Goal: Task Accomplishment & Management: Manage account settings

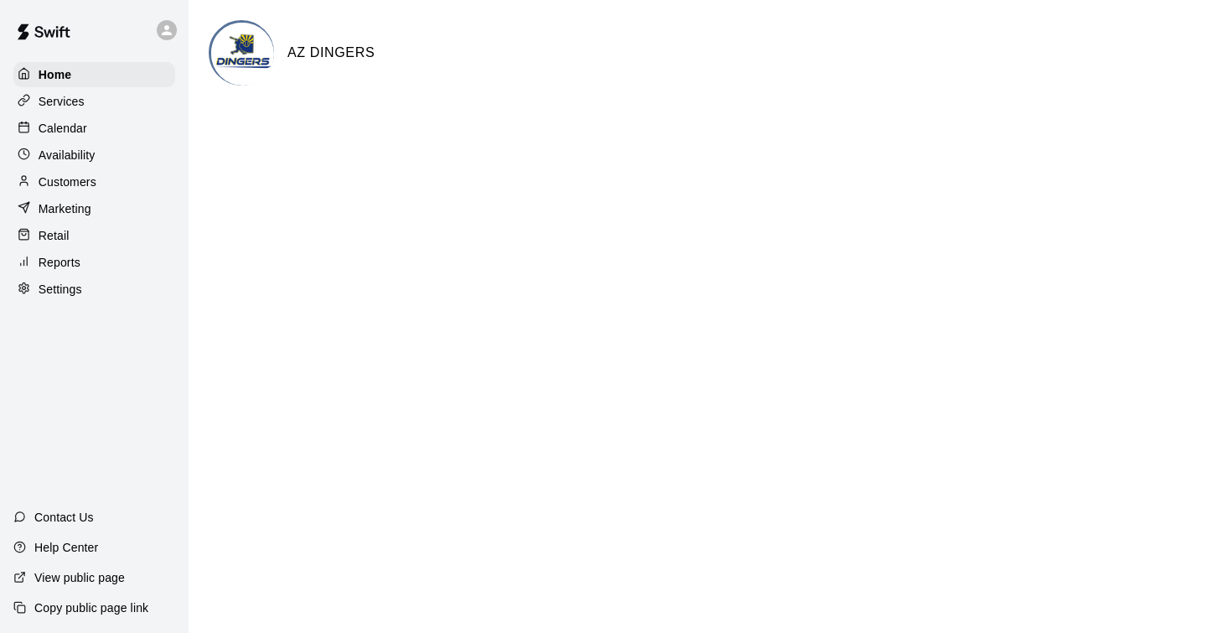
click at [61, 126] on p "Calendar" at bounding box center [63, 128] width 49 height 17
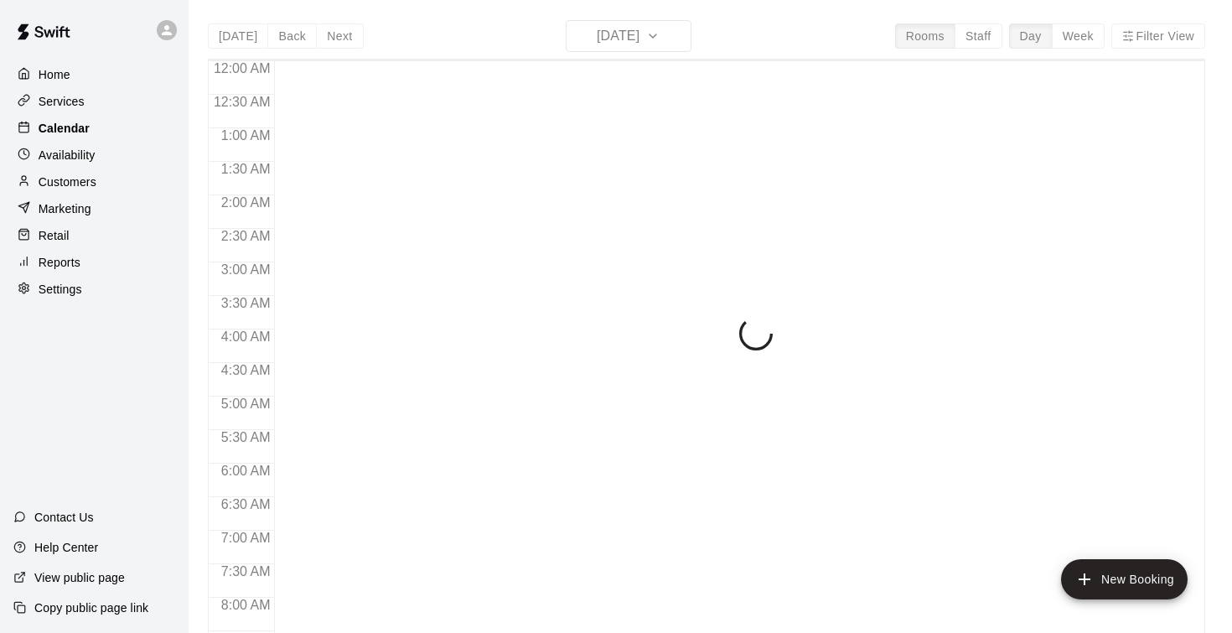
scroll to position [660, 0]
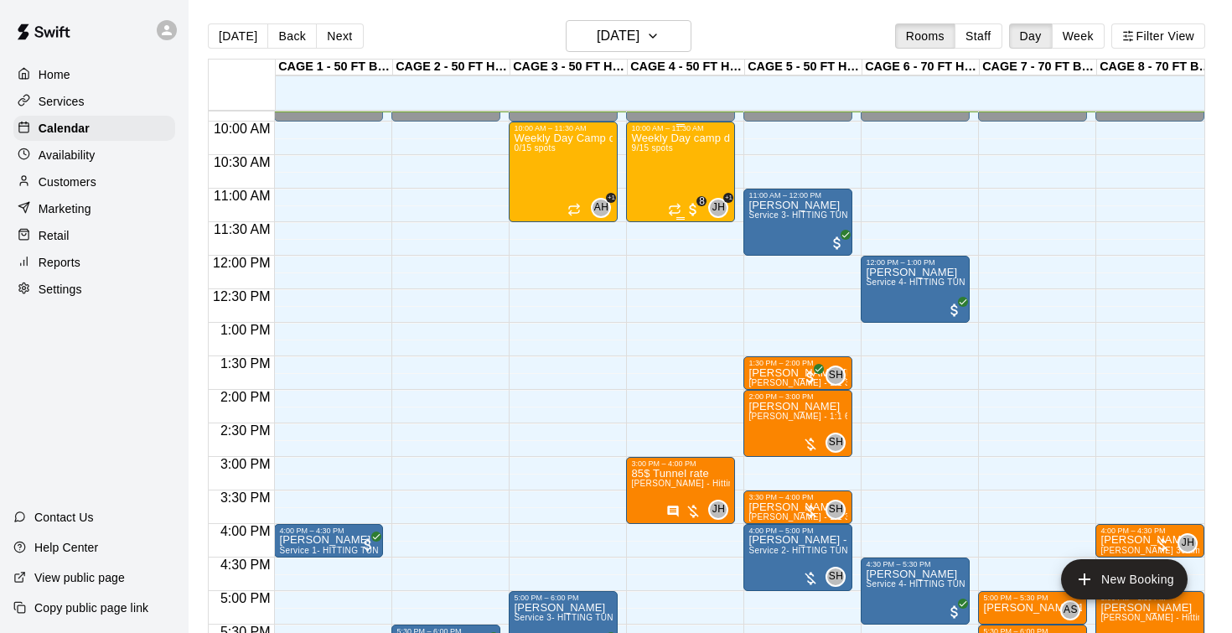
click at [666, 174] on div "Weekly Day camp drop in session - Monday / Wednesday / Friday's 9/15 spots" at bounding box center [680, 448] width 99 height 633
click at [646, 188] on img "edit" at bounding box center [648, 190] width 19 height 19
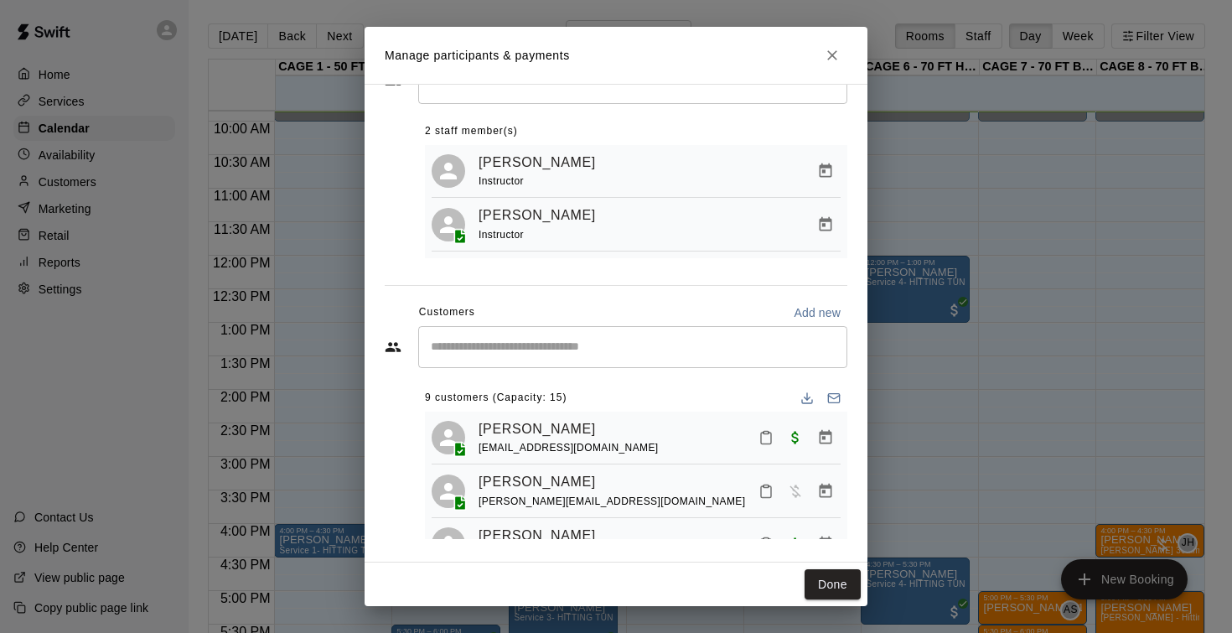
scroll to position [66, 0]
click at [804, 395] on icon "Download list" at bounding box center [806, 396] width 13 height 13
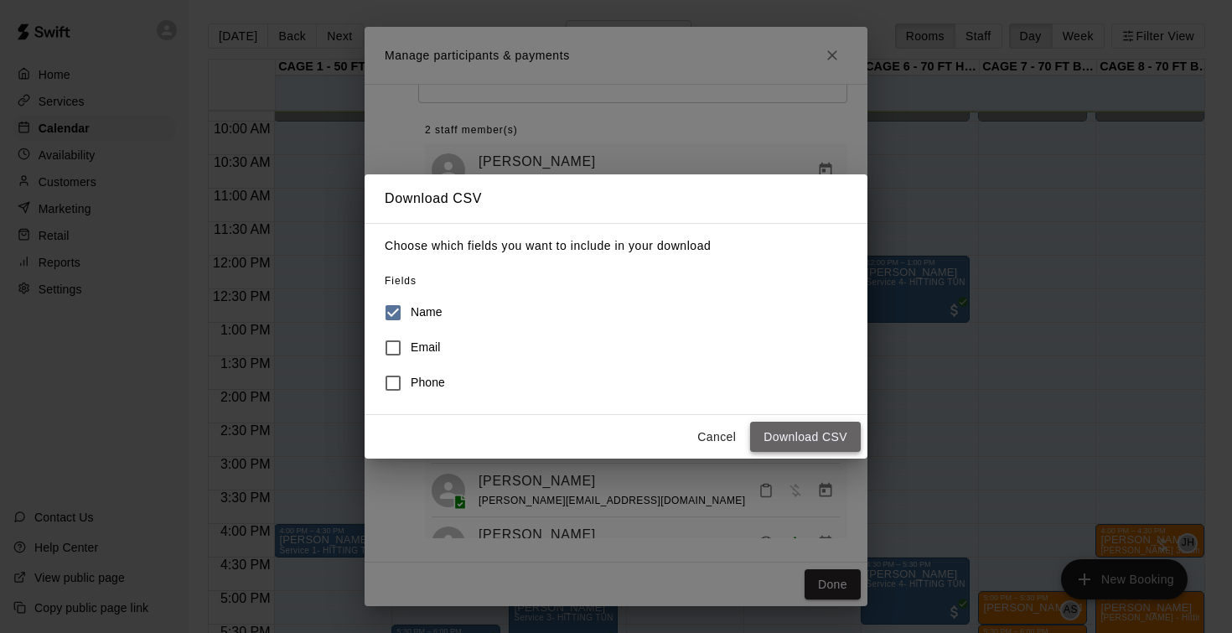
click at [785, 438] on button "Download CSV" at bounding box center [805, 436] width 111 height 31
click at [725, 433] on button "Cancel" at bounding box center [717, 436] width 54 height 31
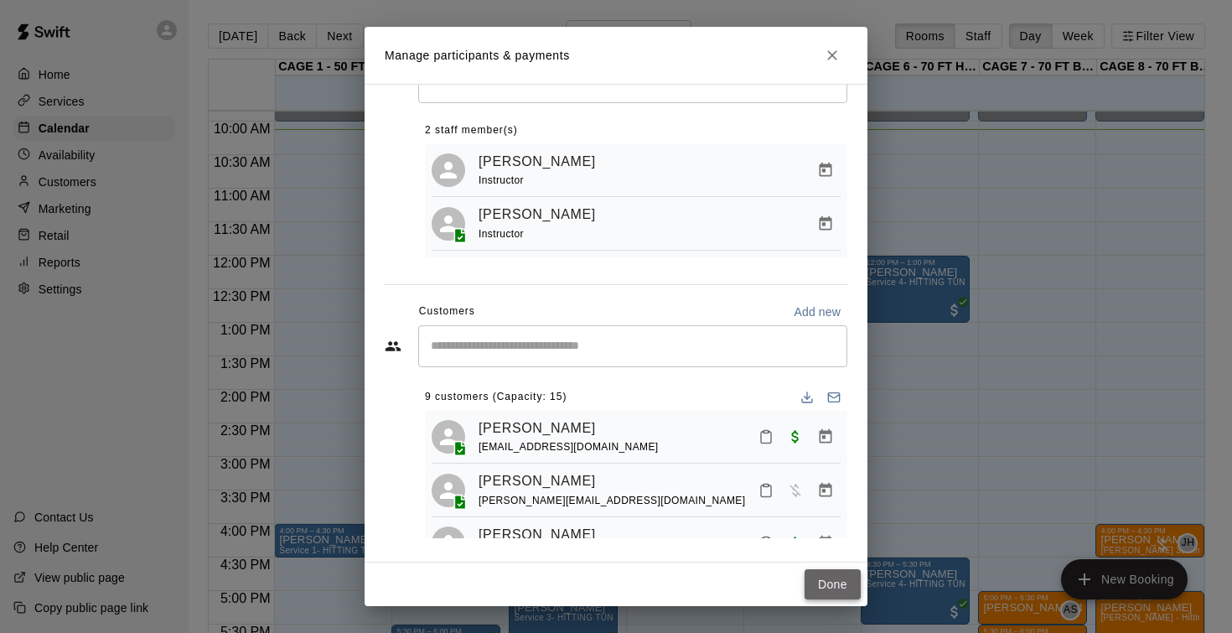
click at [830, 584] on button "Done" at bounding box center [832, 584] width 56 height 31
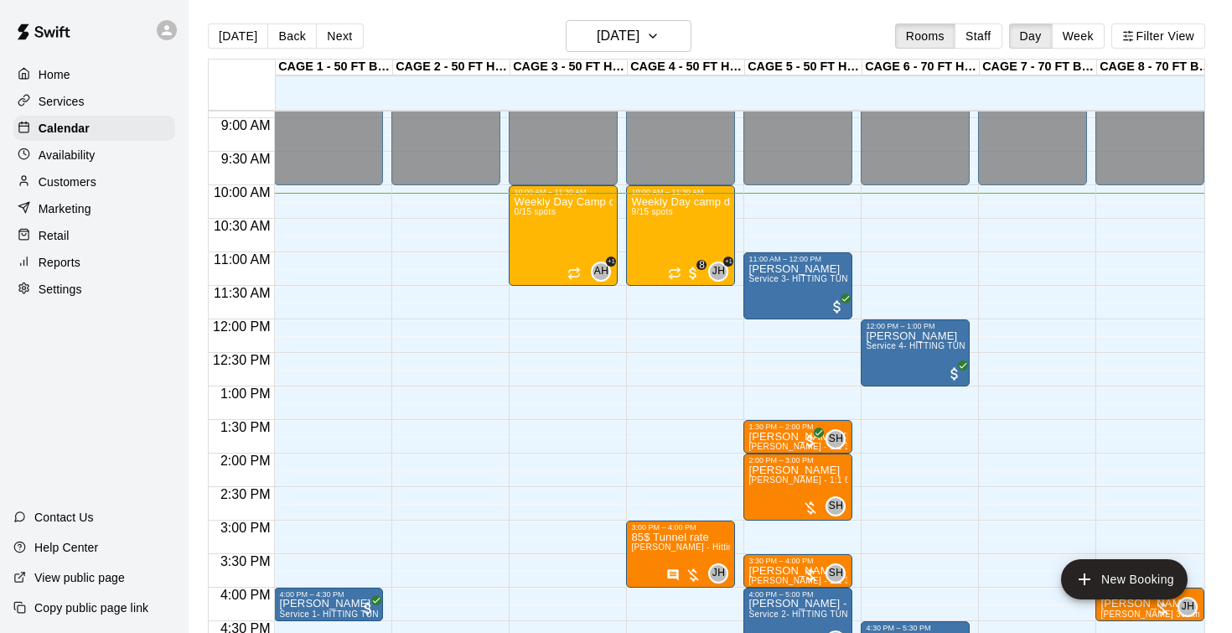
scroll to position [587, 0]
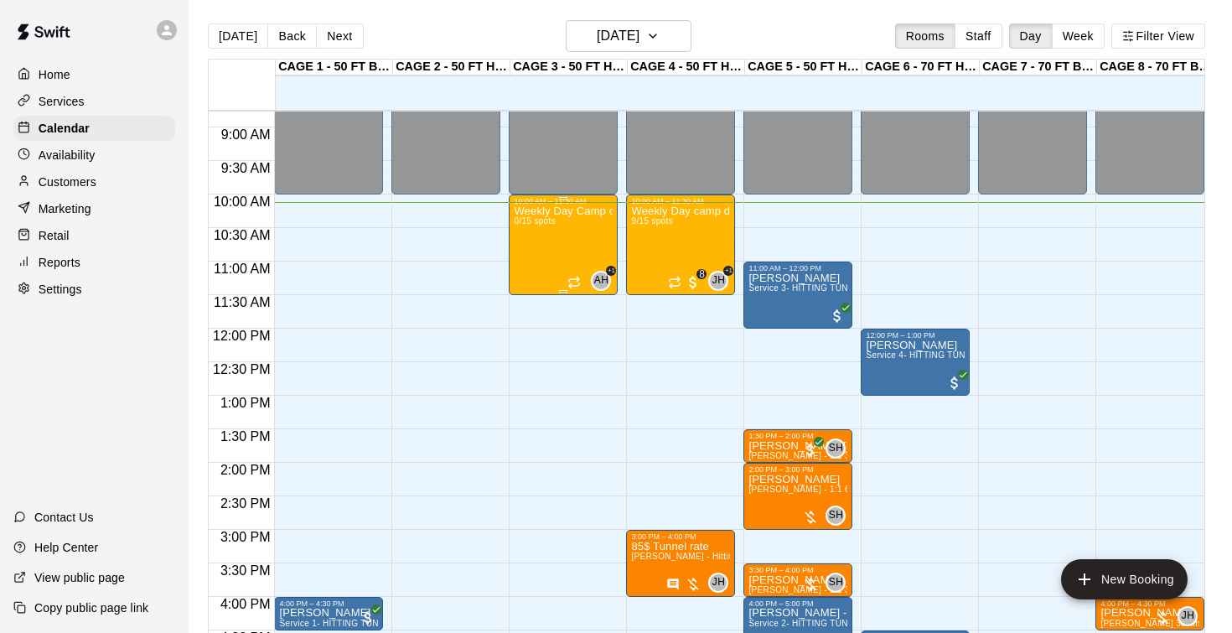
click at [554, 231] on div "Weekly Day Camp drop-in (Monday) 0/15 spots" at bounding box center [563, 521] width 99 height 633
click at [532, 221] on icon "edit" at bounding box center [531, 223] width 15 height 15
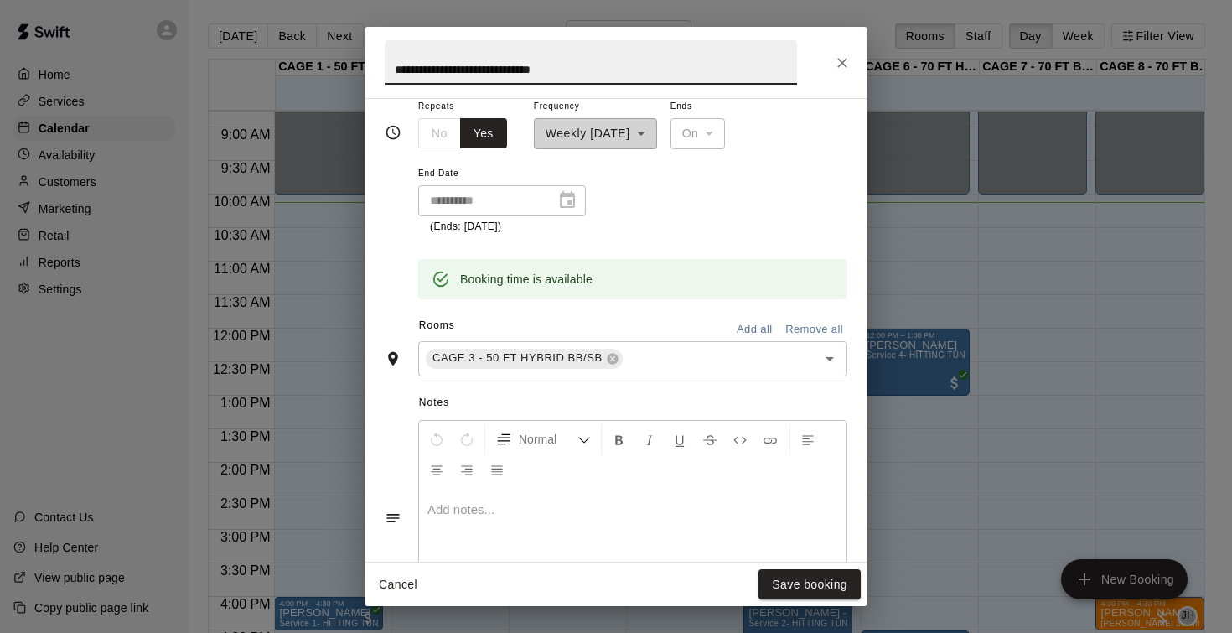
scroll to position [284, 0]
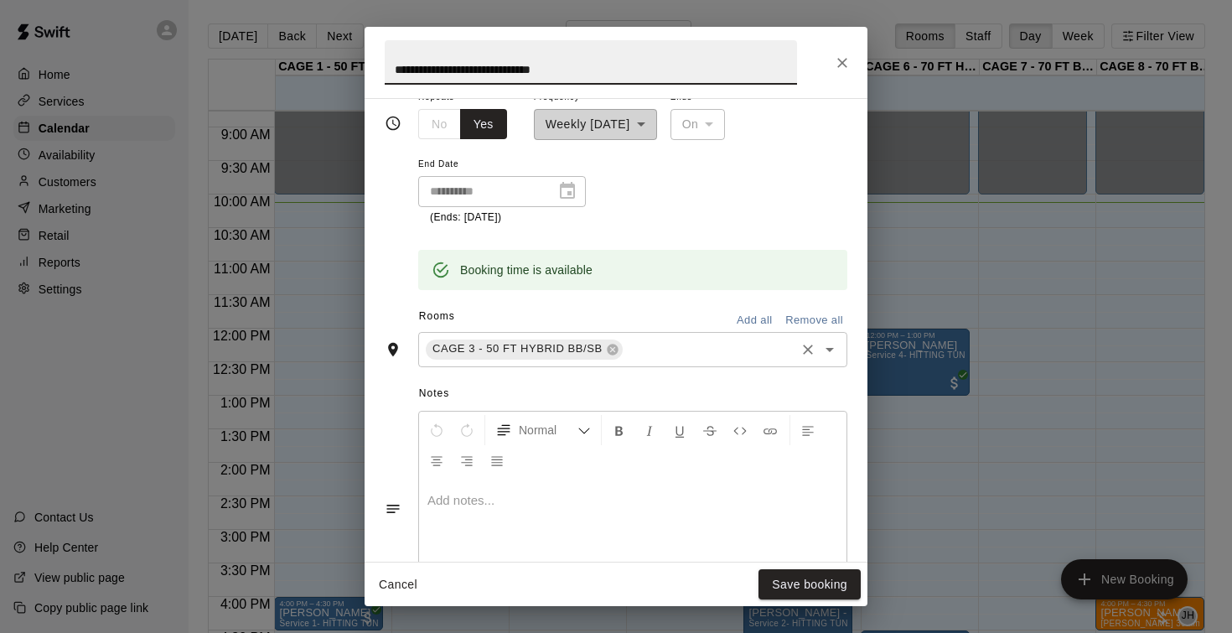
click at [686, 354] on input "text" at bounding box center [709, 349] width 168 height 21
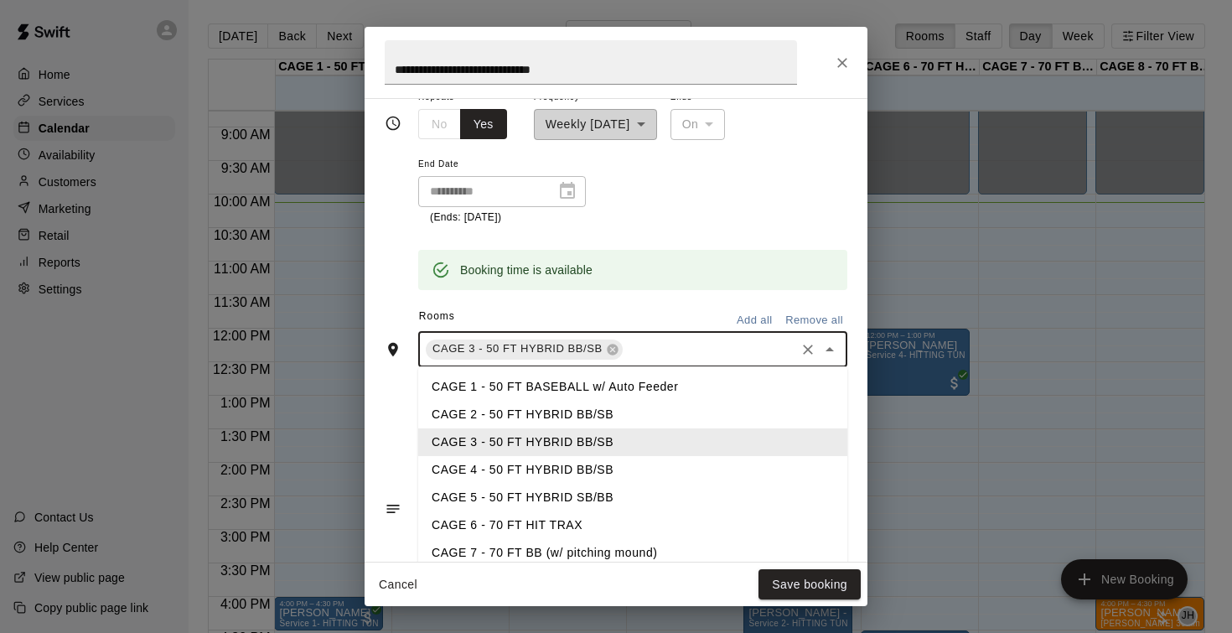
type input "*"
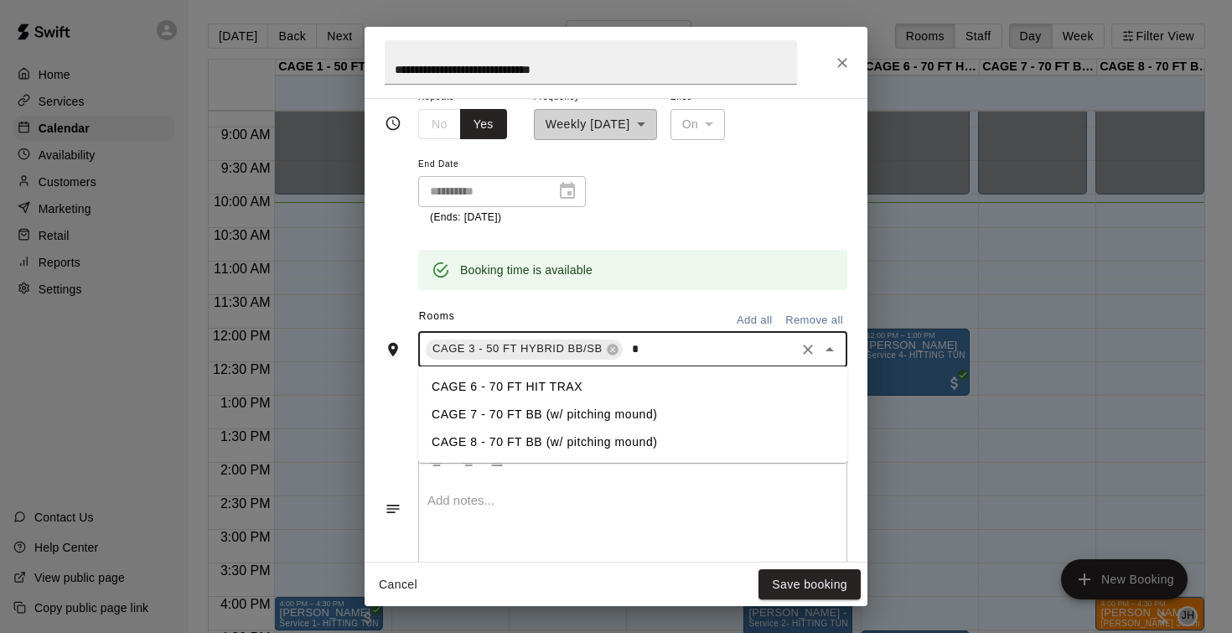
click at [562, 410] on li "CAGE 7 - 70 FT BB (w/ pitching mound)" at bounding box center [632, 415] width 429 height 28
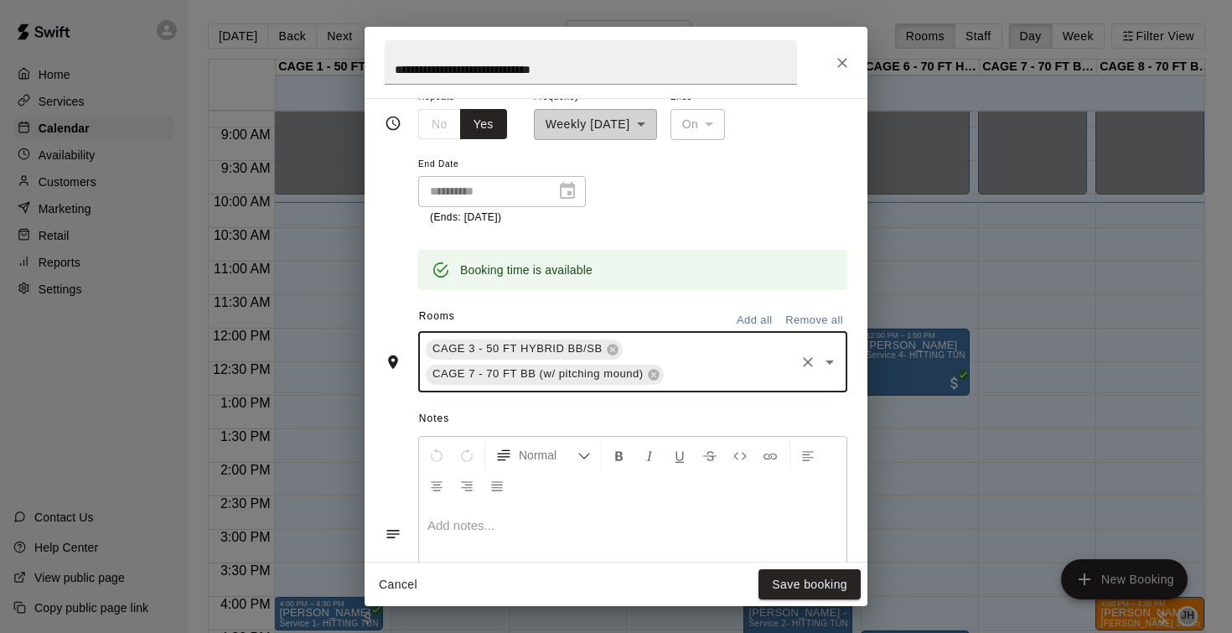
type input "*"
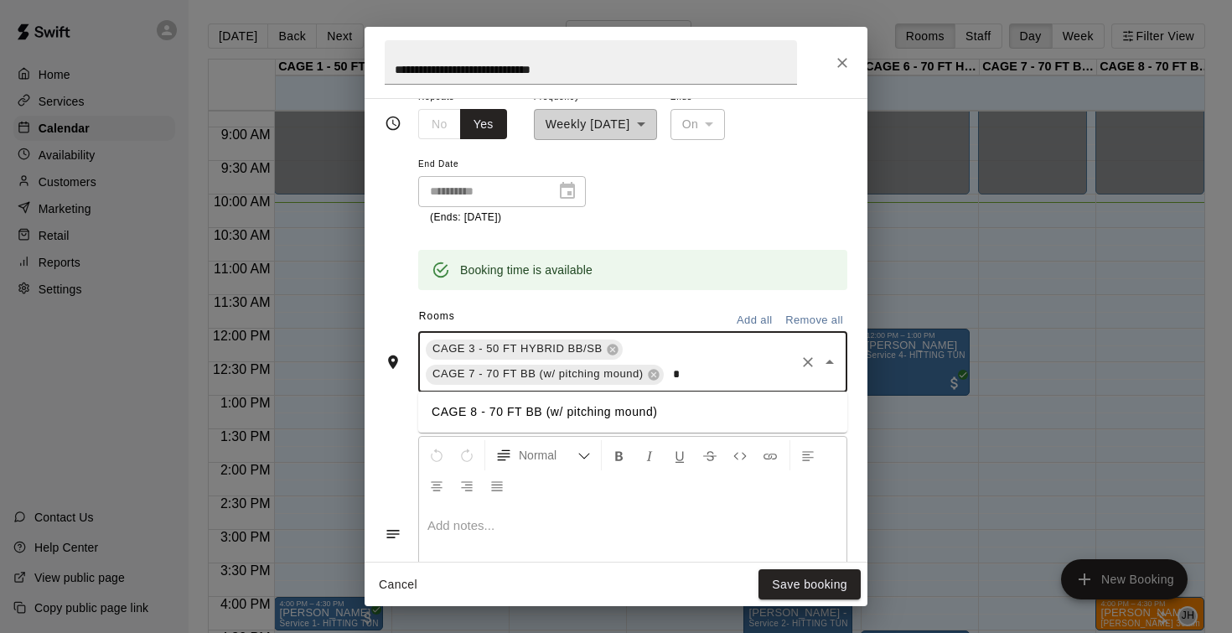
click at [474, 408] on li "CAGE 8 - 70 FT BB (w/ pitching mound)" at bounding box center [632, 412] width 429 height 28
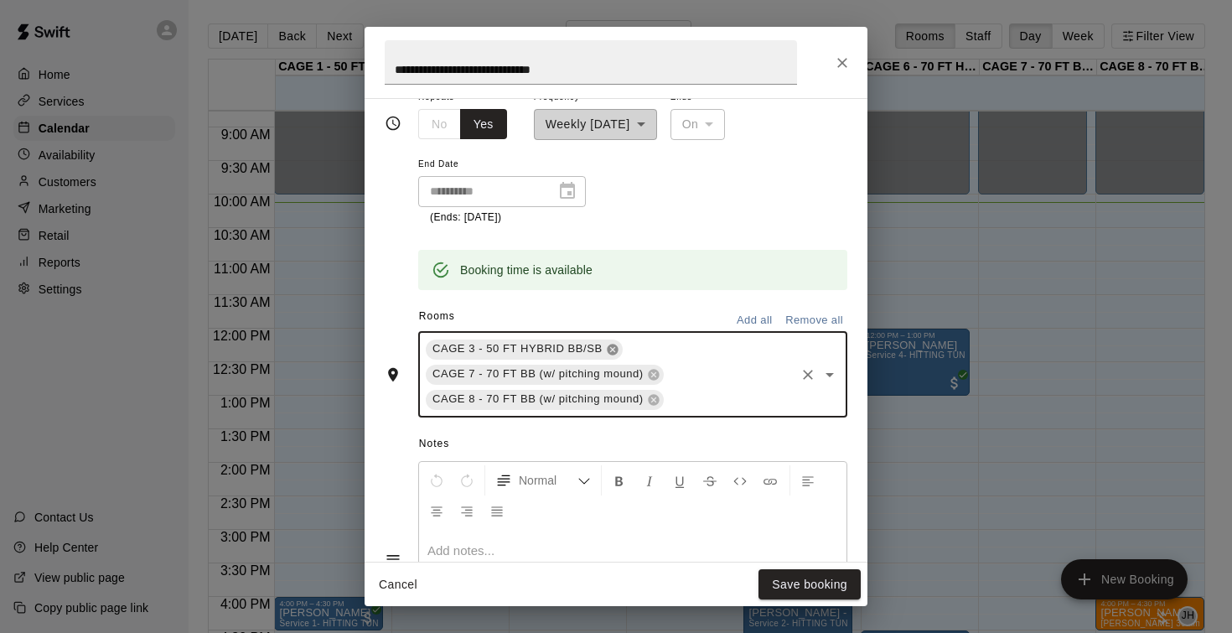
click at [612, 346] on icon at bounding box center [612, 349] width 11 height 11
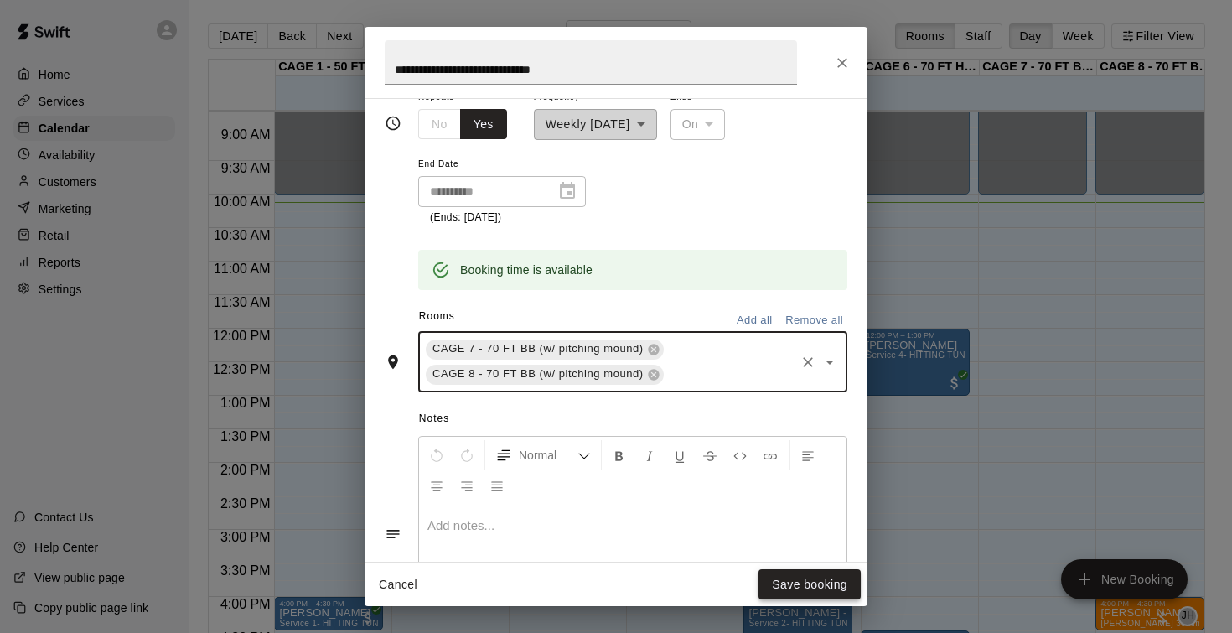
click at [807, 588] on button "Save booking" at bounding box center [809, 584] width 102 height 31
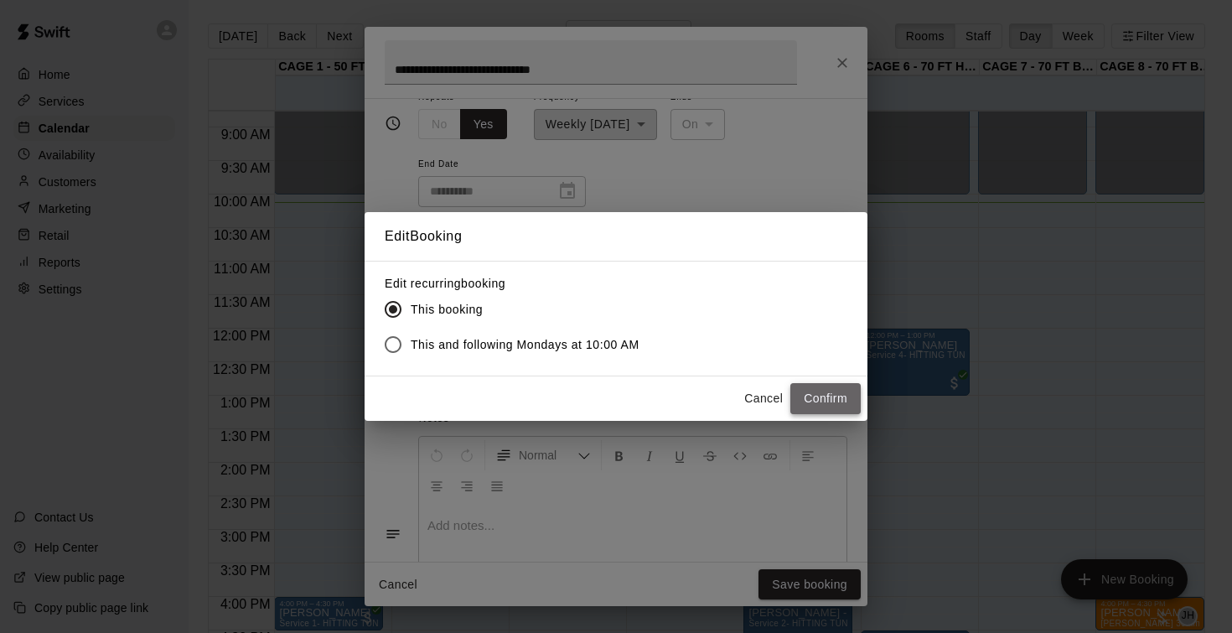
click at [834, 400] on button "Confirm" at bounding box center [825, 398] width 70 height 31
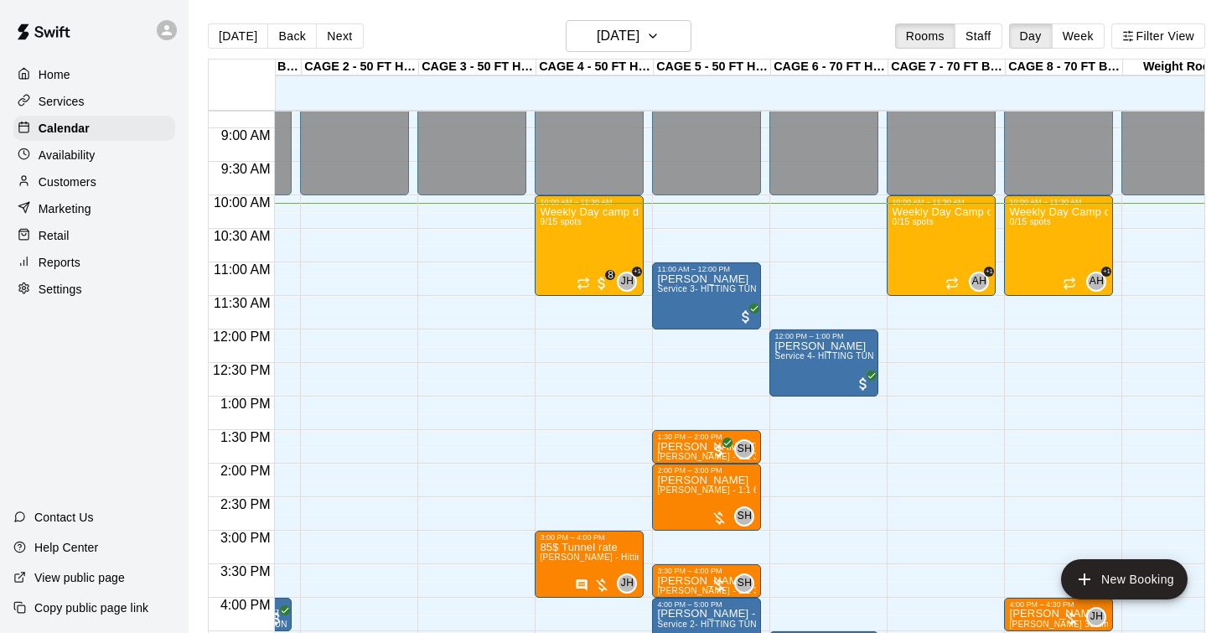
scroll to position [0, 0]
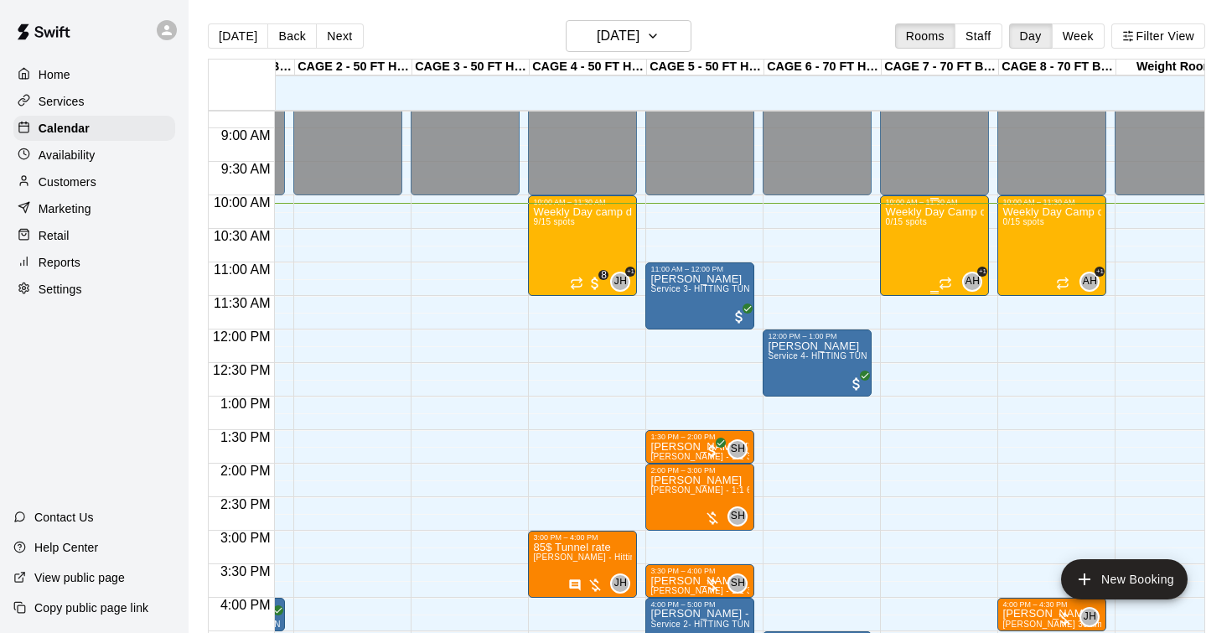
click at [930, 246] on div "Weekly Day Camp drop-in (Monday) 0/15 spots" at bounding box center [934, 522] width 99 height 633
click at [901, 222] on icon "edit" at bounding box center [902, 225] width 20 height 20
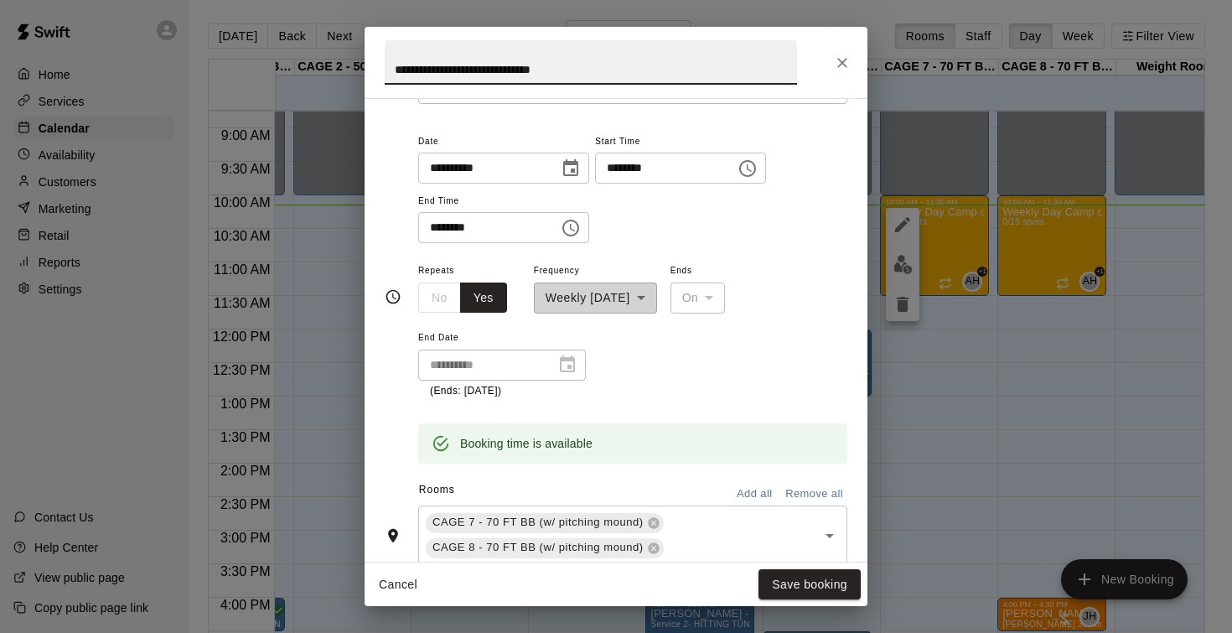
scroll to position [112, 0]
click at [654, 519] on icon at bounding box center [653, 520] width 11 height 11
click at [791, 587] on button "Save booking" at bounding box center [809, 584] width 102 height 31
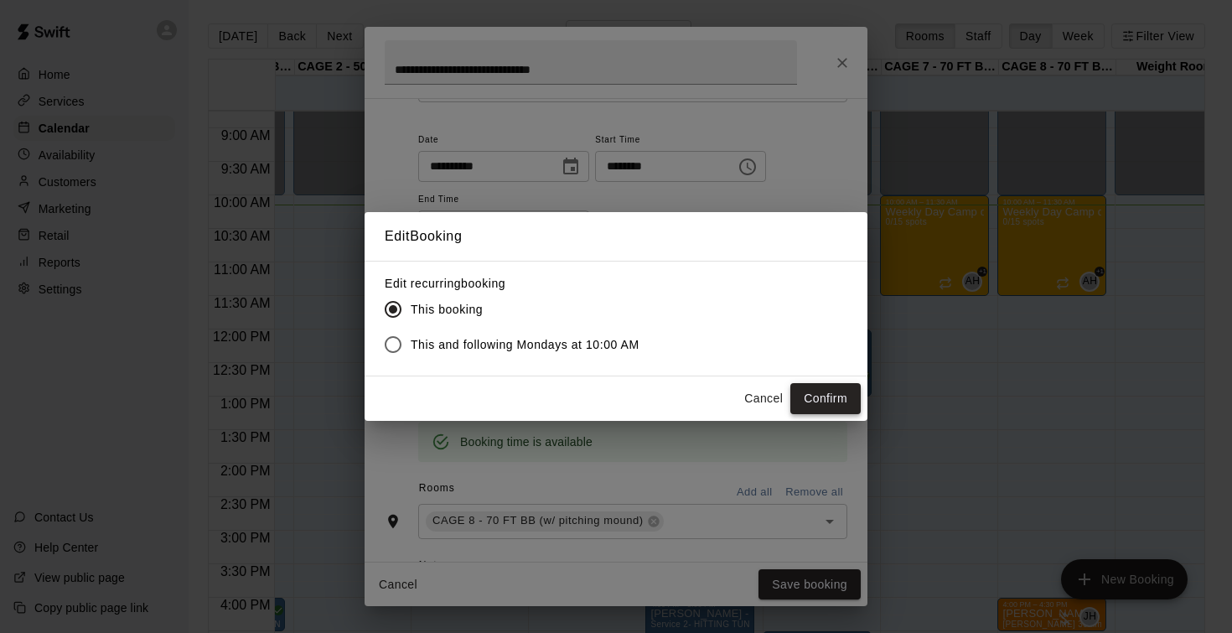
click at [821, 395] on button "Confirm" at bounding box center [825, 398] width 70 height 31
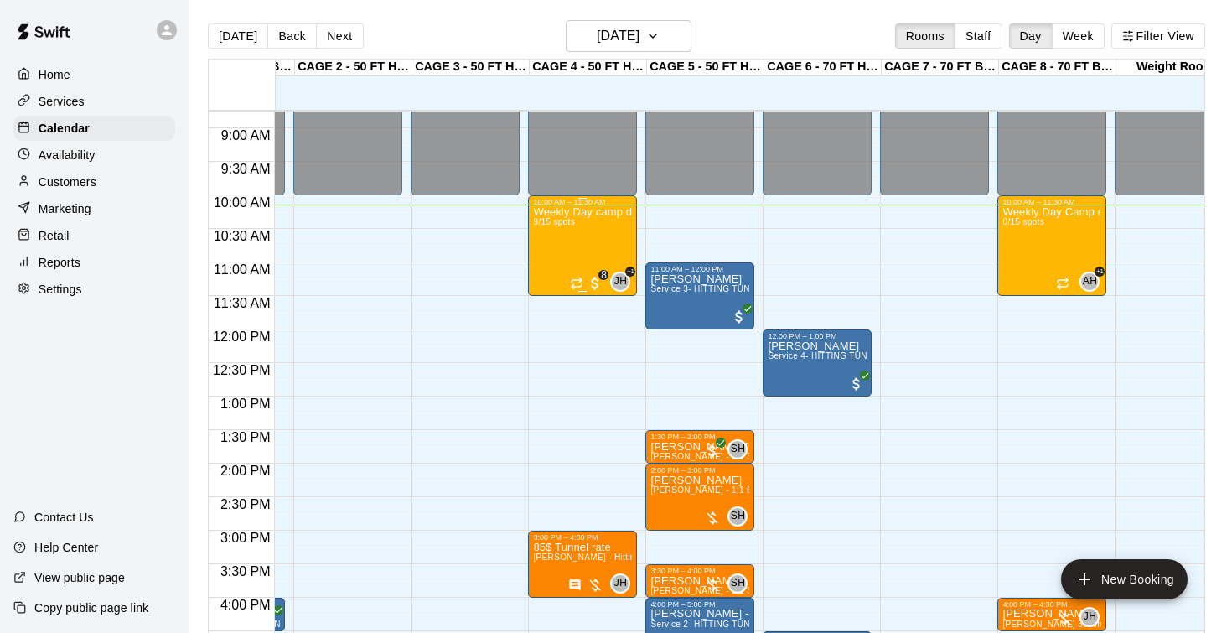
click at [572, 247] on div "Weekly Day camp drop in session - Monday / Wednesday / Friday's 9/15 spots" at bounding box center [582, 522] width 99 height 633
click at [551, 220] on icon "edit" at bounding box center [550, 225] width 20 height 20
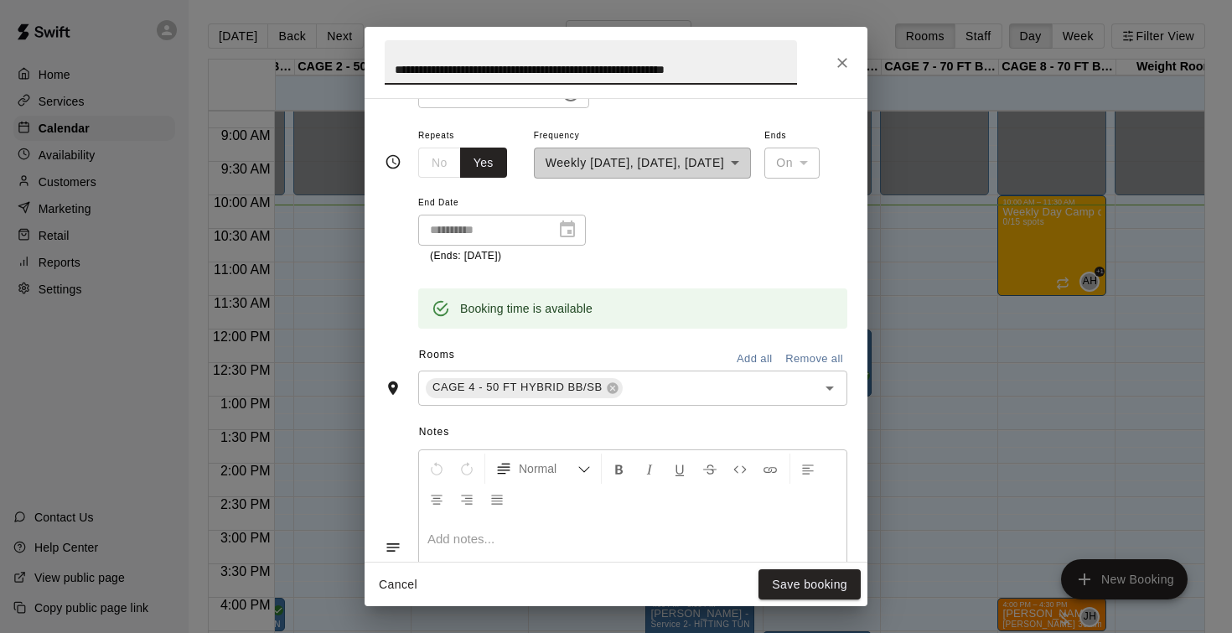
scroll to position [252, 0]
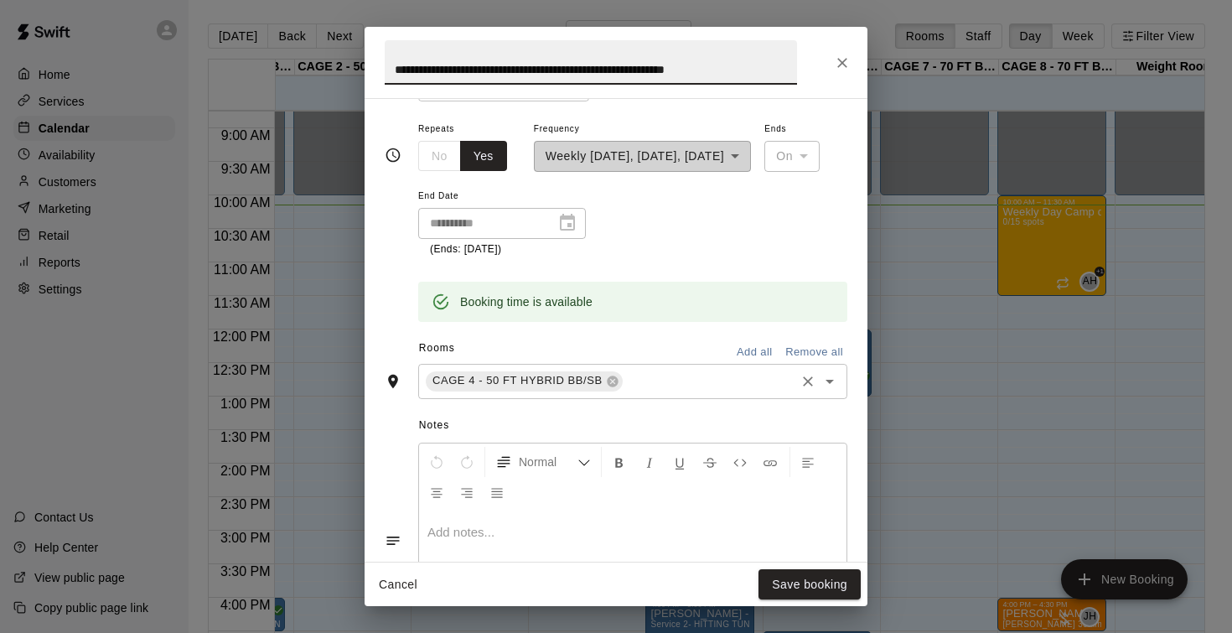
click at [659, 380] on input "text" at bounding box center [709, 380] width 168 height 21
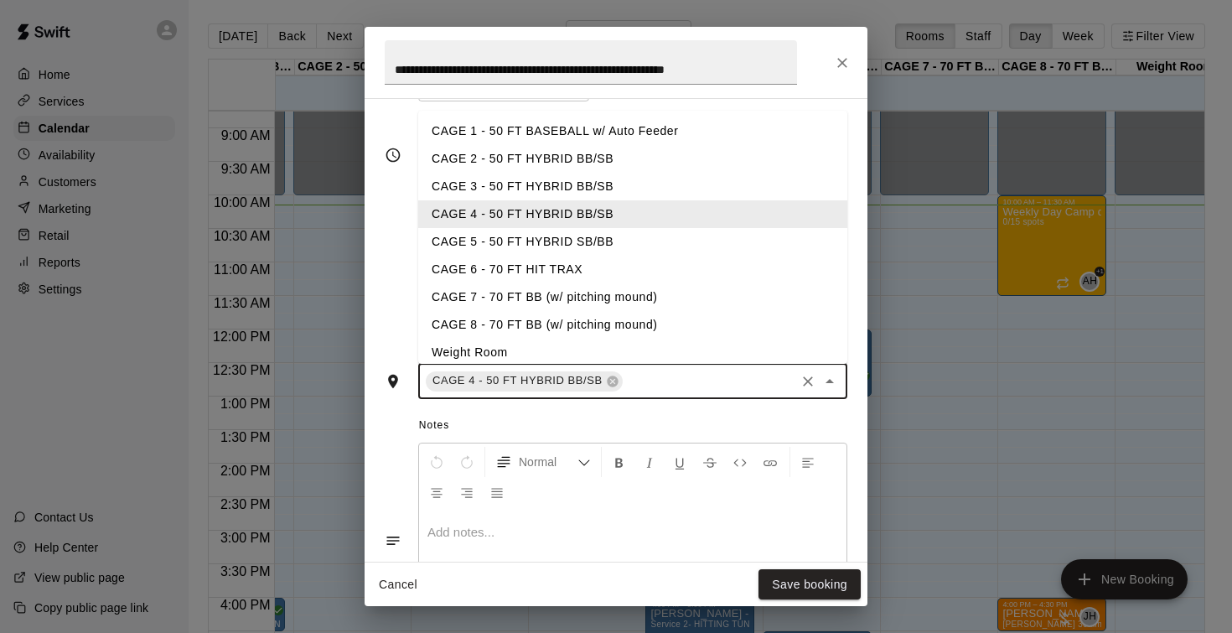
type input "*"
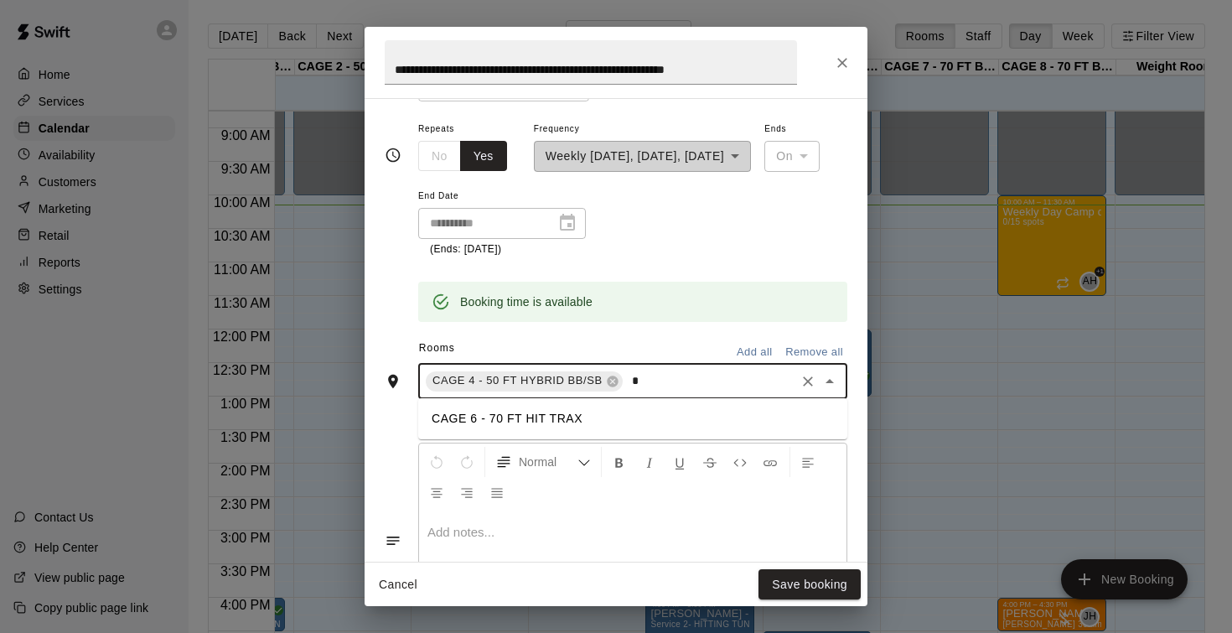
click at [576, 416] on li "CAGE 6 - 70 FT HIT TRAX" at bounding box center [632, 419] width 429 height 28
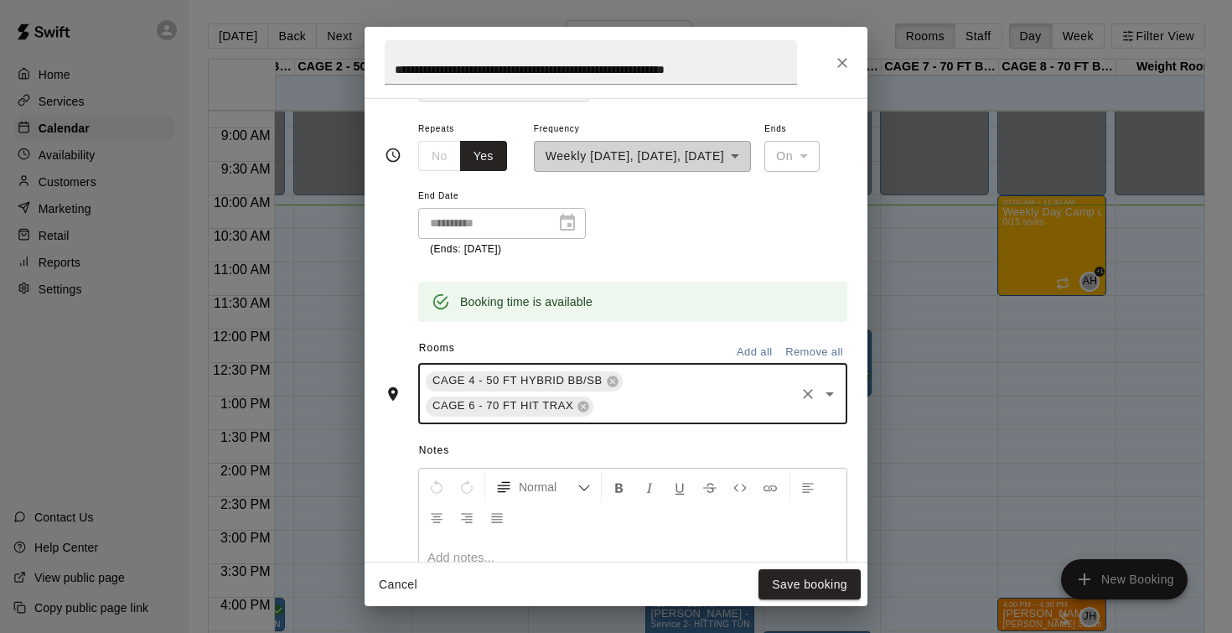
type input "*"
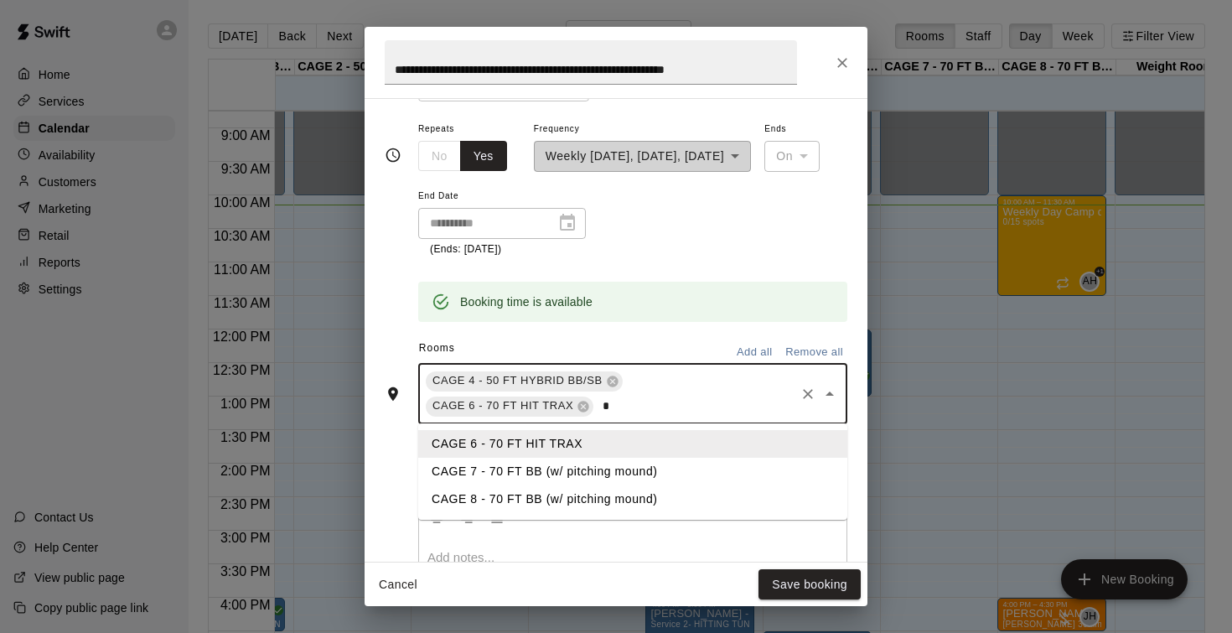
click at [535, 462] on li "CAGE 7 - 70 FT BB (w/ pitching mound)" at bounding box center [632, 472] width 429 height 28
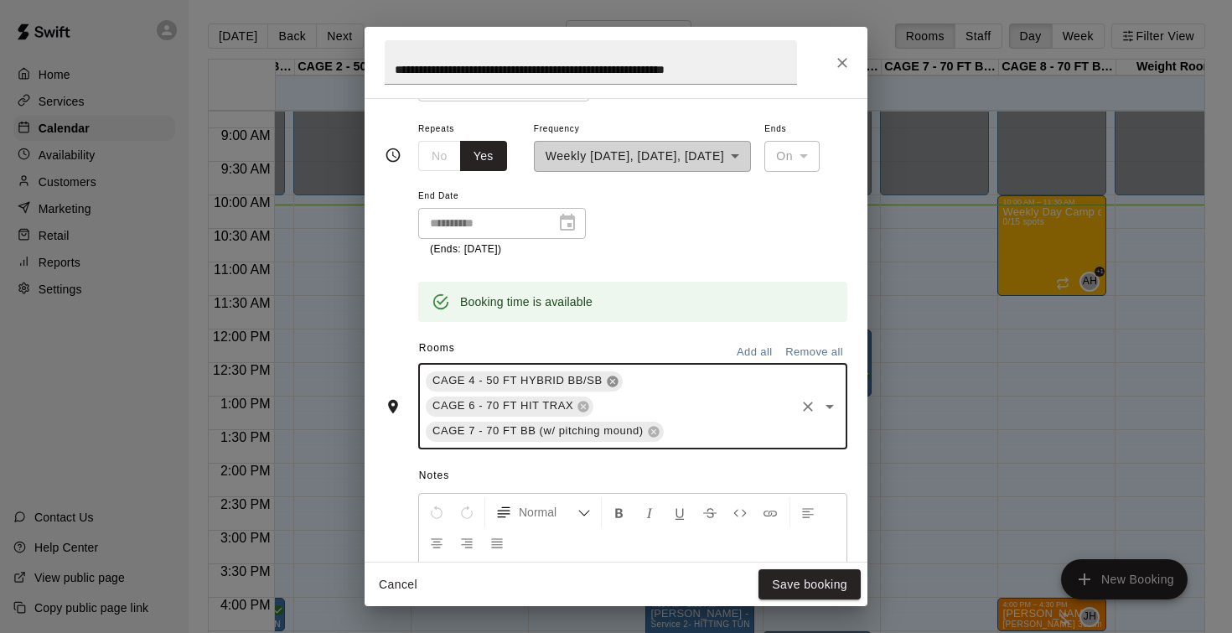
click at [612, 375] on icon at bounding box center [612, 381] width 13 height 13
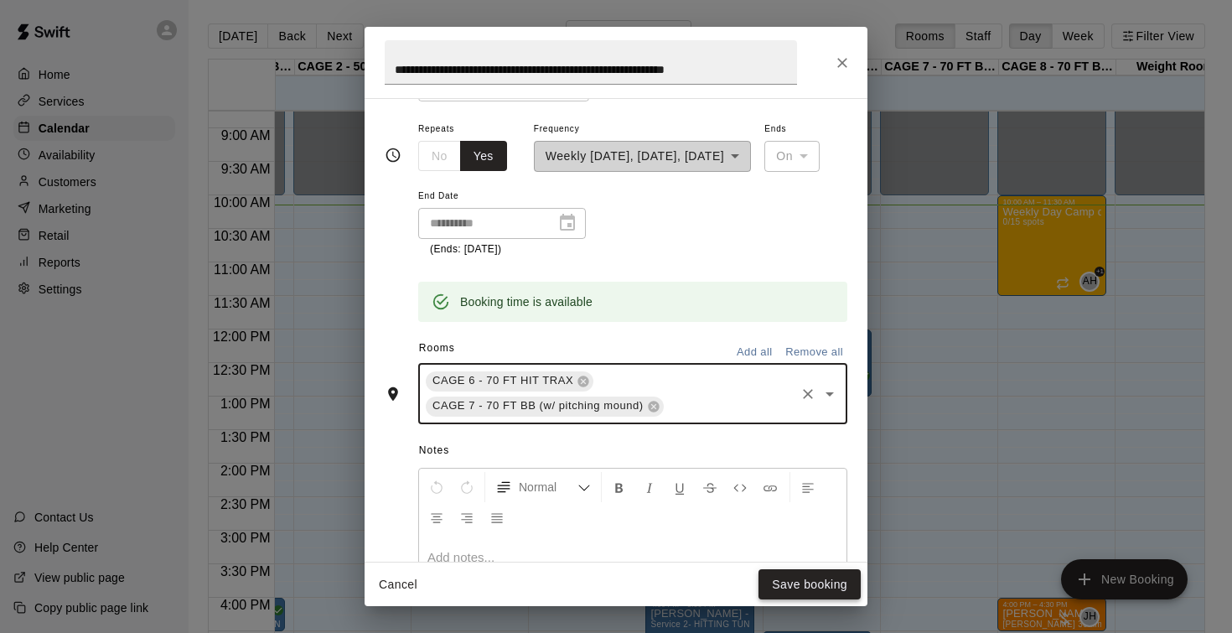
click at [798, 587] on button "Save booking" at bounding box center [809, 584] width 102 height 31
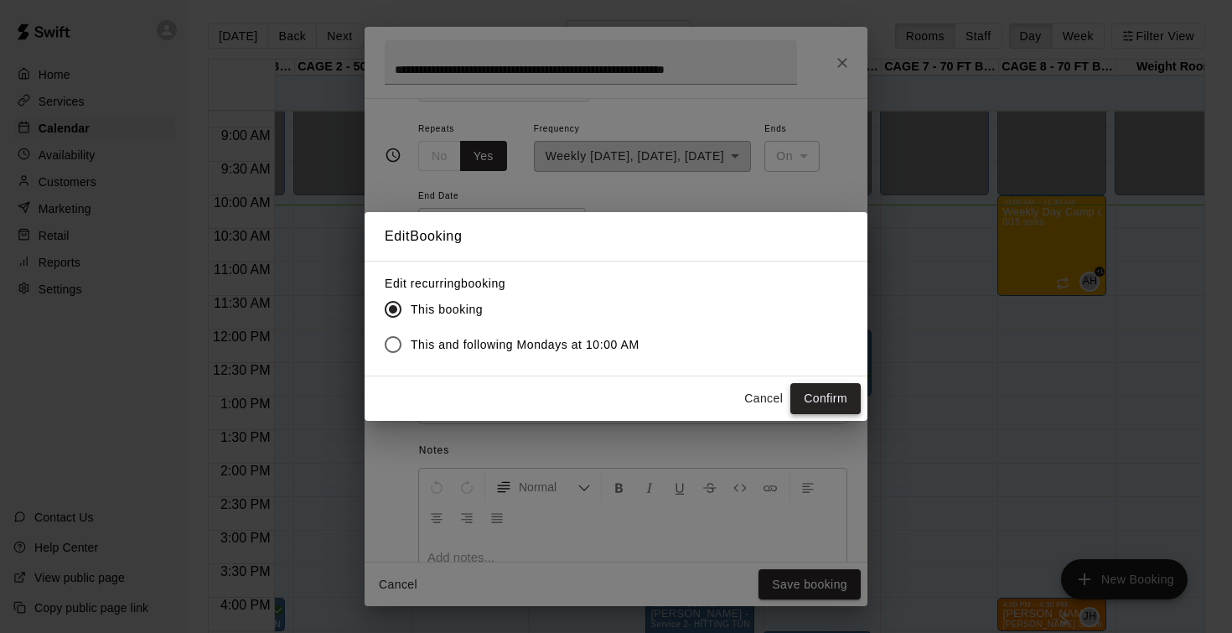
click at [804, 398] on button "Confirm" at bounding box center [825, 398] width 70 height 31
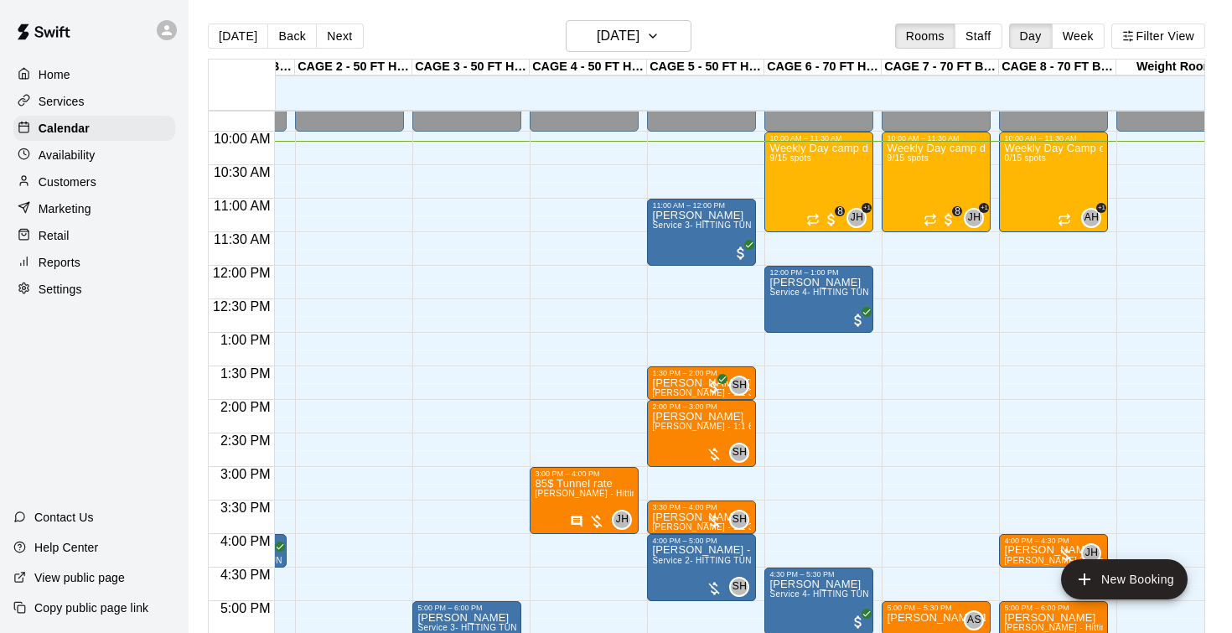
scroll to position [0, 96]
click at [68, 180] on p "Customers" at bounding box center [68, 181] width 58 height 17
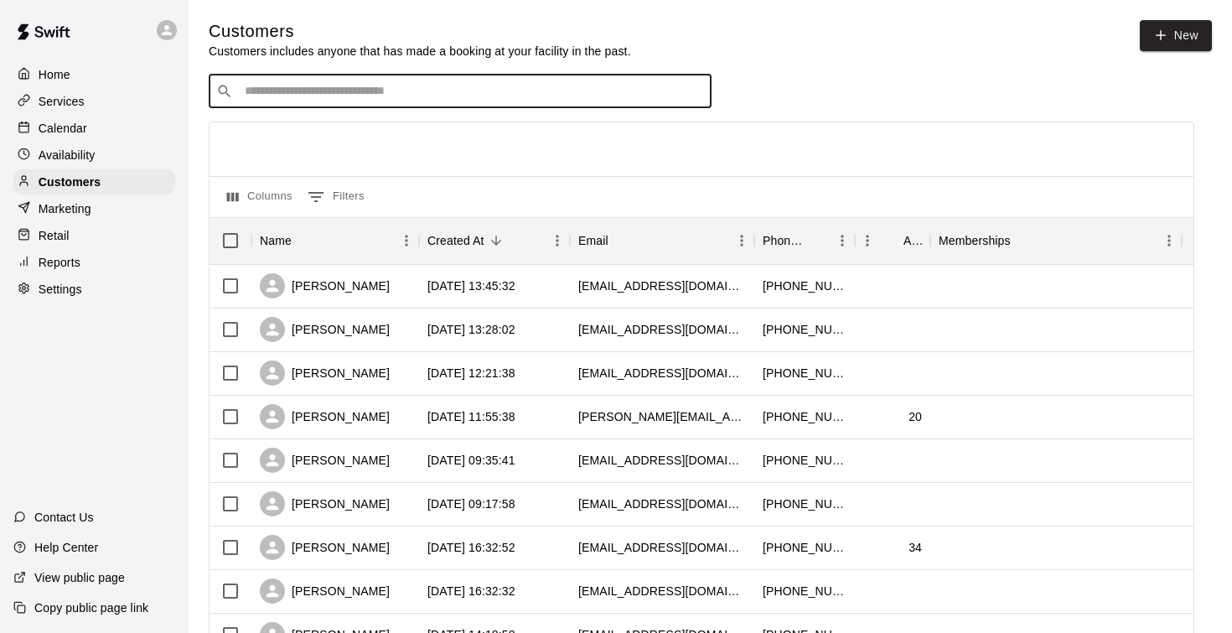
click at [258, 92] on input "Search customers by name or email" at bounding box center [472, 91] width 464 height 17
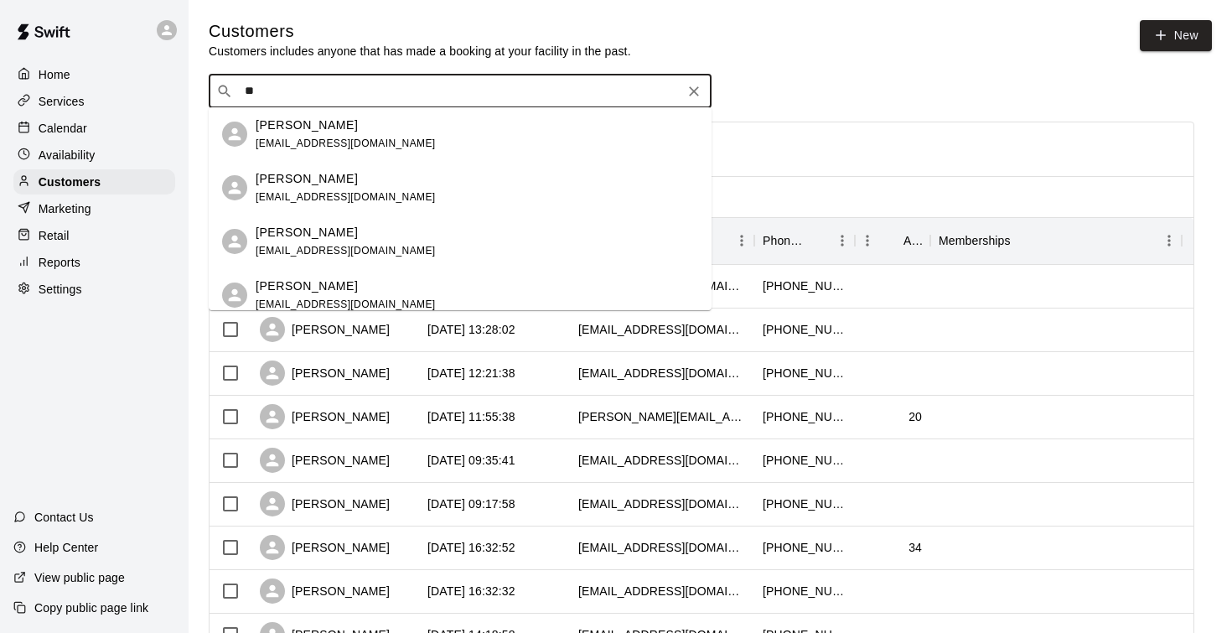
type input "*"
type input "*********"
click at [328, 125] on p "Dan Armstrong" at bounding box center [307, 125] width 102 height 18
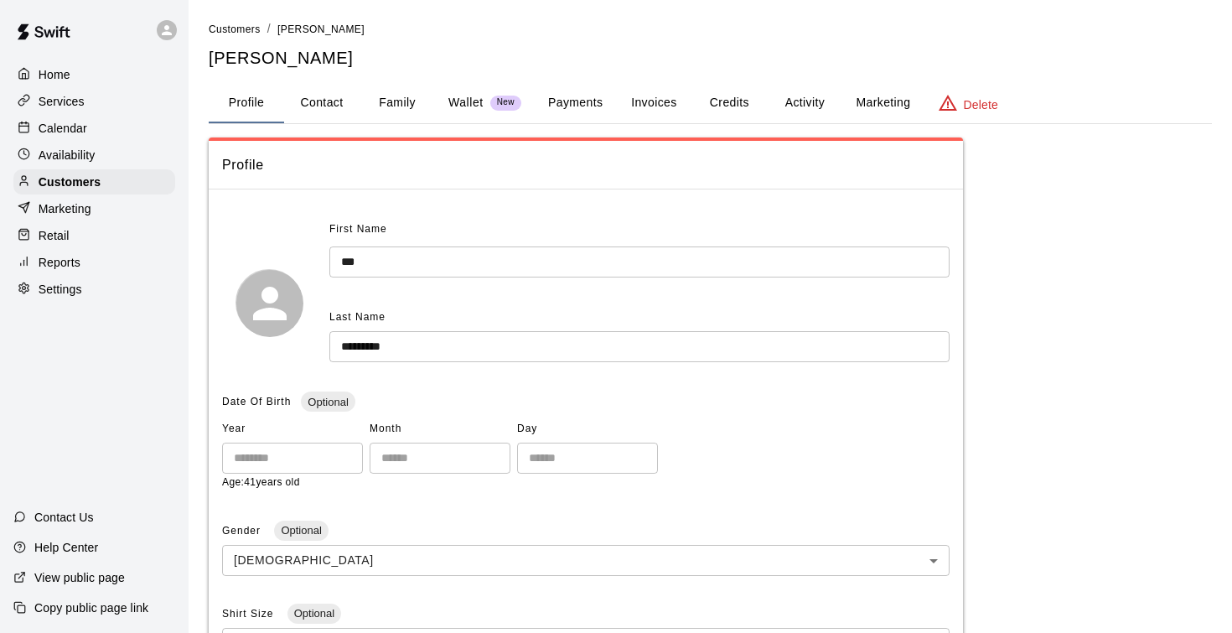
click at [800, 106] on button "Activity" at bounding box center [804, 103] width 75 height 40
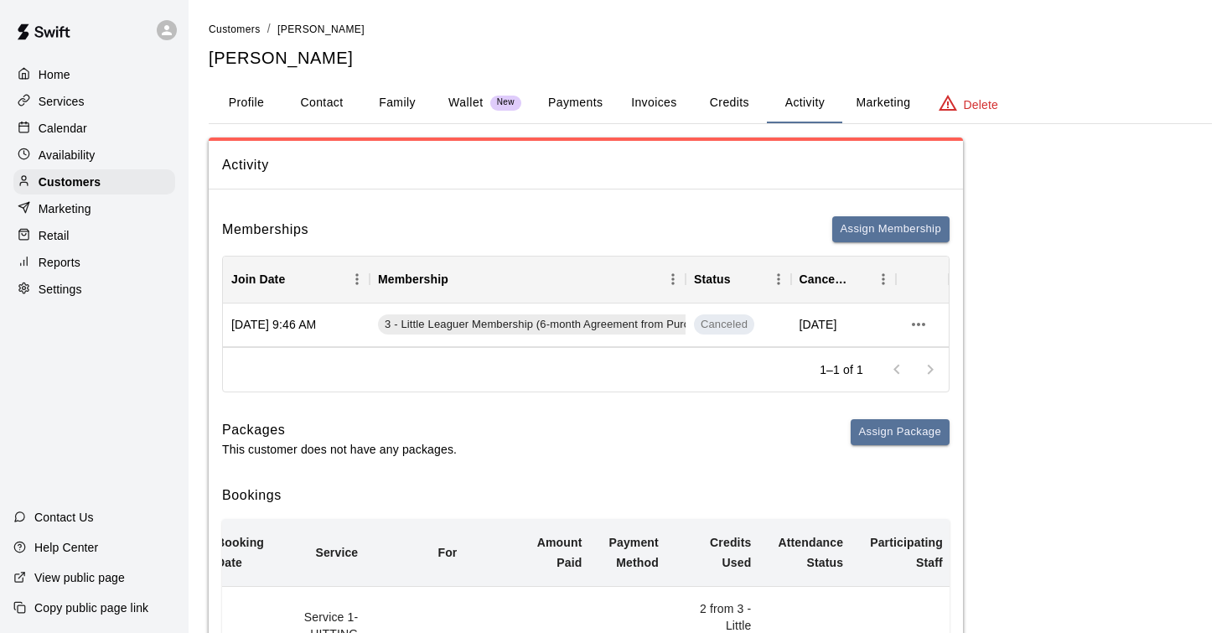
click at [723, 109] on button "Credits" at bounding box center [728, 103] width 75 height 40
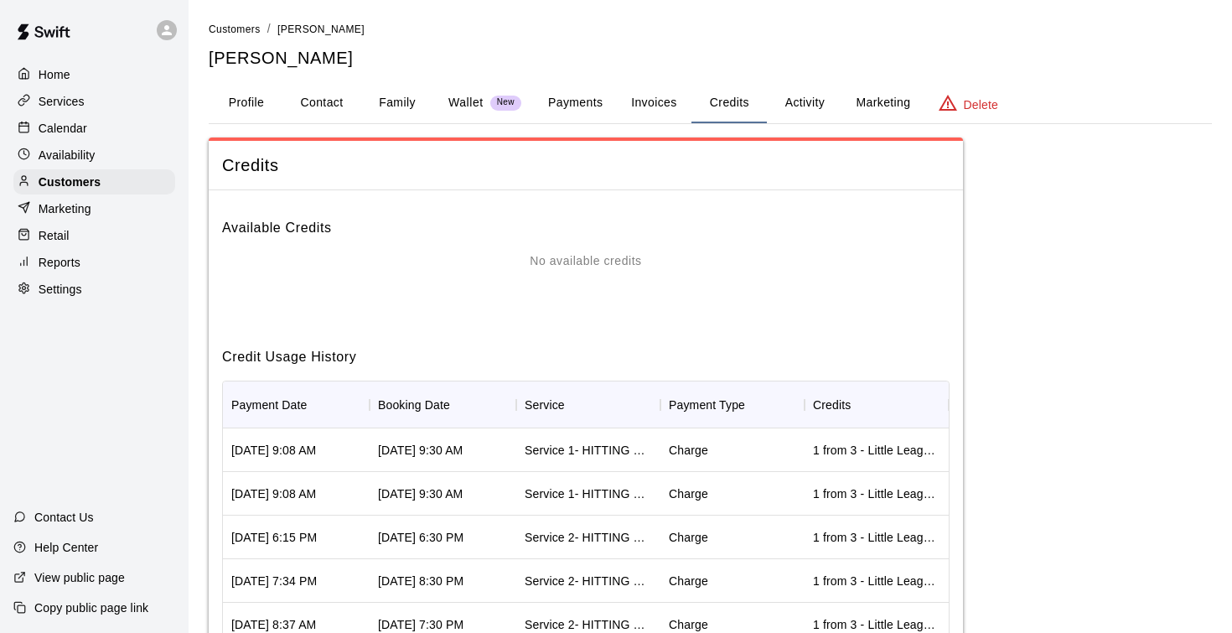
click at [83, 127] on p "Calendar" at bounding box center [63, 128] width 49 height 17
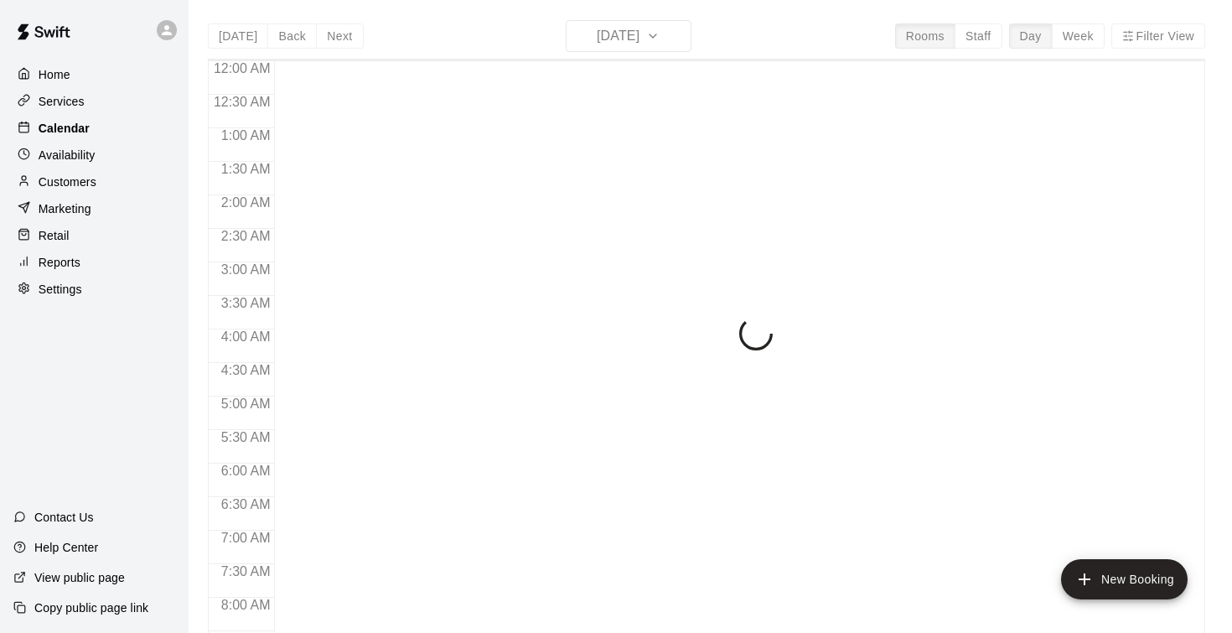
scroll to position [683, 0]
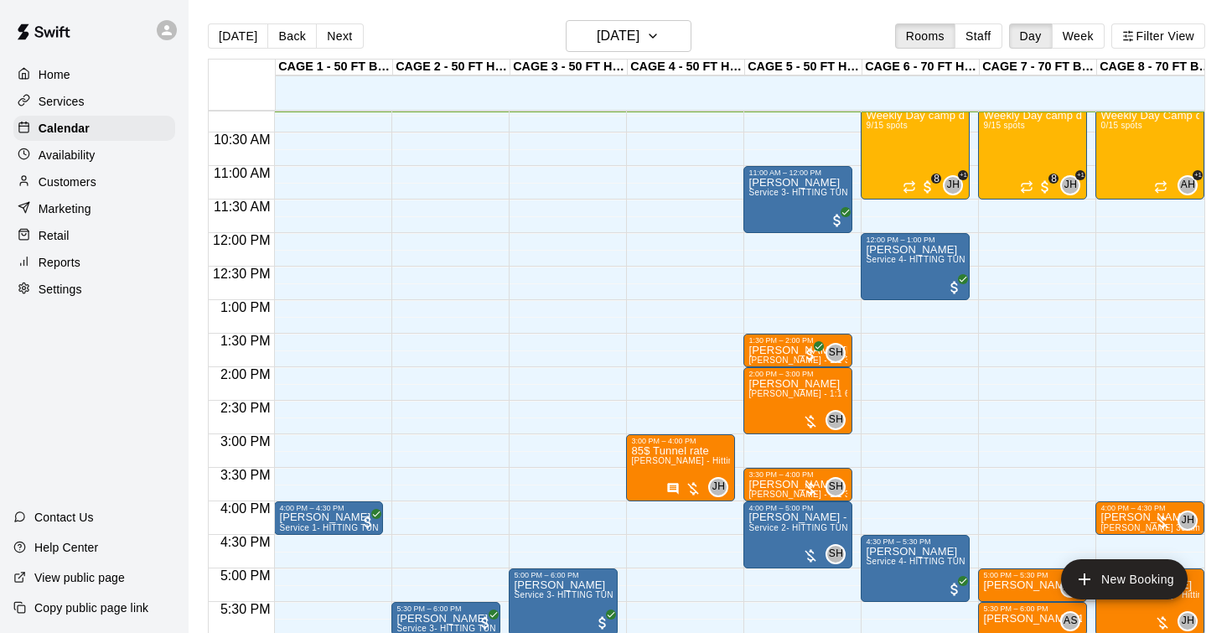
click at [626, 34] on div "Today Back Next Monday Aug 11 Rooms Staff Day Week Filter View CAGE 1 - 50 FT B…" at bounding box center [706, 336] width 997 height 633
click at [626, 34] on h6 "[DATE]" at bounding box center [618, 35] width 43 height 23
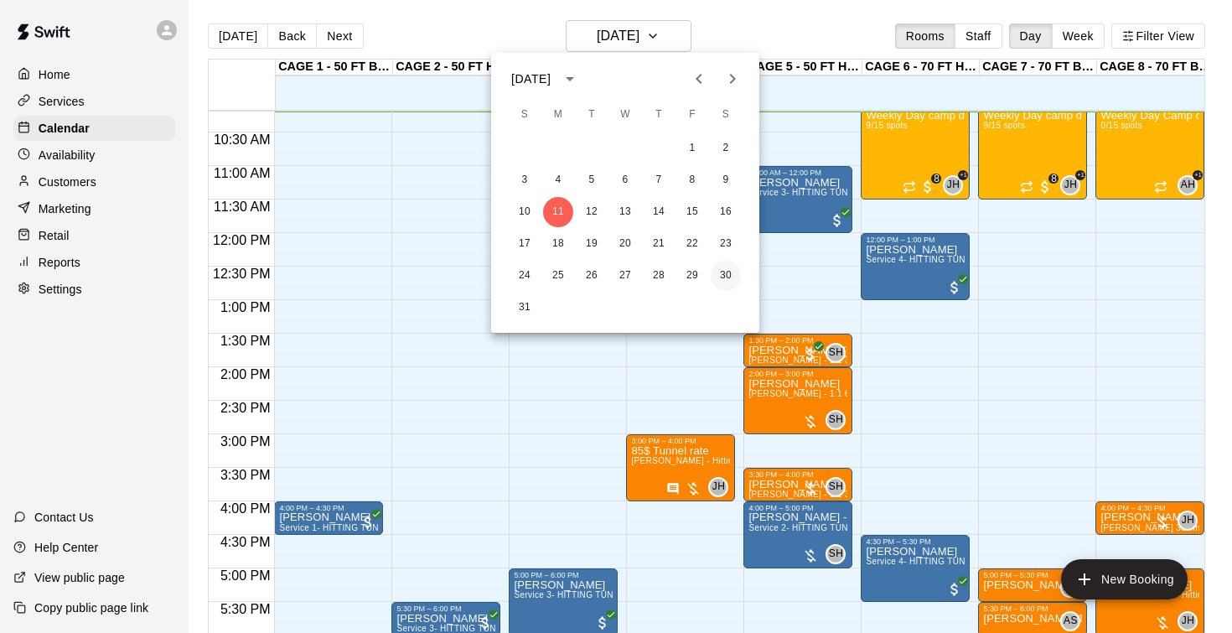
click at [726, 277] on button "30" at bounding box center [726, 276] width 30 height 30
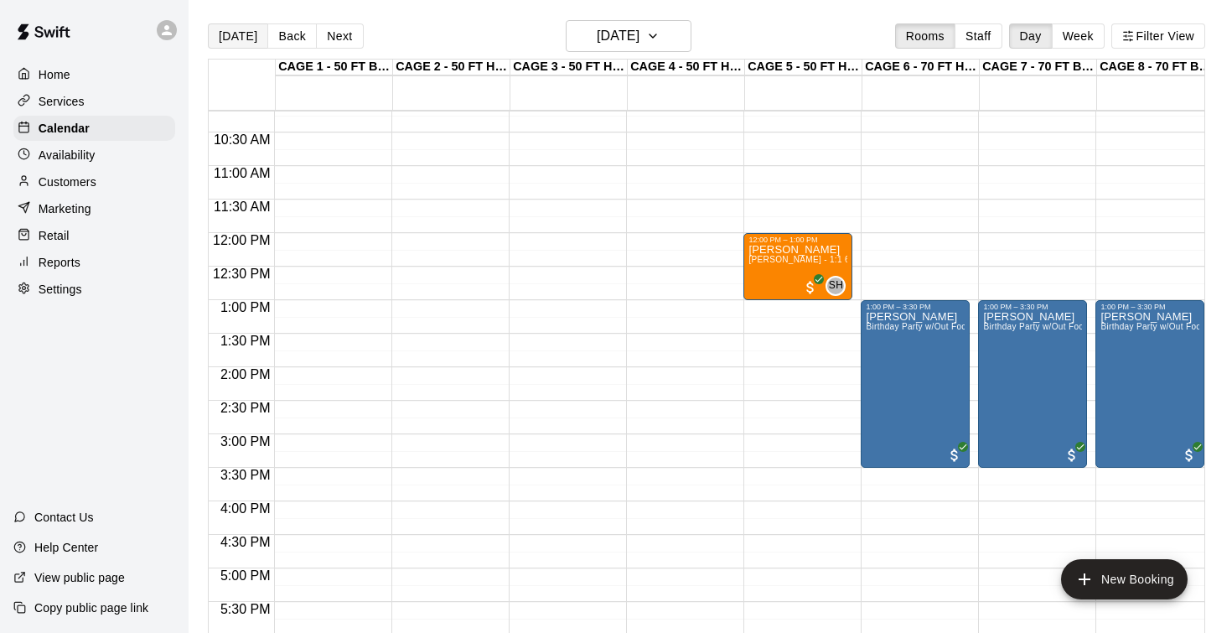
click at [238, 40] on button "[DATE]" at bounding box center [238, 35] width 60 height 25
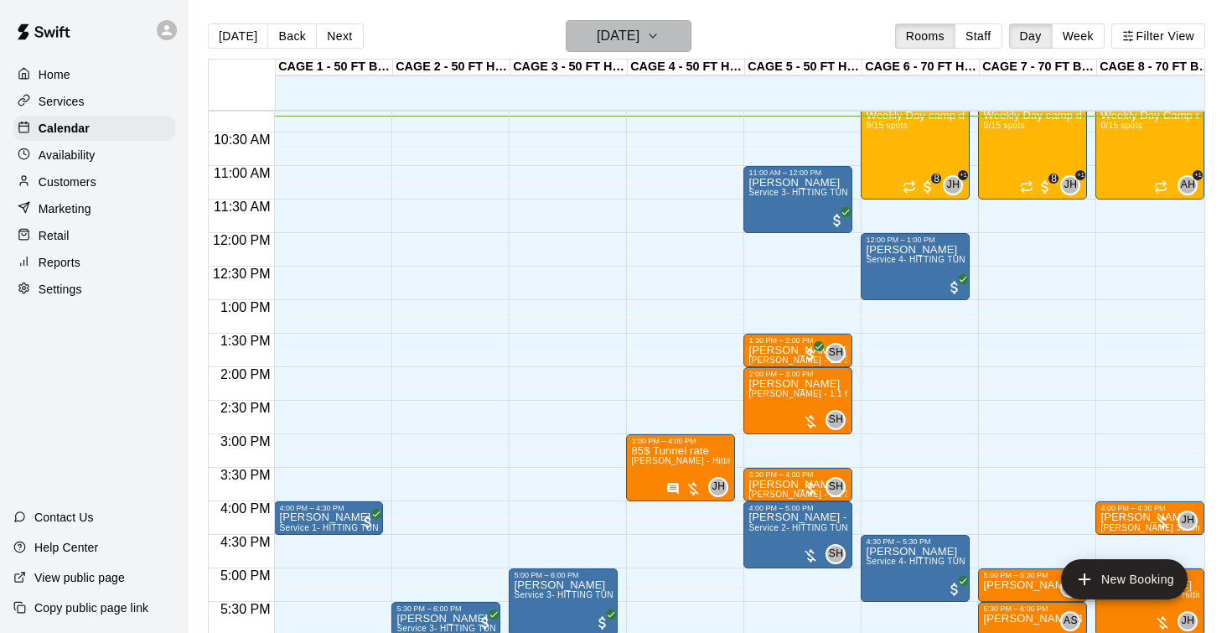
click at [629, 34] on h6 "[DATE]" at bounding box center [618, 35] width 43 height 23
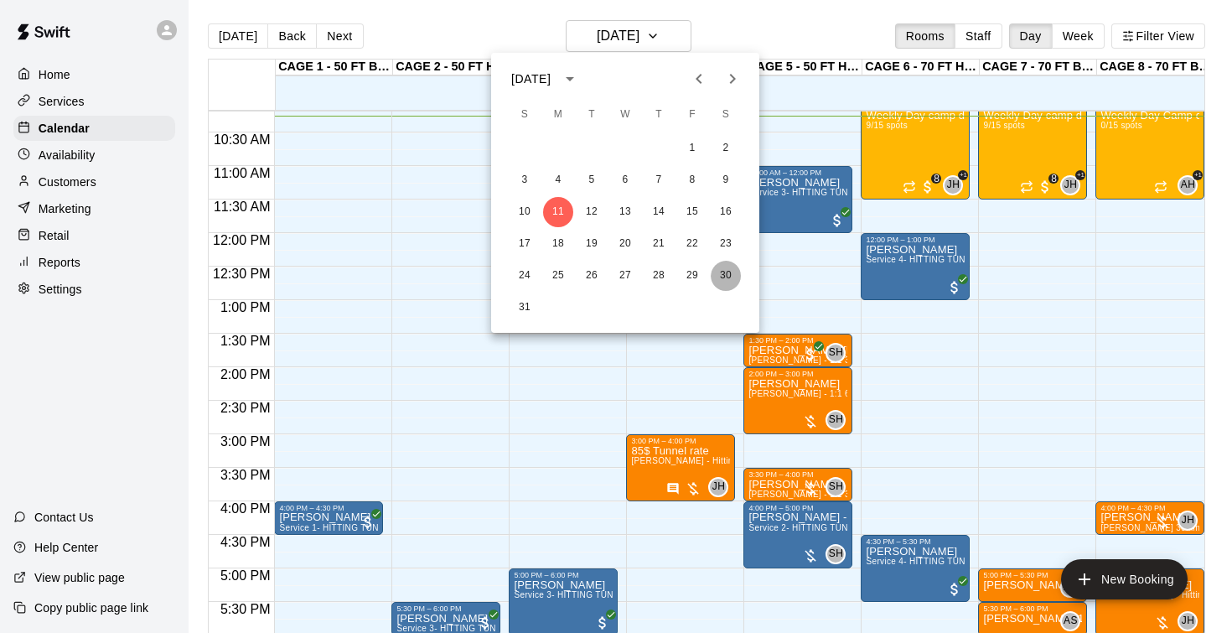
click at [718, 277] on button "30" at bounding box center [726, 276] width 30 height 30
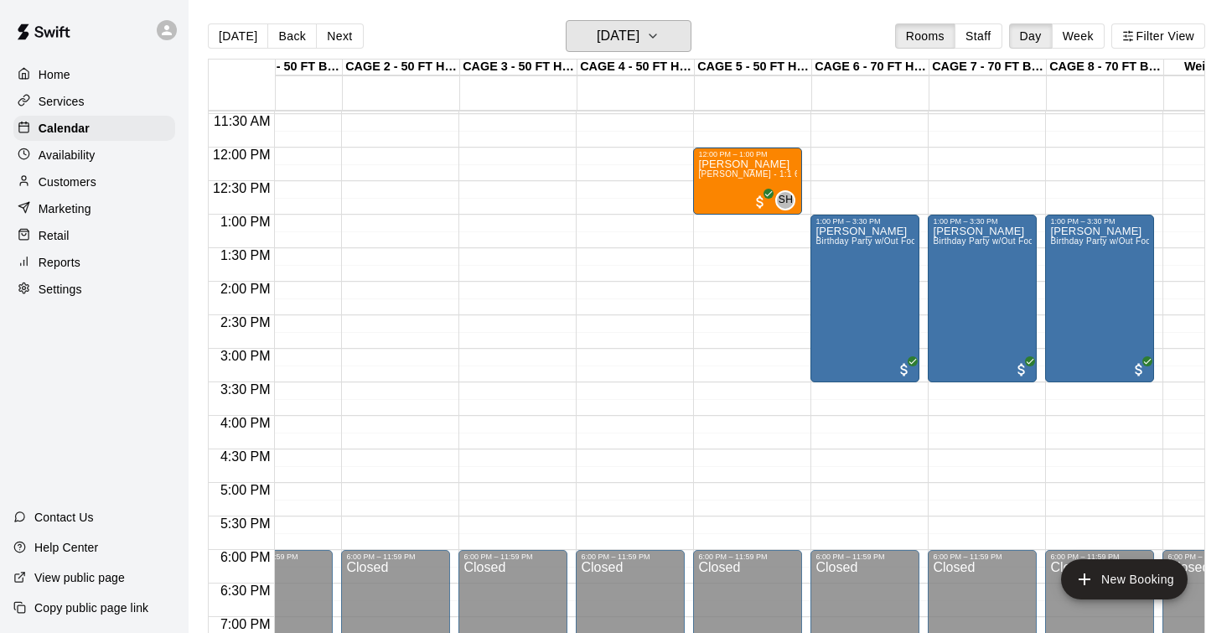
scroll to position [766, 51]
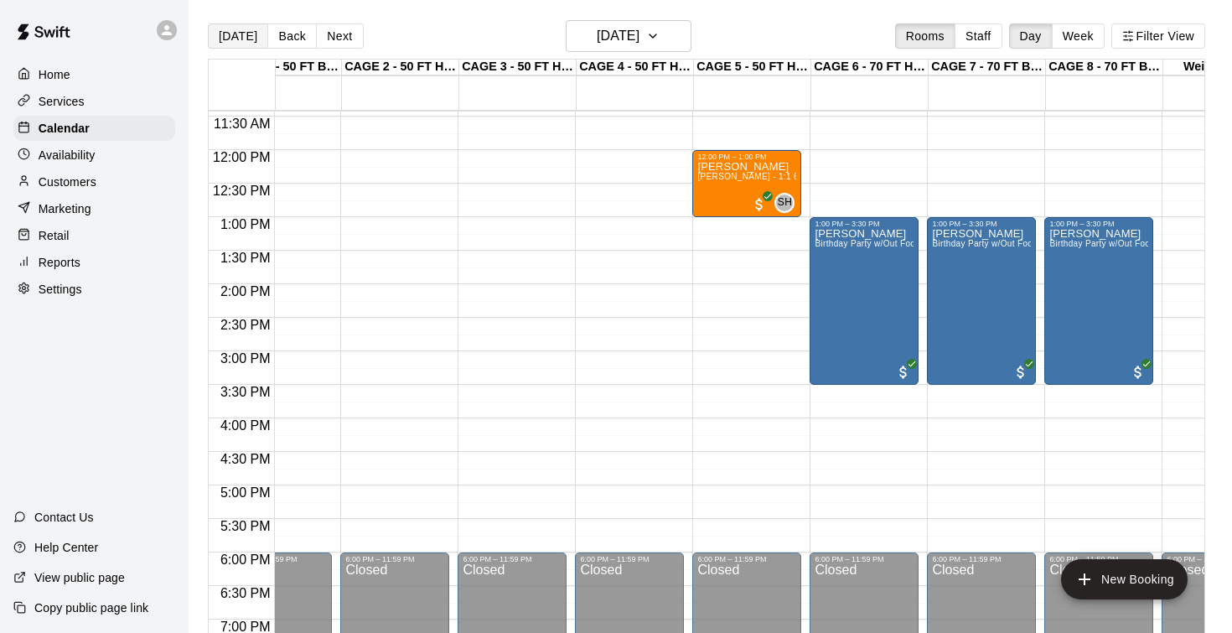
click at [235, 42] on button "[DATE]" at bounding box center [238, 35] width 60 height 25
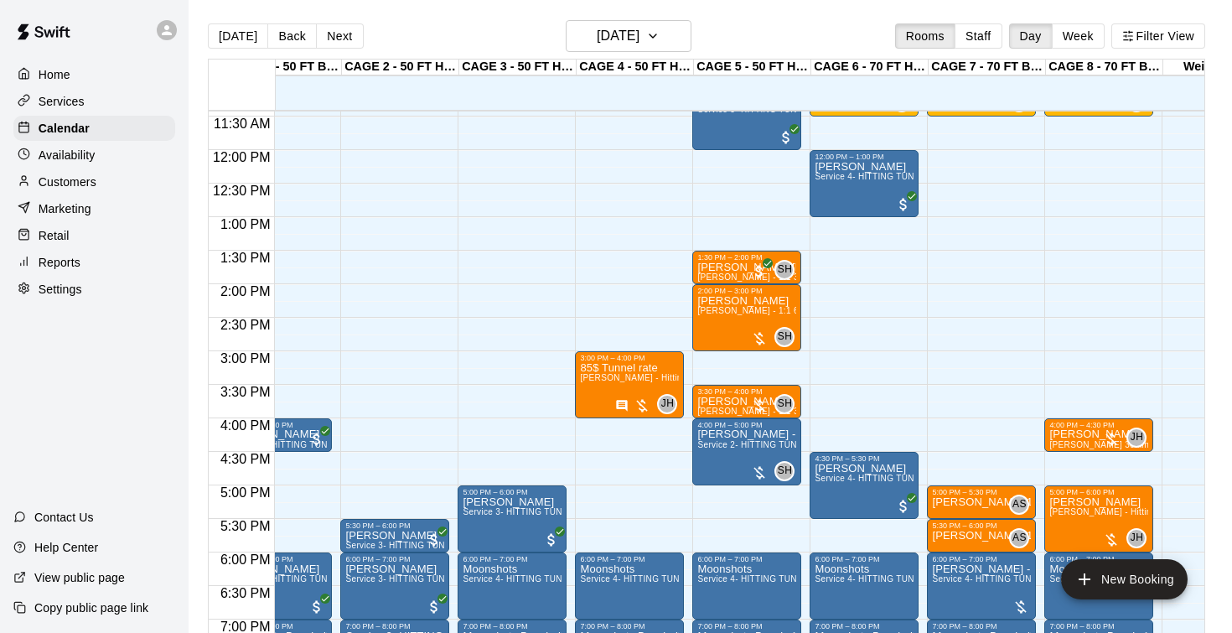
click at [77, 101] on p "Services" at bounding box center [62, 101] width 46 height 17
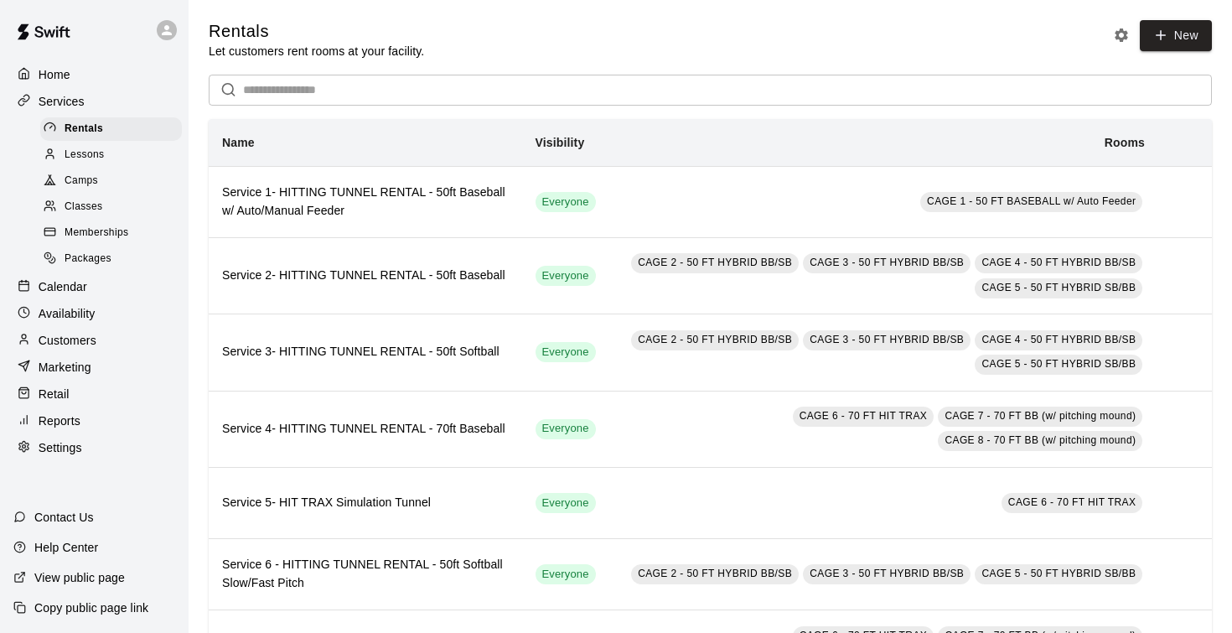
click at [96, 160] on span "Lessons" at bounding box center [85, 155] width 40 height 17
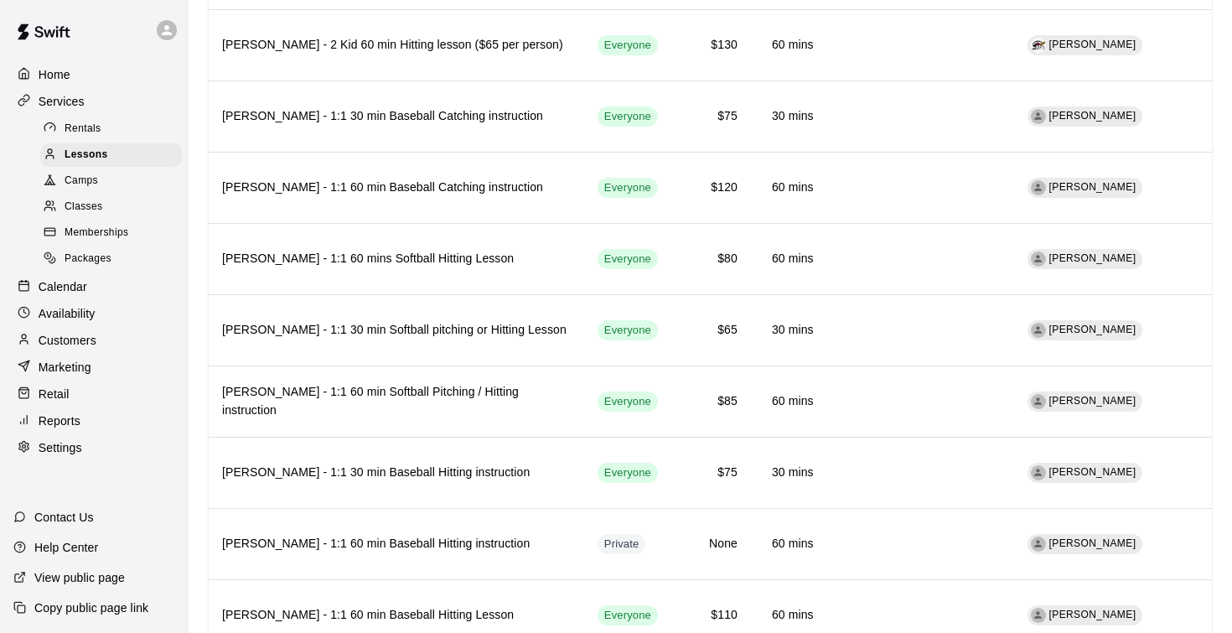
scroll to position [588, 0]
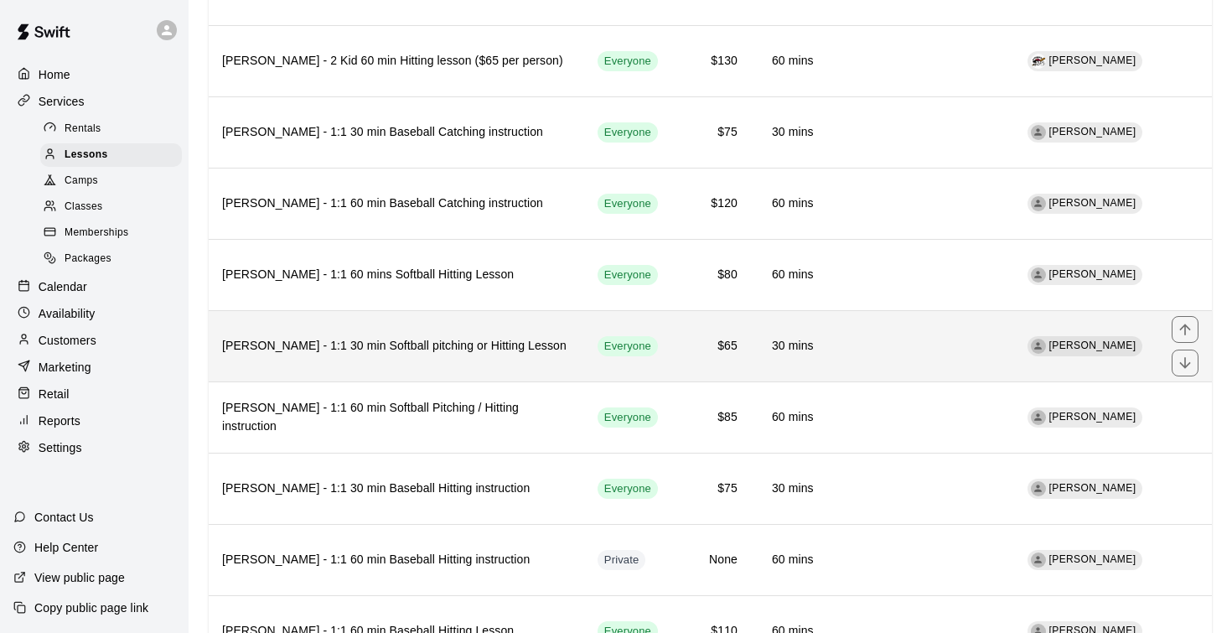
click at [356, 347] on h6 "Rocky Parra - 1:1 30 min Softball pitching or Hitting Lesson" at bounding box center [396, 346] width 349 height 18
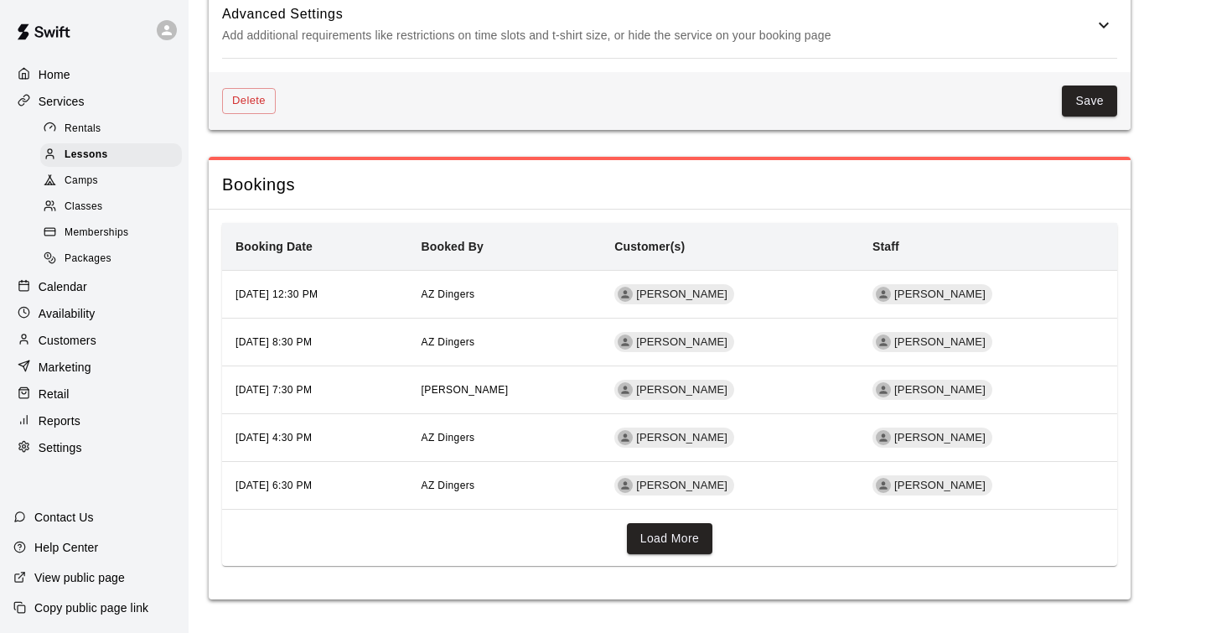
scroll to position [1567, 0]
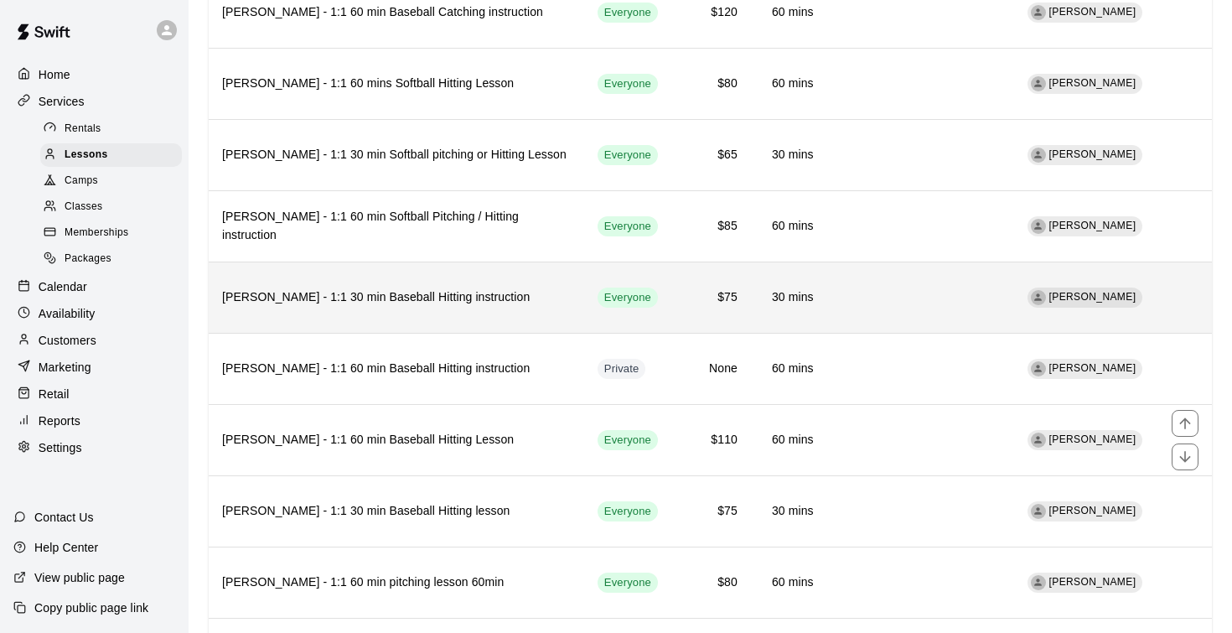
scroll to position [780, 0]
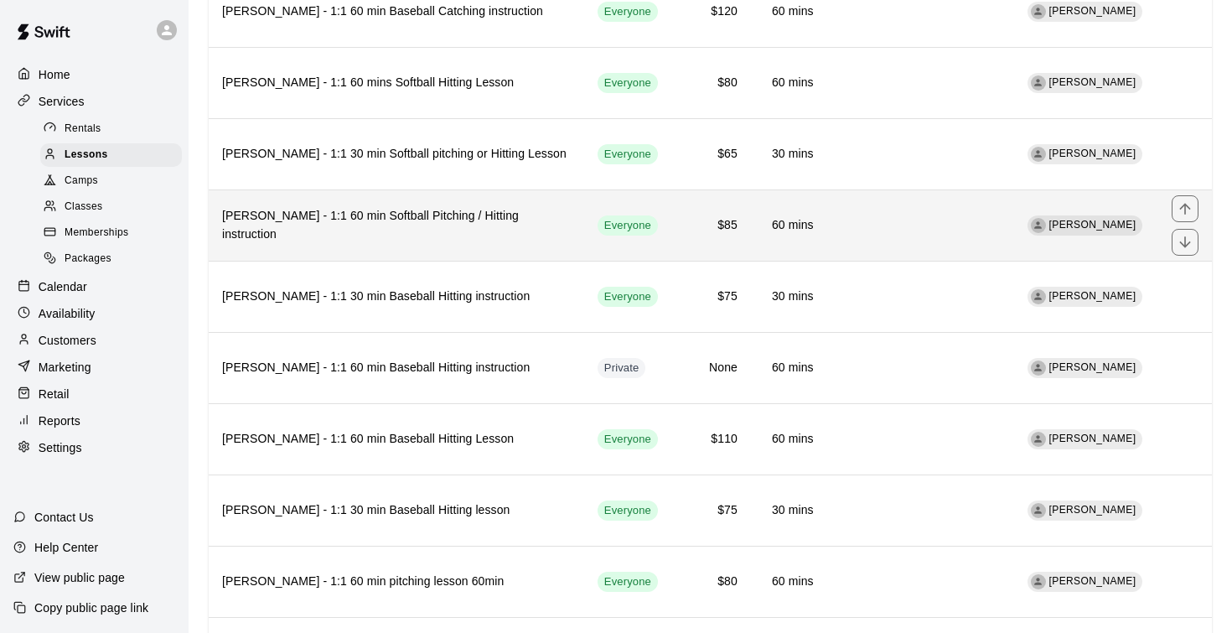
click at [401, 229] on h6 "Rocky Parra - 1:1 60 min Softball Pitching / Hitting instruction" at bounding box center [396, 225] width 349 height 37
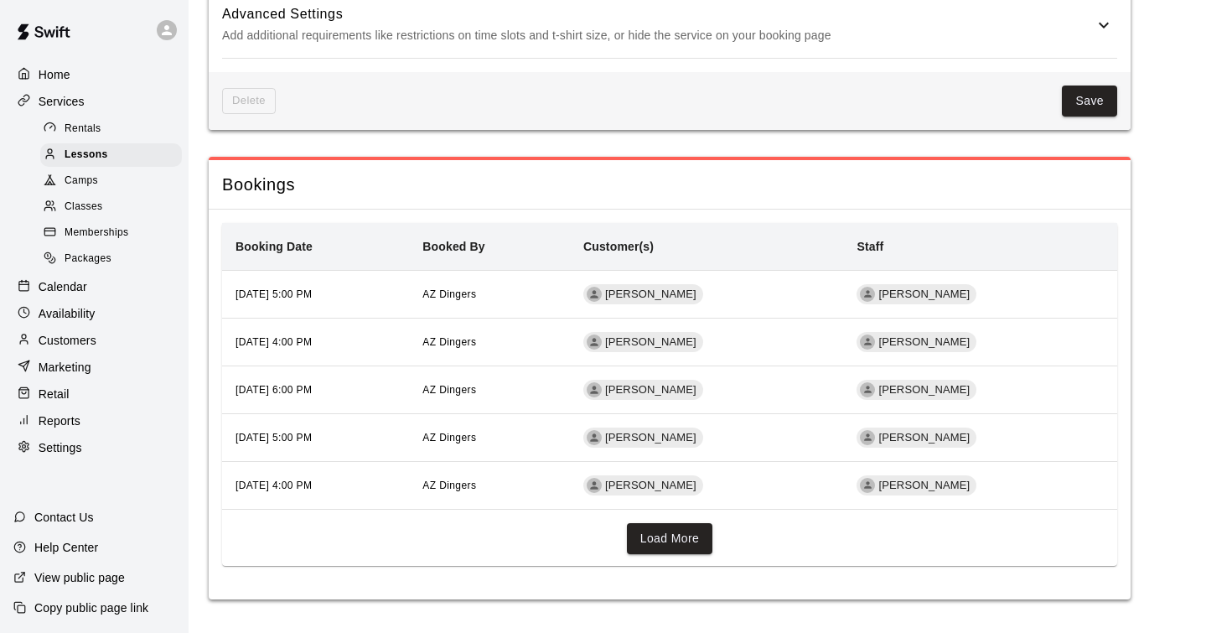
scroll to position [1567, 0]
click at [675, 531] on button "Load More" at bounding box center [670, 538] width 86 height 31
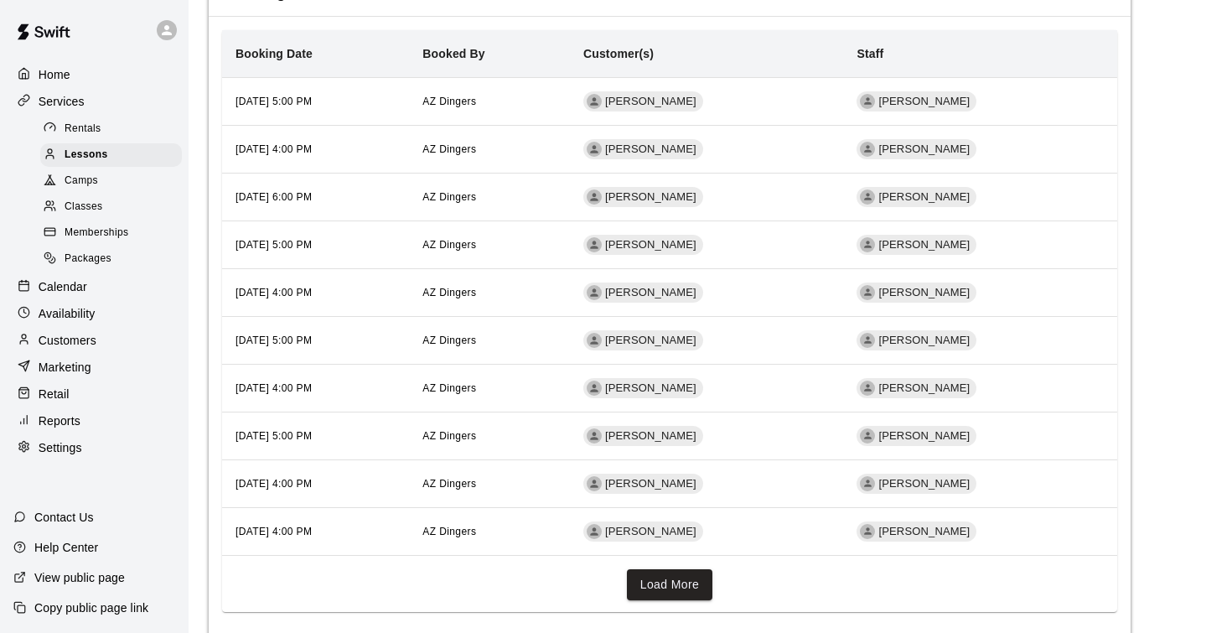
scroll to position [1729, 0]
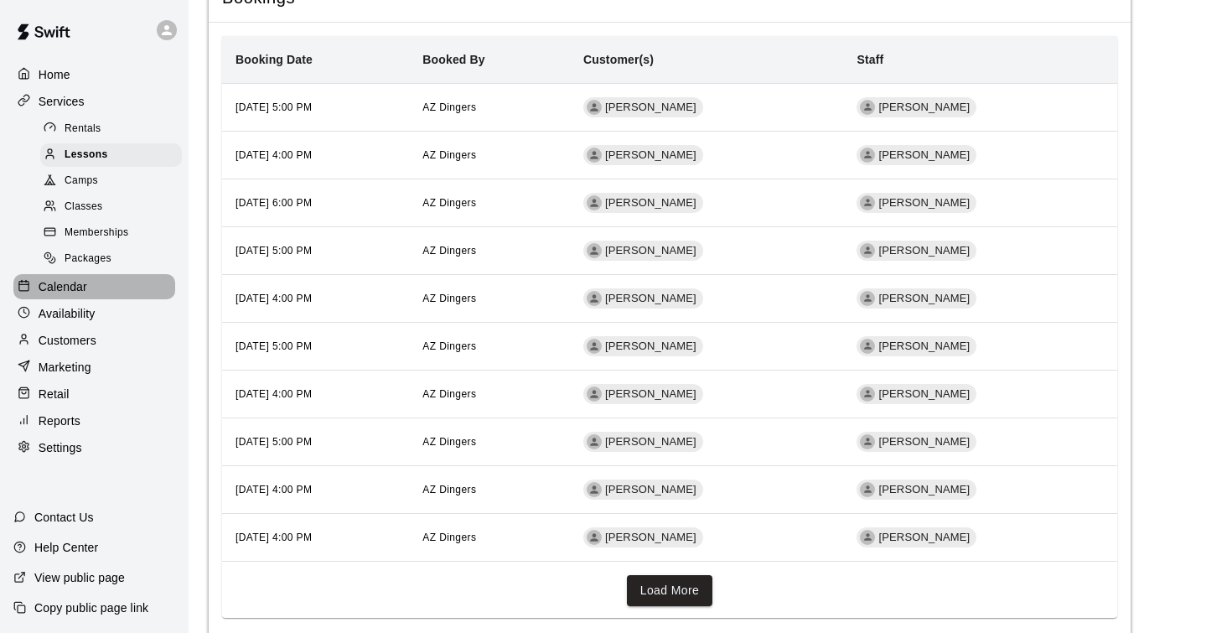
click at [76, 281] on p "Calendar" at bounding box center [63, 286] width 49 height 17
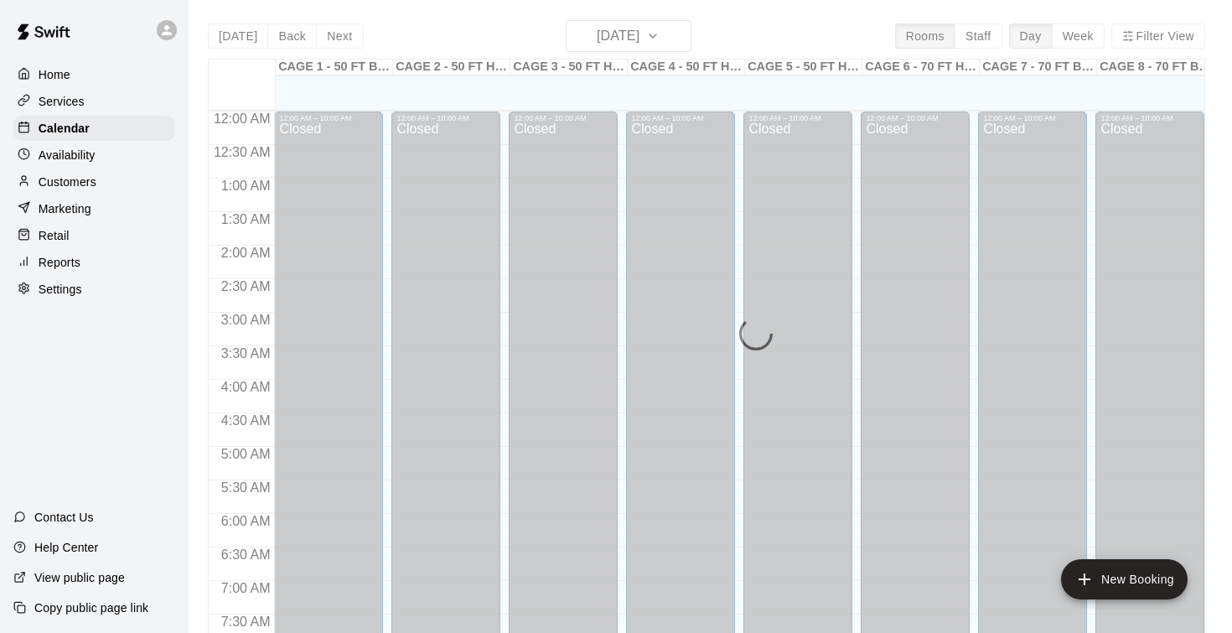
scroll to position [698, 0]
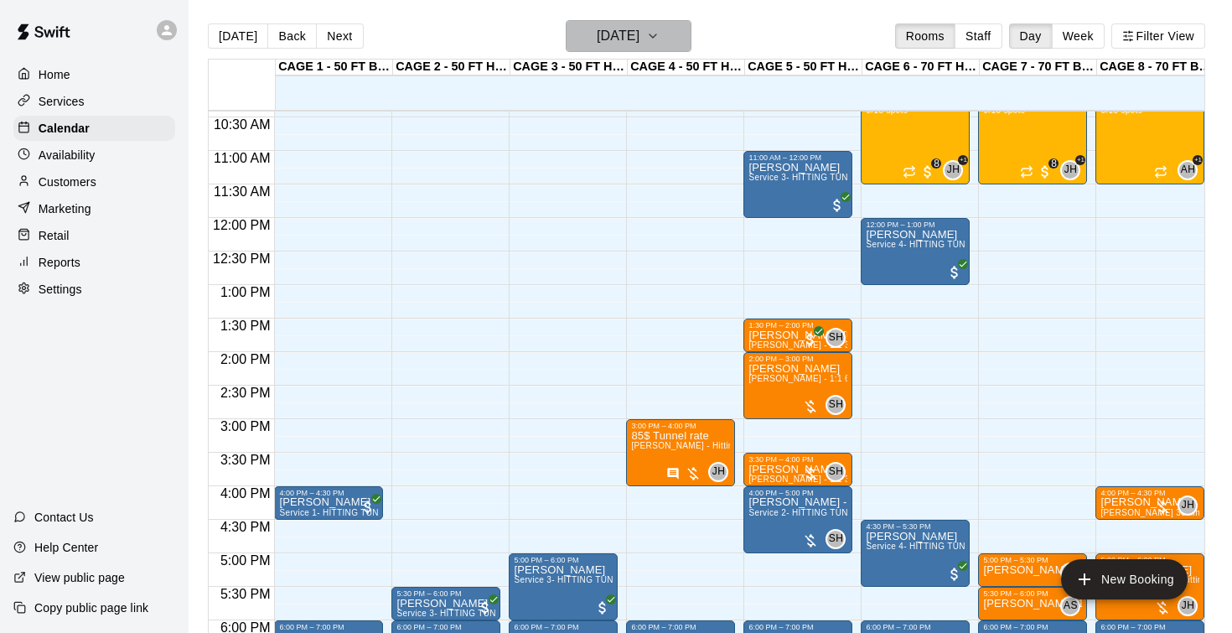
click at [613, 32] on h6 "[DATE]" at bounding box center [618, 35] width 43 height 23
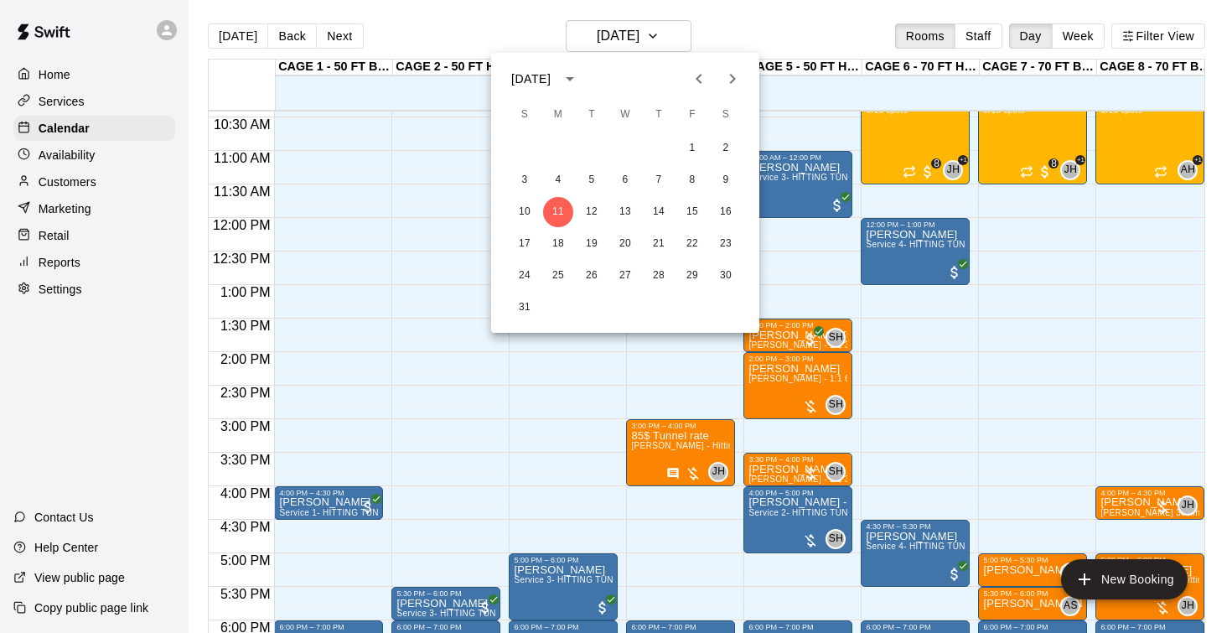
click at [691, 77] on icon "Previous month" at bounding box center [699, 79] width 20 height 20
click at [556, 276] on button "28" at bounding box center [558, 276] width 30 height 30
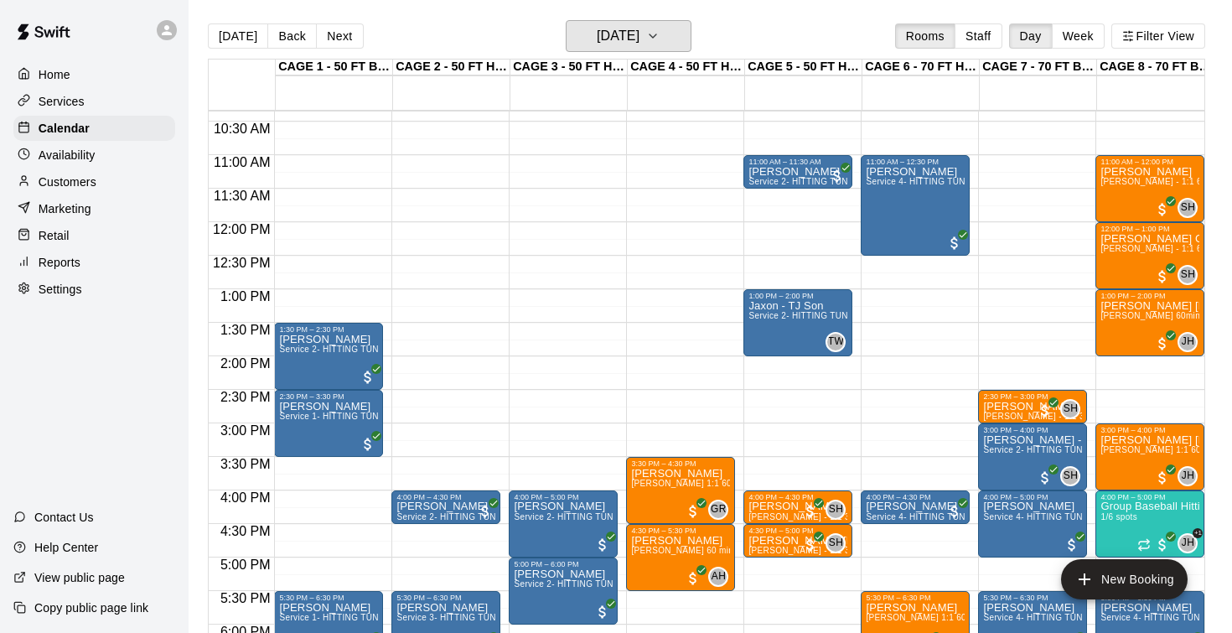
scroll to position [715, 0]
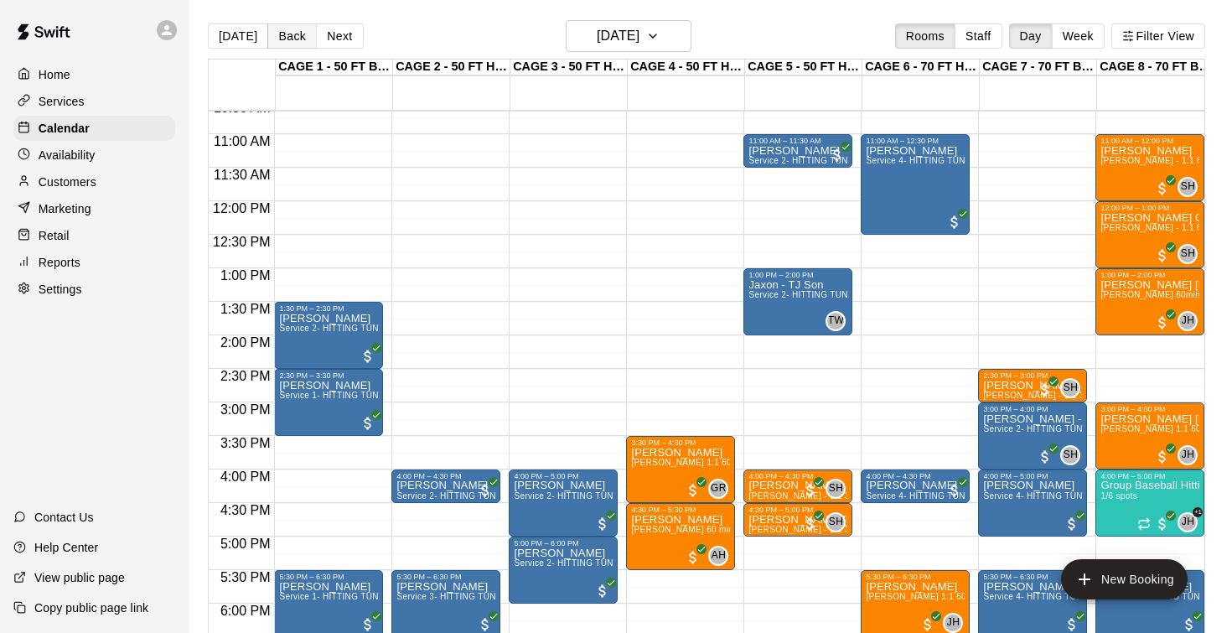
click at [289, 41] on button "Back" at bounding box center [291, 35] width 49 height 25
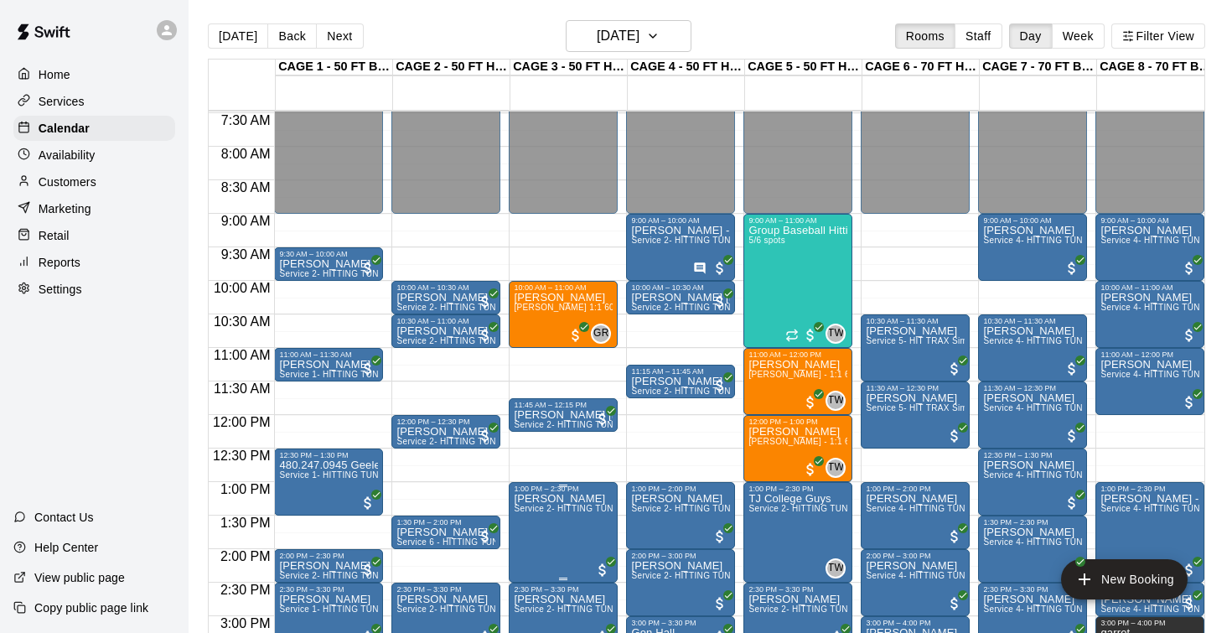
scroll to position [494, 0]
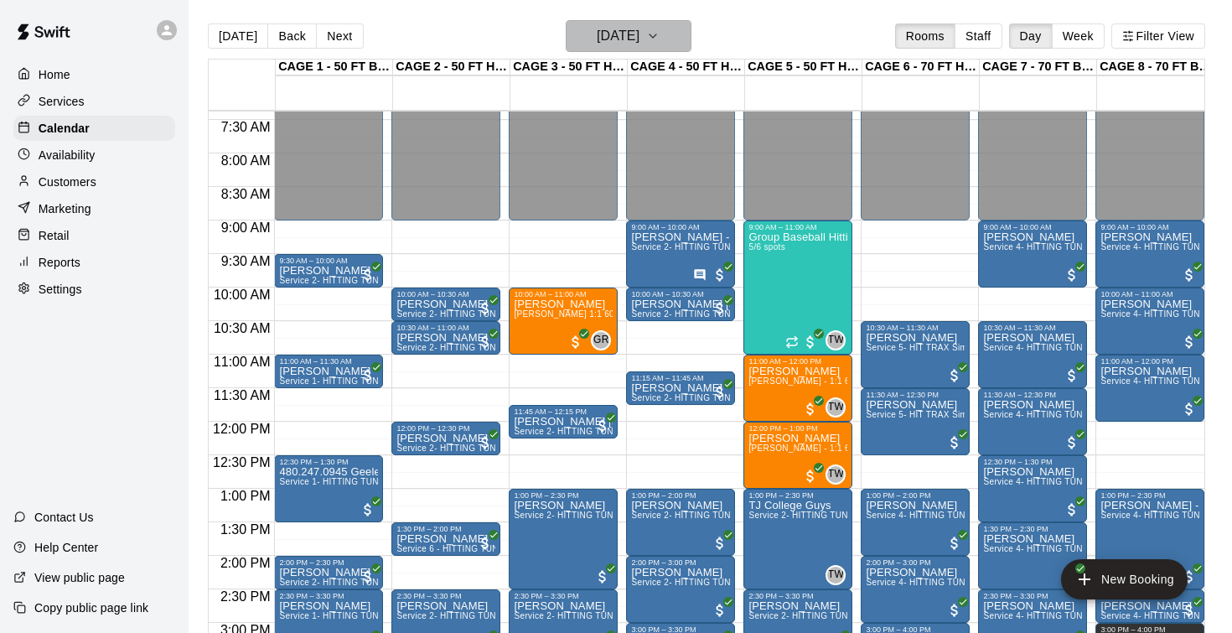
click at [597, 46] on h6 "Sunday Jul 27" at bounding box center [618, 35] width 43 height 23
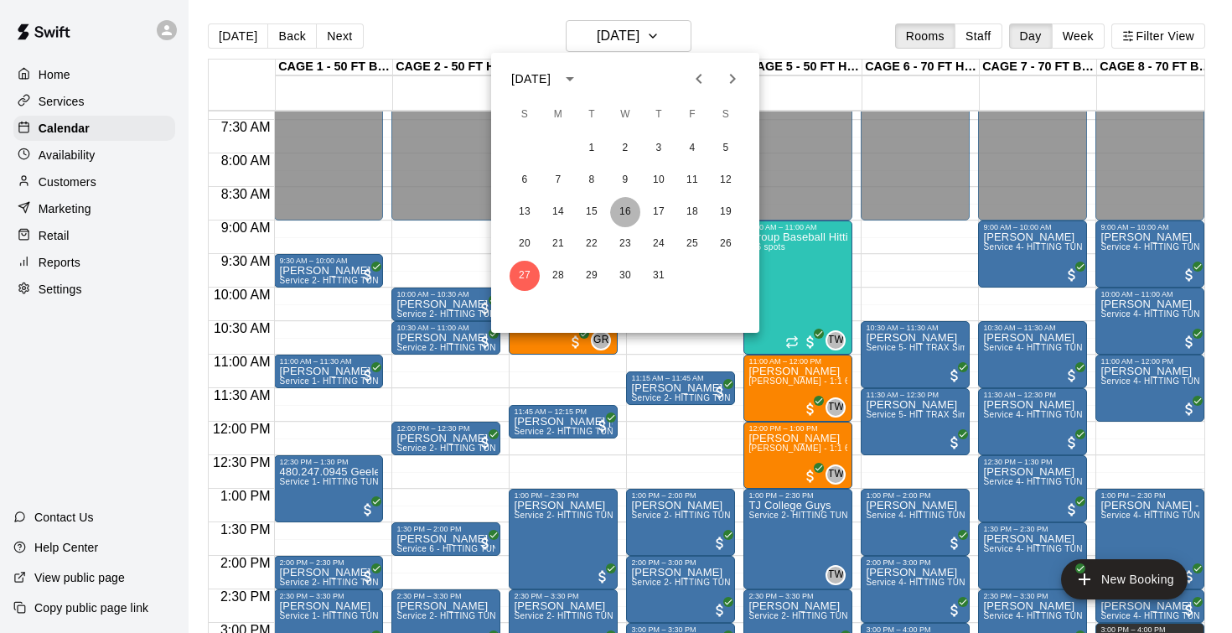
click at [623, 212] on button "16" at bounding box center [625, 212] width 30 height 30
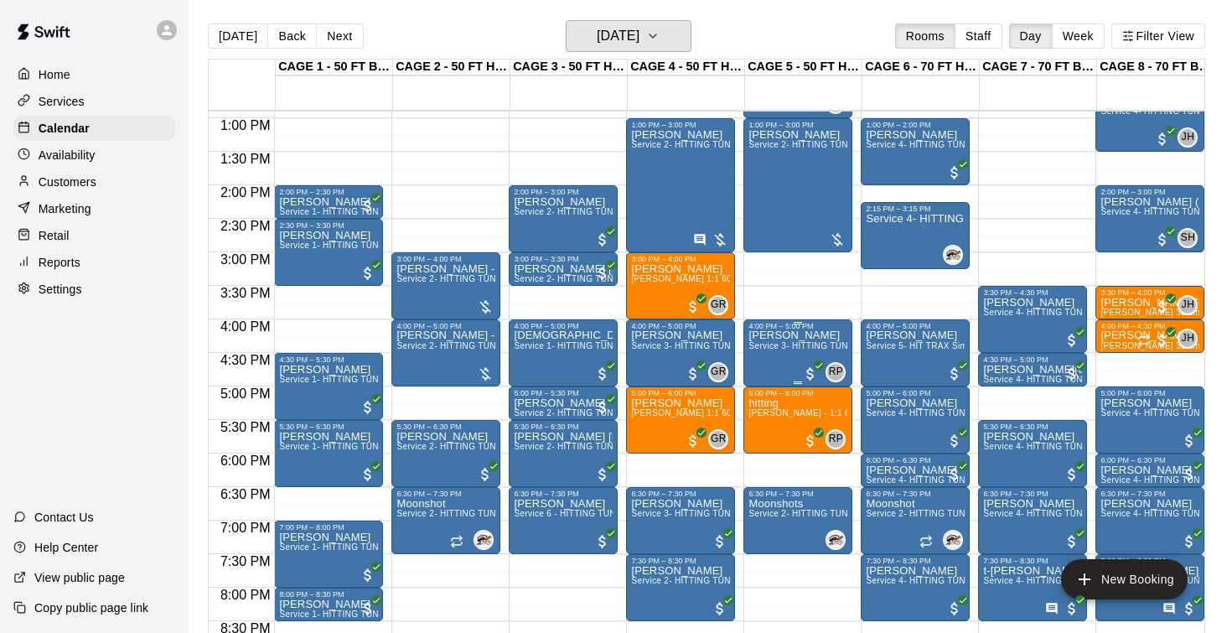
scroll to position [870, 0]
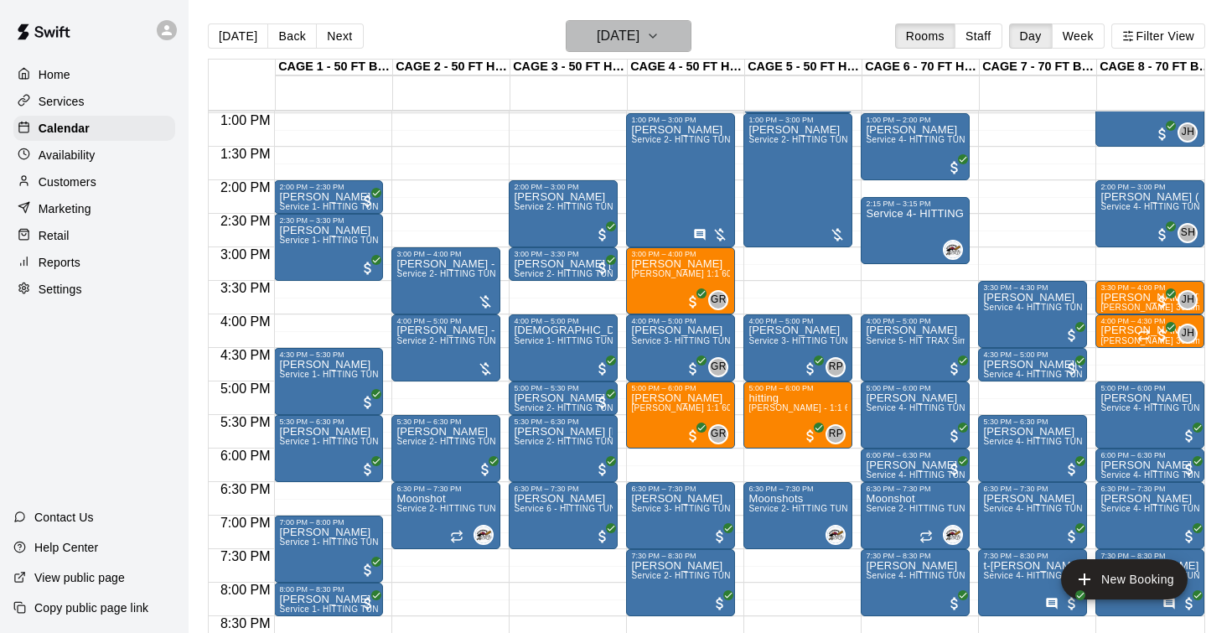
click at [617, 43] on h6 "Wednesday Jul 16" at bounding box center [618, 35] width 43 height 23
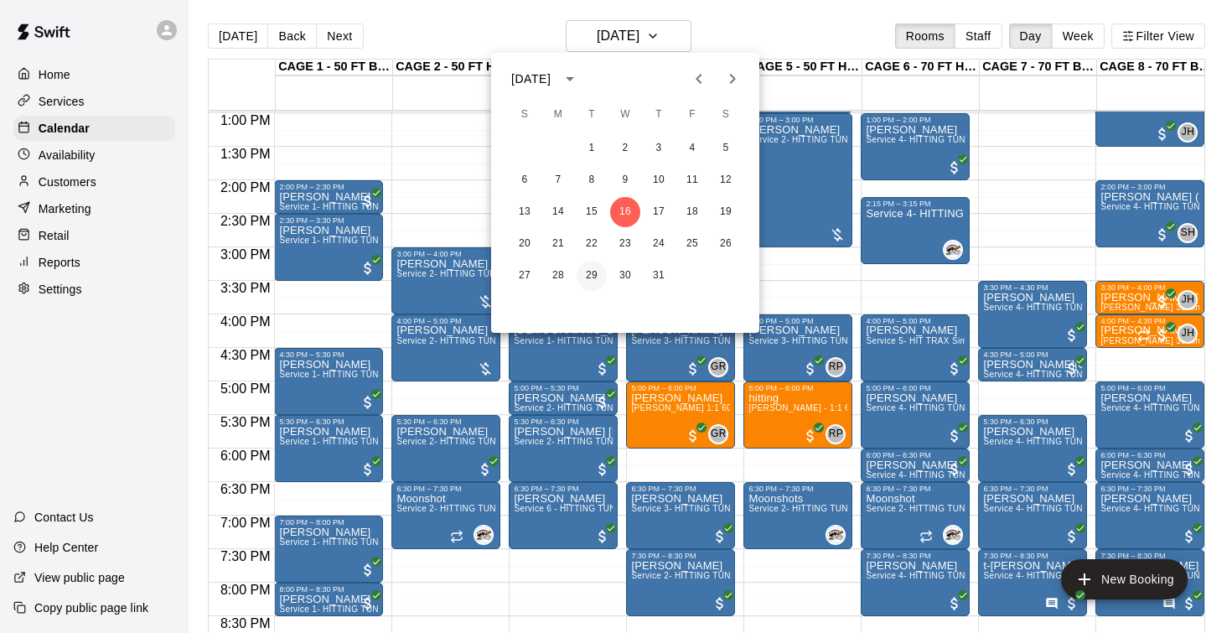
click at [602, 273] on button "29" at bounding box center [591, 276] width 30 height 30
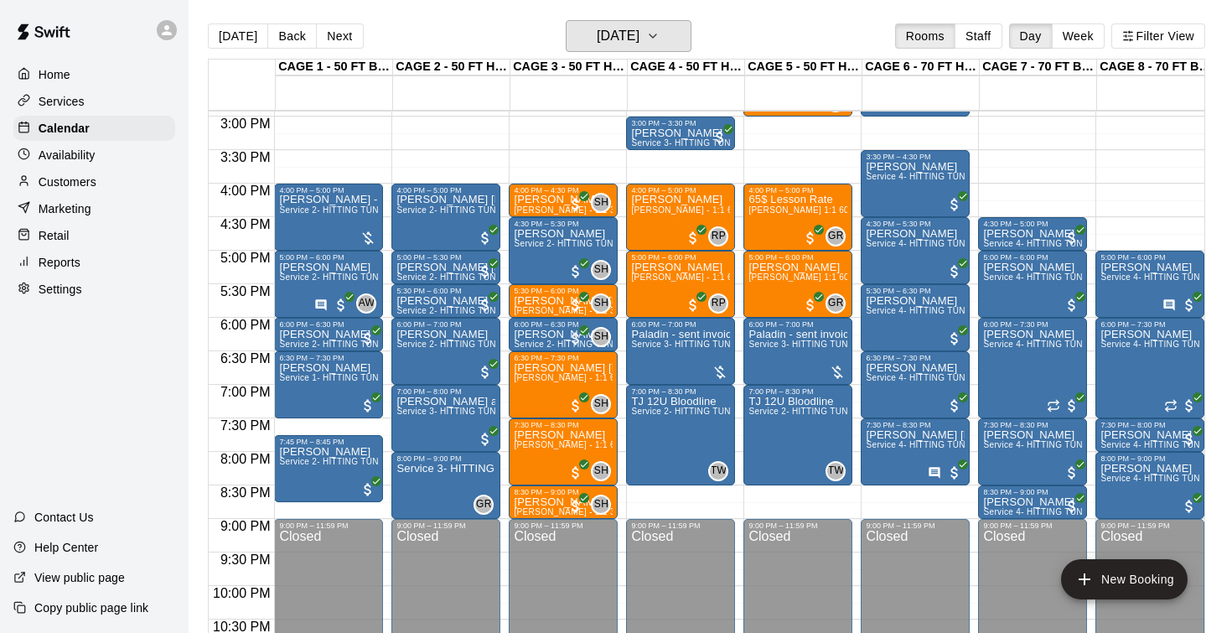
scroll to position [998, 0]
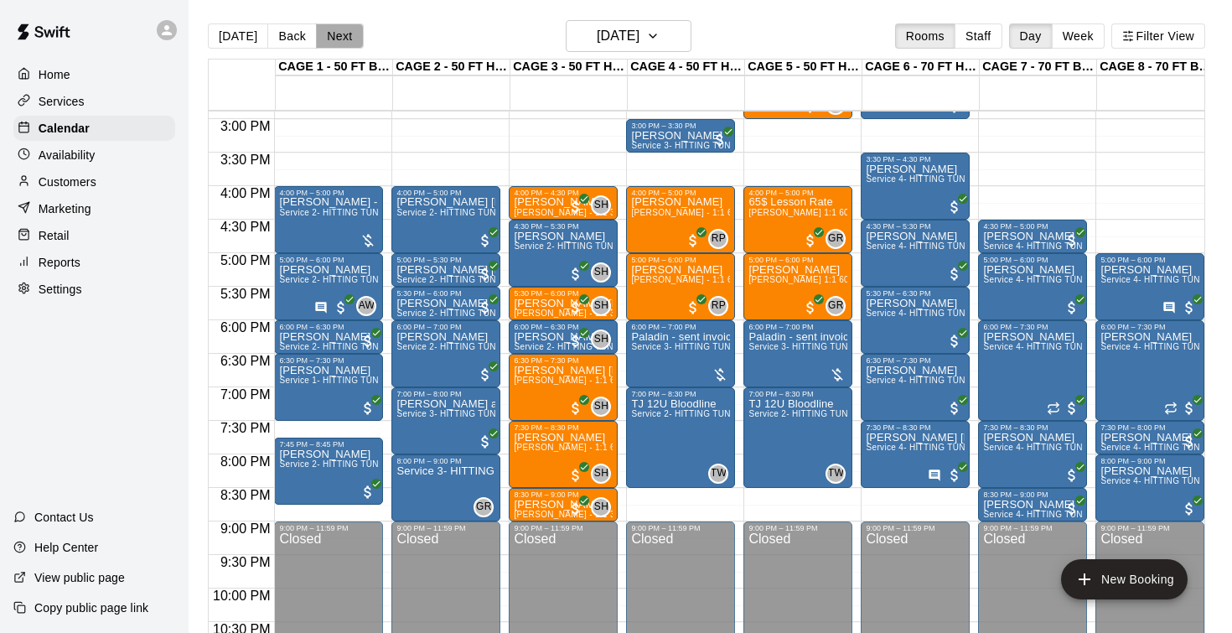
click at [334, 34] on button "Next" at bounding box center [339, 35] width 47 height 25
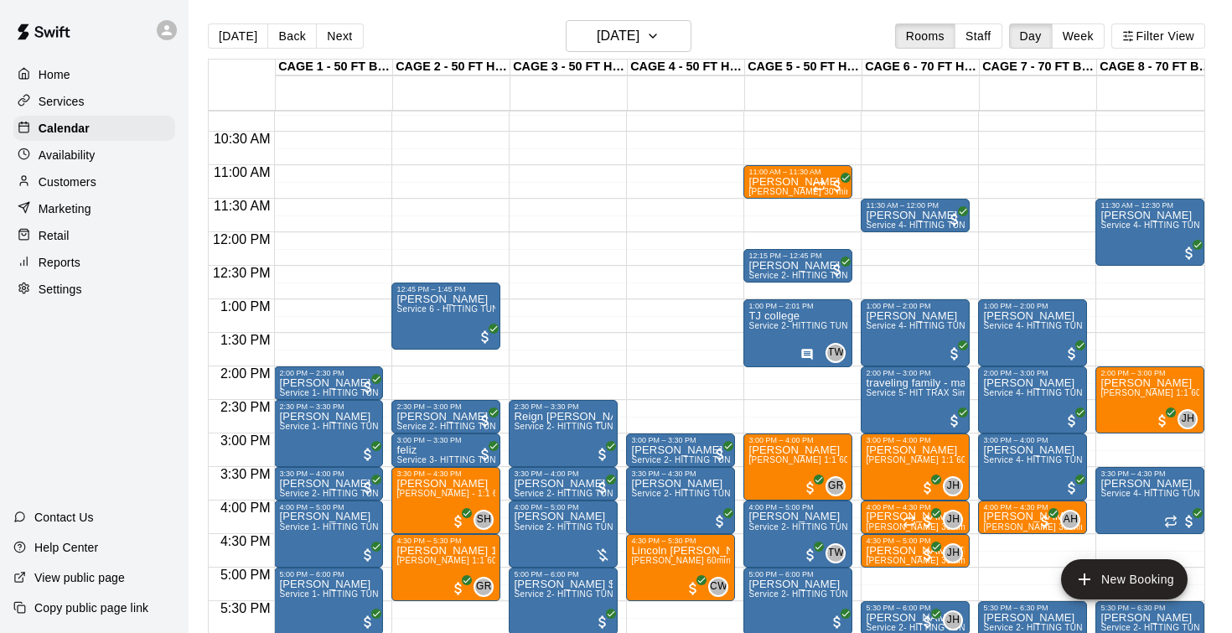
scroll to position [680, 0]
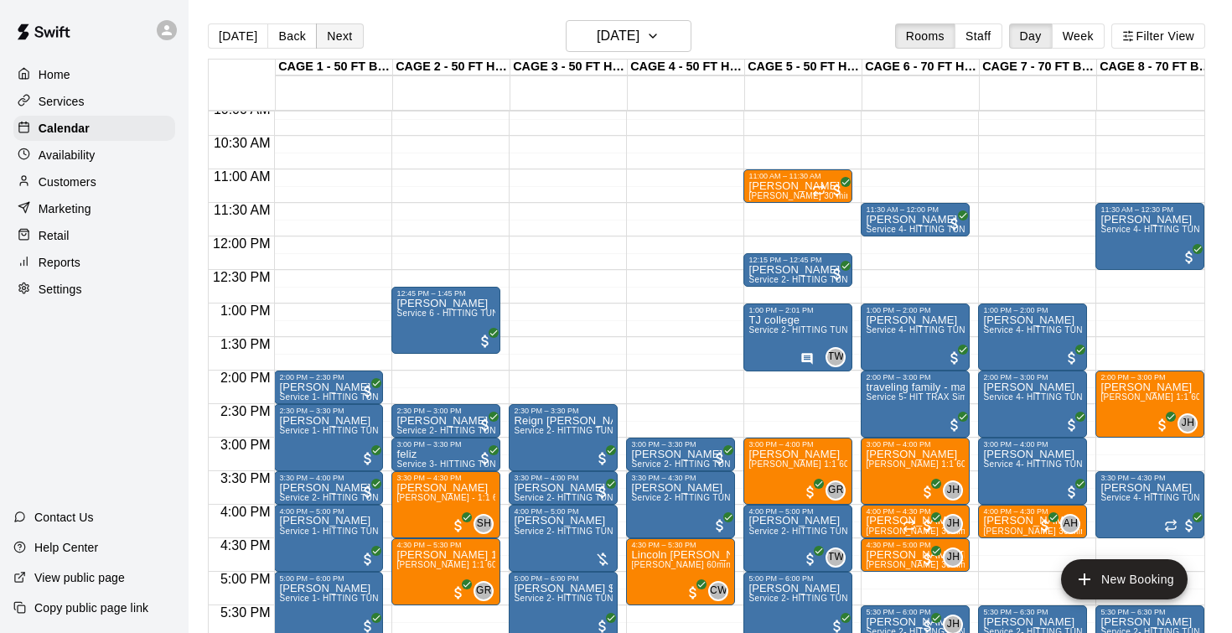
click at [334, 36] on button "Next" at bounding box center [339, 35] width 47 height 25
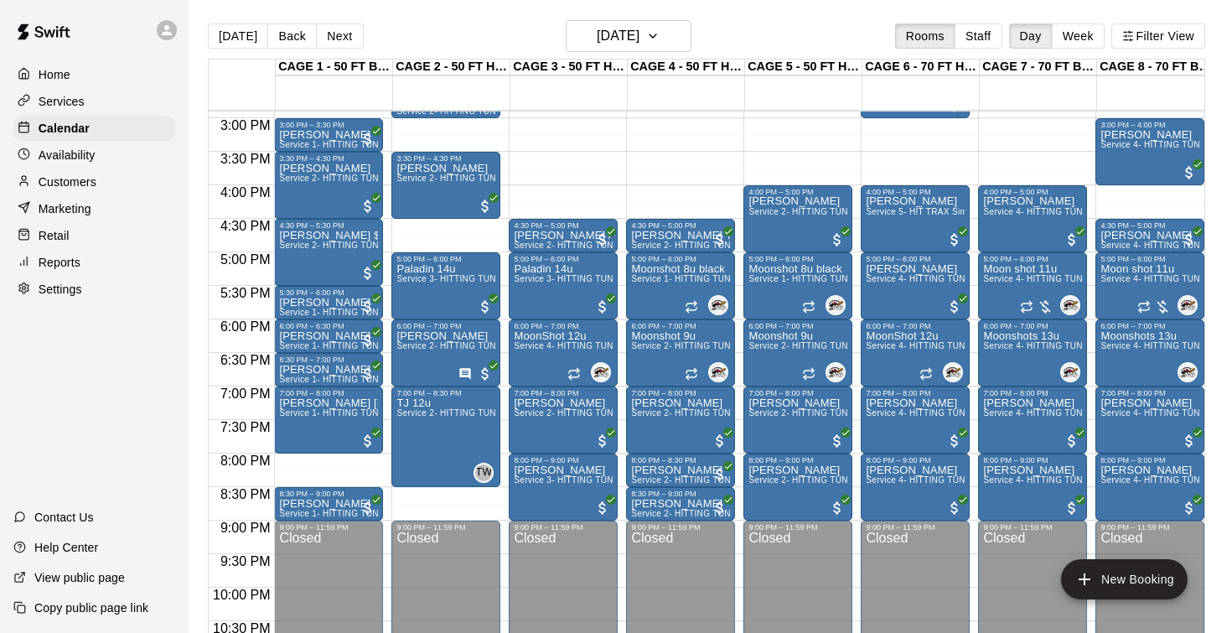
scroll to position [1000, 0]
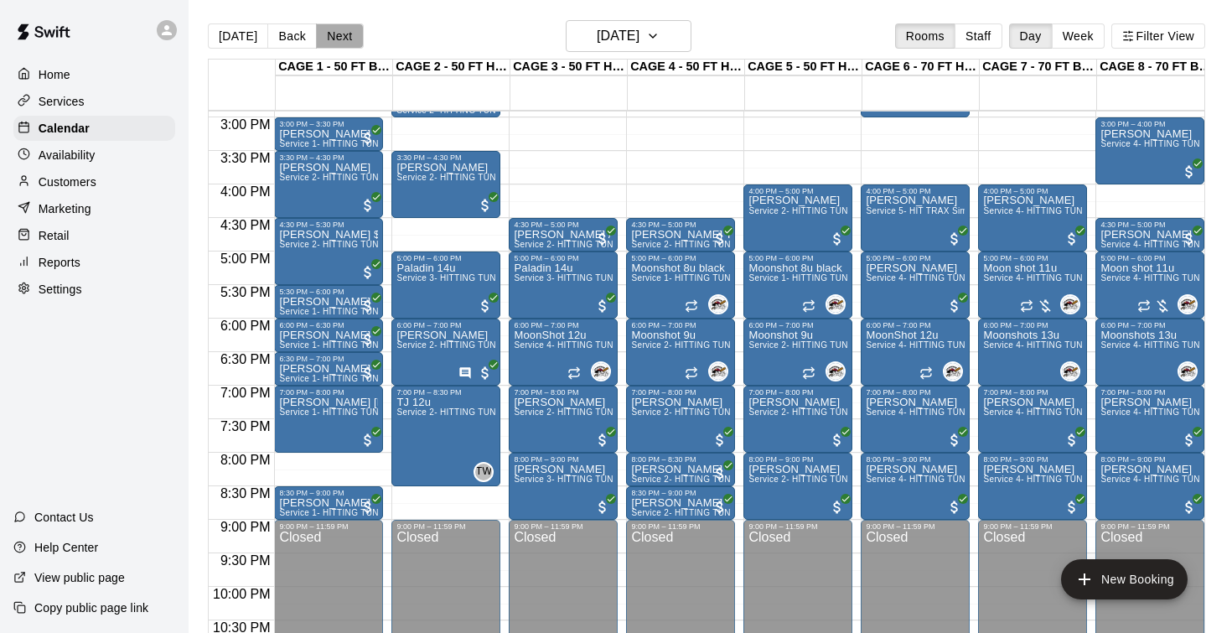
click at [334, 41] on button "Next" at bounding box center [339, 35] width 47 height 25
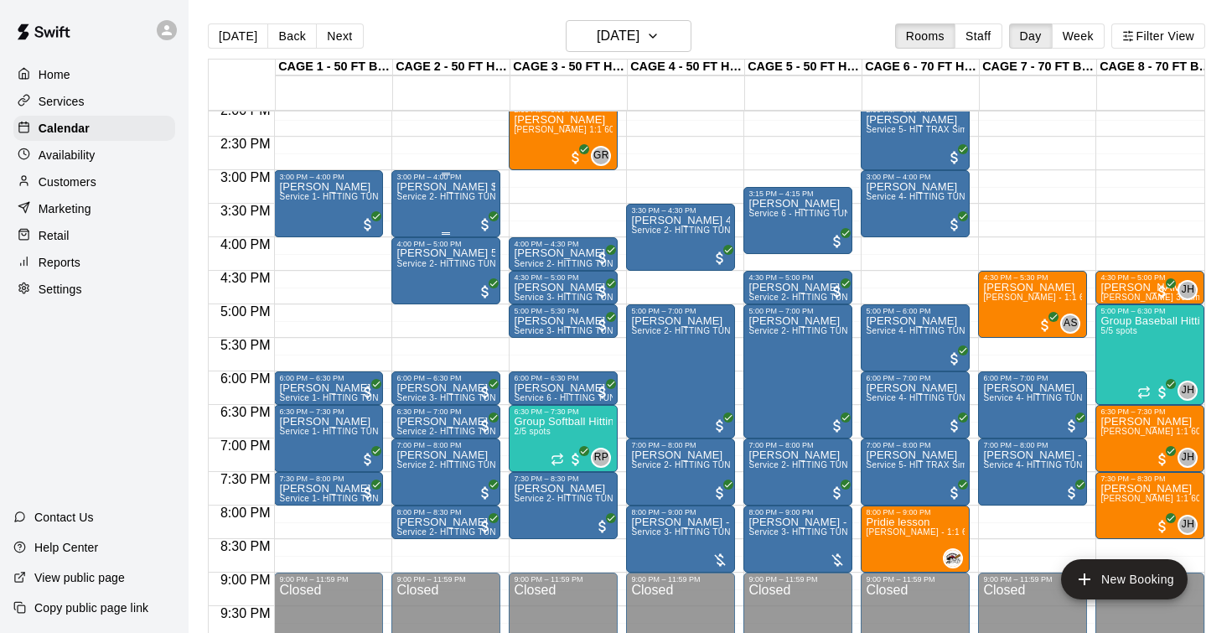
scroll to position [938, 0]
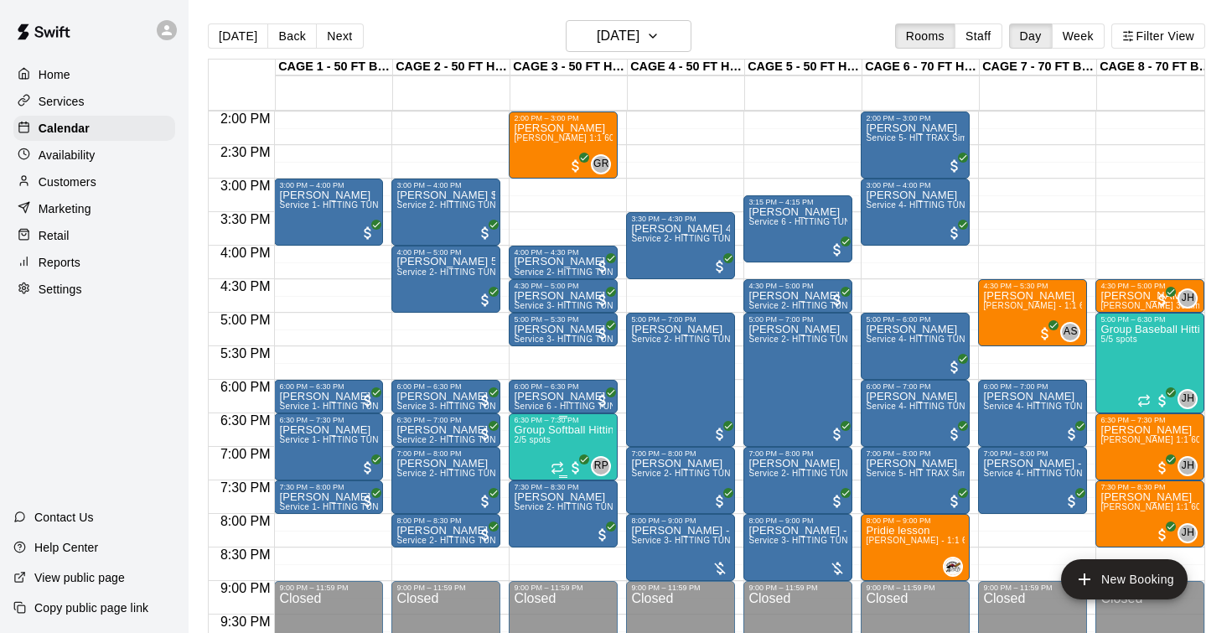
click at [570, 456] on div "RP 0" at bounding box center [581, 466] width 60 height 20
click at [565, 514] on img "edit" at bounding box center [568, 513] width 19 height 19
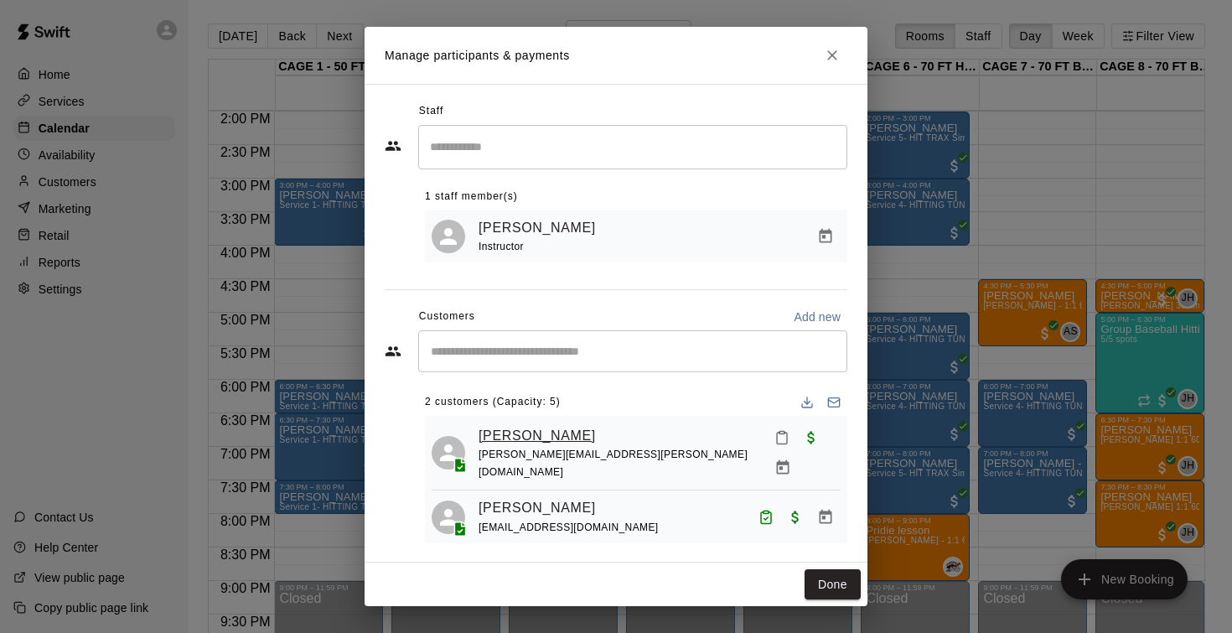
click at [522, 439] on link "Ava Sikes" at bounding box center [536, 436] width 117 height 22
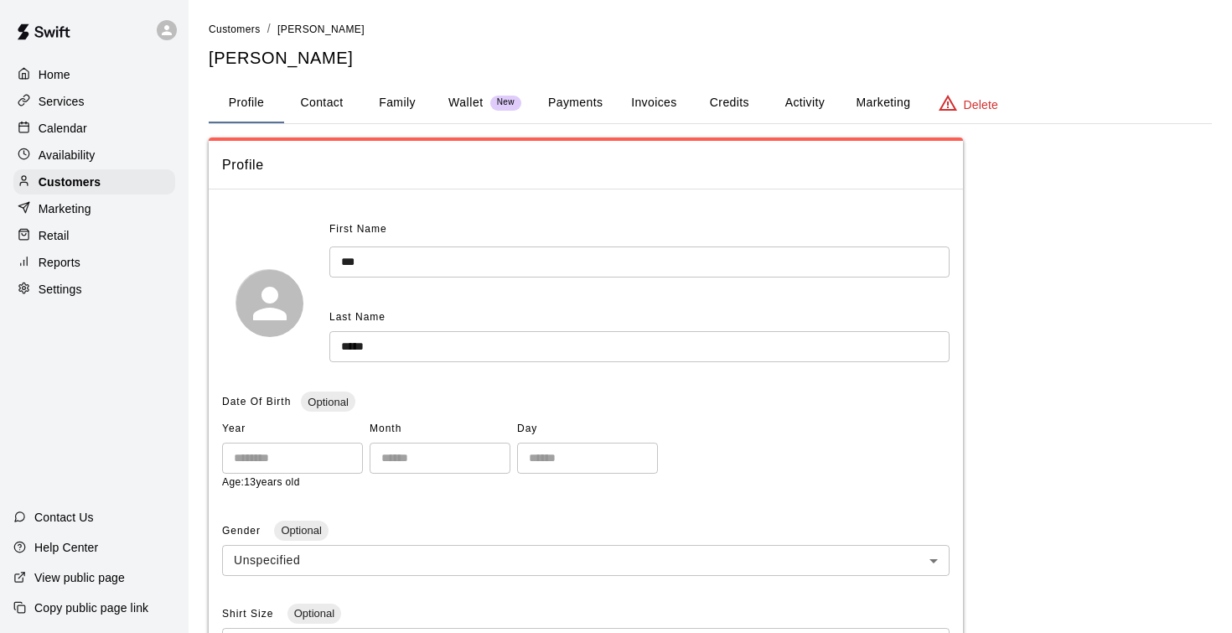
click at [571, 100] on button "Payments" at bounding box center [575, 103] width 81 height 40
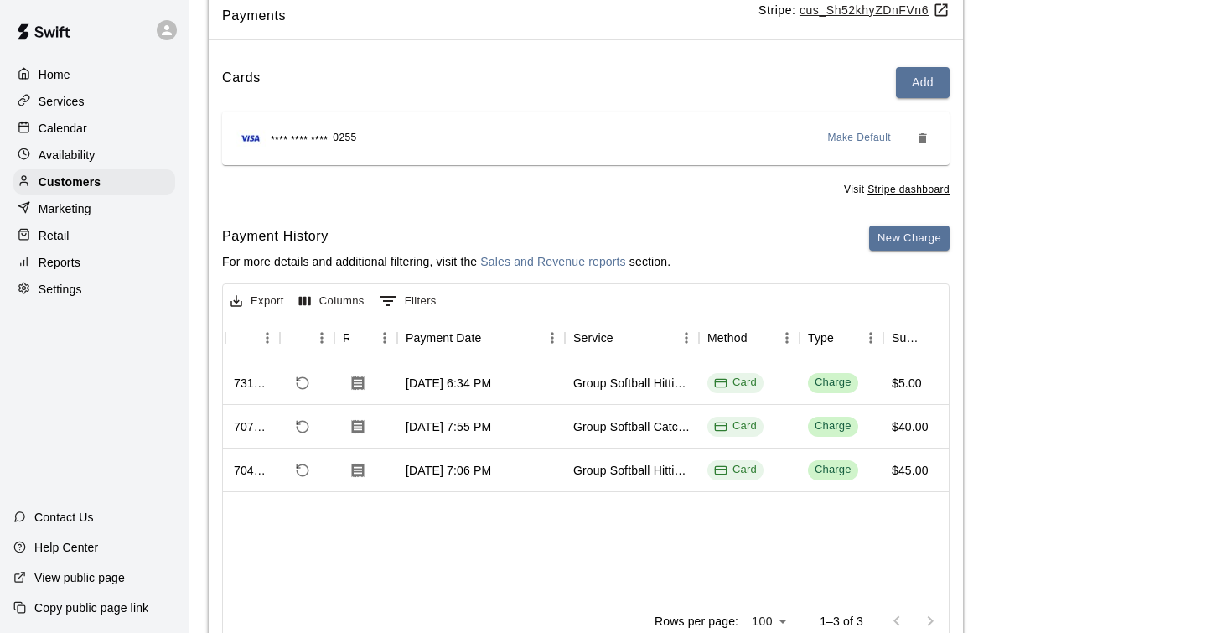
scroll to position [150, 0]
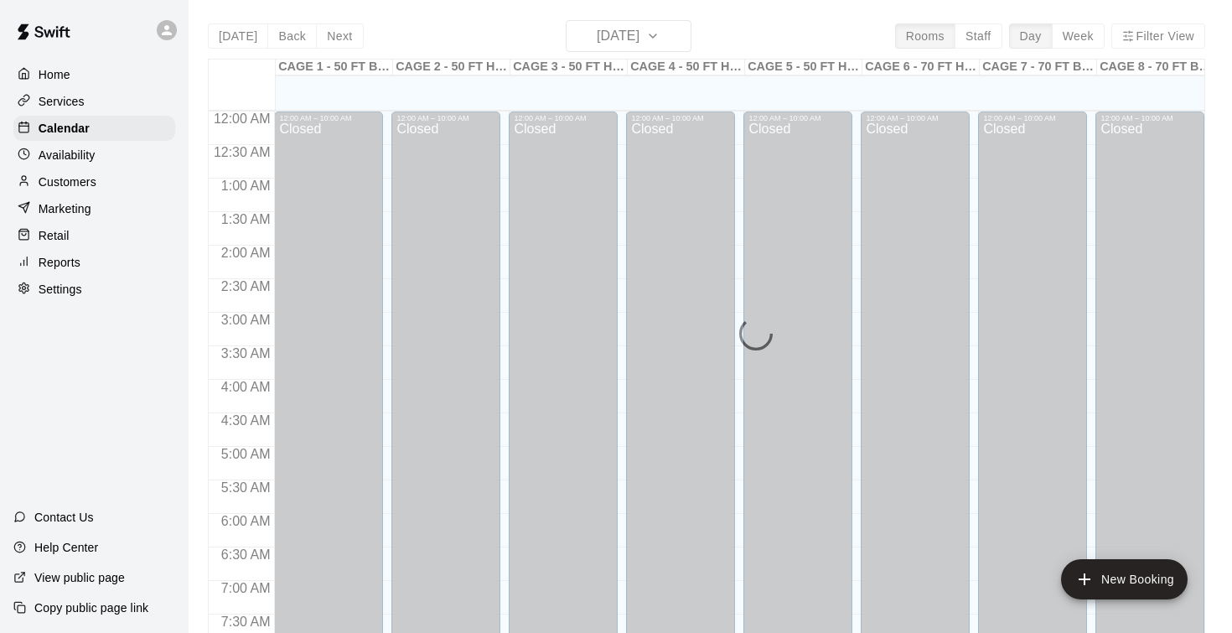
scroll to position [701, 0]
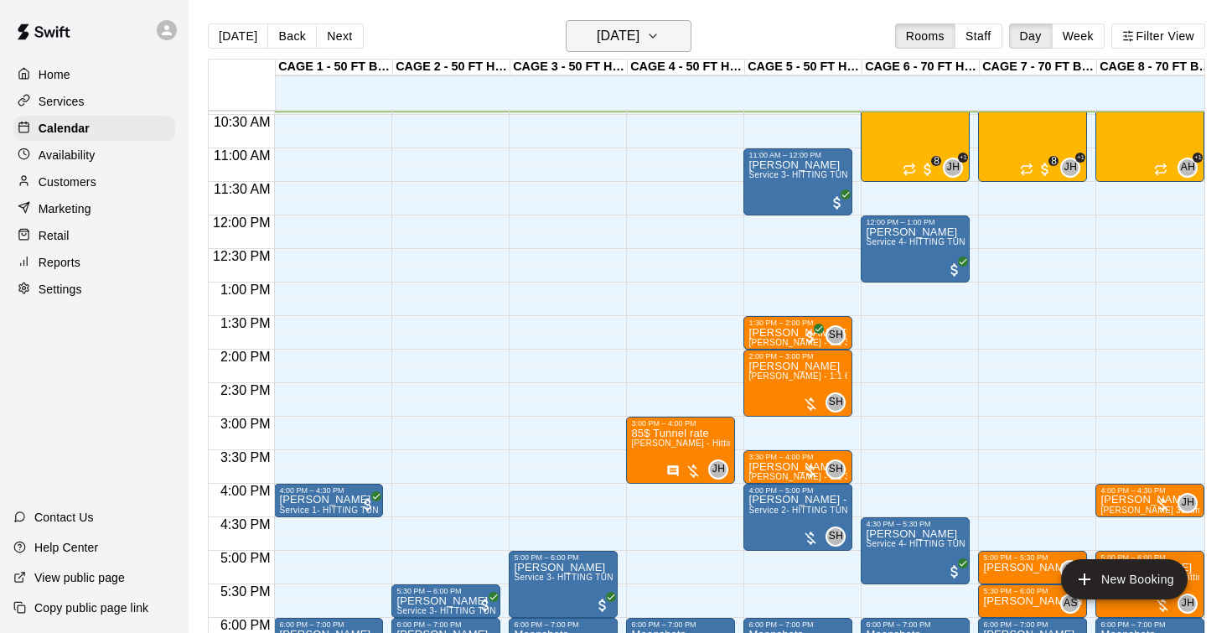
click at [628, 35] on h6 "[DATE]" at bounding box center [618, 35] width 43 height 23
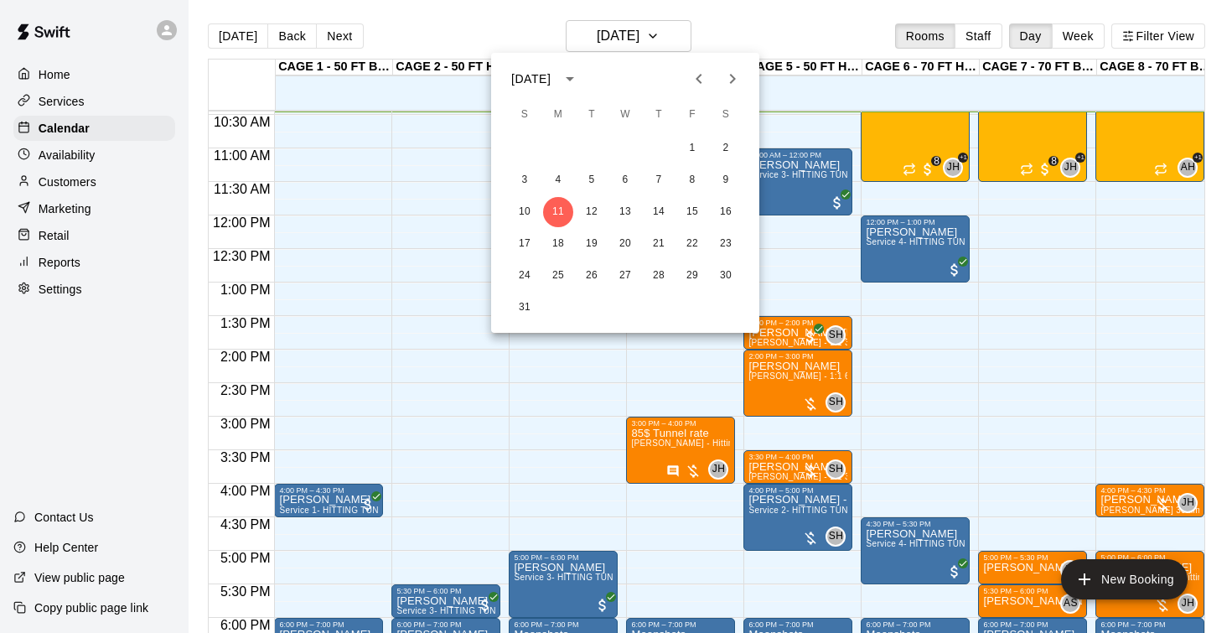
click at [728, 77] on icon "Next month" at bounding box center [732, 79] width 20 height 20
click at [702, 80] on icon "Previous month" at bounding box center [699, 79] width 20 height 20
click at [698, 152] on button "1" at bounding box center [692, 148] width 30 height 30
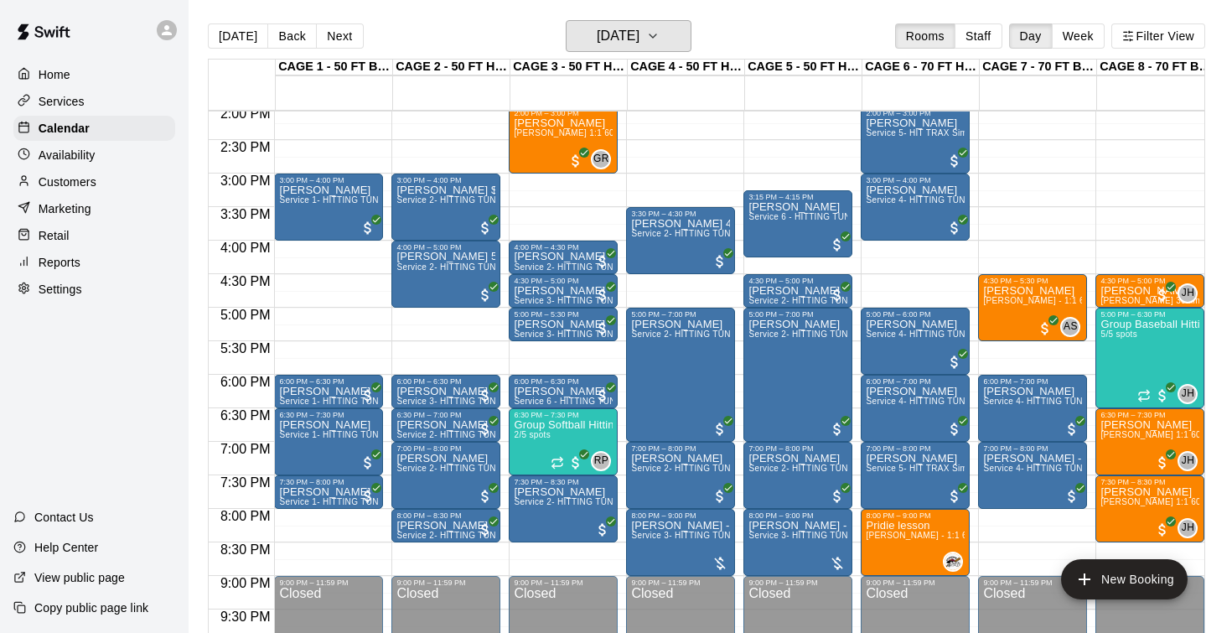
scroll to position [971, 0]
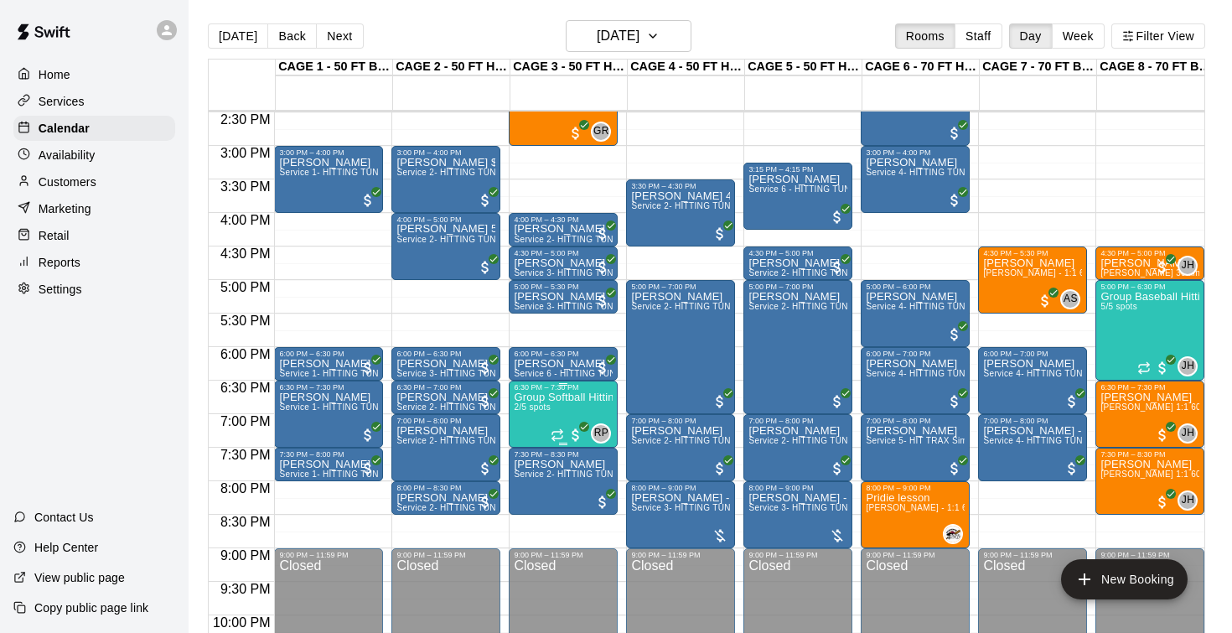
click at [535, 445] on img "edit" at bounding box center [531, 449] width 19 height 19
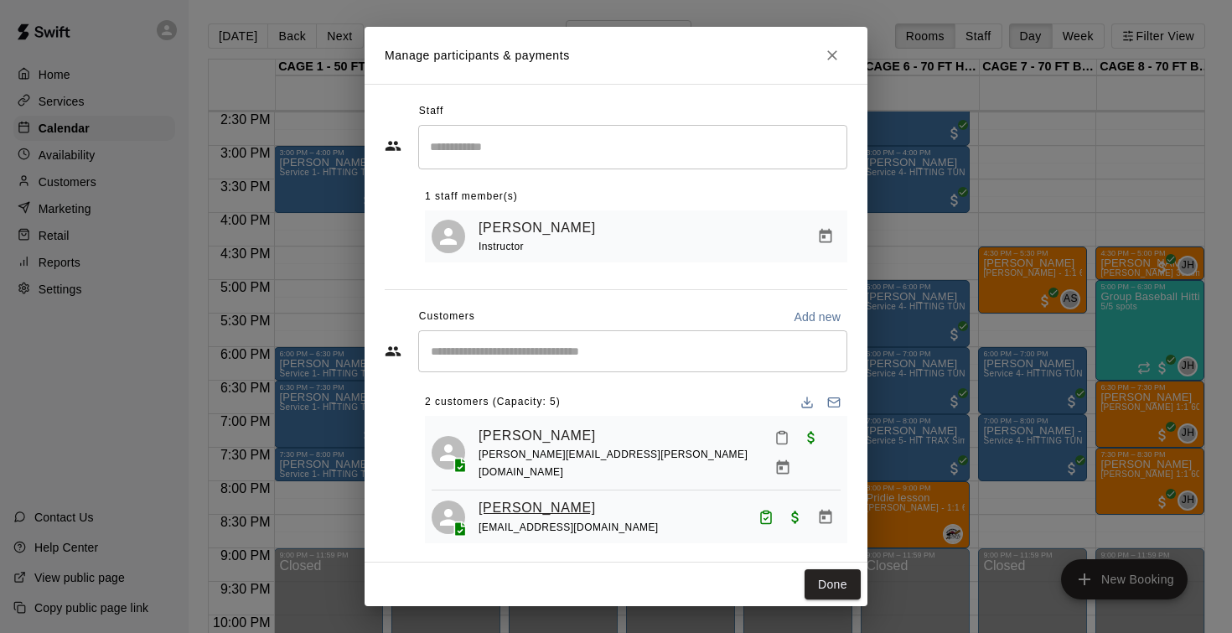
click at [529, 497] on link "Scarlett Ghelfy Tavera" at bounding box center [536, 508] width 117 height 22
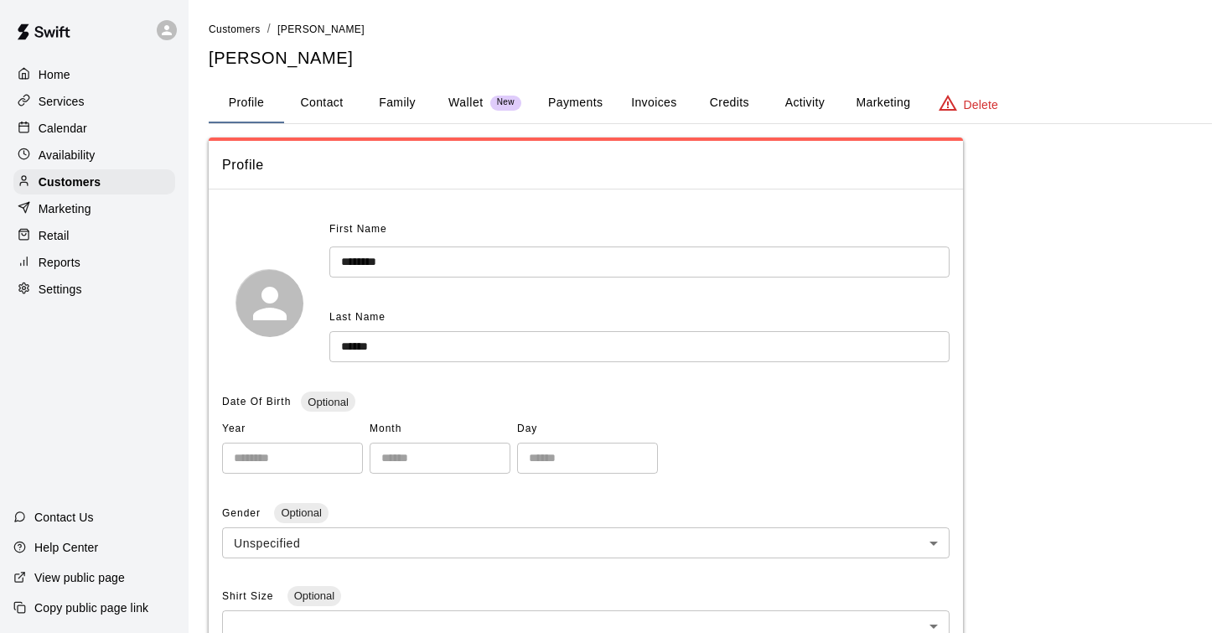
click at [575, 106] on button "Payments" at bounding box center [575, 103] width 81 height 40
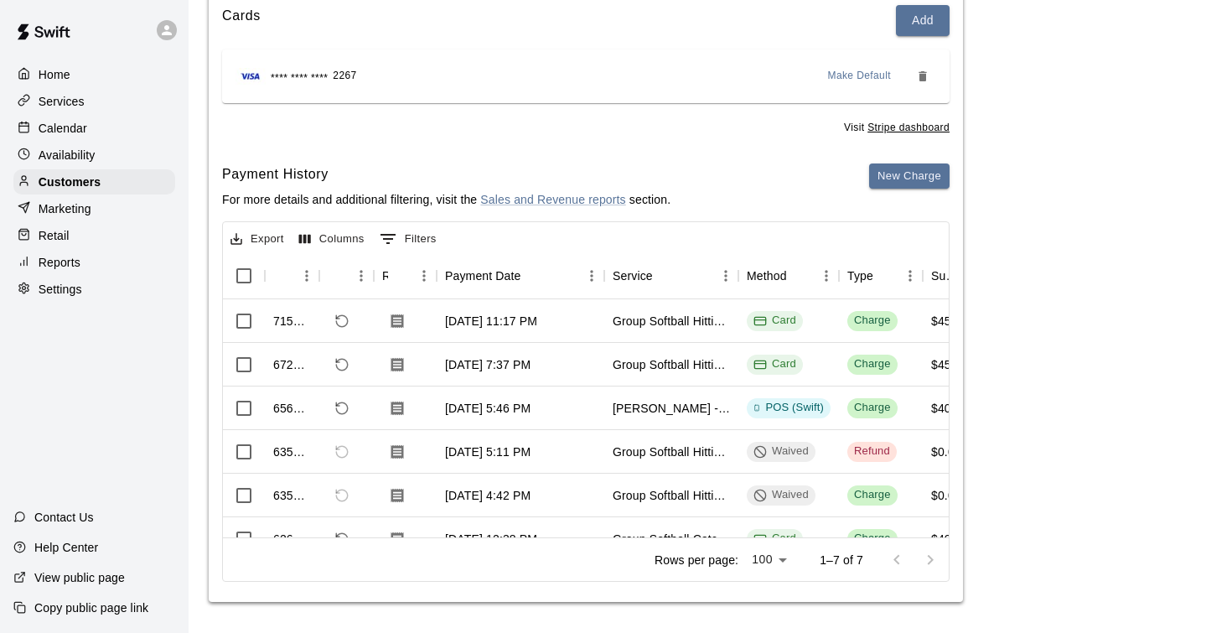
scroll to position [210, 0]
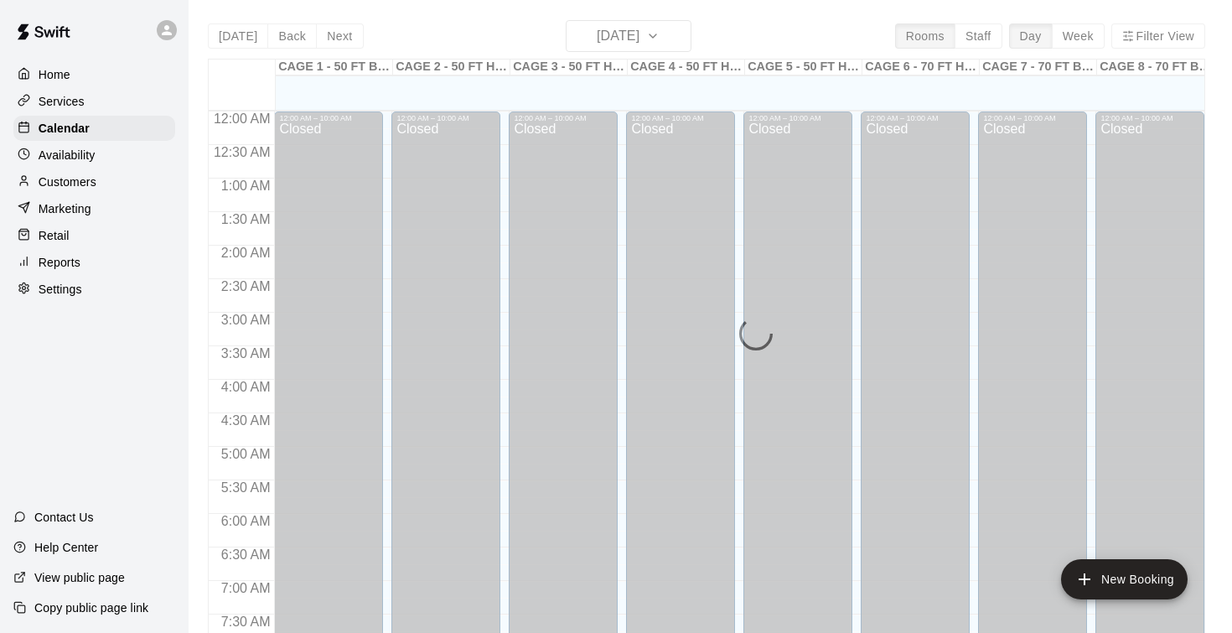
scroll to position [701, 0]
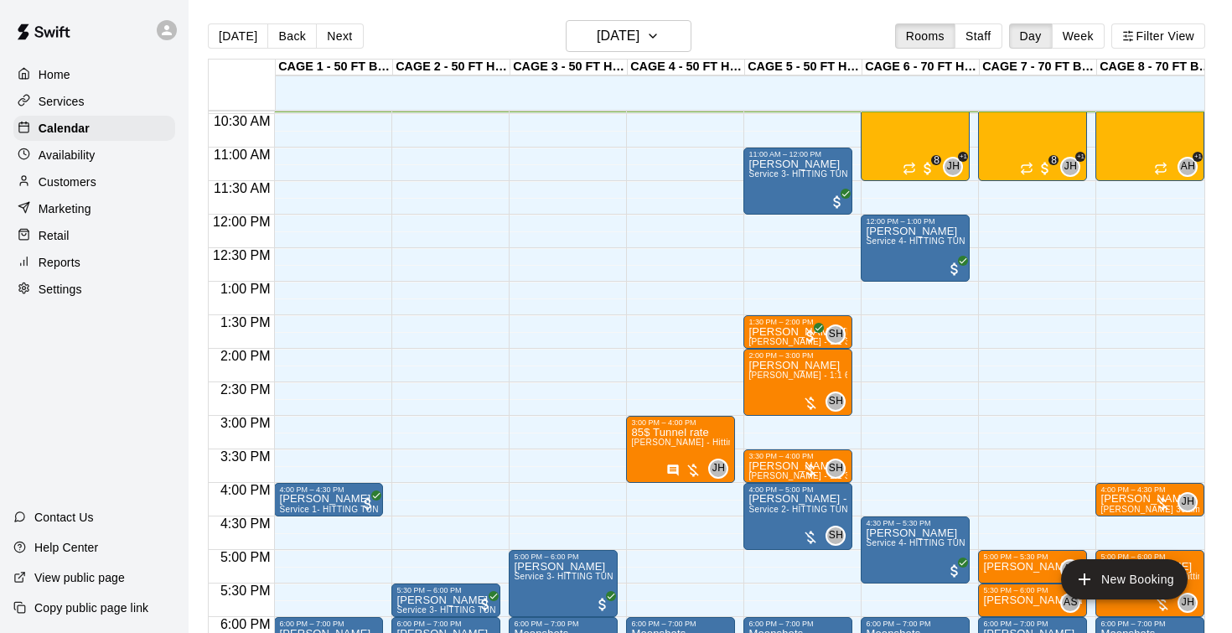
click at [609, 54] on div "Today Back Next Monday Aug 11 Rooms Staff Day Week Filter View" at bounding box center [706, 39] width 997 height 39
click at [609, 35] on h6 "[DATE]" at bounding box center [618, 35] width 43 height 23
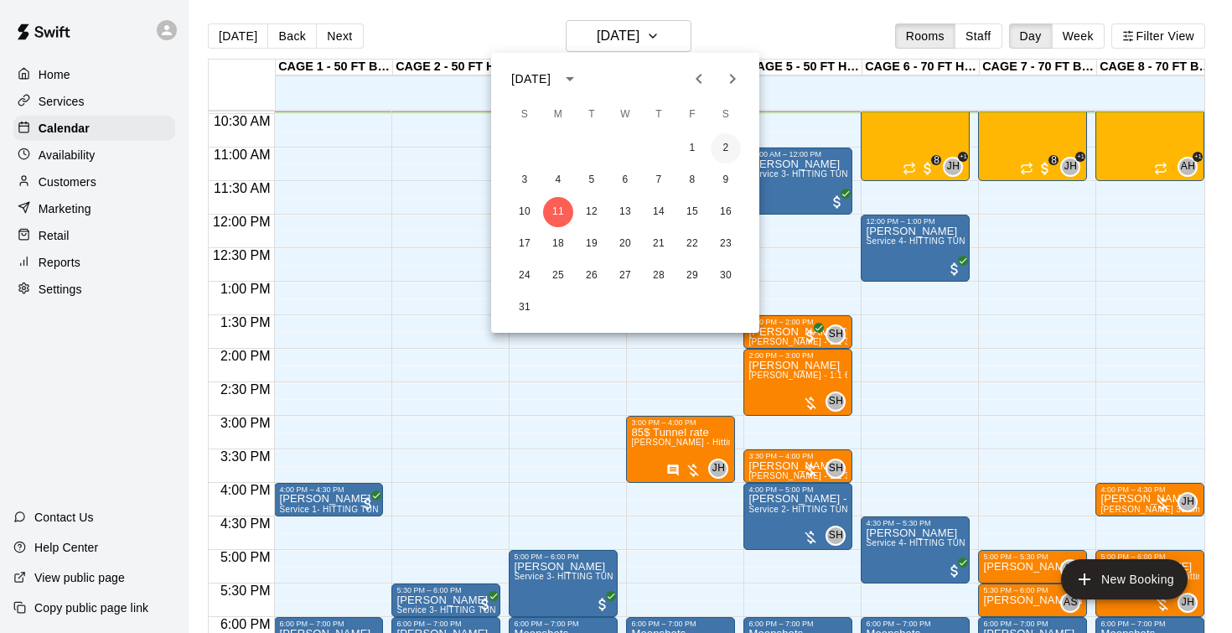
click at [730, 151] on button "2" at bounding box center [726, 148] width 30 height 30
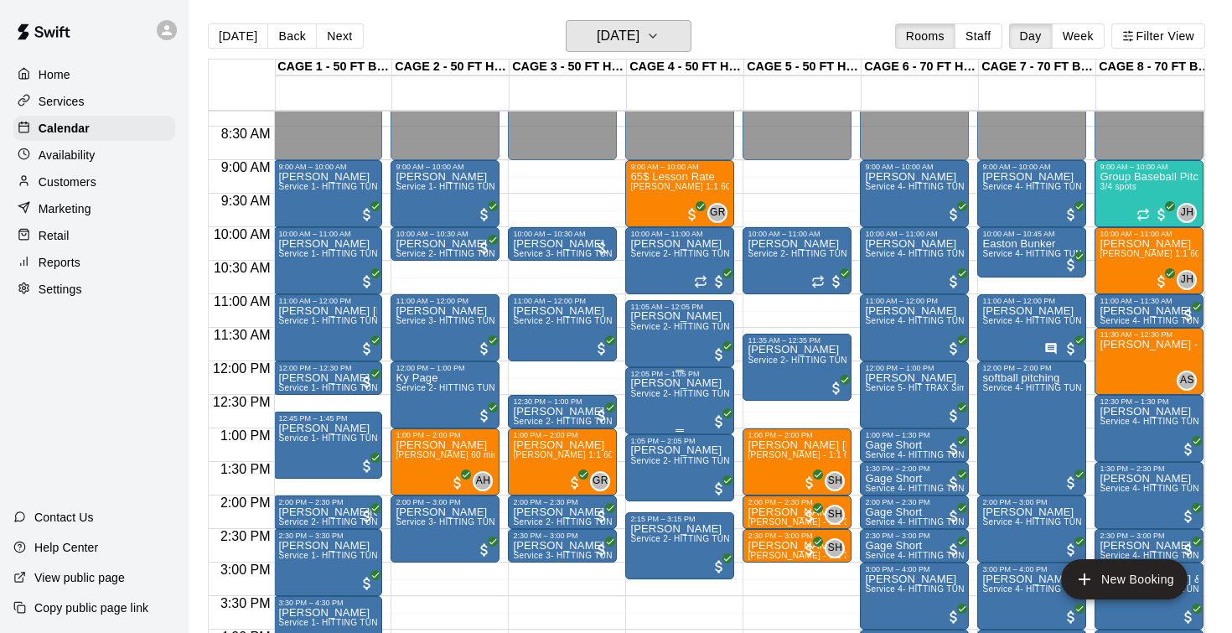
scroll to position [559, 1]
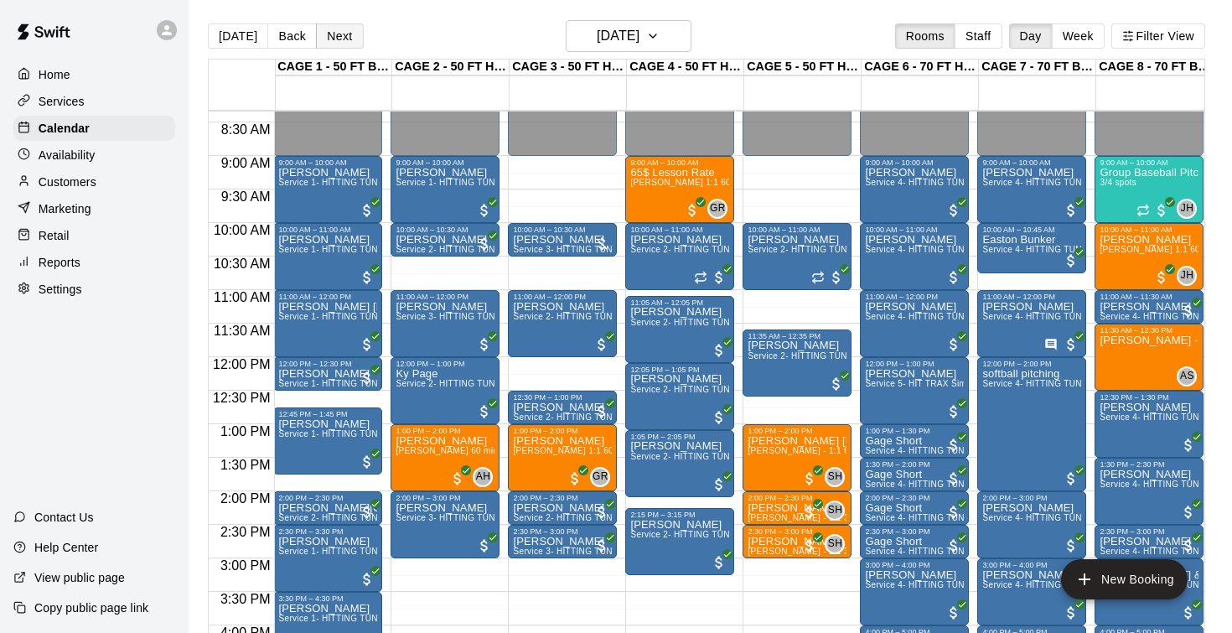
click at [338, 32] on button "Next" at bounding box center [339, 35] width 47 height 25
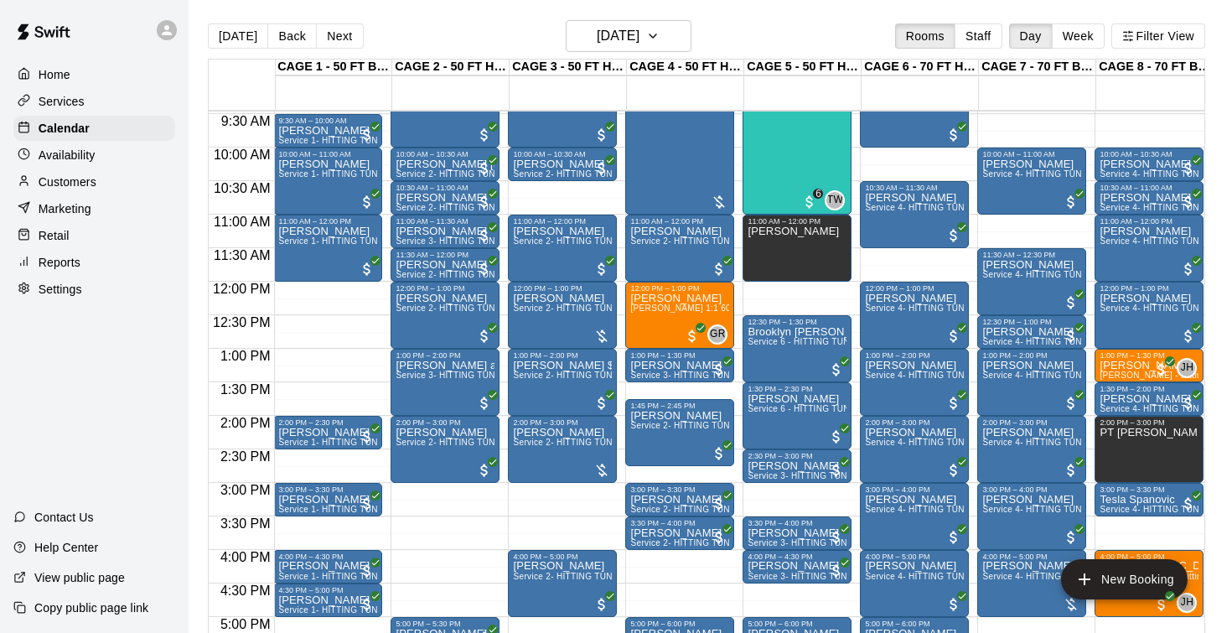
scroll to position [623, 1]
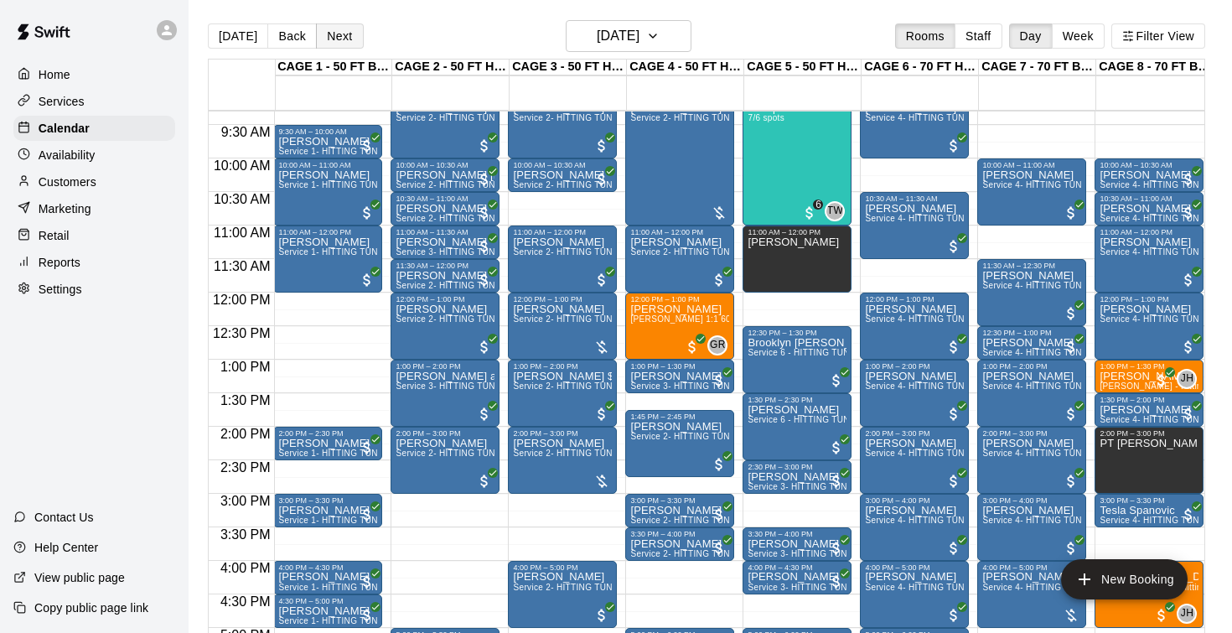
click at [328, 40] on button "Next" at bounding box center [339, 35] width 47 height 25
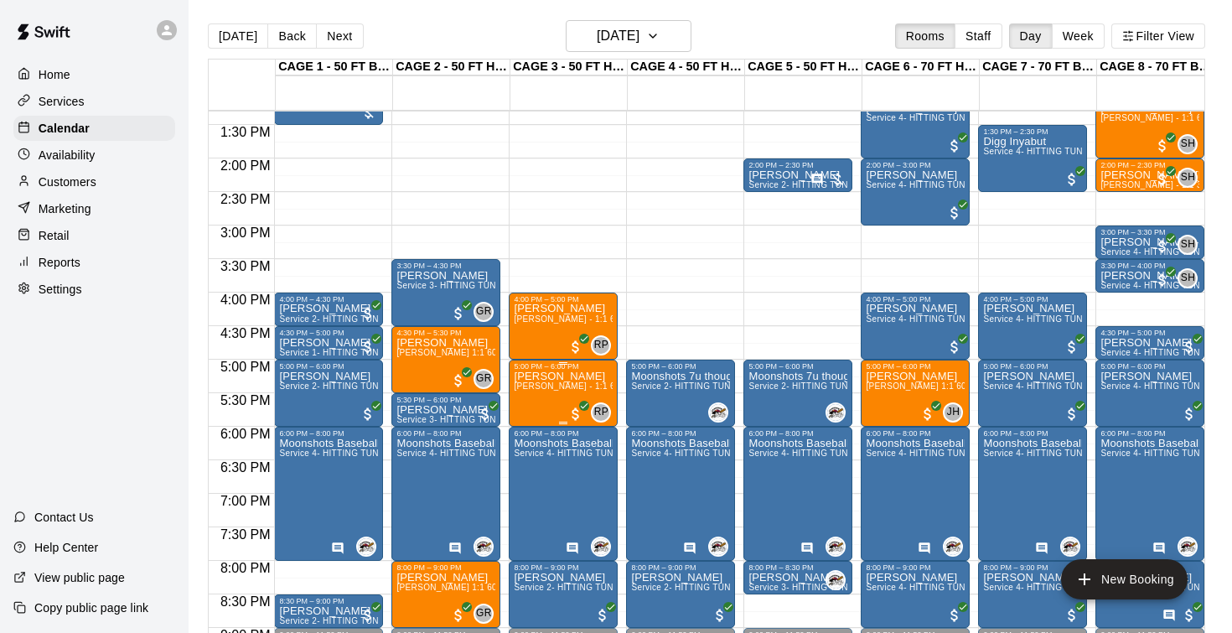
scroll to position [847, 0]
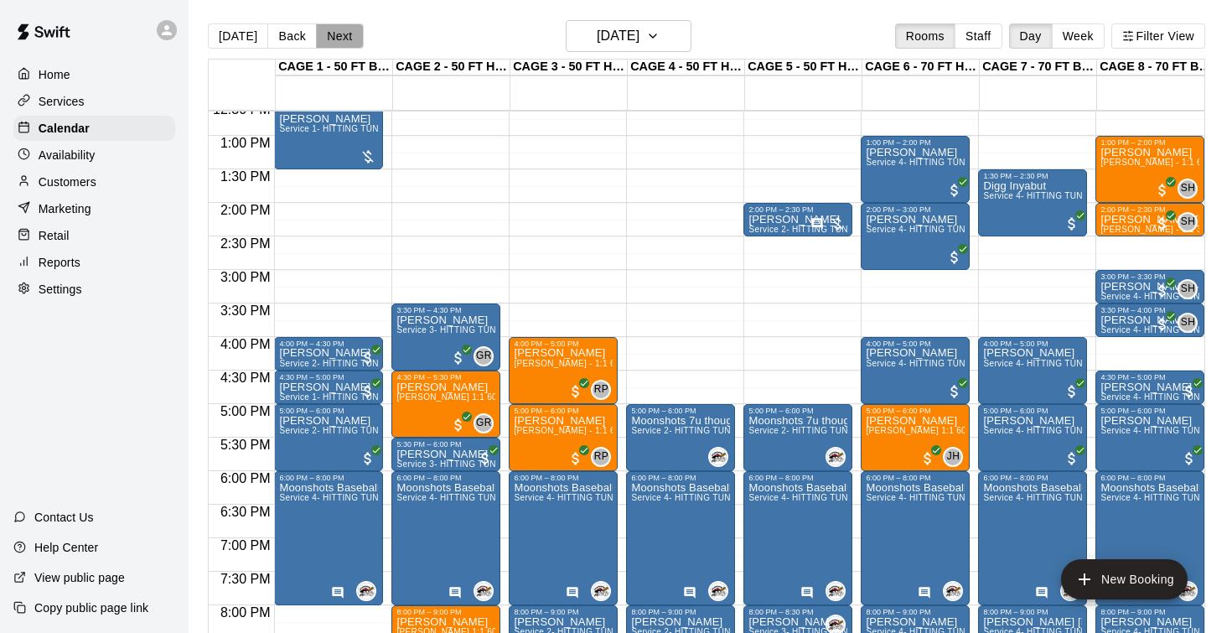
click at [341, 34] on button "Next" at bounding box center [339, 35] width 47 height 25
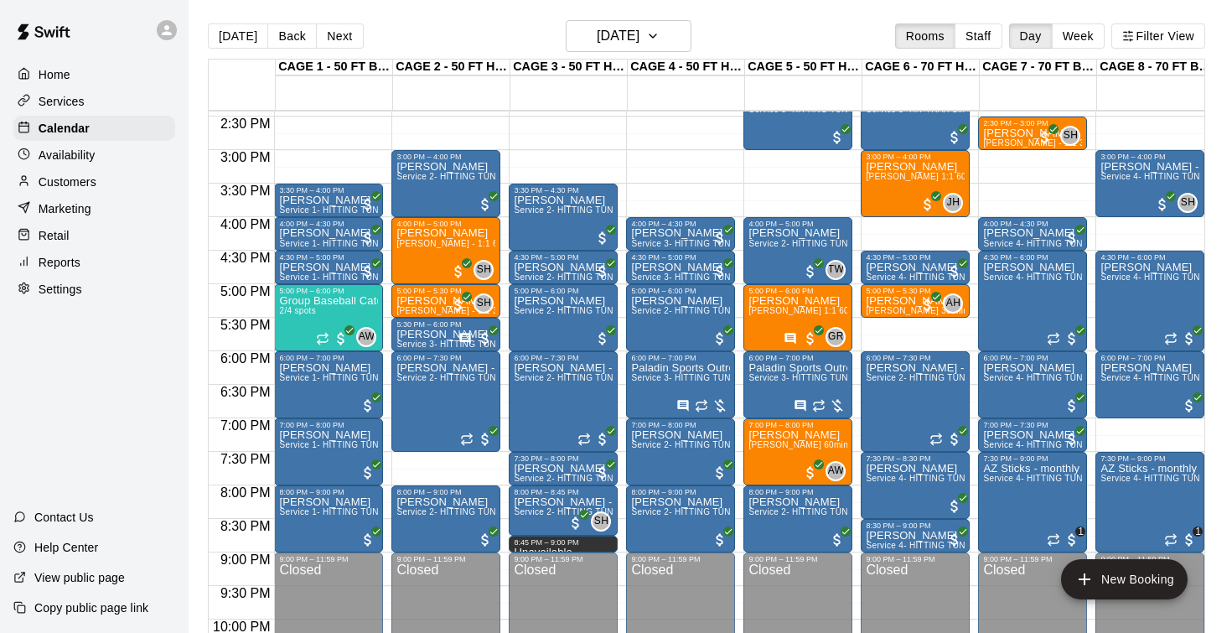
scroll to position [969, 0]
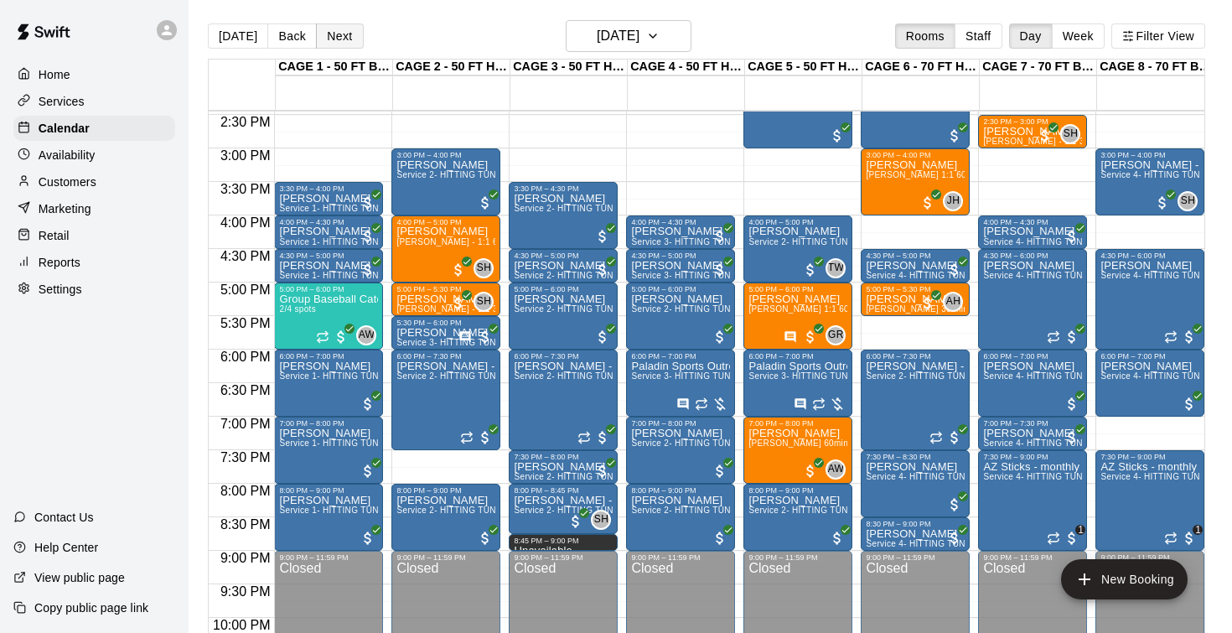
click at [341, 31] on button "Next" at bounding box center [339, 35] width 47 height 25
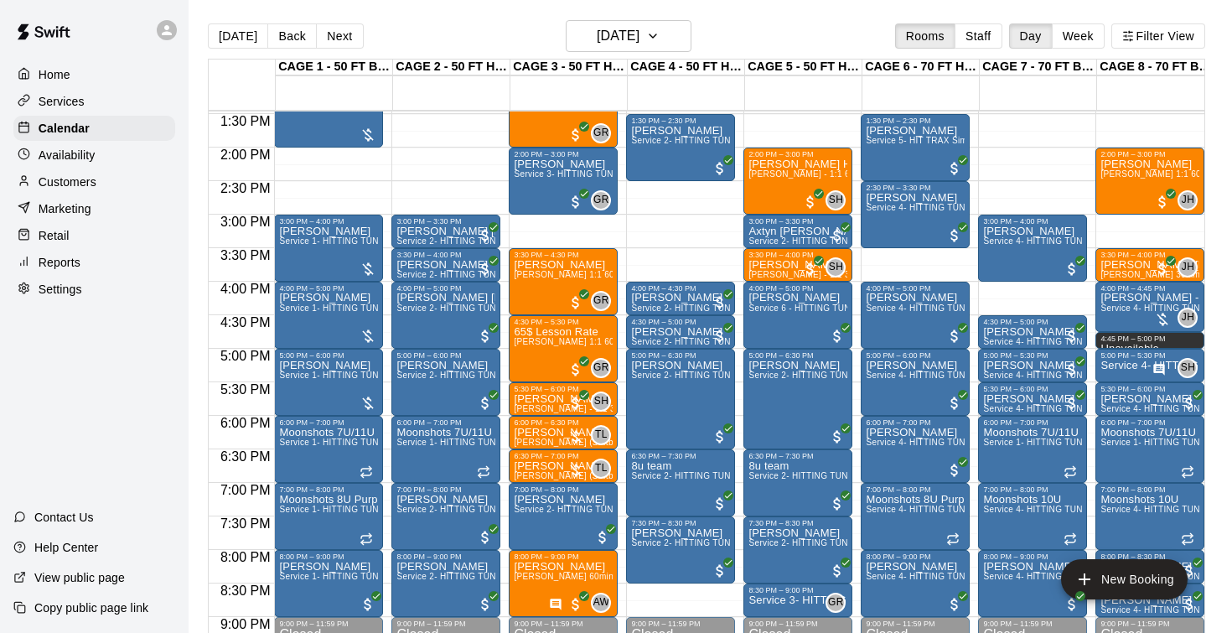
scroll to position [927, 0]
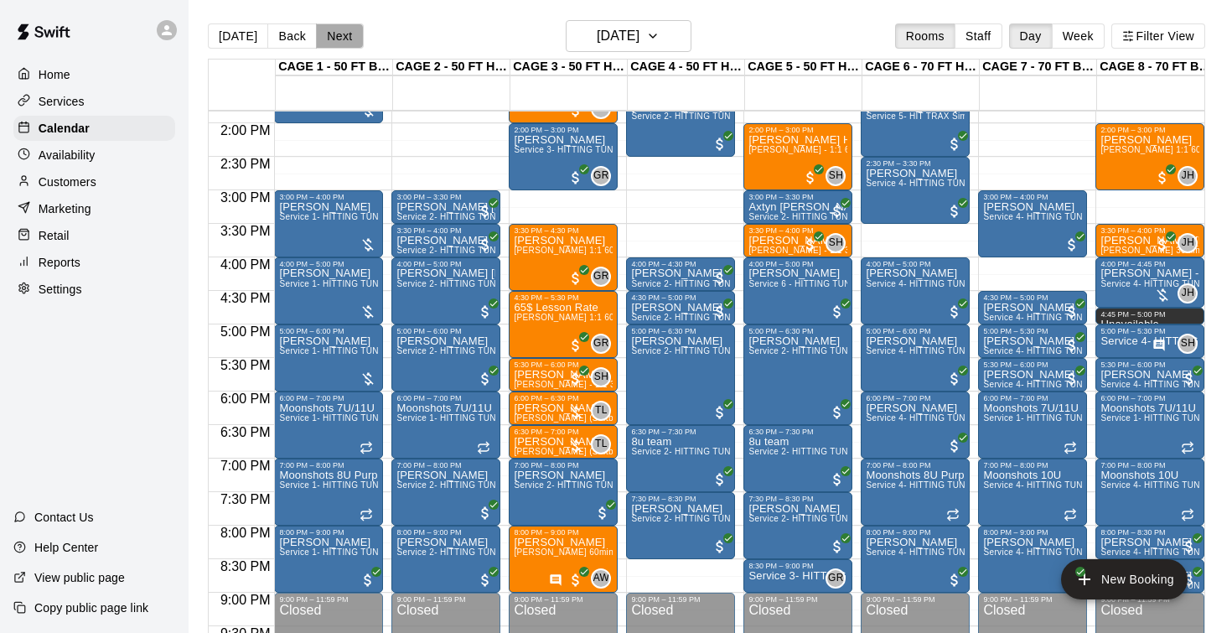
click at [353, 34] on button "Next" at bounding box center [339, 35] width 47 height 25
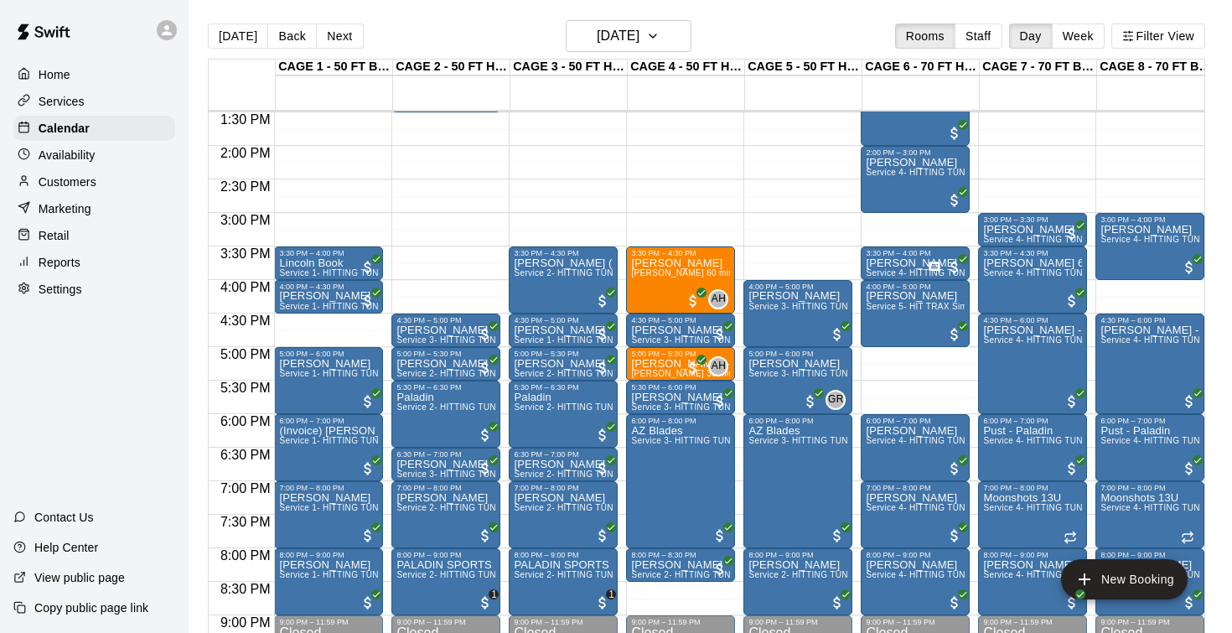
scroll to position [895, 0]
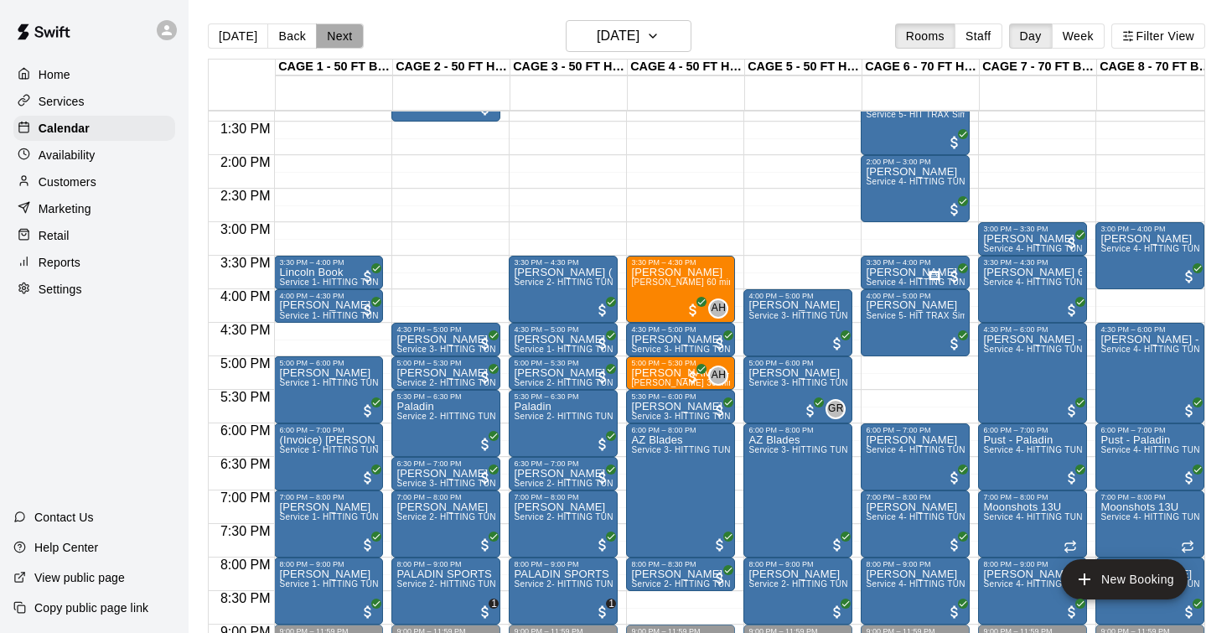
click at [333, 41] on button "Next" at bounding box center [339, 35] width 47 height 25
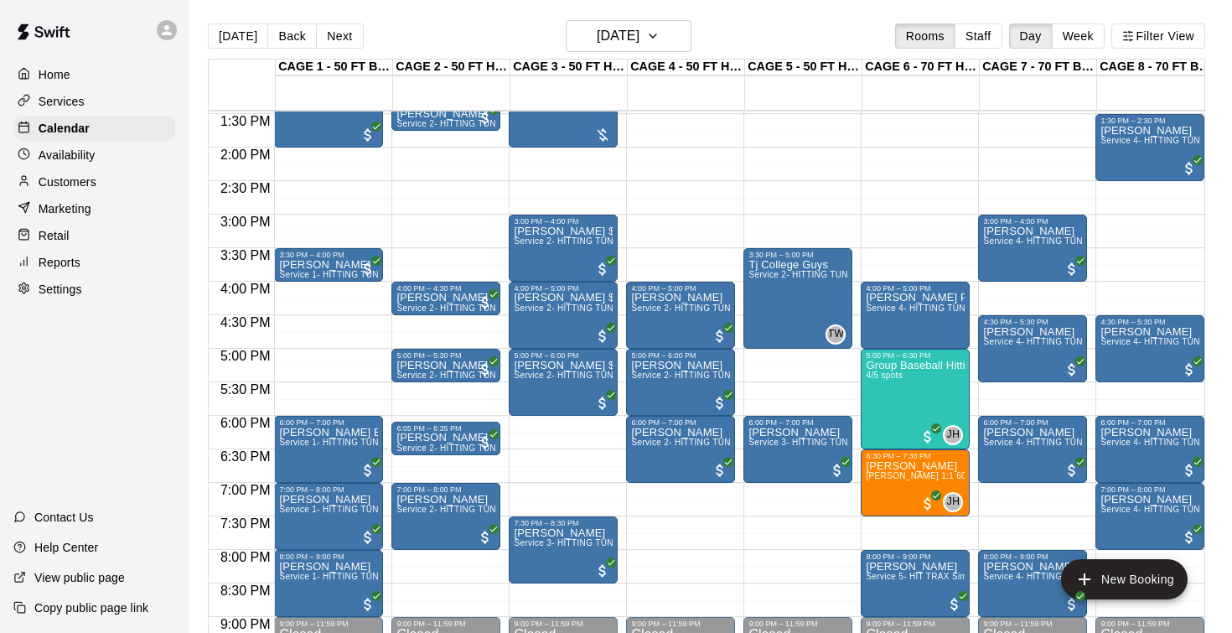
scroll to position [906, 0]
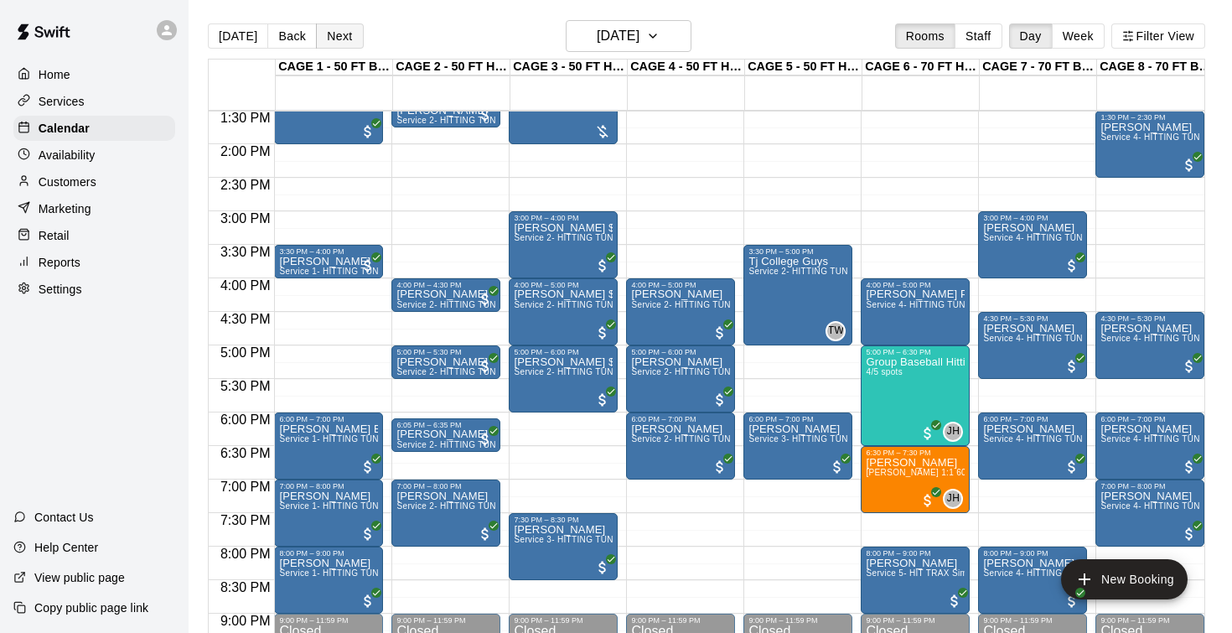
click at [336, 34] on button "Next" at bounding box center [339, 35] width 47 height 25
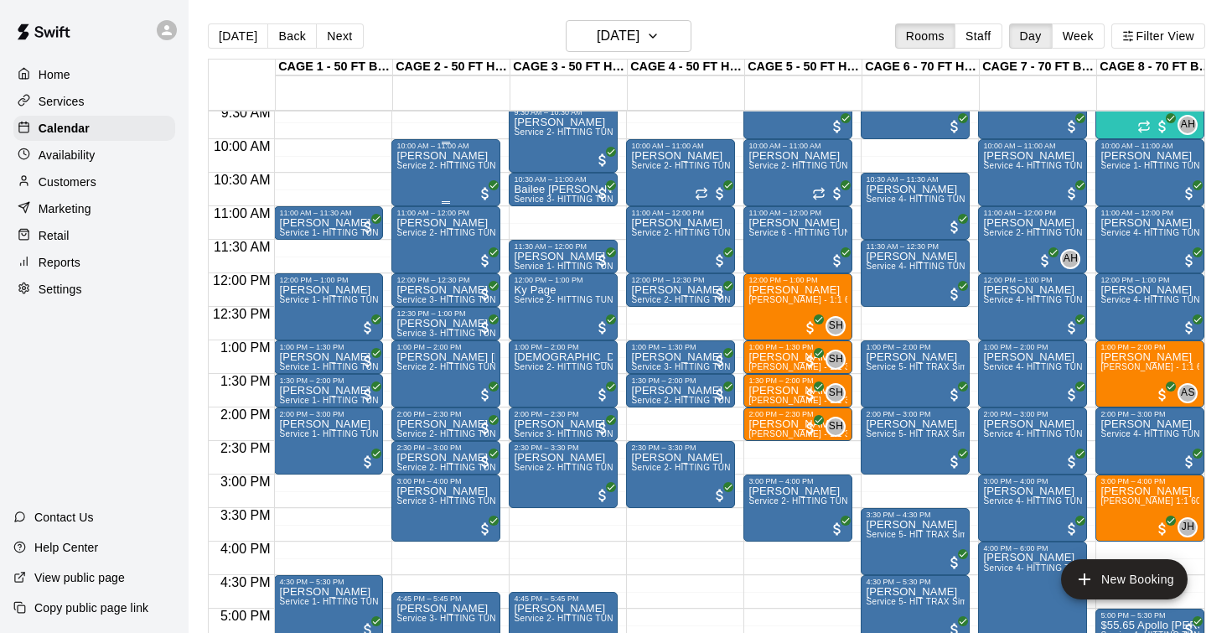
scroll to position [641, 0]
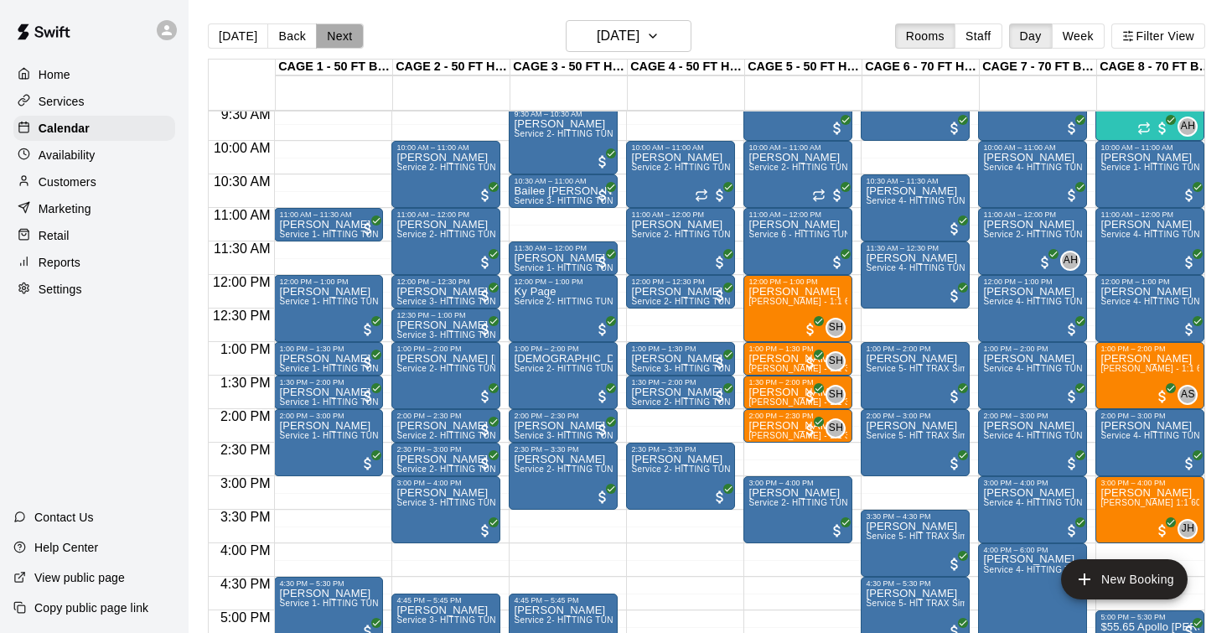
click at [342, 32] on button "Next" at bounding box center [339, 35] width 47 height 25
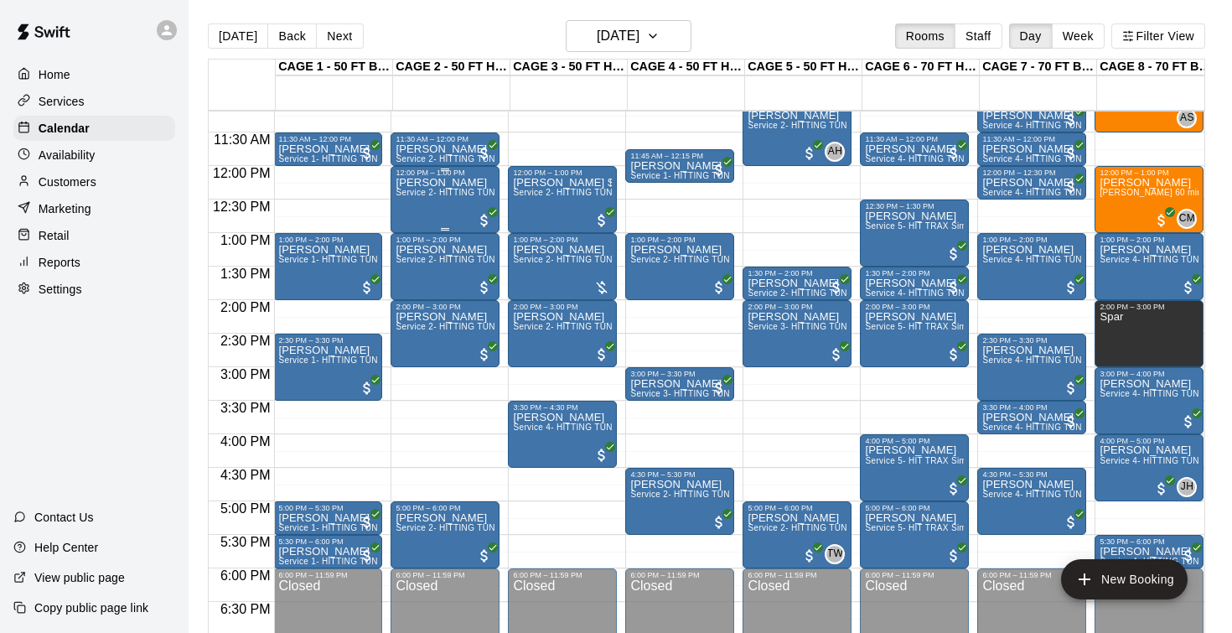
scroll to position [753, 1]
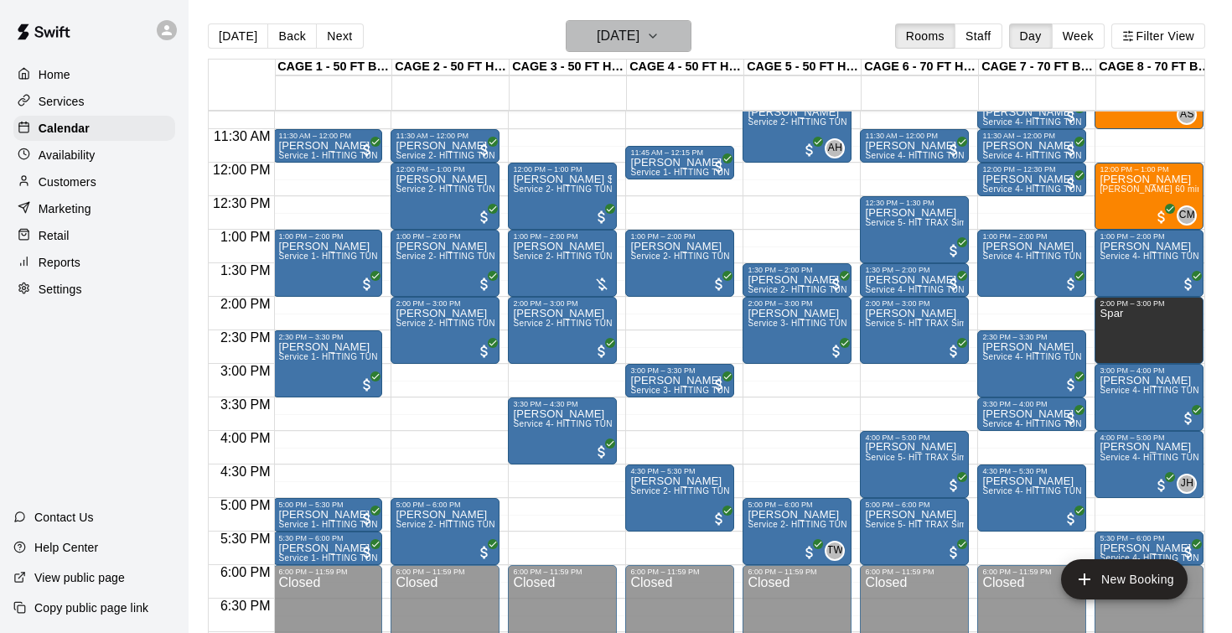
click at [625, 40] on h6 "Sunday Aug 10" at bounding box center [618, 35] width 43 height 23
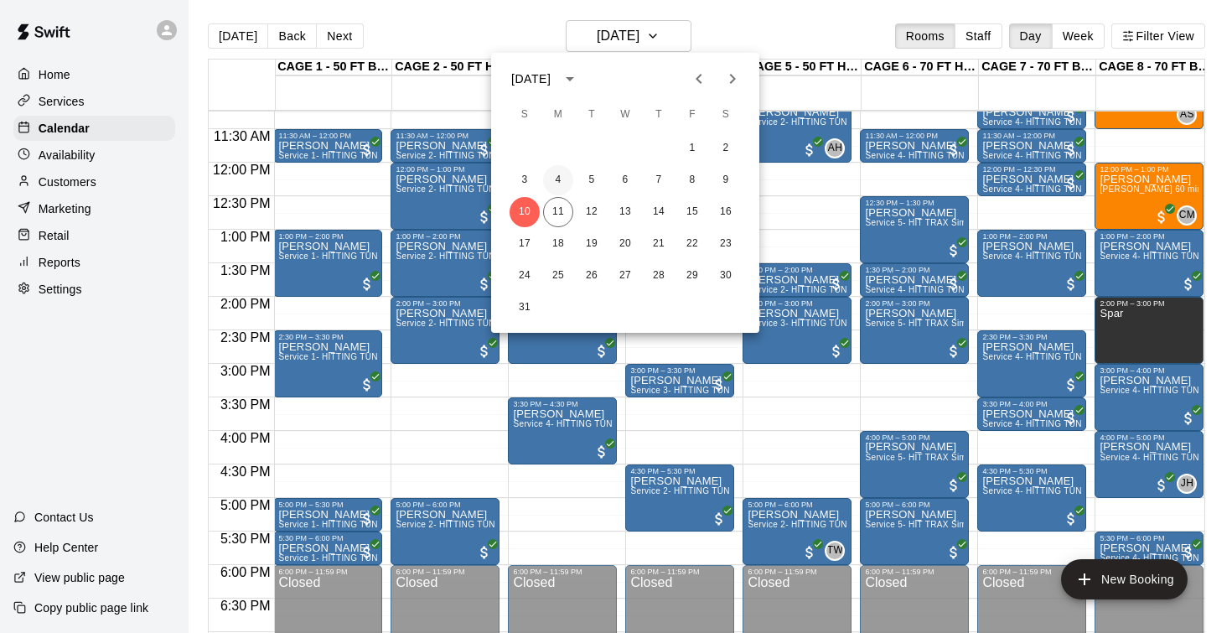
click at [561, 177] on button "4" at bounding box center [558, 180] width 30 height 30
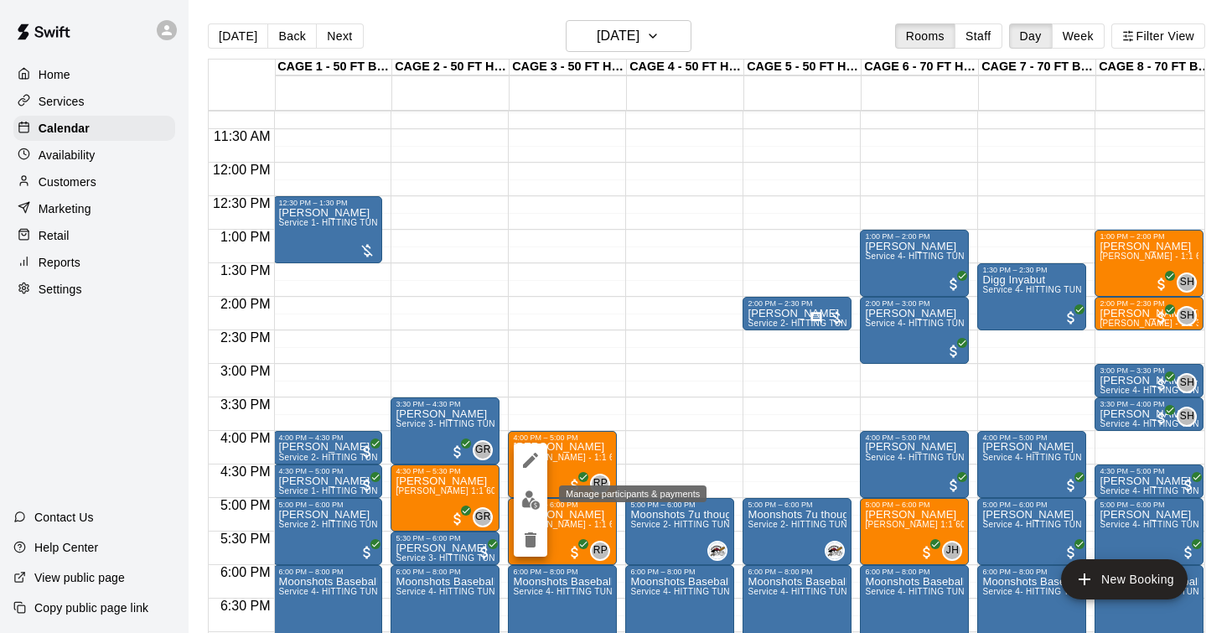
click at [527, 501] on img "edit" at bounding box center [530, 499] width 19 height 19
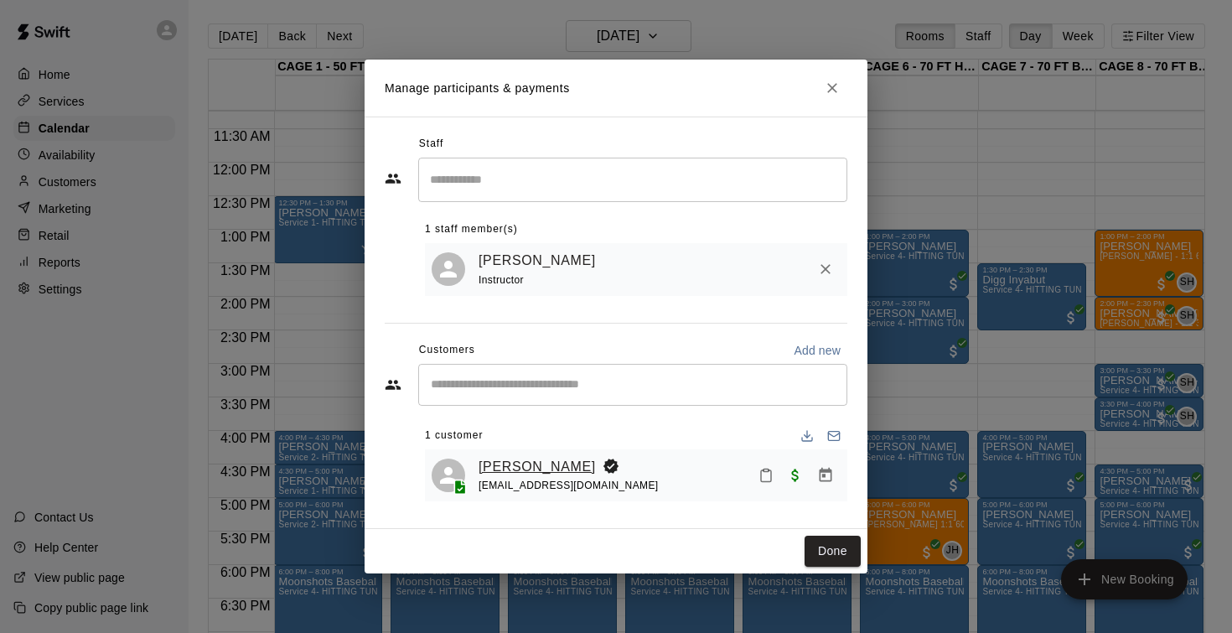
click at [490, 465] on link "Macie Colby" at bounding box center [536, 467] width 117 height 22
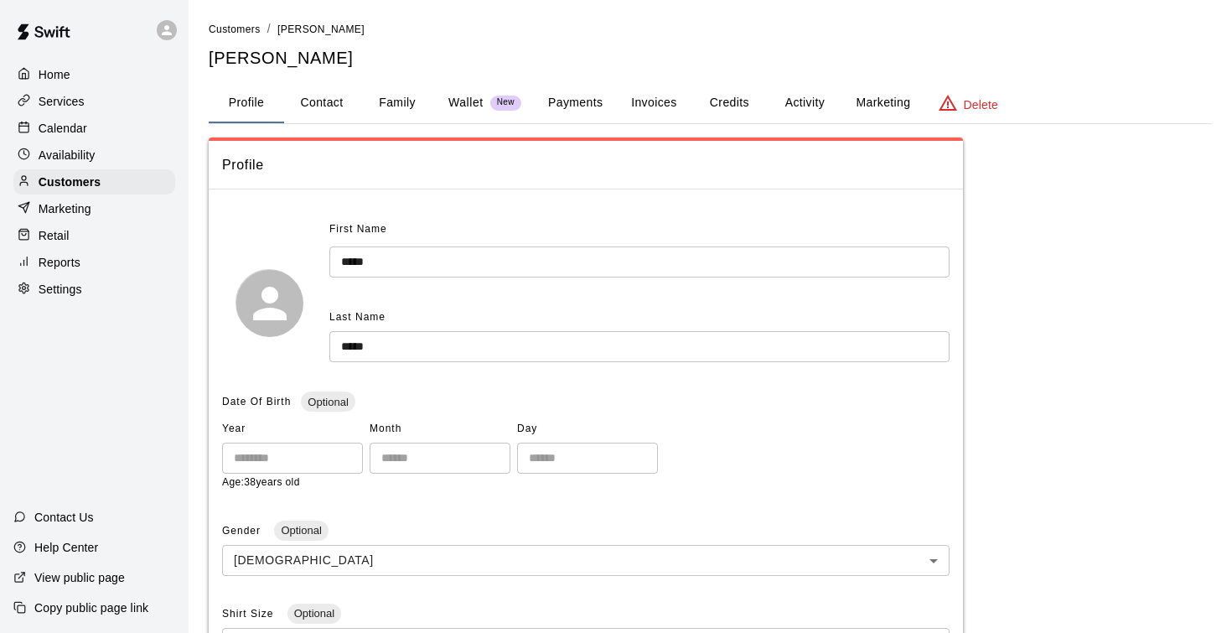
click at [646, 99] on button "Invoices" at bounding box center [653, 103] width 75 height 40
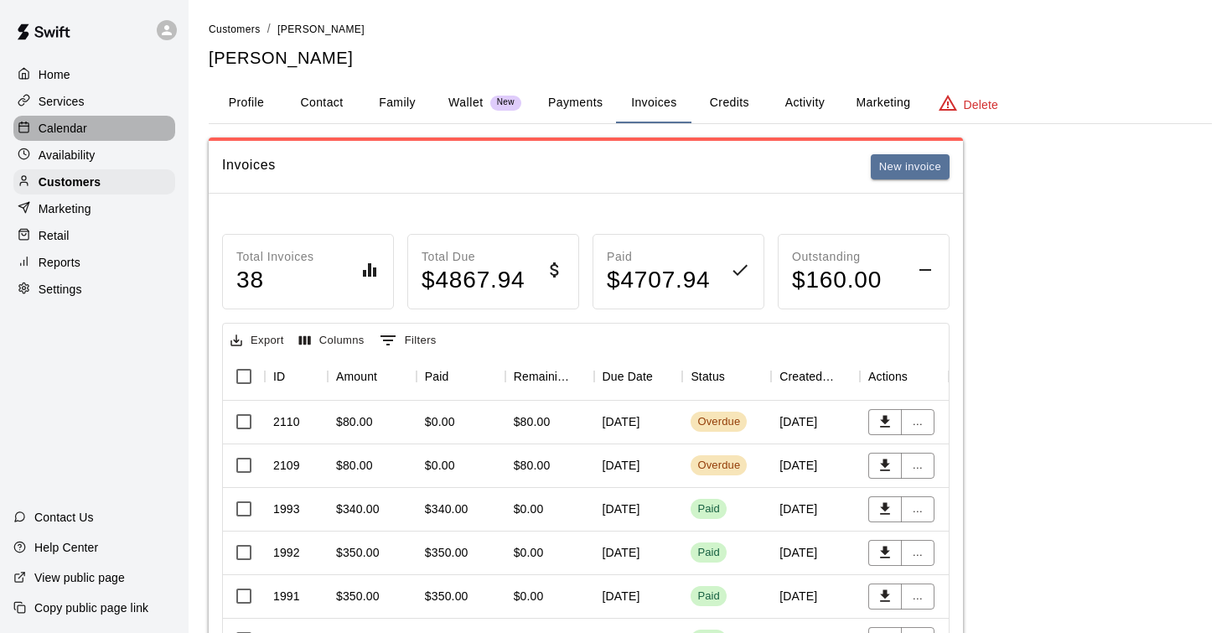
click at [78, 127] on p "Calendar" at bounding box center [63, 128] width 49 height 17
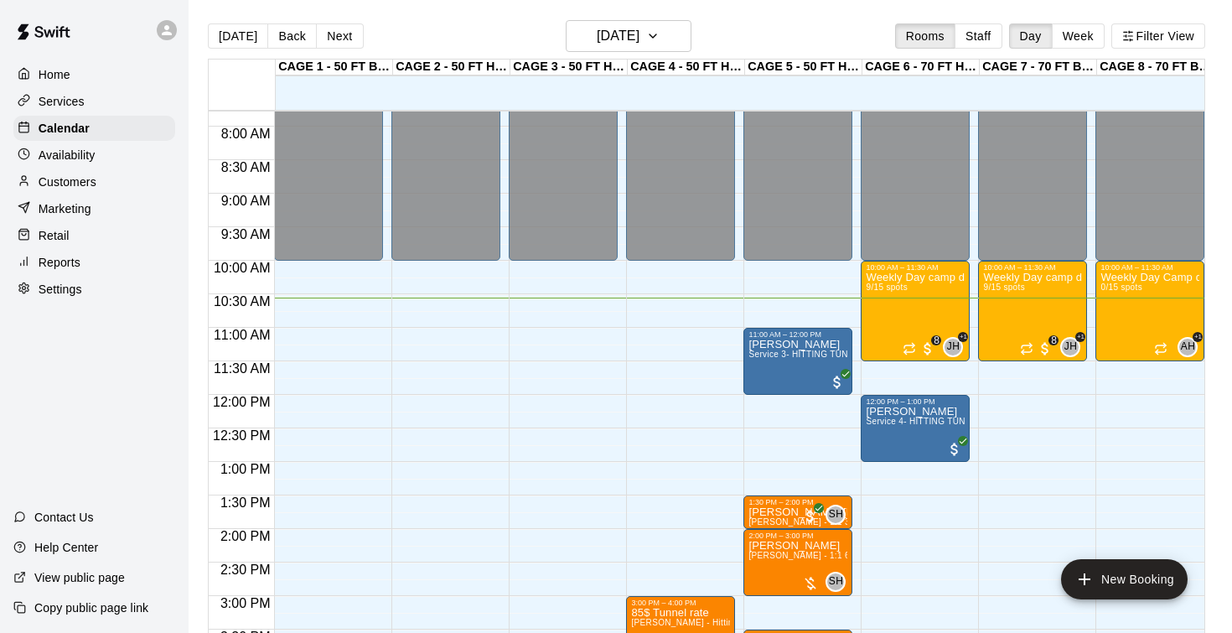
scroll to position [520, 0]
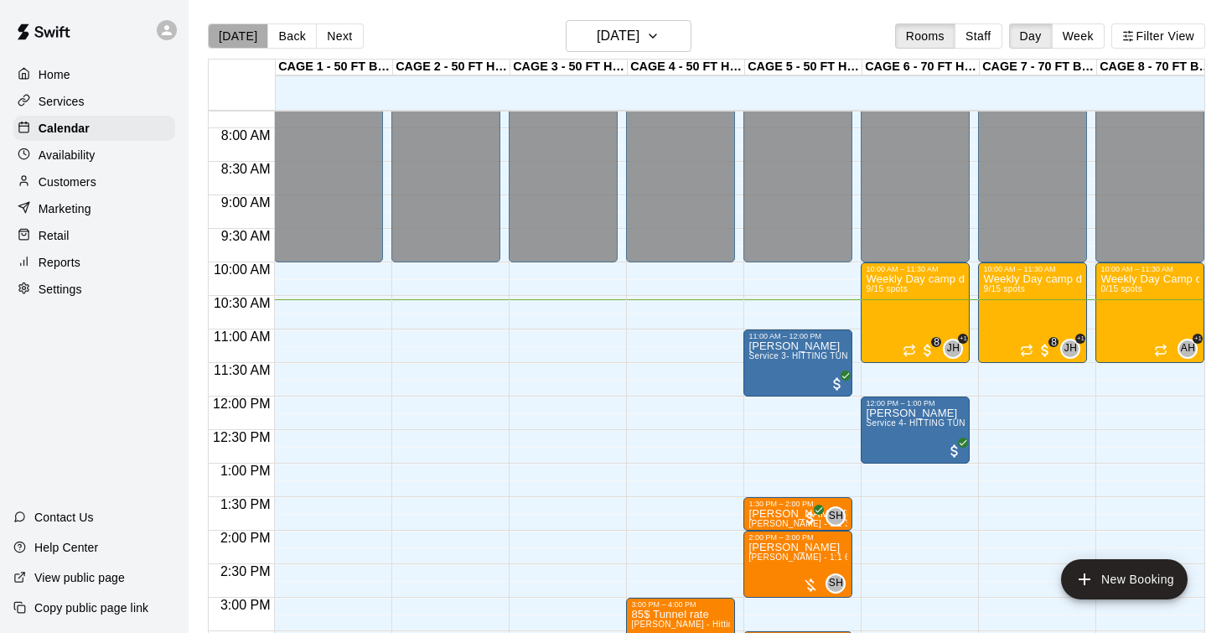
click at [240, 44] on button "[DATE]" at bounding box center [238, 35] width 60 height 25
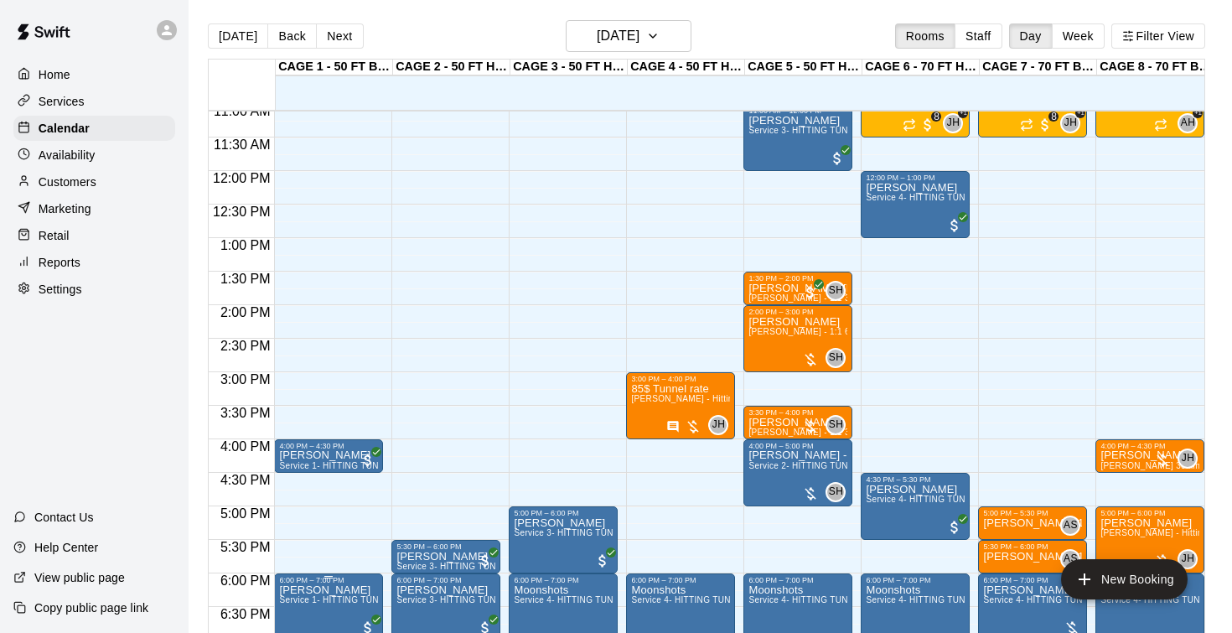
scroll to position [743, 0]
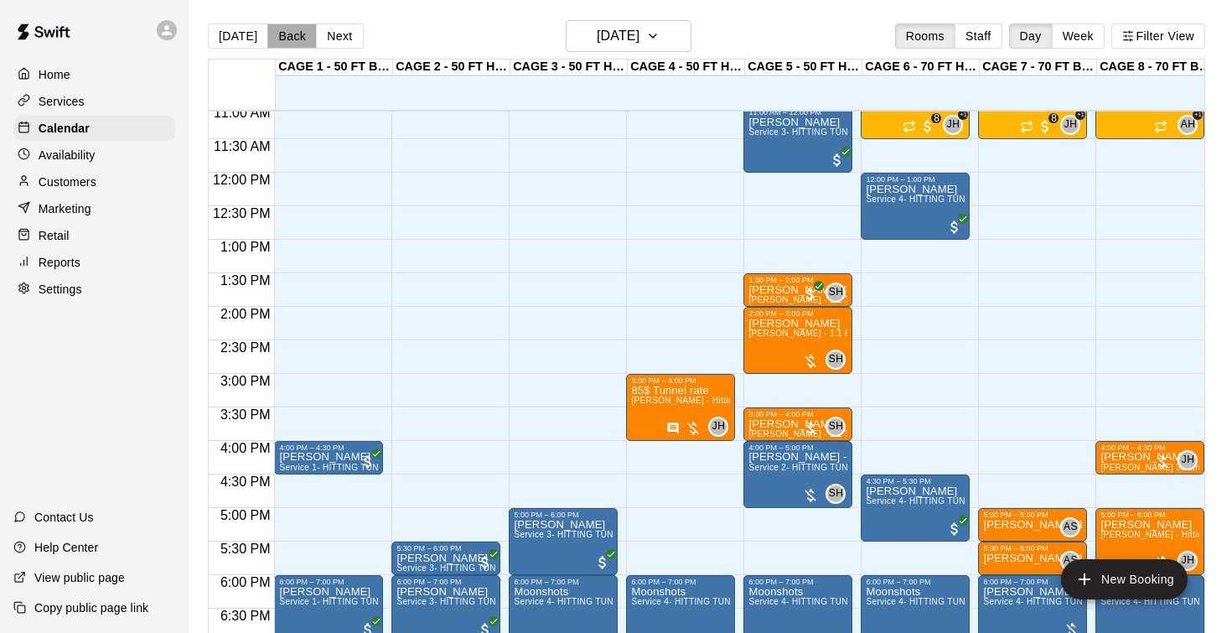
click at [292, 34] on button "Back" at bounding box center [291, 35] width 49 height 25
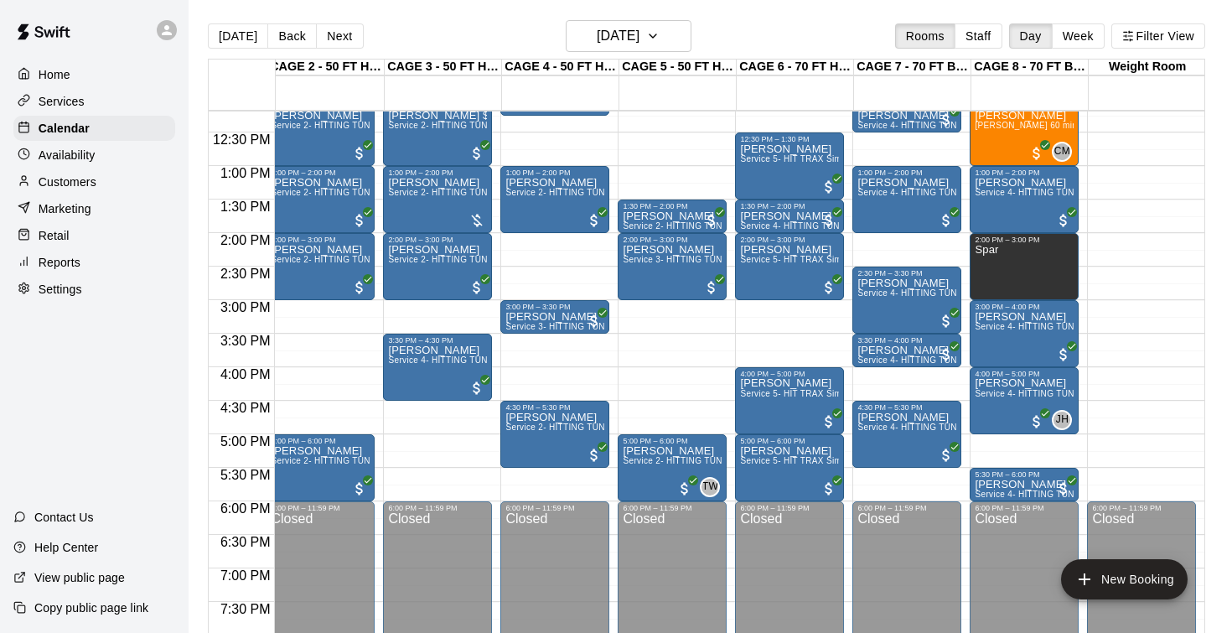
scroll to position [818, 126]
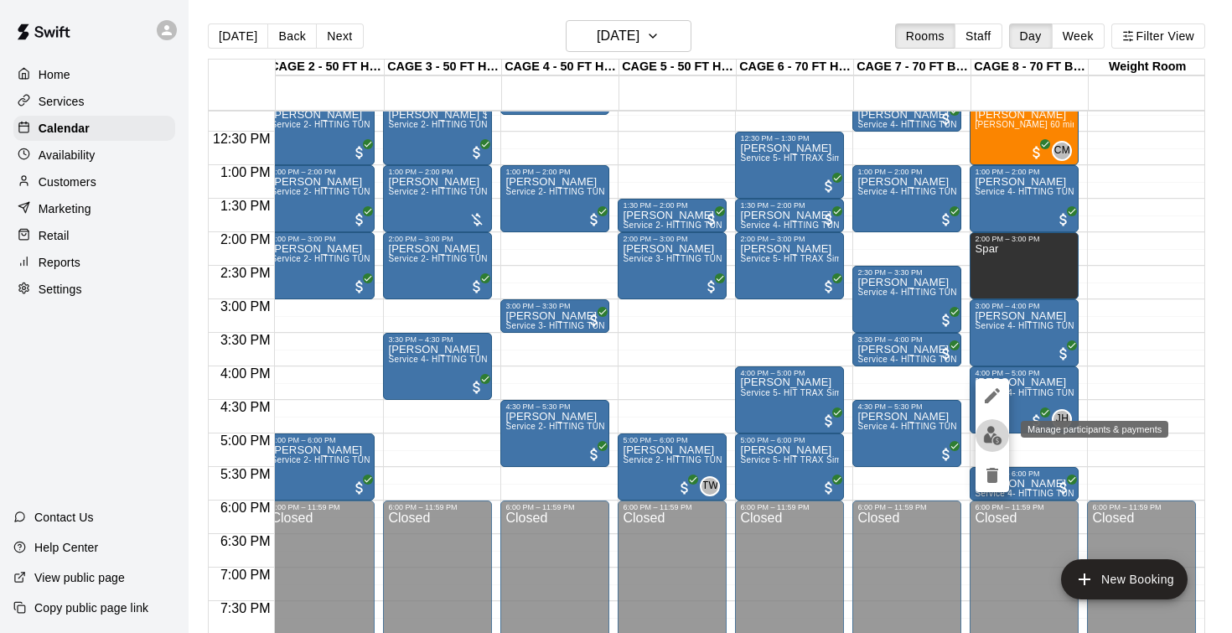
click at [990, 424] on button "edit" at bounding box center [992, 435] width 34 height 33
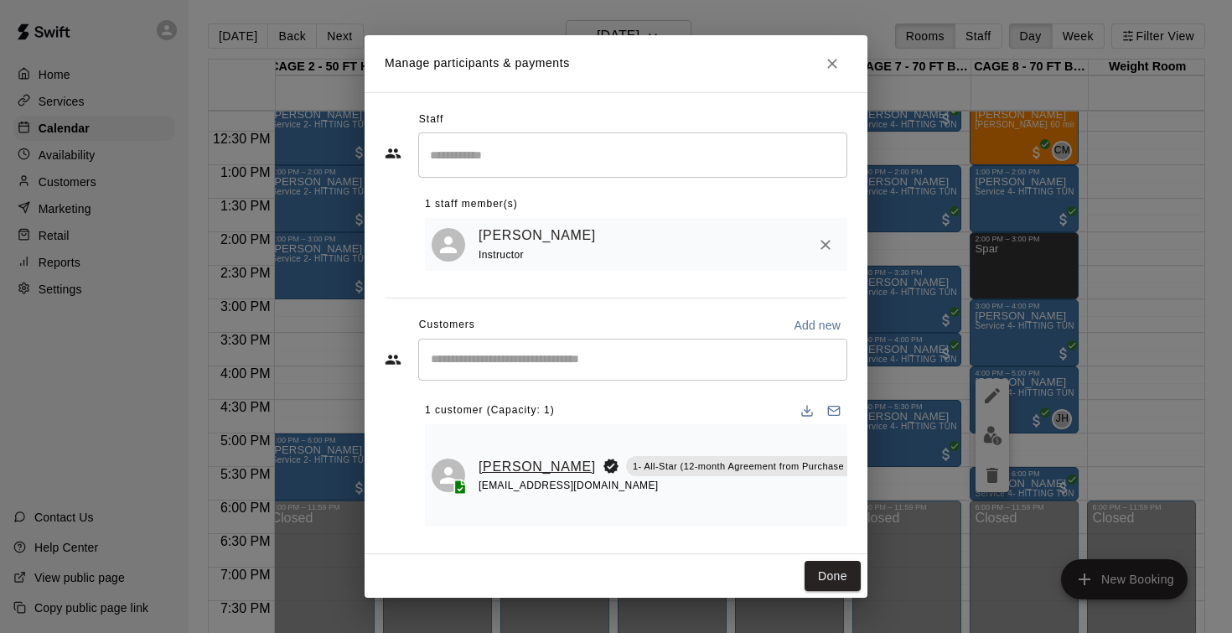
click at [497, 461] on link "Dan Hutchings" at bounding box center [536, 467] width 117 height 22
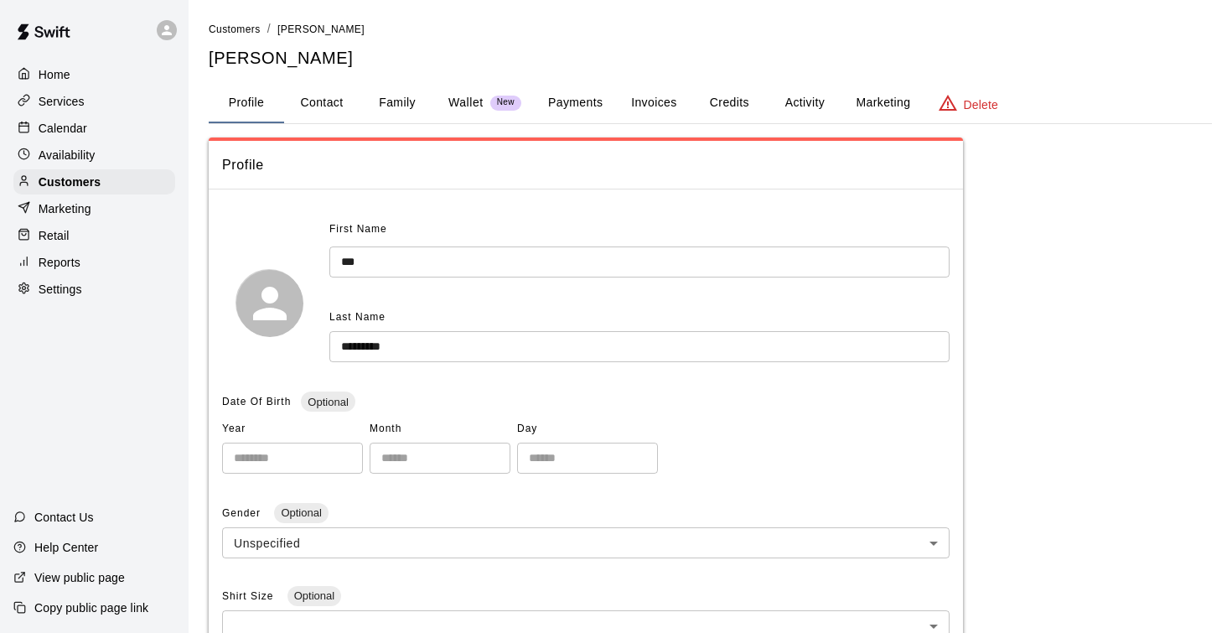
click at [592, 105] on button "Payments" at bounding box center [575, 103] width 81 height 40
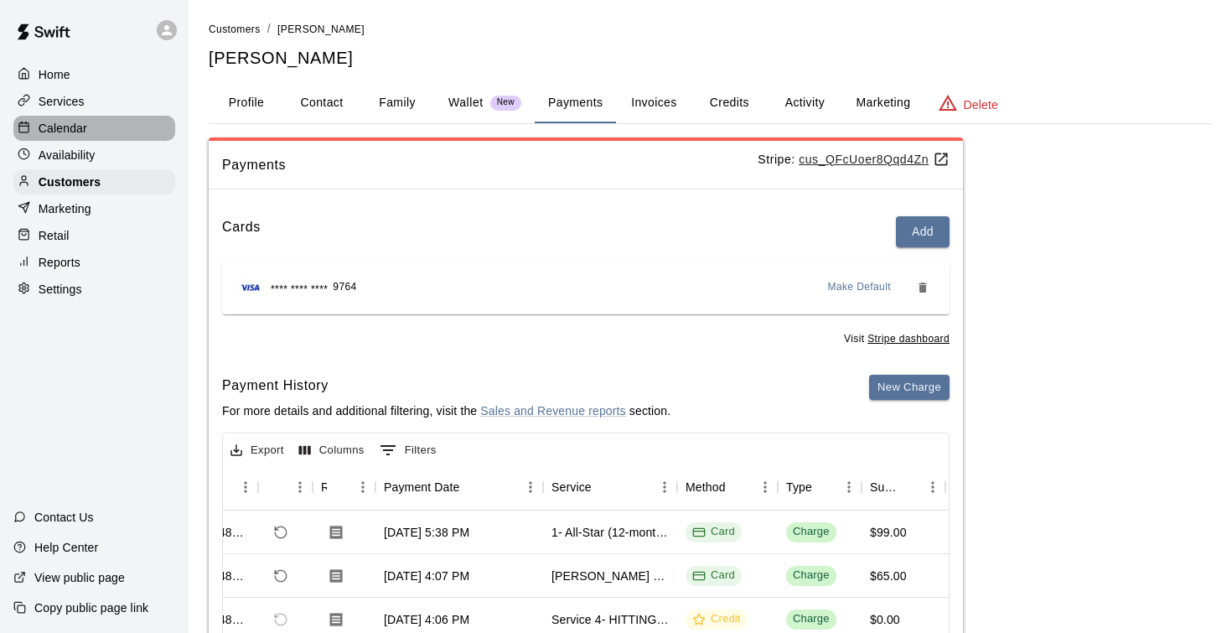
click at [76, 127] on p "Calendar" at bounding box center [63, 128] width 49 height 17
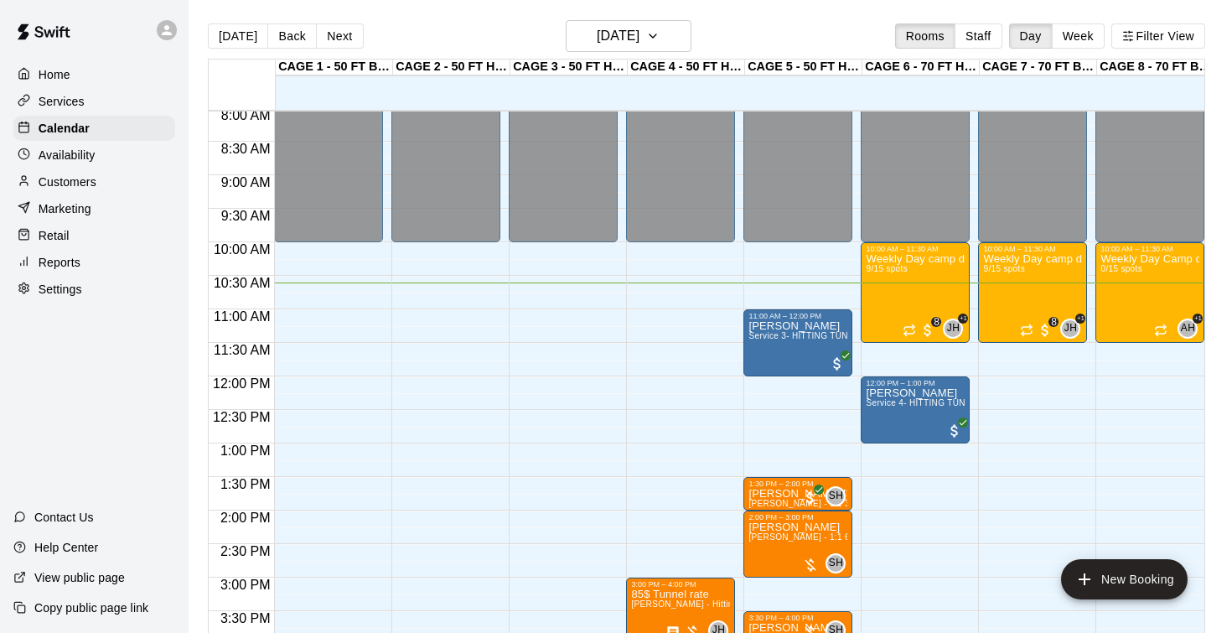
scroll to position [536, 0]
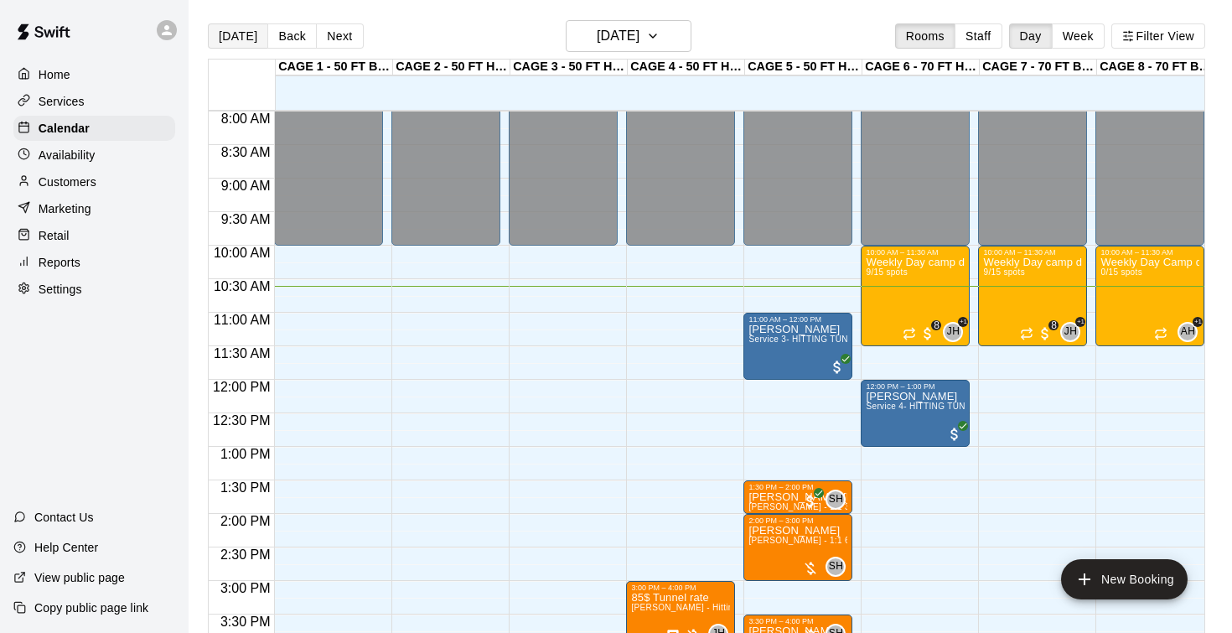
click at [232, 36] on button "[DATE]" at bounding box center [238, 35] width 60 height 25
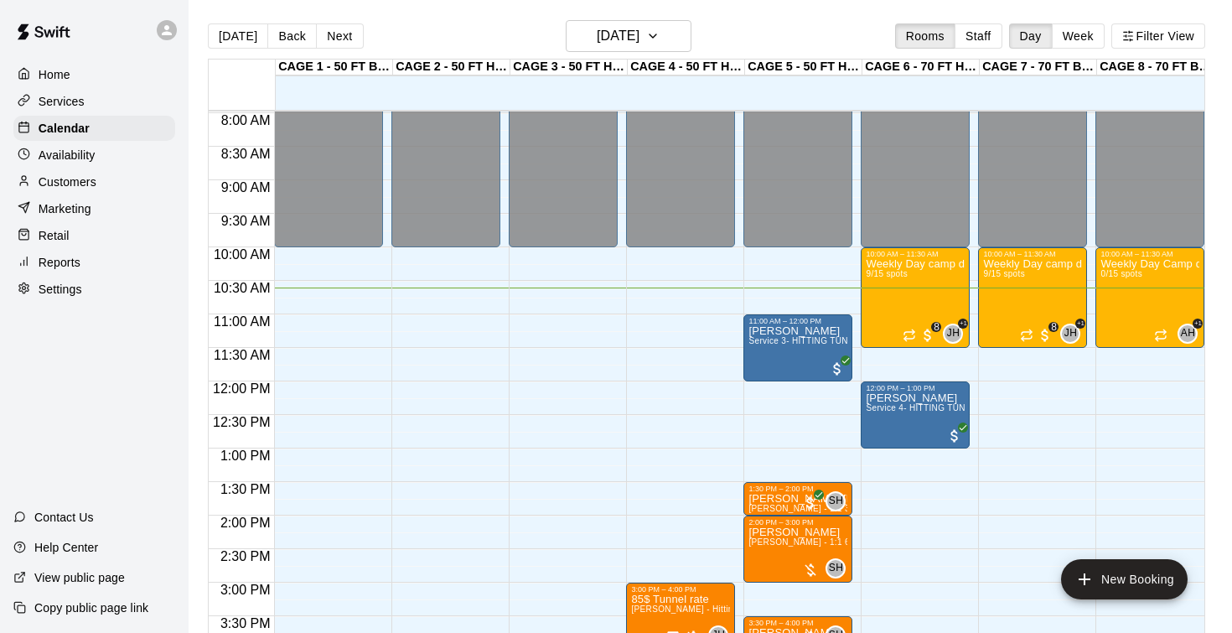
scroll to position [478, 0]
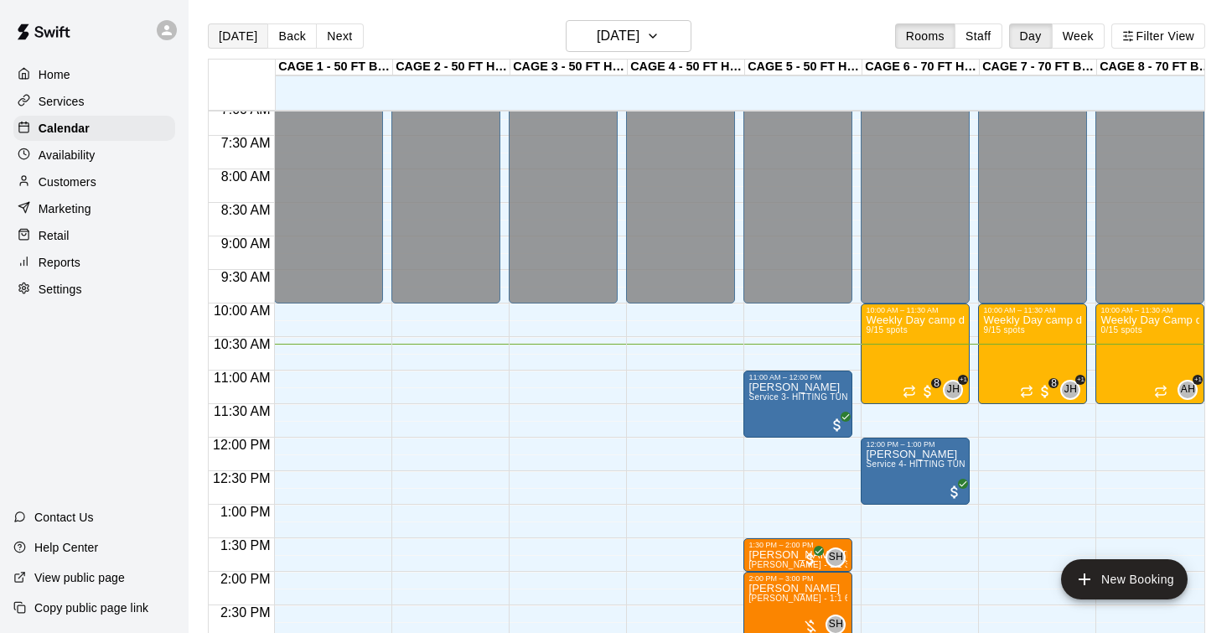
click at [229, 32] on button "[DATE]" at bounding box center [238, 35] width 60 height 25
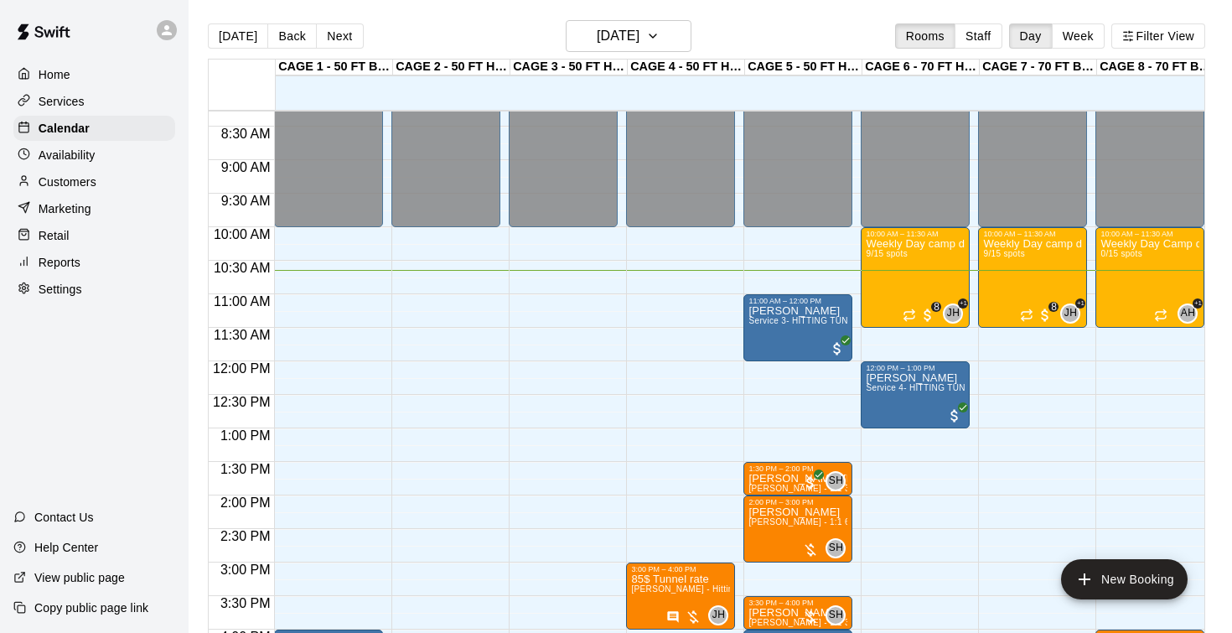
scroll to position [556, 0]
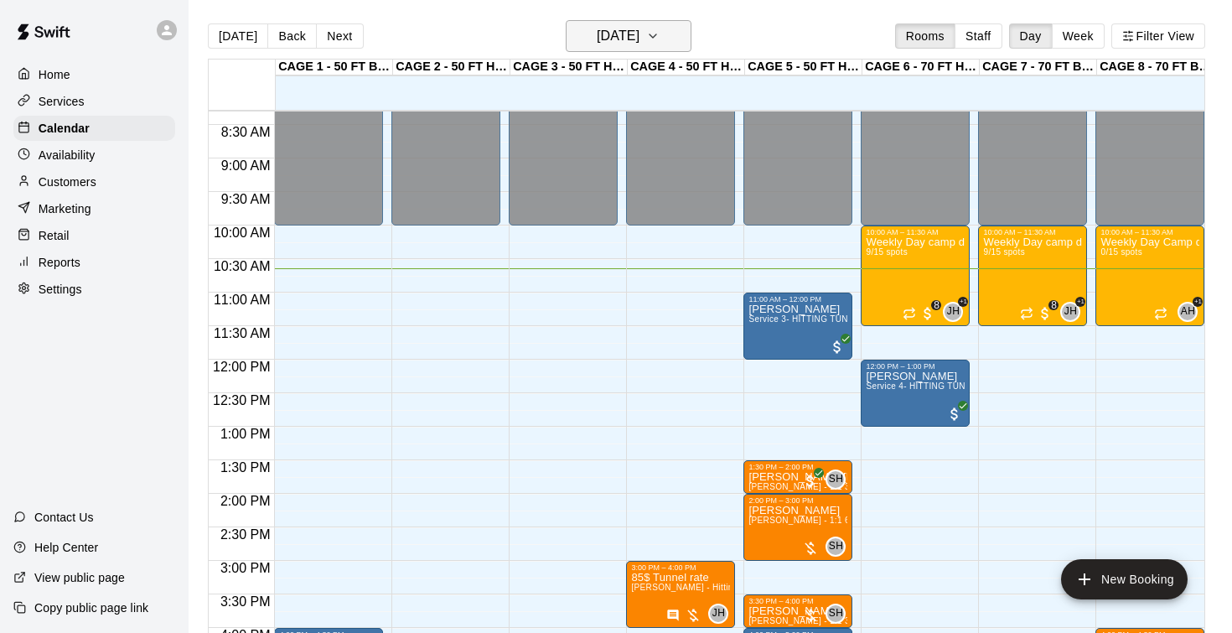
click at [634, 34] on h6 "[DATE]" at bounding box center [618, 35] width 43 height 23
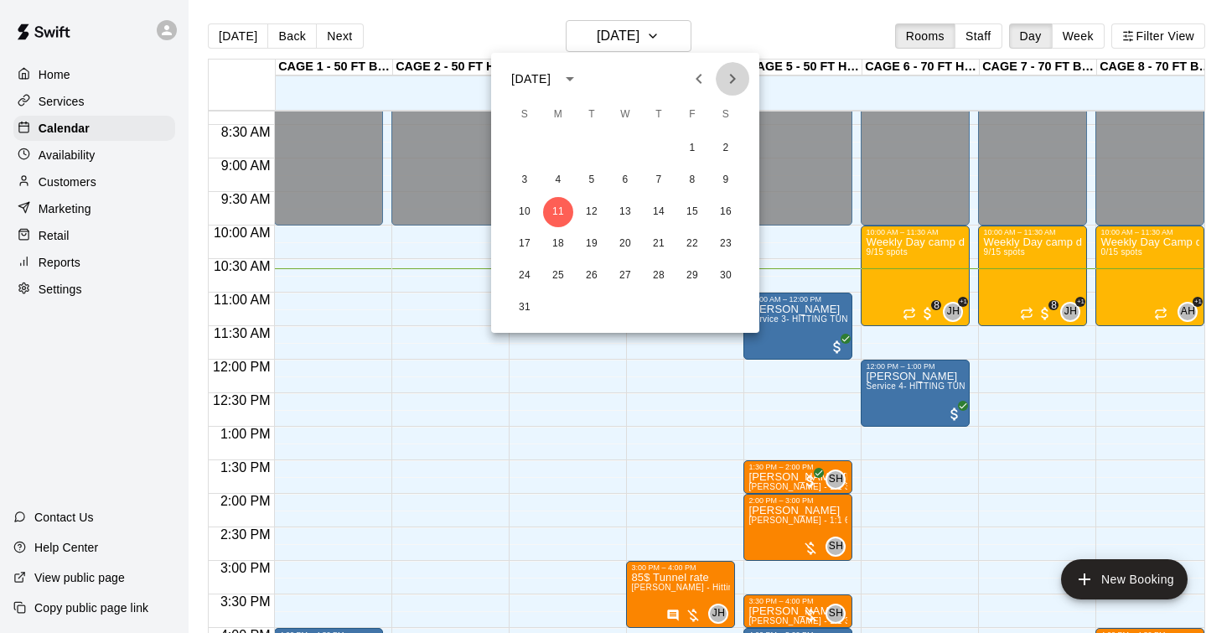
click at [737, 89] on button "Next month" at bounding box center [733, 79] width 34 height 34
click at [703, 84] on icon "Previous month" at bounding box center [699, 79] width 20 height 20
click at [735, 78] on icon "Next month" at bounding box center [733, 79] width 6 height 10
click at [559, 151] on button "1" at bounding box center [558, 148] width 30 height 30
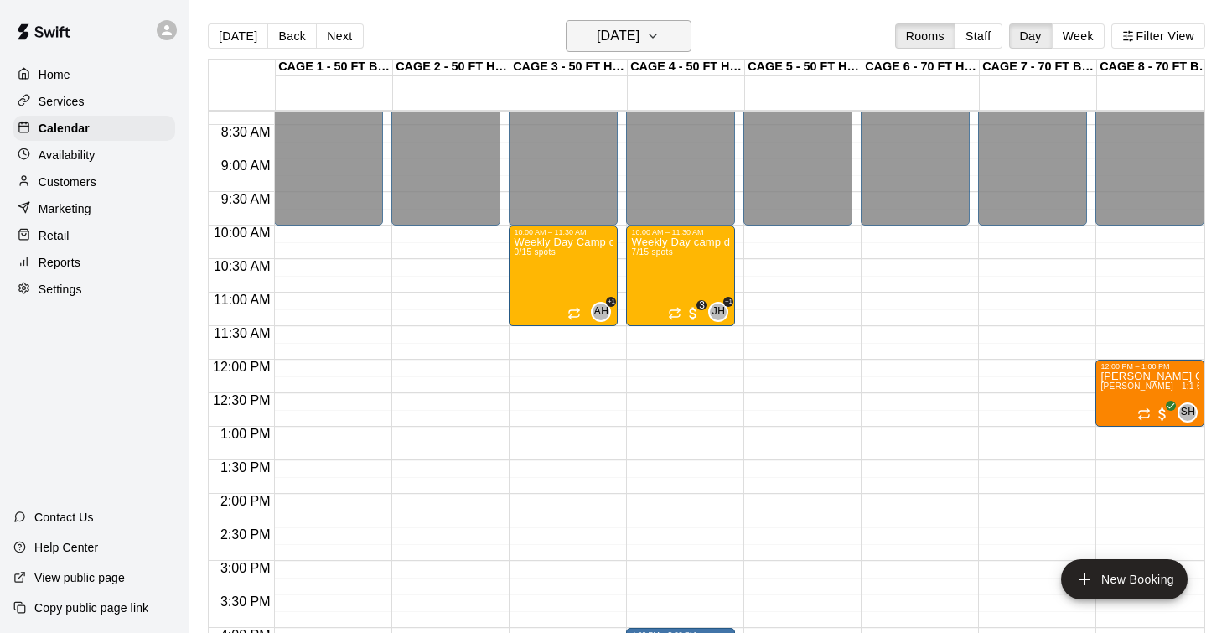
click at [630, 34] on h6 "Monday Sep 01" at bounding box center [618, 35] width 43 height 23
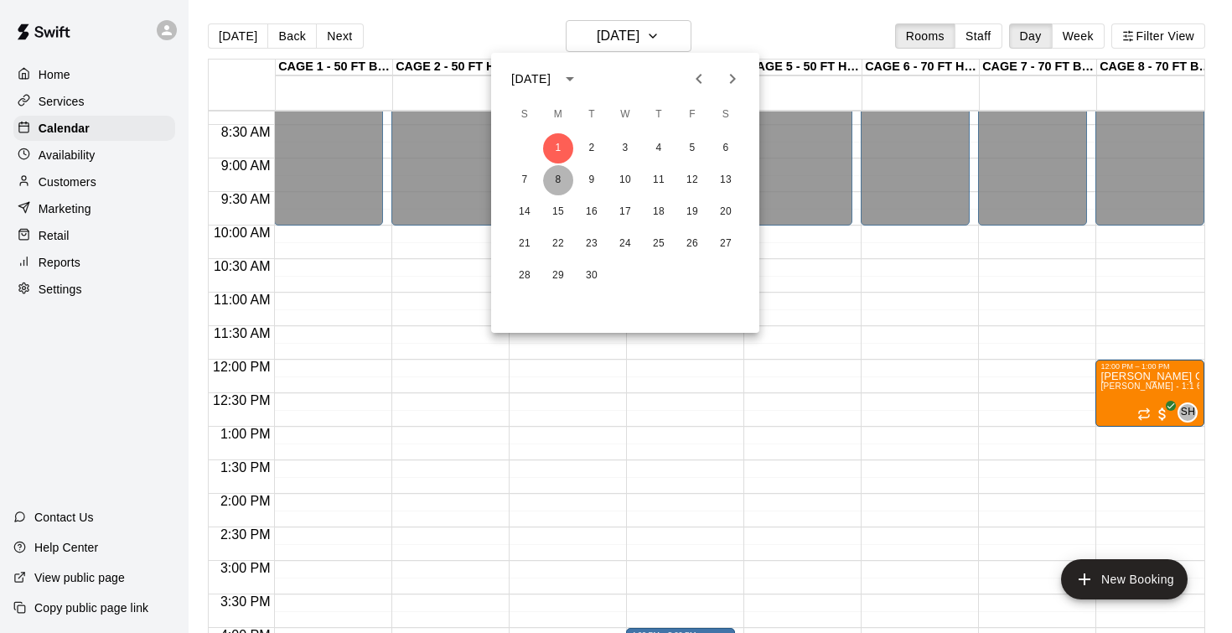
click at [562, 183] on button "8" at bounding box center [558, 180] width 30 height 30
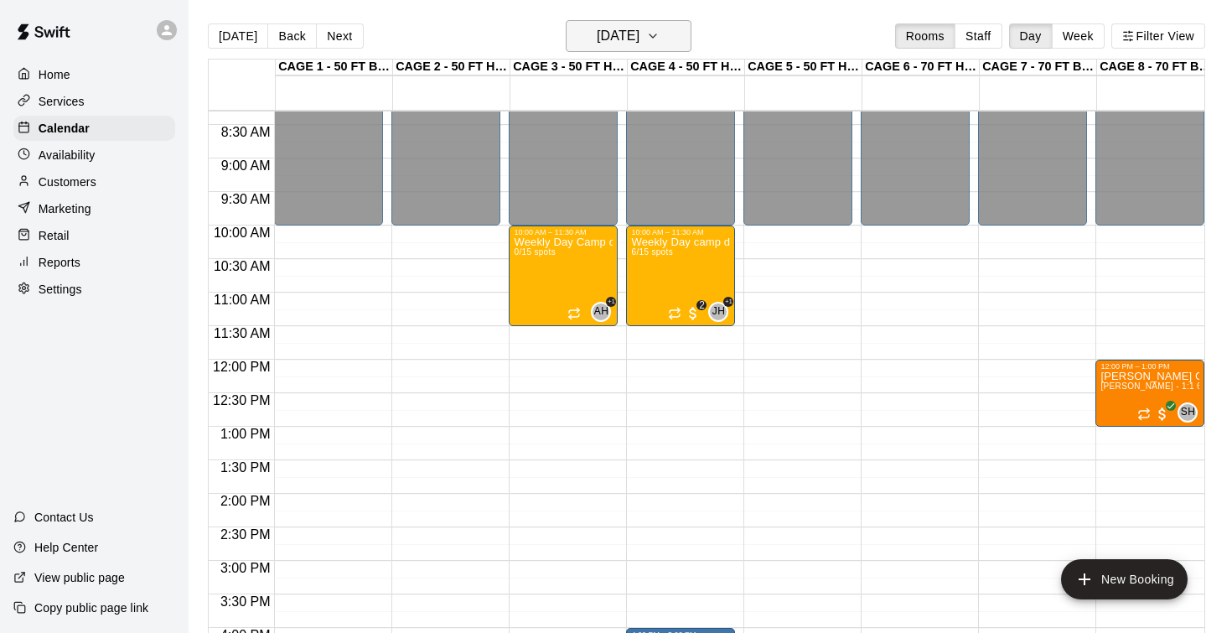
click at [612, 34] on h6 "Monday Sep 08" at bounding box center [618, 35] width 43 height 23
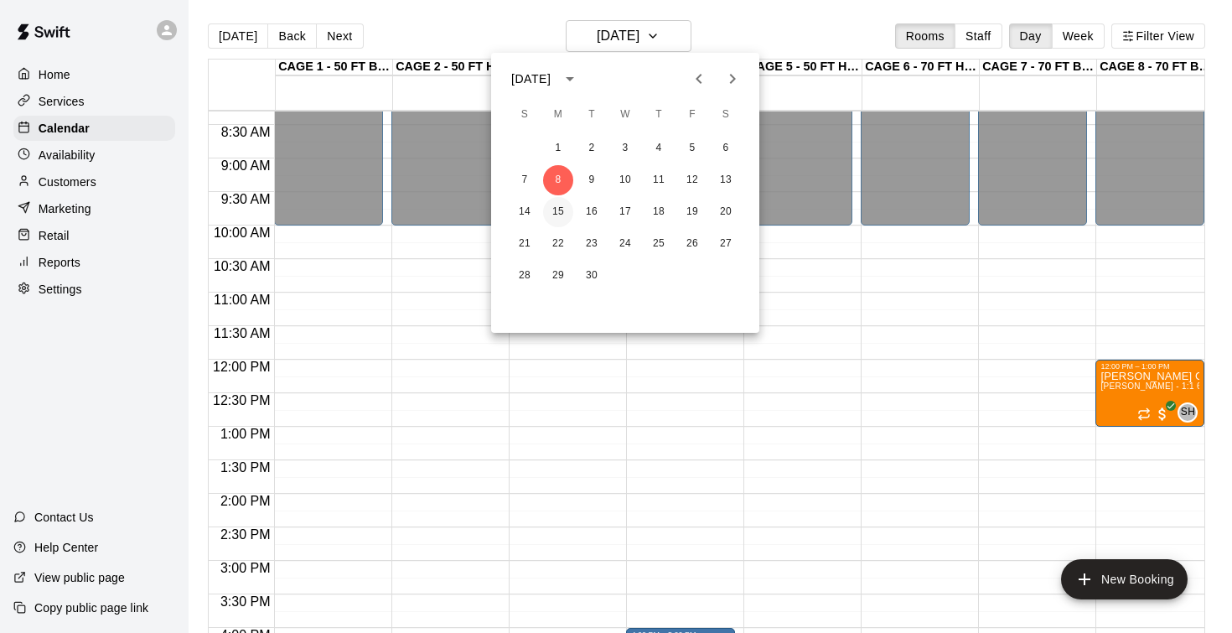
click at [569, 212] on button "15" at bounding box center [558, 212] width 30 height 30
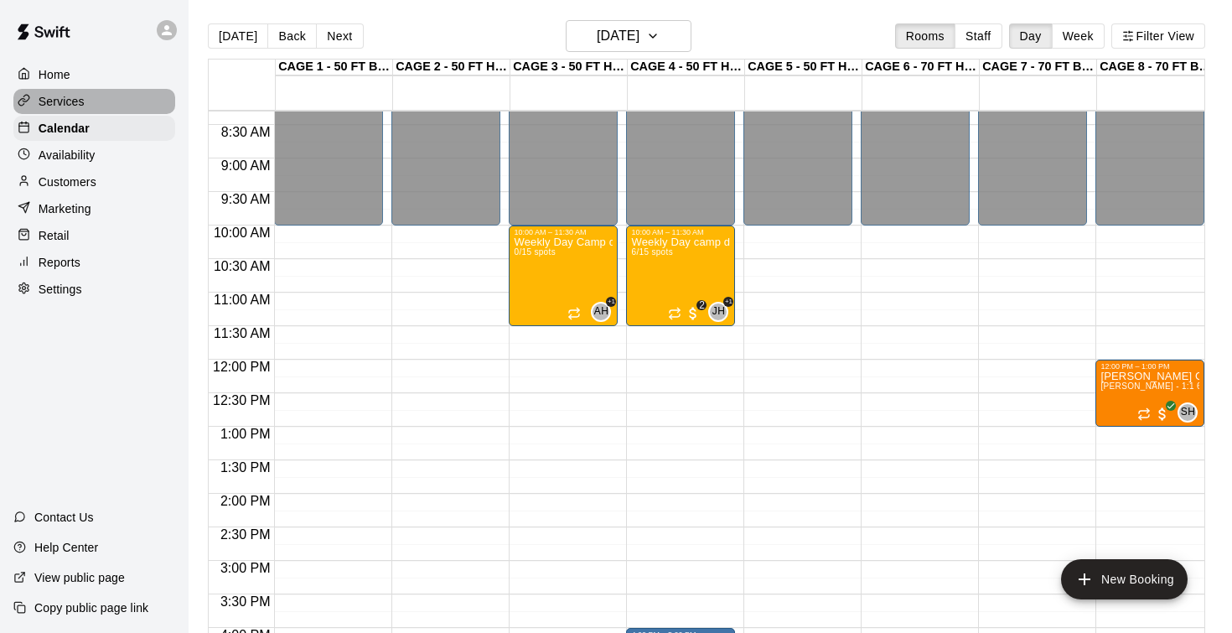
click at [79, 100] on p "Services" at bounding box center [62, 101] width 46 height 17
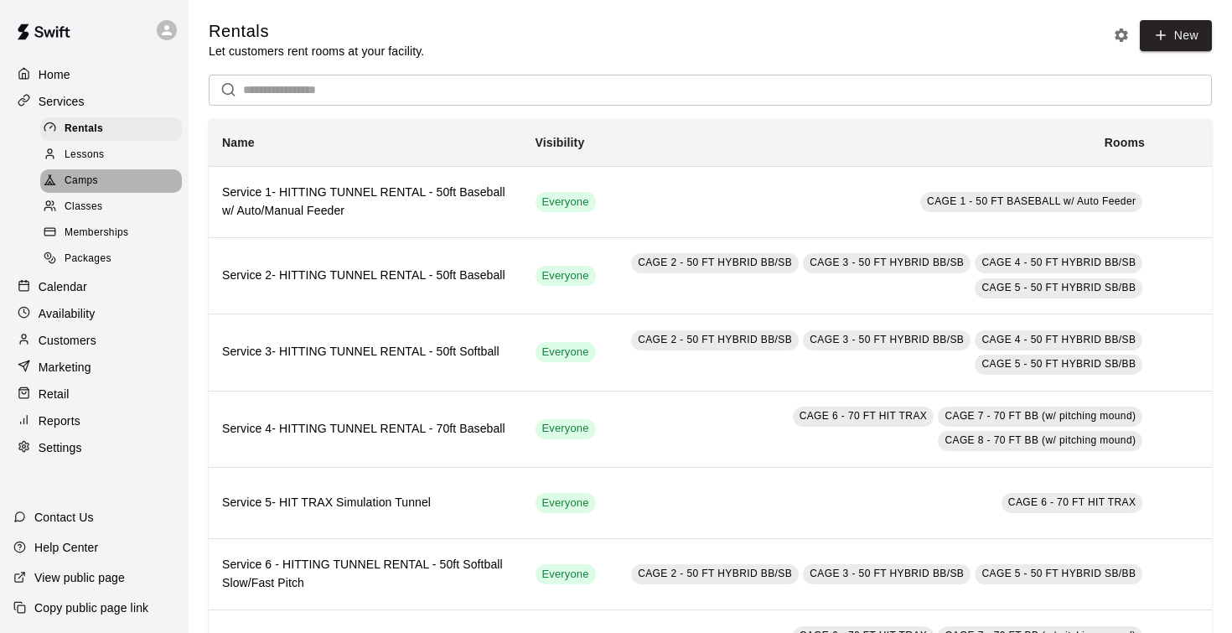
click at [95, 184] on span "Camps" at bounding box center [82, 181] width 34 height 17
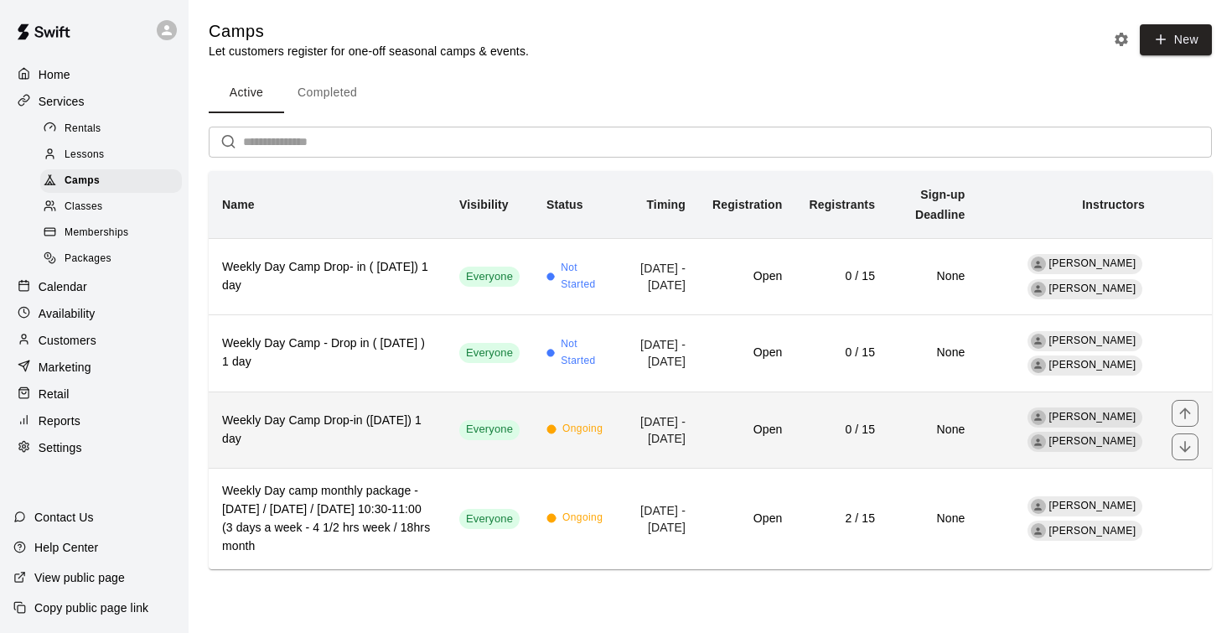
scroll to position [30, 0]
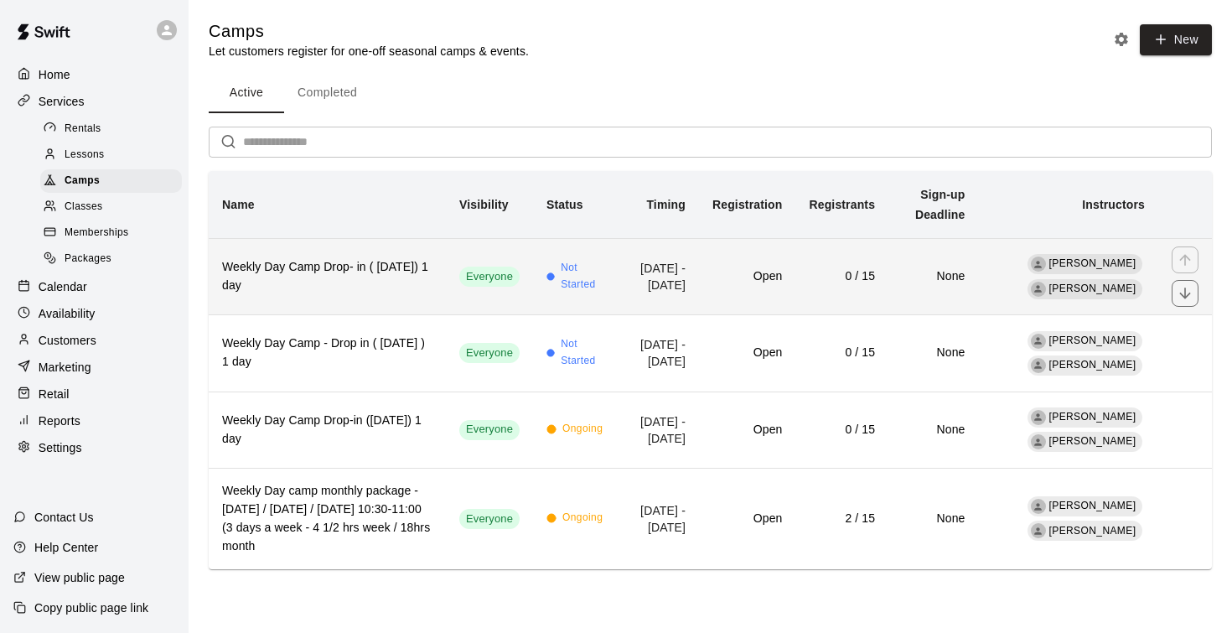
click at [373, 259] on h6 "Weekly Day Camp Drop- in ( Friday) 1 day" at bounding box center [327, 276] width 210 height 37
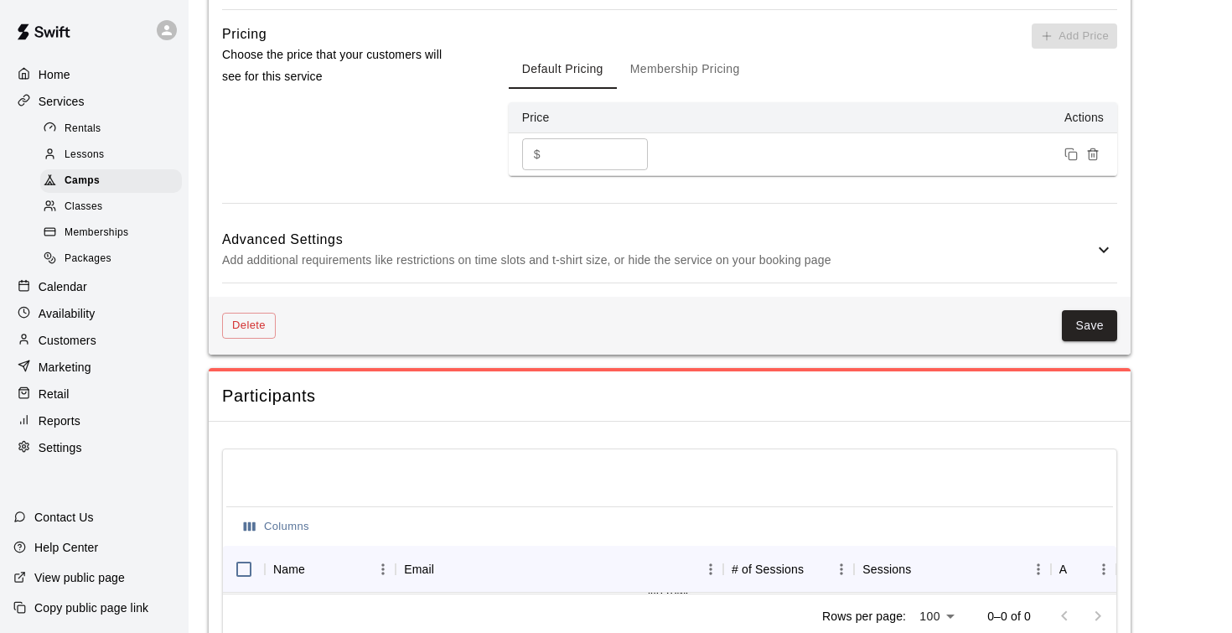
scroll to position [1411, 0]
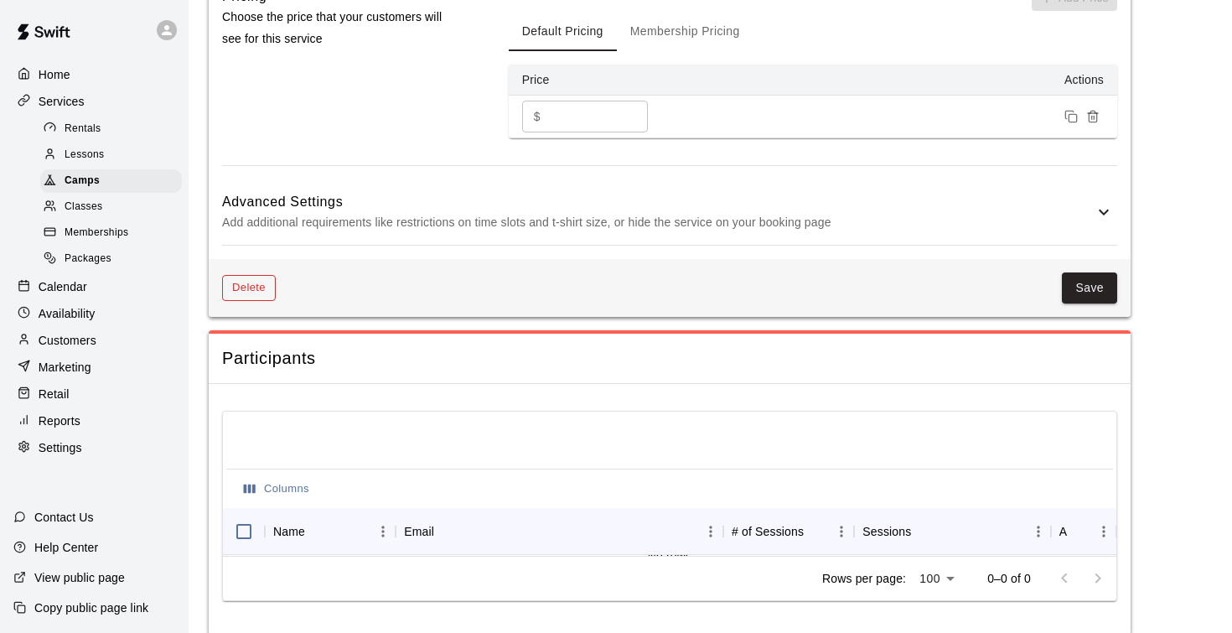
click at [257, 278] on button "Delete" at bounding box center [249, 288] width 54 height 26
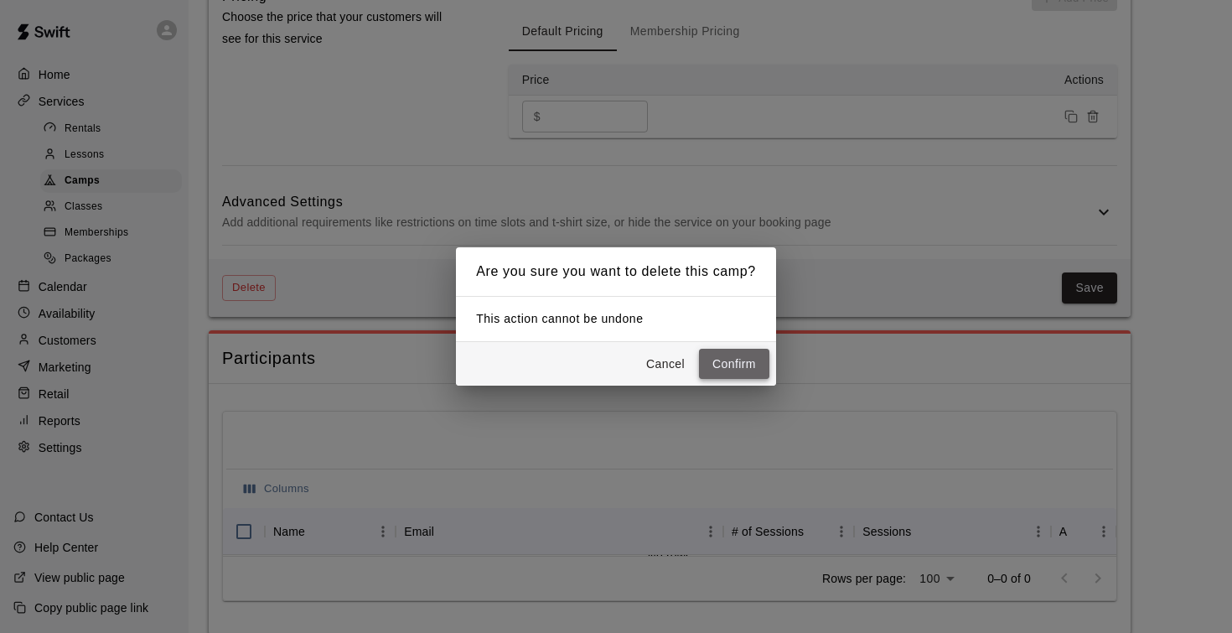
click at [748, 370] on button "Confirm" at bounding box center [734, 364] width 70 height 31
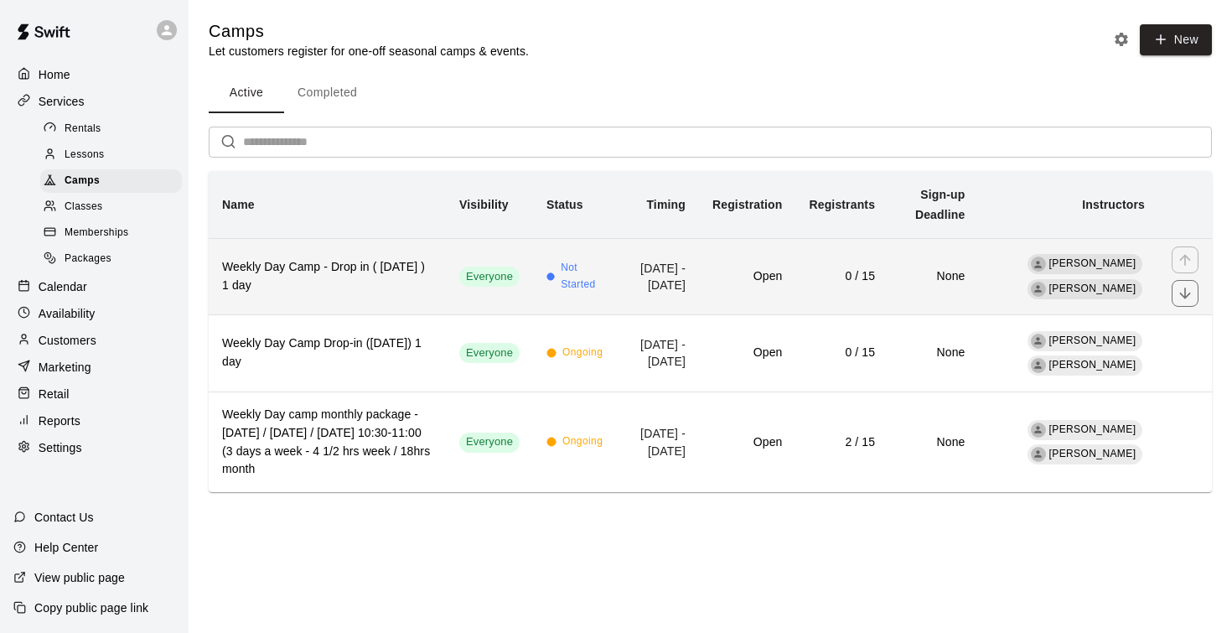
click at [341, 286] on h6 "Weekly Day Camp - Drop in ( Wednesday ) 1 day" at bounding box center [327, 276] width 210 height 37
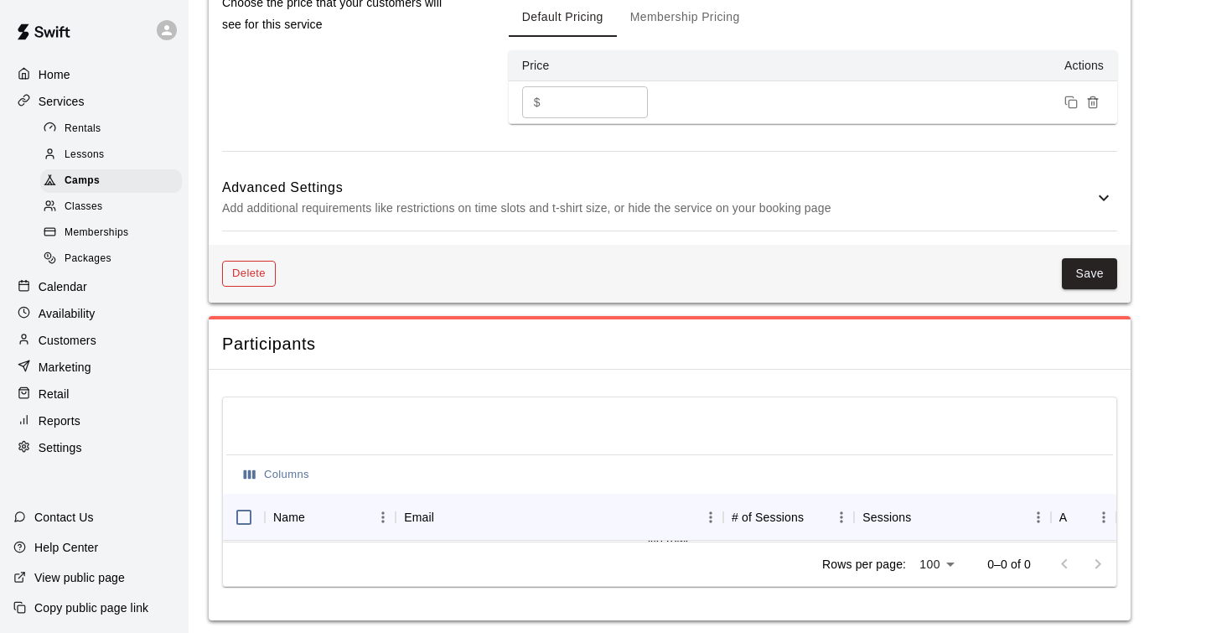
scroll to position [1424, 0]
click at [249, 266] on button "Delete" at bounding box center [249, 274] width 54 height 26
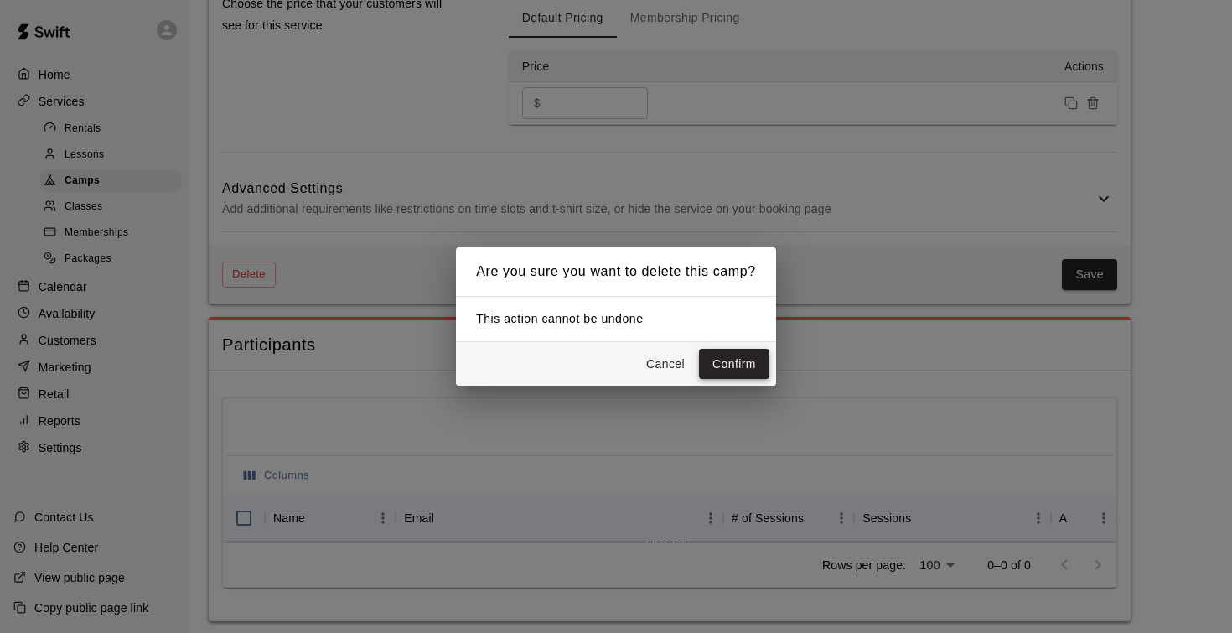
click at [726, 369] on button "Confirm" at bounding box center [734, 364] width 70 height 31
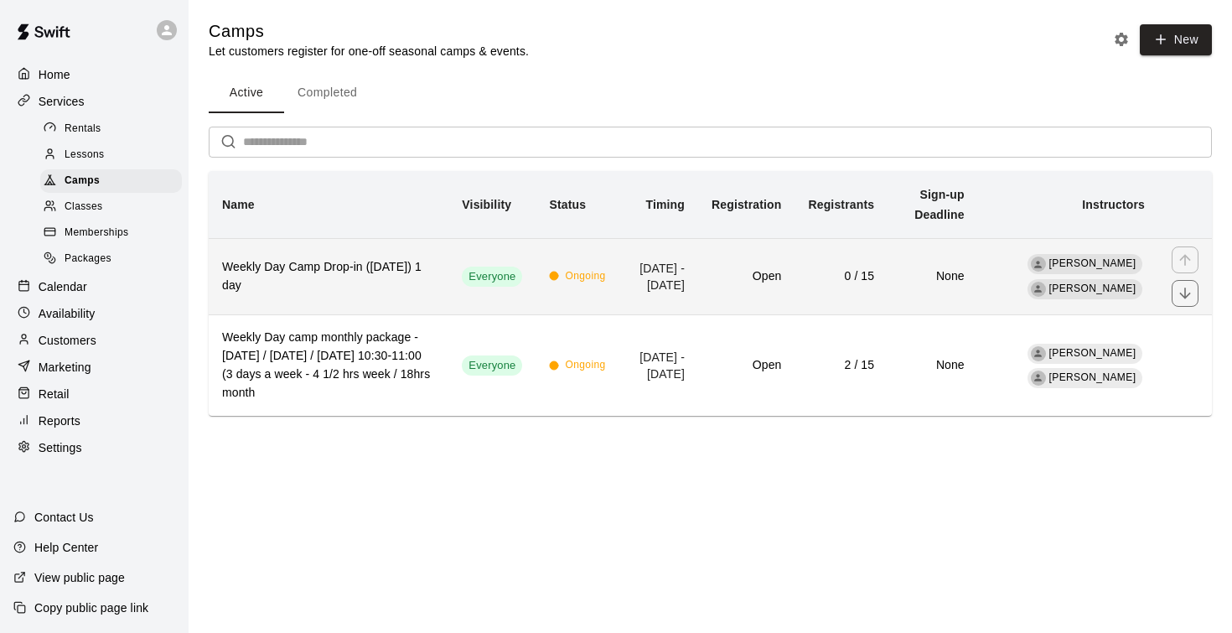
click at [410, 286] on h6 "Weekly Day Camp Drop-in (Monday) 1 day" at bounding box center [328, 276] width 213 height 37
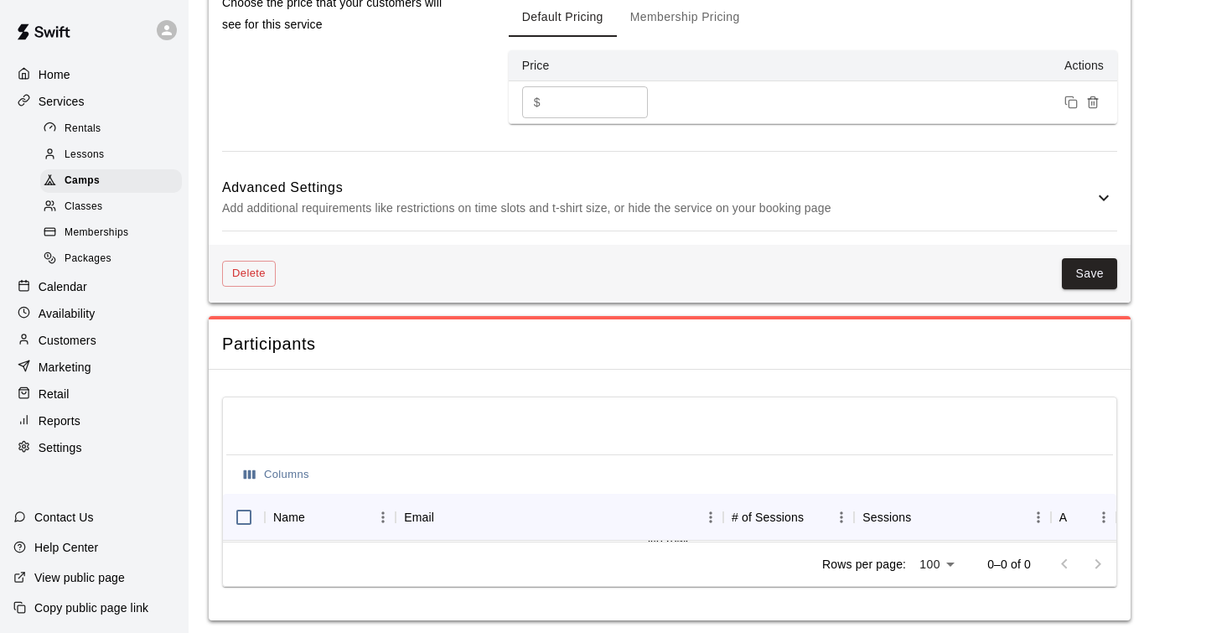
scroll to position [1424, 0]
click at [246, 276] on button "Delete" at bounding box center [249, 274] width 54 height 26
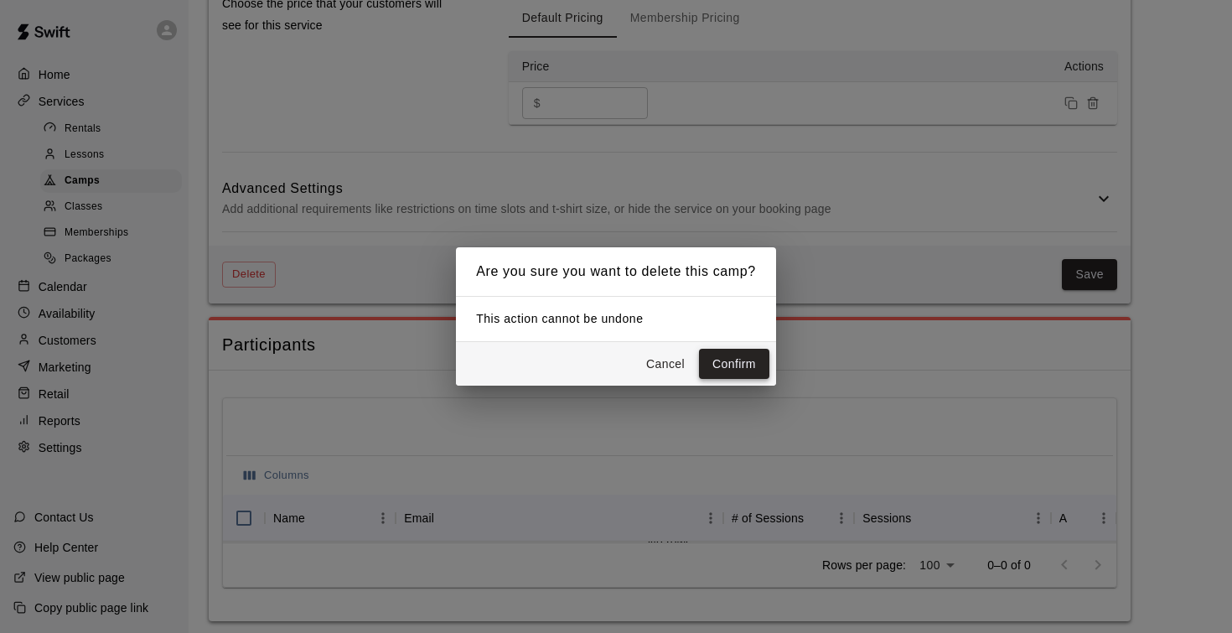
click at [746, 354] on button "Confirm" at bounding box center [734, 364] width 70 height 31
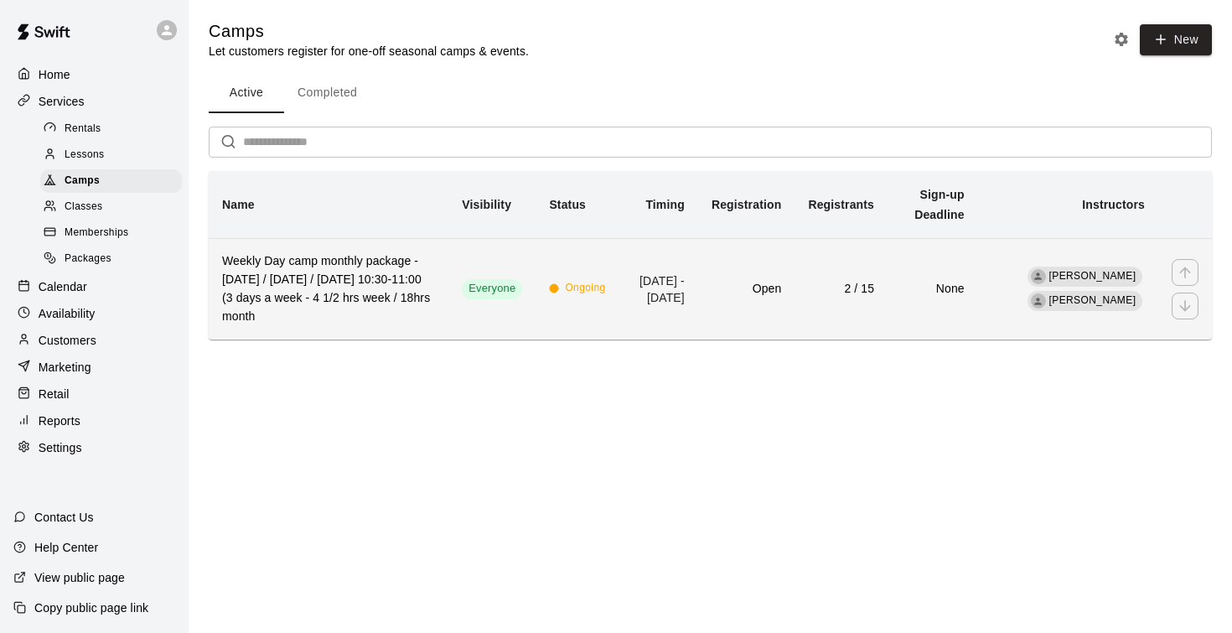
click at [384, 276] on h6 "Weekly Day camp monthly package -Monday / Wednesday / Friday's 10:30-11:00 (3 d…" at bounding box center [328, 289] width 213 height 74
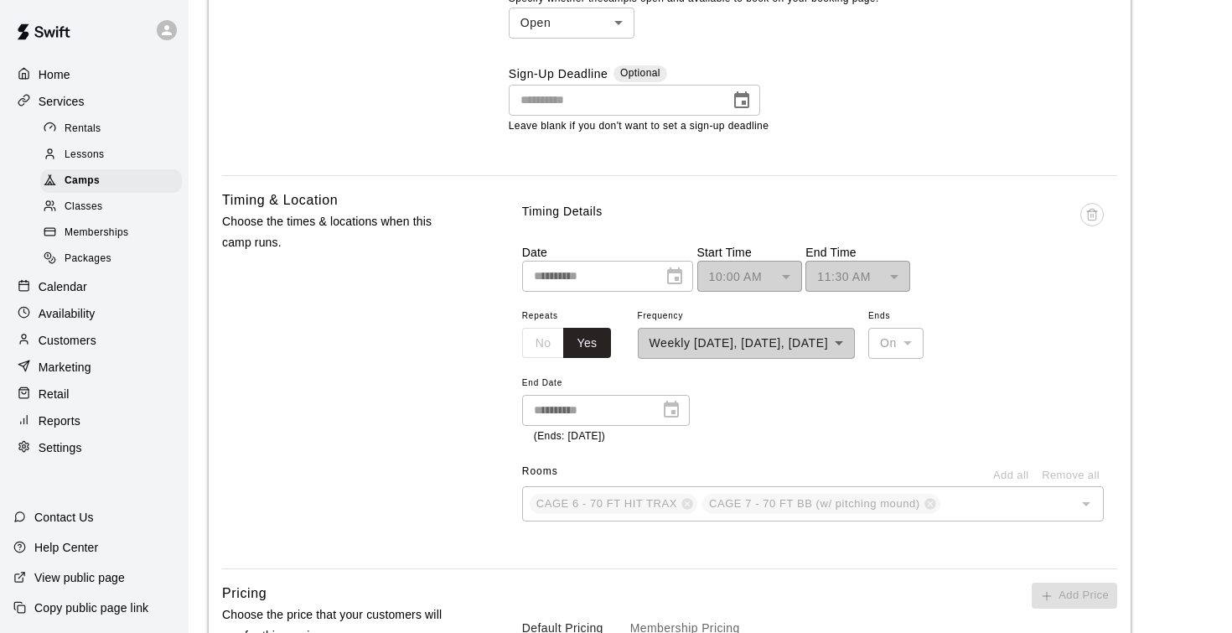
scroll to position [915, 0]
click at [604, 439] on div "**********" at bounding box center [813, 381] width 582 height 277
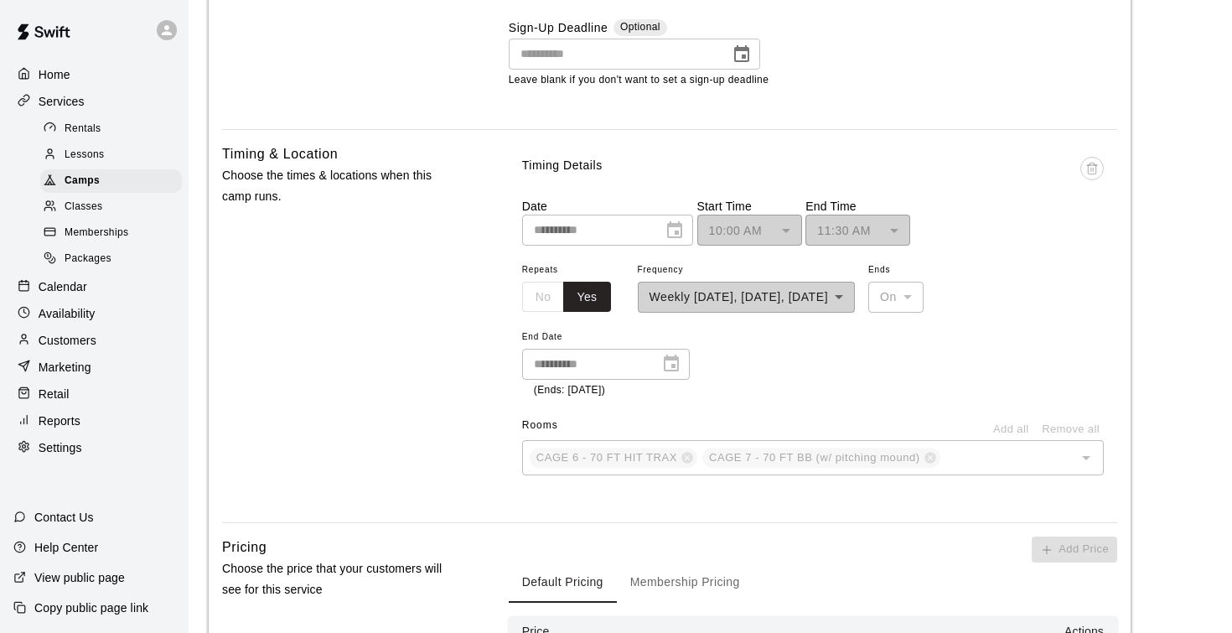
scroll to position [942, 0]
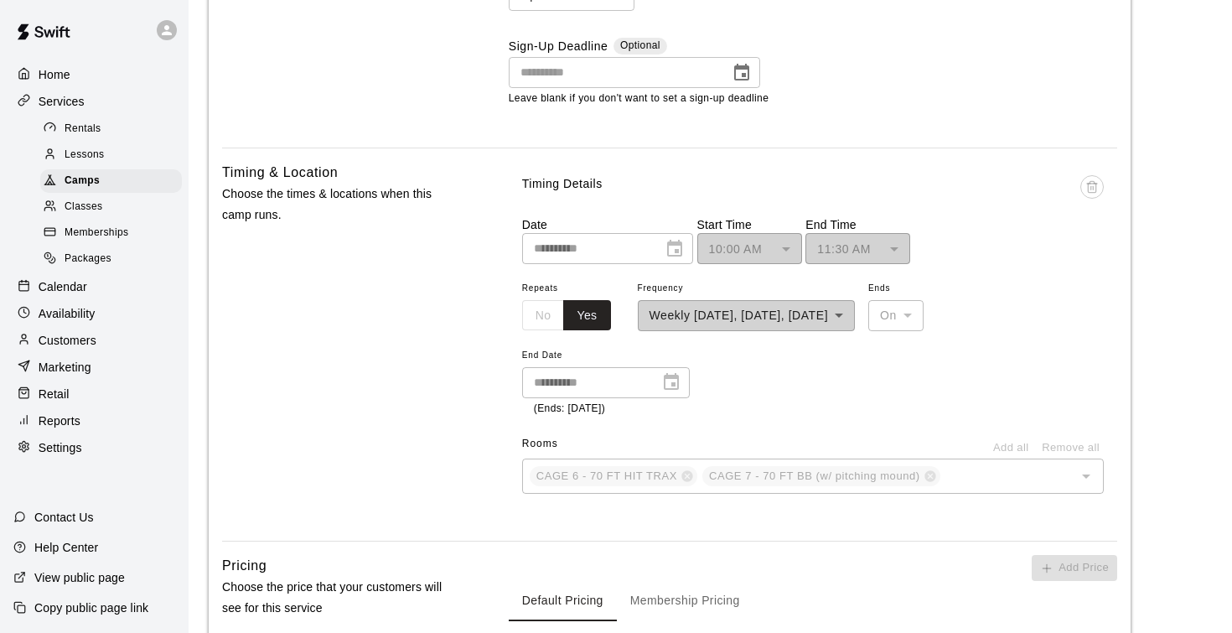
click at [829, 313] on div "**********" at bounding box center [747, 304] width 218 height 54
click at [756, 243] on div "10:00 AM ******** ​" at bounding box center [749, 248] width 105 height 31
click at [845, 168] on div "**********" at bounding box center [813, 344] width 608 height 365
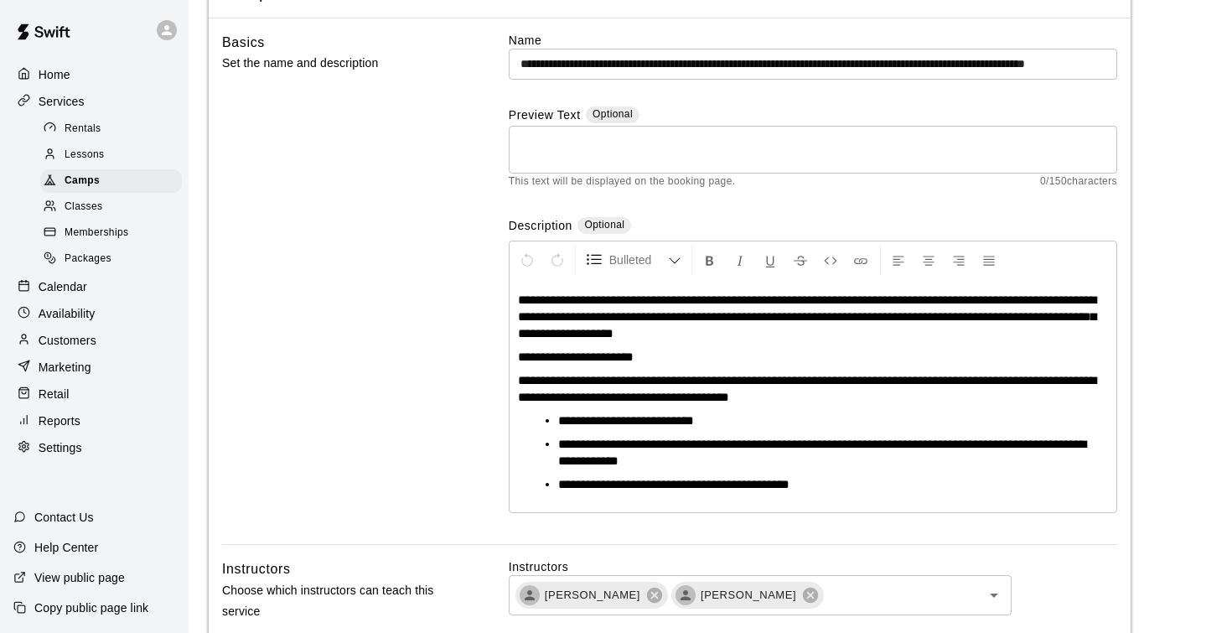
scroll to position [167, 0]
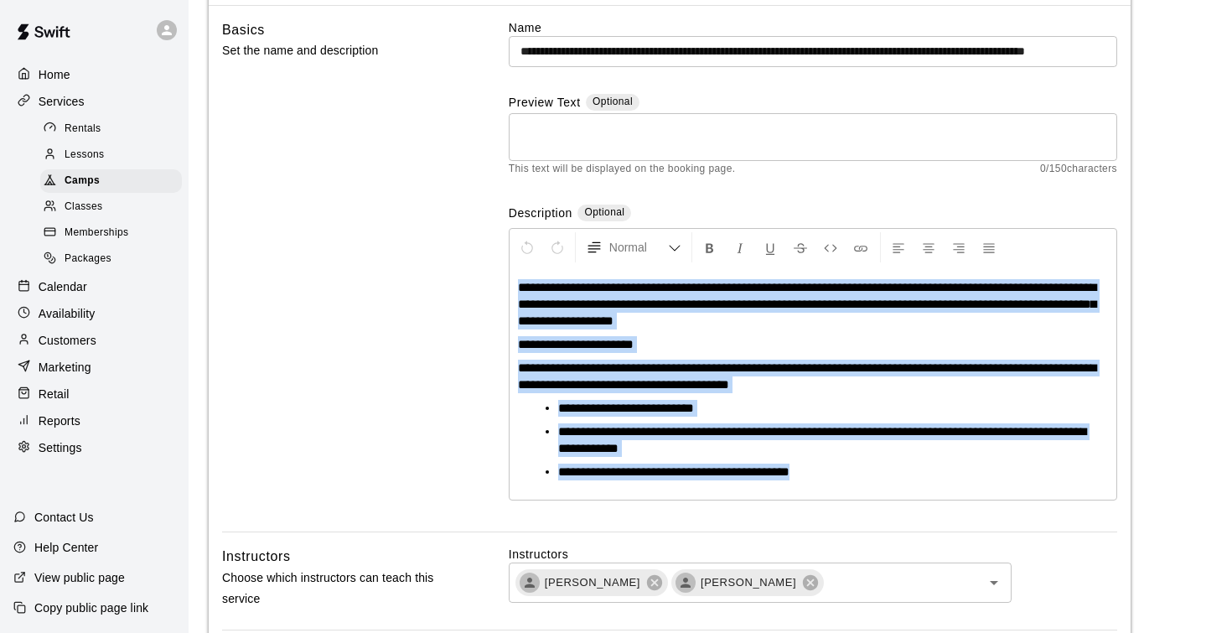
drag, startPoint x: 518, startPoint y: 283, endPoint x: 758, endPoint y: 526, distance: 341.9
click at [759, 528] on div "**********" at bounding box center [813, 275] width 608 height 513
copy div "**********"
click at [91, 205] on span "Classes" at bounding box center [84, 207] width 38 height 17
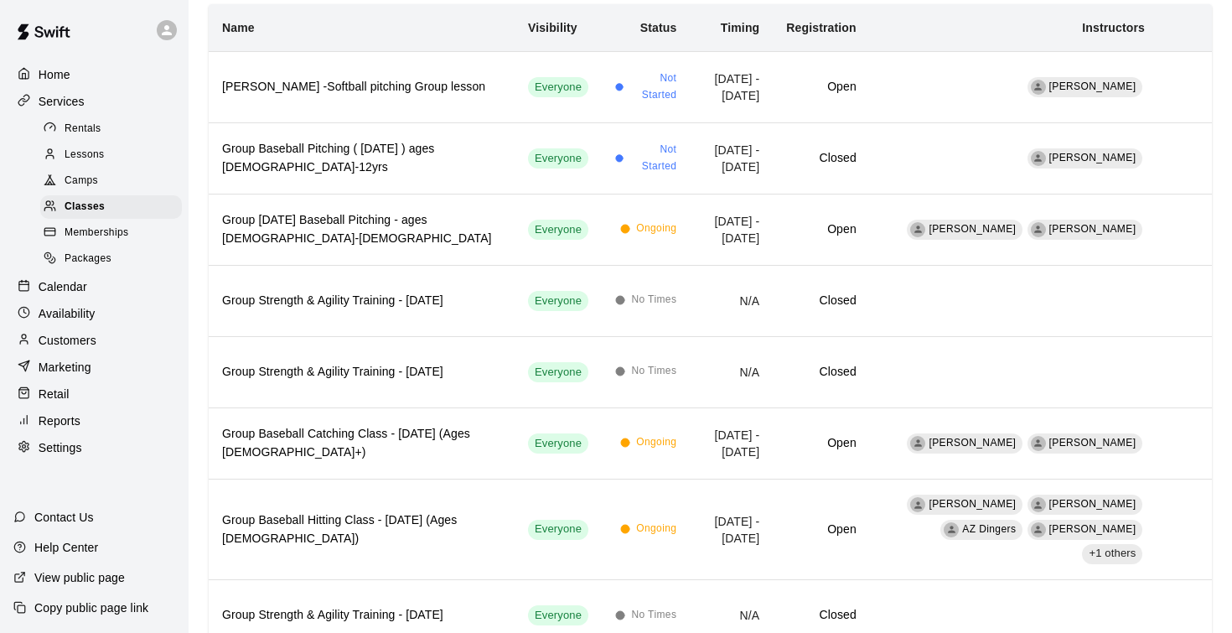
scroll to position [166, 0]
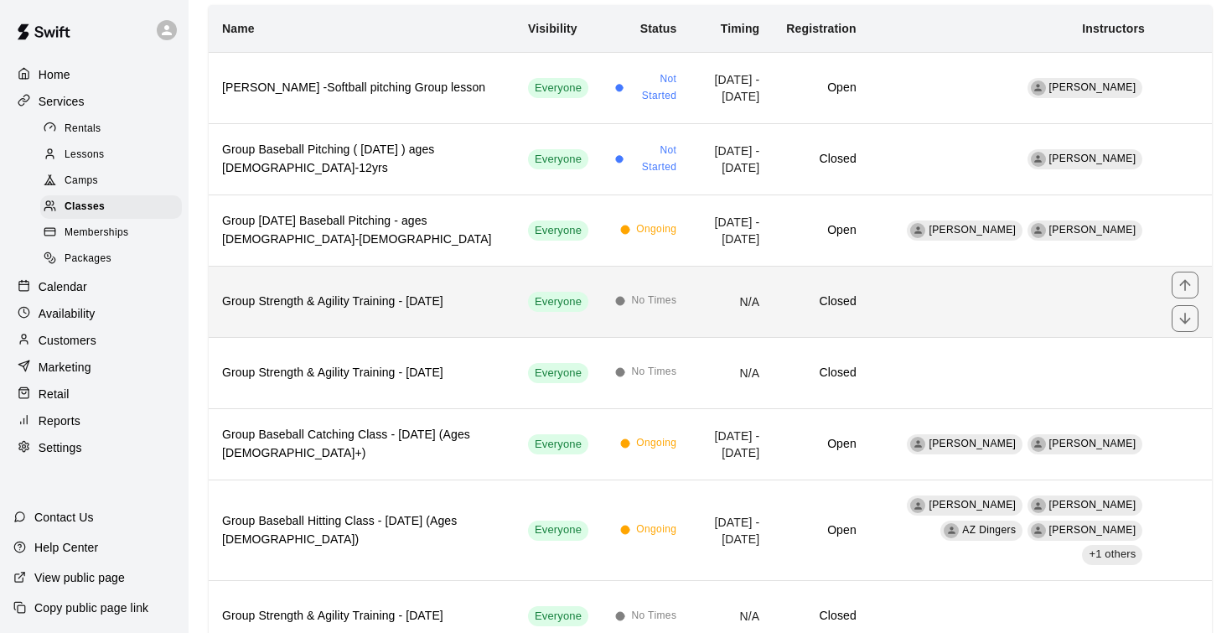
click at [303, 299] on h6 "Group Strength & Agility Training - Monday" at bounding box center [361, 301] width 279 height 18
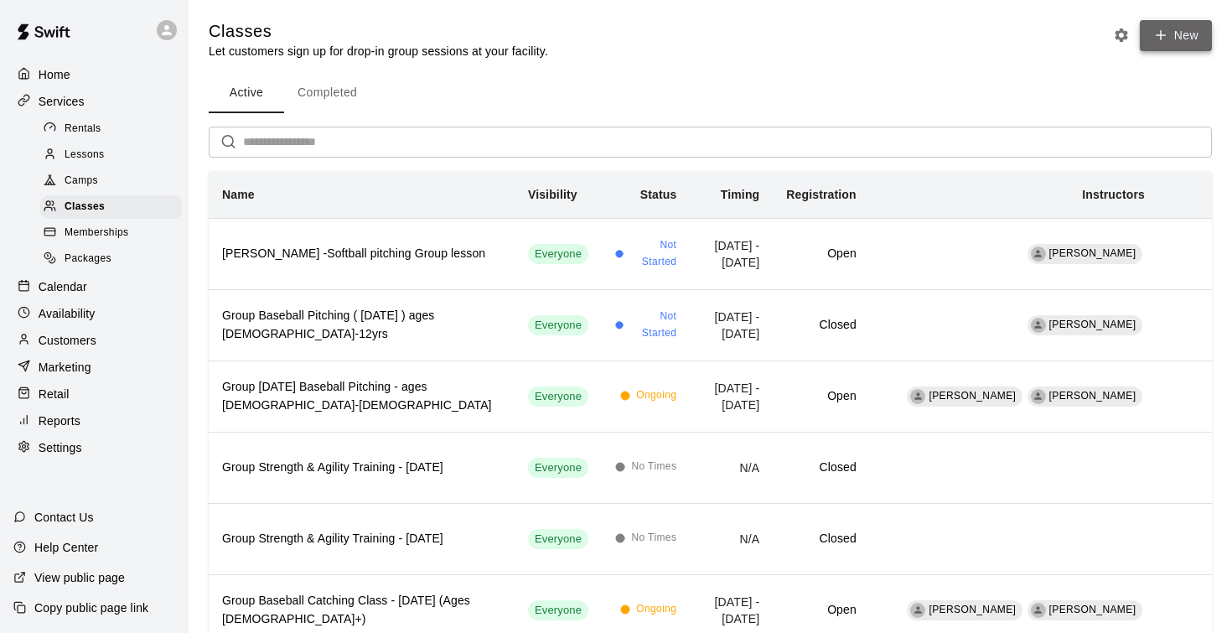
click at [1175, 31] on button "New" at bounding box center [1176, 35] width 72 height 31
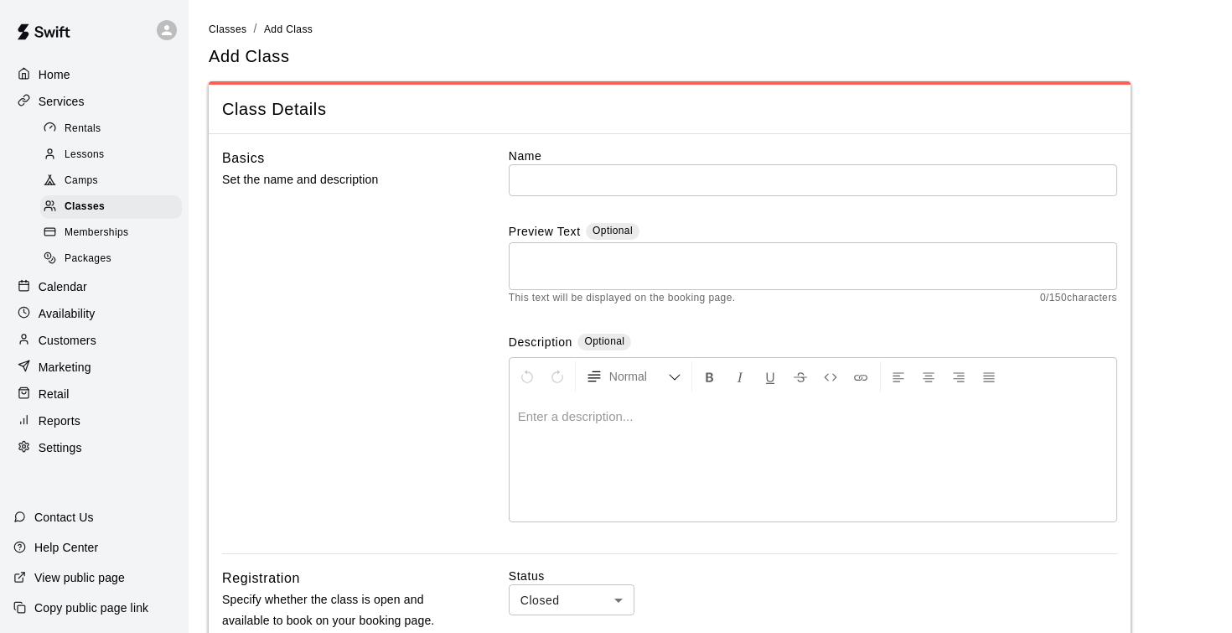
click at [531, 417] on p at bounding box center [813, 416] width 590 height 17
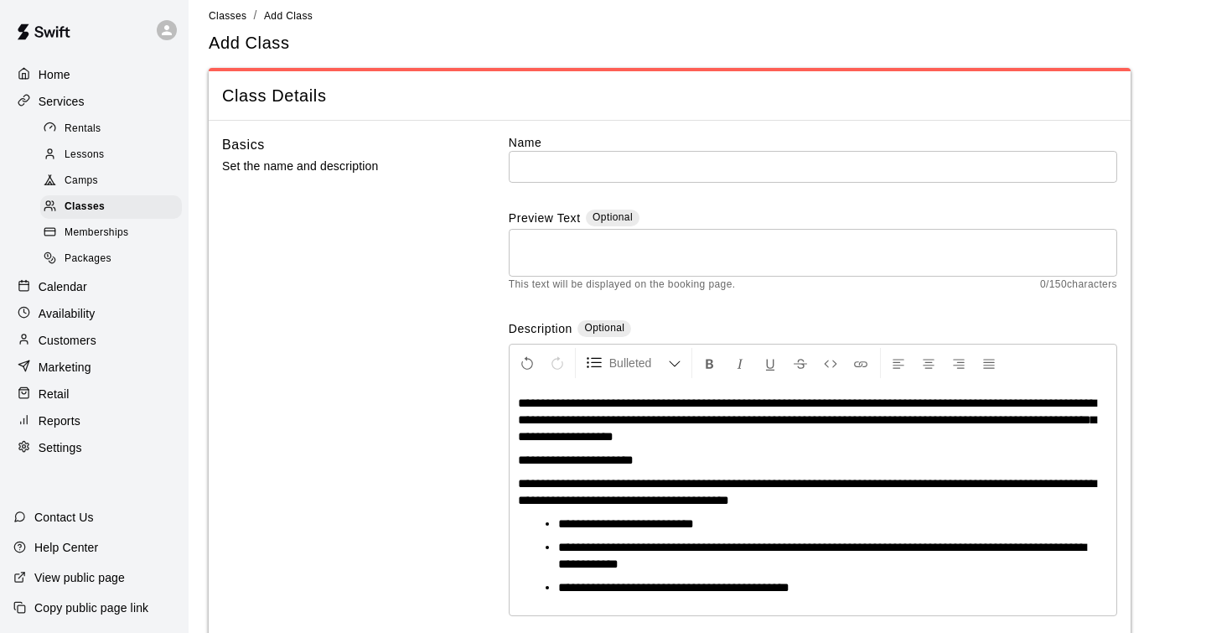
scroll to position [15, 0]
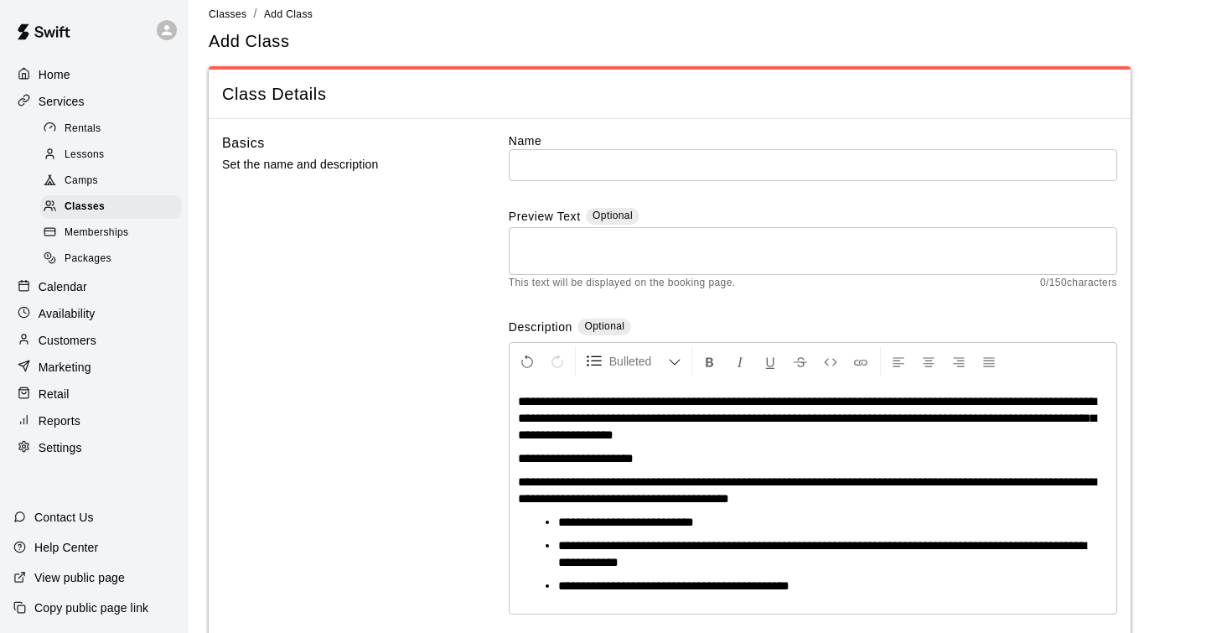
click at [732, 401] on span "**********" at bounding box center [807, 418] width 578 height 46
click at [750, 417] on span "**********" at bounding box center [807, 418] width 578 height 46
click at [657, 413] on span "**********" at bounding box center [807, 418] width 578 height 46
click at [779, 416] on span "**********" at bounding box center [807, 418] width 578 height 46
click at [972, 417] on span "**********" at bounding box center [807, 418] width 578 height 46
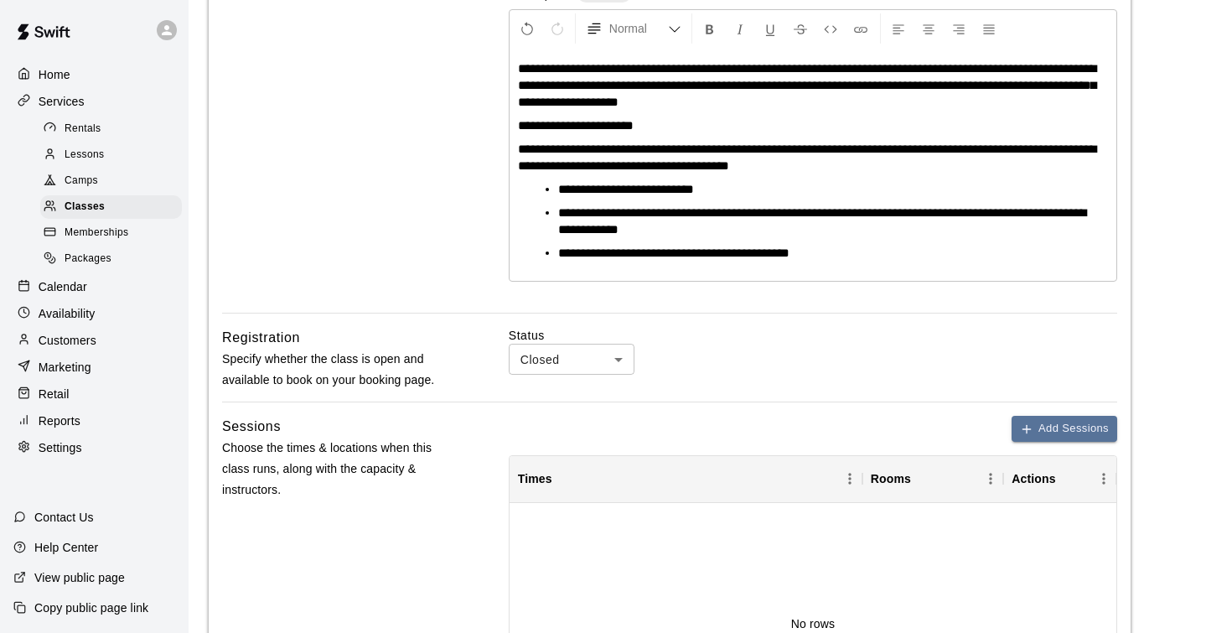
scroll to position [349, 0]
click at [621, 355] on body "**********" at bounding box center [616, 395] width 1232 height 1488
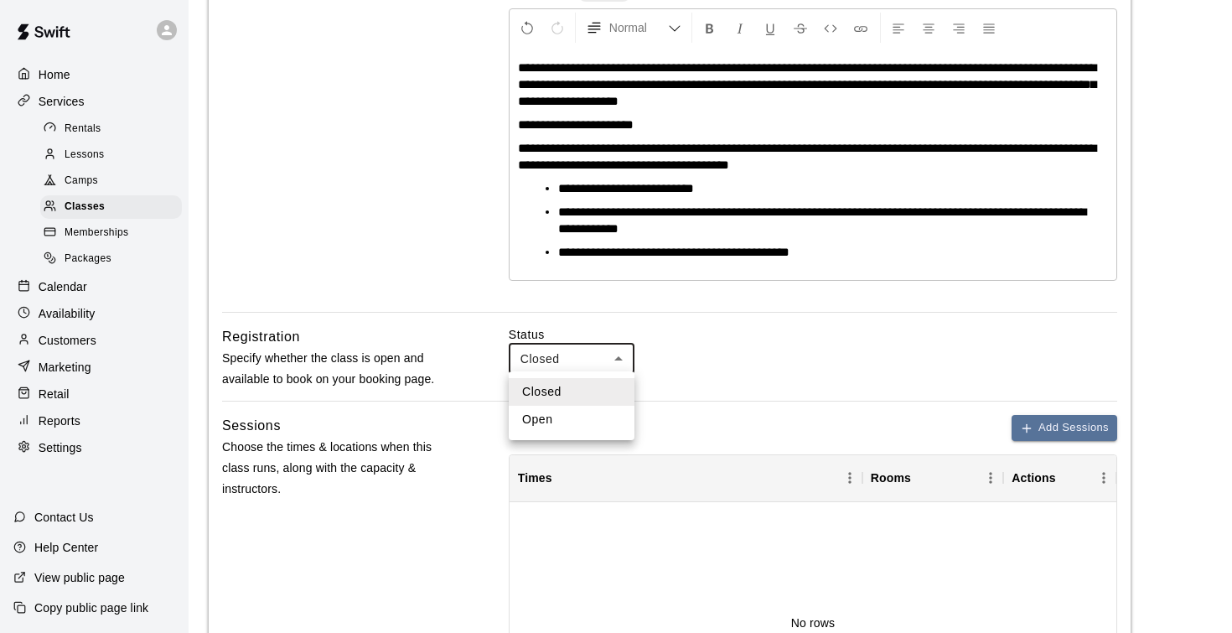
click at [583, 421] on li "Open" at bounding box center [572, 420] width 126 height 28
type input "****"
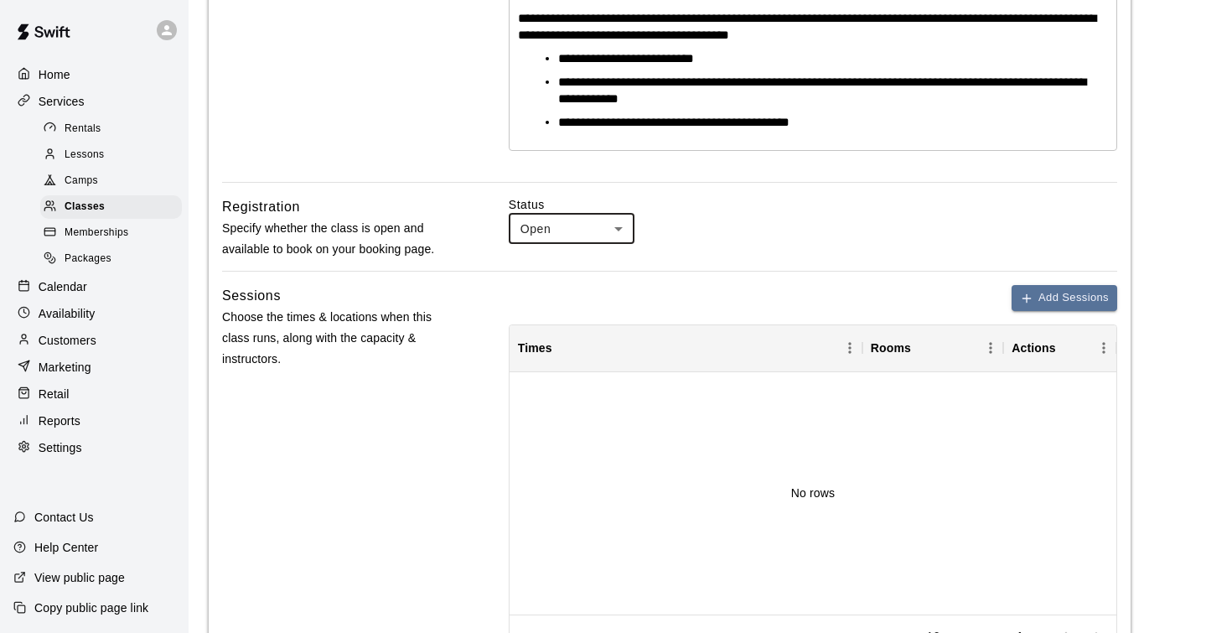
scroll to position [480, 0]
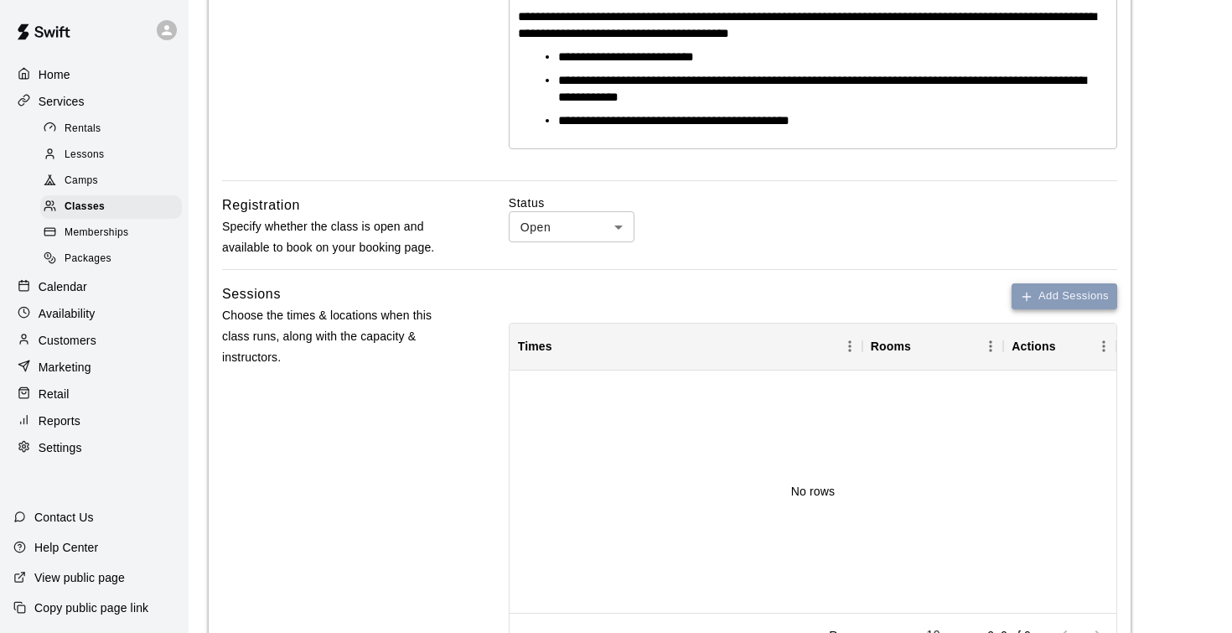
click at [1040, 298] on button "Add Sessions" at bounding box center [1064, 296] width 106 height 26
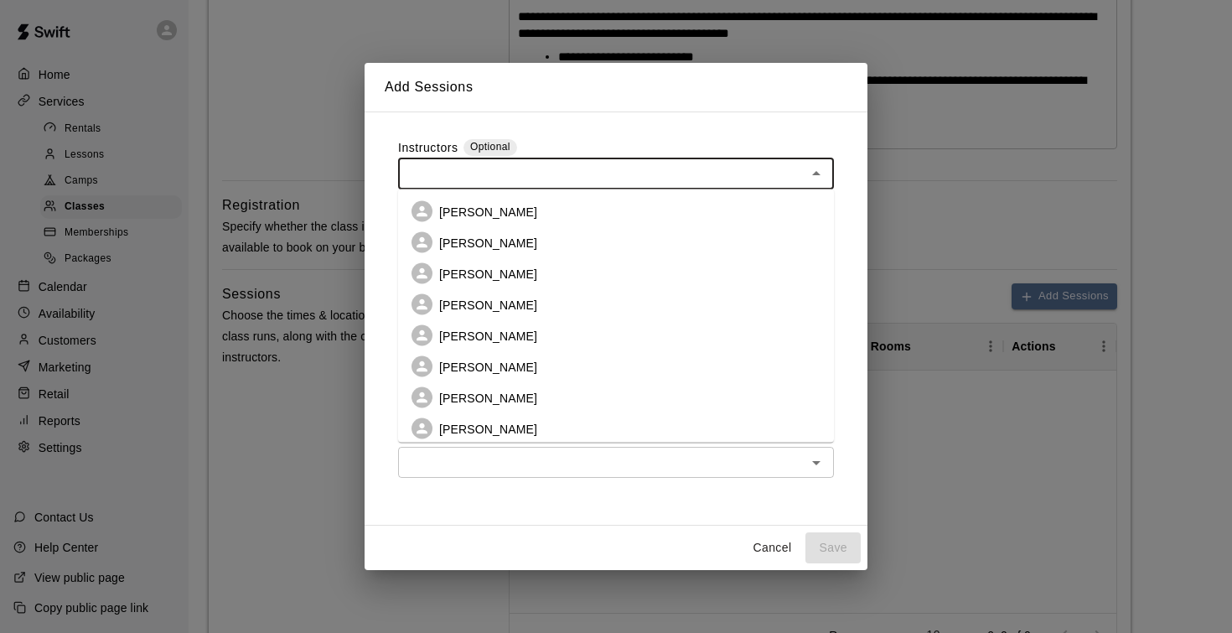
click at [518, 174] on input "text" at bounding box center [602, 173] width 398 height 21
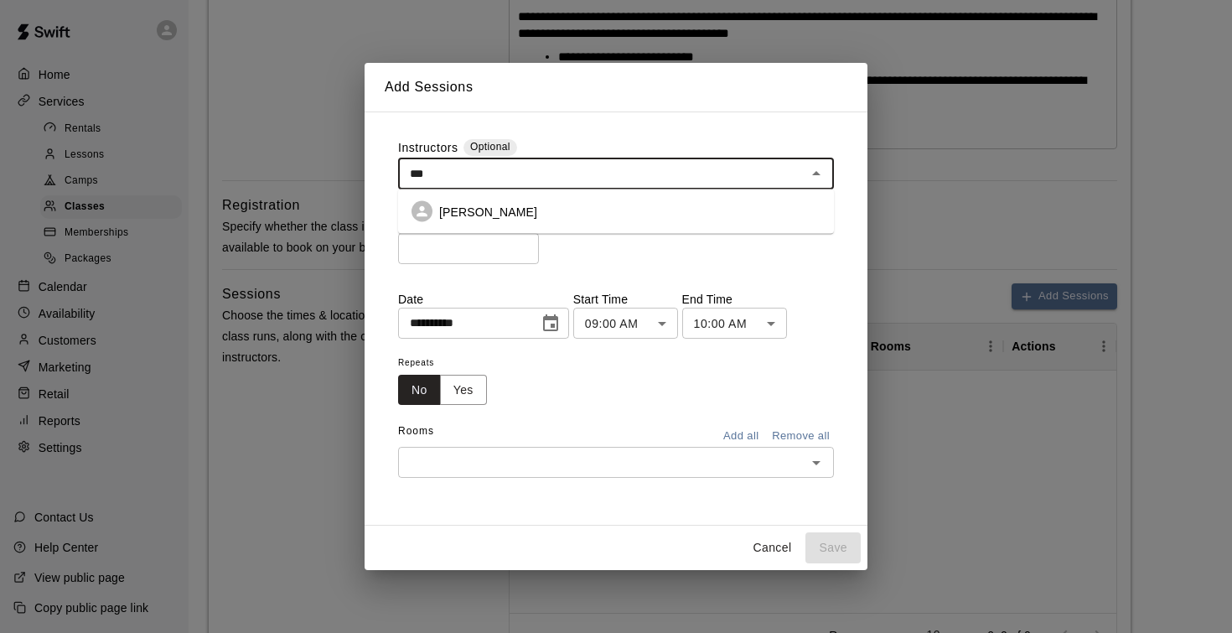
type input "****"
click at [455, 213] on p "John Havird" at bounding box center [488, 211] width 98 height 17
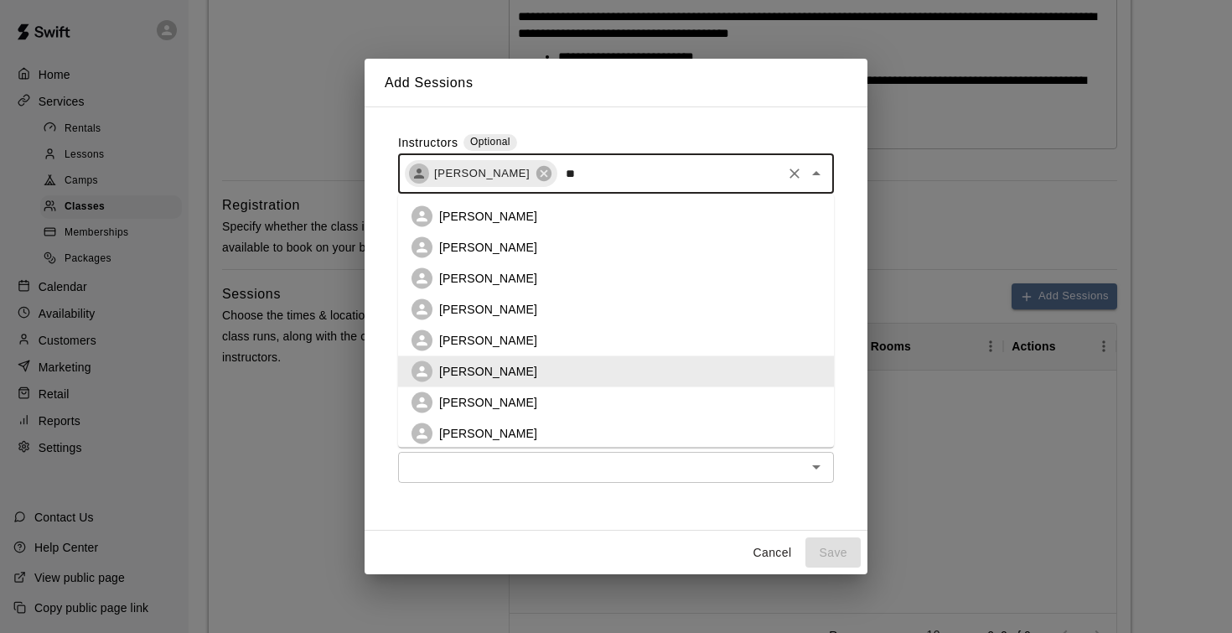
type input "***"
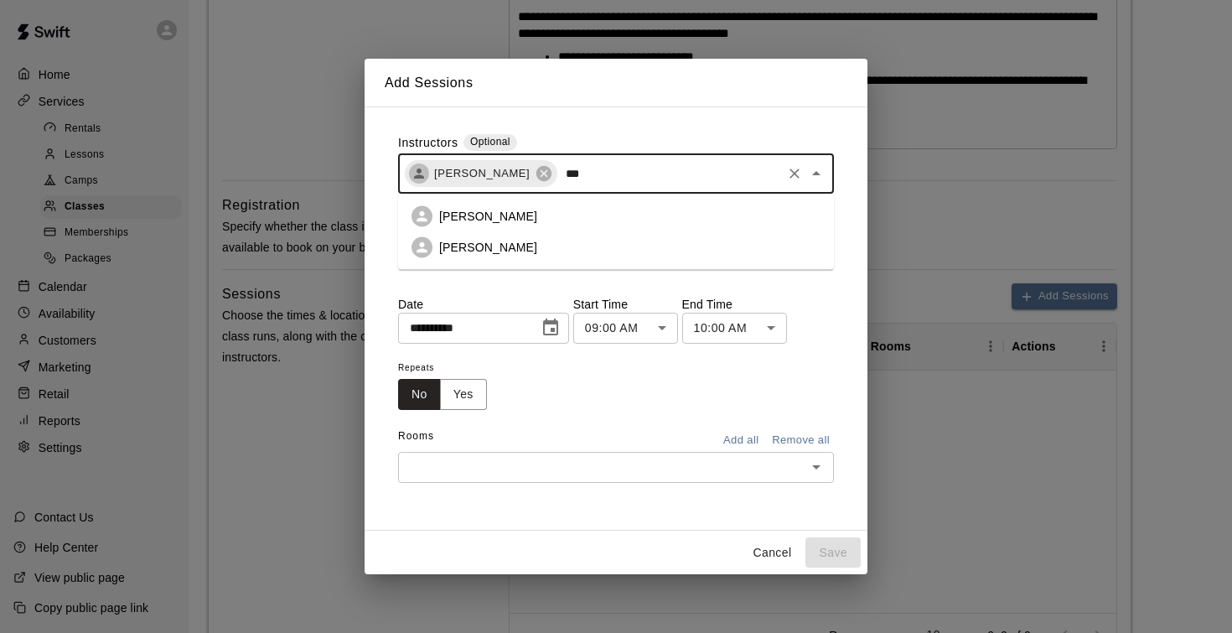
click at [461, 221] on p "Andrew Haley" at bounding box center [488, 216] width 98 height 17
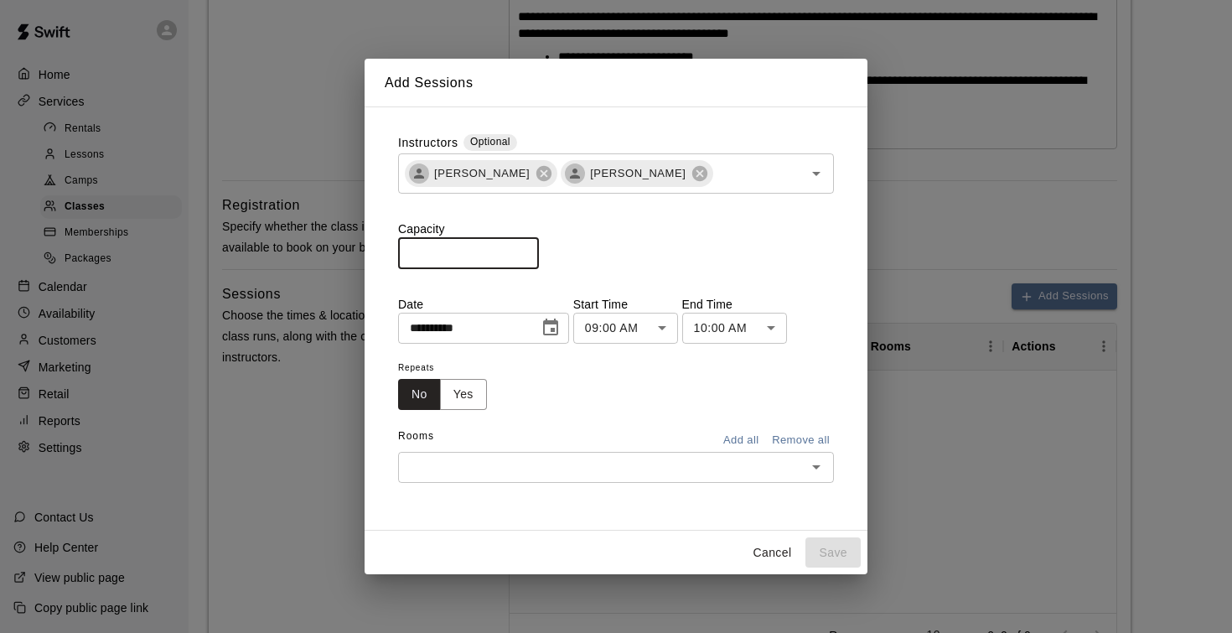
click at [532, 251] on input "*" at bounding box center [468, 252] width 141 height 31
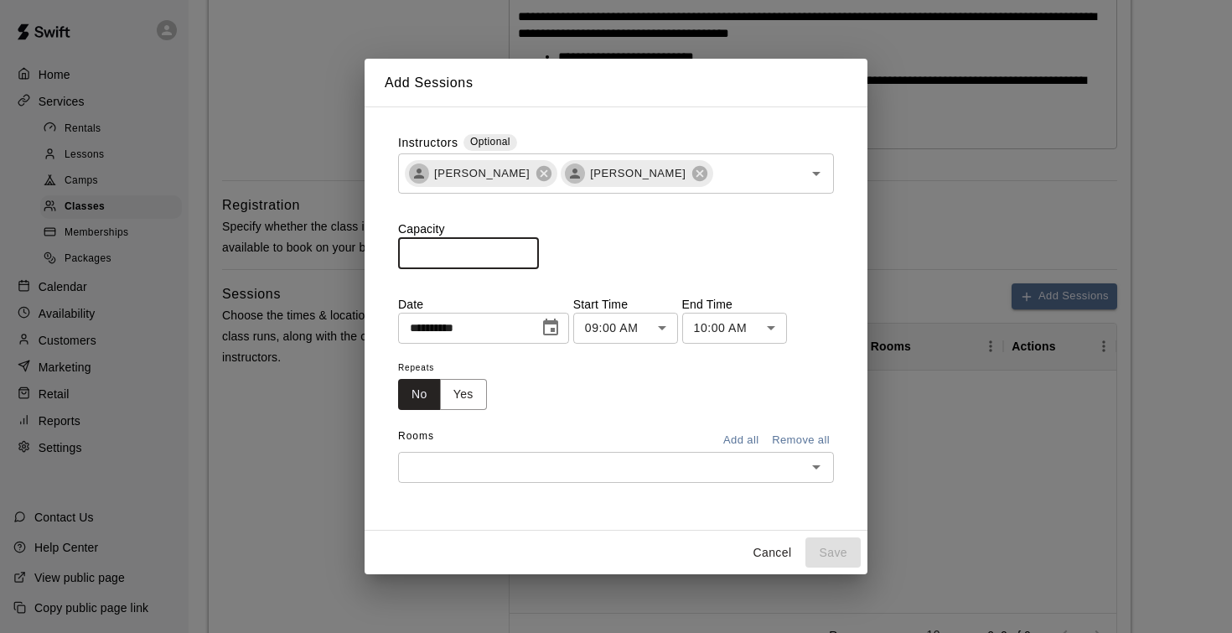
click at [532, 251] on input "*" at bounding box center [468, 252] width 141 height 31
click at [532, 251] on input "**" at bounding box center [468, 252] width 141 height 31
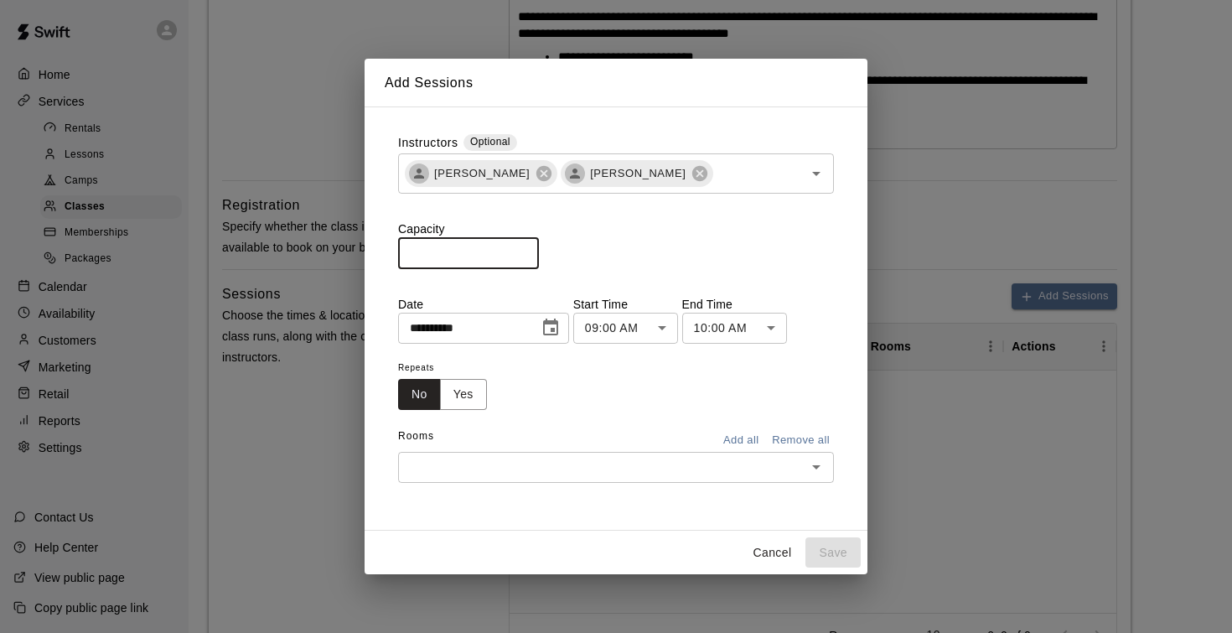
click at [532, 251] on input "**" at bounding box center [468, 252] width 141 height 31
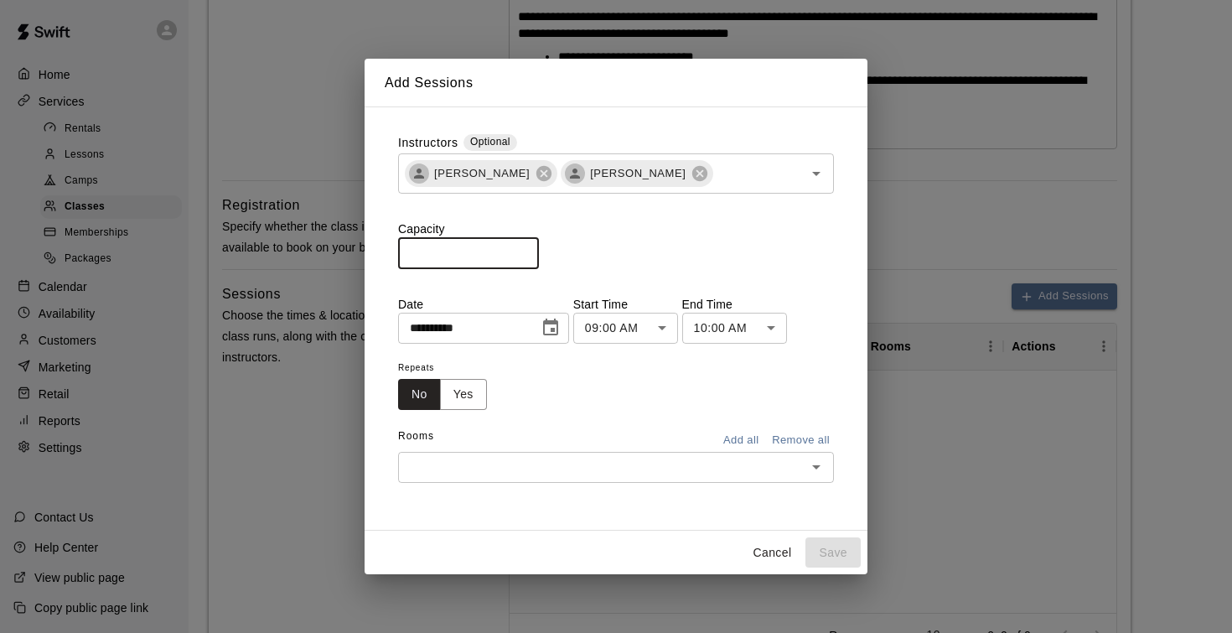
click at [530, 256] on input "**" at bounding box center [468, 252] width 141 height 31
type input "**"
click at [530, 250] on input "**" at bounding box center [468, 252] width 141 height 31
click at [558, 333] on icon "Choose date, selected date is Aug 11, 2025" at bounding box center [550, 326] width 15 height 17
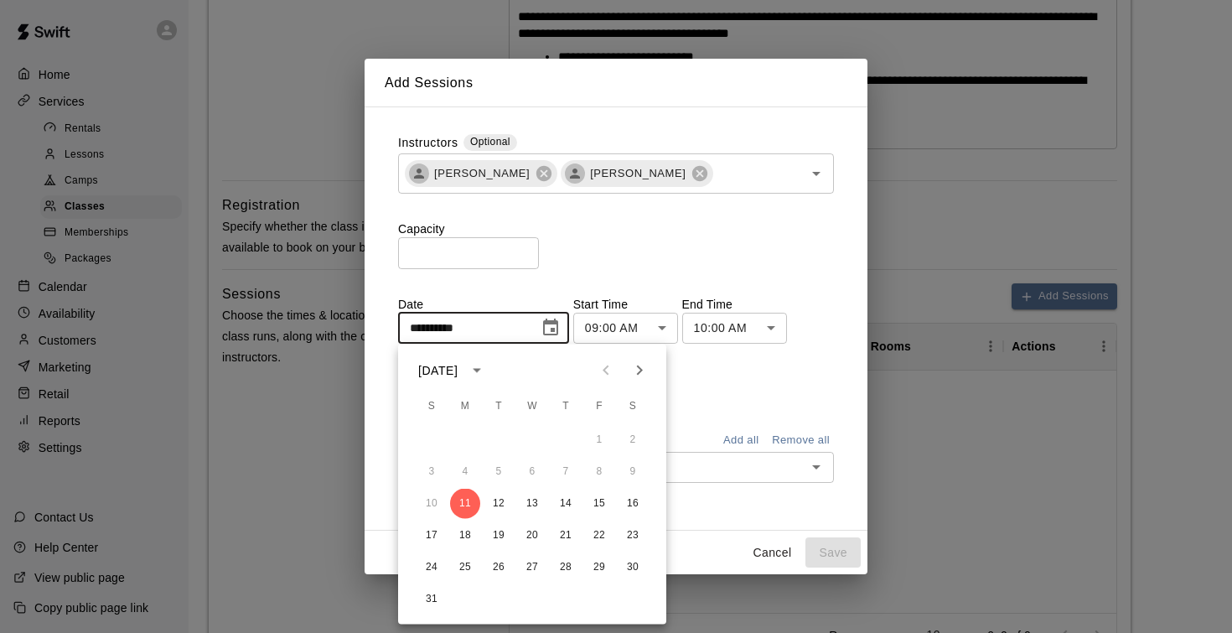
click at [644, 365] on icon "Next month" at bounding box center [639, 370] width 20 height 20
click at [464, 471] on button "8" at bounding box center [465, 472] width 30 height 30
type input "**********"
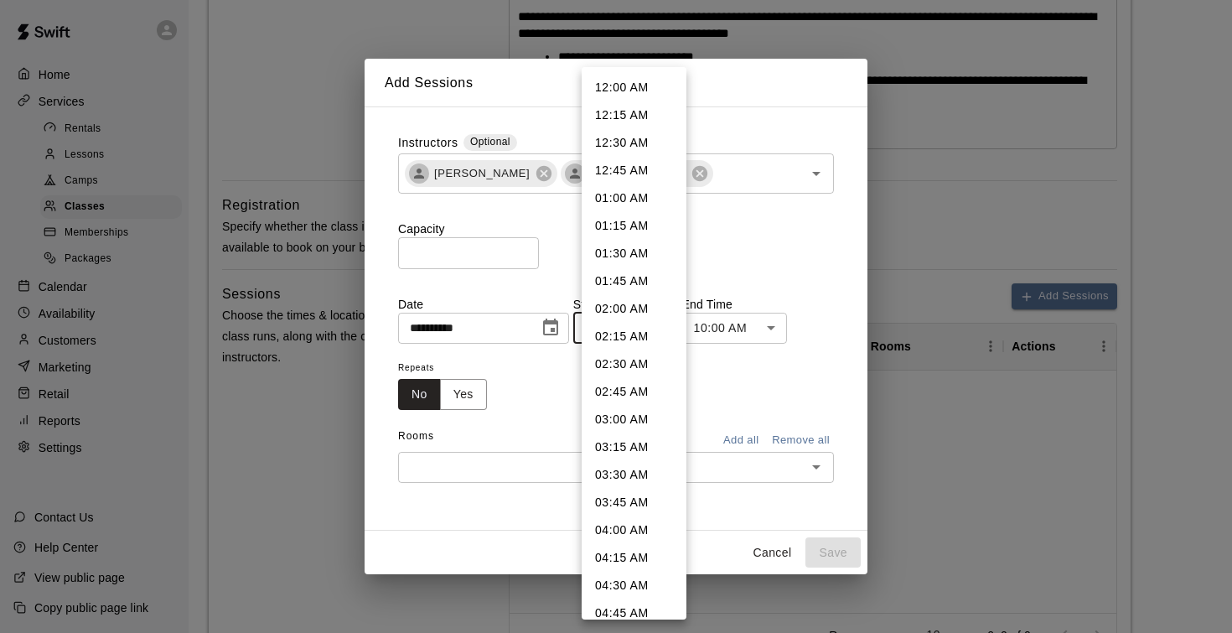
click at [670, 324] on body "**********" at bounding box center [616, 264] width 1232 height 1488
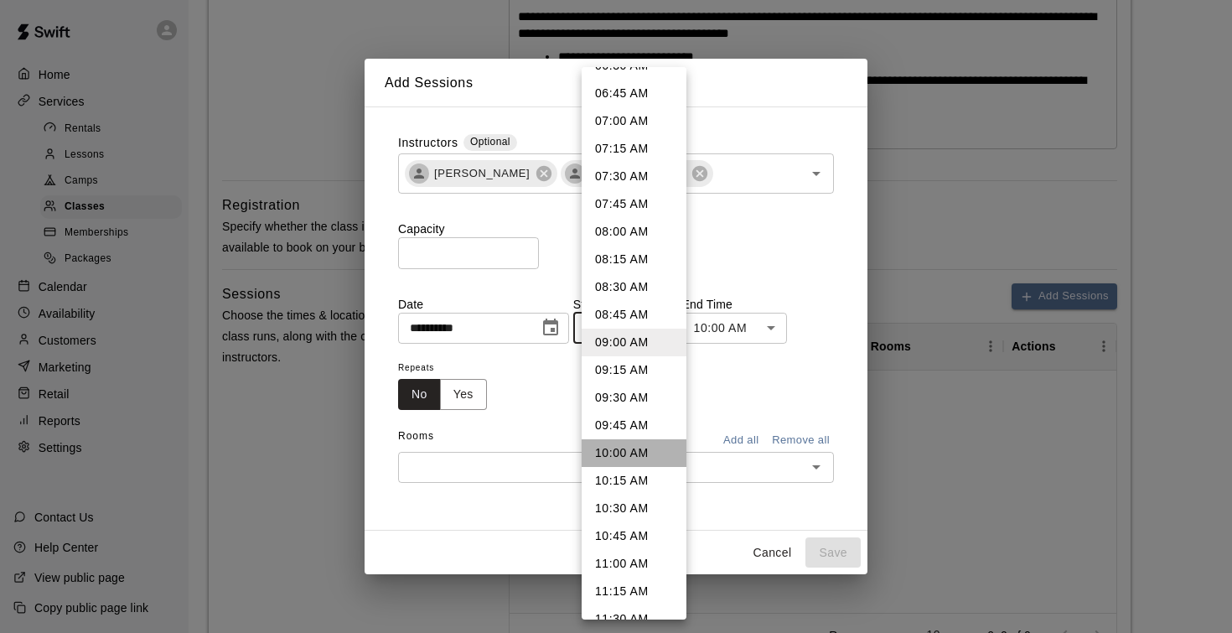
click at [630, 451] on li "10:00 AM" at bounding box center [634, 453] width 105 height 28
type input "********"
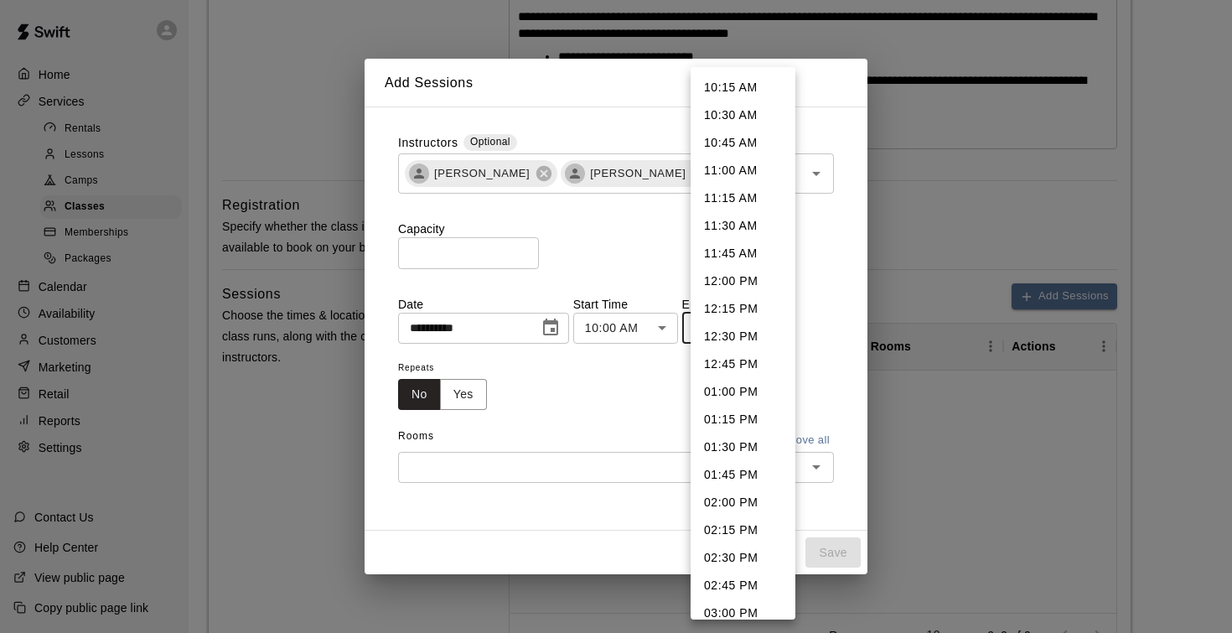
click at [783, 328] on body "**********" at bounding box center [616, 264] width 1232 height 1488
click at [742, 227] on li "11:30 AM" at bounding box center [742, 226] width 105 height 28
type input "********"
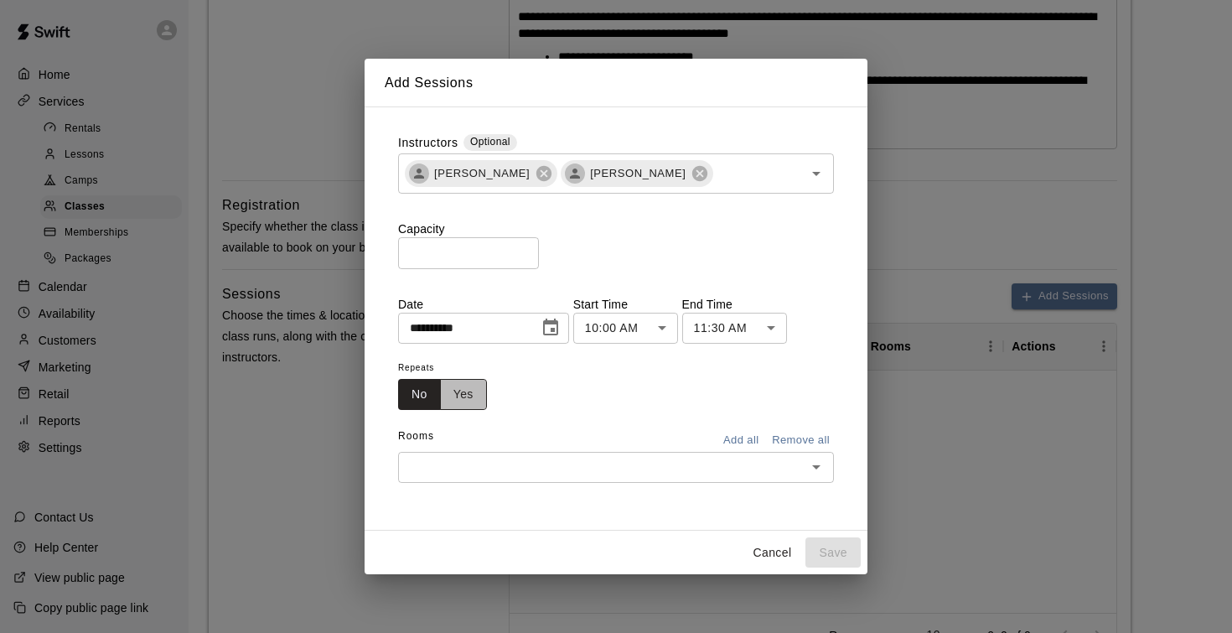
click at [468, 396] on button "Yes" at bounding box center [463, 394] width 47 height 31
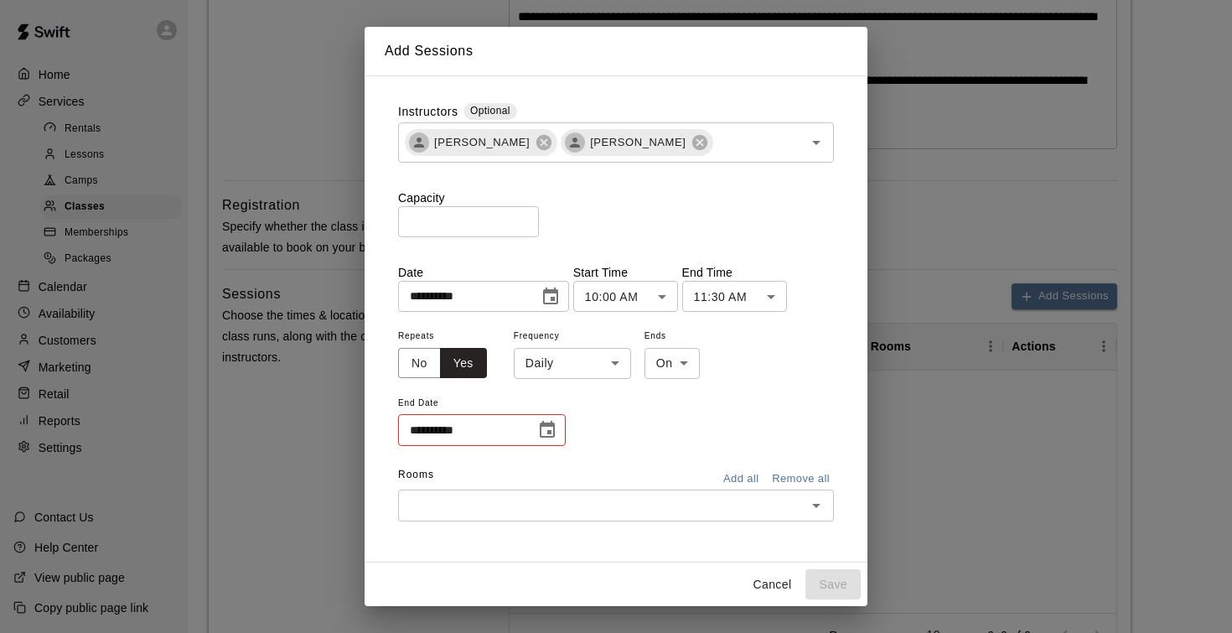
click at [555, 376] on body "**********" at bounding box center [616, 264] width 1232 height 1488
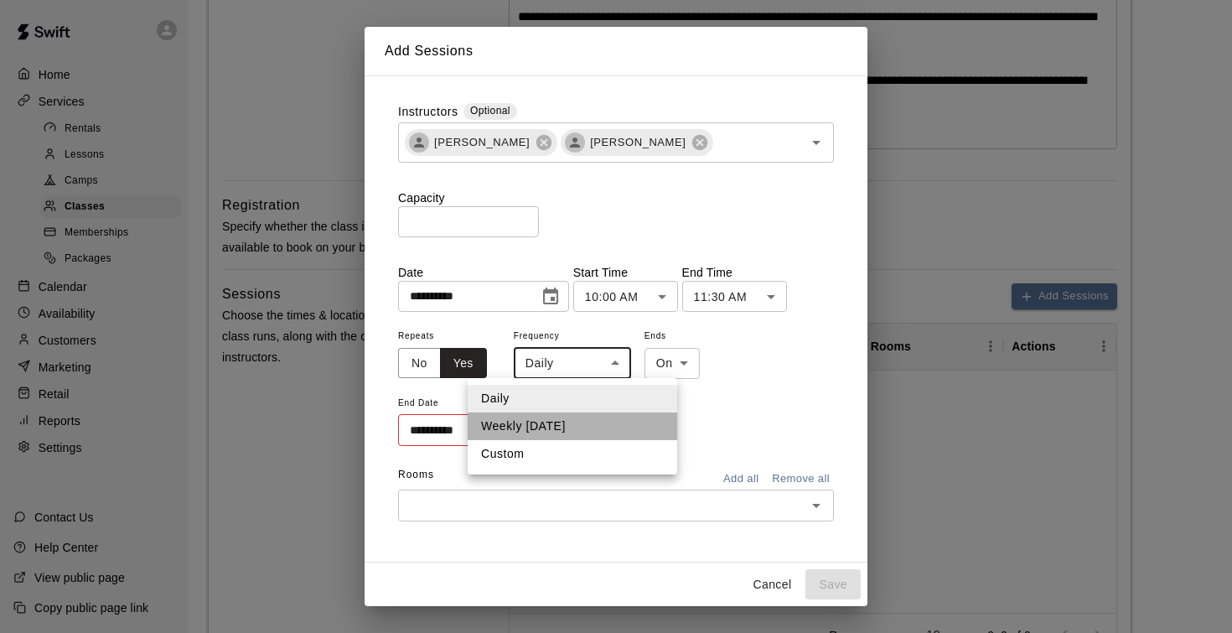
click at [552, 420] on li "Weekly on Monday" at bounding box center [572, 426] width 209 height 28
type input "******"
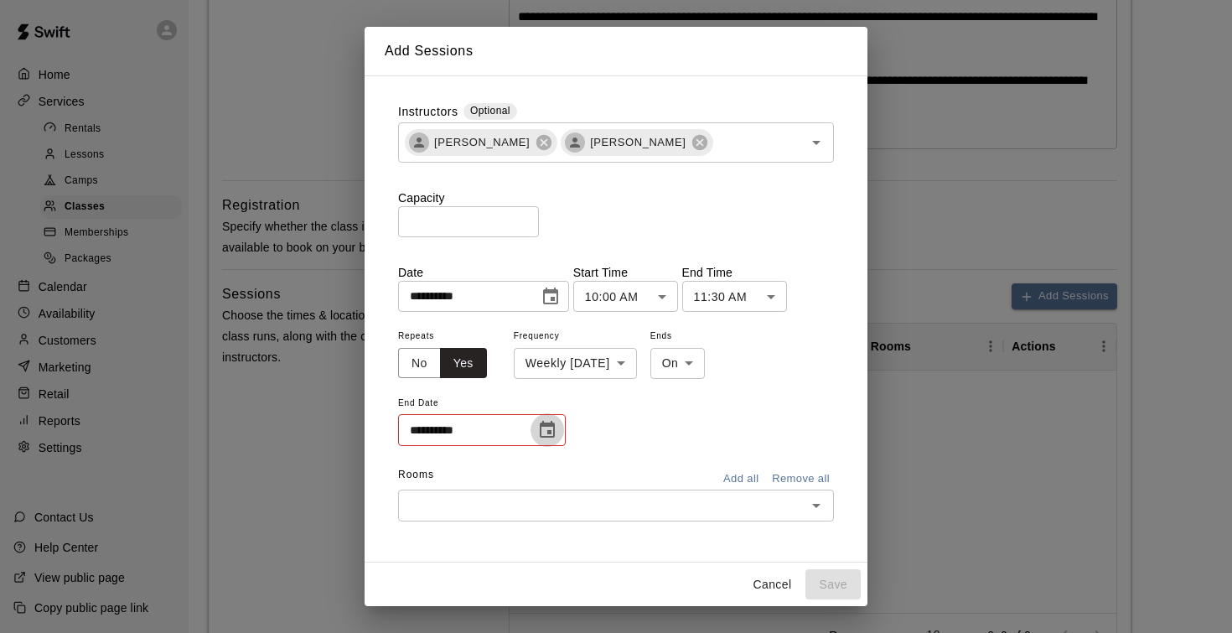
click at [549, 430] on icon "Choose date" at bounding box center [547, 429] width 15 height 17
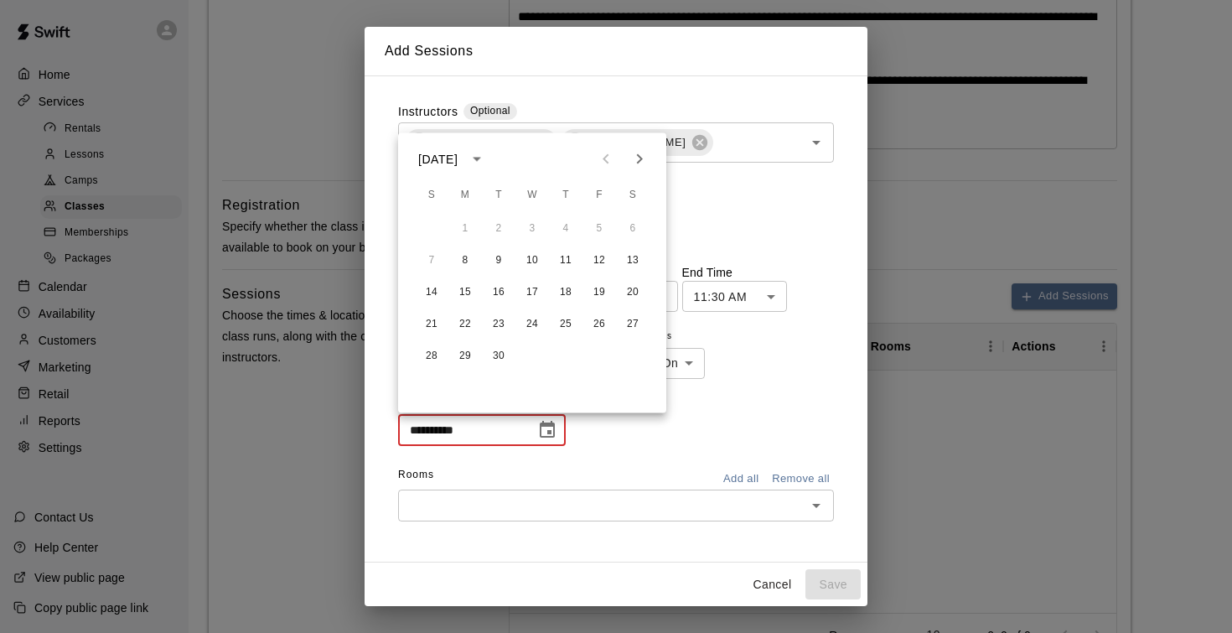
click at [641, 166] on icon "Next month" at bounding box center [639, 159] width 20 height 20
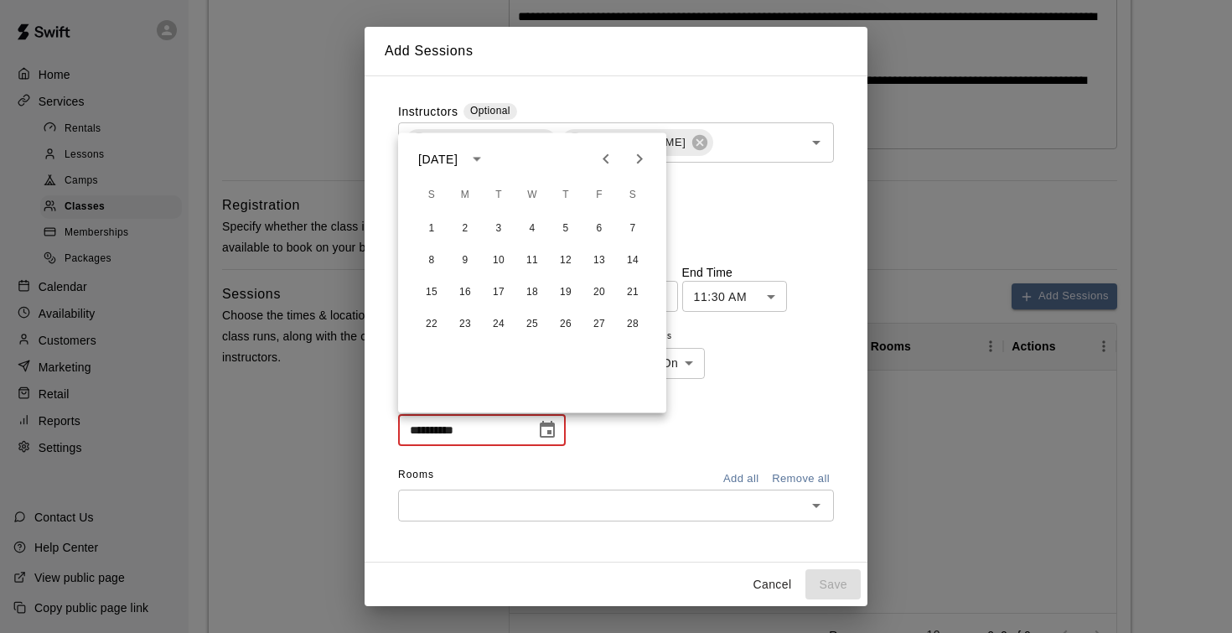
click at [608, 159] on icon "Previous month" at bounding box center [606, 159] width 20 height 20
click at [463, 356] on button "29" at bounding box center [465, 356] width 30 height 30
type input "**********"
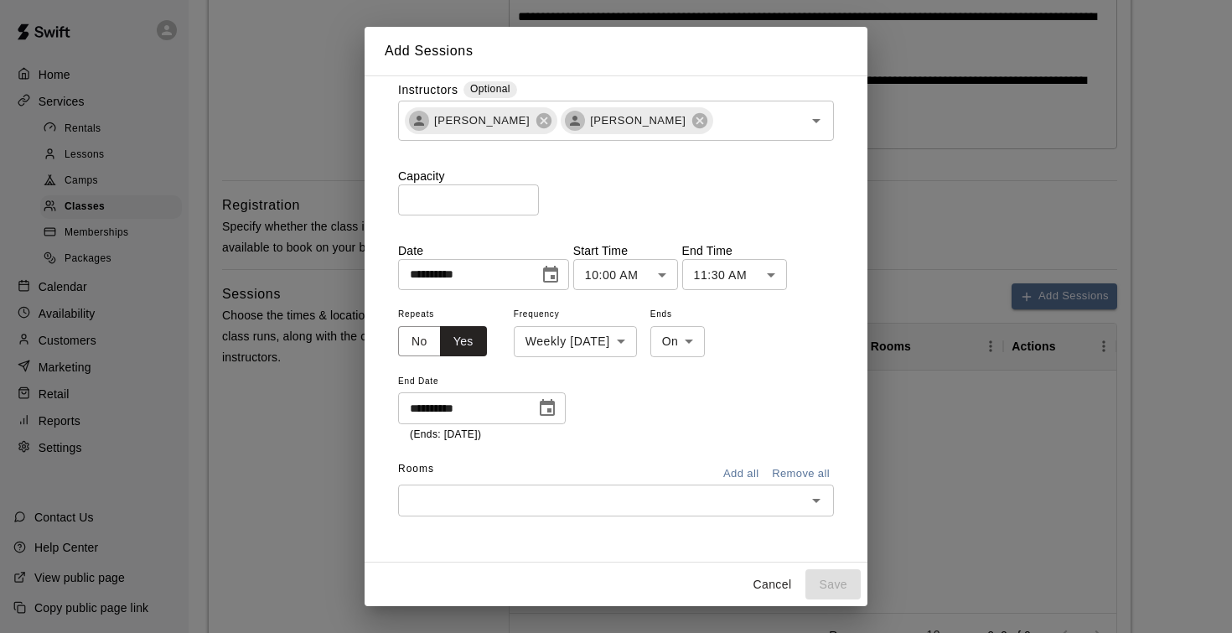
scroll to position [20, 0]
click at [566, 501] on input "text" at bounding box center [602, 501] width 398 height 21
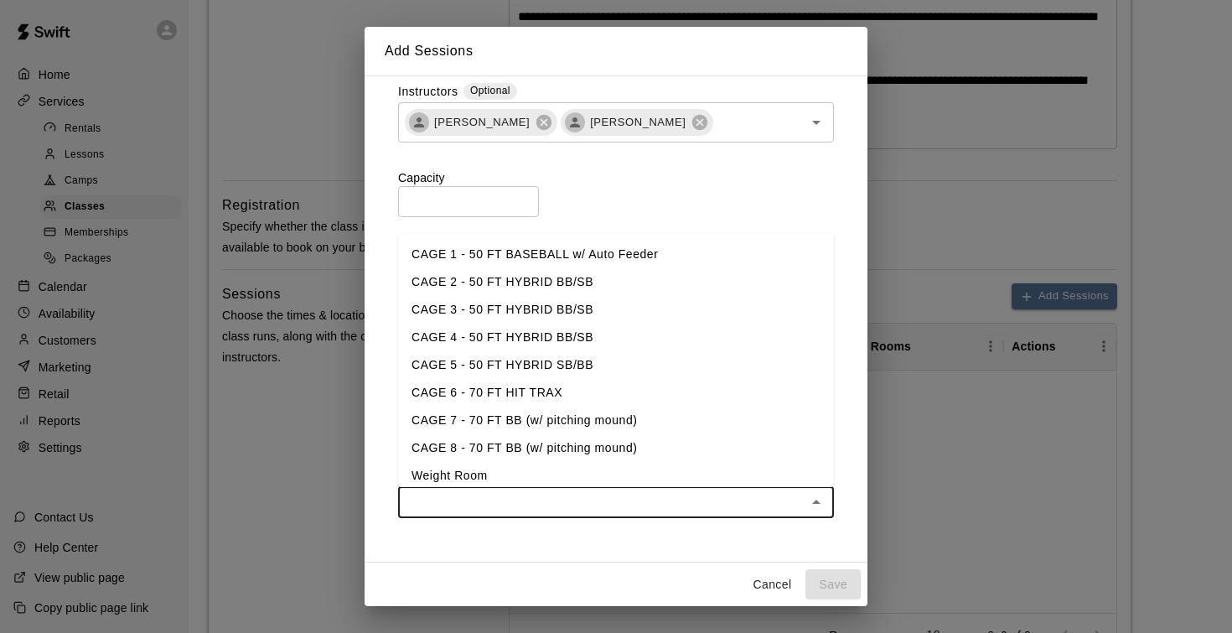
click at [555, 414] on li "CAGE 7 - 70 FT BB (w/ pitching mound)" at bounding box center [616, 420] width 436 height 28
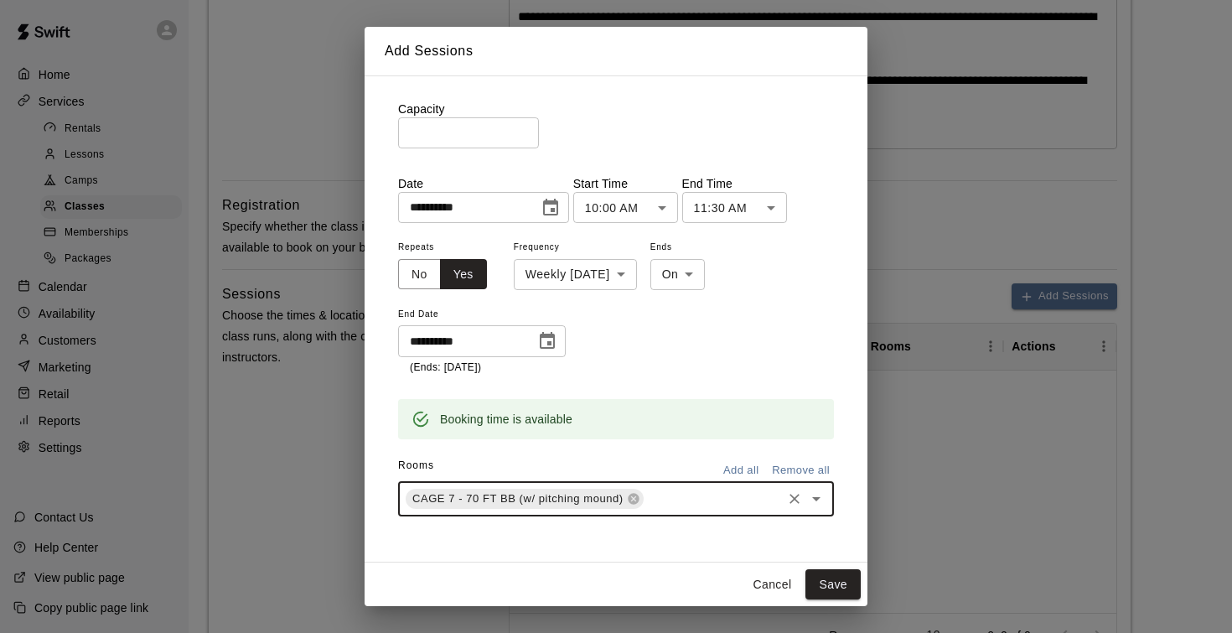
scroll to position [88, 0]
type input "*"
click at [573, 534] on li "CAGE 8 - 70 FT BB (w/ pitching mound)" at bounding box center [616, 537] width 436 height 28
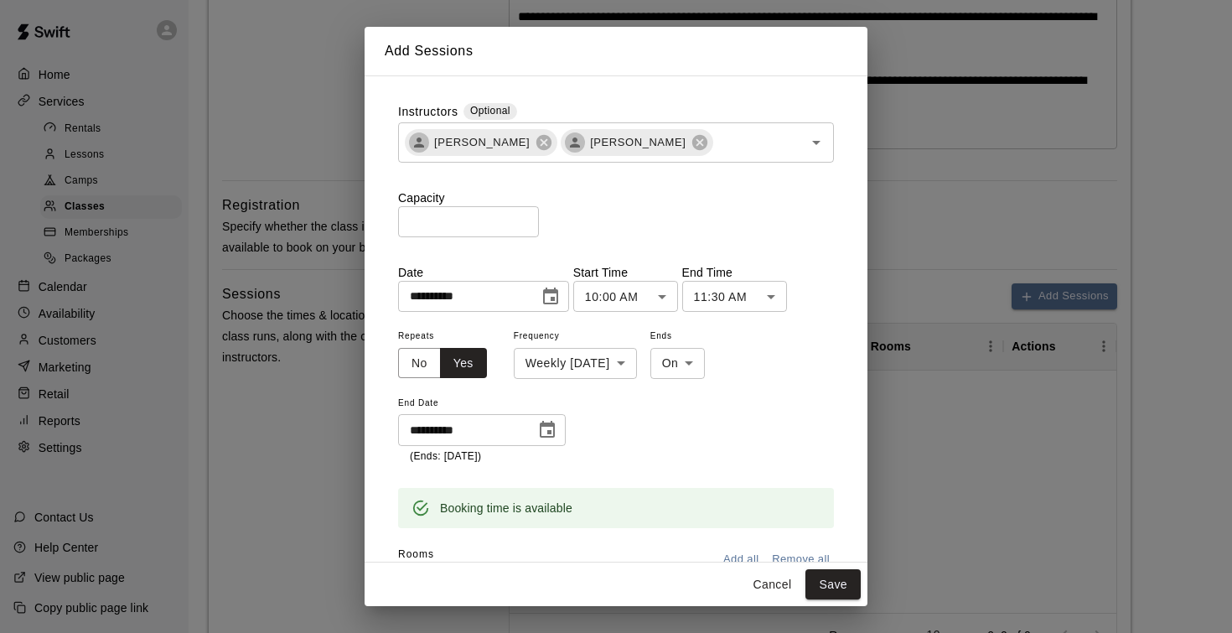
scroll to position [0, 0]
click at [836, 591] on button "Save" at bounding box center [832, 584] width 55 height 31
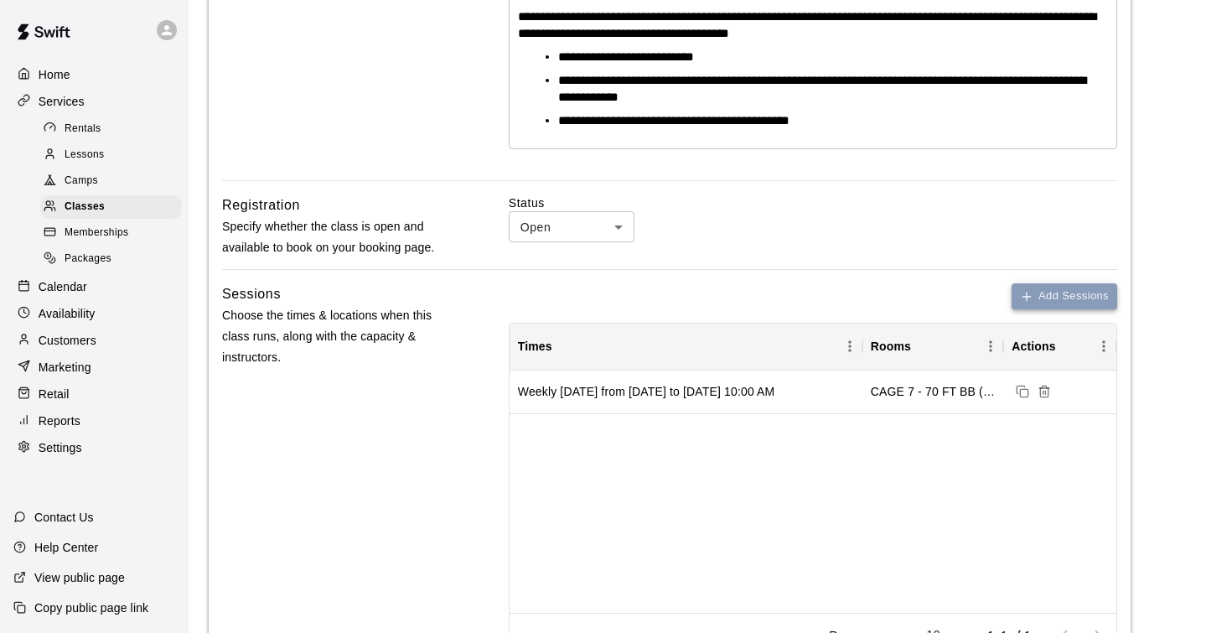
click at [1050, 297] on button "Add Sessions" at bounding box center [1064, 296] width 106 height 26
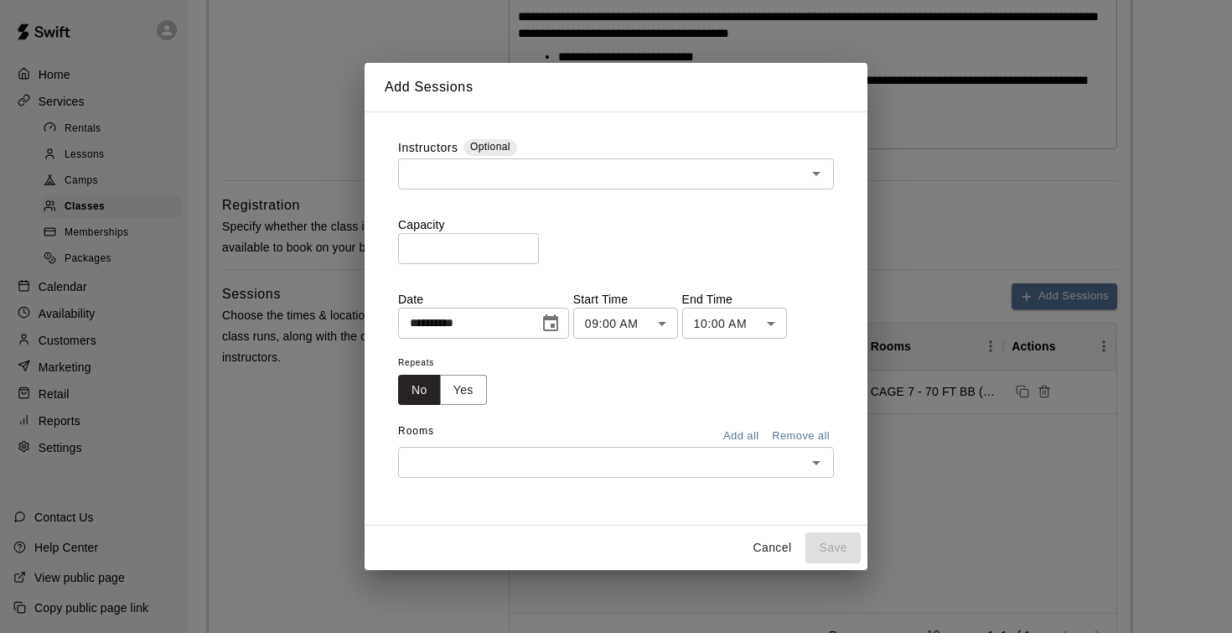
click at [529, 246] on input "*" at bounding box center [468, 248] width 141 height 31
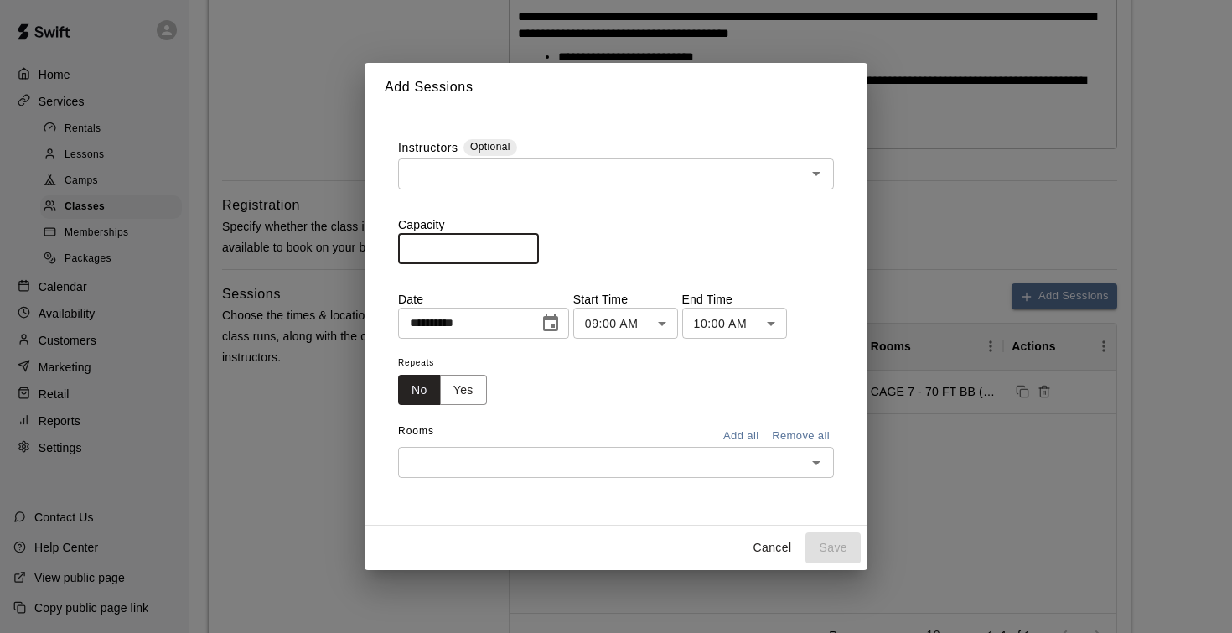
click at [529, 246] on input "*" at bounding box center [468, 248] width 141 height 31
click at [529, 246] on input "**" at bounding box center [468, 248] width 141 height 31
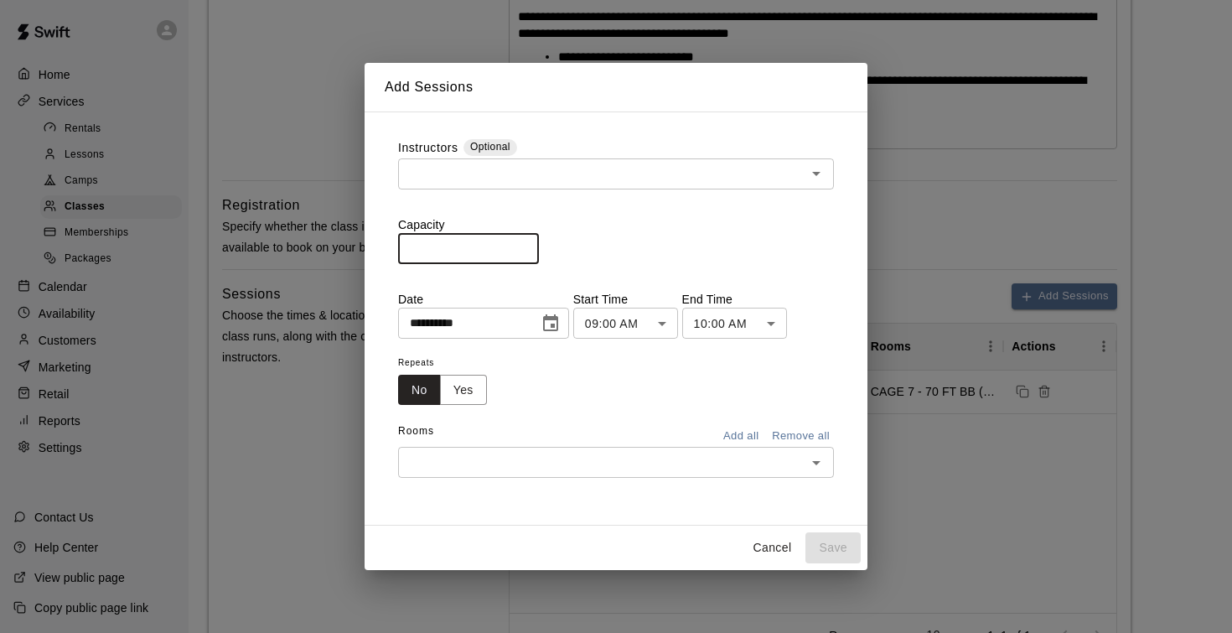
click at [529, 246] on input "**" at bounding box center [468, 248] width 141 height 31
type input "**"
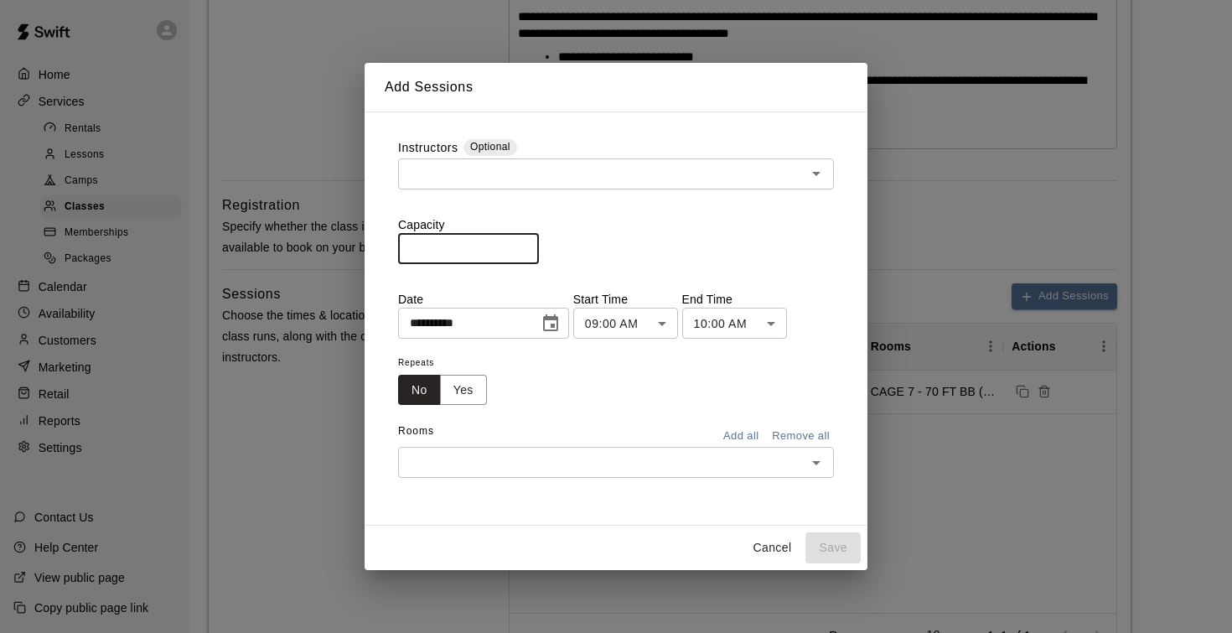
click at [529, 246] on input "**" at bounding box center [468, 248] width 141 height 31
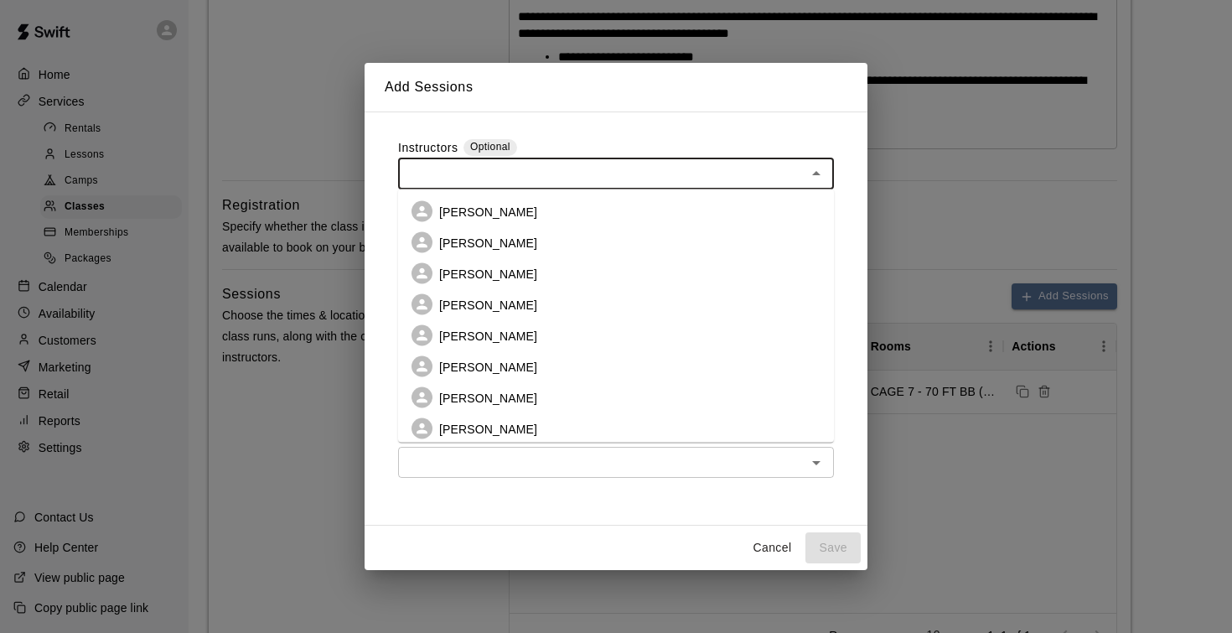
click at [533, 182] on input "text" at bounding box center [602, 173] width 398 height 21
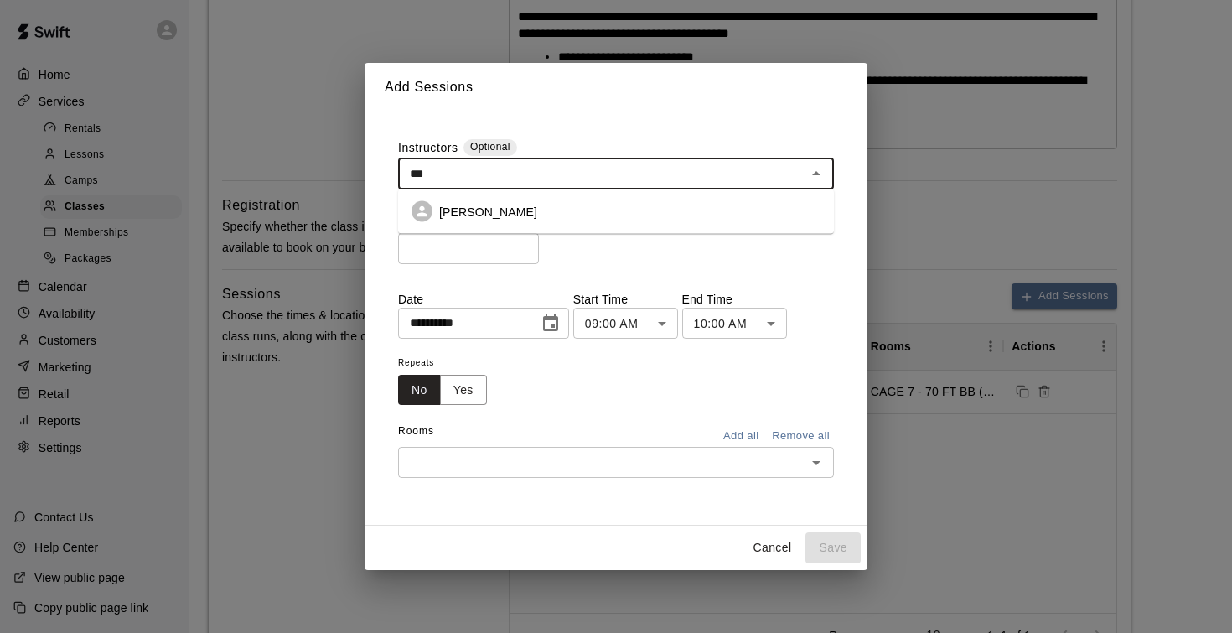
type input "****"
click at [505, 222] on li "John Havird" at bounding box center [616, 211] width 436 height 31
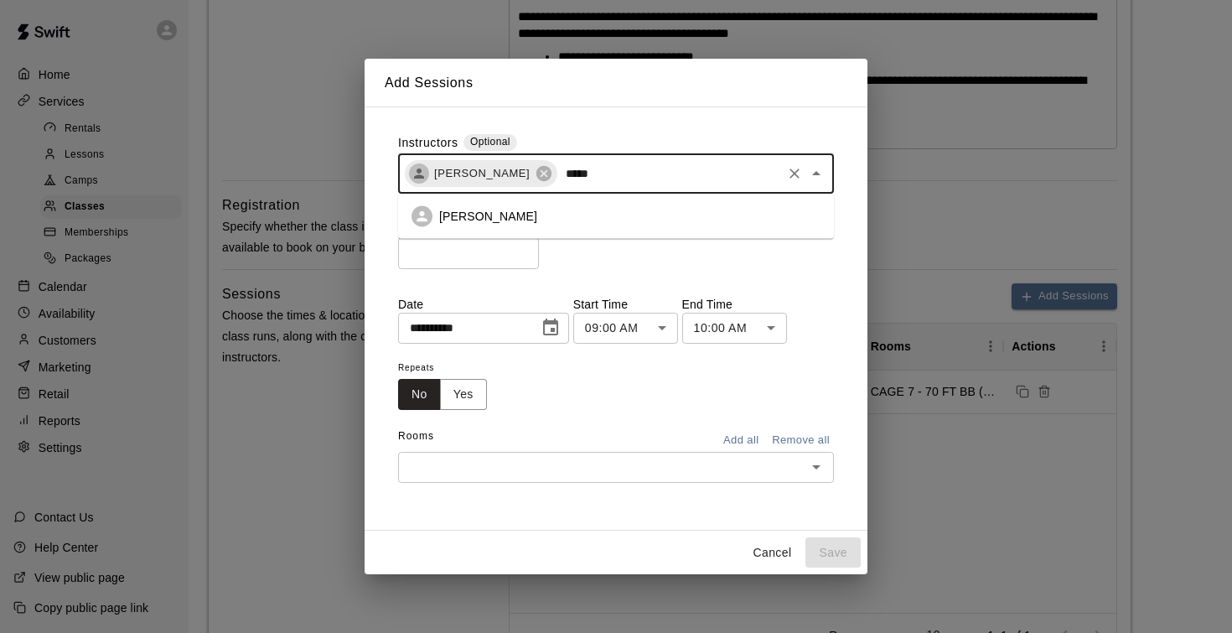
type input "******"
click at [497, 221] on p "Andrew Haley" at bounding box center [488, 216] width 98 height 17
click at [558, 330] on icon "Choose date, selected date is Aug 11, 2025" at bounding box center [550, 326] width 15 height 17
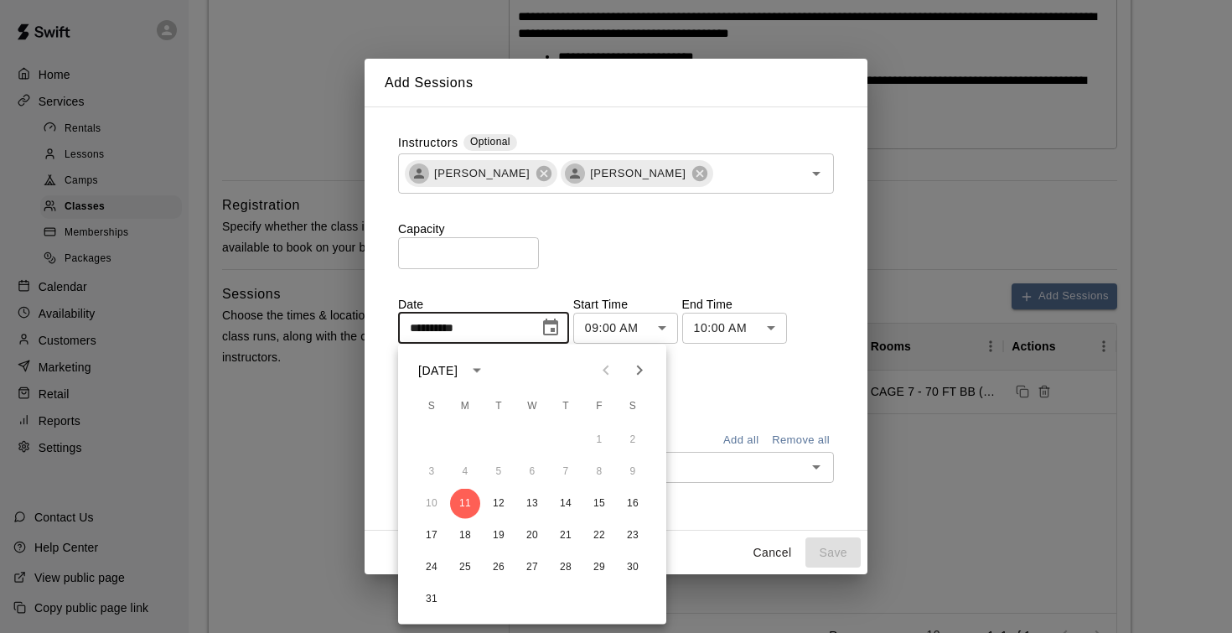
click at [637, 369] on icon "Next month" at bounding box center [639, 370] width 20 height 20
click at [534, 473] on button "10" at bounding box center [532, 472] width 30 height 30
type input "**********"
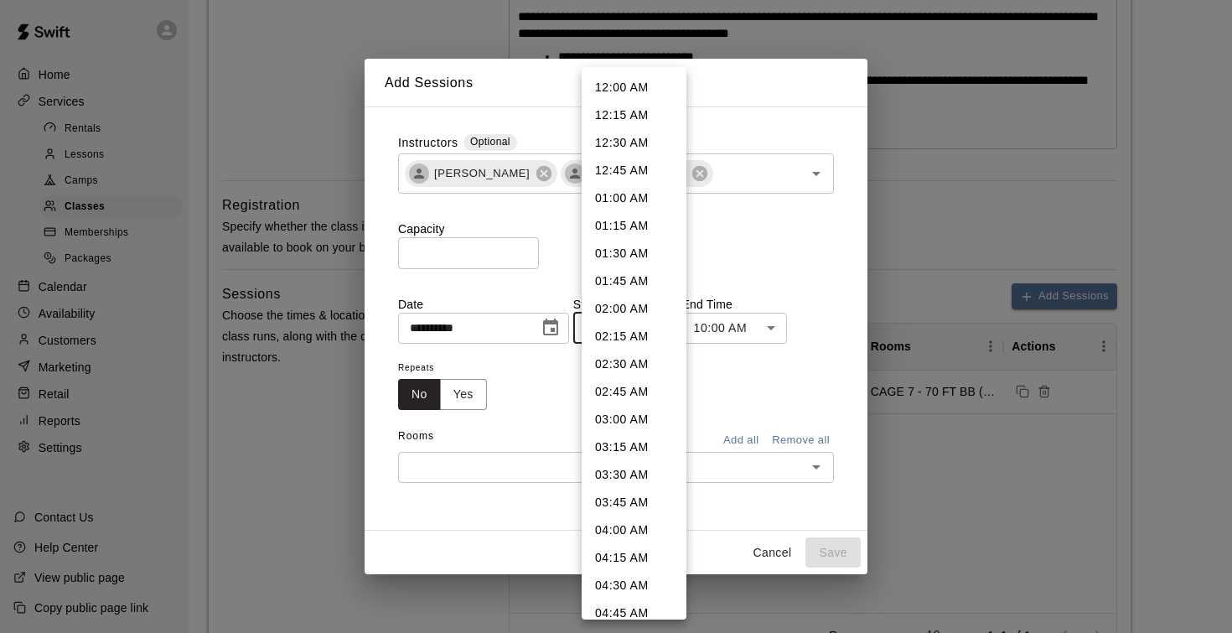
click at [664, 323] on body "**********" at bounding box center [616, 264] width 1232 height 1488
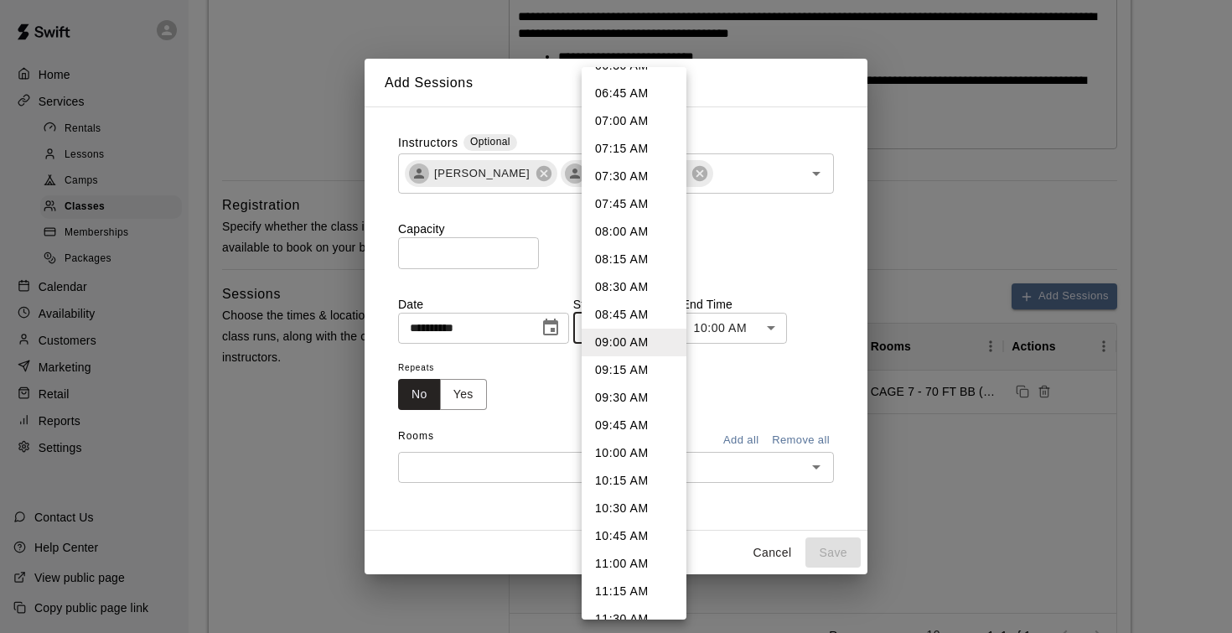
click at [627, 446] on li "10:00 AM" at bounding box center [634, 453] width 105 height 28
type input "********"
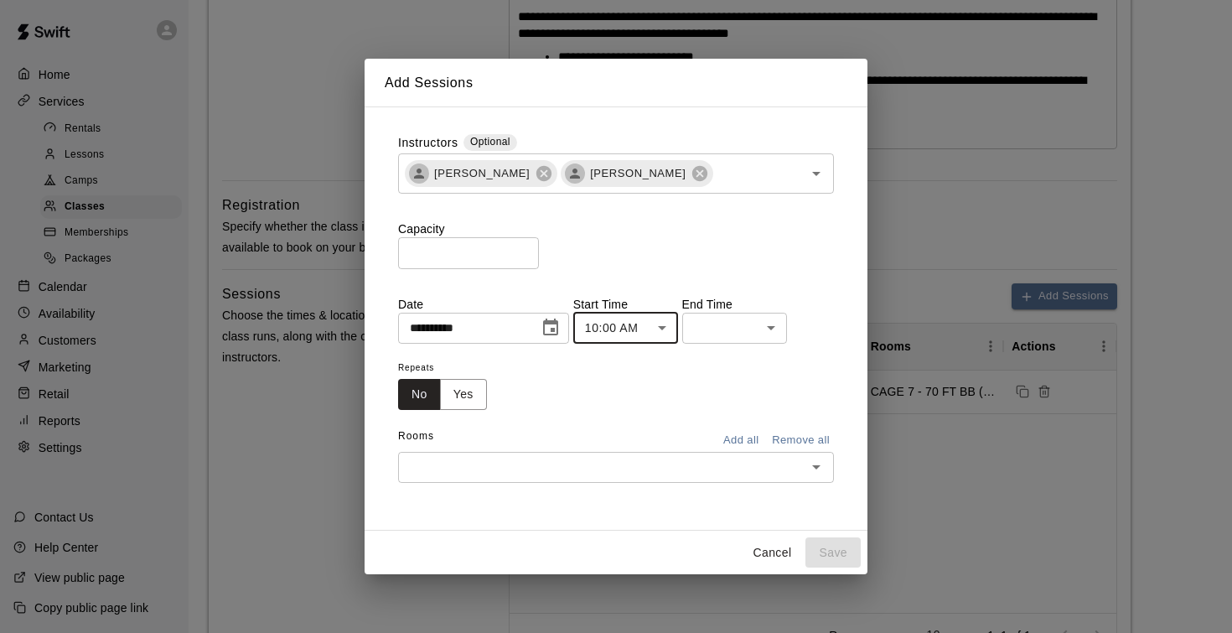
click at [778, 323] on body "**********" at bounding box center [616, 264] width 1232 height 1488
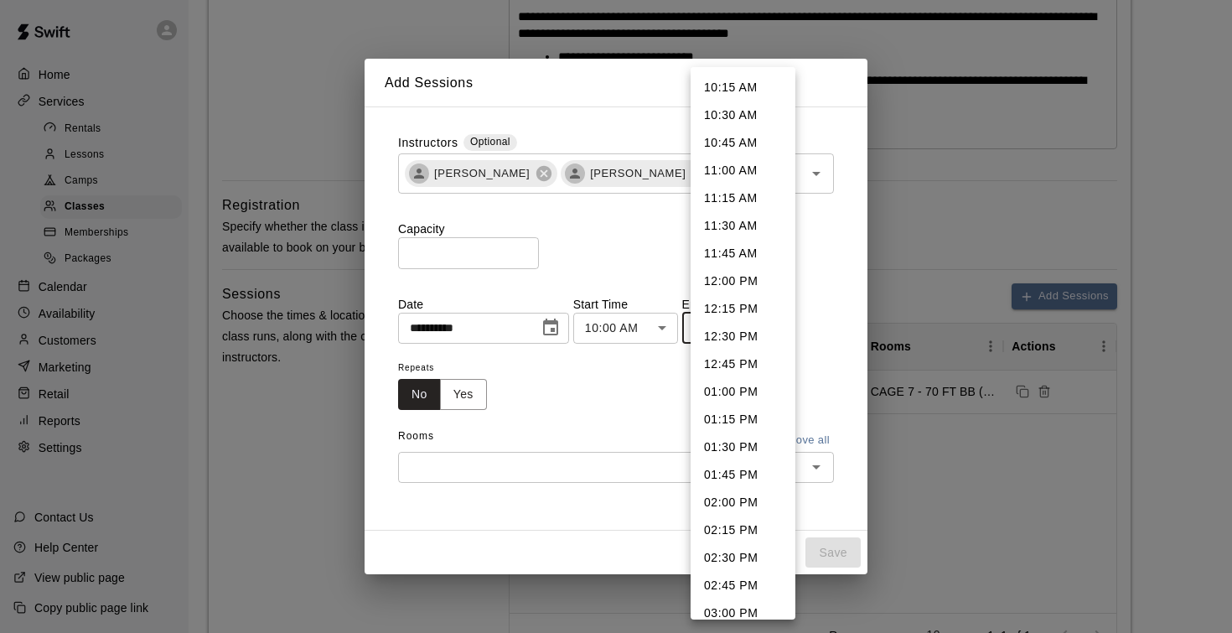
click at [742, 225] on li "11:30 AM" at bounding box center [742, 226] width 105 height 28
type input "********"
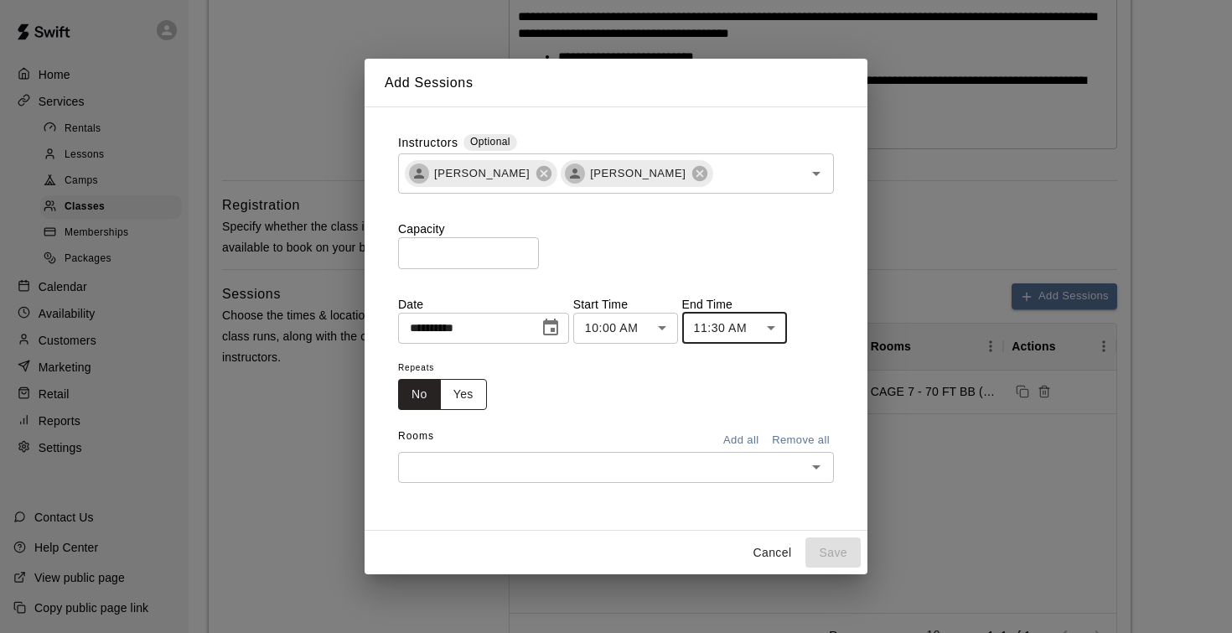
click at [465, 395] on button "Yes" at bounding box center [463, 394] width 47 height 31
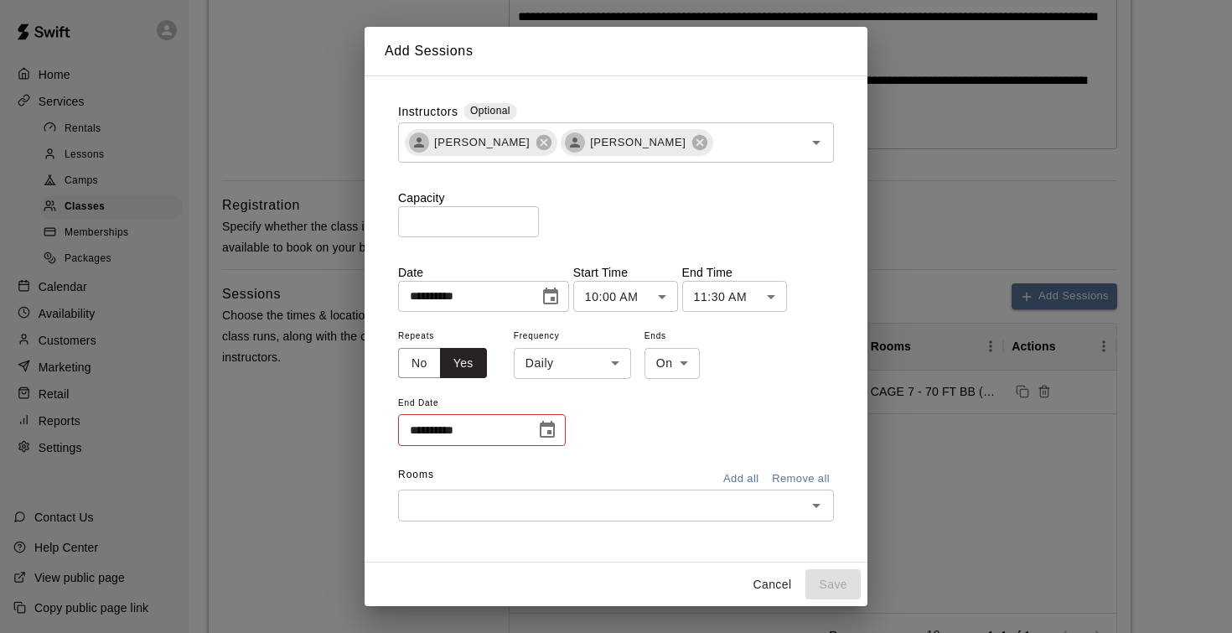
click at [561, 359] on body "**********" at bounding box center [616, 264] width 1232 height 1488
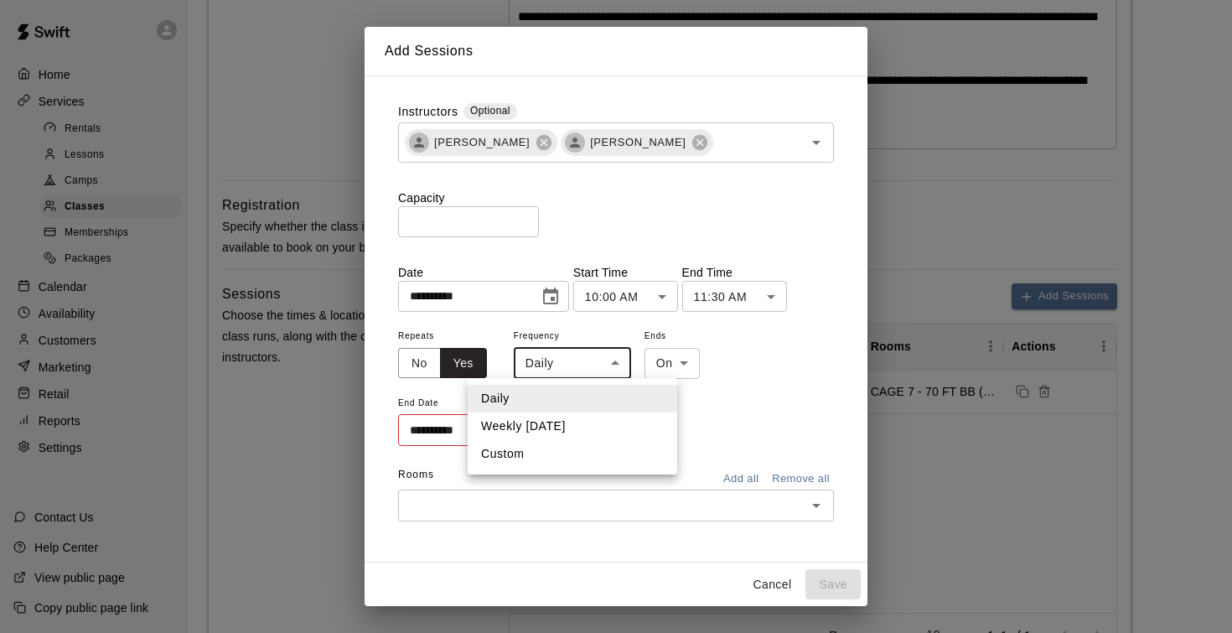
click at [567, 425] on li "Weekly on Wednesday" at bounding box center [572, 426] width 209 height 28
type input "******"
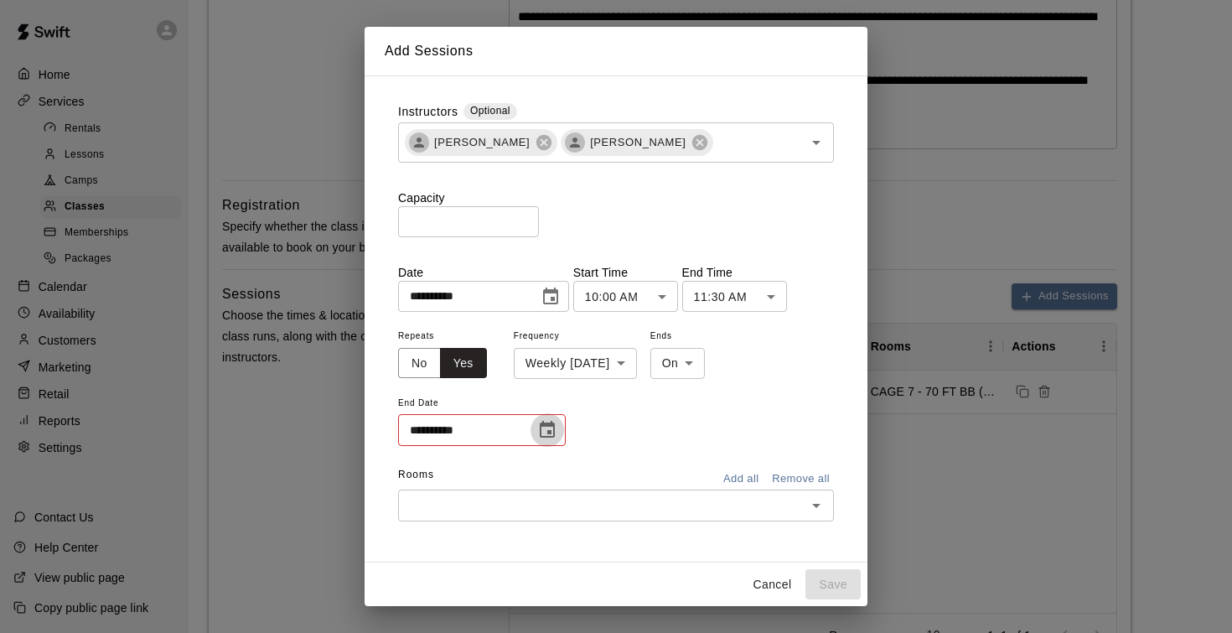
click at [547, 428] on icon "Choose date" at bounding box center [547, 430] width 20 height 20
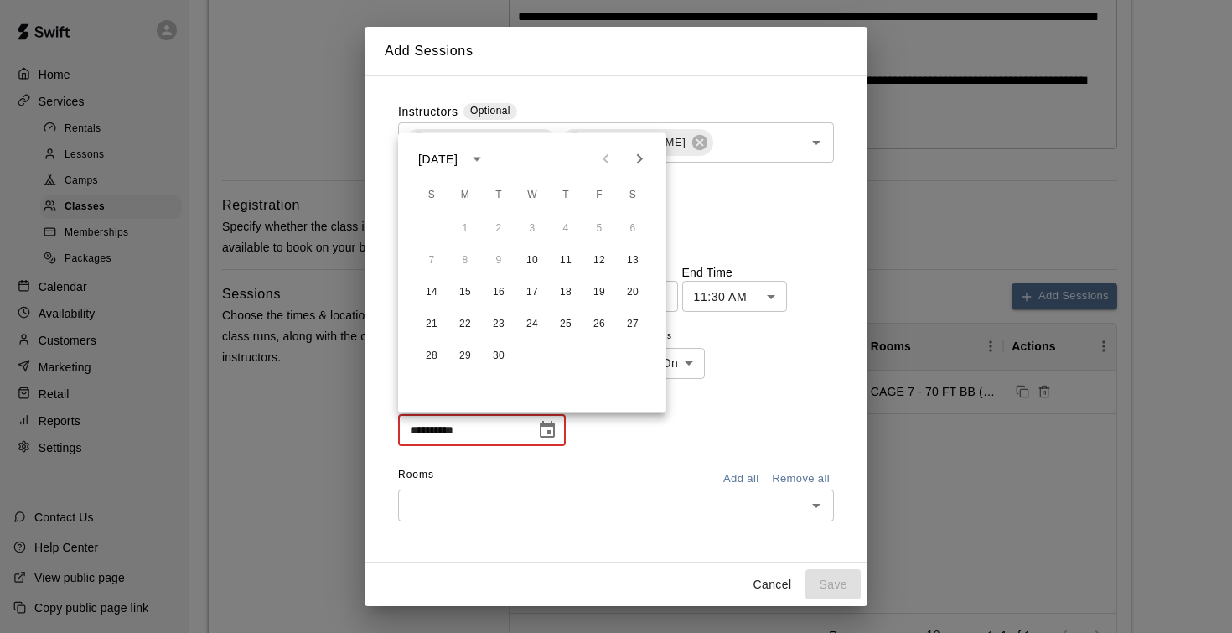
click at [645, 152] on icon "Next month" at bounding box center [639, 159] width 20 height 20
click at [603, 157] on icon "Previous month" at bounding box center [606, 159] width 20 height 20
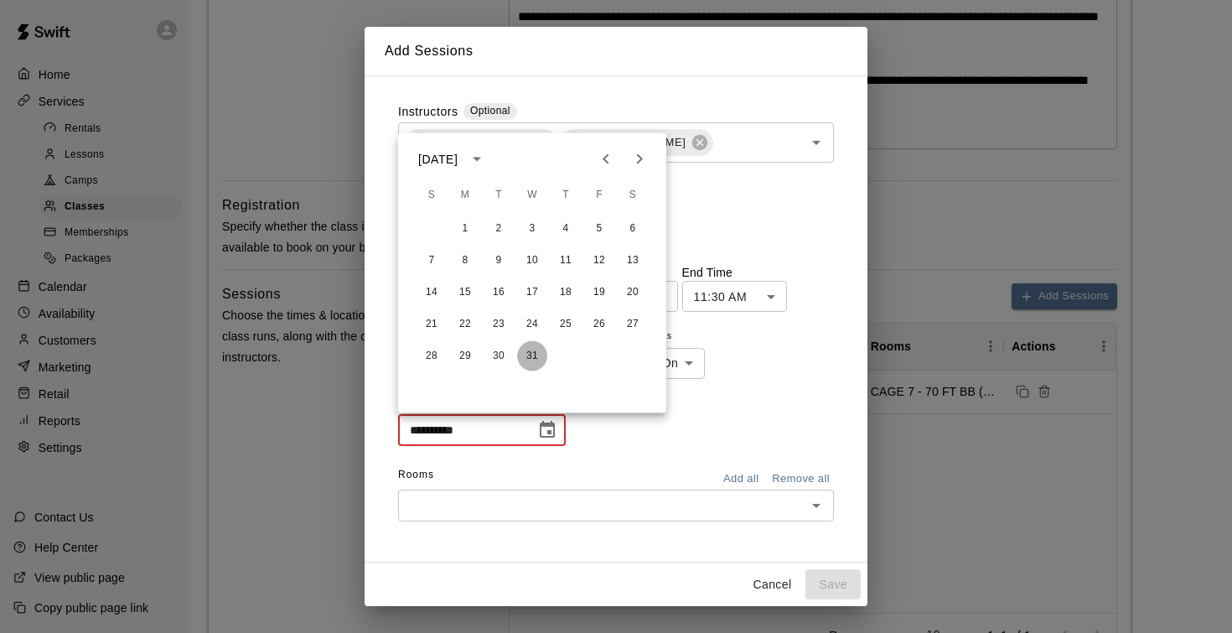
click at [535, 355] on button "31" at bounding box center [532, 356] width 30 height 30
type input "**********"
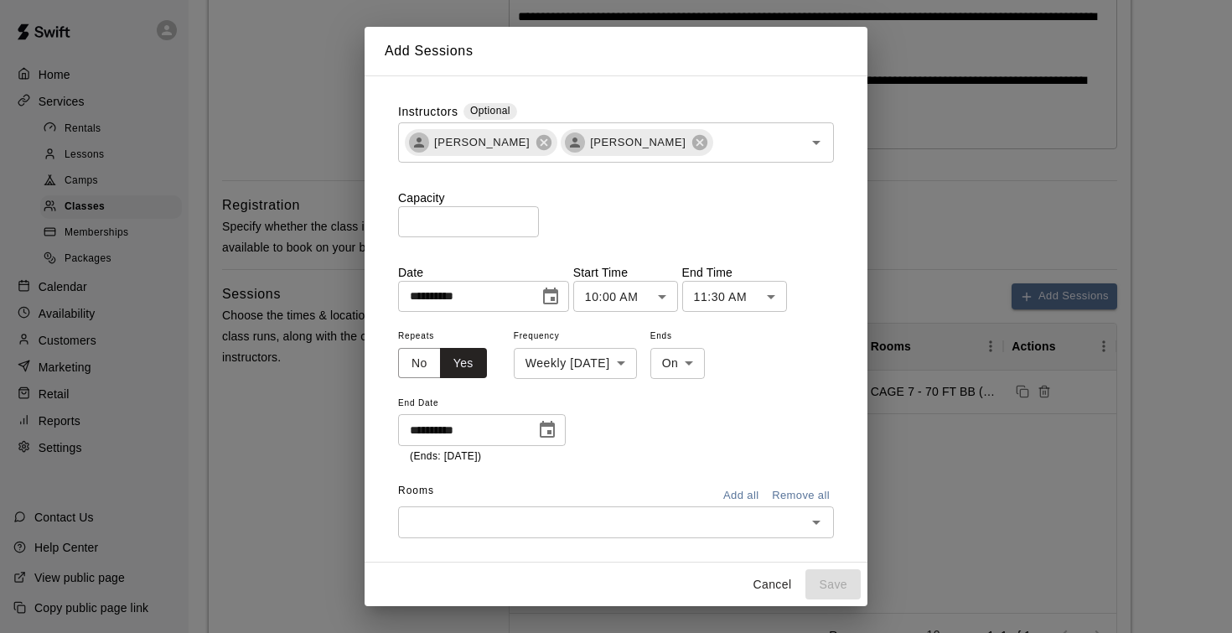
click at [602, 433] on div "**********" at bounding box center [616, 394] width 436 height 139
click at [531, 521] on input "text" at bounding box center [602, 521] width 398 height 21
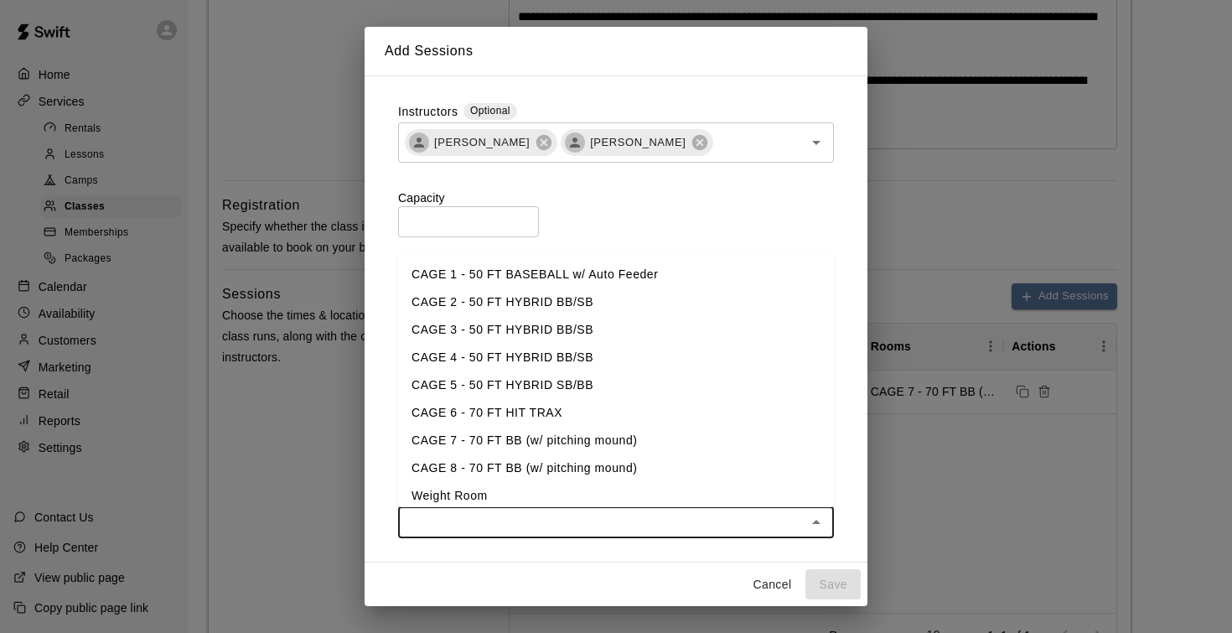
click at [551, 437] on li "CAGE 7 - 70 FT BB (w/ pitching mound)" at bounding box center [616, 441] width 436 height 28
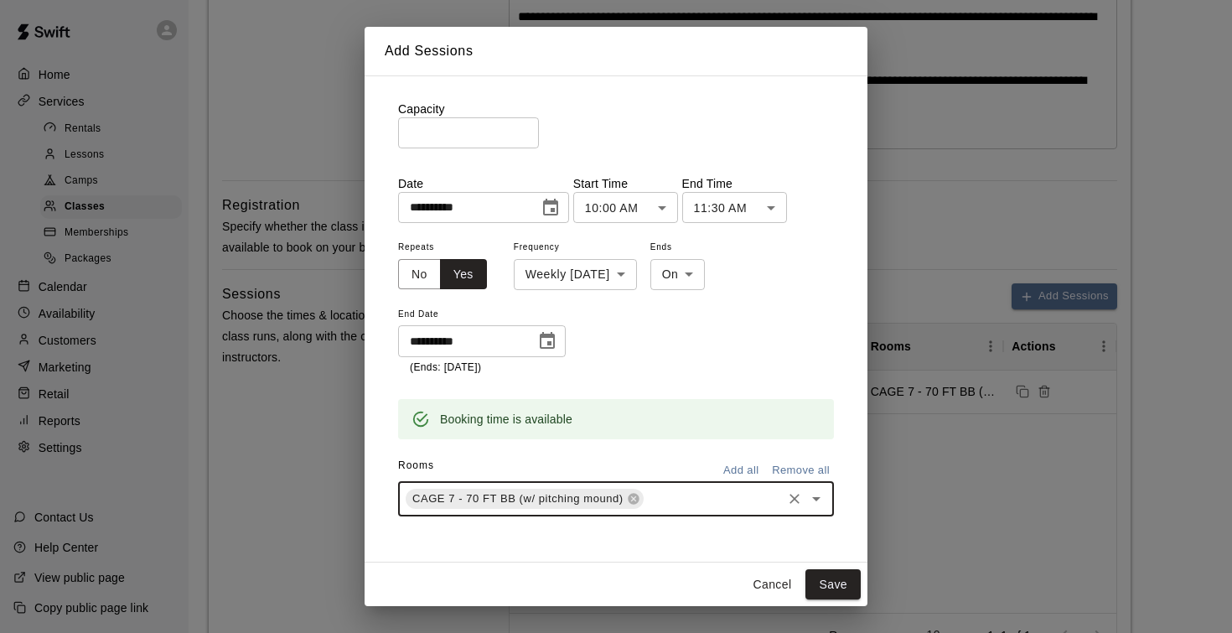
scroll to position [88, 0]
click at [660, 506] on input "text" at bounding box center [712, 499] width 133 height 21
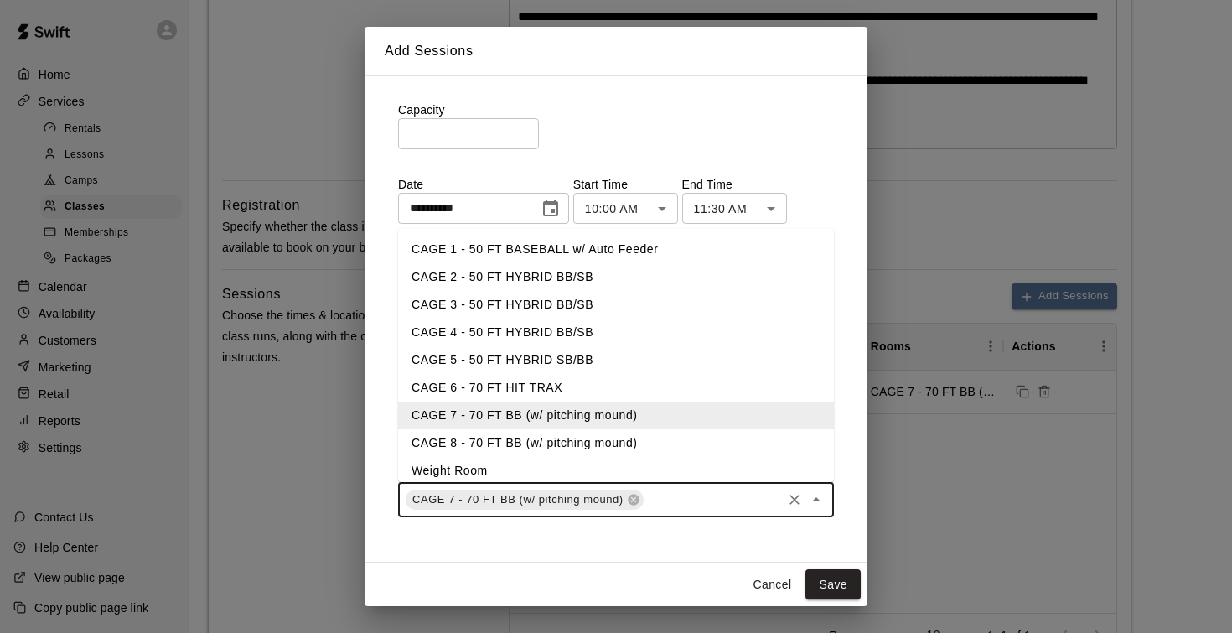
click at [577, 437] on li "CAGE 8 - 70 FT BB (w/ pitching mound)" at bounding box center [616, 443] width 436 height 28
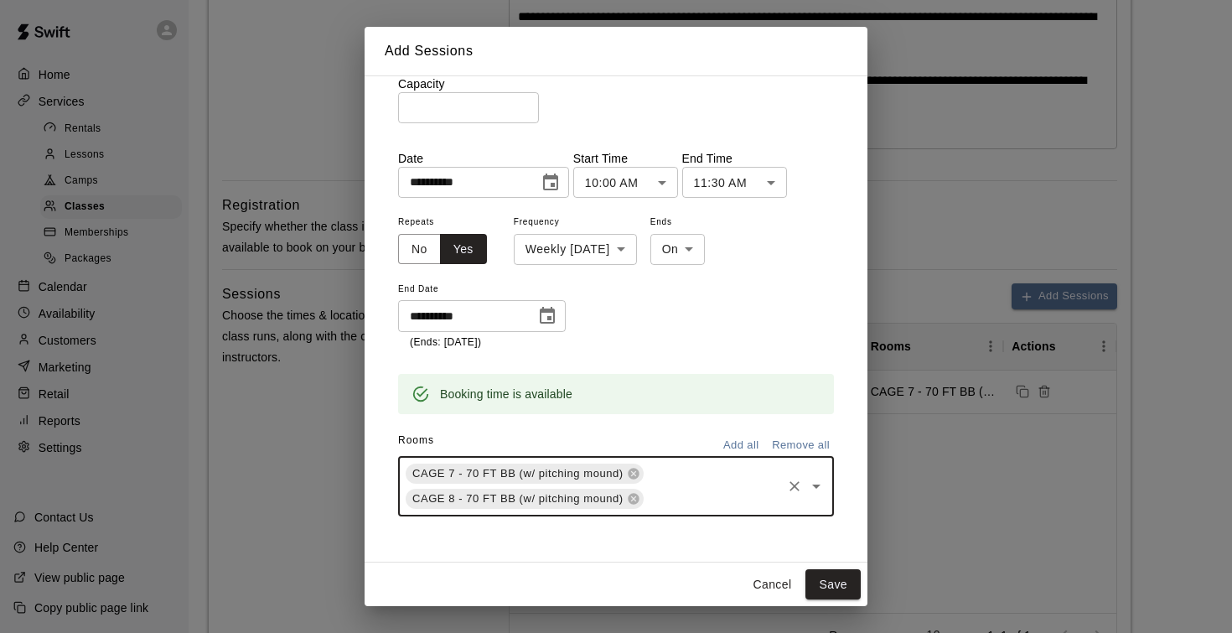
scroll to position [113, 0]
click at [834, 585] on button "Save" at bounding box center [832, 584] width 55 height 31
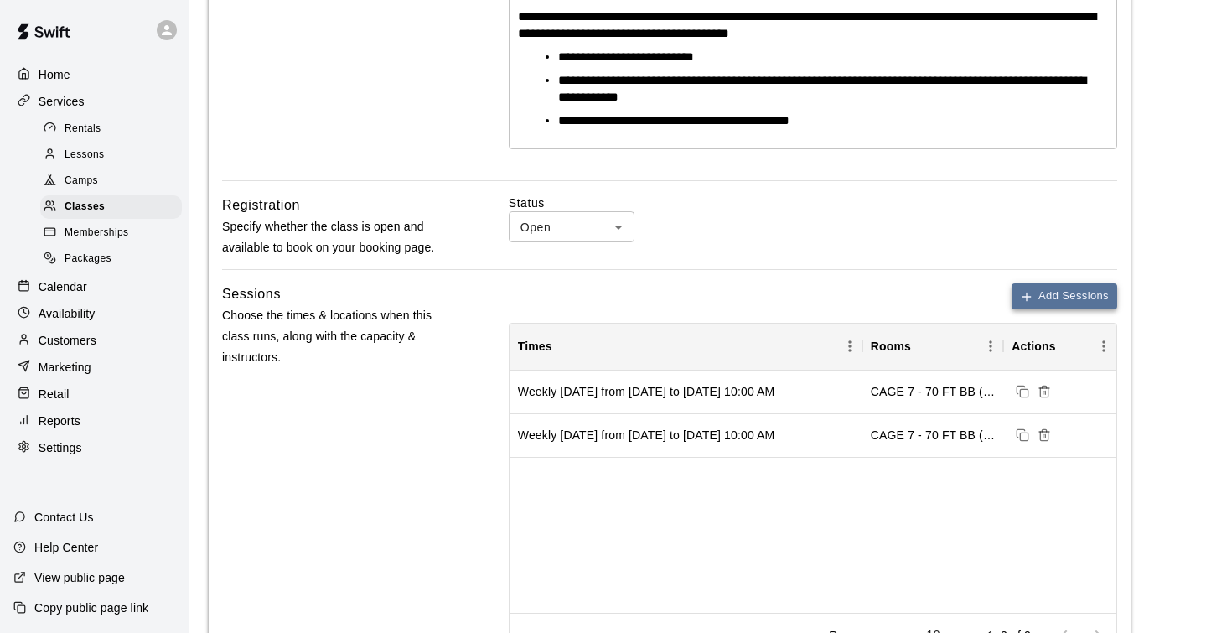
click at [1053, 297] on button "Add Sessions" at bounding box center [1064, 296] width 106 height 26
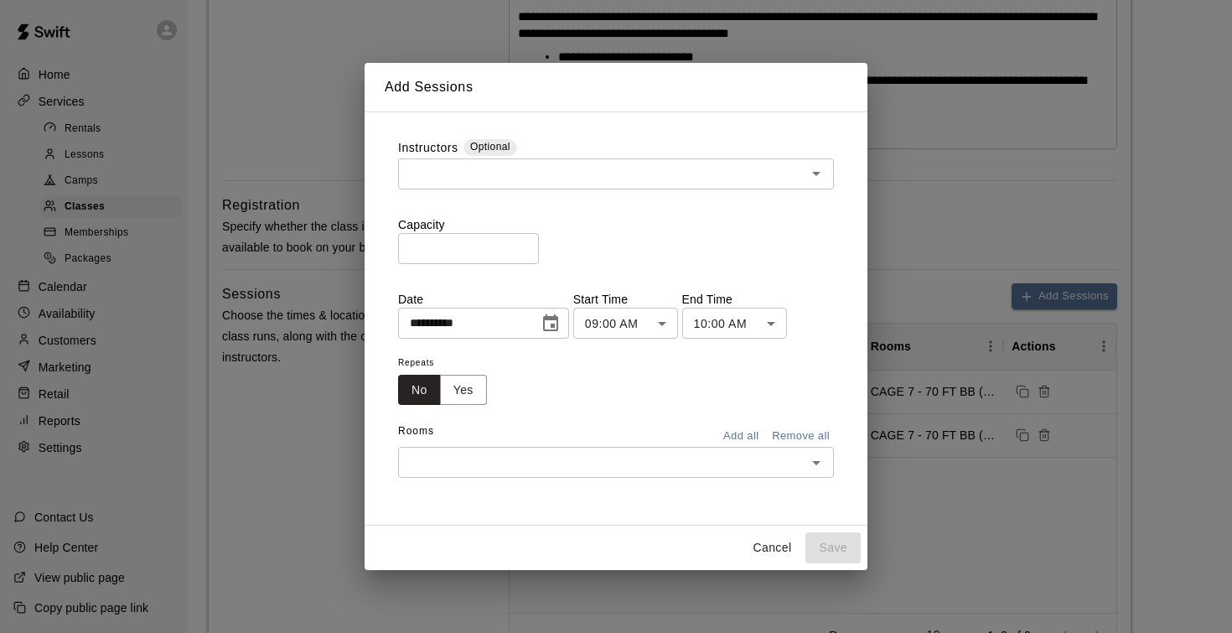
click at [530, 244] on input "*" at bounding box center [468, 248] width 141 height 31
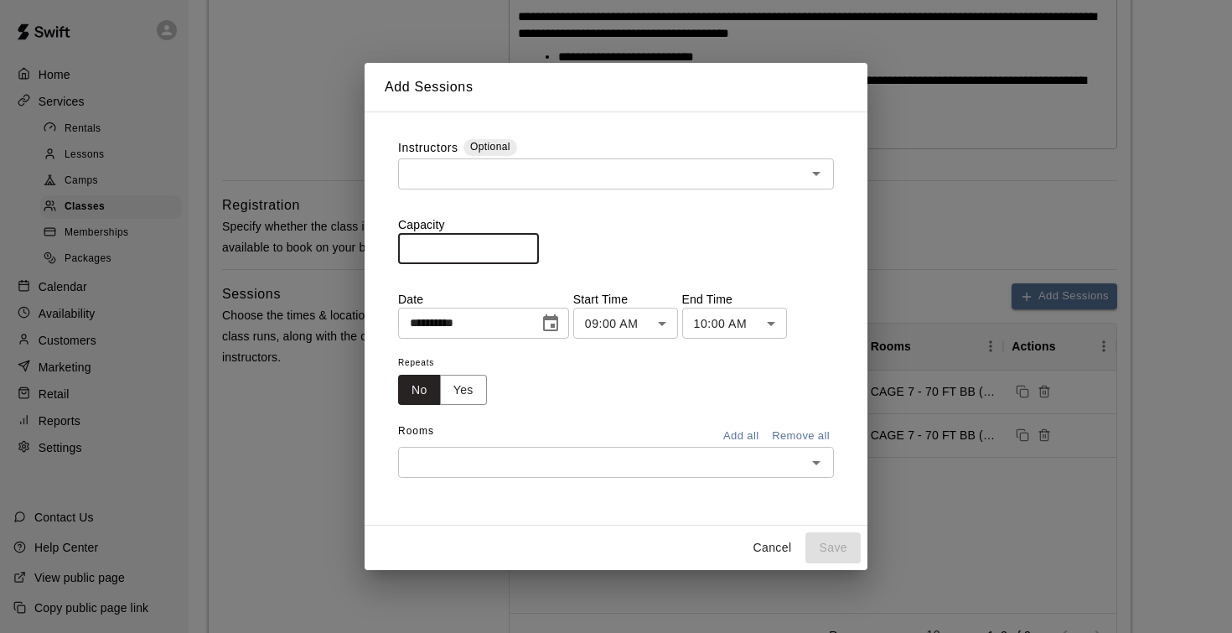
click at [530, 244] on input "*" at bounding box center [468, 248] width 141 height 31
click at [530, 244] on input "**" at bounding box center [468, 248] width 141 height 31
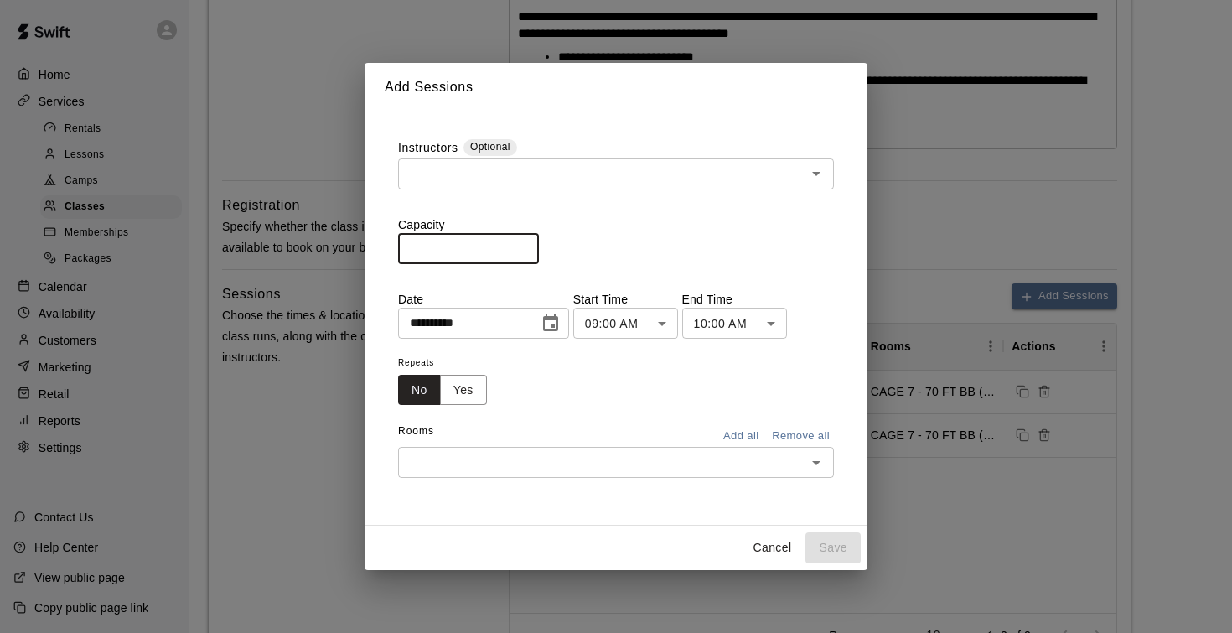
click at [530, 244] on input "**" at bounding box center [468, 248] width 141 height 31
type input "**"
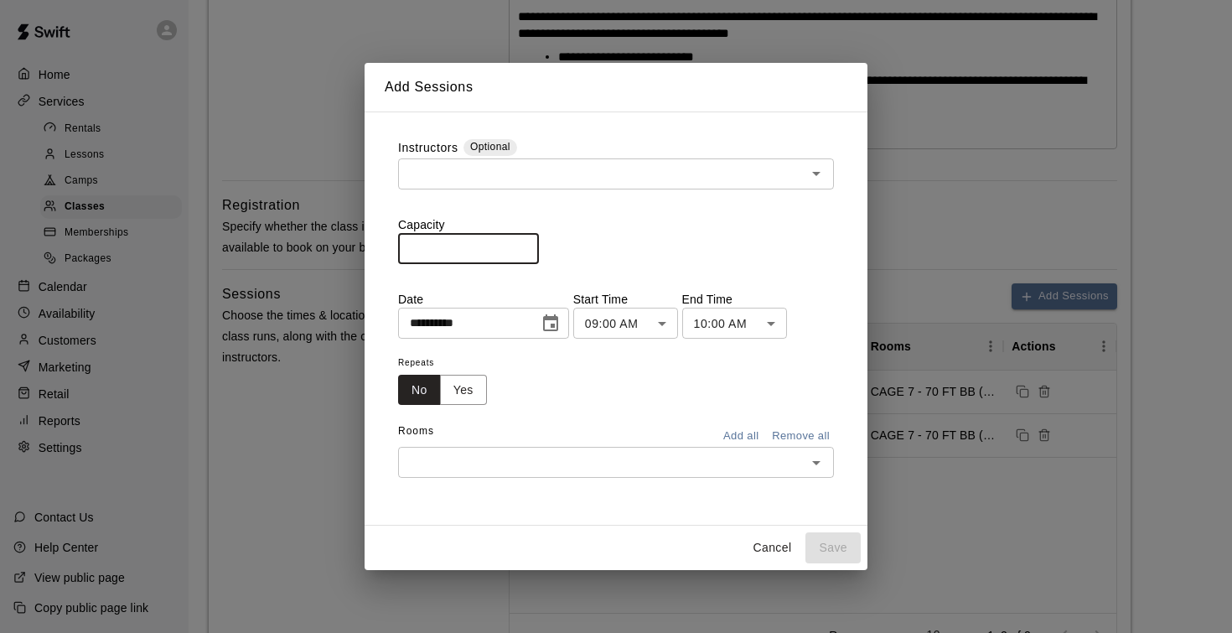
click at [530, 244] on input "**" at bounding box center [468, 248] width 141 height 31
click at [530, 184] on input "text" at bounding box center [602, 173] width 398 height 21
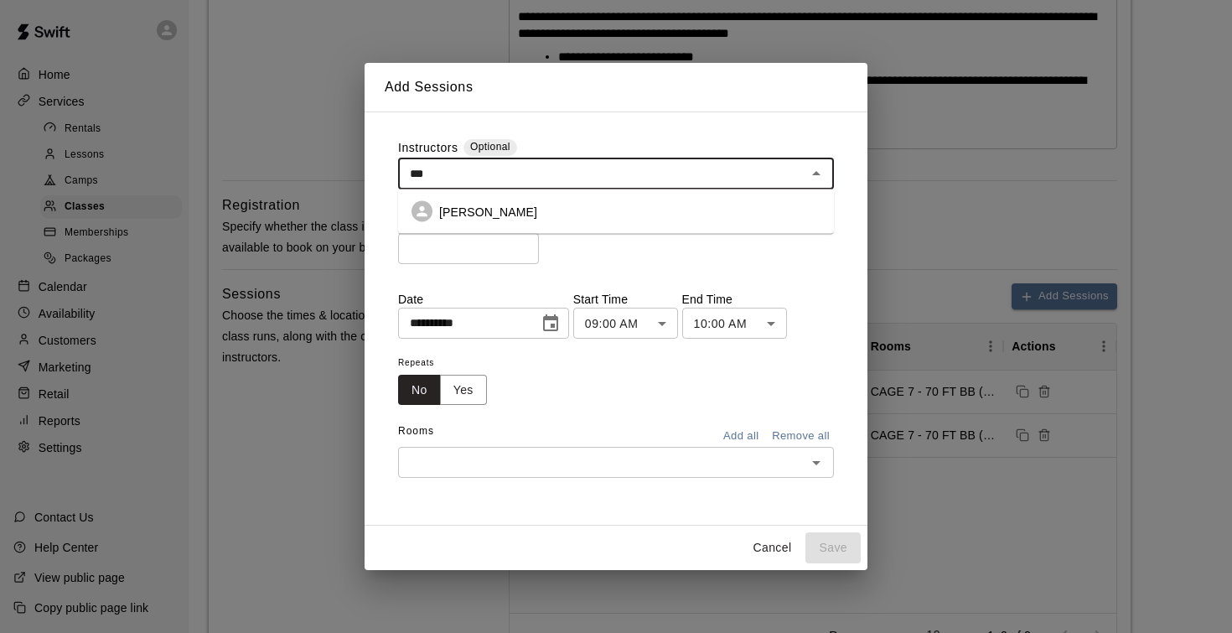
type input "****"
click at [494, 220] on p "John Havird" at bounding box center [488, 211] width 98 height 17
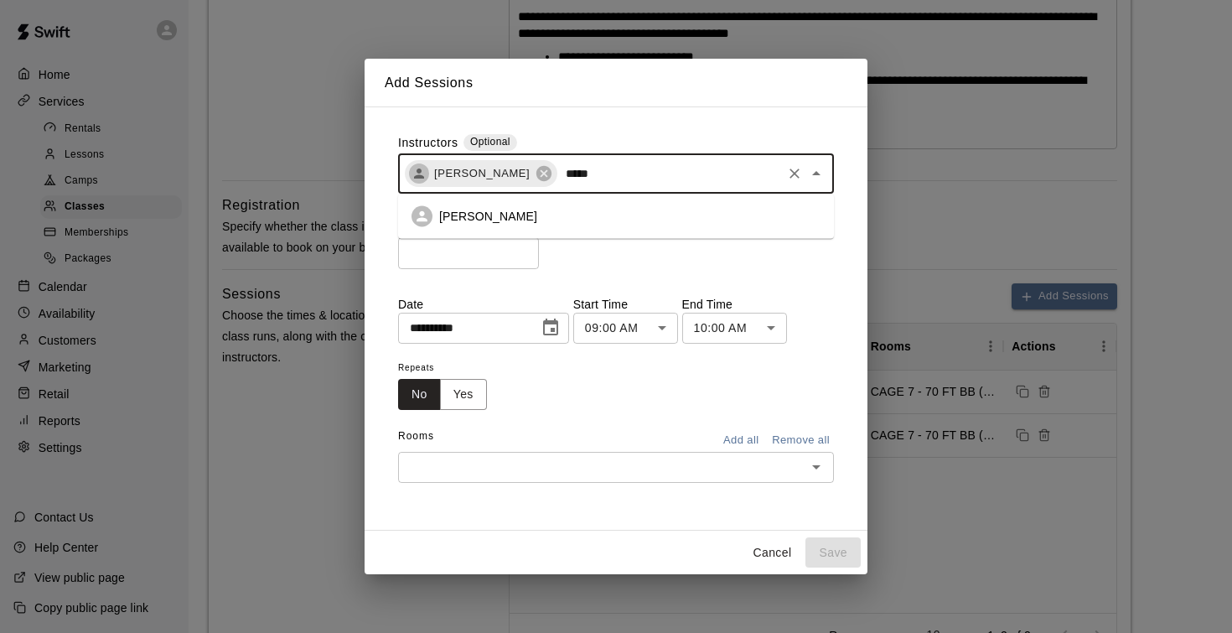
type input "******"
click at [483, 223] on p "Andrew Haley" at bounding box center [488, 216] width 98 height 17
click at [535, 464] on input "text" at bounding box center [602, 467] width 398 height 21
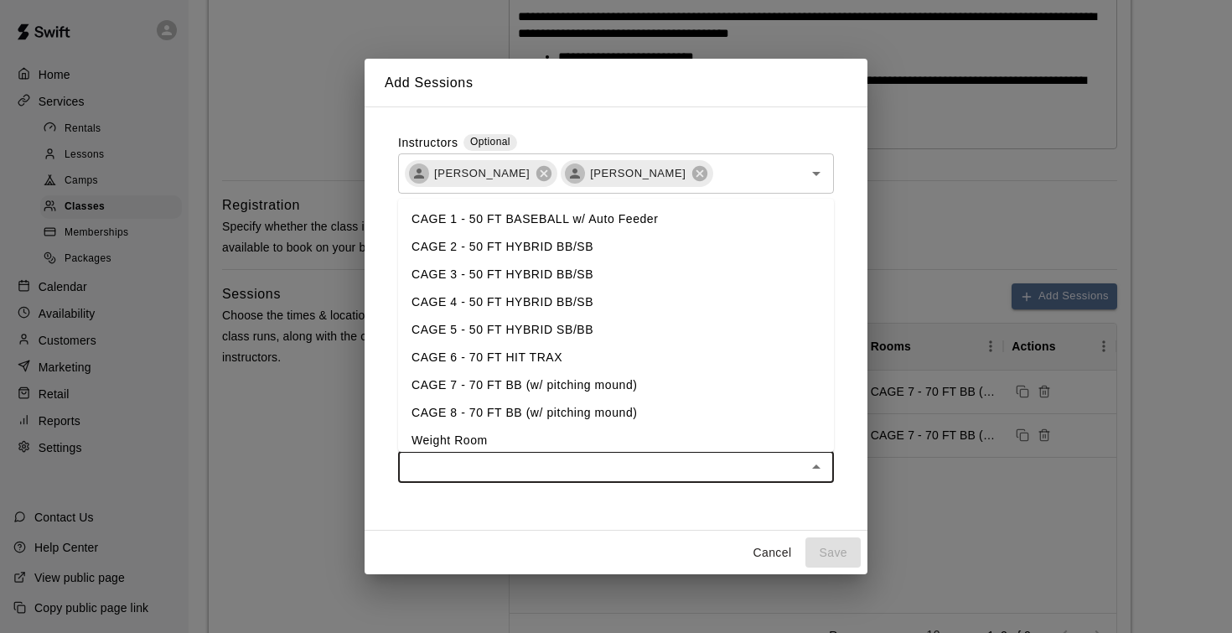
type input "*"
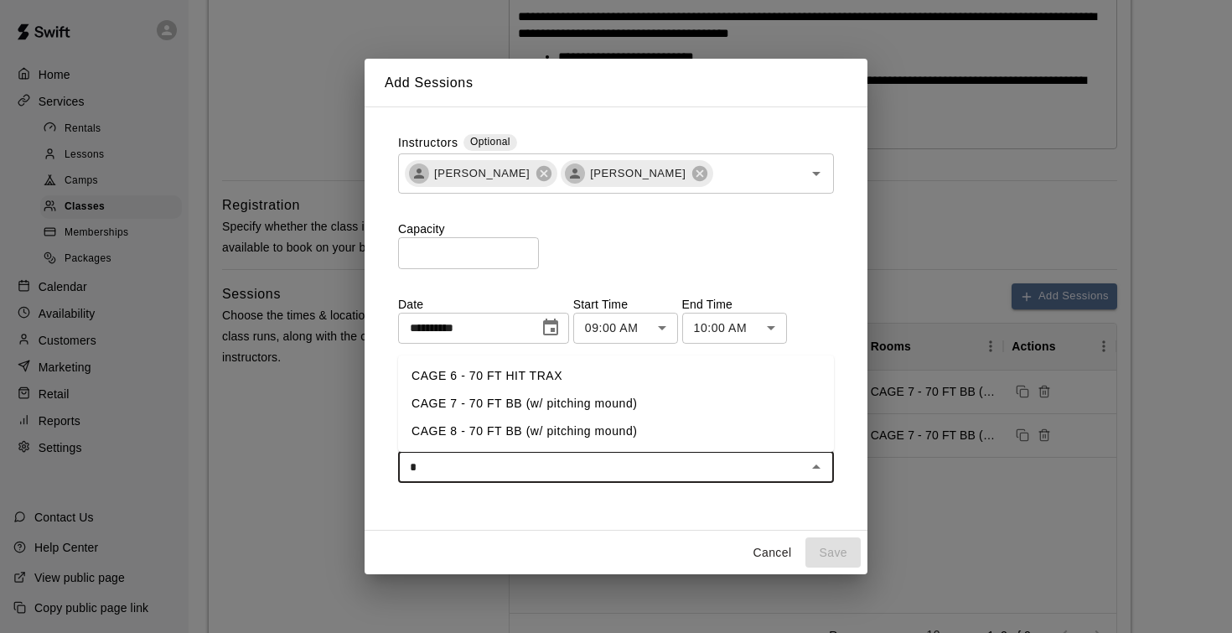
click at [508, 401] on li "CAGE 7 - 70 FT BB (w/ pitching mound)" at bounding box center [616, 404] width 436 height 28
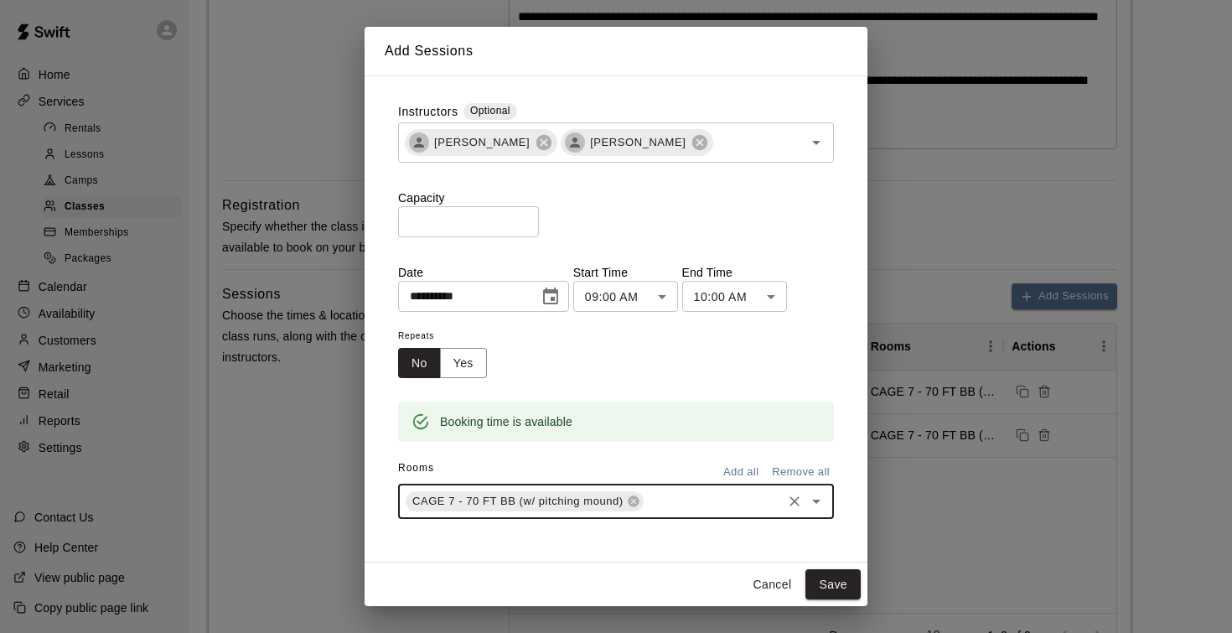
type input "*"
click at [472, 538] on li "CAGE 8 - 70 FT BB (w/ pitching mound)" at bounding box center [616, 539] width 436 height 28
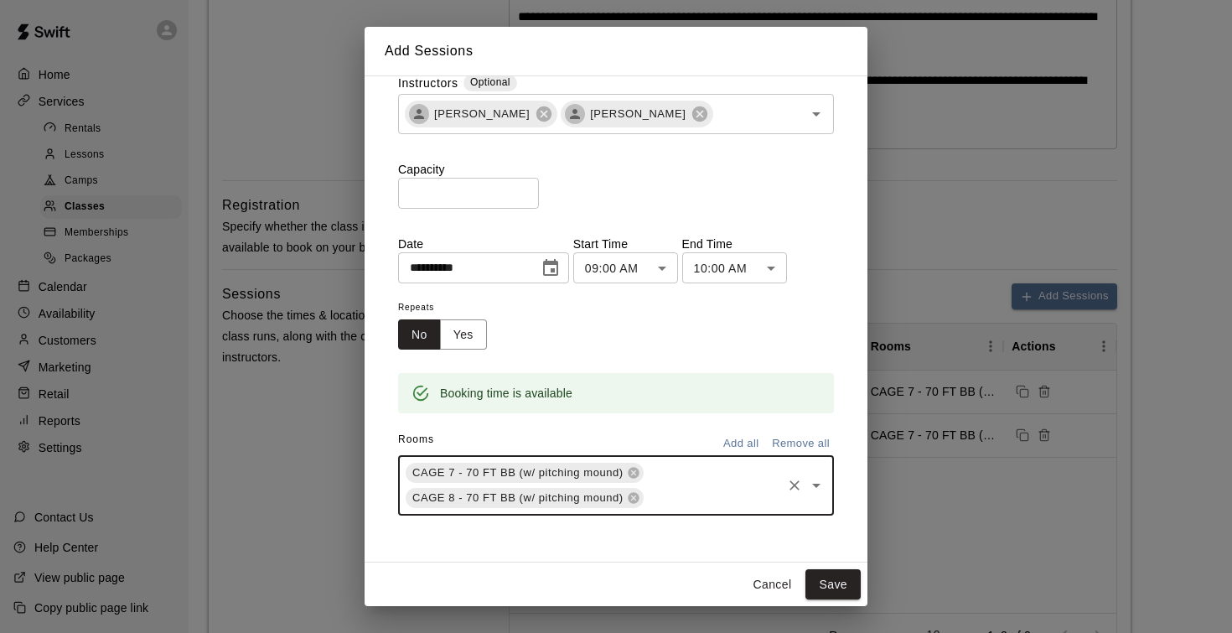
scroll to position [28, 0]
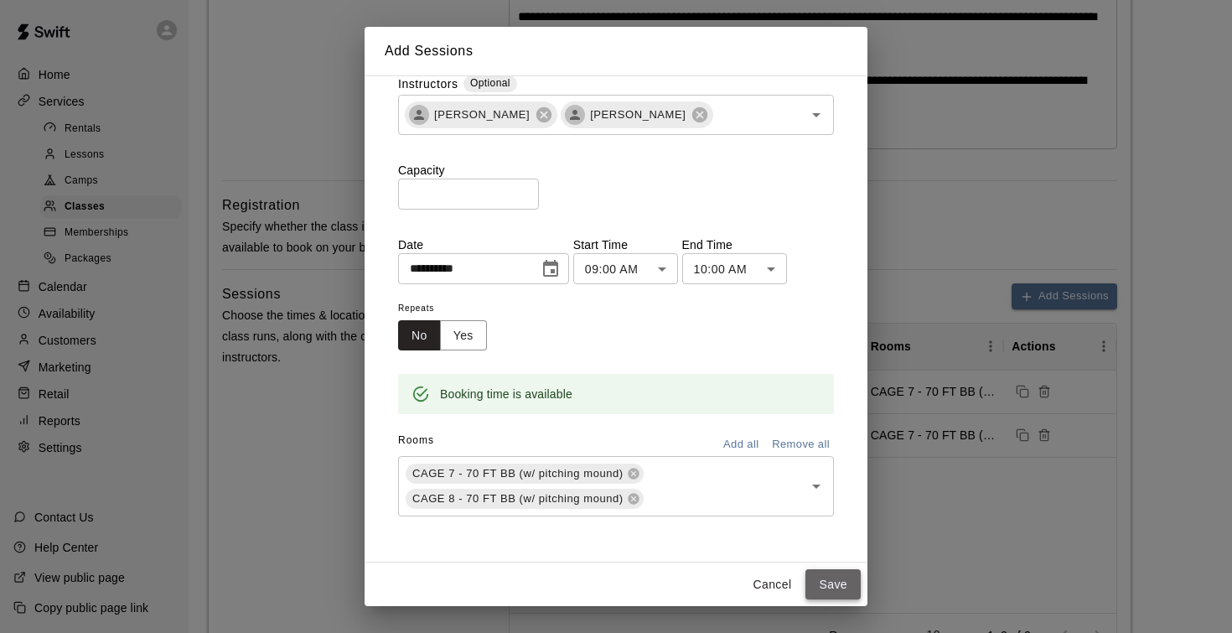
click at [835, 585] on button "Save" at bounding box center [832, 584] width 55 height 31
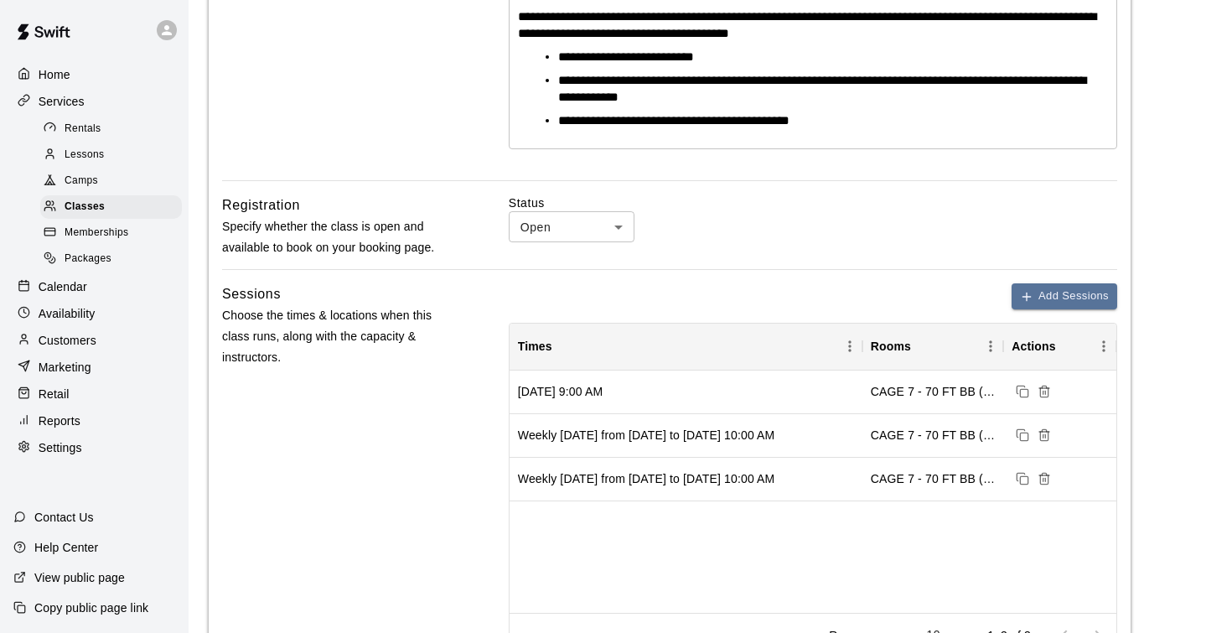
scroll to position [482, 0]
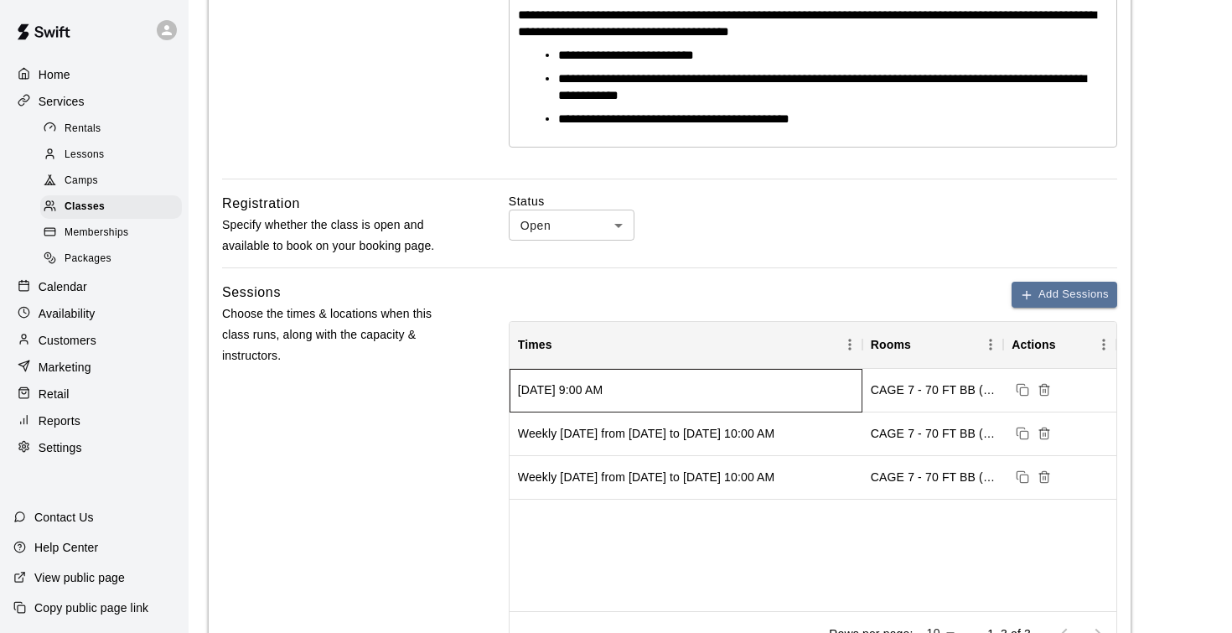
click at [602, 387] on div "Monday, August 11, 2025 at 9:00 AM" at bounding box center [560, 389] width 85 height 17
click at [777, 382] on div "Monday, August 11, 2025 at 9:00 AM" at bounding box center [685, 391] width 353 height 44
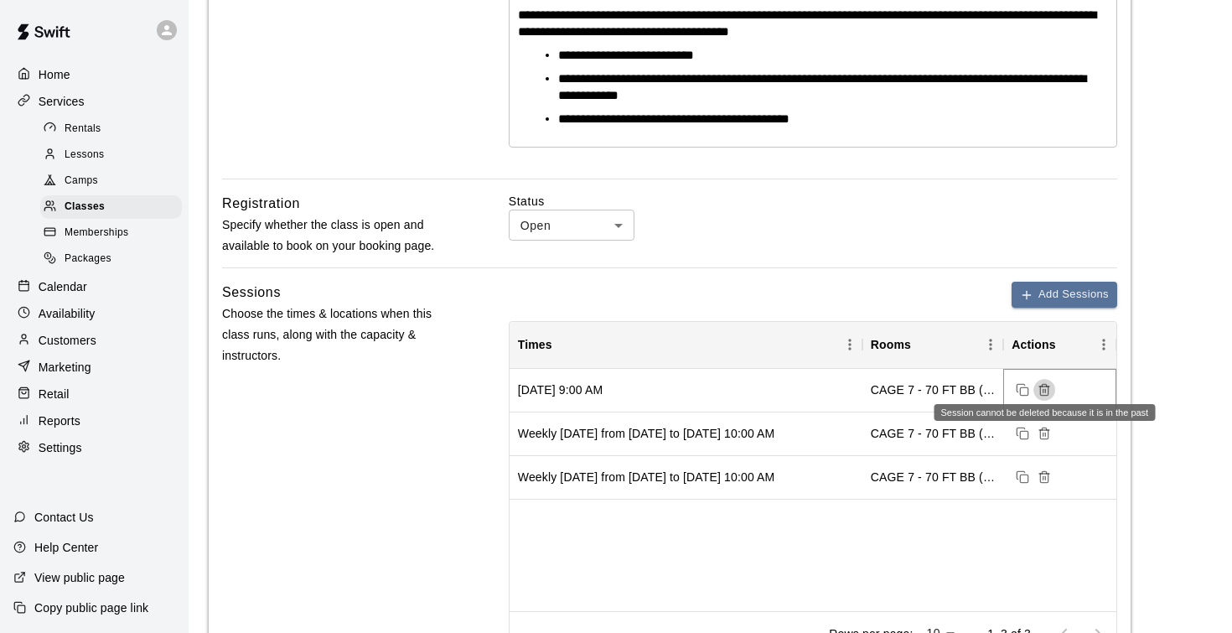
click at [1046, 390] on line "Session cannot be deleted because it is in the past" at bounding box center [1046, 391] width 0 height 3
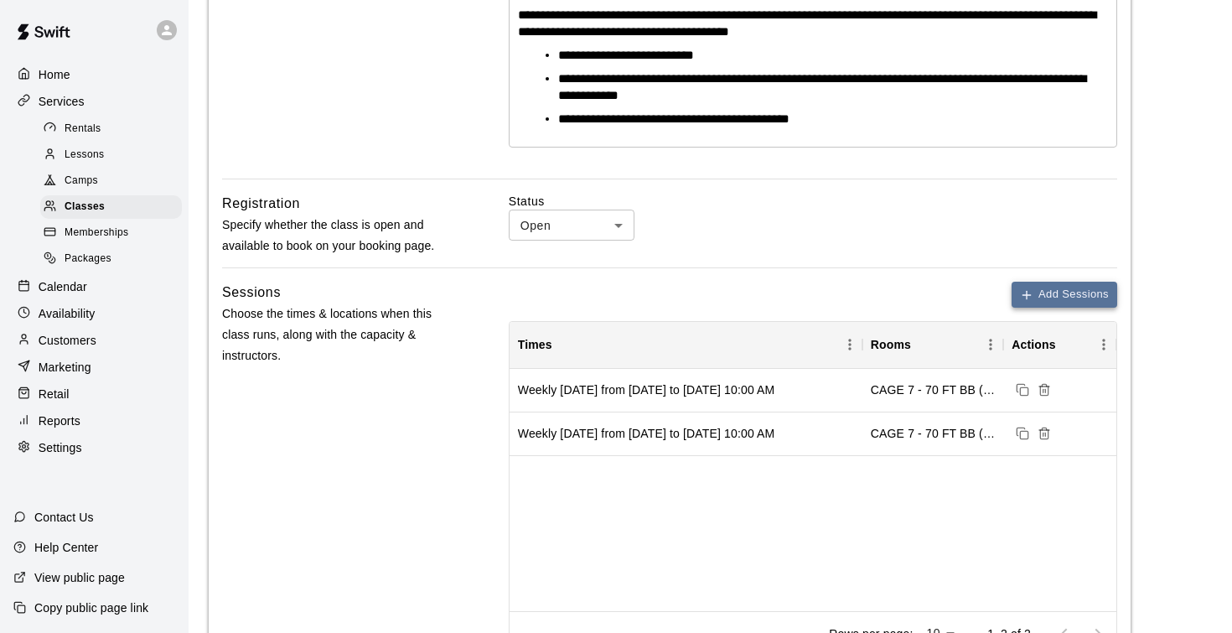
click at [1057, 289] on button "Add Sessions" at bounding box center [1064, 295] width 106 height 26
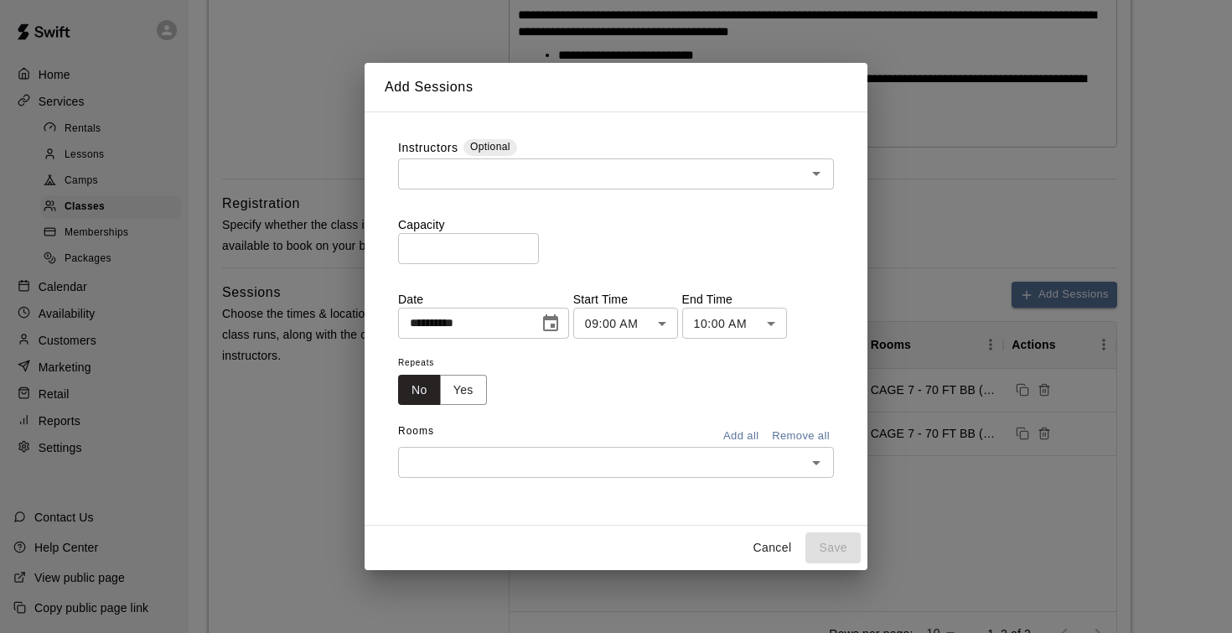
click at [535, 175] on input "text" at bounding box center [602, 173] width 398 height 21
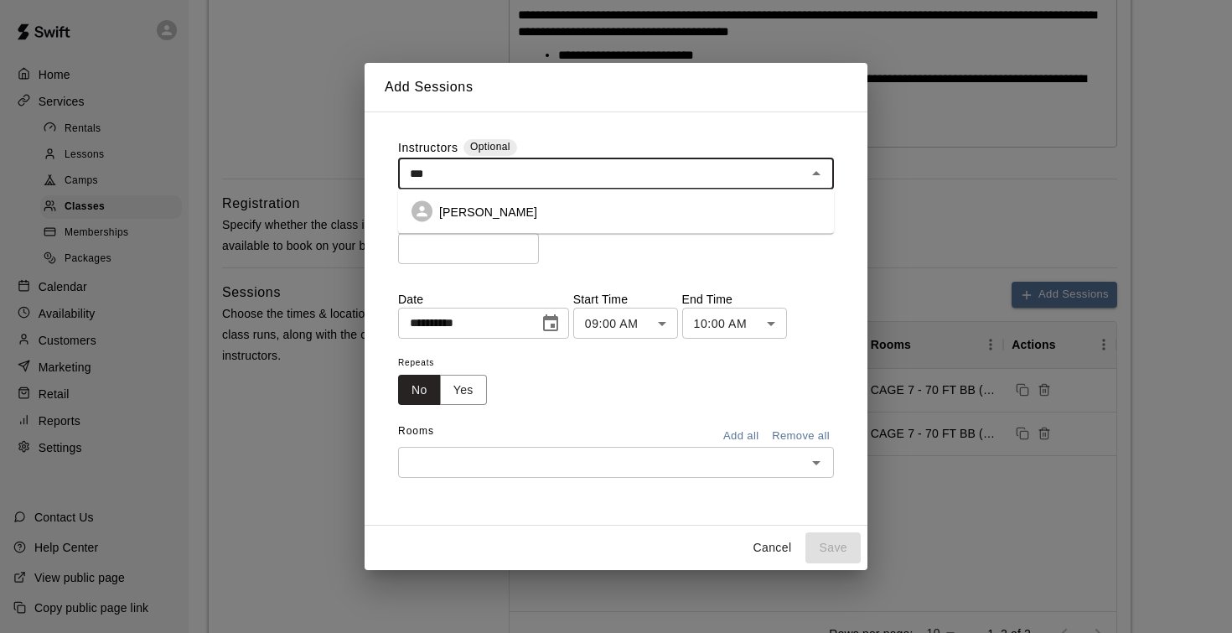
type input "****"
click at [517, 207] on li "John Havird" at bounding box center [616, 211] width 436 height 31
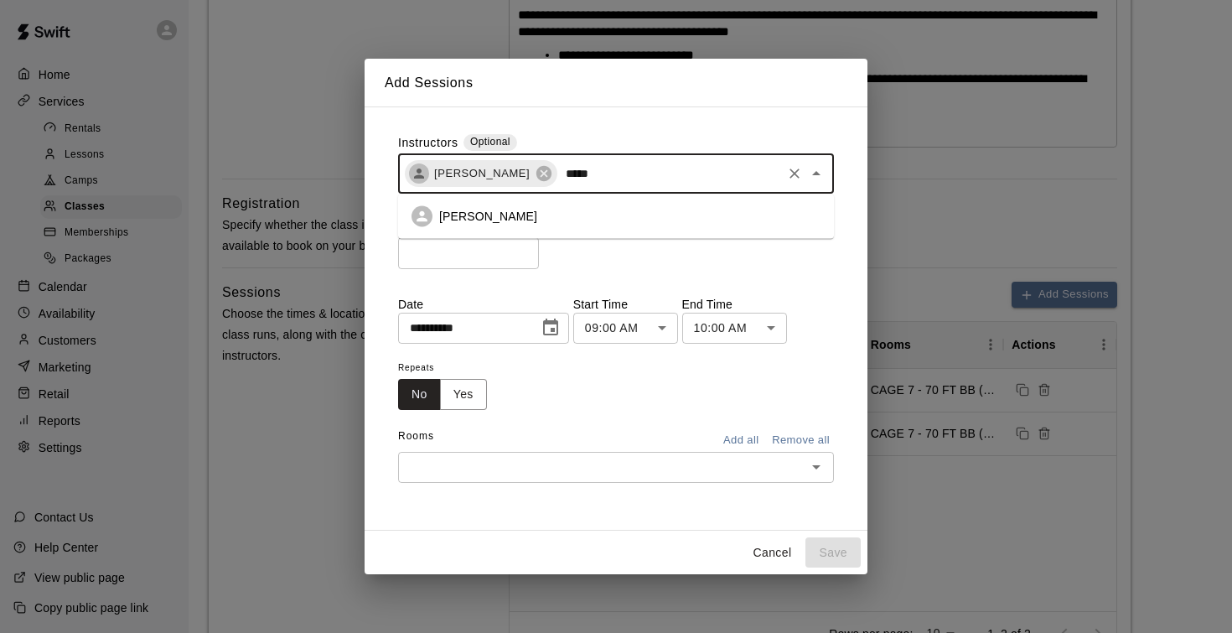
type input "******"
click at [488, 215] on p "Andrew Haley" at bounding box center [488, 216] width 98 height 17
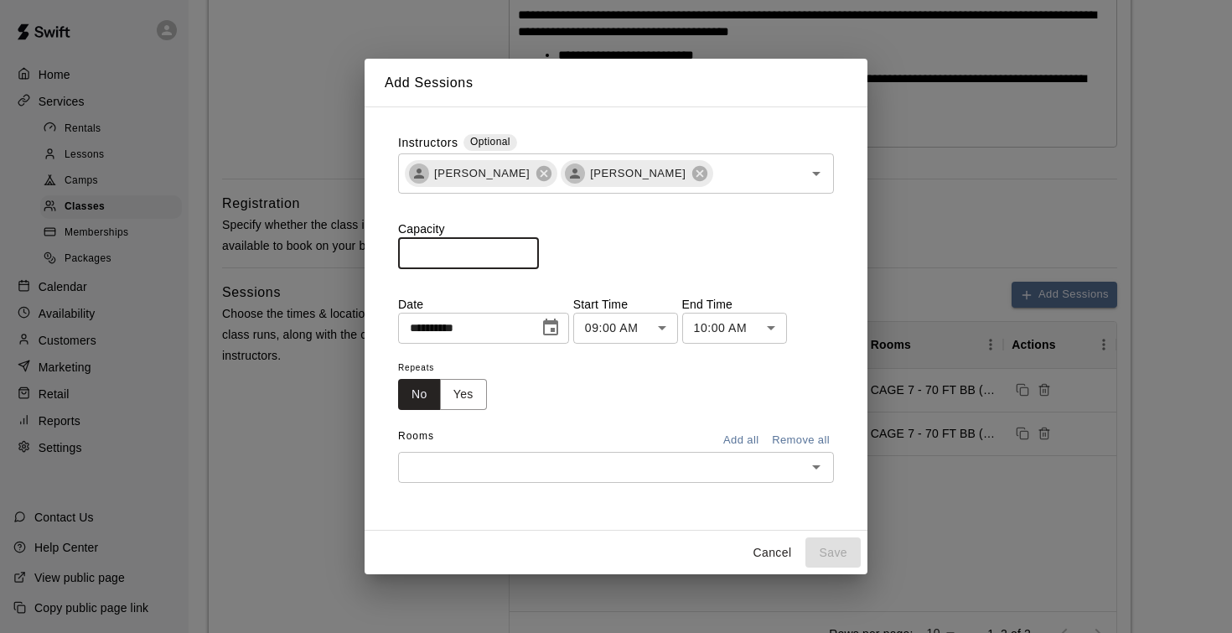
click at [532, 252] on input "*" at bounding box center [468, 252] width 141 height 31
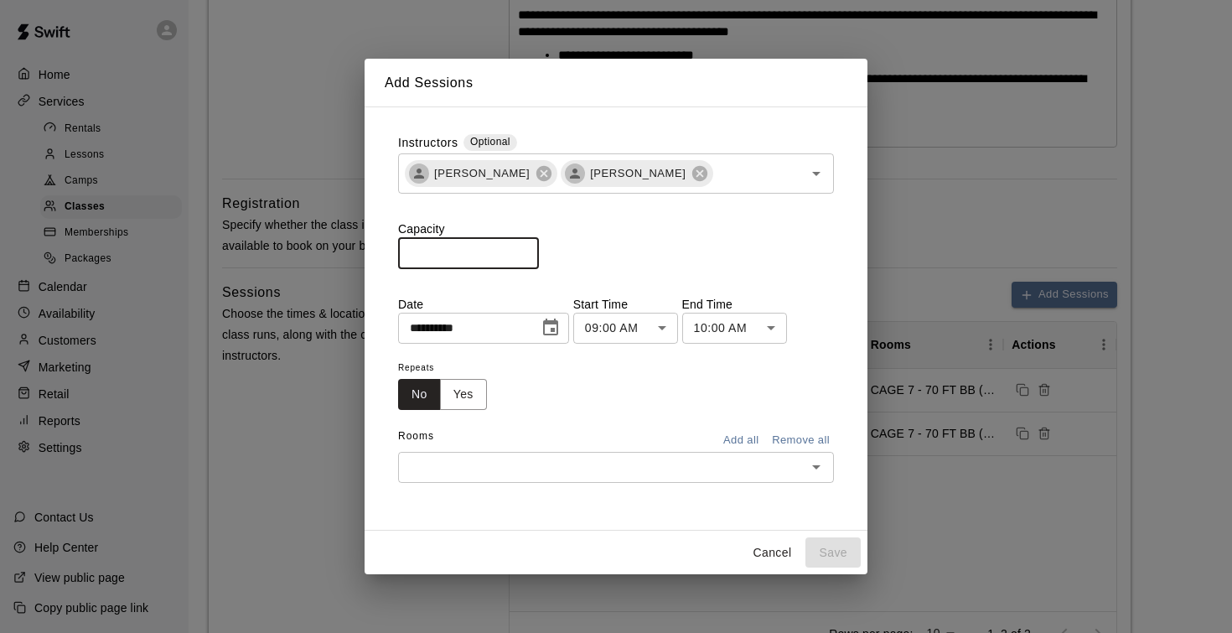
click at [532, 252] on input "*" at bounding box center [468, 252] width 141 height 31
click at [532, 252] on input "**" at bounding box center [468, 252] width 141 height 31
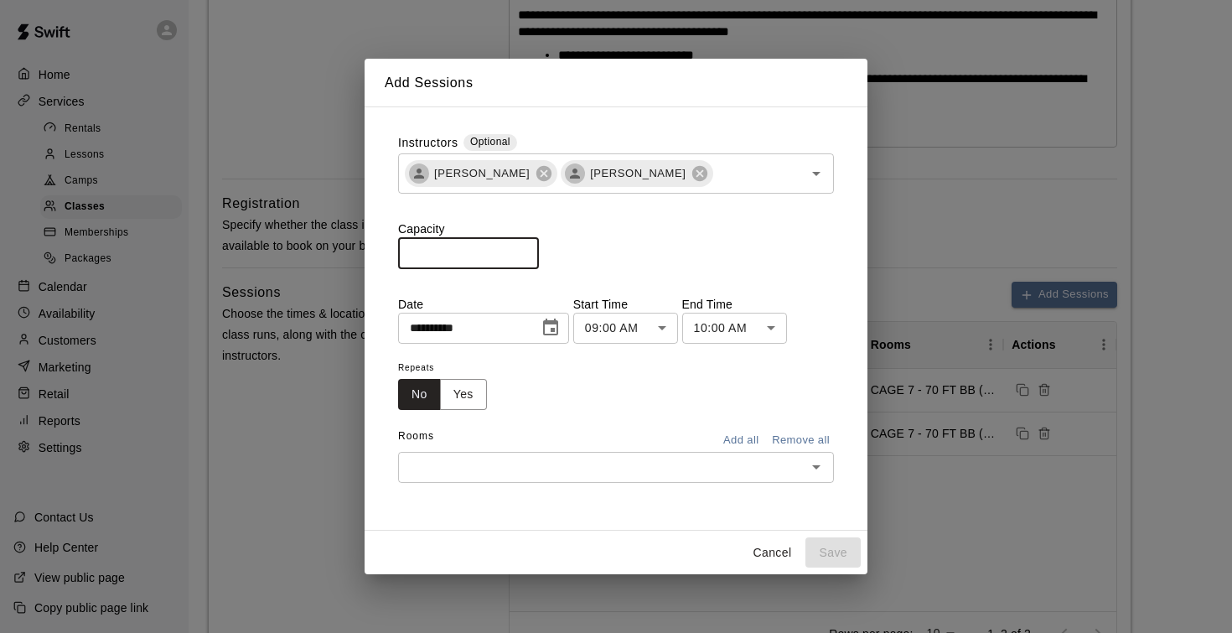
click at [532, 252] on input "**" at bounding box center [468, 252] width 141 height 31
type input "**"
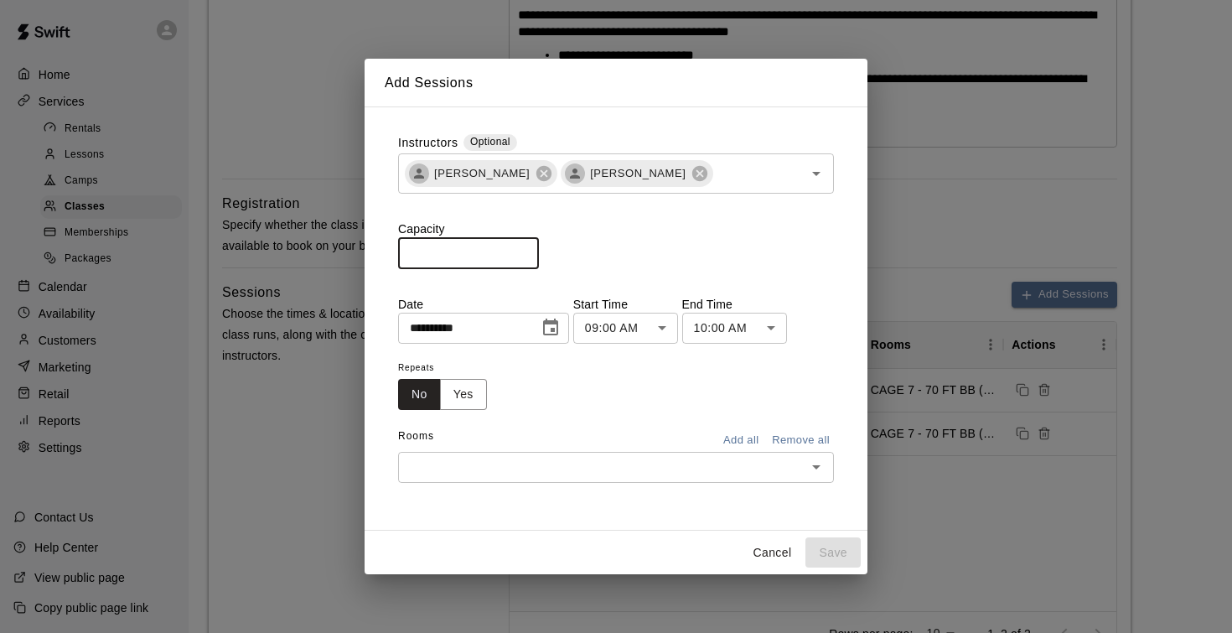
click at [532, 252] on input "**" at bounding box center [468, 252] width 141 height 31
click at [558, 331] on icon "Choose date, selected date is Aug 11, 2025" at bounding box center [550, 326] width 15 height 17
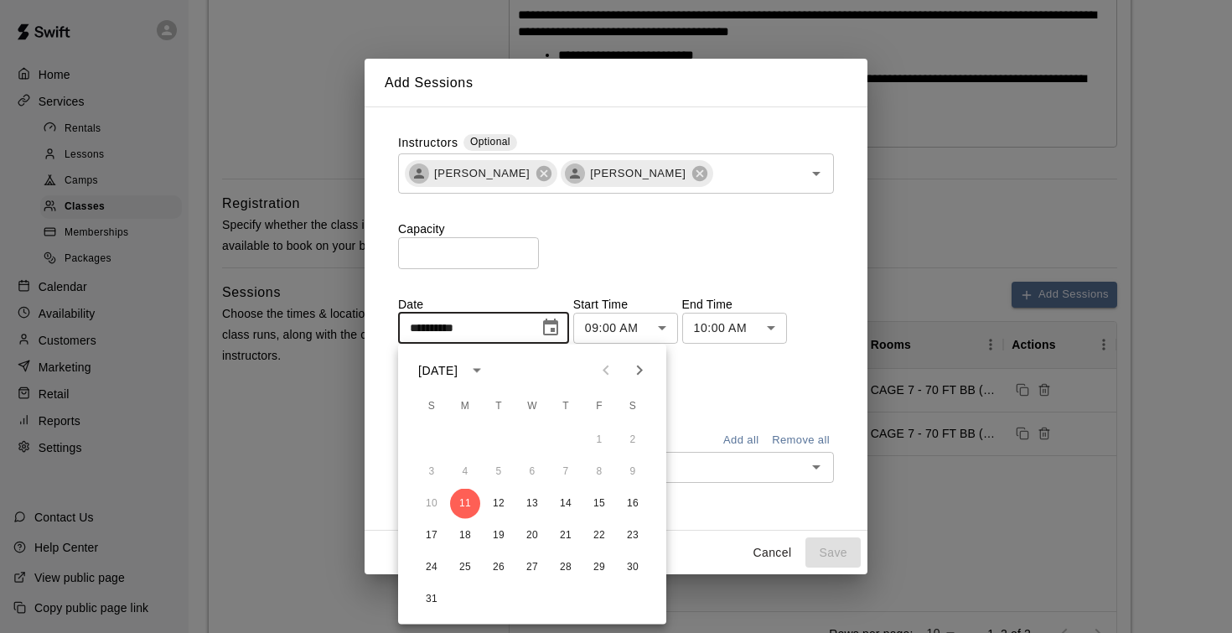
click at [637, 364] on icon "Next month" at bounding box center [639, 370] width 20 height 20
click at [595, 470] on button "12" at bounding box center [599, 472] width 30 height 30
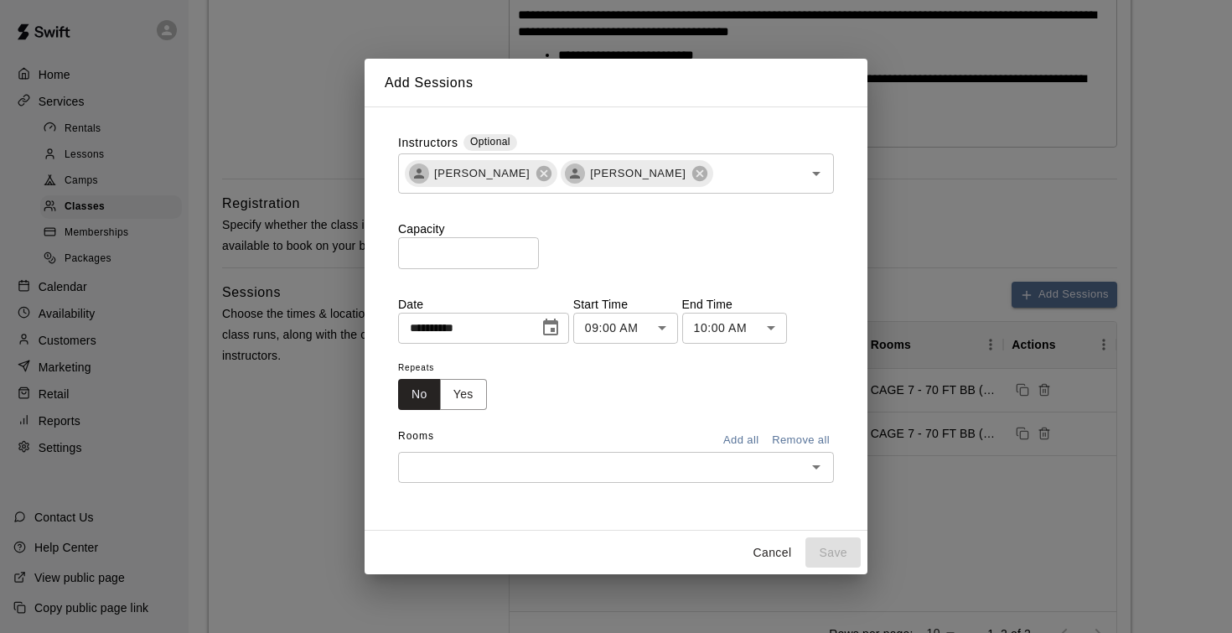
type input "**********"
click at [462, 399] on button "Yes" at bounding box center [463, 394] width 47 height 31
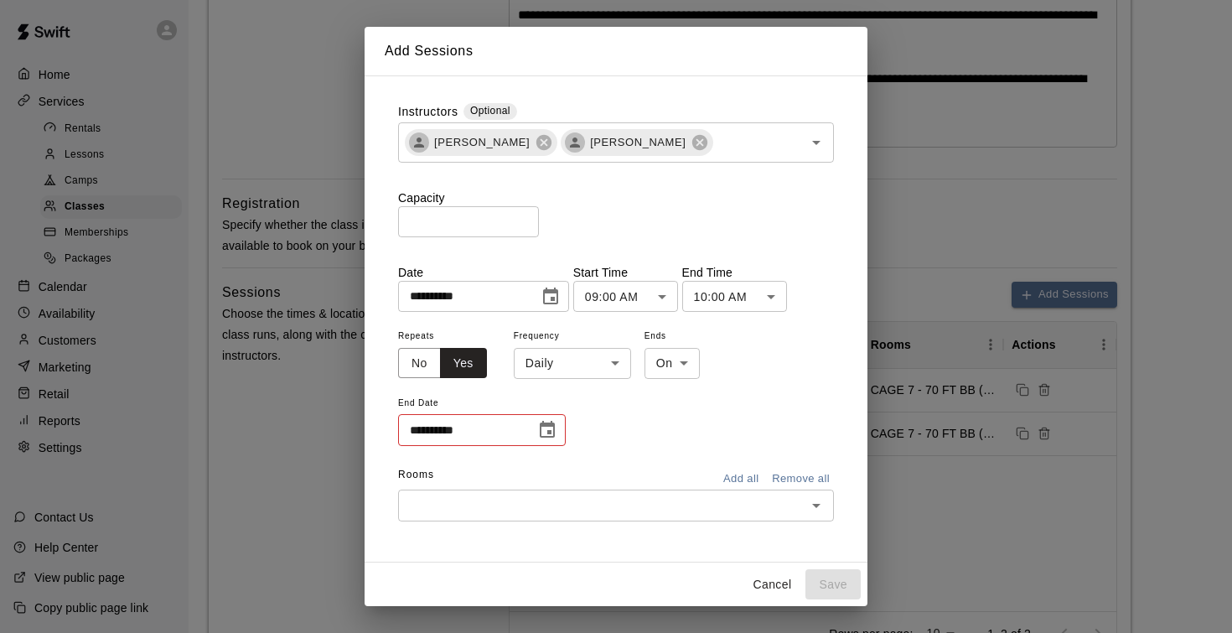
click at [552, 365] on body "**********" at bounding box center [616, 262] width 1232 height 1488
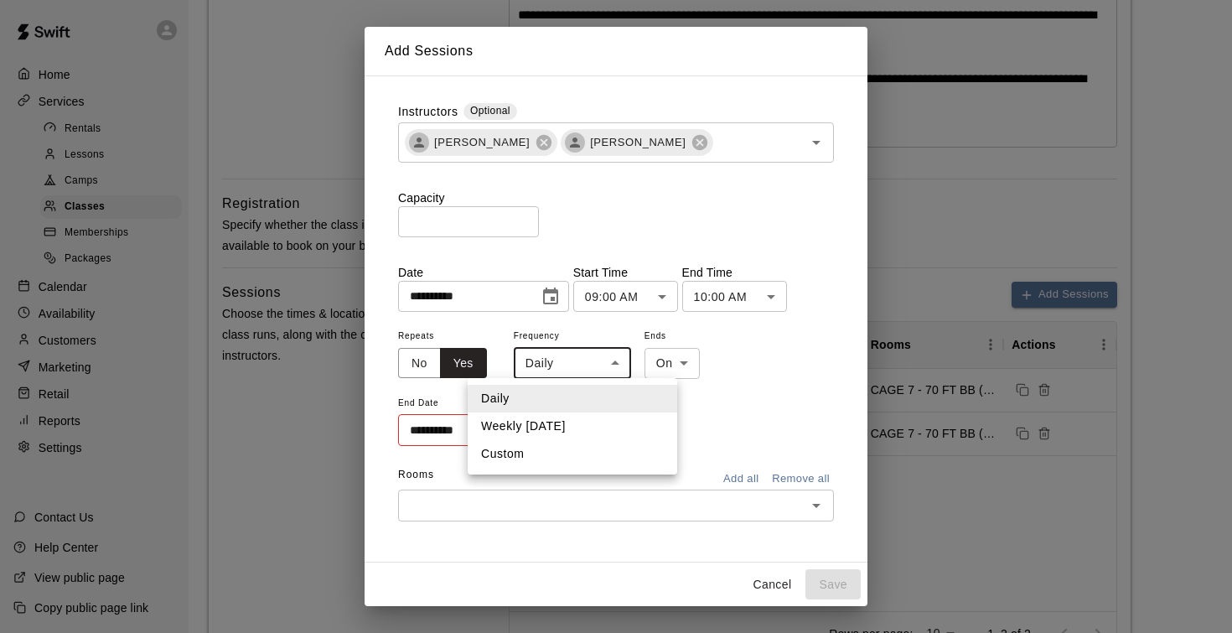
click at [555, 432] on li "Weekly on Friday" at bounding box center [572, 426] width 209 height 28
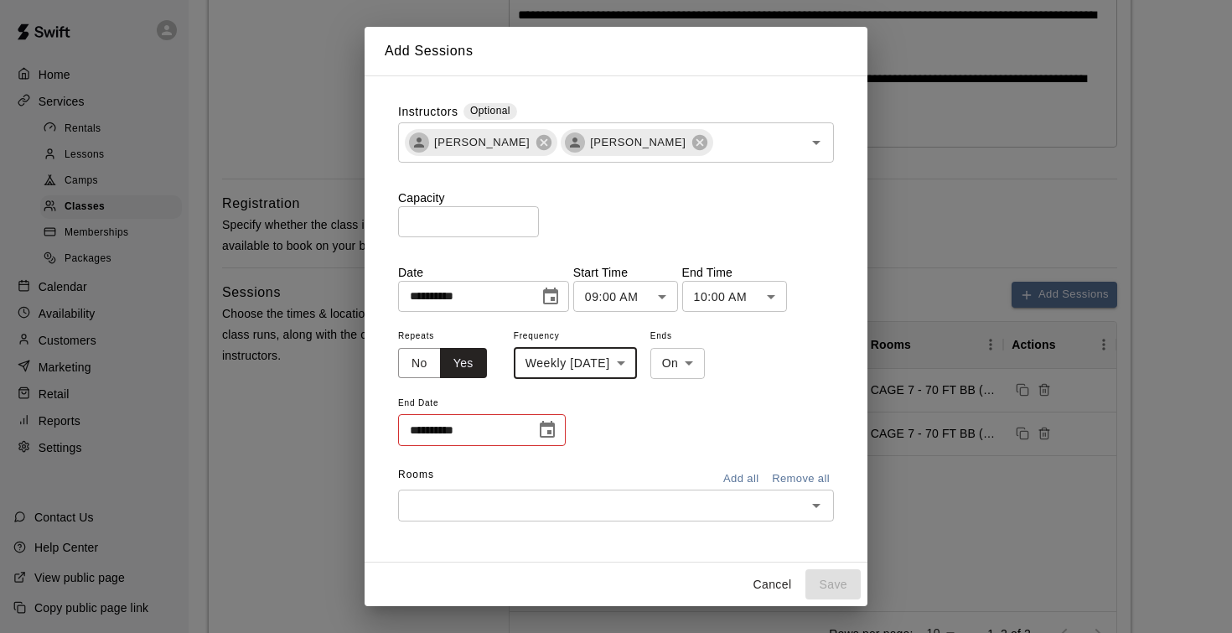
type input "******"
click at [545, 428] on icon "Choose date" at bounding box center [547, 430] width 20 height 20
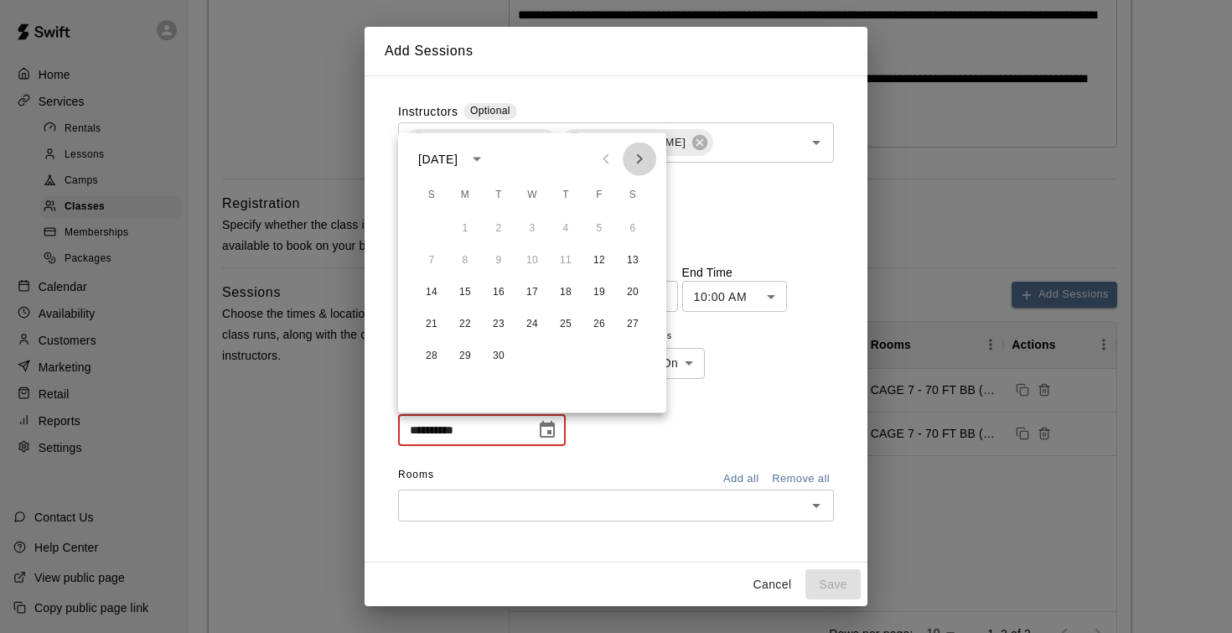
click at [644, 153] on icon "Next month" at bounding box center [639, 159] width 20 height 20
click at [597, 292] on button "19" at bounding box center [599, 292] width 30 height 30
type input "**********"
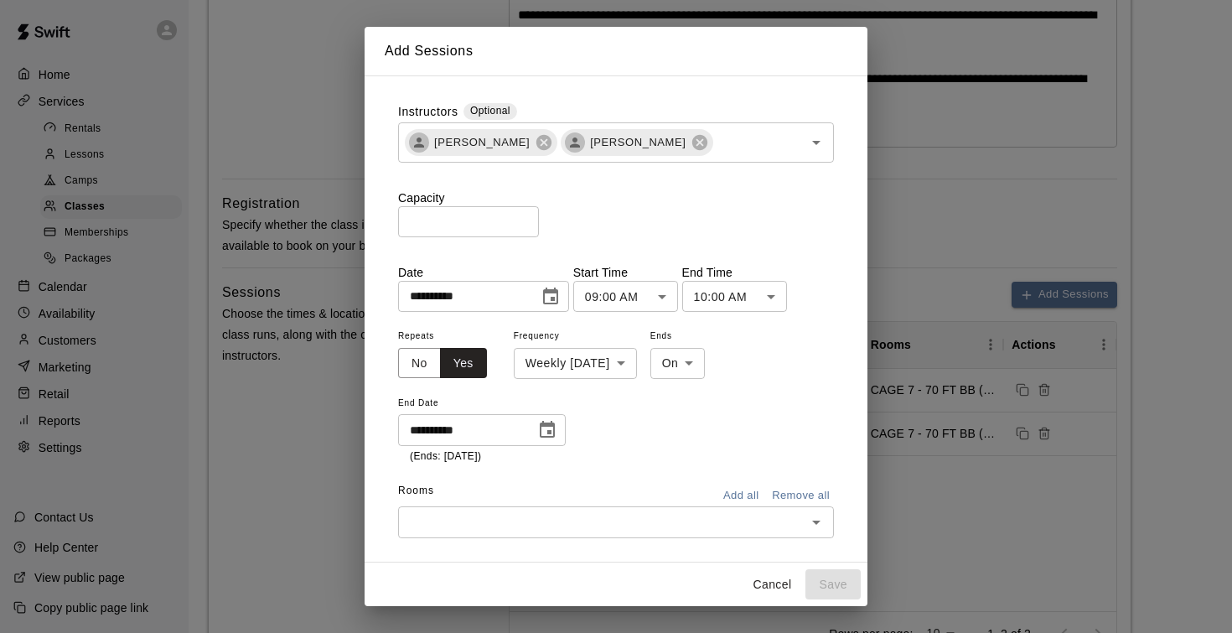
click at [629, 423] on div "**********" at bounding box center [616, 394] width 436 height 139
click at [564, 520] on input "text" at bounding box center [602, 521] width 398 height 21
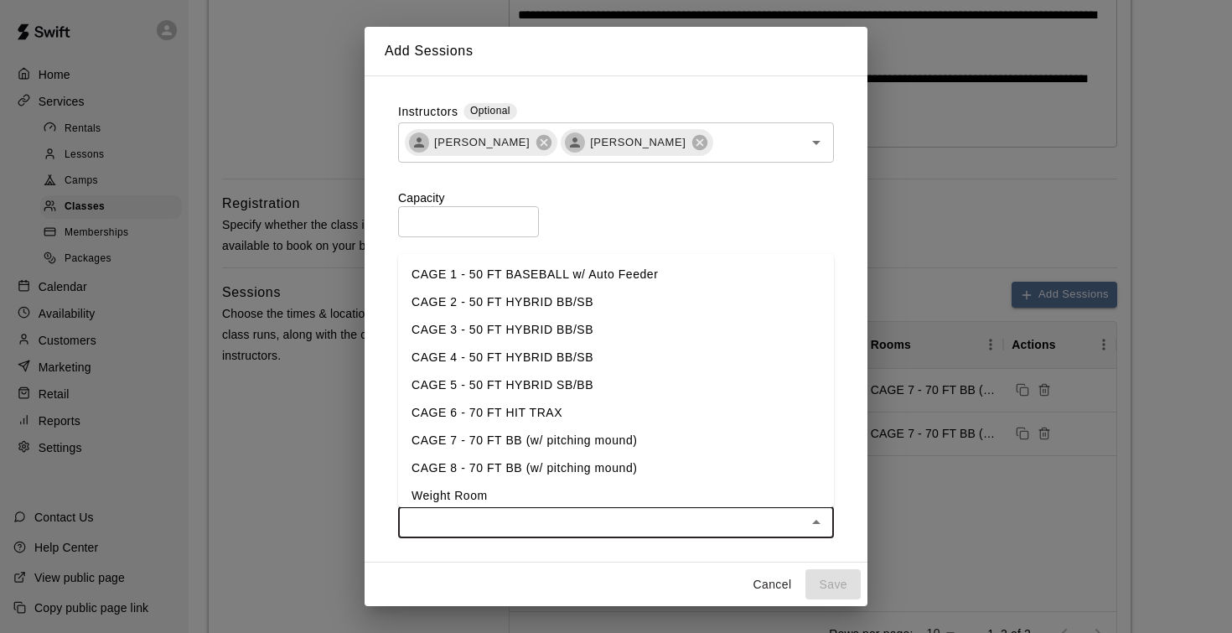
click at [521, 431] on li "CAGE 7 - 70 FT BB (w/ pitching mound)" at bounding box center [616, 441] width 436 height 28
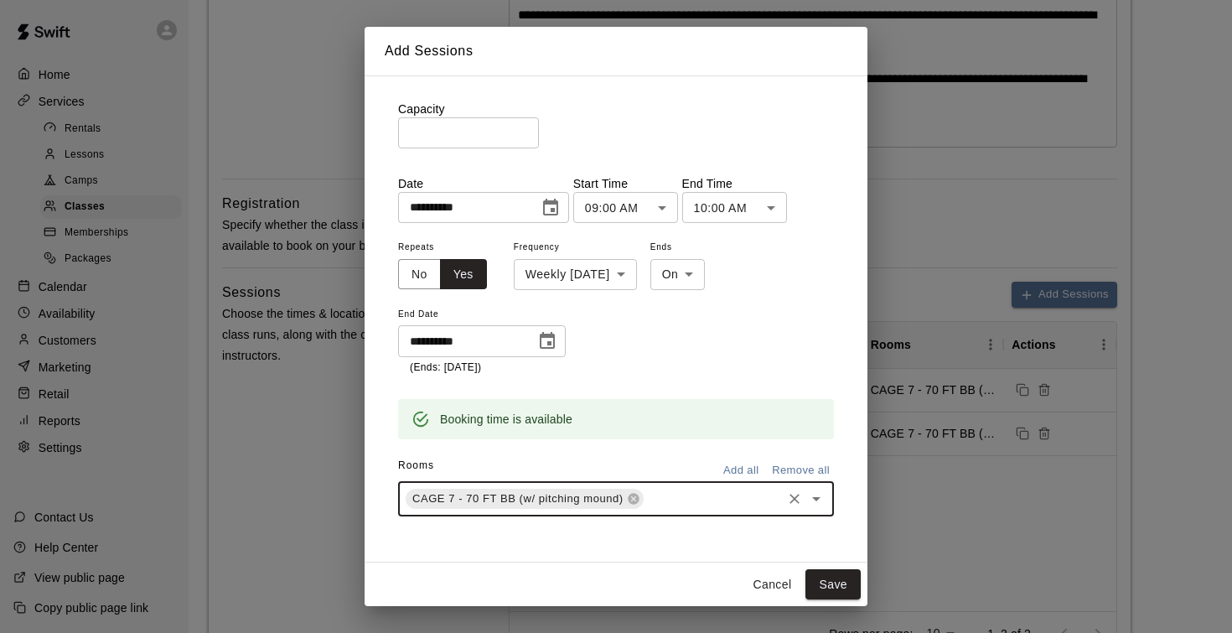
scroll to position [88, 0]
type input "*"
click at [471, 536] on li "CAGE 8 - 70 FT BB (w/ pitching mound)" at bounding box center [616, 537] width 436 height 28
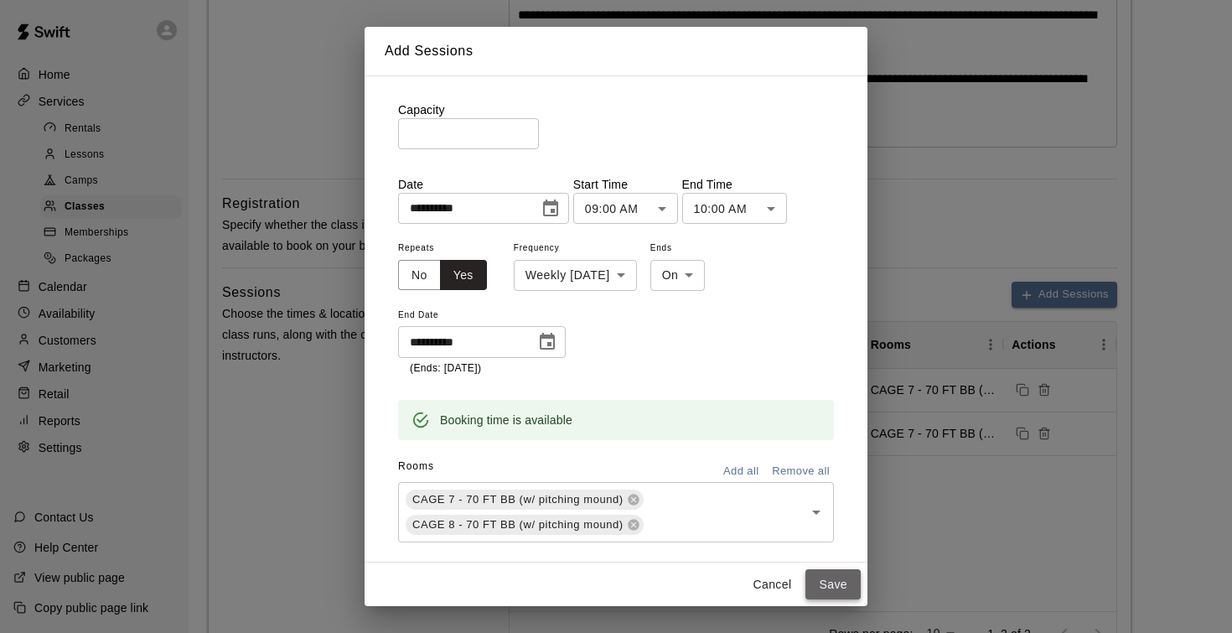
click at [843, 580] on button "Save" at bounding box center [832, 584] width 55 height 31
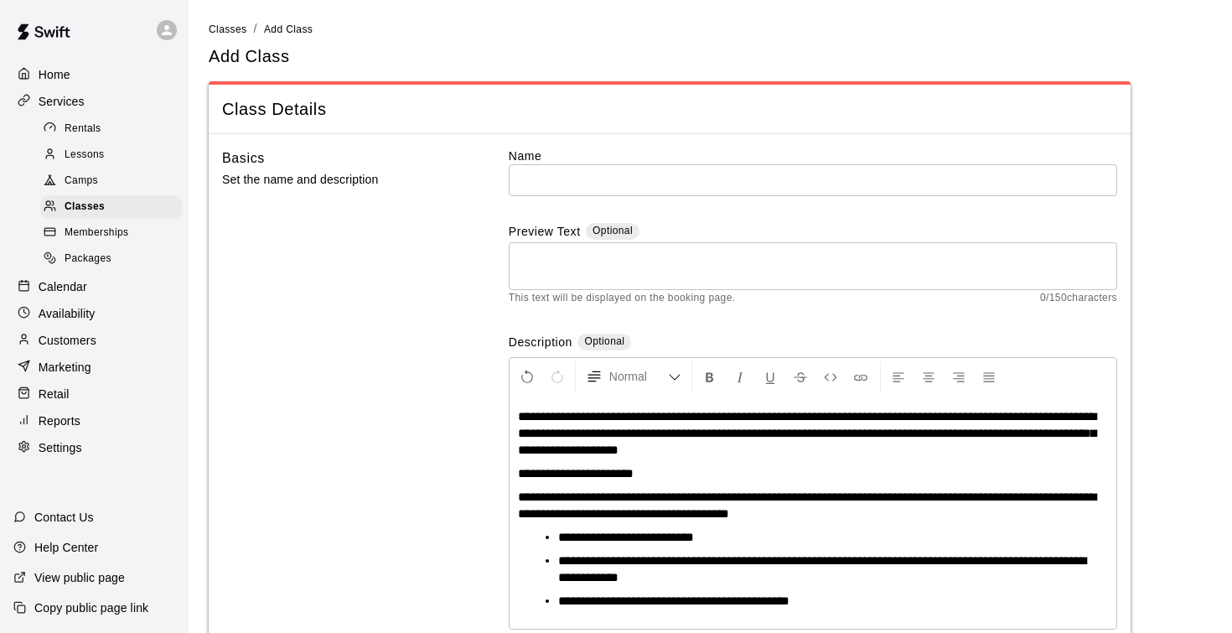
scroll to position [0, 0]
click at [635, 193] on input "text" at bounding box center [813, 179] width 608 height 31
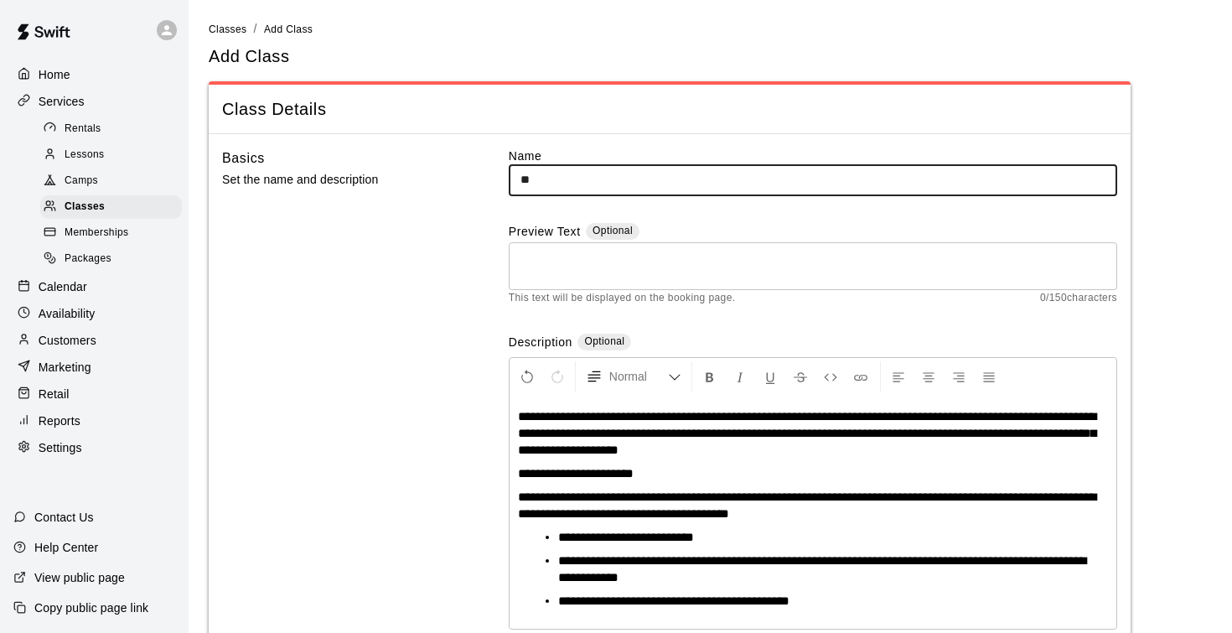
type input "*"
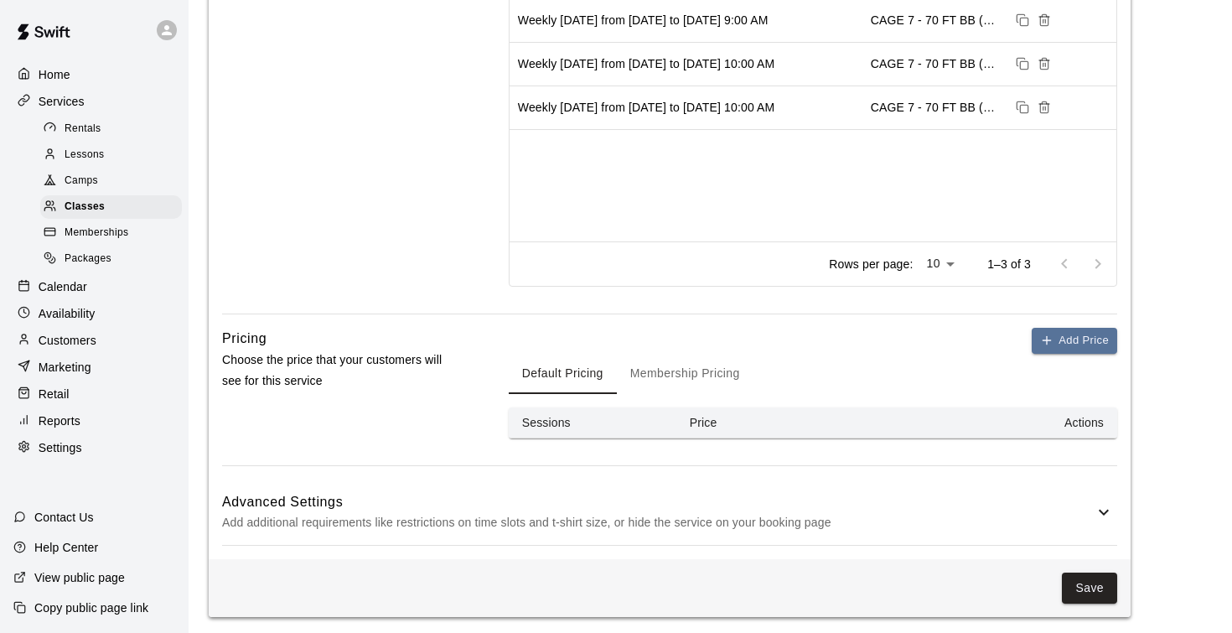
scroll to position [850, 0]
type input "**********"
click at [1093, 341] on button "Add Price" at bounding box center [1073, 342] width 85 height 26
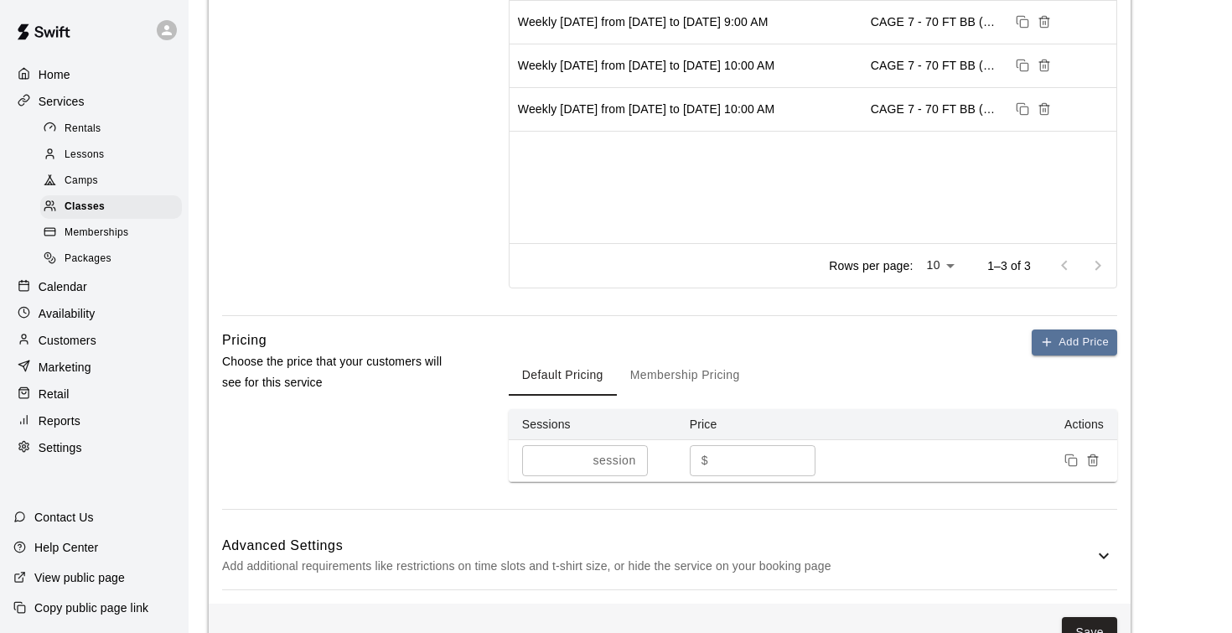
click at [747, 458] on input "*" at bounding box center [765, 460] width 101 height 31
type input "**"
click at [1083, 335] on button "Add Price" at bounding box center [1073, 342] width 85 height 26
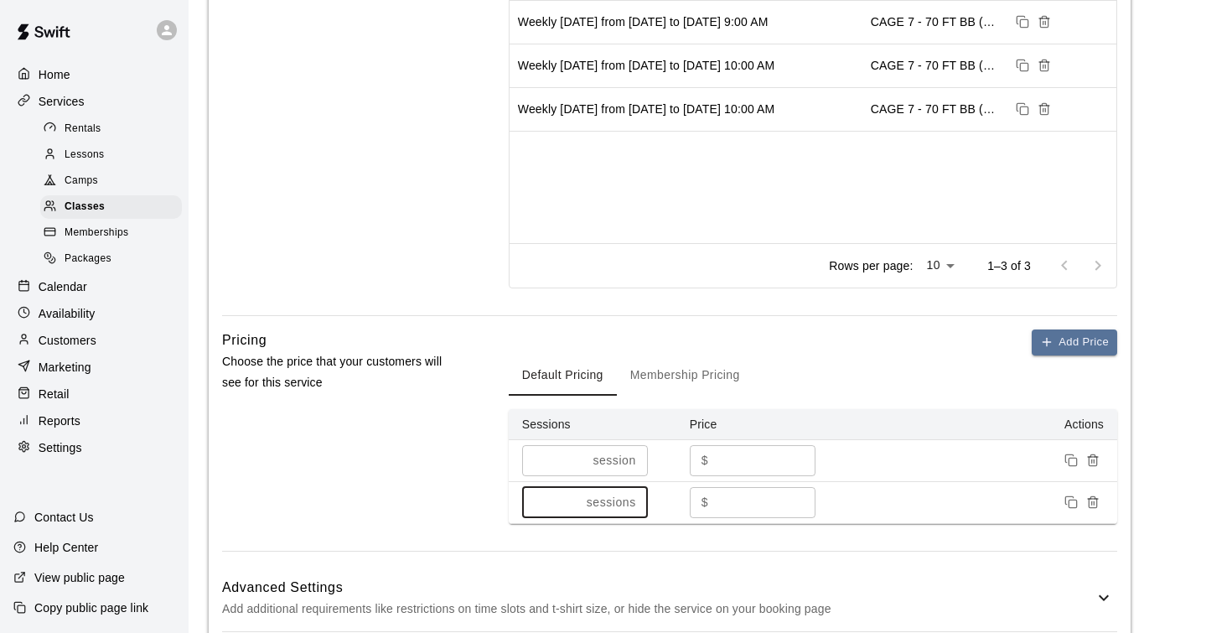
click at [580, 496] on input "*" at bounding box center [551, 502] width 58 height 31
click at [582, 496] on div "* sessions ​" at bounding box center [585, 502] width 126 height 31
click at [576, 497] on input "*" at bounding box center [551, 502] width 58 height 31
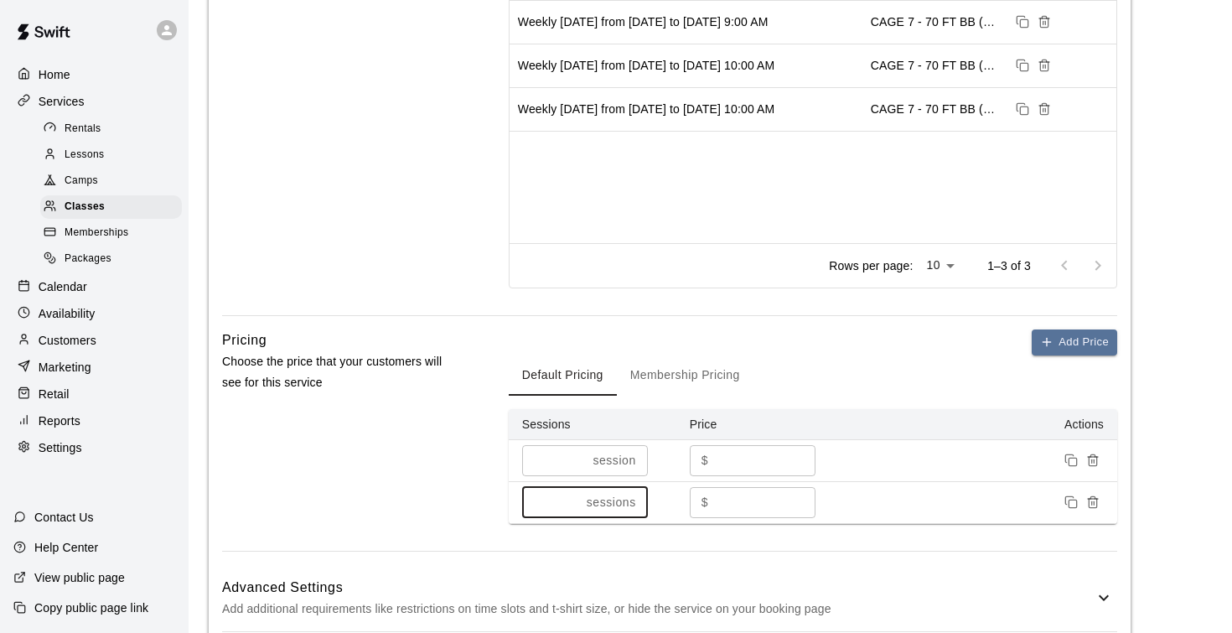
type input "*"
click at [576, 497] on input "*" at bounding box center [551, 502] width 58 height 31
click at [741, 499] on input "*" at bounding box center [765, 502] width 101 height 31
type input "***"
click at [437, 469] on div "Pricing Choose the price that your customers will see for this service" at bounding box center [338, 439] width 233 height 221
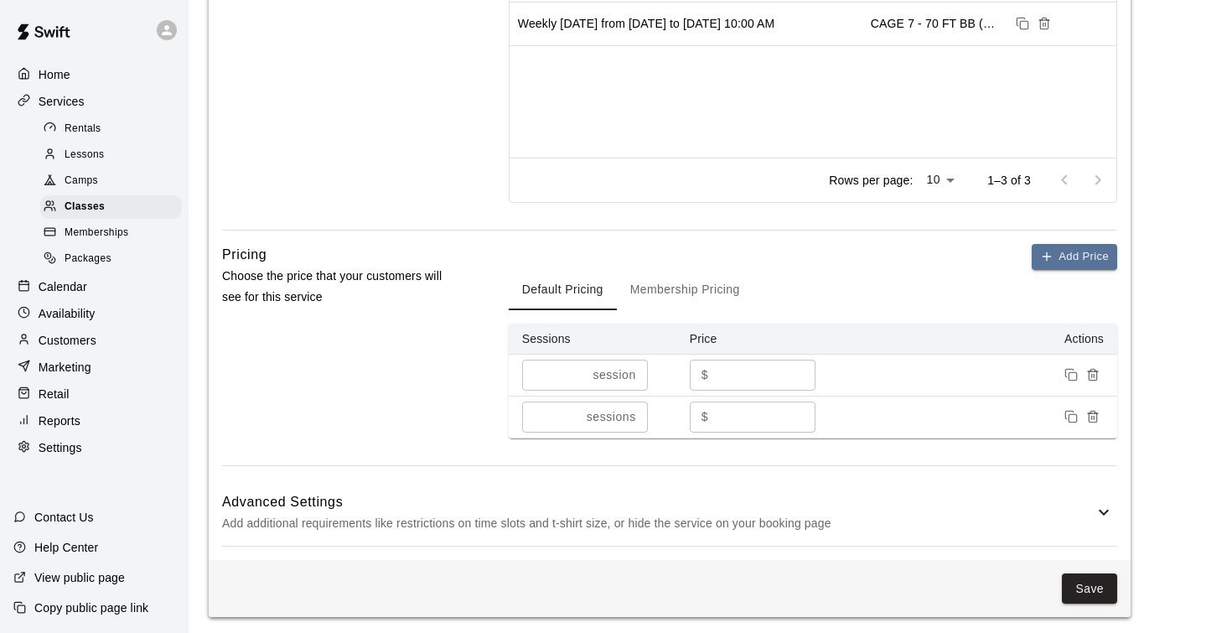
scroll to position [934, 0]
click at [1106, 510] on icon at bounding box center [1104, 513] width 10 height 6
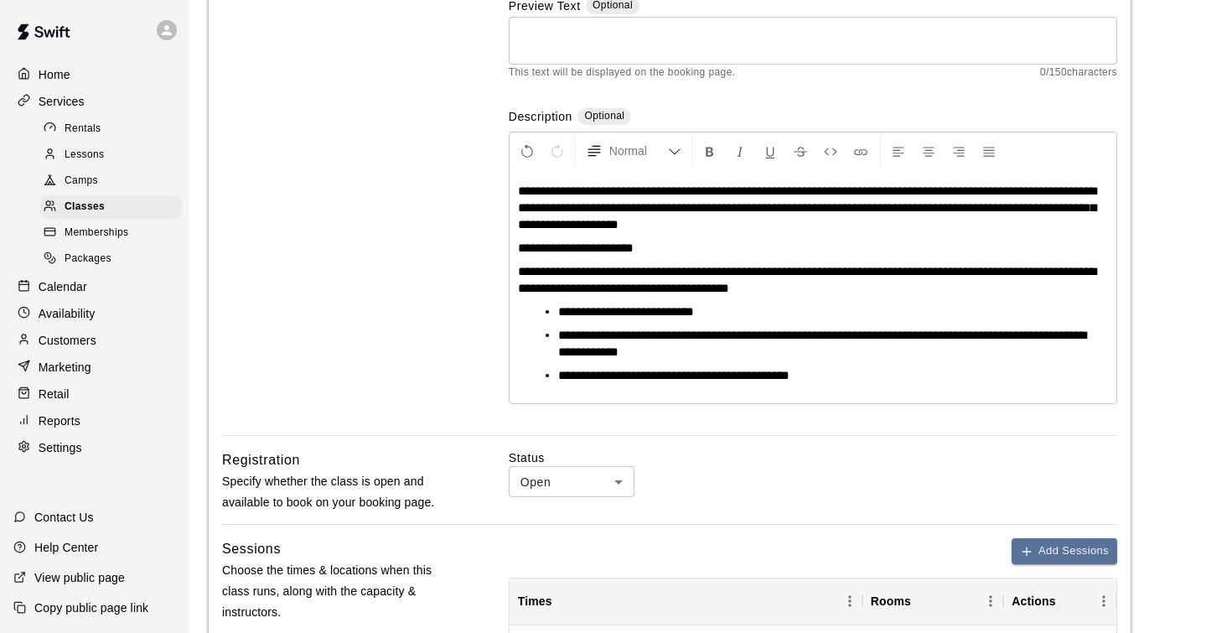
scroll to position [224, 0]
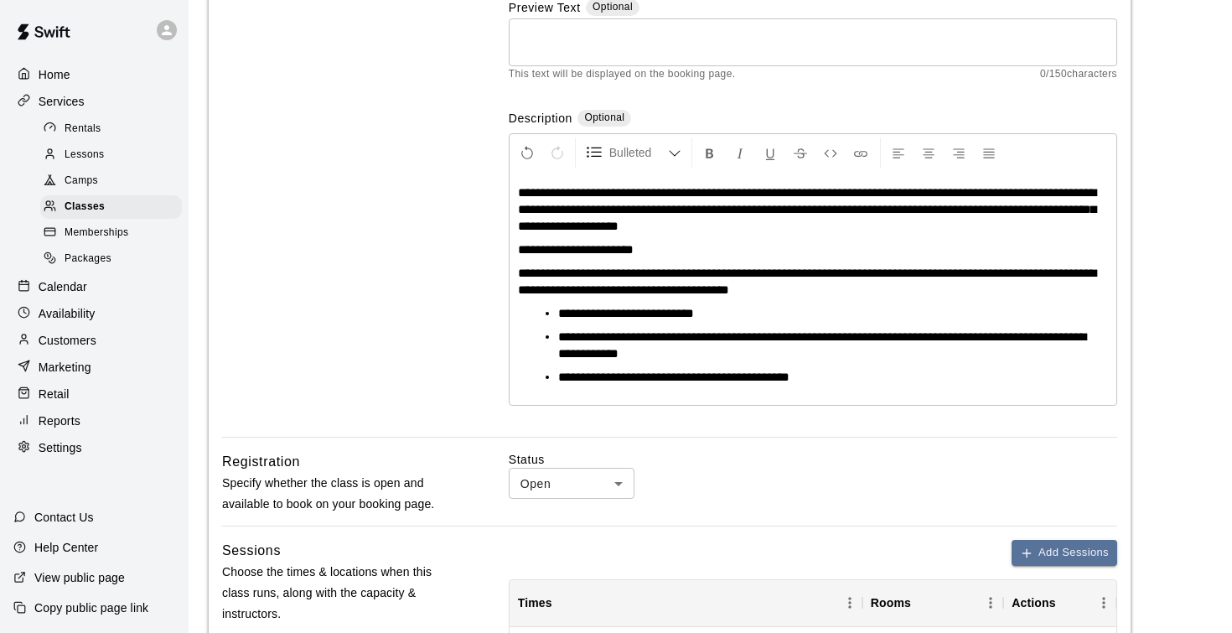
click at [750, 312] on li "**********" at bounding box center [819, 313] width 523 height 17
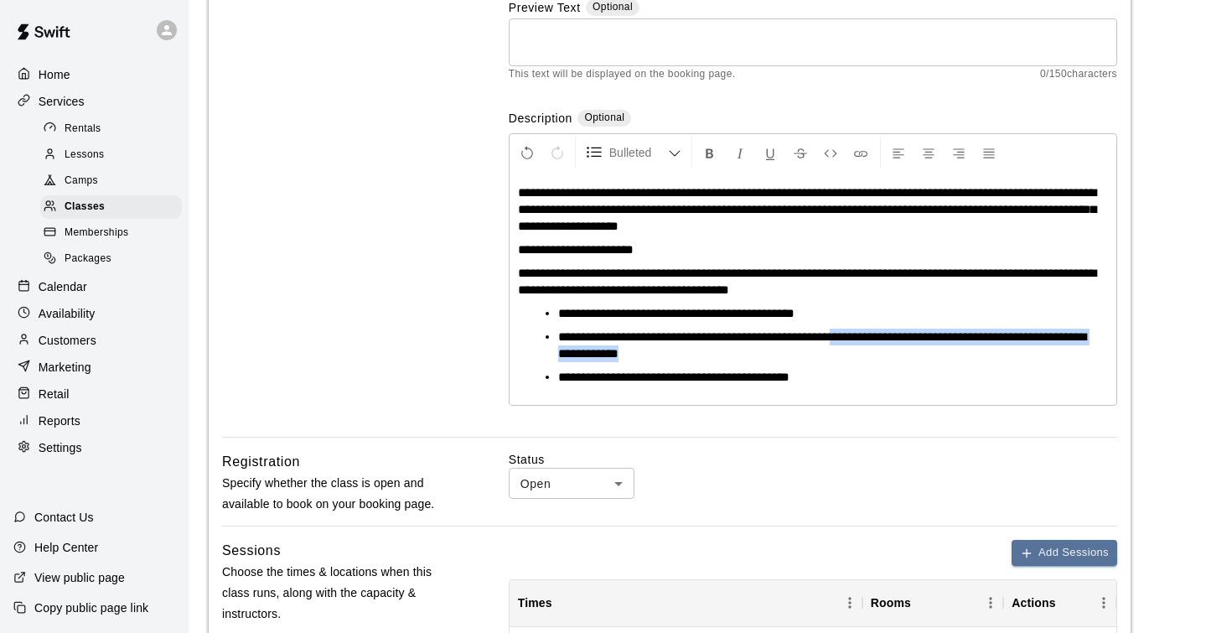
drag, startPoint x: 852, startPoint y: 336, endPoint x: 884, endPoint y: 353, distance: 36.0
click at [884, 353] on li "**********" at bounding box center [819, 345] width 523 height 34
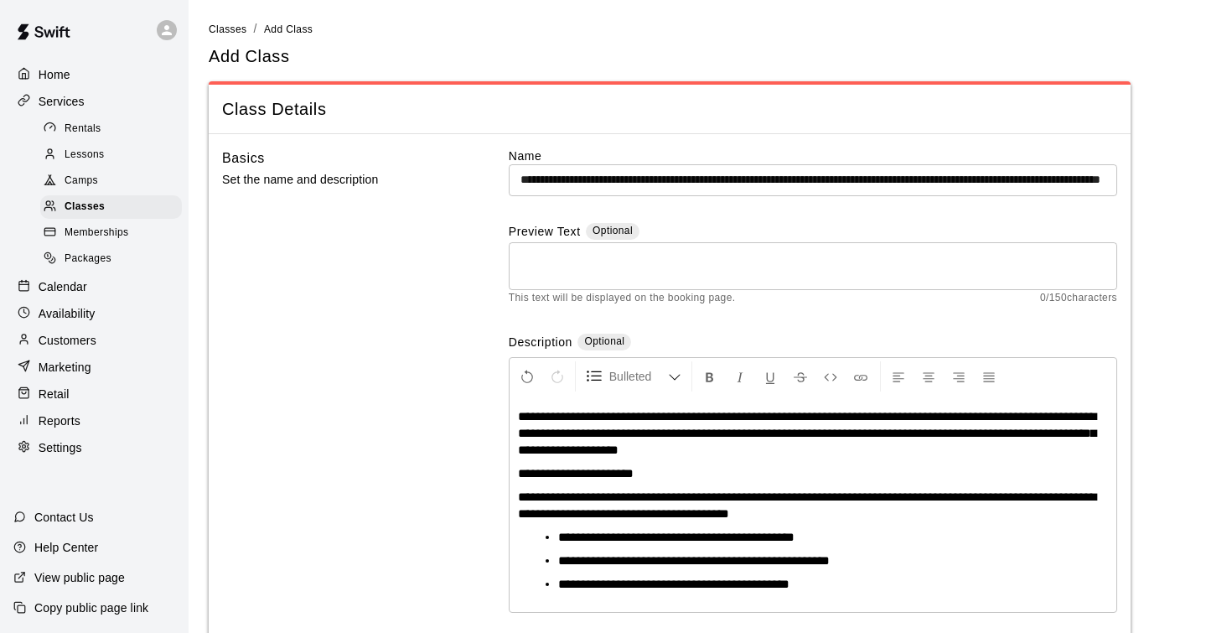
scroll to position [0, 0]
click at [520, 415] on span "**********" at bounding box center [807, 433] width 578 height 46
click at [954, 413] on span "**********" at bounding box center [807, 433] width 578 height 46
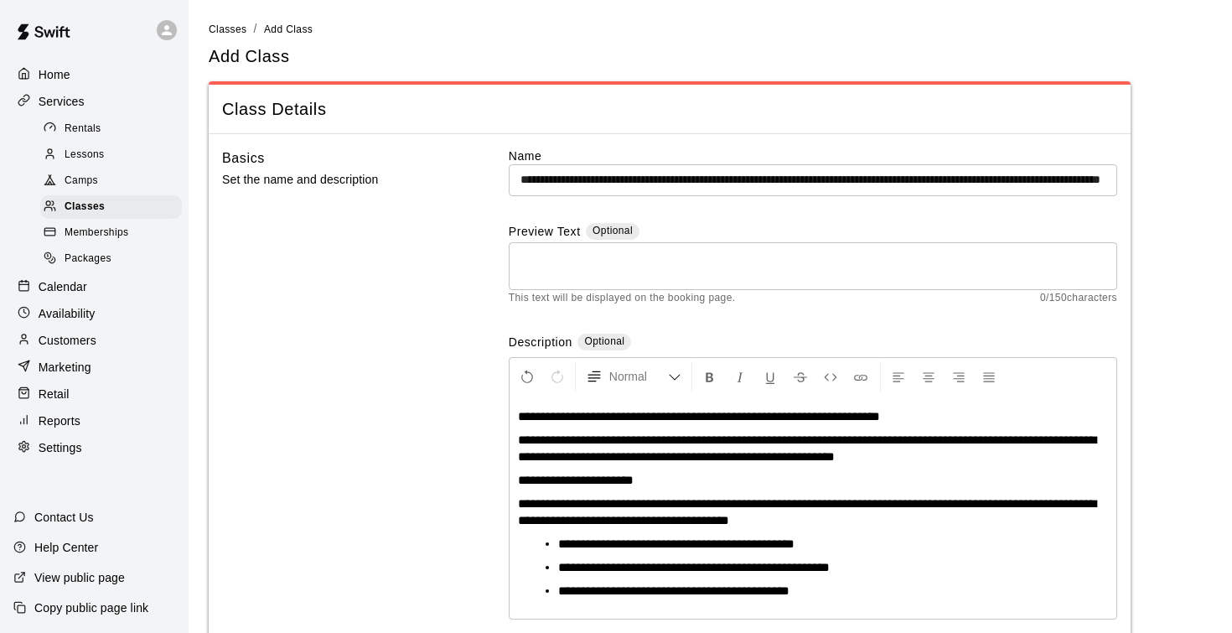
click at [757, 439] on span "**********" at bounding box center [807, 447] width 578 height 29
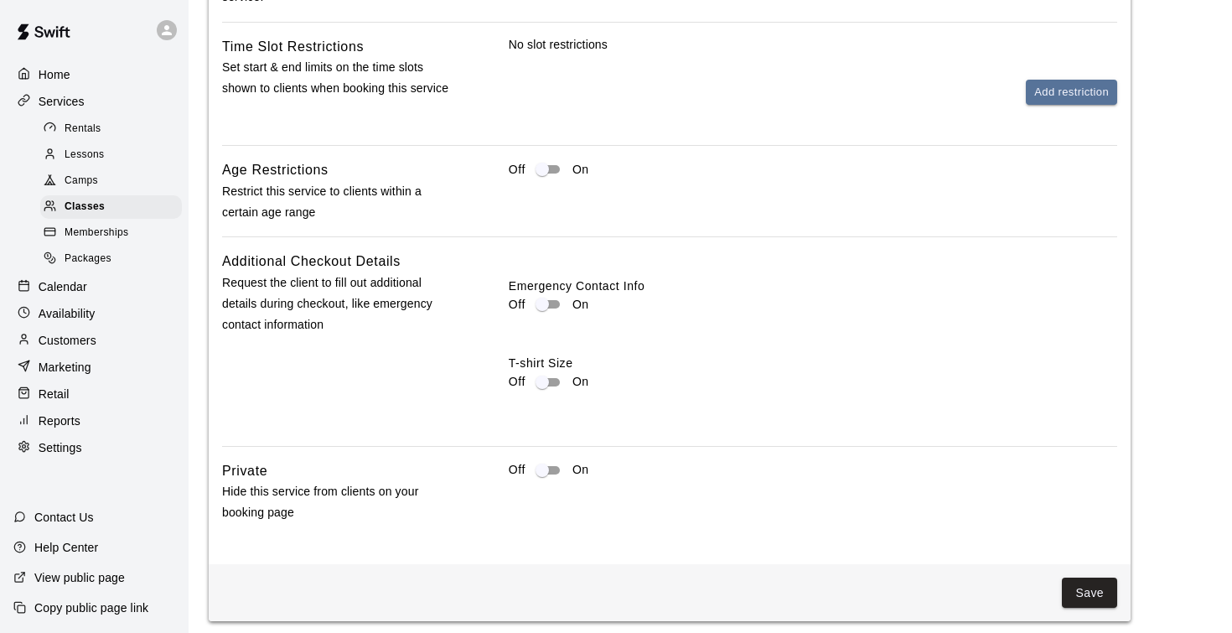
scroll to position [1644, 0]
click at [1082, 593] on button "Save" at bounding box center [1089, 593] width 55 height 31
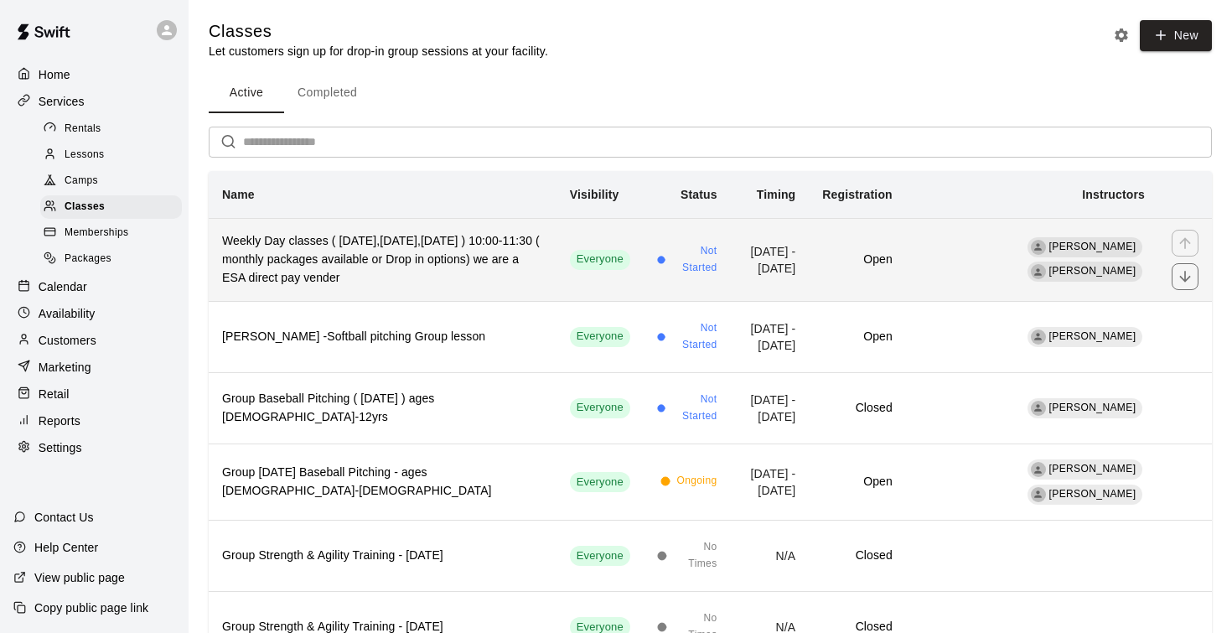
click at [433, 269] on h6 "Weekly Day classes ( Monday,Wednesday,Friday ) 10:00-11:30 ( monthly packages a…" at bounding box center [382, 259] width 321 height 55
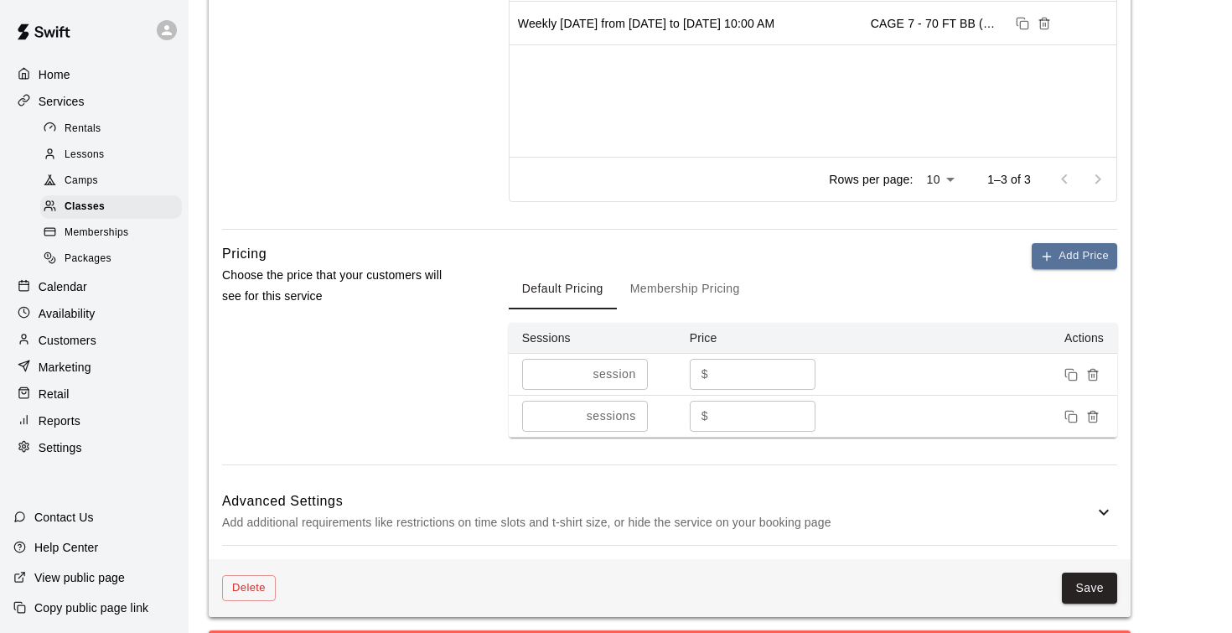
scroll to position [973, 0]
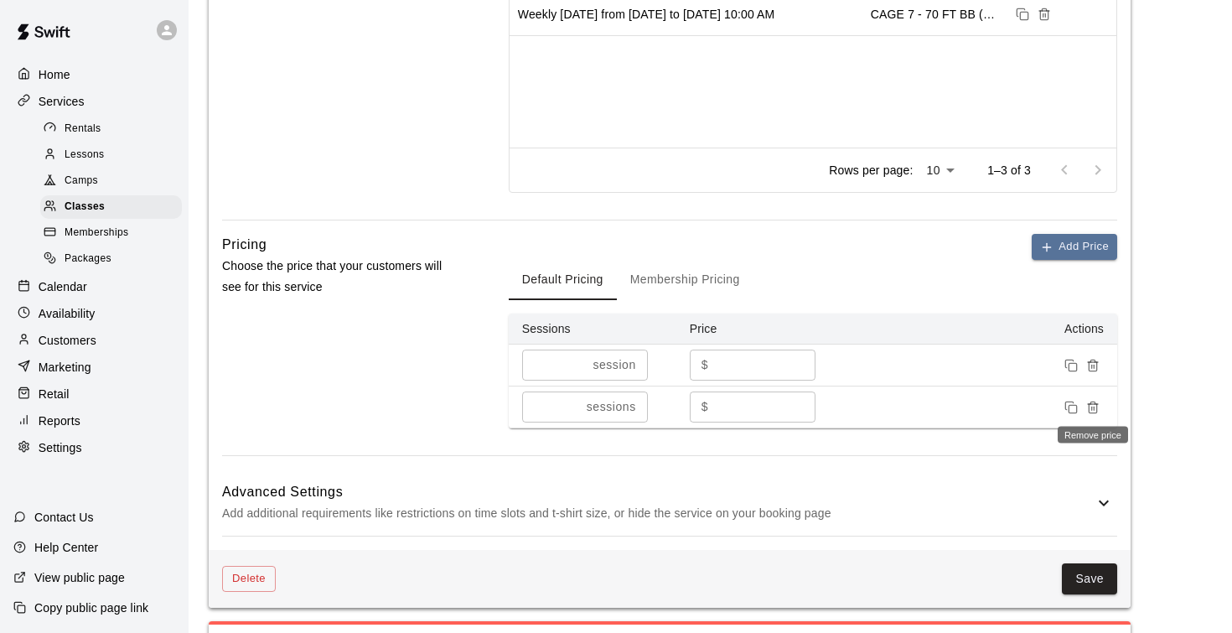
click at [1096, 404] on icon "Remove price" at bounding box center [1092, 408] width 8 height 9
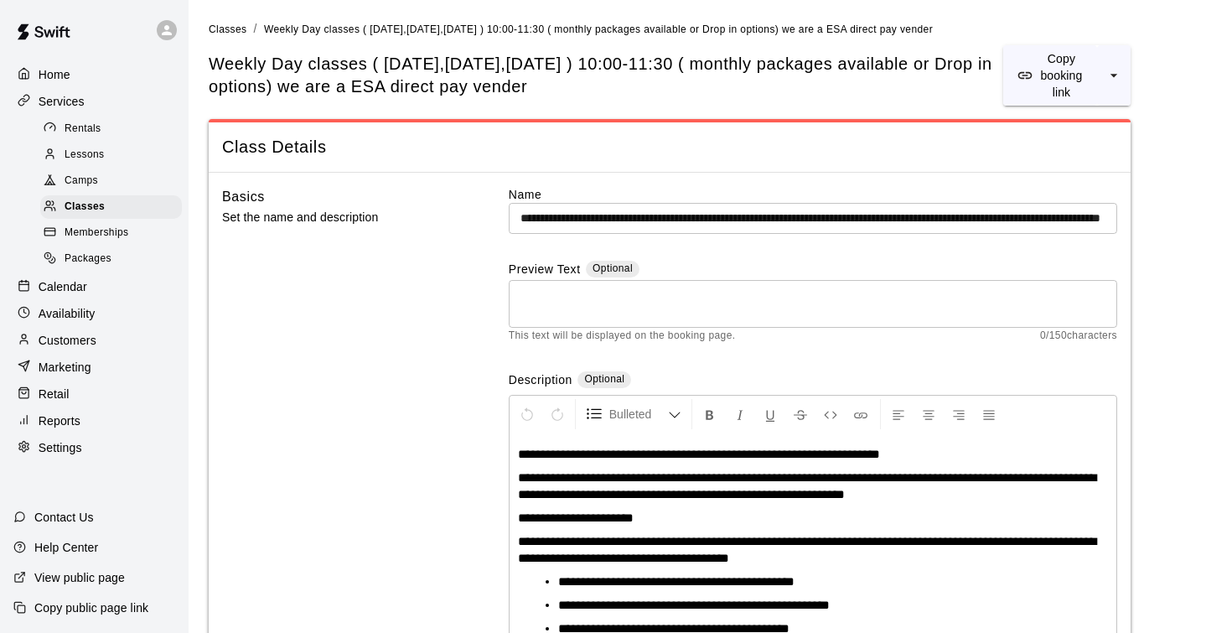
scroll to position [0, 0]
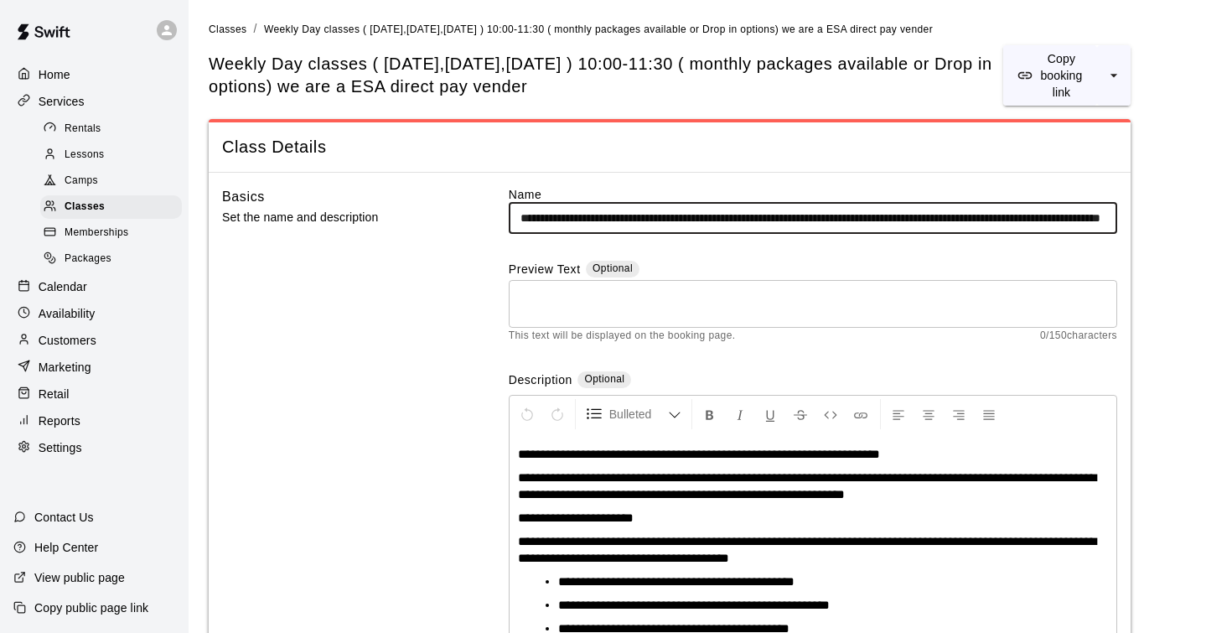
click at [1107, 217] on input "**********" at bounding box center [813, 218] width 608 height 31
click at [1105, 216] on input "**********" at bounding box center [813, 218] width 608 height 31
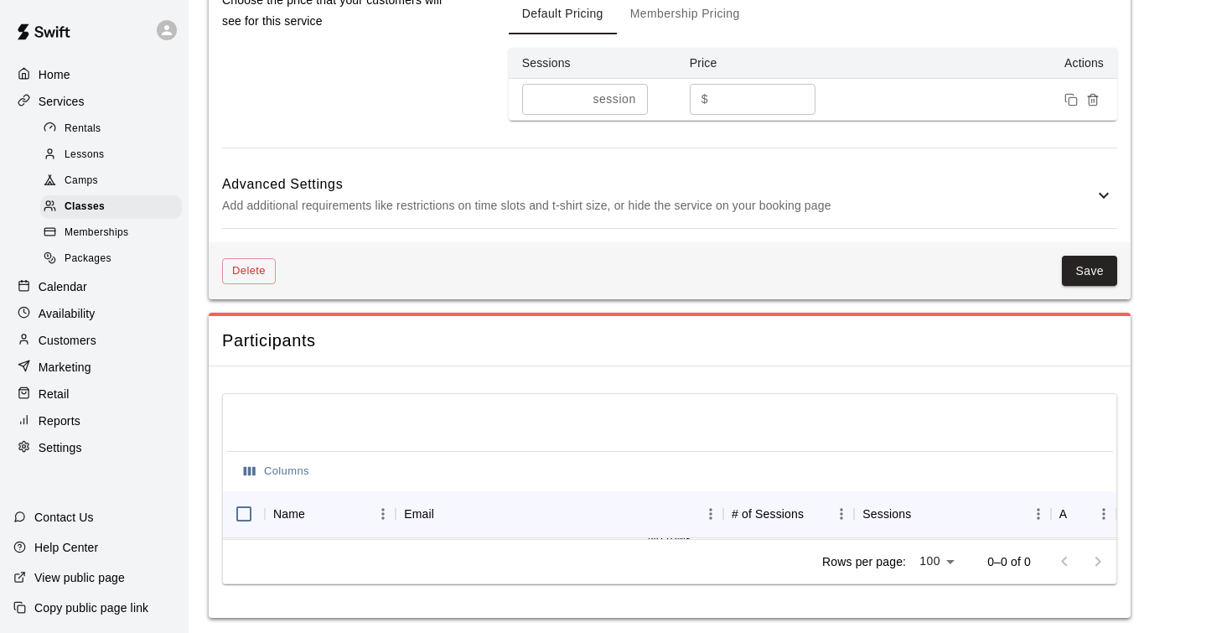
scroll to position [1238, 0]
type input "**********"
click at [1104, 264] on button "Save" at bounding box center [1089, 271] width 55 height 31
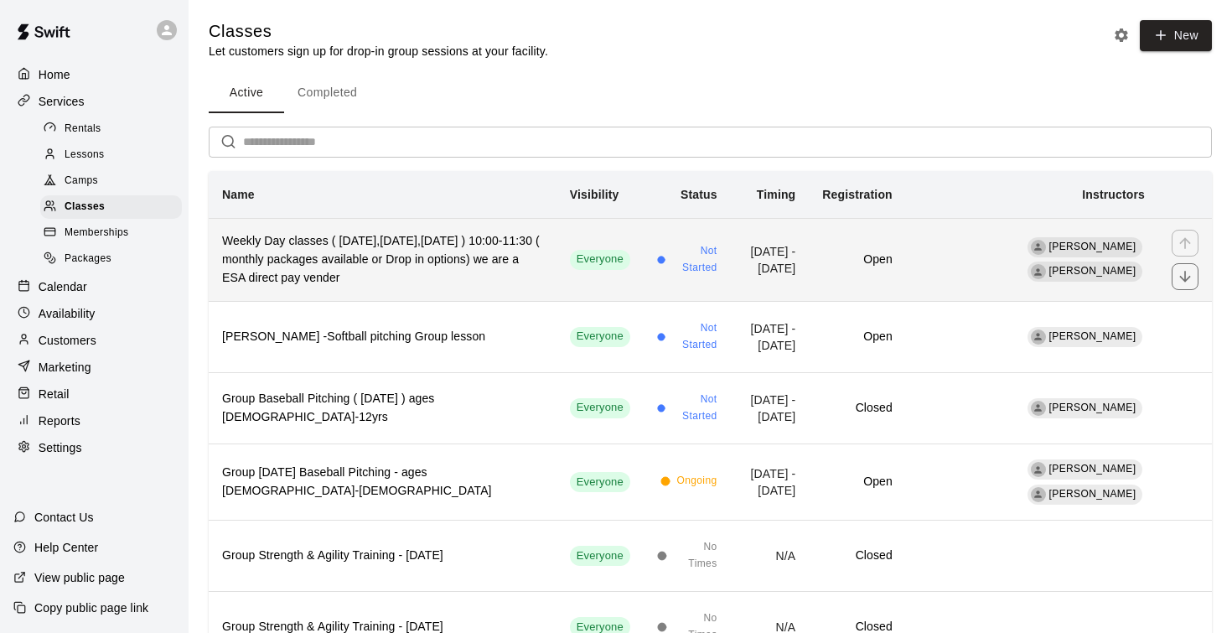
click at [507, 256] on h6 "Weekly Day classes ( Monday,Wednesday,Friday ) 10:00-11:30 ( monthly packages a…" at bounding box center [382, 259] width 321 height 55
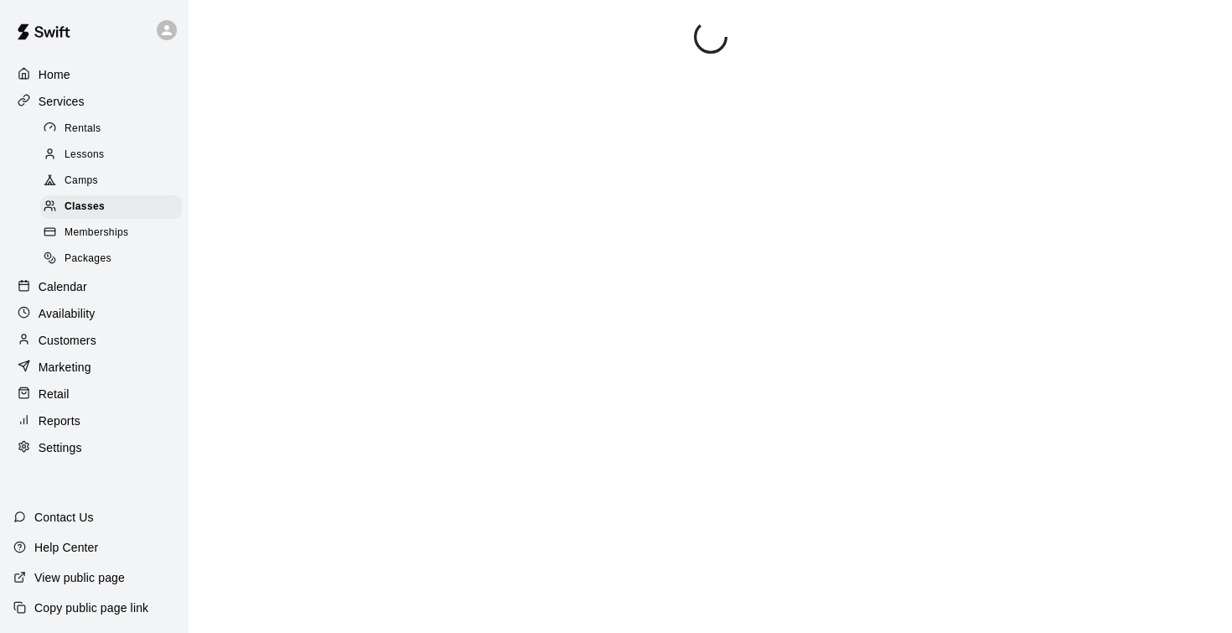
scroll to position [1, 0]
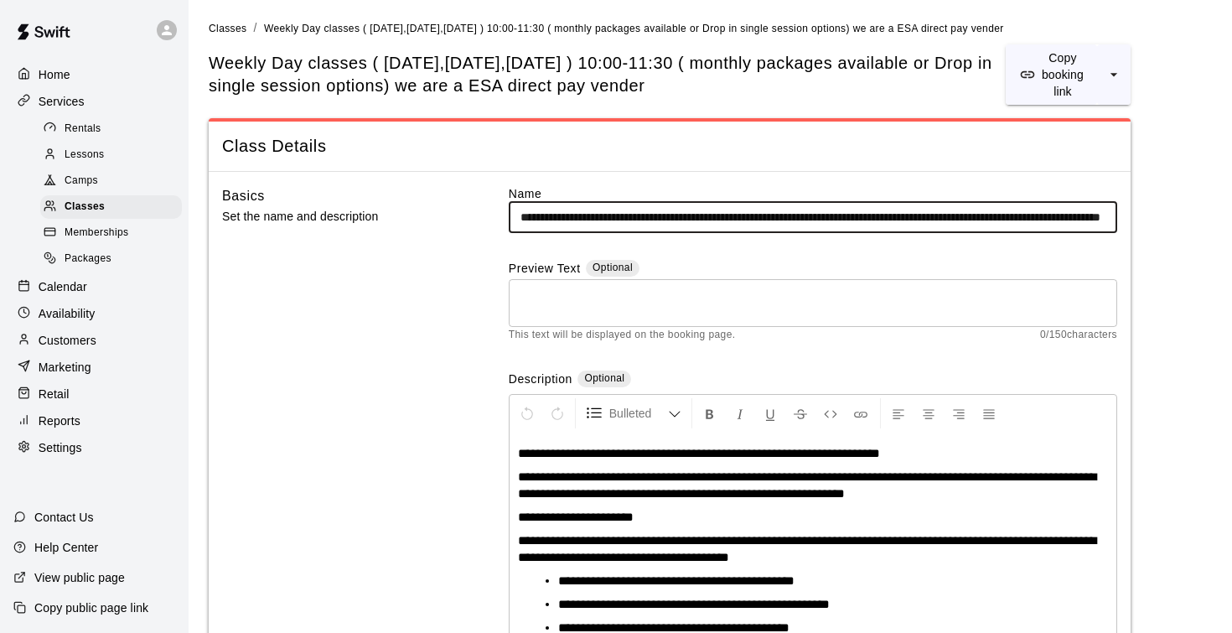
drag, startPoint x: 520, startPoint y: 212, endPoint x: 1204, endPoint y: 222, distance: 684.7
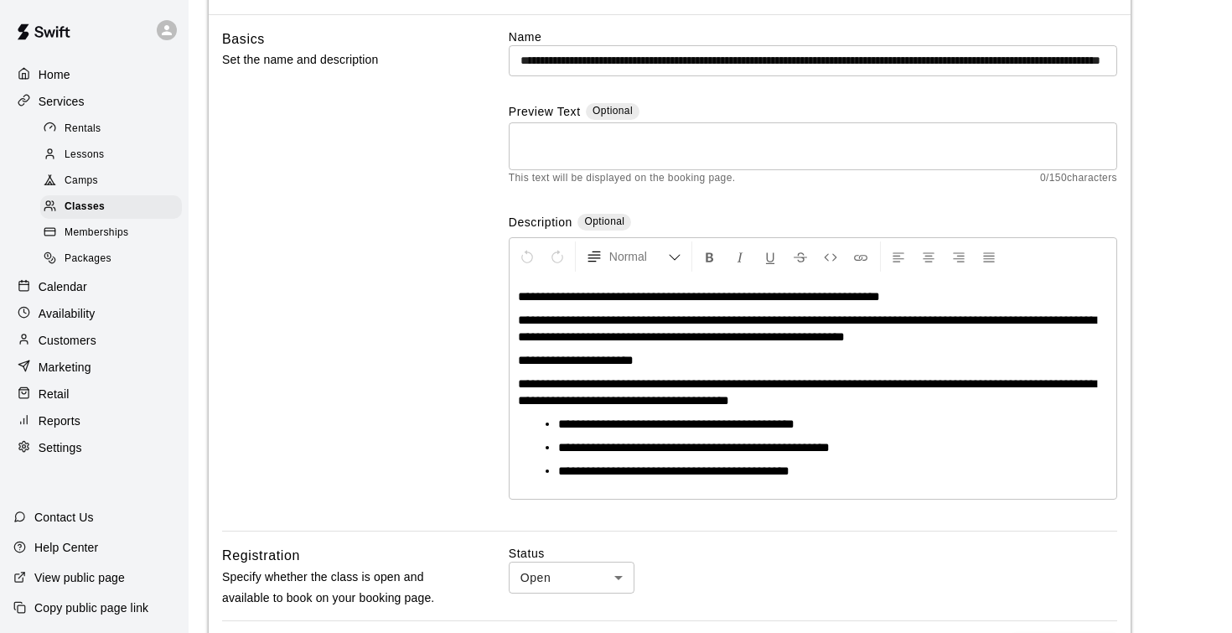
scroll to position [153, 0]
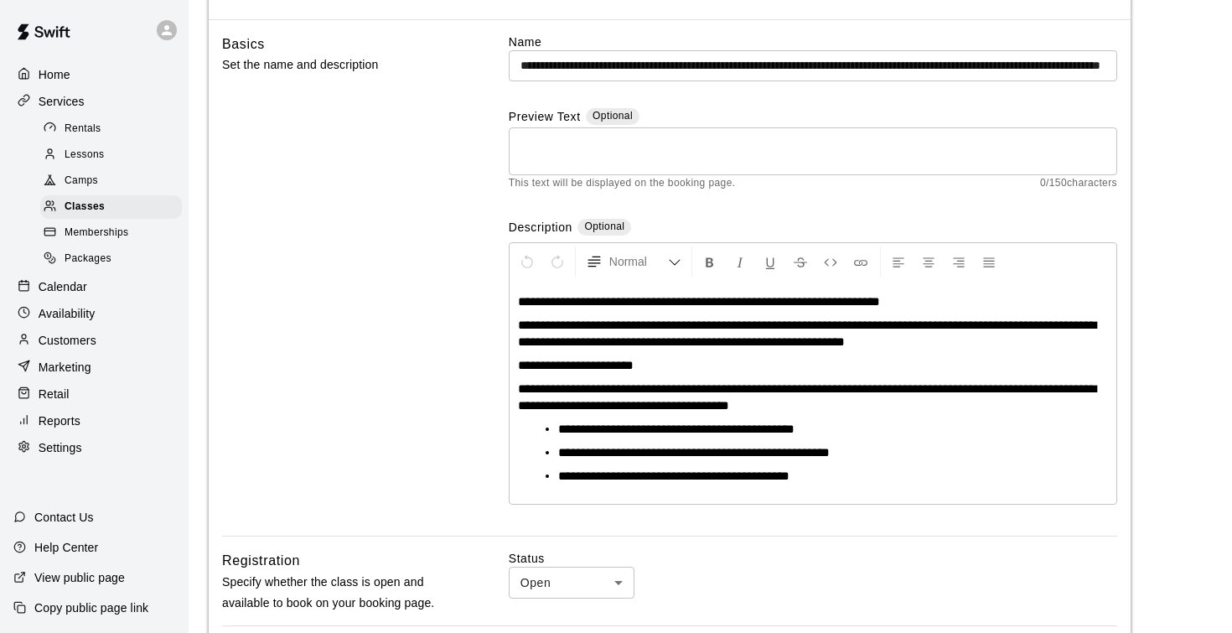
drag, startPoint x: 519, startPoint y: 447, endPoint x: 809, endPoint y: 71, distance: 474.3
click at [809, 71] on div "**********" at bounding box center [813, 285] width 608 height 503
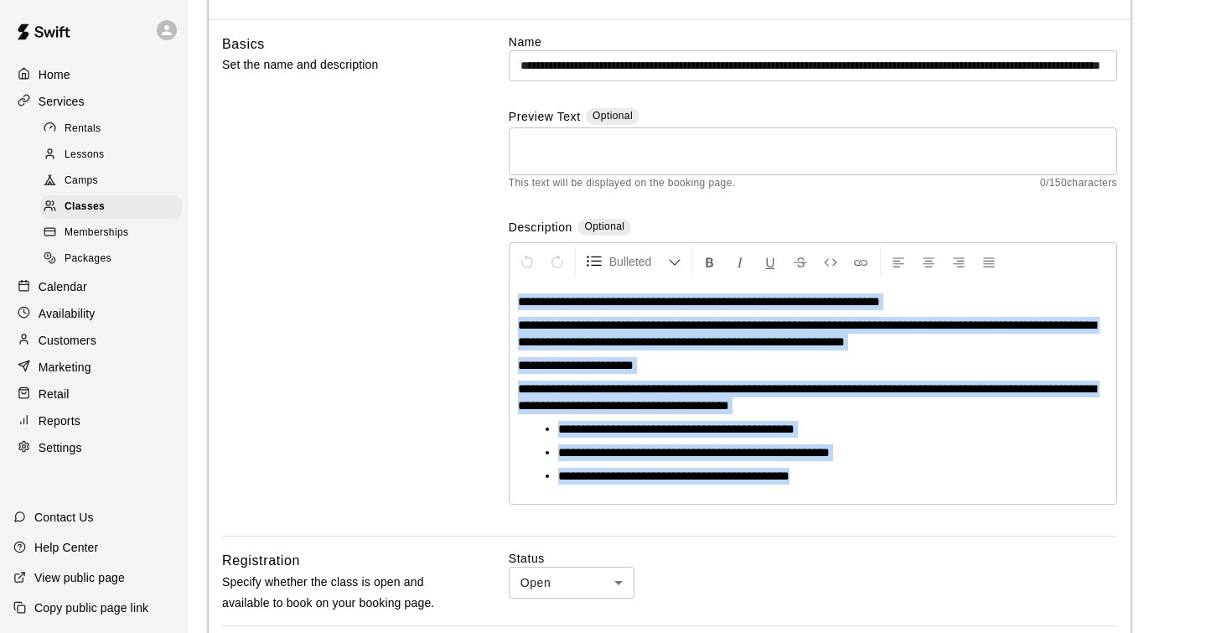
drag, startPoint x: 823, startPoint y: 480, endPoint x: 411, endPoint y: 296, distance: 451.6
click at [411, 296] on div "**********" at bounding box center [669, 285] width 895 height 503
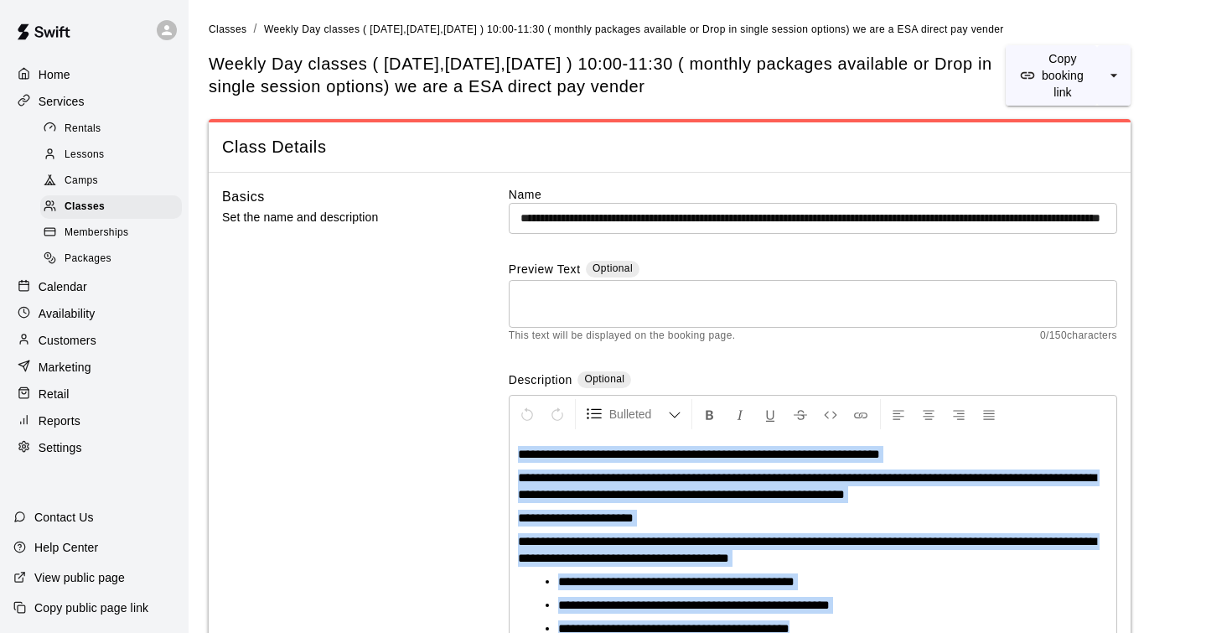
scroll to position [0, 0]
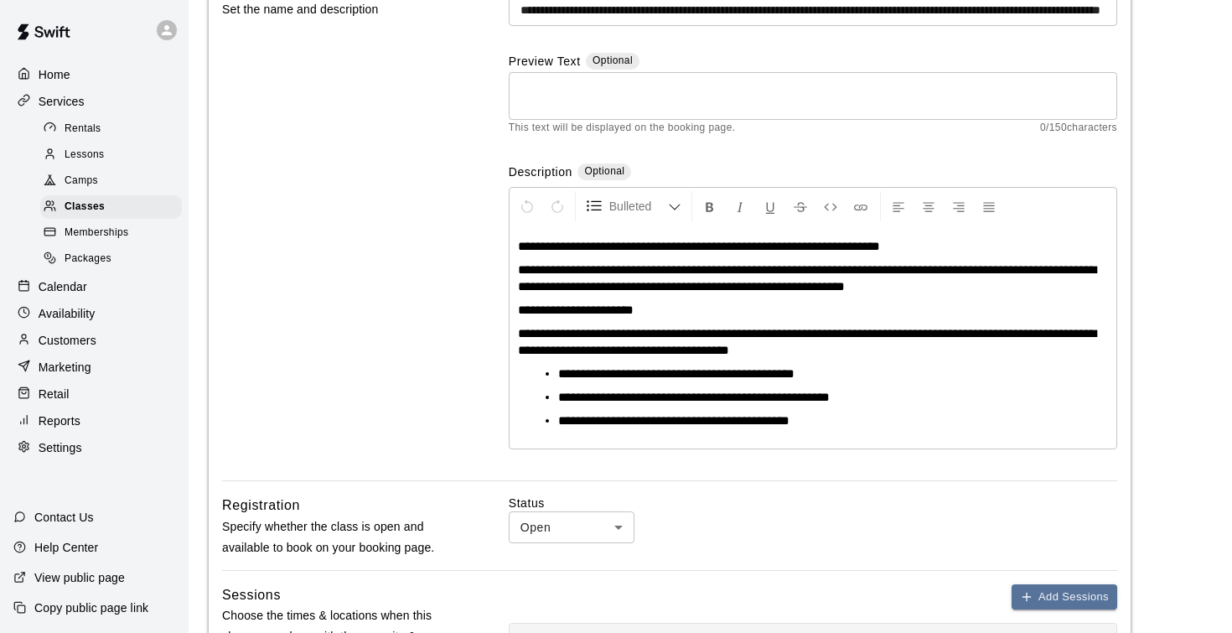
click at [449, 278] on div "Basics Set the name and description" at bounding box center [338, 229] width 233 height 503
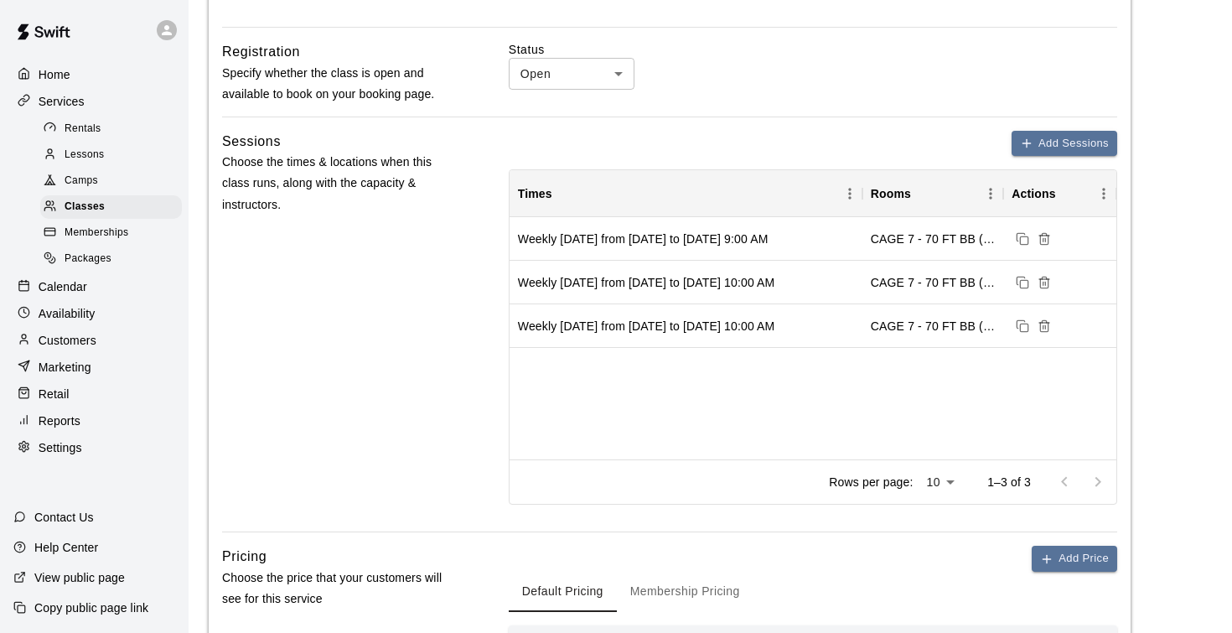
scroll to position [662, 0]
click at [900, 231] on div "CAGE 7 - 70 FT BB (w/ pitching mound), CAGE 8 - 70 FT BB (w/ pitching mound)" at bounding box center [933, 238] width 124 height 17
click at [776, 383] on div "Weekly on Friday from 9/12/2025 to 12/19/2025 at 9:00 AM CAGE 7 - 70 FT BB (w/ …" at bounding box center [812, 337] width 607 height 242
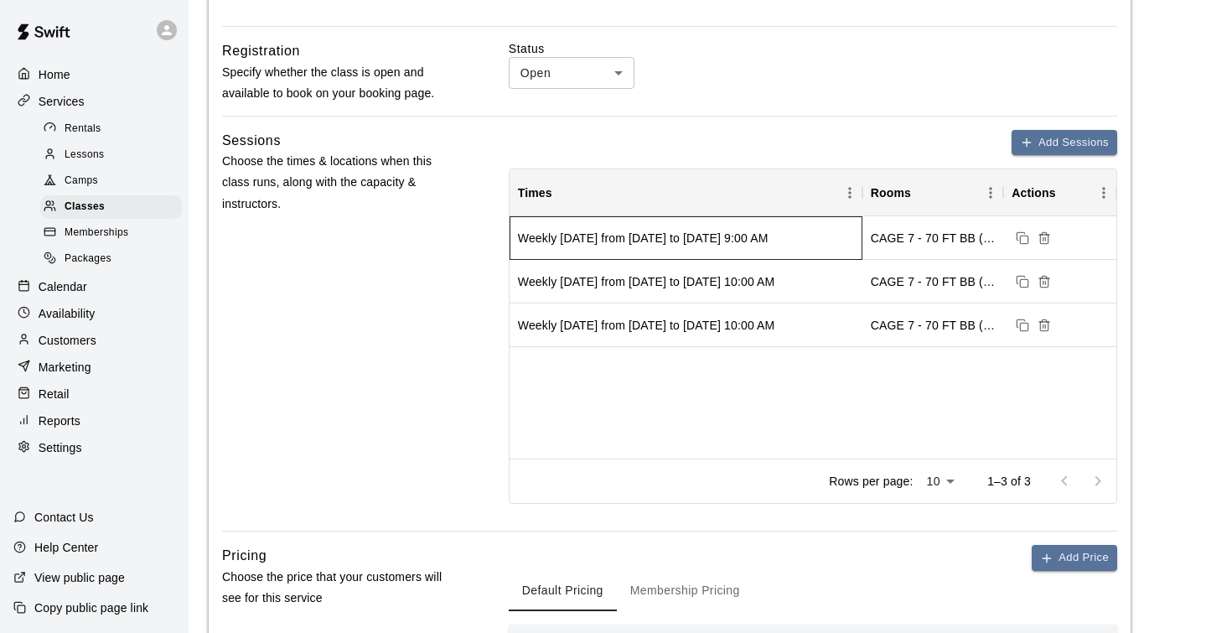
click at [671, 246] on div "Weekly on Friday from 9/12/2025 to 12/19/2025 at 9:00 AM" at bounding box center [685, 238] width 353 height 44
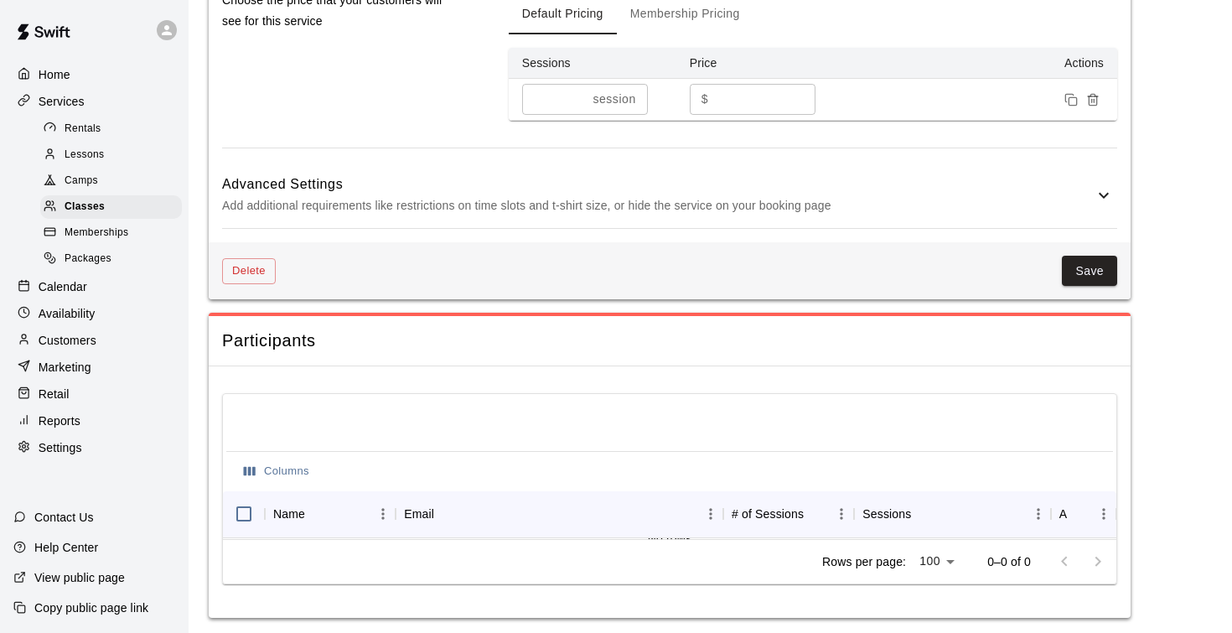
scroll to position [1238, 0]
click at [1095, 186] on icon at bounding box center [1104, 196] width 20 height 20
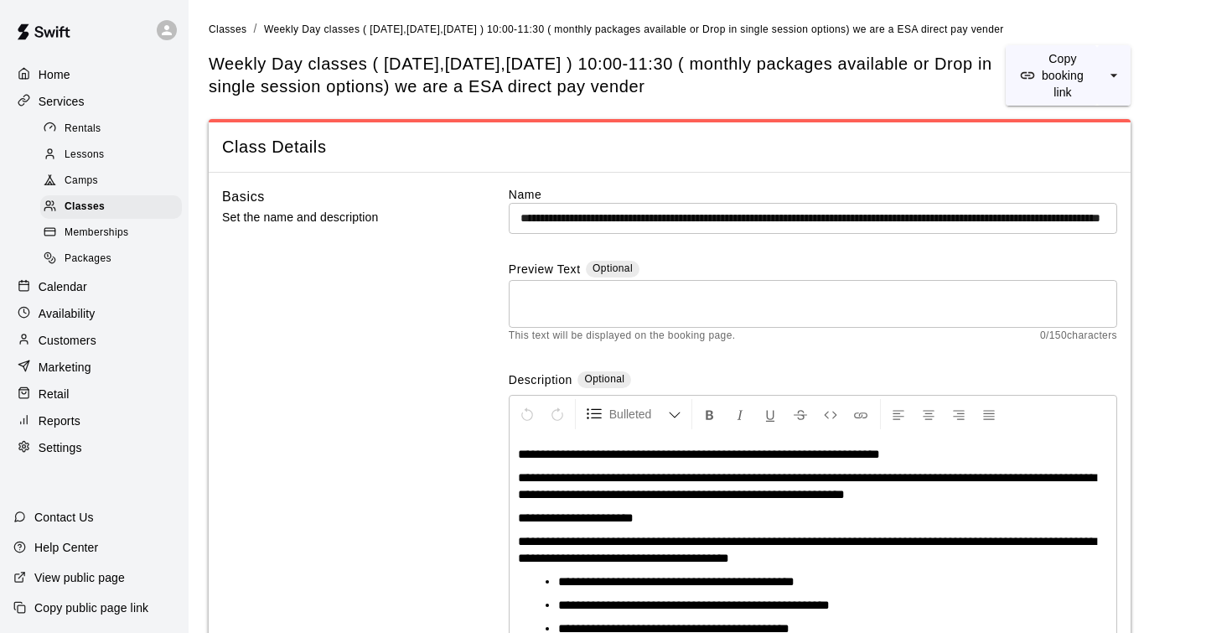
scroll to position [0, 0]
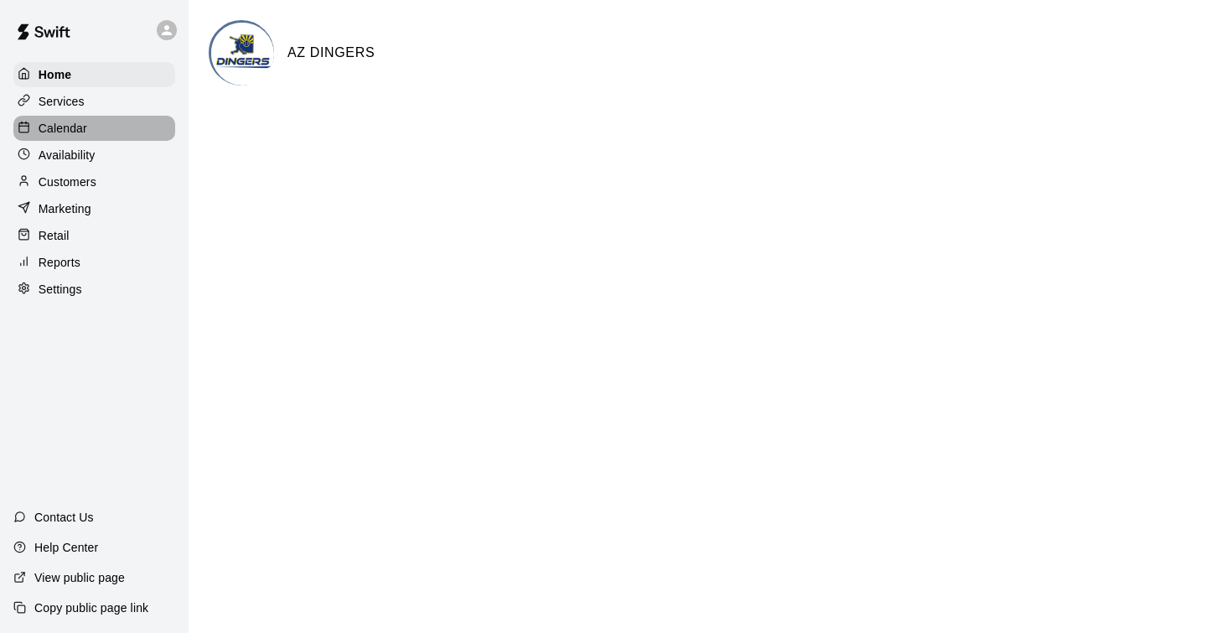
click at [58, 125] on p "Calendar" at bounding box center [63, 128] width 49 height 17
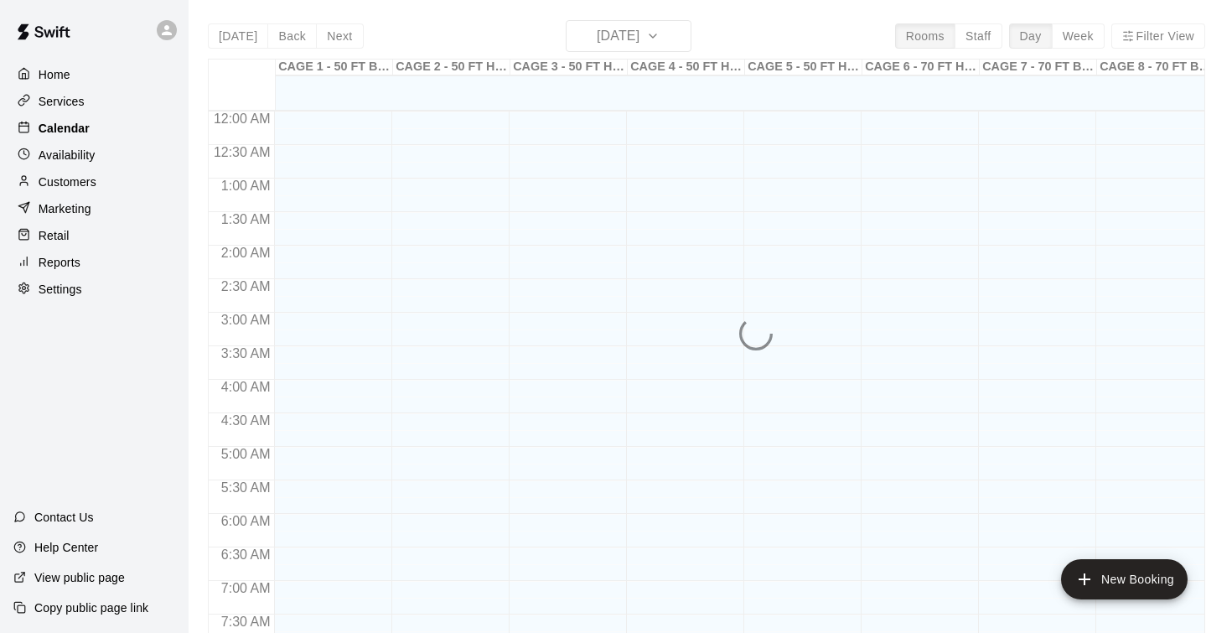
scroll to position [761, 0]
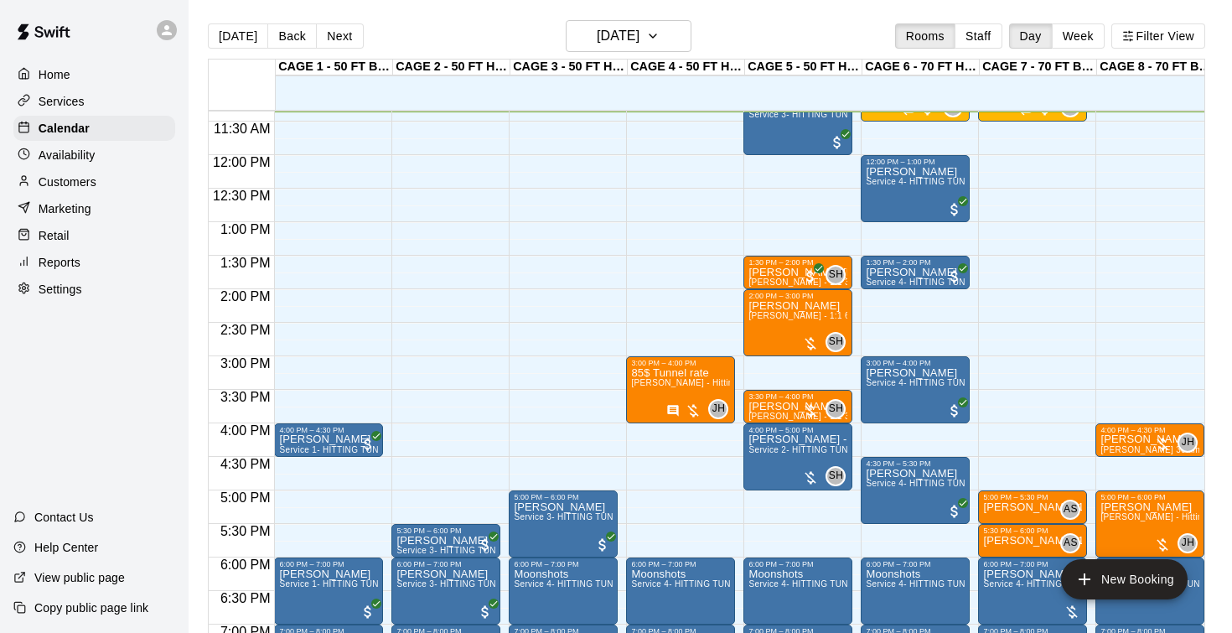
click at [75, 101] on p "Services" at bounding box center [62, 101] width 46 height 17
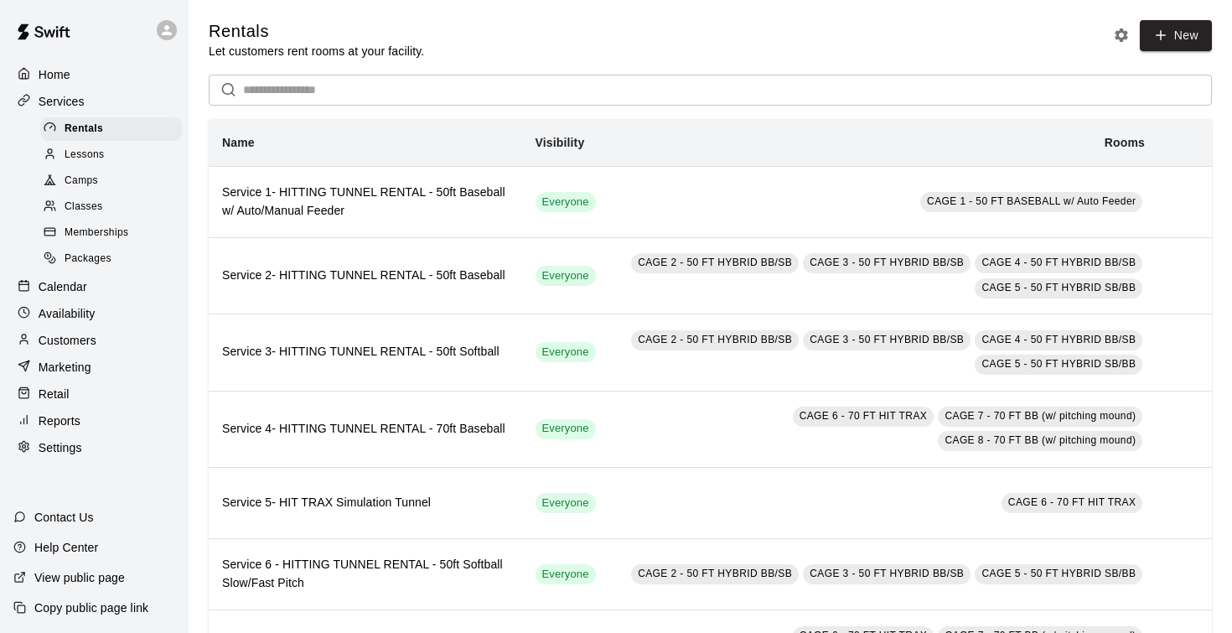
click at [92, 202] on span "Classes" at bounding box center [84, 207] width 38 height 17
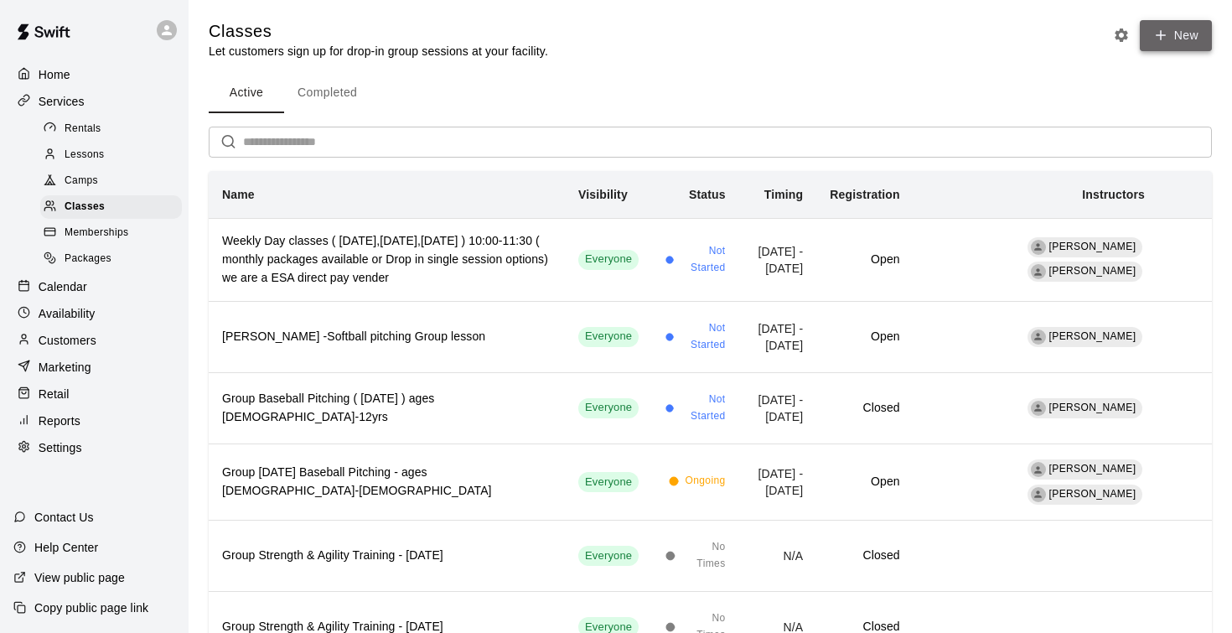
click at [1176, 39] on button "New" at bounding box center [1176, 35] width 72 height 31
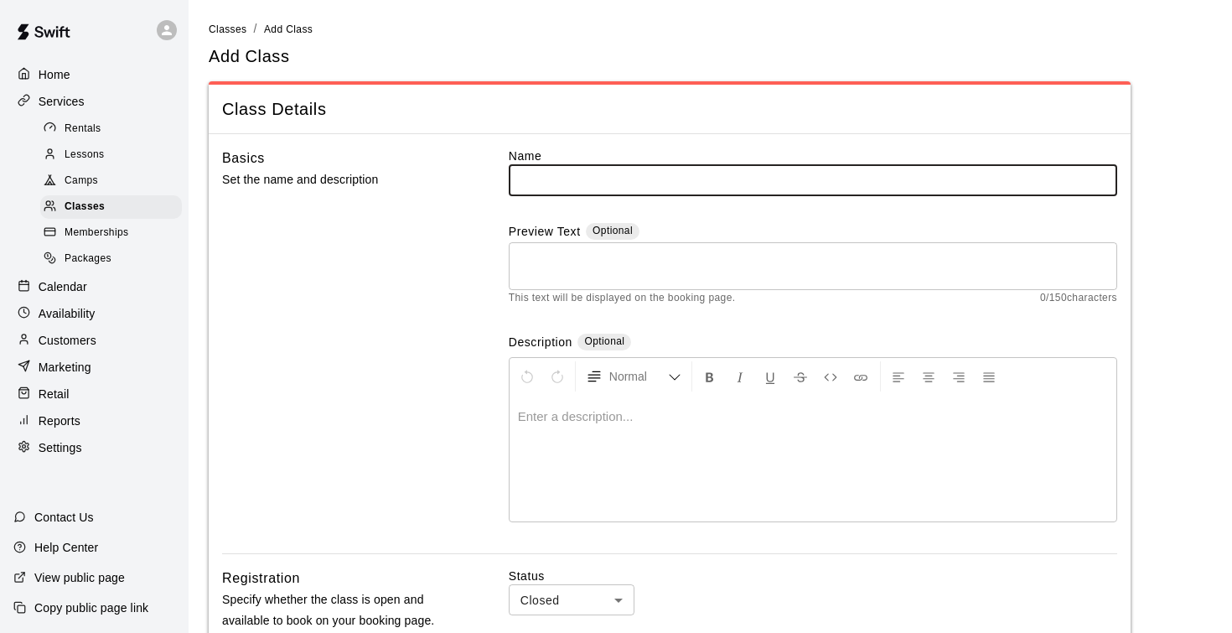
click at [561, 181] on input "text" at bounding box center [813, 179] width 608 height 31
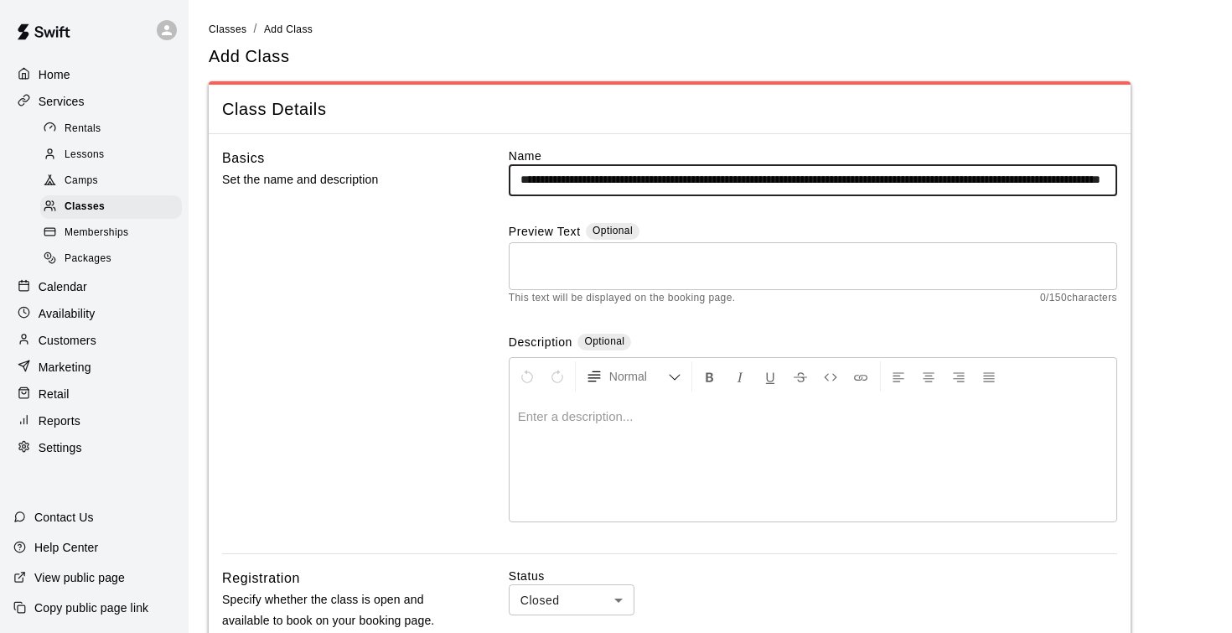
type input "**********"
click at [659, 412] on p at bounding box center [813, 416] width 590 height 17
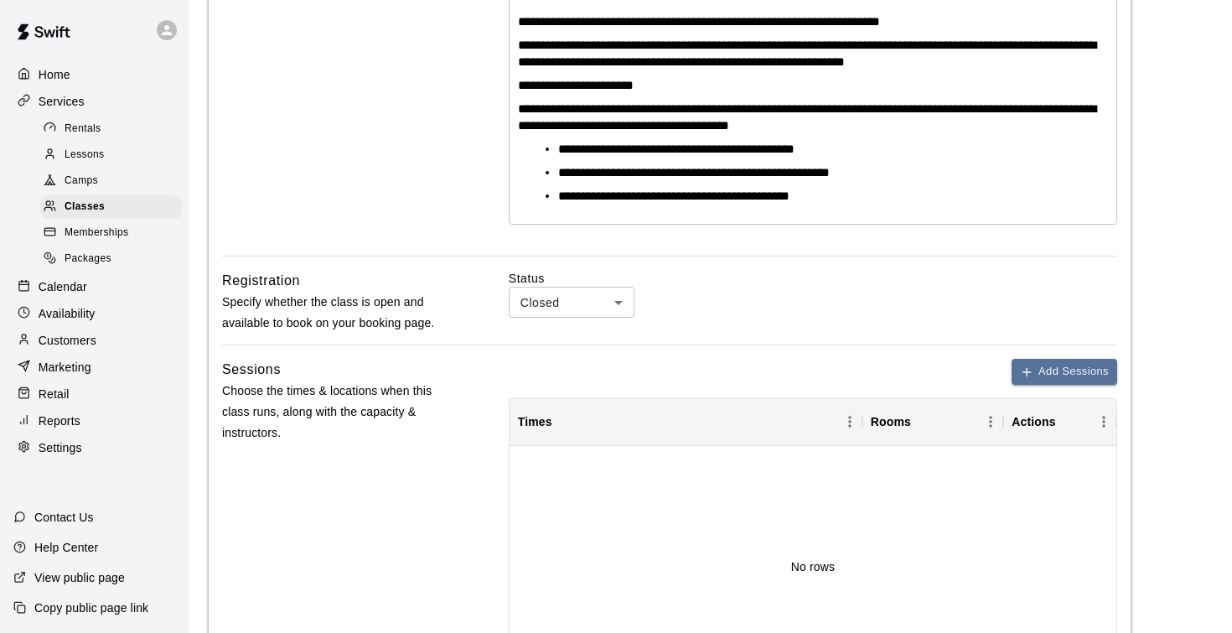
scroll to position [393, 0]
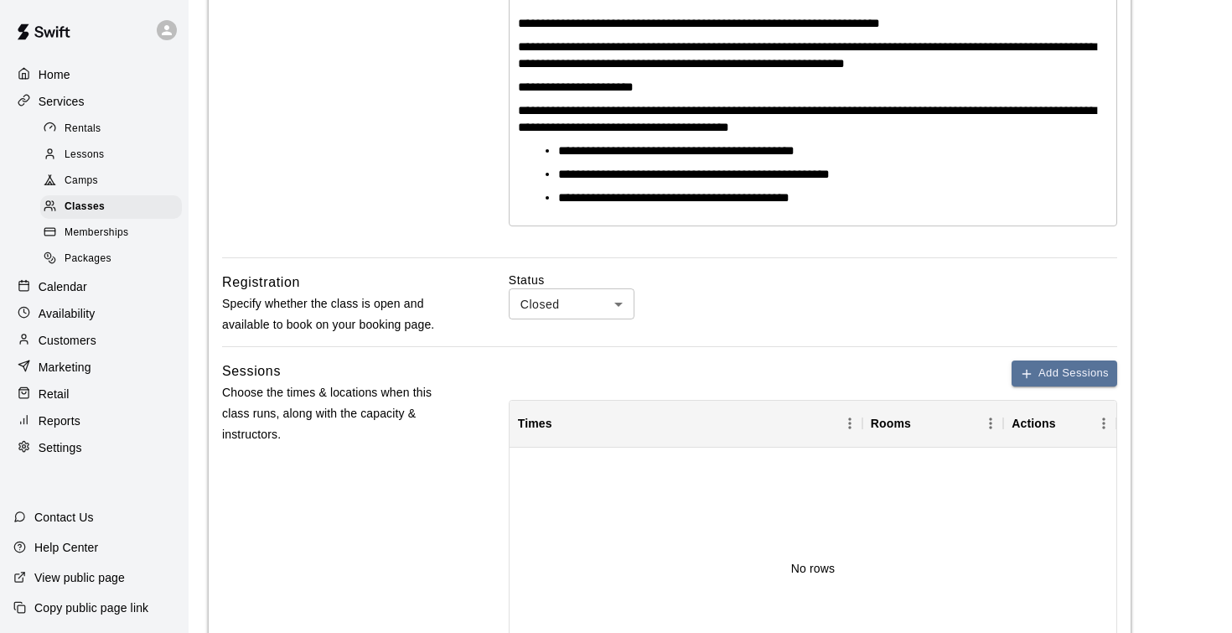
click at [623, 303] on body "**********" at bounding box center [616, 346] width 1232 height 1478
click at [587, 364] on li "Open" at bounding box center [572, 365] width 126 height 28
type input "****"
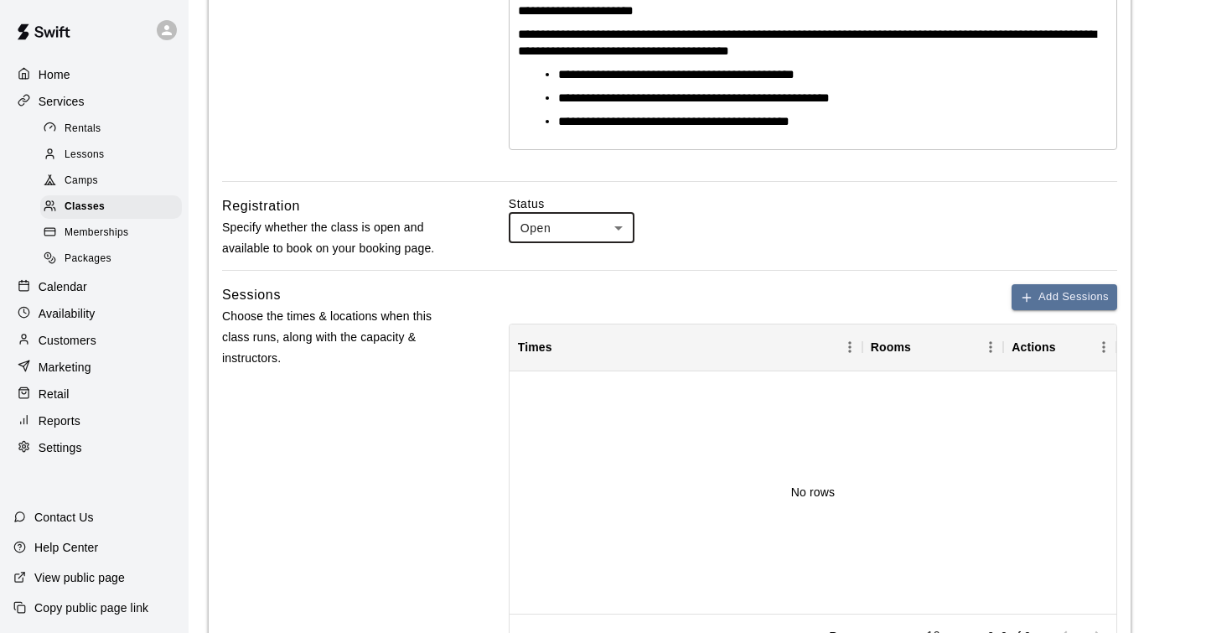
scroll to position [602, 0]
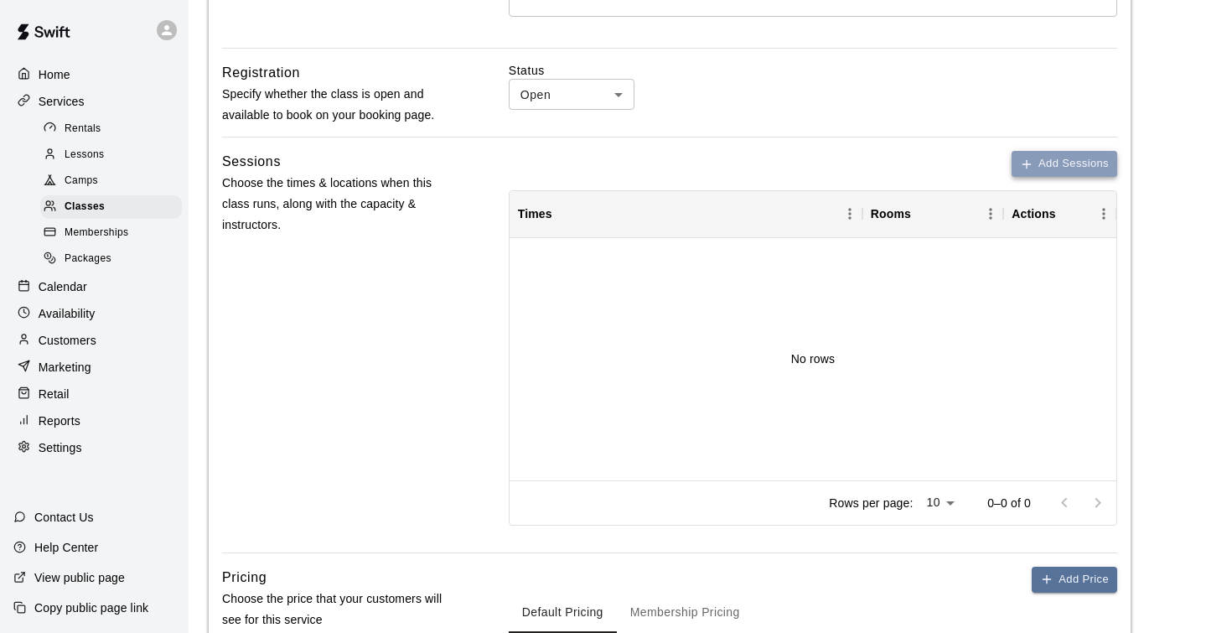
click at [1052, 158] on button "Add Sessions" at bounding box center [1064, 164] width 106 height 26
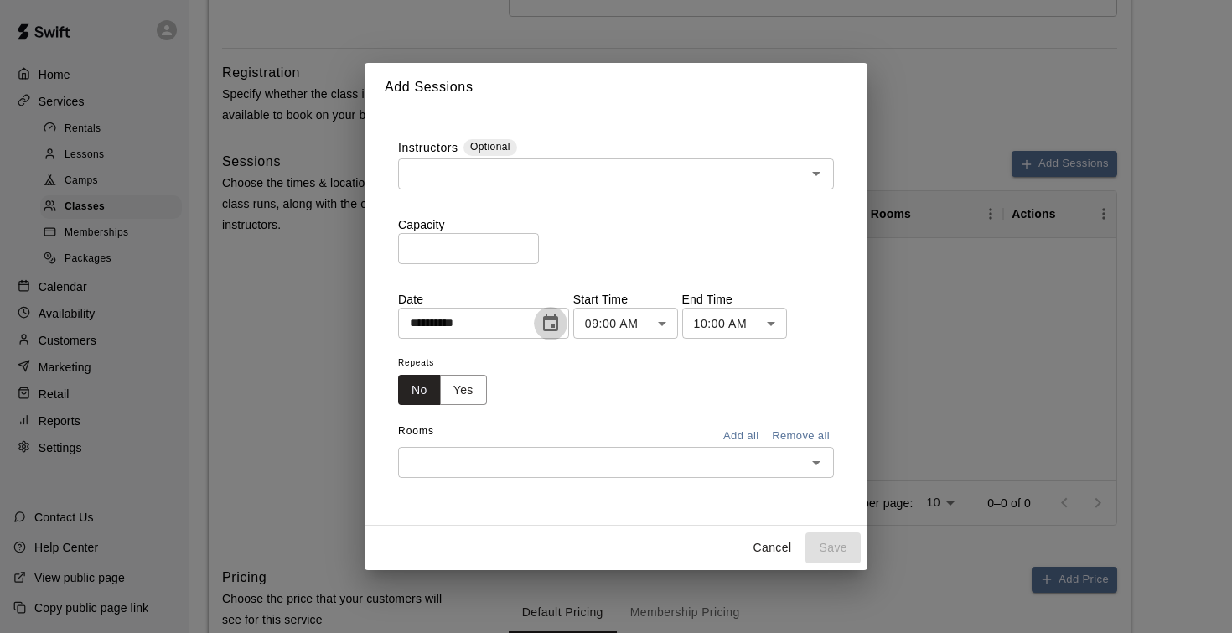
click at [558, 330] on icon "Choose date, selected date is Aug 11, 2025" at bounding box center [550, 322] width 15 height 17
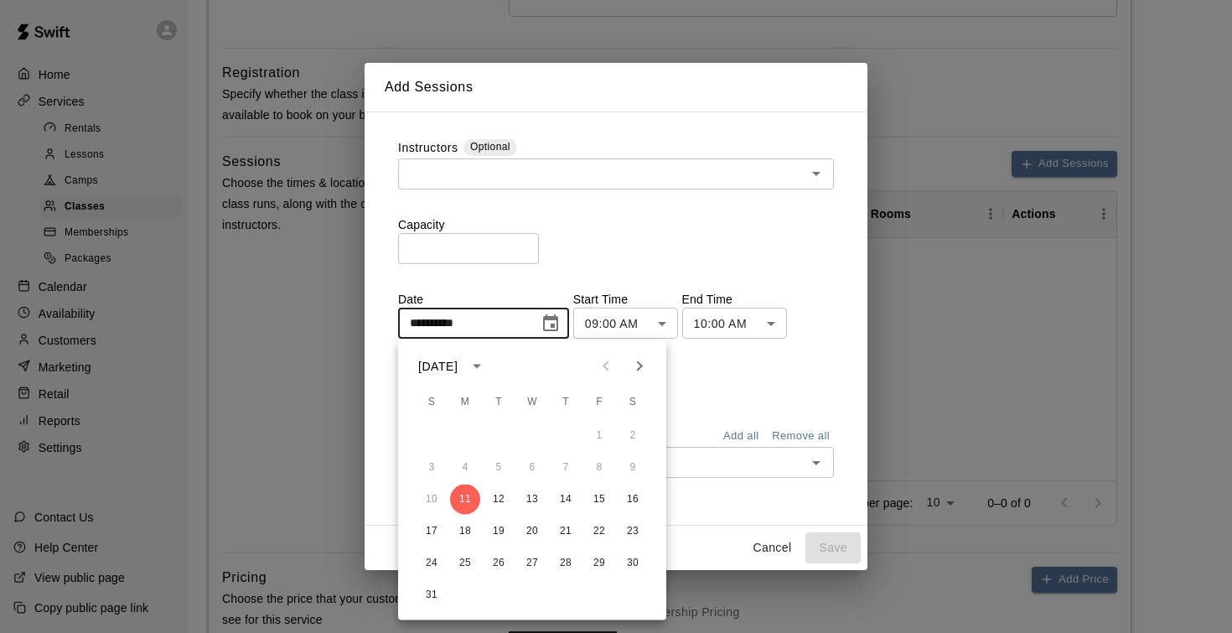
click at [644, 366] on icon "Next month" at bounding box center [639, 366] width 20 height 20
click at [468, 468] on button "8" at bounding box center [465, 467] width 30 height 30
type input "**********"
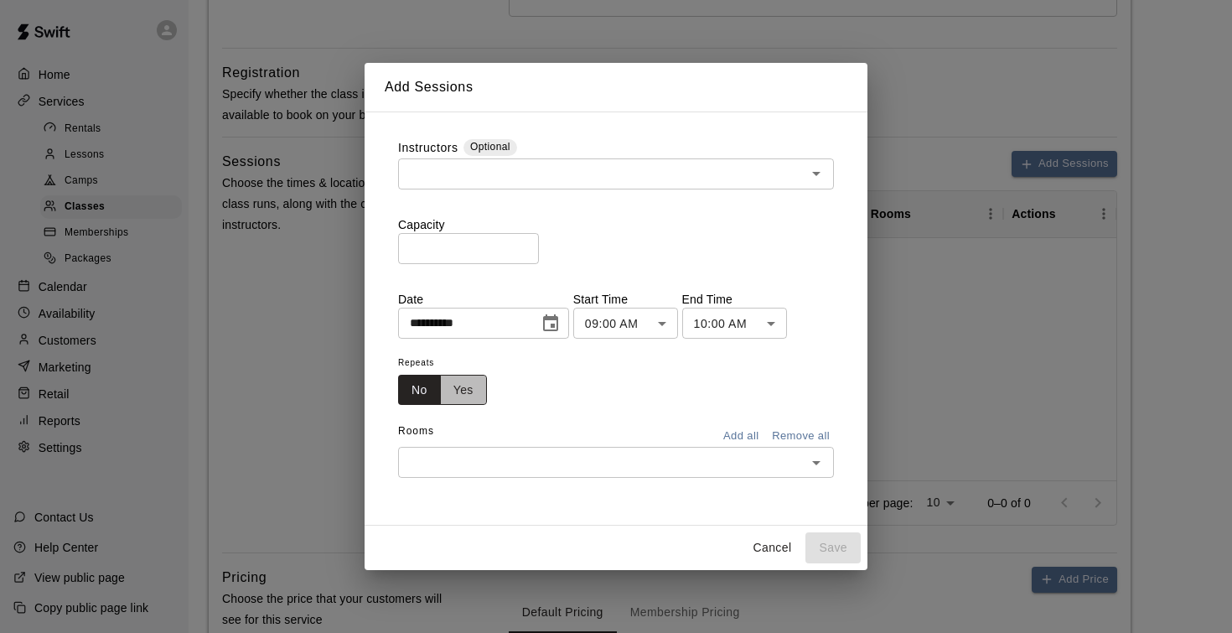
click at [453, 400] on button "Yes" at bounding box center [463, 390] width 47 height 31
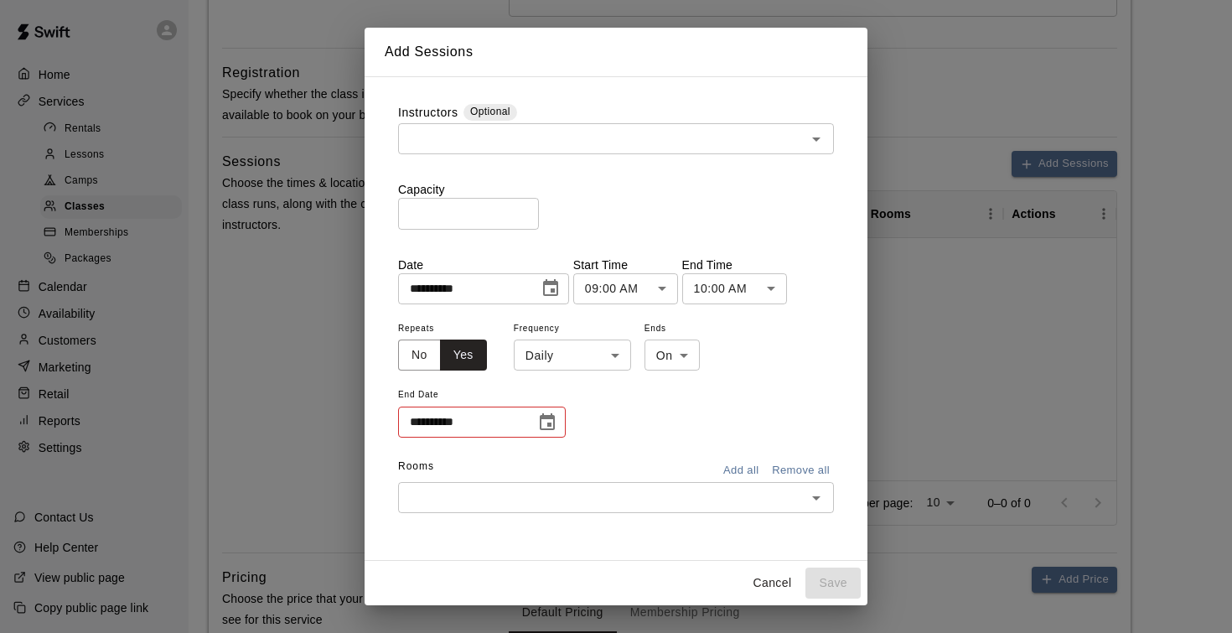
click at [675, 284] on body "**********" at bounding box center [616, 137] width 1232 height 1478
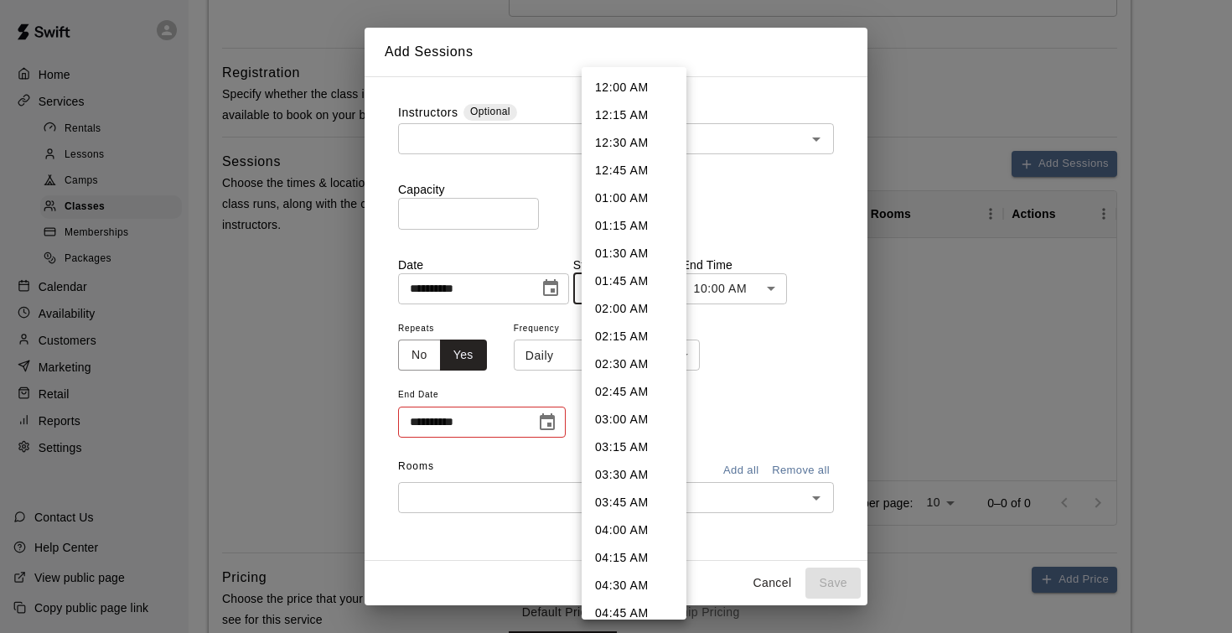
scroll to position [741, 0]
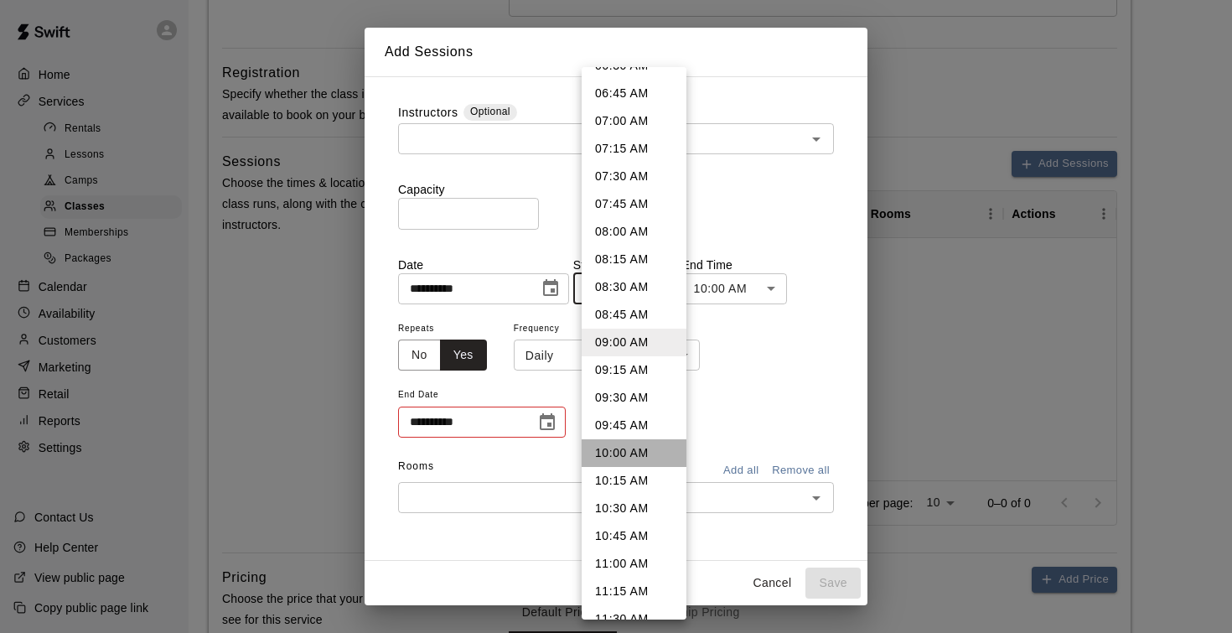
click at [629, 446] on li "10:00 AM" at bounding box center [634, 453] width 105 height 28
type input "********"
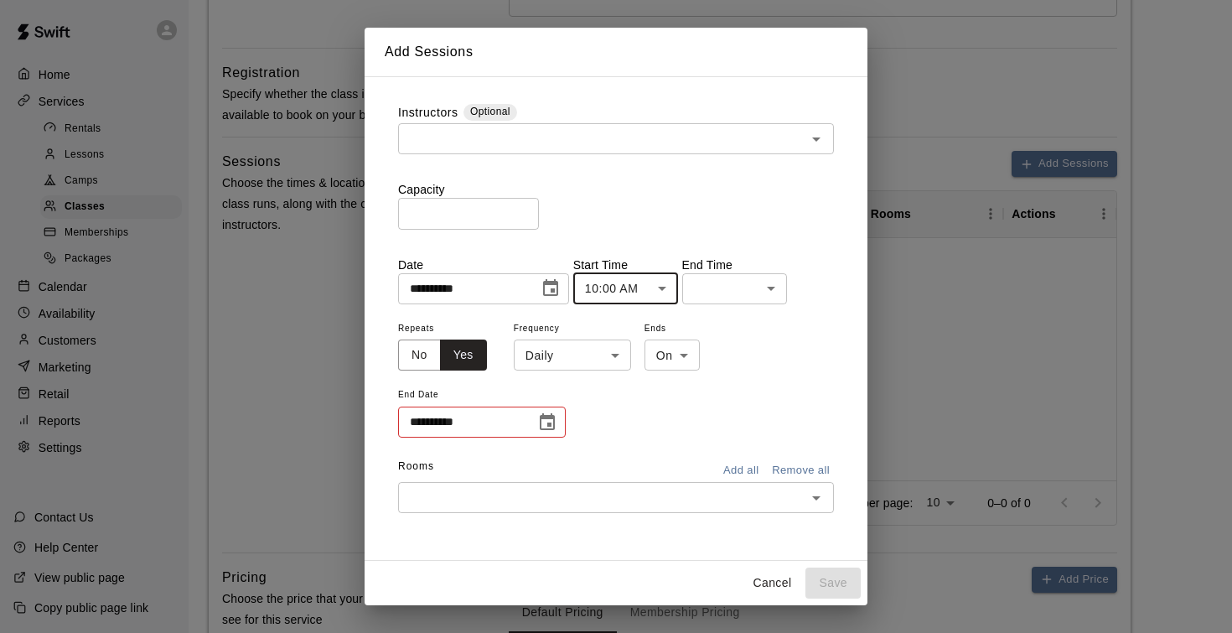
click at [726, 294] on body "**********" at bounding box center [616, 137] width 1232 height 1478
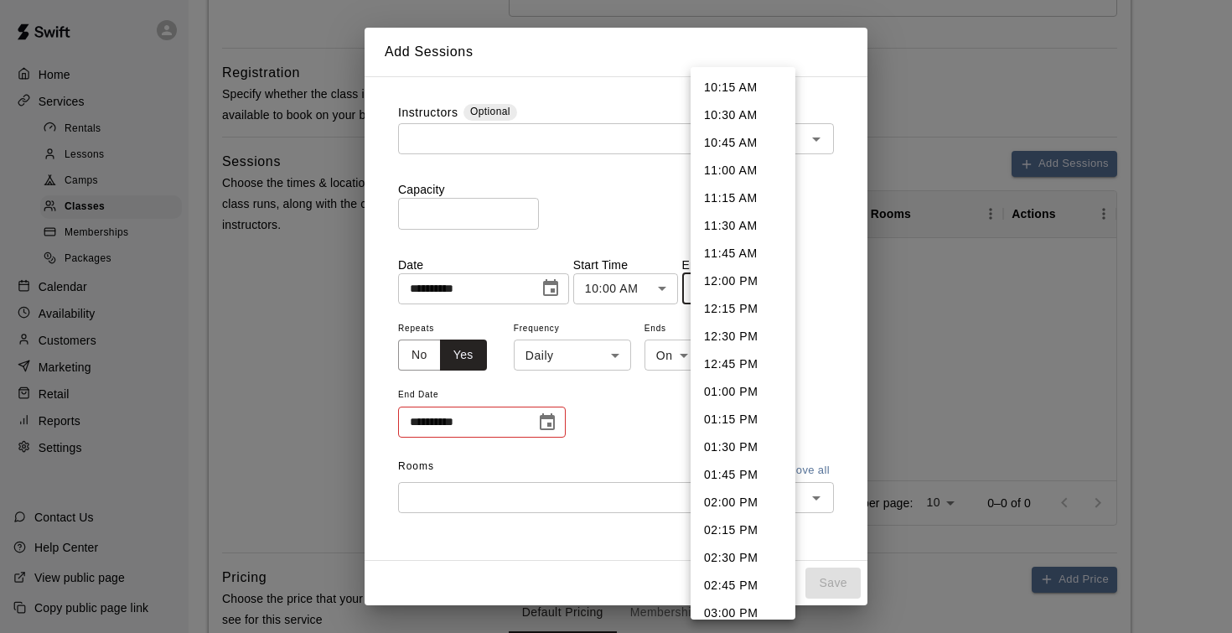
click at [723, 226] on li "11:30 AM" at bounding box center [742, 226] width 105 height 28
type input "********"
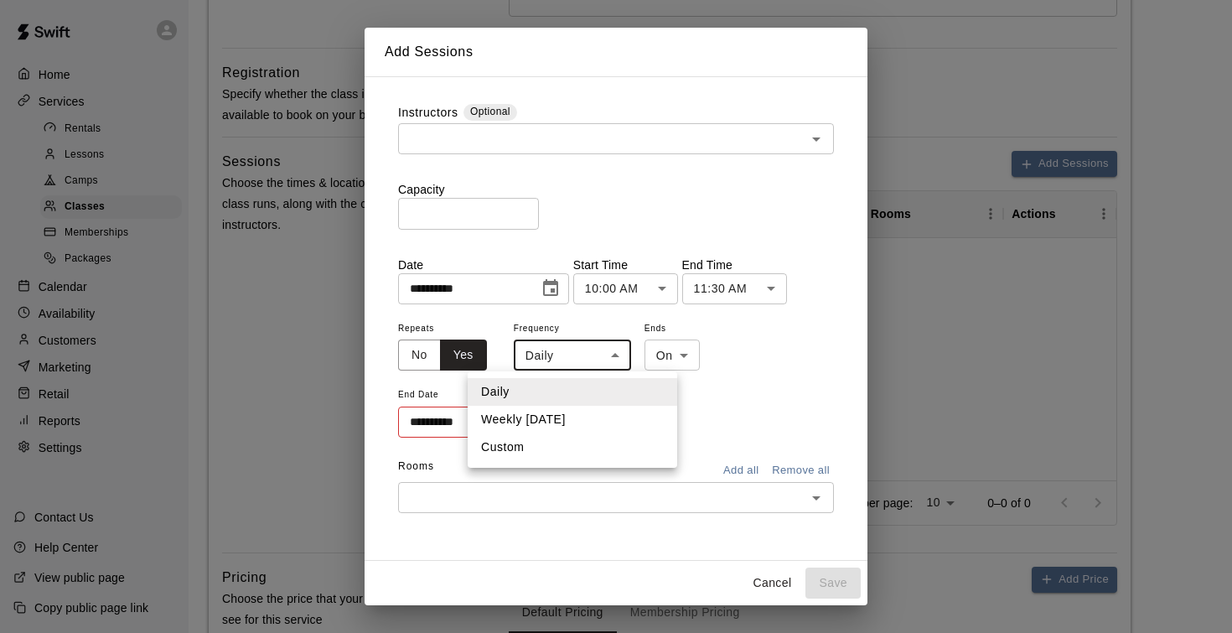
click at [582, 365] on body "**********" at bounding box center [616, 137] width 1232 height 1478
click at [568, 417] on li "Weekly on Monday" at bounding box center [572, 420] width 209 height 28
type input "******"
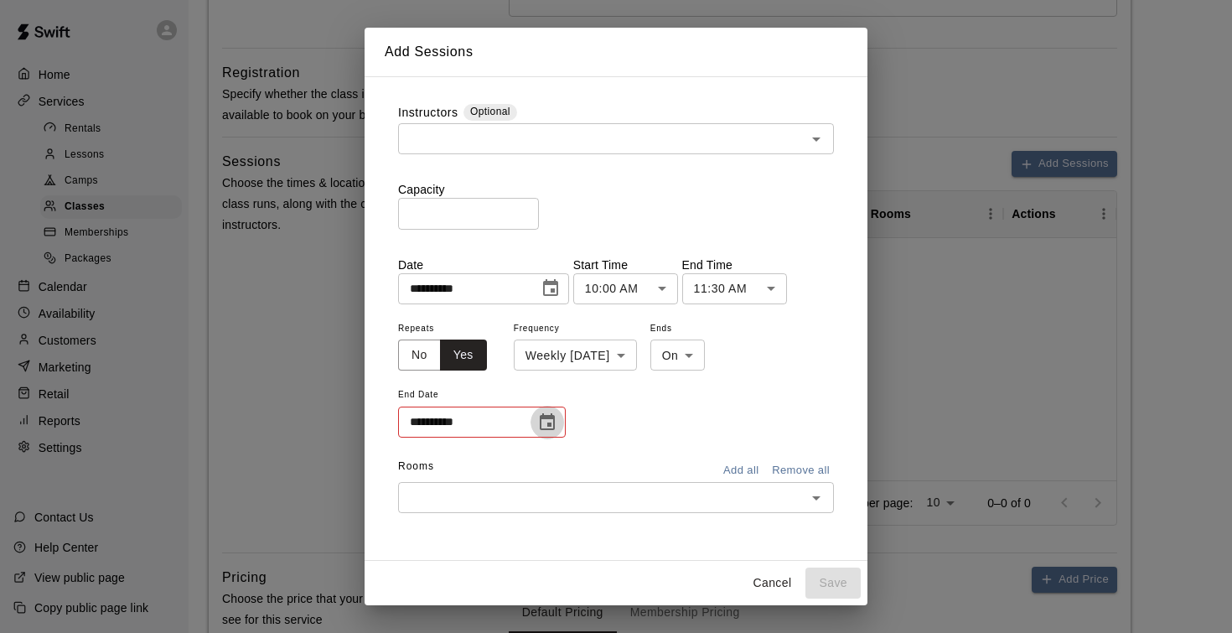
click at [539, 429] on icon "Choose date" at bounding box center [547, 422] width 20 height 20
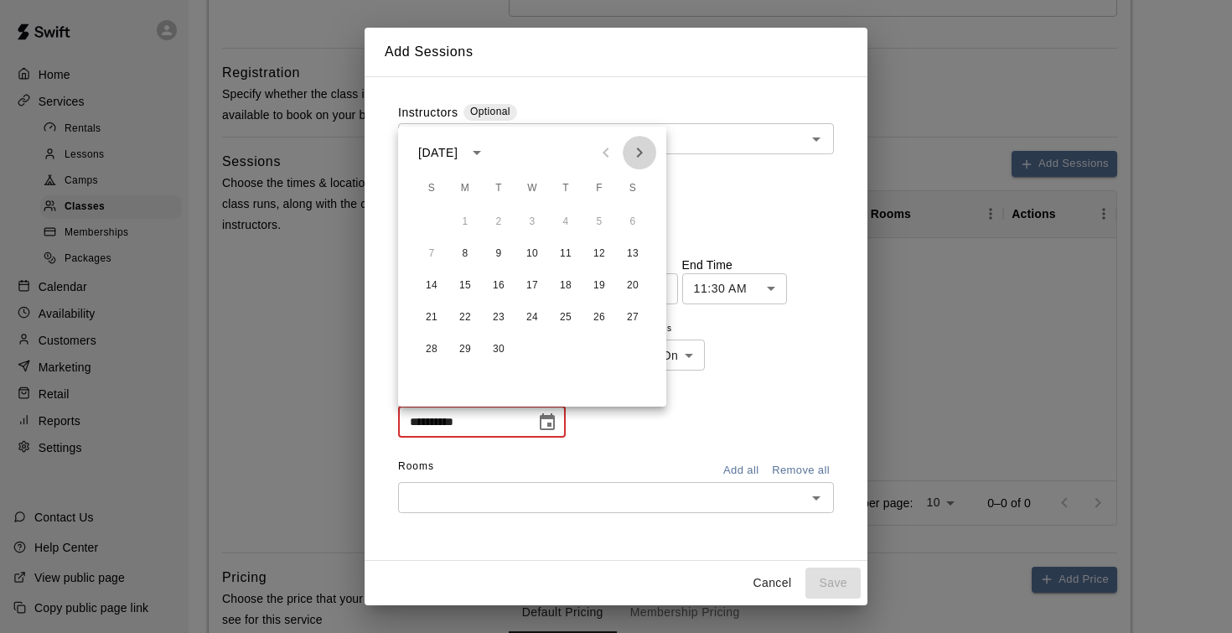
click at [648, 145] on icon "Next month" at bounding box center [639, 152] width 20 height 20
click at [607, 154] on icon "Previous month" at bounding box center [606, 152] width 20 height 20
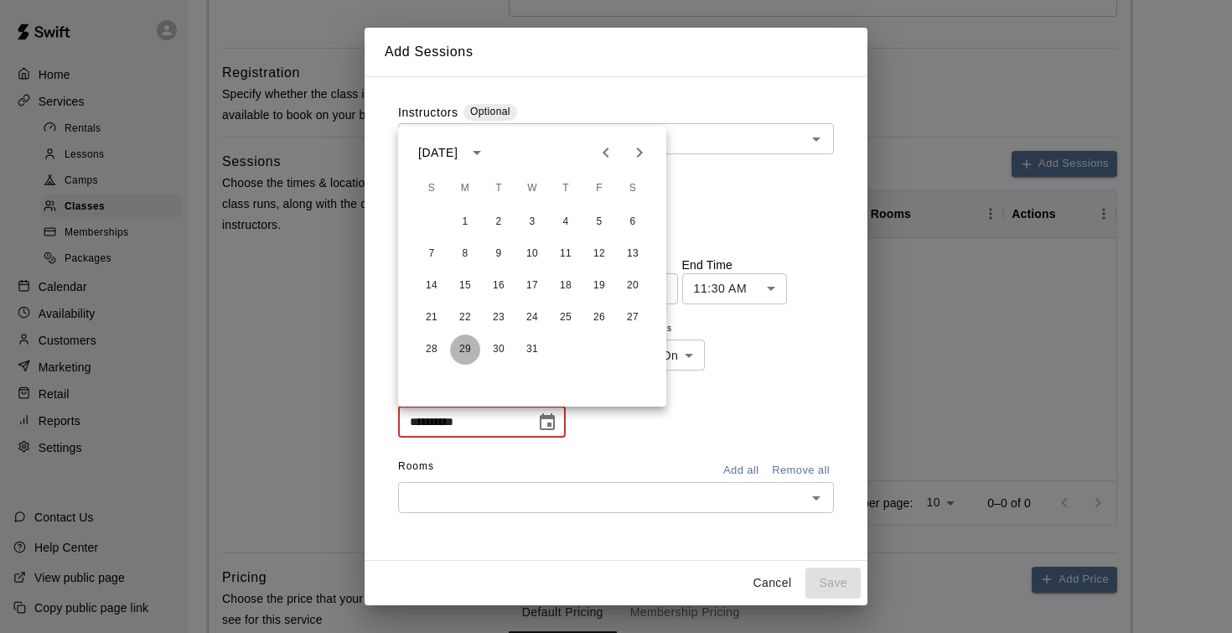
click at [460, 349] on button "29" at bounding box center [465, 349] width 30 height 30
type input "**********"
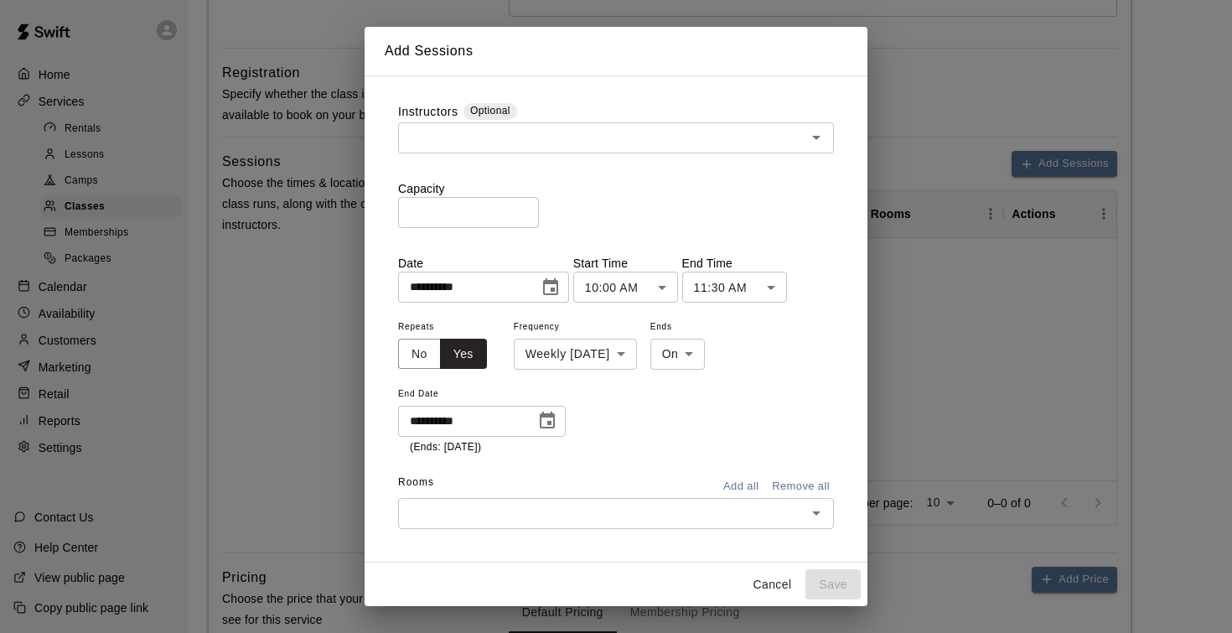
click at [574, 515] on input "text" at bounding box center [602, 513] width 398 height 21
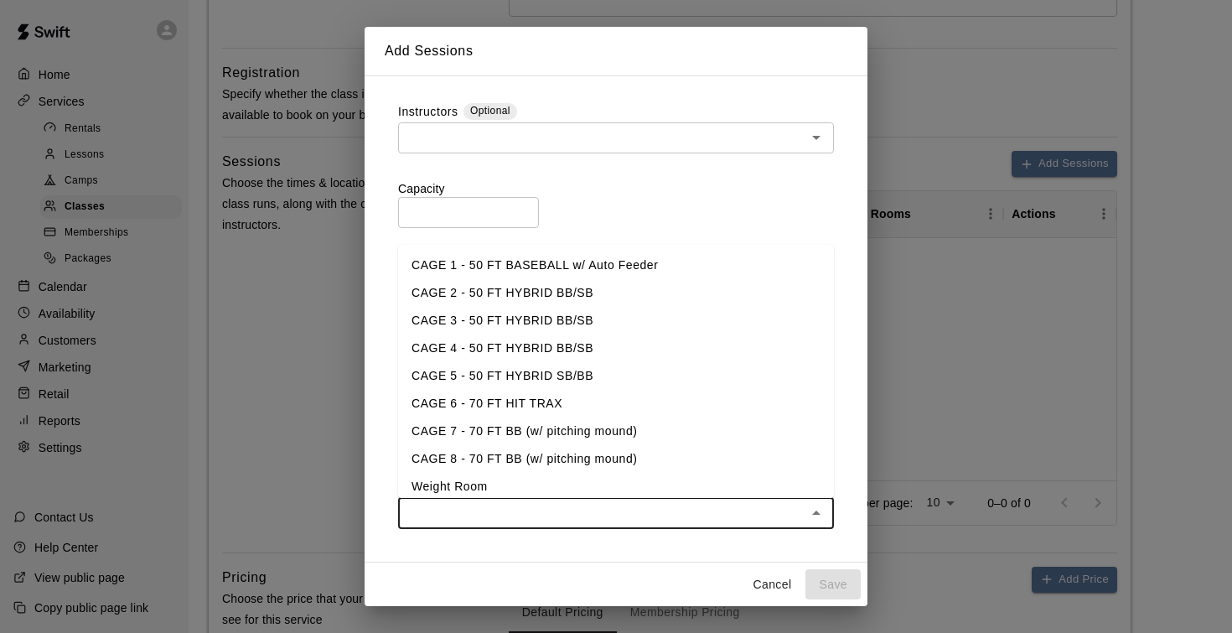
click at [555, 390] on li "CAGE 6 - 70 FT HIT TRAX" at bounding box center [616, 404] width 436 height 28
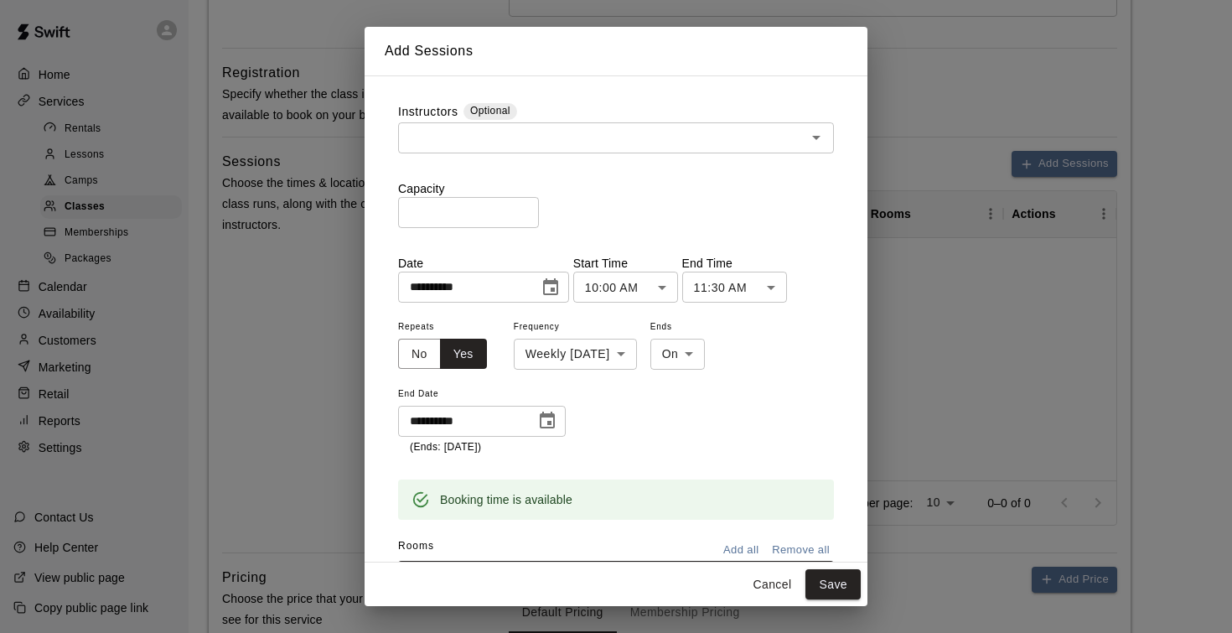
scroll to position [0, 0]
click at [530, 220] on input "*" at bounding box center [468, 212] width 141 height 31
click at [530, 209] on input "*" at bounding box center [468, 212] width 141 height 31
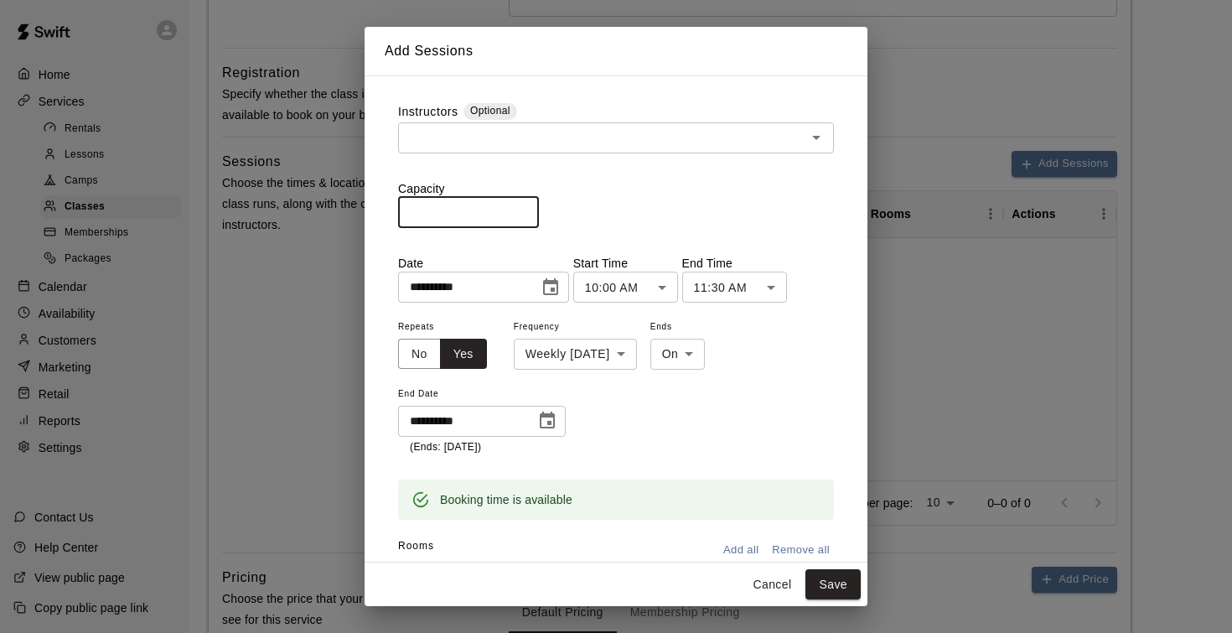
click at [530, 209] on input "*" at bounding box center [468, 212] width 141 height 31
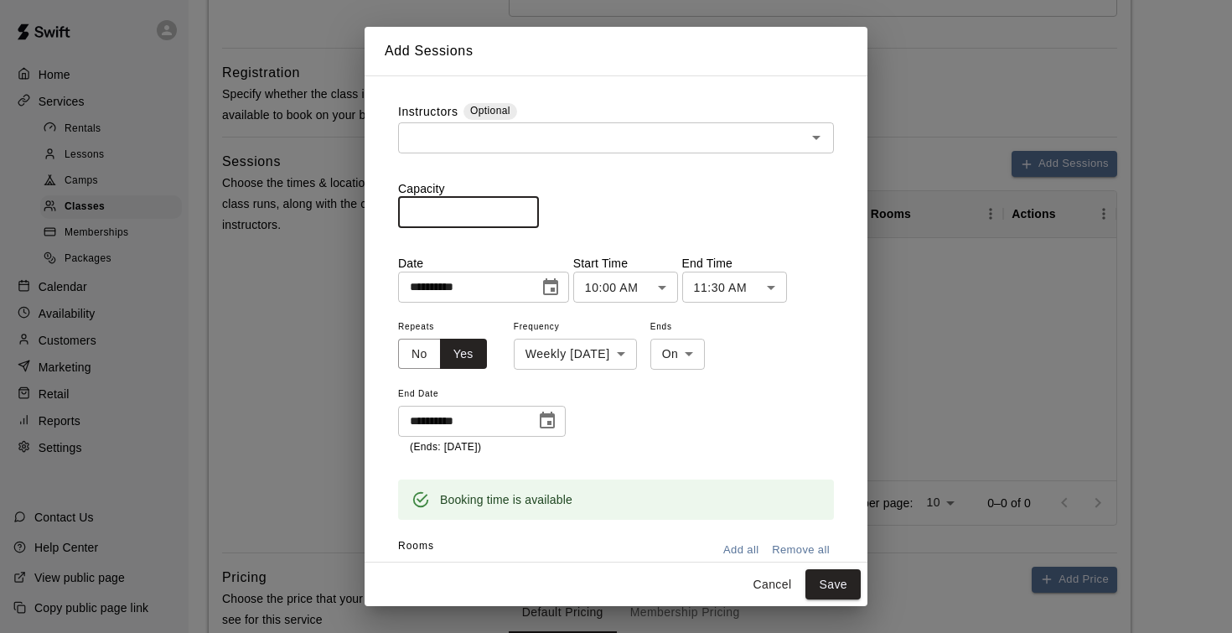
click at [530, 209] on input "*" at bounding box center [468, 212] width 141 height 31
click at [530, 209] on input "**" at bounding box center [468, 212] width 141 height 31
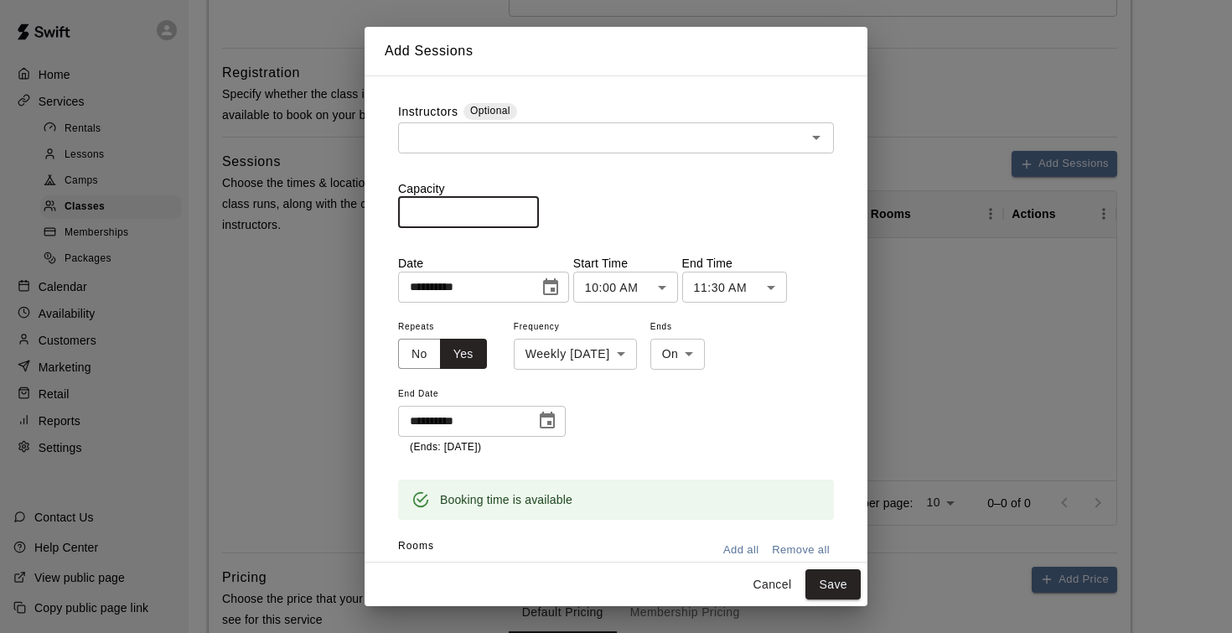
click at [530, 209] on input "**" at bounding box center [468, 212] width 141 height 31
type input "**"
click at [530, 209] on input "**" at bounding box center [468, 212] width 141 height 31
click at [638, 197] on div "Capacity ** ​" at bounding box center [616, 204] width 436 height 48
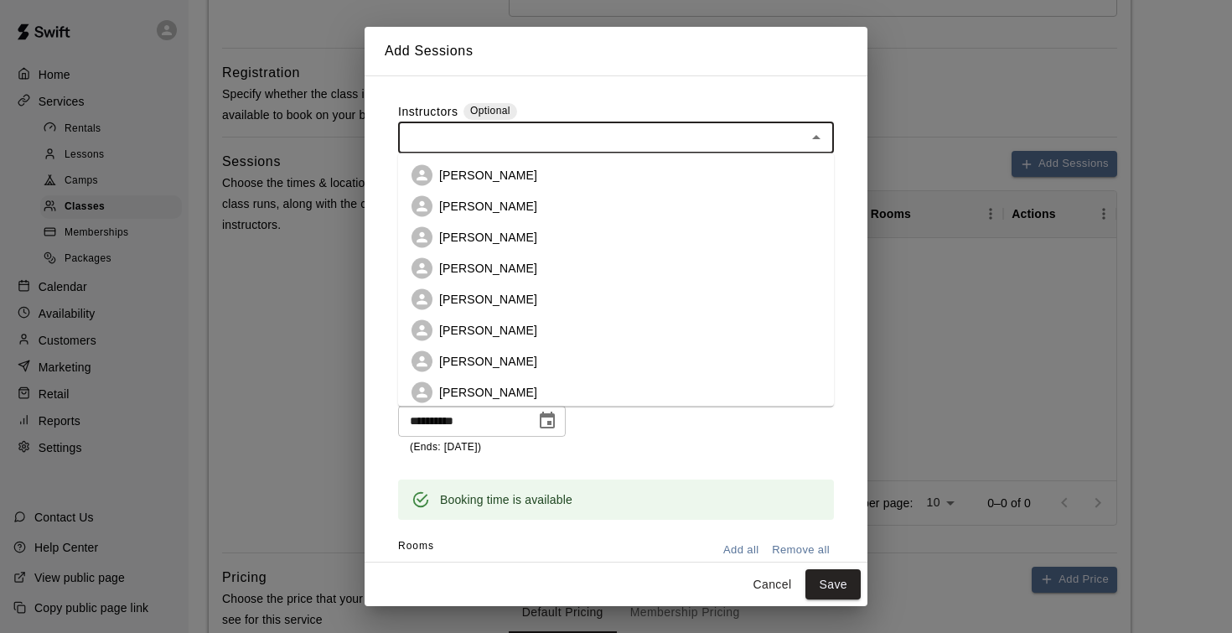
click at [620, 147] on input "text" at bounding box center [602, 137] width 398 height 21
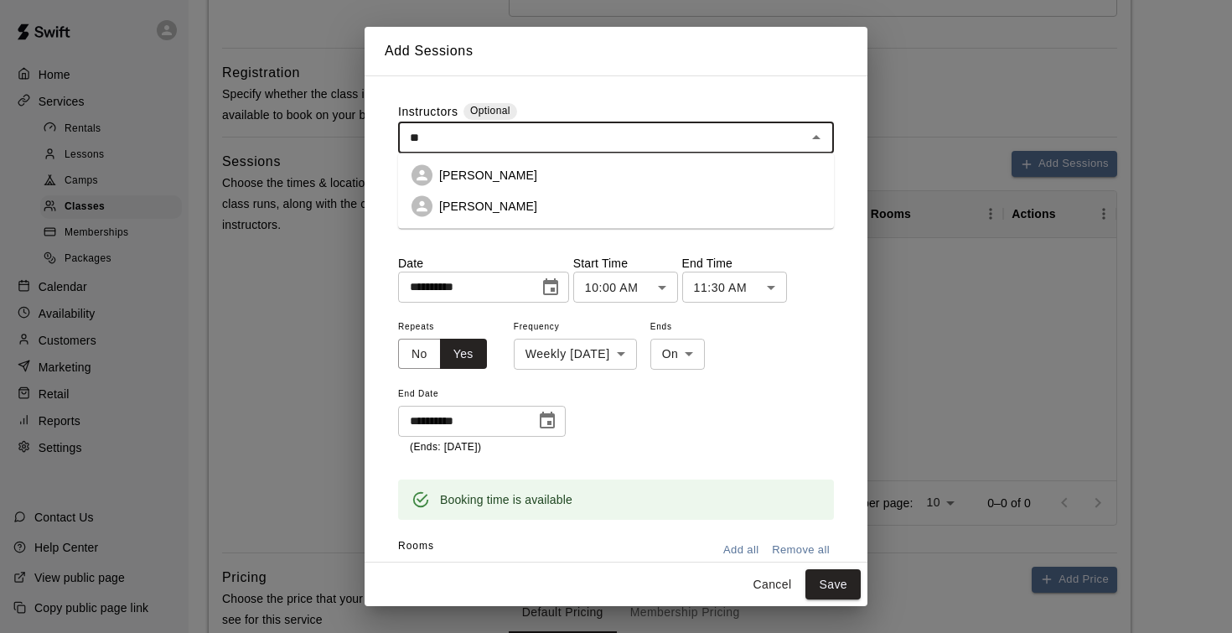
type input "*"
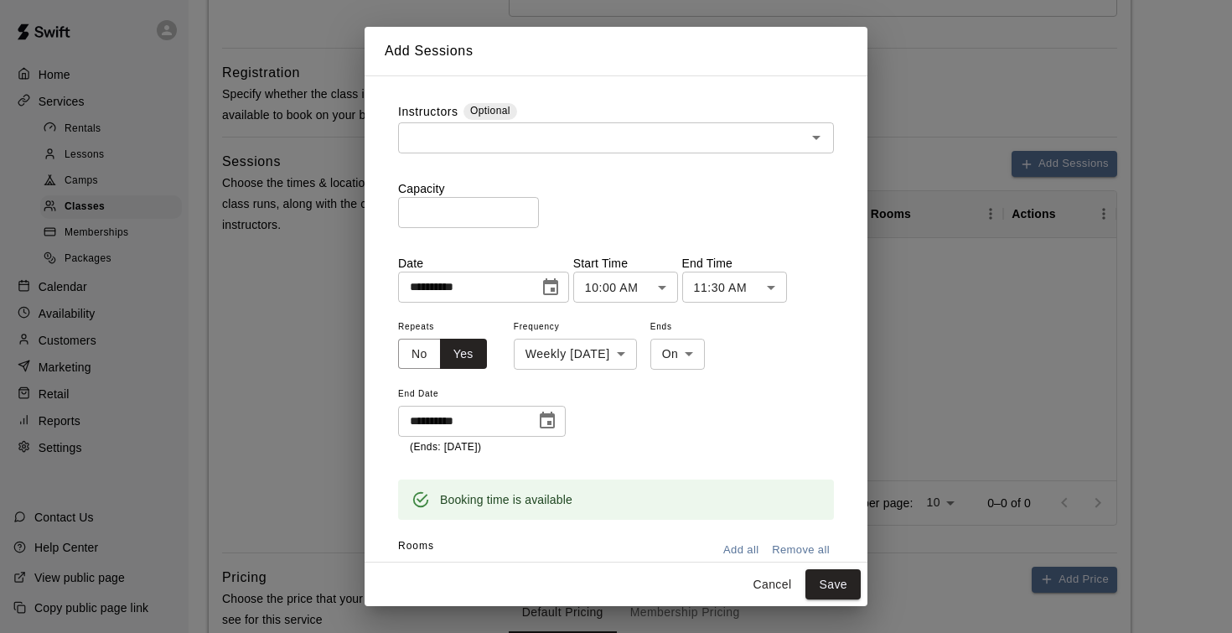
click at [685, 430] on div "**********" at bounding box center [616, 385] width 436 height 139
click at [523, 144] on input "text" at bounding box center [602, 137] width 398 height 21
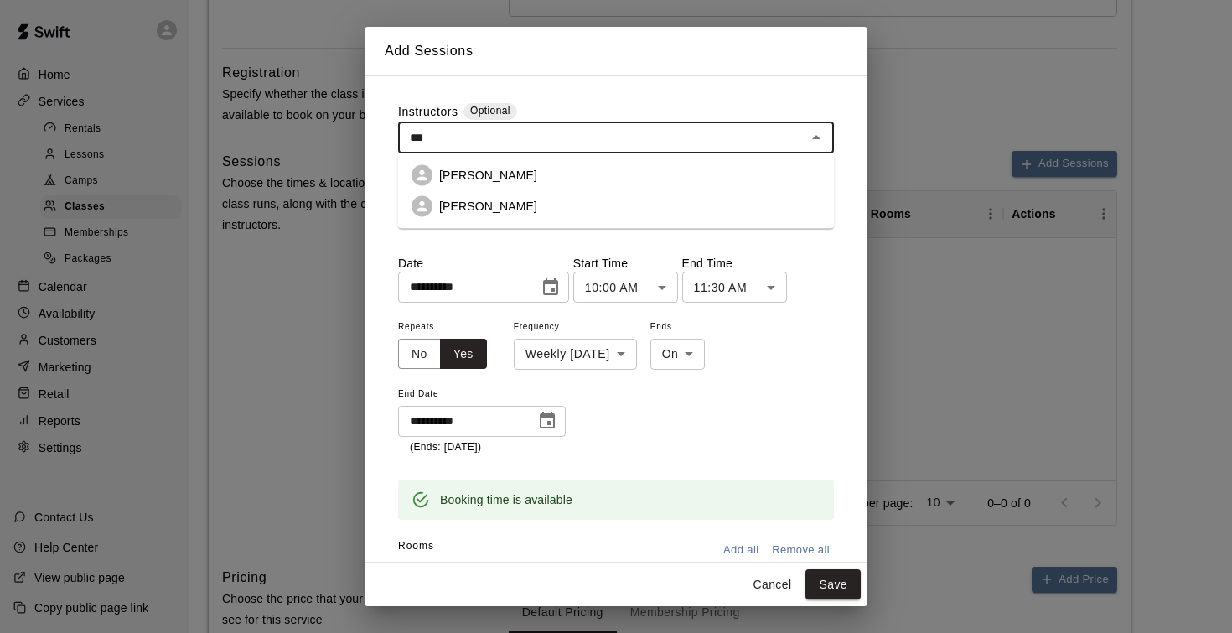
type input "**"
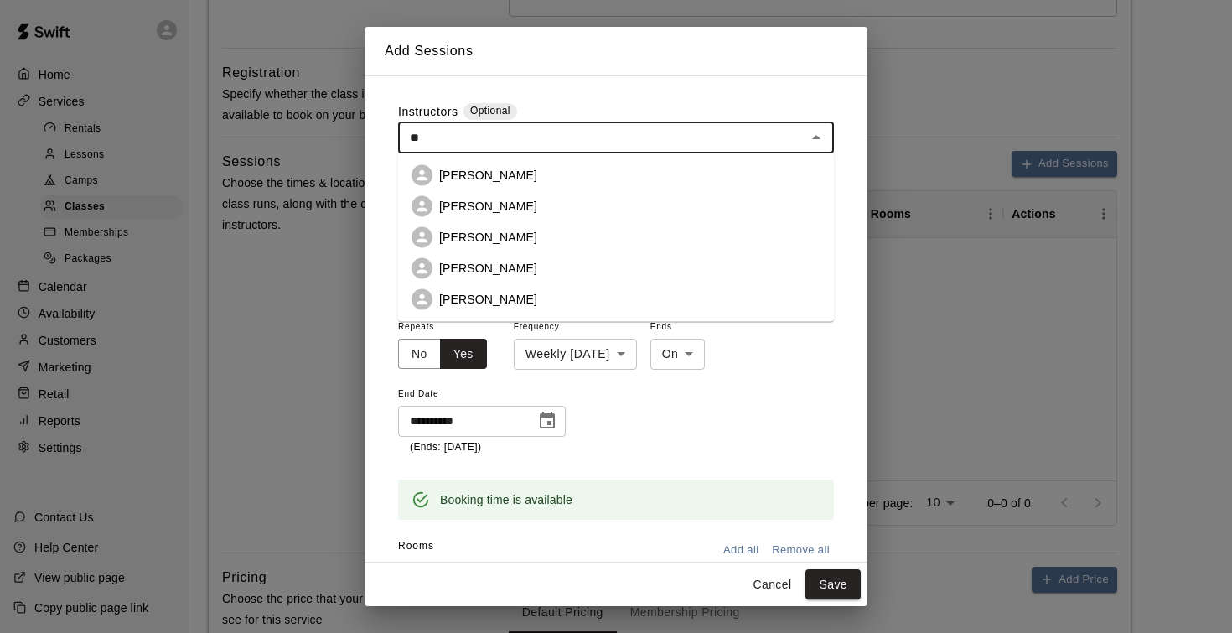
click at [521, 174] on li "Andrew Haley" at bounding box center [616, 175] width 436 height 31
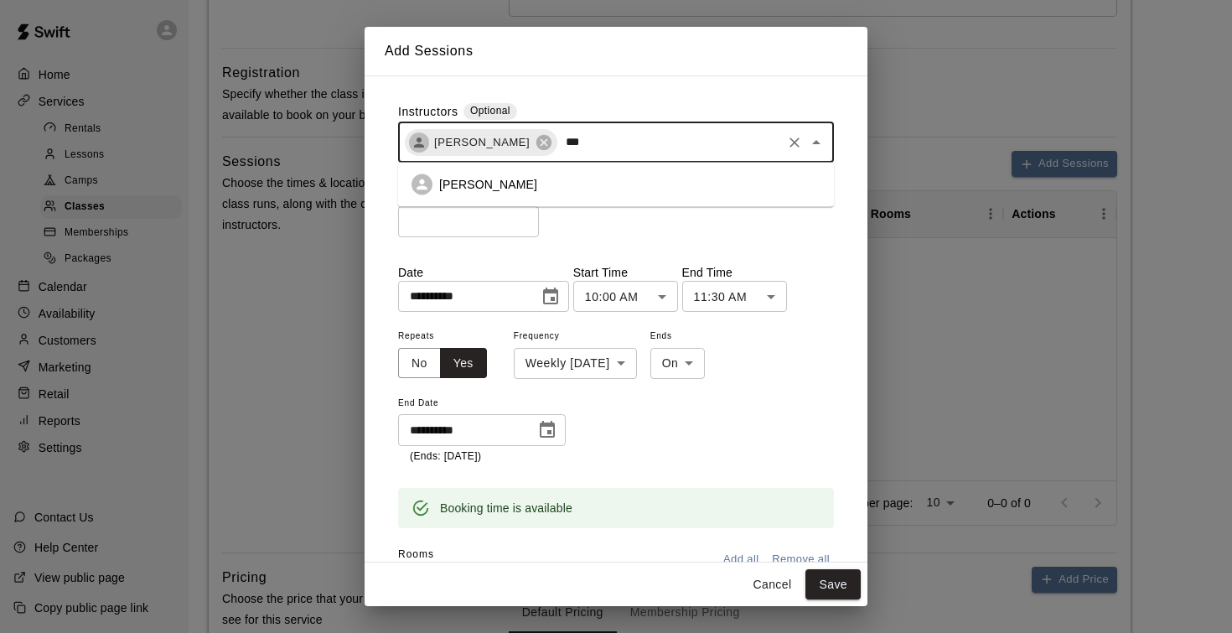
type input "****"
click at [469, 185] on p "John Havird" at bounding box center [488, 184] width 98 height 17
click at [841, 588] on button "Save" at bounding box center [832, 584] width 55 height 31
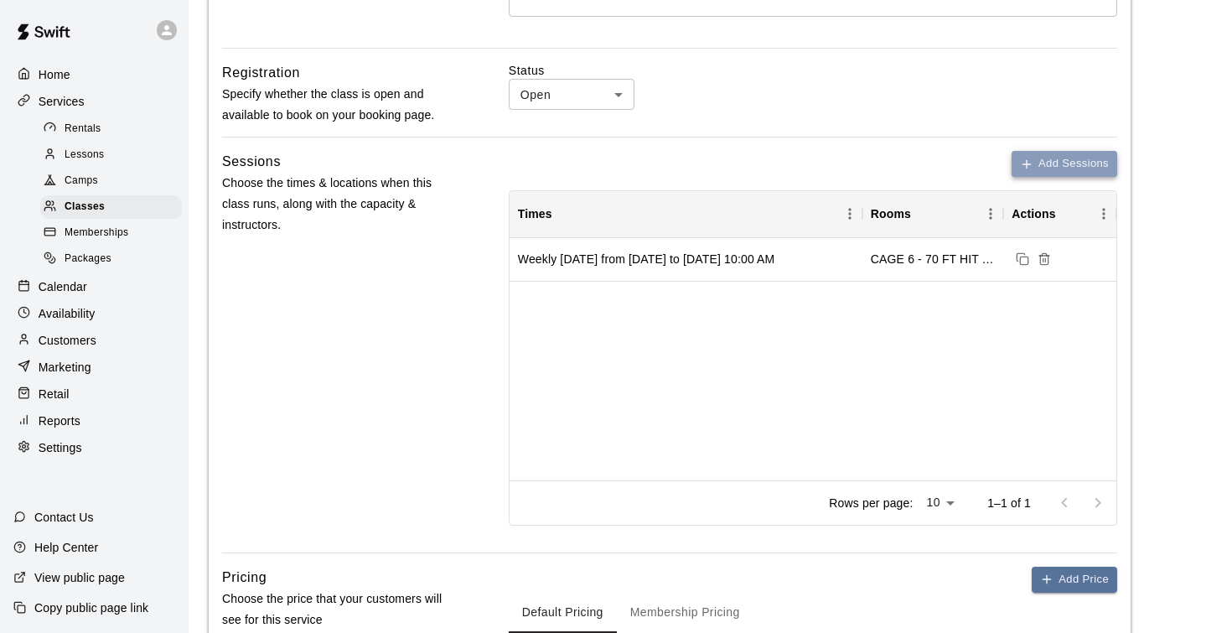
click at [1051, 164] on button "Add Sessions" at bounding box center [1064, 164] width 106 height 26
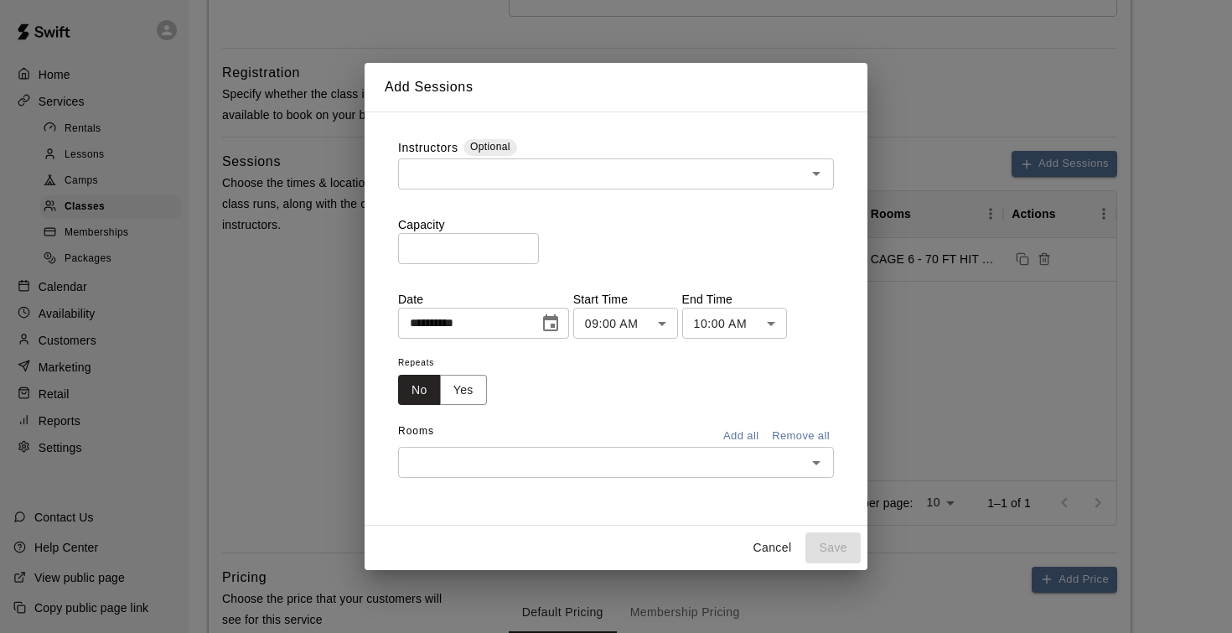
click at [527, 166] on input "text" at bounding box center [602, 173] width 398 height 21
click at [589, 119] on div "**********" at bounding box center [616, 318] width 503 height 415
click at [530, 246] on input "*" at bounding box center [468, 248] width 141 height 31
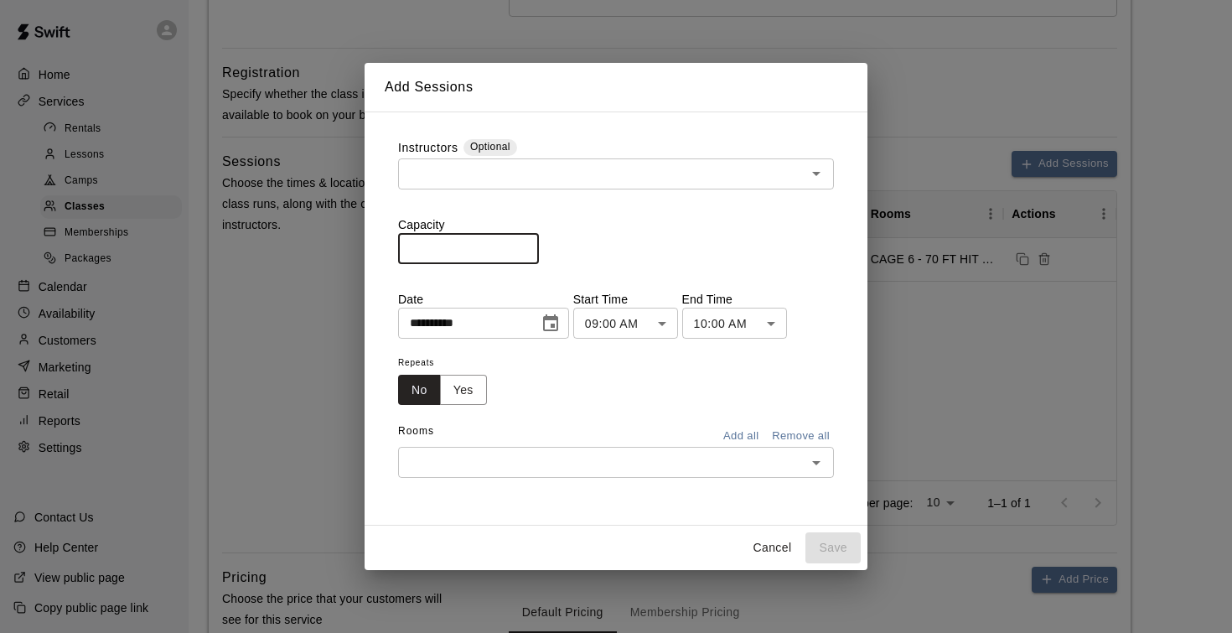
click at [530, 246] on input "*" at bounding box center [468, 248] width 141 height 31
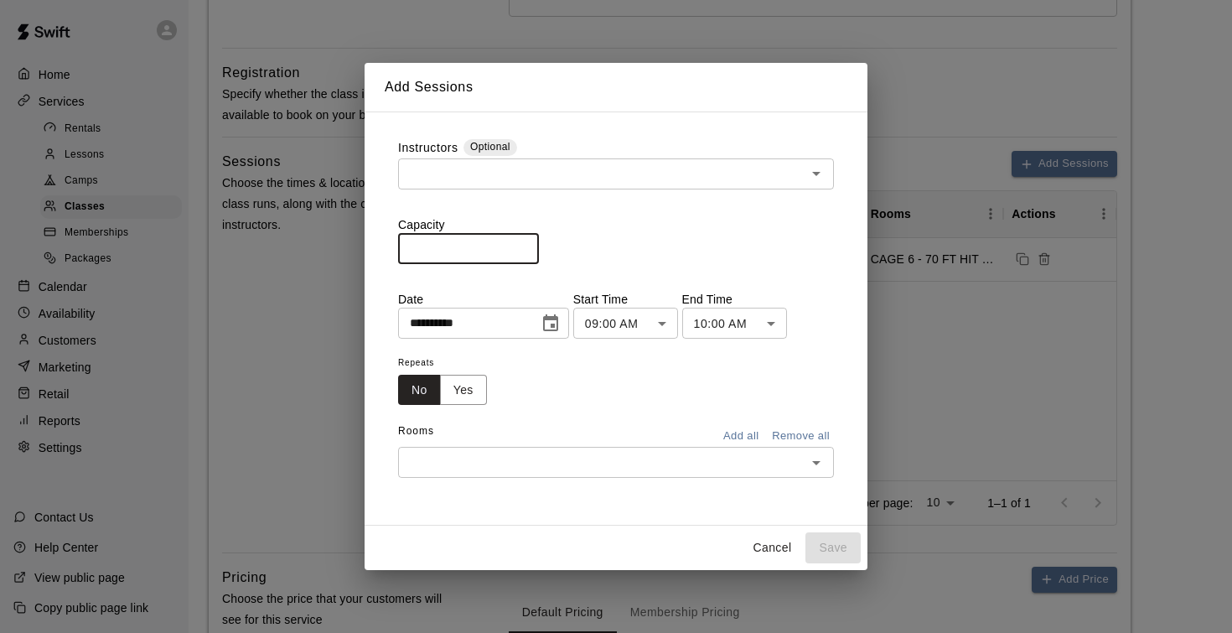
click at [530, 246] on input "**" at bounding box center [468, 248] width 141 height 31
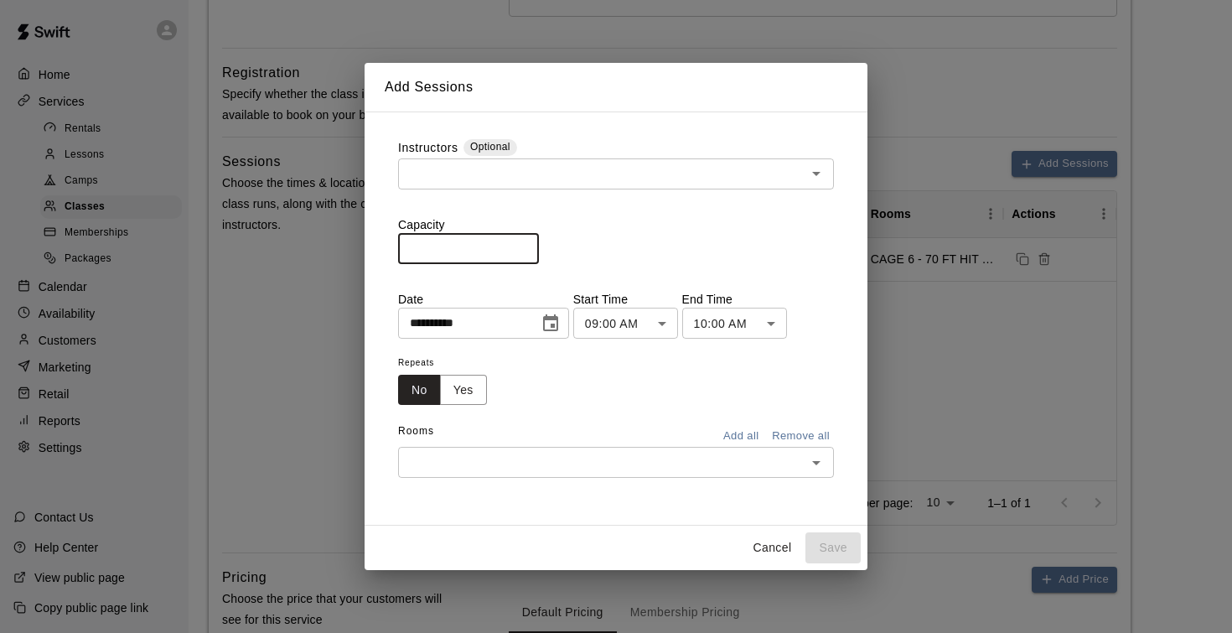
click at [530, 246] on input "**" at bounding box center [468, 248] width 141 height 31
type input "**"
click at [530, 246] on input "**" at bounding box center [468, 248] width 141 height 31
click at [556, 320] on icon "Choose date, selected date is Aug 11, 2025" at bounding box center [550, 322] width 15 height 17
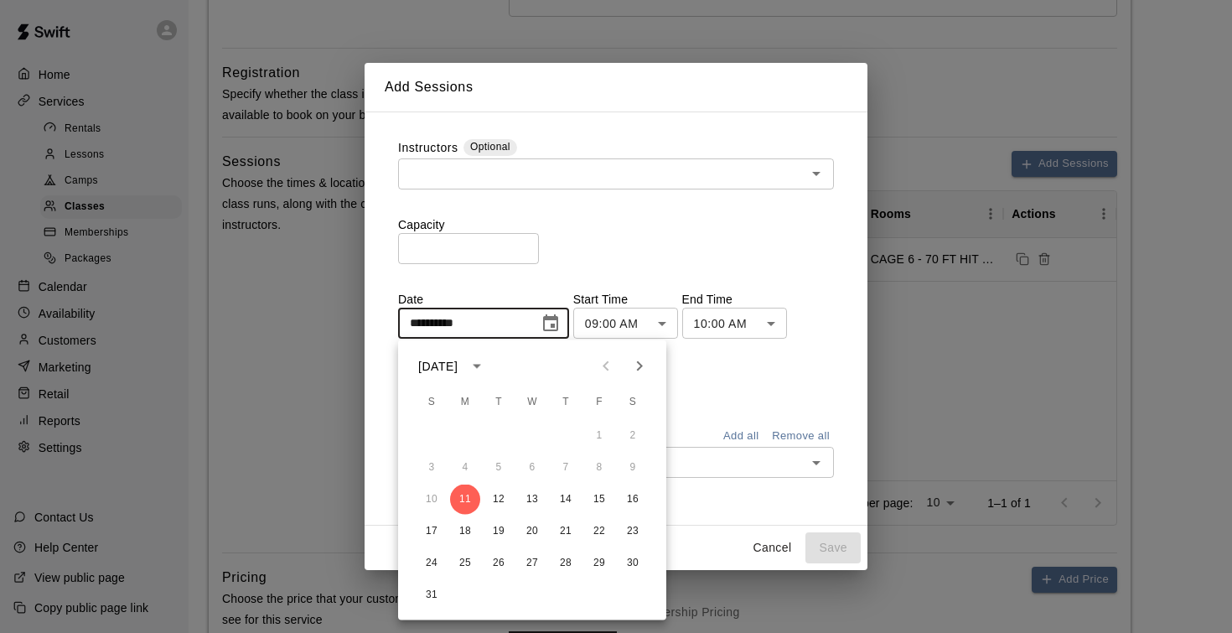
click at [641, 361] on icon "Next month" at bounding box center [639, 366] width 20 height 20
click at [532, 471] on button "10" at bounding box center [532, 467] width 30 height 30
type input "**********"
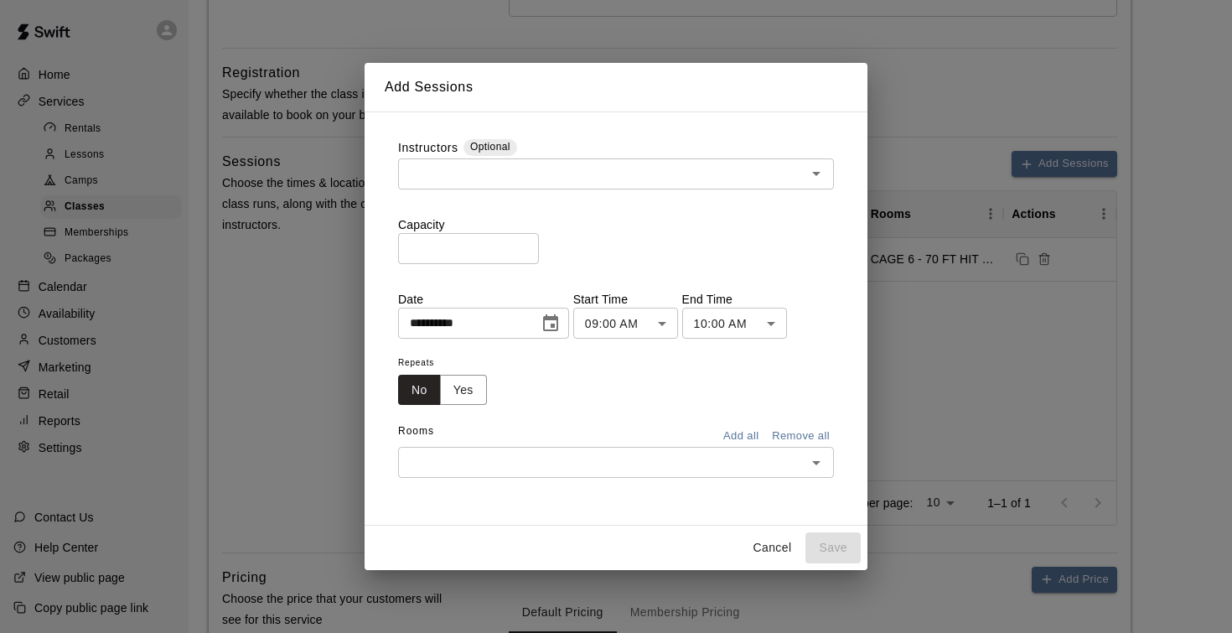
click at [664, 325] on body "**********" at bounding box center [616, 137] width 1232 height 1478
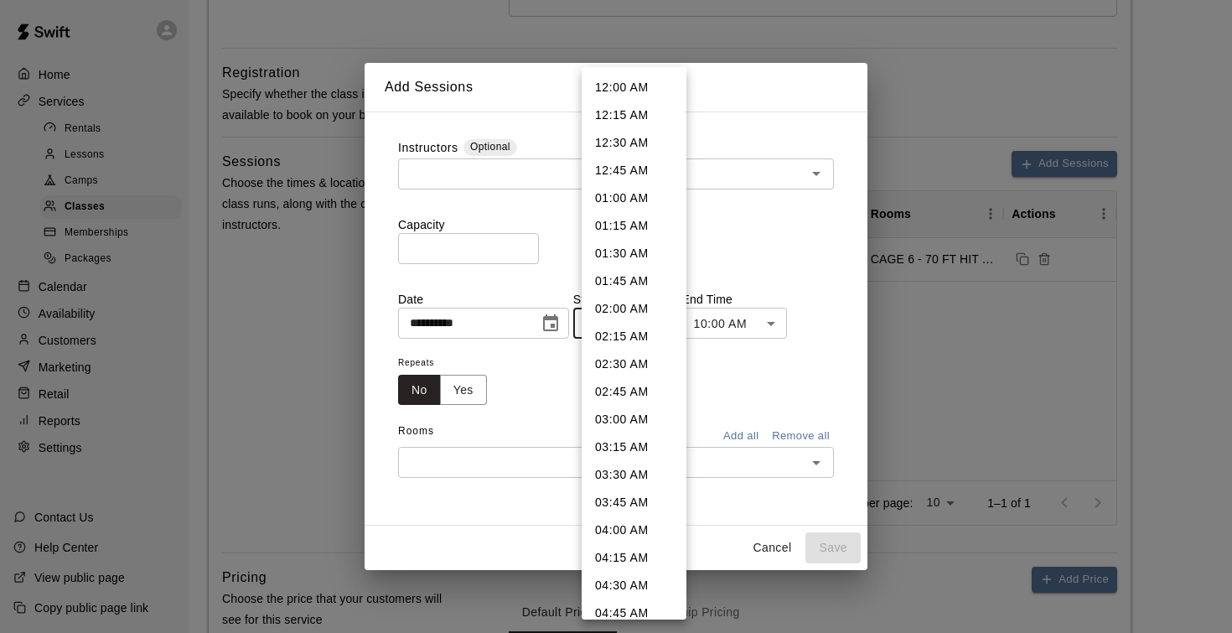
scroll to position [740, 0]
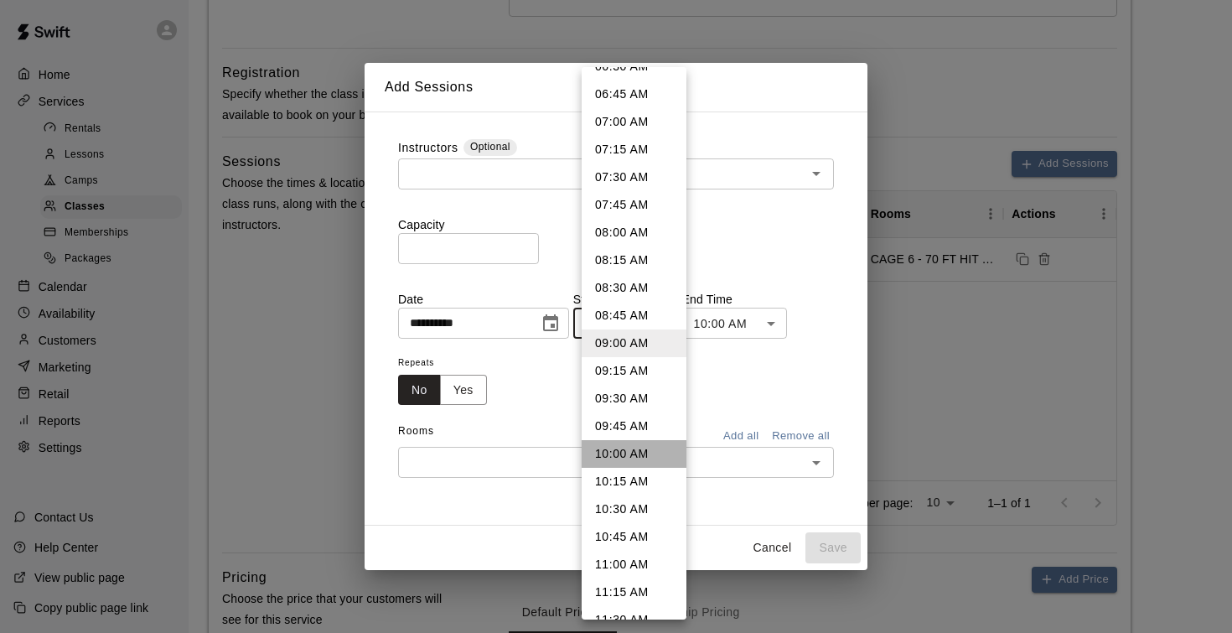
click at [634, 458] on li "10:00 AM" at bounding box center [634, 454] width 105 height 28
type input "********"
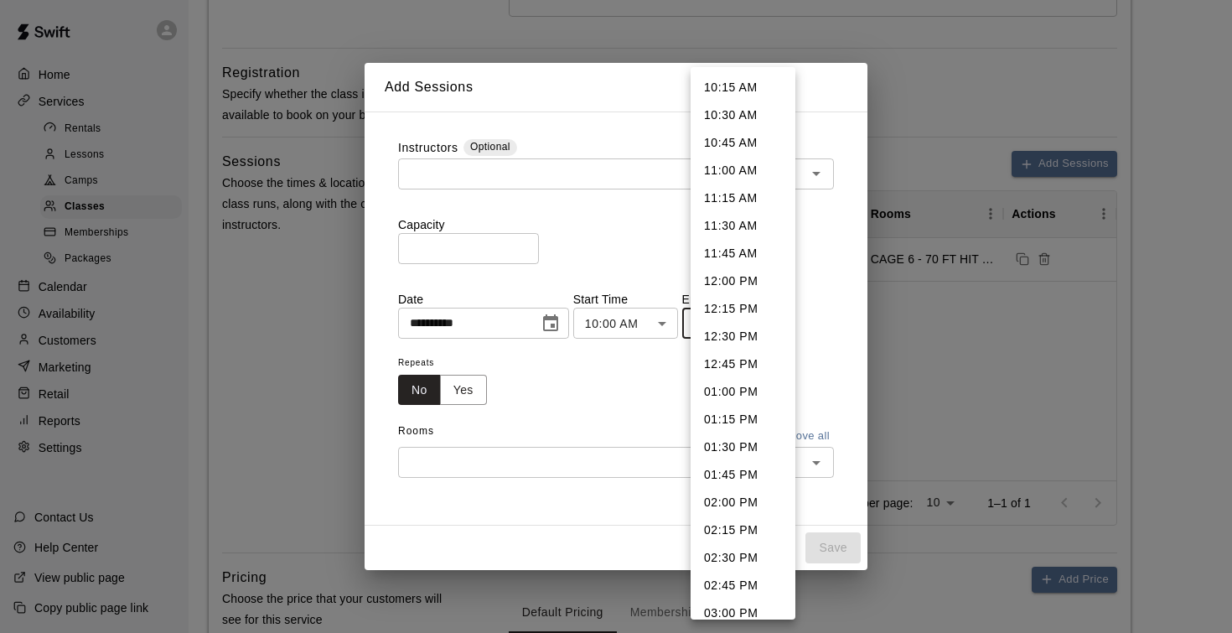
click at [780, 325] on body "**********" at bounding box center [616, 137] width 1232 height 1478
click at [752, 227] on li "11:30 AM" at bounding box center [742, 226] width 105 height 28
type input "********"
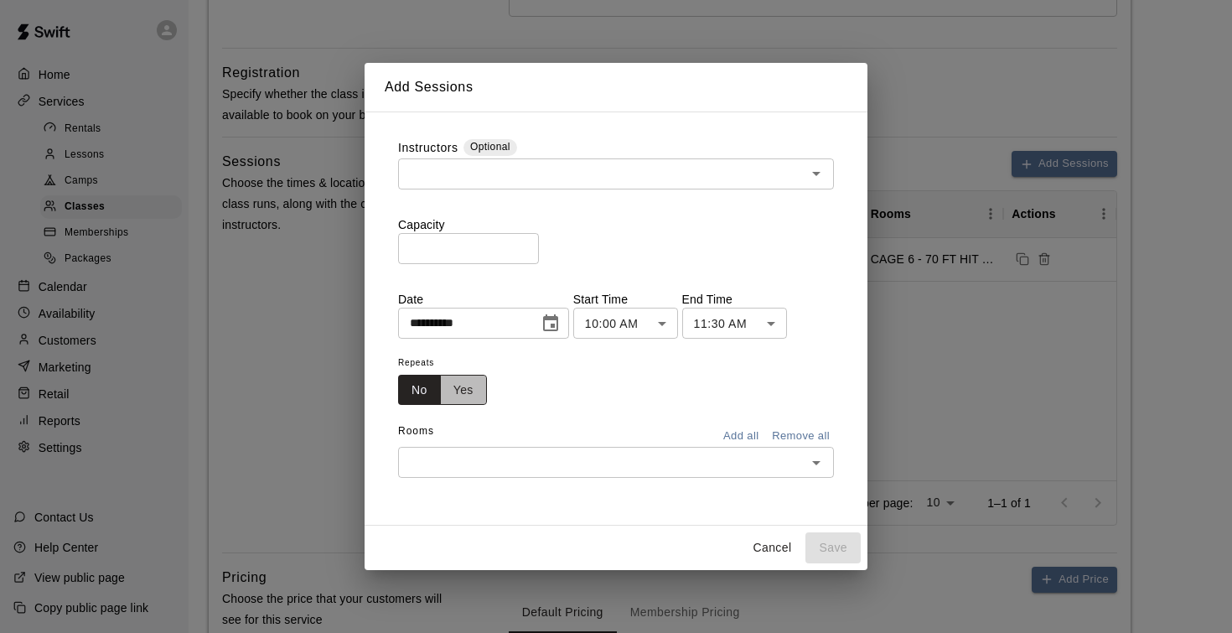
click at [474, 389] on button "Yes" at bounding box center [463, 390] width 47 height 31
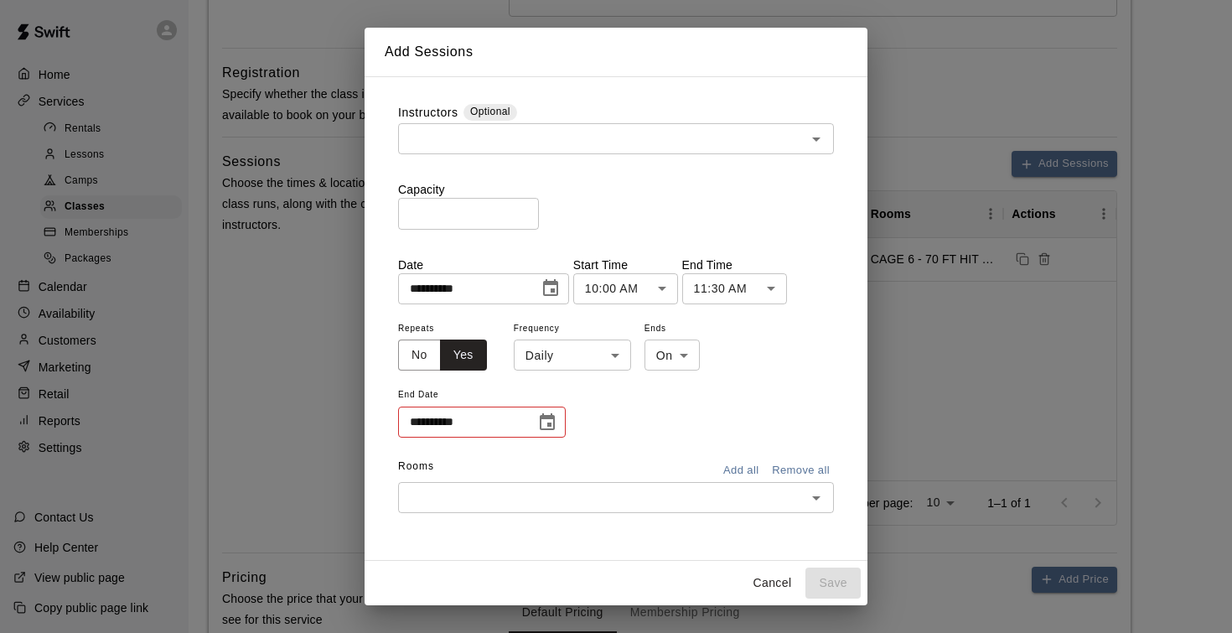
click at [547, 354] on body "**********" at bounding box center [616, 137] width 1232 height 1478
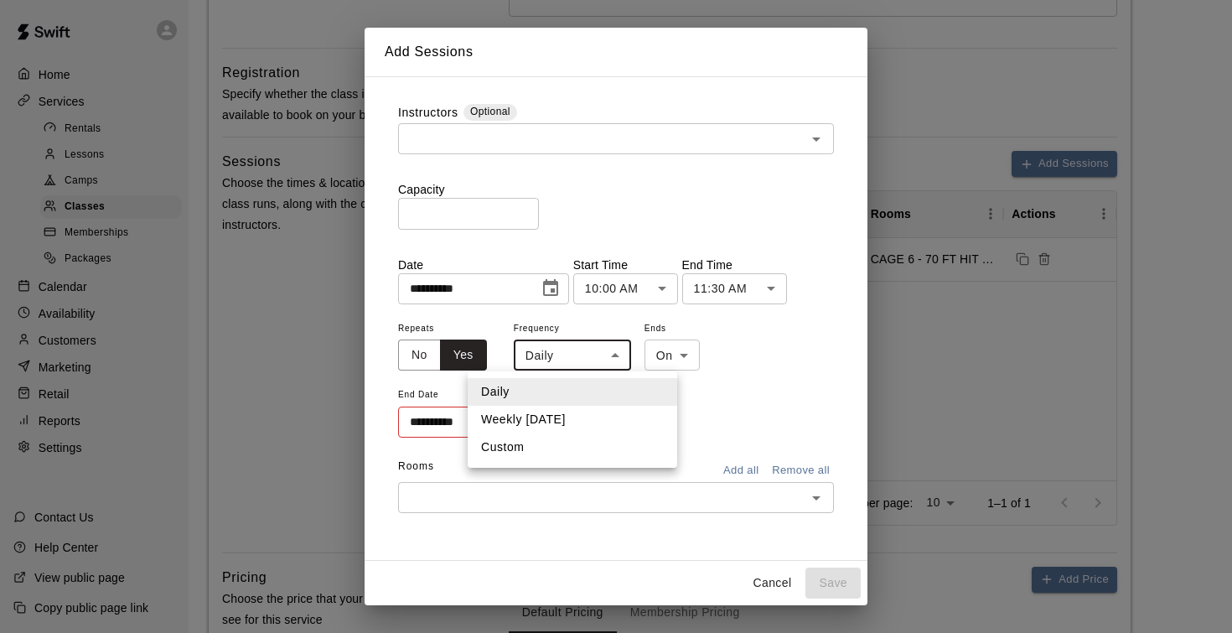
click at [565, 424] on li "Weekly on Wednesday" at bounding box center [572, 420] width 209 height 28
type input "******"
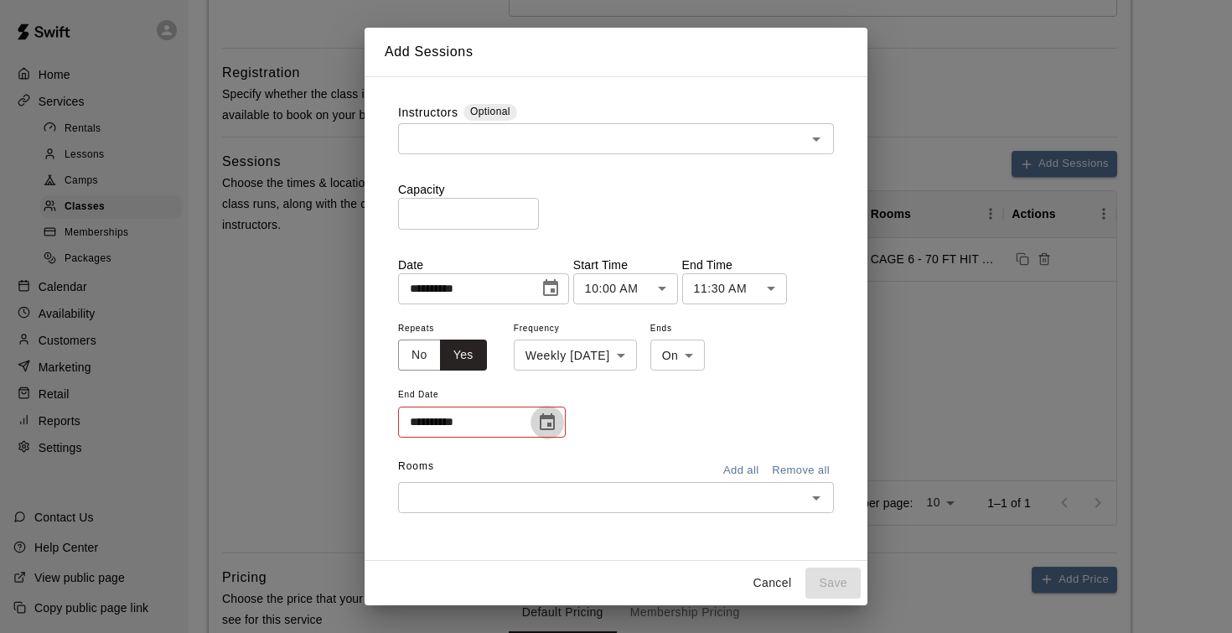
click at [552, 421] on icon "Choose date" at bounding box center [547, 422] width 20 height 20
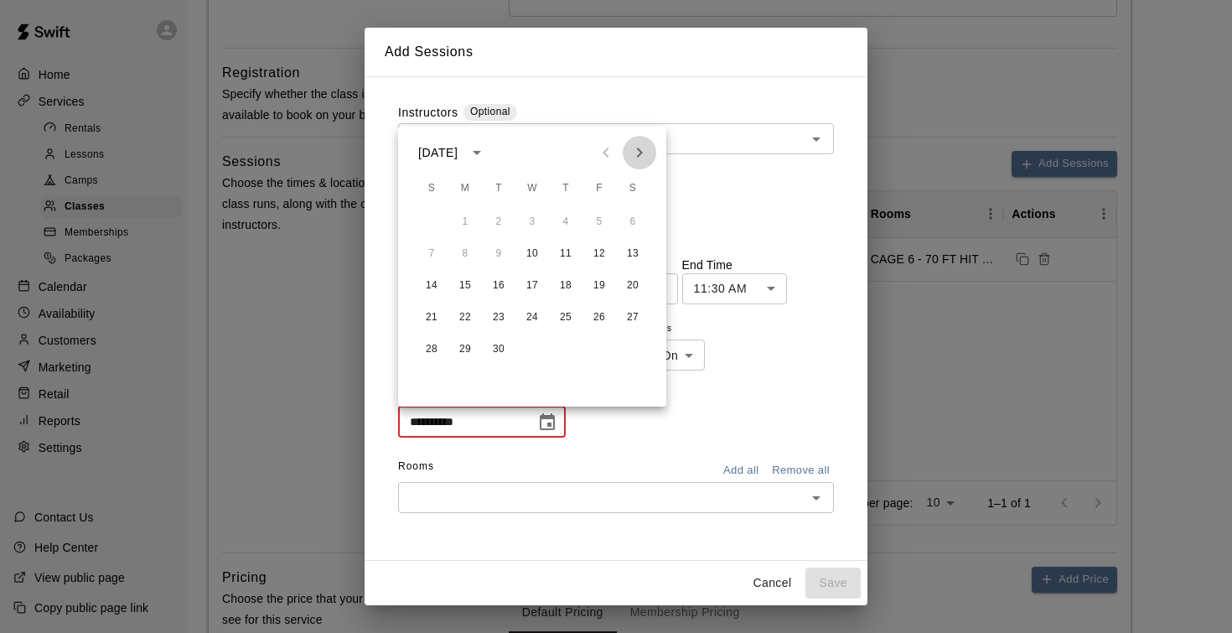
click at [639, 150] on icon "Next month" at bounding box center [640, 152] width 6 height 10
click at [613, 153] on icon "Previous month" at bounding box center [606, 152] width 20 height 20
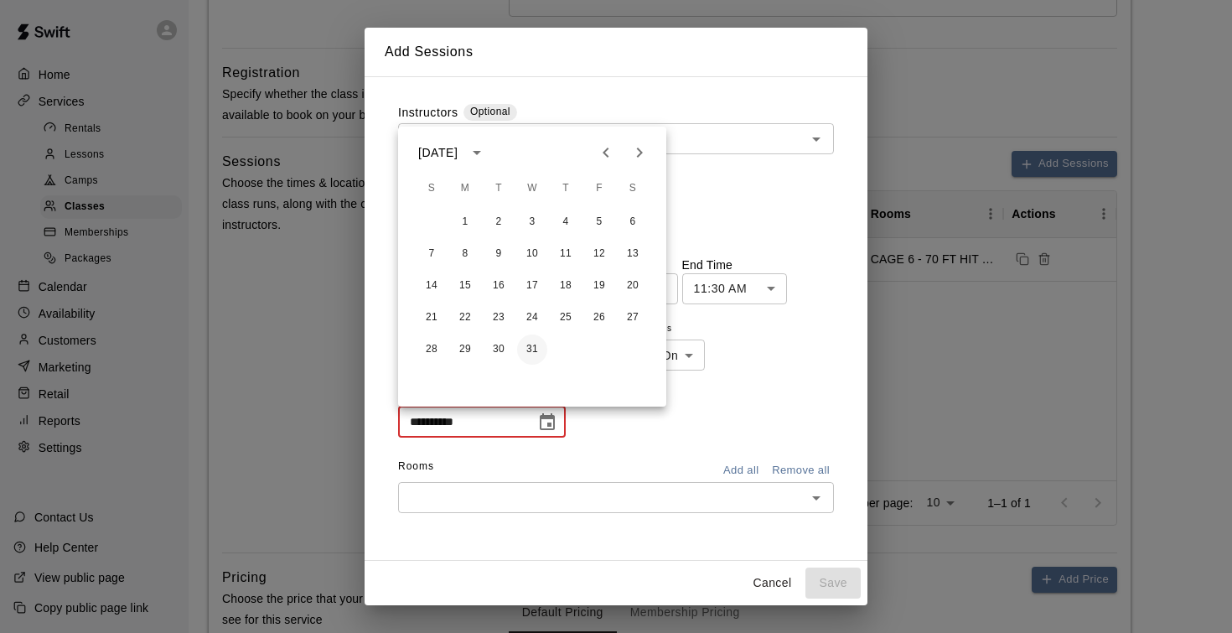
click at [529, 354] on button "31" at bounding box center [532, 349] width 30 height 30
type input "**********"
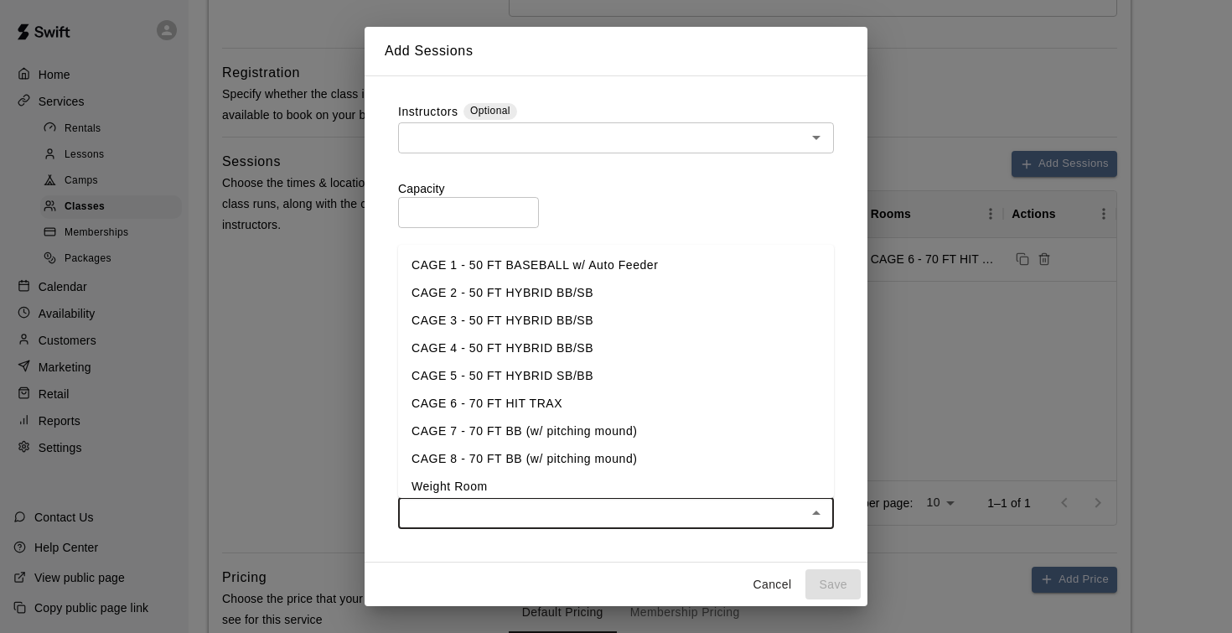
click at [629, 504] on input "text" at bounding box center [602, 513] width 398 height 21
click at [584, 401] on li "CAGE 6 - 70 FT HIT TRAX" at bounding box center [616, 404] width 436 height 28
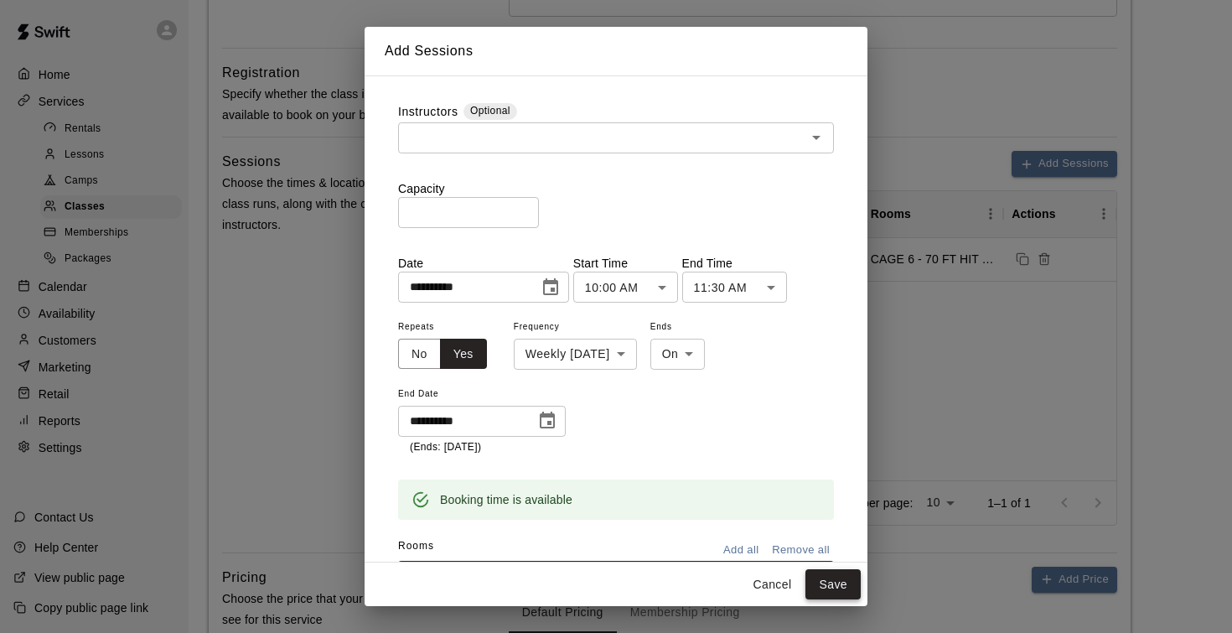
click at [830, 583] on button "Save" at bounding box center [832, 584] width 55 height 31
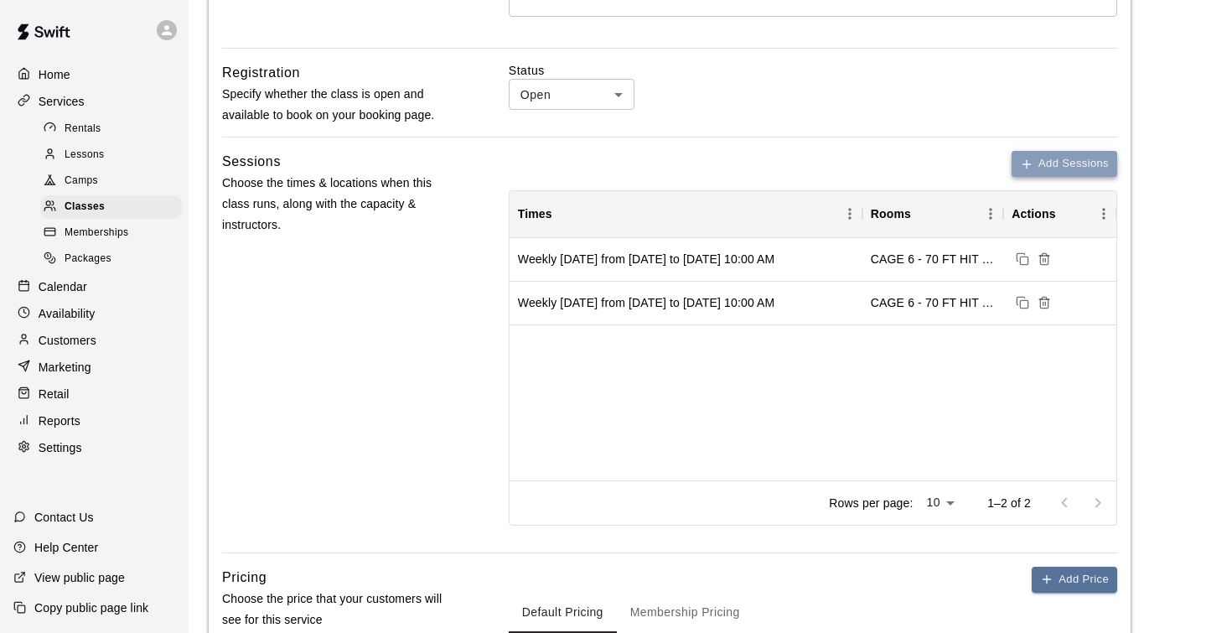
click at [1073, 160] on button "Add Sessions" at bounding box center [1064, 164] width 106 height 26
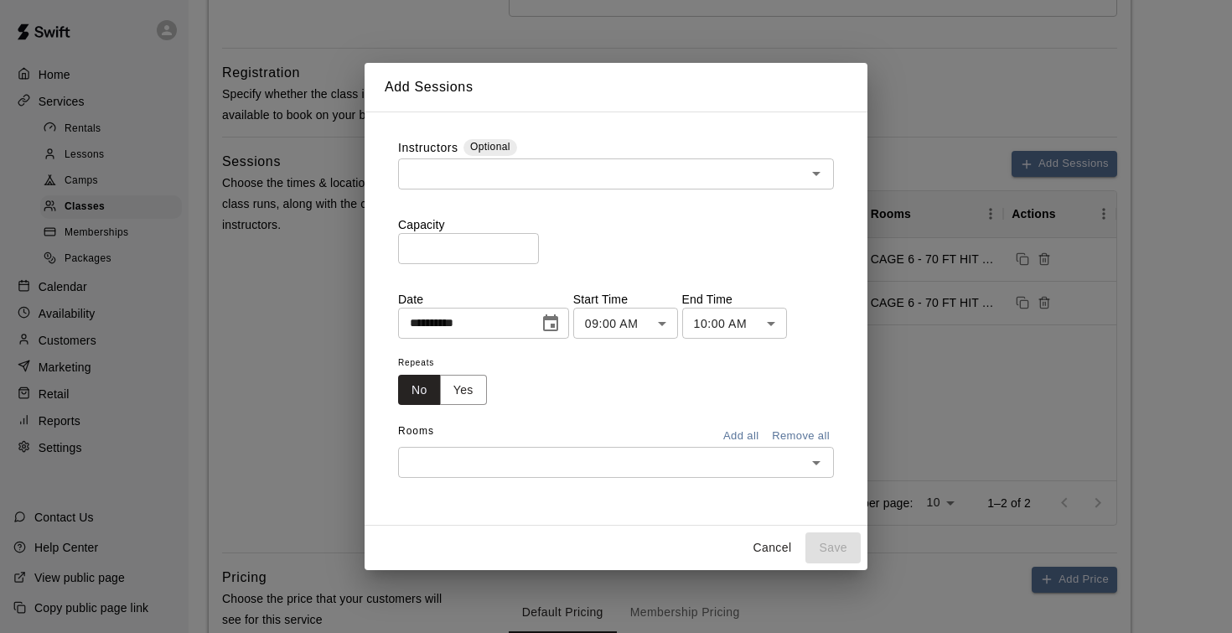
click at [533, 244] on input "*" at bounding box center [468, 248] width 141 height 31
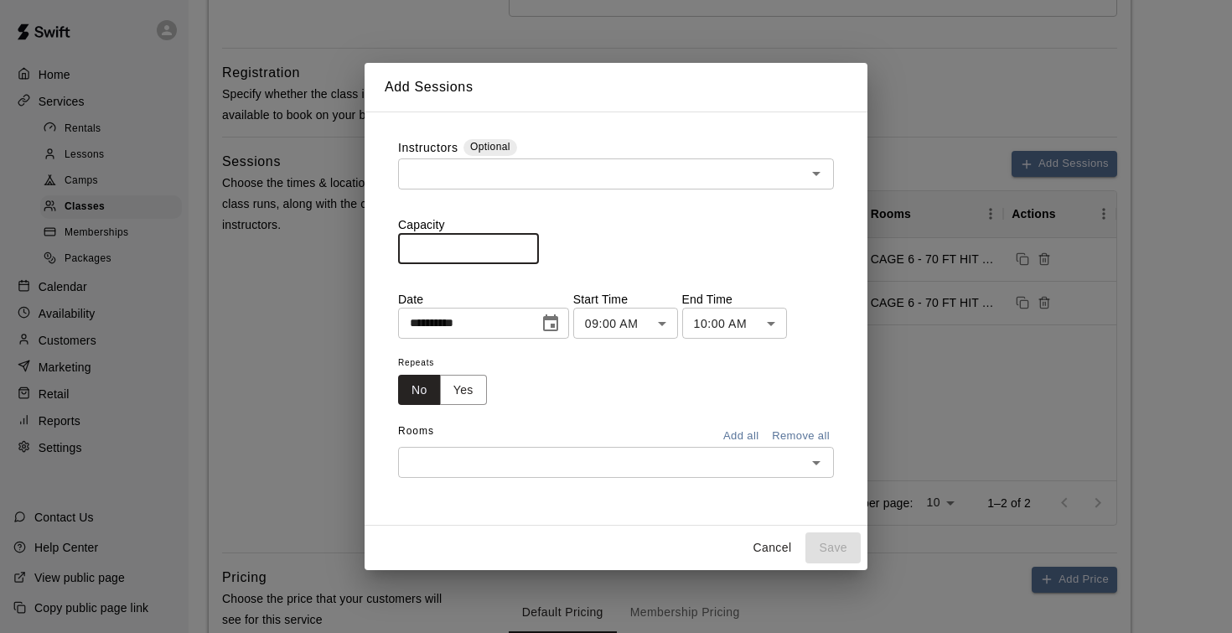
click at [533, 244] on input "*" at bounding box center [468, 248] width 141 height 31
click at [533, 244] on input "**" at bounding box center [468, 248] width 141 height 31
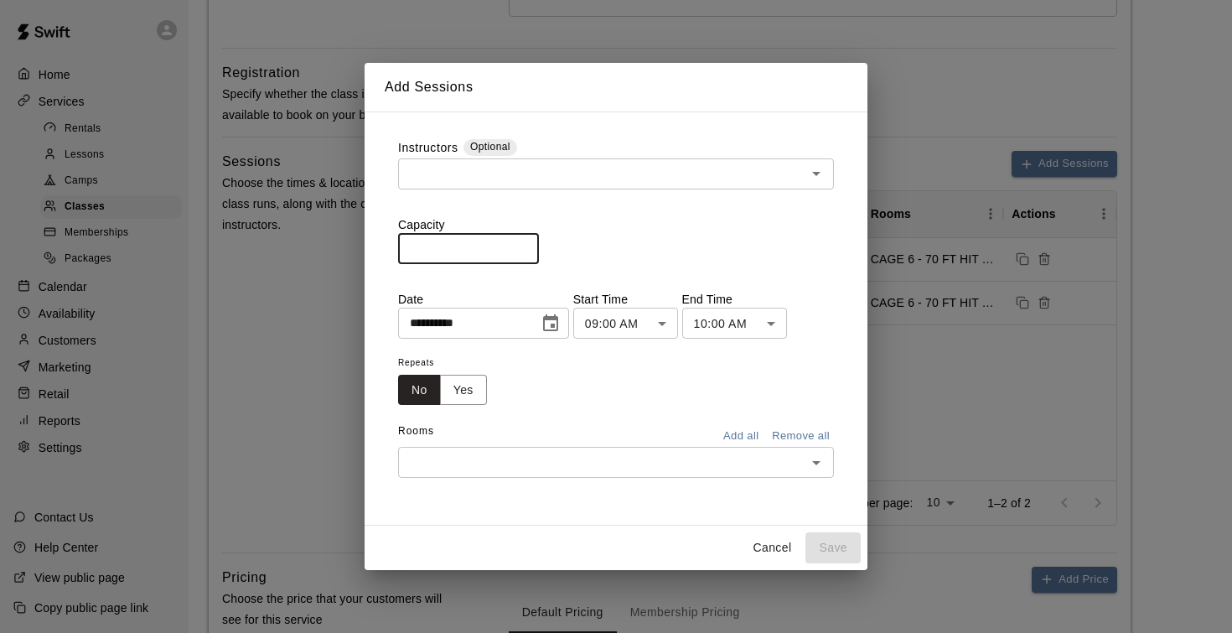
click at [533, 244] on input "**" at bounding box center [468, 248] width 141 height 31
type input "**"
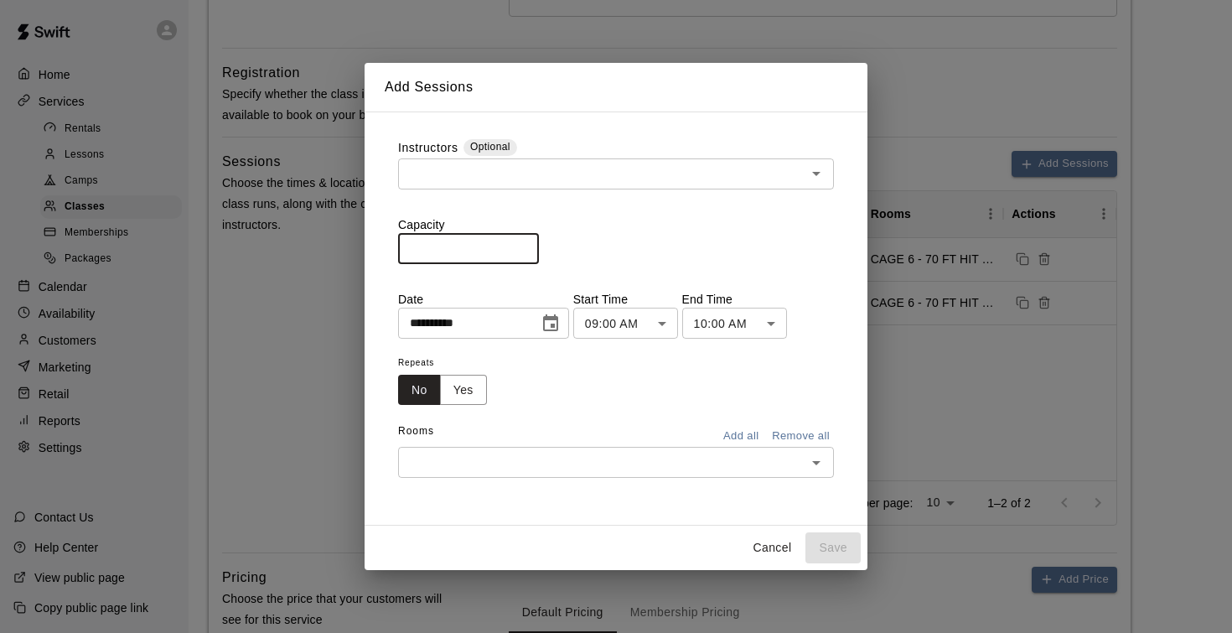
click at [533, 244] on input "**" at bounding box center [468, 248] width 141 height 31
click at [474, 387] on button "Yes" at bounding box center [463, 390] width 47 height 31
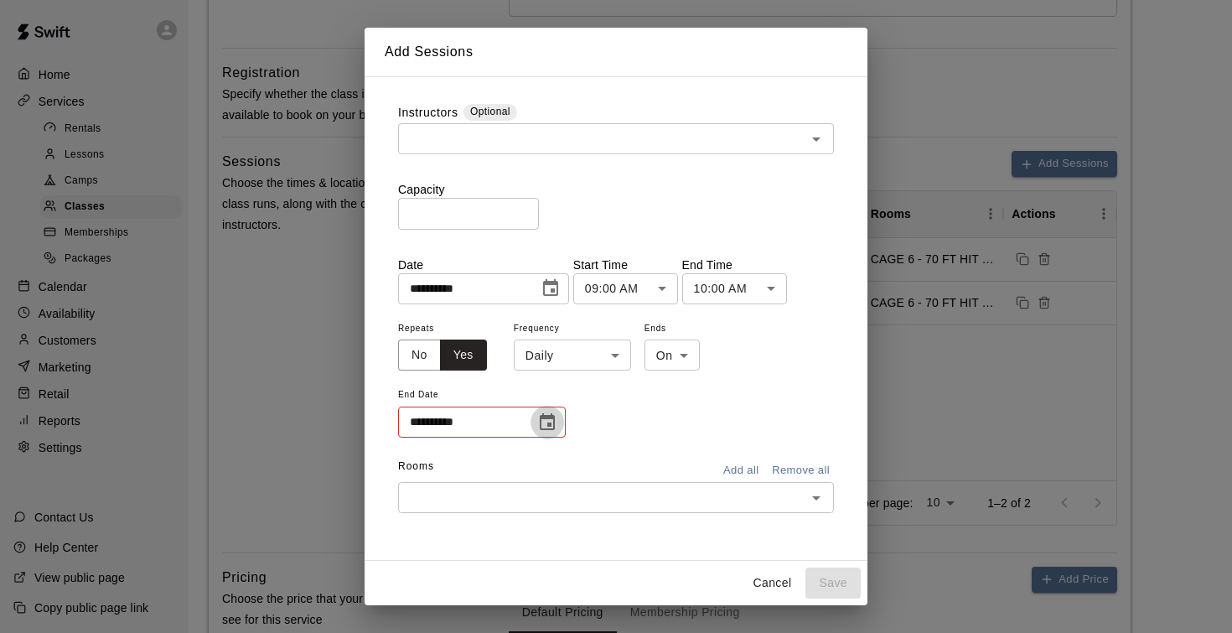
click at [539, 421] on icon "Choose date" at bounding box center [547, 422] width 20 height 20
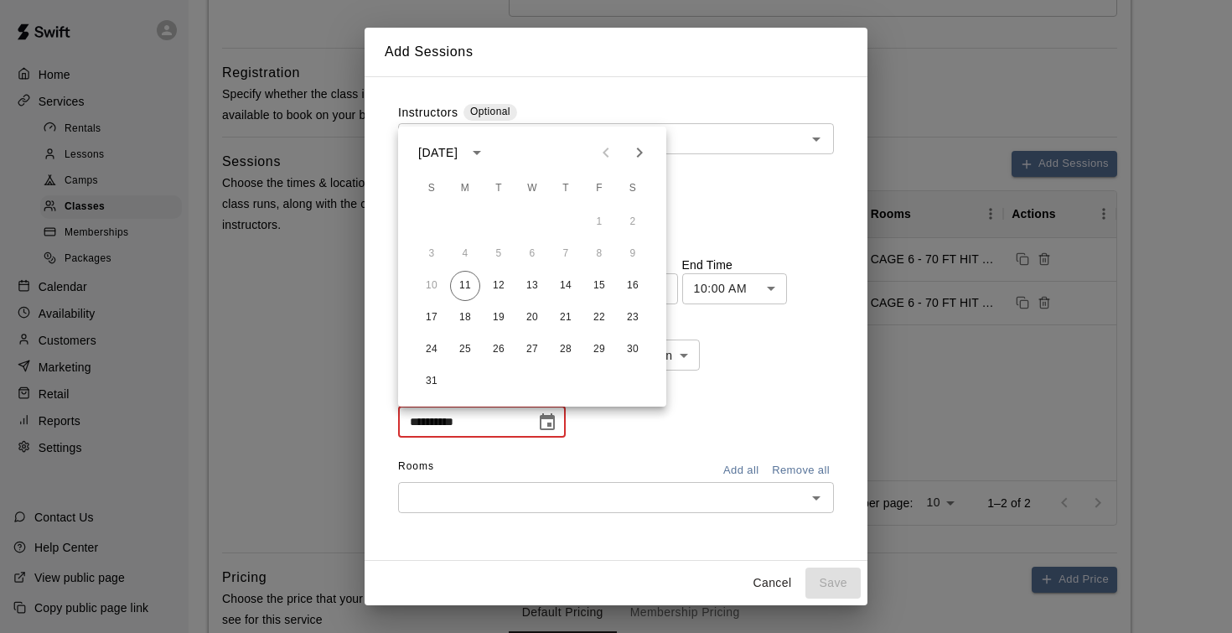
click at [637, 149] on icon "Next month" at bounding box center [639, 152] width 20 height 20
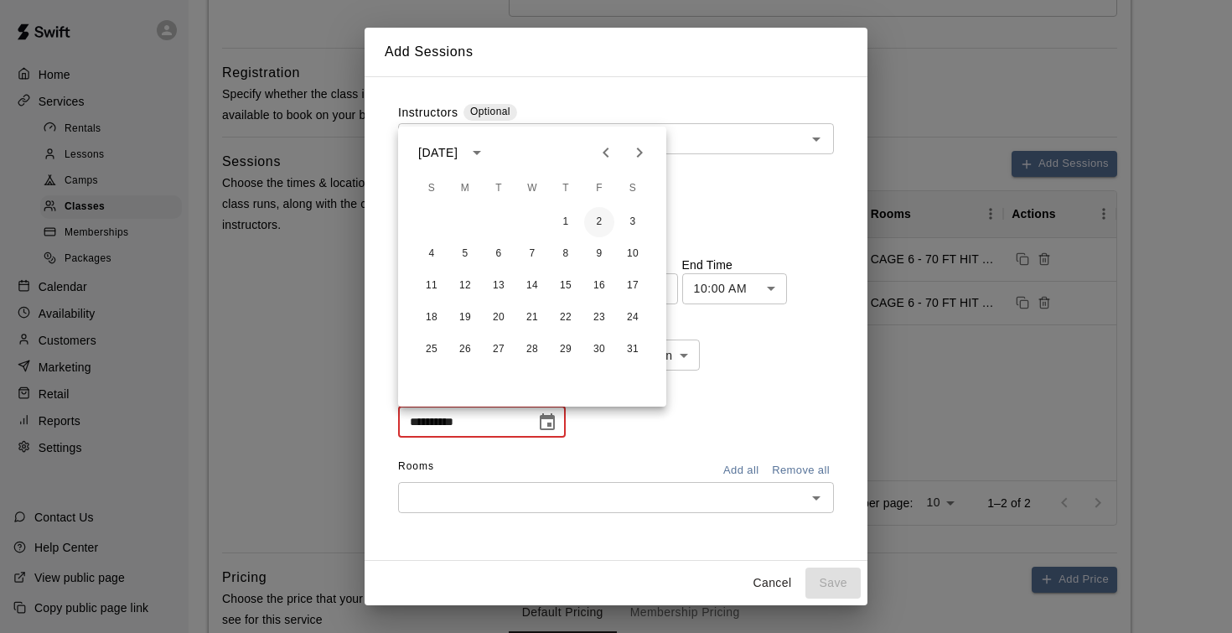
click at [597, 224] on button "2" at bounding box center [599, 222] width 30 height 30
type input "**********"
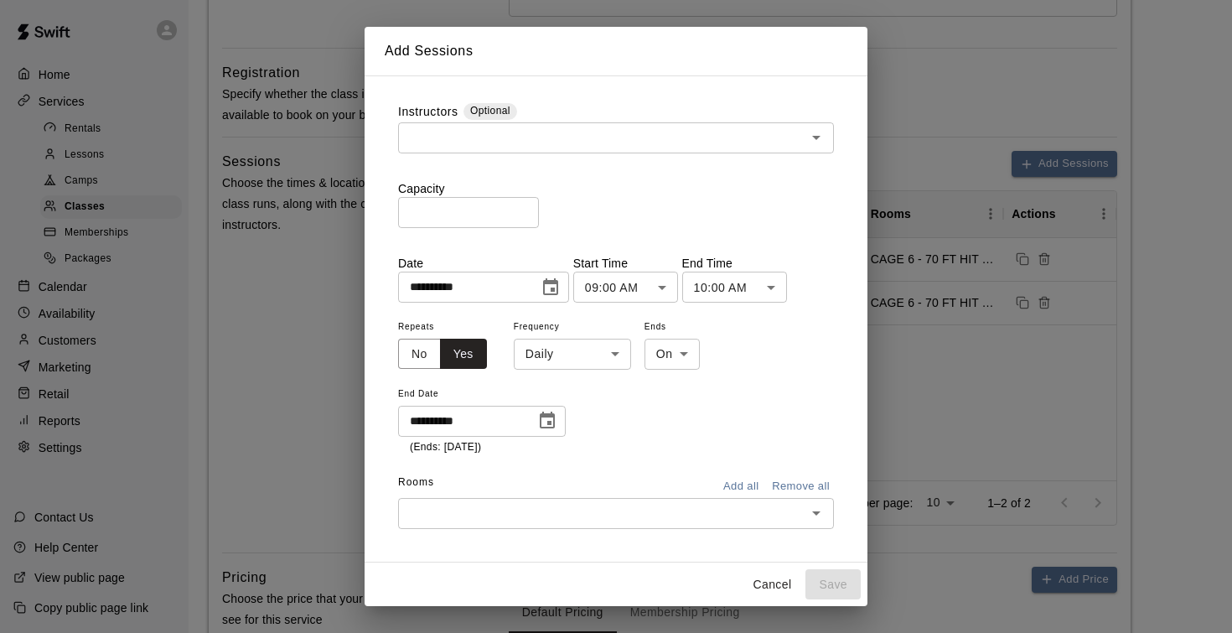
click at [638, 404] on div "**********" at bounding box center [616, 385] width 436 height 139
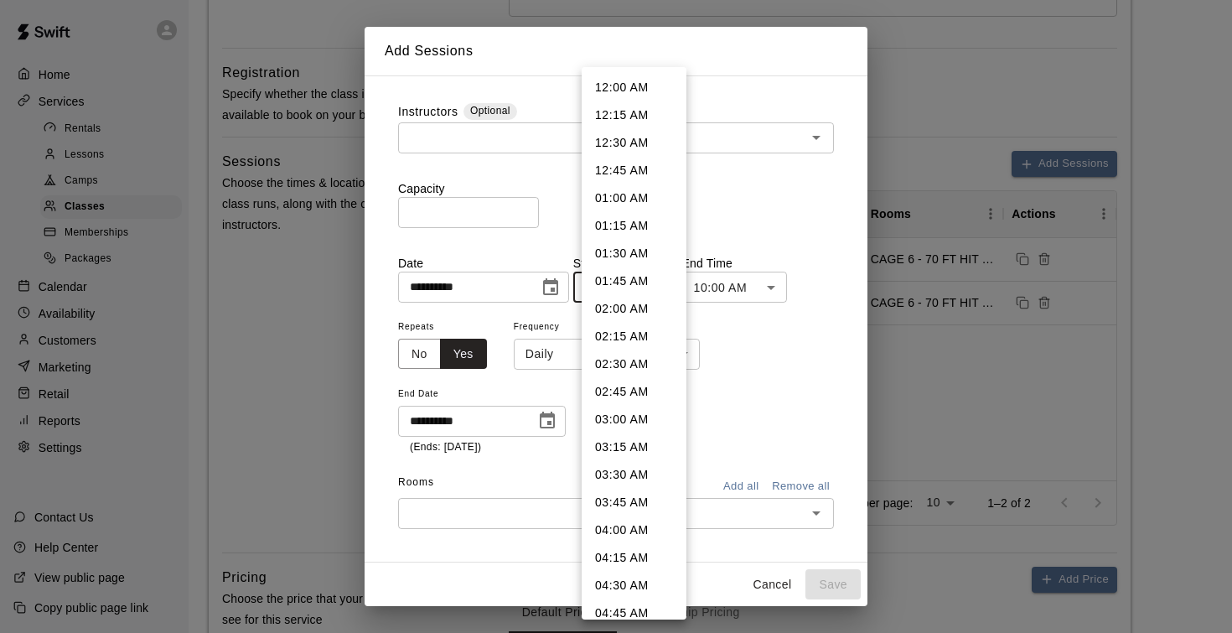
click at [662, 275] on body "**********" at bounding box center [616, 137] width 1232 height 1478
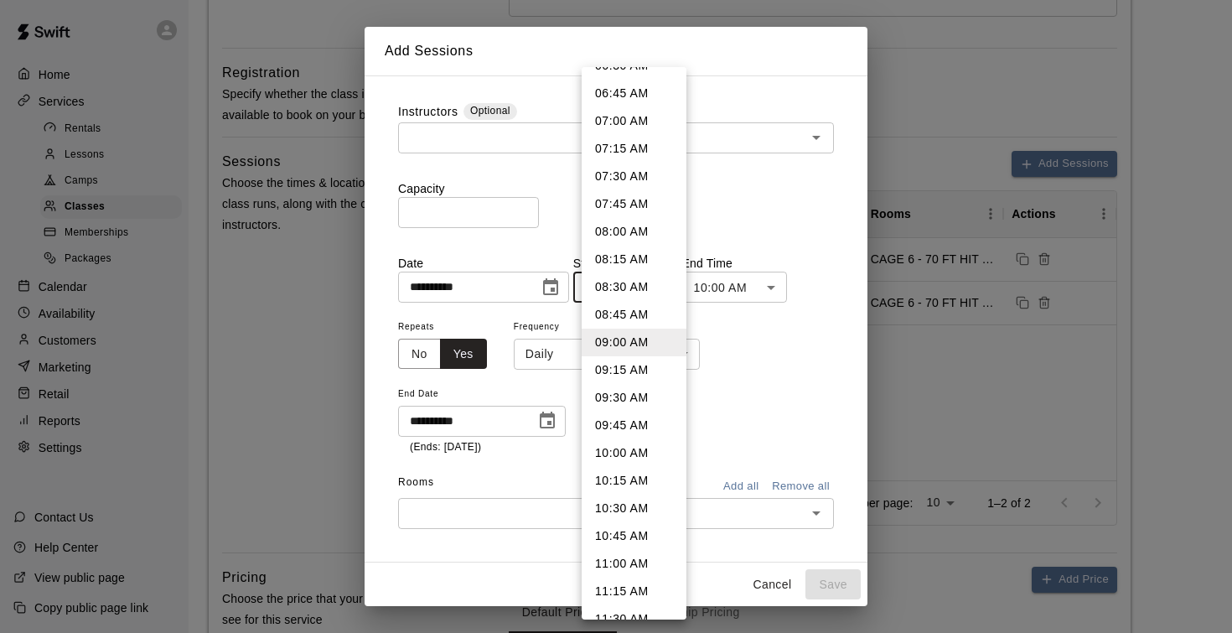
click at [628, 448] on li "10:00 AM" at bounding box center [634, 453] width 105 height 28
type input "********"
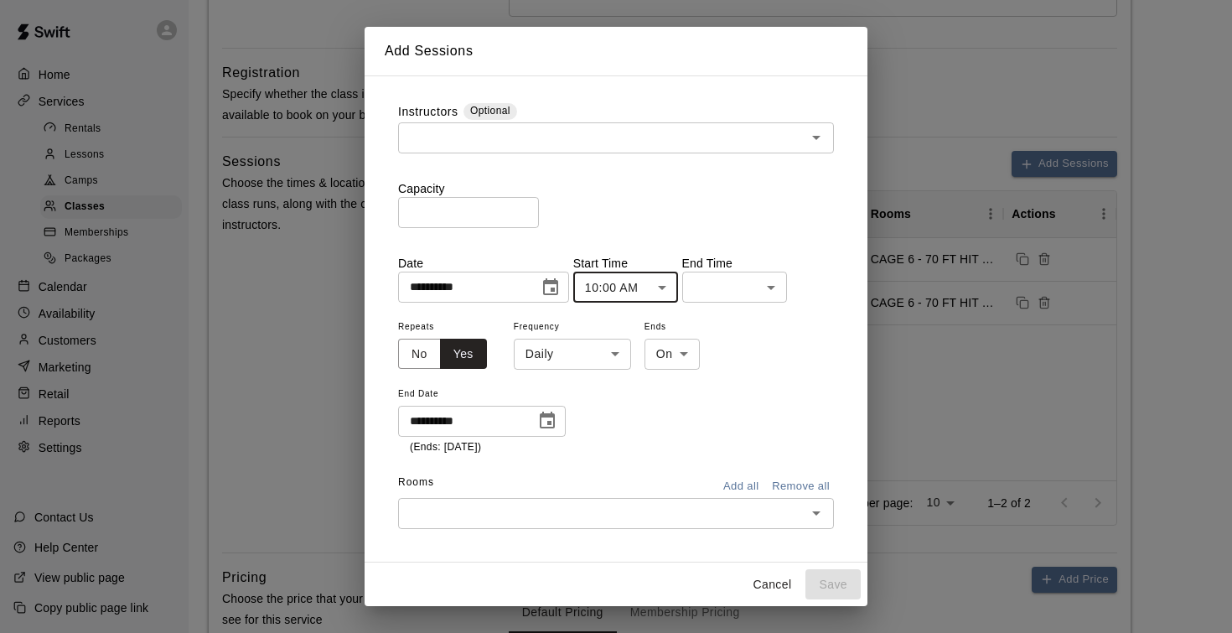
click at [731, 290] on body "**********" at bounding box center [616, 137] width 1232 height 1478
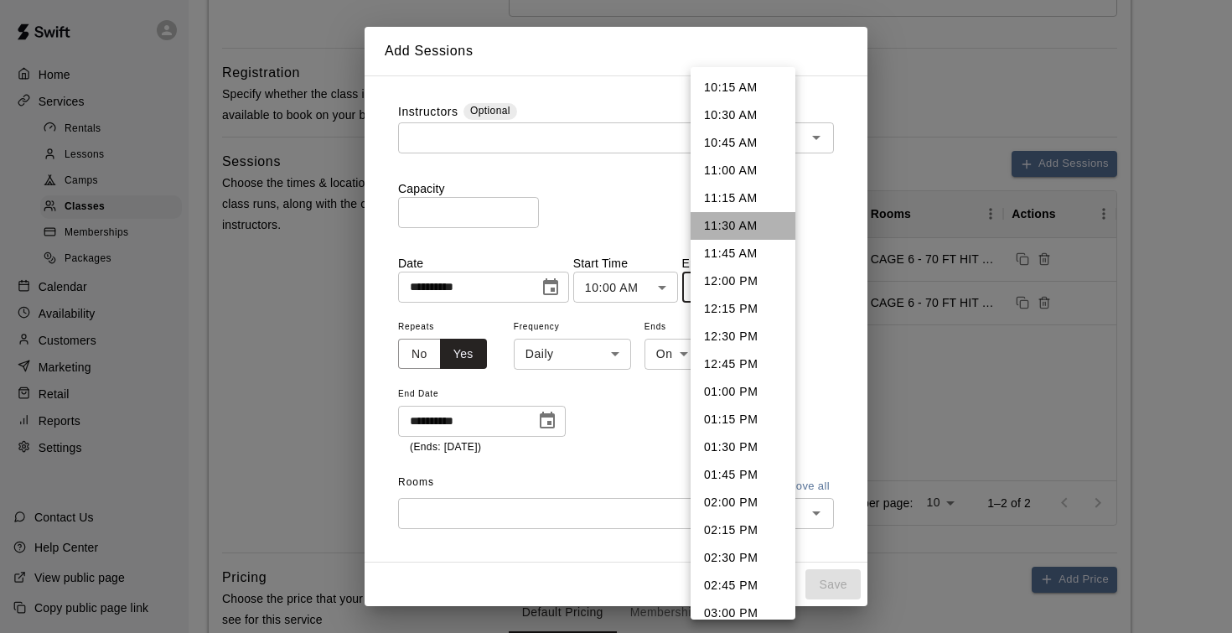
click at [722, 229] on li "11:30 AM" at bounding box center [742, 226] width 105 height 28
type input "********"
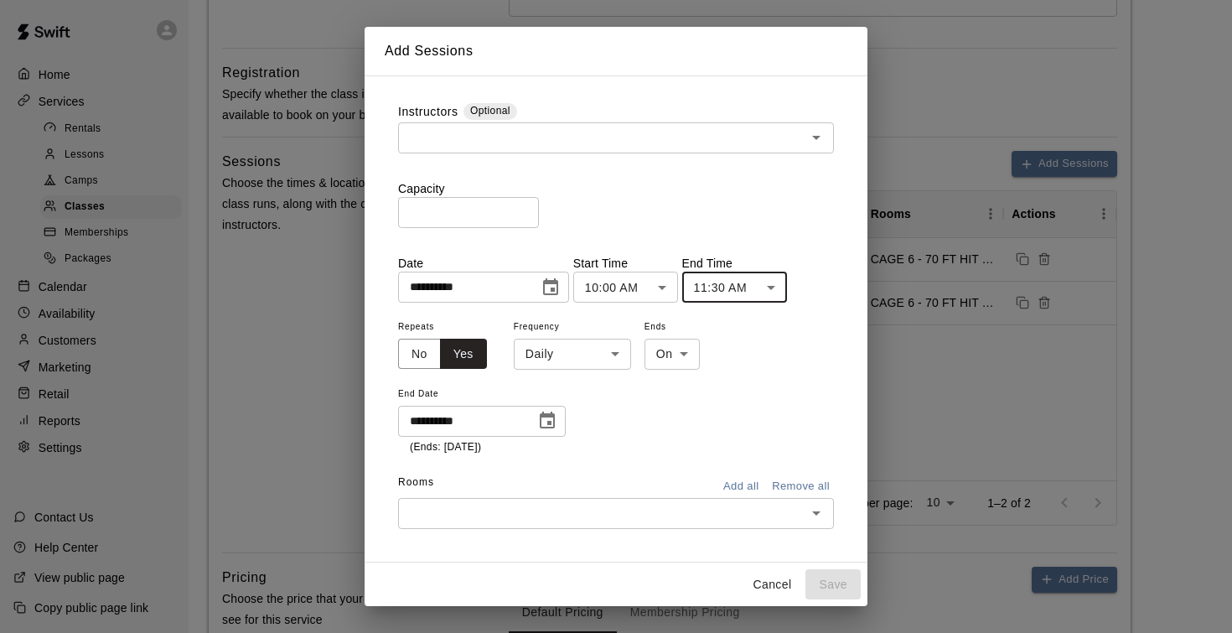
click at [719, 414] on div "**********" at bounding box center [616, 385] width 436 height 139
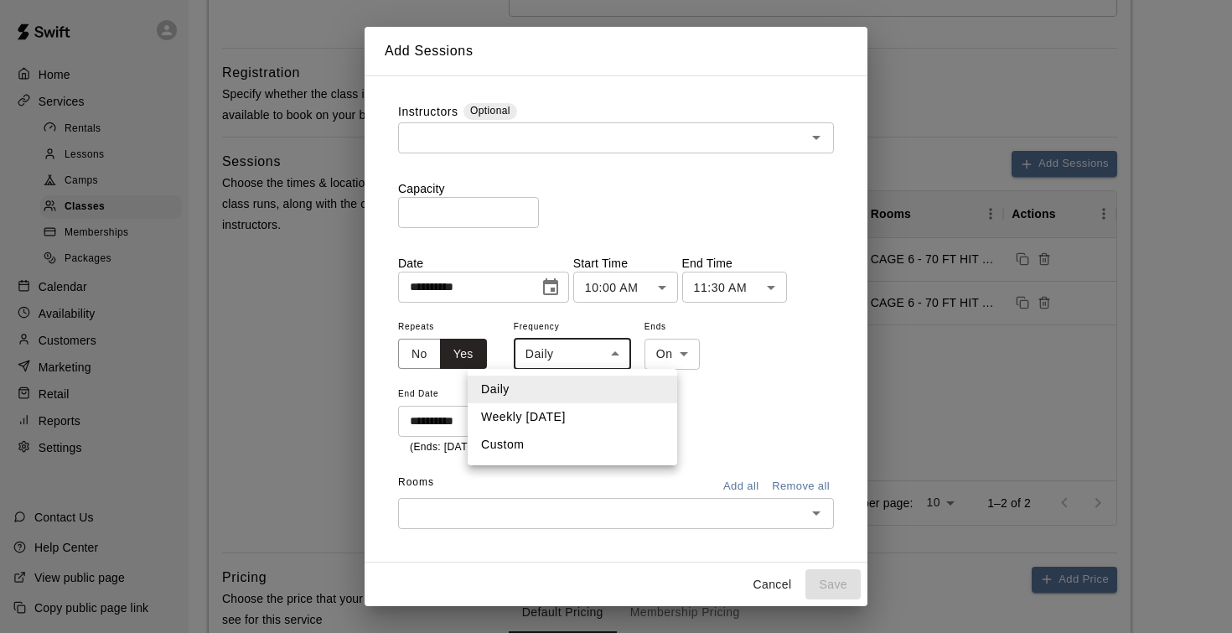
click at [591, 360] on body "**********" at bounding box center [616, 137] width 1232 height 1478
click at [682, 401] on div at bounding box center [616, 316] width 1232 height 633
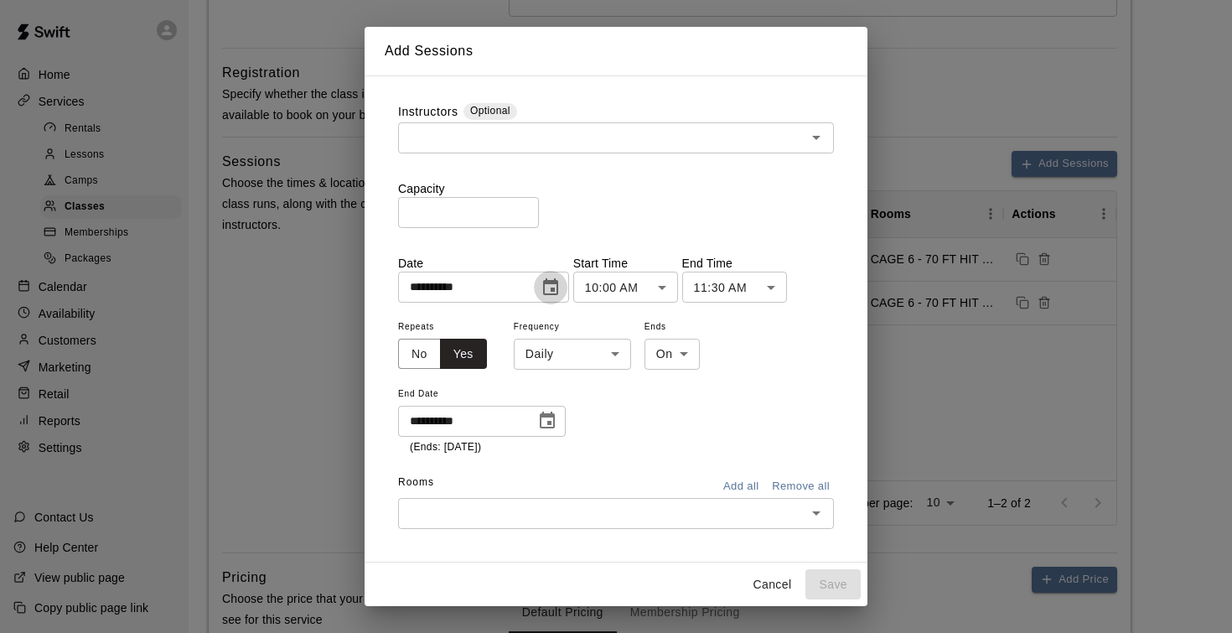
click at [558, 282] on icon "Choose date, selected date is Aug 11, 2025" at bounding box center [550, 286] width 15 height 17
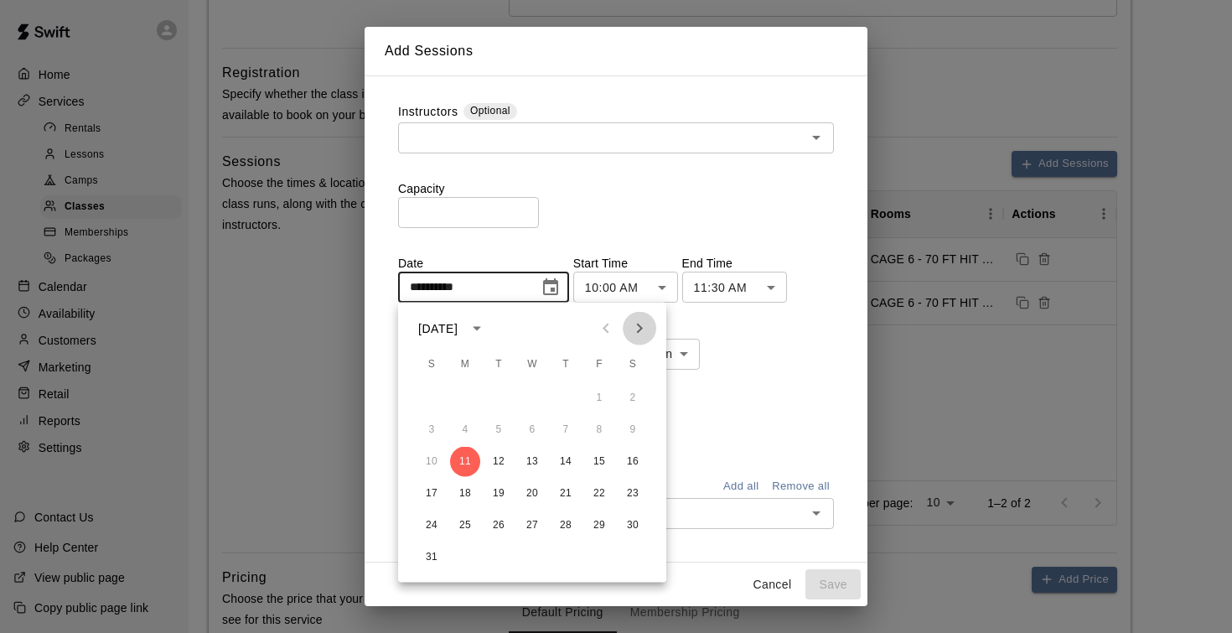
click at [640, 334] on icon "Next month" at bounding box center [639, 328] width 20 height 20
click at [608, 427] on button "12" at bounding box center [599, 430] width 30 height 30
type input "**********"
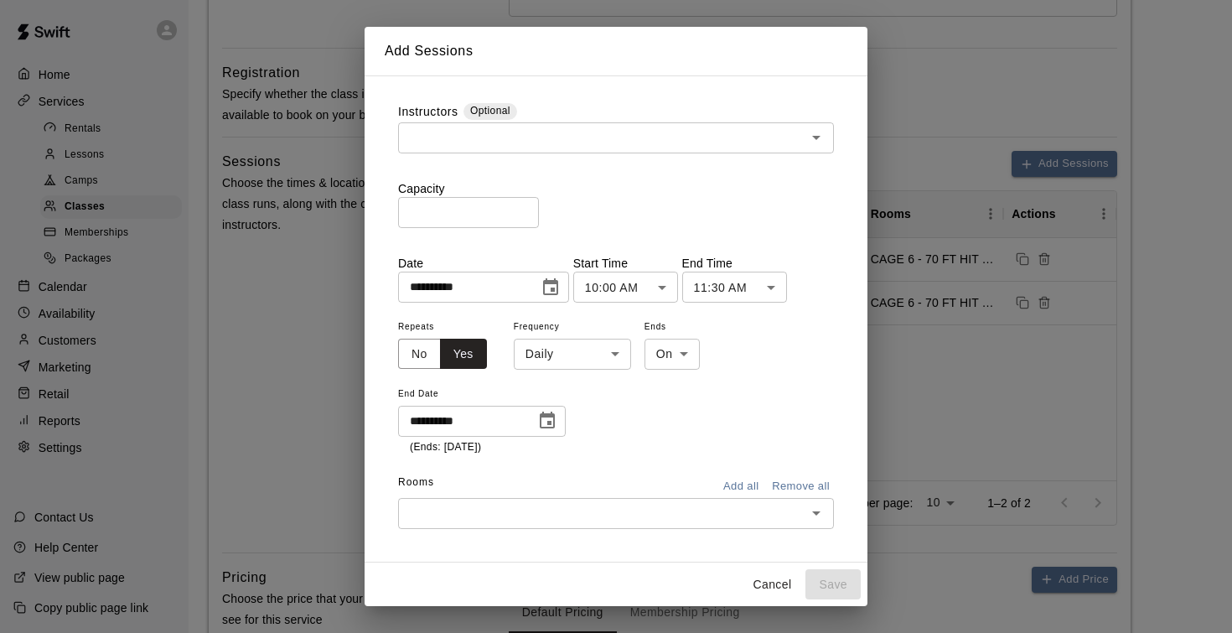
click at [540, 421] on icon "Choose date, selected date is Jan 2, 2026" at bounding box center [547, 419] width 15 height 17
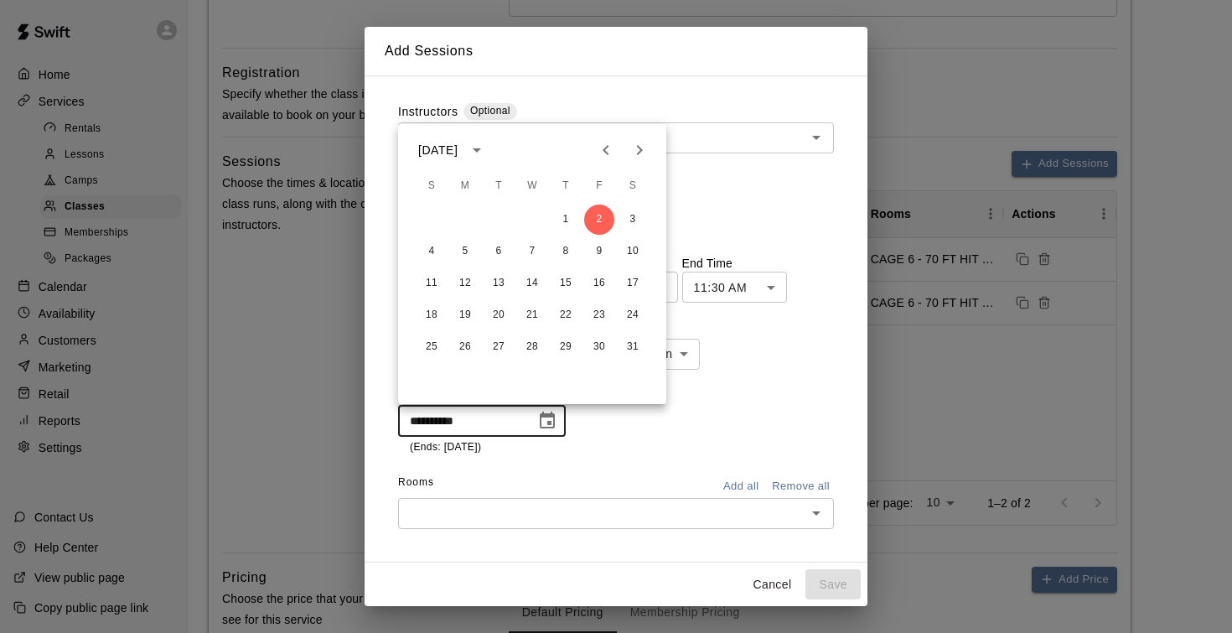
click at [601, 442] on div "**********" at bounding box center [616, 385] width 436 height 139
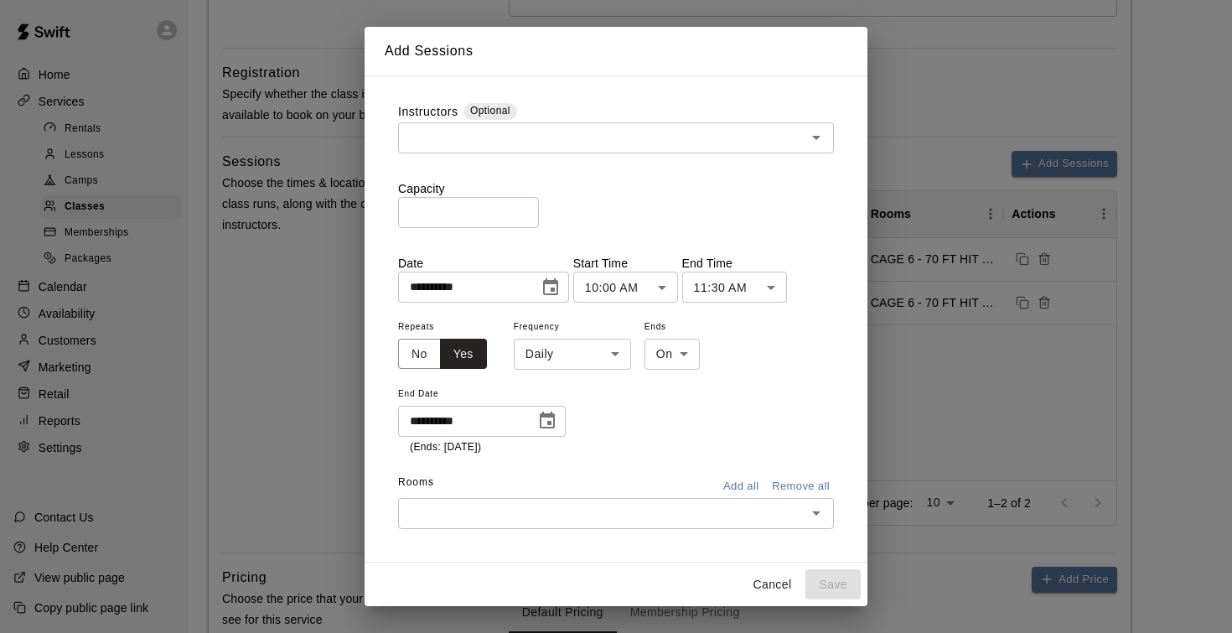
click at [582, 527] on div "**********" at bounding box center [616, 326] width 463 height 473
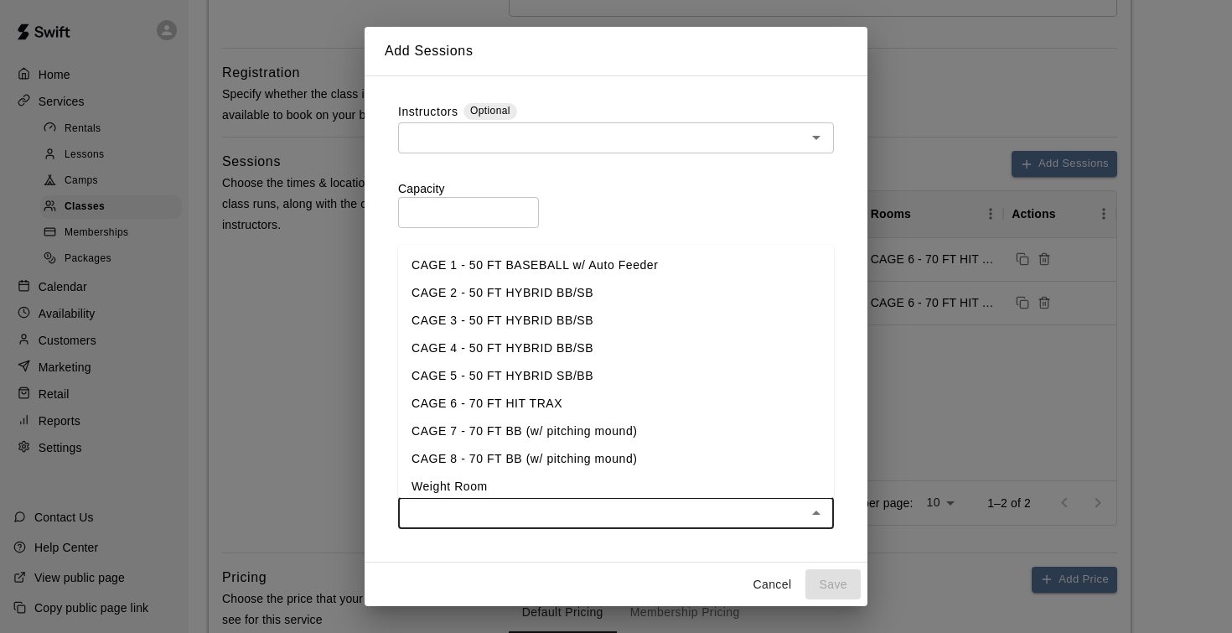
click at [582, 515] on input "text" at bounding box center [602, 513] width 398 height 21
click at [558, 403] on li "CAGE 6 - 70 FT HIT TRAX" at bounding box center [616, 404] width 436 height 28
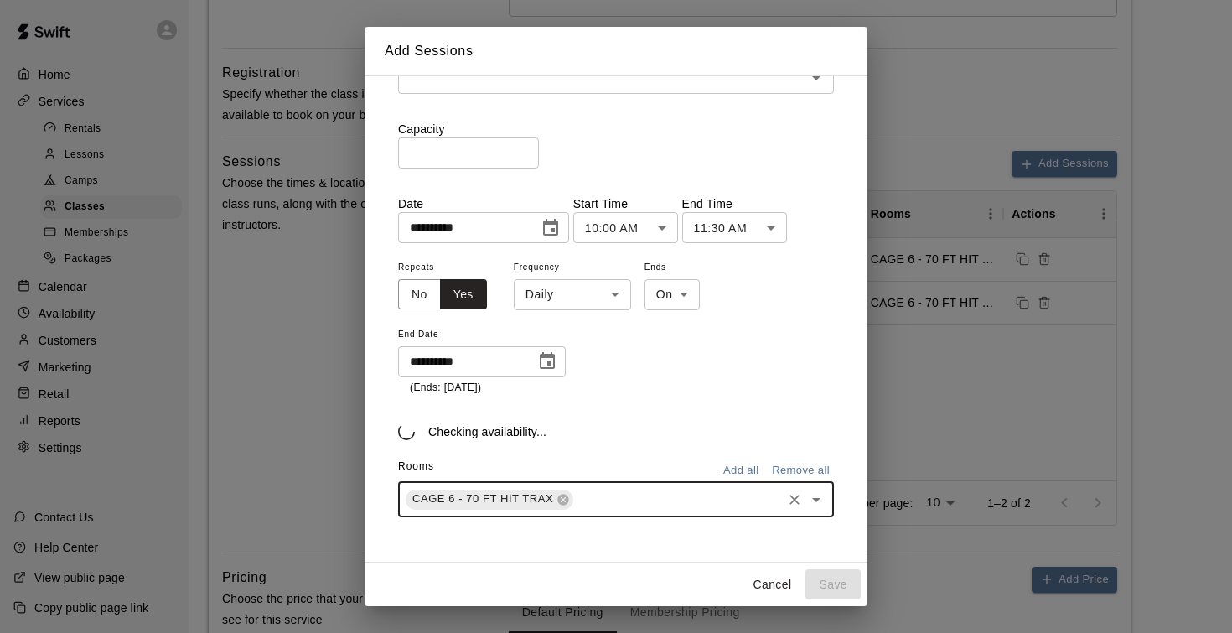
scroll to position [59, 0]
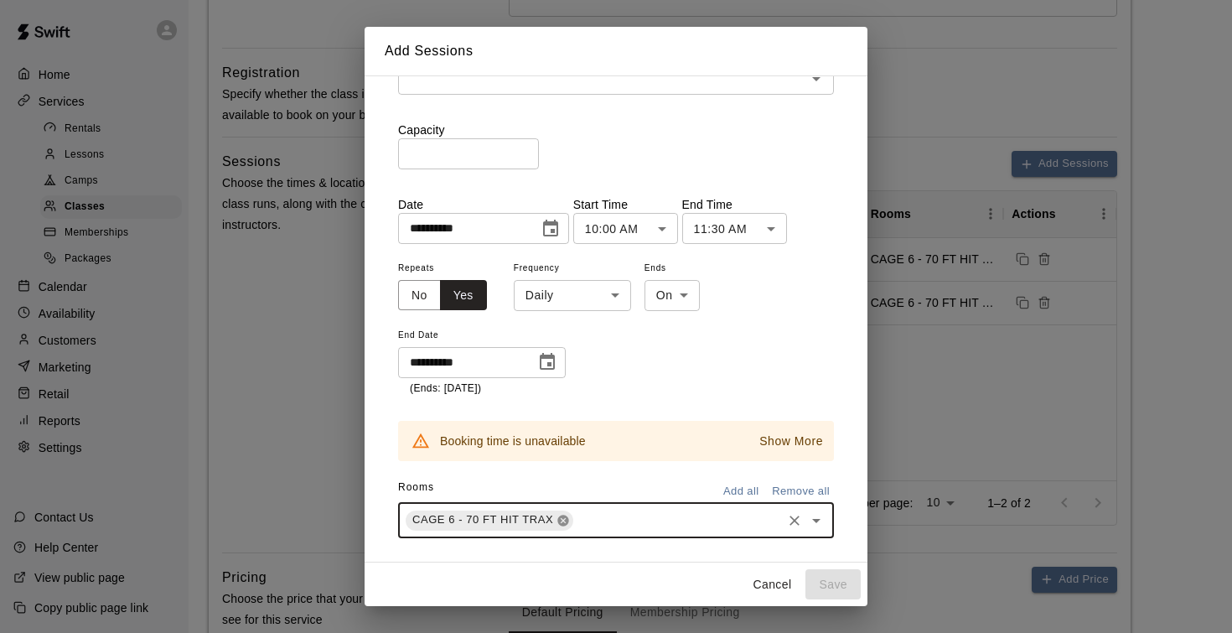
click at [565, 517] on icon at bounding box center [563, 519] width 11 height 11
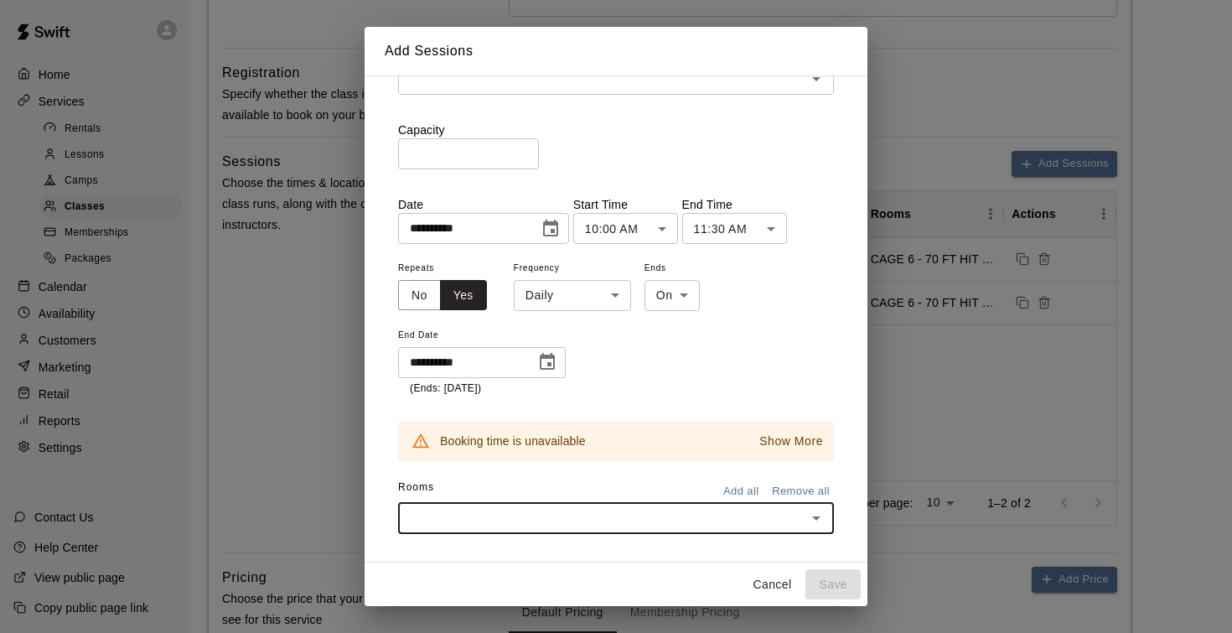
scroll to position [11, 0]
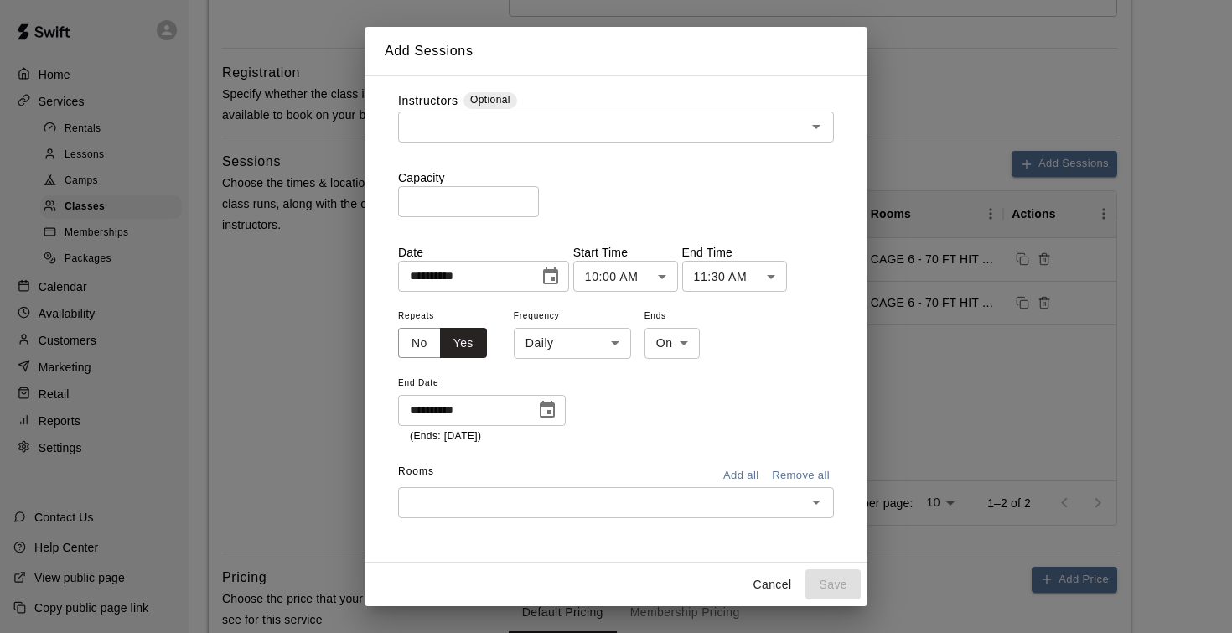
click at [646, 431] on div "**********" at bounding box center [616, 374] width 436 height 139
click at [562, 344] on body "**********" at bounding box center [616, 137] width 1232 height 1478
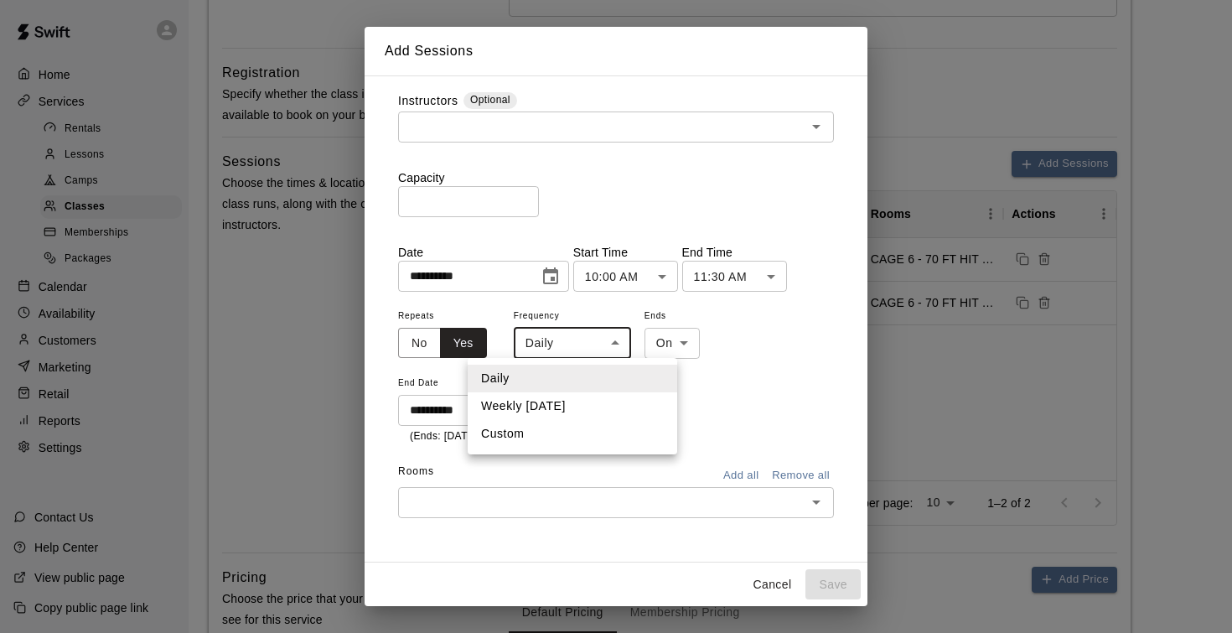
click at [563, 406] on li "Weekly on Friday" at bounding box center [572, 406] width 209 height 28
type input "******"
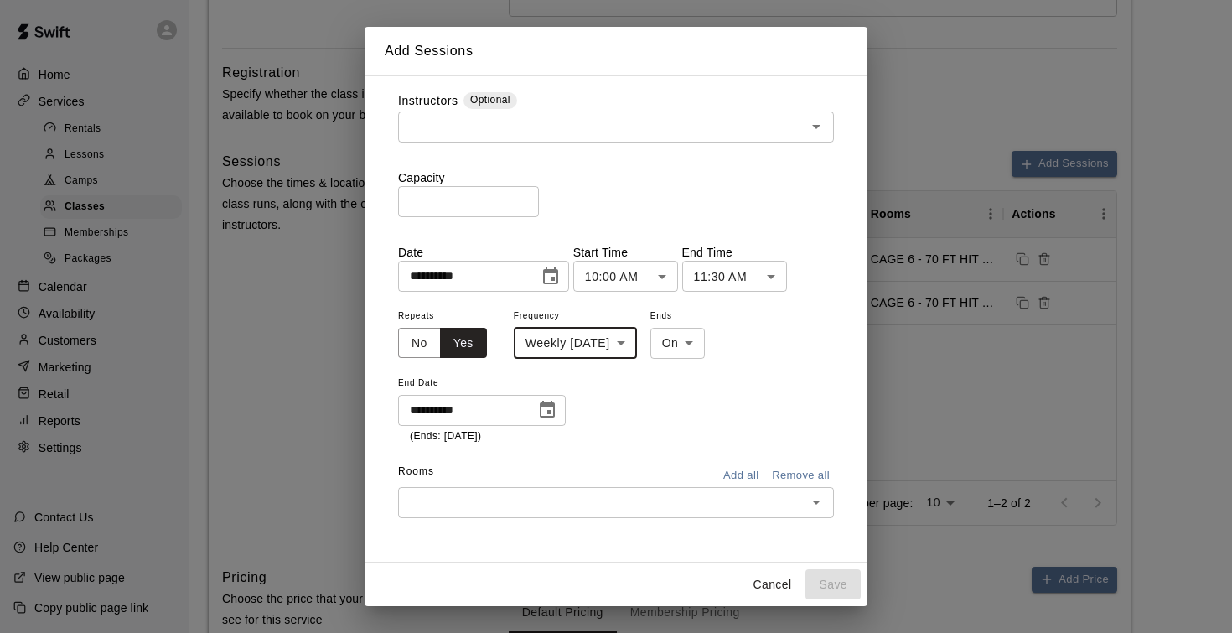
click at [547, 499] on input "text" at bounding box center [602, 502] width 398 height 21
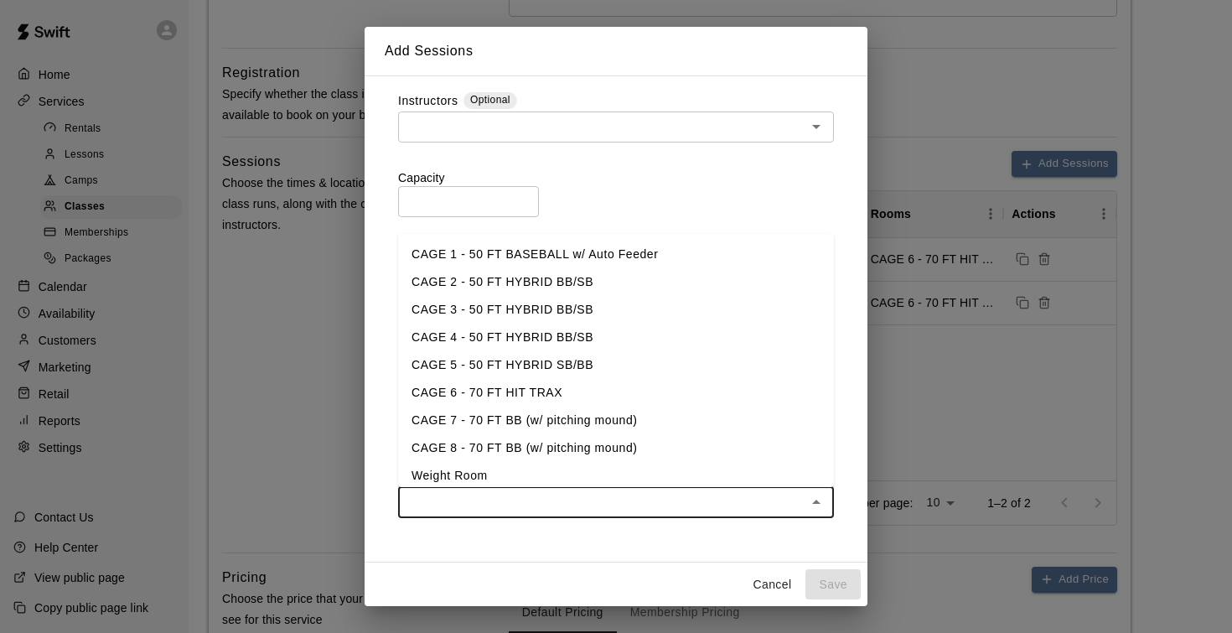
click at [526, 381] on li "CAGE 6 - 70 FT HIT TRAX" at bounding box center [616, 393] width 436 height 28
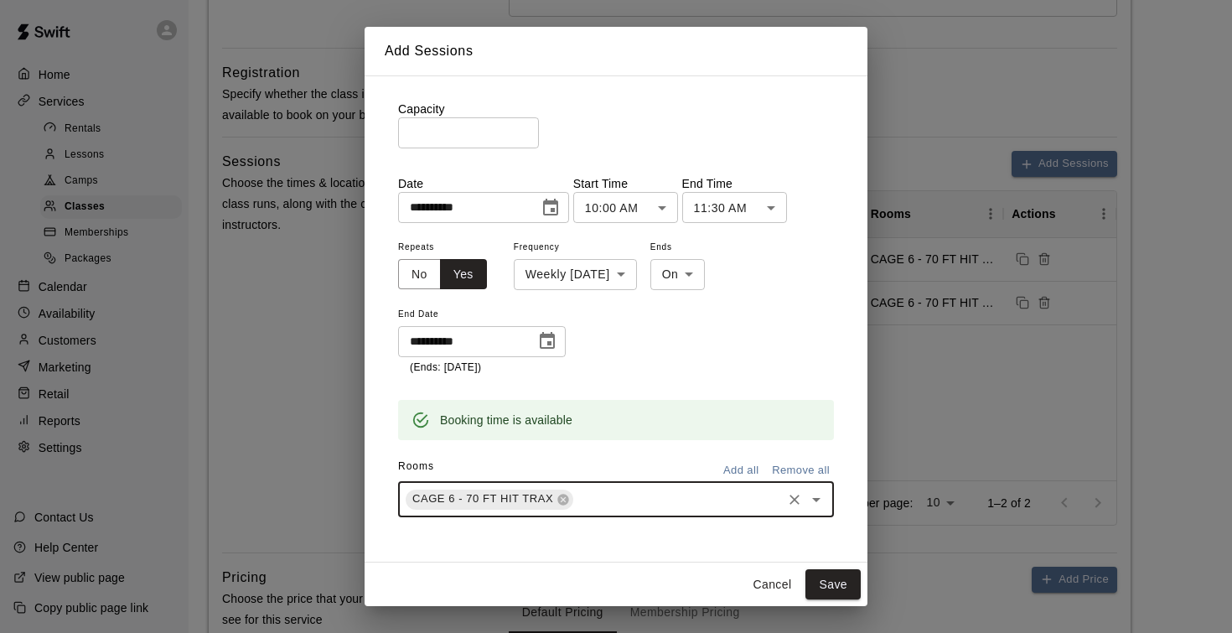
scroll to position [79, 0]
click at [826, 575] on button "Save" at bounding box center [832, 584] width 55 height 31
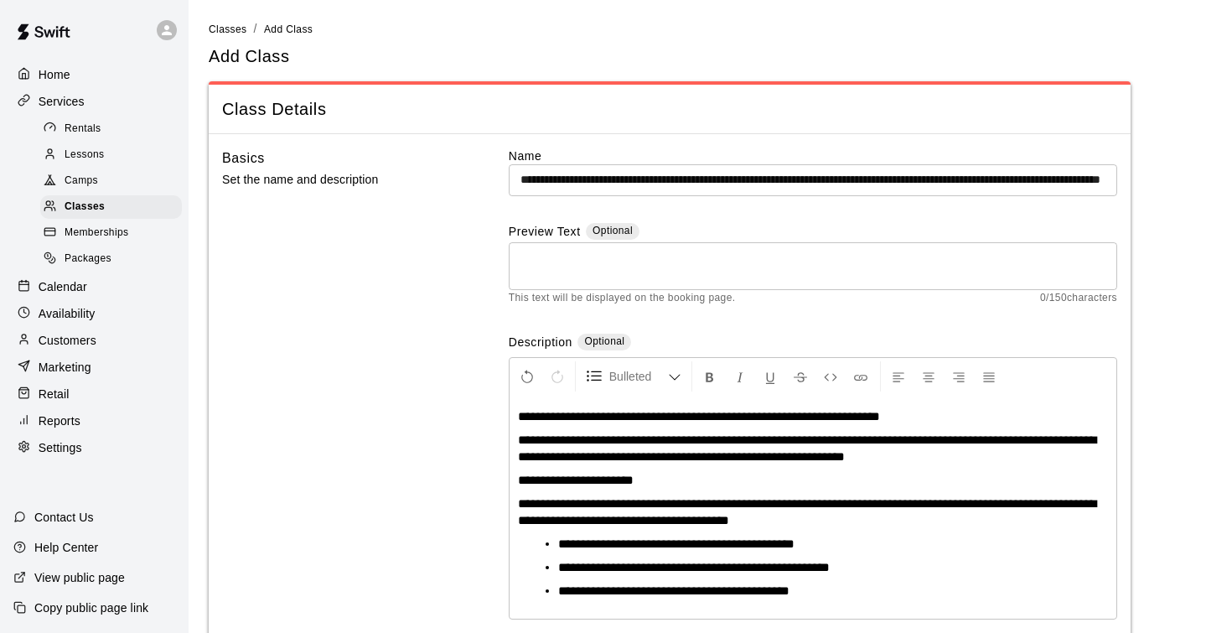
scroll to position [0, 0]
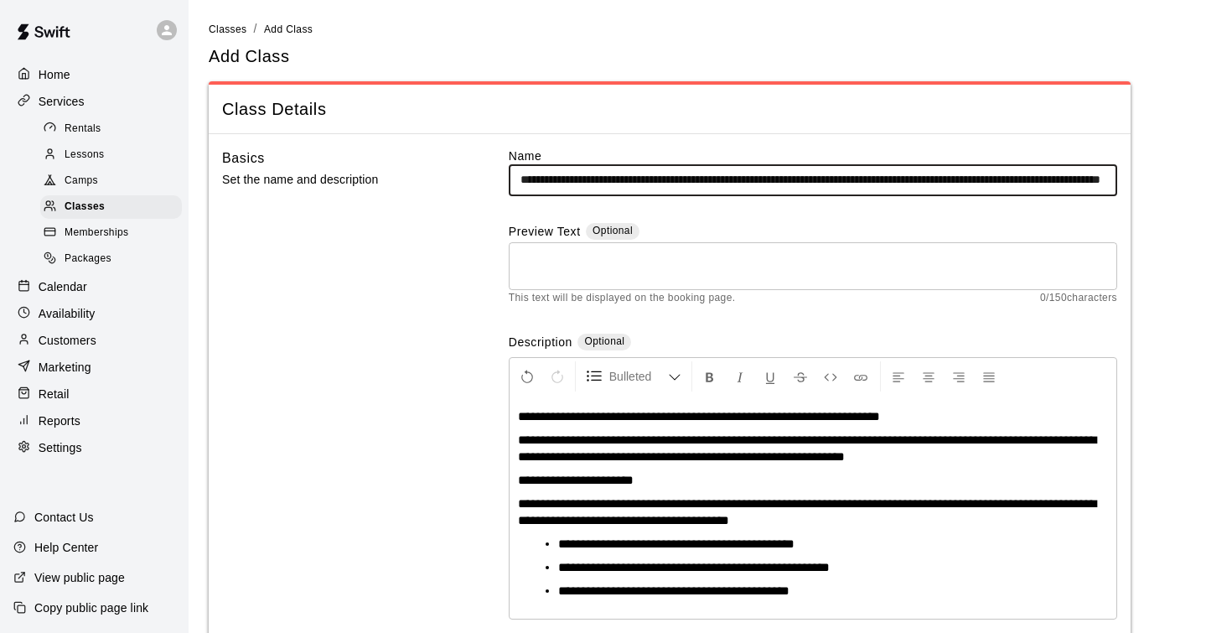
click at [637, 182] on input "**********" at bounding box center [813, 179] width 608 height 31
click at [762, 178] on input "**********" at bounding box center [813, 179] width 608 height 31
click at [923, 179] on input "**********" at bounding box center [813, 179] width 608 height 31
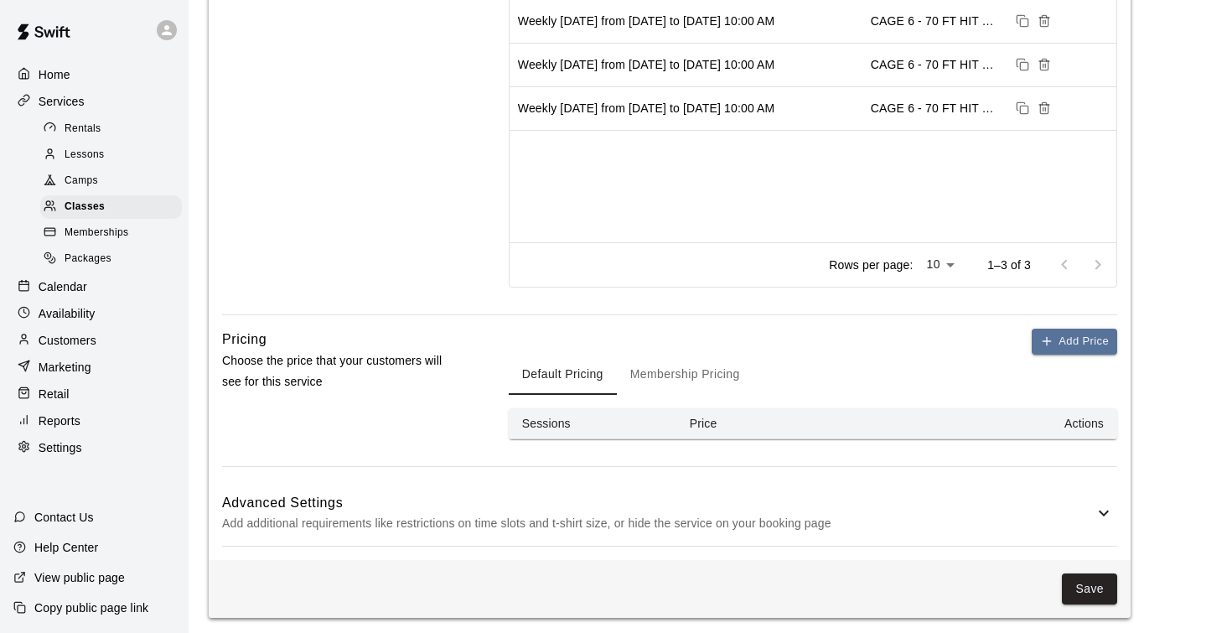
scroll to position [840, 0]
type input "**********"
click at [1061, 344] on button "Add Price" at bounding box center [1073, 342] width 85 height 26
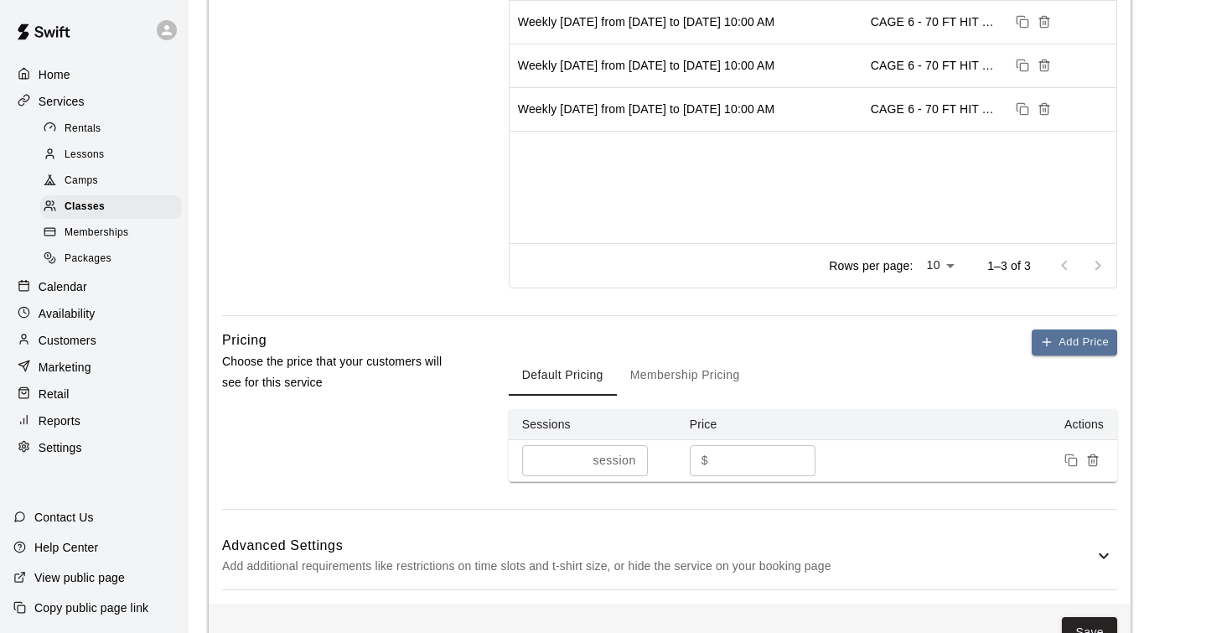
click at [577, 454] on input "*" at bounding box center [554, 460] width 65 height 31
click at [577, 454] on input "*" at bounding box center [551, 460] width 58 height 31
type input "*"
click at [577, 454] on input "*" at bounding box center [551, 460] width 58 height 31
click at [760, 456] on input "*" at bounding box center [765, 460] width 101 height 31
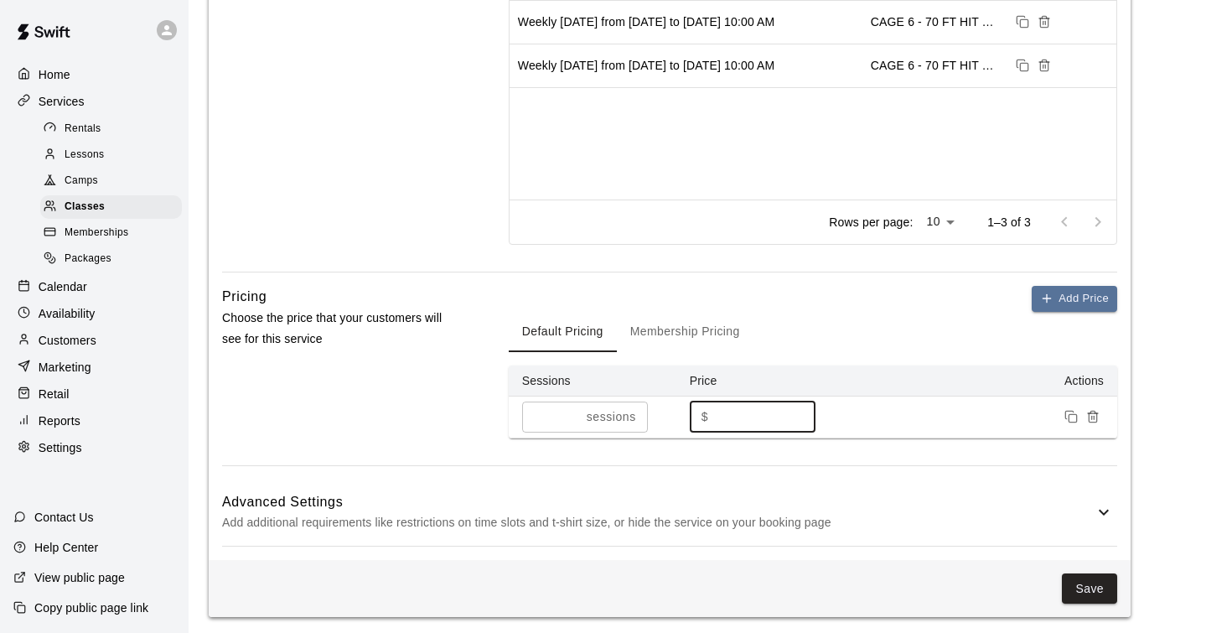
scroll to position [882, 0]
type input "***"
click at [1088, 590] on button "Save" at bounding box center [1089, 589] width 55 height 31
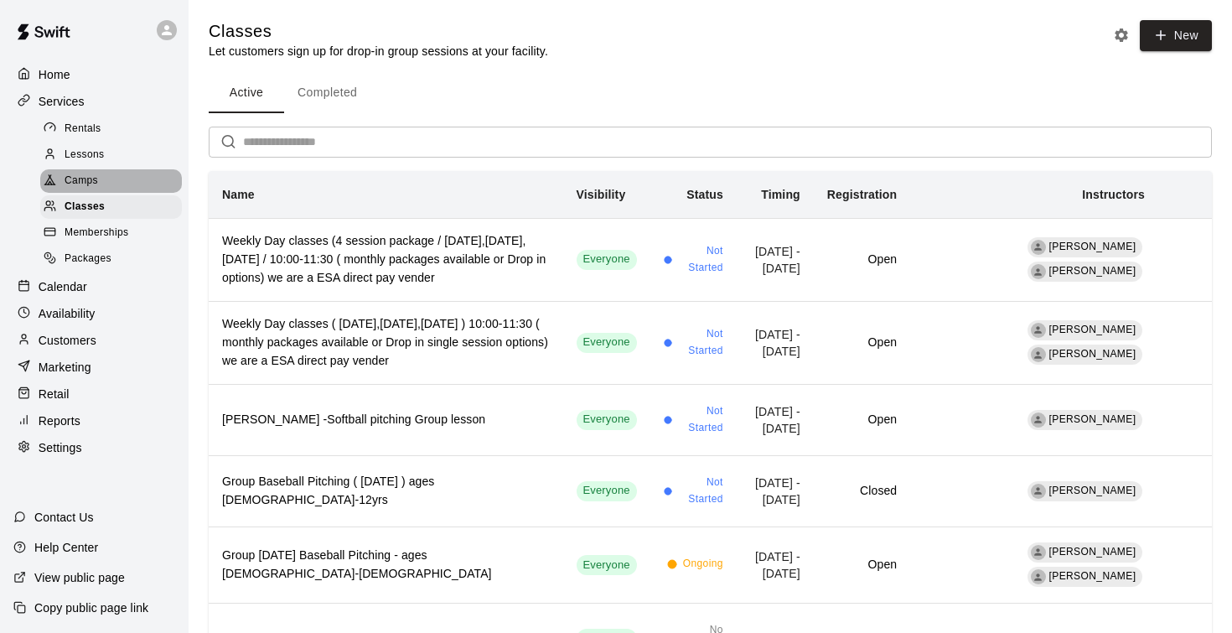
click at [90, 173] on span "Camps" at bounding box center [82, 181] width 34 height 17
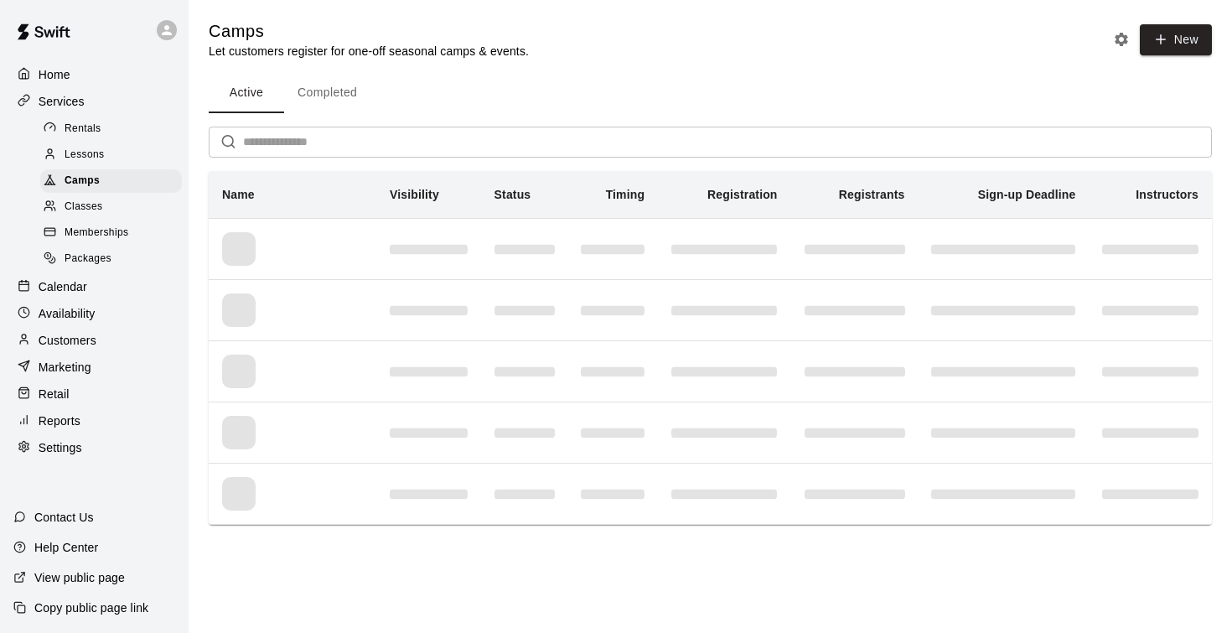
click at [90, 208] on span "Classes" at bounding box center [84, 207] width 38 height 17
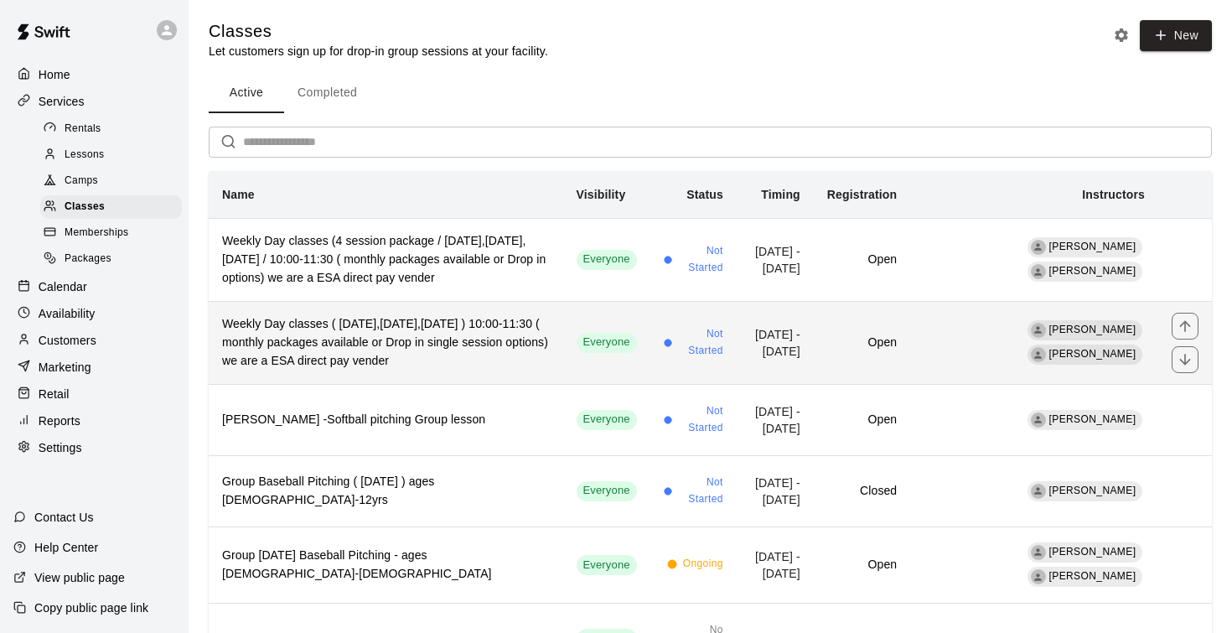
click at [383, 353] on h6 "Weekly Day classes ( Monday,Wednesday,Friday ) 10:00-11:30 ( monthly packages a…" at bounding box center [386, 342] width 328 height 55
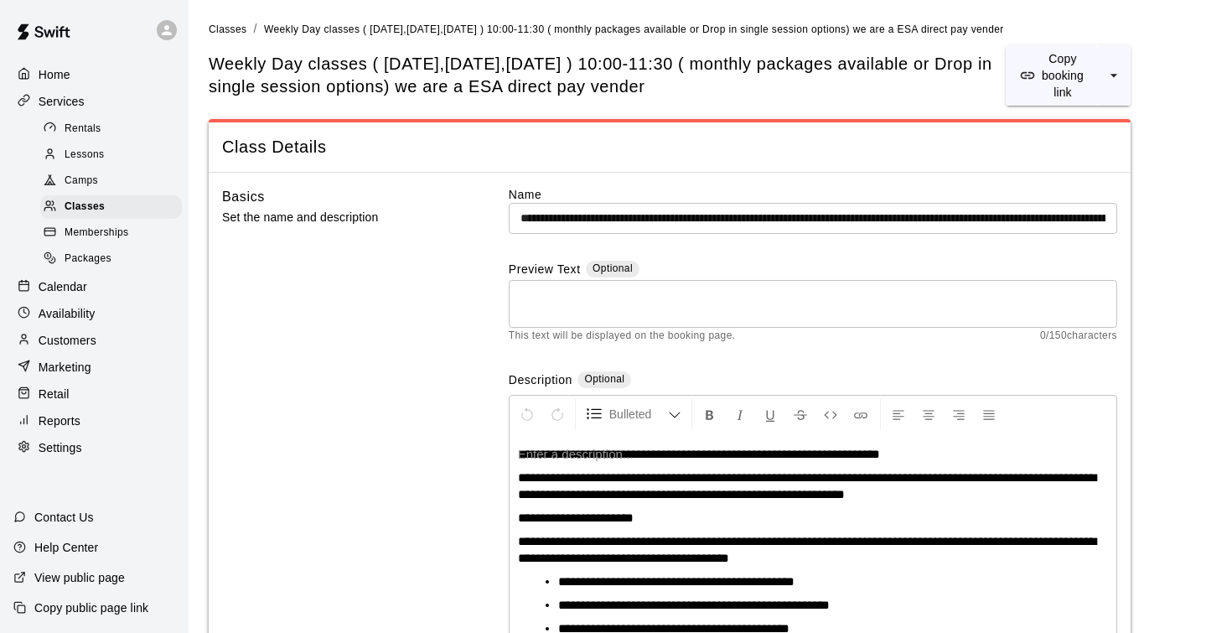
scroll to position [1, 0]
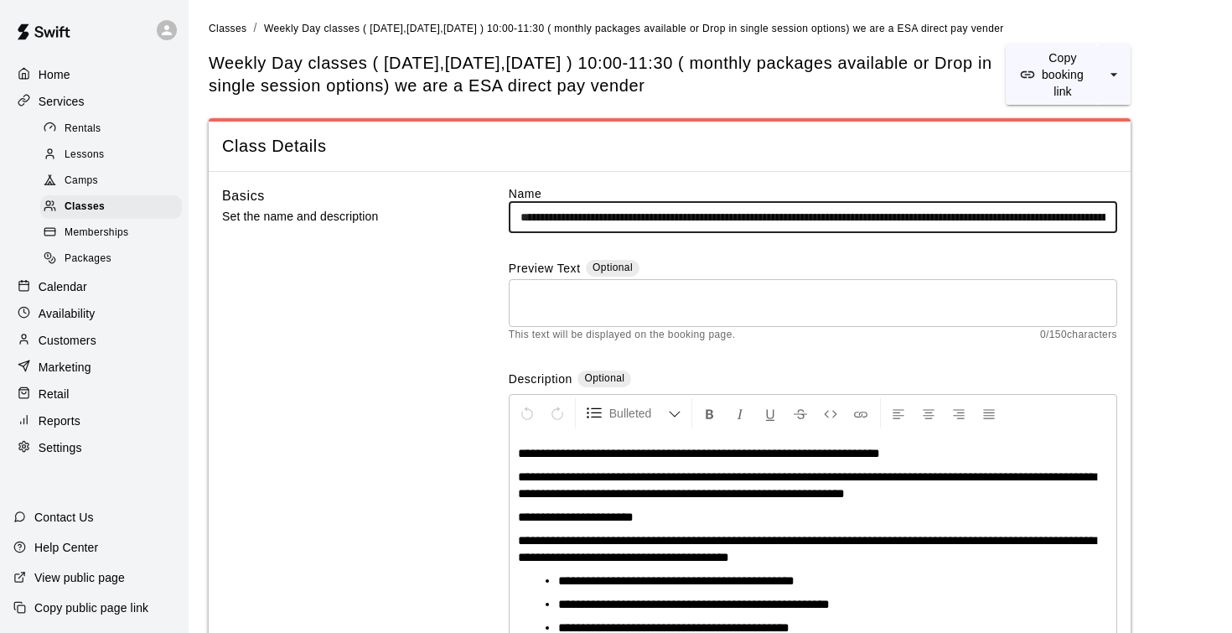
click at [637, 214] on input "**********" at bounding box center [813, 217] width 608 height 31
click at [733, 219] on input "**********" at bounding box center [813, 217] width 608 height 31
click at [642, 221] on input "**********" at bounding box center [813, 217] width 608 height 31
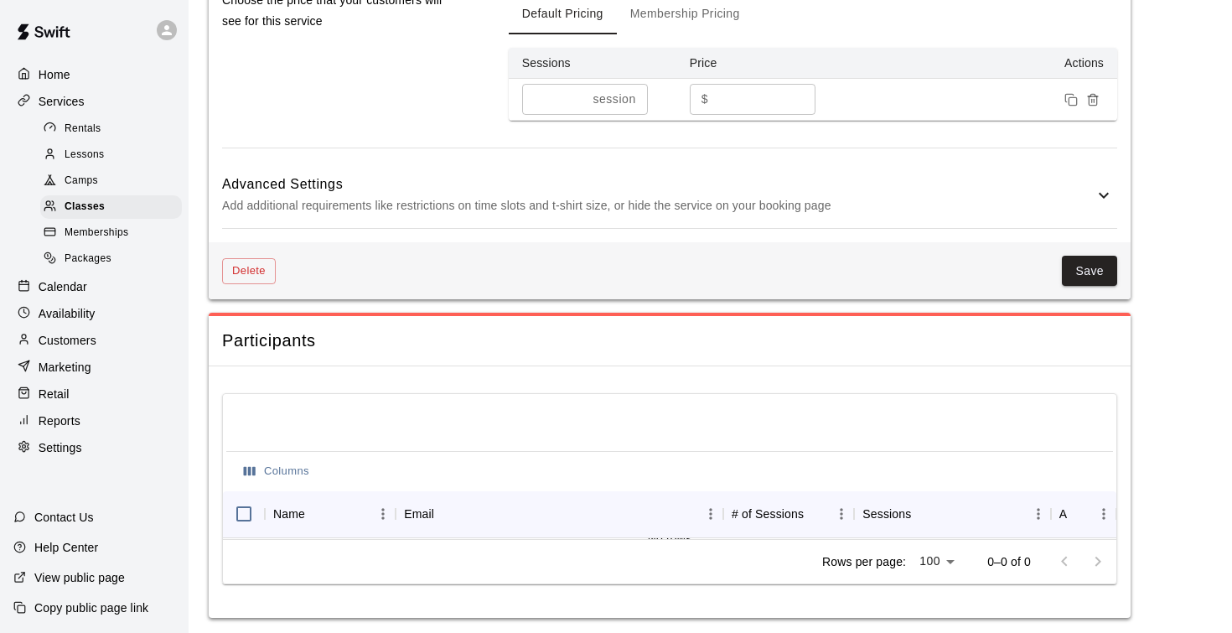
scroll to position [1238, 0]
type input "**********"
click at [1094, 266] on button "Save" at bounding box center [1089, 271] width 55 height 31
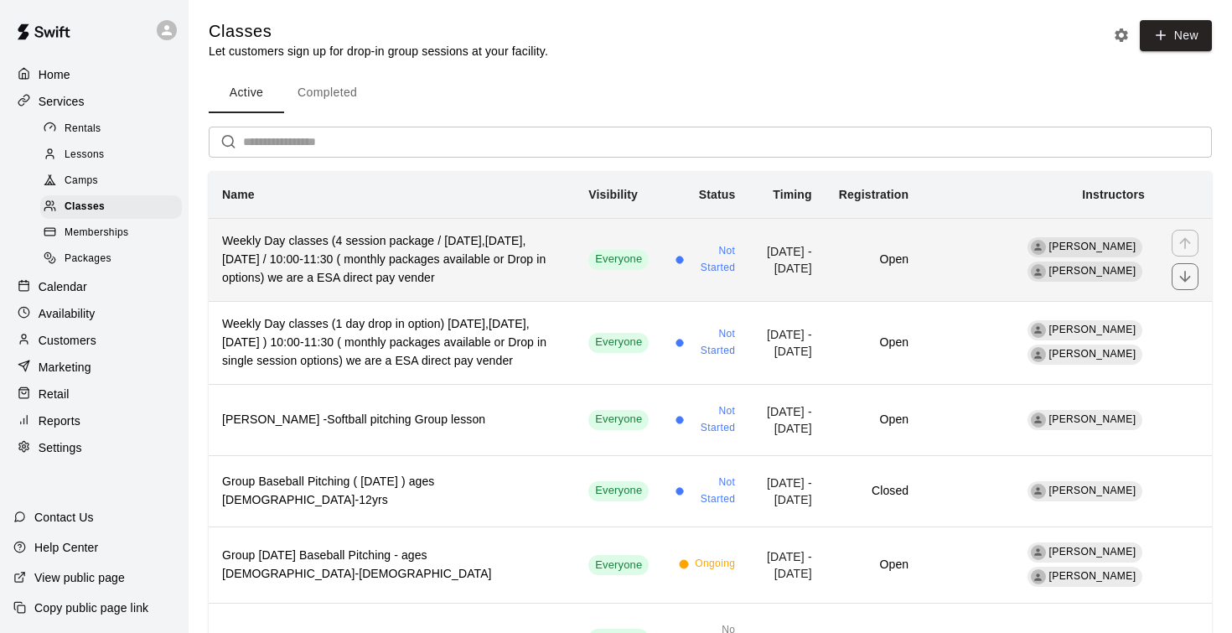
click at [413, 267] on h6 "Weekly Day classes (4 session package / Monday,Wednesday,Friday / 10:00-11:30 (…" at bounding box center [391, 259] width 339 height 55
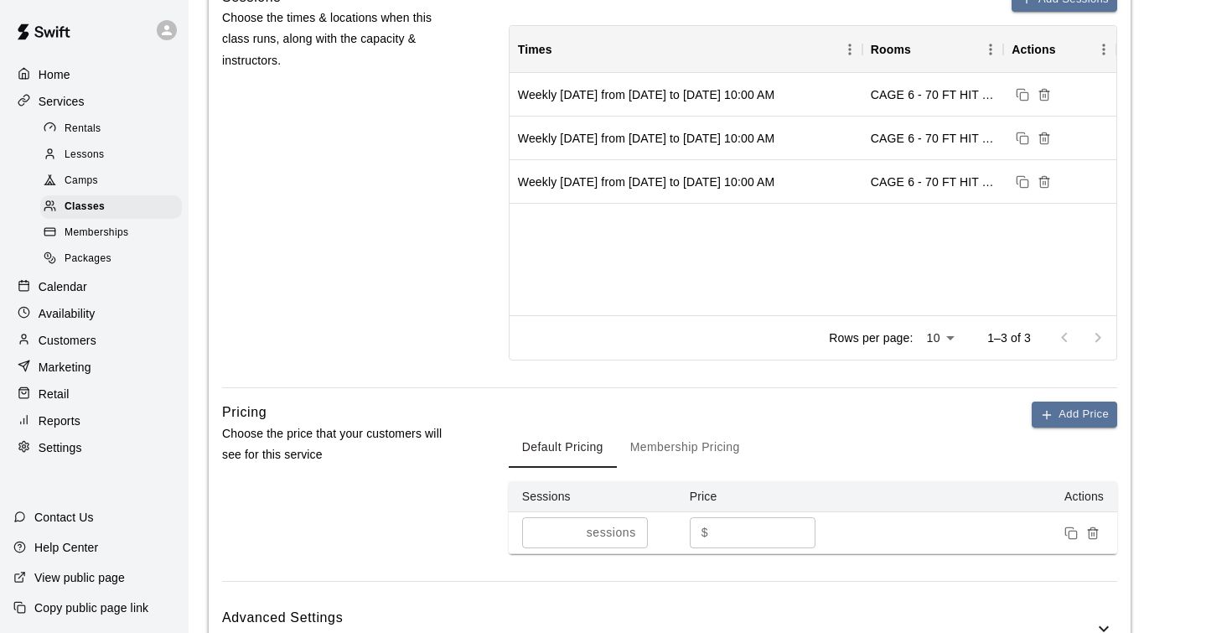
scroll to position [839, 0]
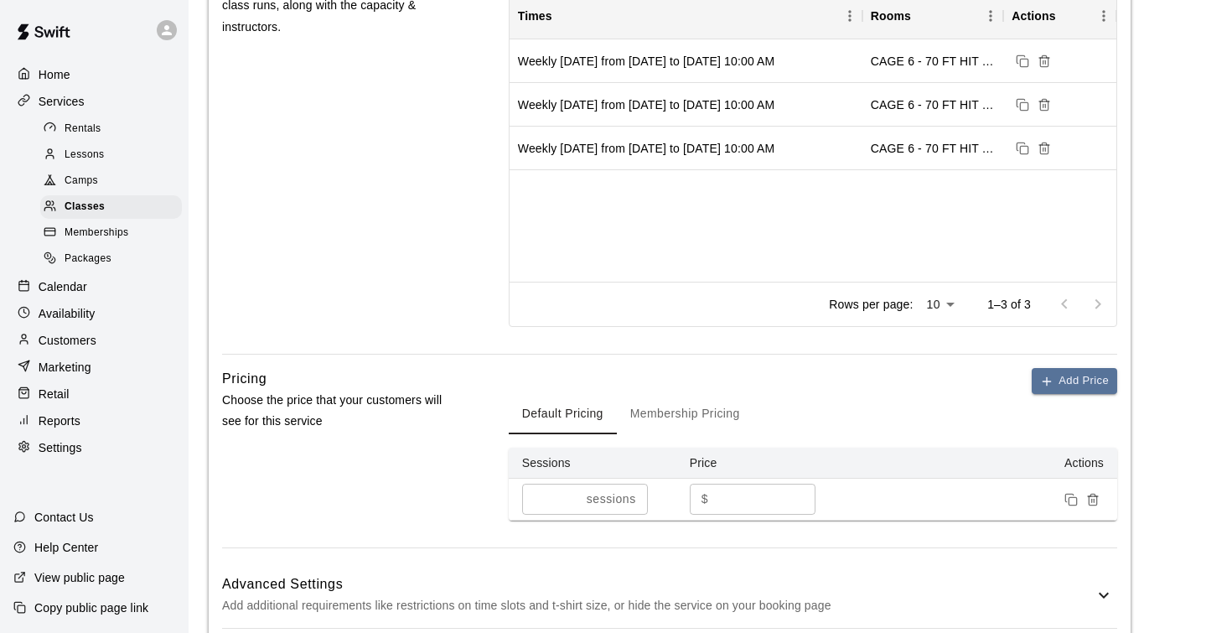
click at [573, 493] on input "*" at bounding box center [551, 498] width 58 height 31
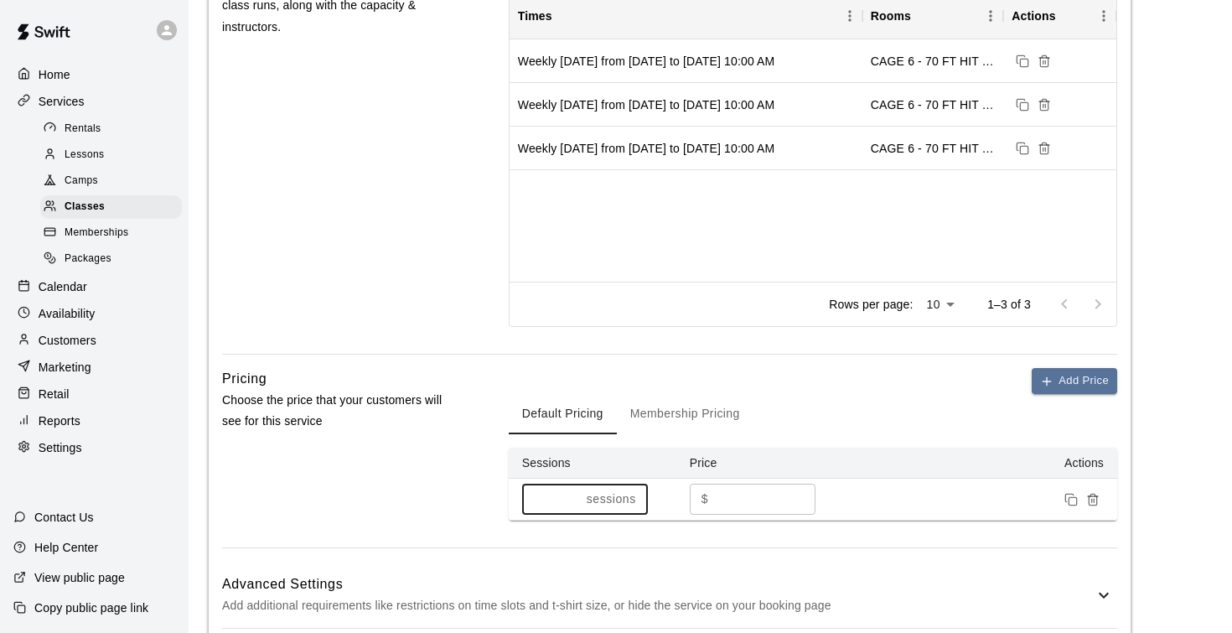
click at [573, 493] on input "**" at bounding box center [551, 498] width 58 height 31
type input "**"
click at [573, 493] on input "**" at bounding box center [551, 498] width 58 height 31
click at [450, 499] on div "Pricing Choose the price that your customers will see for this service" at bounding box center [338, 457] width 233 height 179
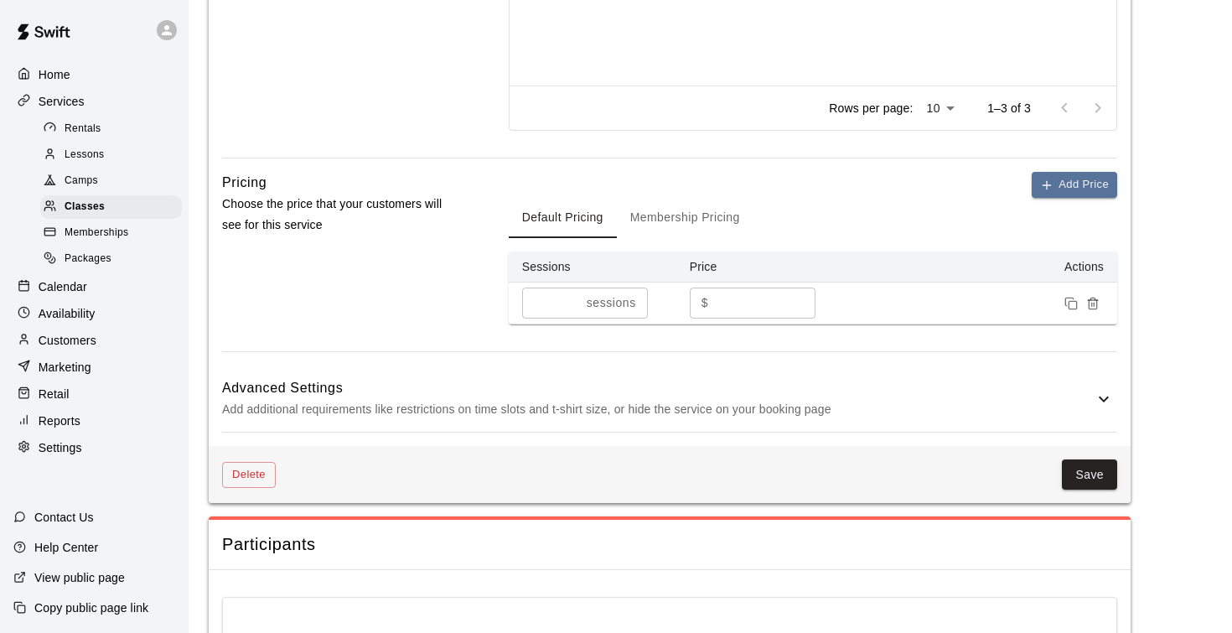
scroll to position [1036, 0]
click at [1081, 463] on button "Save" at bounding box center [1089, 473] width 55 height 31
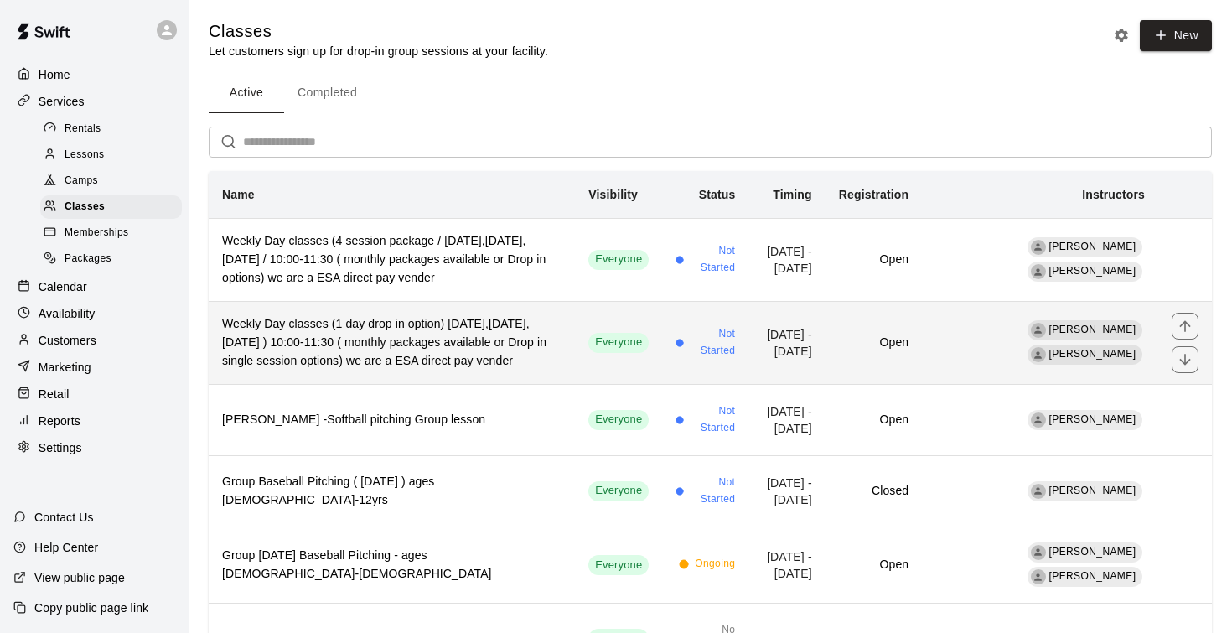
click at [494, 355] on h6 "Weekly Day classes (1 day drop in option) Monday,Wednesday,Friday ) 10:00-11:30…" at bounding box center [391, 342] width 339 height 55
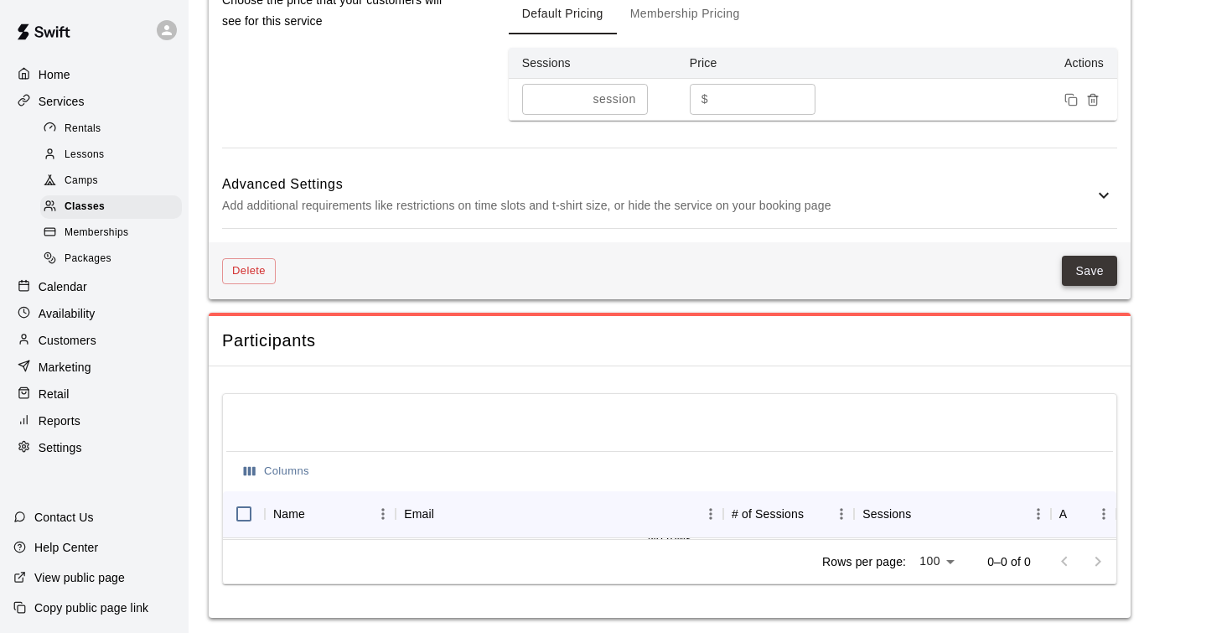
scroll to position [1238, 0]
click at [1099, 272] on button "Save" at bounding box center [1089, 271] width 55 height 31
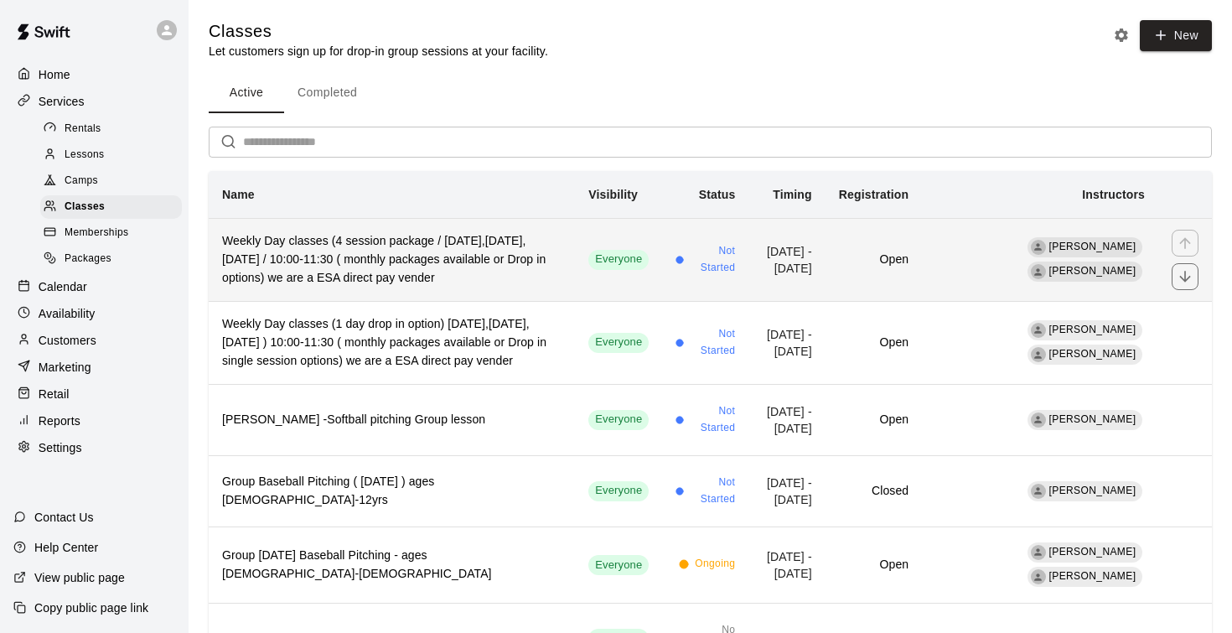
click at [359, 256] on h6 "Weekly Day classes (4 session package / Monday,Wednesday,Friday / 10:00-11:30 (…" at bounding box center [391, 259] width 339 height 55
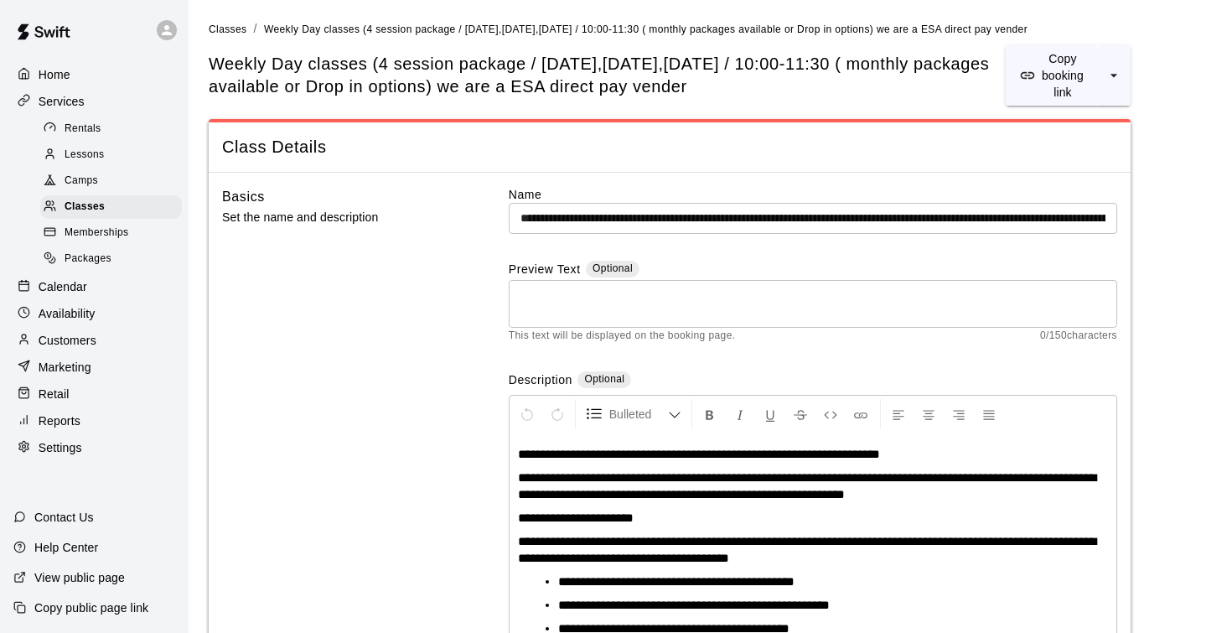
scroll to position [1, 0]
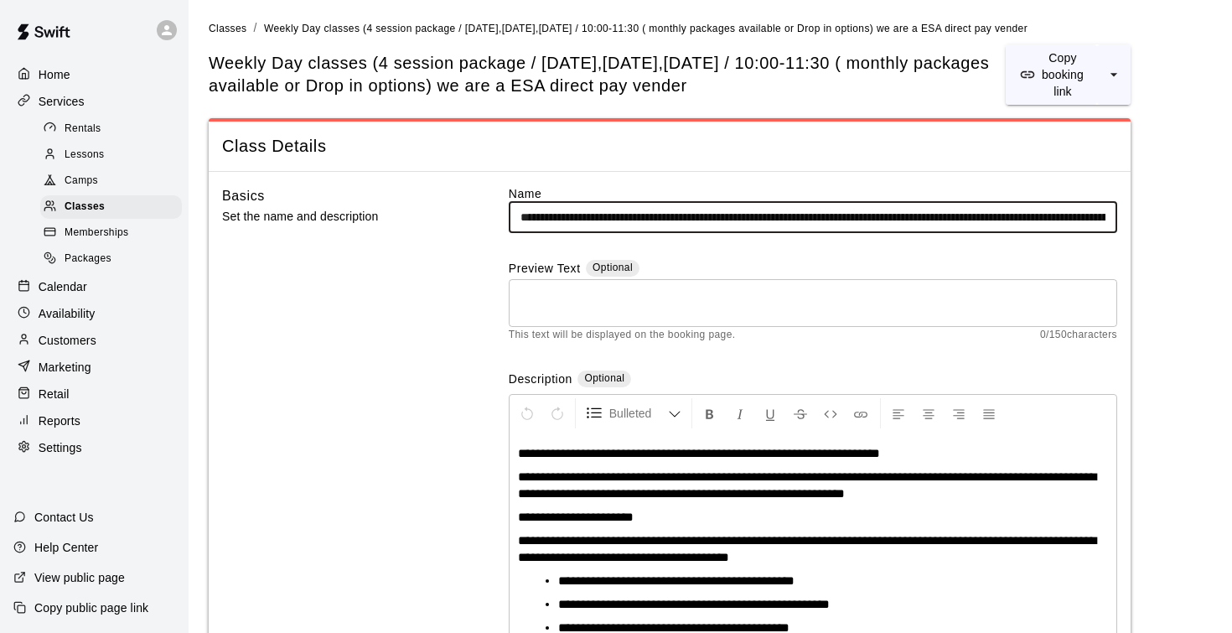
click at [648, 215] on input "**********" at bounding box center [813, 217] width 608 height 31
click at [918, 216] on input "**********" at bounding box center [813, 217] width 608 height 31
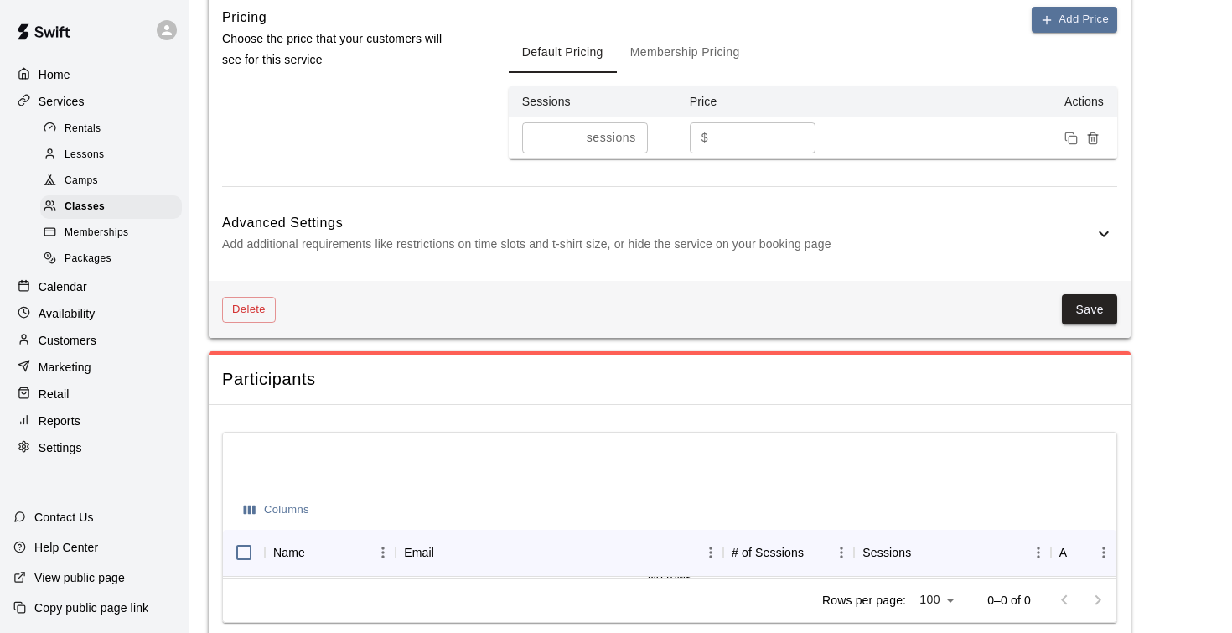
scroll to position [1213, 0]
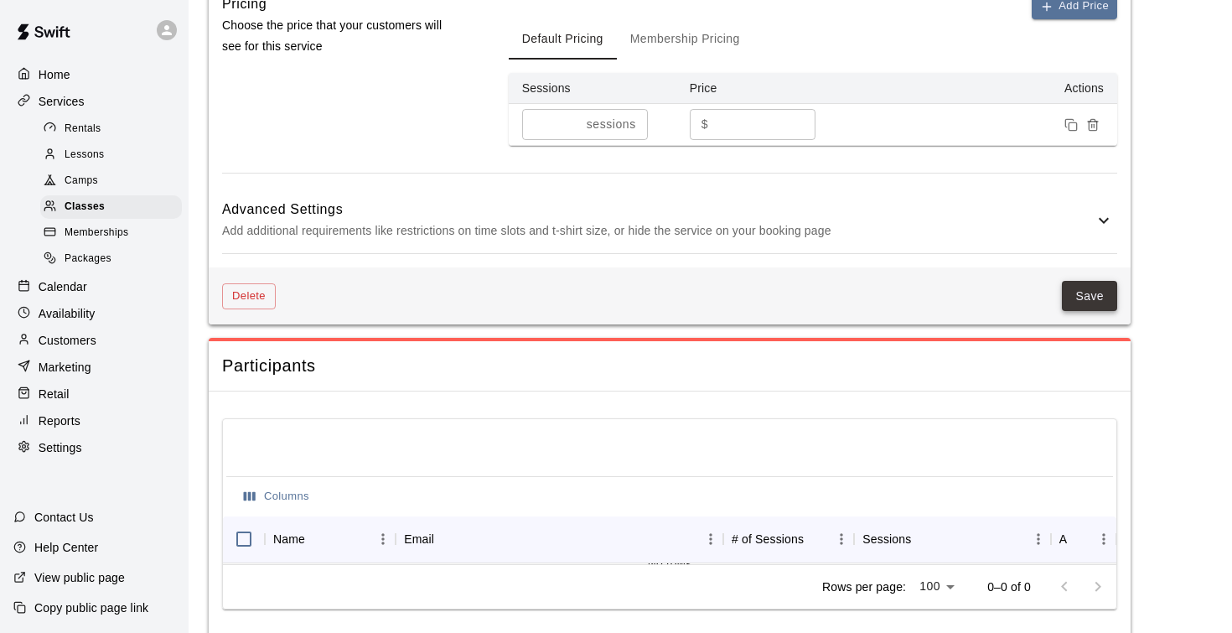
type input "**********"
click at [1073, 299] on button "Save" at bounding box center [1089, 296] width 55 height 31
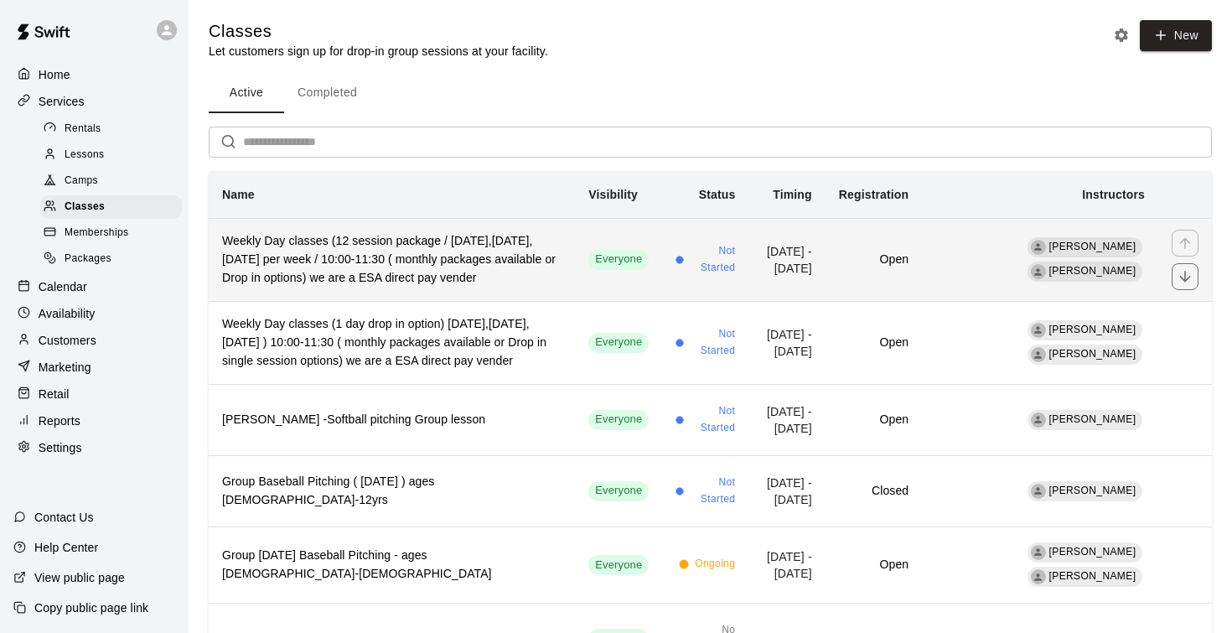
click at [380, 253] on h6 "Weekly Day classes (12 session package / Monday,Wednesday,Friday per week / 10:…" at bounding box center [391, 259] width 339 height 55
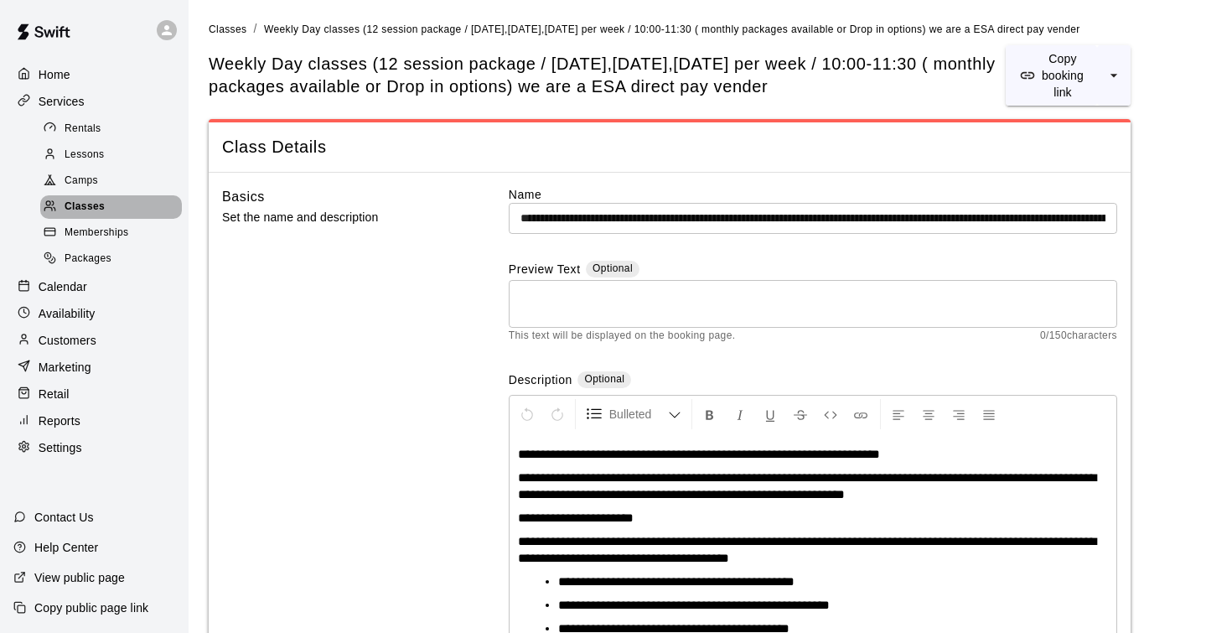
click at [90, 205] on span "Classes" at bounding box center [85, 207] width 40 height 17
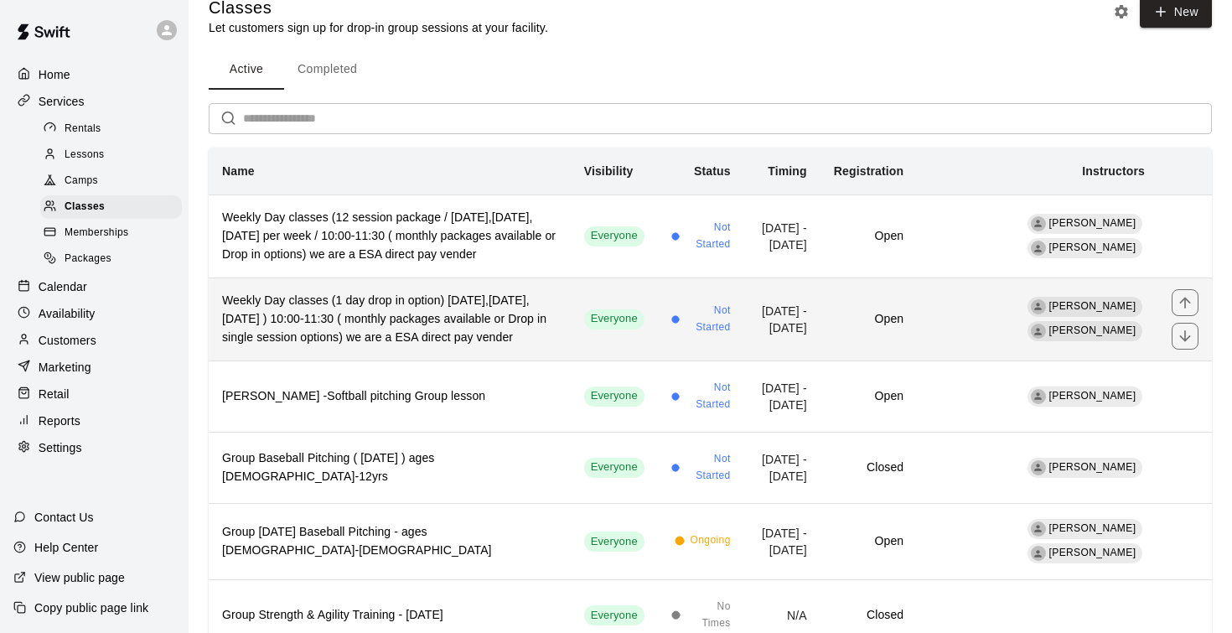
scroll to position [26, 0]
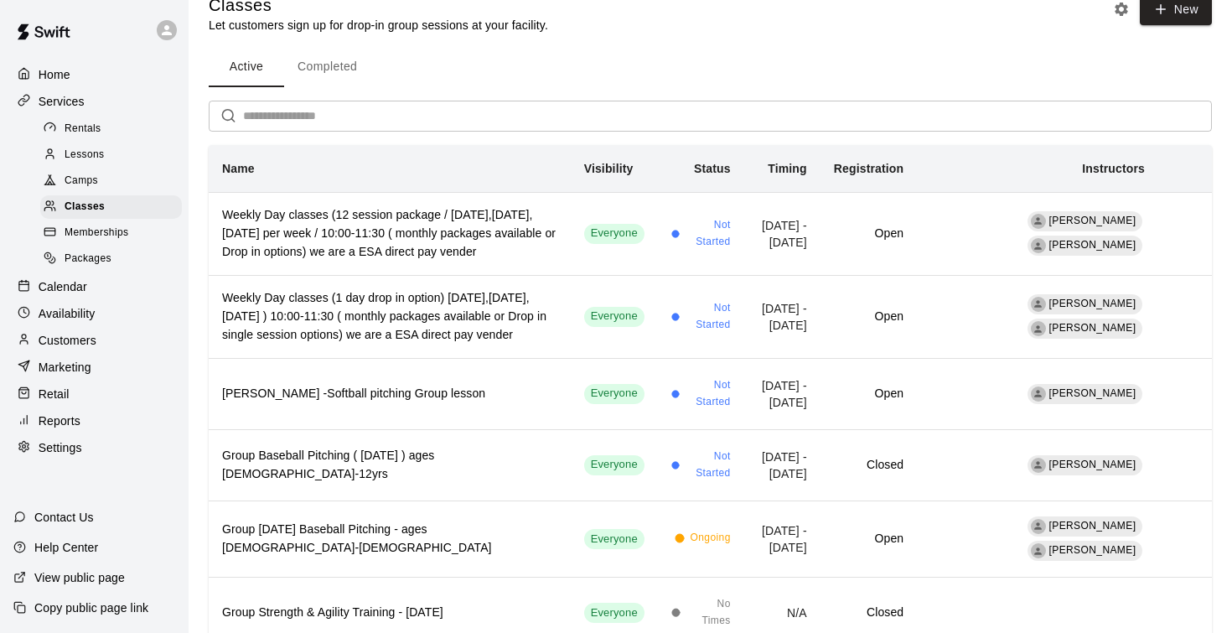
click at [90, 180] on span "Camps" at bounding box center [82, 181] width 34 height 17
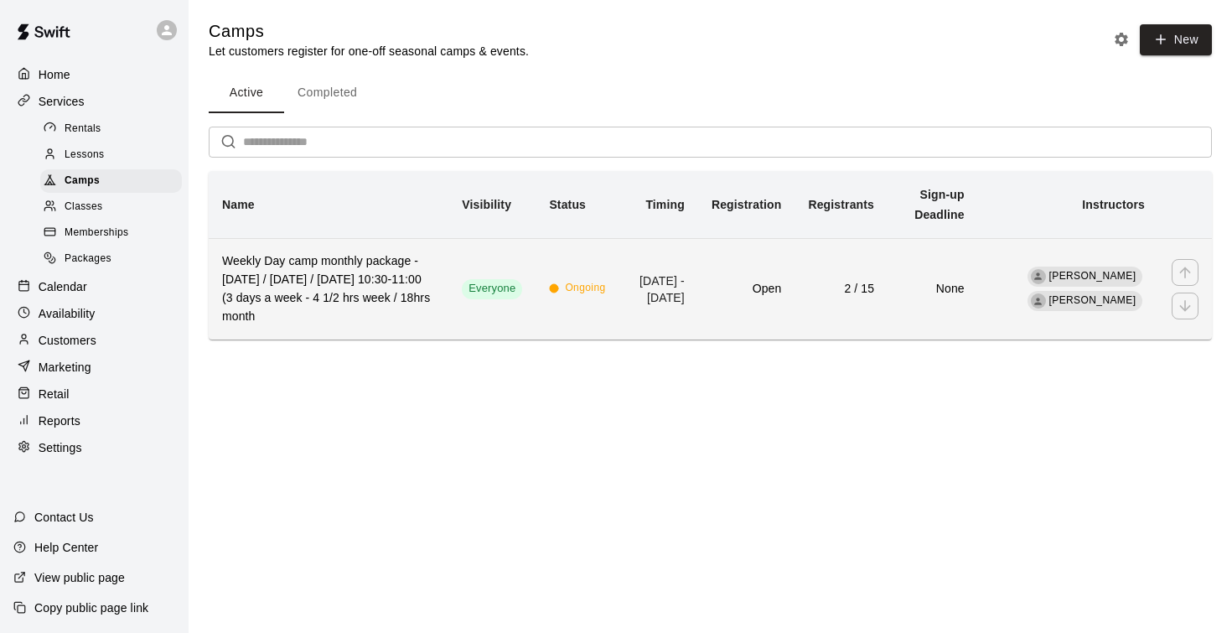
click at [333, 284] on h6 "Weekly Day camp monthly package -Monday / Wednesday / Friday's 10:30-11:00 (3 d…" at bounding box center [328, 289] width 213 height 74
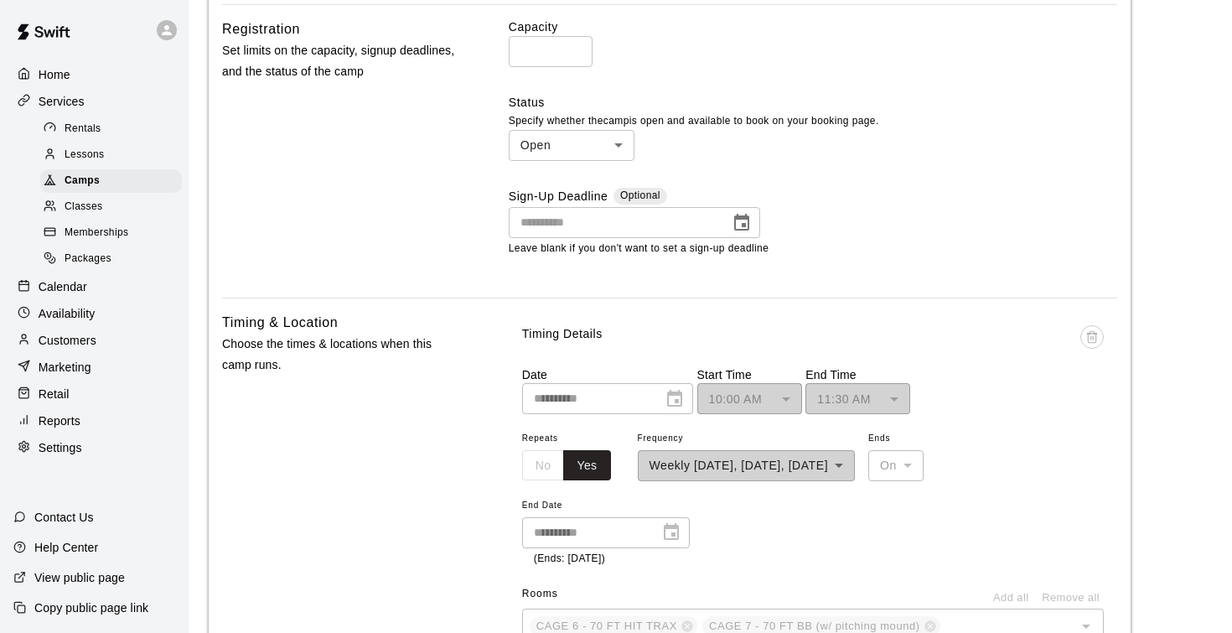
scroll to position [791, 0]
click at [68, 282] on p "Calendar" at bounding box center [63, 286] width 49 height 17
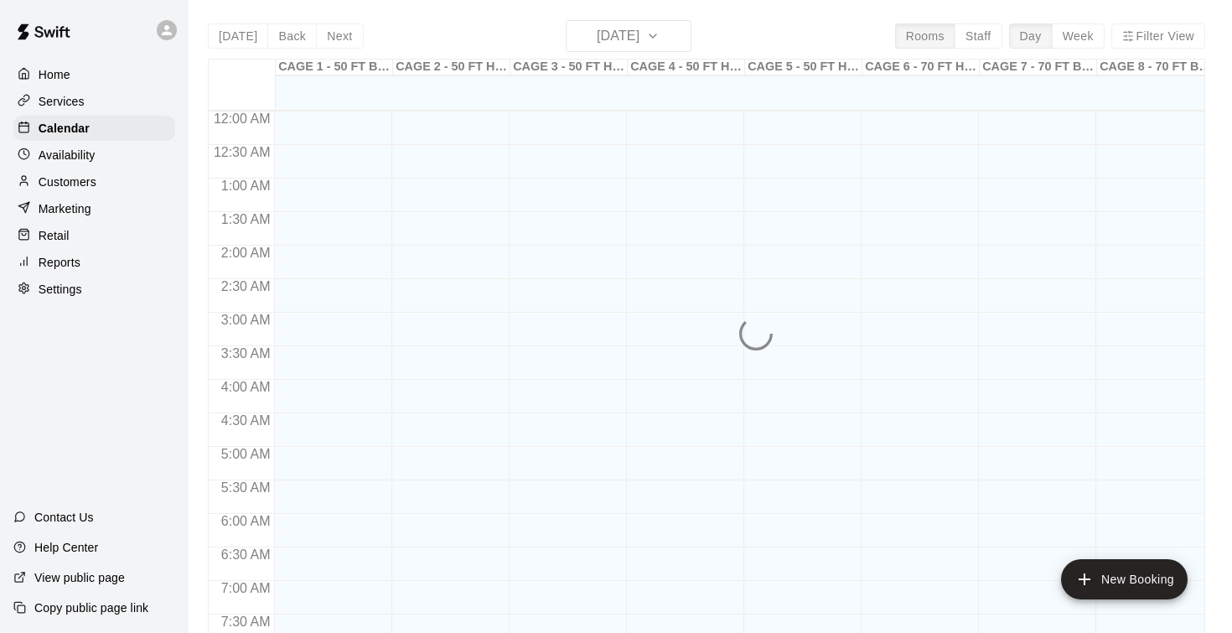
scroll to position [790, 0]
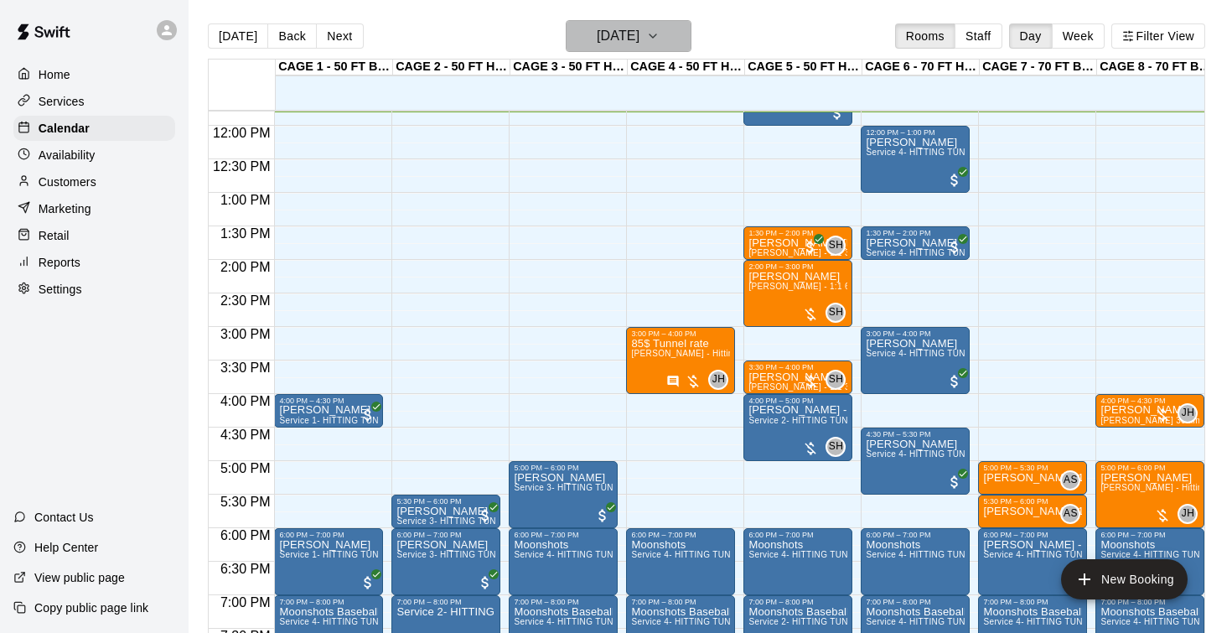
click at [613, 45] on h6 "[DATE]" at bounding box center [618, 35] width 43 height 23
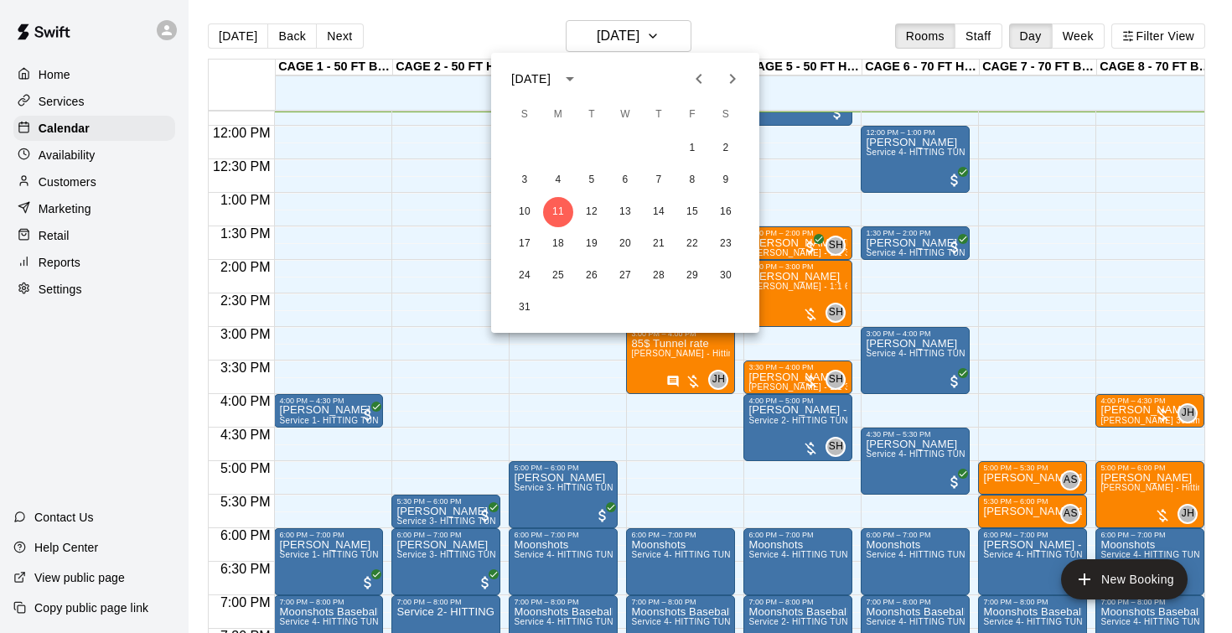
click at [739, 82] on icon "Next month" at bounding box center [732, 79] width 20 height 20
click at [561, 182] on button "8" at bounding box center [558, 180] width 30 height 30
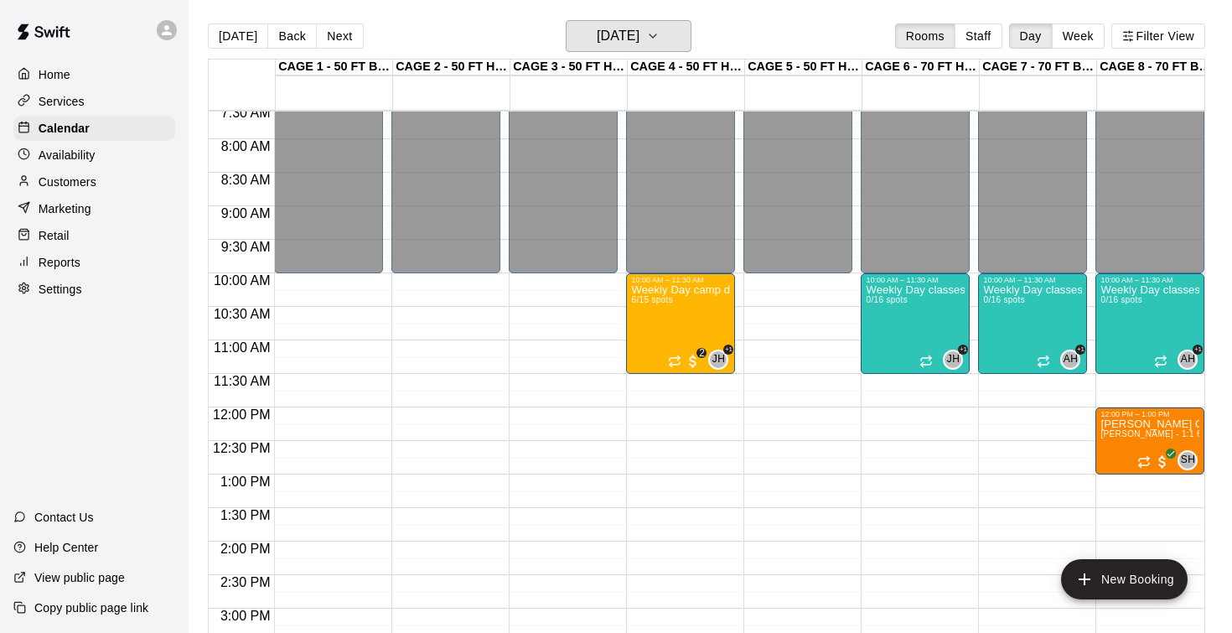
scroll to position [509, 0]
click at [682, 323] on div "Weekly Day camp drop in session - Monday / Wednesday / Friday's 6/15 spots" at bounding box center [680, 599] width 99 height 633
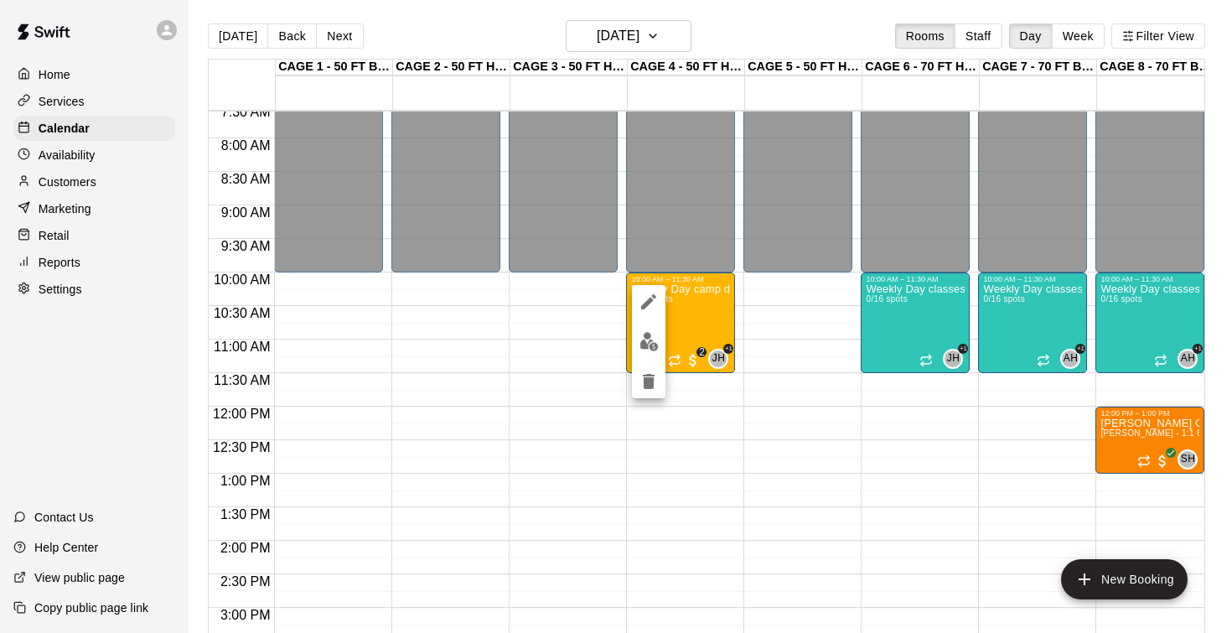
click at [81, 183] on div at bounding box center [616, 316] width 1232 height 633
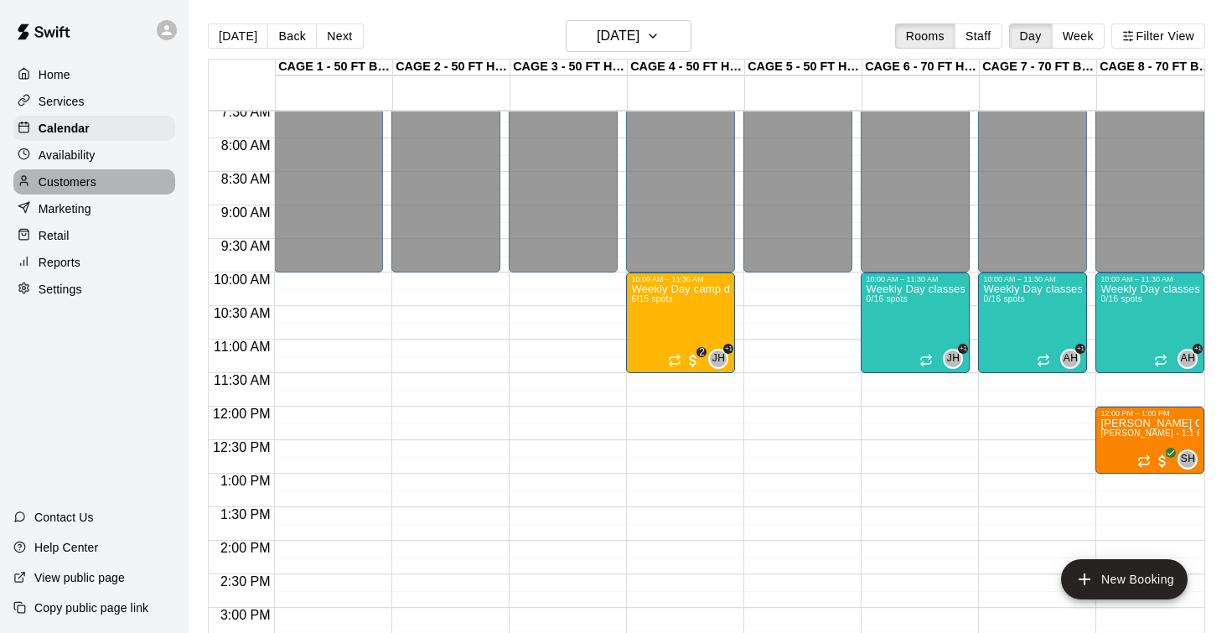
click at [81, 183] on p "Customers" at bounding box center [68, 181] width 58 height 17
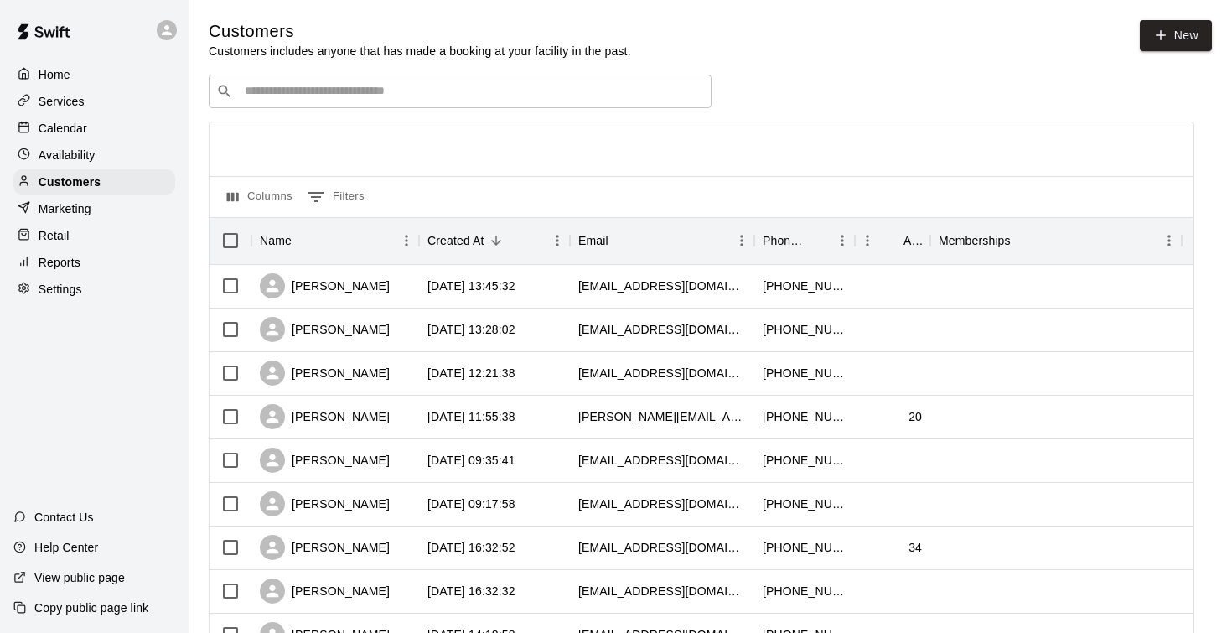
click at [389, 90] on input "Search customers by name or email" at bounding box center [472, 91] width 464 height 17
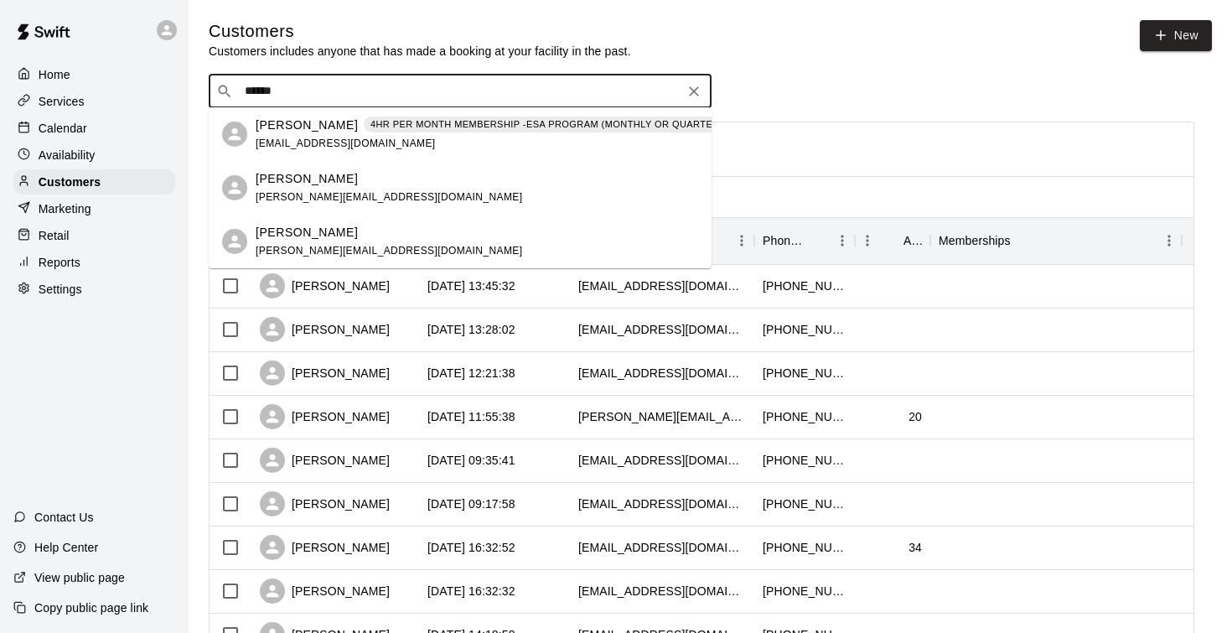
type input "*******"
click at [307, 128] on p "Jenifer Clark" at bounding box center [307, 125] width 102 height 18
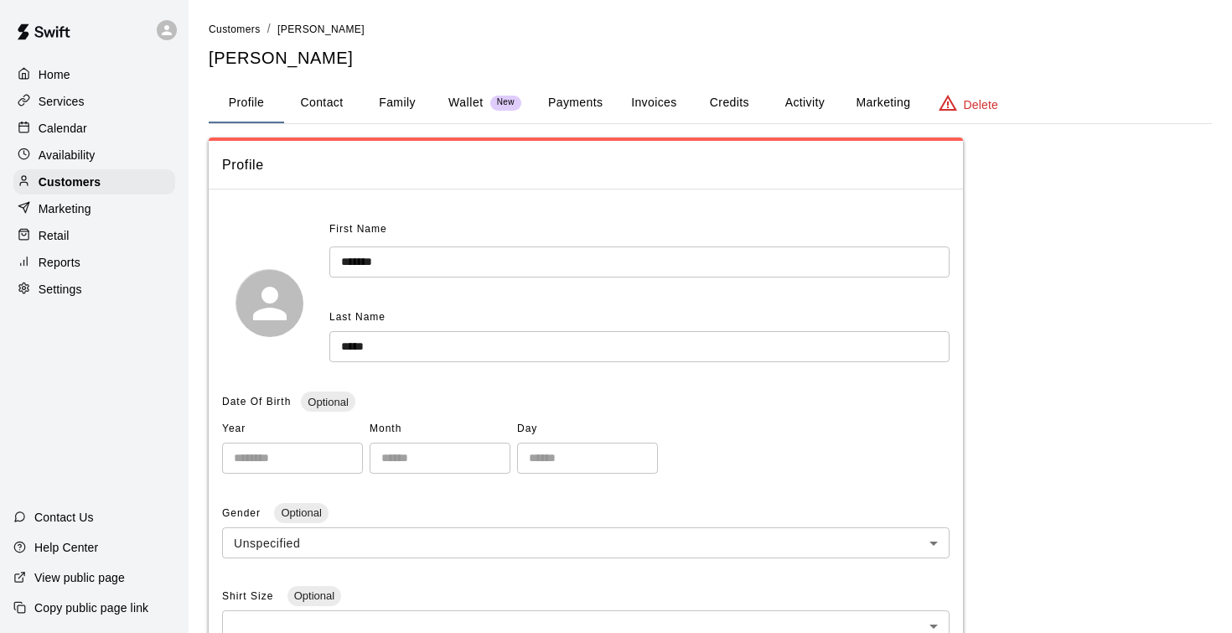
click at [814, 101] on button "Activity" at bounding box center [804, 103] width 75 height 40
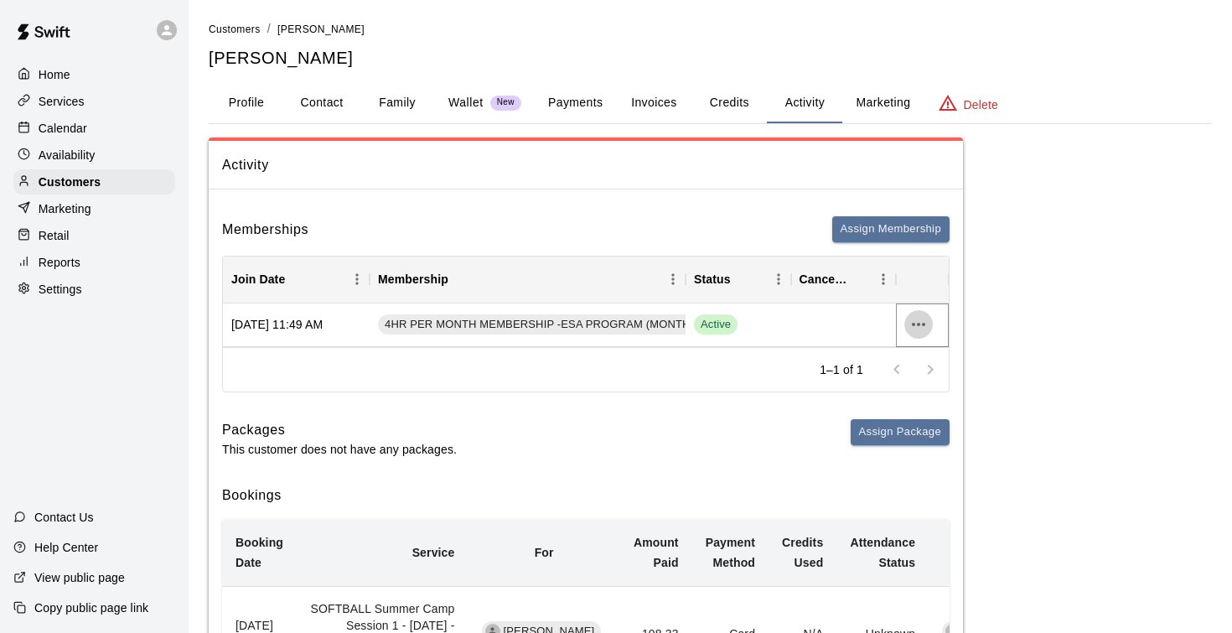
click at [915, 327] on icon "more actions" at bounding box center [918, 324] width 20 height 20
click at [769, 211] on div at bounding box center [616, 316] width 1232 height 633
click at [586, 106] on button "Payments" at bounding box center [575, 103] width 81 height 40
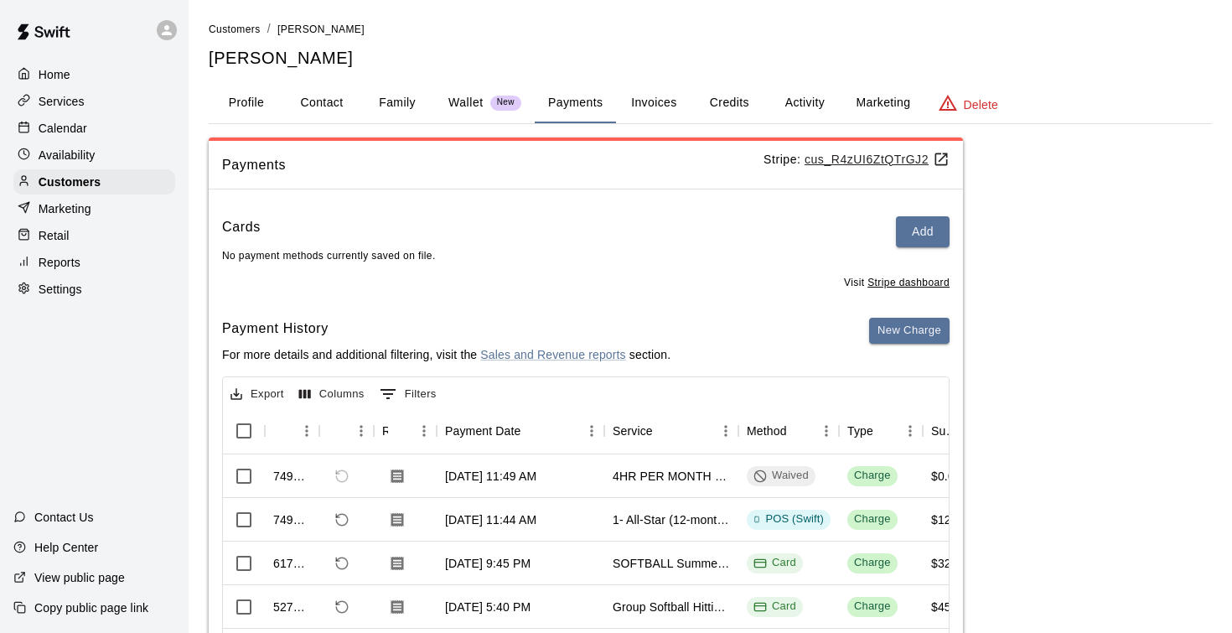
click at [843, 153] on u "cus_R4zUI6ZtQTrGJ2" at bounding box center [876, 159] width 145 height 13
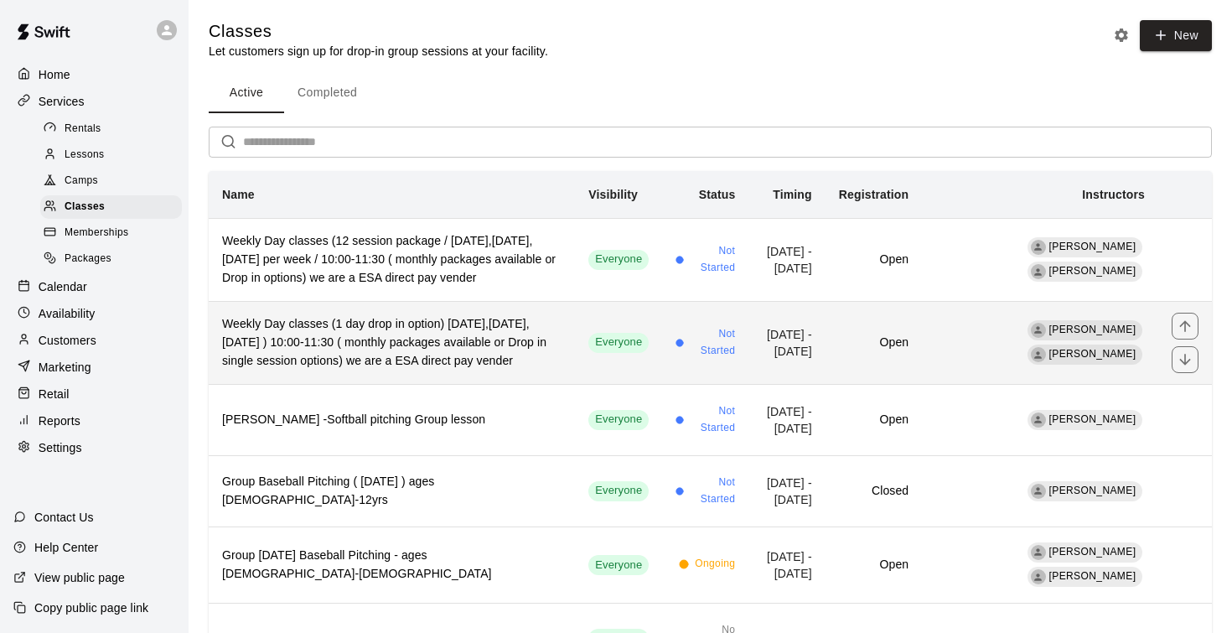
click at [399, 358] on h6 "Weekly Day classes (1 day drop in option) Monday,Wednesday,Friday ) 10:00-11:30…" at bounding box center [391, 342] width 339 height 55
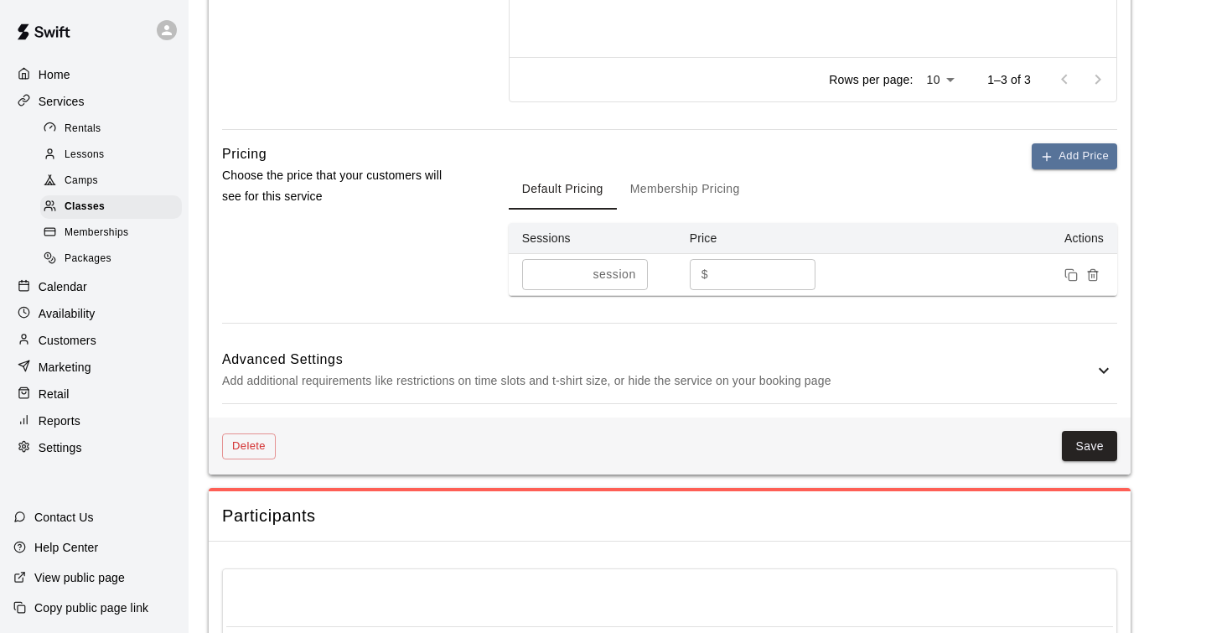
scroll to position [1069, 0]
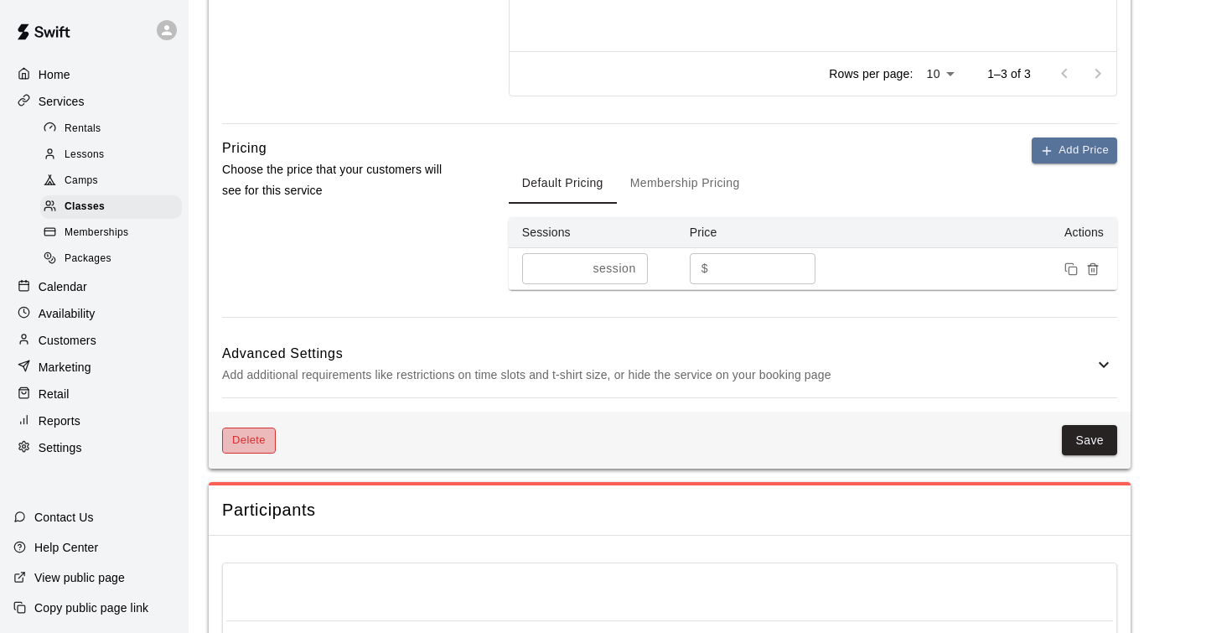
click at [249, 441] on button "Delete" at bounding box center [249, 440] width 54 height 26
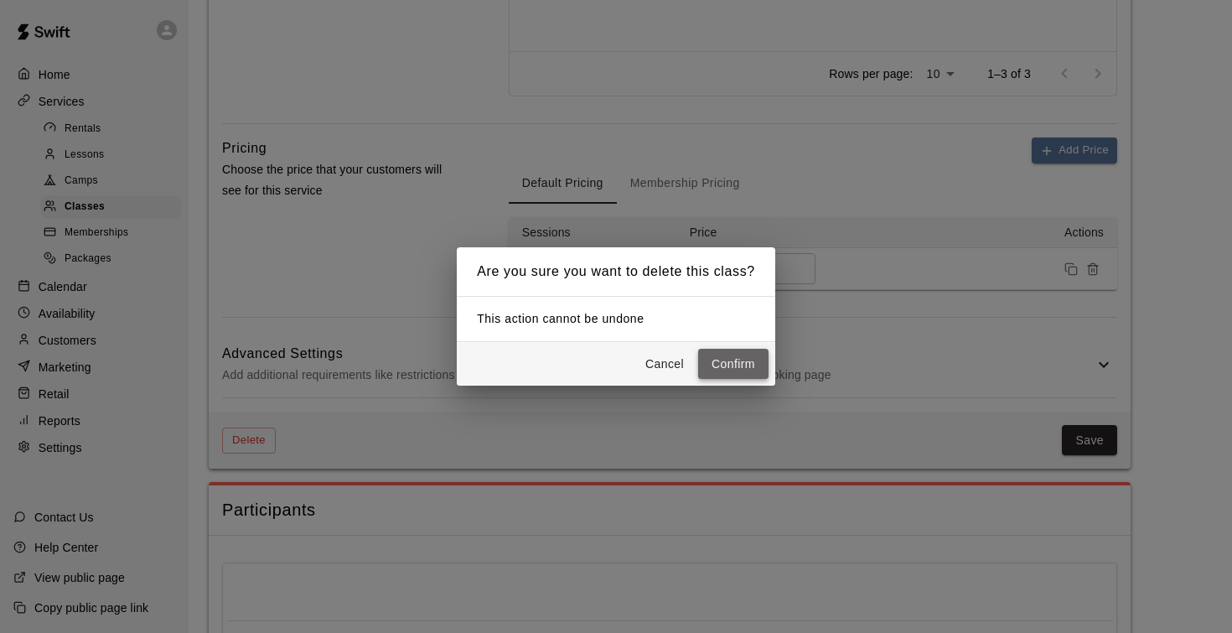
click at [736, 365] on button "Confirm" at bounding box center [733, 364] width 70 height 31
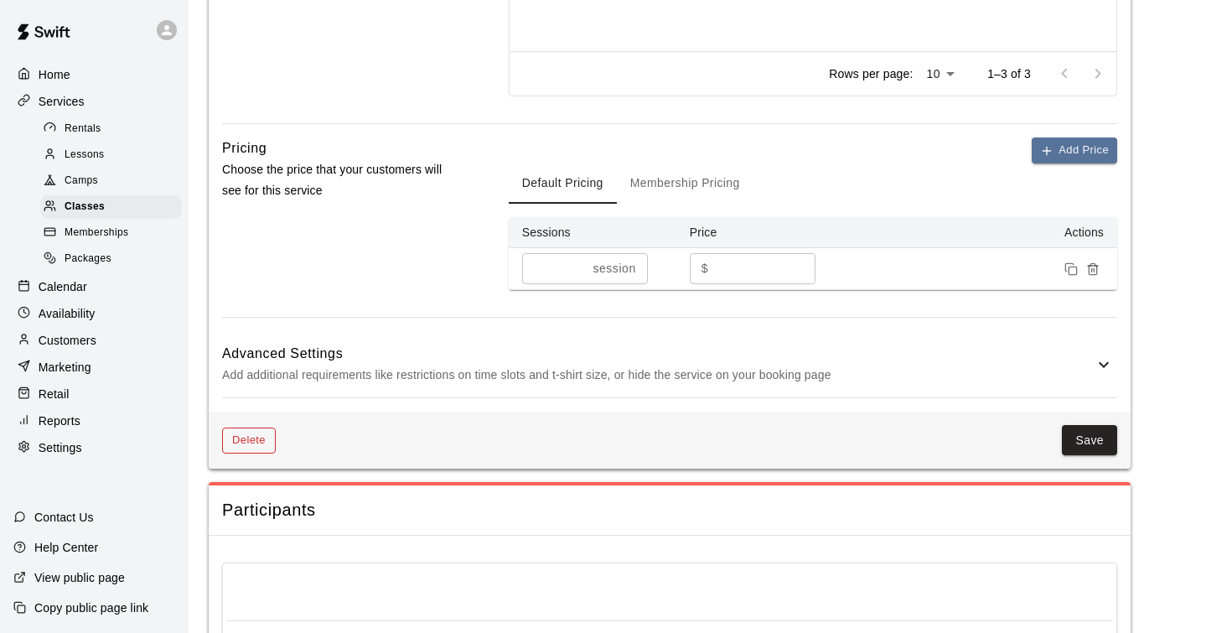
click at [253, 433] on button "Delete" at bounding box center [249, 440] width 54 height 26
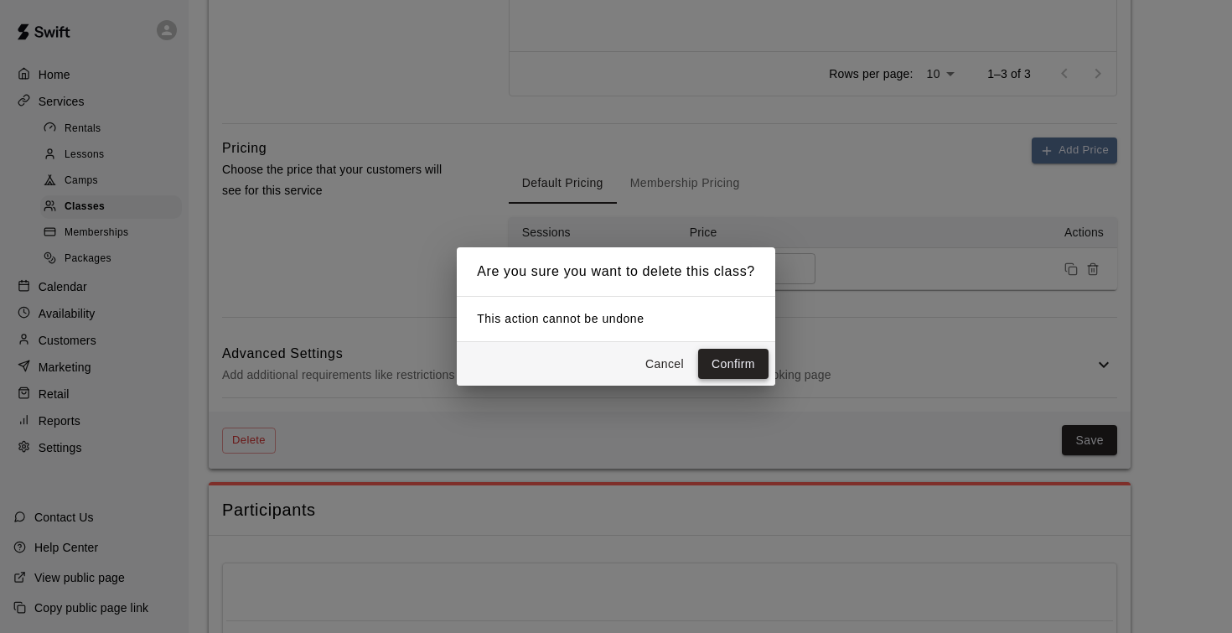
click at [735, 361] on button "Confirm" at bounding box center [733, 364] width 70 height 31
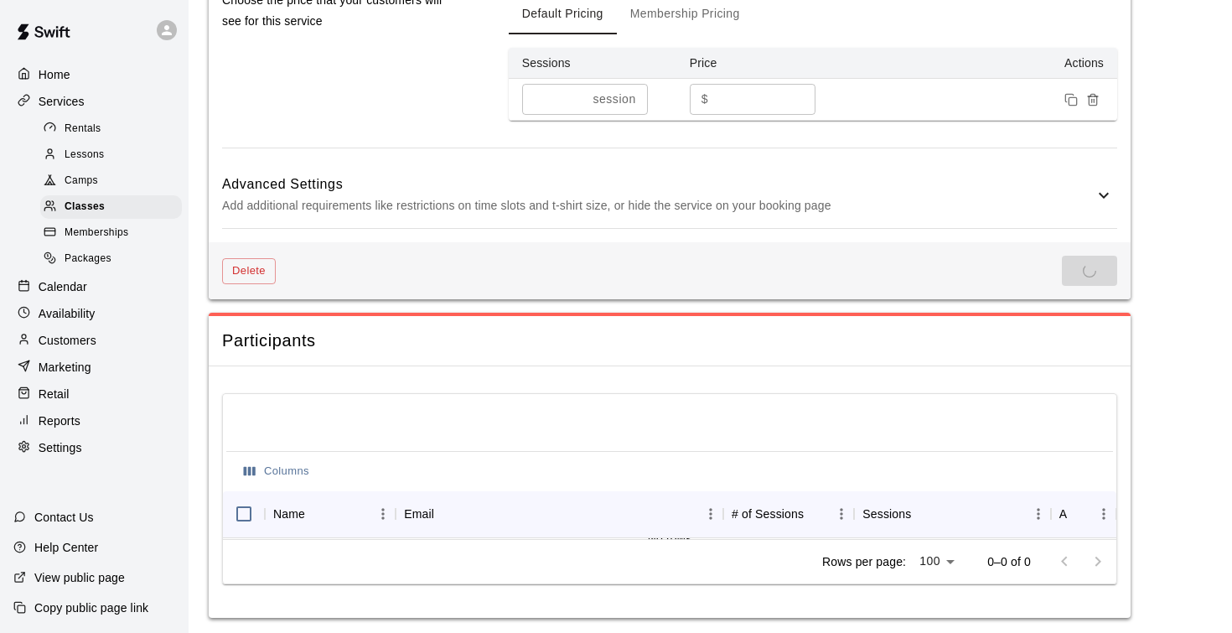
scroll to position [1238, 0]
click at [89, 185] on span "Camps" at bounding box center [82, 181] width 34 height 17
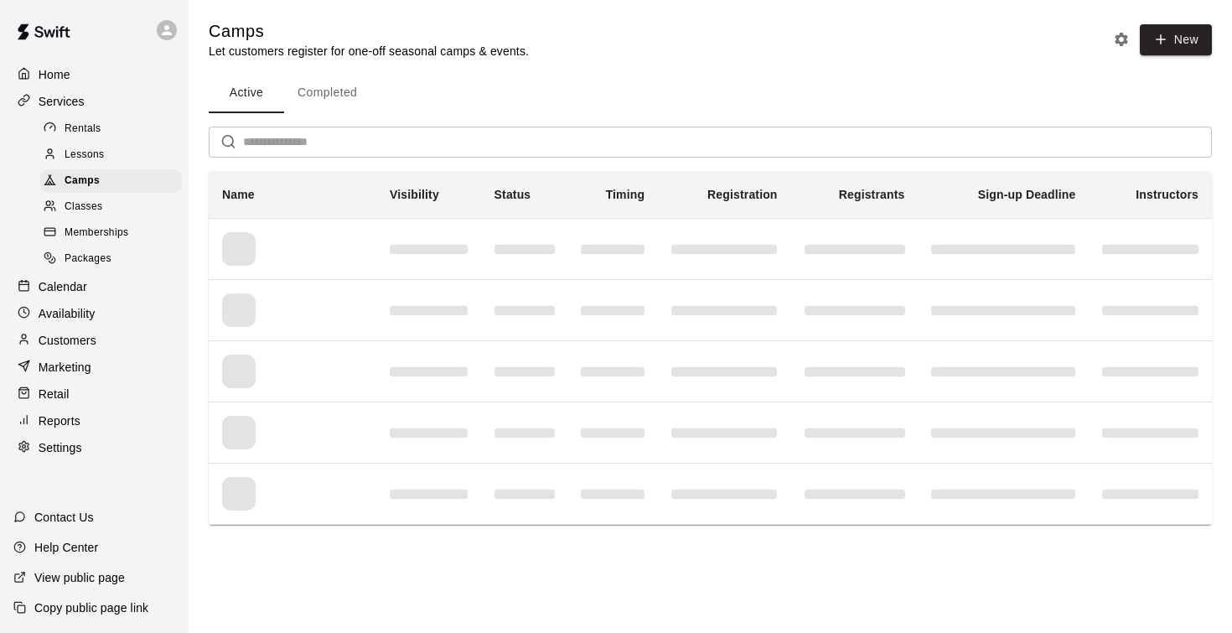
click at [88, 201] on span "Classes" at bounding box center [84, 207] width 38 height 17
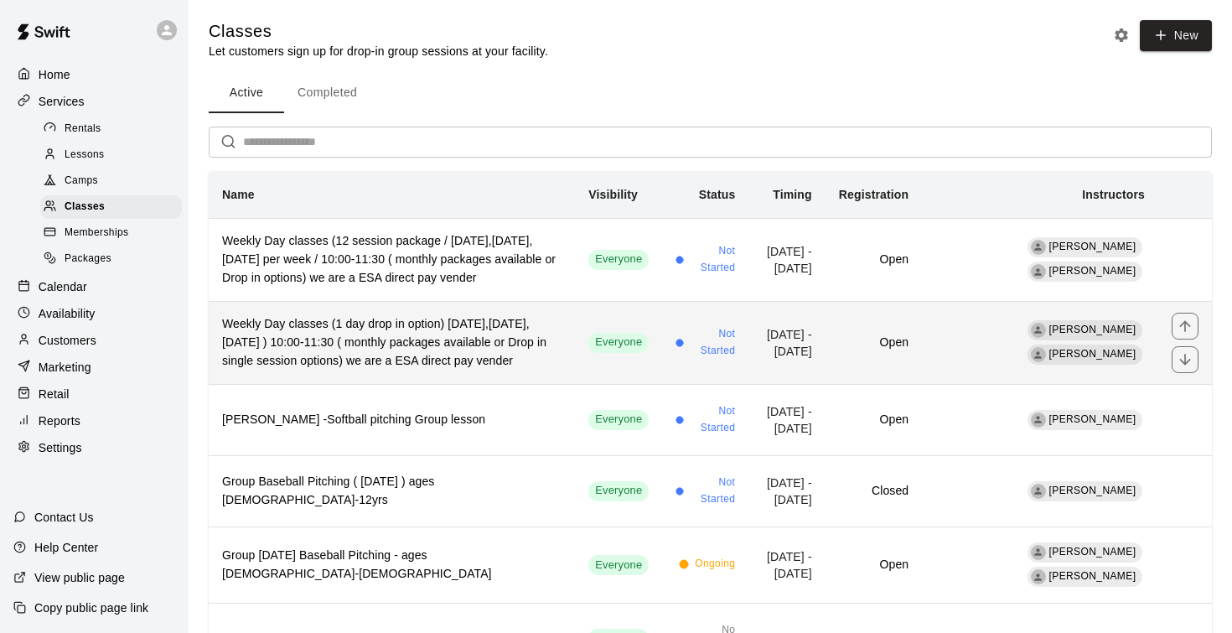
click at [326, 356] on h6 "Weekly Day classes (1 day drop in option) Monday,Wednesday,Friday ) 10:00-11:30…" at bounding box center [391, 342] width 339 height 55
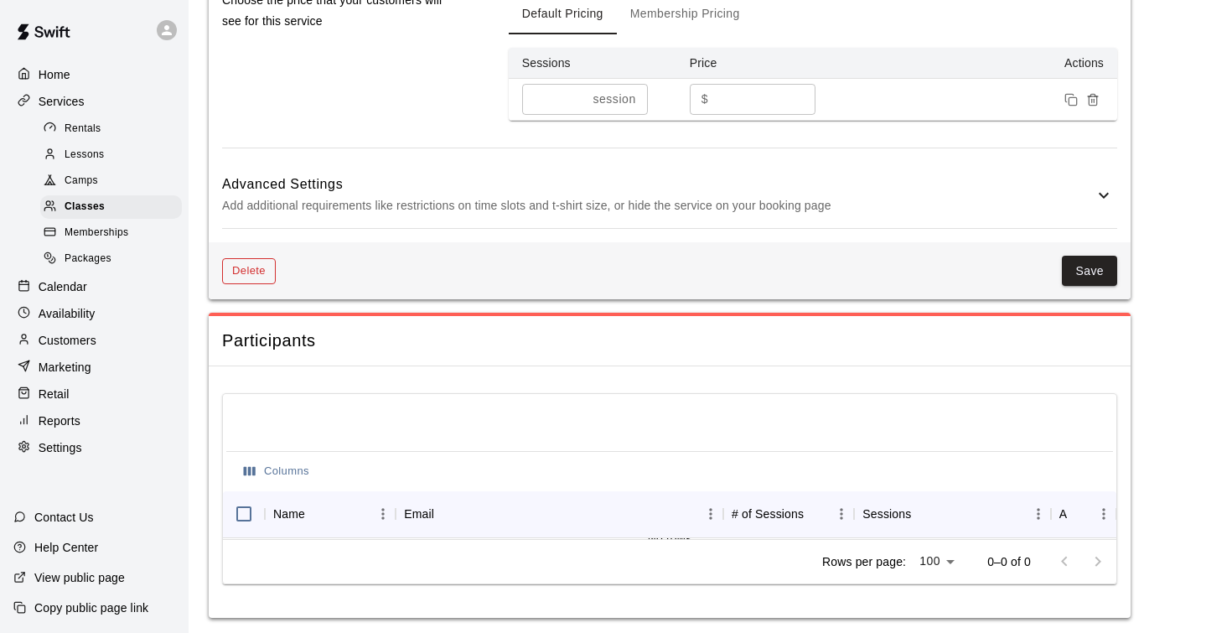
scroll to position [1238, 0]
click at [246, 267] on button "Delete" at bounding box center [249, 272] width 54 height 26
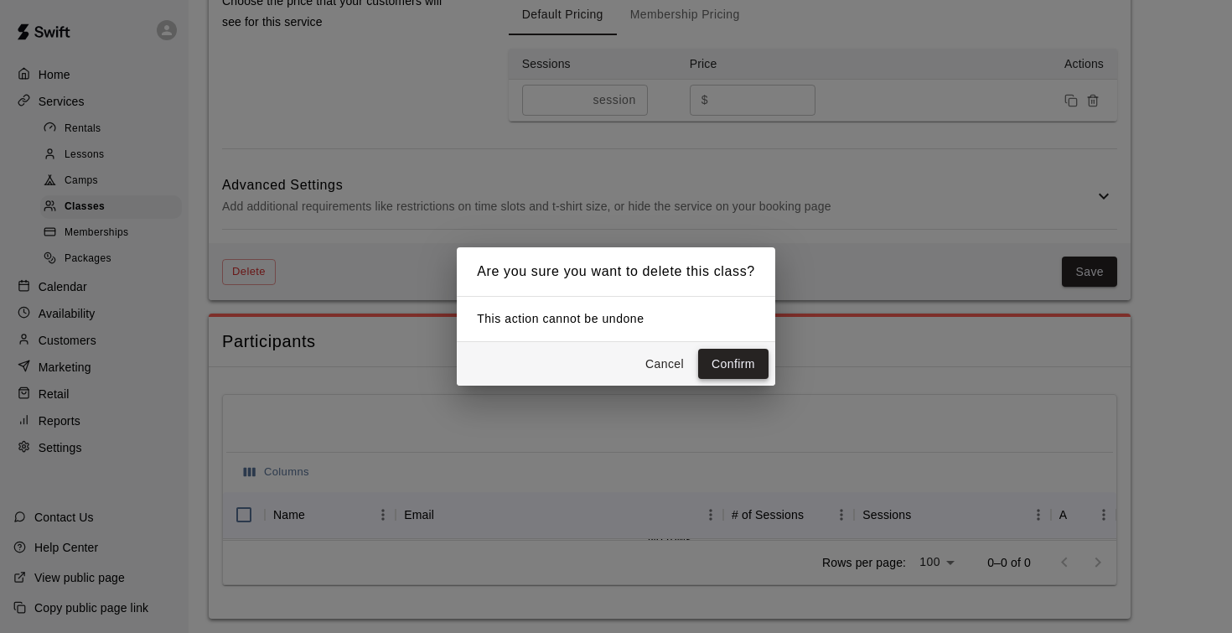
click at [753, 365] on button "Confirm" at bounding box center [733, 364] width 70 height 31
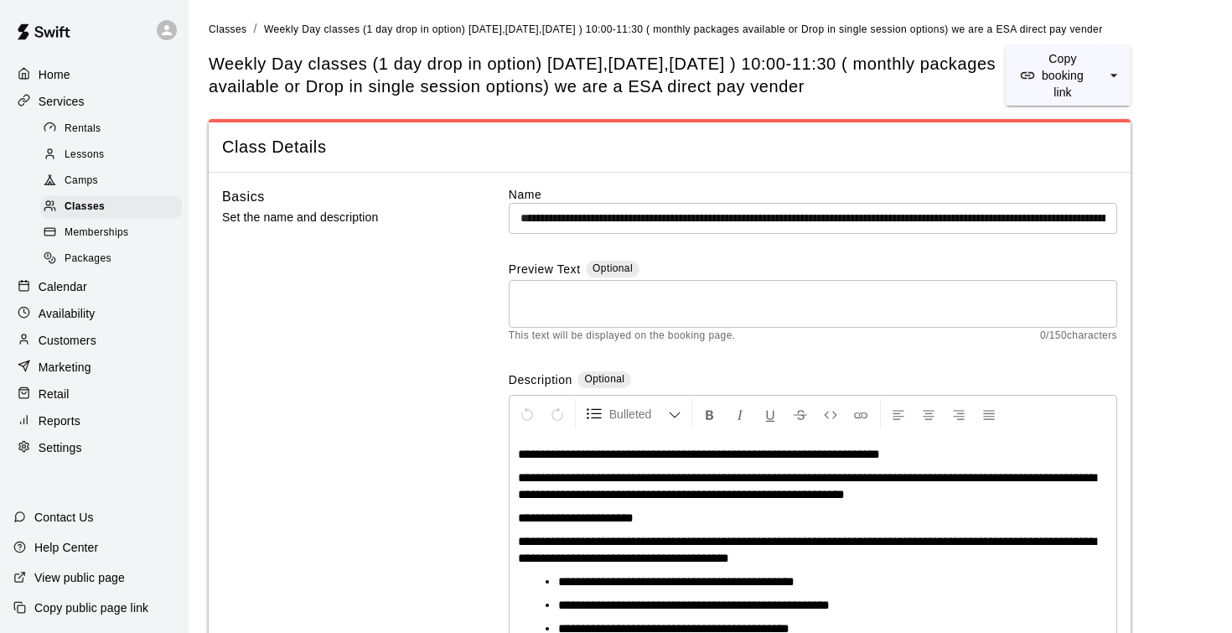
scroll to position [0, 0]
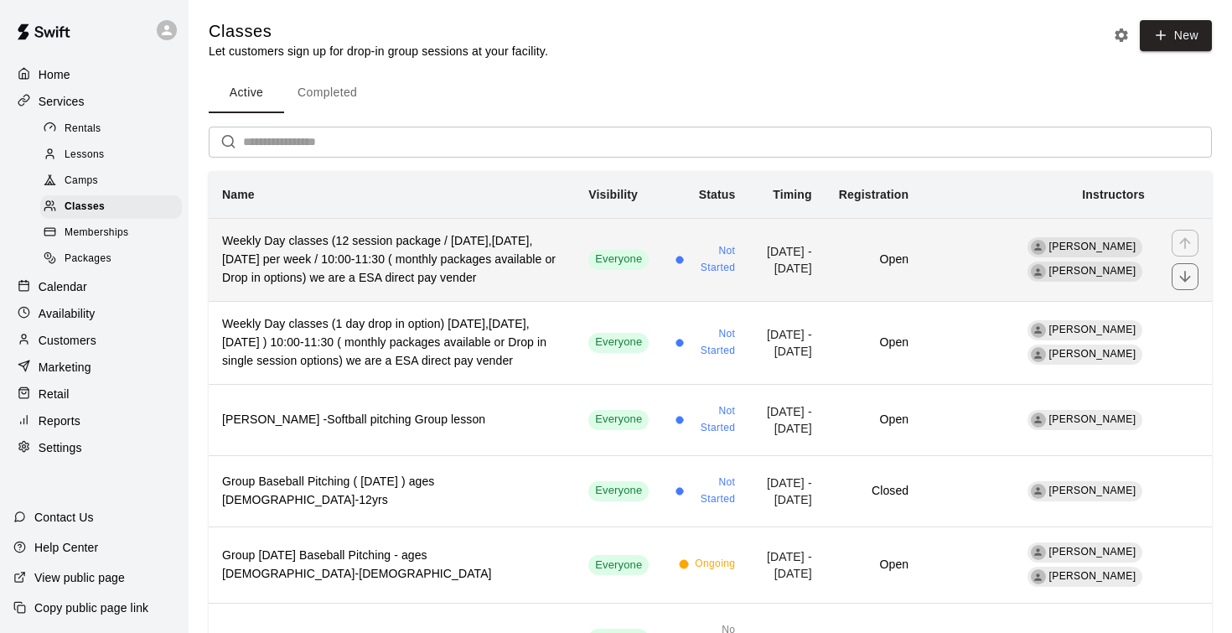
click at [478, 264] on h6 "Weekly Day classes (12 session package / Monday,Wednesday,Friday per week / 10:…" at bounding box center [391, 259] width 339 height 55
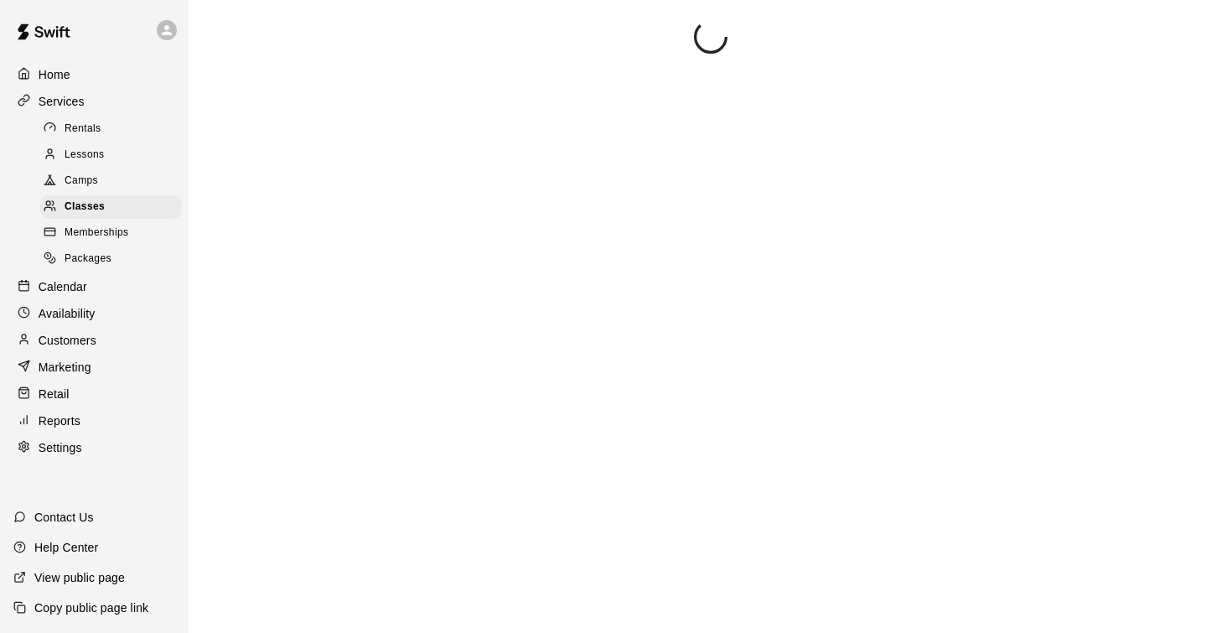
scroll to position [1, 0]
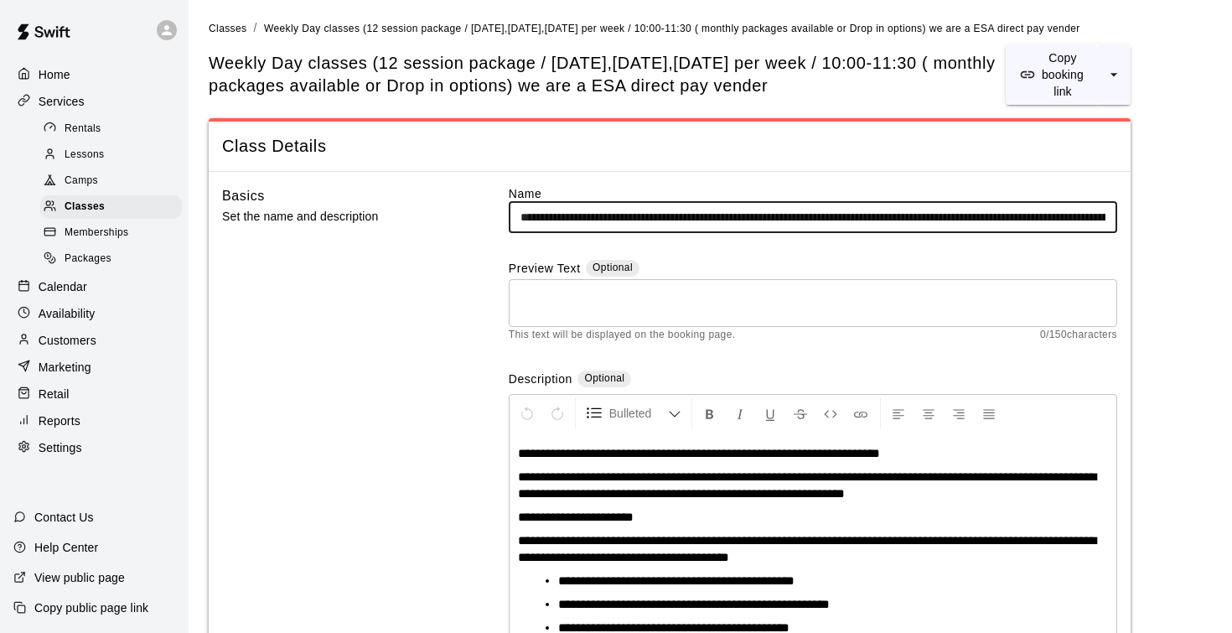
click at [763, 217] on input "**********" at bounding box center [813, 217] width 608 height 31
click at [813, 224] on input "**********" at bounding box center [813, 217] width 608 height 31
drag, startPoint x: 1081, startPoint y: 214, endPoint x: 595, endPoint y: 228, distance: 486.2
click at [595, 228] on input "**********" at bounding box center [813, 217] width 608 height 31
drag, startPoint x: 682, startPoint y: 217, endPoint x: 936, endPoint y: 204, distance: 254.2
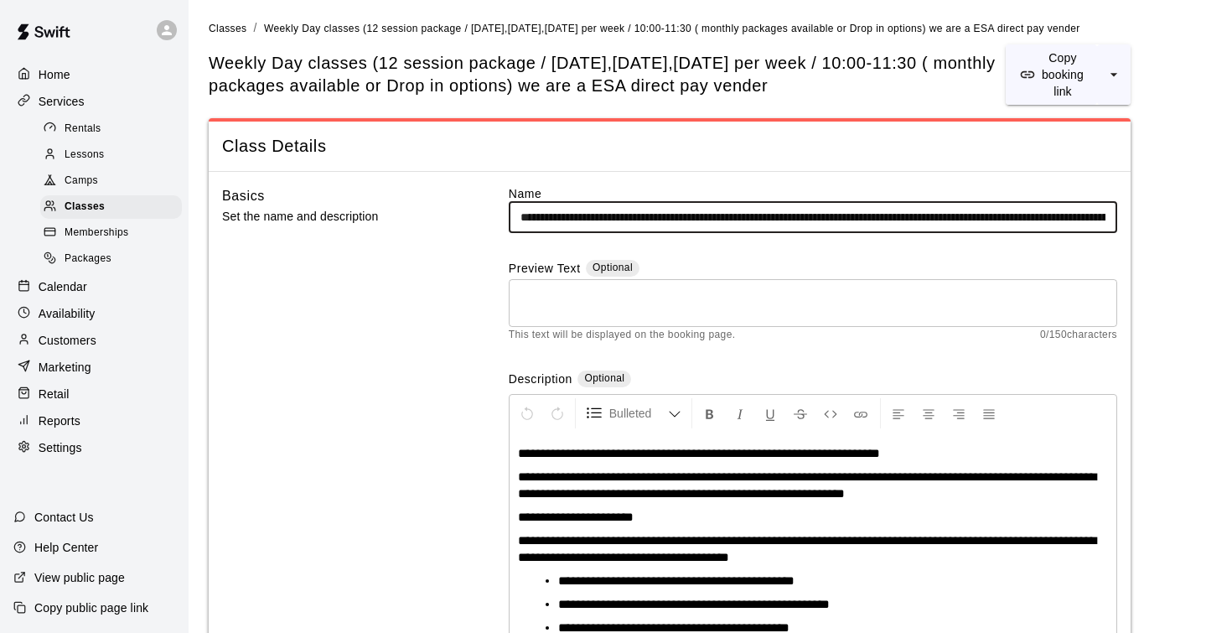
click at [937, 204] on input "**********" at bounding box center [813, 217] width 608 height 31
click at [950, 220] on input "**********" at bounding box center [813, 217] width 608 height 31
drag, startPoint x: 959, startPoint y: 218, endPoint x: 1087, endPoint y: 230, distance: 128.8
click at [1087, 230] on input "**********" at bounding box center [813, 217] width 608 height 31
click at [986, 215] on input "**********" at bounding box center [813, 217] width 608 height 31
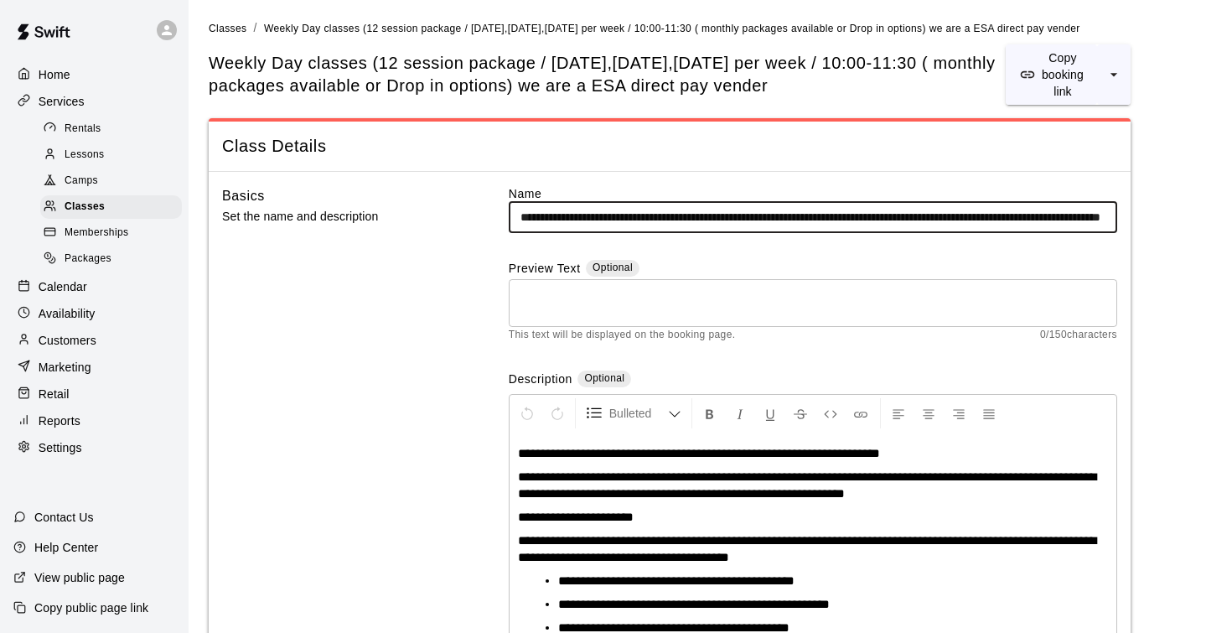
click at [1061, 223] on input "**********" at bounding box center [813, 217] width 608 height 31
drag, startPoint x: 1061, startPoint y: 223, endPoint x: 1156, endPoint y: 224, distance: 94.7
drag, startPoint x: 1094, startPoint y: 220, endPoint x: 1126, endPoint y: 216, distance: 32.9
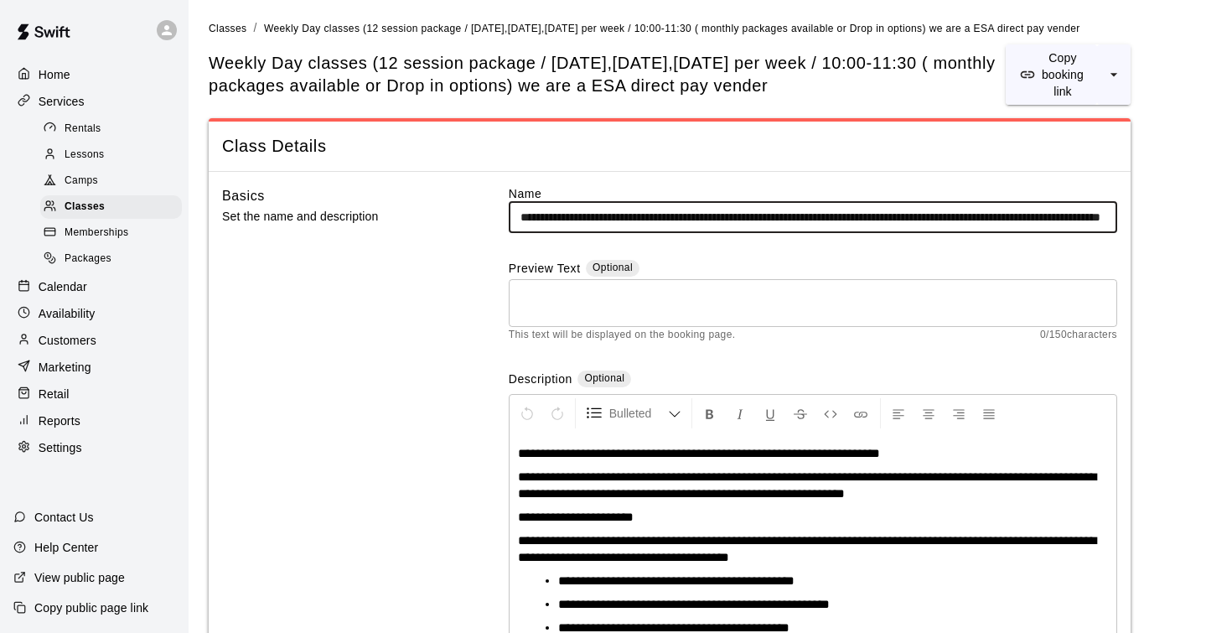
click at [1102, 215] on input "**********" at bounding box center [813, 217] width 608 height 31
type input "**********"
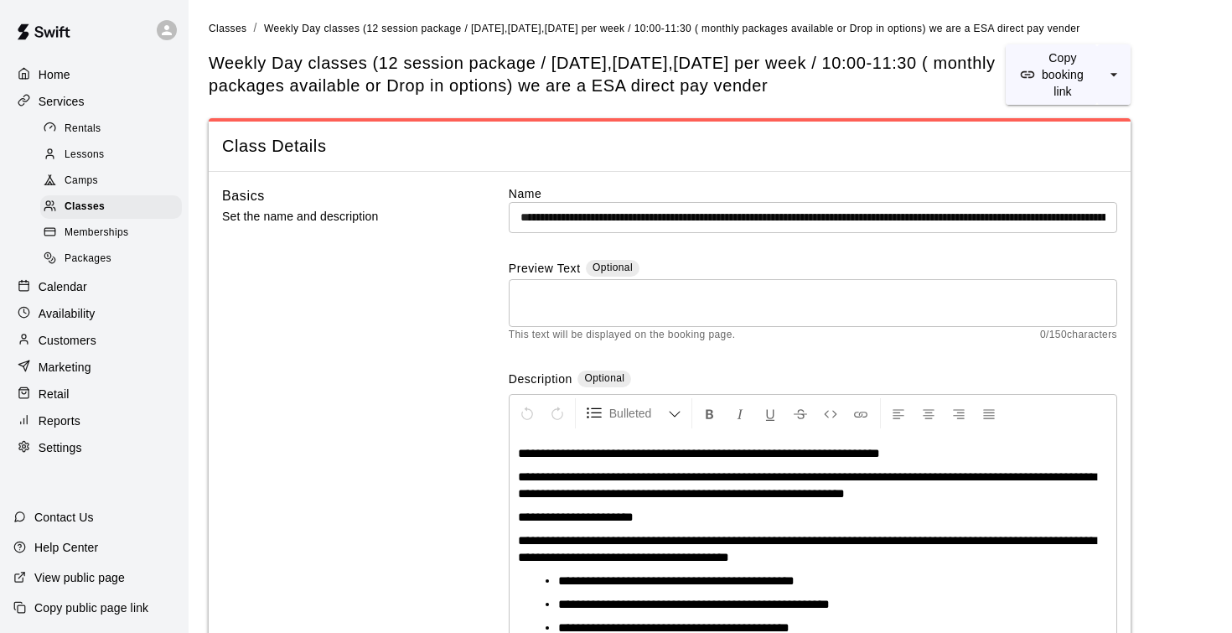
scroll to position [8, 0]
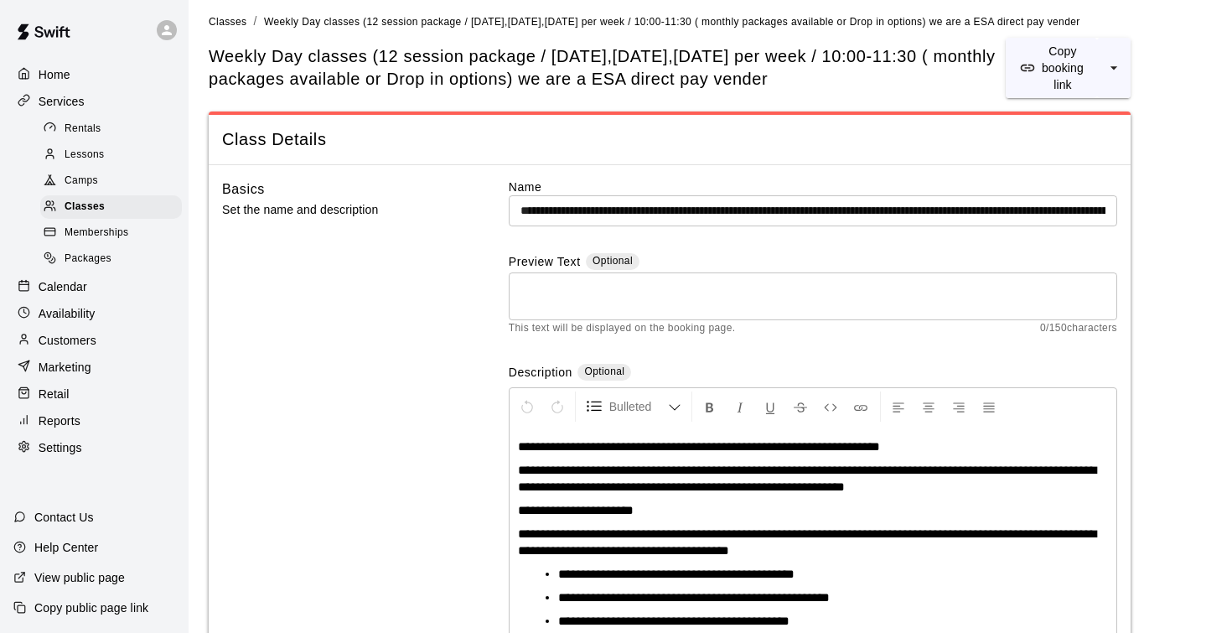
click at [819, 218] on input "**********" at bounding box center [813, 210] width 608 height 31
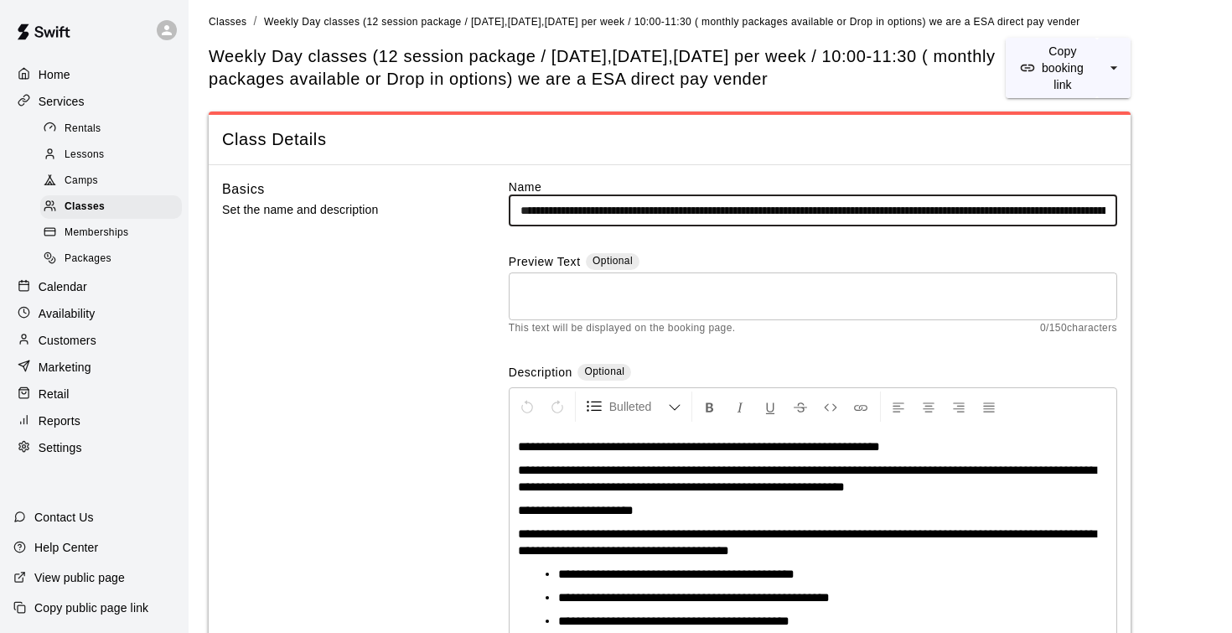
drag, startPoint x: 989, startPoint y: 215, endPoint x: 1127, endPoint y: 214, distance: 138.3
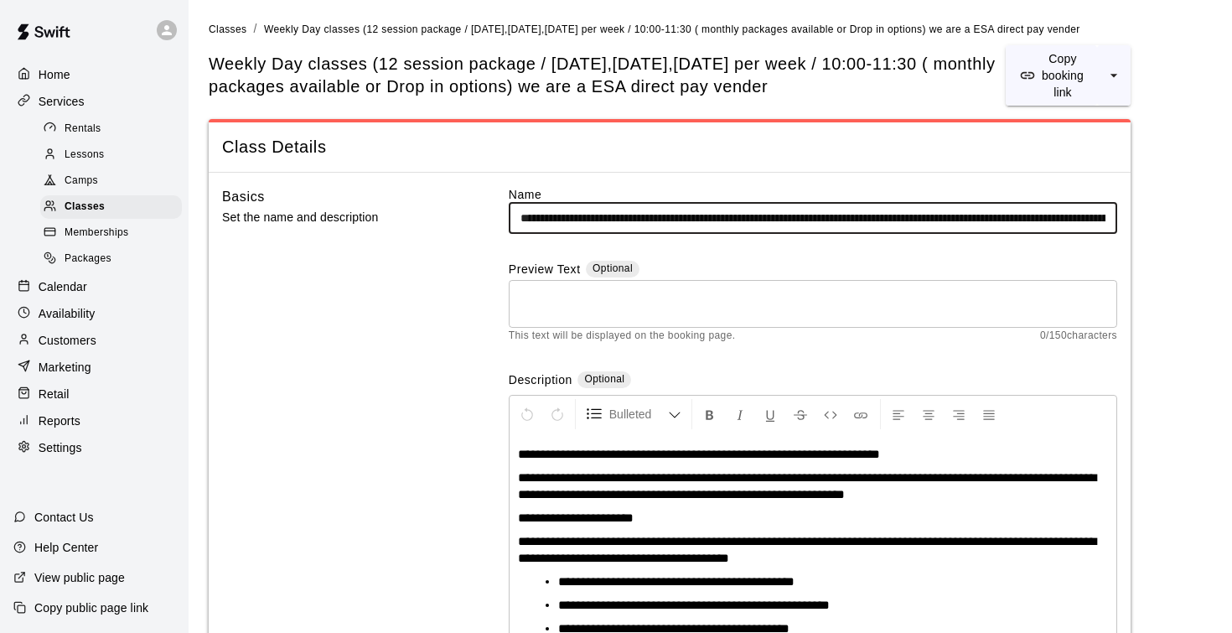
scroll to position [0, 0]
click at [1109, 223] on input "**********" at bounding box center [813, 218] width 608 height 31
drag, startPoint x: 1109, startPoint y: 223, endPoint x: 1155, endPoint y: 221, distance: 45.3
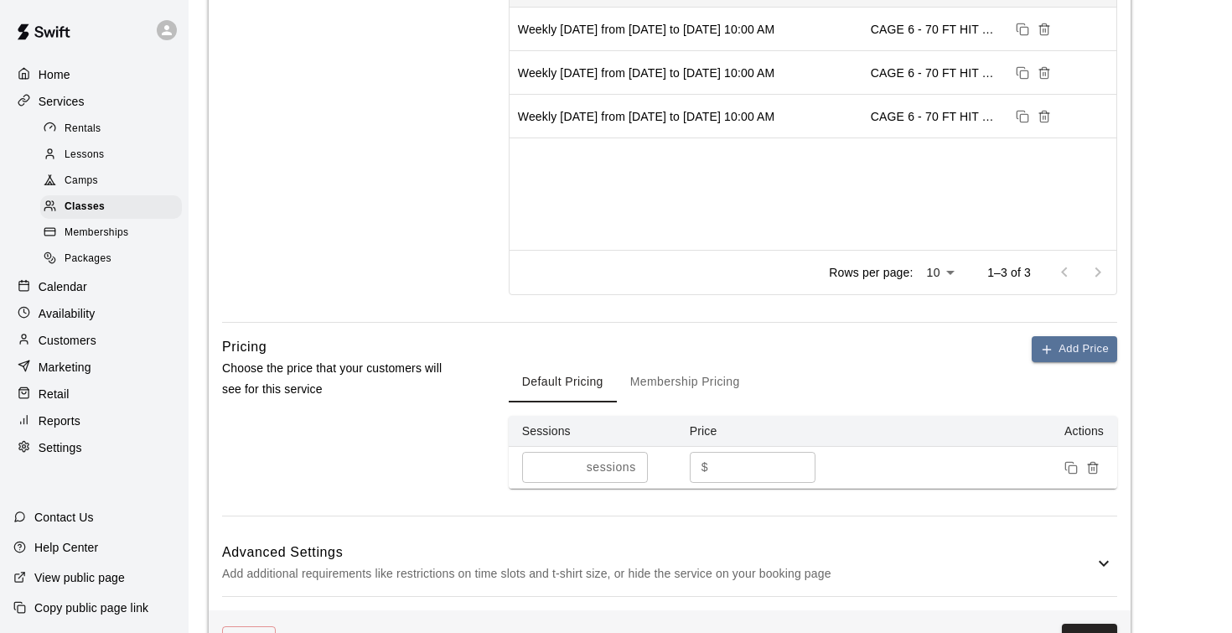
scroll to position [896, 0]
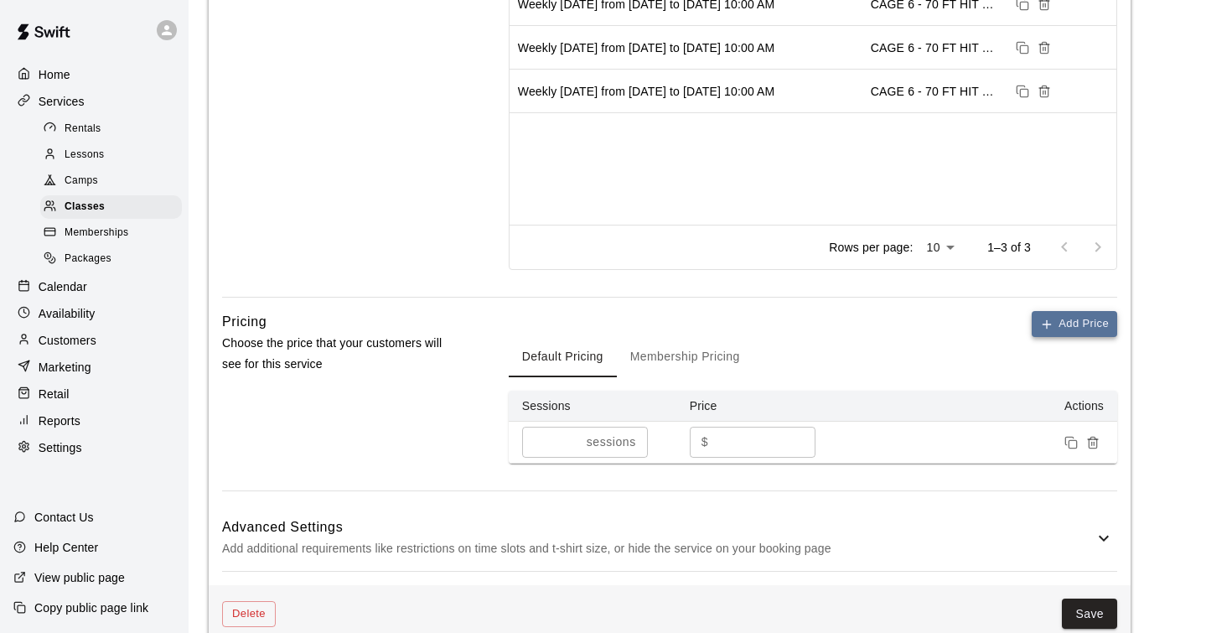
type input "**********"
click at [1088, 322] on button "Add Price" at bounding box center [1073, 324] width 85 height 26
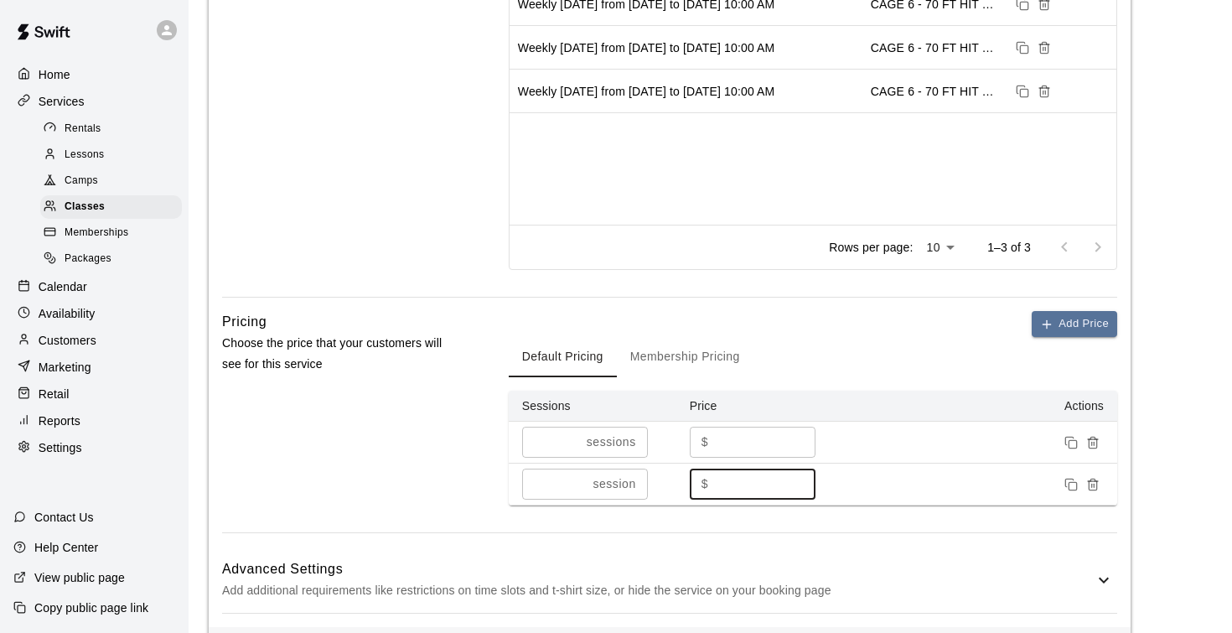
click at [752, 478] on input "*" at bounding box center [765, 483] width 101 height 31
type input "**"
click at [1094, 442] on line "Remove price" at bounding box center [1094, 443] width 0 height 3
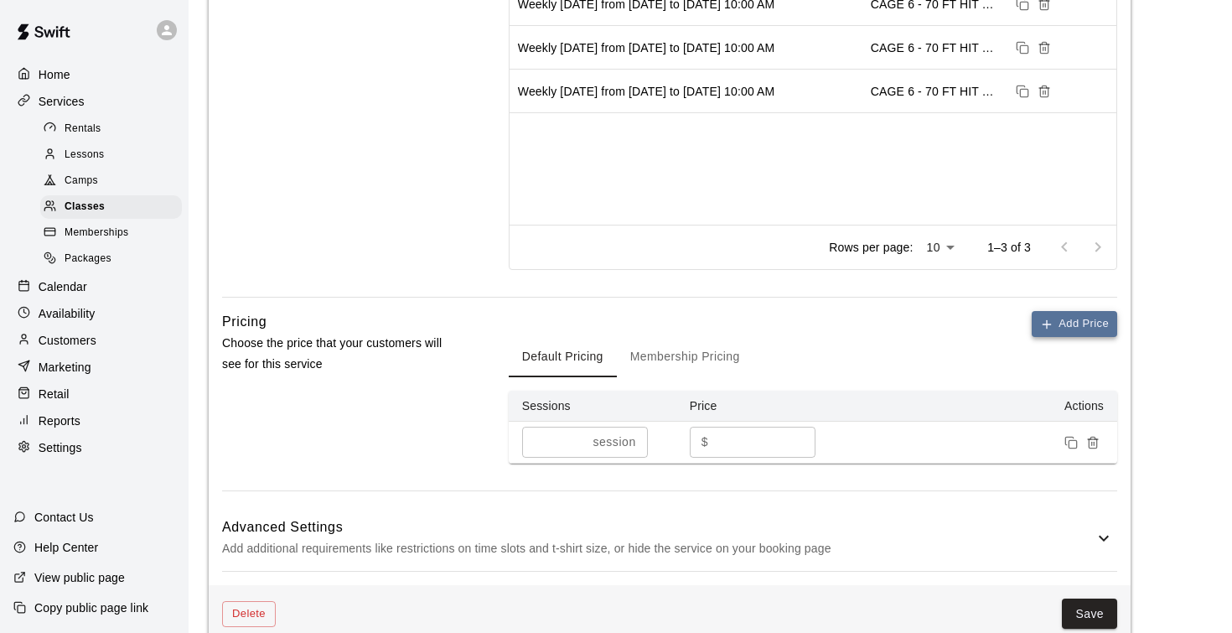
click at [1076, 326] on button "Add Price" at bounding box center [1073, 324] width 85 height 26
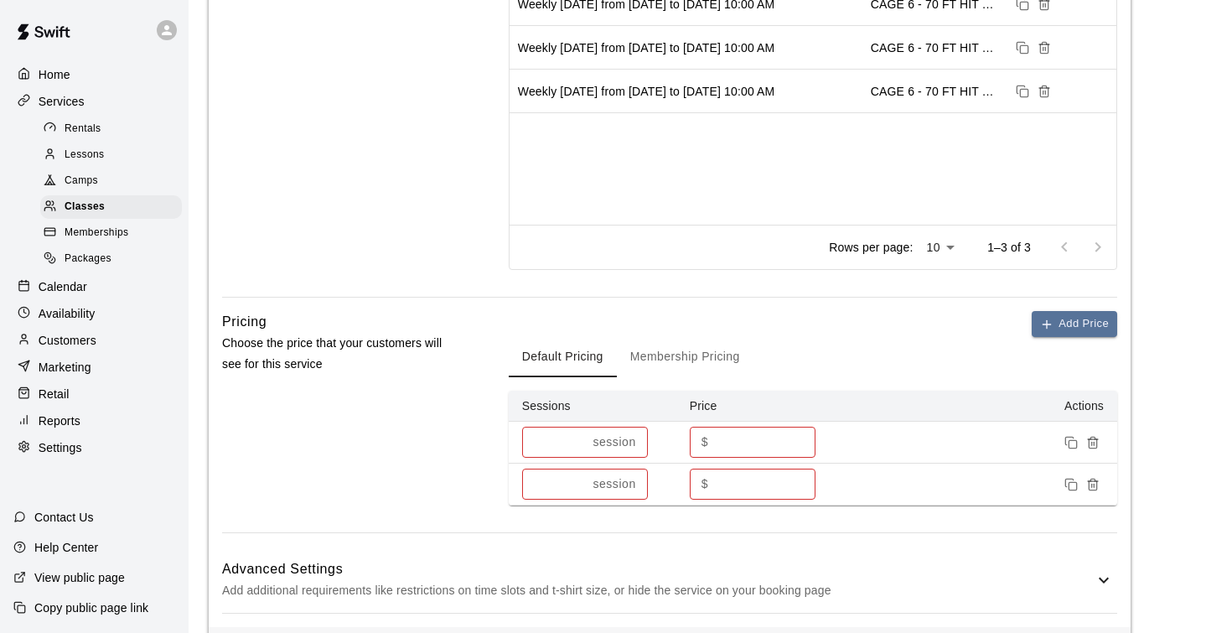
click at [580, 477] on input "*" at bounding box center [554, 483] width 65 height 31
click at [580, 477] on input "*" at bounding box center [551, 483] width 58 height 31
click at [574, 478] on input "*" at bounding box center [551, 483] width 58 height 31
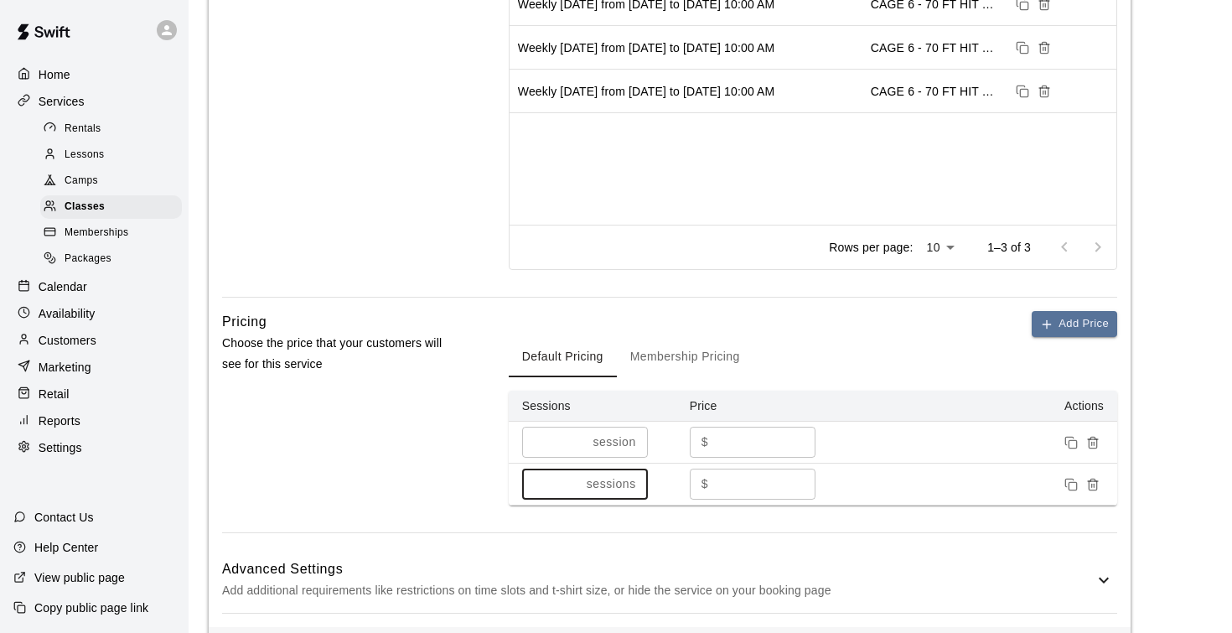
click at [574, 478] on input "*" at bounding box center [551, 483] width 58 height 31
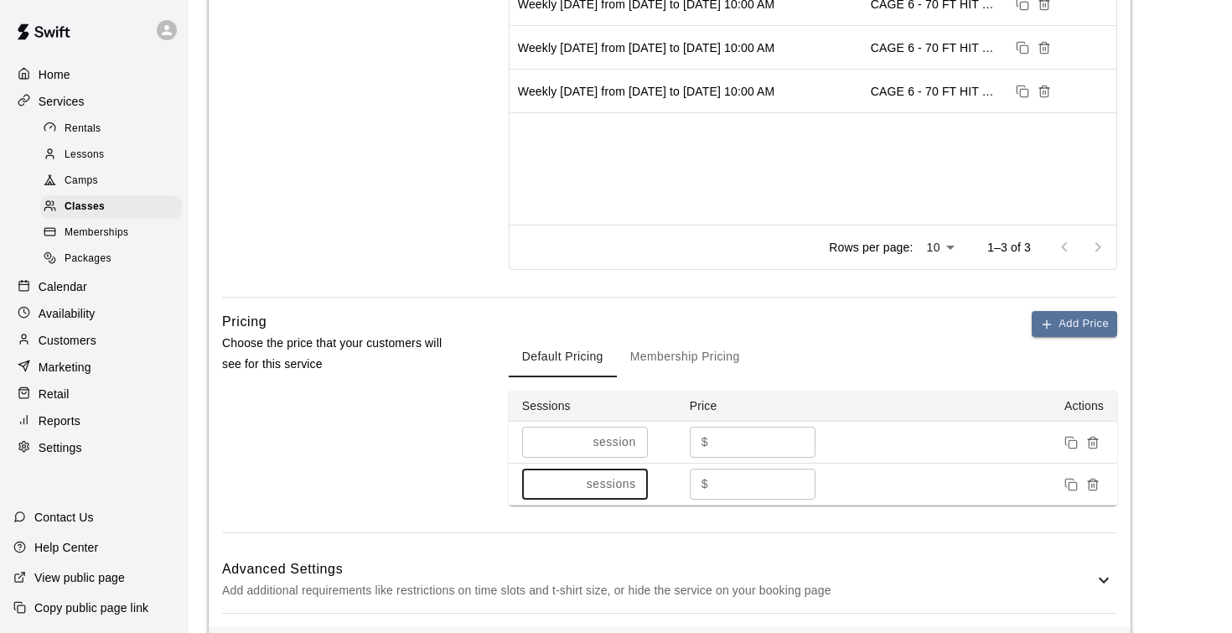
click at [574, 478] on input "*" at bounding box center [551, 483] width 58 height 31
click at [574, 478] on input "**" at bounding box center [551, 483] width 58 height 31
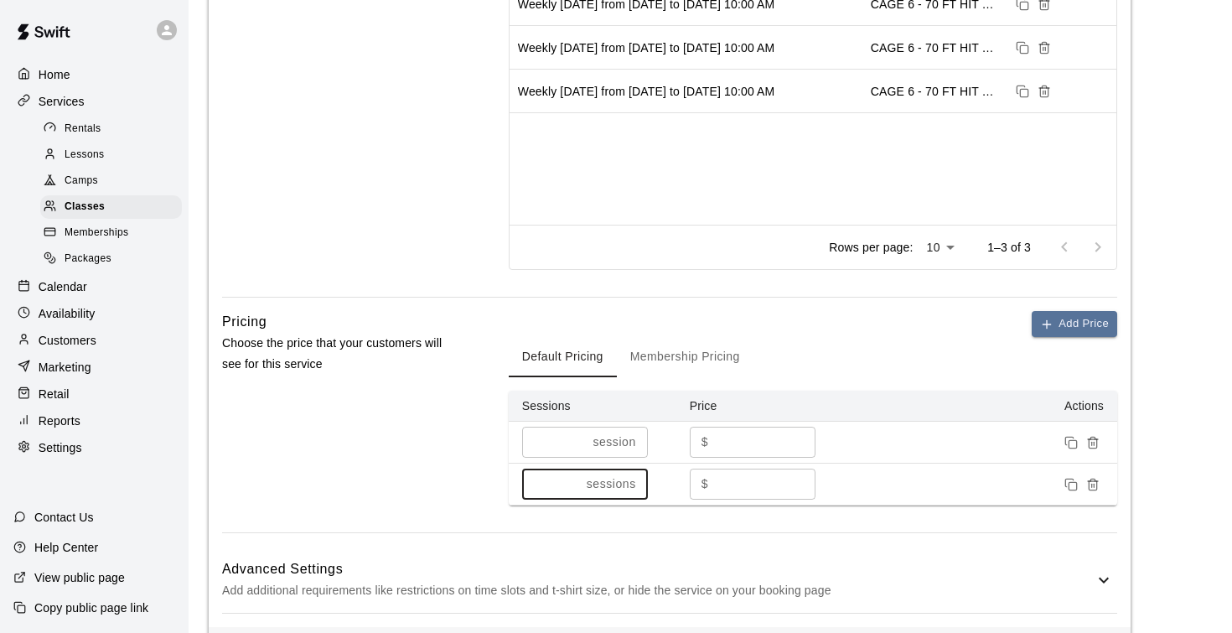
type input "**"
click at [574, 484] on input "**" at bounding box center [551, 483] width 58 height 31
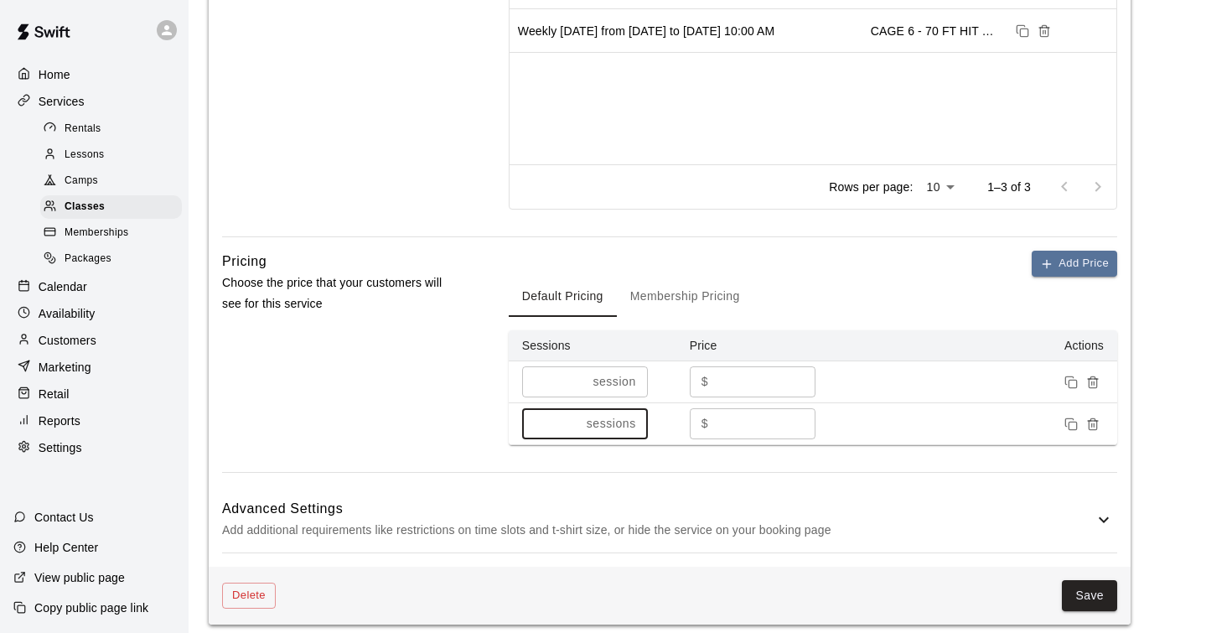
scroll to position [983, 0]
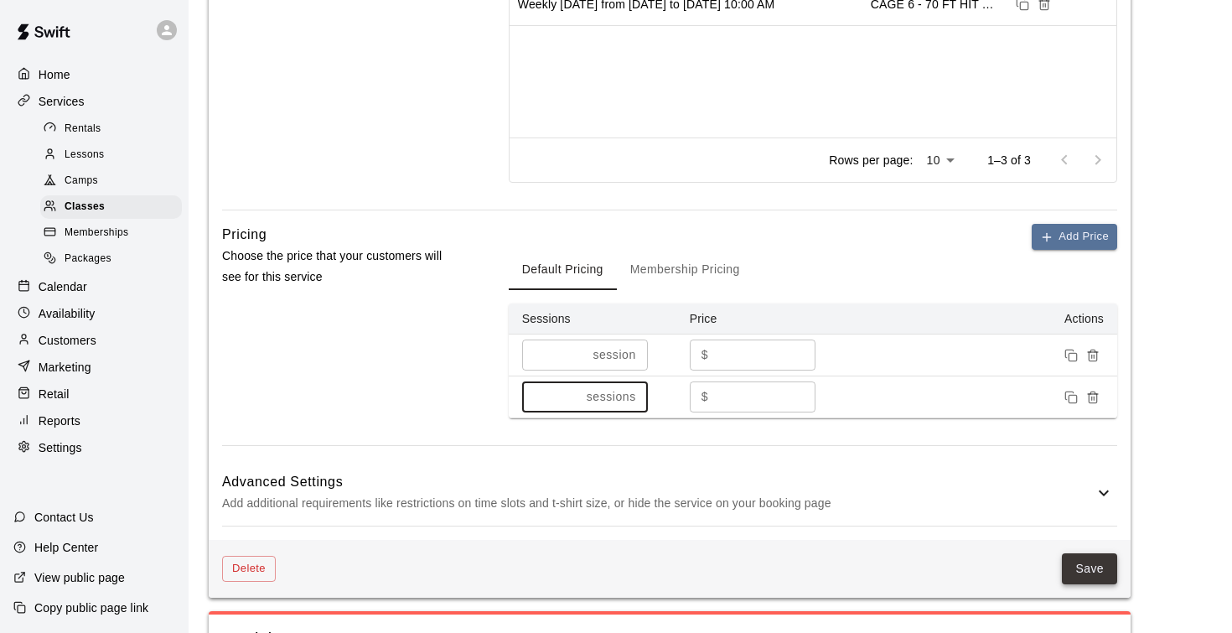
click at [1109, 561] on button "Save" at bounding box center [1089, 568] width 55 height 31
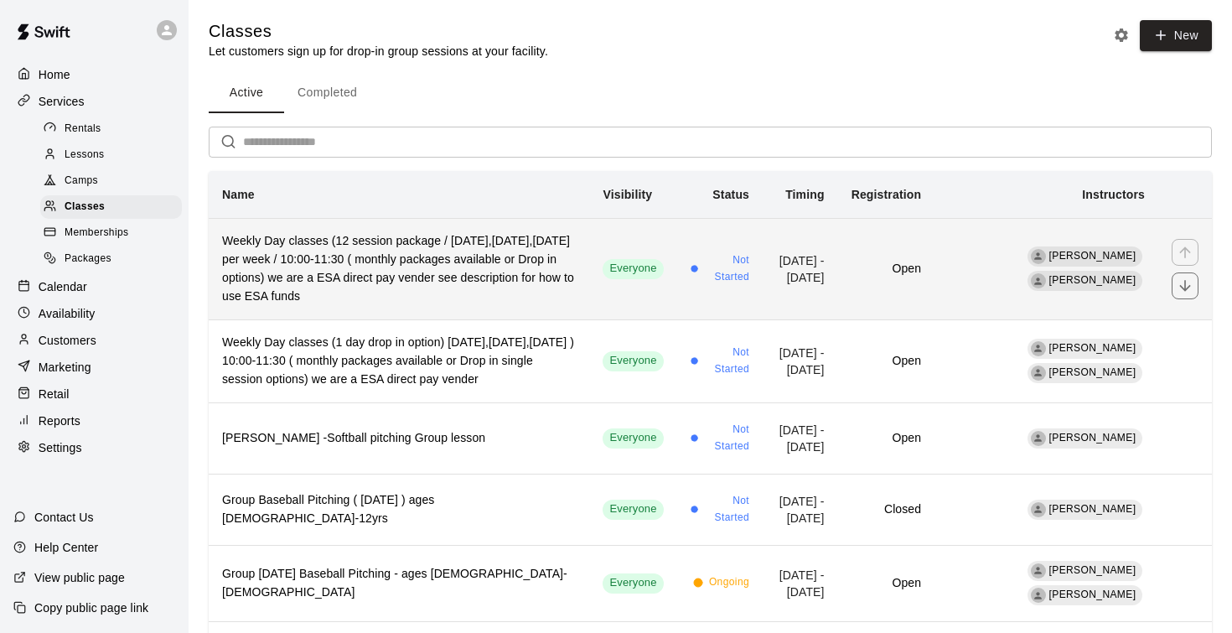
click at [458, 282] on h6 "Weekly Day classes (12 session package / Monday,Wednesday,Friday per week / 10:…" at bounding box center [399, 269] width 354 height 74
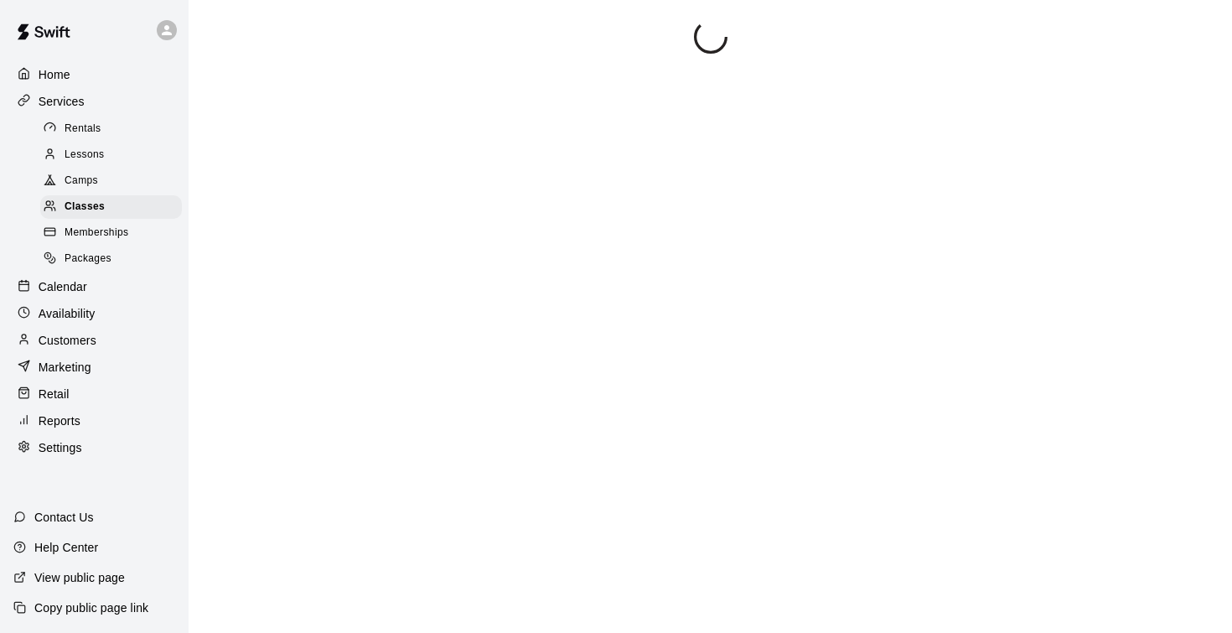
scroll to position [41, 0]
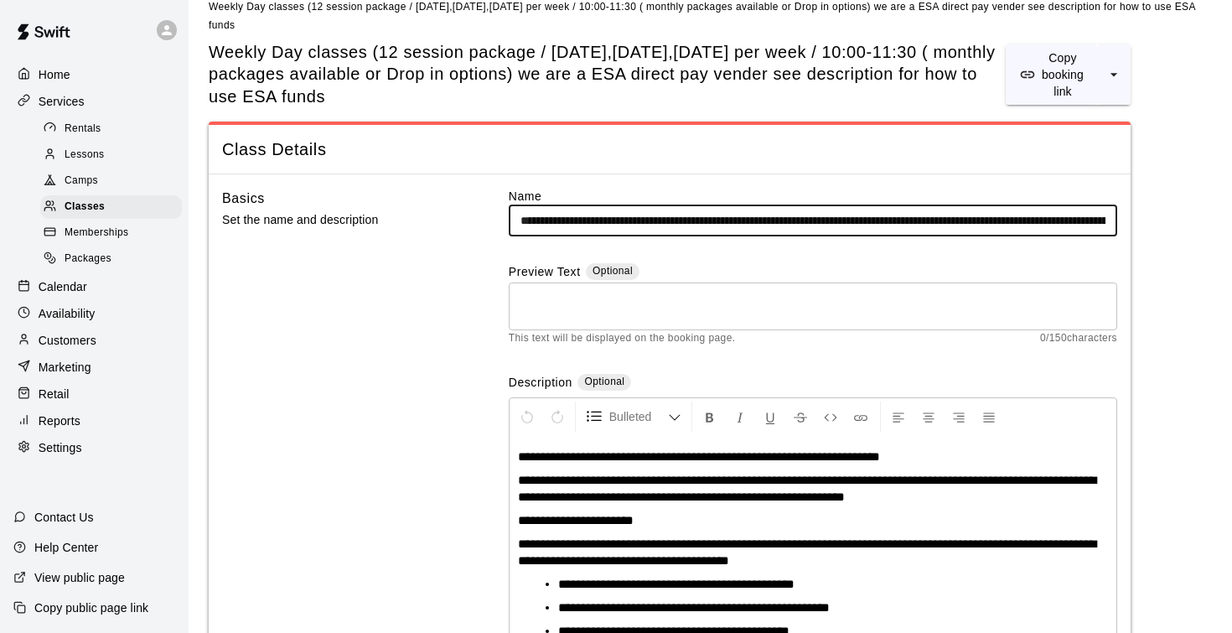
drag, startPoint x: 766, startPoint y: 214, endPoint x: 636, endPoint y: 217, distance: 129.9
click at [636, 217] on input "**********" at bounding box center [813, 220] width 608 height 31
click at [961, 220] on input "**********" at bounding box center [813, 220] width 608 height 31
drag, startPoint x: 1077, startPoint y: 220, endPoint x: 1109, endPoint y: 216, distance: 32.1
click at [1109, 216] on input "**********" at bounding box center [813, 220] width 608 height 31
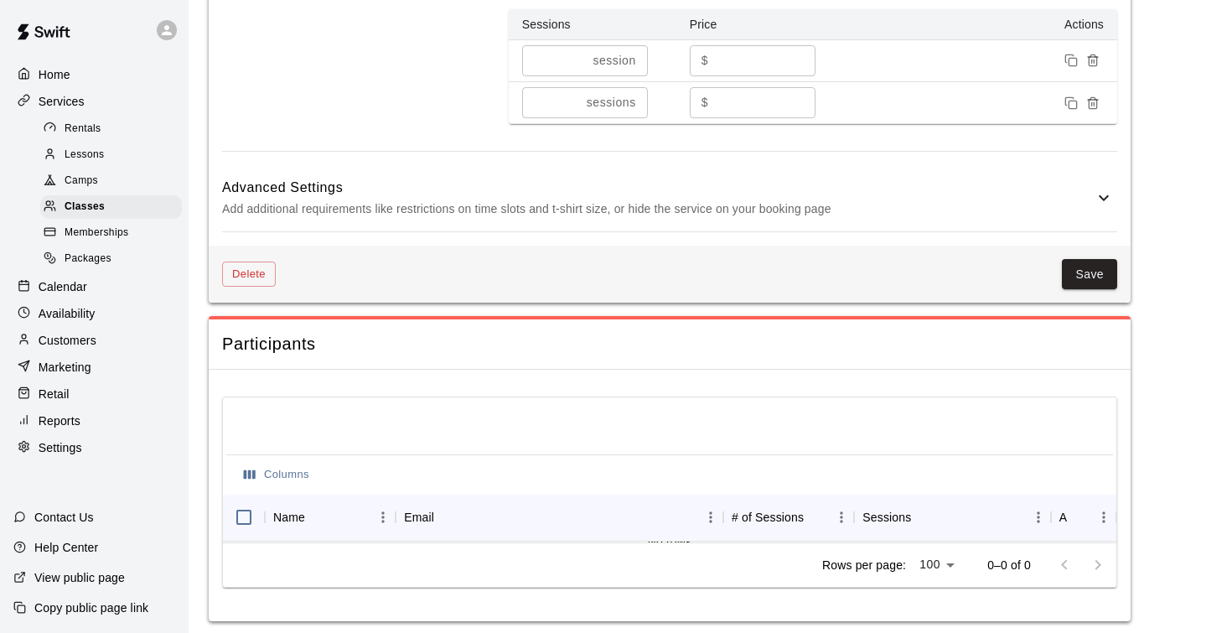
scroll to position [1320, 0]
type input "**********"
click at [1098, 270] on button "Save" at bounding box center [1089, 275] width 55 height 31
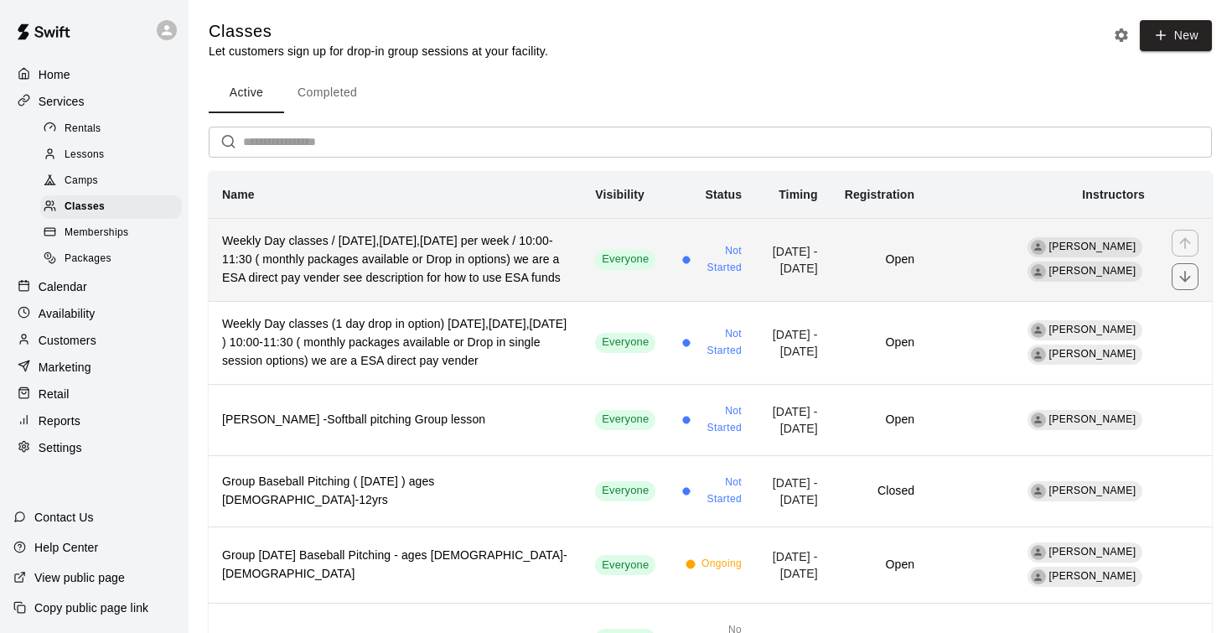
click at [551, 262] on h6 "Weekly Day classes / Monday,Wednesday,Friday per week / 10:00-11:30 ( monthly p…" at bounding box center [395, 259] width 346 height 55
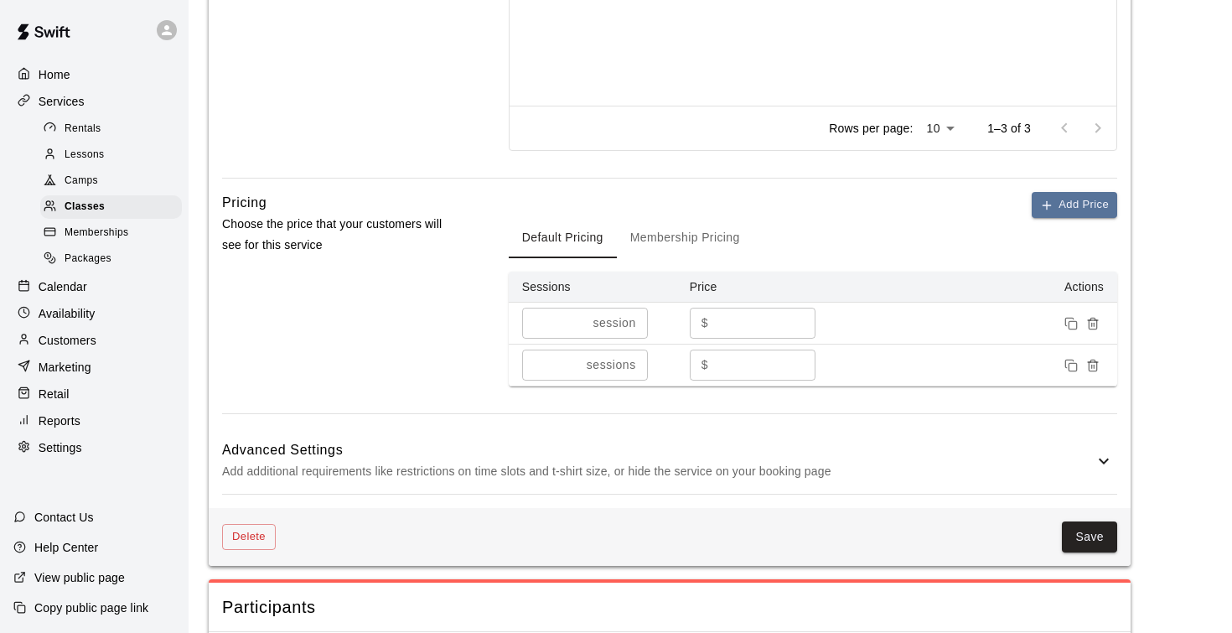
scroll to position [1031, 0]
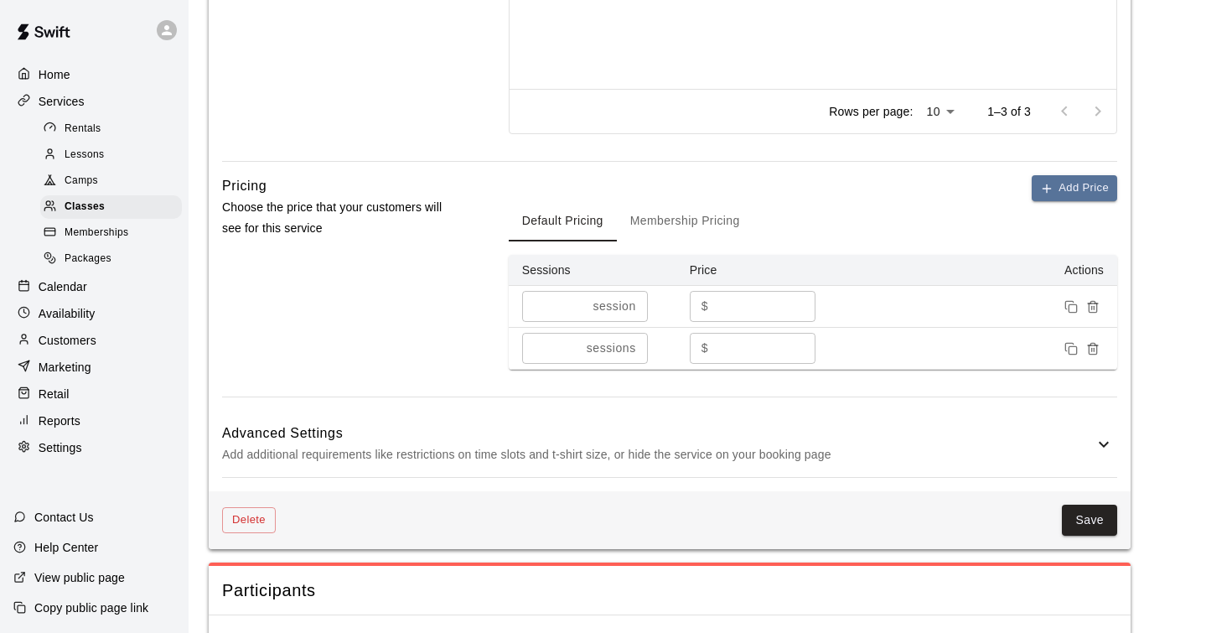
click at [742, 354] on input "*" at bounding box center [765, 348] width 101 height 31
type input "***"
click at [1078, 520] on button "Save" at bounding box center [1089, 519] width 55 height 31
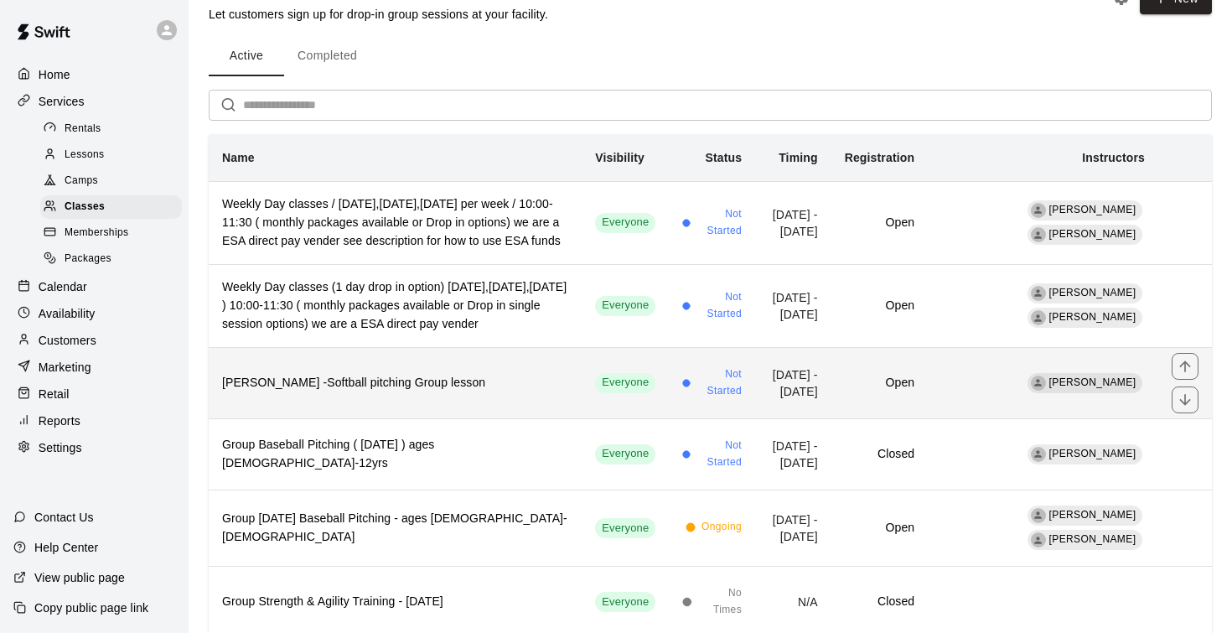
scroll to position [40, 0]
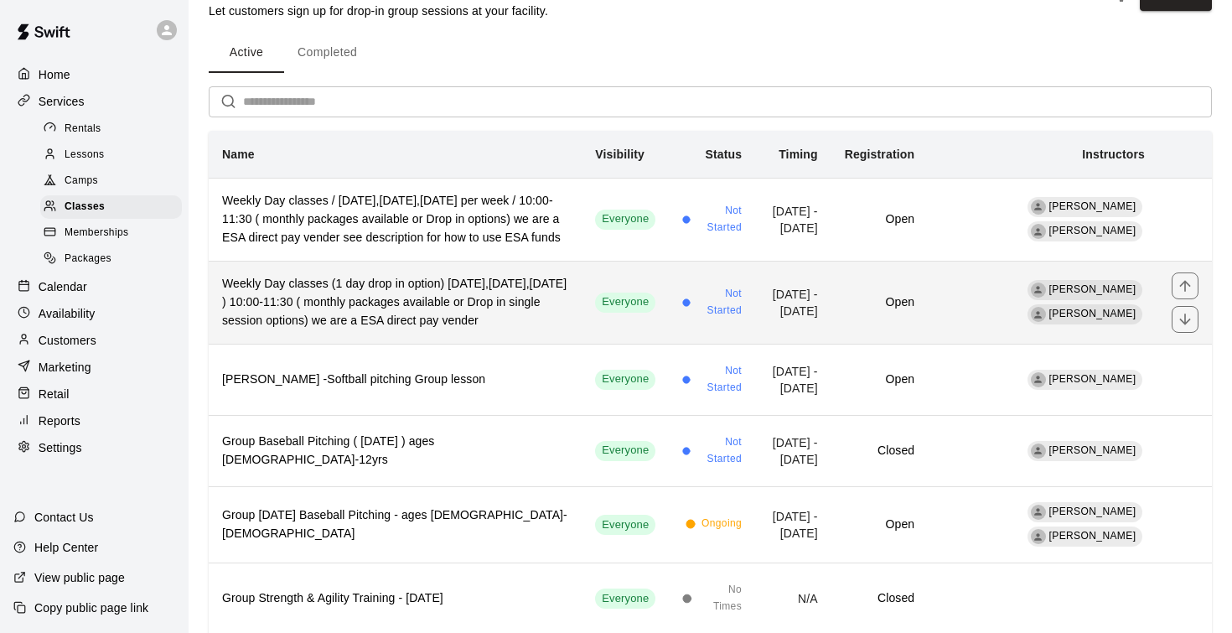
click at [548, 330] on h6 "Weekly Day classes (1 day drop in option) Monday,Wednesday,Friday ) 10:00-11:30…" at bounding box center [395, 302] width 346 height 55
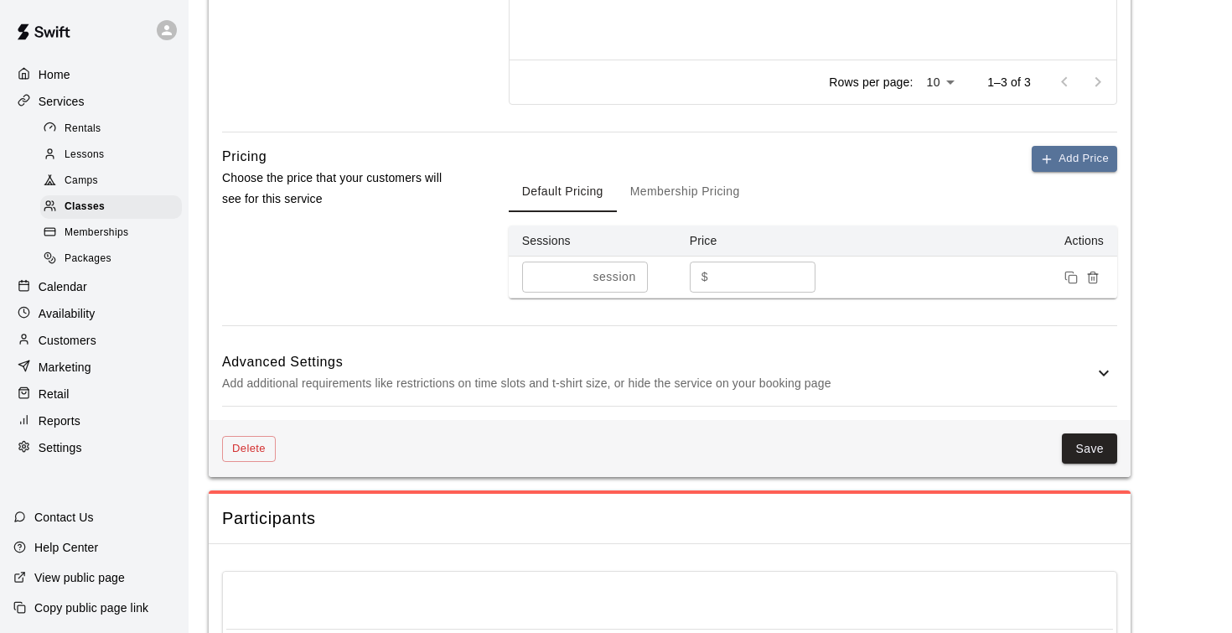
scroll to position [1067, 0]
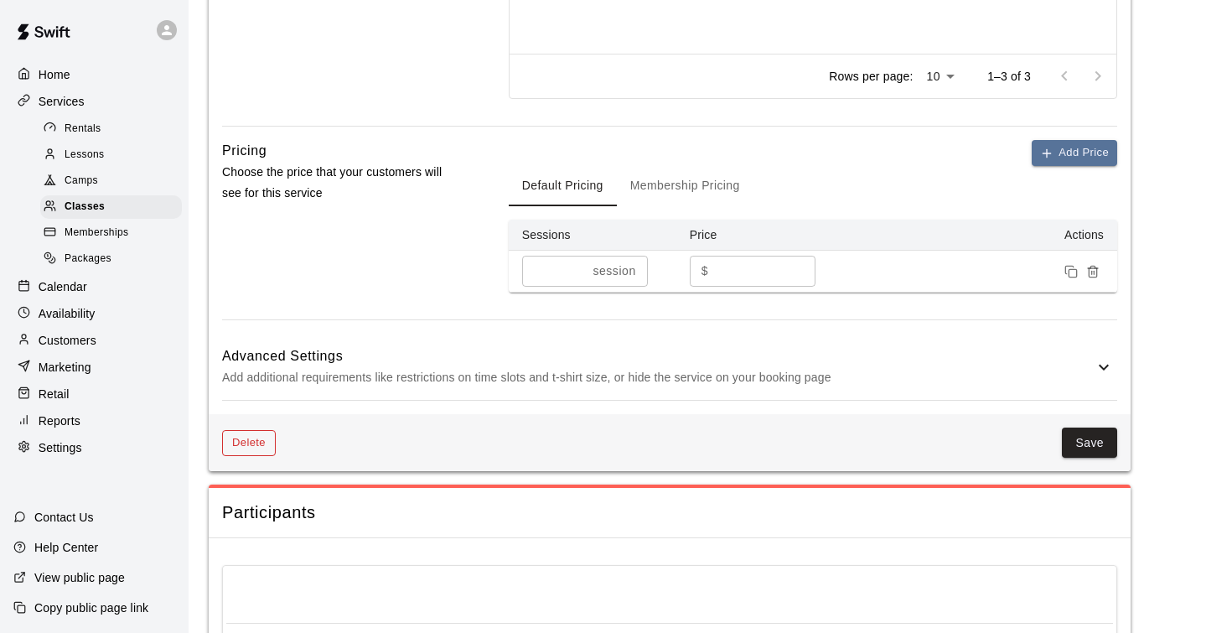
click at [264, 432] on button "Delete" at bounding box center [249, 443] width 54 height 26
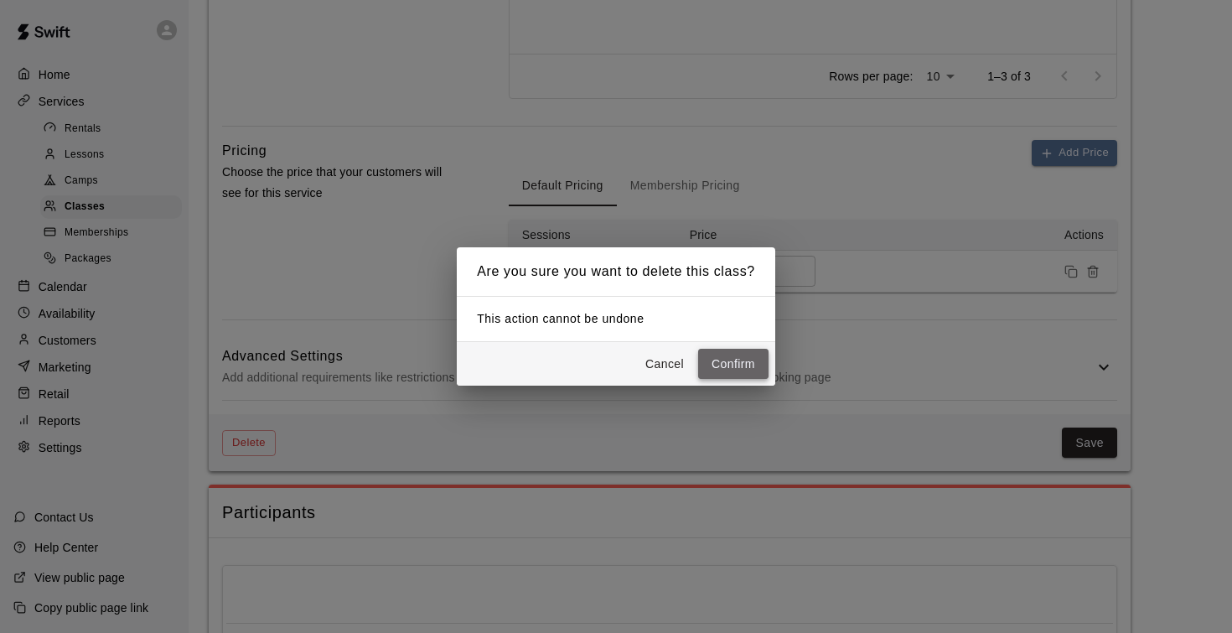
click at [737, 367] on button "Confirm" at bounding box center [733, 364] width 70 height 31
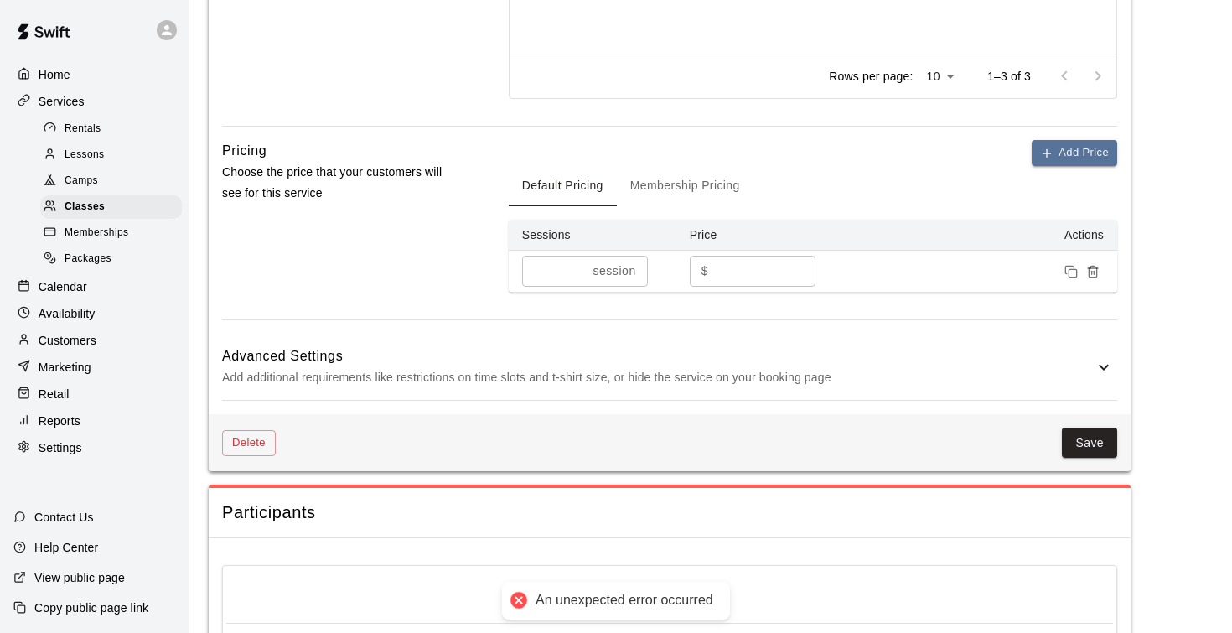
click at [396, 241] on div "Pricing Choose the price that your customers will see for this service" at bounding box center [338, 229] width 233 height 179
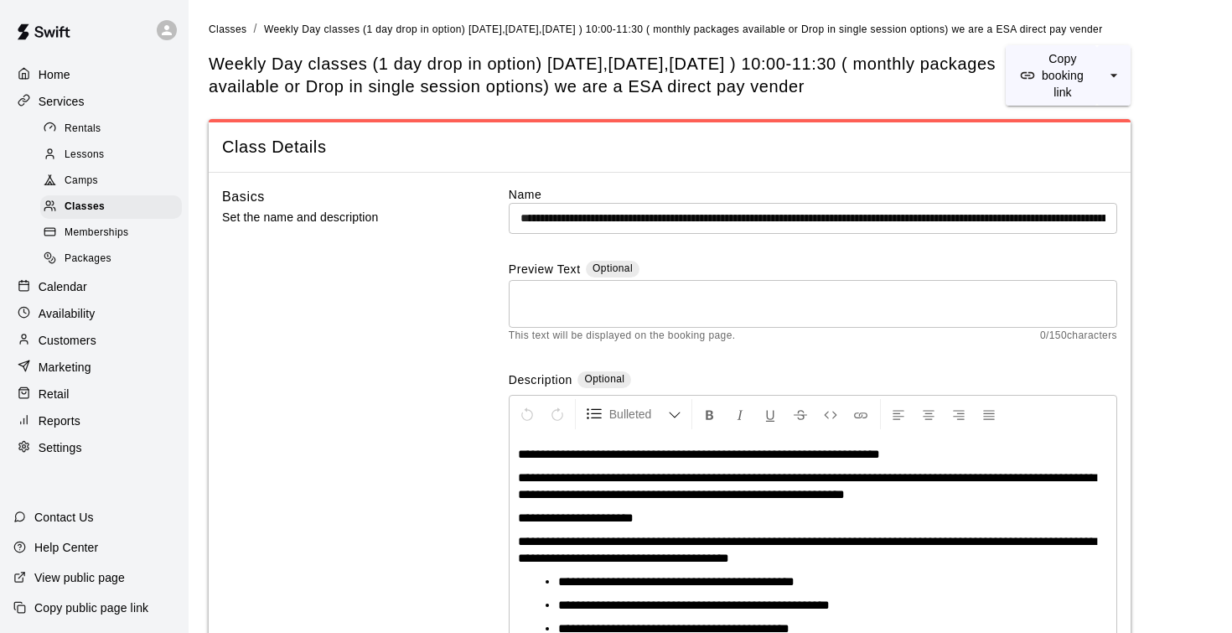
scroll to position [0, 0]
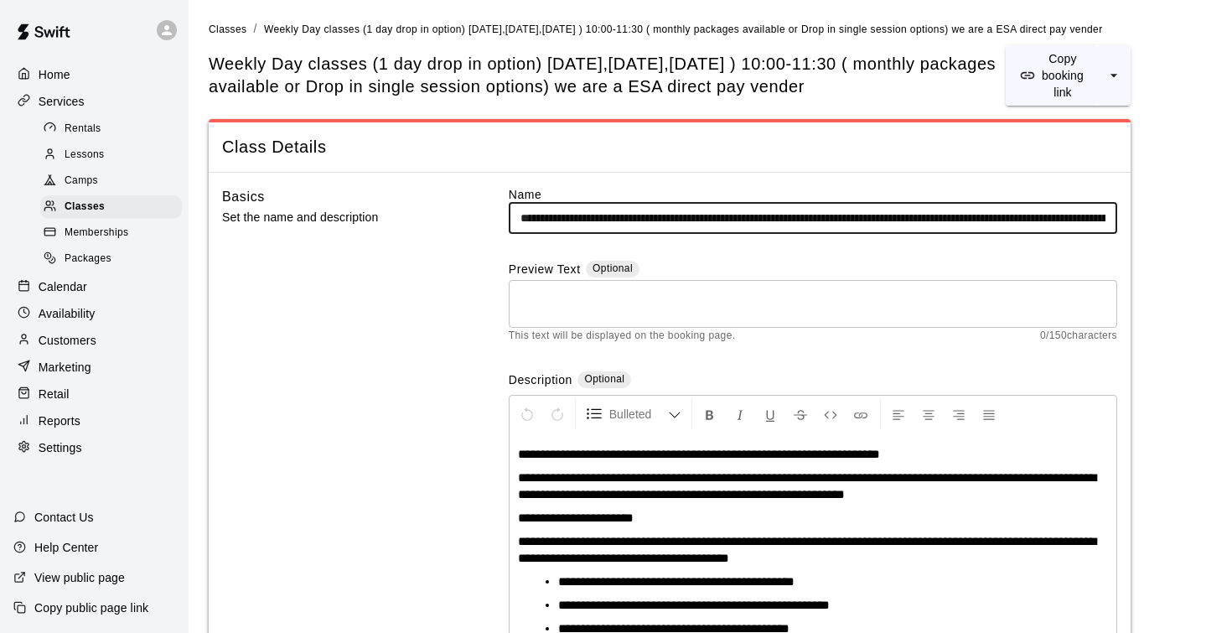
drag, startPoint x: 520, startPoint y: 215, endPoint x: 1195, endPoint y: 246, distance: 676.1
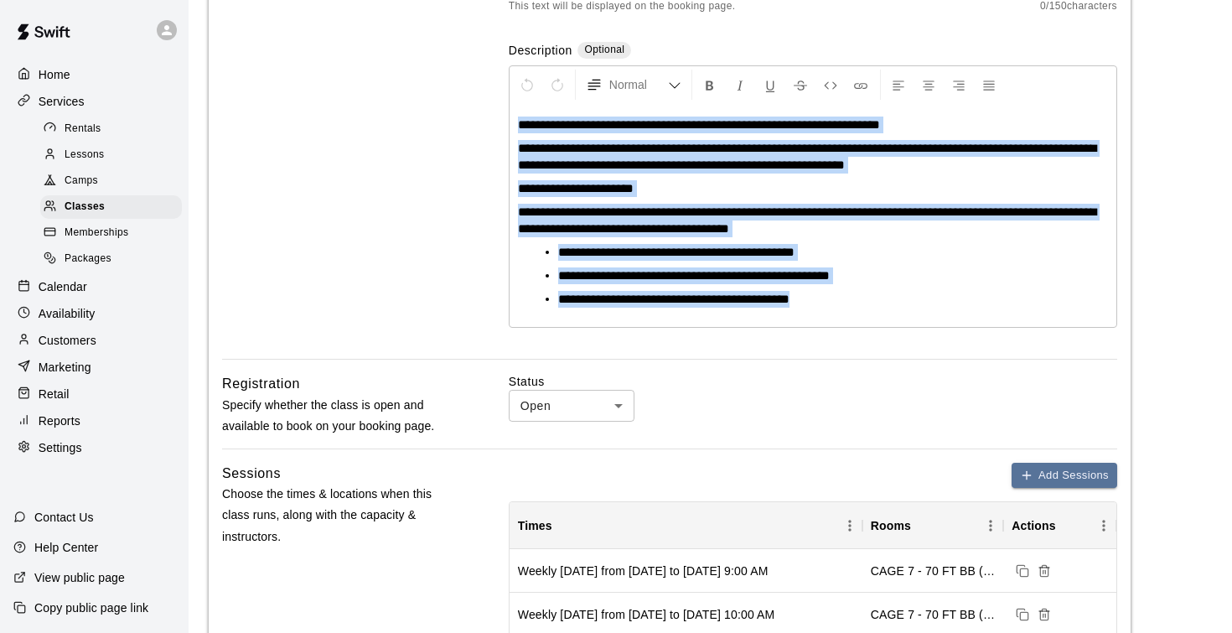
scroll to position [412, 0]
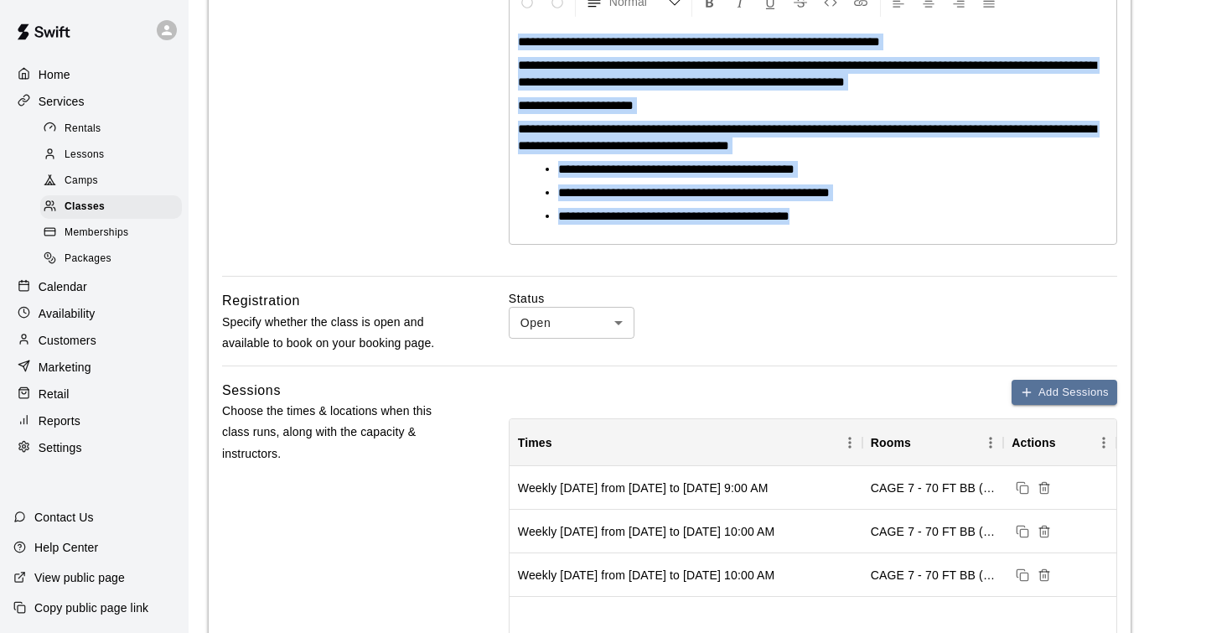
drag, startPoint x: 520, startPoint y: 448, endPoint x: 817, endPoint y: 654, distance: 361.9
click at [817, 632] on html "**********" at bounding box center [616, 526] width 1232 height 1876
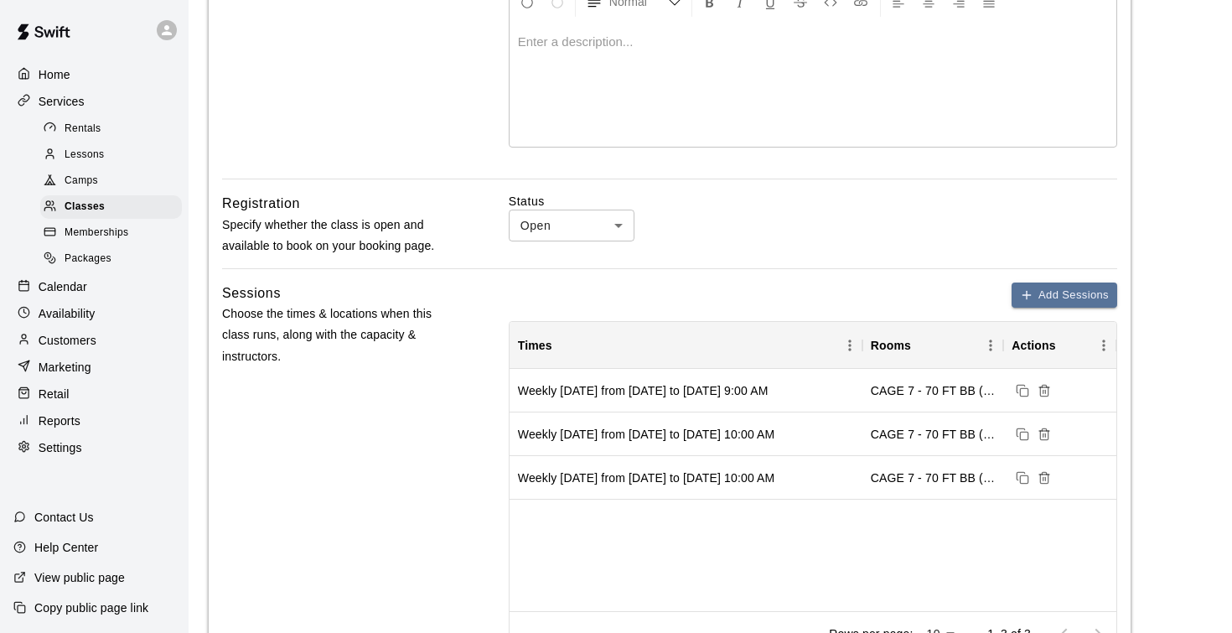
click at [619, 230] on body "Home Services Rentals Lessons Camps Classes Memberships Packages Calendar Avail…" at bounding box center [616, 477] width 1232 height 1779
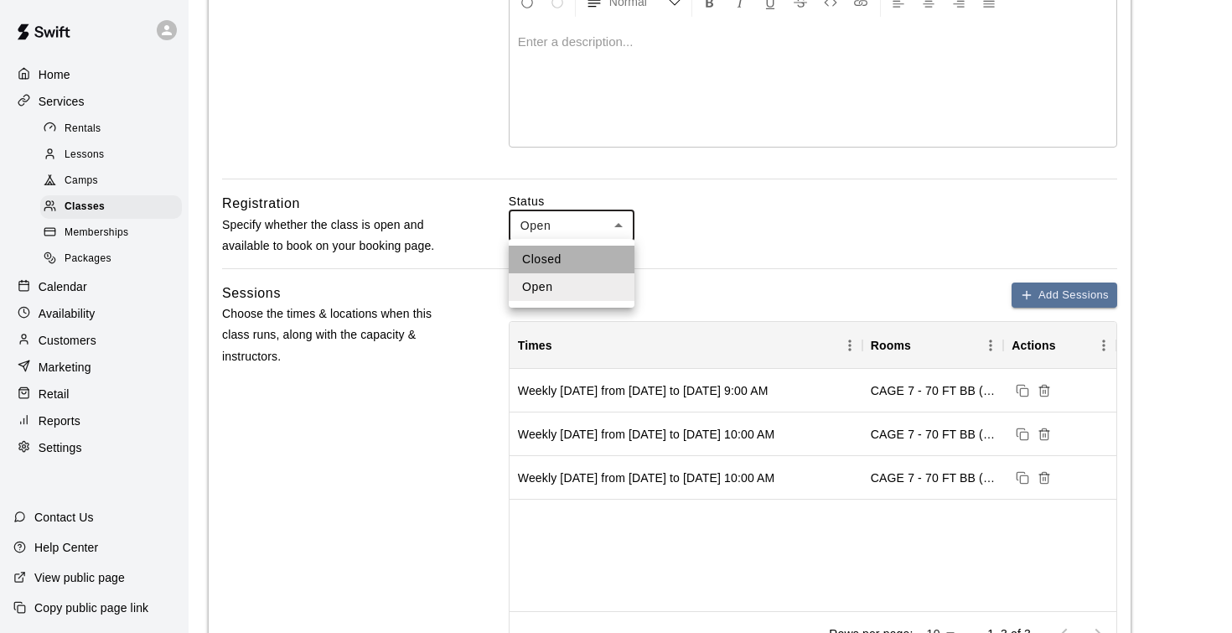
click at [573, 269] on li "Closed" at bounding box center [572, 260] width 126 height 28
type input "******"
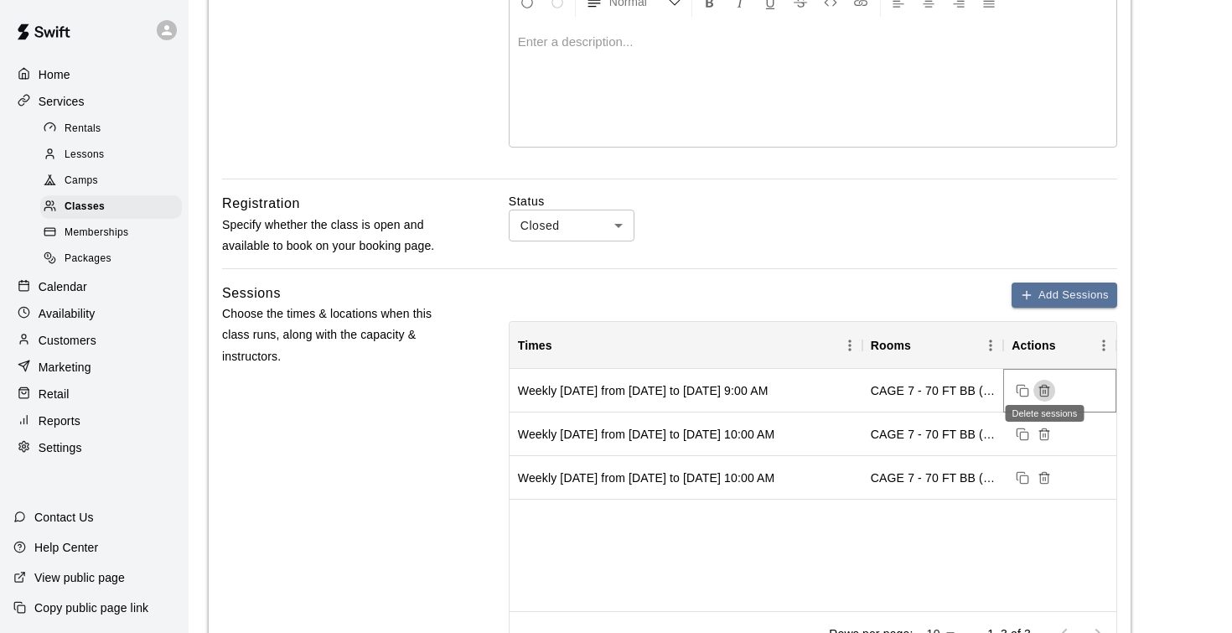
click at [1045, 390] on icon "Delete sessions" at bounding box center [1043, 390] width 13 height 13
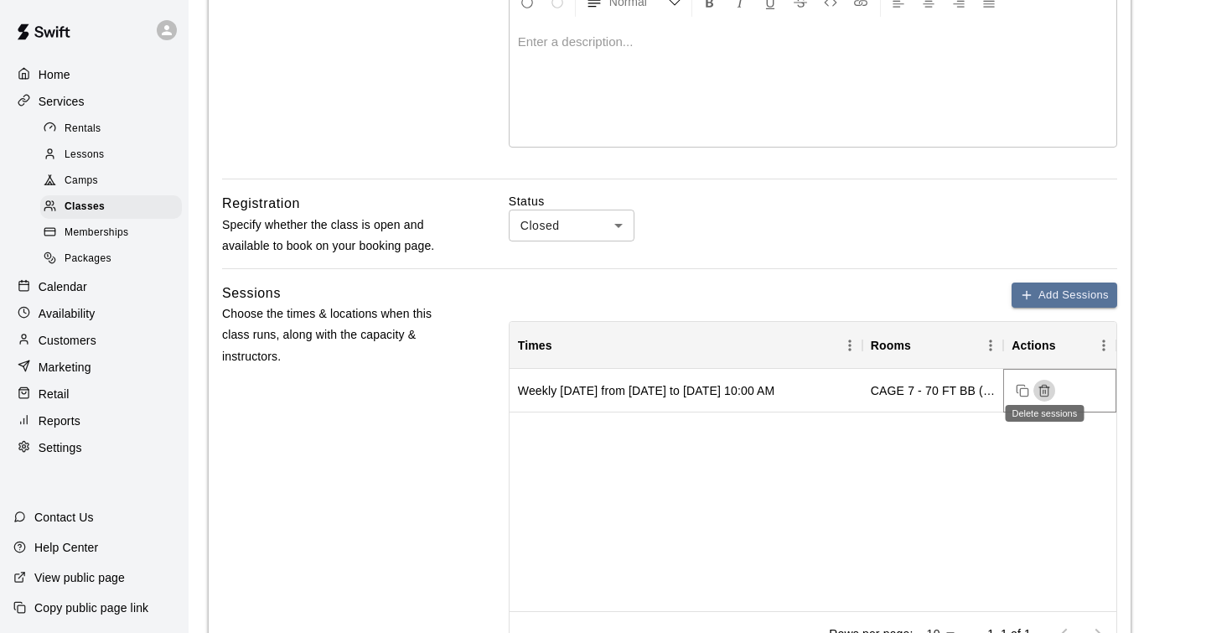
click at [1045, 390] on icon "Delete sessions" at bounding box center [1043, 390] width 13 height 13
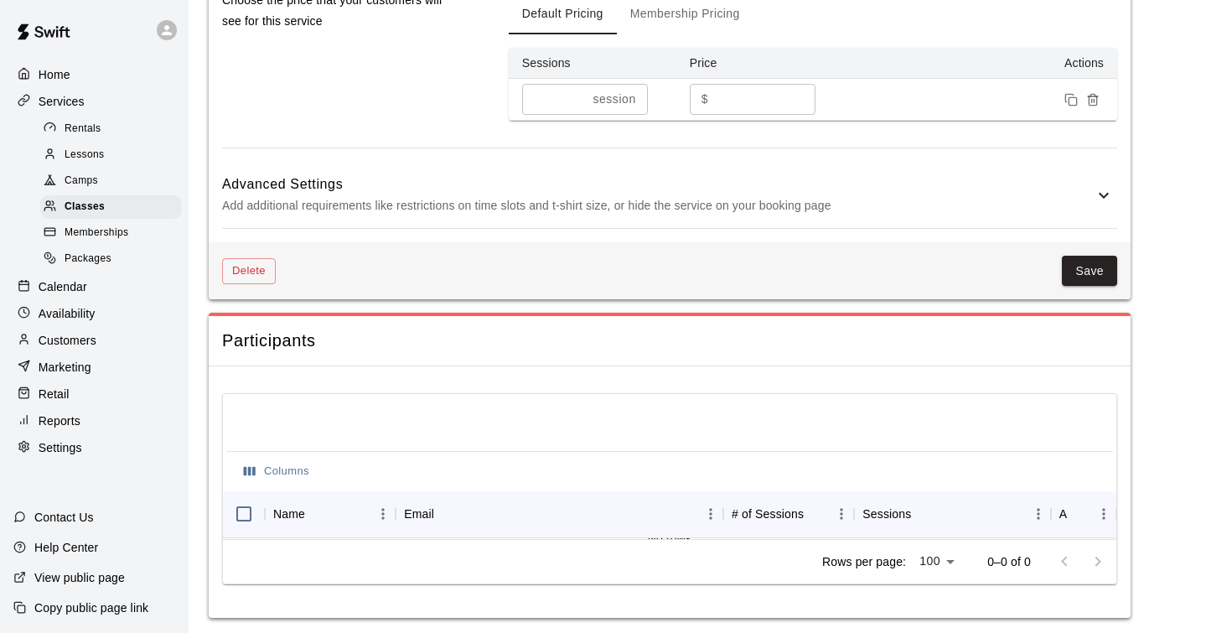
scroll to position [1140, 0]
click at [1094, 96] on icon "Remove price" at bounding box center [1092, 100] width 13 height 13
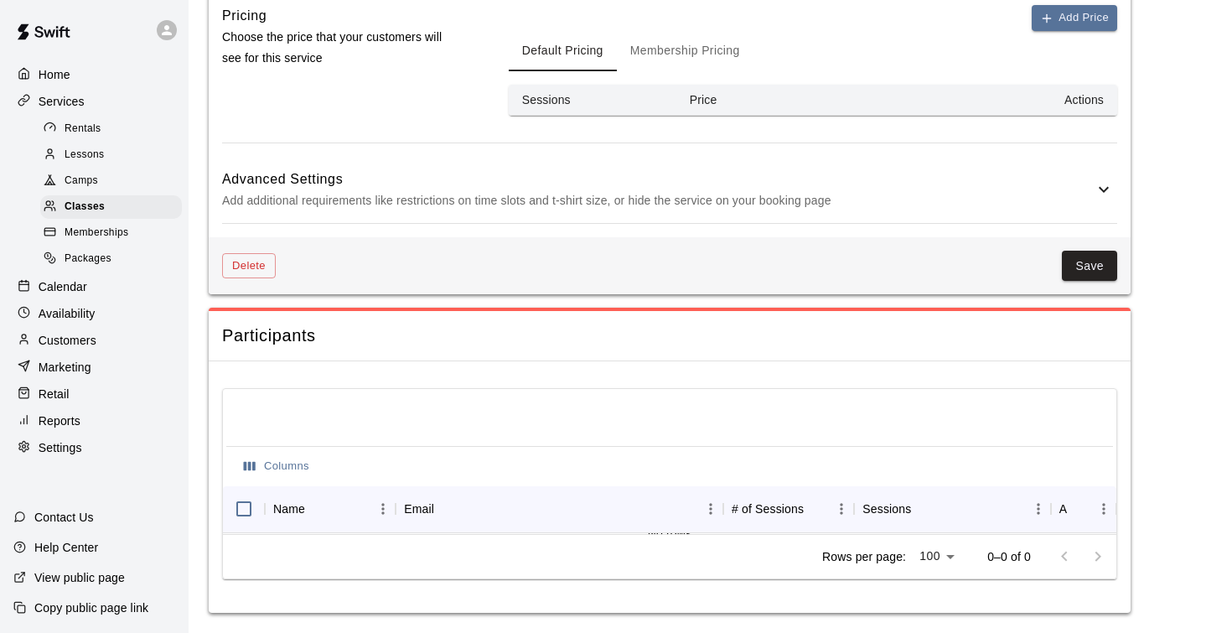
scroll to position [1098, 0]
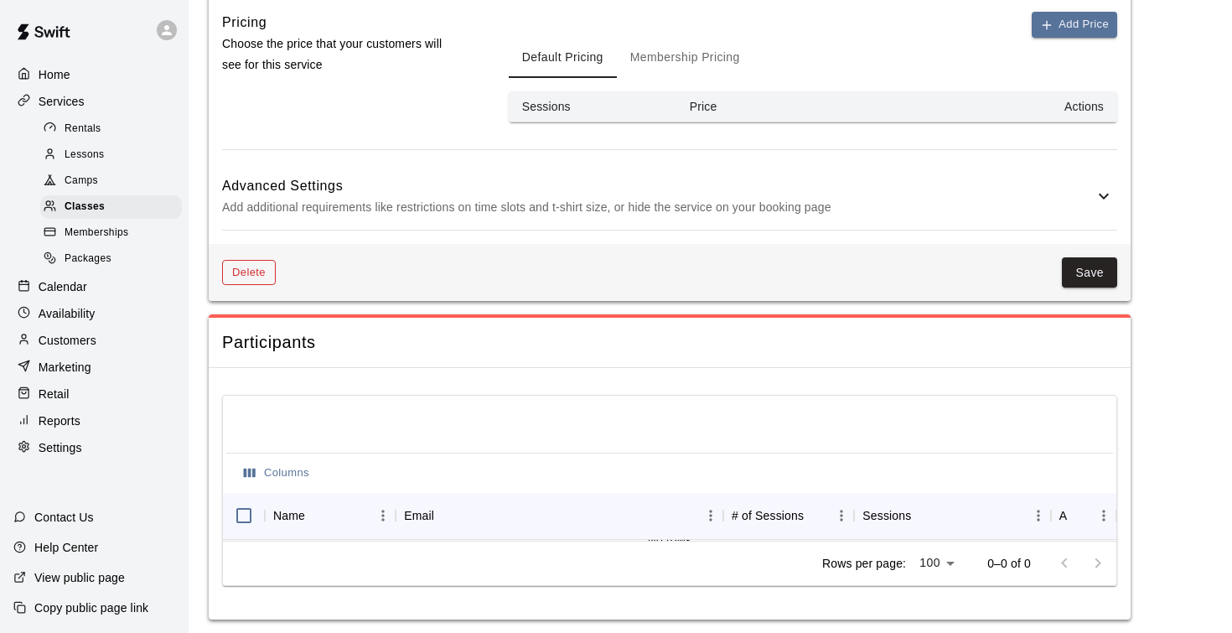
click at [244, 266] on button "Delete" at bounding box center [249, 273] width 54 height 26
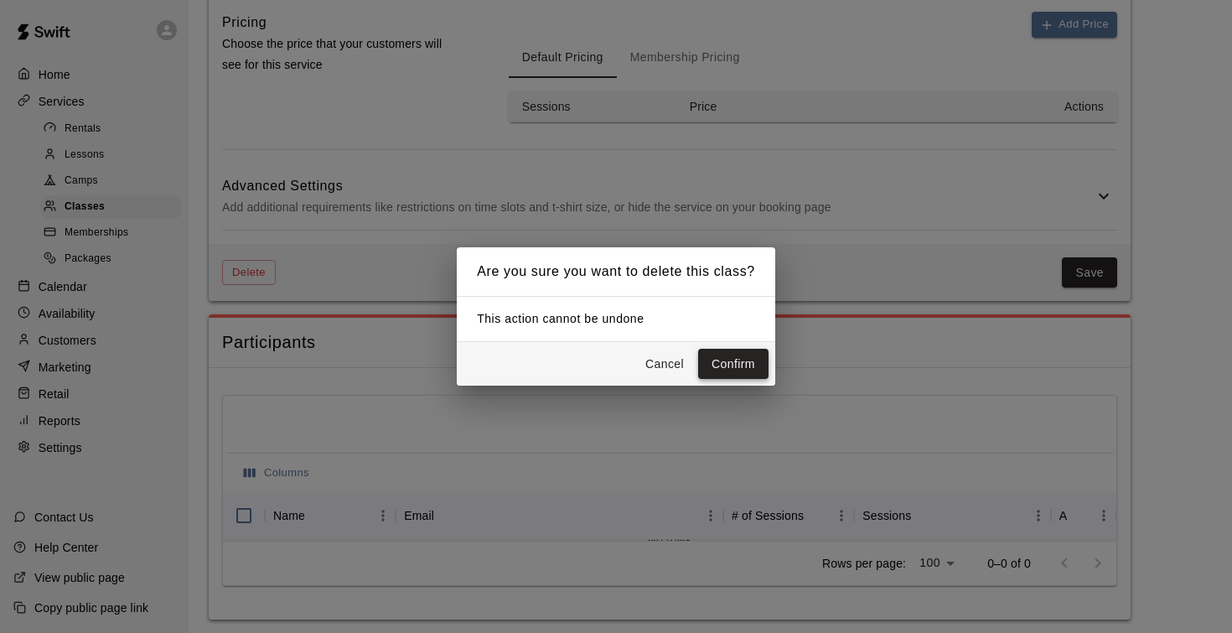
click at [736, 365] on button "Confirm" at bounding box center [733, 364] width 70 height 31
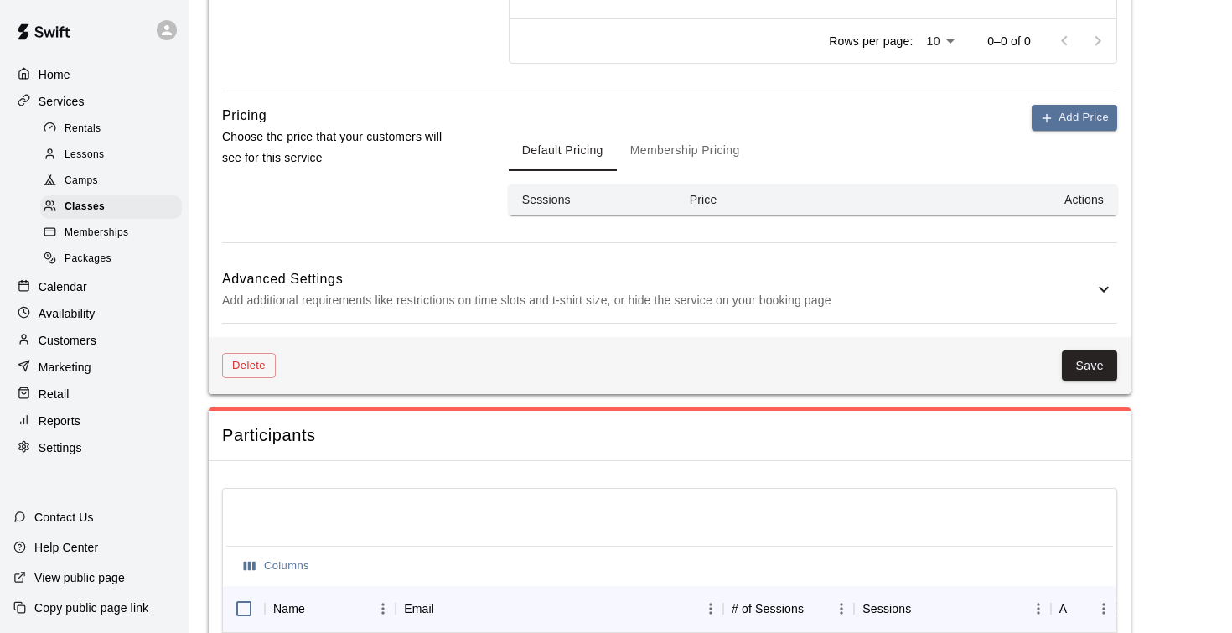
scroll to position [1006, 0]
click at [256, 357] on button "Delete" at bounding box center [249, 365] width 54 height 26
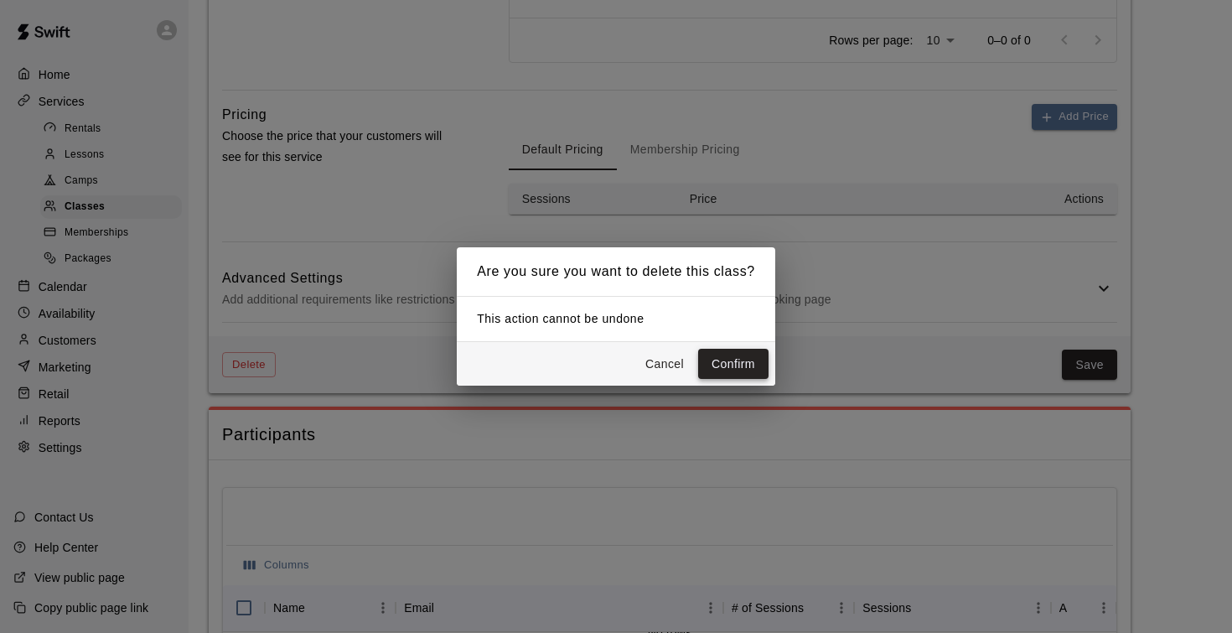
click at [736, 364] on button "Confirm" at bounding box center [733, 364] width 70 height 31
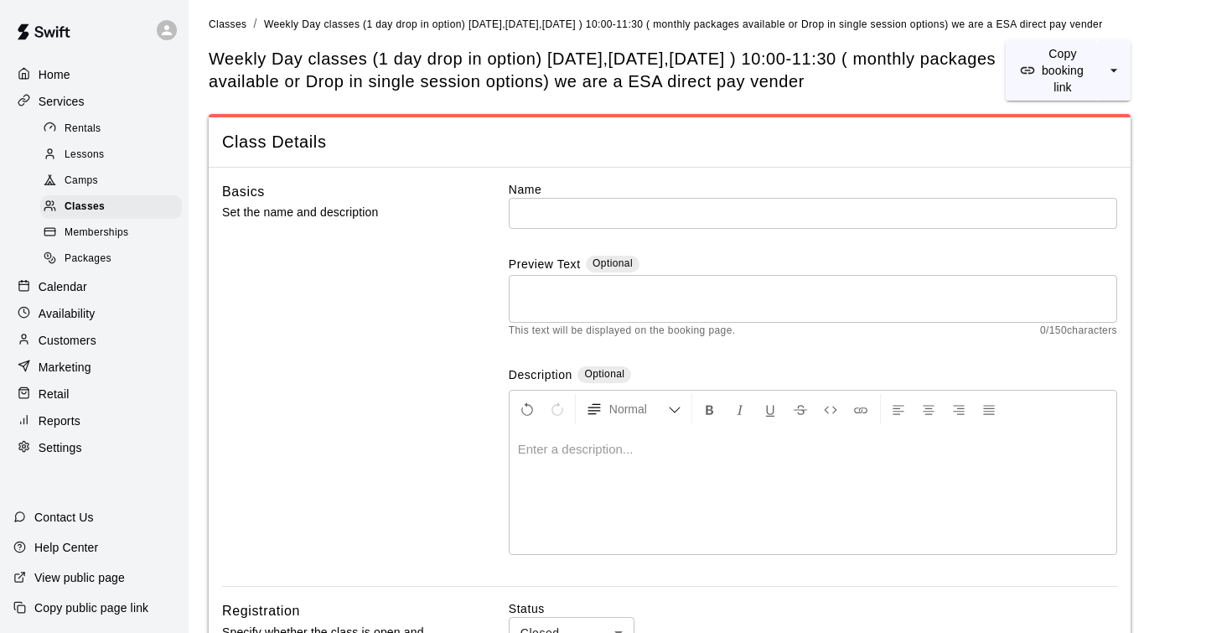
scroll to position [7, 0]
click at [79, 279] on p "Calendar" at bounding box center [63, 286] width 49 height 17
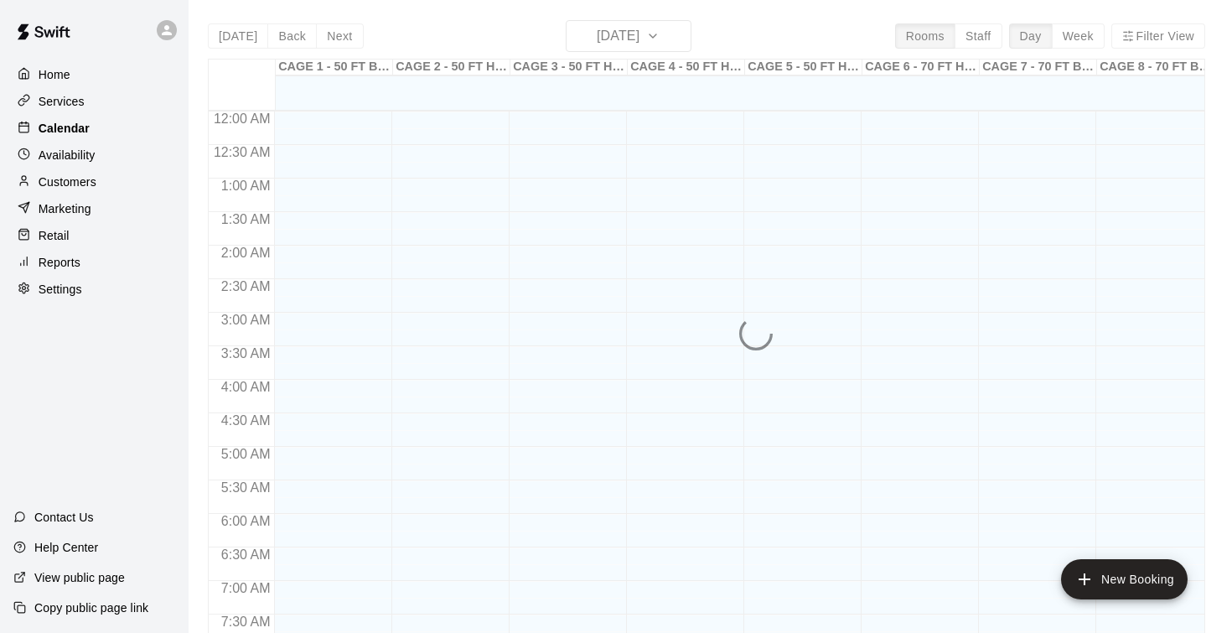
scroll to position [811, 0]
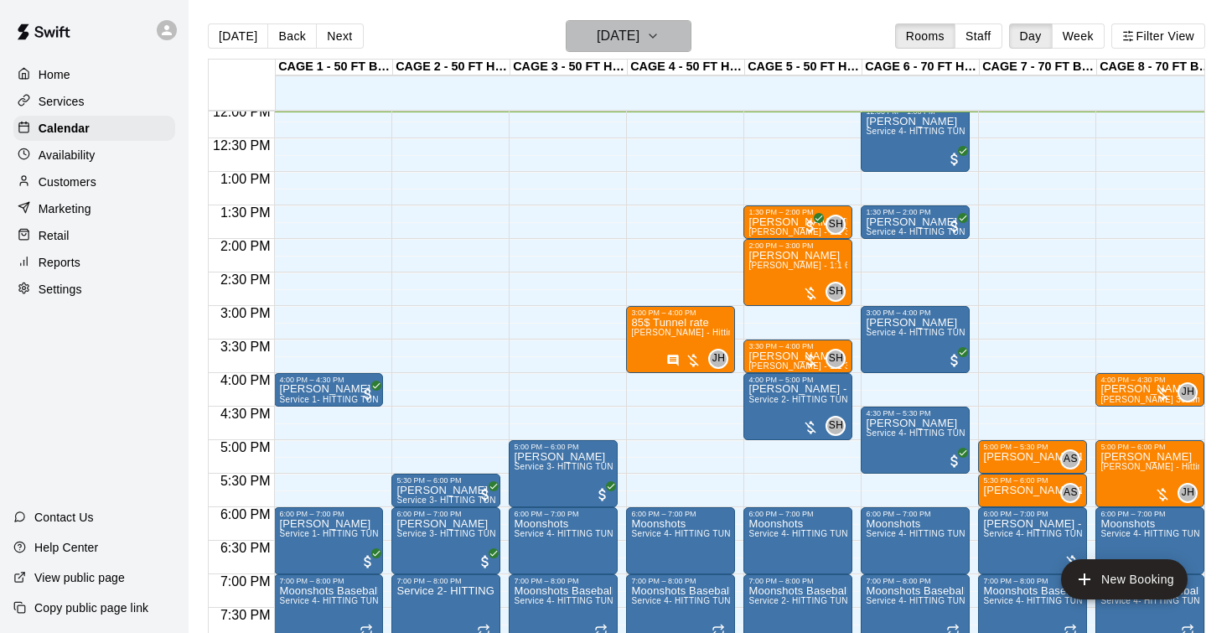
click at [617, 44] on h6 "[DATE]" at bounding box center [618, 35] width 43 height 23
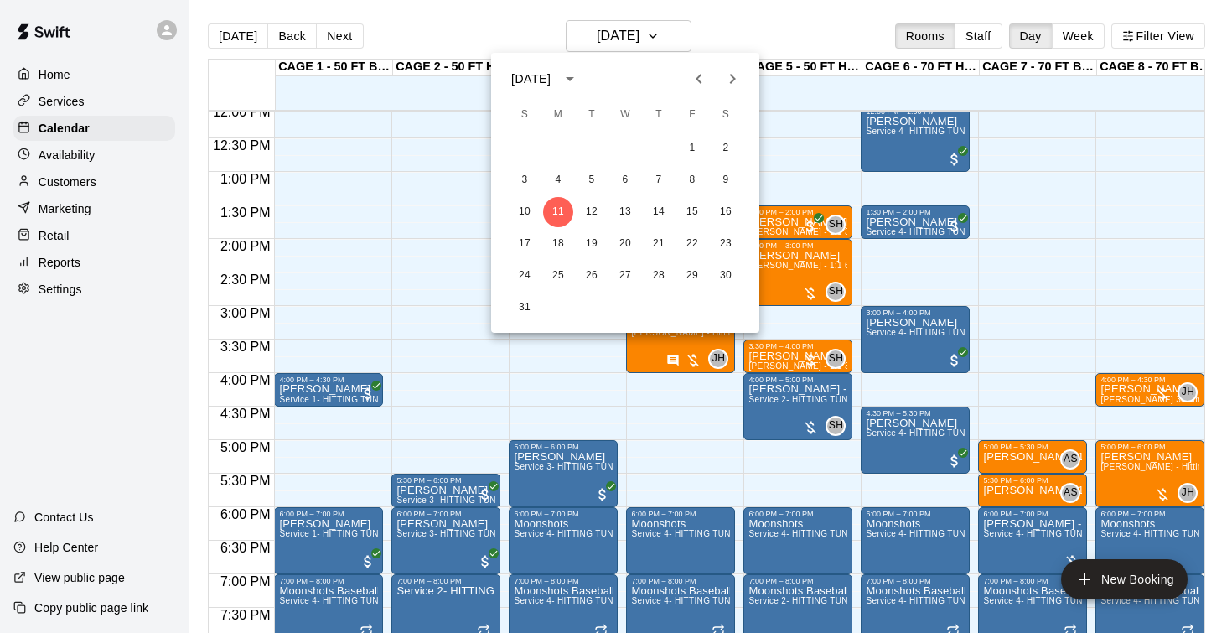
click at [729, 82] on icon "Next month" at bounding box center [732, 79] width 20 height 20
click at [563, 179] on button "8" at bounding box center [558, 180] width 30 height 30
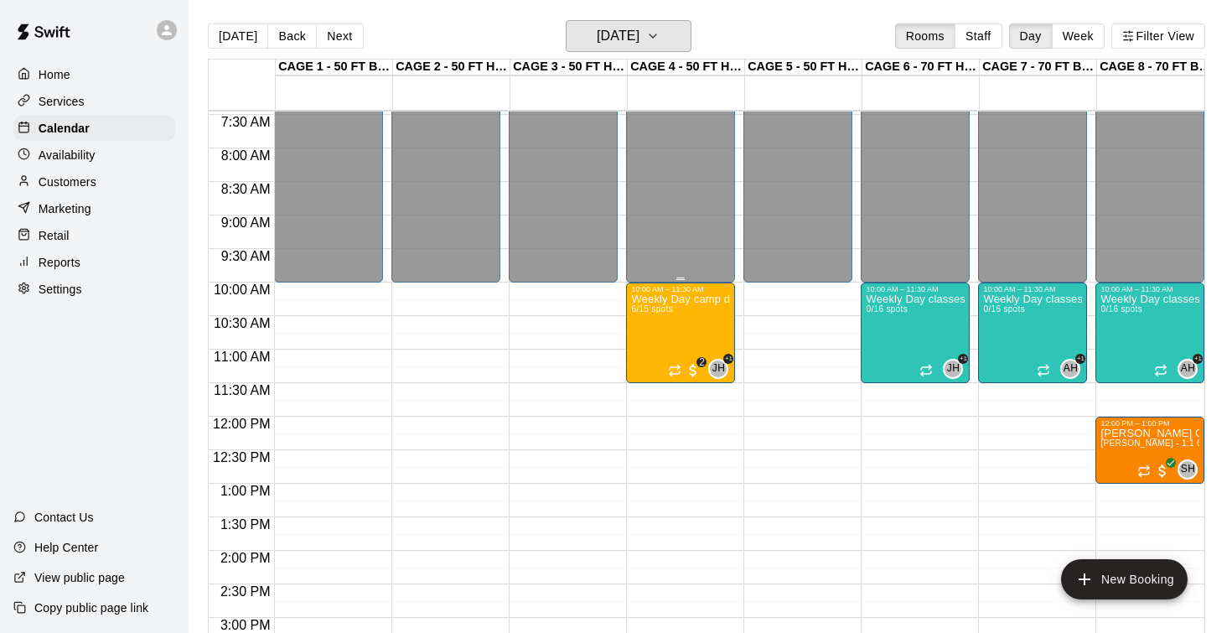
scroll to position [498, 0]
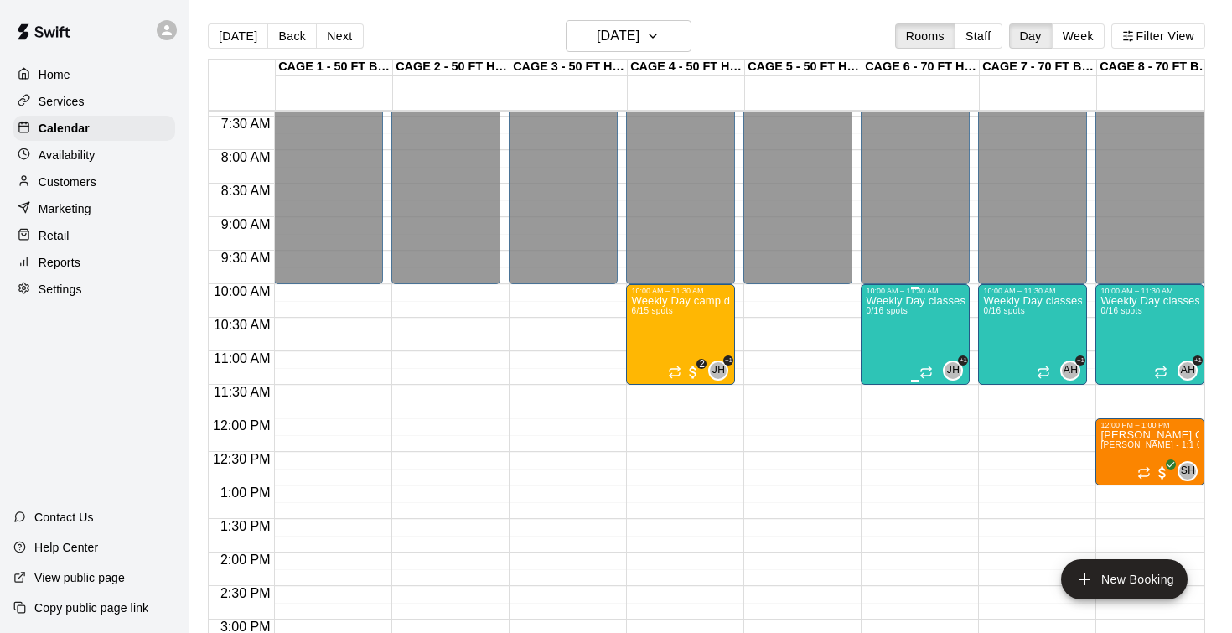
click at [907, 333] on div "Weekly Day classes (4 session package / Monday,Wednesday,Friday / 10:00-11:30 (…" at bounding box center [915, 611] width 99 height 633
click at [888, 390] on icon "delete" at bounding box center [883, 392] width 12 height 15
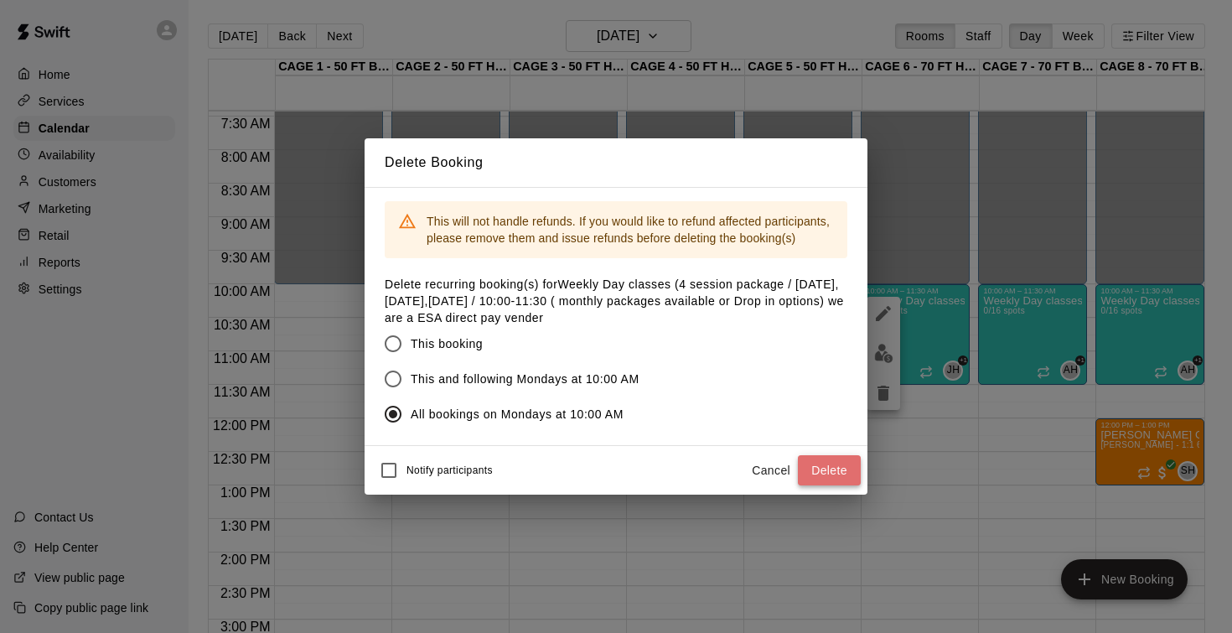
click at [837, 474] on button "Delete" at bounding box center [829, 470] width 63 height 31
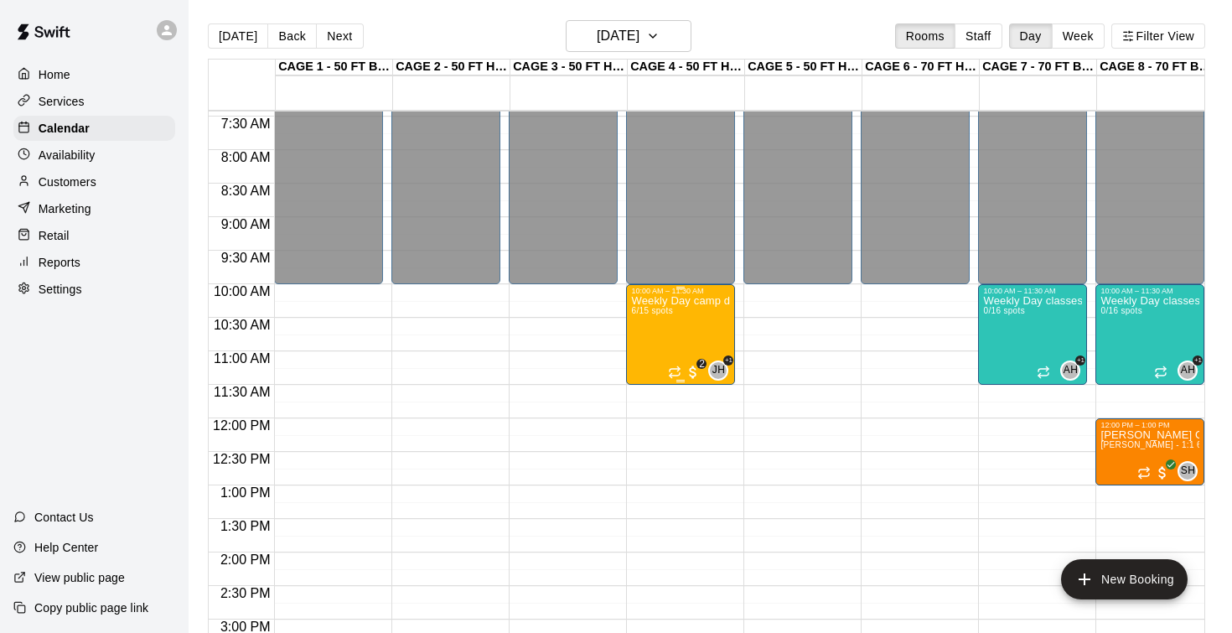
click at [675, 341] on div "Weekly Day camp drop in session - Monday / Wednesday / Friday's 6/15 spots" at bounding box center [680, 611] width 99 height 633
click at [639, 37] on div at bounding box center [616, 316] width 1232 height 633
click at [639, 37] on h6 "Monday Sep 08" at bounding box center [618, 35] width 43 height 23
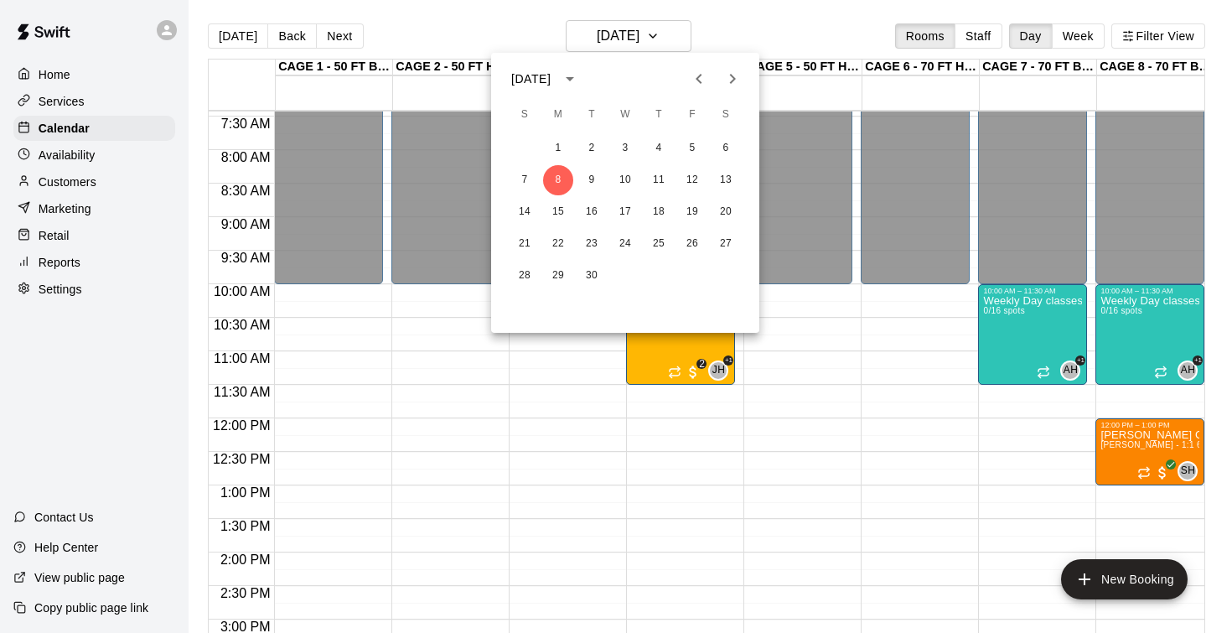
click at [703, 77] on icon "Previous month" at bounding box center [699, 79] width 20 height 20
click at [740, 82] on icon "Next month" at bounding box center [732, 79] width 20 height 20
click at [774, 368] on div at bounding box center [616, 316] width 1232 height 633
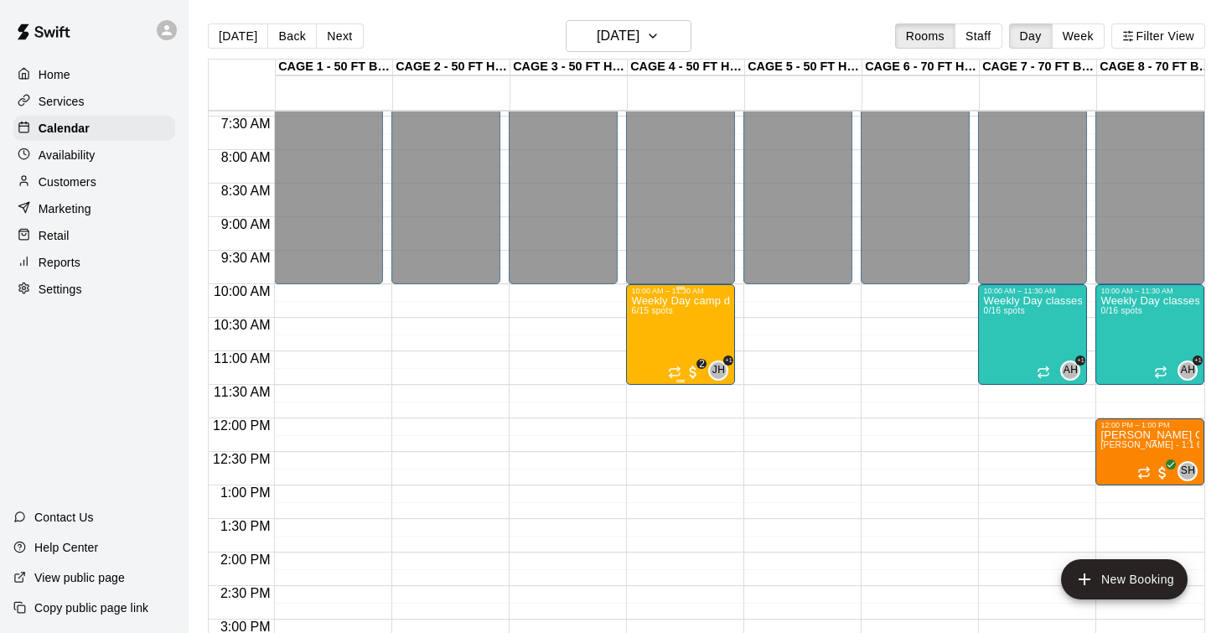
click at [702, 344] on div "Weekly Day camp drop in session - Monday / Wednesday / Friday's 6/15 spots" at bounding box center [680, 611] width 99 height 633
click at [648, 401] on icon "delete" at bounding box center [649, 393] width 20 height 20
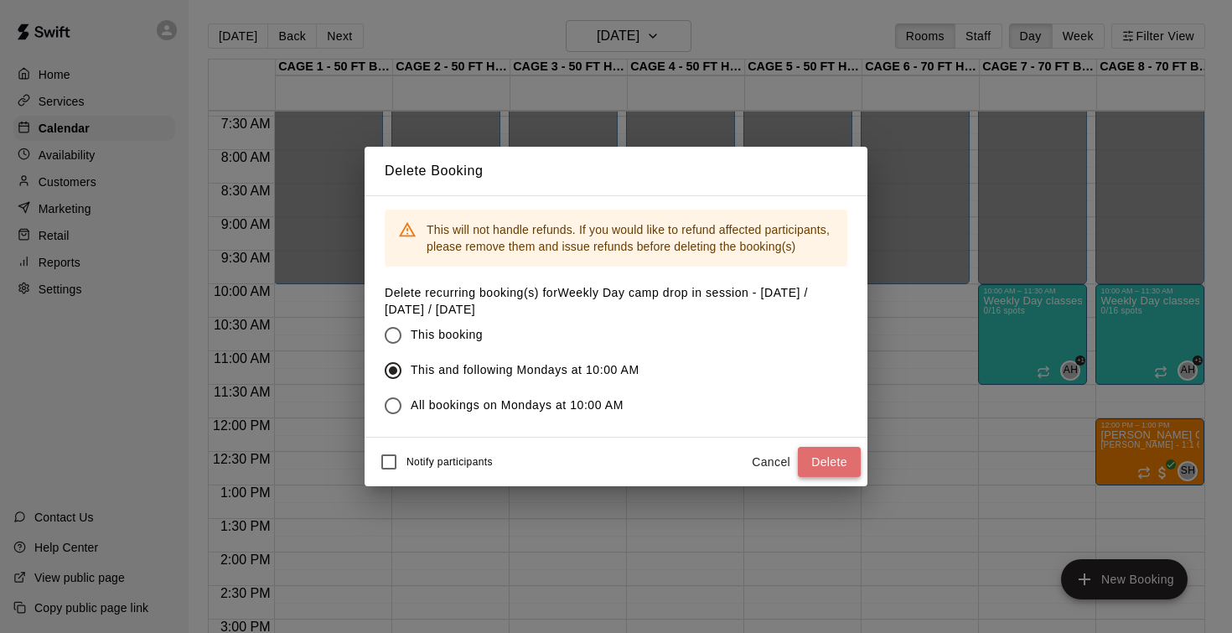
click at [828, 459] on button "Delete" at bounding box center [829, 462] width 63 height 31
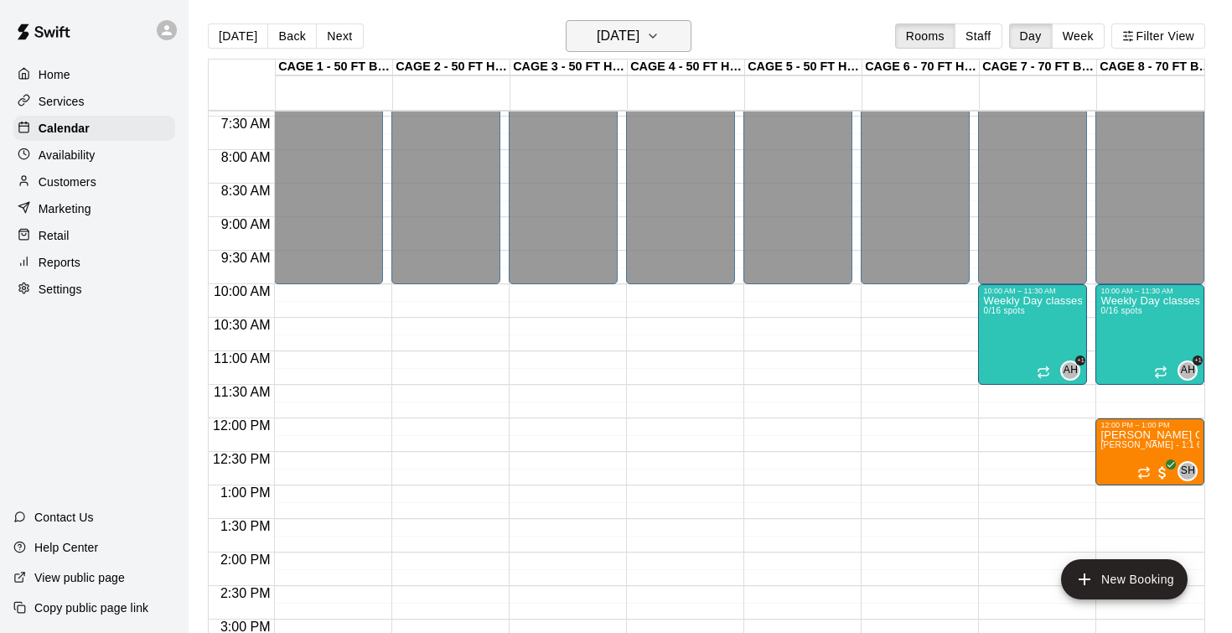
click at [605, 26] on h6 "Monday Sep 08" at bounding box center [618, 35] width 43 height 23
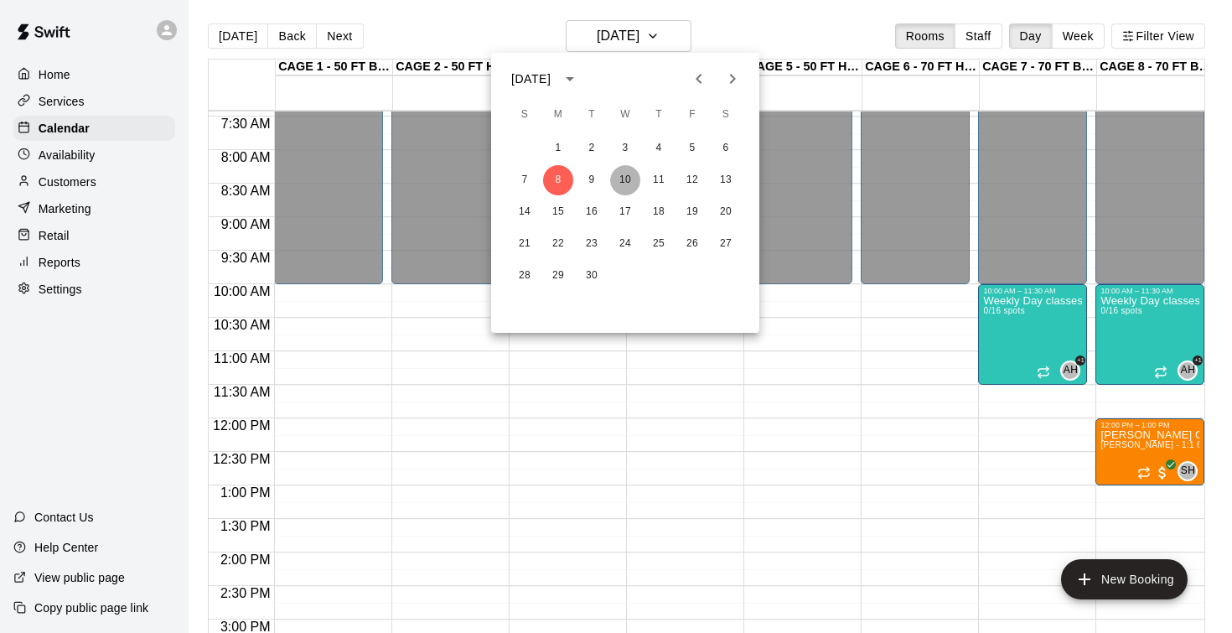
click at [624, 178] on button "10" at bounding box center [625, 180] width 30 height 30
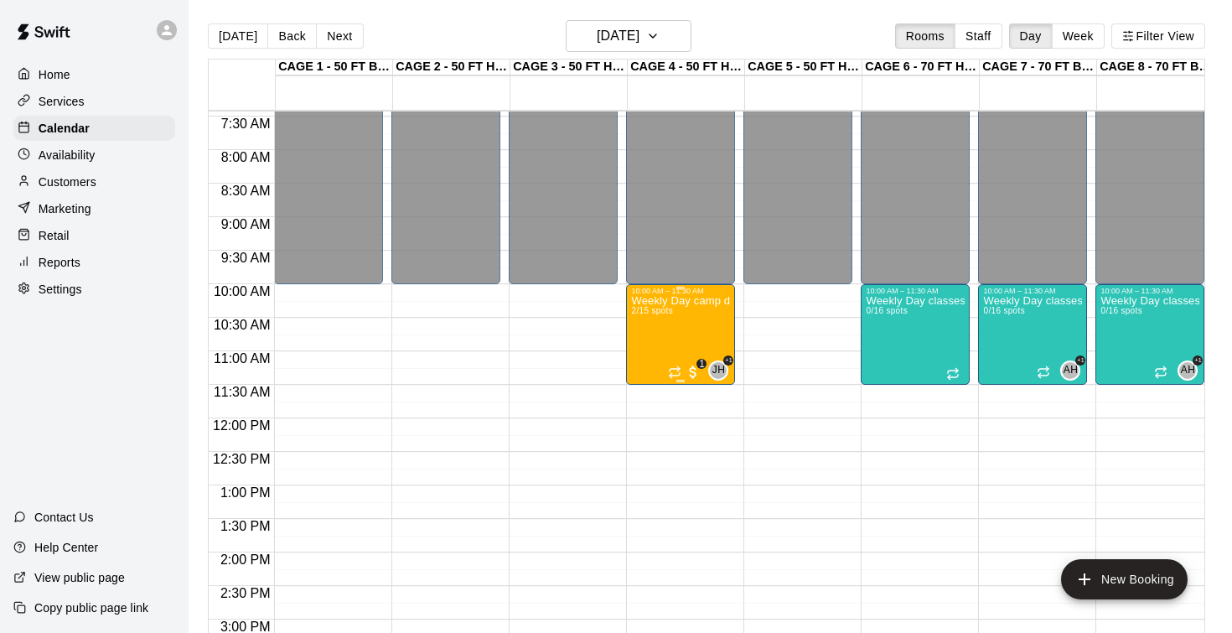
click at [671, 333] on div "Weekly Day camp drop in session - Monday / Wednesday / Friday's 2/15 spots" at bounding box center [680, 611] width 99 height 633
click at [643, 396] on icon "delete" at bounding box center [649, 393] width 20 height 20
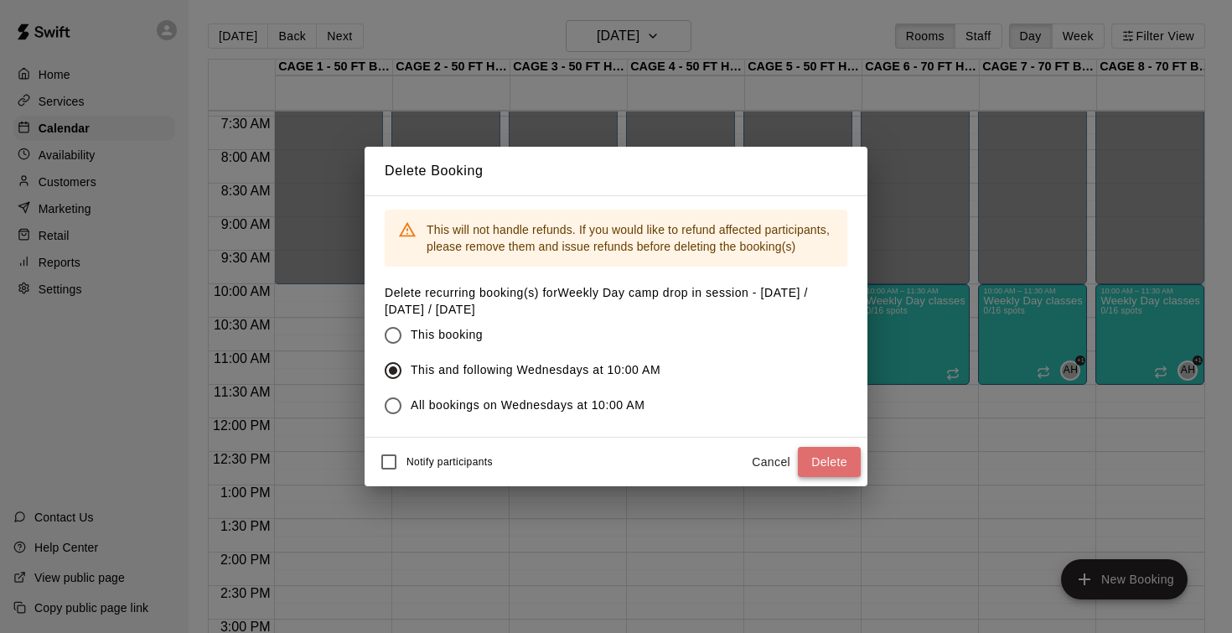
click at [835, 462] on button "Delete" at bounding box center [829, 462] width 63 height 31
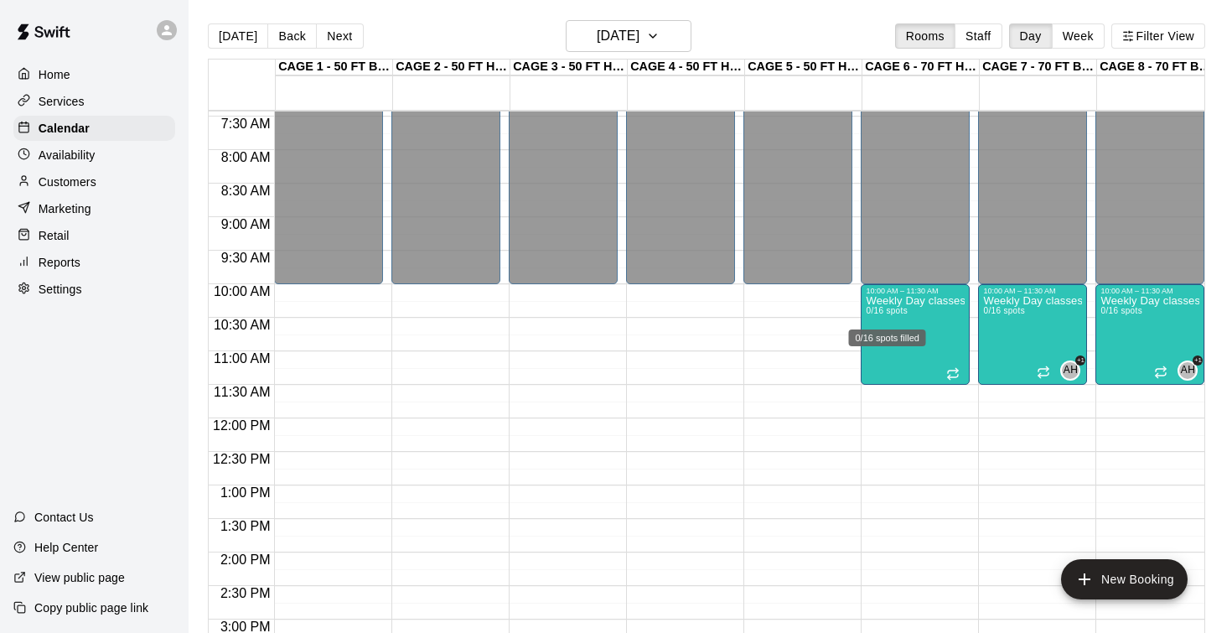
click at [904, 333] on div "0/16 spots filled" at bounding box center [887, 337] width 77 height 17
click at [863, 418] on icon "delete" at bounding box center [866, 426] width 20 height 20
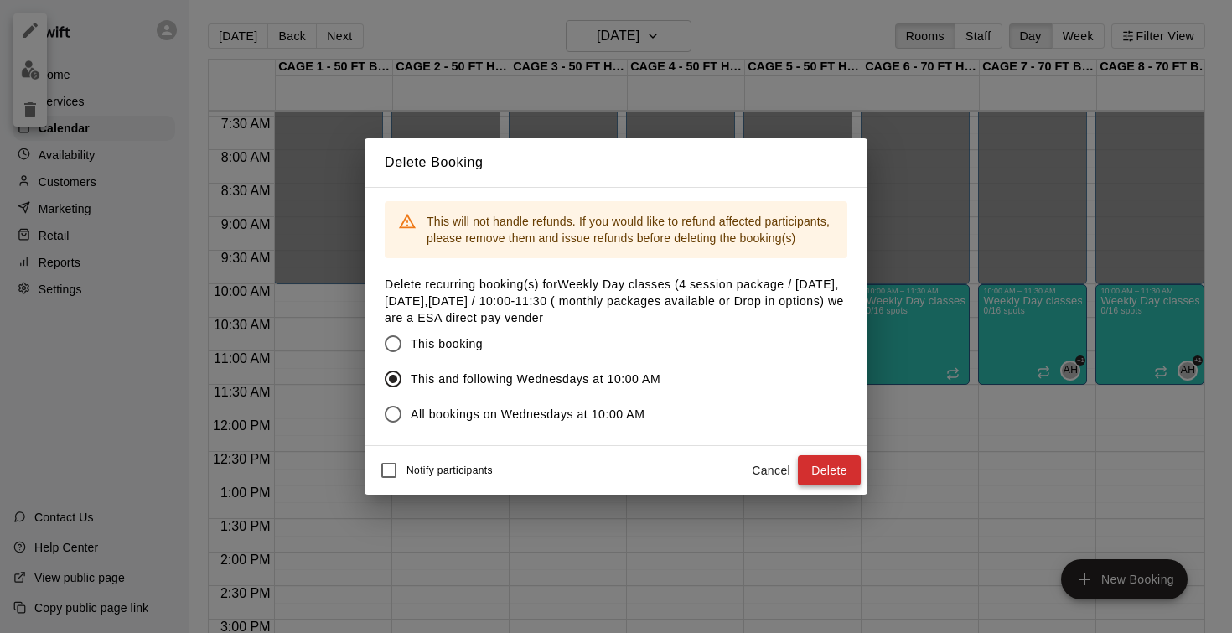
click at [821, 478] on button "Delete" at bounding box center [829, 470] width 63 height 31
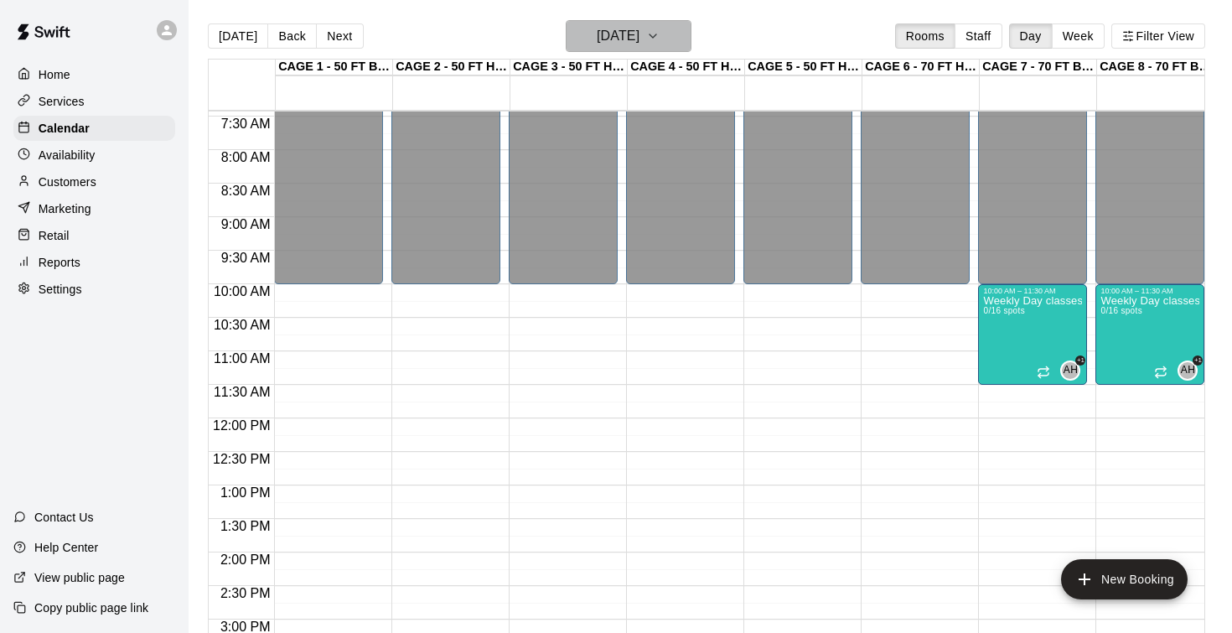
click at [622, 44] on h6 "Wednesday Sep 10" at bounding box center [618, 35] width 43 height 23
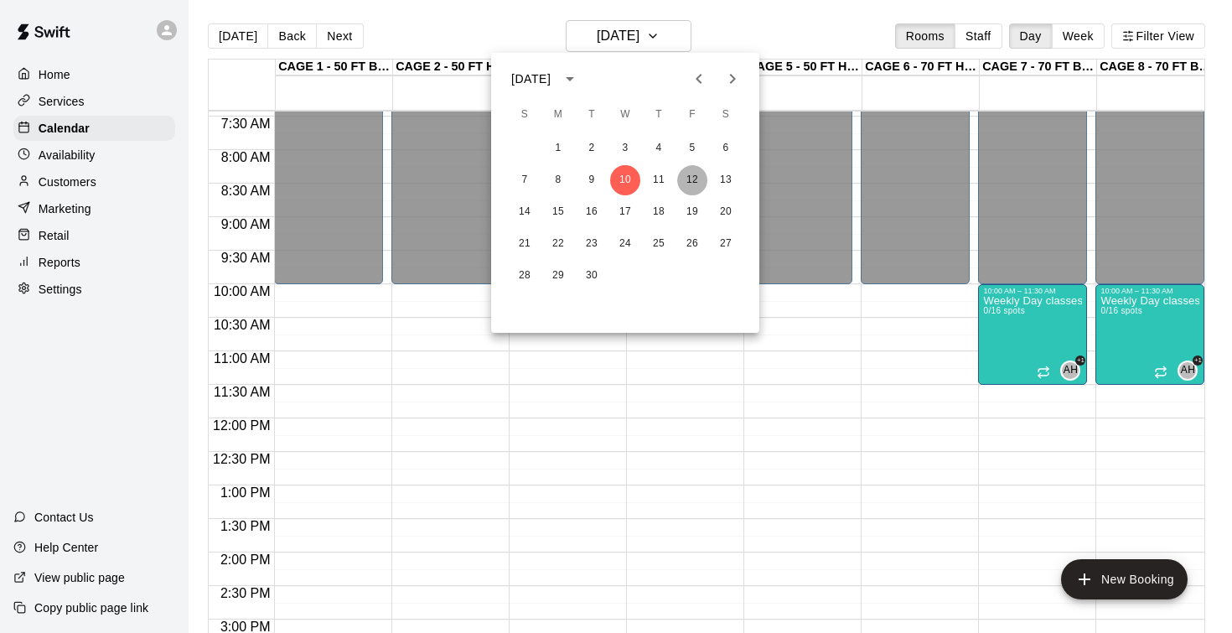
click at [697, 179] on button "12" at bounding box center [692, 180] width 30 height 30
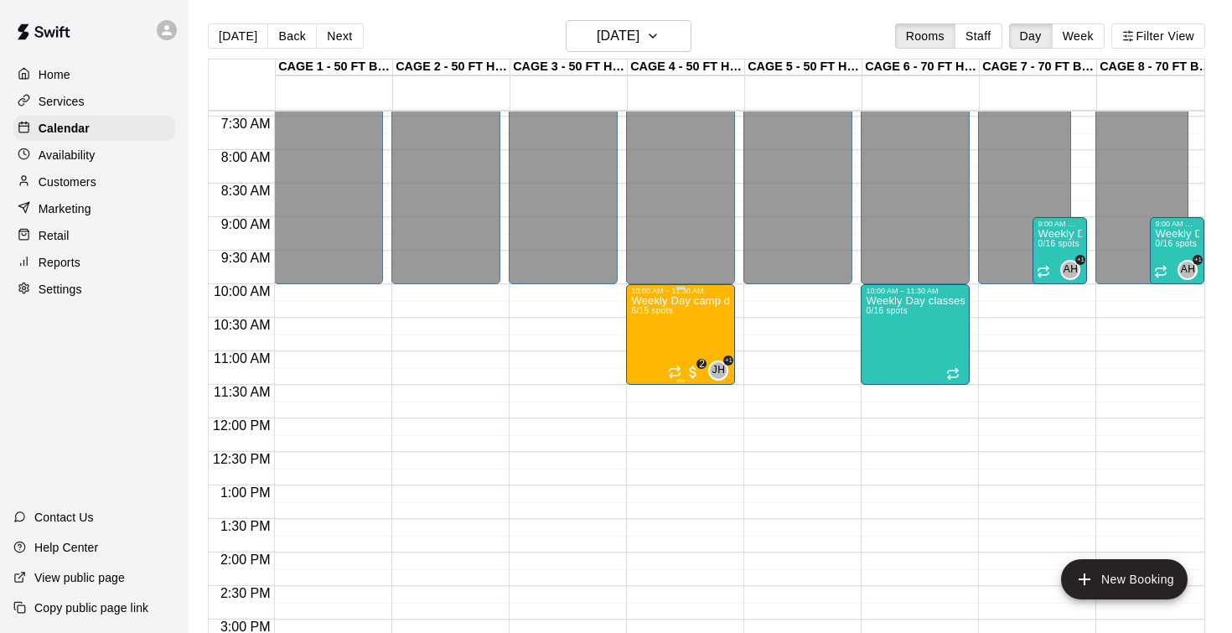
click at [670, 334] on div "Weekly Day camp drop in session - Monday / Wednesday / Friday's 6/15 spots" at bounding box center [680, 611] width 99 height 633
click at [649, 390] on icon "delete" at bounding box center [649, 392] width 12 height 15
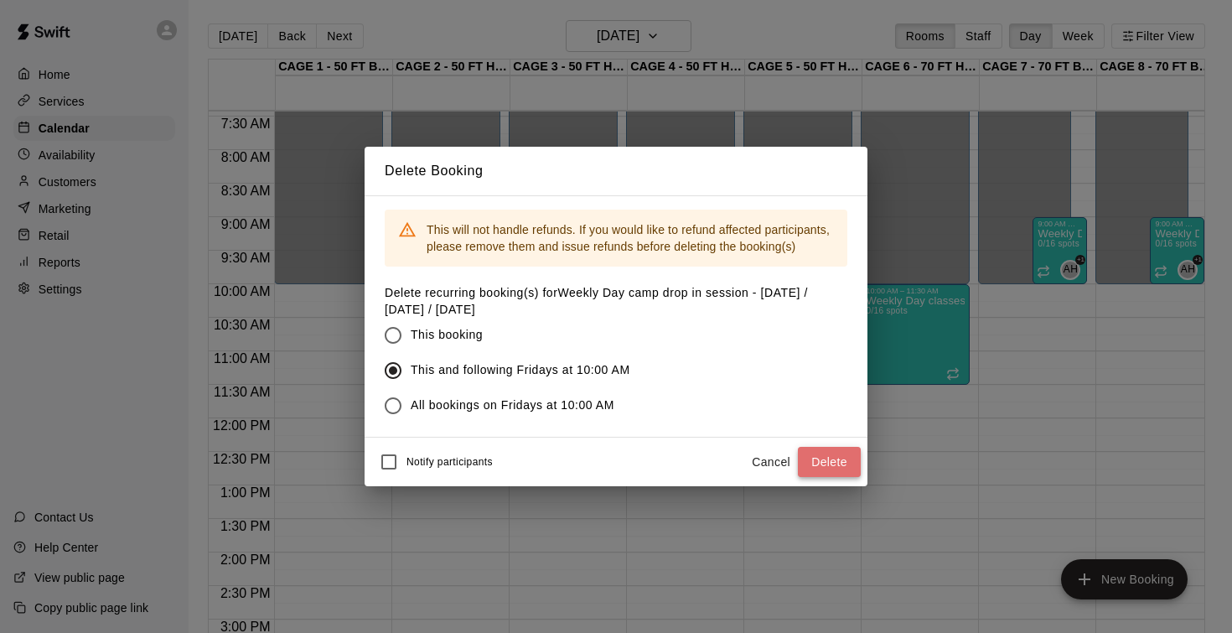
click at [831, 463] on button "Delete" at bounding box center [829, 462] width 63 height 31
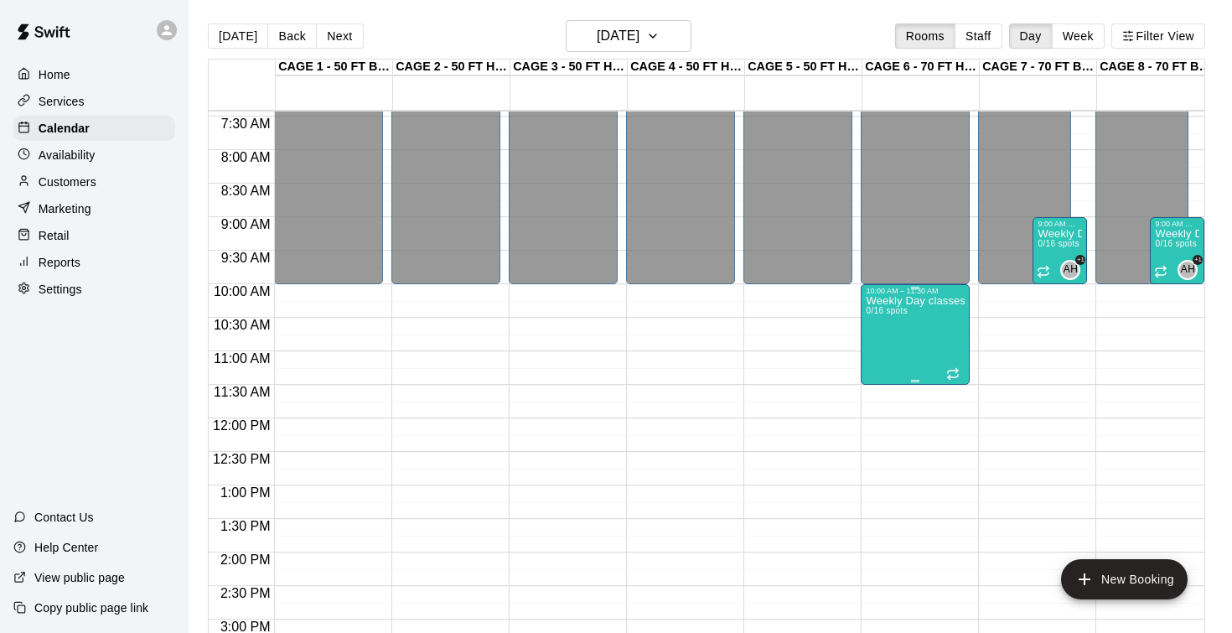
click at [913, 340] on div "Weekly Day classes (4 session package / Monday,Wednesday,Friday / 10:00-11:30 (…" at bounding box center [915, 611] width 99 height 633
click at [884, 395] on icon "delete" at bounding box center [883, 392] width 12 height 15
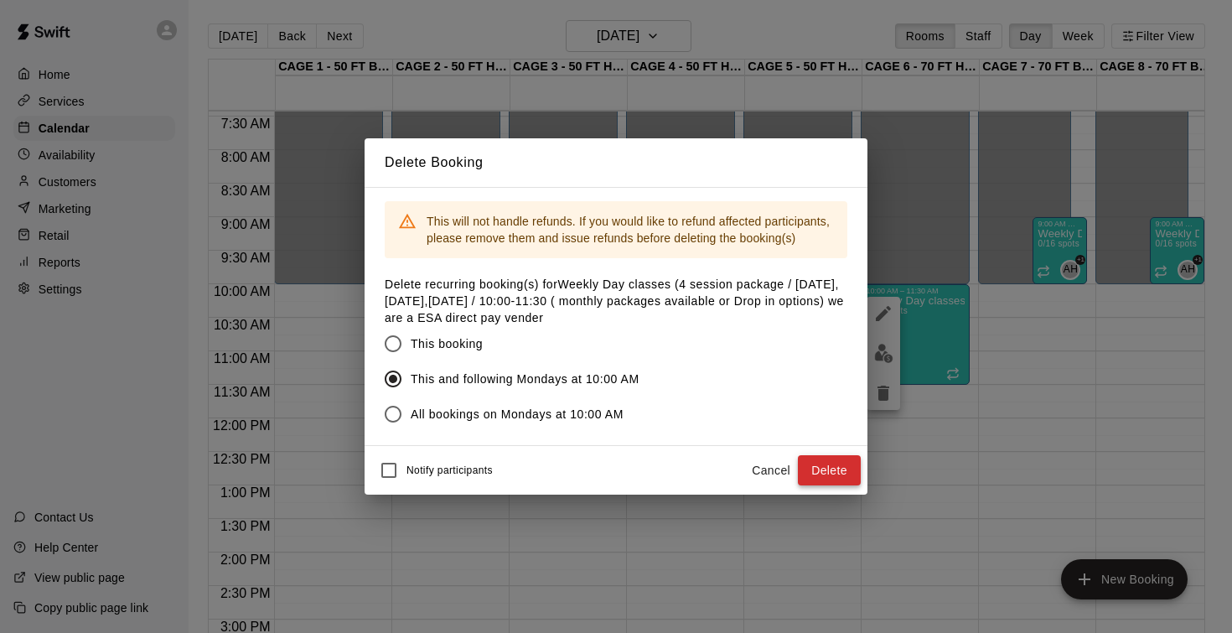
click at [835, 473] on button "Delete" at bounding box center [829, 470] width 63 height 31
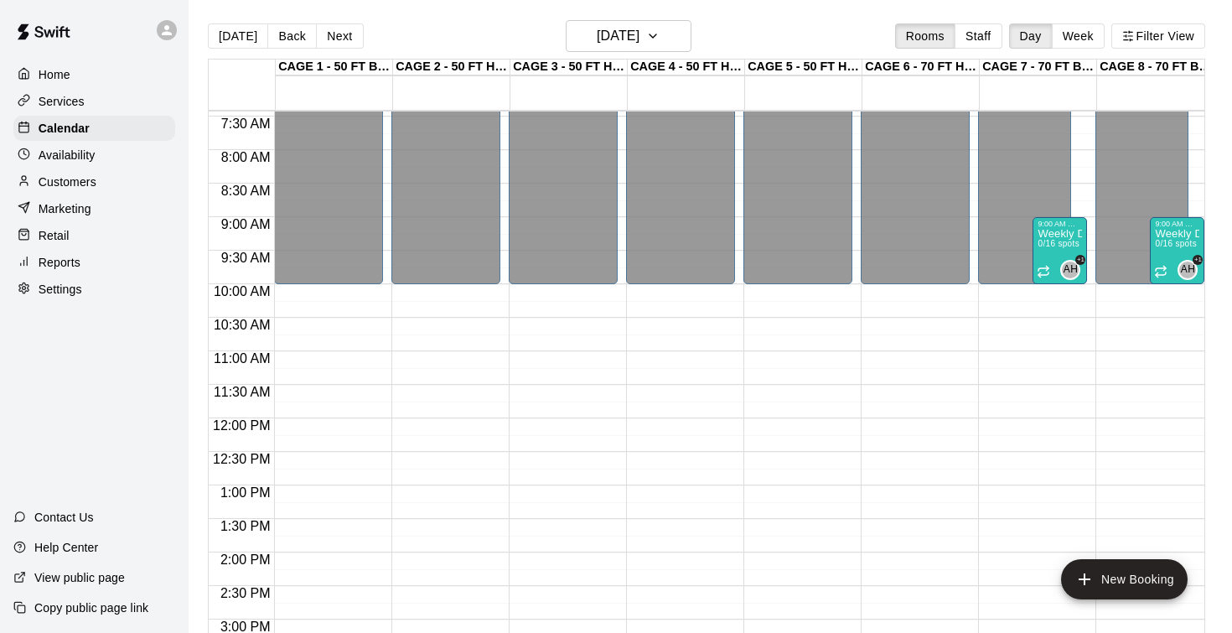
click at [1054, 248] on span "0/16 spots" at bounding box center [1057, 243] width 41 height 9
click at [1050, 251] on icon "edit" at bounding box center [1055, 257] width 20 height 20
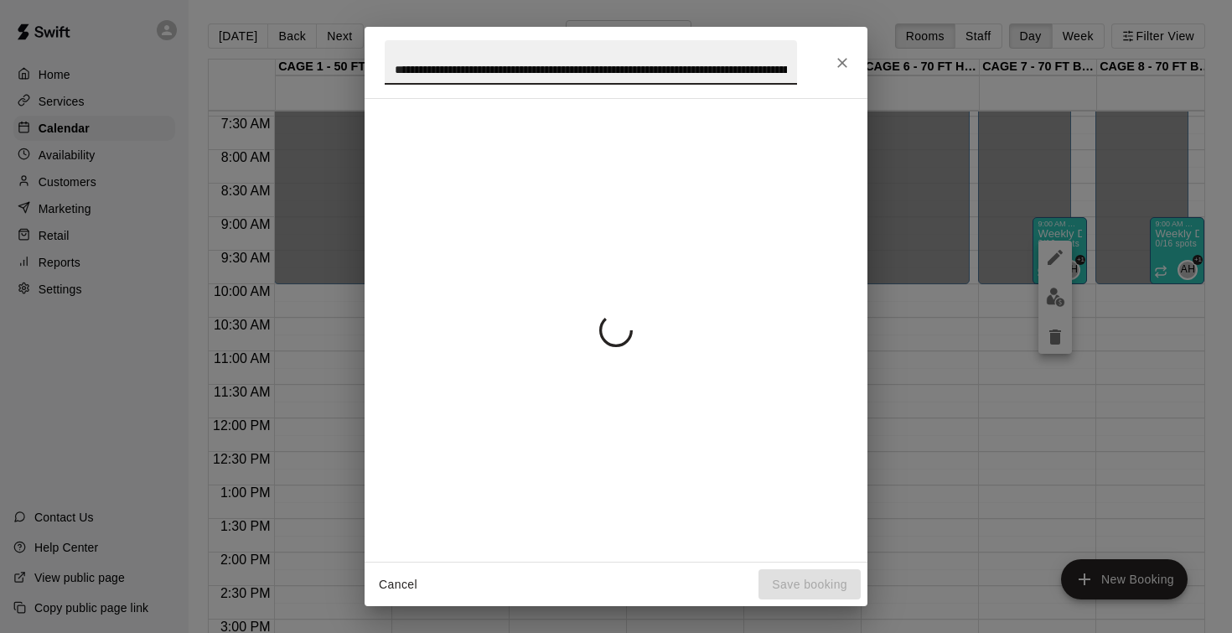
scroll to position [0, 424]
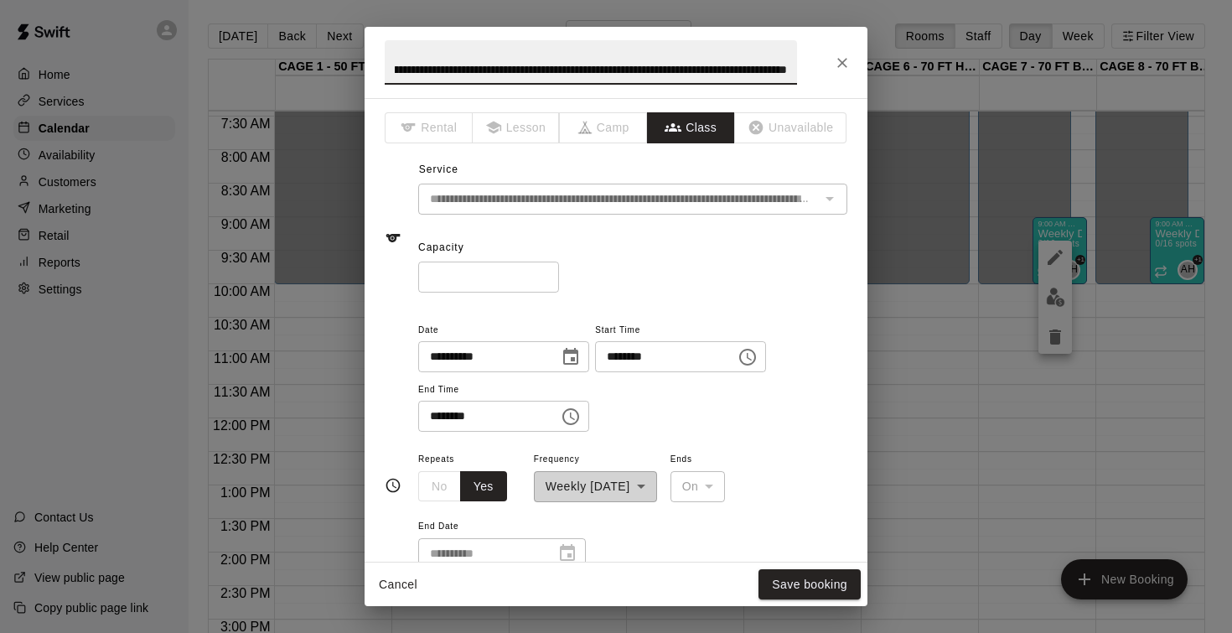
click at [622, 354] on input "********" at bounding box center [659, 356] width 129 height 31
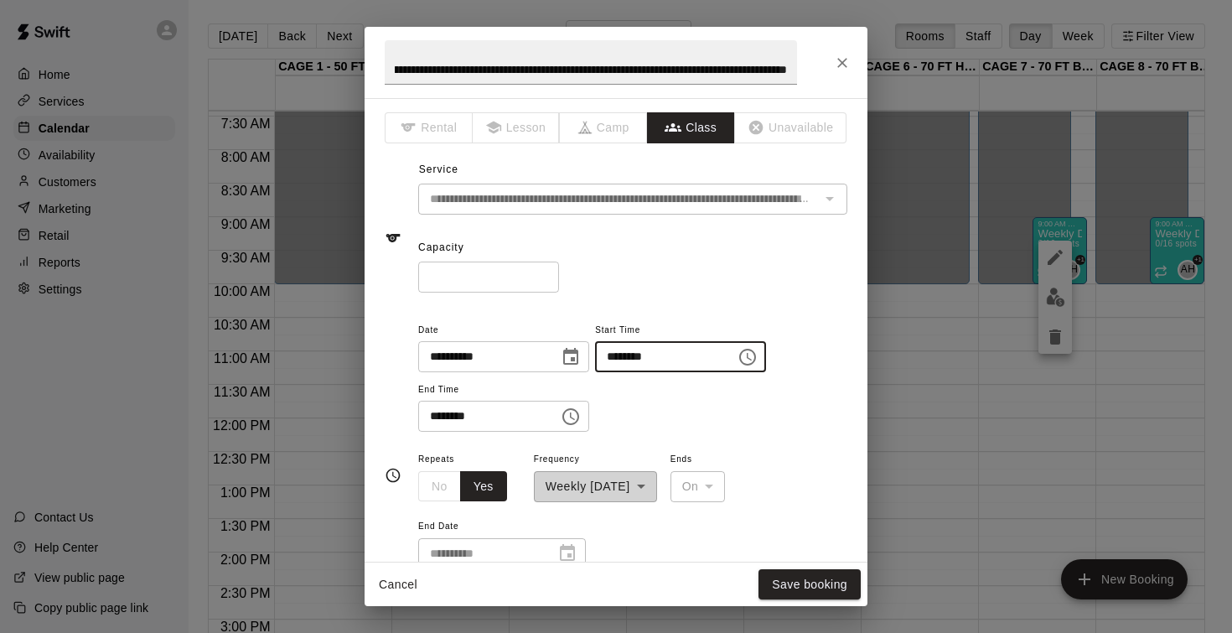
type input "********"
click at [434, 413] on input "********" at bounding box center [482, 416] width 129 height 31
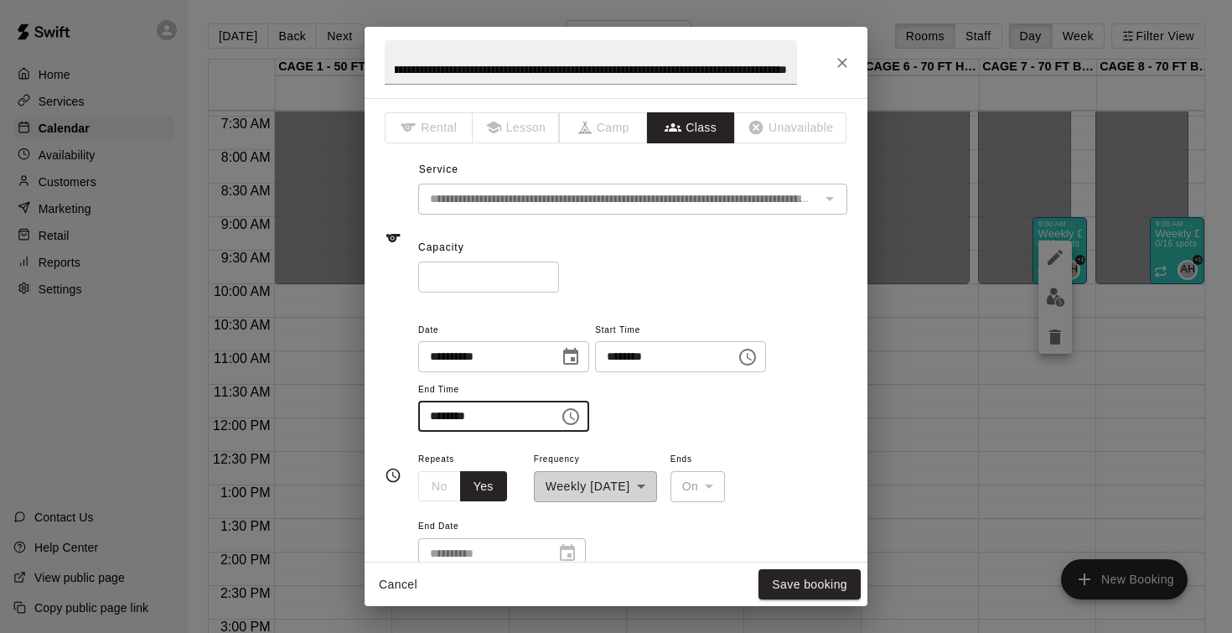
type input "********"
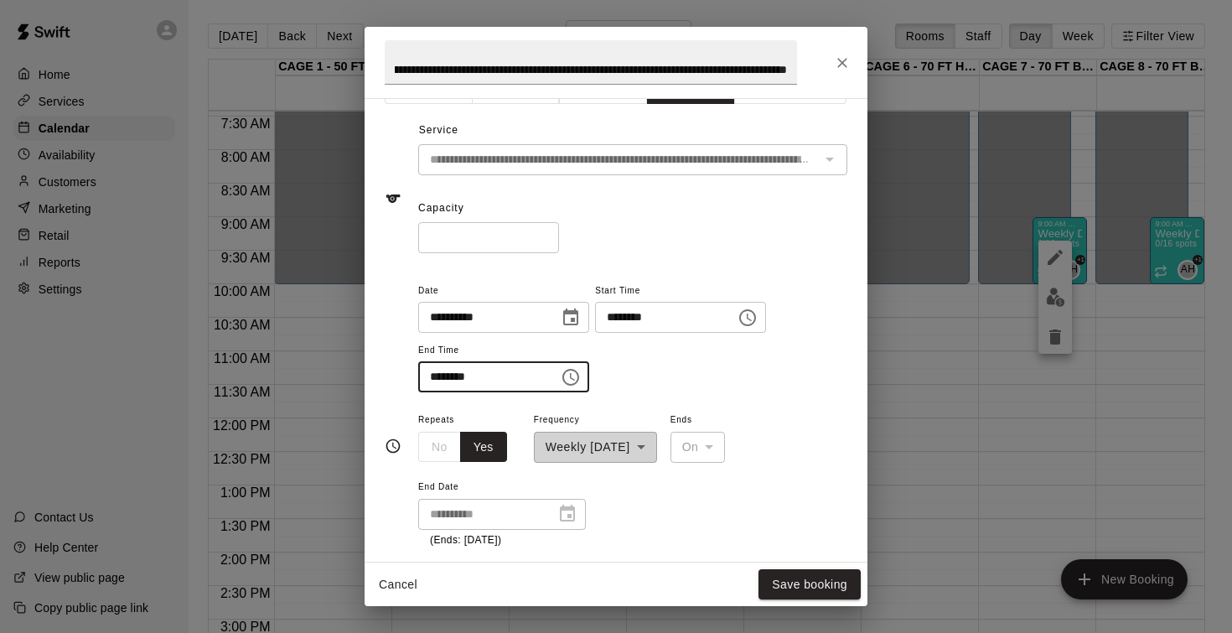
scroll to position [49, 0]
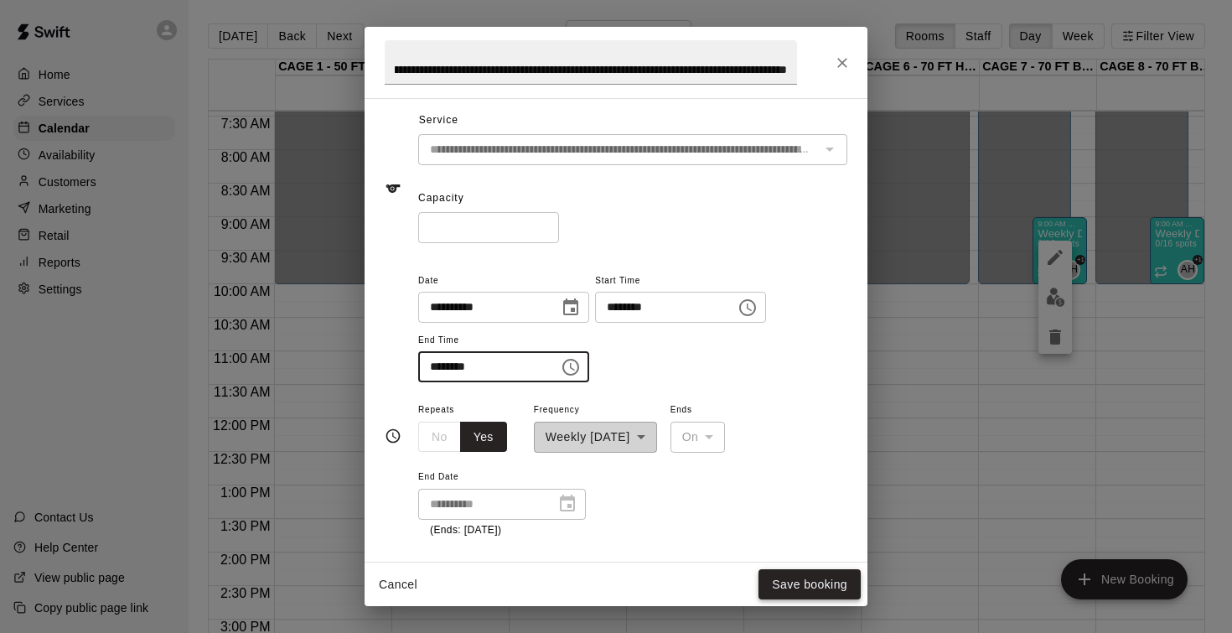
click at [811, 583] on button "Save booking" at bounding box center [809, 584] width 102 height 31
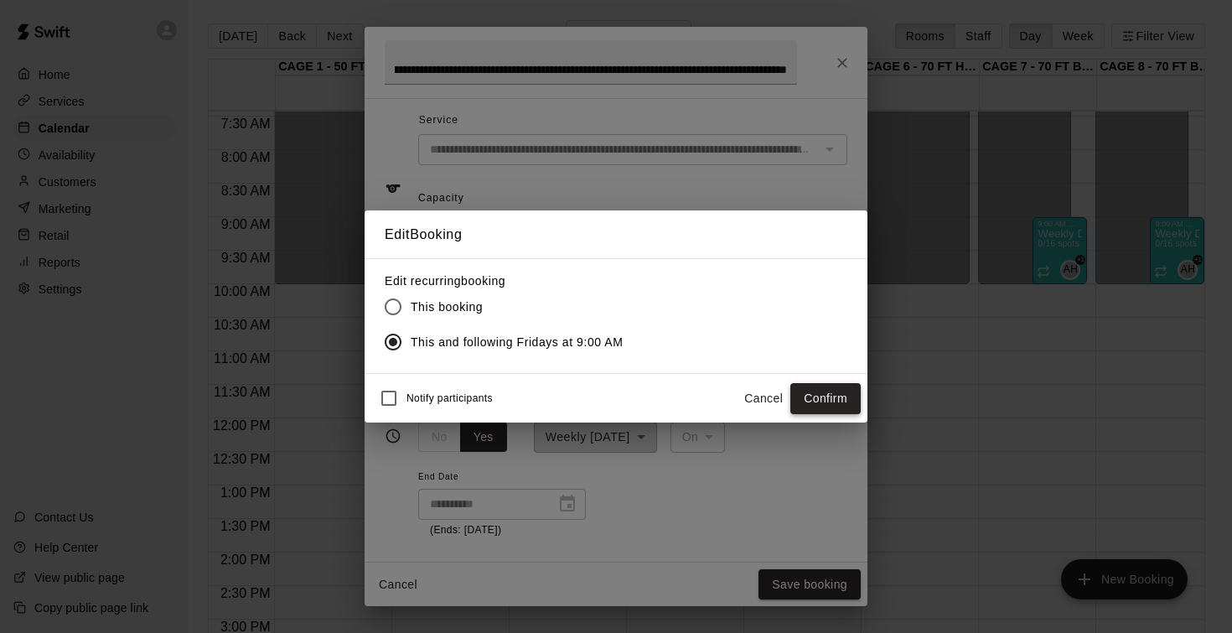
click at [825, 409] on button "Confirm" at bounding box center [825, 398] width 70 height 31
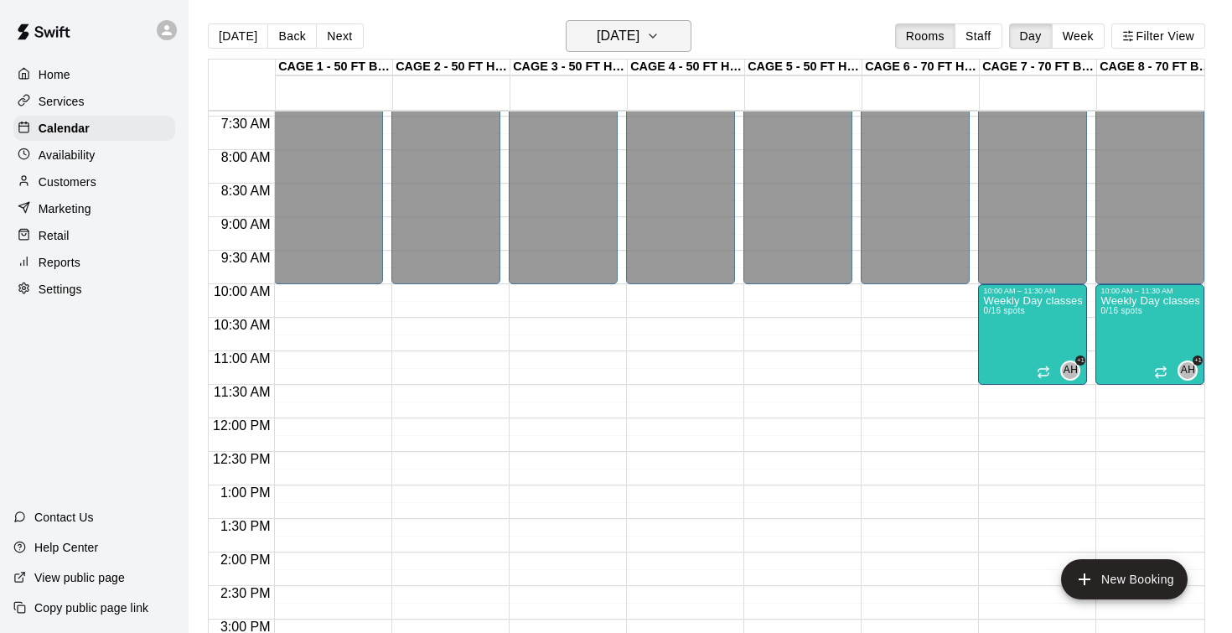
click at [628, 47] on h6 "Friday Sep 12" at bounding box center [618, 35] width 43 height 23
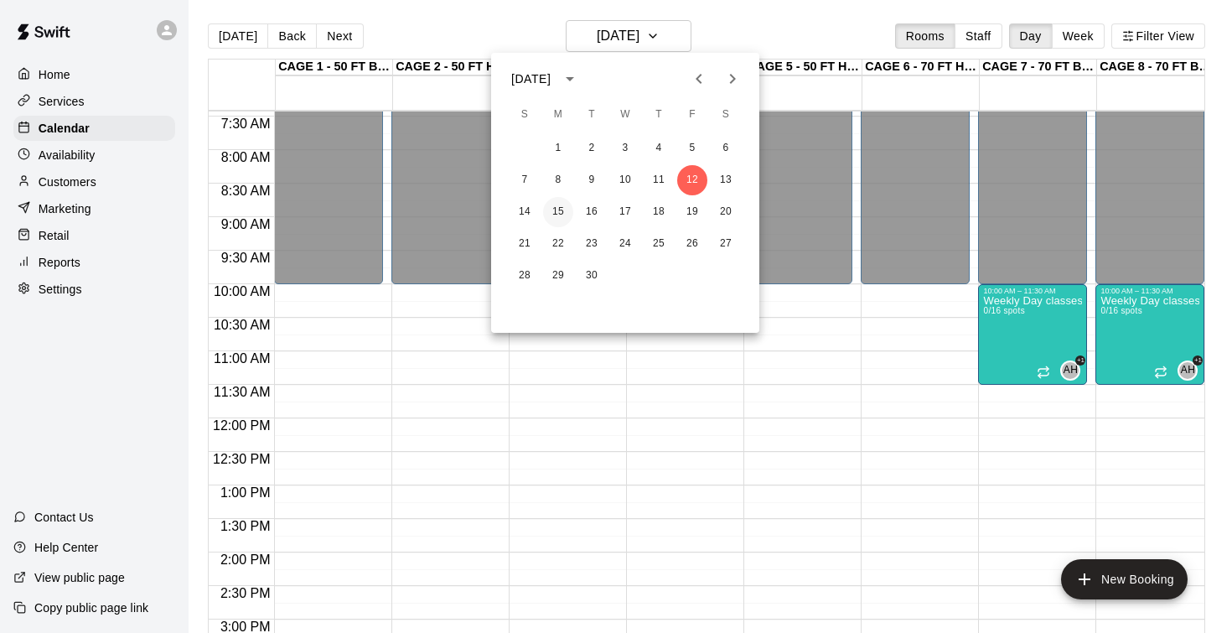
click at [561, 211] on button "15" at bounding box center [558, 212] width 30 height 30
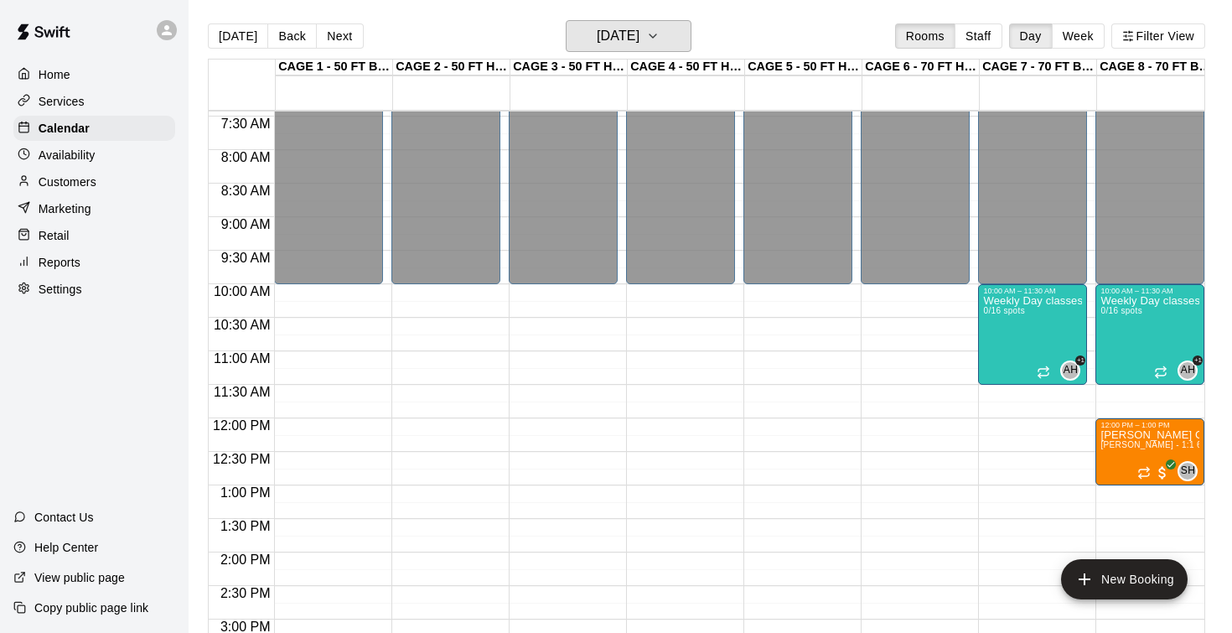
click at [613, 39] on h6 "Monday Sep 15" at bounding box center [618, 35] width 43 height 23
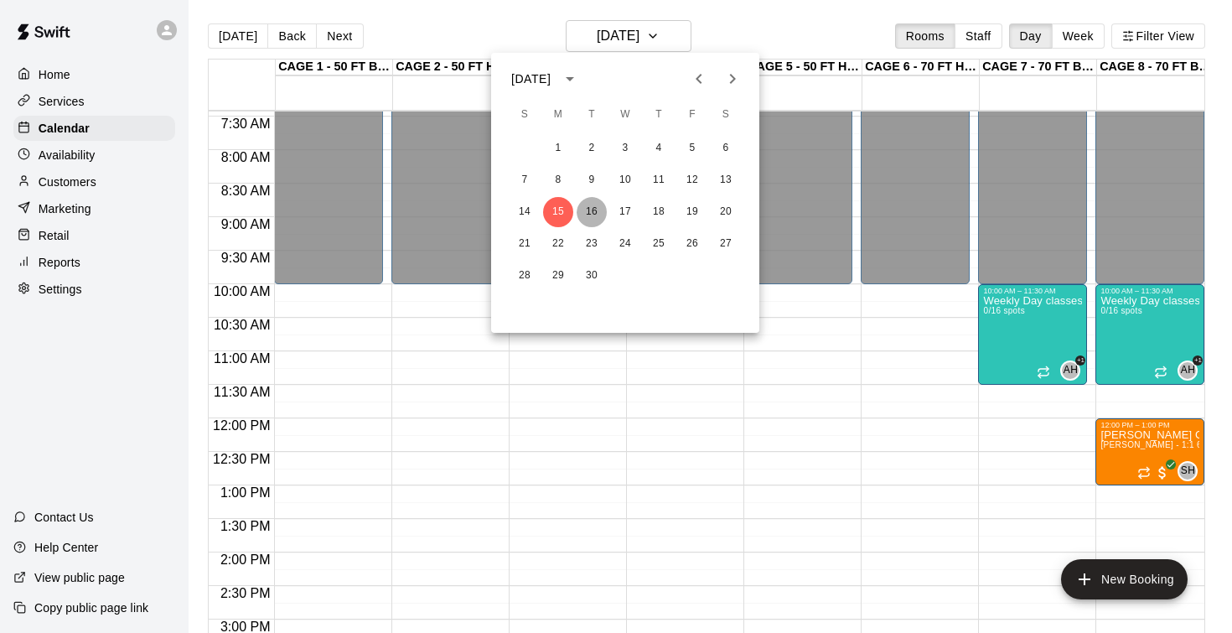
click at [599, 217] on button "16" at bounding box center [591, 212] width 30 height 30
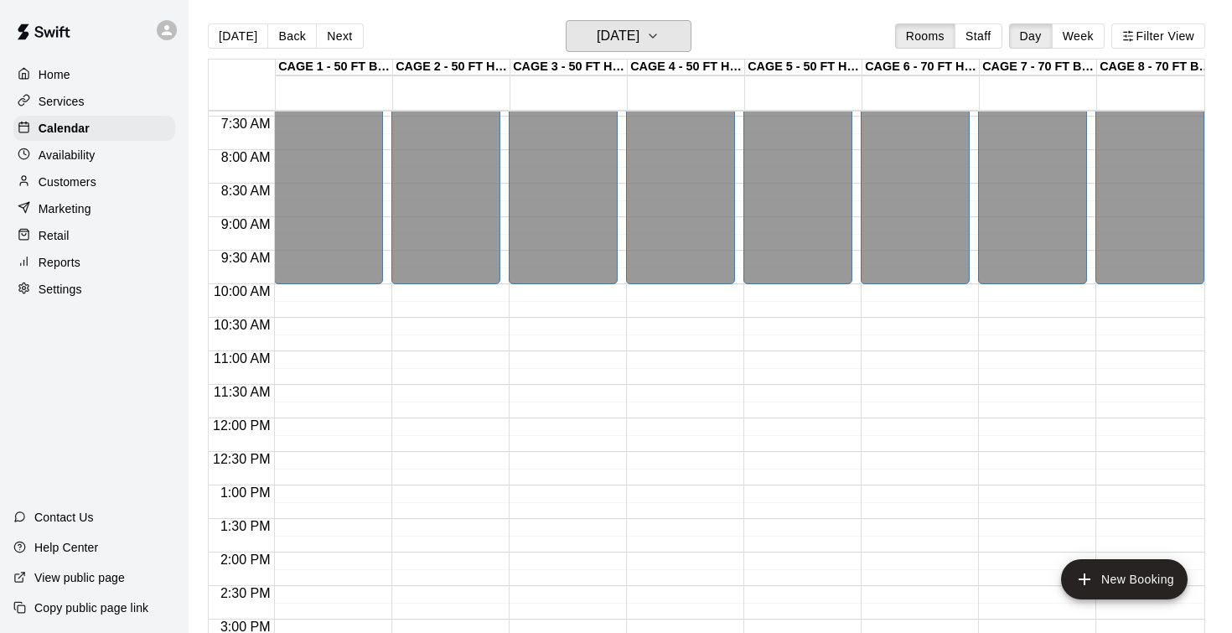
click at [599, 39] on h6 "Tuesday Sep 16" at bounding box center [618, 35] width 43 height 23
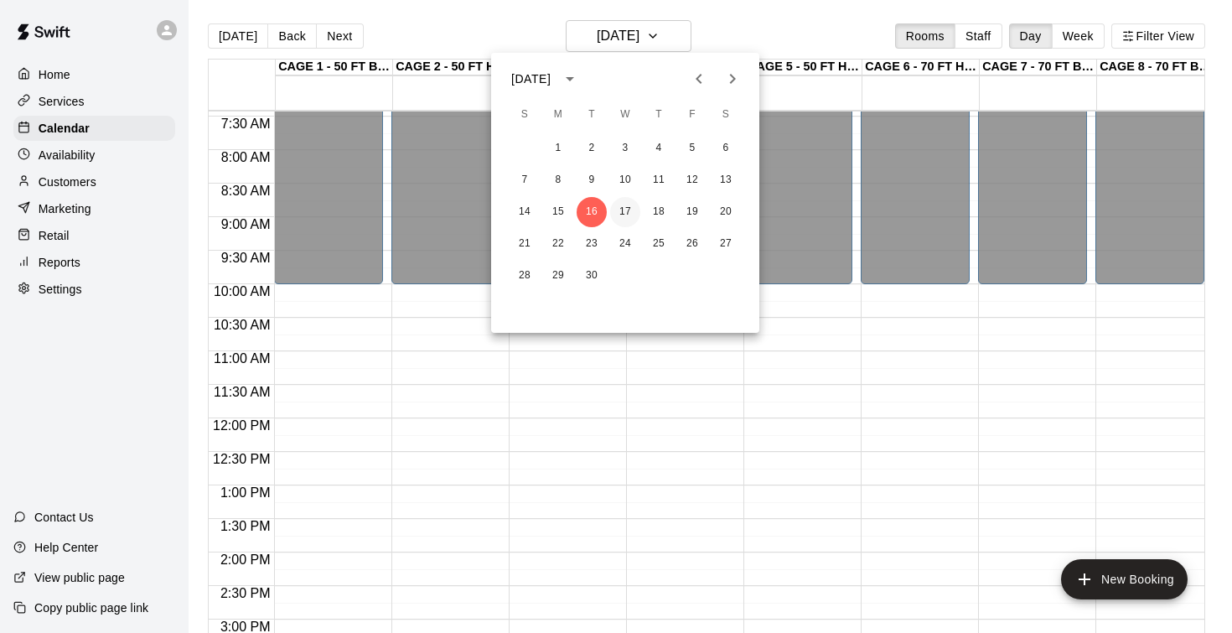
click at [630, 214] on button "17" at bounding box center [625, 212] width 30 height 30
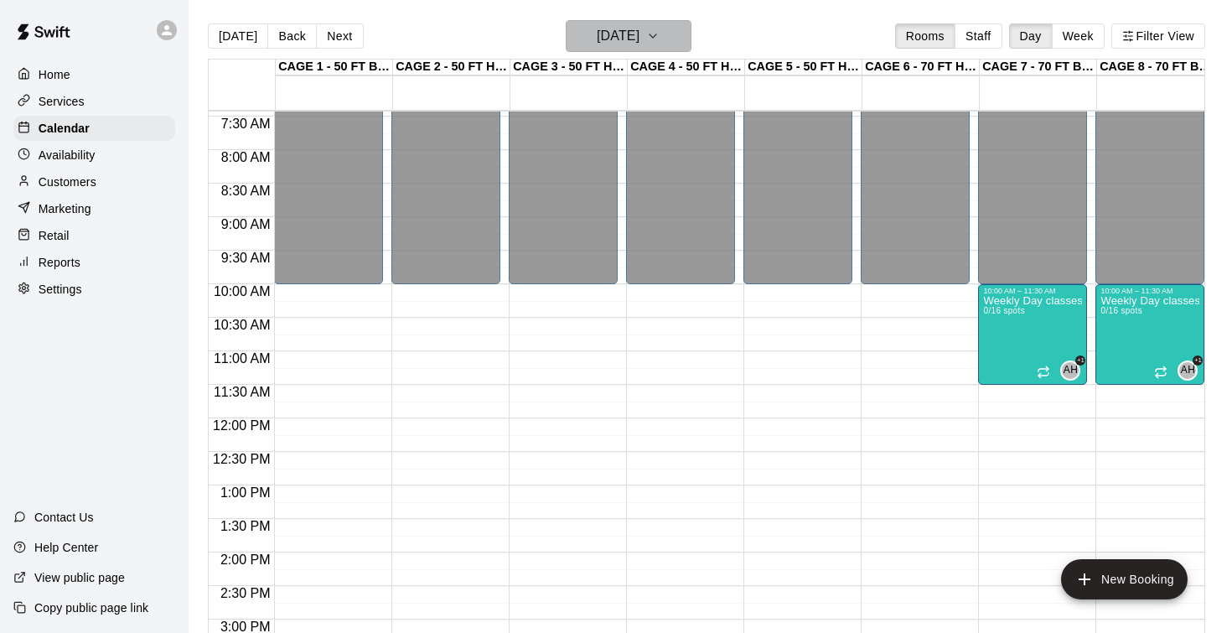
click at [623, 44] on h6 "Wednesday Sep 17" at bounding box center [618, 35] width 43 height 23
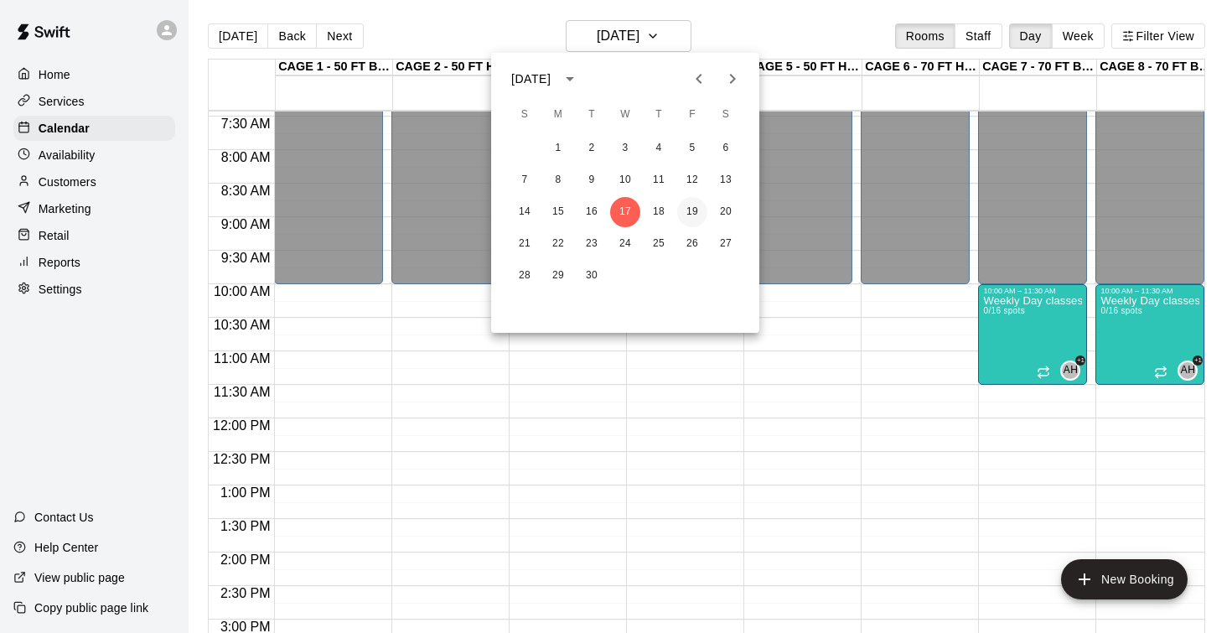
click at [692, 214] on button "19" at bounding box center [692, 212] width 30 height 30
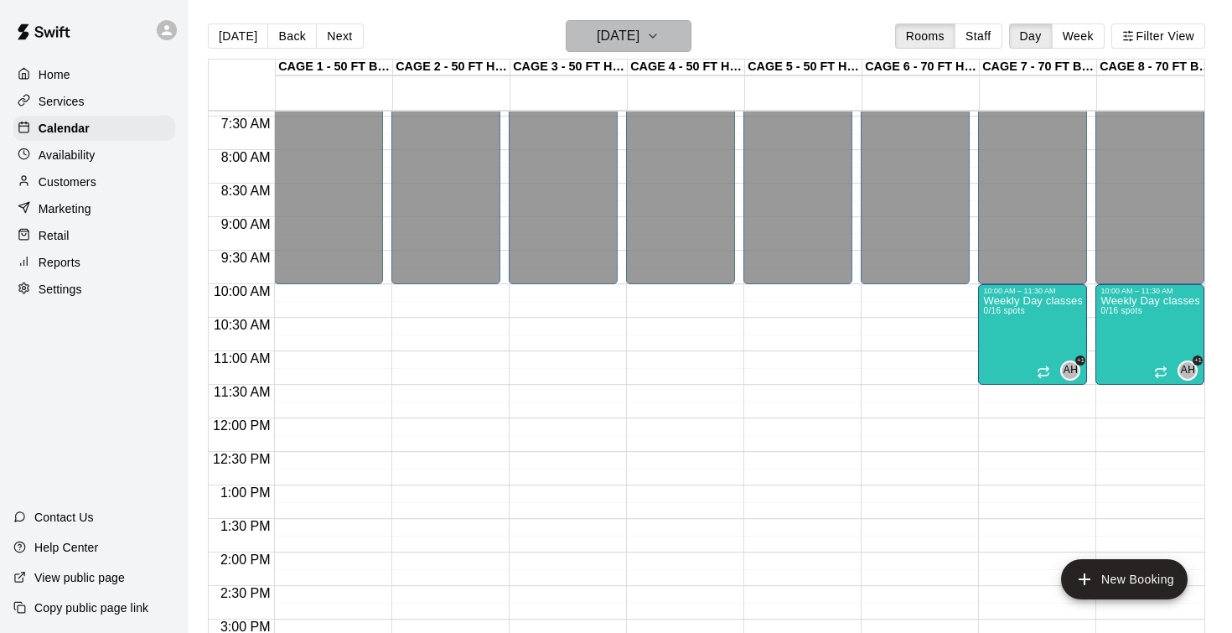
click at [621, 39] on h6 "Friday Sep 19" at bounding box center [618, 35] width 43 height 23
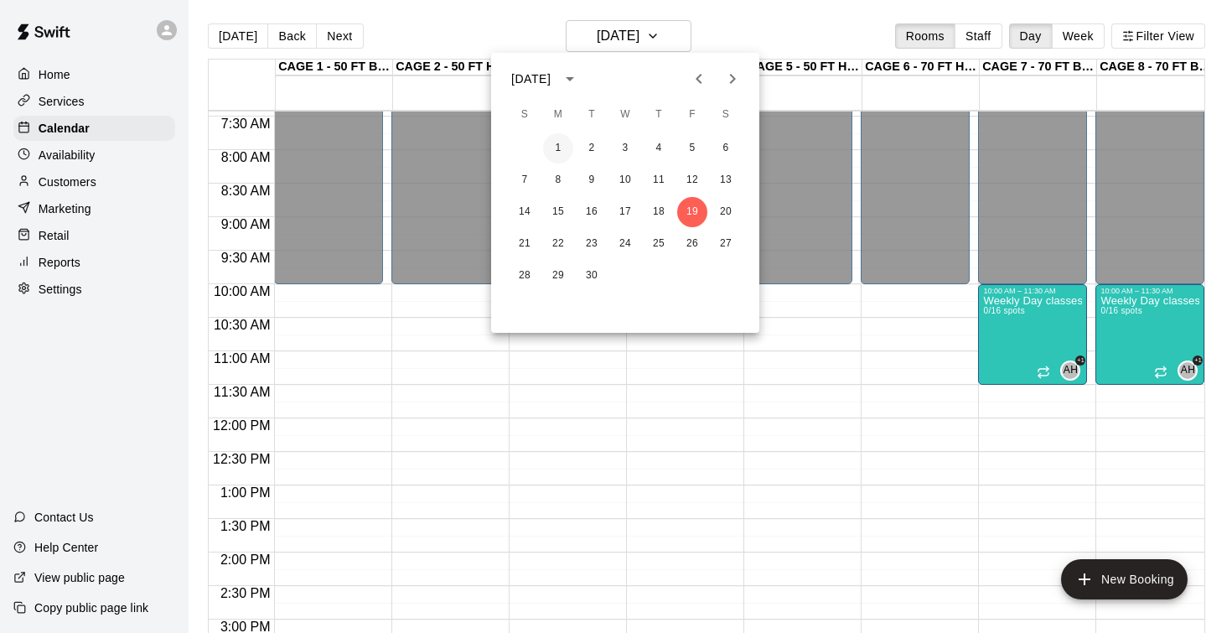
click at [556, 145] on button "1" at bounding box center [558, 148] width 30 height 30
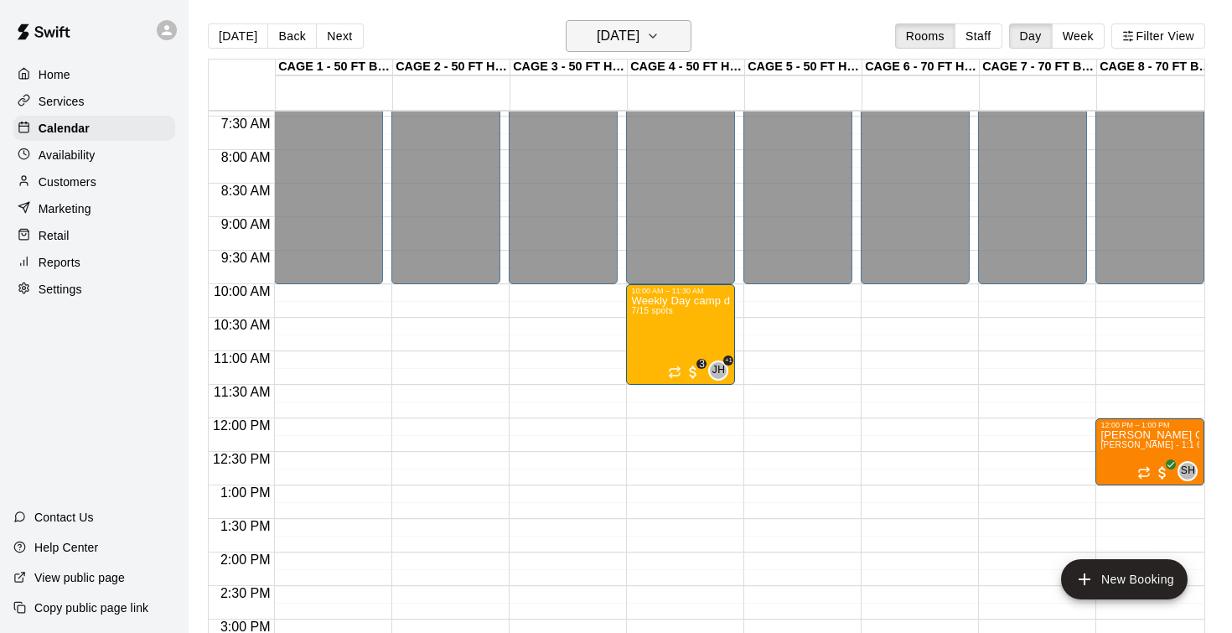
click at [625, 31] on h6 "Monday Sep 01" at bounding box center [618, 35] width 43 height 23
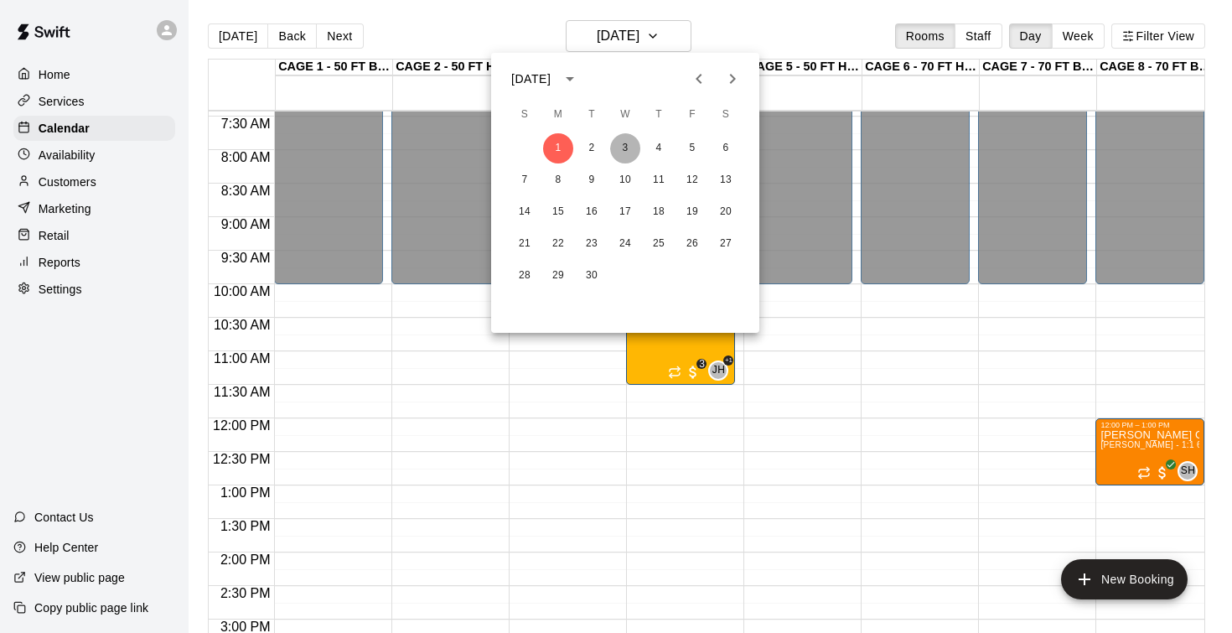
click at [622, 150] on button "3" at bounding box center [625, 148] width 30 height 30
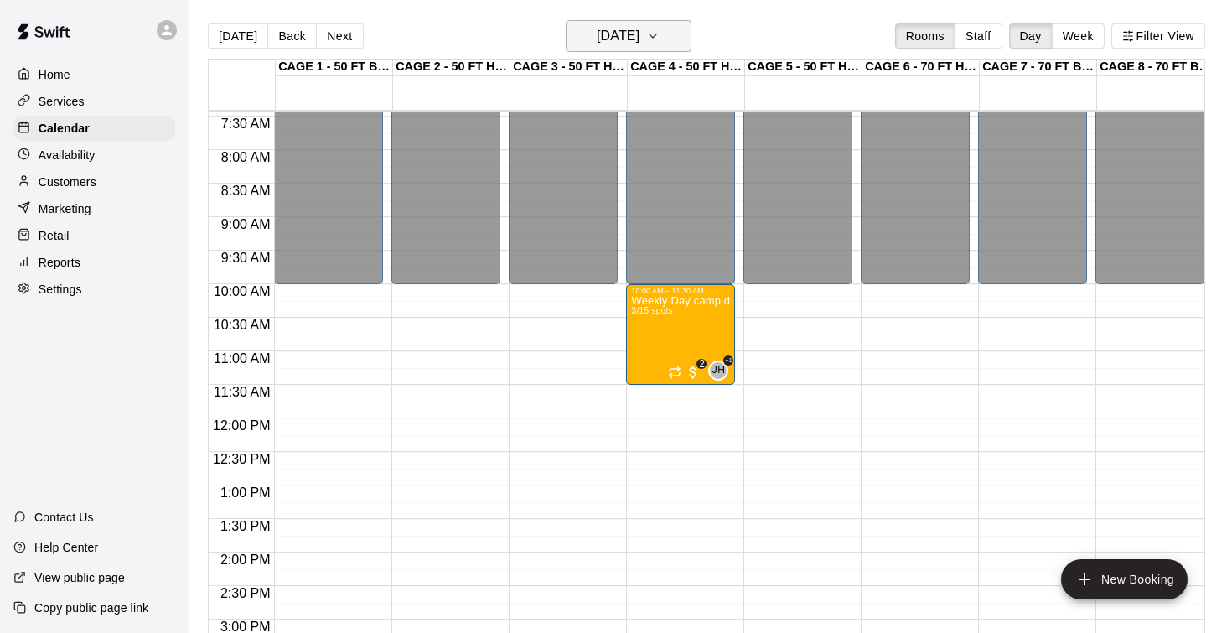
click at [606, 41] on h6 "Wednesday Sep 03" at bounding box center [618, 35] width 43 height 23
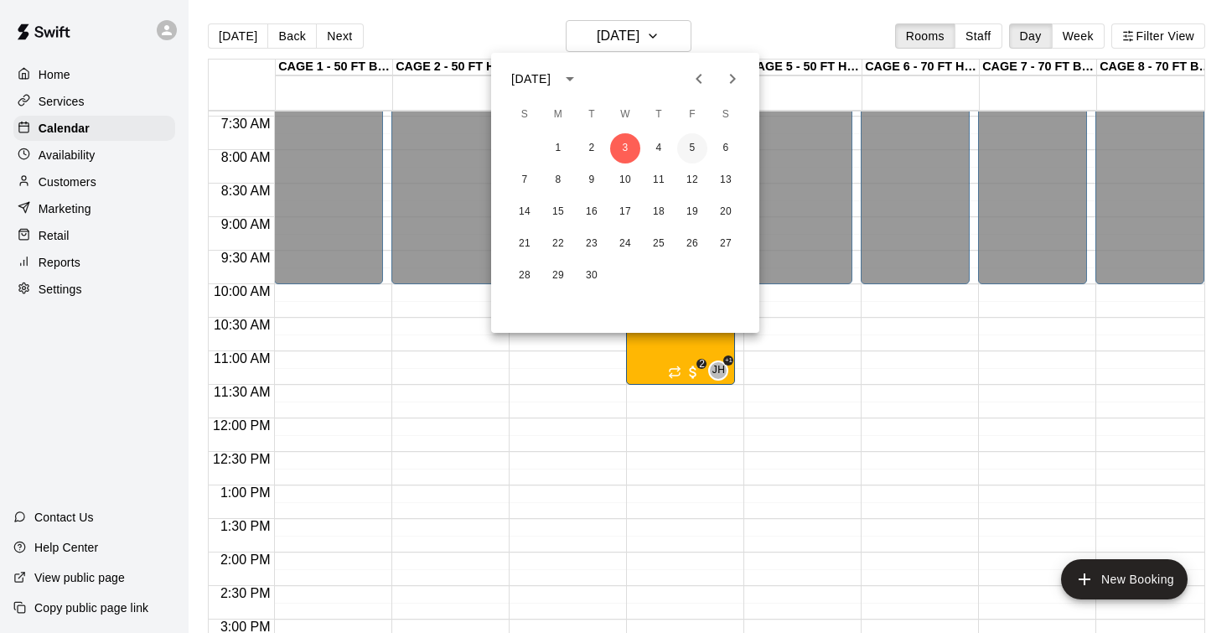
click at [690, 149] on button "5" at bounding box center [692, 148] width 30 height 30
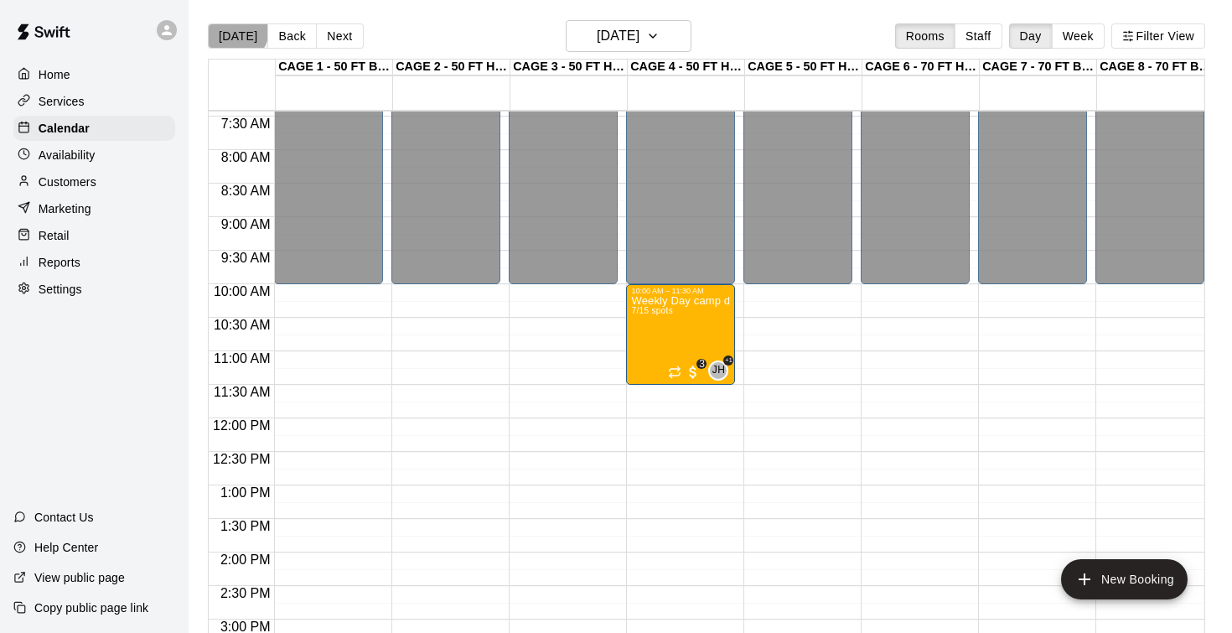
click at [235, 30] on button "[DATE]" at bounding box center [238, 35] width 60 height 25
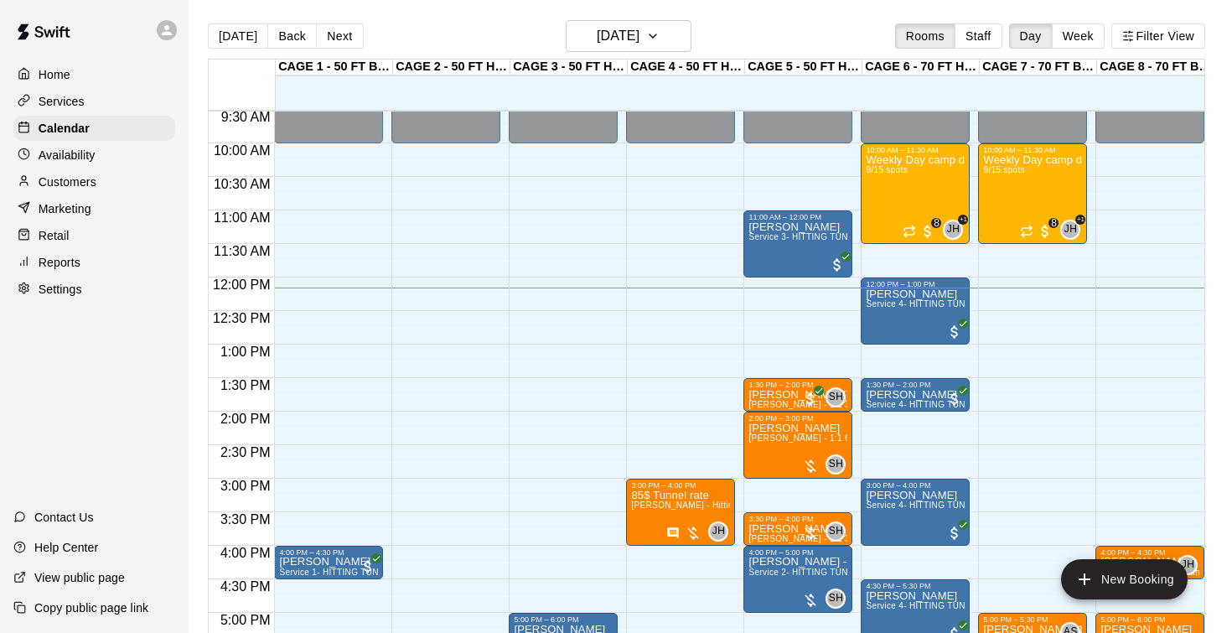
scroll to position [639, 0]
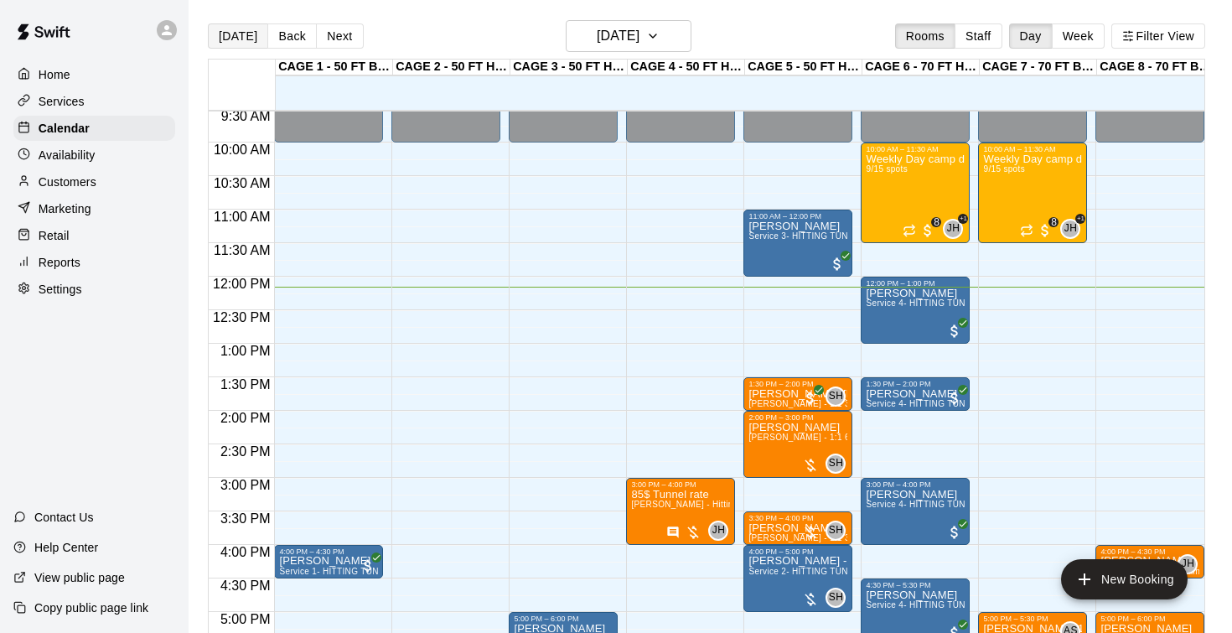
click at [241, 34] on button "[DATE]" at bounding box center [238, 35] width 60 height 25
click at [885, 0] on main "Today Back Next Monday Aug 11 Rooms Staff Day Week Filter View CAGE 1 - 50 FT B…" at bounding box center [710, 329] width 1043 height 659
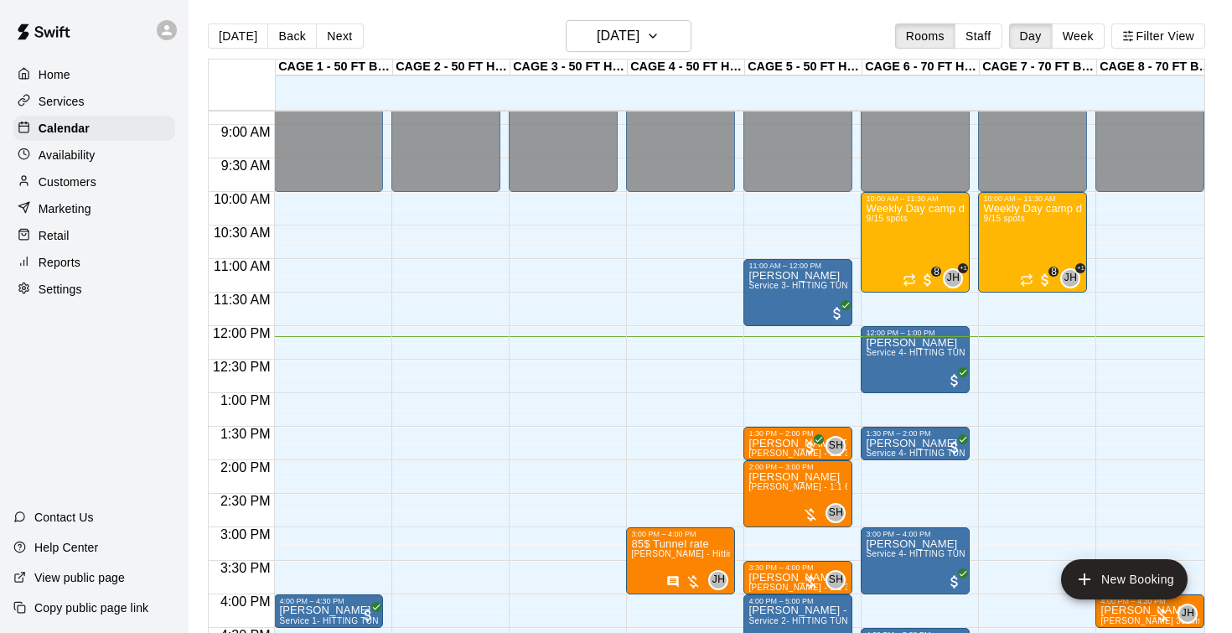
scroll to position [591, 0]
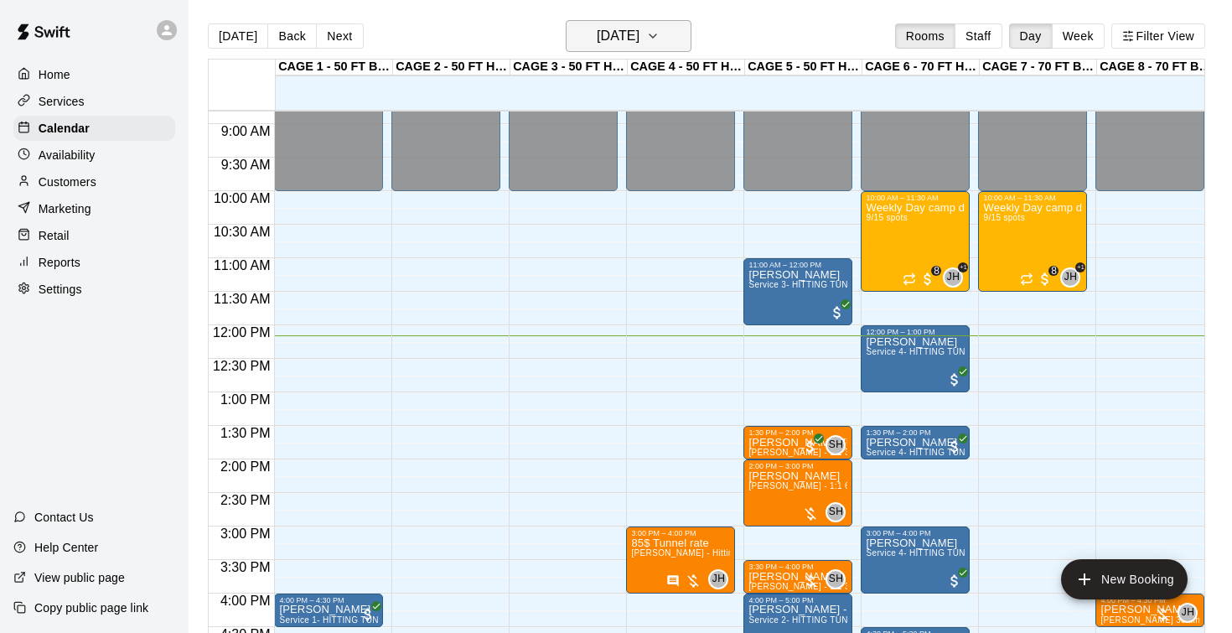
click at [620, 39] on h6 "[DATE]" at bounding box center [618, 35] width 43 height 23
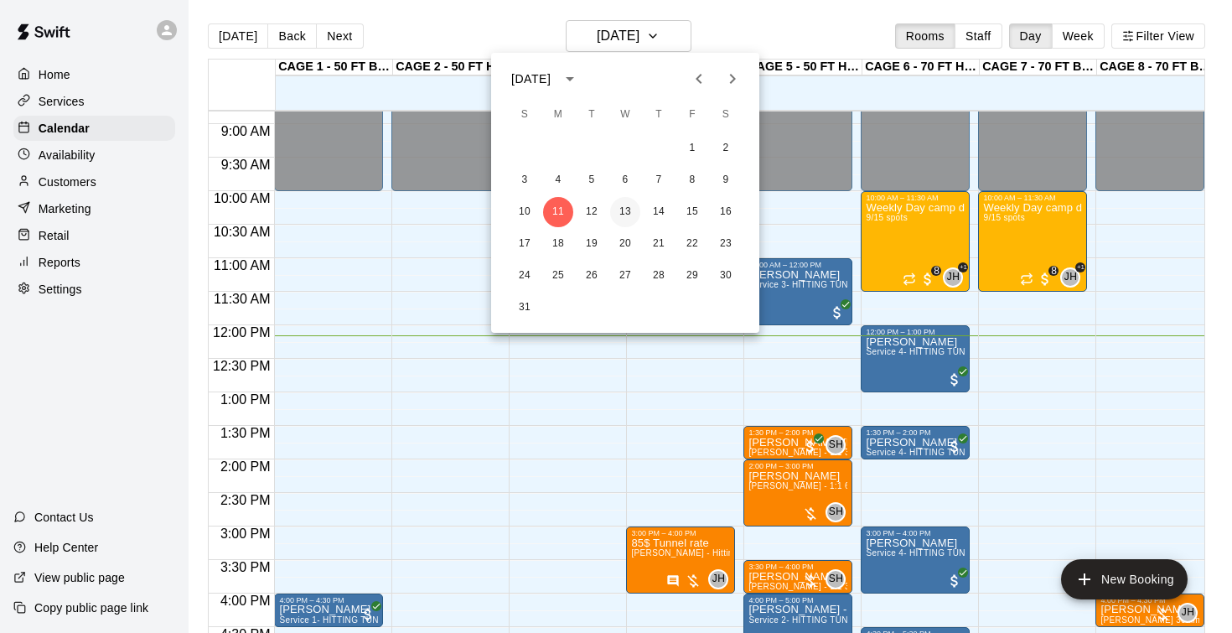
click at [628, 208] on button "13" at bounding box center [625, 212] width 30 height 30
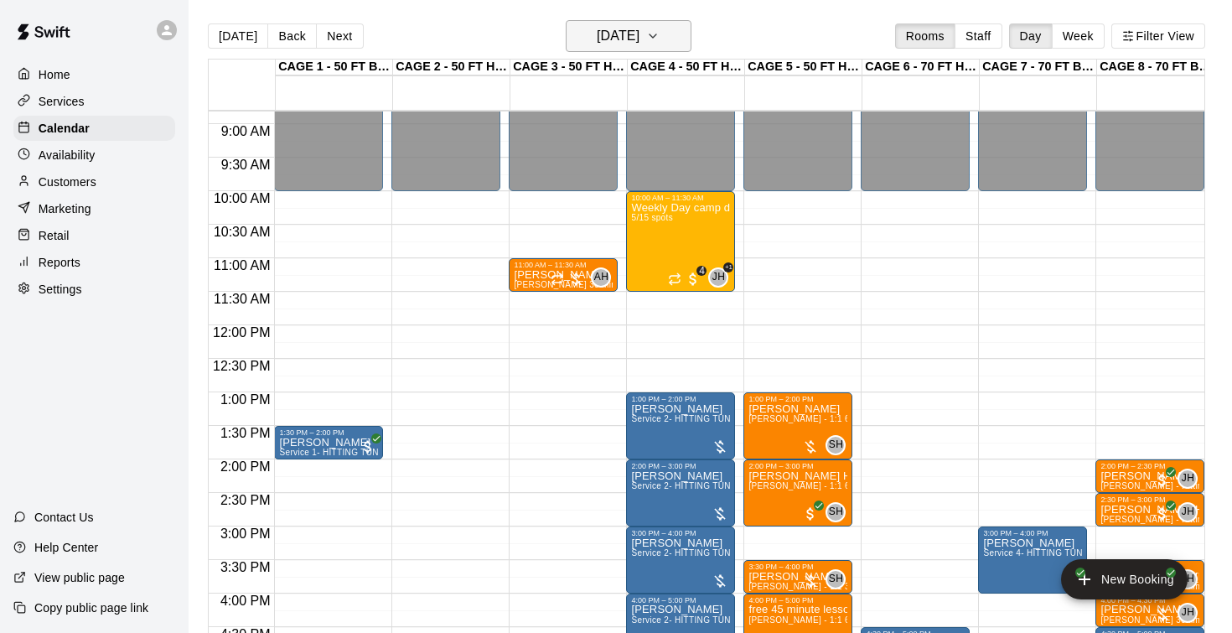
click at [633, 38] on h6 "Wednesday Aug 13" at bounding box center [618, 35] width 43 height 23
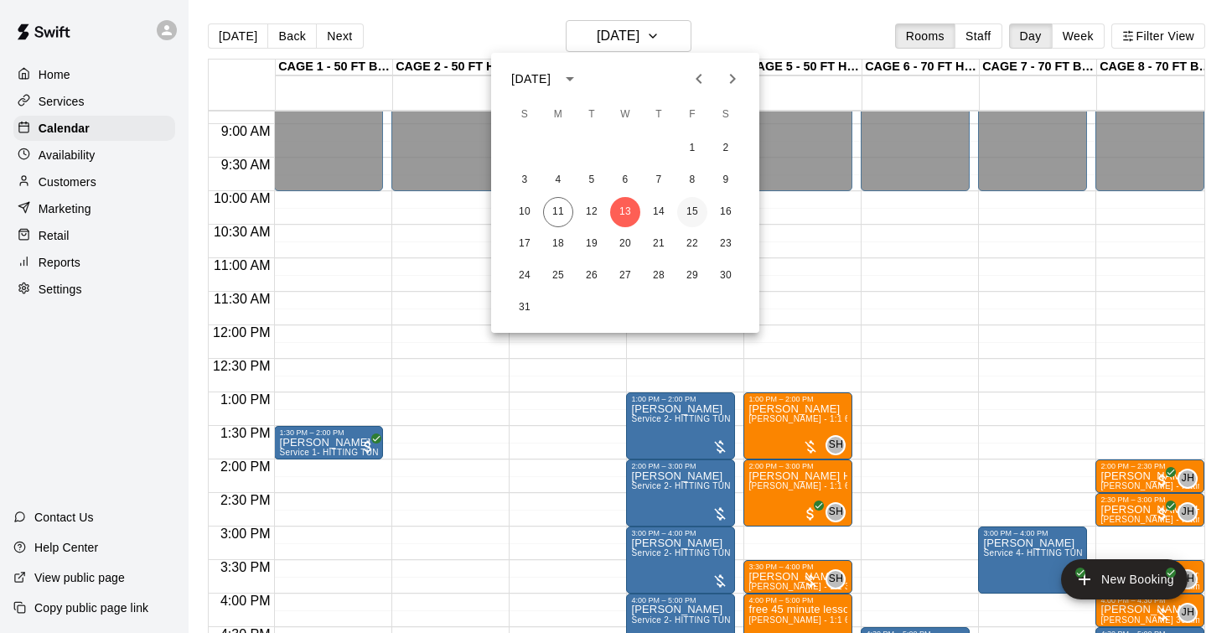
click at [689, 215] on button "15" at bounding box center [692, 212] width 30 height 30
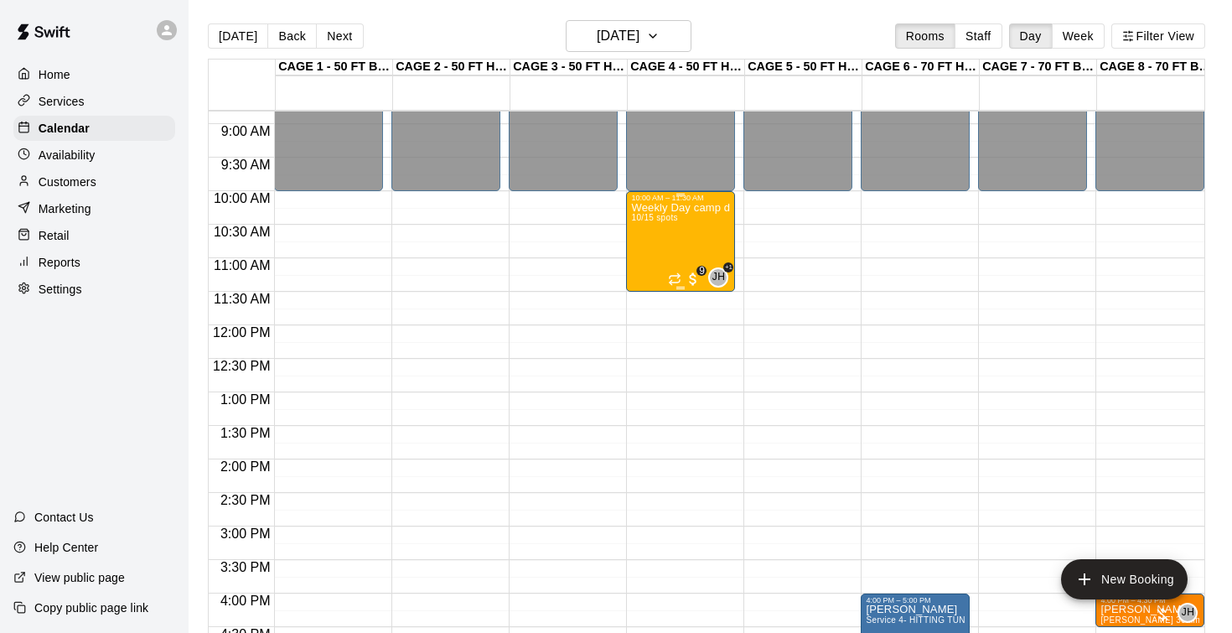
click at [659, 246] on div "Weekly Day camp drop in session - Monday / Wednesday / Friday's 10/15 spots" at bounding box center [680, 518] width 99 height 633
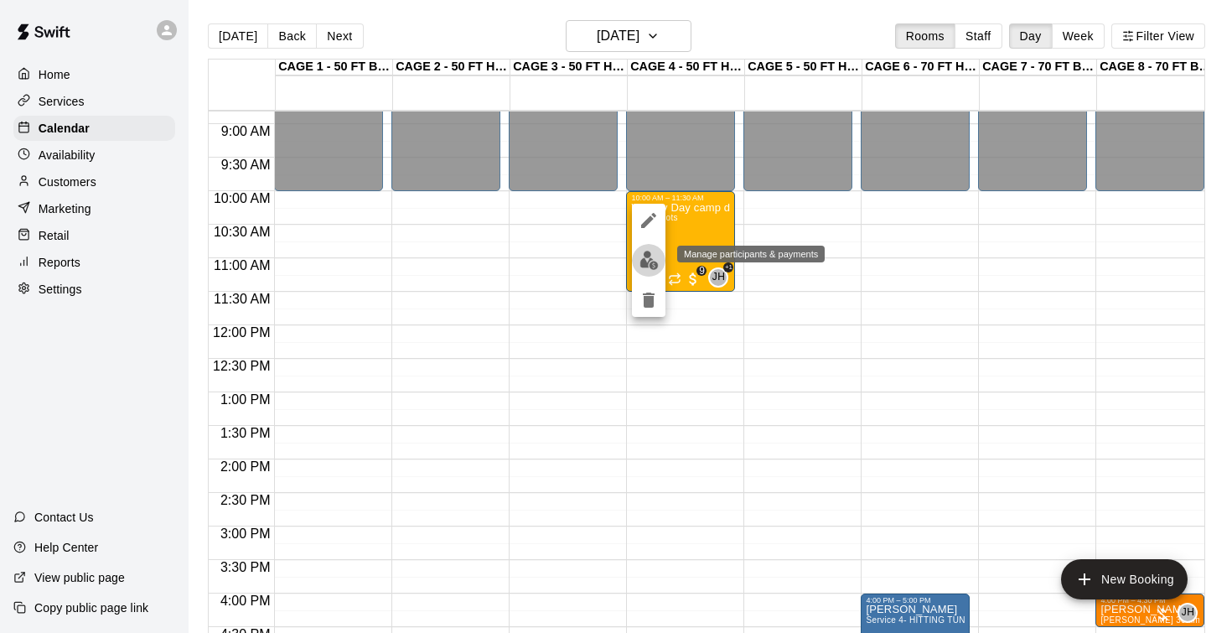
click at [654, 263] on img "edit" at bounding box center [648, 260] width 19 height 19
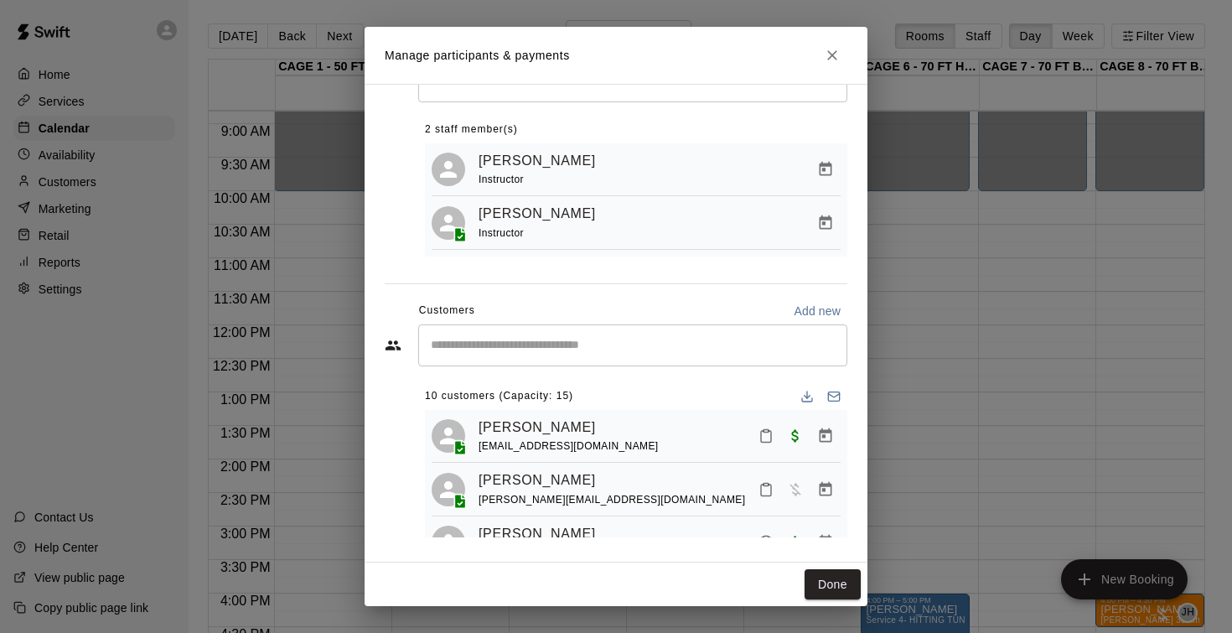
scroll to position [0, 0]
click at [816, 587] on button "Done" at bounding box center [832, 584] width 56 height 31
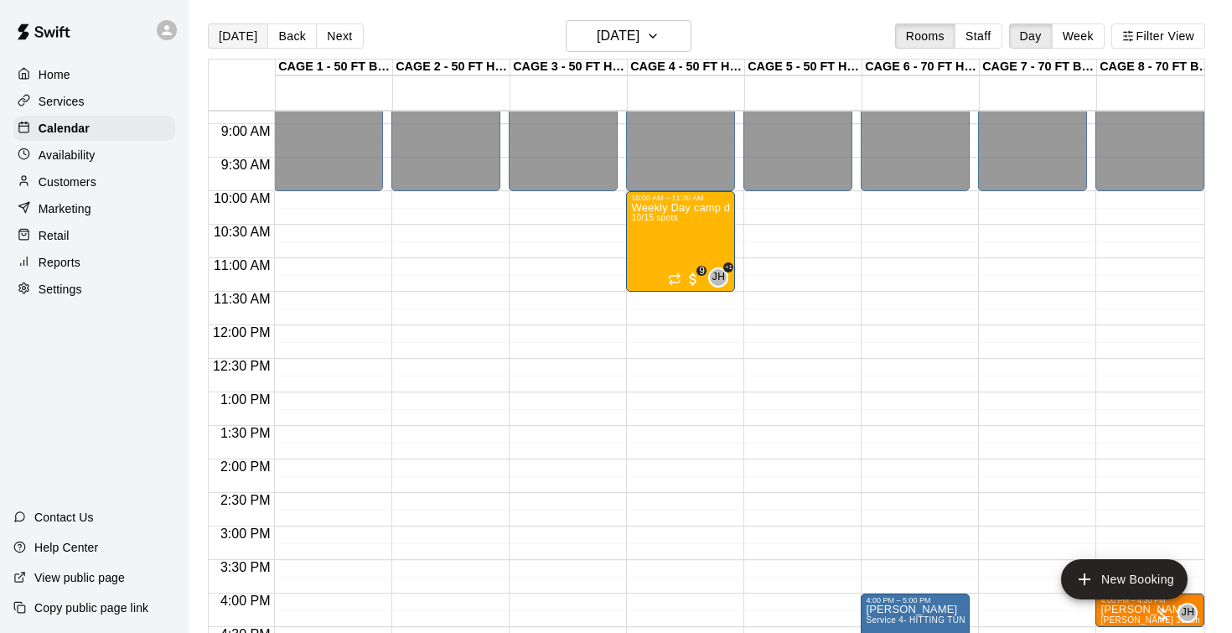
click at [238, 37] on button "[DATE]" at bounding box center [238, 35] width 60 height 25
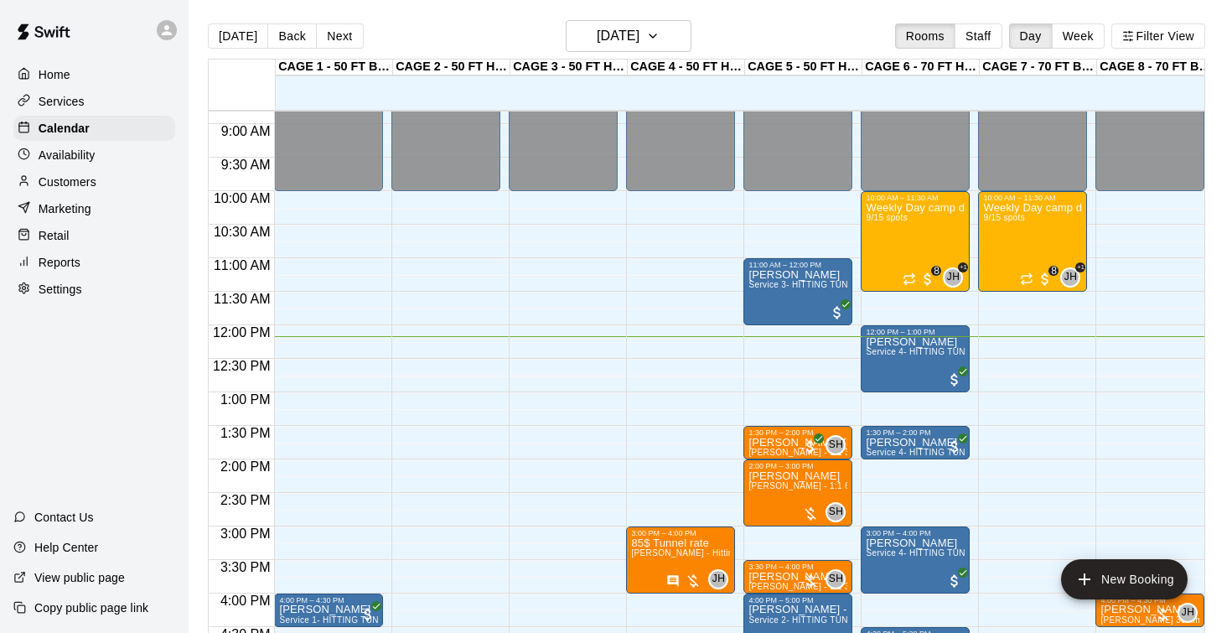
click at [69, 186] on p "Customers" at bounding box center [68, 181] width 58 height 17
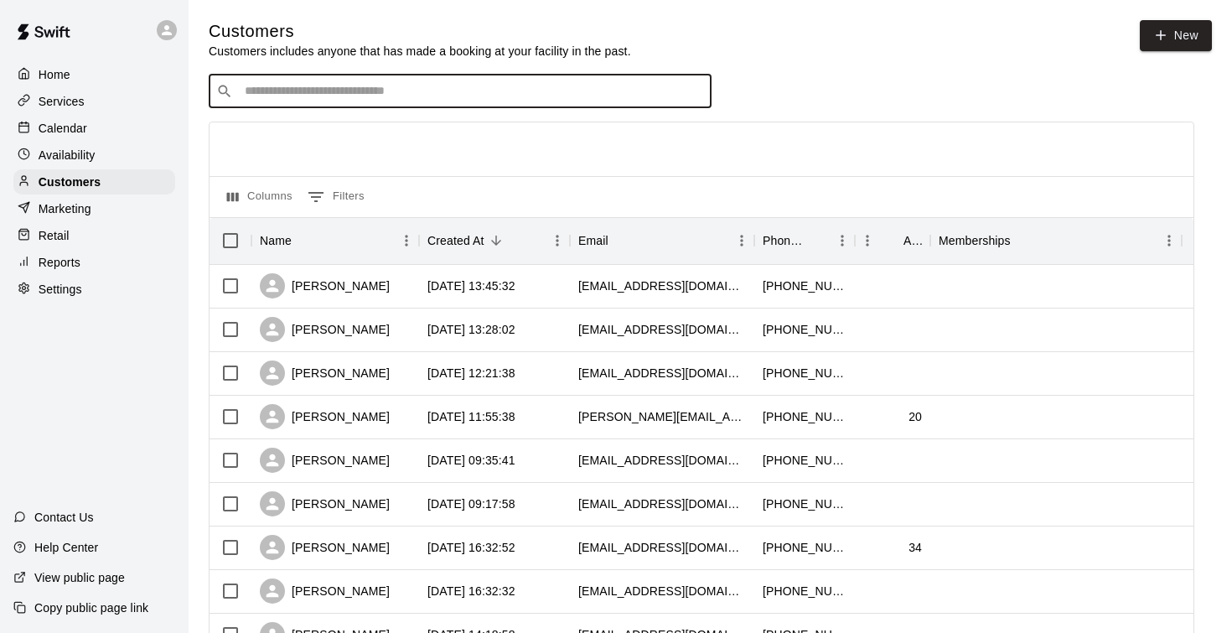
click at [325, 91] on input "Search customers by name or email" at bounding box center [472, 91] width 464 height 17
type input "******"
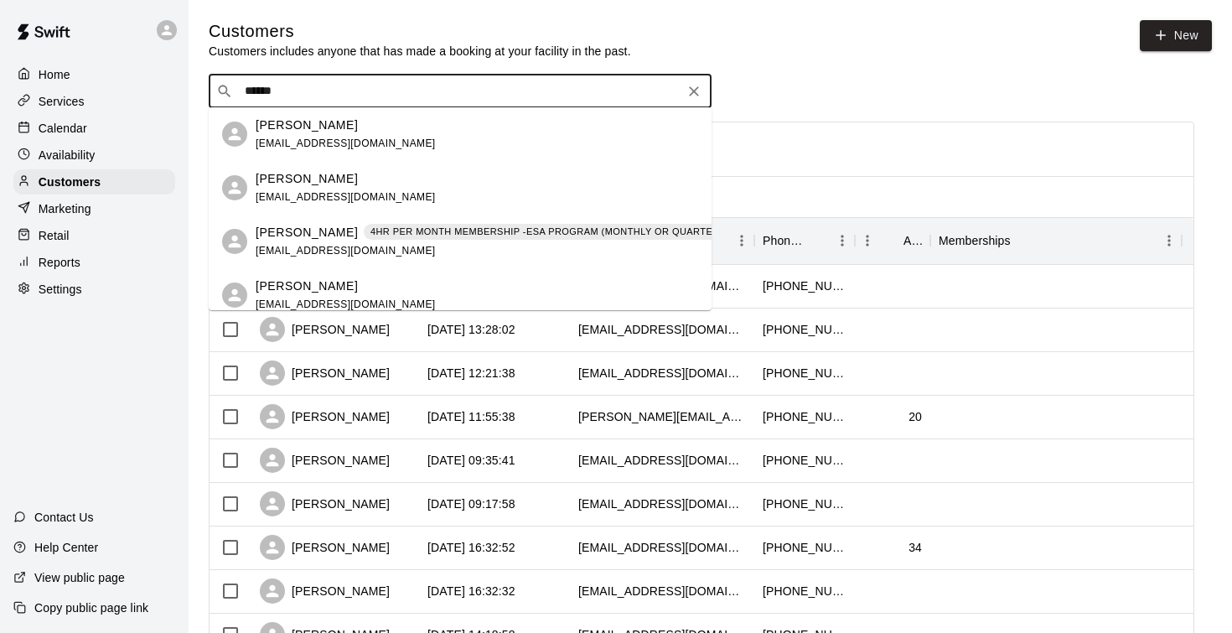
click at [296, 231] on p "Isaiah Delviken" at bounding box center [307, 233] width 102 height 18
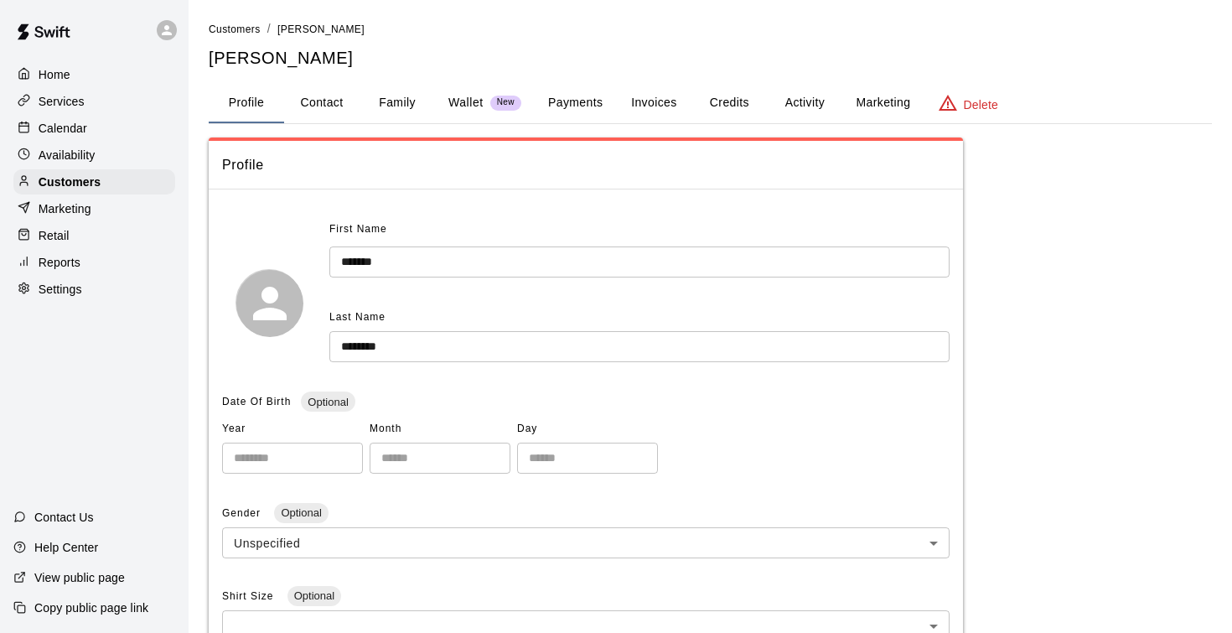
click at [657, 103] on button "Invoices" at bounding box center [653, 103] width 75 height 40
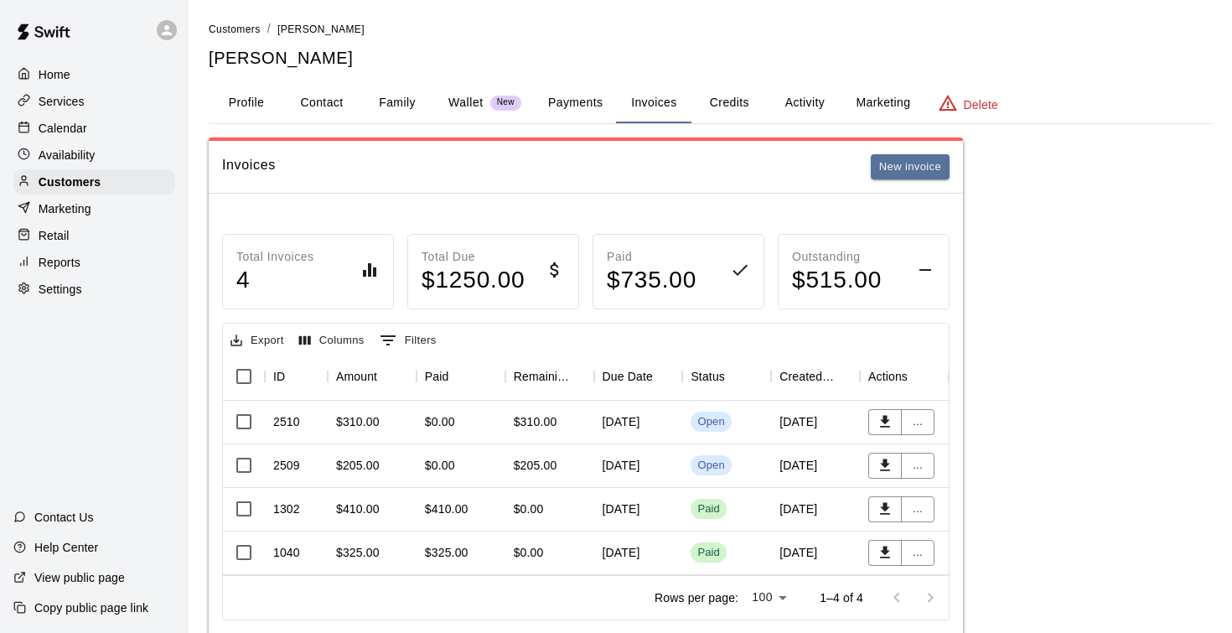
click at [617, 416] on div "September 09, 2025" at bounding box center [638, 423] width 89 height 44
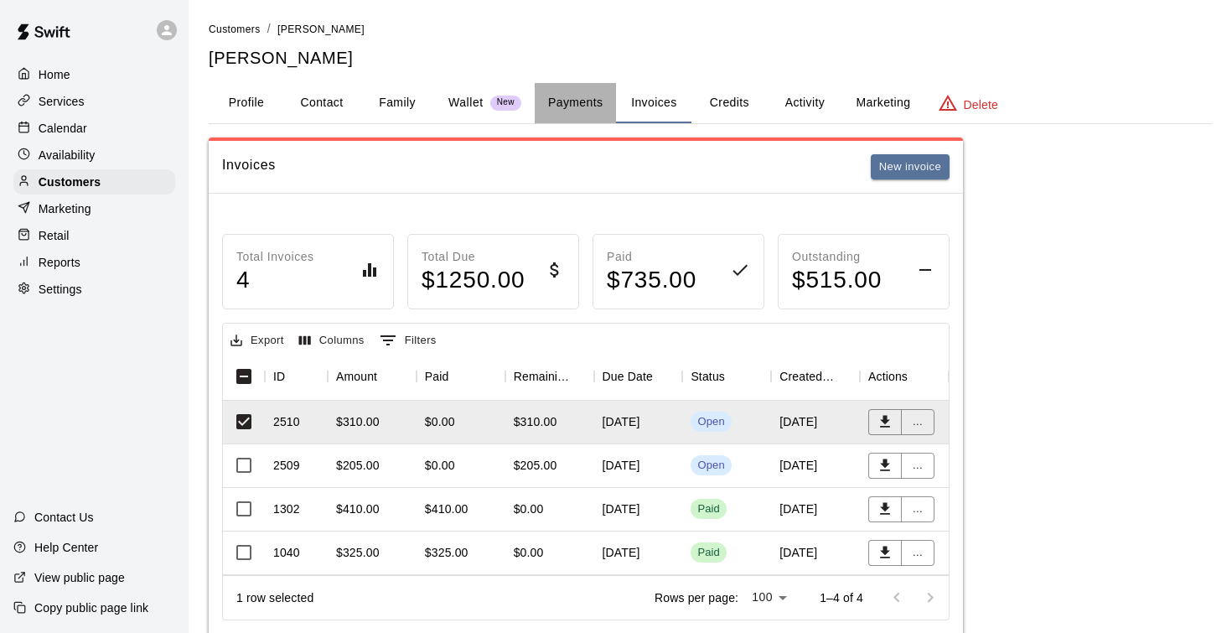
click at [586, 105] on button "Payments" at bounding box center [575, 103] width 81 height 40
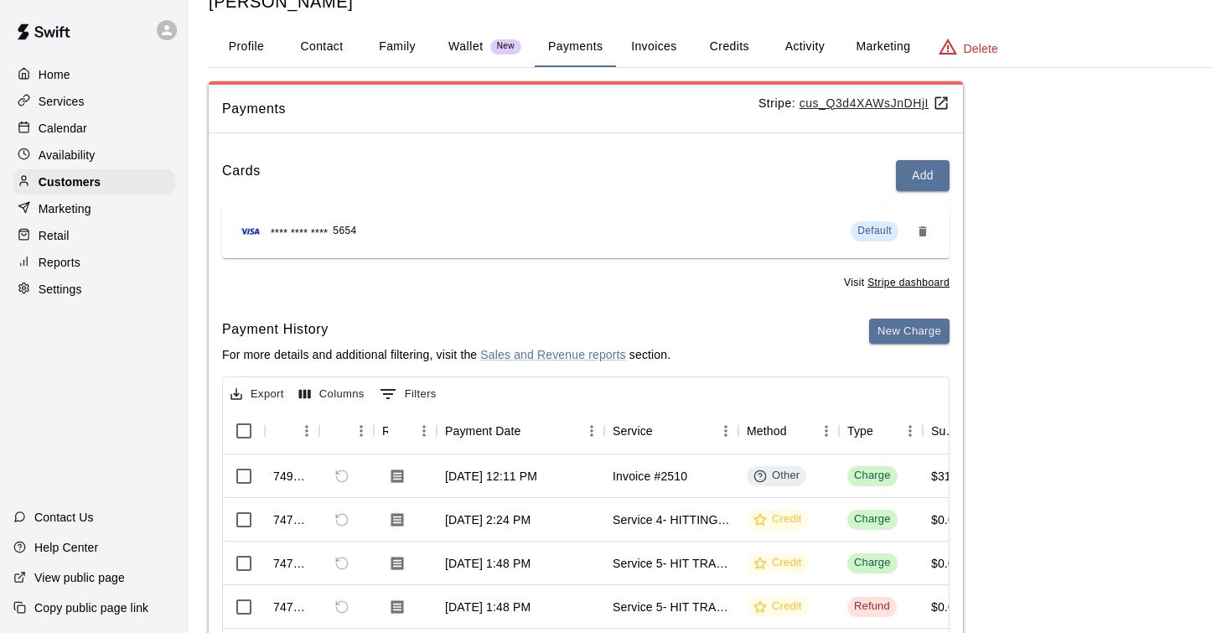
scroll to position [57, 0]
click at [840, 103] on u "cus_Q3d4XAWsJnDHjI" at bounding box center [874, 102] width 150 height 13
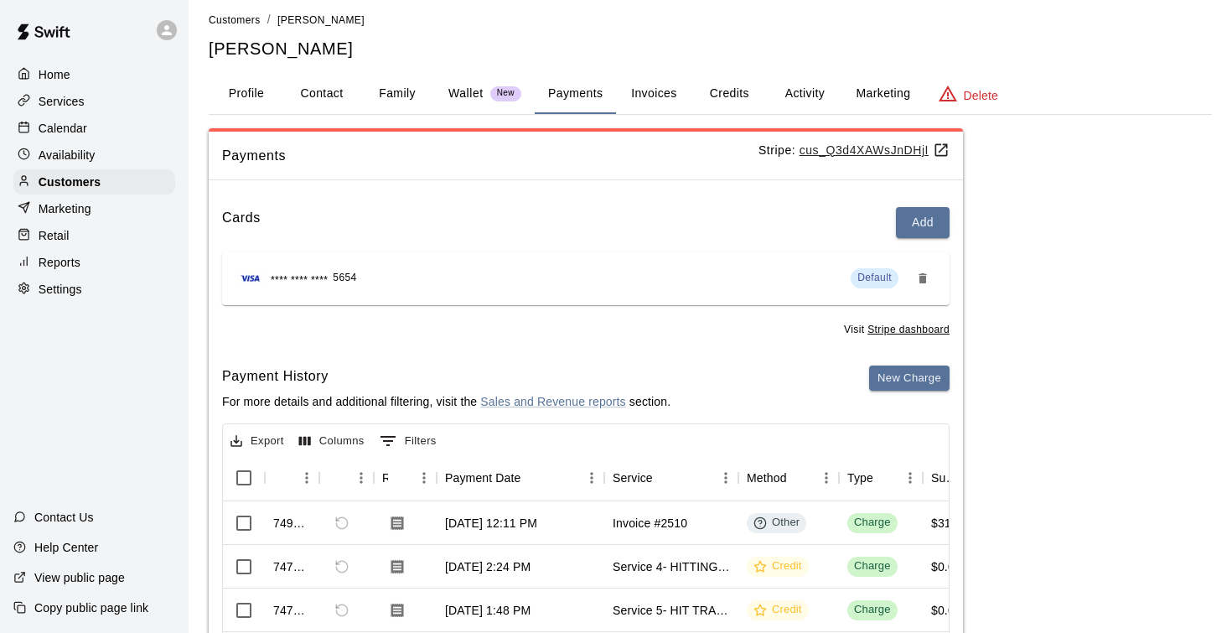
scroll to position [8, 0]
click at [88, 190] on div "Customers" at bounding box center [94, 181] width 162 height 25
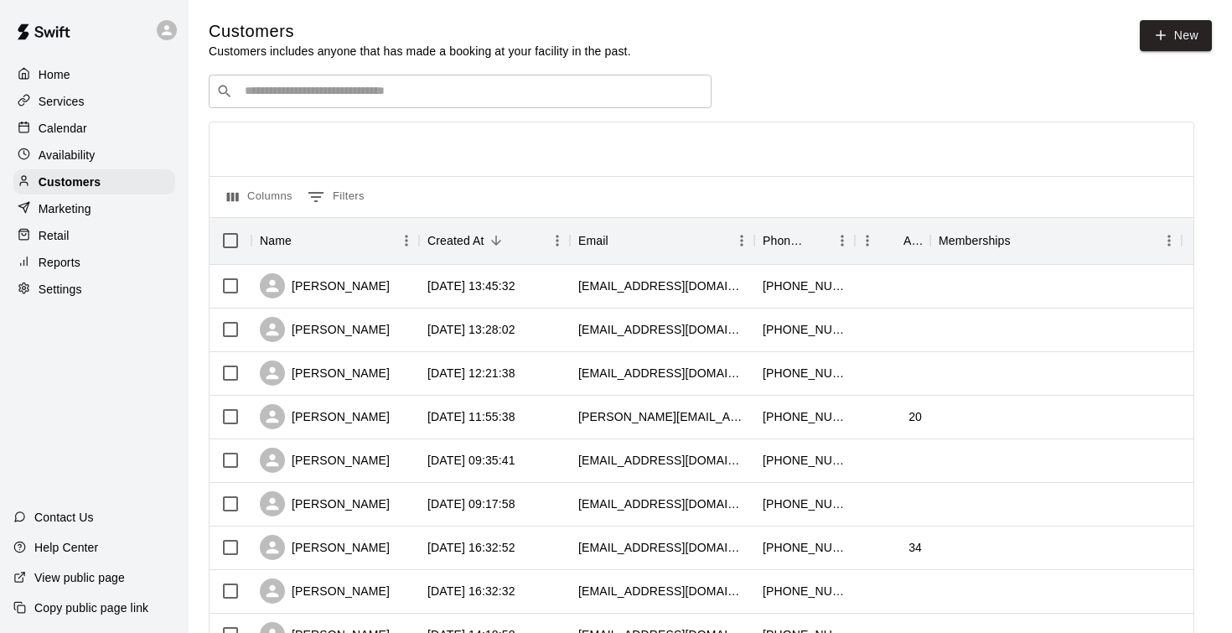
click at [300, 80] on div "​ ​" at bounding box center [460, 92] width 503 height 34
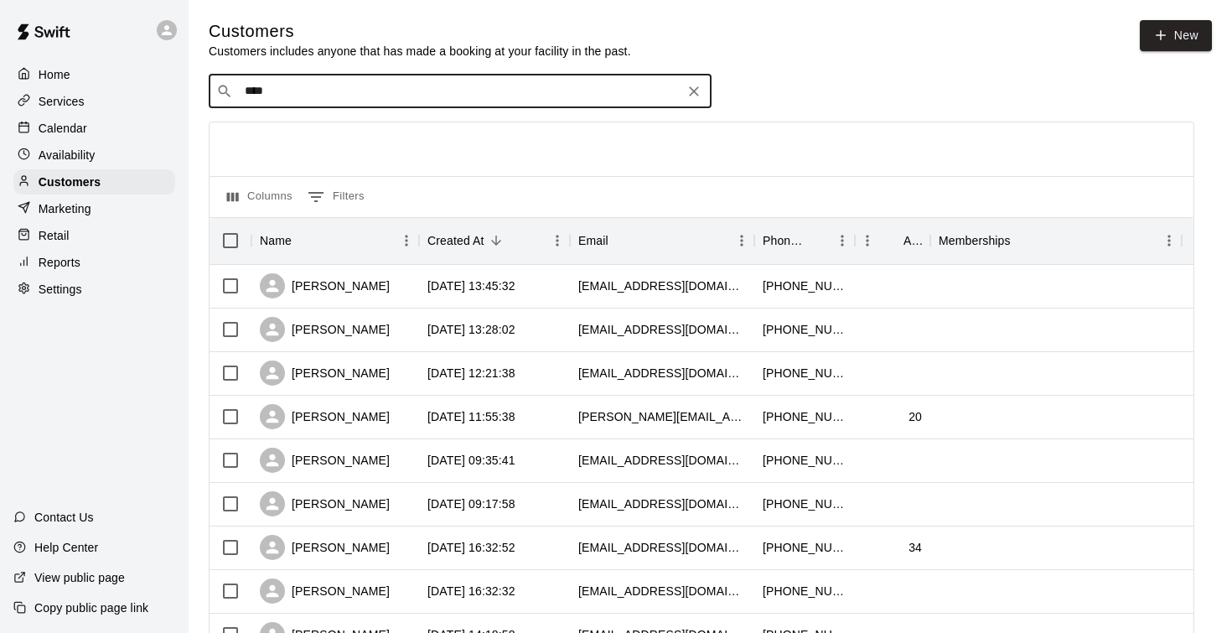
type input "*****"
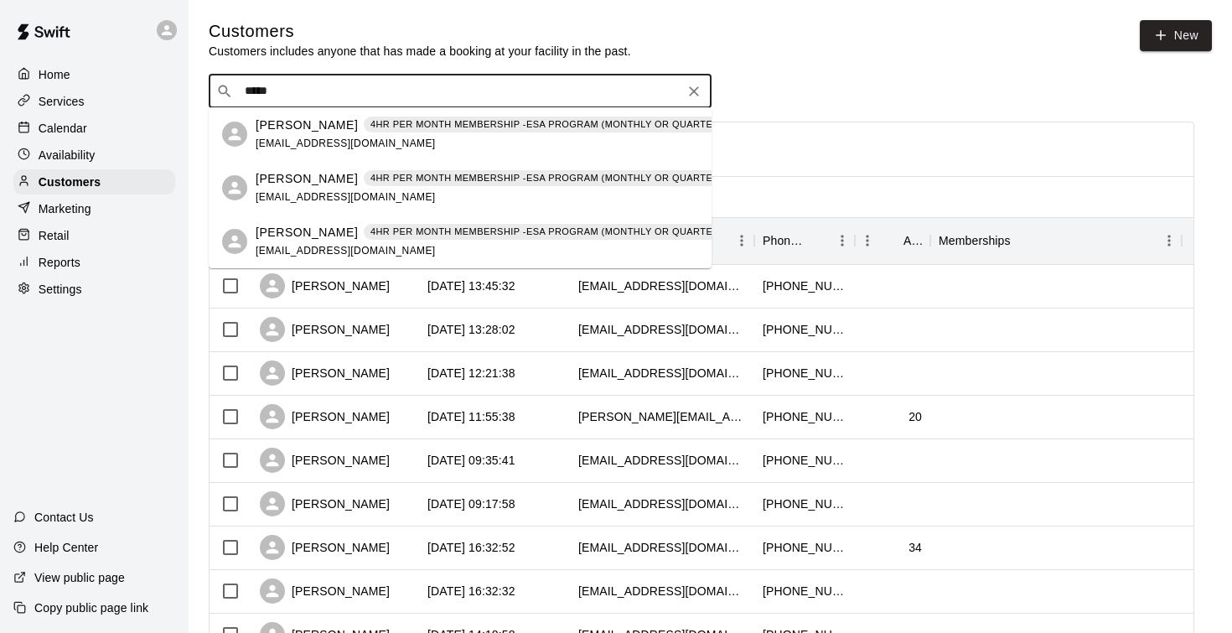
click at [295, 184] on p "Liam Delviken" at bounding box center [307, 179] width 102 height 18
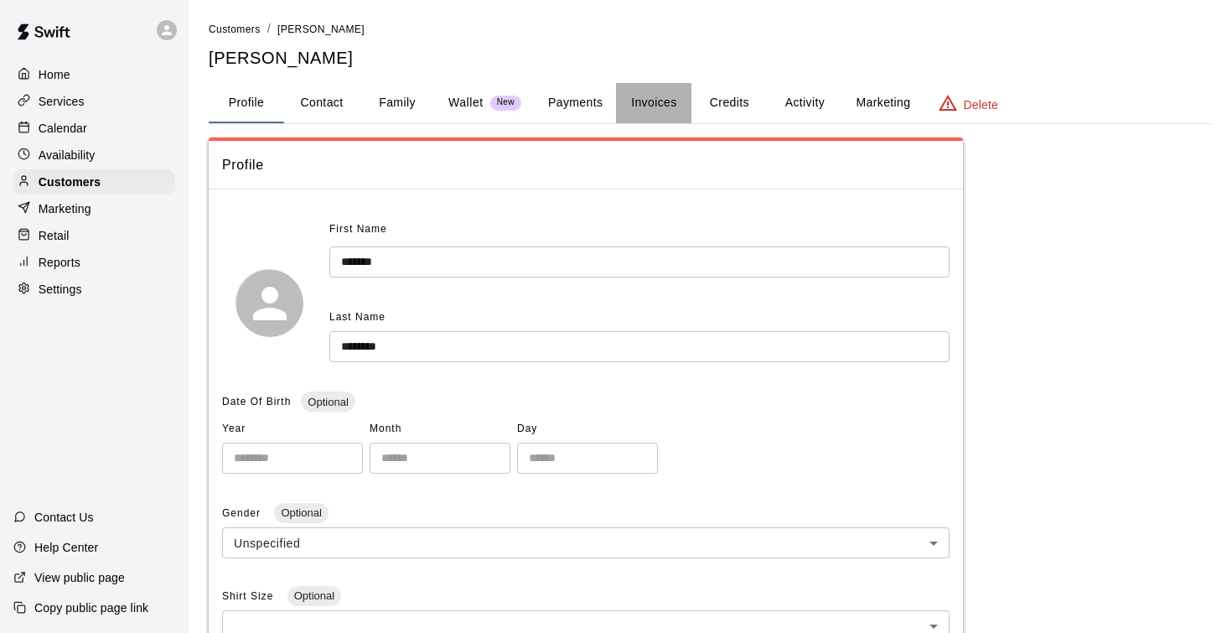
click at [672, 107] on button "Invoices" at bounding box center [653, 103] width 75 height 40
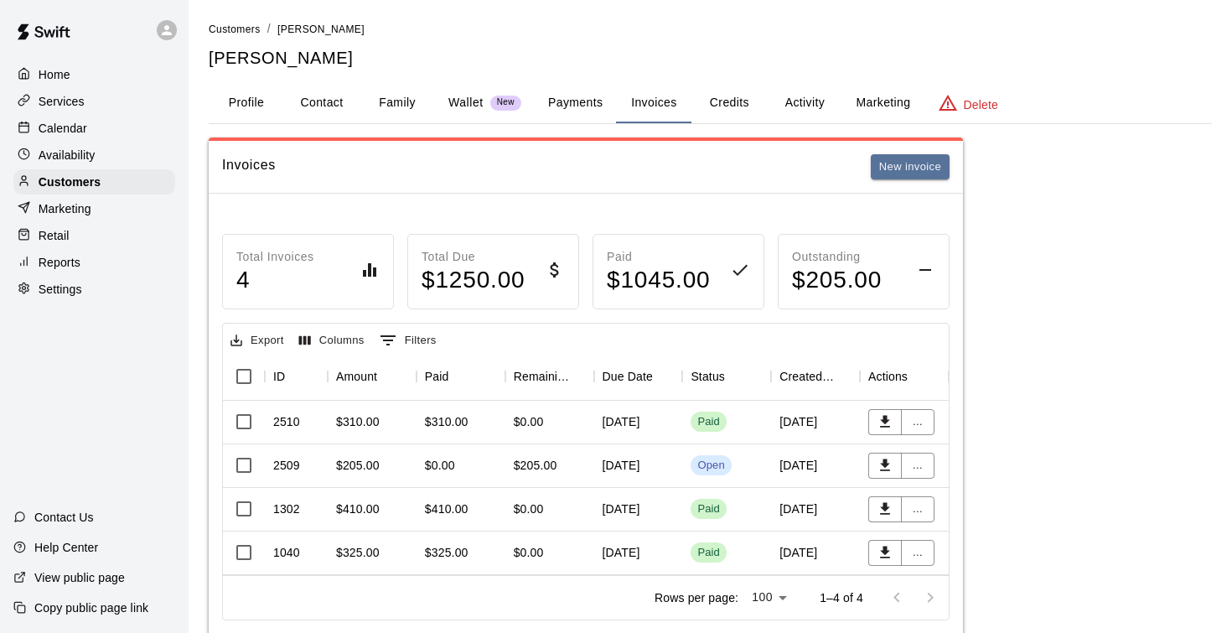
click at [547, 467] on div "$205.00" at bounding box center [536, 465] width 44 height 17
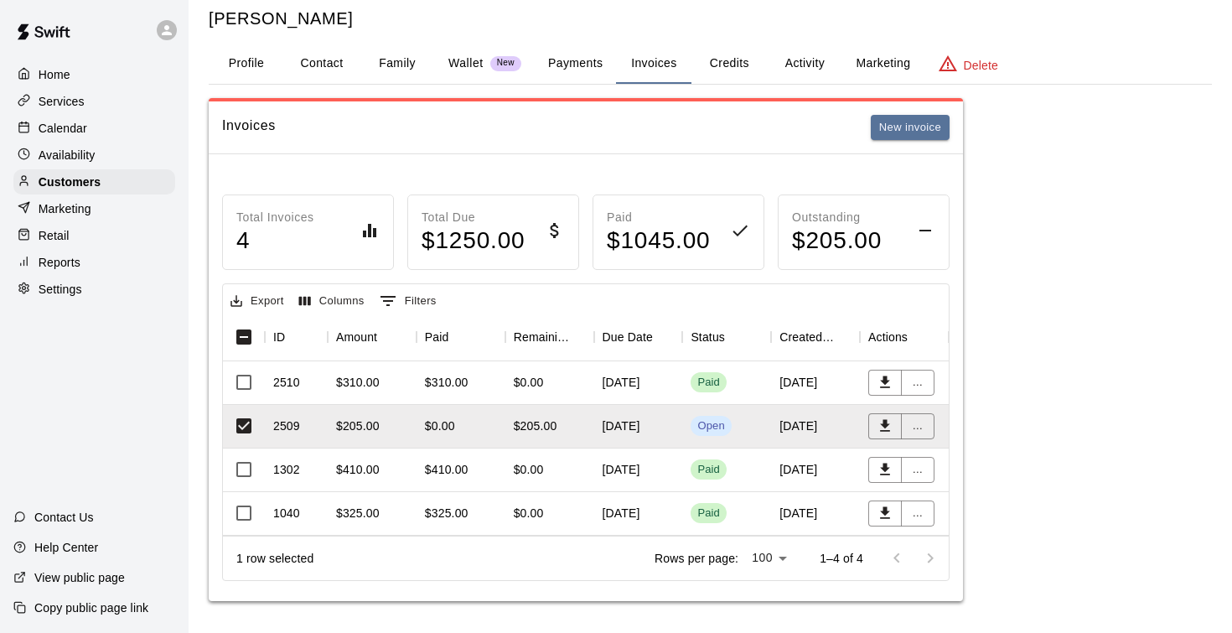
scroll to position [39, 0]
click at [571, 57] on button "Payments" at bounding box center [575, 64] width 81 height 40
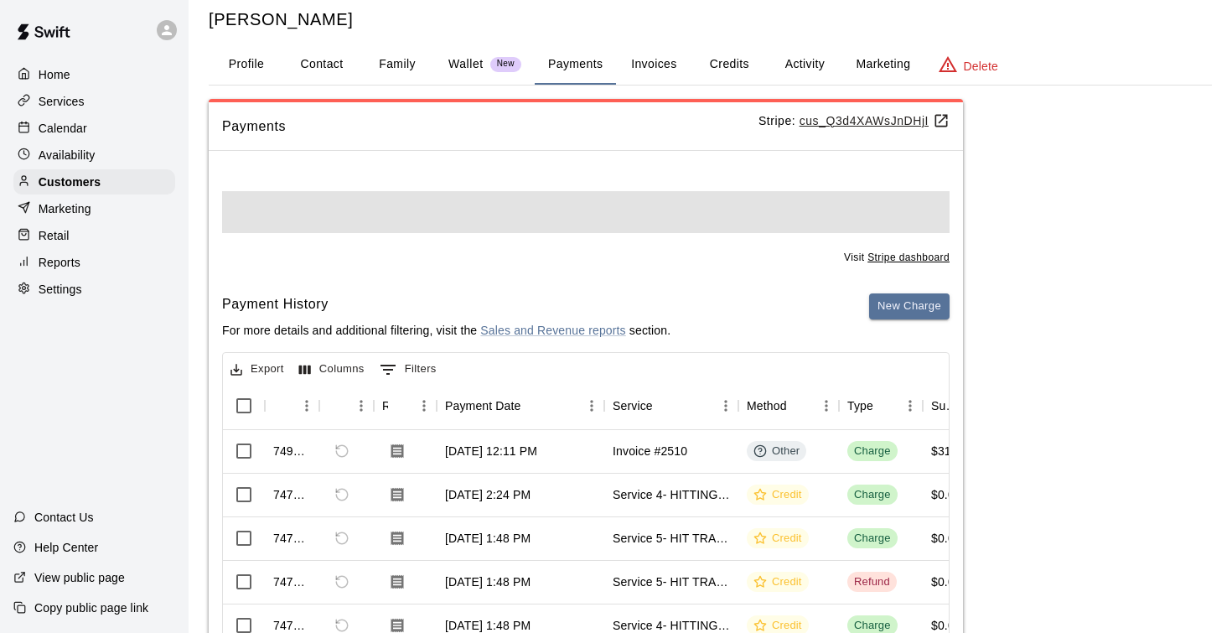
click at [654, 60] on button "Invoices" at bounding box center [653, 64] width 75 height 40
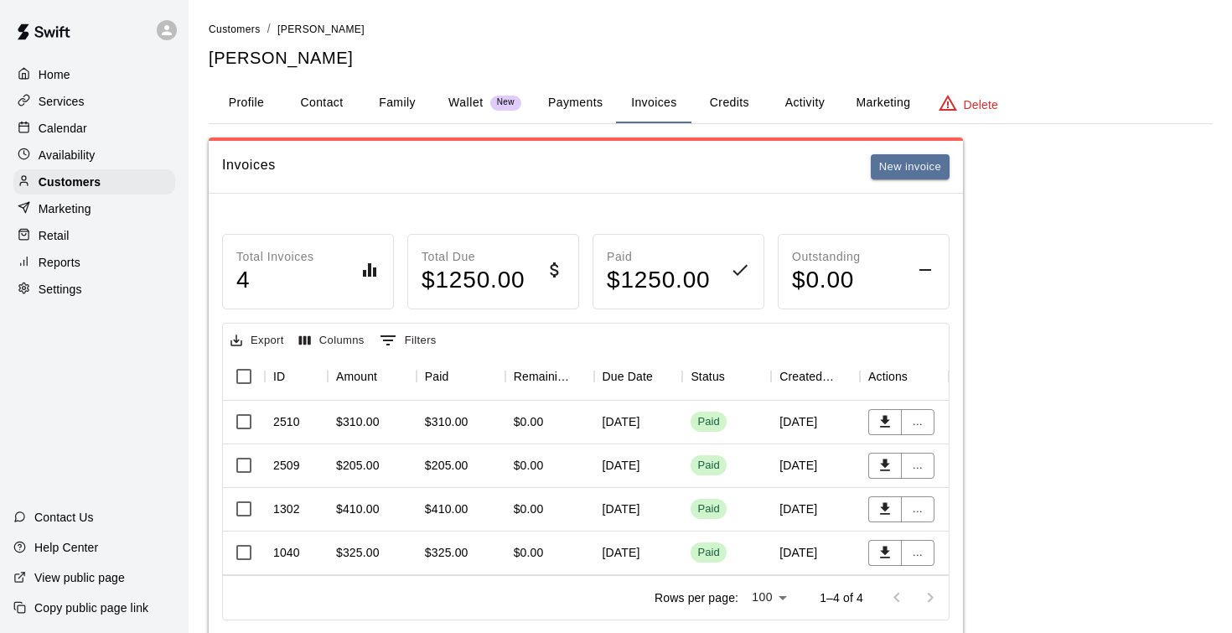
scroll to position [12, 0]
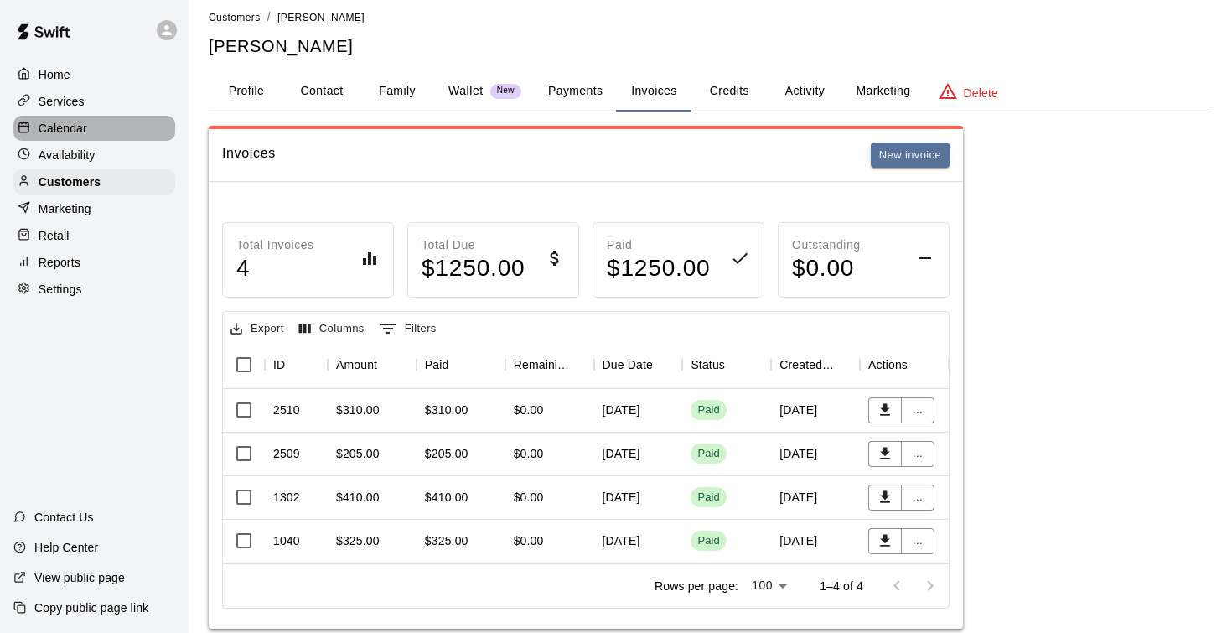
click at [57, 130] on p "Calendar" at bounding box center [63, 128] width 49 height 17
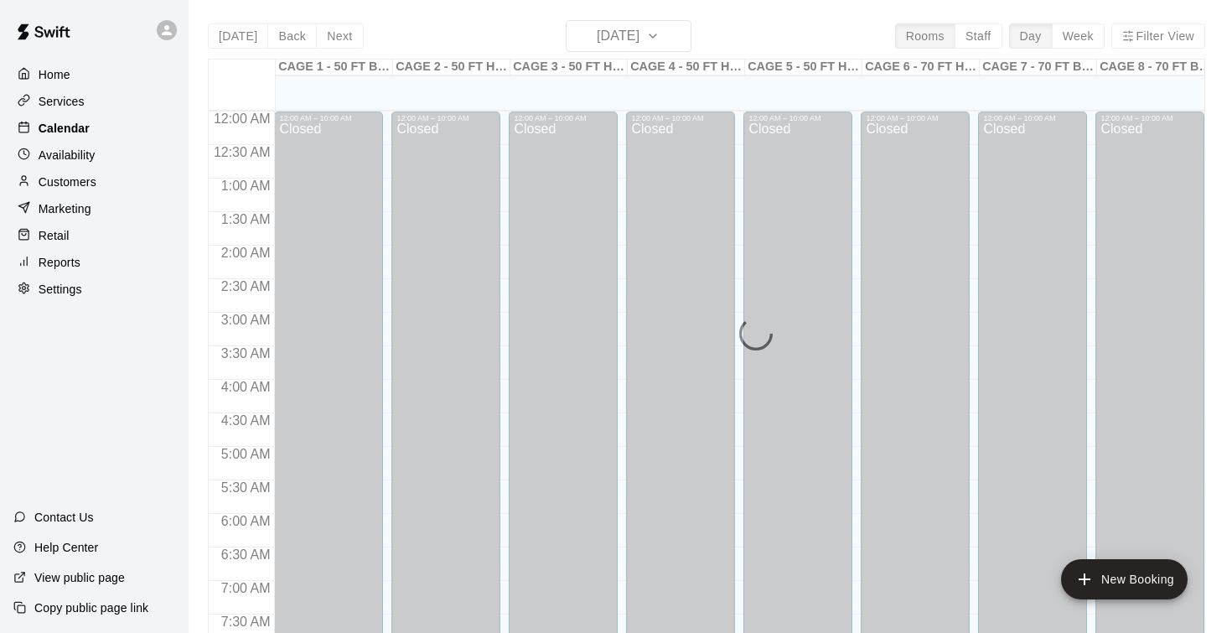
scroll to position [820, 0]
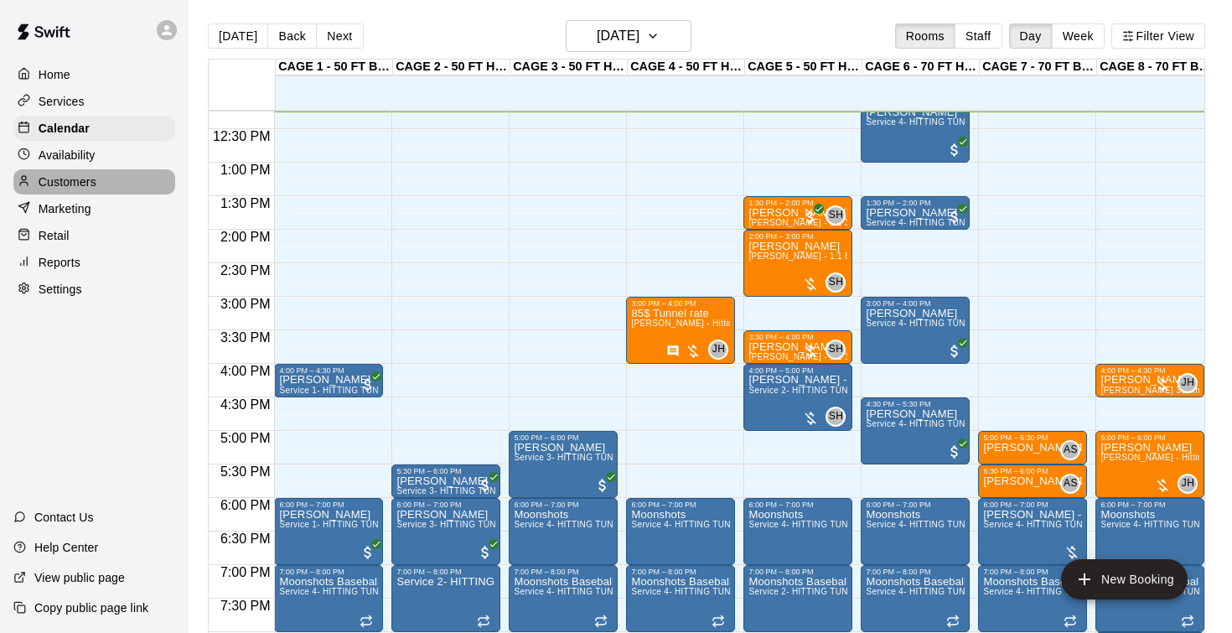
click at [67, 181] on p "Customers" at bounding box center [68, 181] width 58 height 17
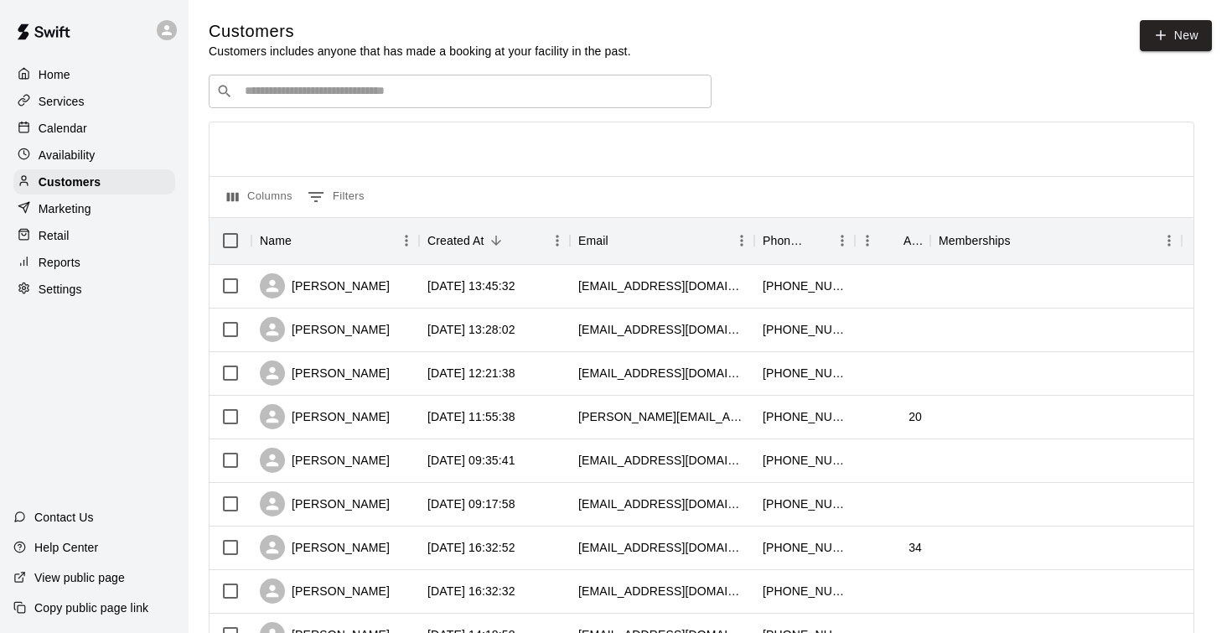
click at [246, 89] on input "Search customers by name or email" at bounding box center [472, 91] width 464 height 17
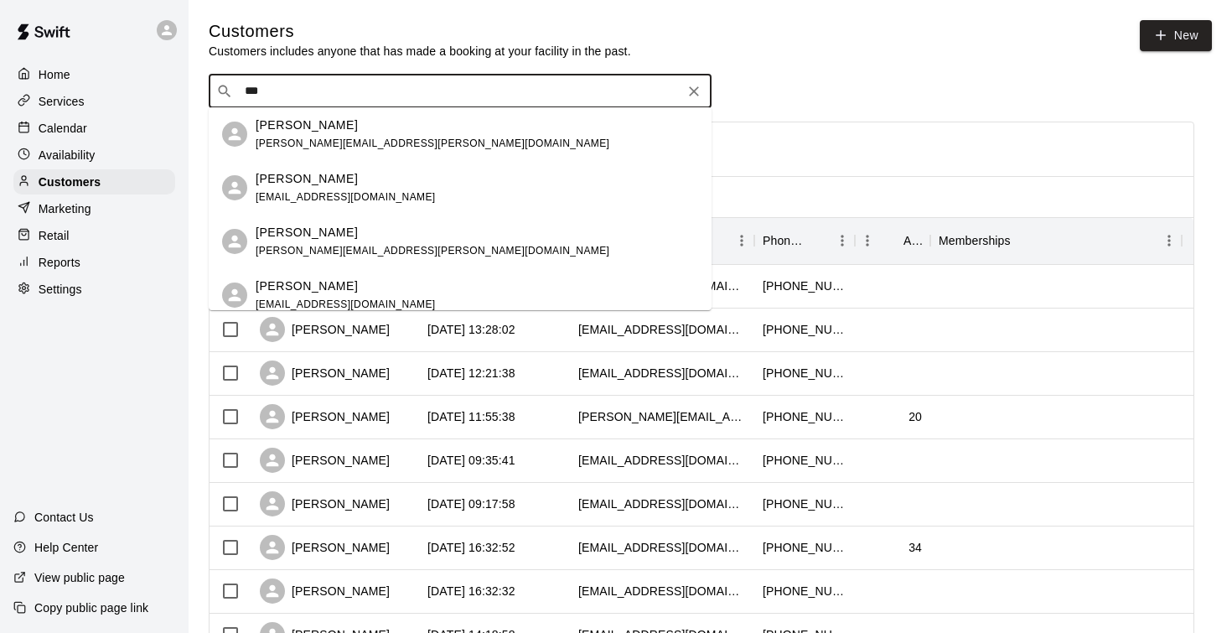
type input "****"
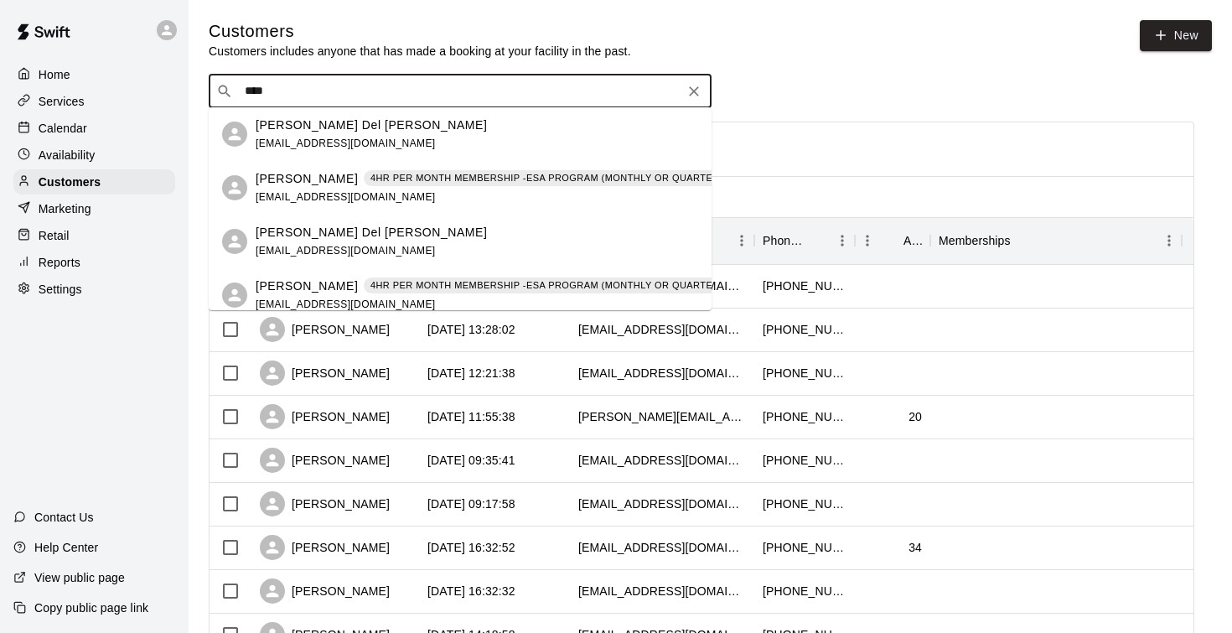
click at [308, 288] on p "Liam Delviken" at bounding box center [307, 286] width 102 height 18
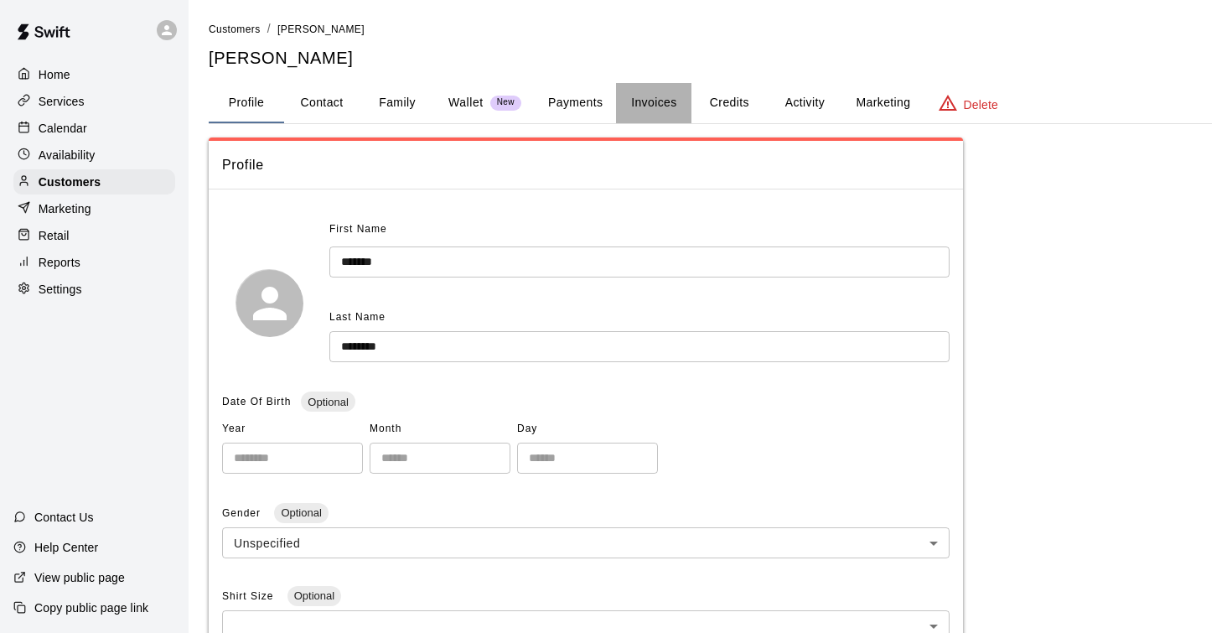
click at [645, 109] on button "Invoices" at bounding box center [653, 103] width 75 height 40
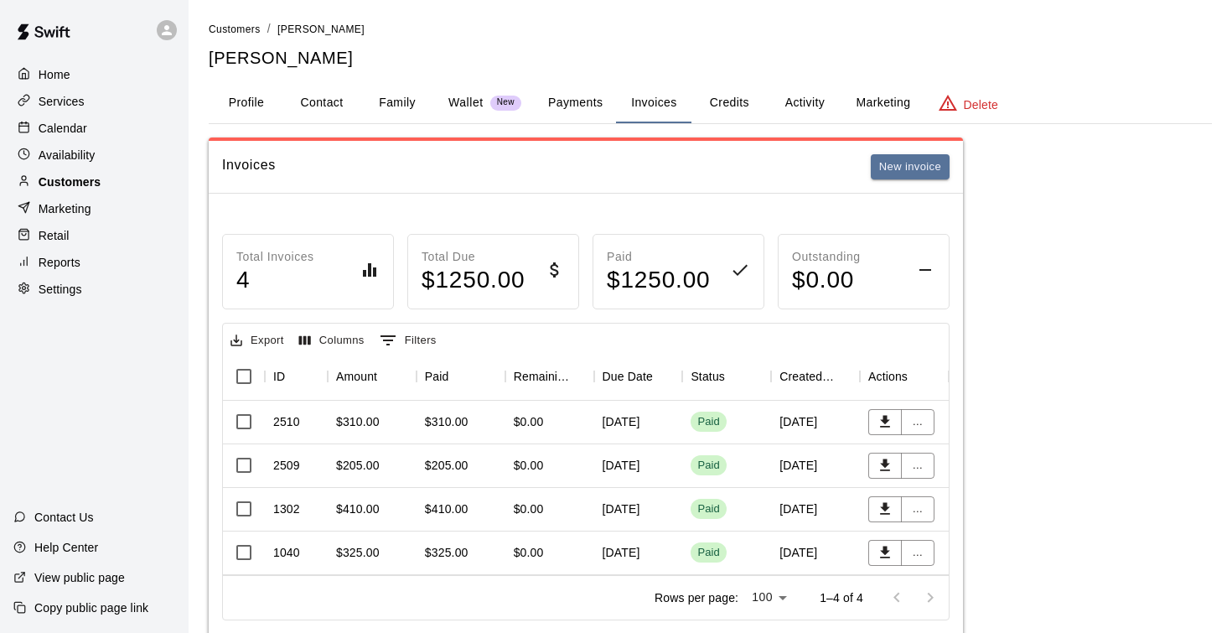
click at [82, 178] on p "Customers" at bounding box center [70, 181] width 62 height 17
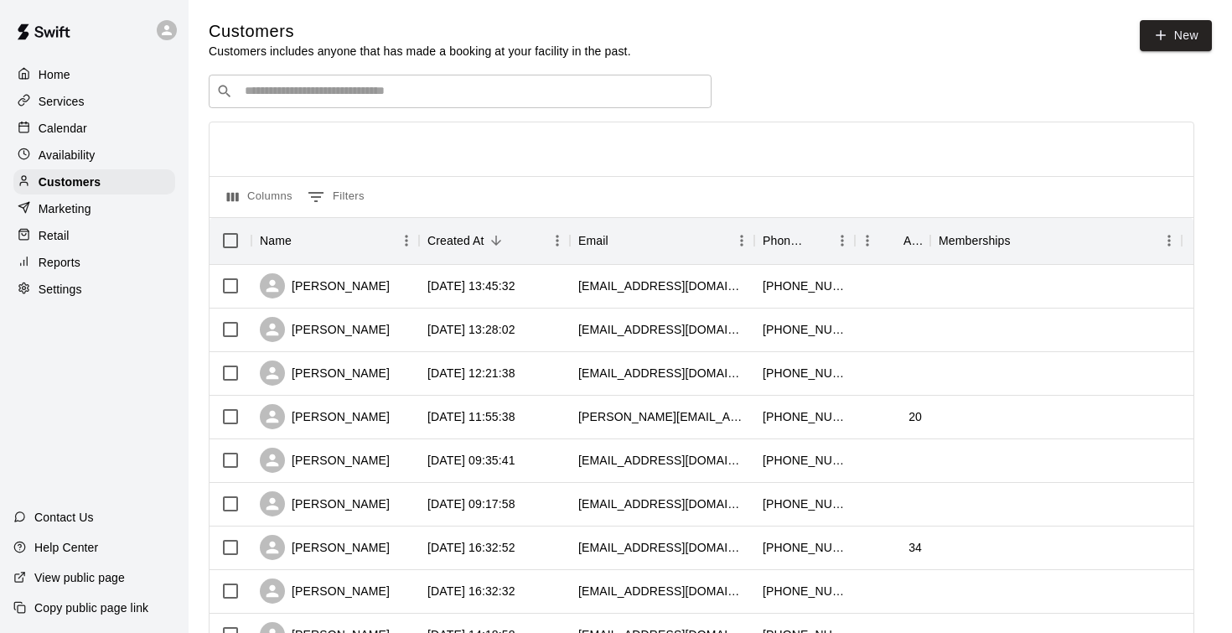
click at [276, 103] on div "​ ​" at bounding box center [460, 92] width 503 height 34
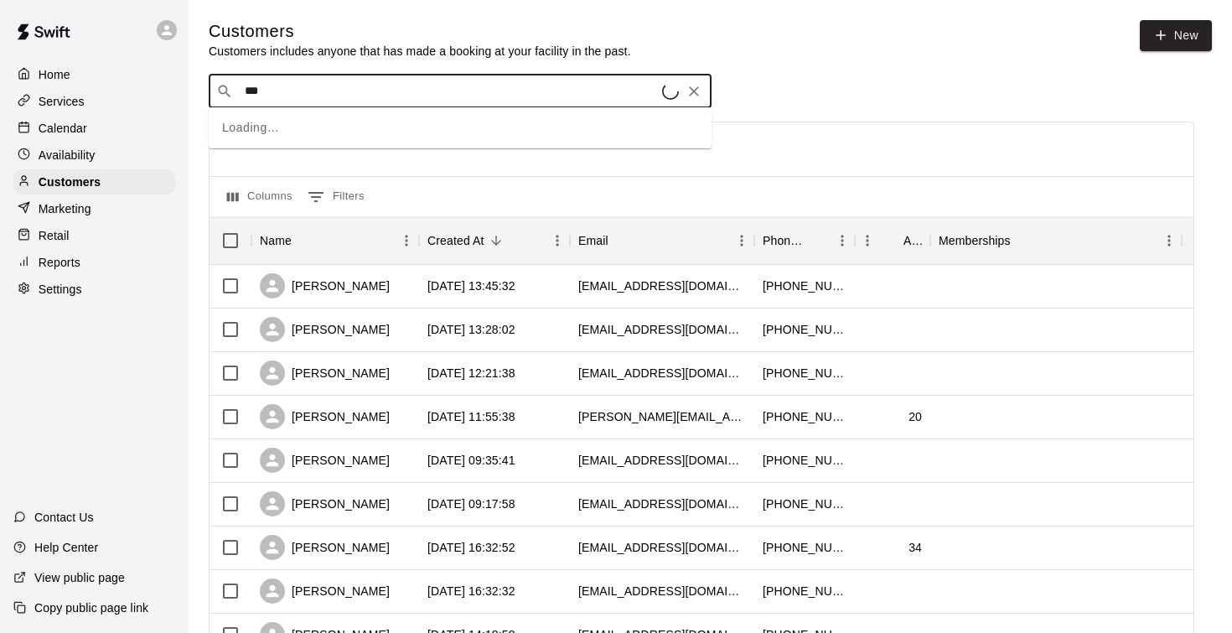
type input "****"
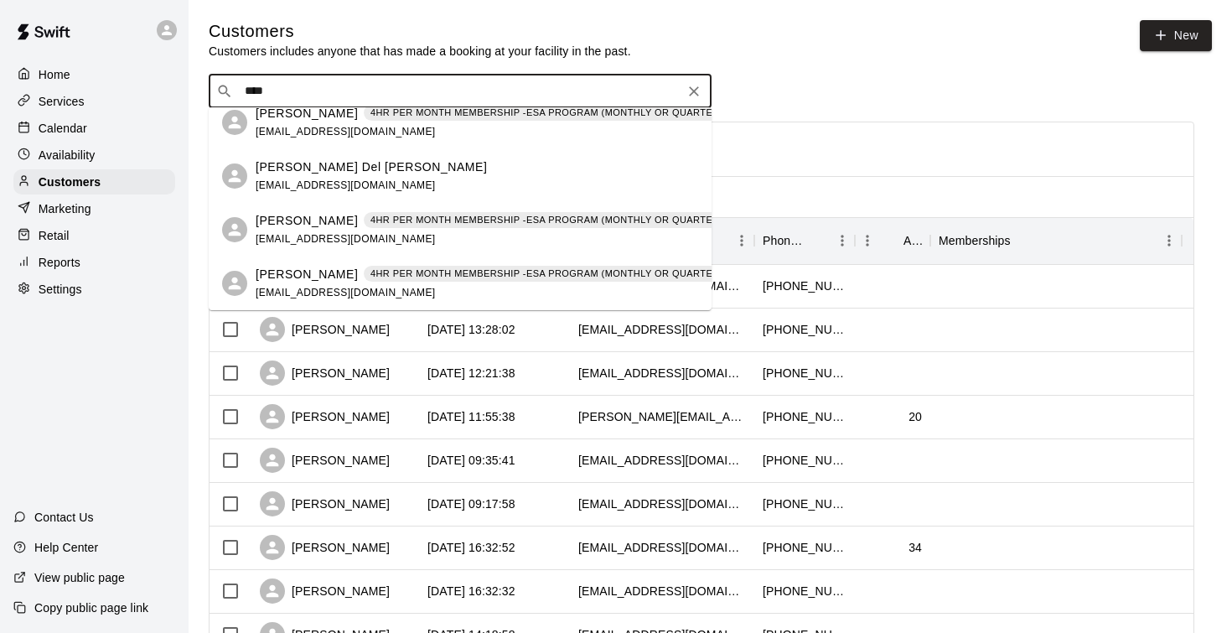
click at [310, 272] on p "Isaiah Delviken" at bounding box center [307, 275] width 102 height 18
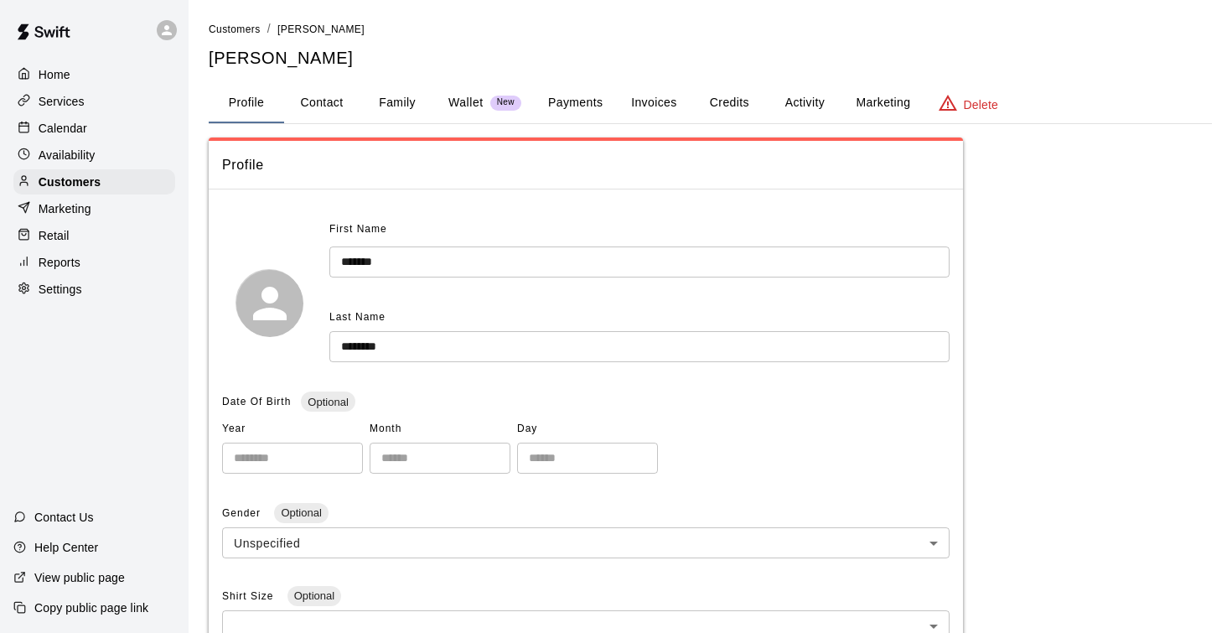
click at [659, 111] on button "Invoices" at bounding box center [653, 103] width 75 height 40
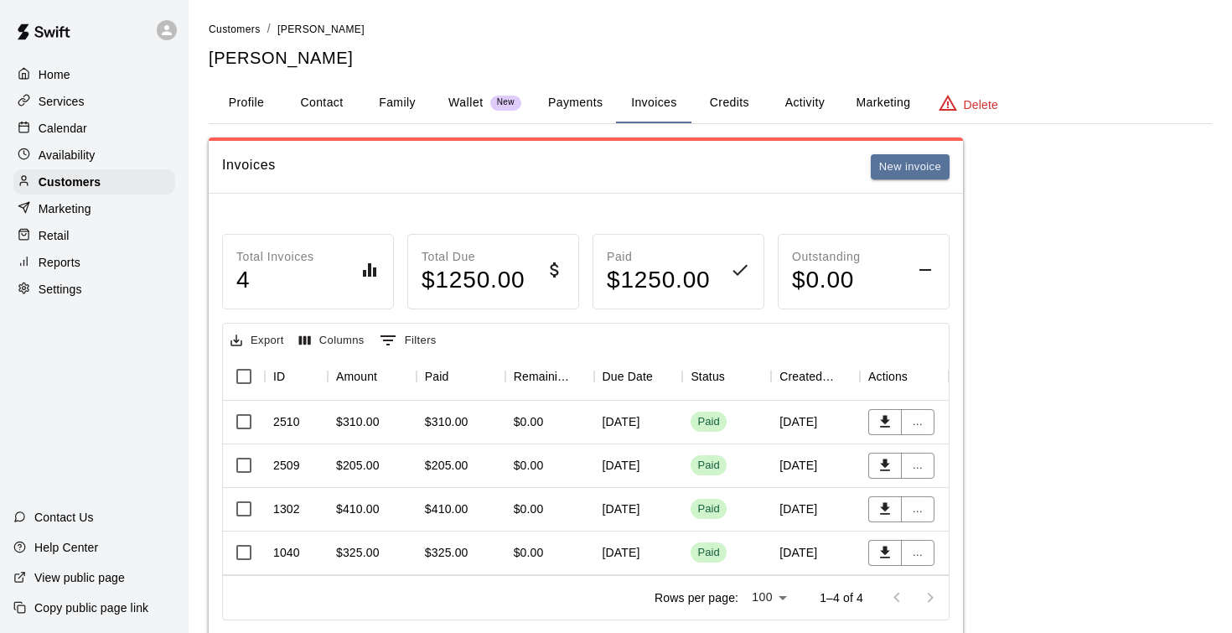
click at [78, 126] on p "Calendar" at bounding box center [63, 128] width 49 height 17
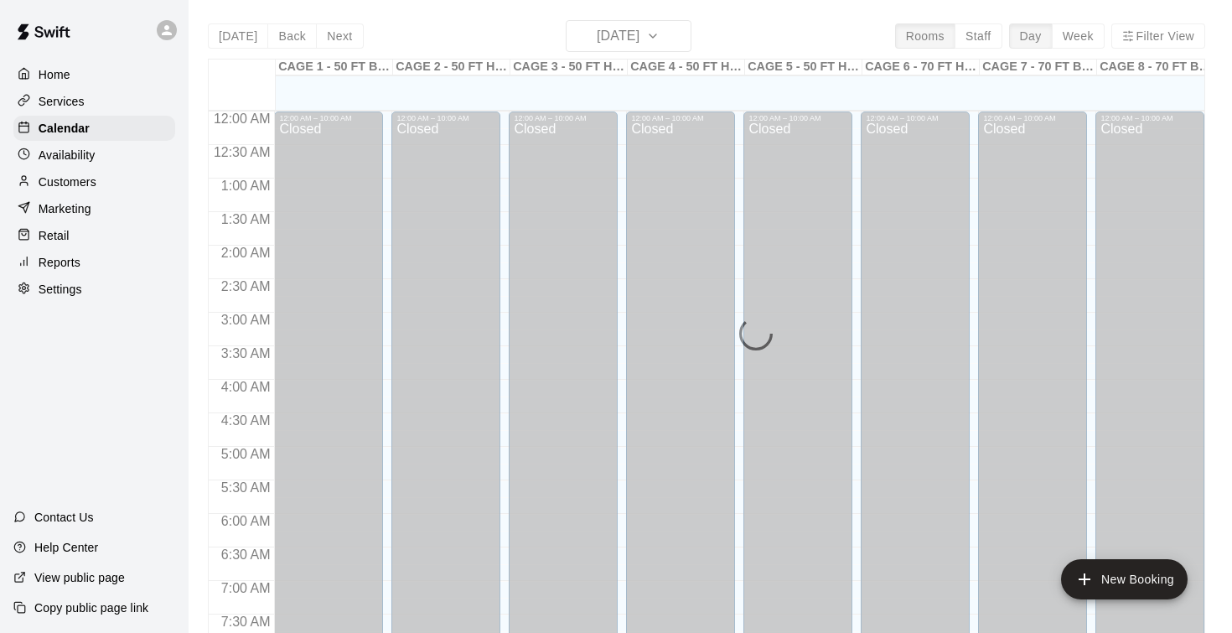
scroll to position [821, 0]
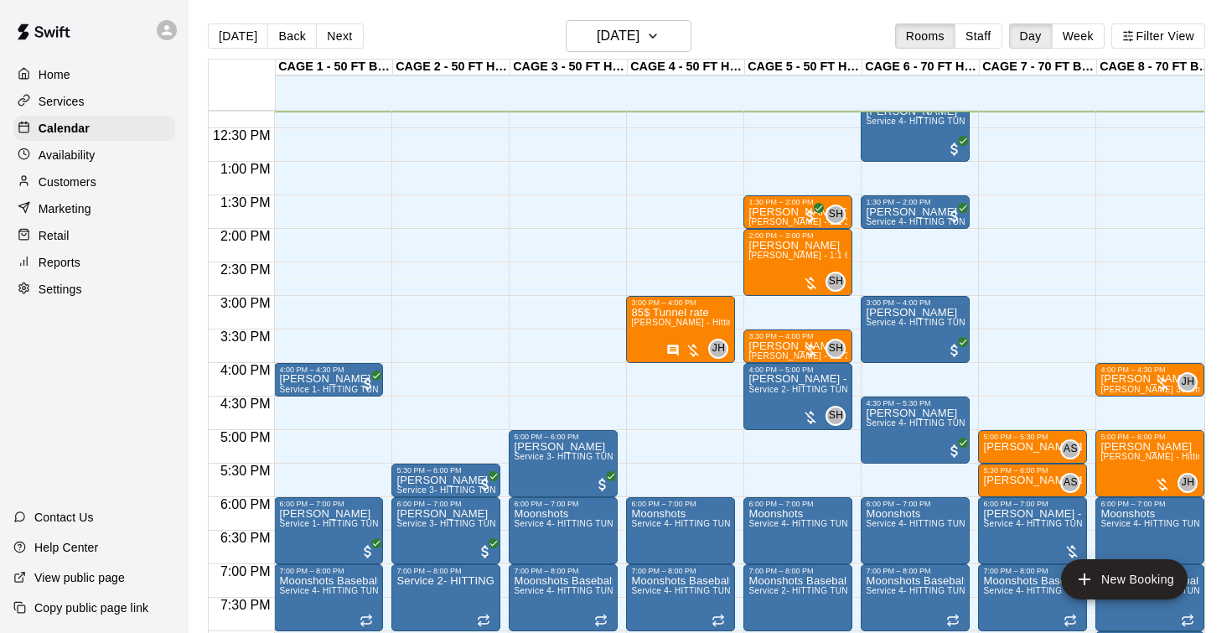
click at [90, 178] on p "Customers" at bounding box center [68, 181] width 58 height 17
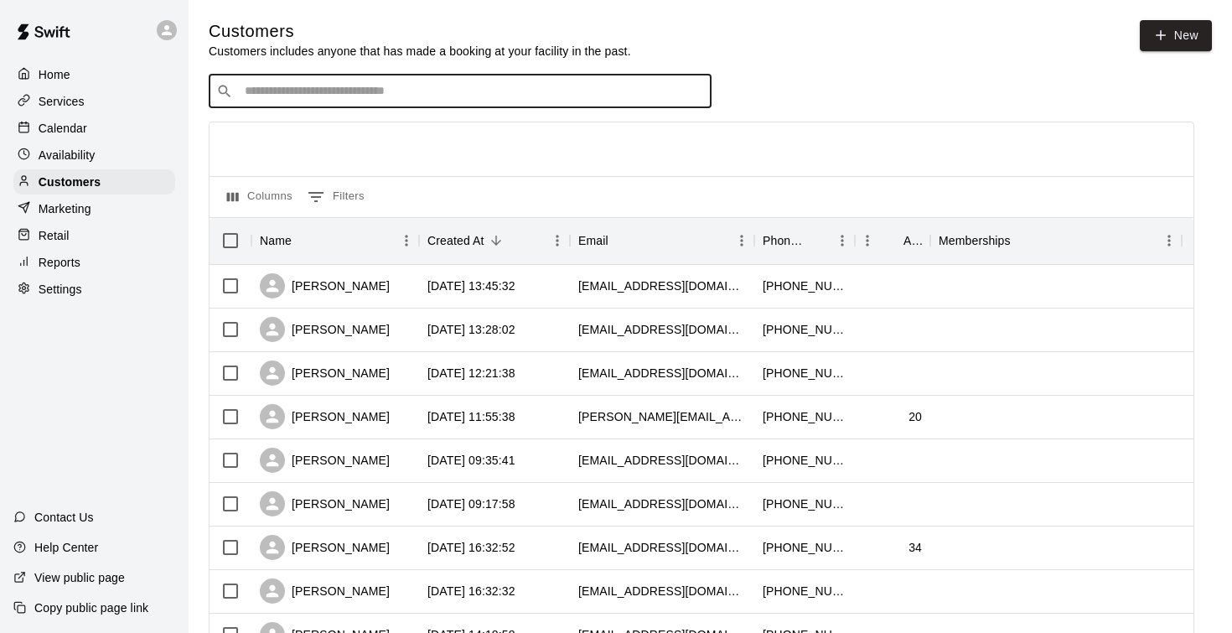
click at [335, 90] on input "Search customers by name or email" at bounding box center [472, 91] width 464 height 17
type input "******"
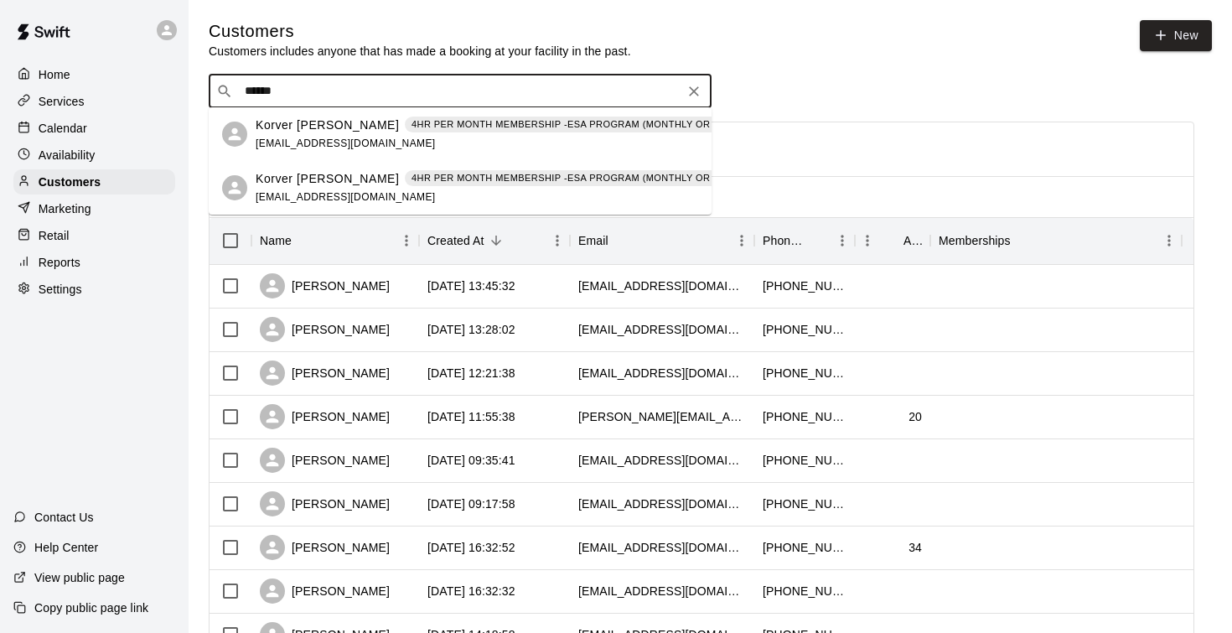
click at [296, 134] on div "Korver Stettler 4HR PER MONTH MEMBERSHIP -ESA PROGRAM (MONTHLY OR QUARTERLY OR …" at bounding box center [549, 134] width 586 height 36
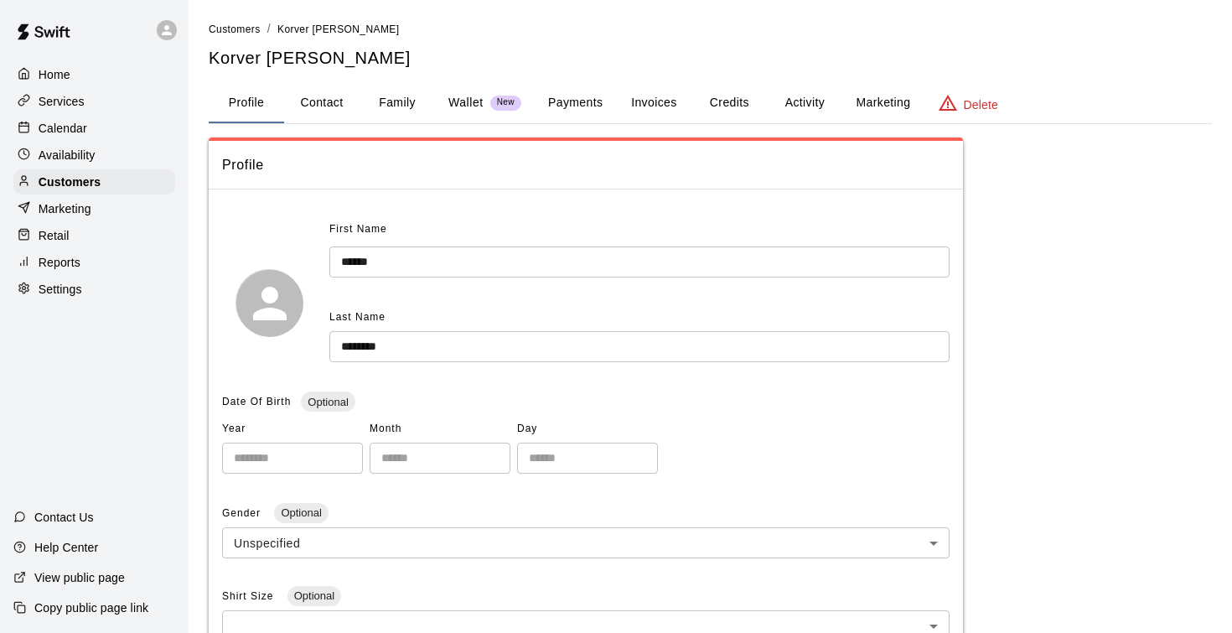
click at [670, 101] on button "Invoices" at bounding box center [653, 103] width 75 height 40
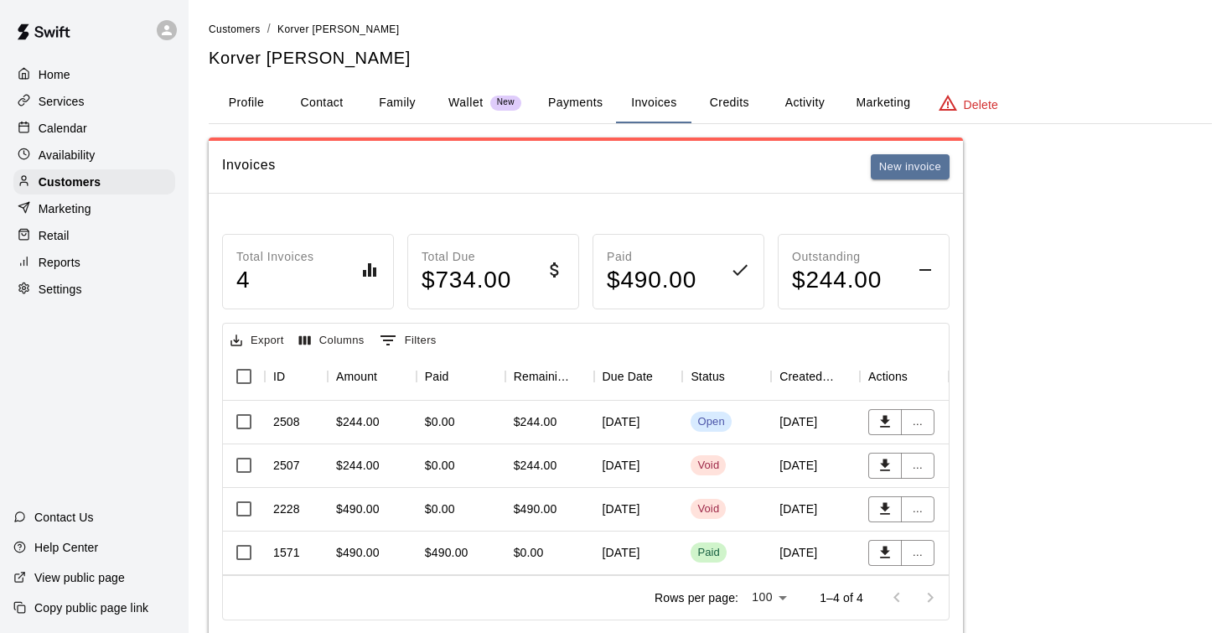
click at [542, 424] on div "$244.00" at bounding box center [536, 421] width 44 height 17
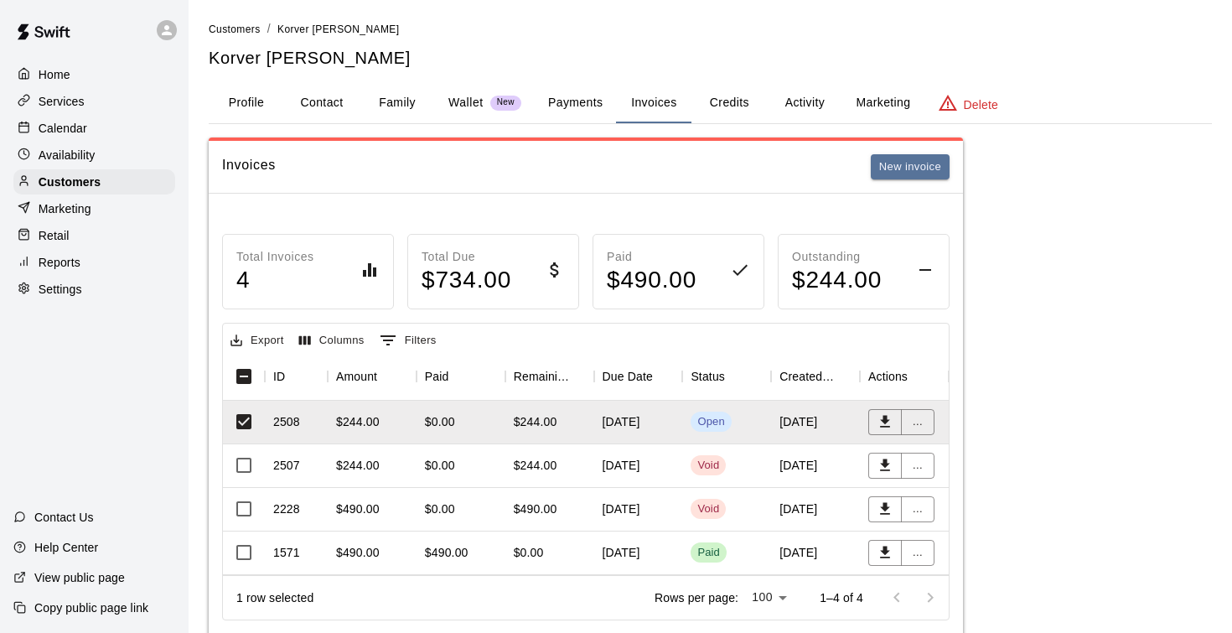
click at [735, 102] on button "Credits" at bounding box center [728, 103] width 75 height 40
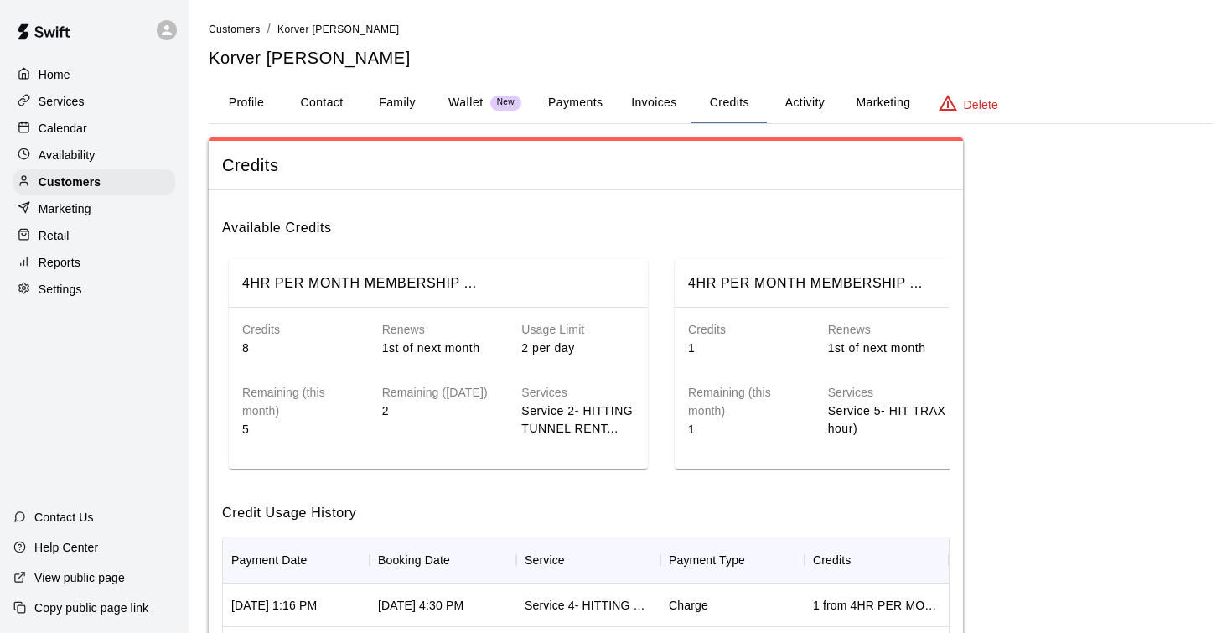
click at [825, 95] on button "Activity" at bounding box center [804, 103] width 75 height 40
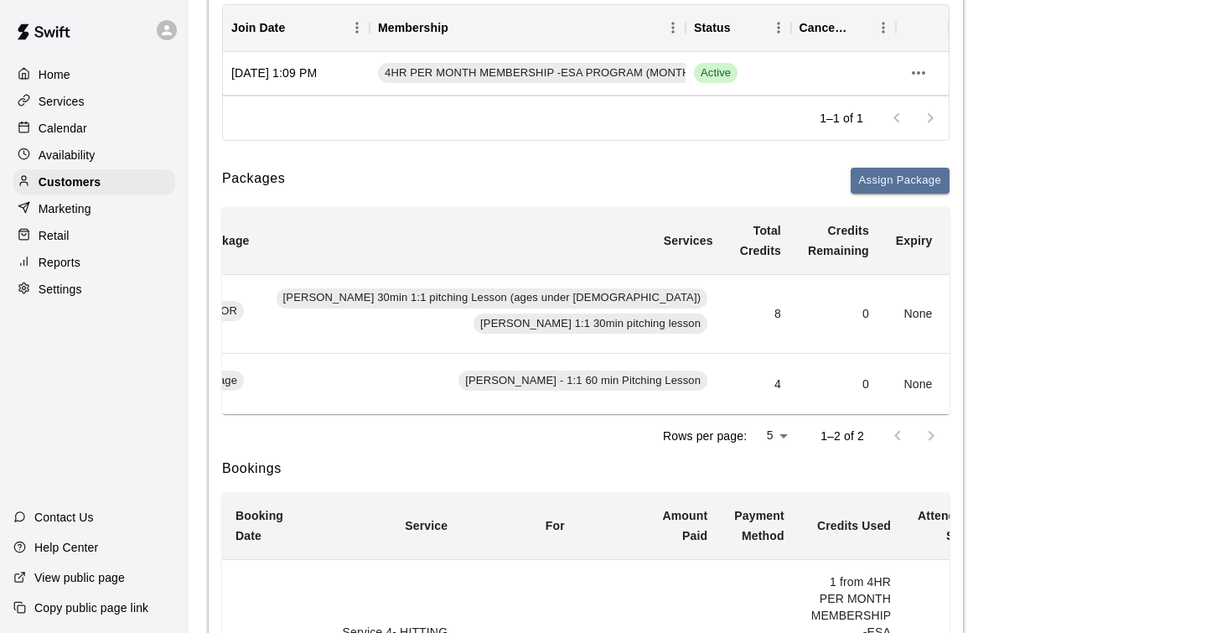
scroll to position [0, 585]
click at [960, 310] on button "Add" at bounding box center [977, 314] width 34 height 26
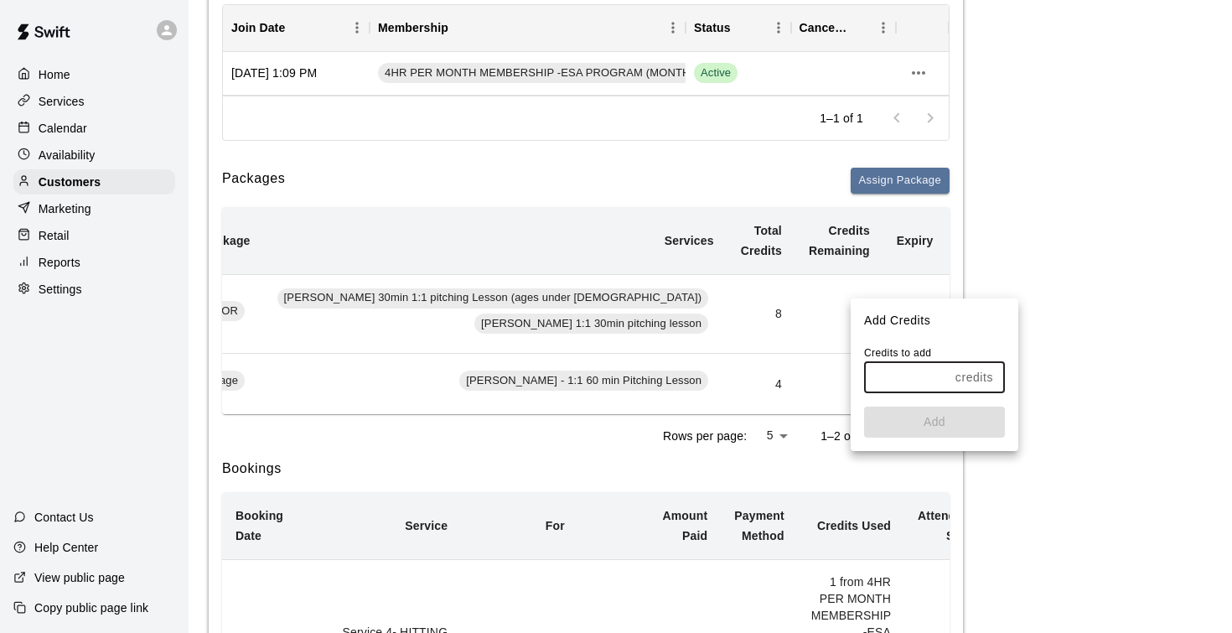
click at [895, 367] on input "text" at bounding box center [906, 377] width 85 height 31
type input "*"
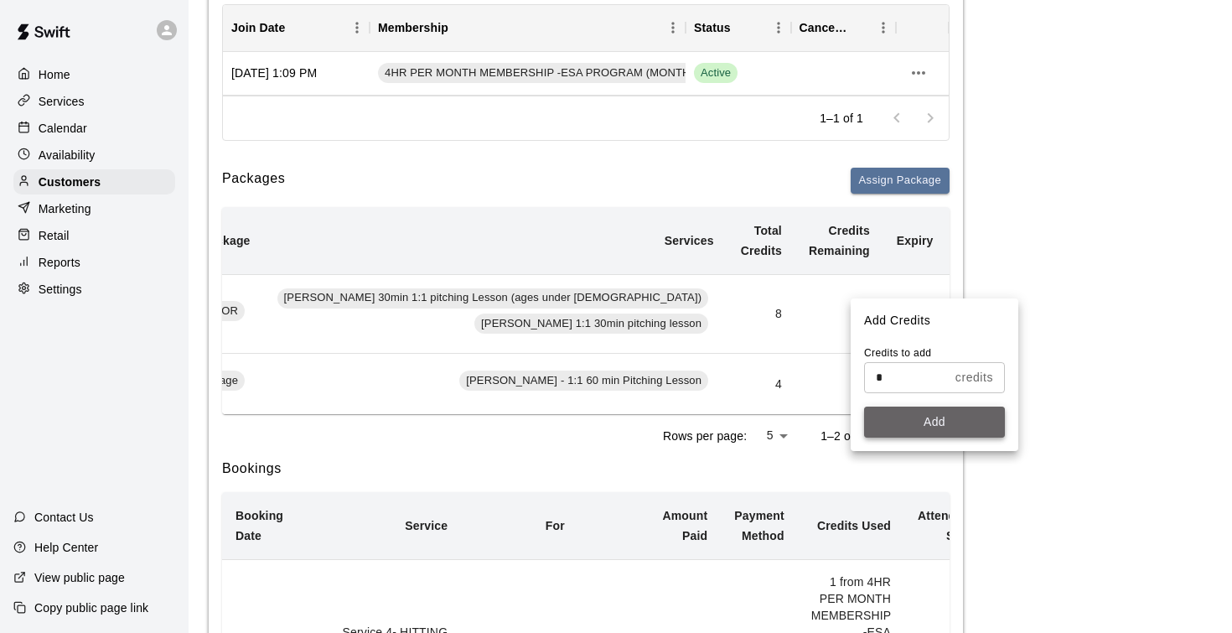
click at [907, 418] on button "Add" at bounding box center [934, 421] width 141 height 31
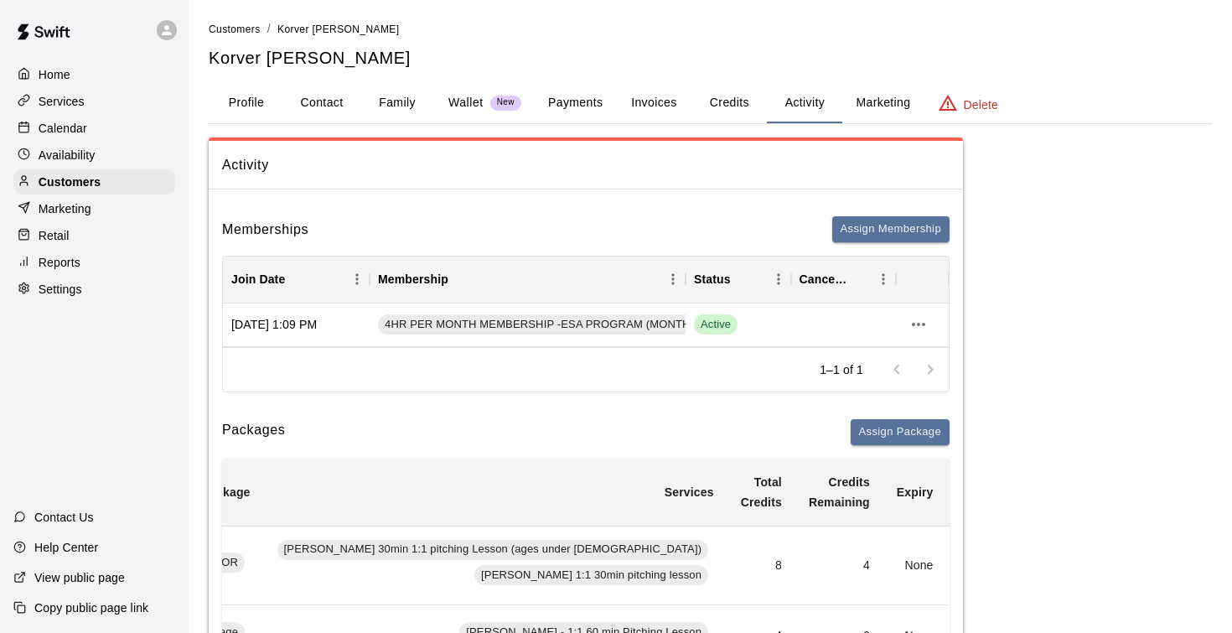
scroll to position [0, 0]
click at [661, 96] on button "Invoices" at bounding box center [653, 103] width 75 height 40
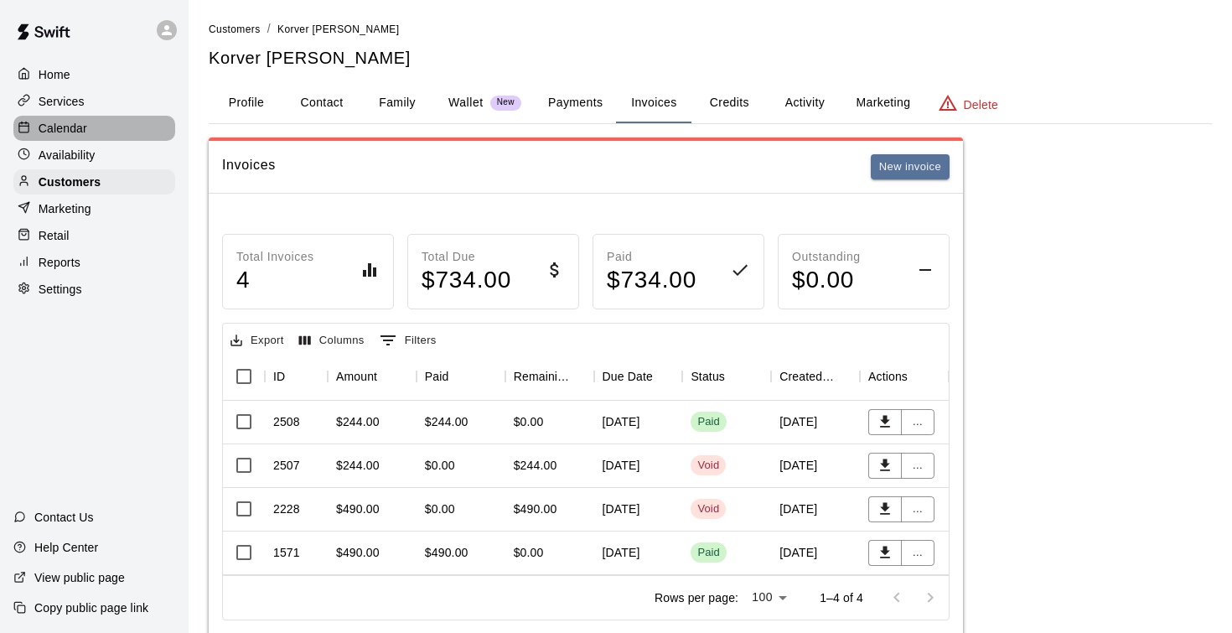
click at [81, 131] on p "Calendar" at bounding box center [63, 128] width 49 height 17
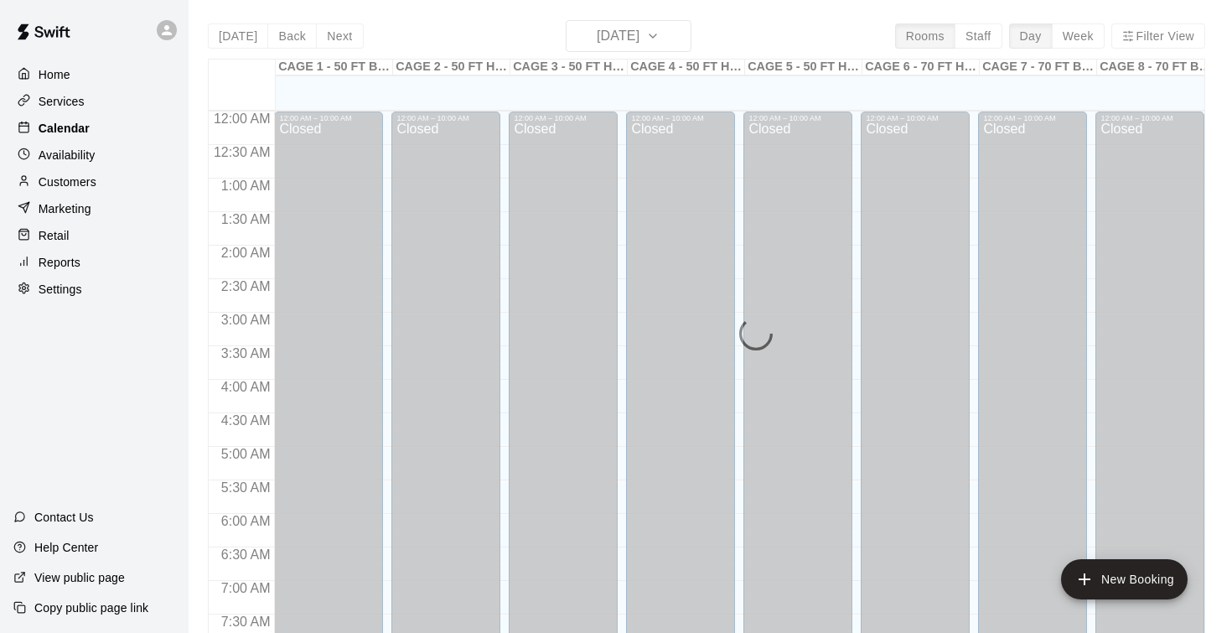
scroll to position [824, 0]
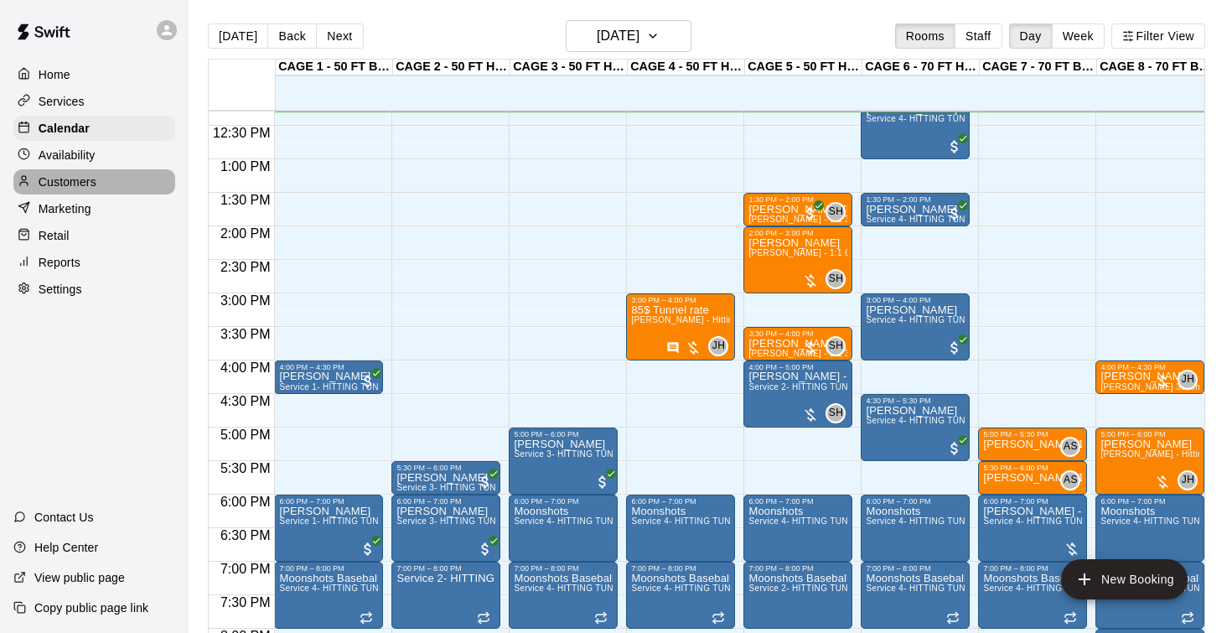
click at [90, 184] on p "Customers" at bounding box center [68, 181] width 58 height 17
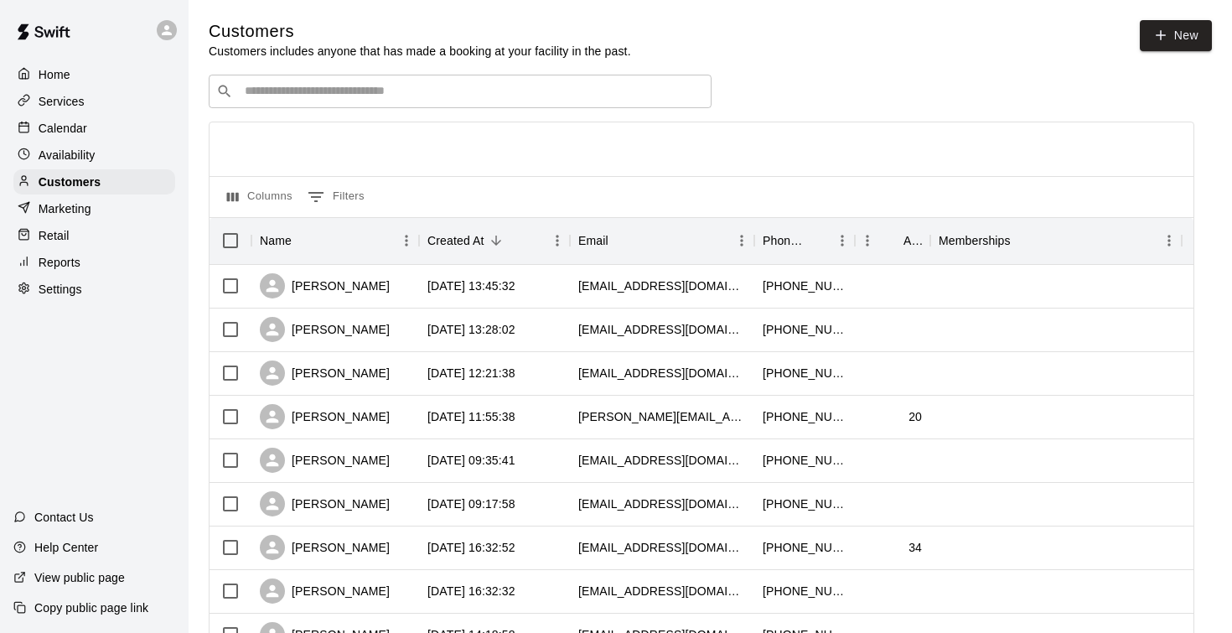
click at [267, 80] on div "​ ​" at bounding box center [460, 92] width 503 height 34
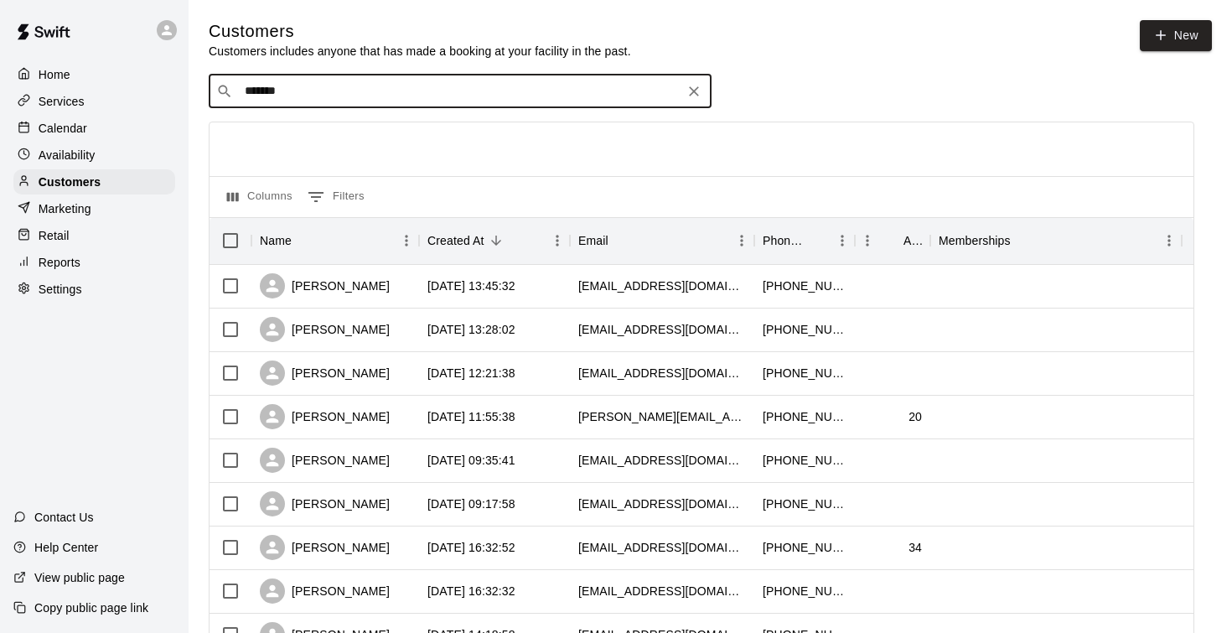
type input "********"
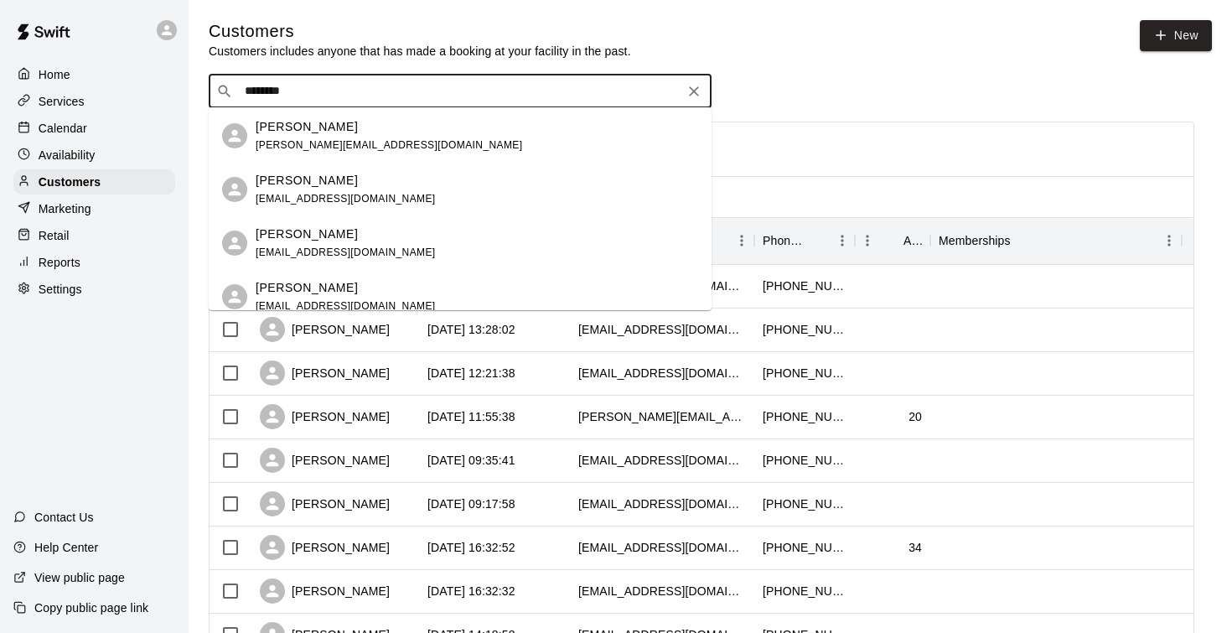
scroll to position [267, 0]
click at [327, 190] on div "Michael Anderson cody83anderson@hotmail.com" at bounding box center [346, 189] width 180 height 36
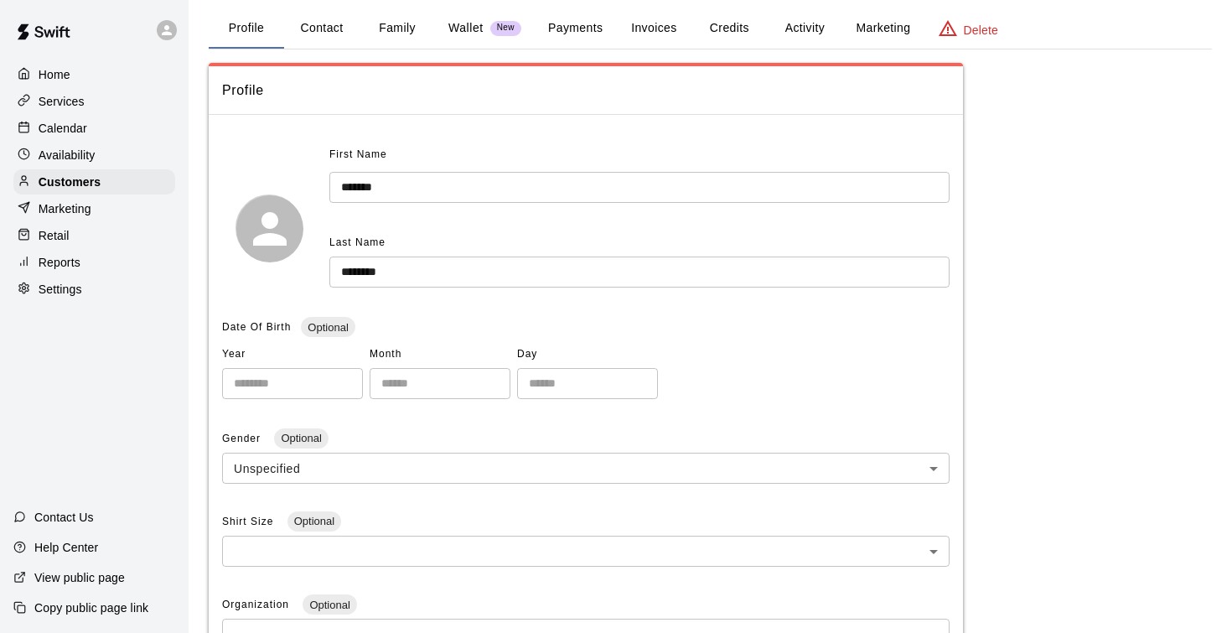
scroll to position [61, 0]
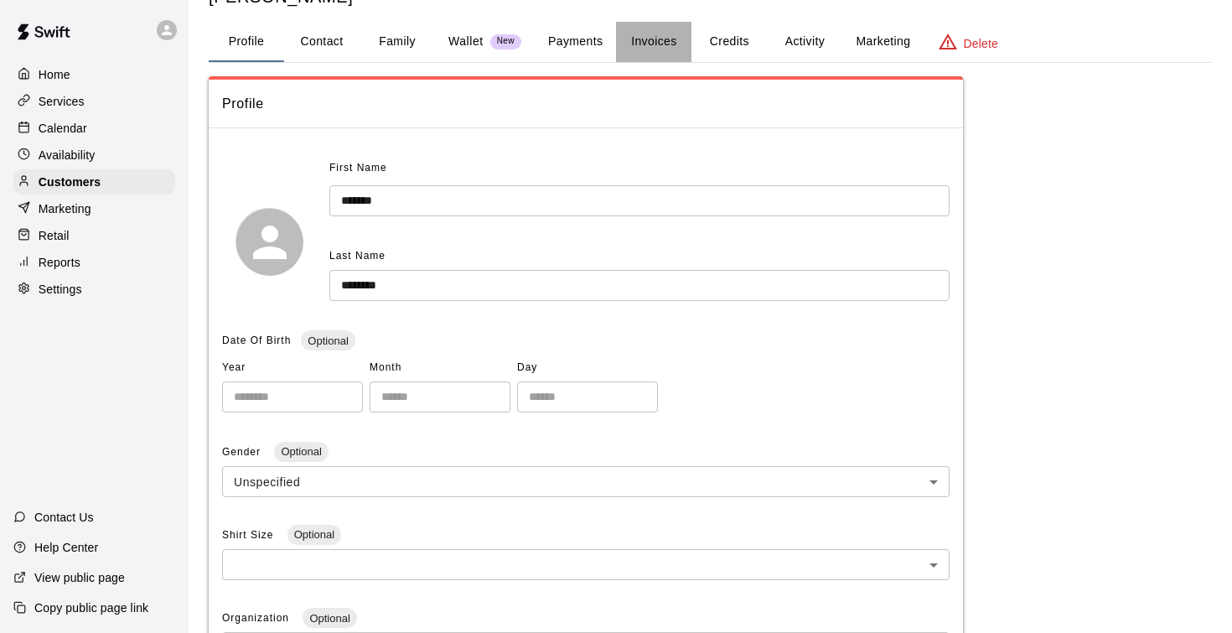
click at [638, 45] on button "Invoices" at bounding box center [653, 42] width 75 height 40
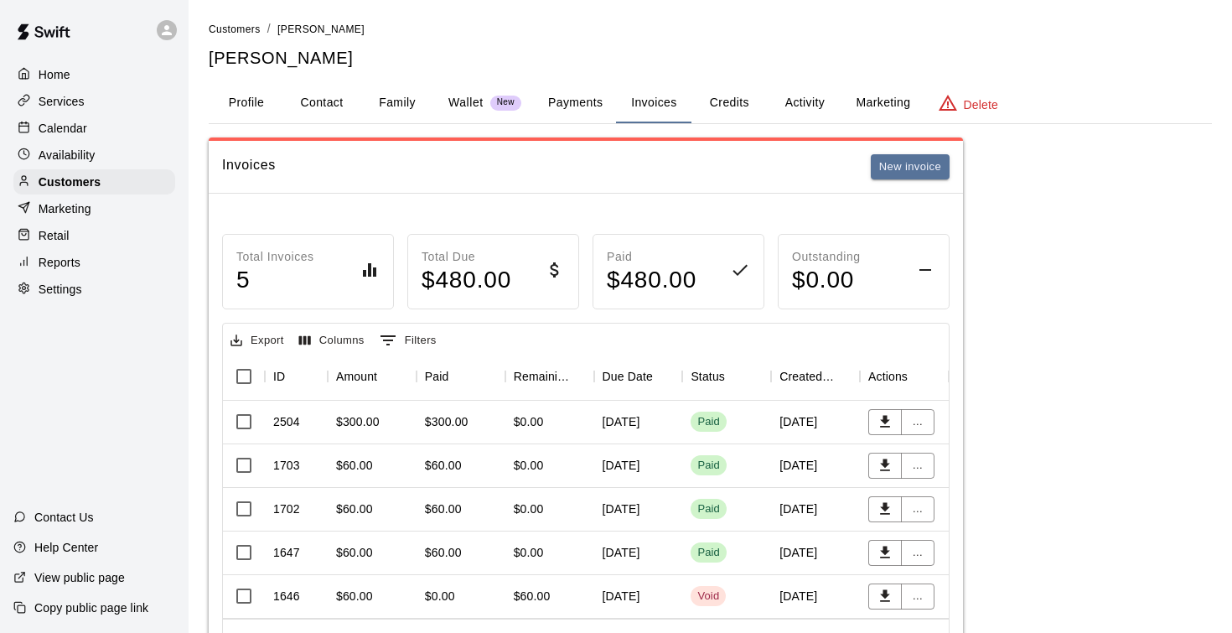
scroll to position [0, 0]
click at [67, 130] on p "Calendar" at bounding box center [63, 128] width 49 height 17
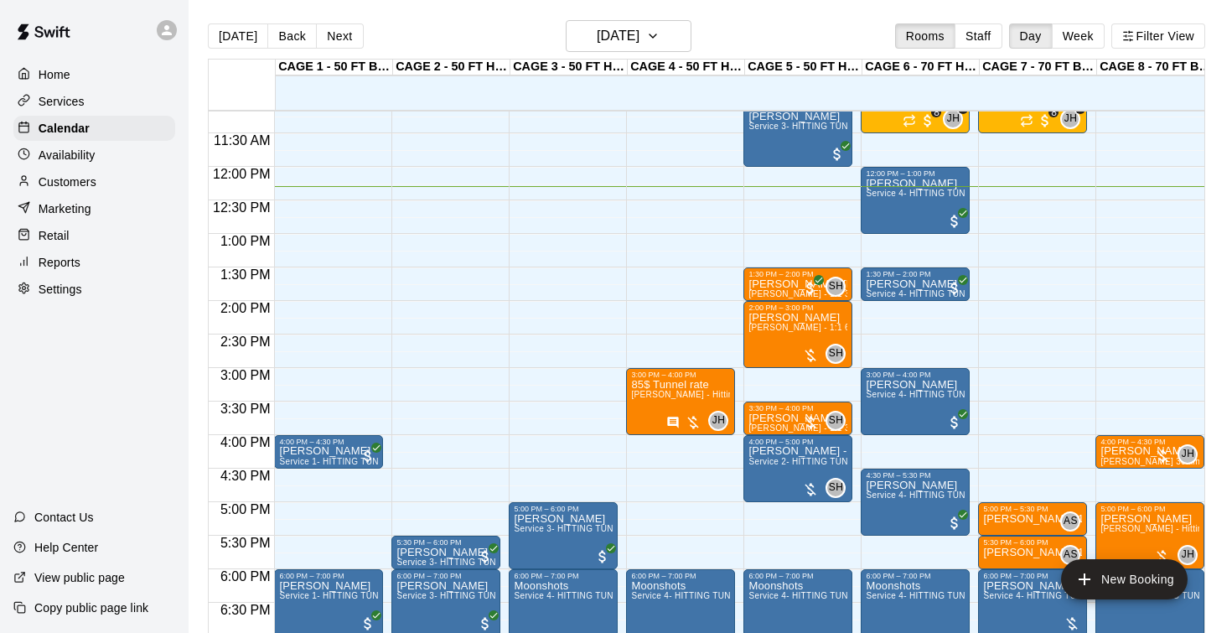
scroll to position [764, 0]
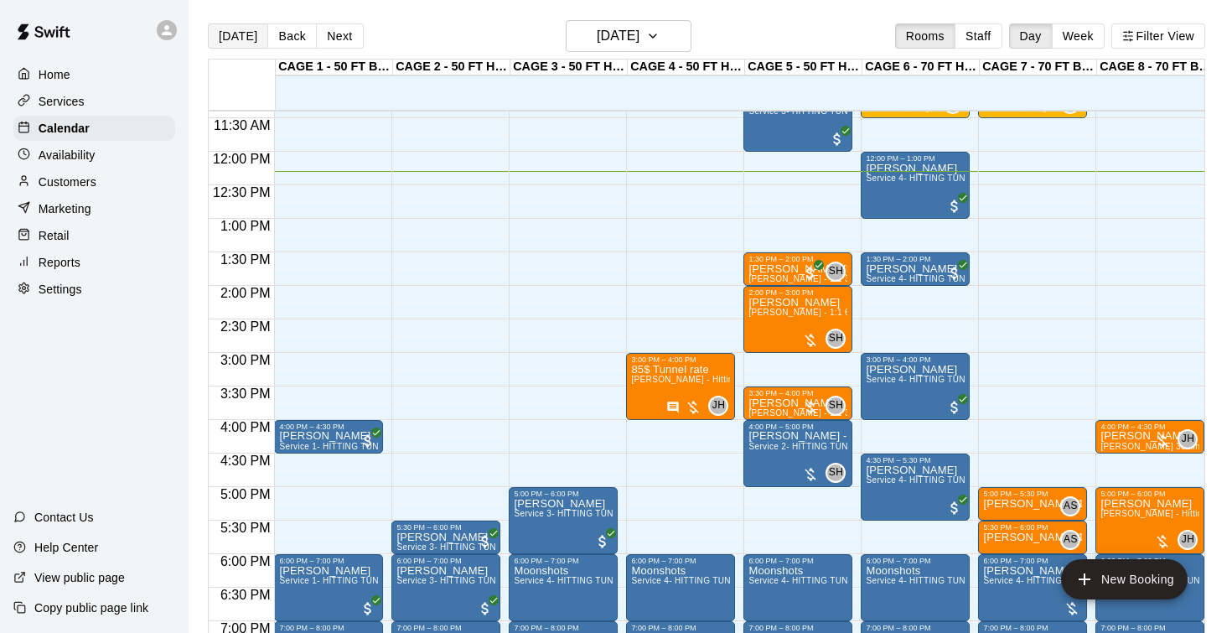
click at [226, 34] on button "[DATE]" at bounding box center [238, 35] width 60 height 25
click at [60, 74] on p "Home" at bounding box center [55, 74] width 32 height 17
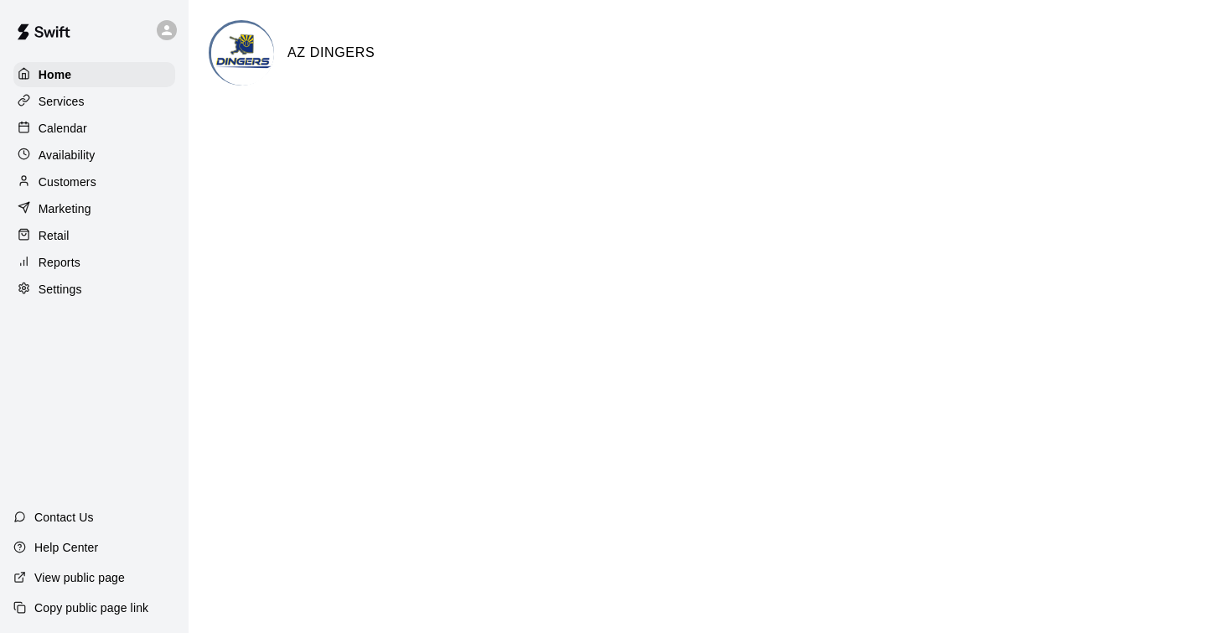
click at [64, 131] on p "Calendar" at bounding box center [63, 128] width 49 height 17
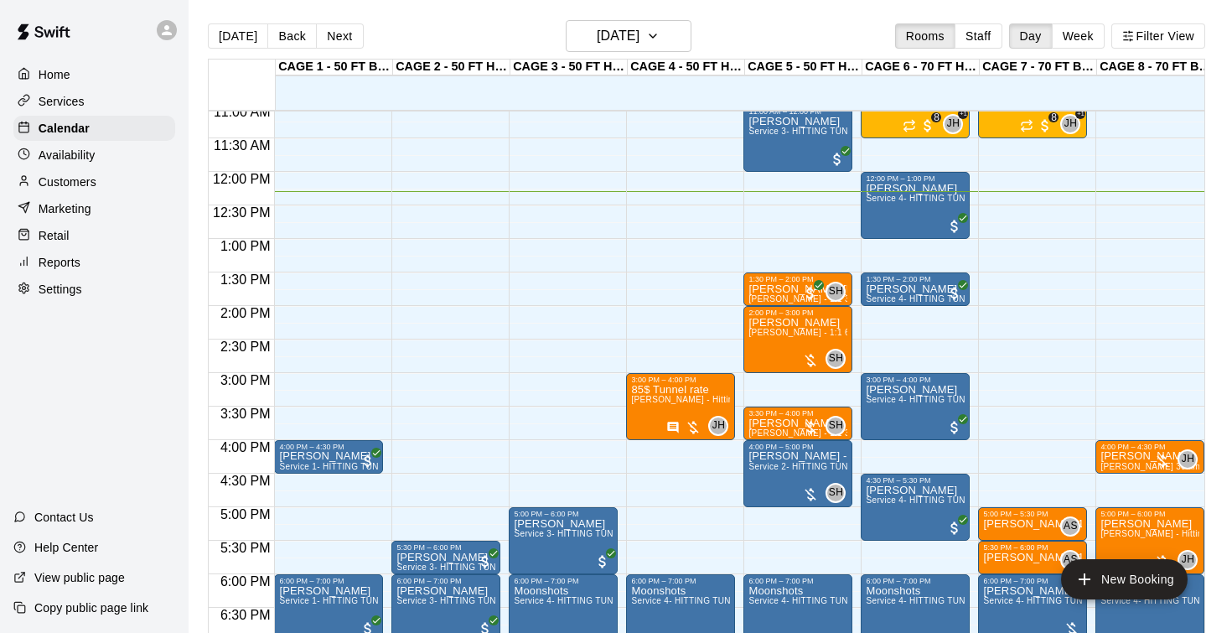
scroll to position [745, 0]
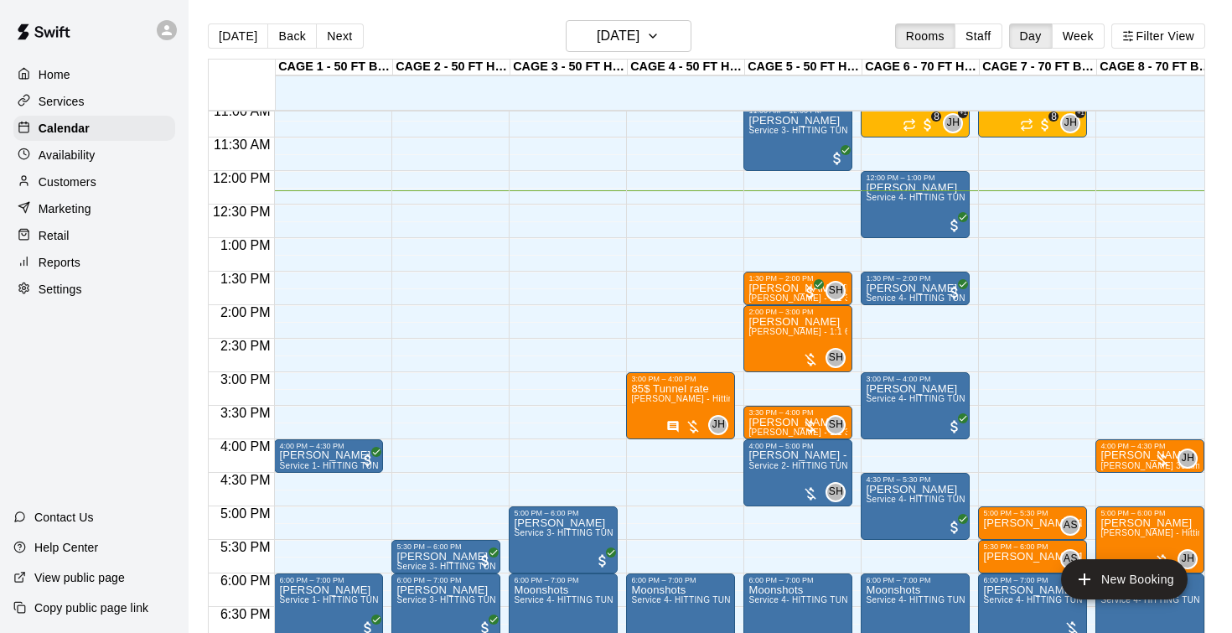
click at [66, 183] on p "Customers" at bounding box center [68, 181] width 58 height 17
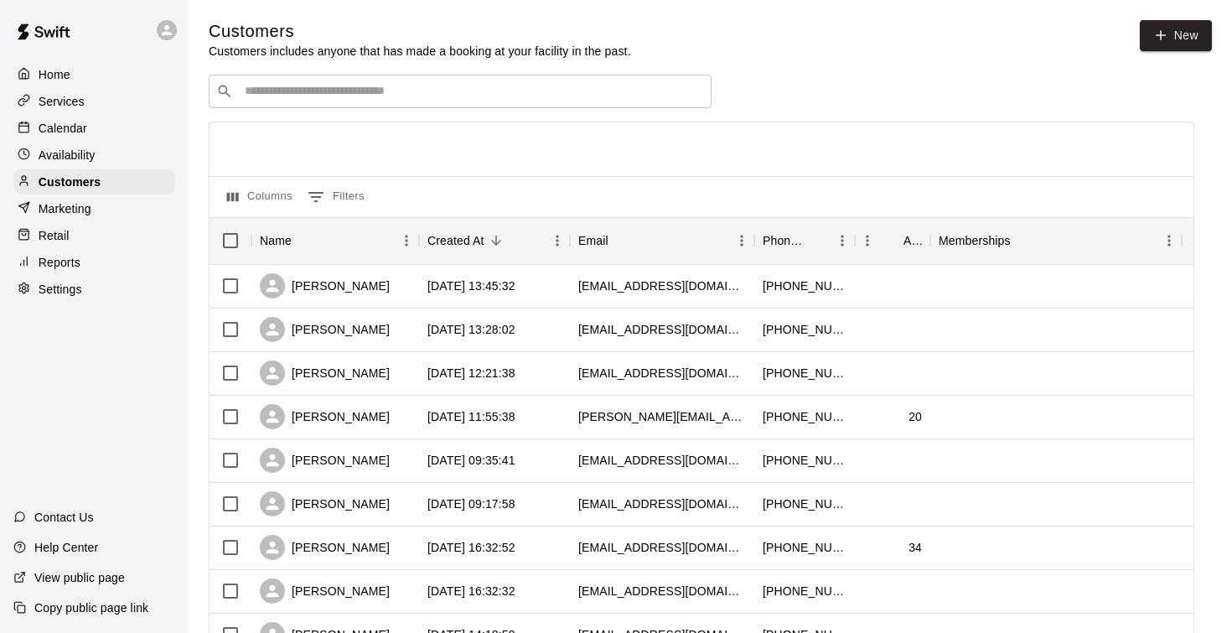
click at [268, 92] on input "Search customers by name or email" at bounding box center [472, 91] width 464 height 17
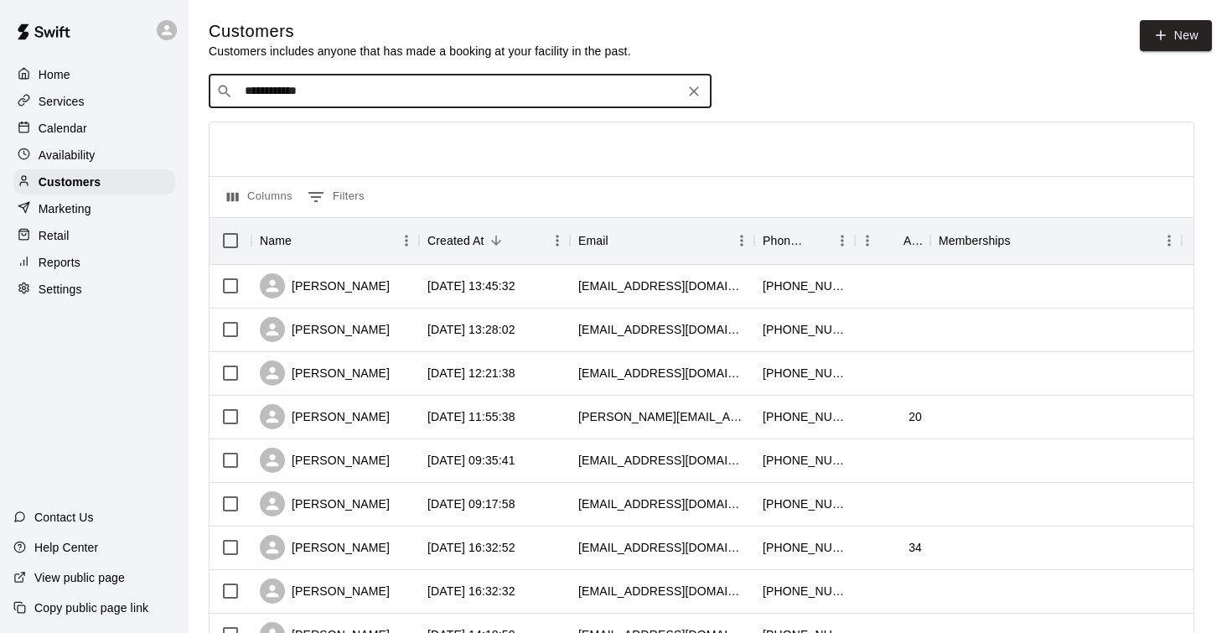
type input "**********"
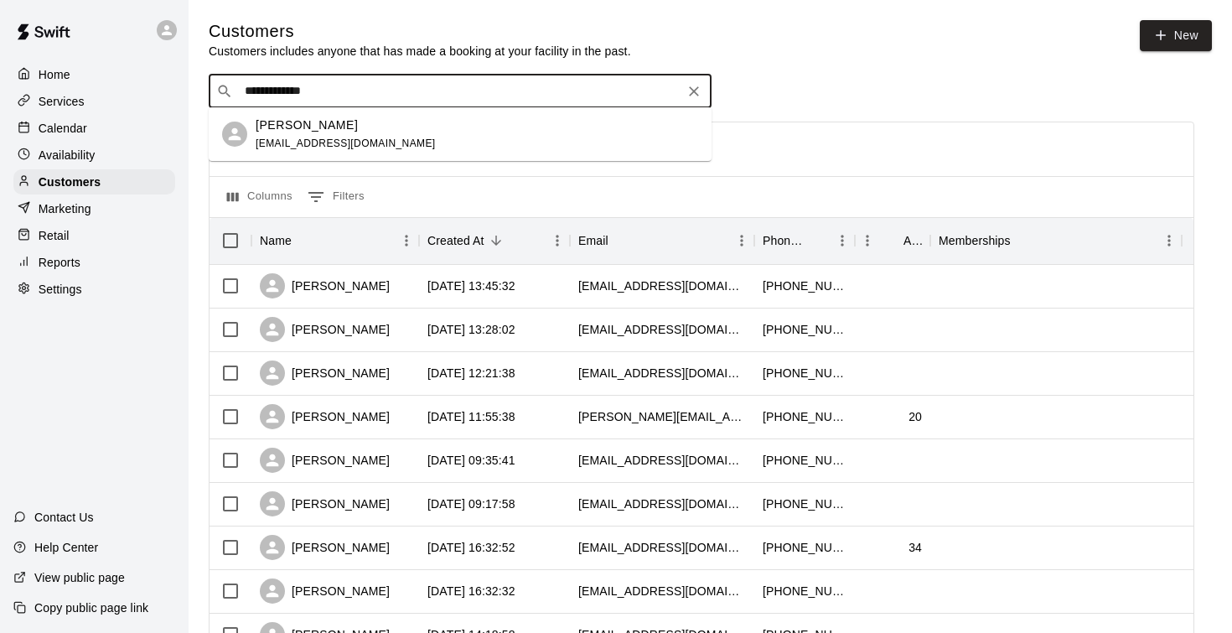
click at [261, 132] on p "Dan Armstrong" at bounding box center [307, 125] width 102 height 18
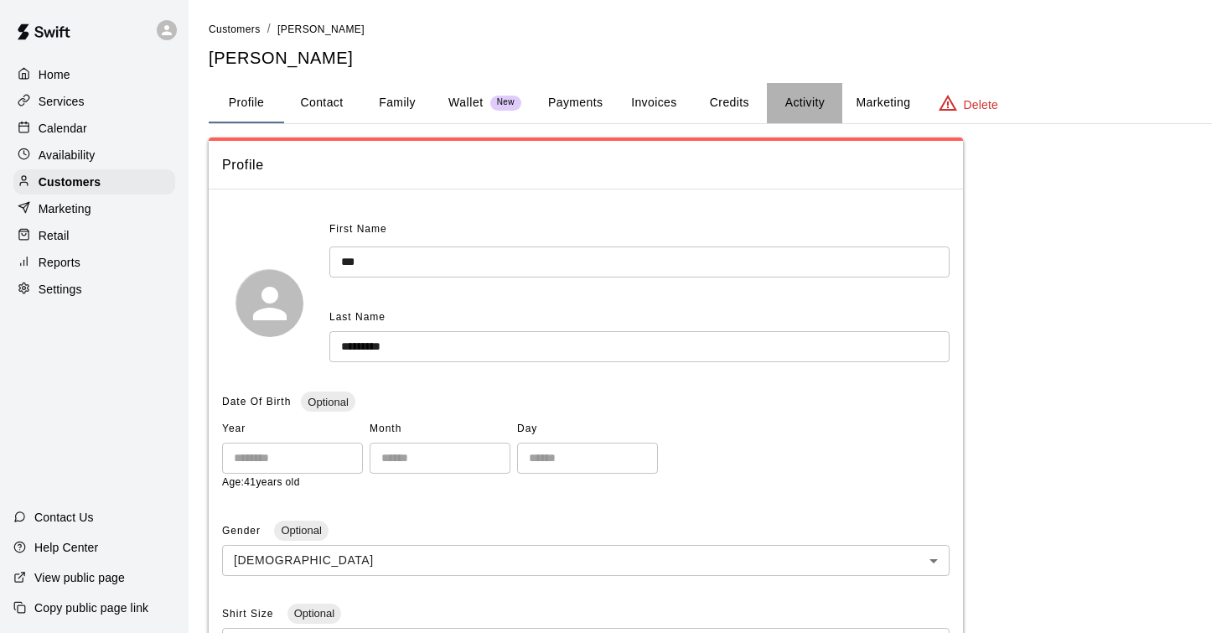
click at [801, 111] on button "Activity" at bounding box center [804, 103] width 75 height 40
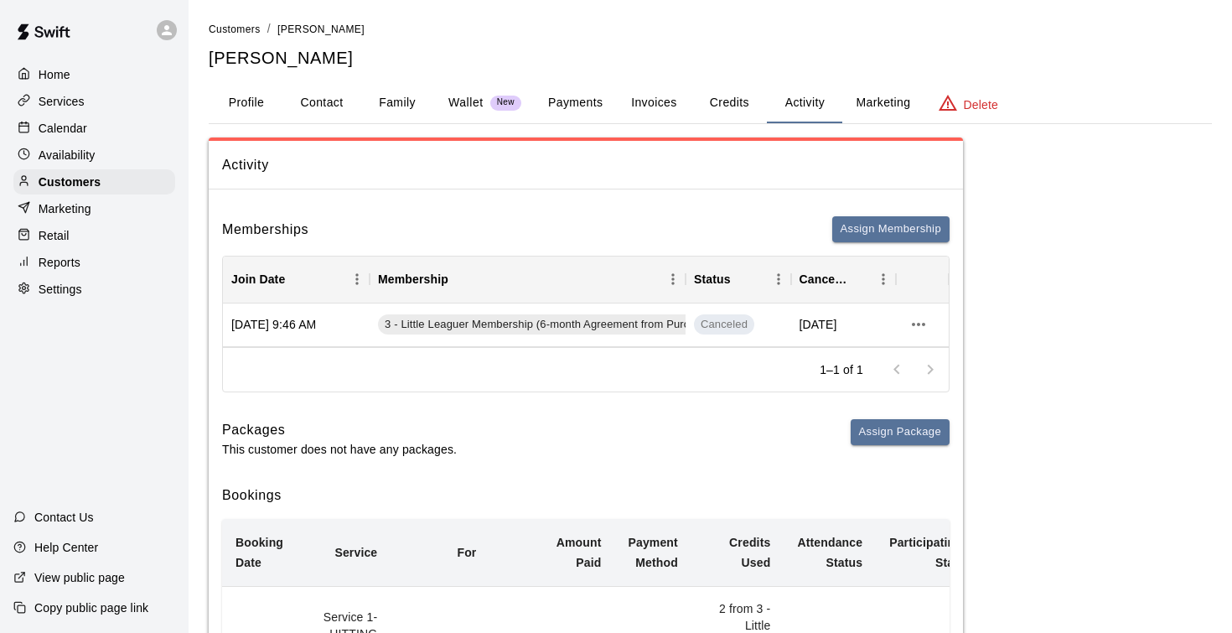
click at [584, 100] on button "Payments" at bounding box center [575, 103] width 81 height 40
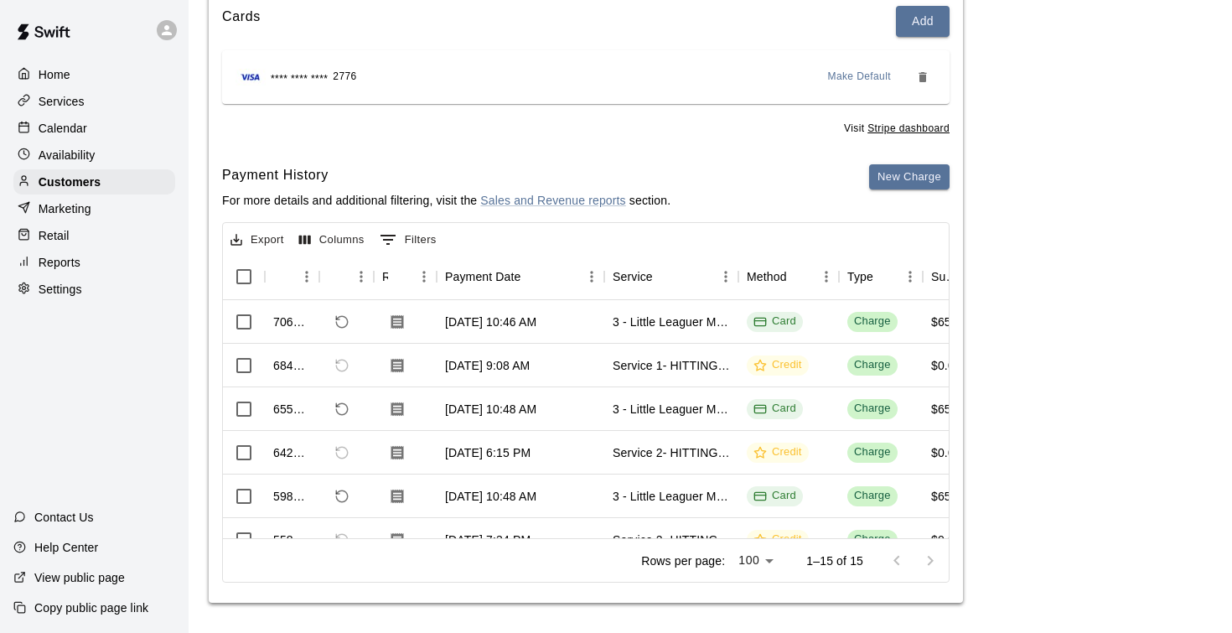
click at [64, 122] on p "Calendar" at bounding box center [63, 128] width 49 height 17
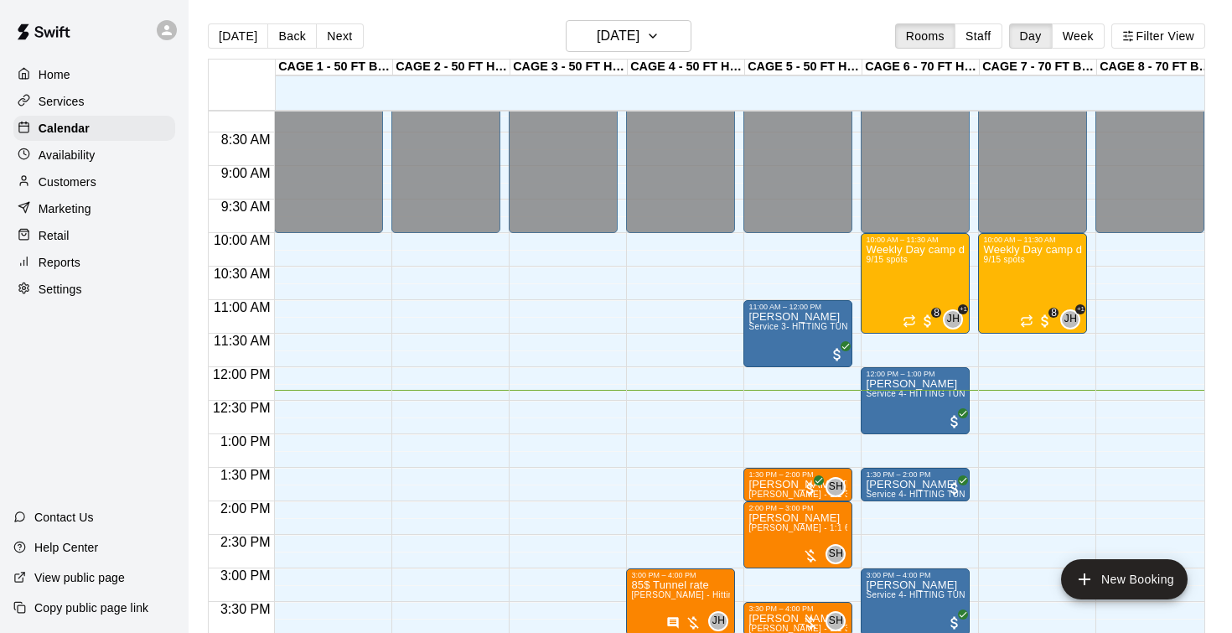
scroll to position [547, 0]
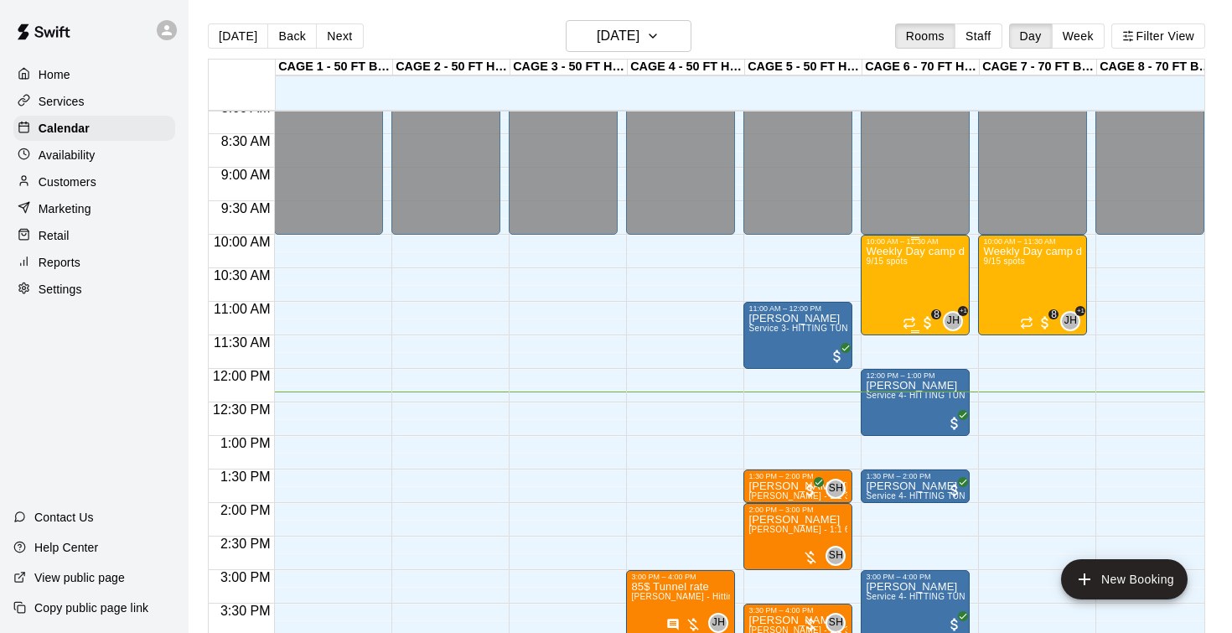
click at [927, 270] on div "Weekly Day camp drop in session - Monday / Wednesday / Friday's 9/15 spots" at bounding box center [915, 562] width 99 height 633
click at [881, 305] on img "edit" at bounding box center [883, 303] width 19 height 19
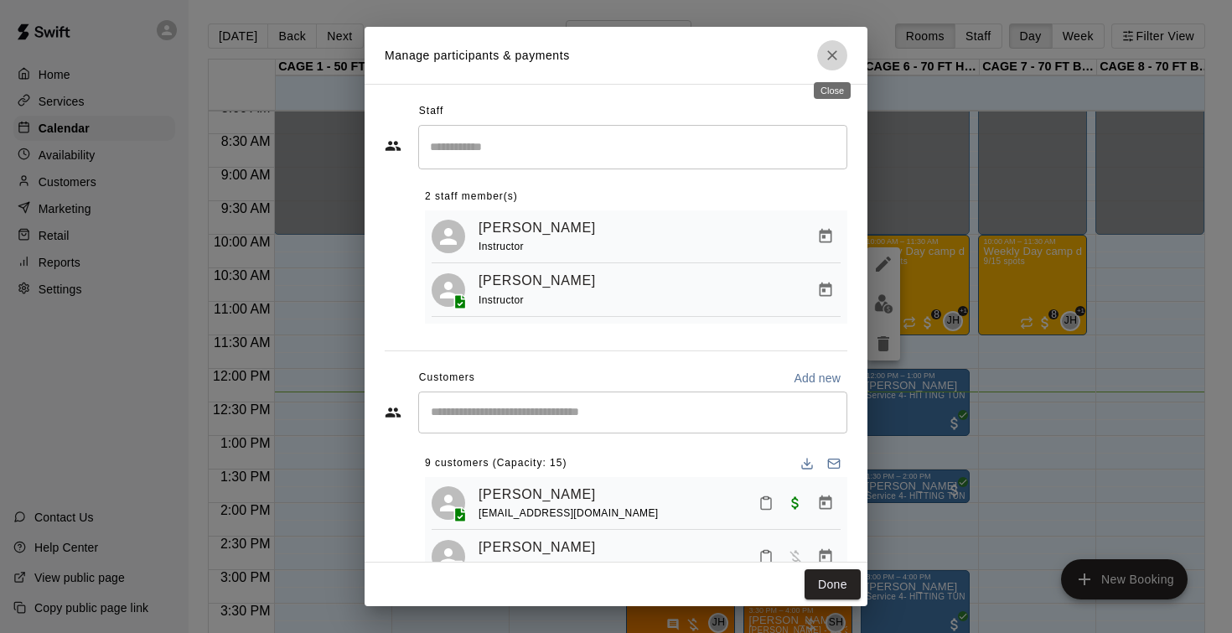
click at [840, 55] on icon "Close" at bounding box center [832, 55] width 17 height 17
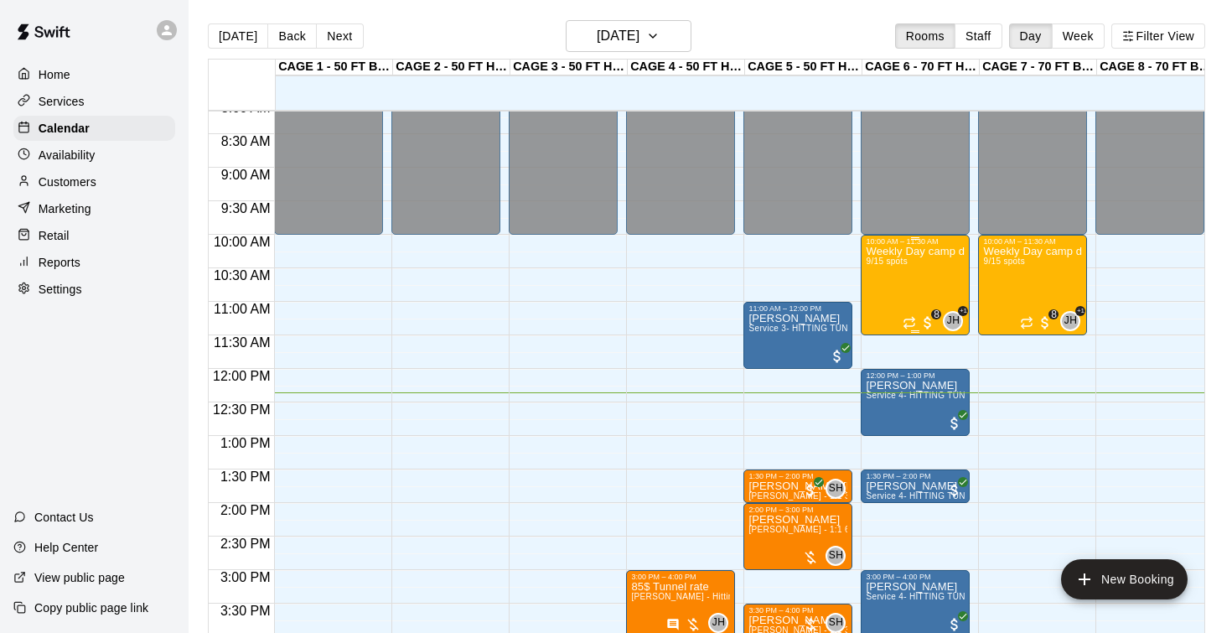
click at [911, 279] on div "Weekly Day camp drop in session - Monday / Wednesday / Friday's 9/15 spots" at bounding box center [915, 562] width 99 height 633
click at [887, 297] on img "edit" at bounding box center [883, 303] width 19 height 19
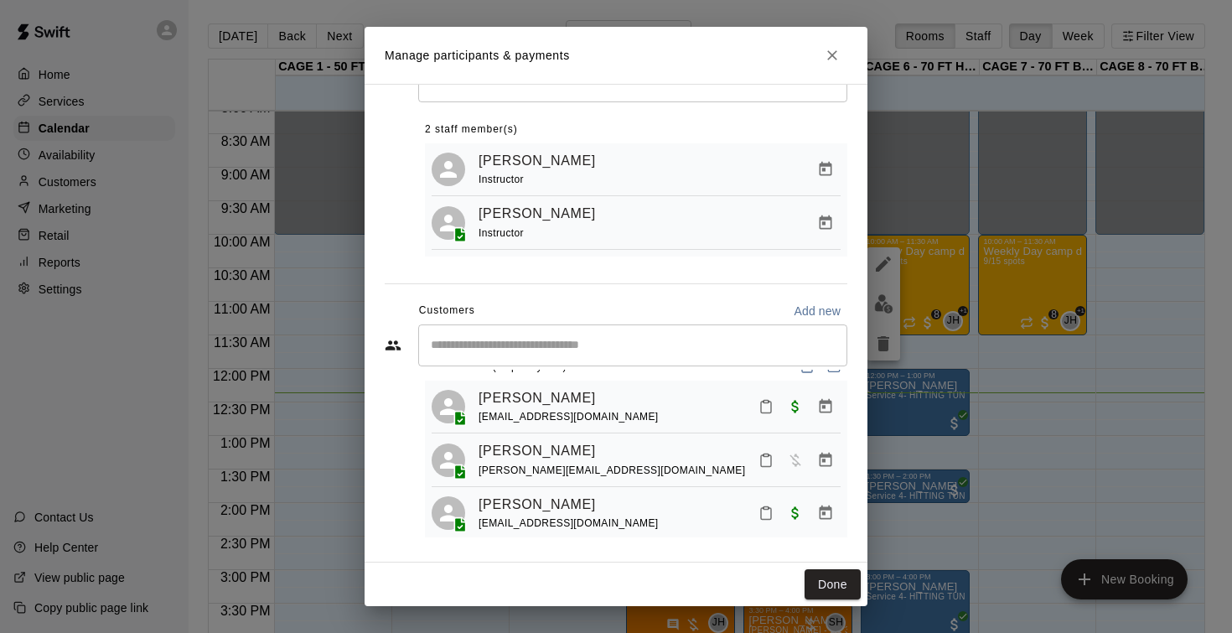
scroll to position [22, 0]
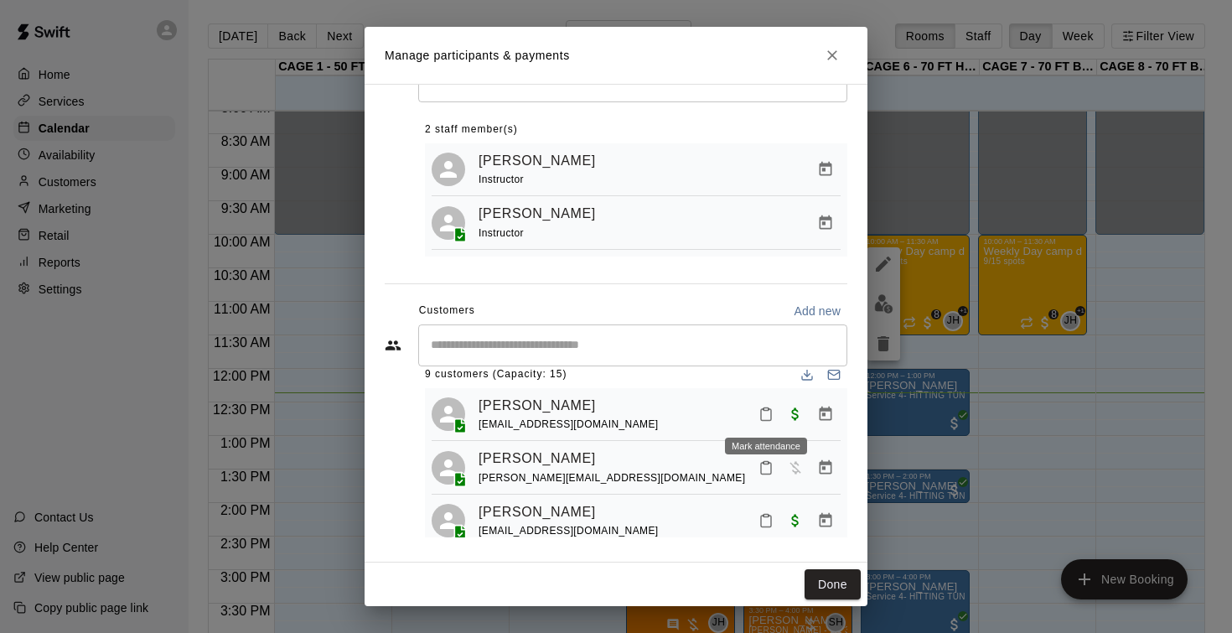
click at [767, 415] on icon "Mark attendance" at bounding box center [765, 413] width 15 height 15
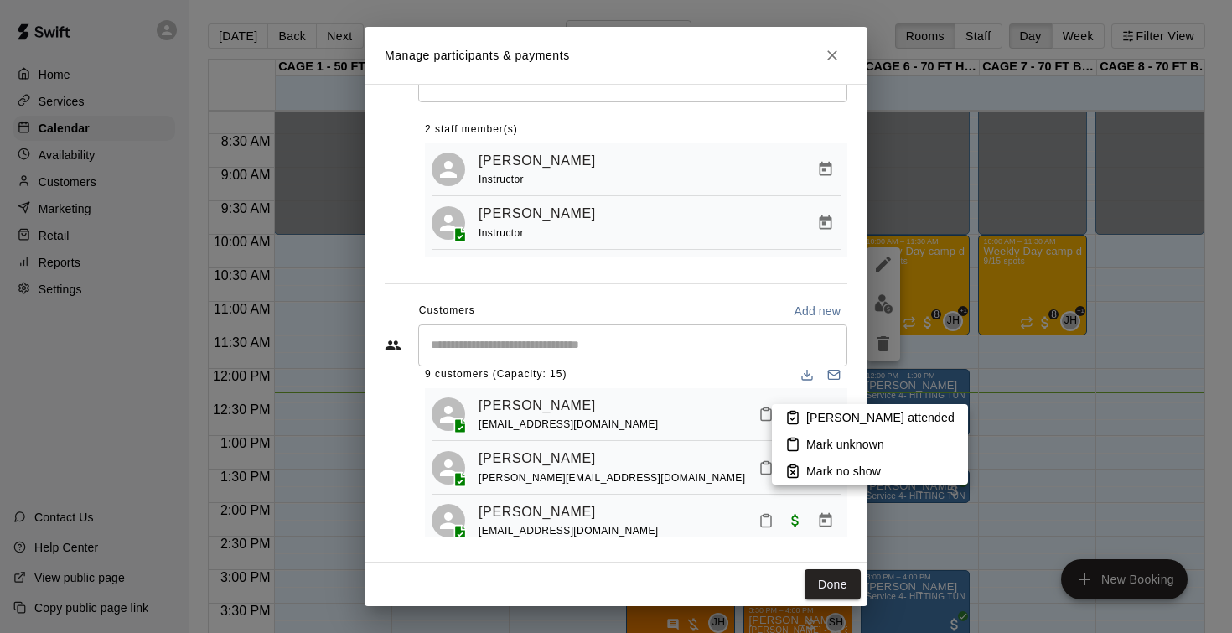
click at [829, 425] on p "Mark attended" at bounding box center [880, 417] width 148 height 17
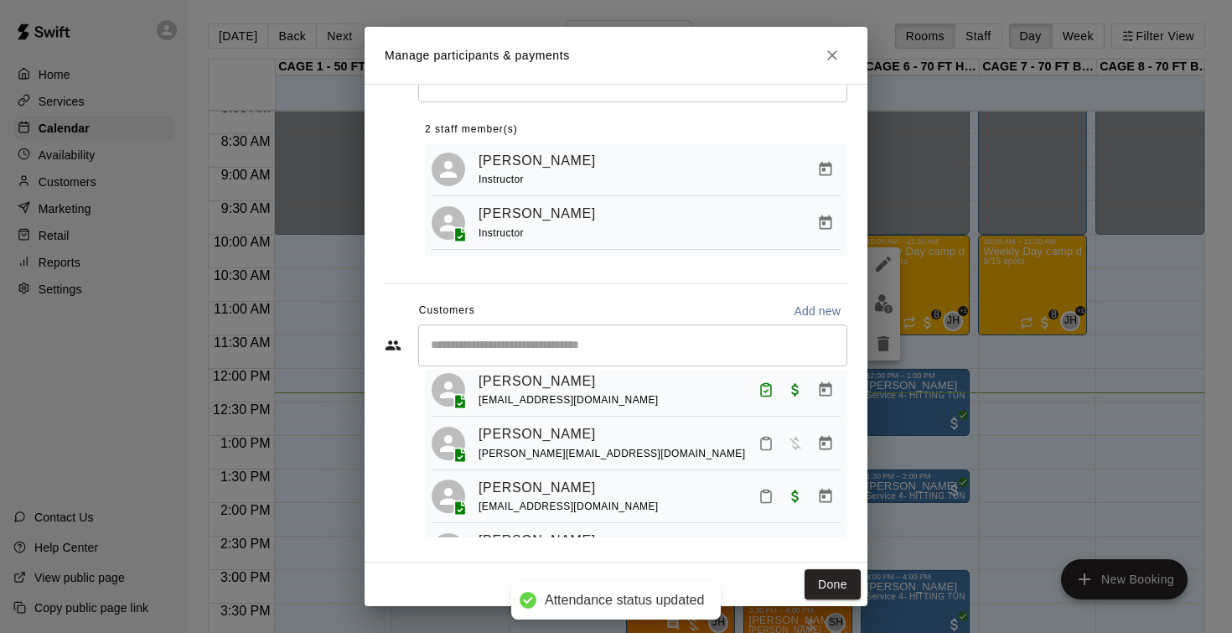
scroll to position [70, 0]
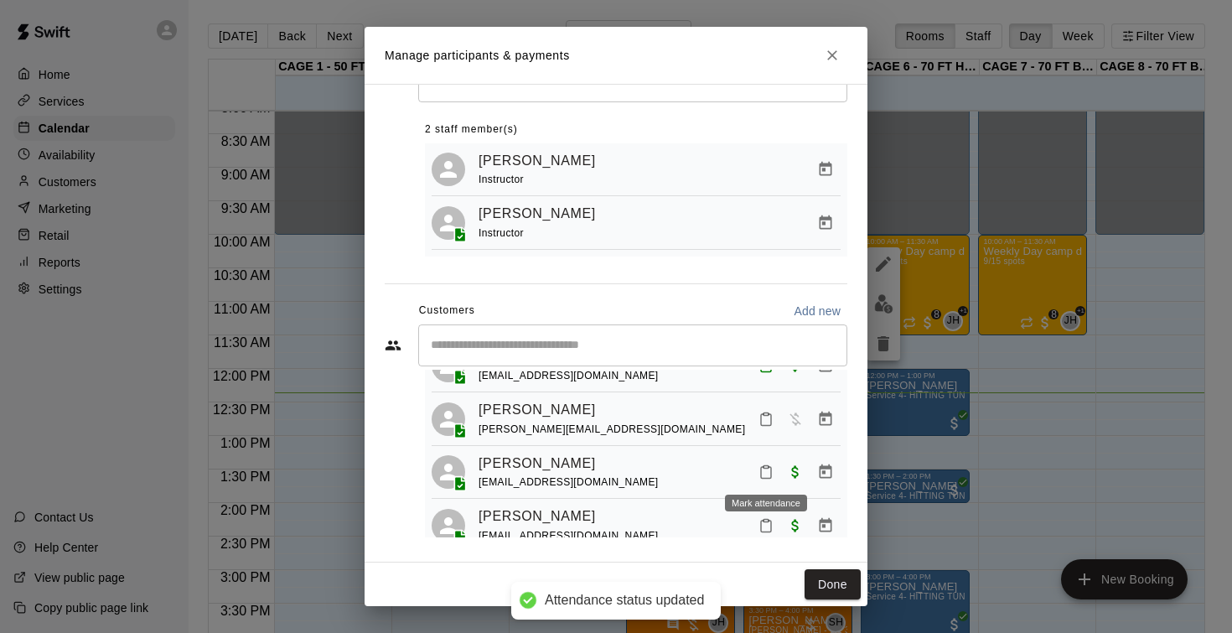
click at [764, 468] on icon "Mark attendance" at bounding box center [765, 471] width 15 height 15
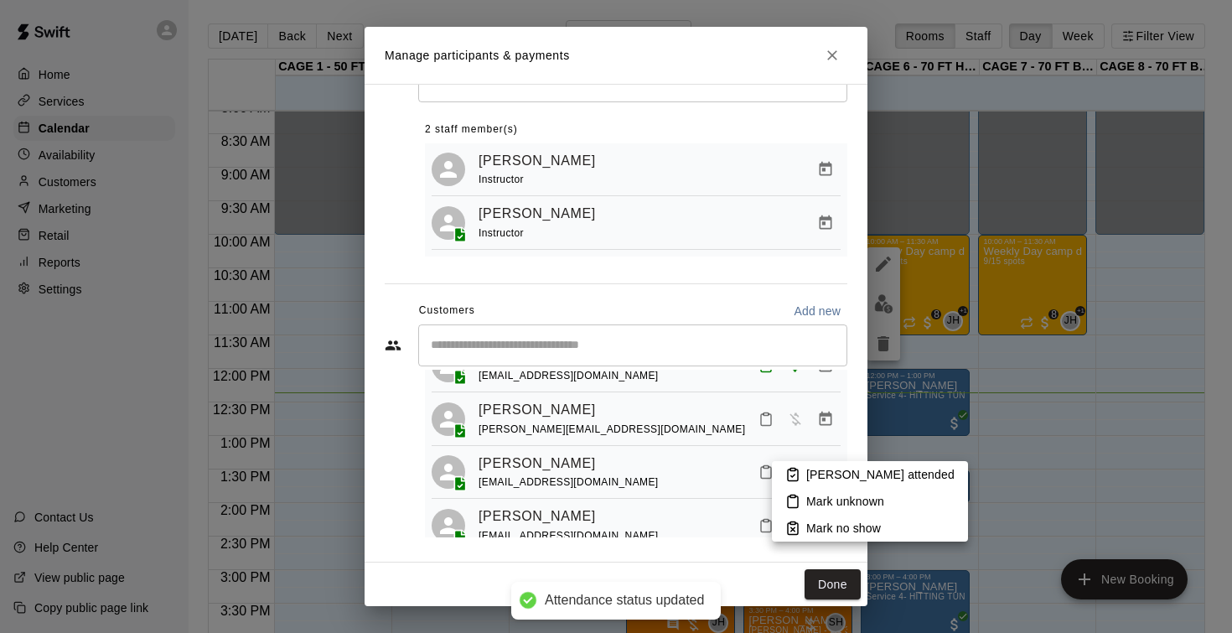
click at [833, 468] on p "Mark attended" at bounding box center [880, 474] width 148 height 17
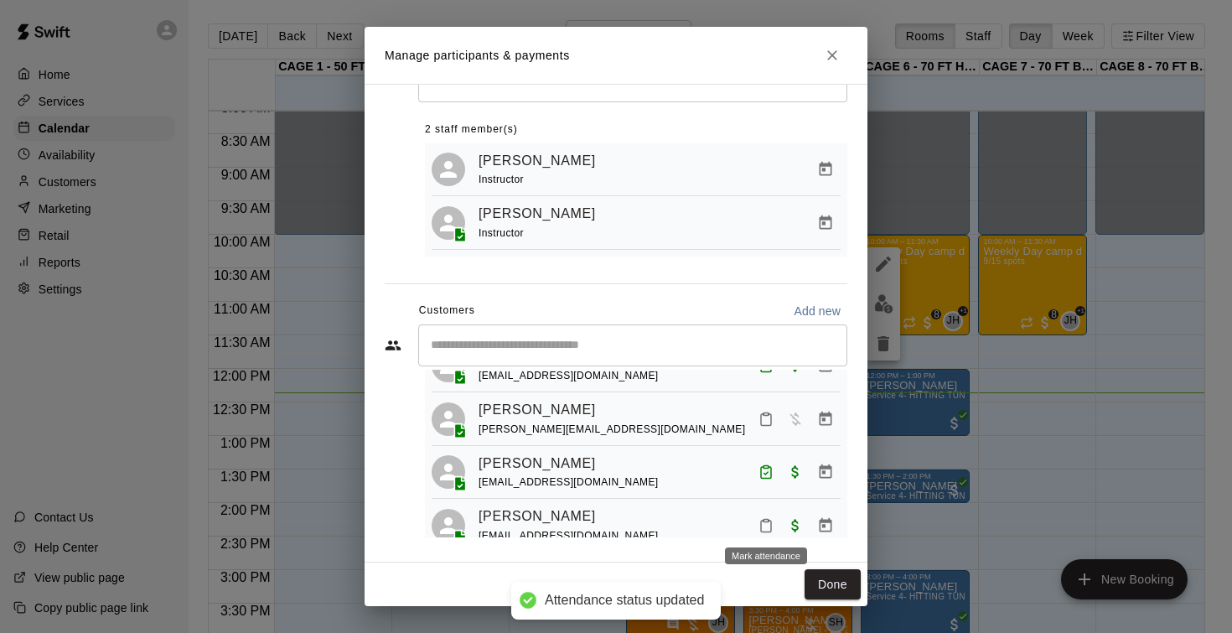
click at [766, 519] on icon "Mark attendance" at bounding box center [765, 525] width 15 height 15
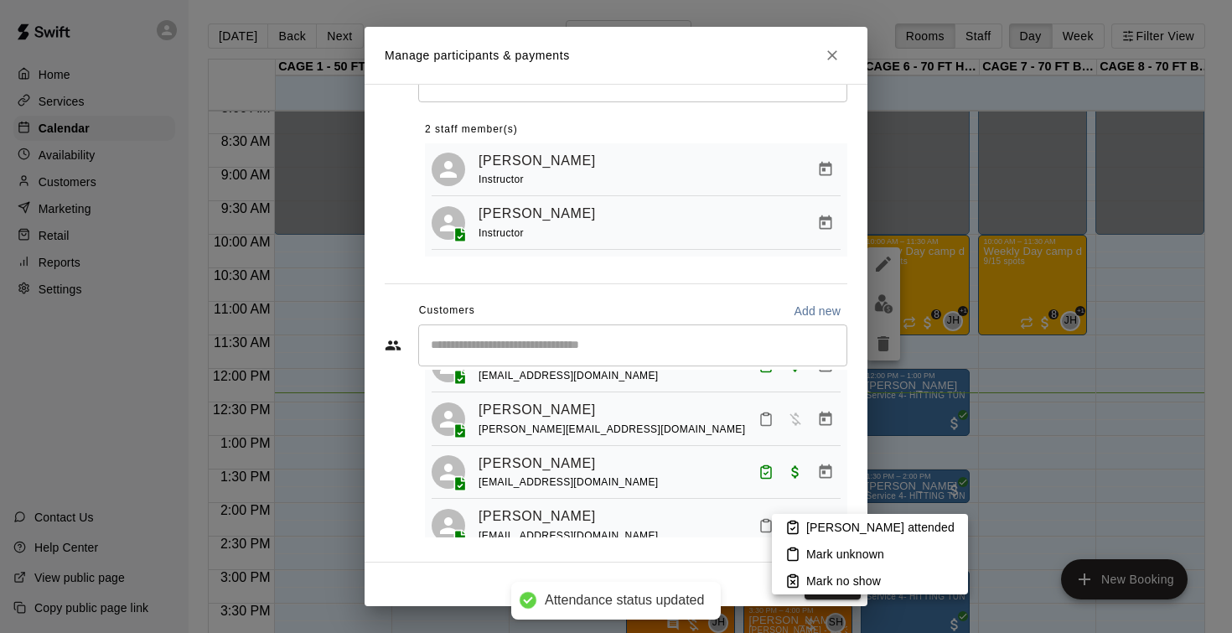
click at [844, 526] on p "Mark attended" at bounding box center [880, 527] width 148 height 17
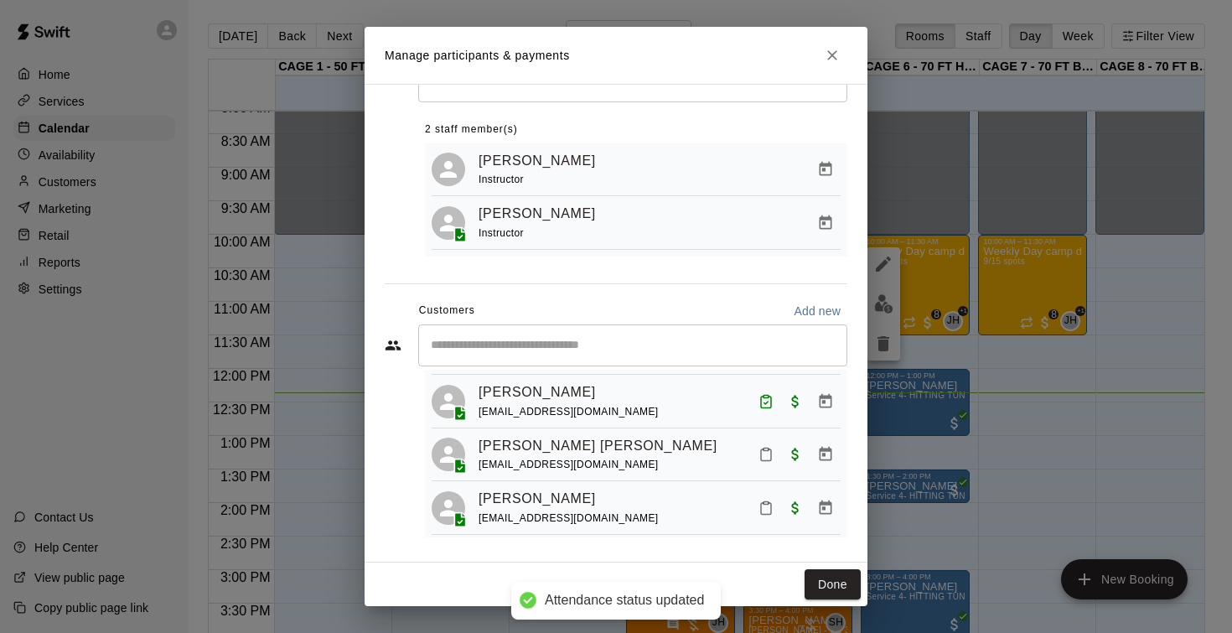
scroll to position [199, 0]
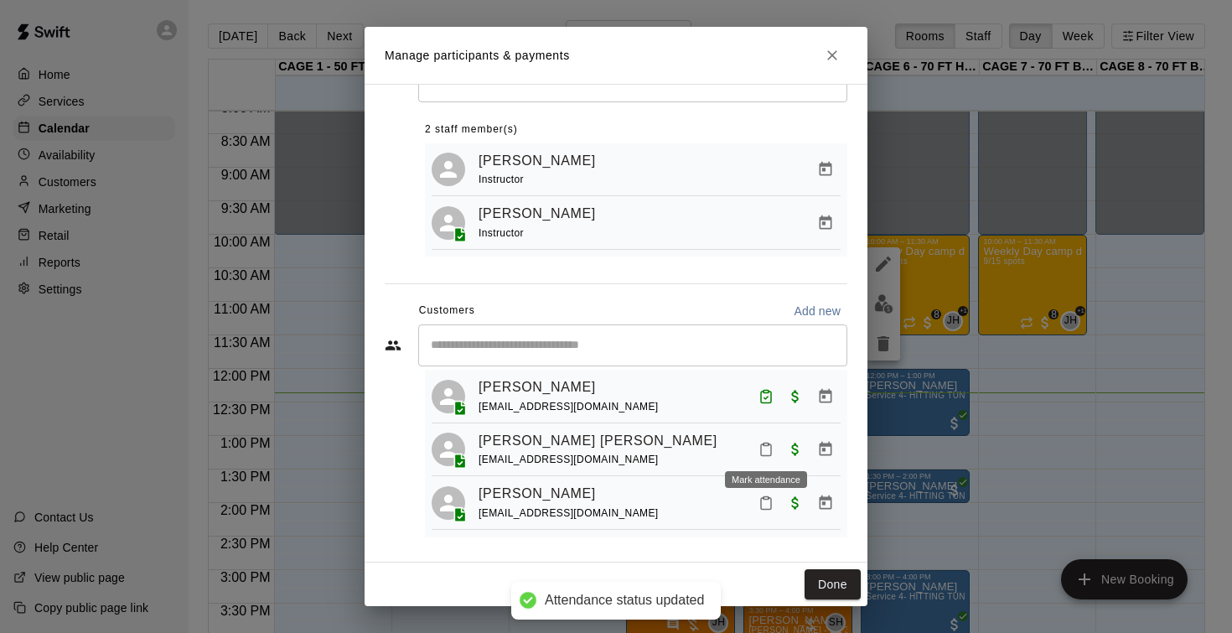
click at [757, 446] on button "Mark attendance" at bounding box center [766, 449] width 28 height 28
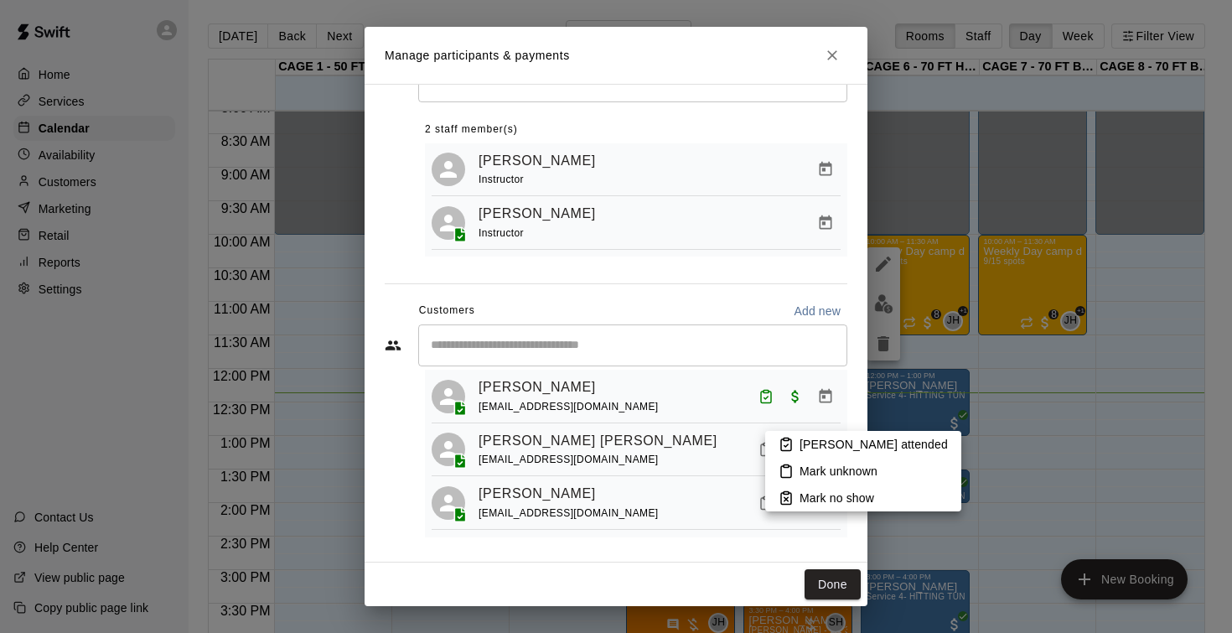
click at [836, 445] on p "Mark attended" at bounding box center [873, 444] width 148 height 17
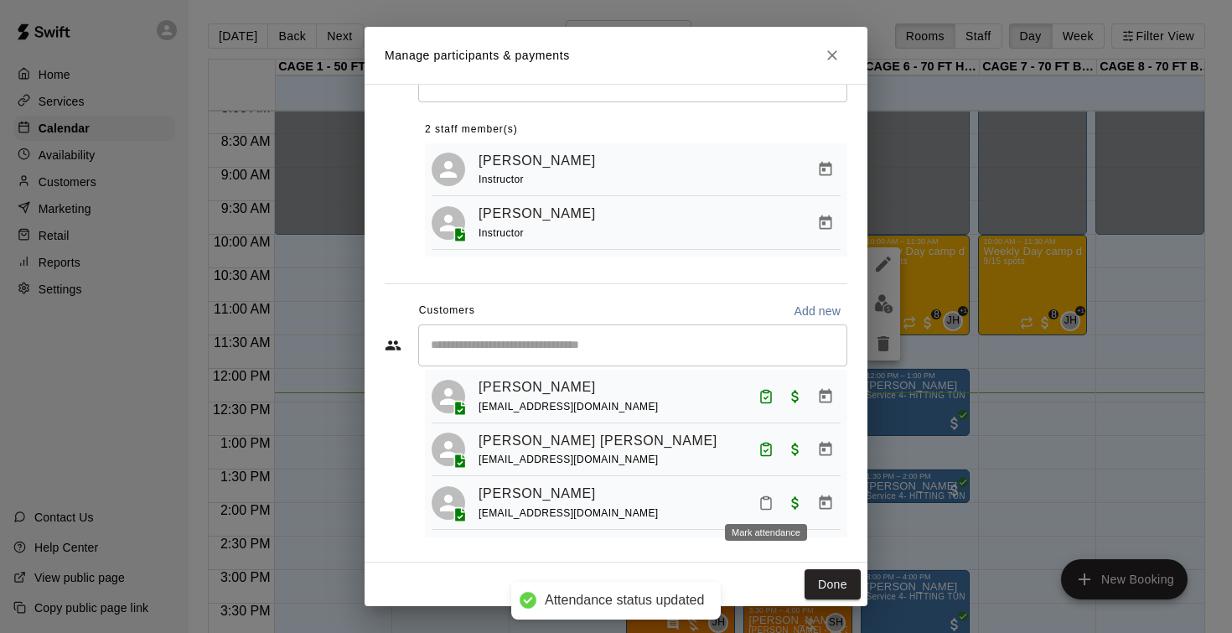
click at [768, 498] on icon "Mark attendance" at bounding box center [765, 502] width 15 height 15
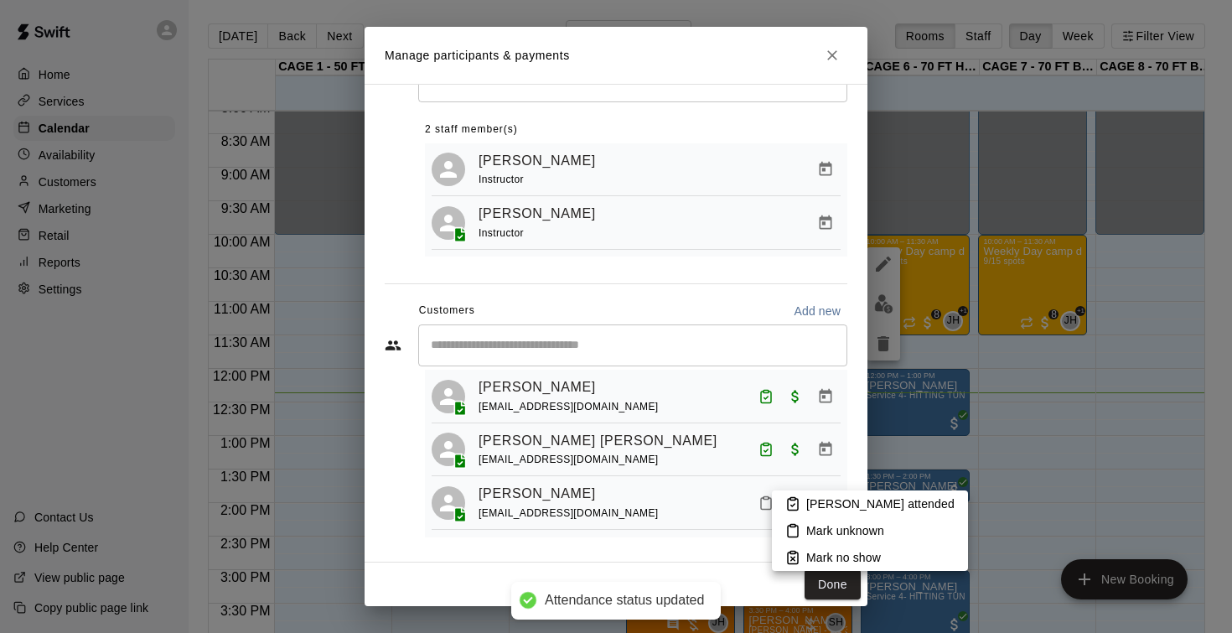
click at [839, 499] on p "Mark attended" at bounding box center [880, 503] width 148 height 17
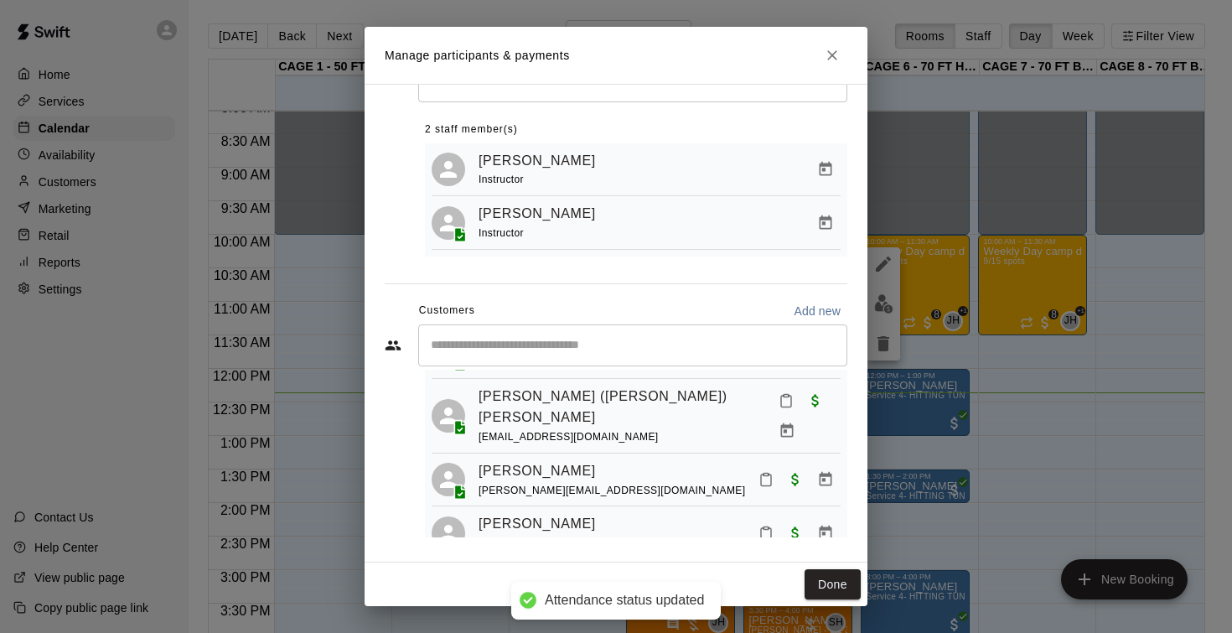
scroll to position [353, 0]
click at [773, 397] on button "Mark attendance" at bounding box center [786, 398] width 28 height 28
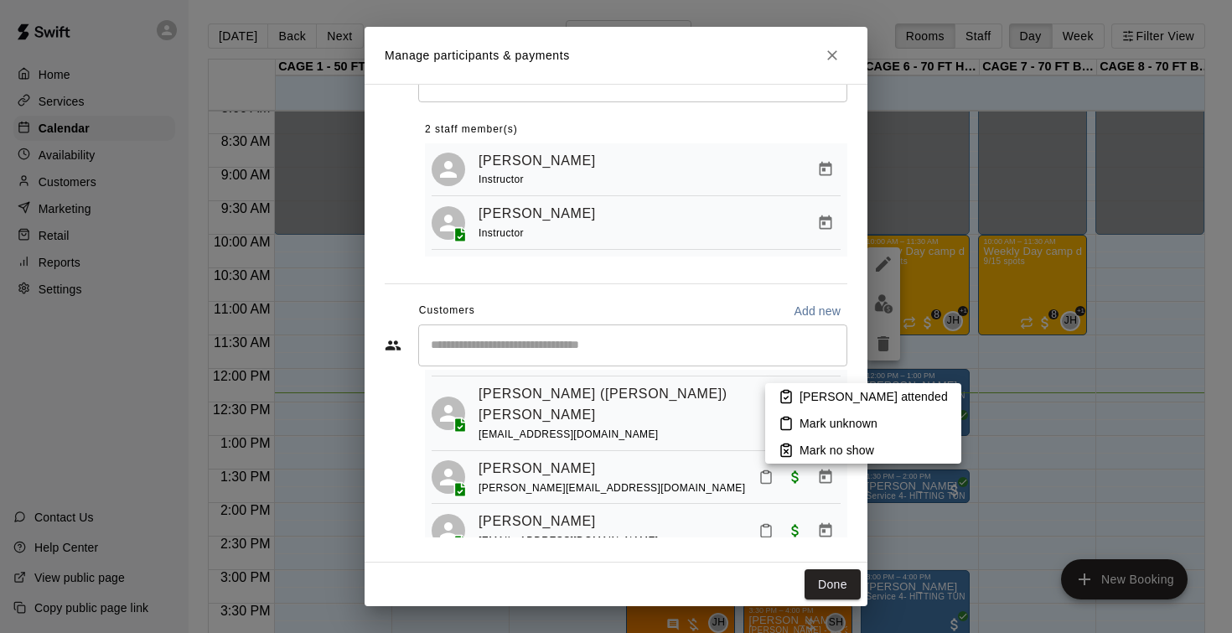
click at [818, 397] on p "Mark attended" at bounding box center [873, 396] width 148 height 17
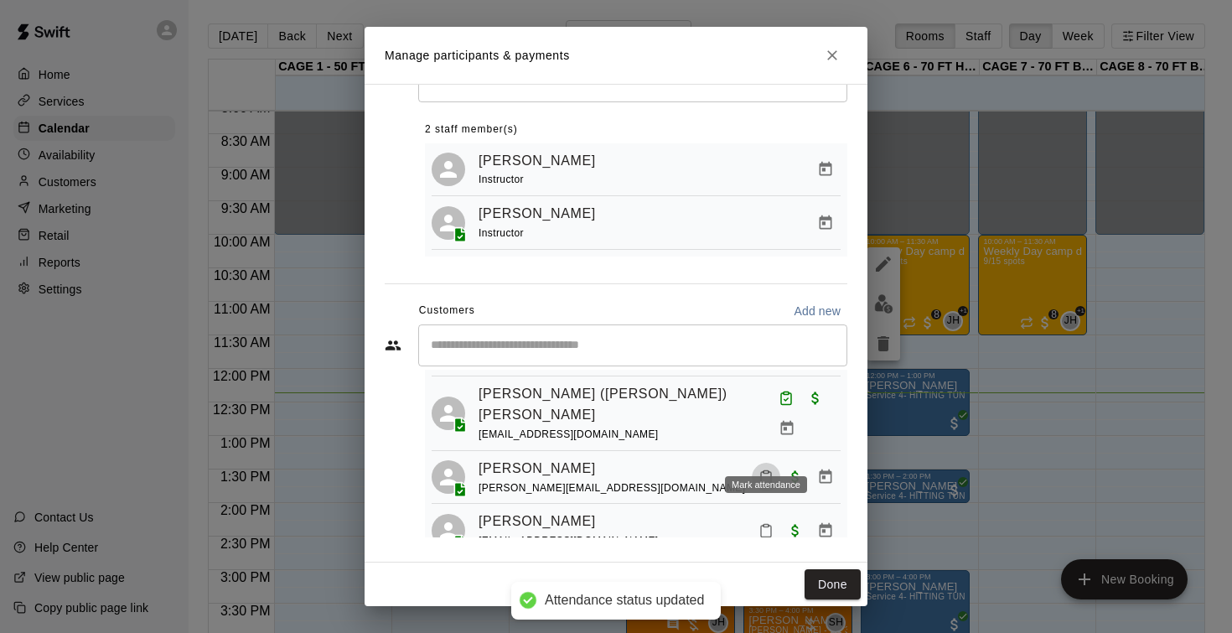
click at [767, 469] on icon "Mark attendance" at bounding box center [765, 476] width 15 height 15
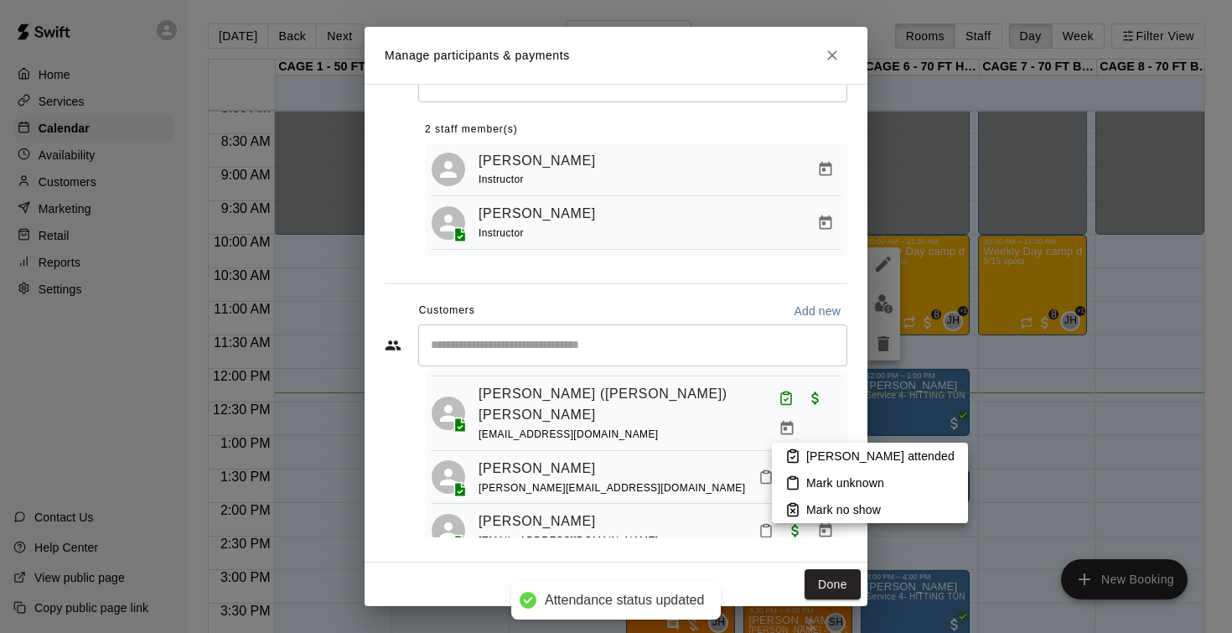
click at [835, 452] on p "Mark attended" at bounding box center [880, 455] width 148 height 17
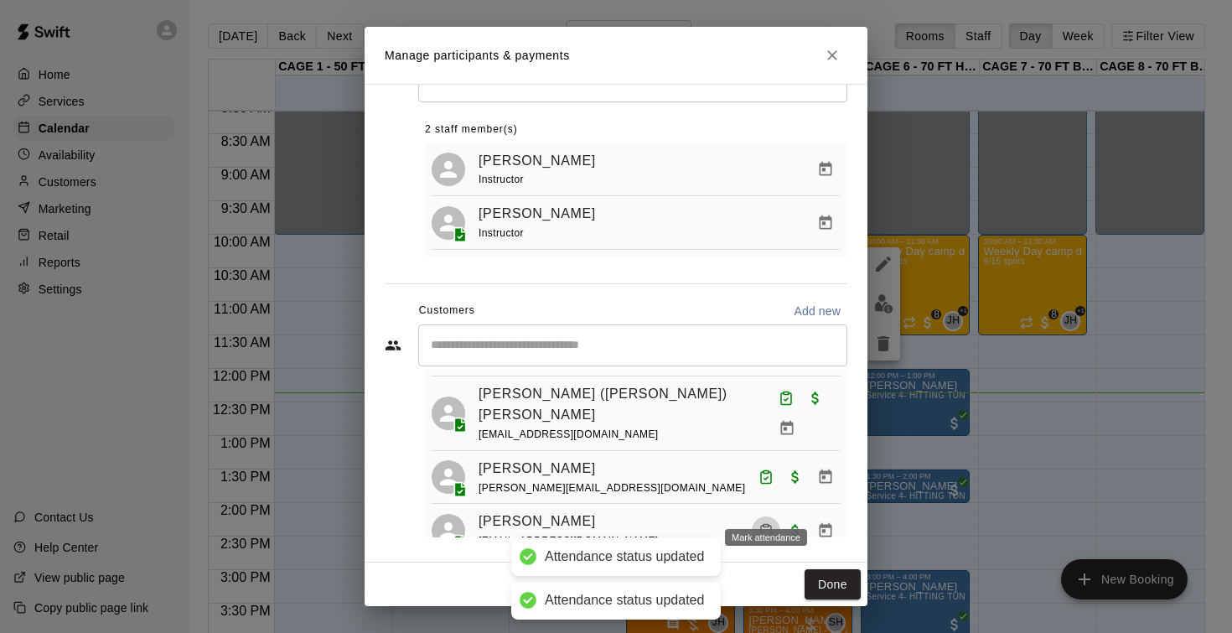
click at [769, 523] on icon "Mark attendance" at bounding box center [765, 530] width 15 height 15
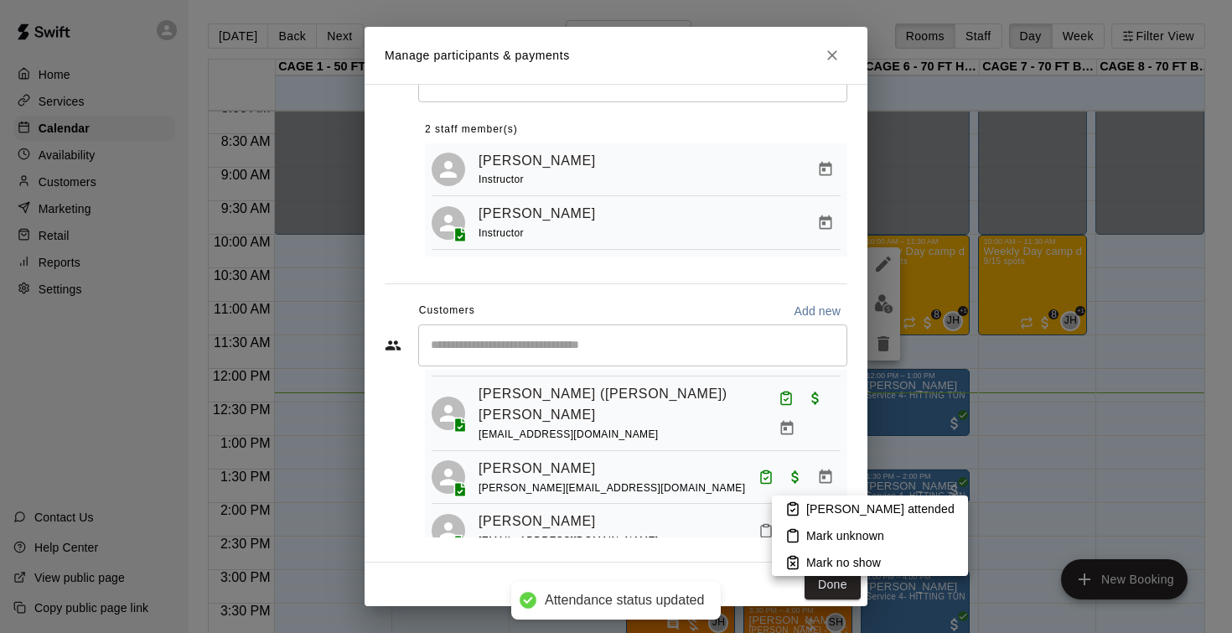
click at [817, 505] on p "Mark attended" at bounding box center [880, 508] width 148 height 17
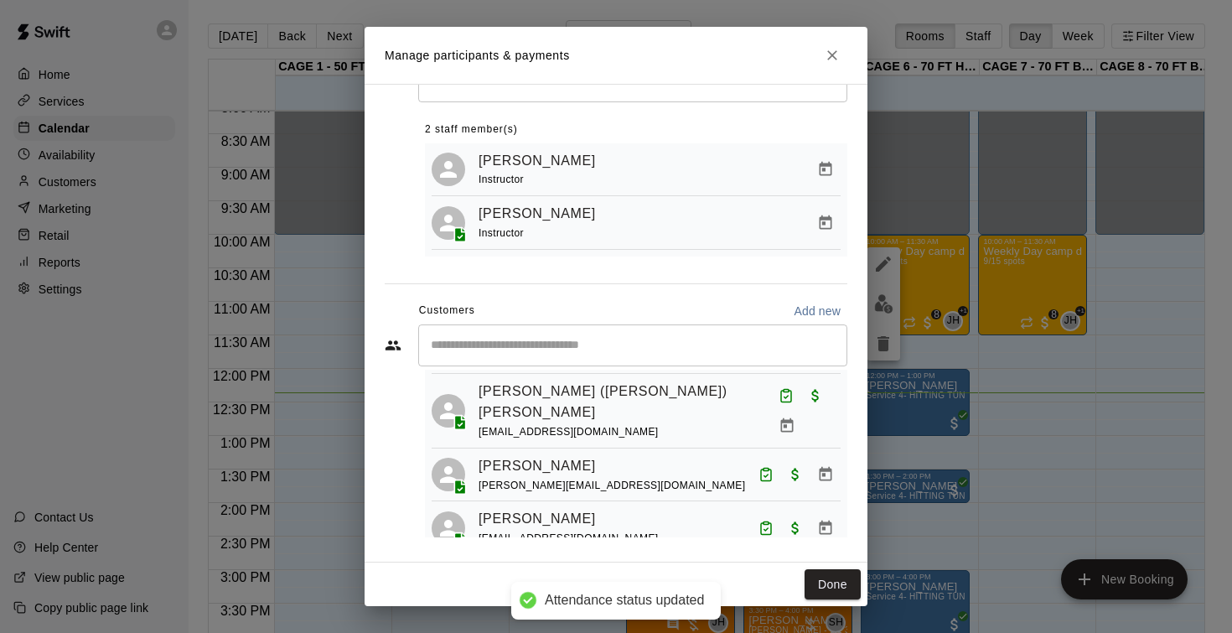
scroll to position [354, 0]
click at [830, 587] on button "Done" at bounding box center [832, 584] width 56 height 31
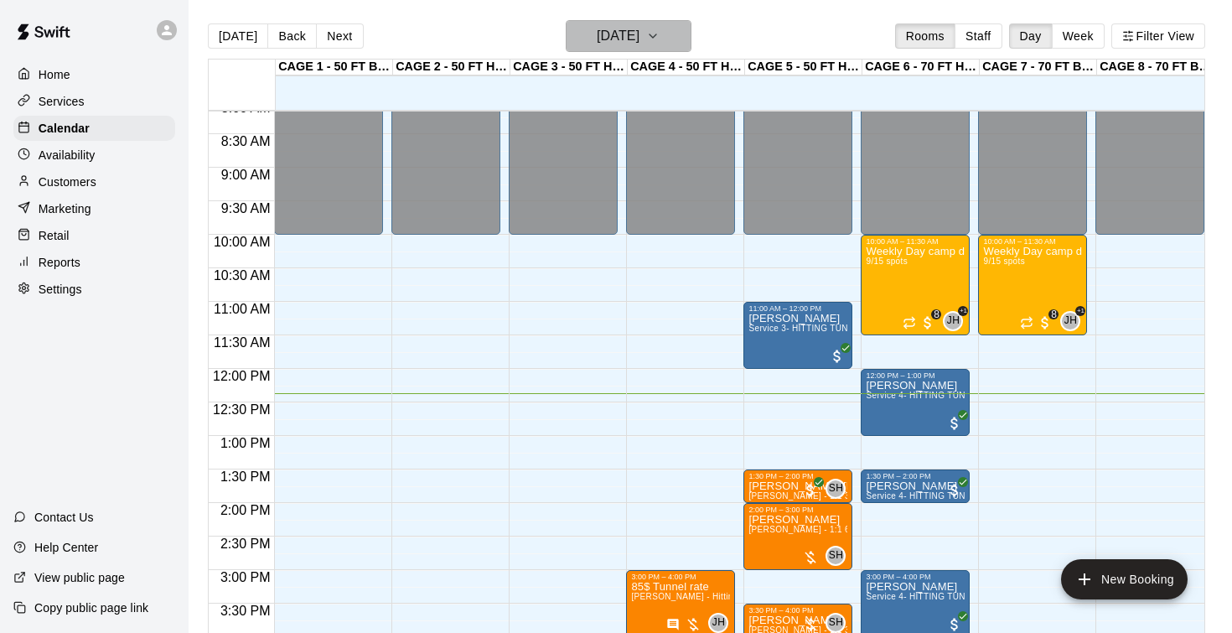
click at [608, 35] on h6 "[DATE]" at bounding box center [618, 35] width 43 height 23
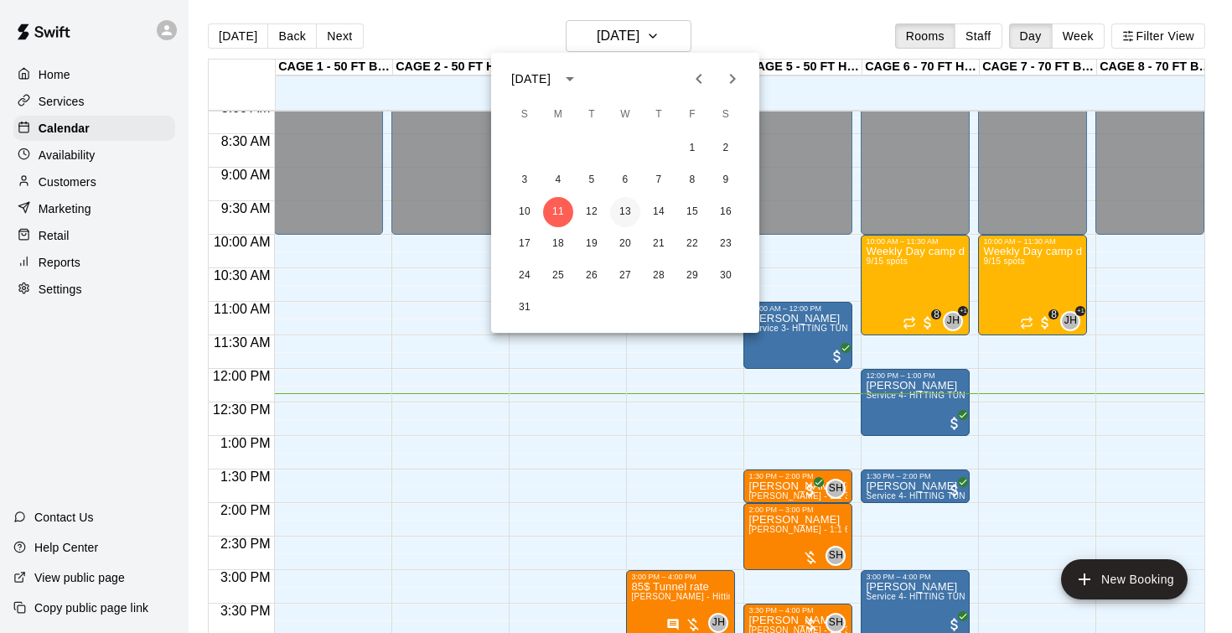
click at [631, 221] on button "13" at bounding box center [625, 212] width 30 height 30
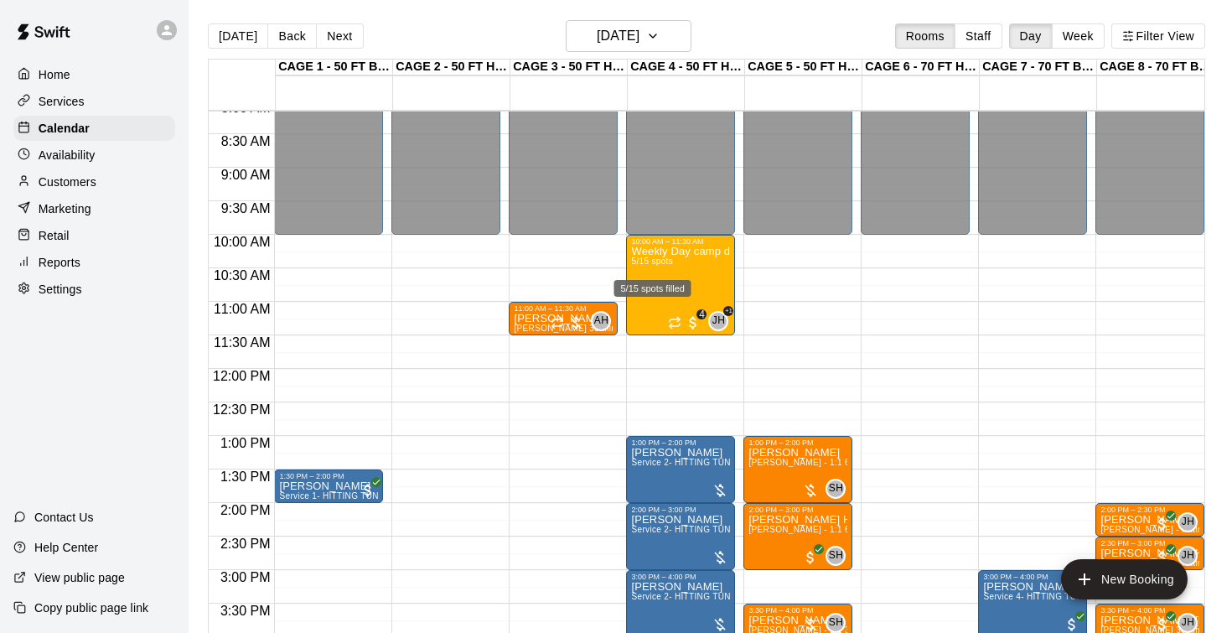
click at [664, 286] on div "5/15 spots filled" at bounding box center [652, 288] width 77 height 17
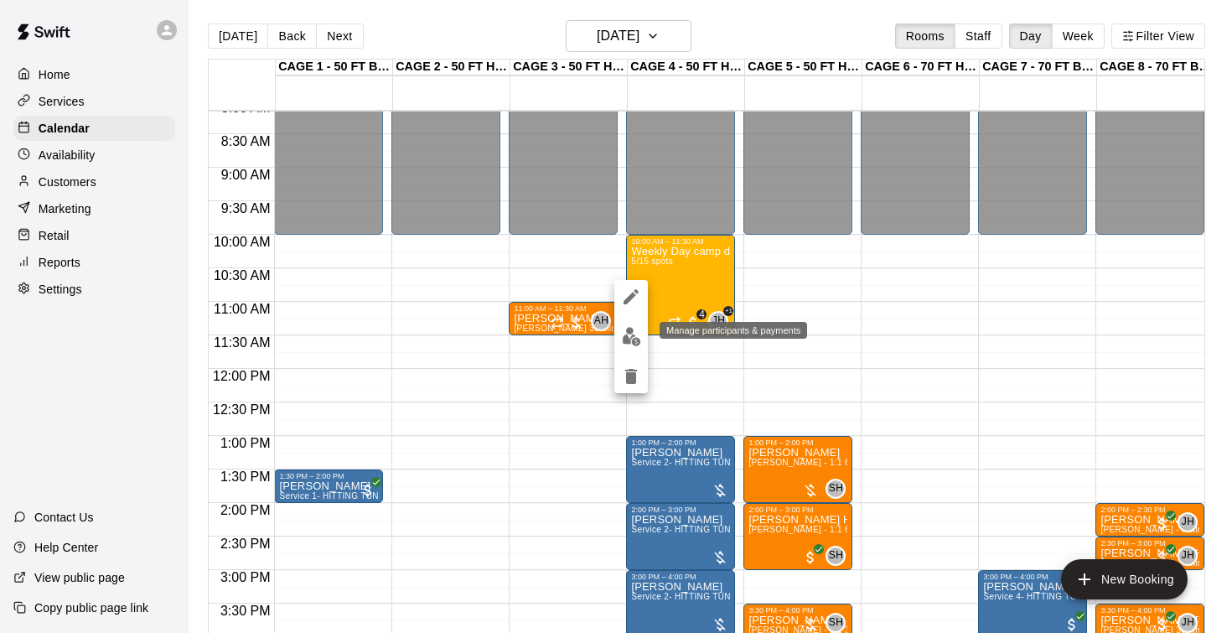
click at [637, 330] on img "edit" at bounding box center [631, 336] width 19 height 19
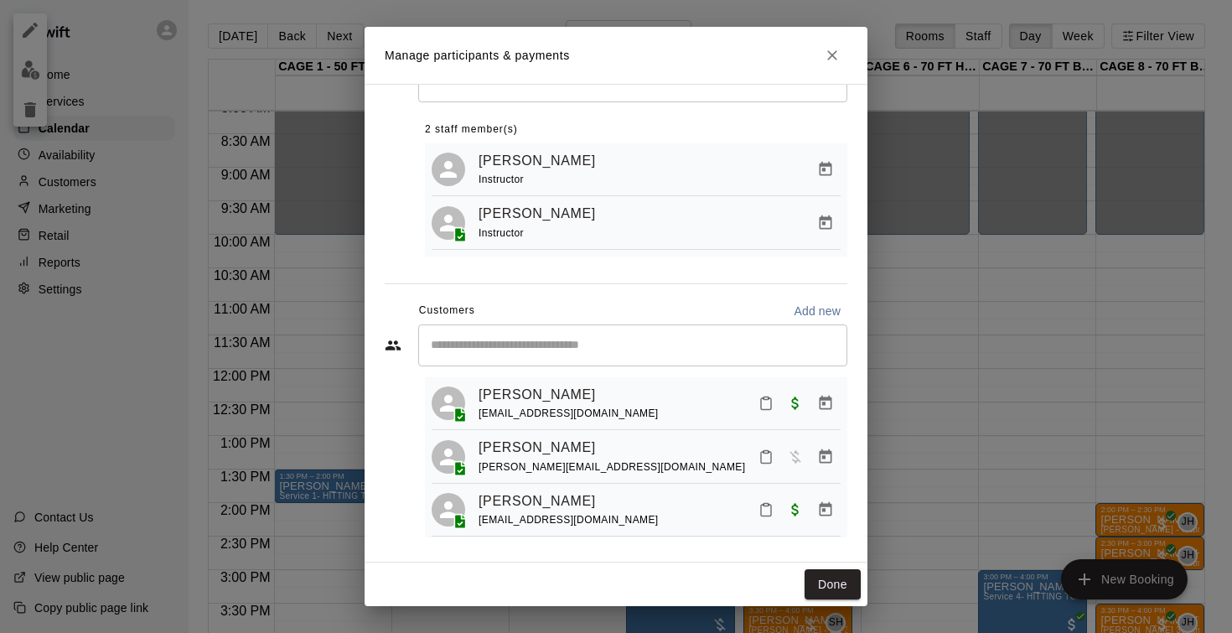
scroll to position [35, 0]
click at [840, 54] on icon "Close" at bounding box center [832, 55] width 17 height 17
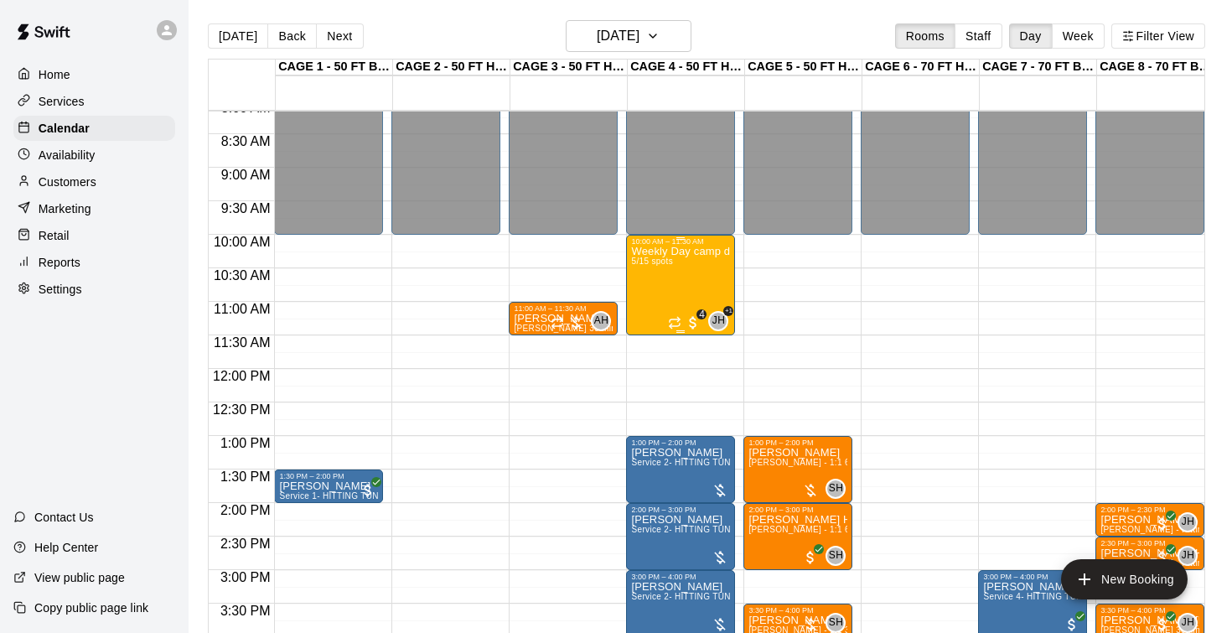
click at [670, 291] on div "Weekly Day camp drop in session - Monday / Wednesday / Friday's 5/15 spots" at bounding box center [680, 562] width 99 height 633
click at [654, 299] on img "edit" at bounding box center [648, 303] width 19 height 19
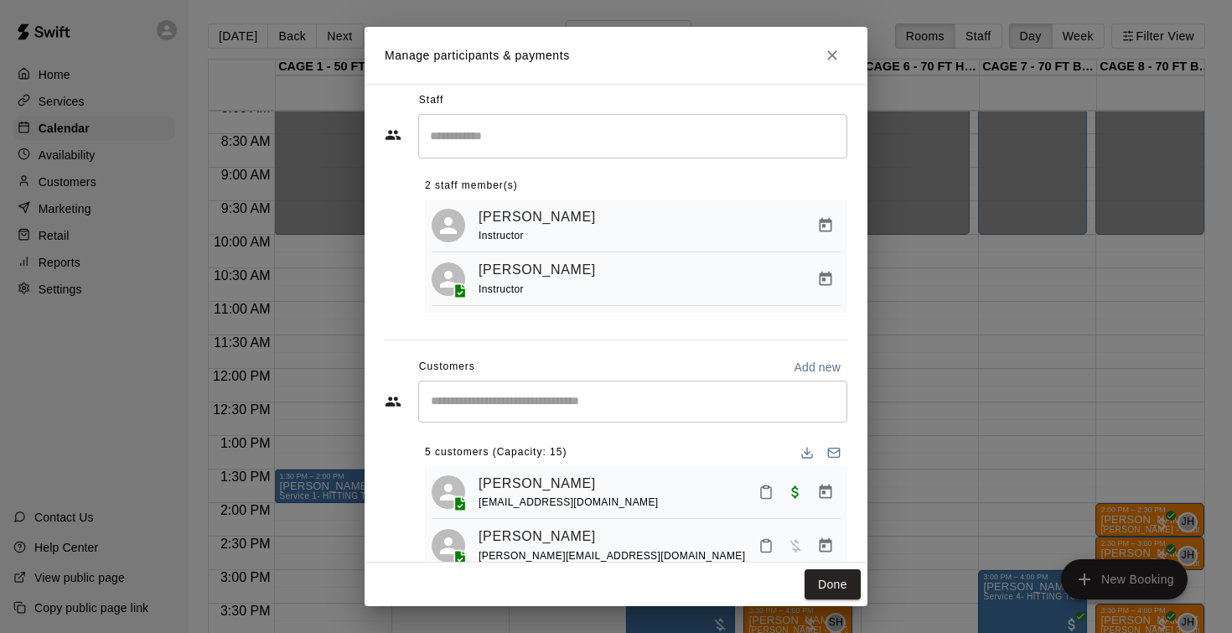
scroll to position [0, 0]
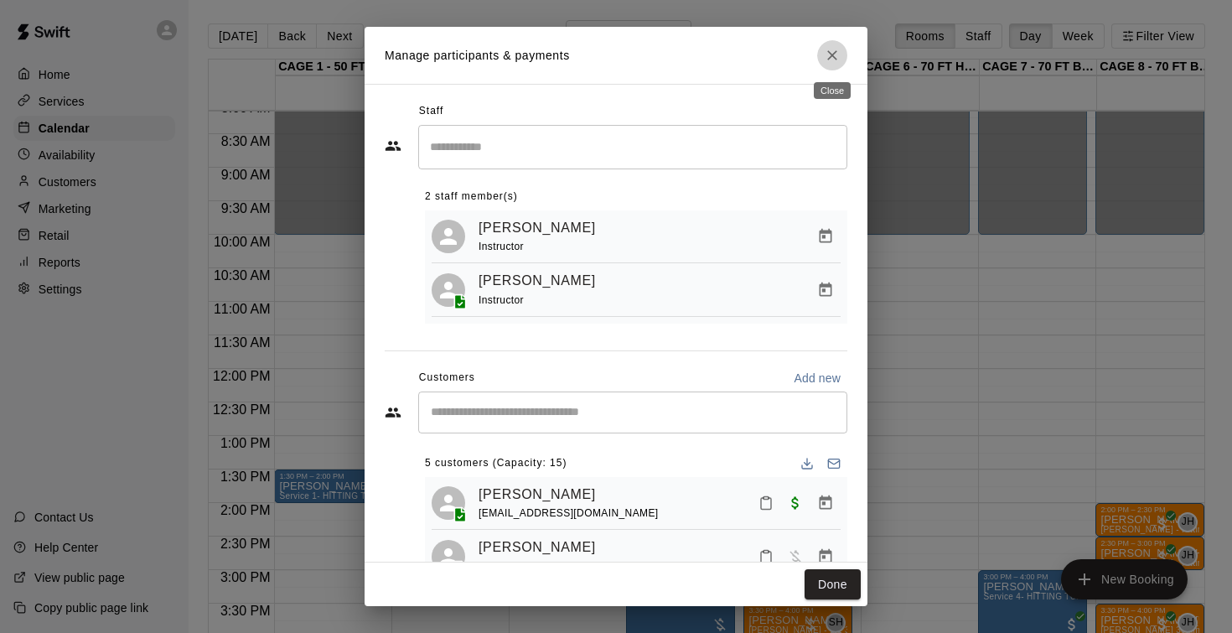
click at [830, 58] on icon "Close" at bounding box center [832, 55] width 10 height 10
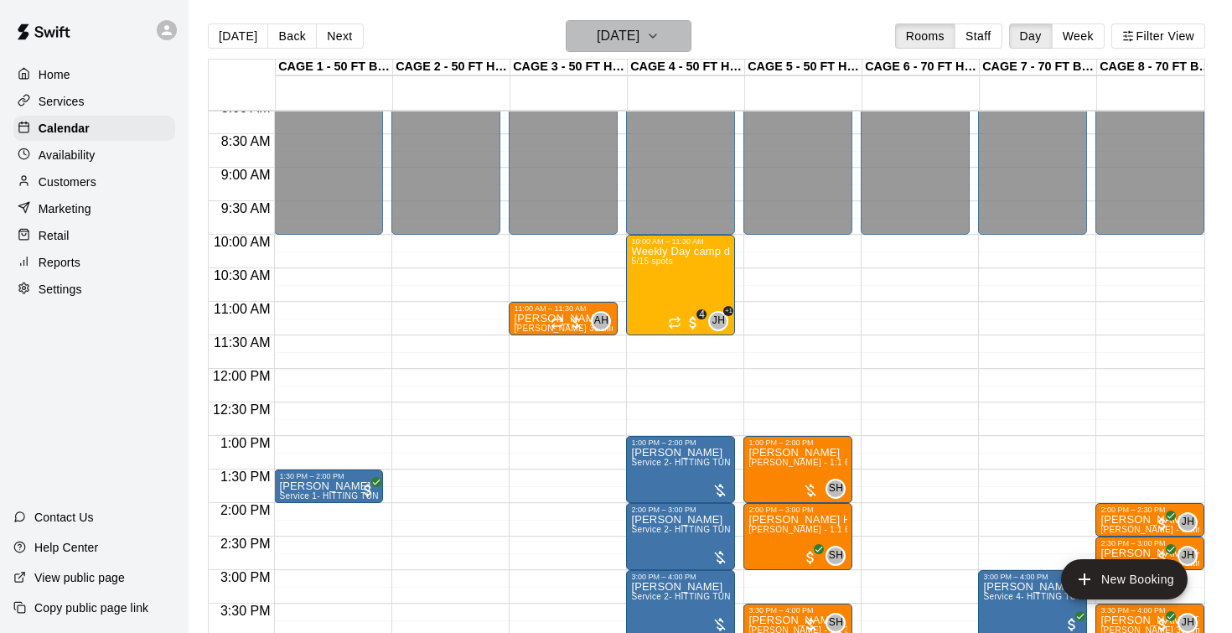
click at [608, 37] on h6 "Wednesday Aug 13" at bounding box center [618, 35] width 43 height 23
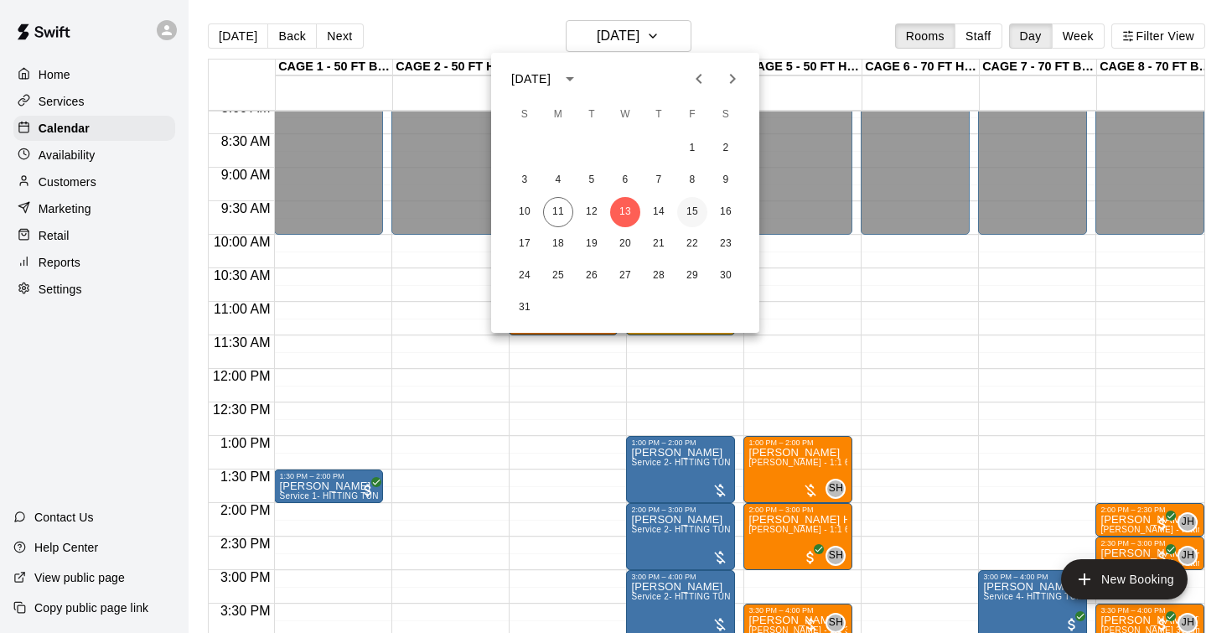
click at [696, 213] on button "15" at bounding box center [692, 212] width 30 height 30
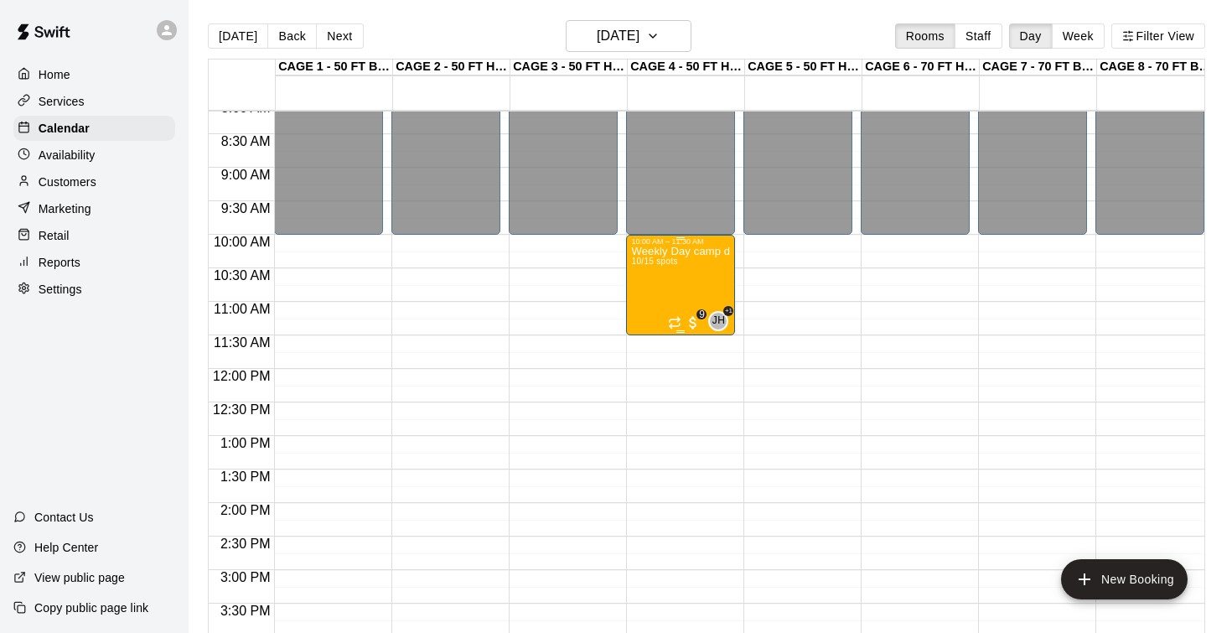
click at [687, 287] on div "Weekly Day camp drop in session - Monday / Wednesday / Friday's 10/15 spots" at bounding box center [680, 562] width 99 height 633
click at [653, 300] on img "edit" at bounding box center [648, 303] width 19 height 19
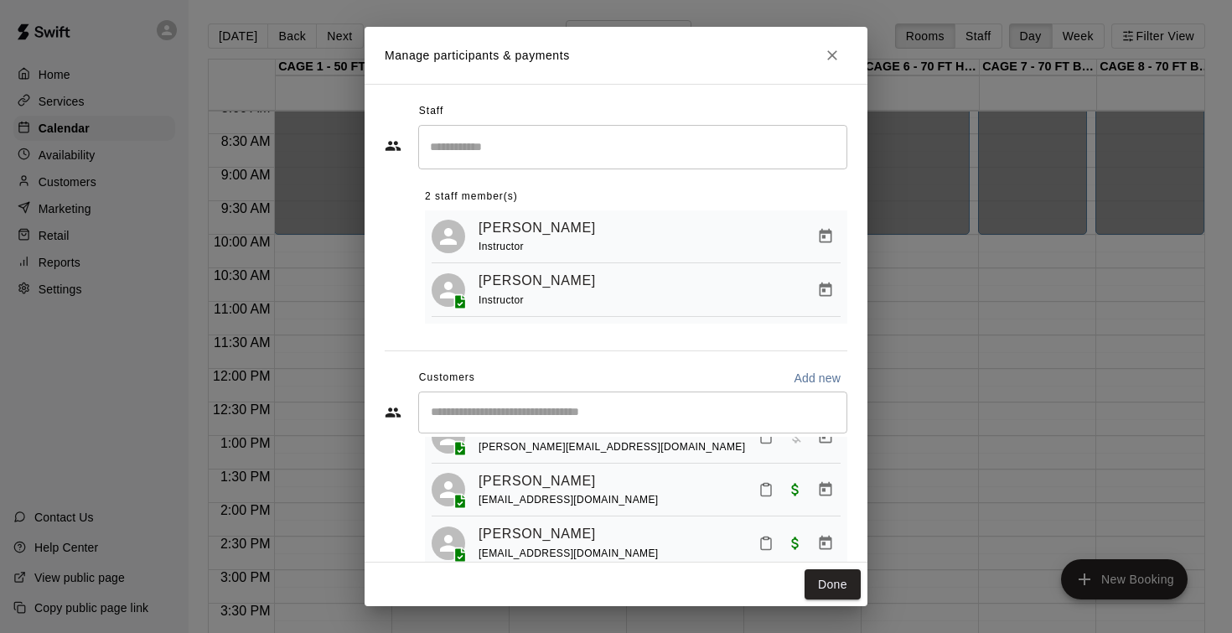
scroll to position [121, 0]
click at [833, 57] on icon "Close" at bounding box center [832, 55] width 10 height 10
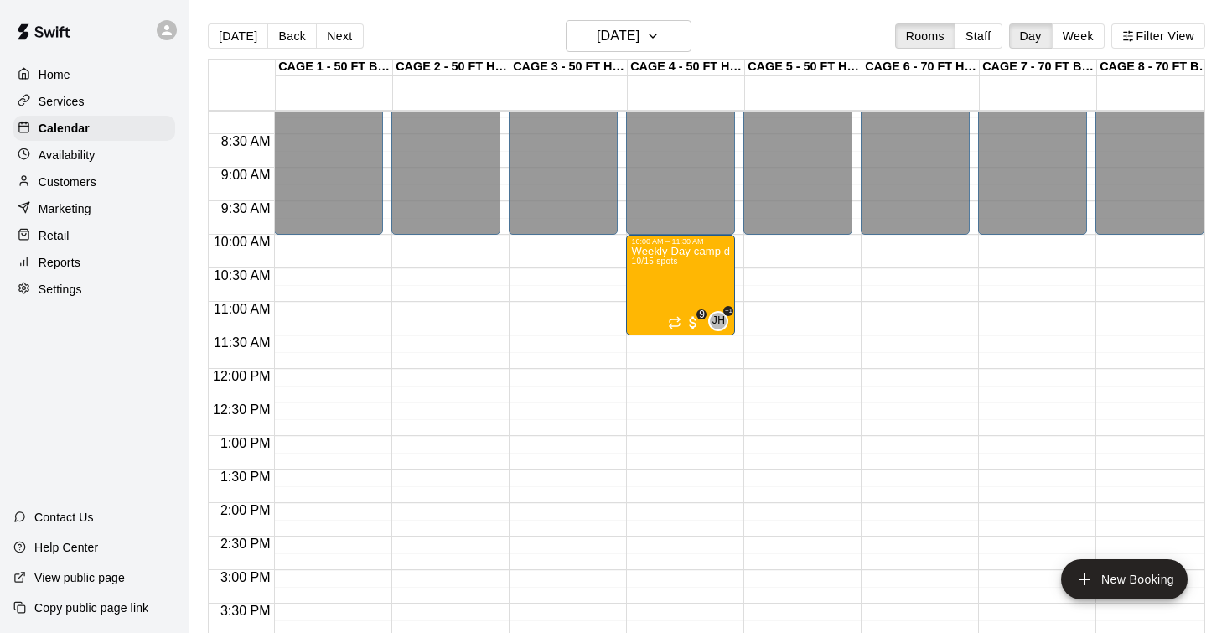
click at [620, 18] on main "Today Back Next Friday Aug 15 Rooms Staff Day Week Filter View CAGE 1 - 50 FT B…" at bounding box center [710, 329] width 1043 height 659
click at [621, 39] on h6 "Friday Aug 15" at bounding box center [618, 35] width 43 height 23
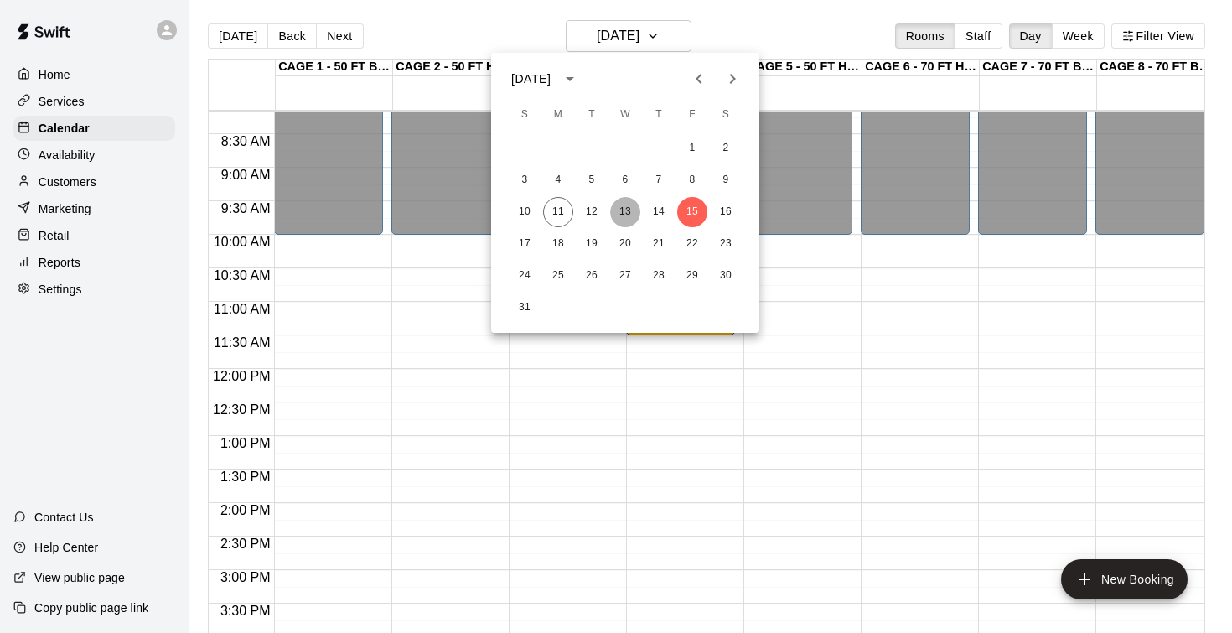
click at [630, 217] on button "13" at bounding box center [625, 212] width 30 height 30
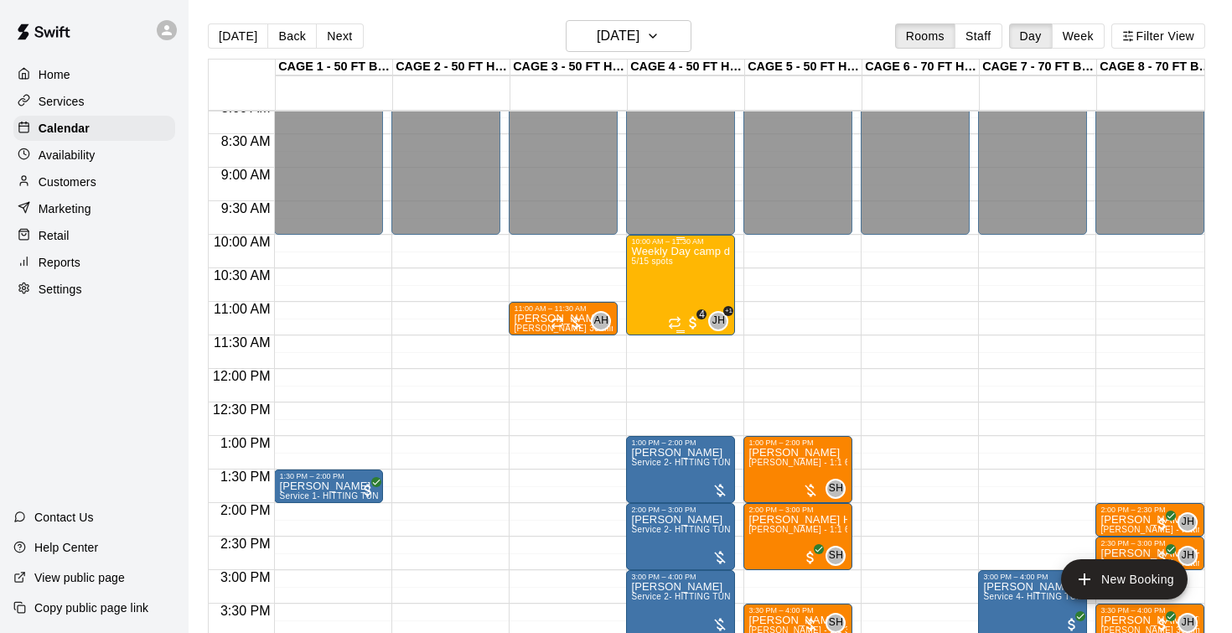
click at [690, 290] on div "Weekly Day camp drop in session - Monday / Wednesday / Friday's 5/15 spots" at bounding box center [680, 562] width 99 height 633
click at [654, 302] on img "edit" at bounding box center [648, 303] width 19 height 19
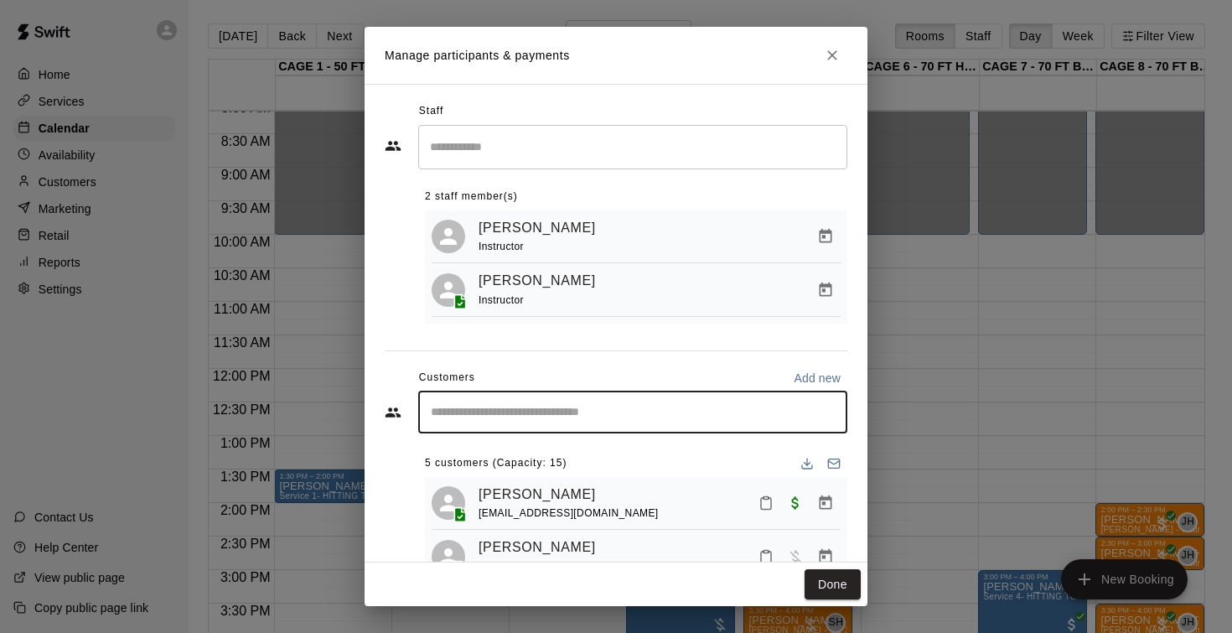
click at [530, 406] on input "Start typing to search customers..." at bounding box center [633, 412] width 414 height 17
type input "********"
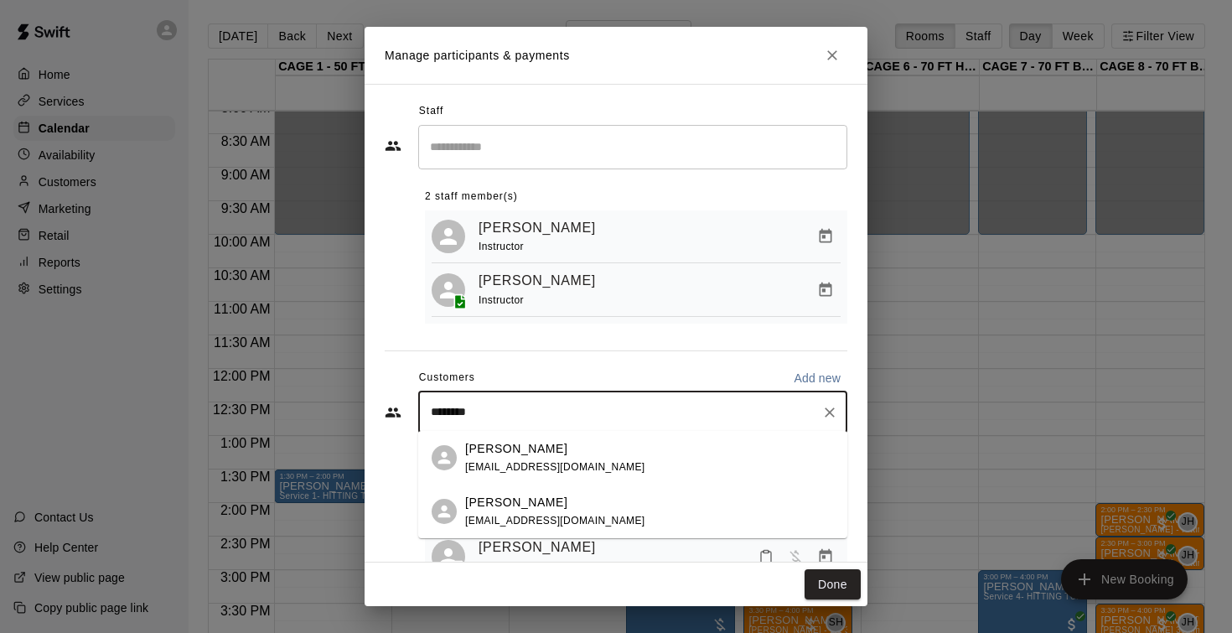
click at [491, 453] on p "Dawson Fackrell" at bounding box center [516, 449] width 102 height 18
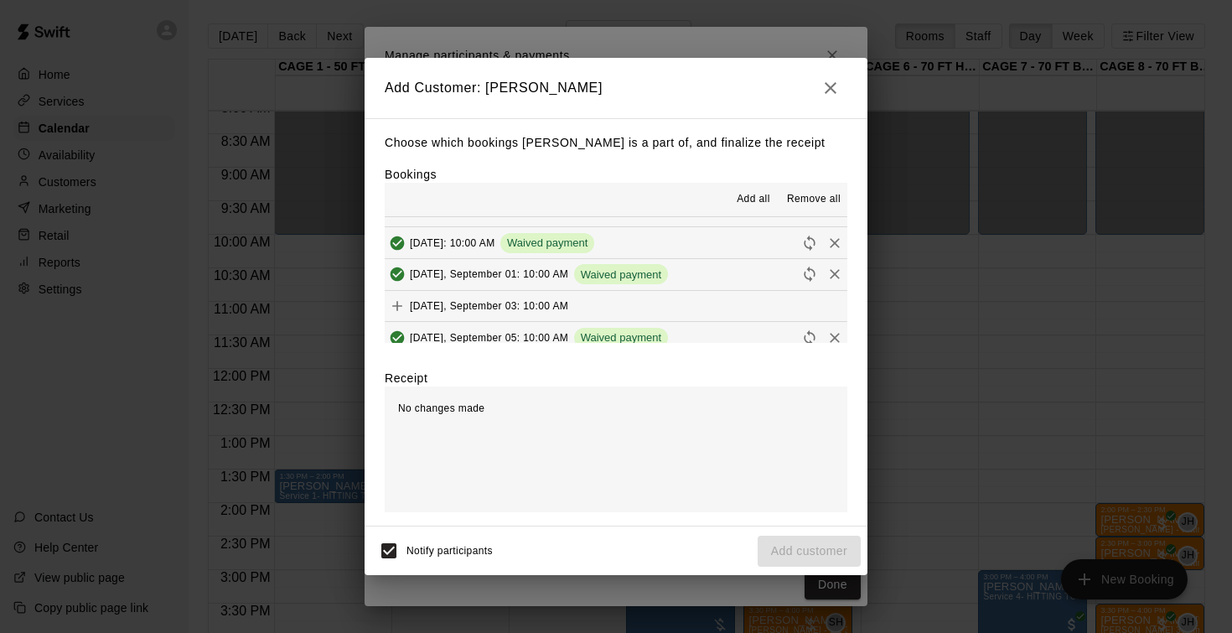
scroll to position [241, 0]
click at [830, 87] on icon "button" at bounding box center [830, 88] width 20 height 20
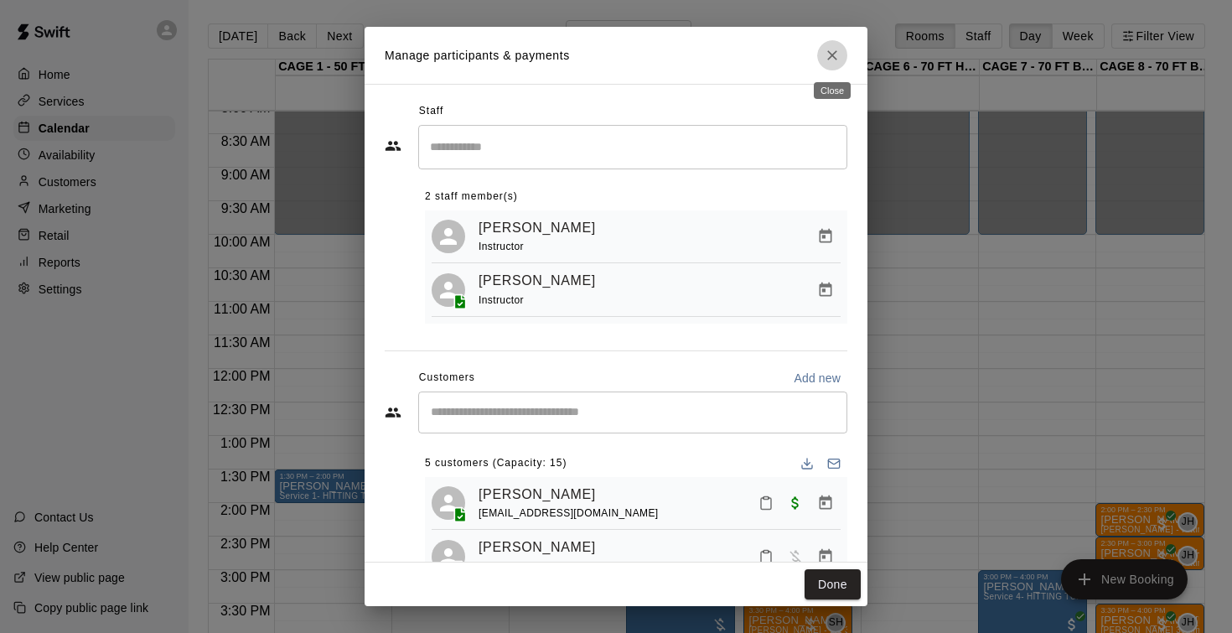
click at [840, 53] on button "Close" at bounding box center [832, 55] width 30 height 30
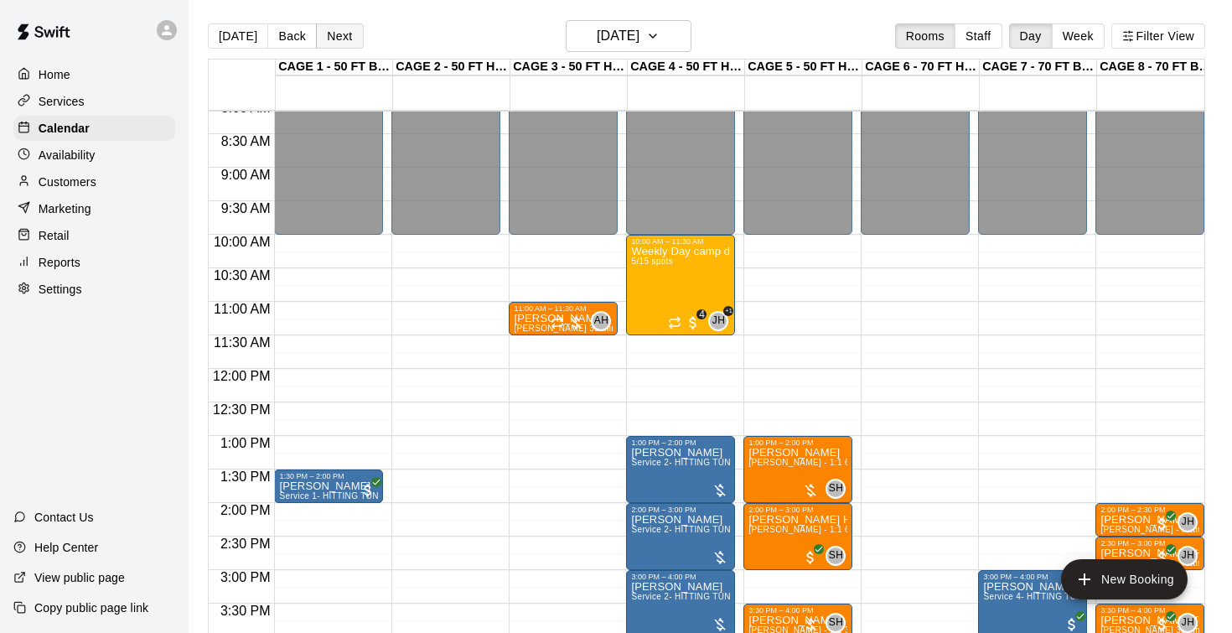
click at [341, 39] on button "Next" at bounding box center [339, 35] width 47 height 25
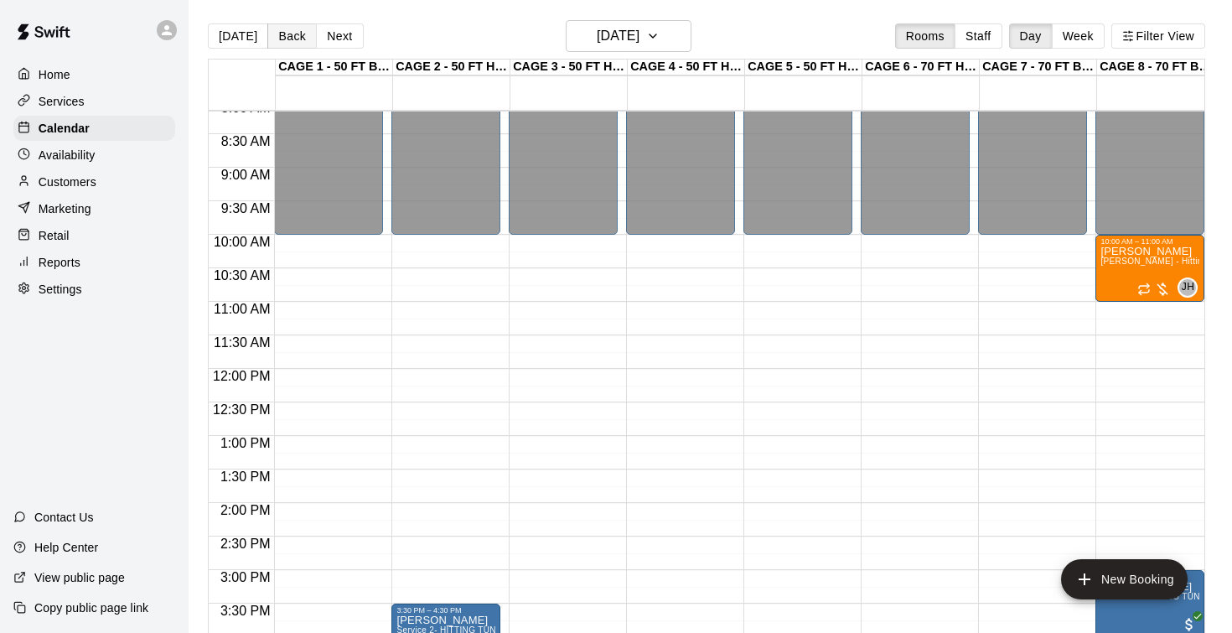
click at [287, 35] on button "Back" at bounding box center [291, 35] width 49 height 25
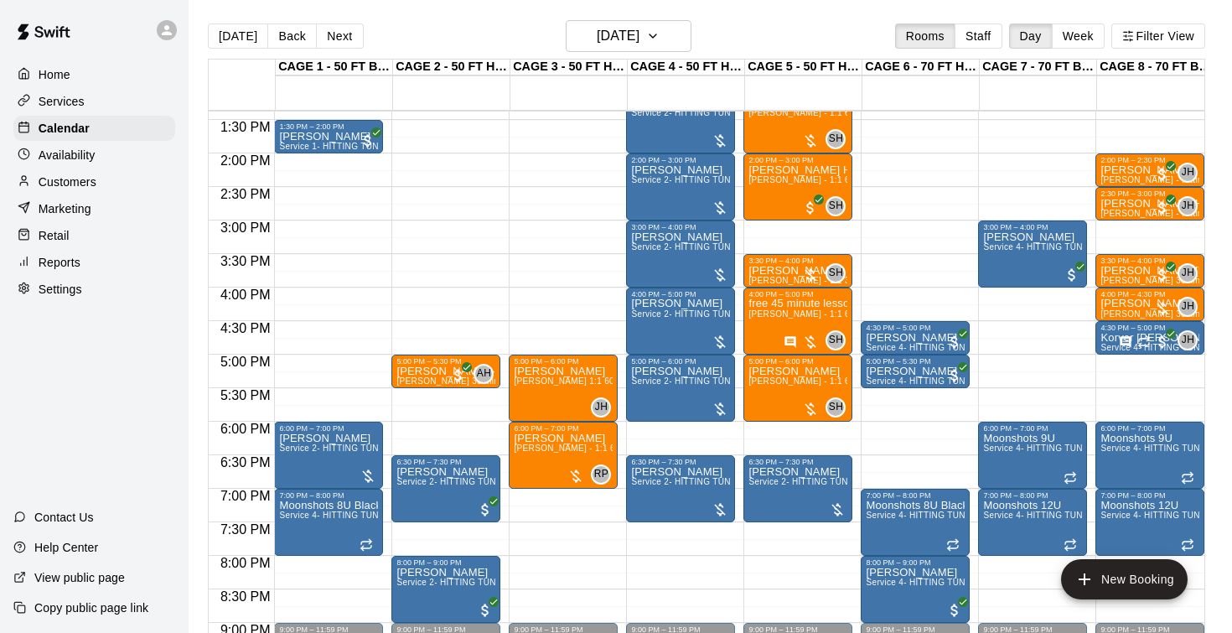
scroll to position [902, 0]
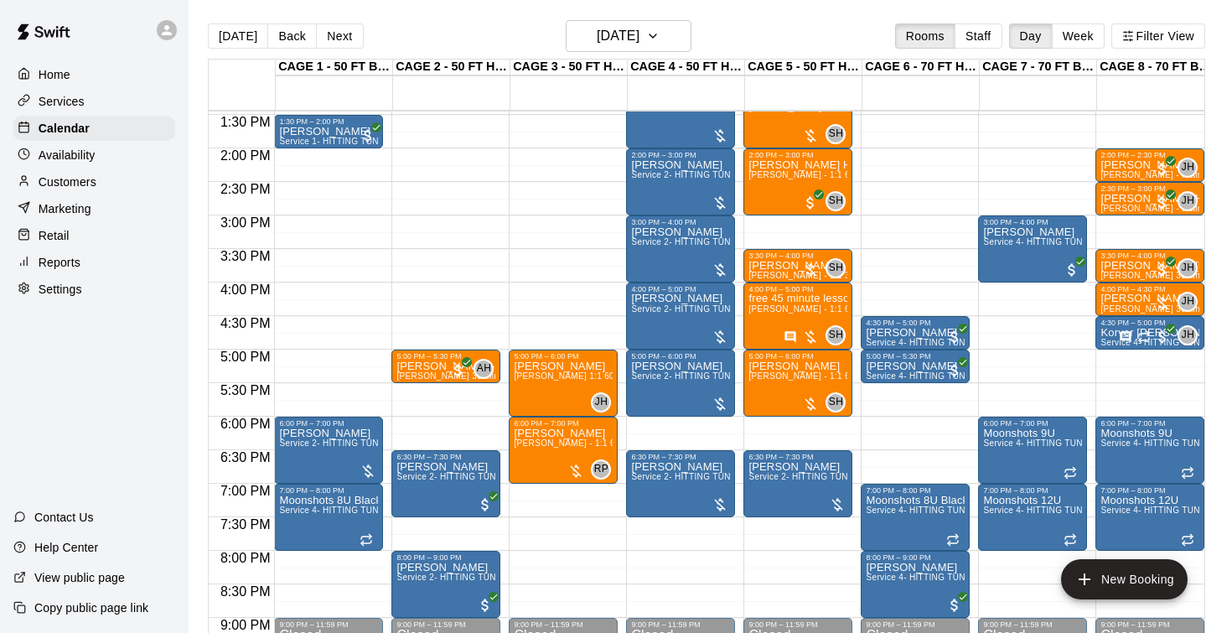
click at [71, 99] on p "Services" at bounding box center [62, 101] width 46 height 17
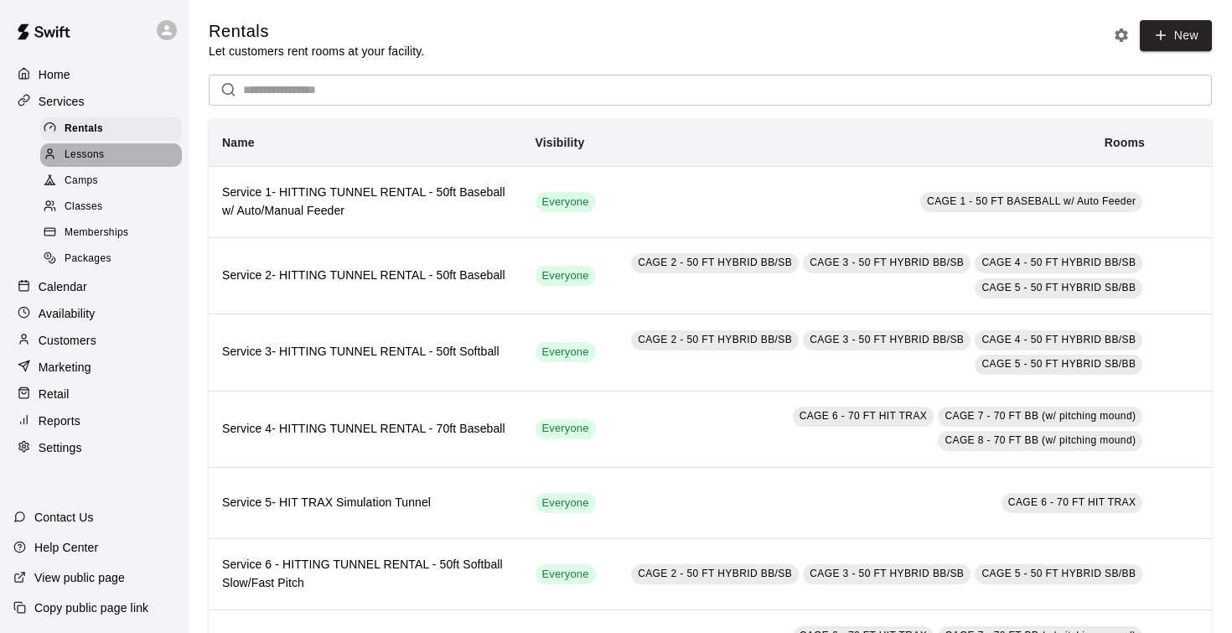
click at [81, 156] on span "Lessons" at bounding box center [85, 155] width 40 height 17
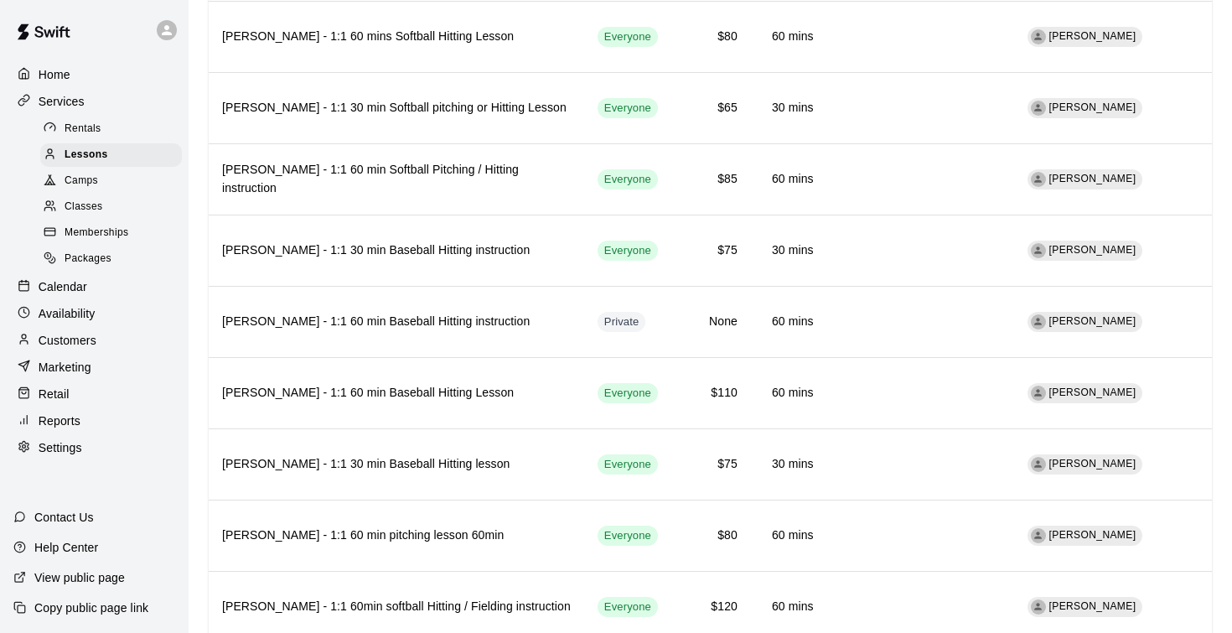
scroll to position [827, 0]
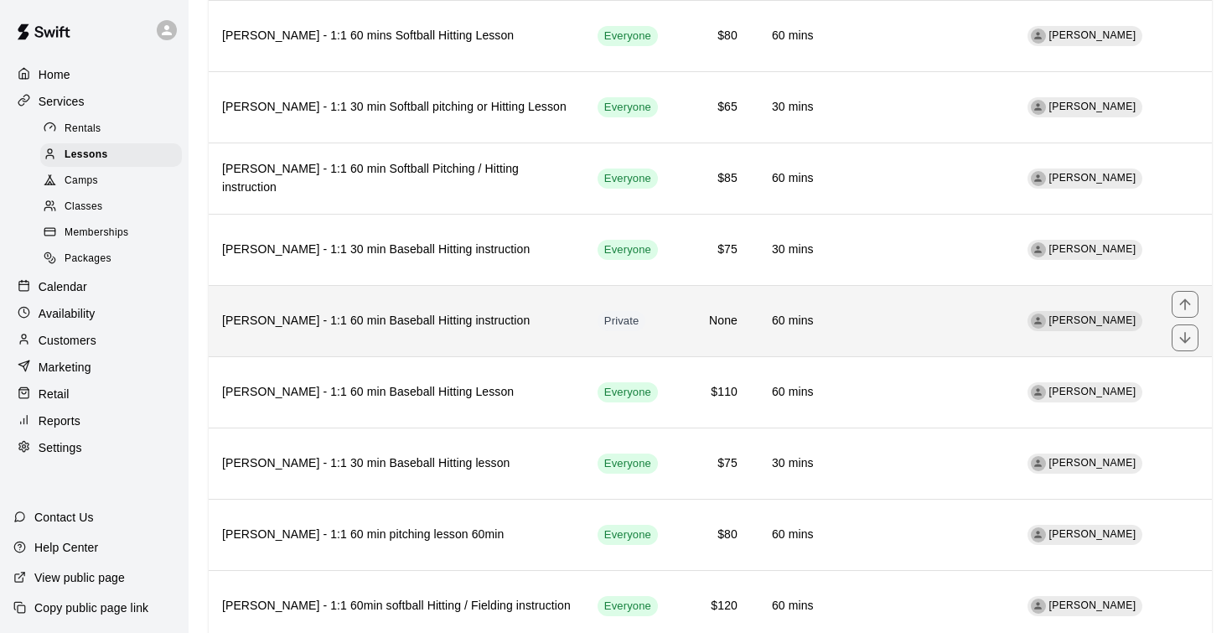
click at [413, 323] on h6 "[PERSON_NAME] - 1:1 60 min Baseball Hitting instruction" at bounding box center [396, 321] width 349 height 18
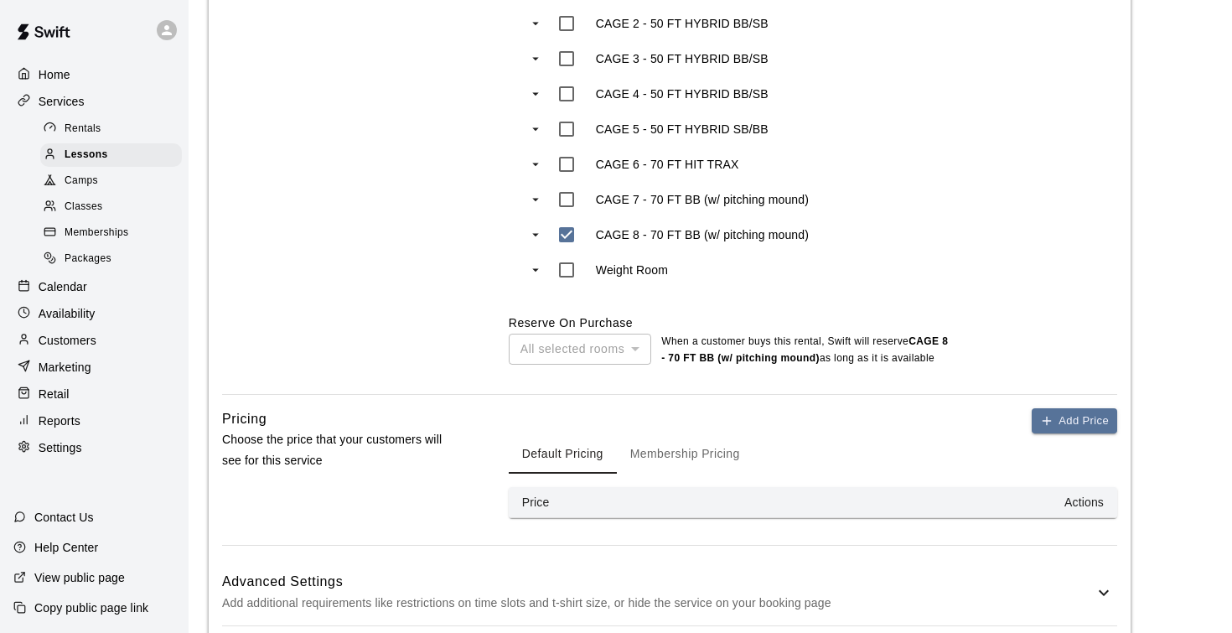
scroll to position [968, 0]
click at [428, 302] on div "Rooms Indicate which rooms the service can take place in, and how those rooms a…" at bounding box center [338, 155] width 233 height 475
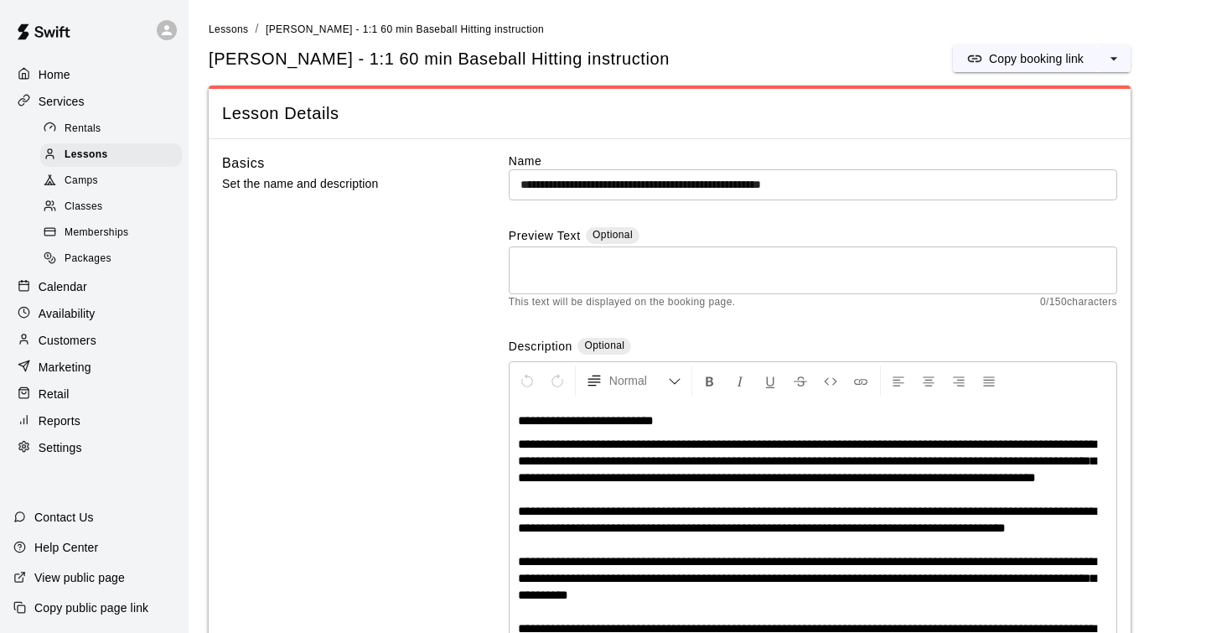
scroll to position [0, 0]
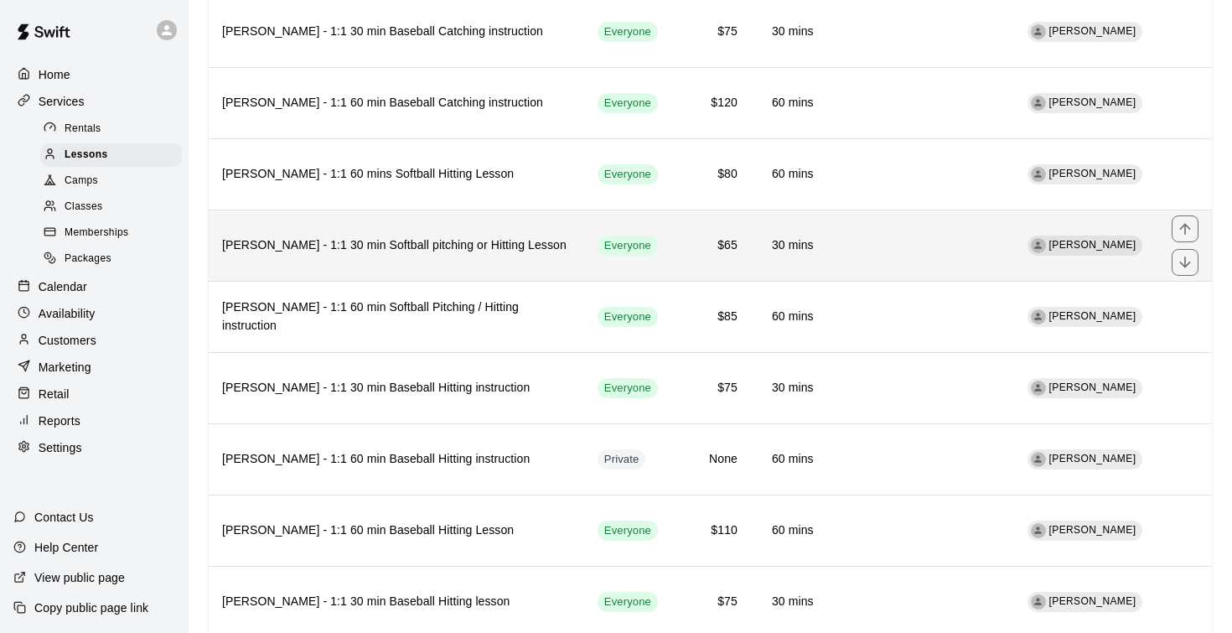
scroll to position [691, 0]
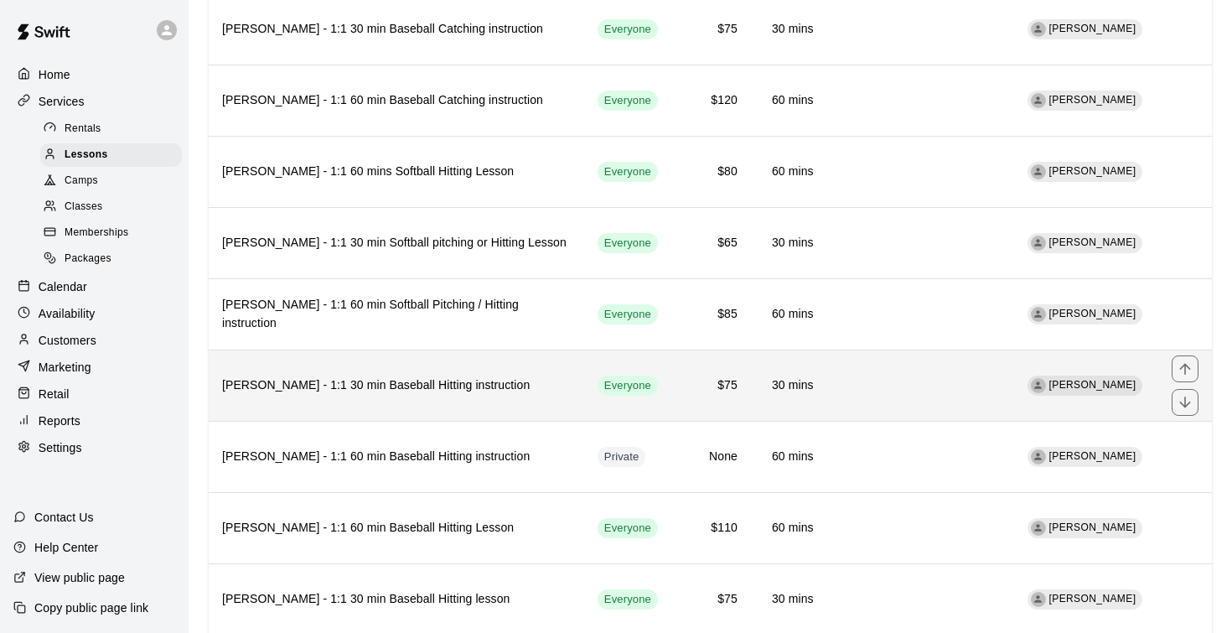
click at [419, 384] on h6 "[PERSON_NAME] - 1:1 30 min Baseball Hitting instruction" at bounding box center [396, 385] width 349 height 18
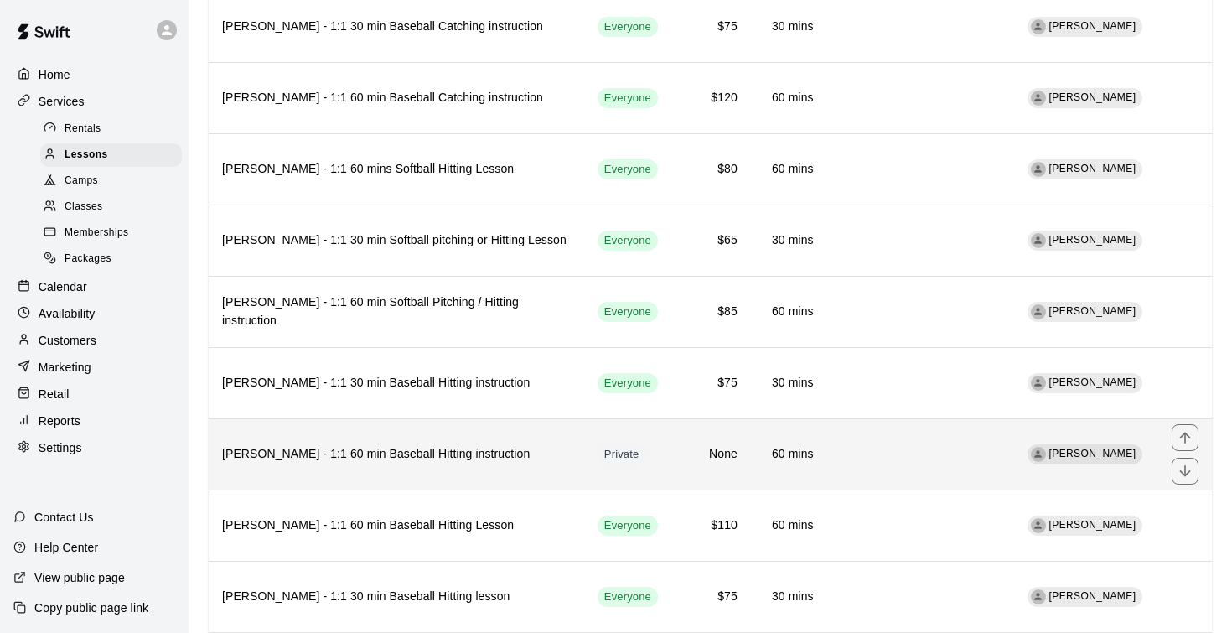
click at [393, 455] on h6 "[PERSON_NAME] - 1:1 60 min Baseball Hitting instruction" at bounding box center [396, 454] width 349 height 18
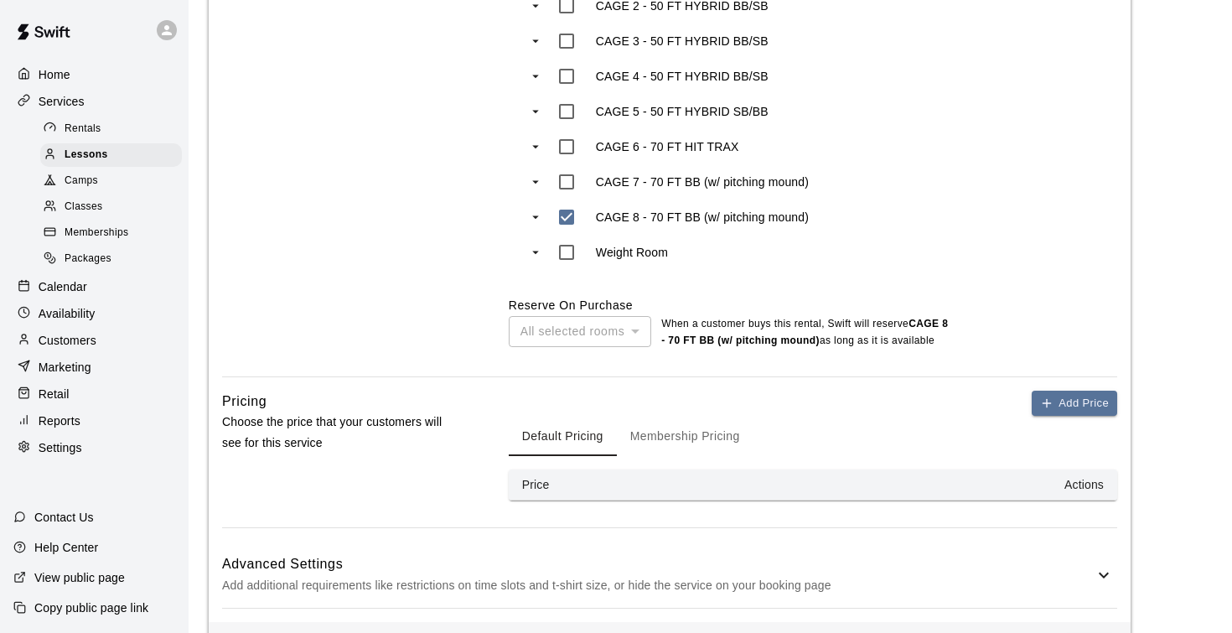
scroll to position [969, 0]
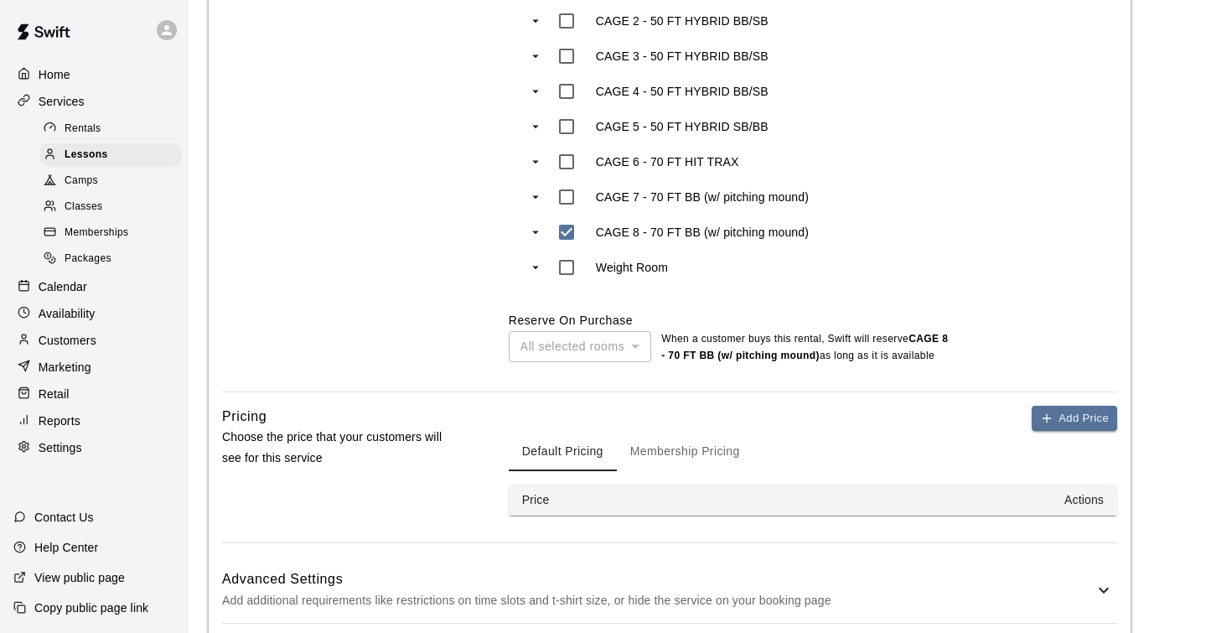
click at [442, 302] on div "Rooms Indicate which rooms the service can take place in, and how those rooms a…" at bounding box center [338, 153] width 233 height 475
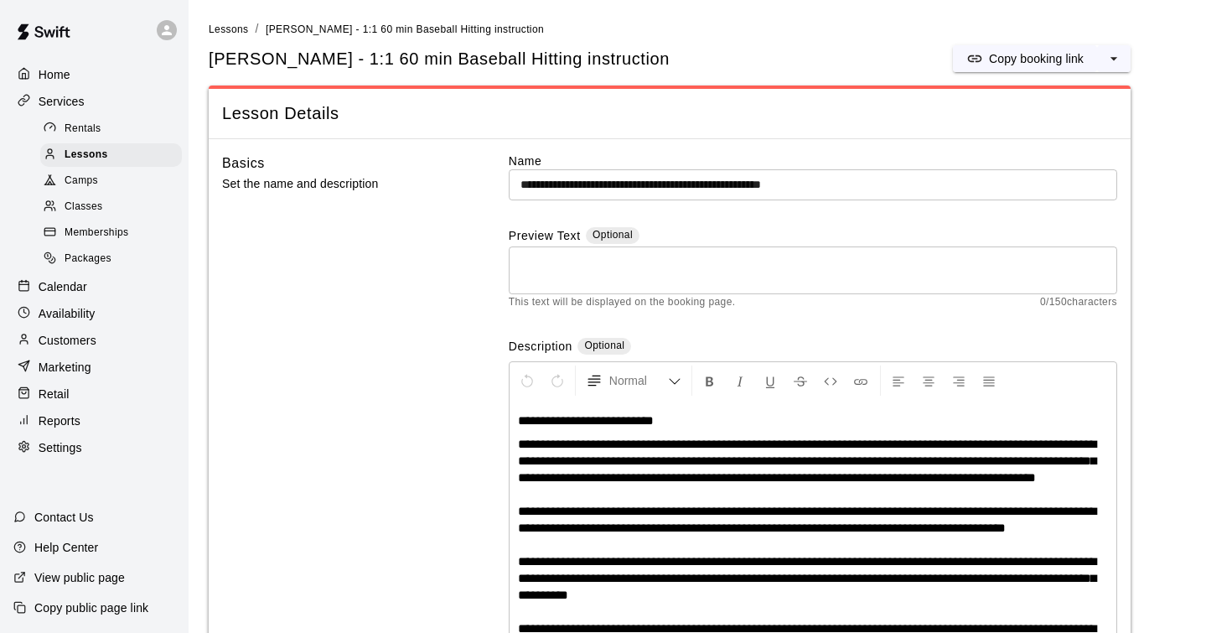
scroll to position [0, 0]
click at [57, 75] on p "Home" at bounding box center [55, 74] width 32 height 17
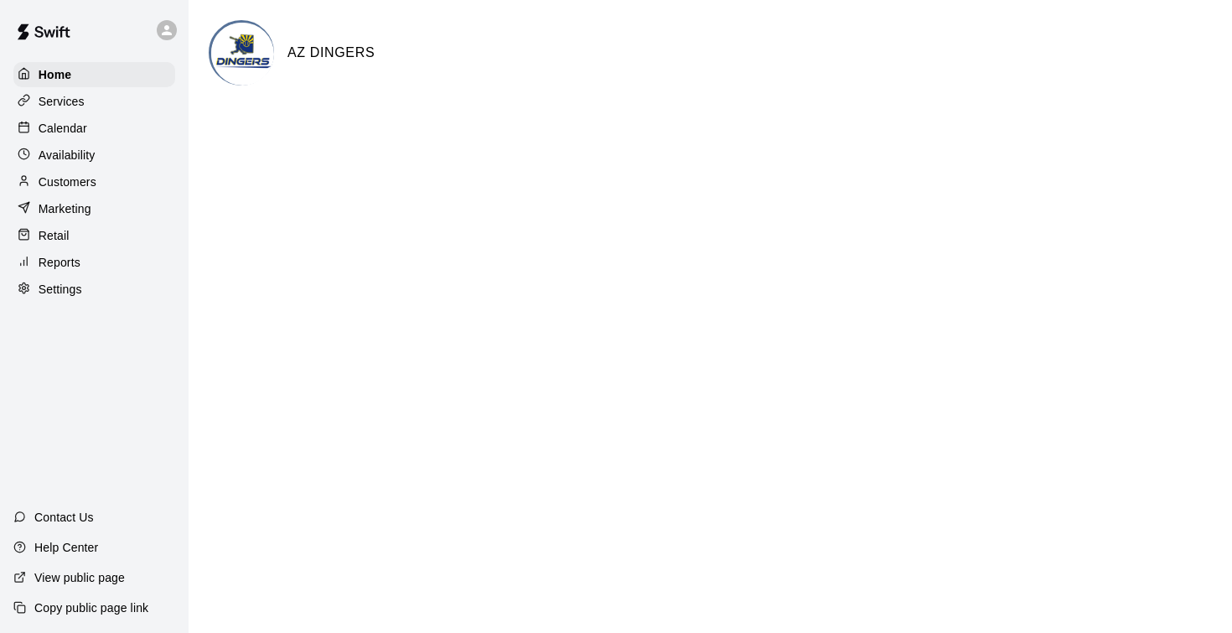
click at [70, 129] on p "Calendar" at bounding box center [63, 128] width 49 height 17
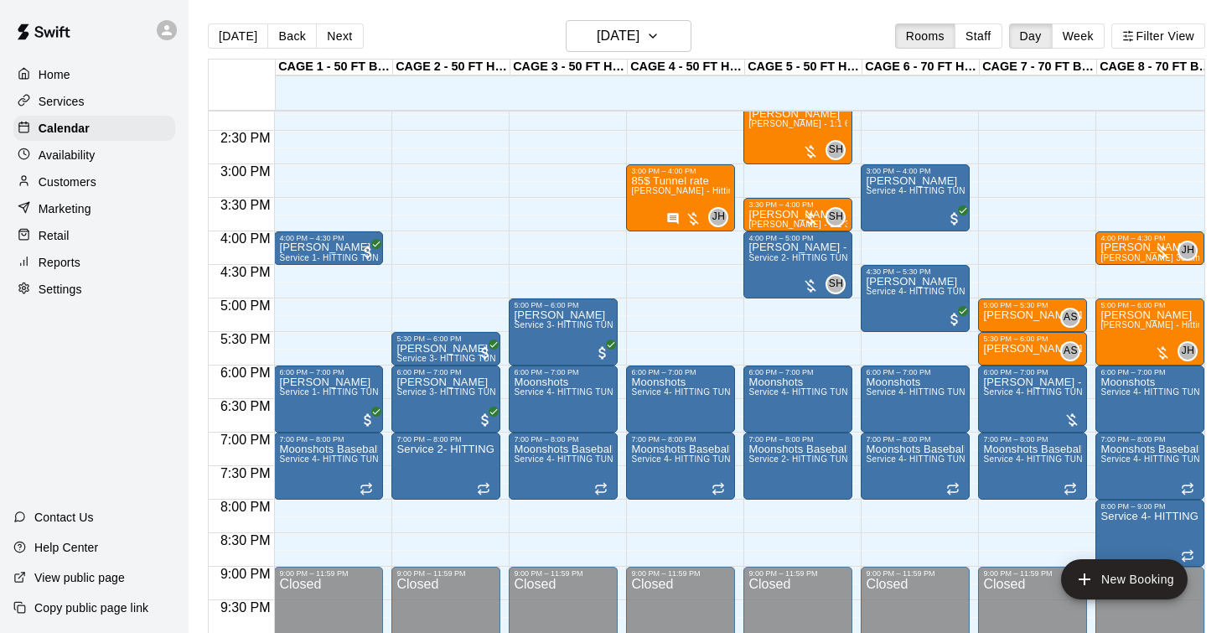
scroll to position [954, 0]
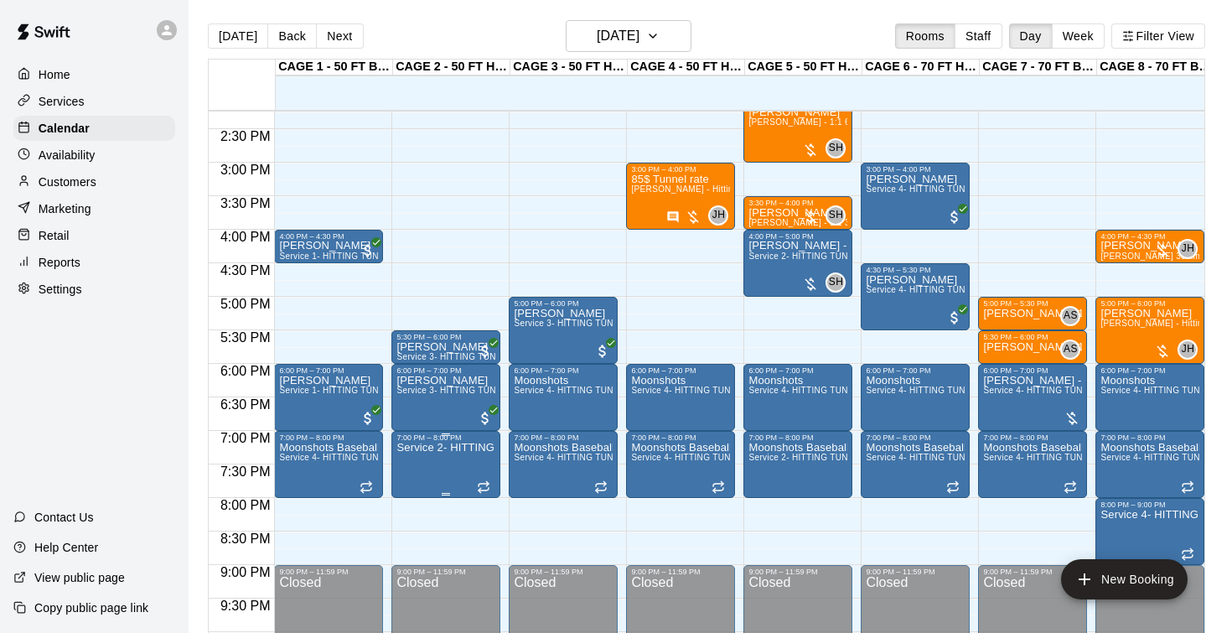
click at [412, 461] on icon "edit" at bounding box center [413, 459] width 15 height 15
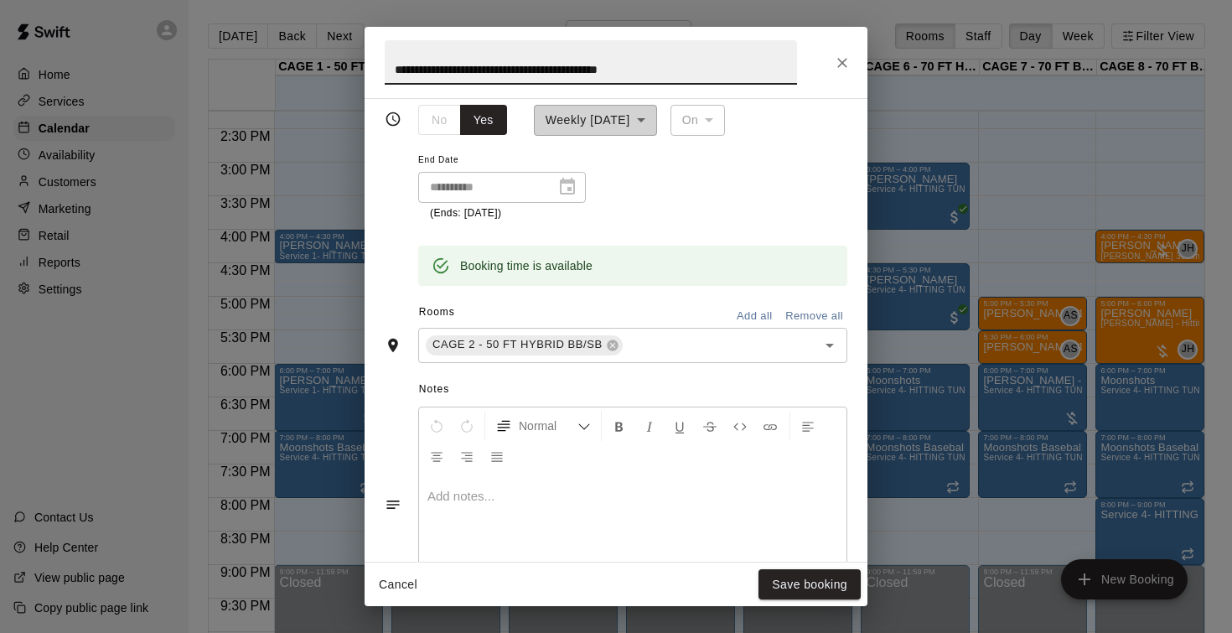
scroll to position [26, 0]
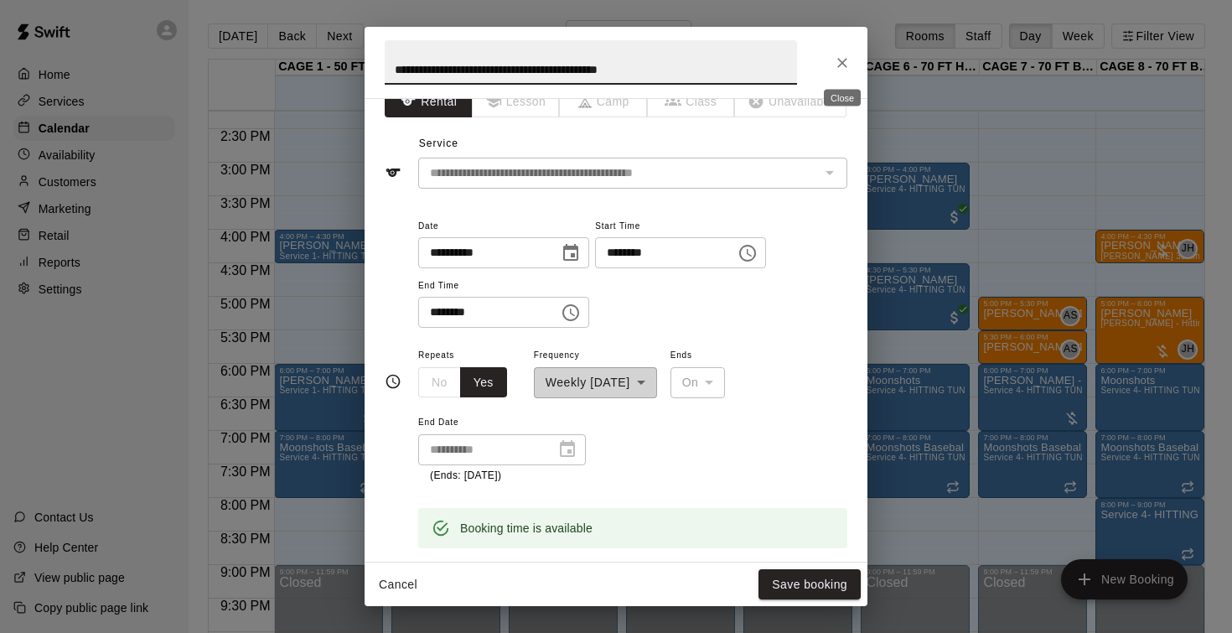
click at [842, 58] on icon "Close" at bounding box center [842, 62] width 17 height 17
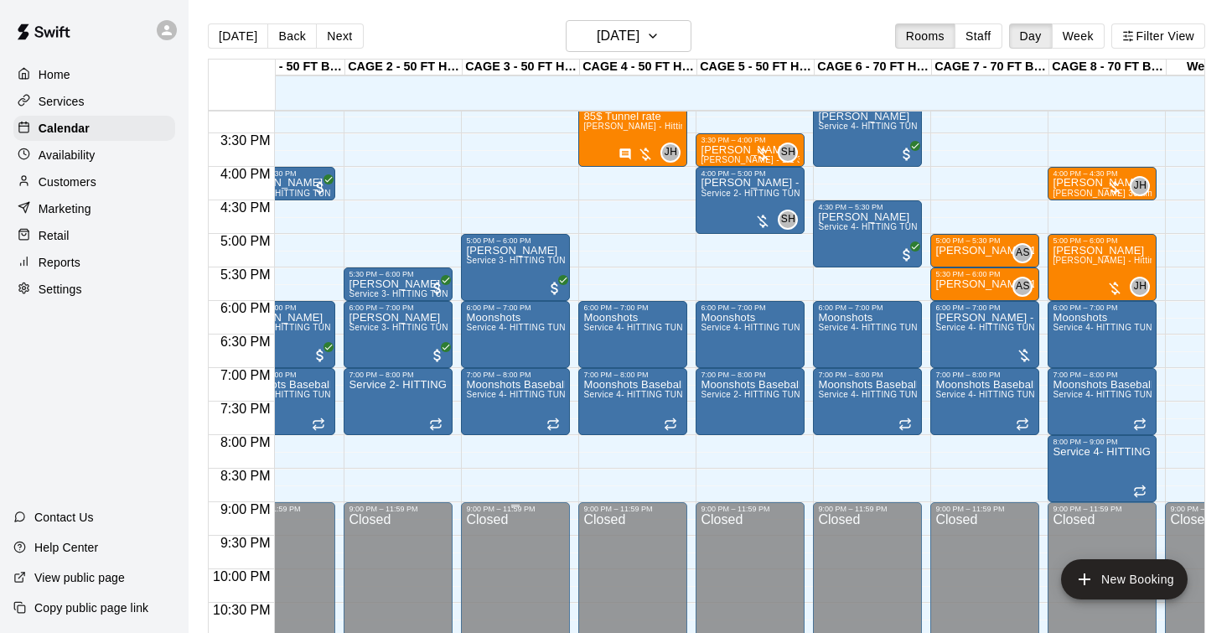
scroll to position [1018, 48]
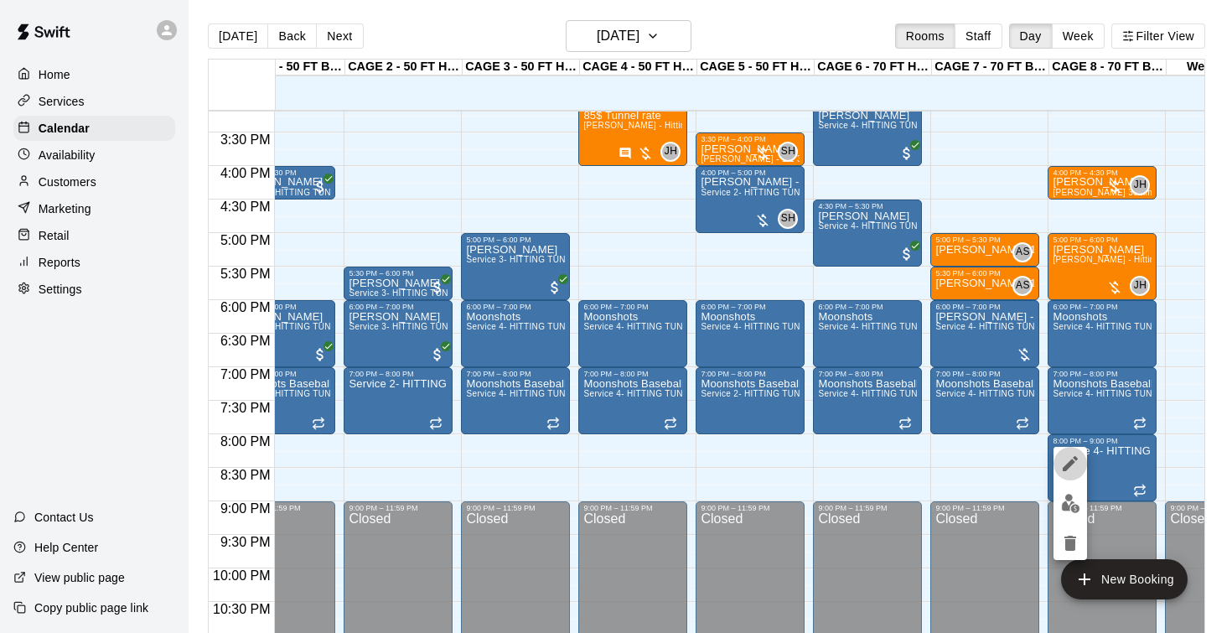
click at [1062, 465] on icon "edit" at bounding box center [1070, 463] width 20 height 20
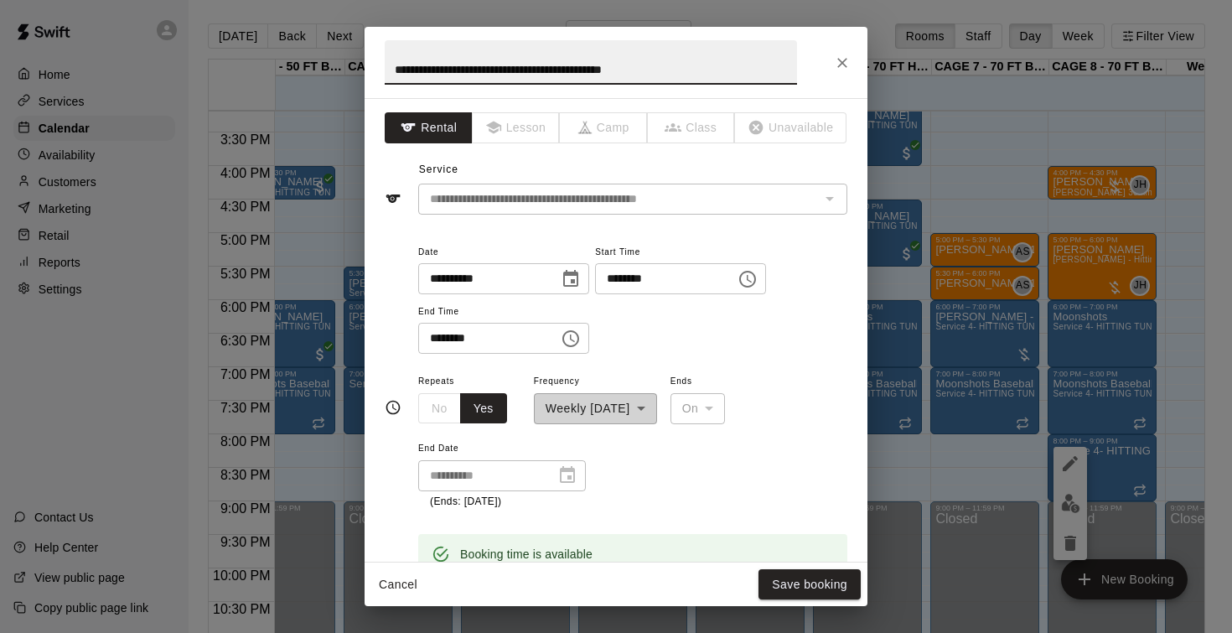
scroll to position [0, 0]
click at [844, 62] on icon "Close" at bounding box center [842, 62] width 17 height 17
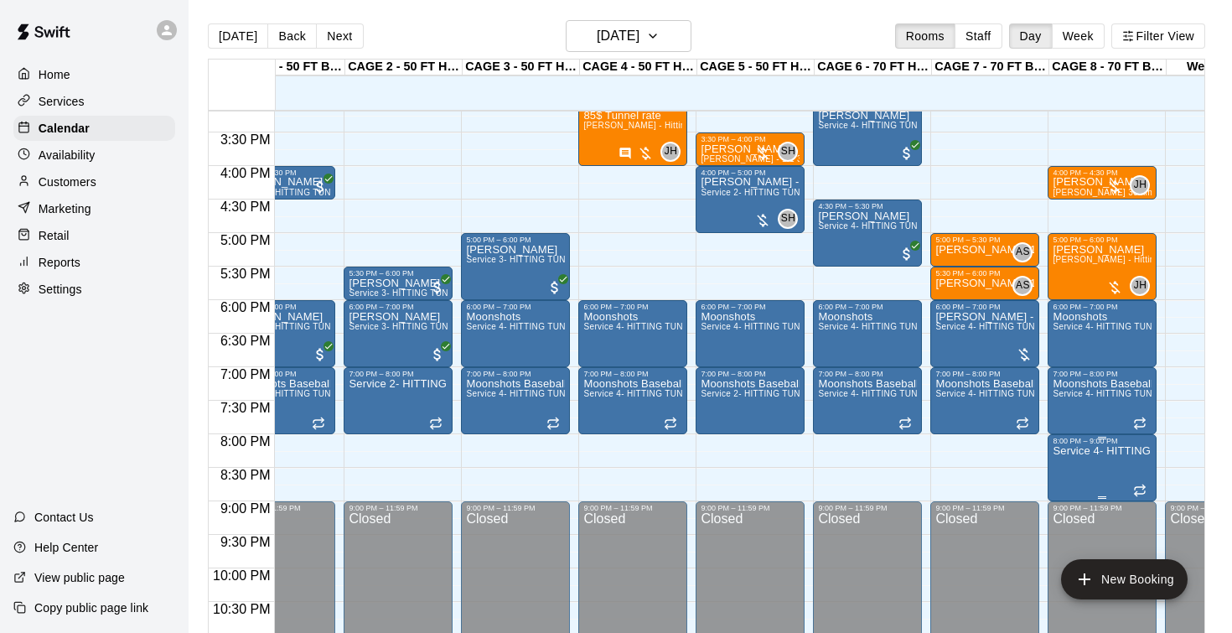
click at [1073, 498] on img "edit" at bounding box center [1070, 503] width 19 height 19
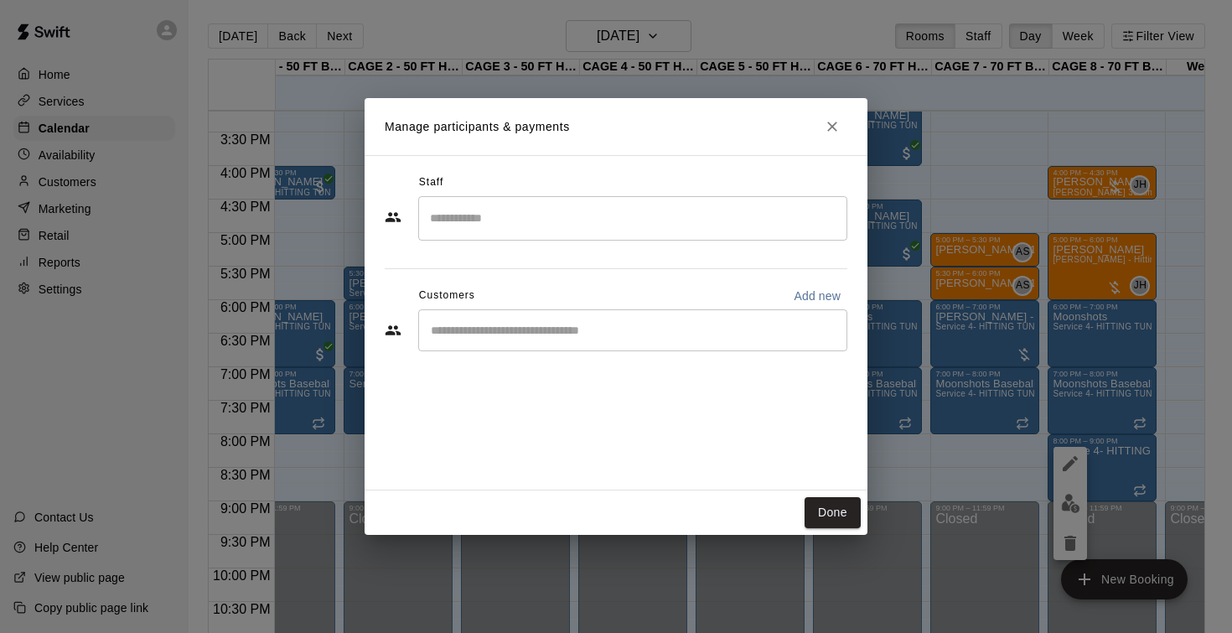
click at [836, 116] on button "Close" at bounding box center [832, 126] width 30 height 30
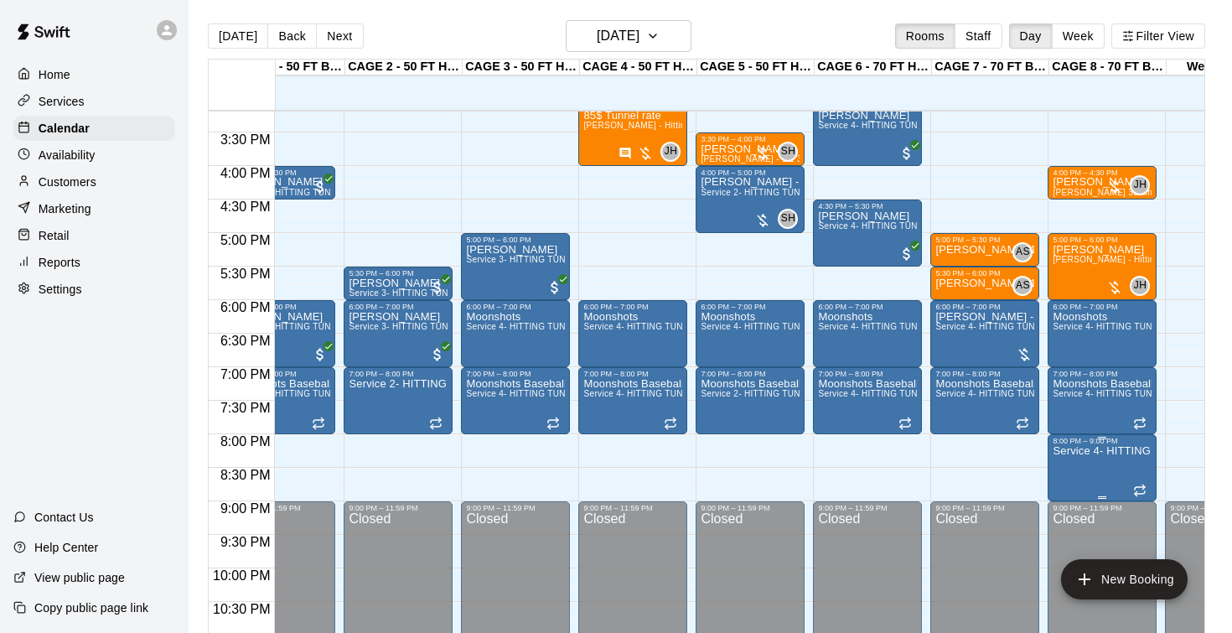
click at [1069, 458] on icon "edit" at bounding box center [1070, 463] width 20 height 20
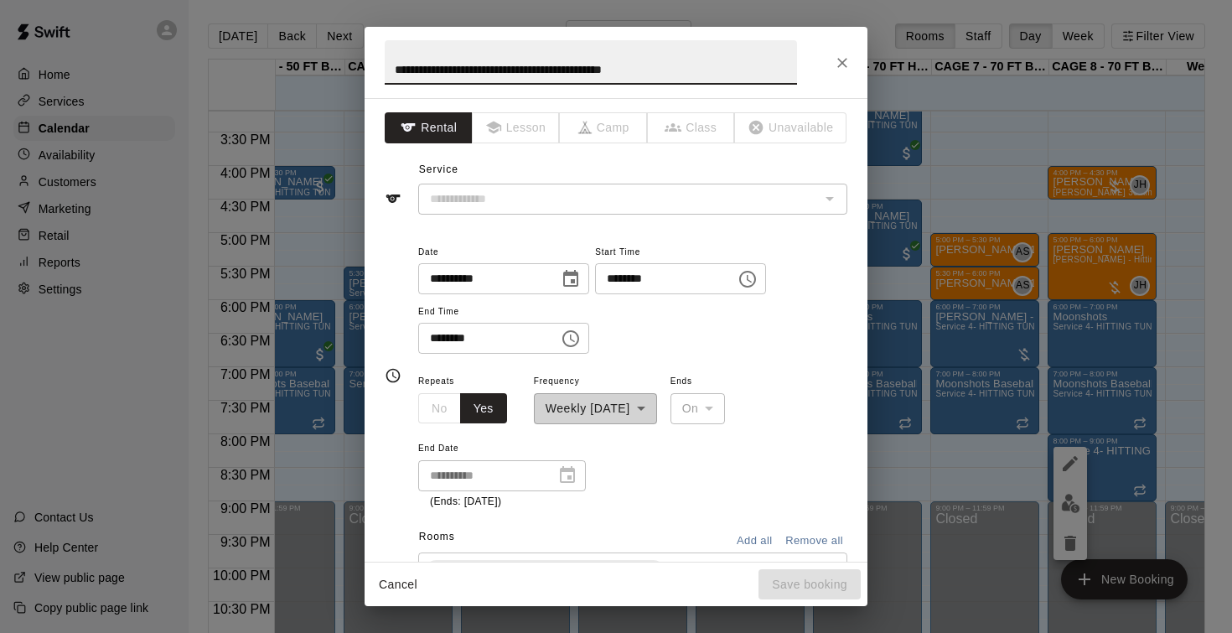
type input "**********"
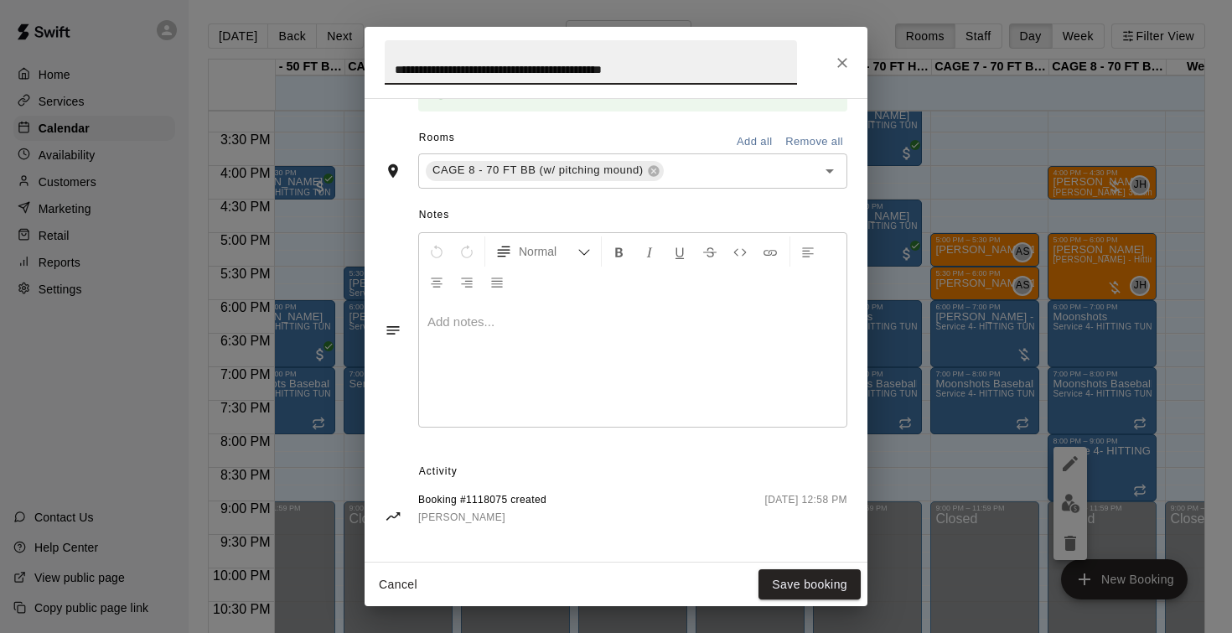
scroll to position [461, 0]
click at [835, 61] on icon "Close" at bounding box center [842, 62] width 17 height 17
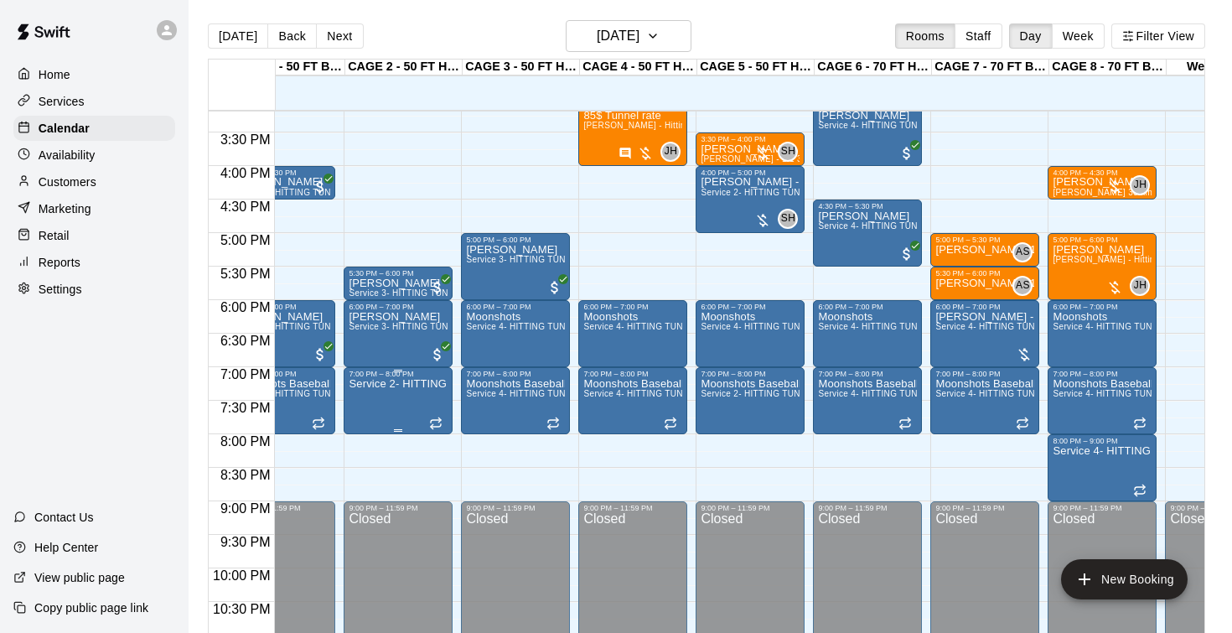
click at [365, 385] on button "edit" at bounding box center [366, 397] width 34 height 34
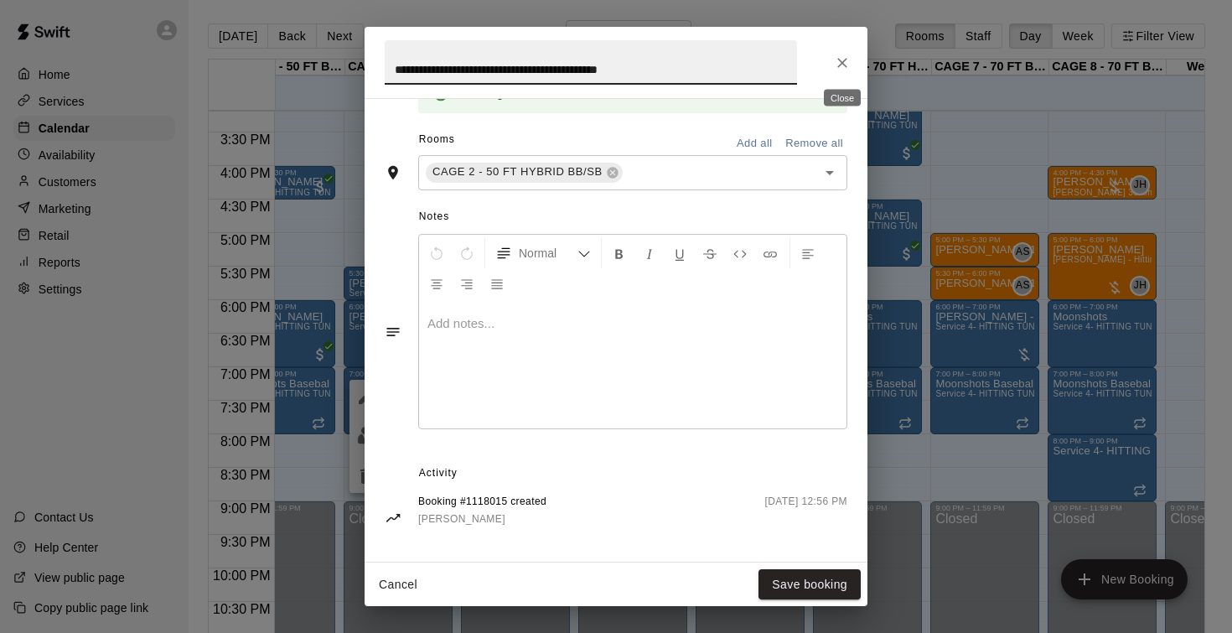
click at [844, 70] on icon "Close" at bounding box center [842, 62] width 17 height 17
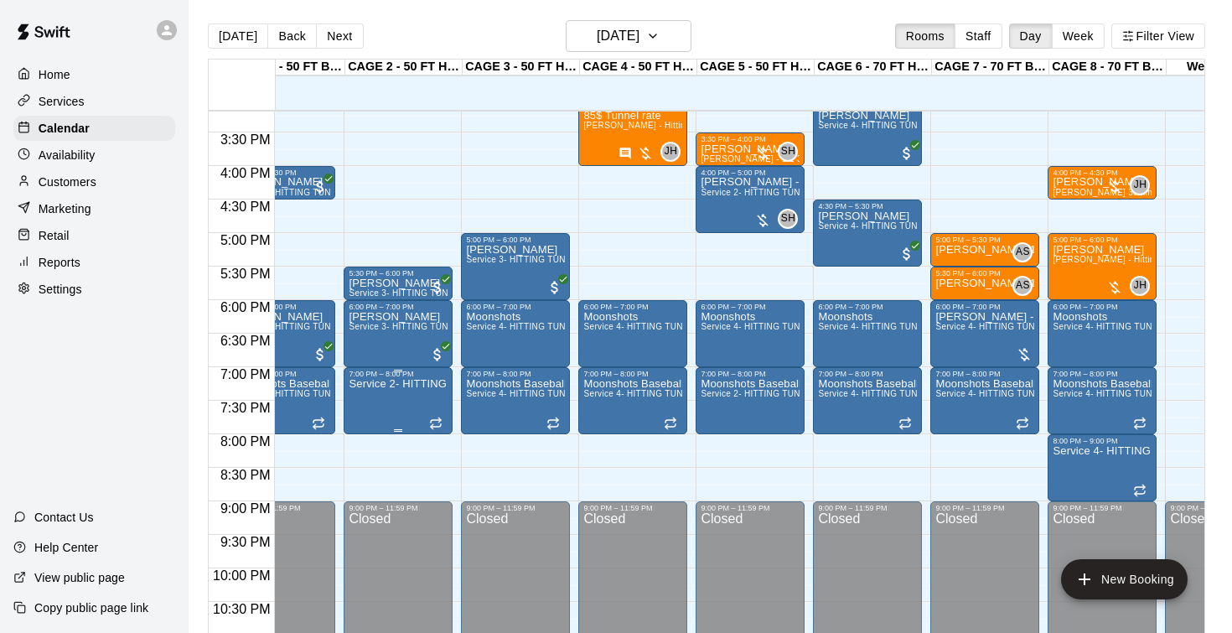
click at [360, 434] on img "edit" at bounding box center [366, 436] width 19 height 19
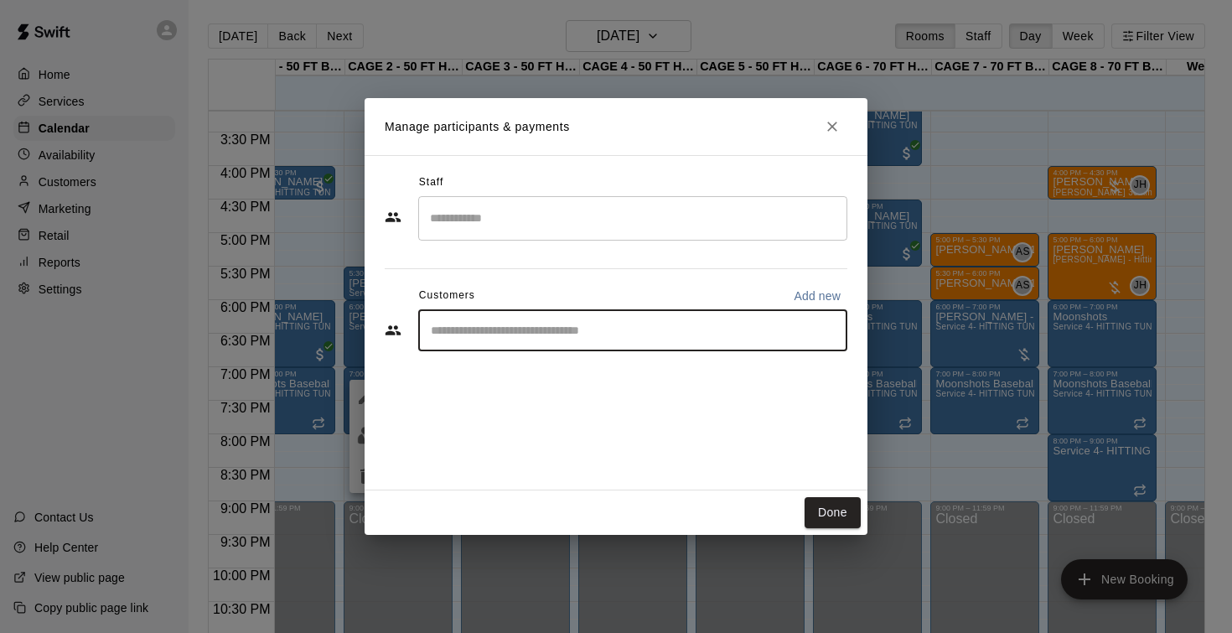
click at [530, 326] on input "Start typing to search customers..." at bounding box center [633, 330] width 414 height 17
type input "*"
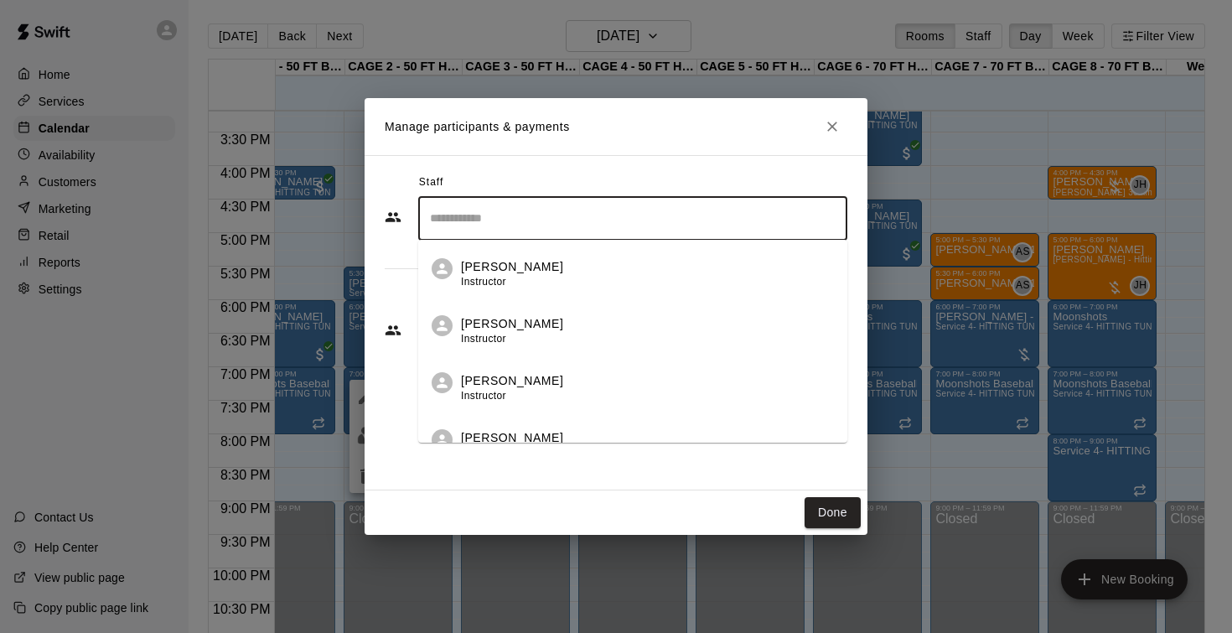
click at [533, 226] on input "Search staff" at bounding box center [633, 218] width 414 height 29
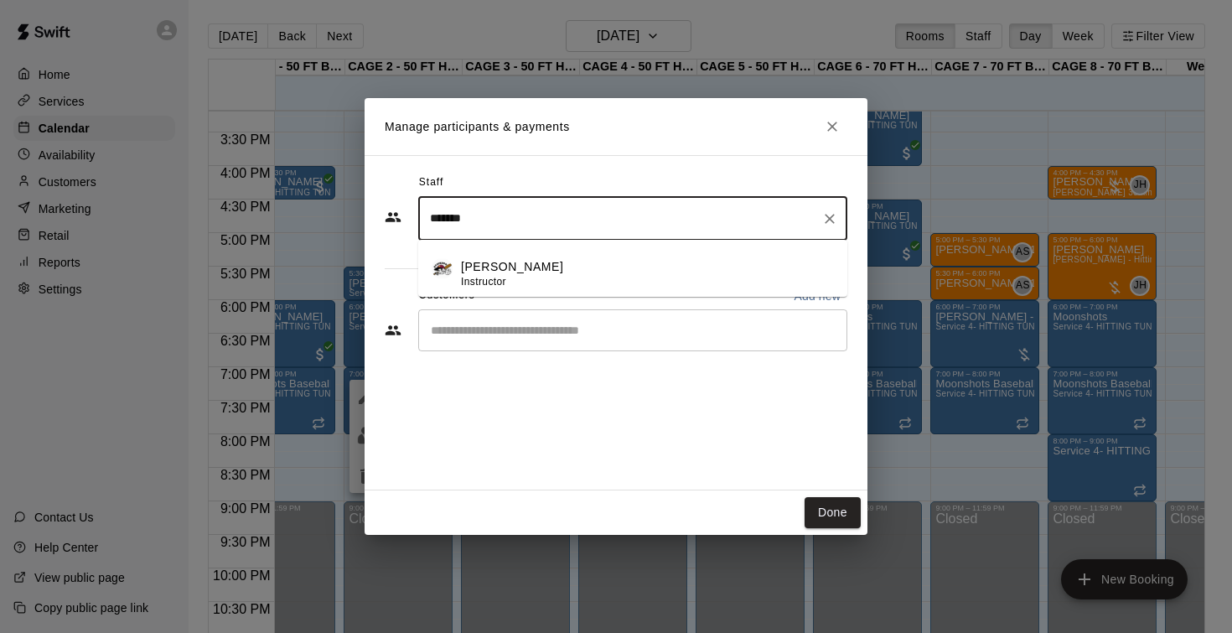
click at [525, 271] on p "Jason Pridie" at bounding box center [512, 267] width 102 height 18
type input "*******"
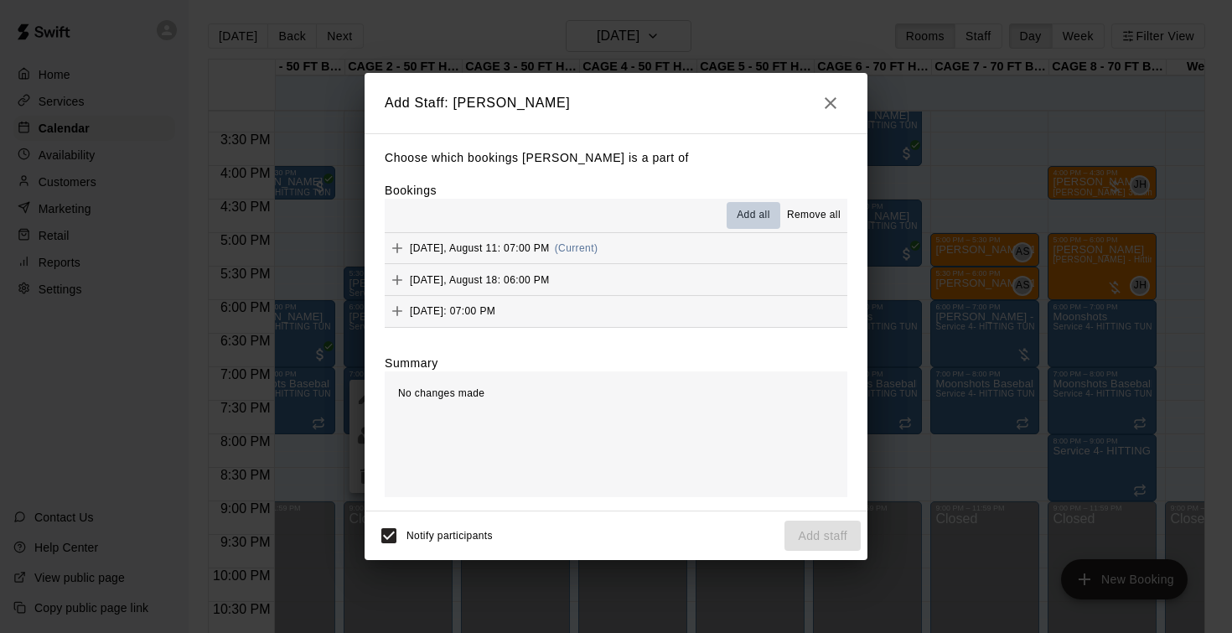
click at [752, 217] on span "Add all" at bounding box center [754, 215] width 34 height 17
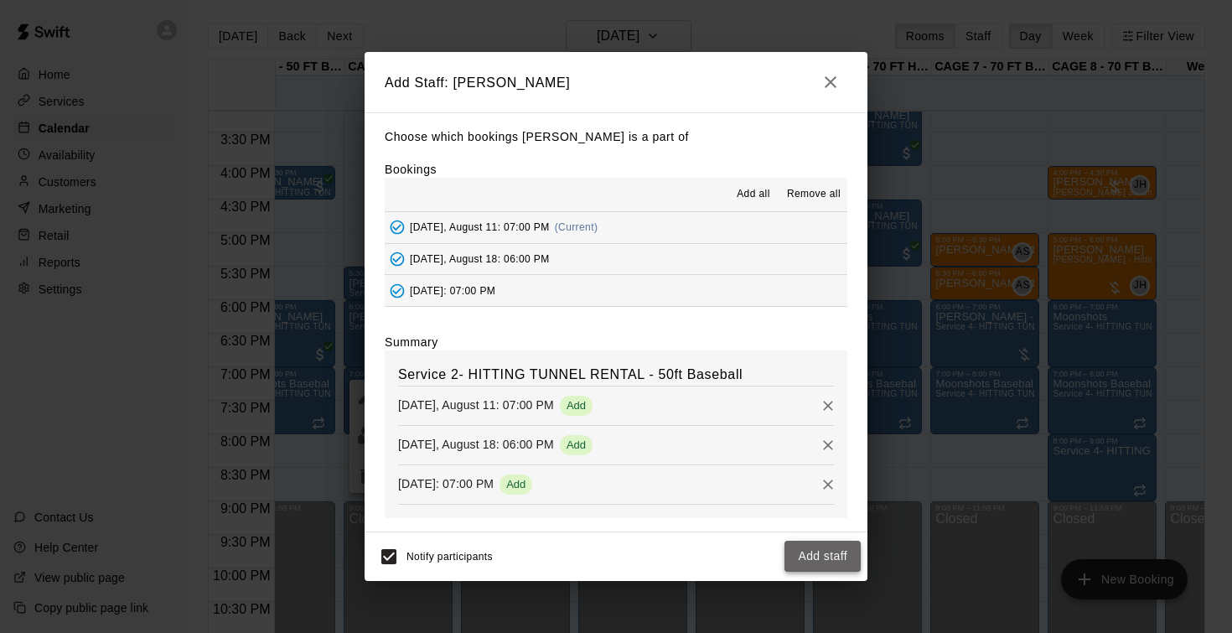
click at [798, 550] on button "Add staff" at bounding box center [822, 555] width 76 height 31
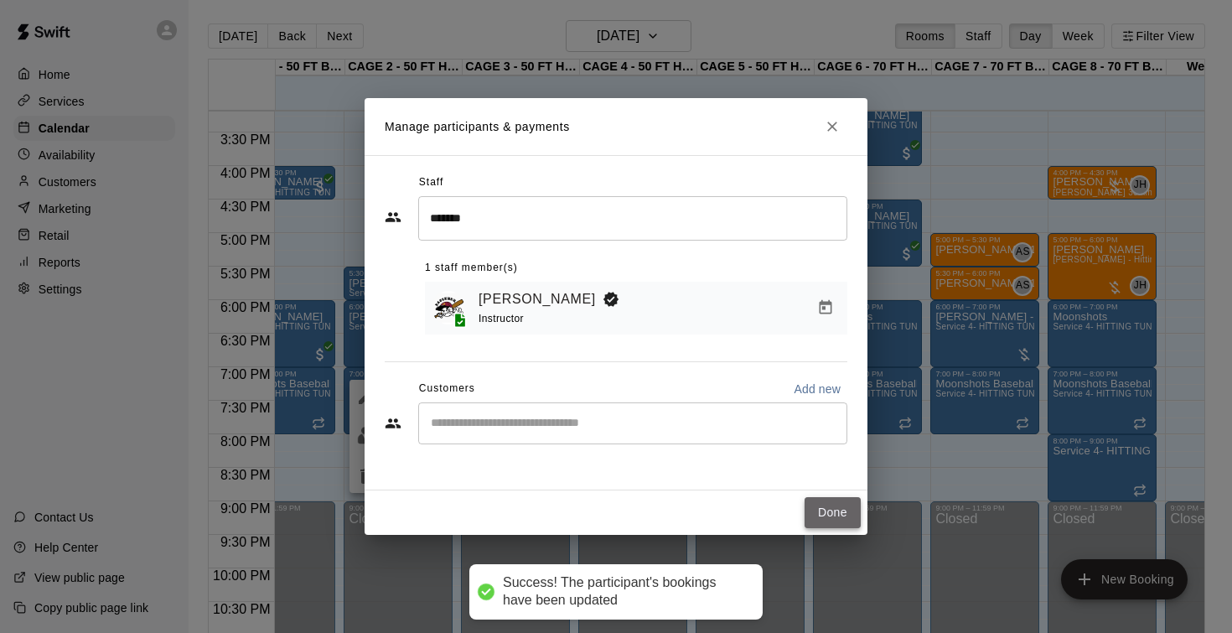
click at [829, 507] on button "Done" at bounding box center [832, 512] width 56 height 31
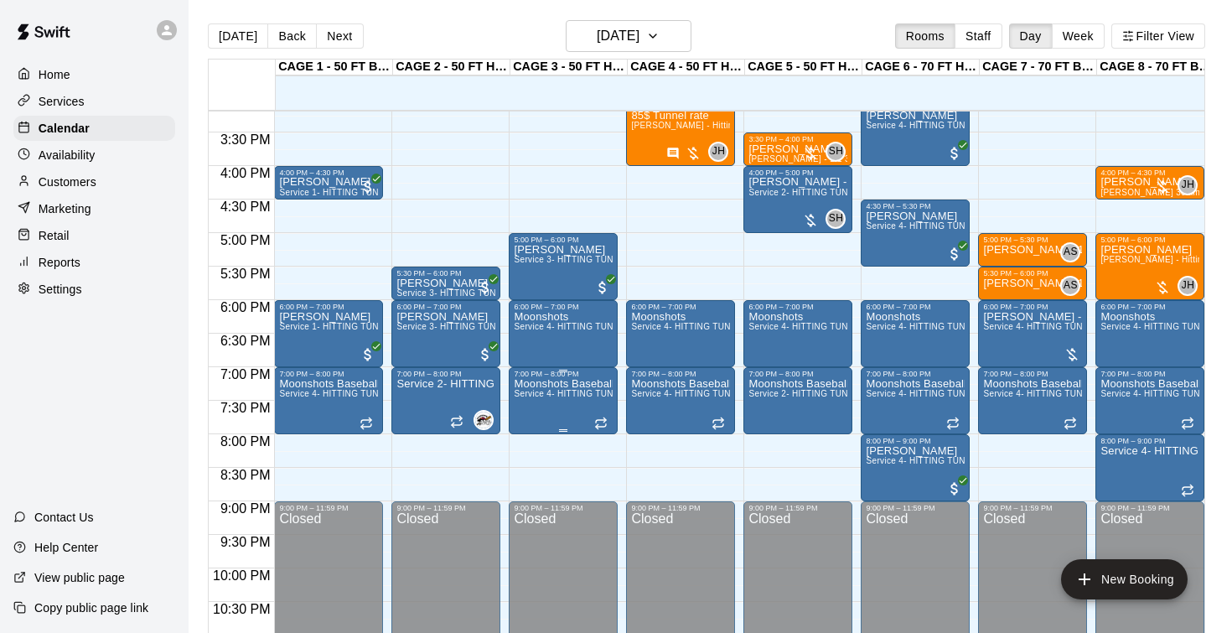
scroll to position [1018, 0]
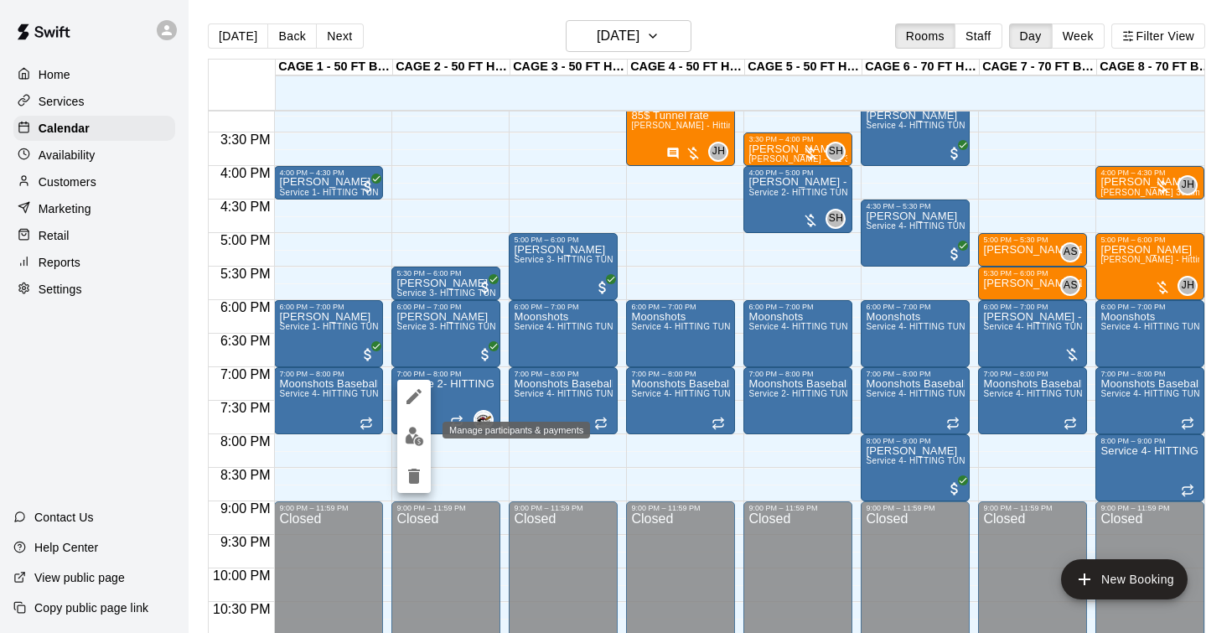
click at [414, 441] on img "edit" at bounding box center [414, 436] width 19 height 19
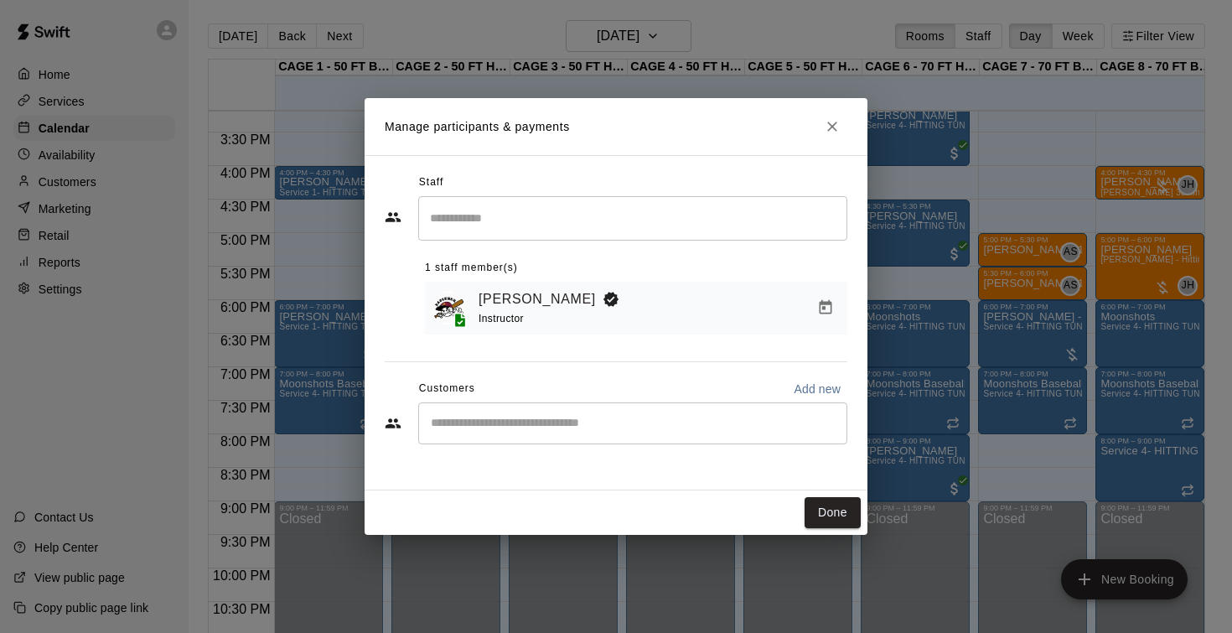
click at [463, 416] on input "Start typing to search customers..." at bounding box center [633, 423] width 414 height 17
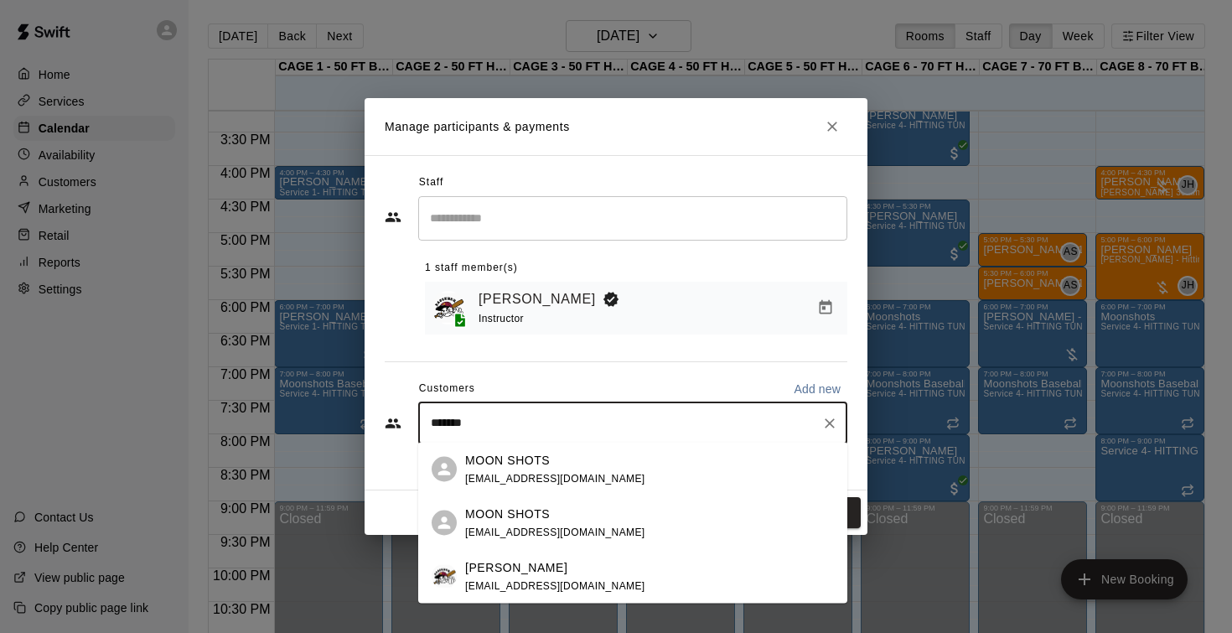
type input "********"
click at [507, 463] on p "MOON SHOTS" at bounding box center [507, 460] width 85 height 18
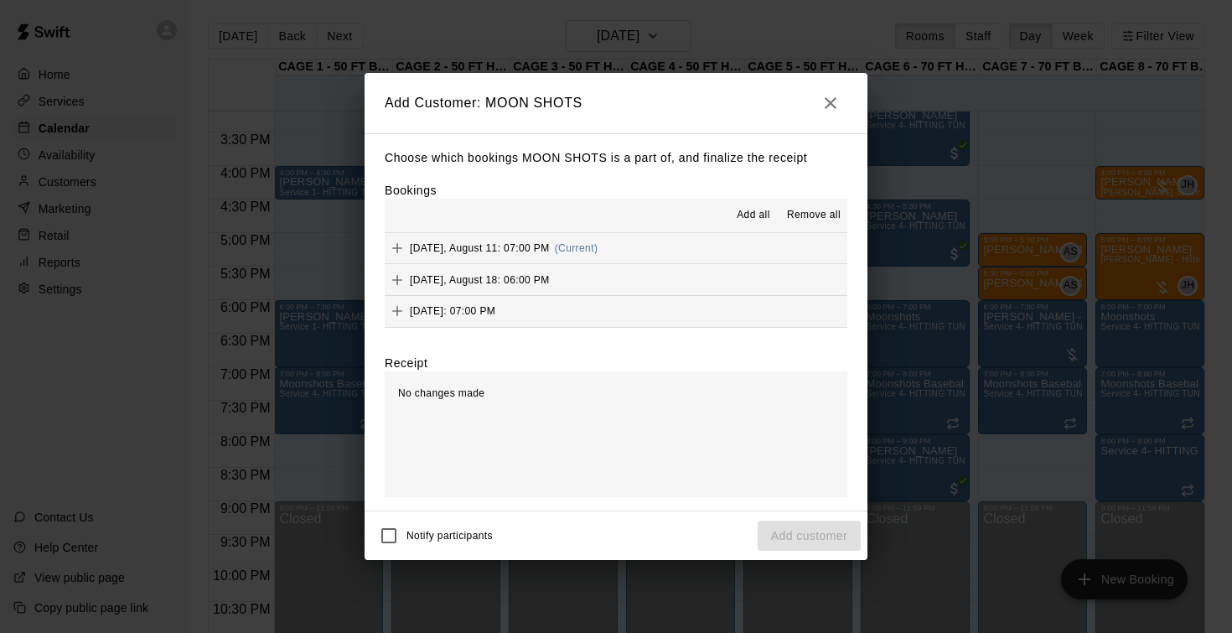
click at [756, 208] on span "Add all" at bounding box center [754, 215] width 34 height 17
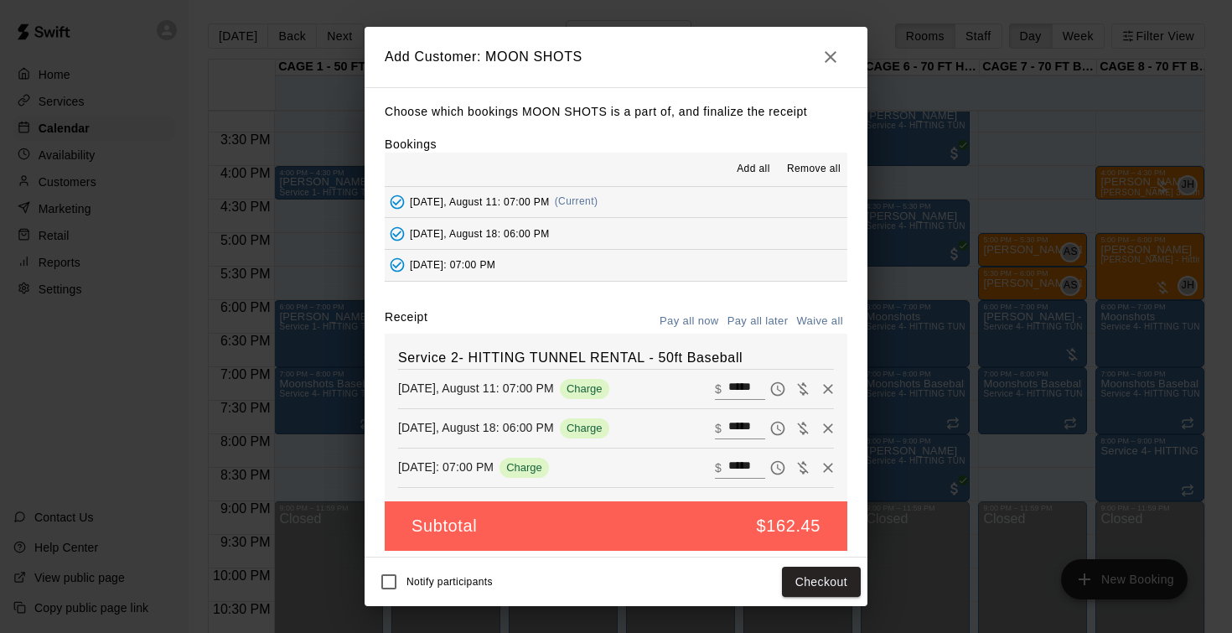
click at [750, 318] on button "Pay all later" at bounding box center [758, 321] width 70 height 26
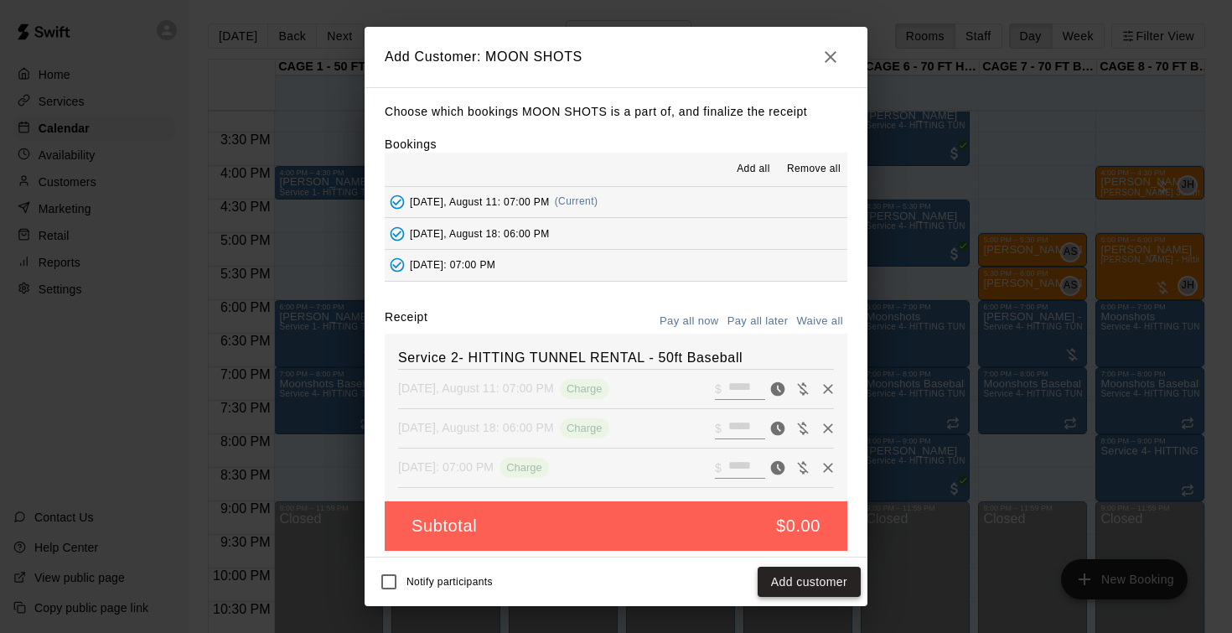
click at [801, 592] on button "Add customer" at bounding box center [808, 581] width 103 height 31
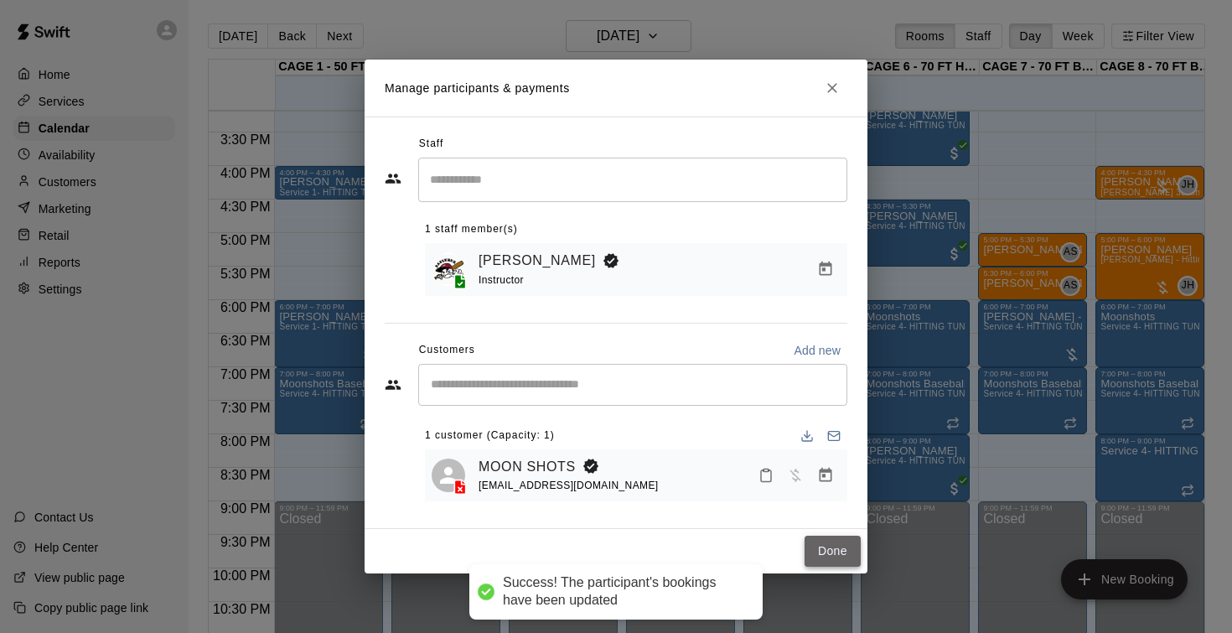
click at [835, 556] on button "Done" at bounding box center [832, 550] width 56 height 31
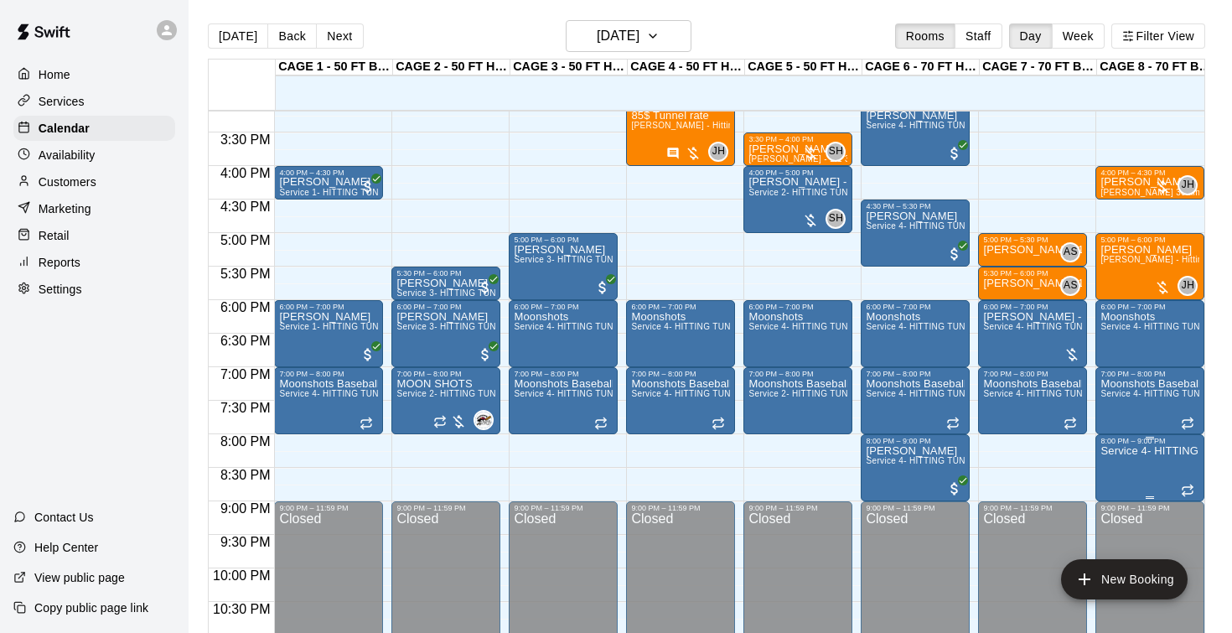
click at [1119, 464] on icon "edit" at bounding box center [1117, 463] width 15 height 15
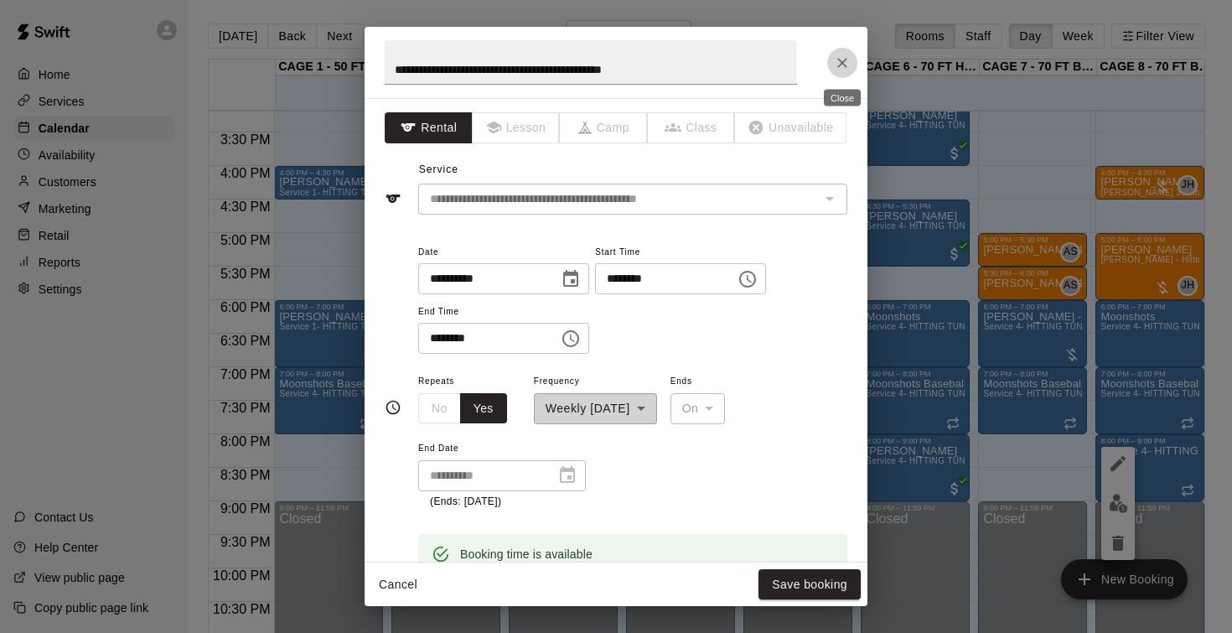
click at [848, 54] on icon "Close" at bounding box center [842, 62] width 17 height 17
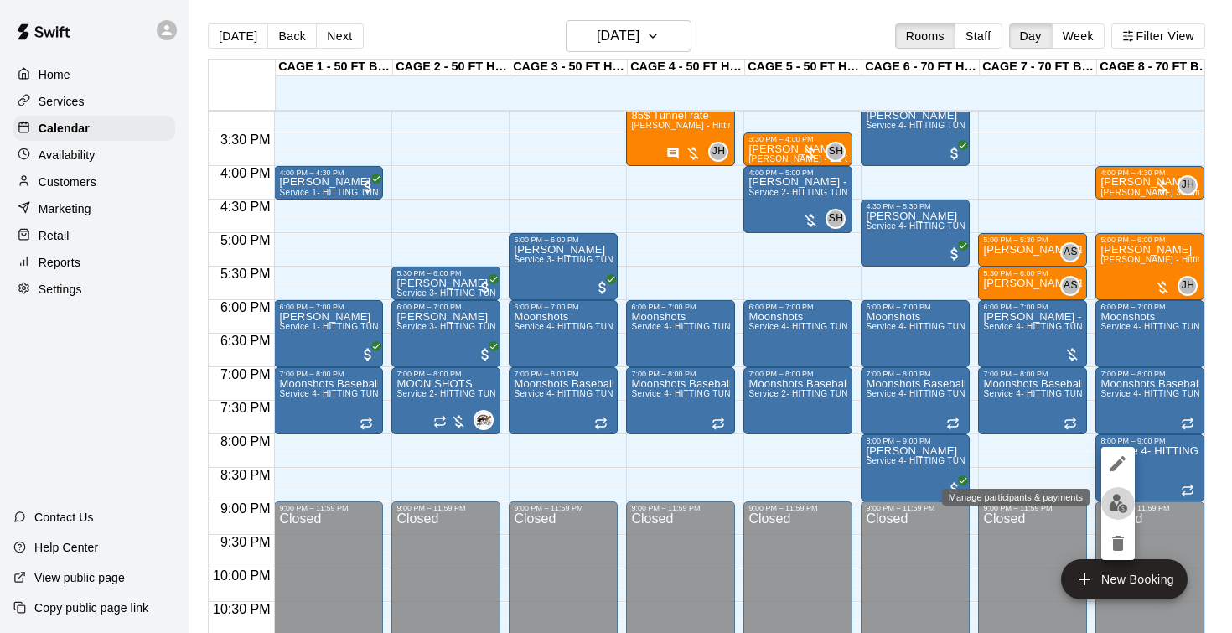
click at [1121, 495] on img "edit" at bounding box center [1118, 503] width 19 height 19
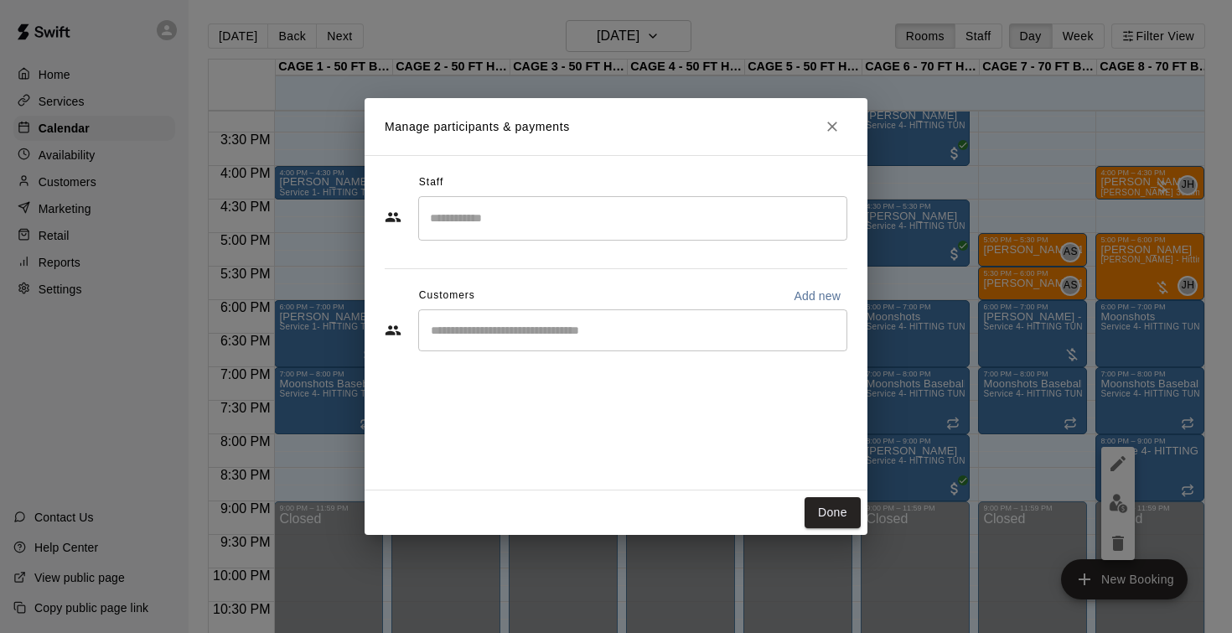
click at [645, 338] on input "Start typing to search customers..." at bounding box center [633, 330] width 414 height 17
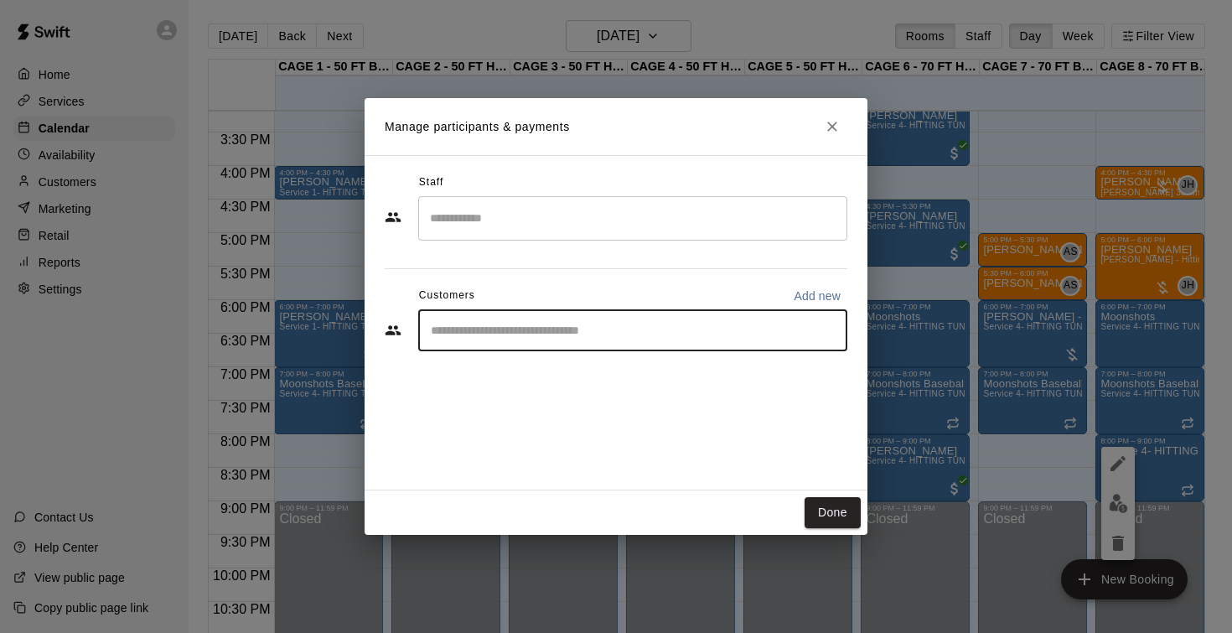
click at [582, 222] on input "Search staff" at bounding box center [633, 218] width 414 height 29
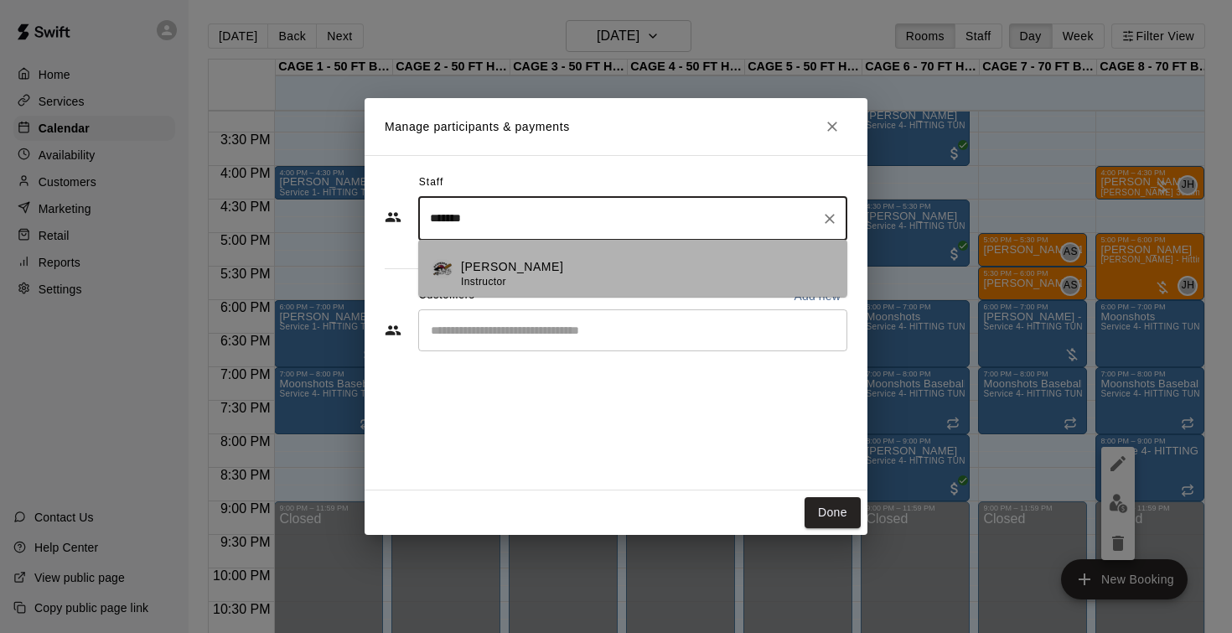
click at [538, 271] on div "Jason Pridie Instructor" at bounding box center [647, 274] width 373 height 33
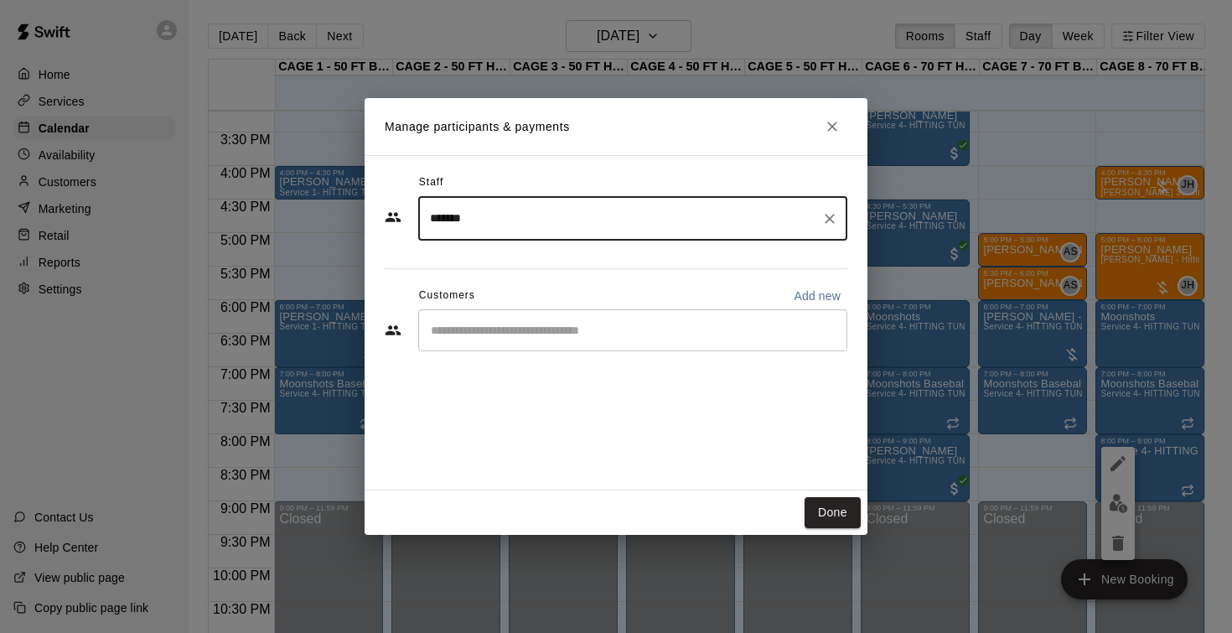
type input "*******"
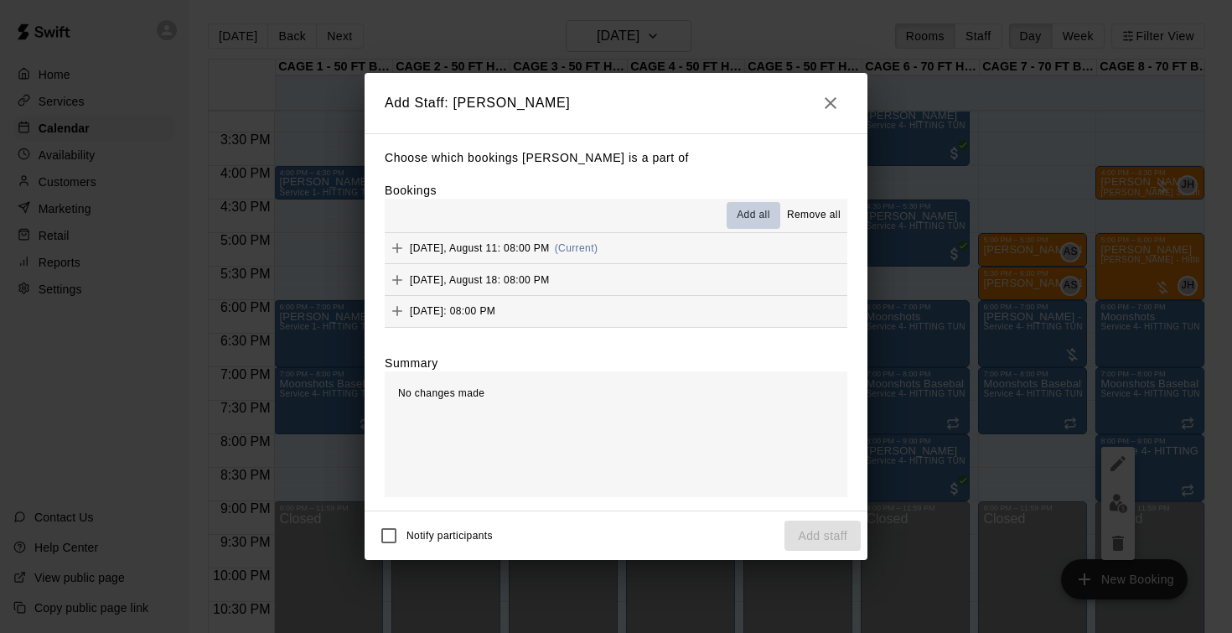
click at [755, 220] on span "Add all" at bounding box center [754, 215] width 34 height 17
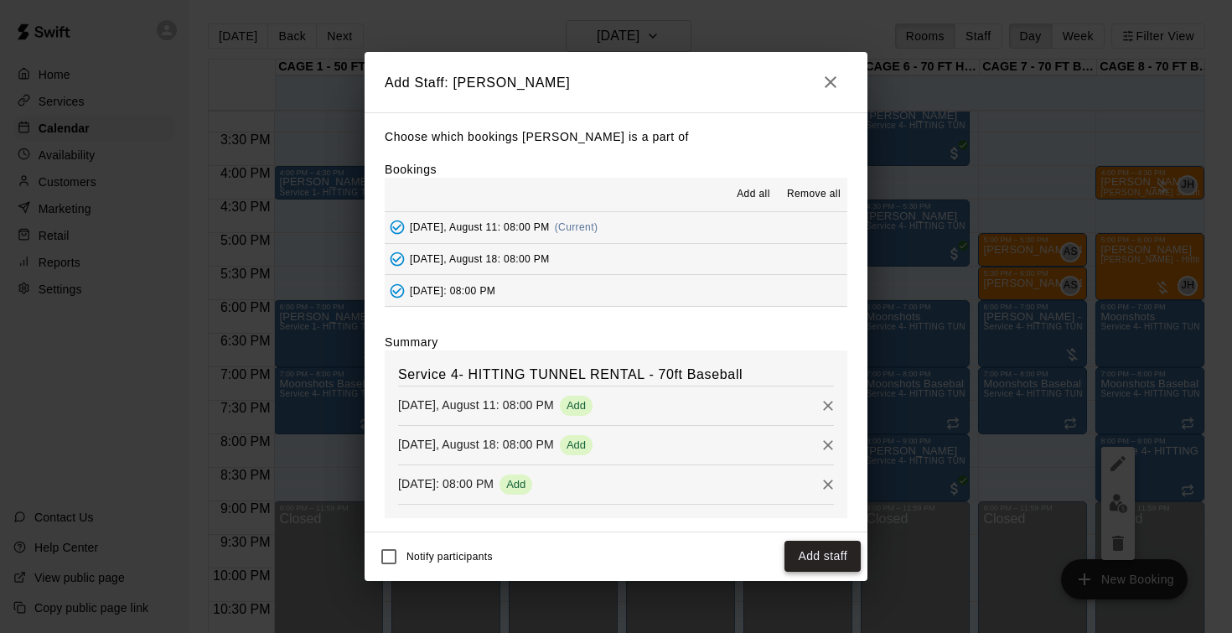
click at [825, 544] on button "Add staff" at bounding box center [822, 555] width 76 height 31
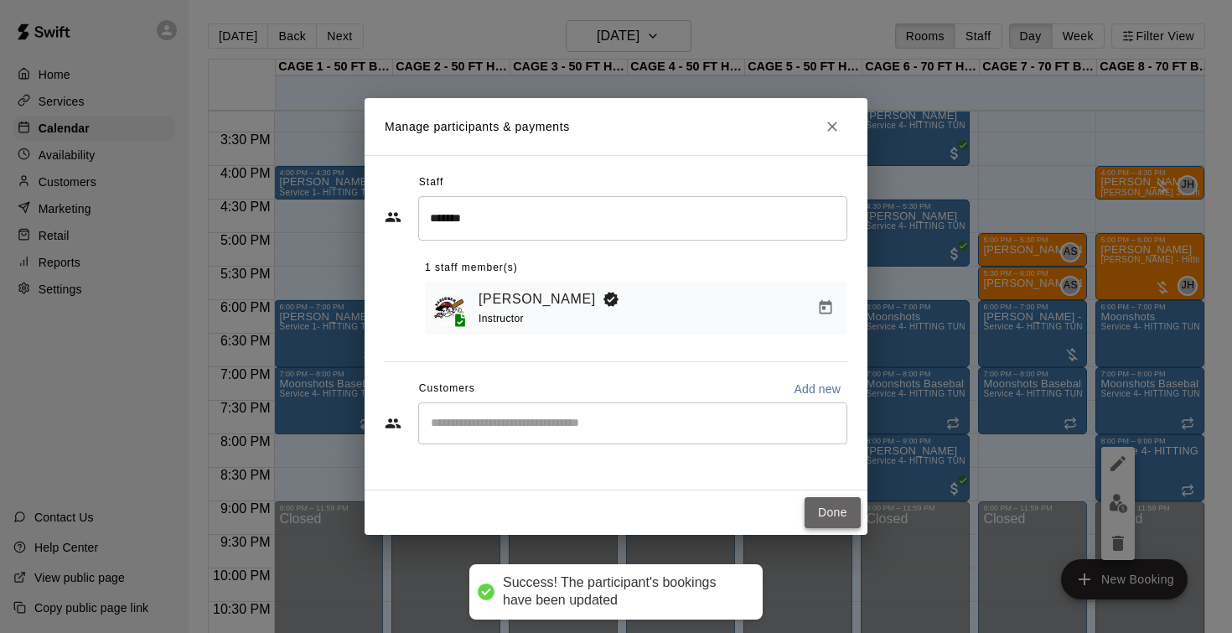
click at [827, 522] on button "Done" at bounding box center [832, 512] width 56 height 31
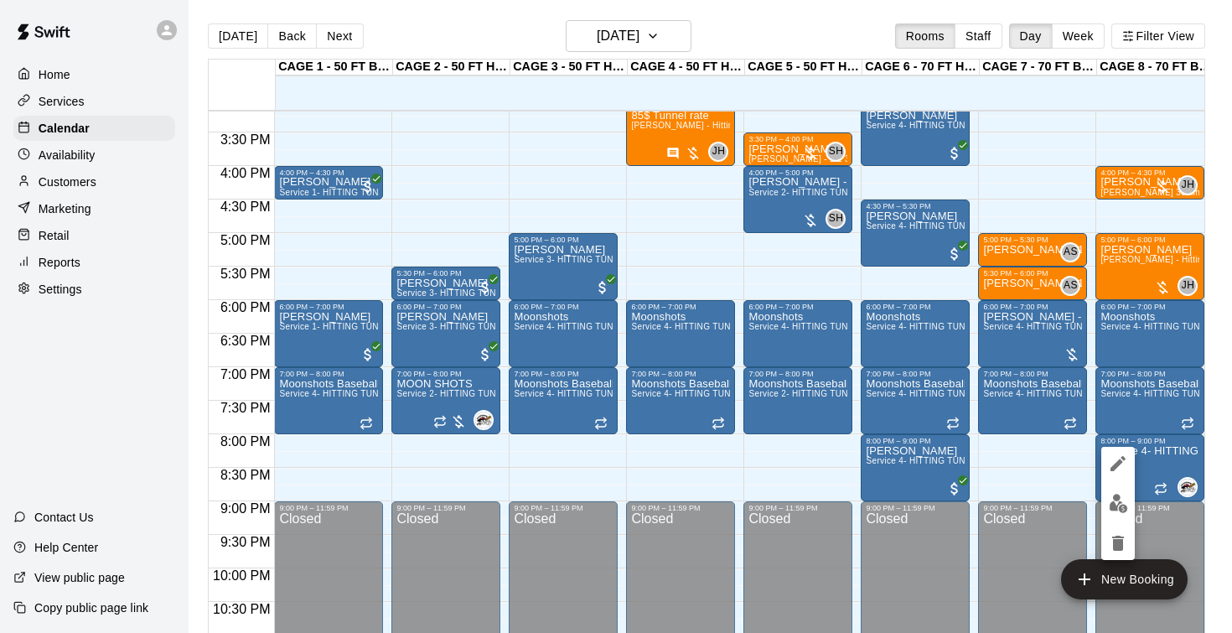
click at [1115, 500] on img "edit" at bounding box center [1118, 503] width 19 height 19
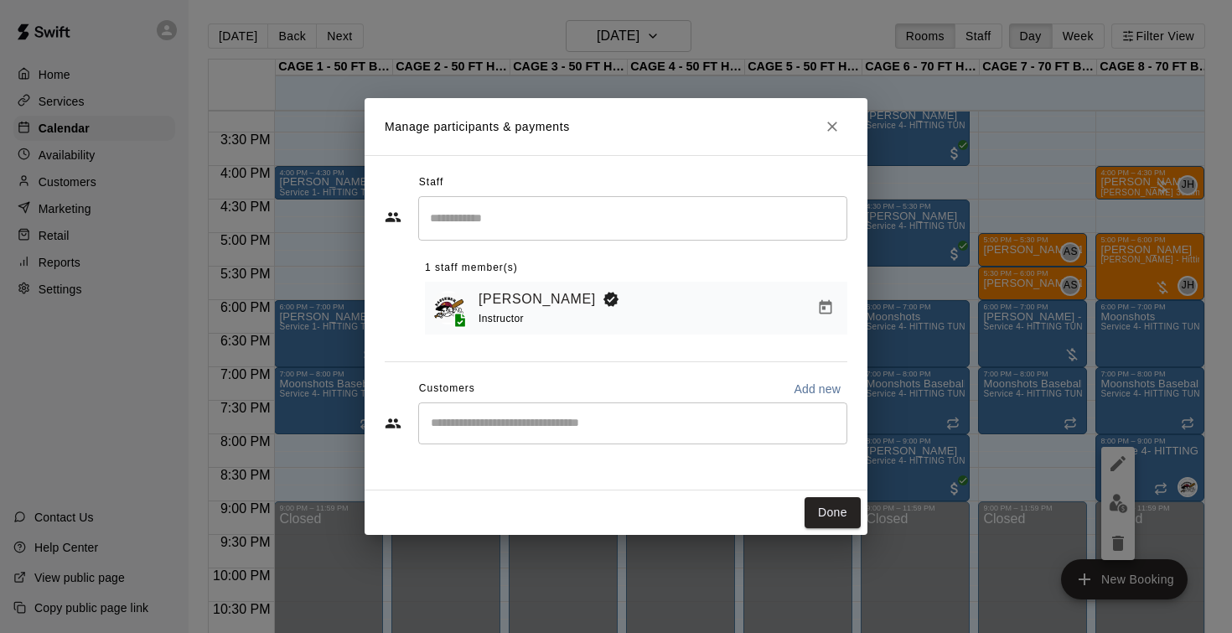
click at [691, 412] on div "​" at bounding box center [632, 423] width 429 height 42
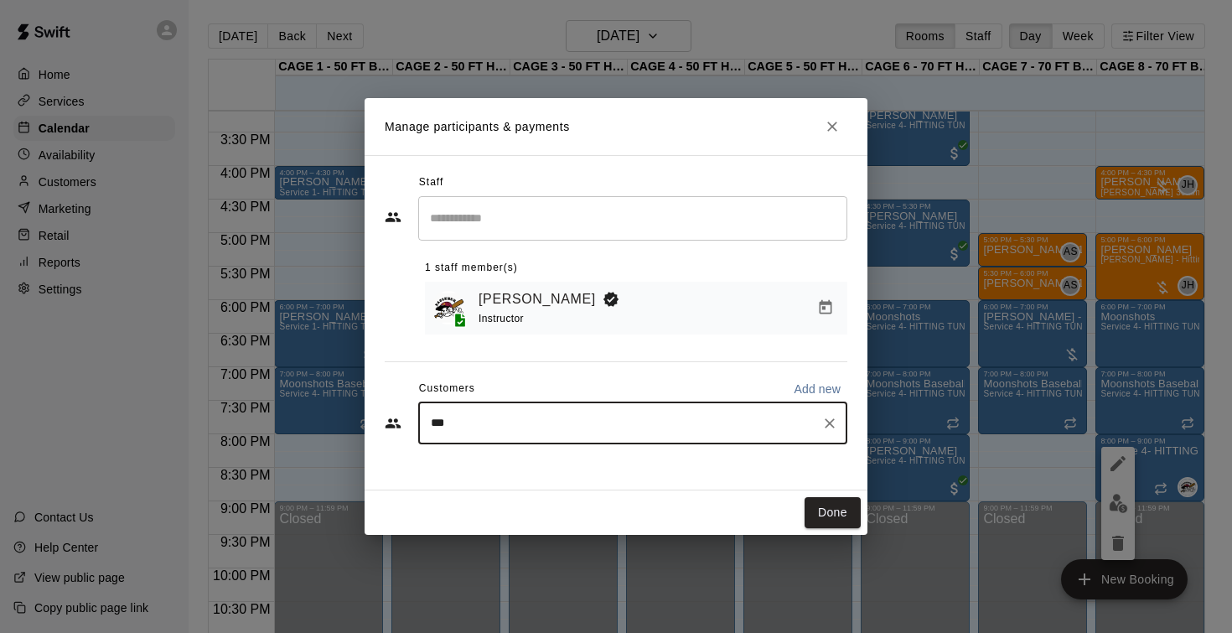
type input "****"
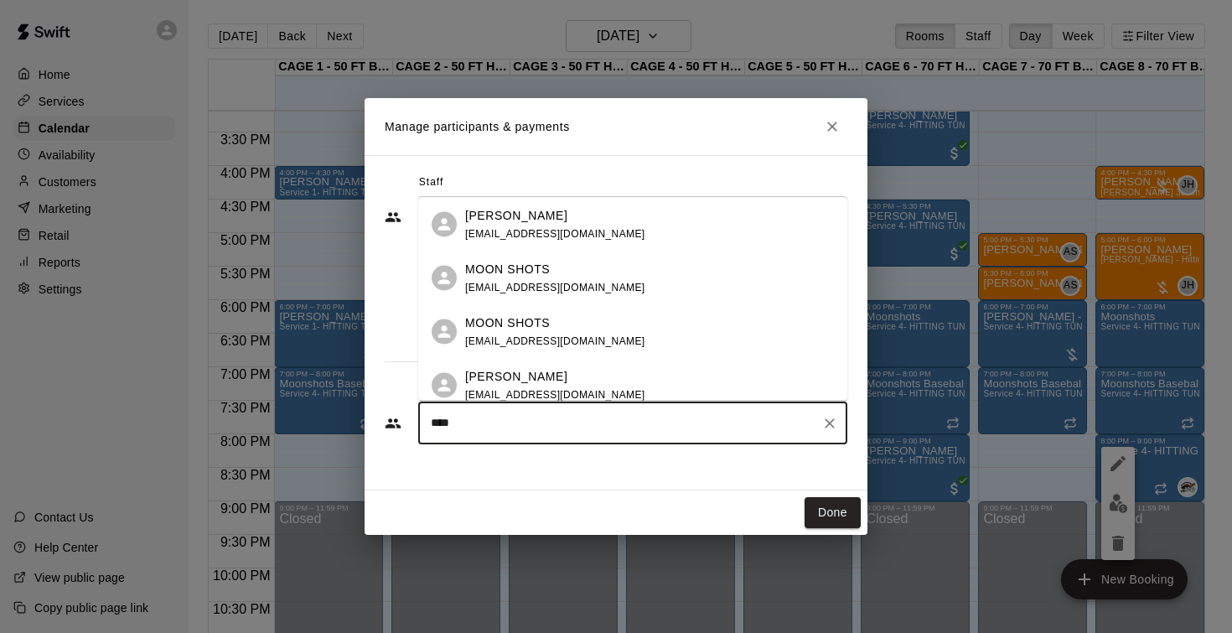
click at [556, 278] on div "MOON SHOTS jasonmoonshots@gmail.com" at bounding box center [555, 278] width 180 height 36
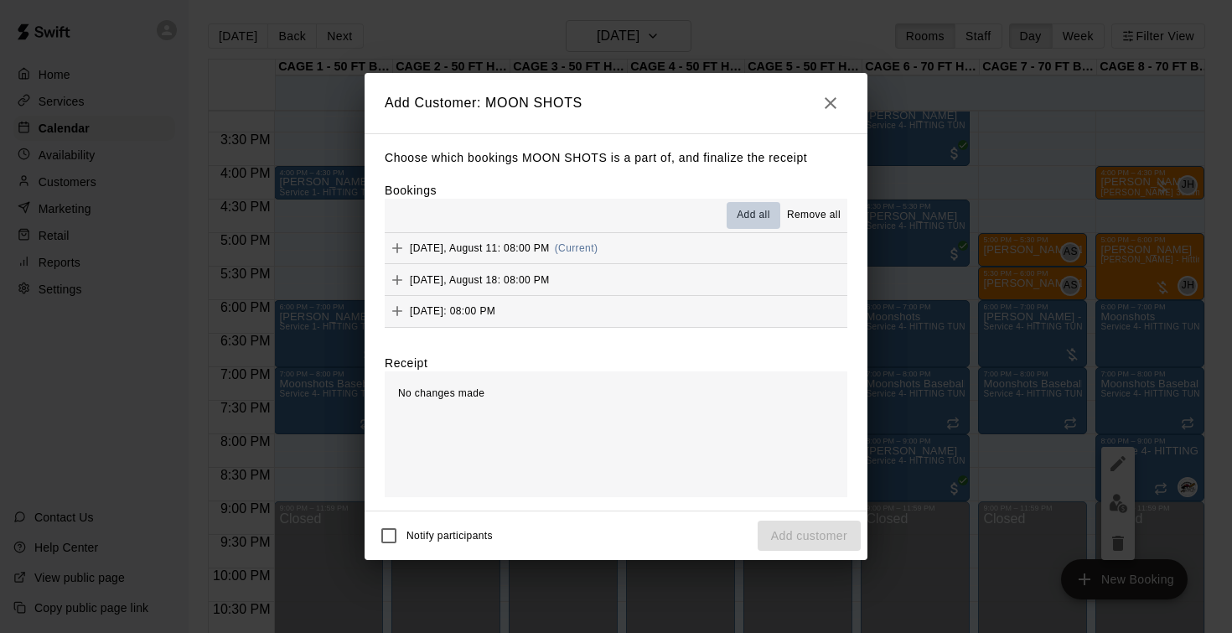
click at [741, 211] on span "Add all" at bounding box center [754, 215] width 34 height 17
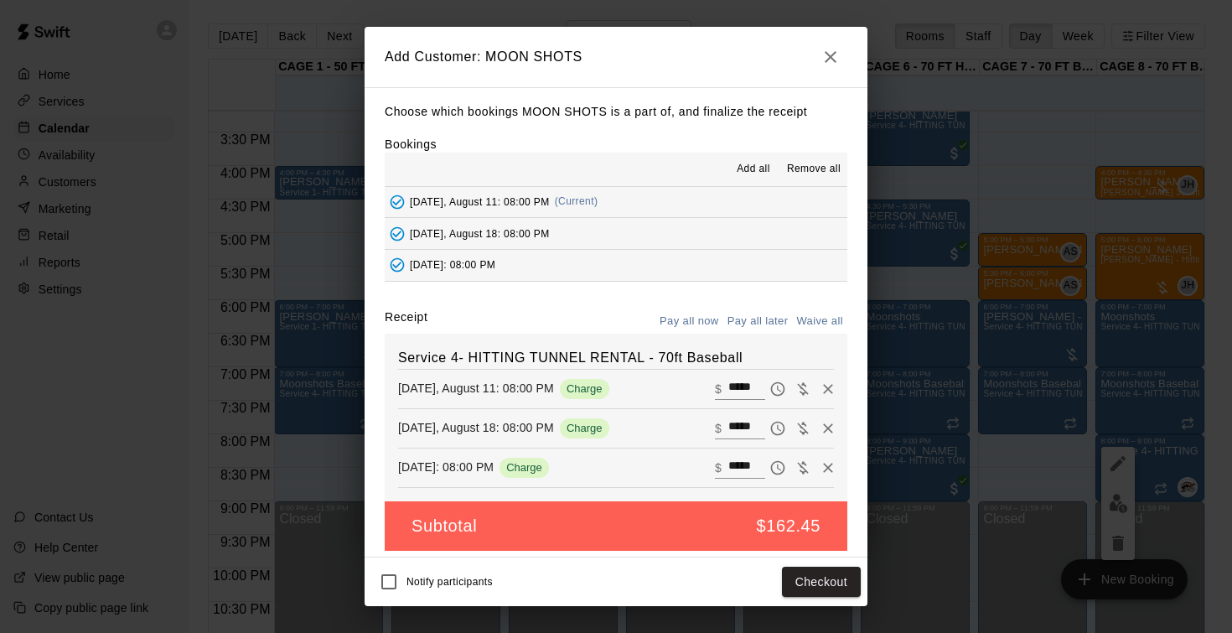
click at [783, 312] on button "Pay all later" at bounding box center [758, 321] width 70 height 26
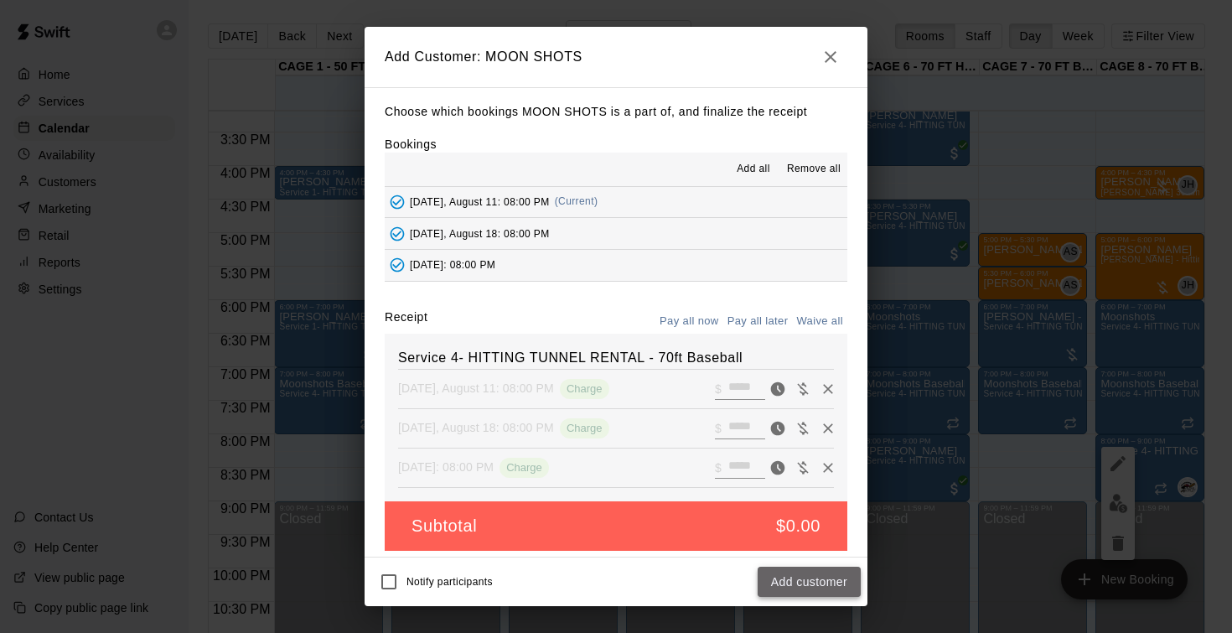
click at [798, 590] on button "Add customer" at bounding box center [808, 581] width 103 height 31
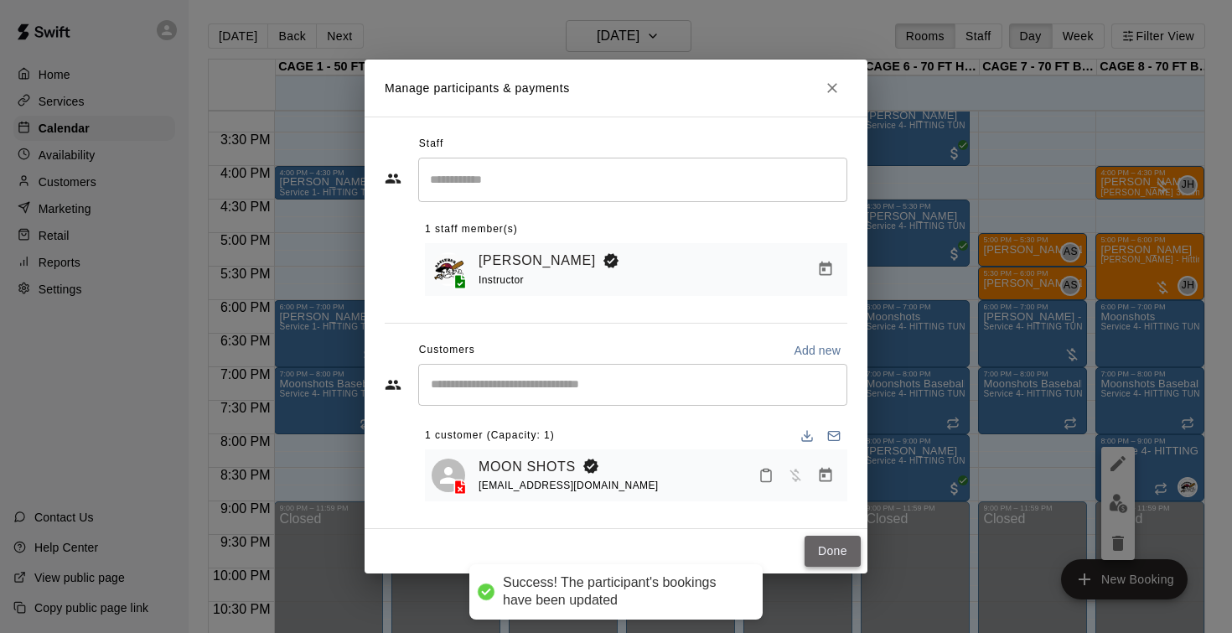
click at [841, 549] on button "Done" at bounding box center [832, 550] width 56 height 31
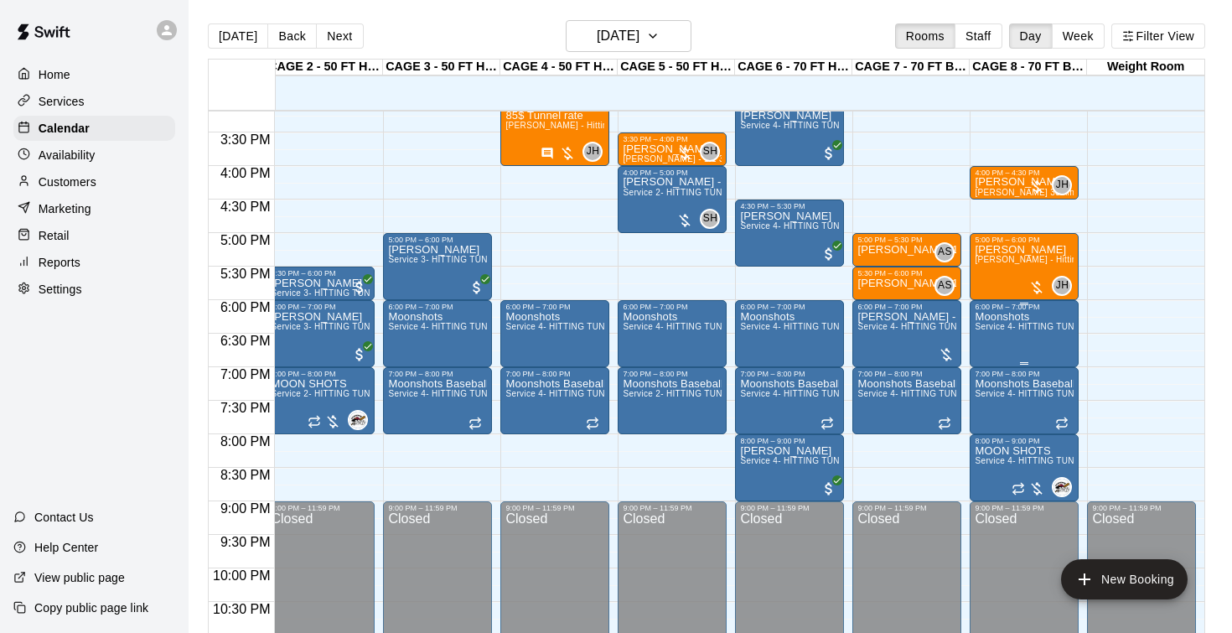
scroll to position [0, 127]
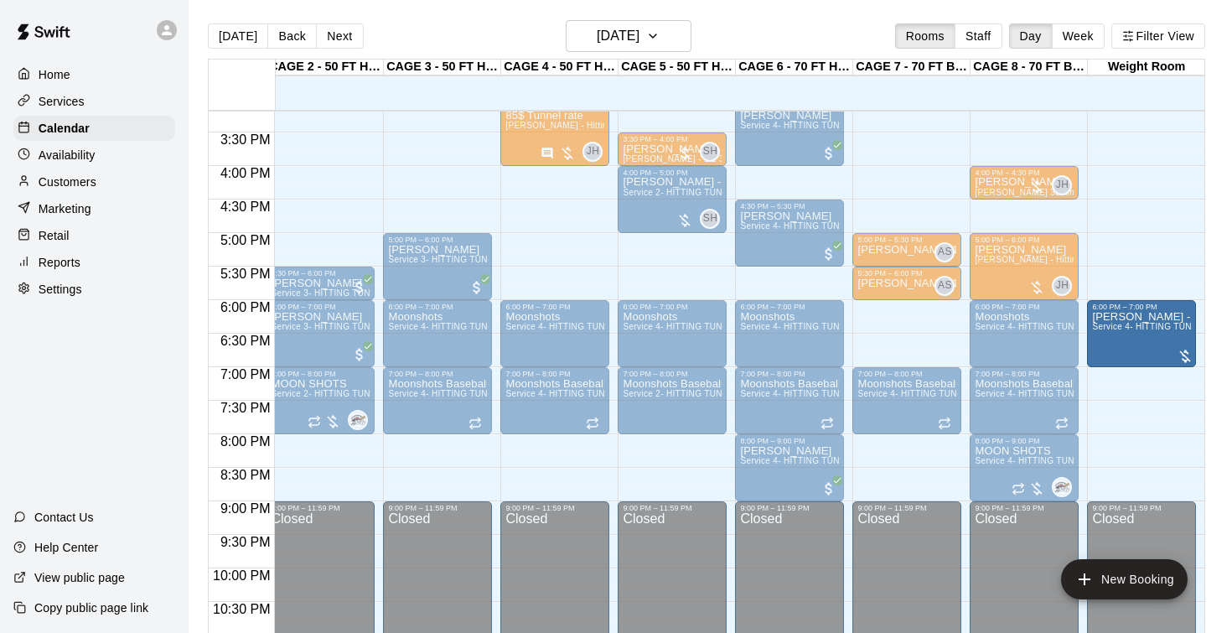
drag, startPoint x: 943, startPoint y: 337, endPoint x: 1094, endPoint y: 344, distance: 151.0
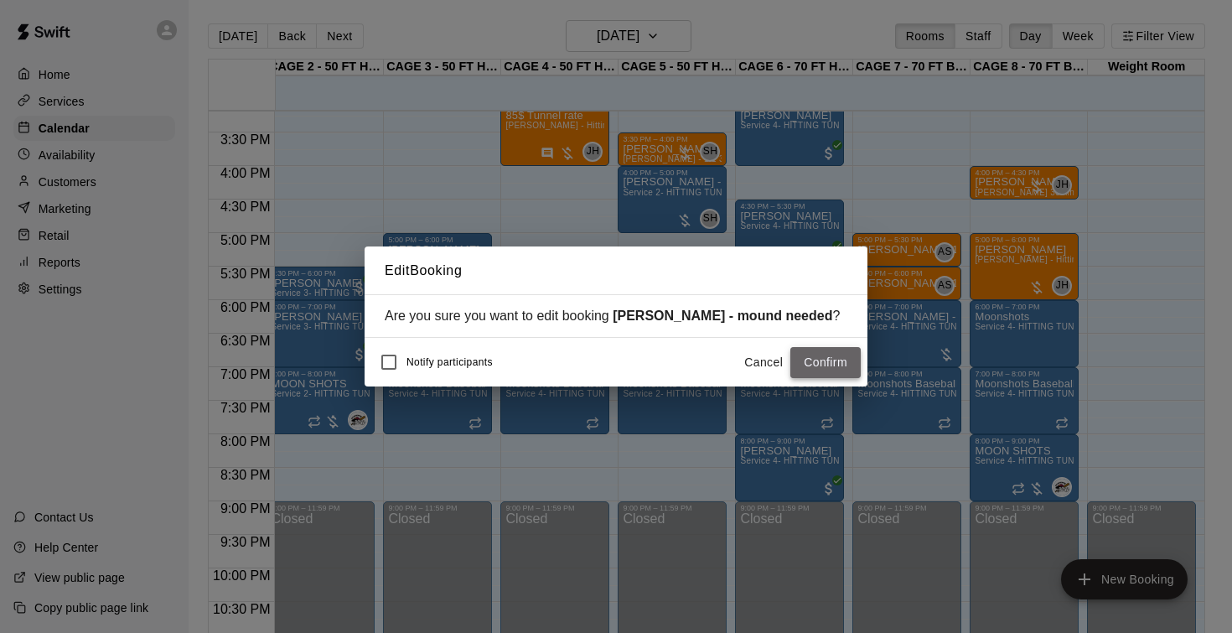
click at [832, 366] on button "Confirm" at bounding box center [825, 362] width 70 height 31
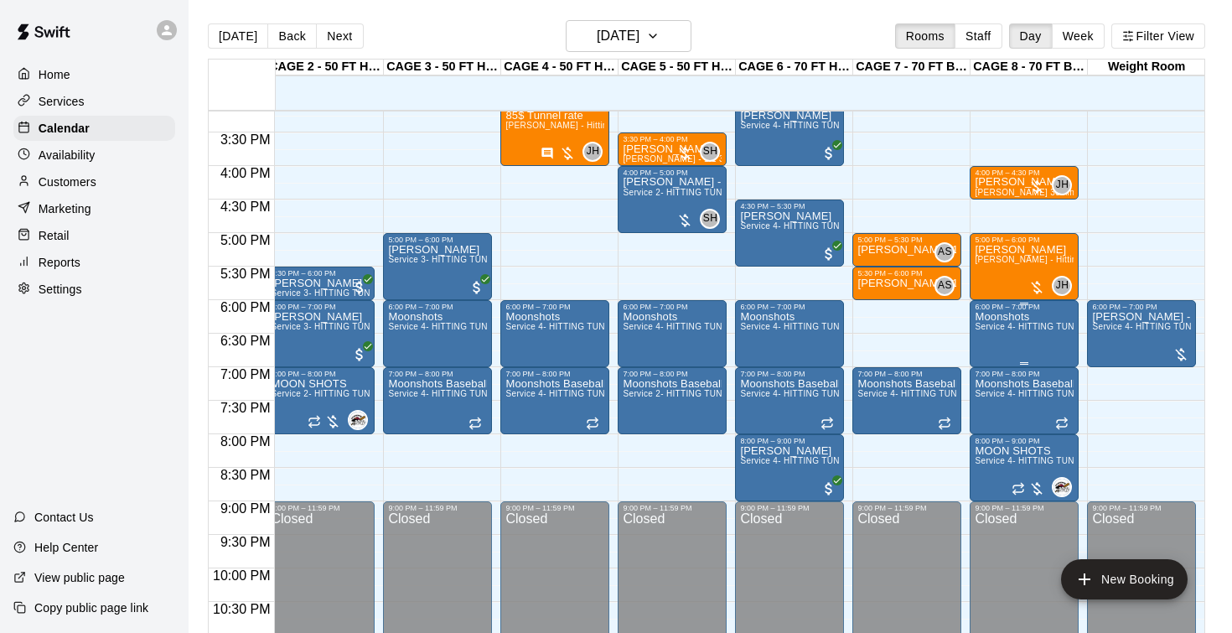
click at [1006, 339] on div "Moonshots Service 4- HITTING TUNNEL RENTAL - 70ft Baseball" at bounding box center [1024, 627] width 99 height 633
click at [995, 332] on icon "edit" at bounding box center [991, 329] width 20 height 20
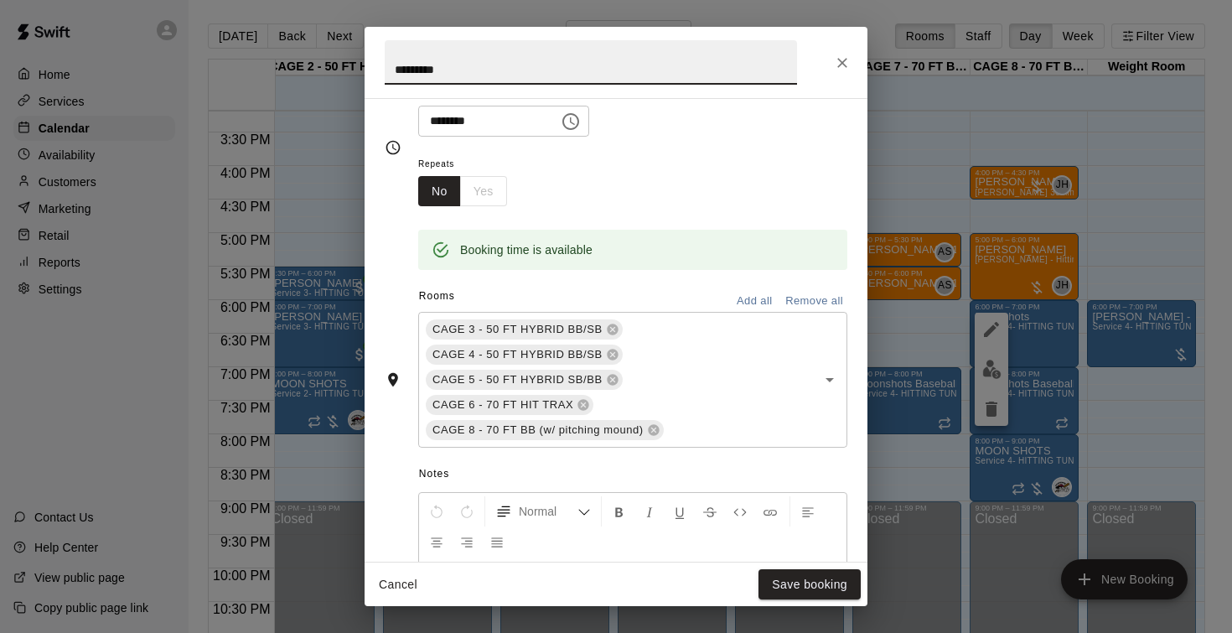
scroll to position [221, 0]
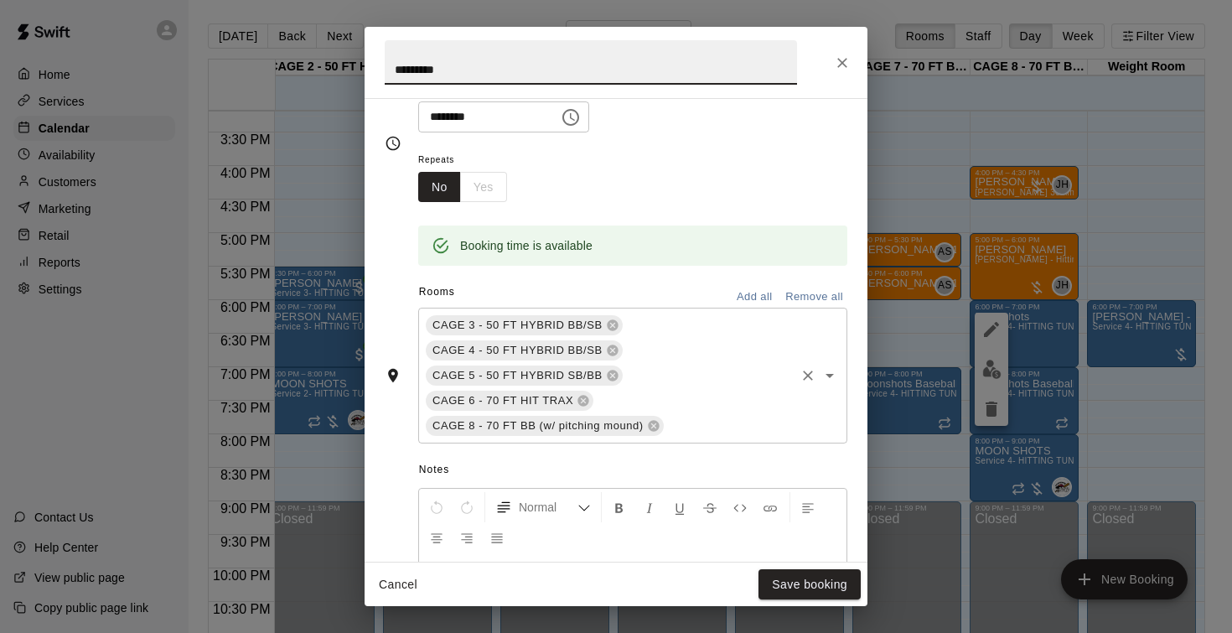
click at [707, 422] on input "text" at bounding box center [729, 426] width 127 height 21
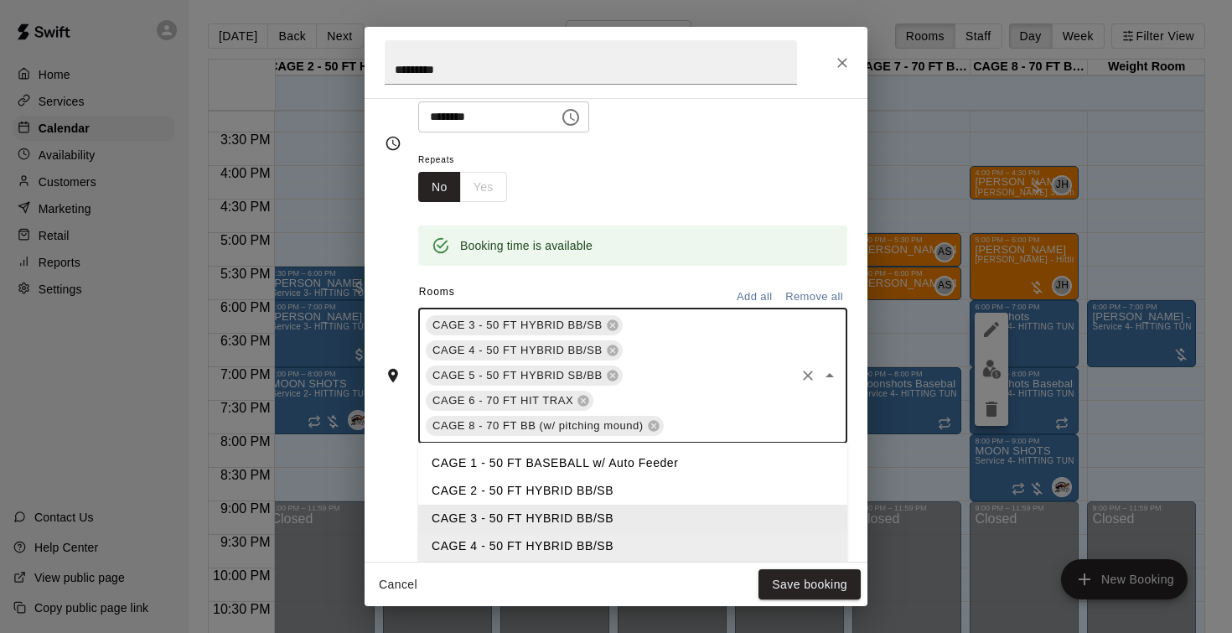
type input "*"
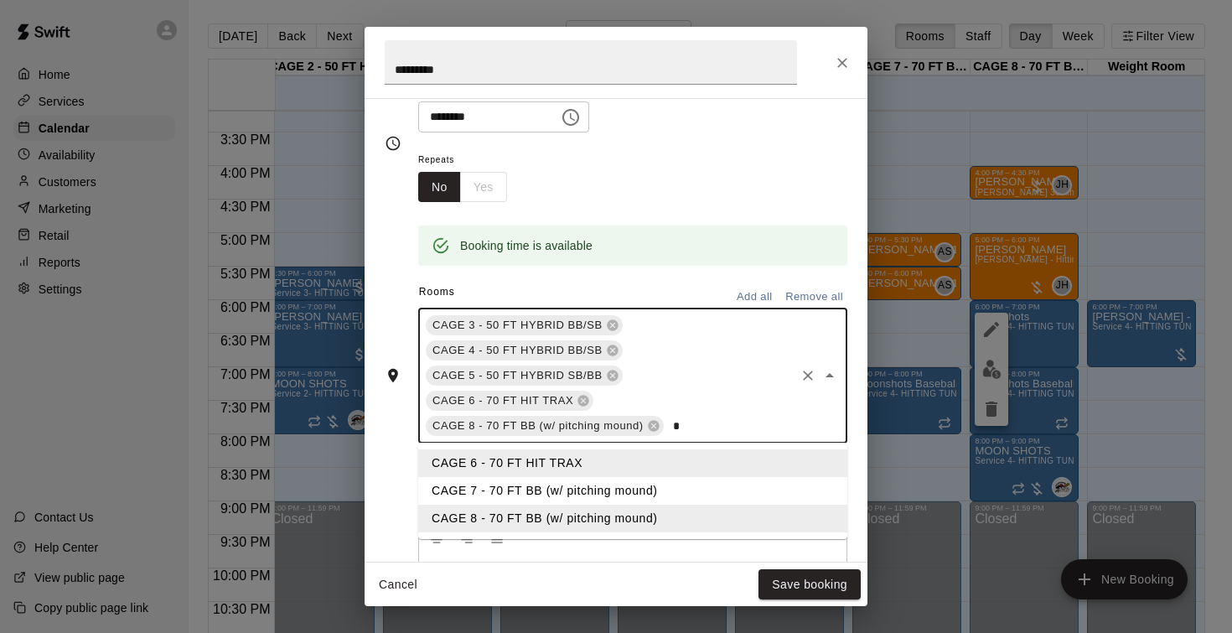
click at [554, 488] on li "CAGE 7 - 70 FT BB (w/ pitching mound)" at bounding box center [632, 491] width 429 height 28
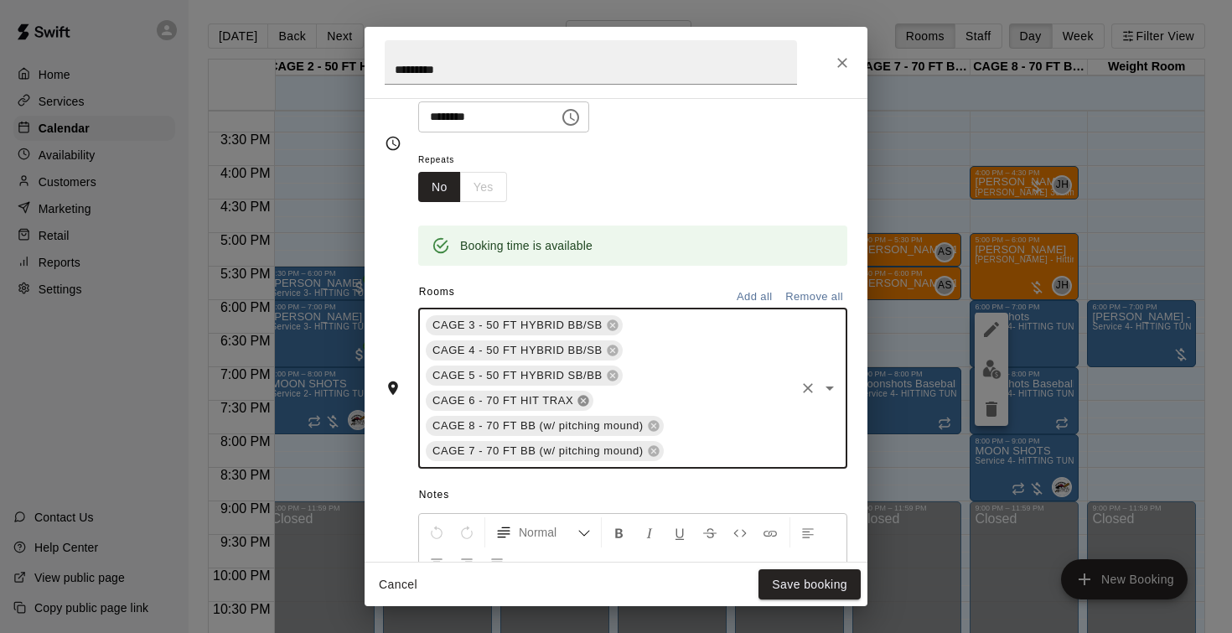
click at [585, 400] on icon at bounding box center [583, 401] width 11 height 11
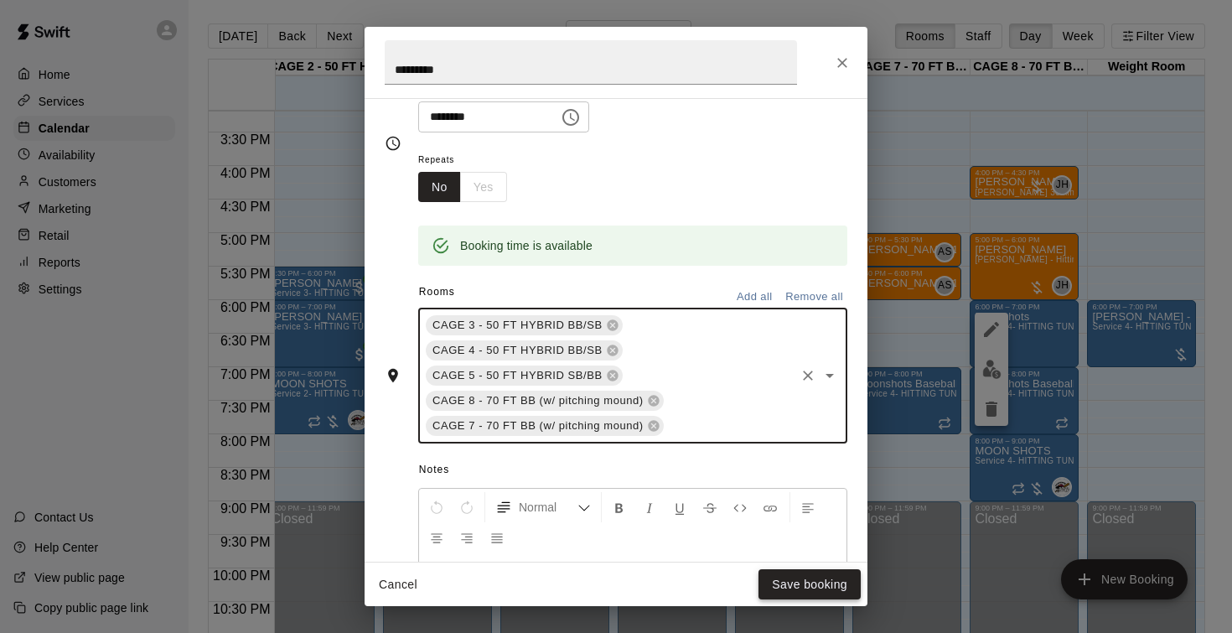
click at [780, 580] on button "Save booking" at bounding box center [809, 584] width 102 height 31
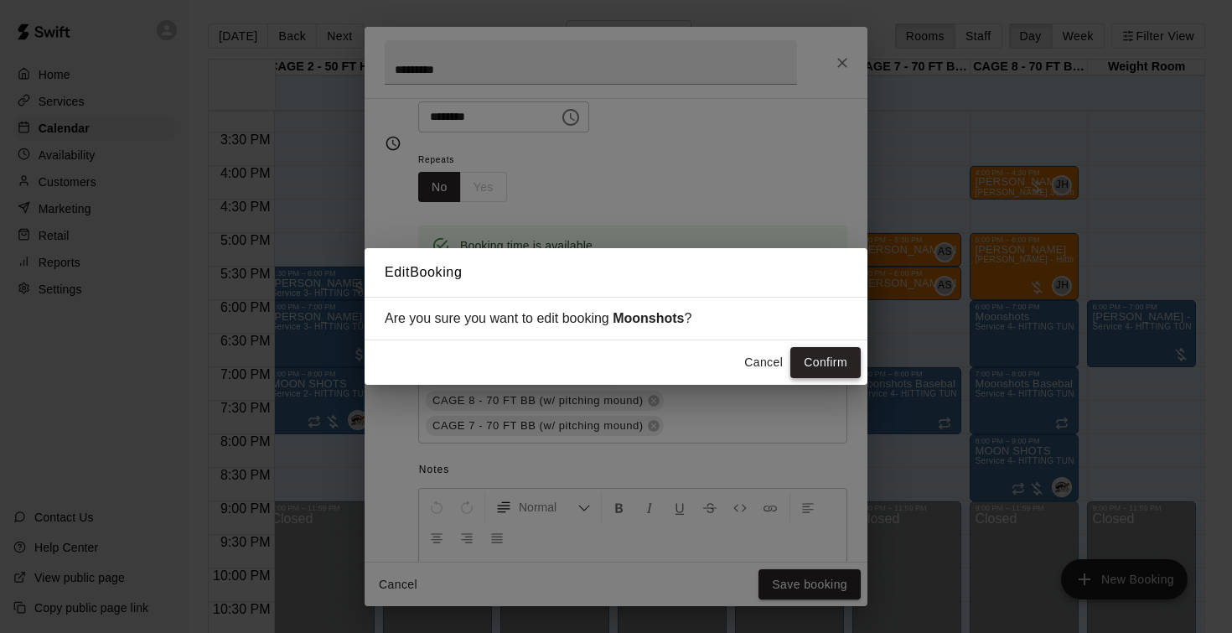
click at [818, 359] on button "Confirm" at bounding box center [825, 362] width 70 height 31
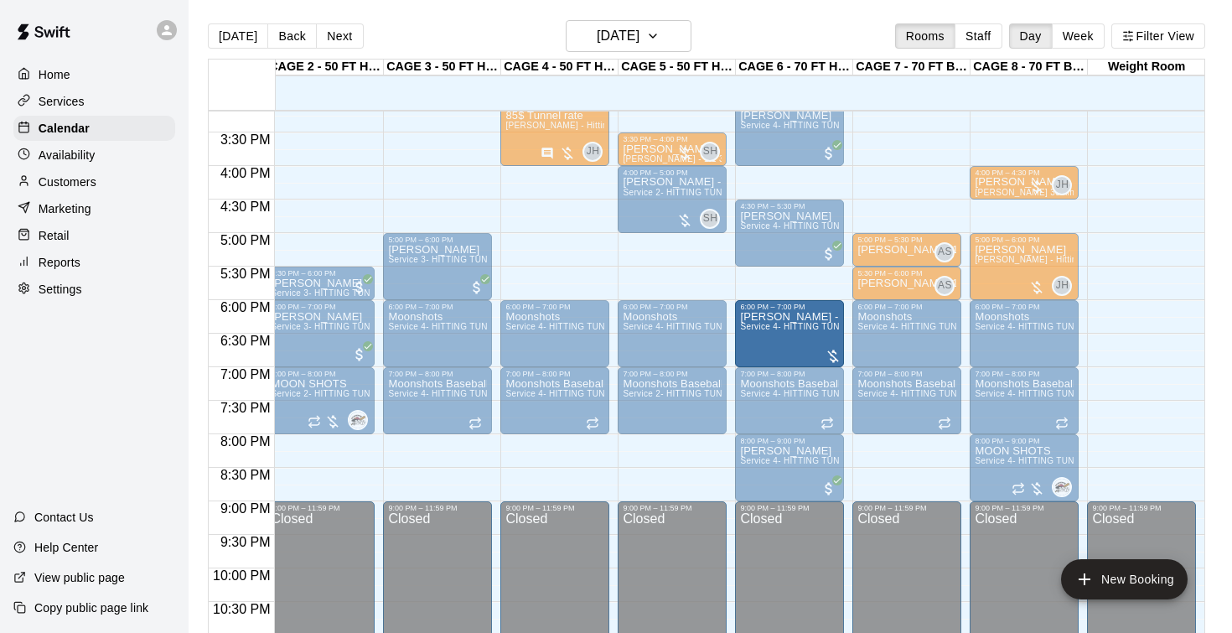
drag, startPoint x: 1102, startPoint y: 340, endPoint x: 831, endPoint y: 345, distance: 270.7
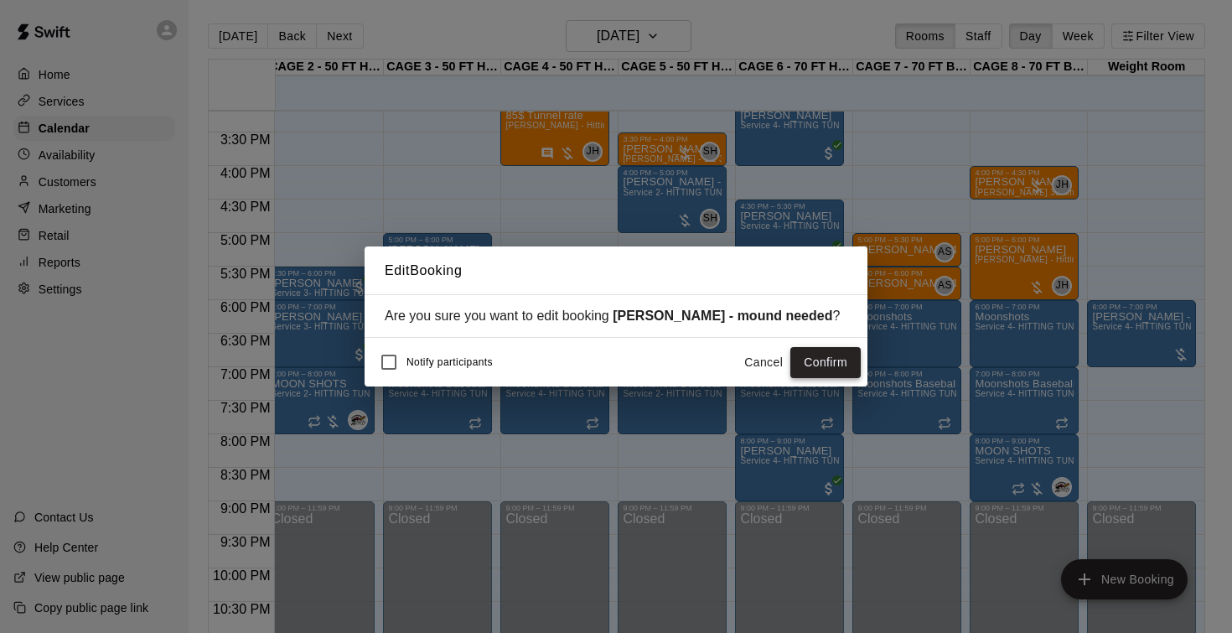
click at [809, 365] on button "Confirm" at bounding box center [825, 362] width 70 height 31
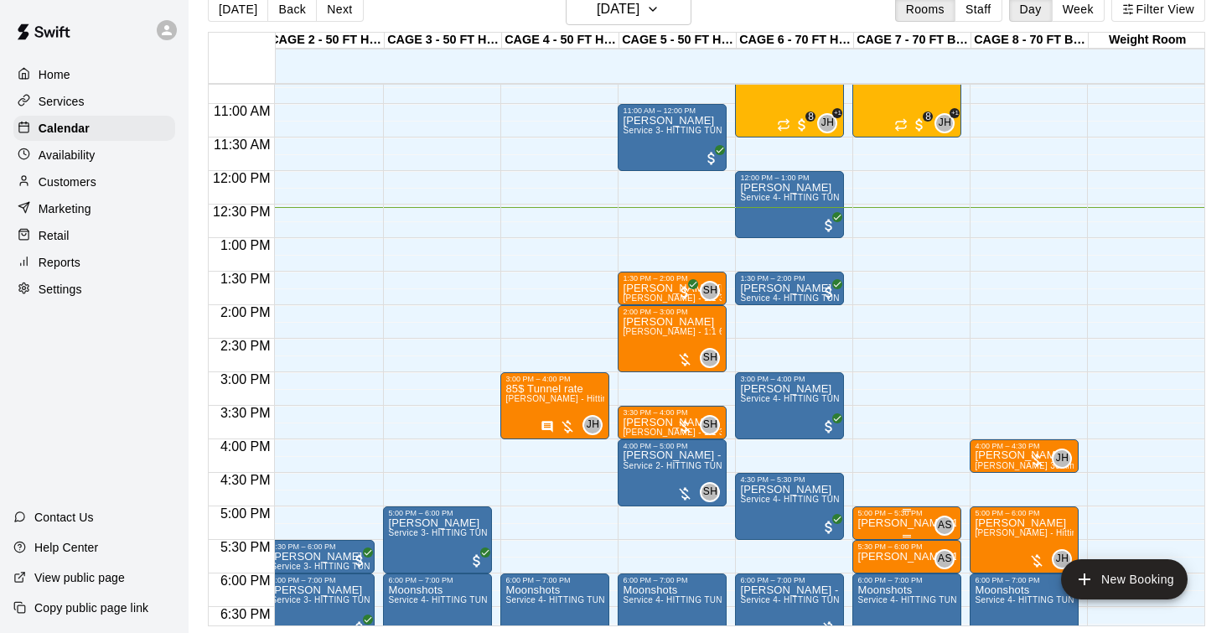
scroll to position [716, 126]
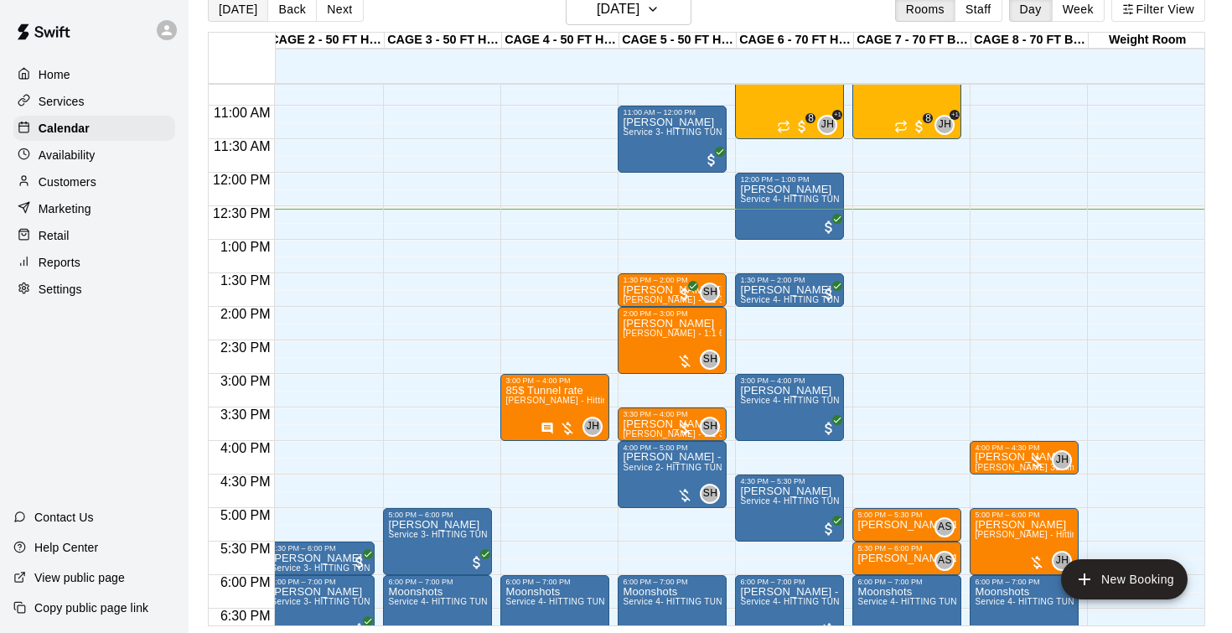
click at [236, 11] on button "[DATE]" at bounding box center [238, 9] width 60 height 25
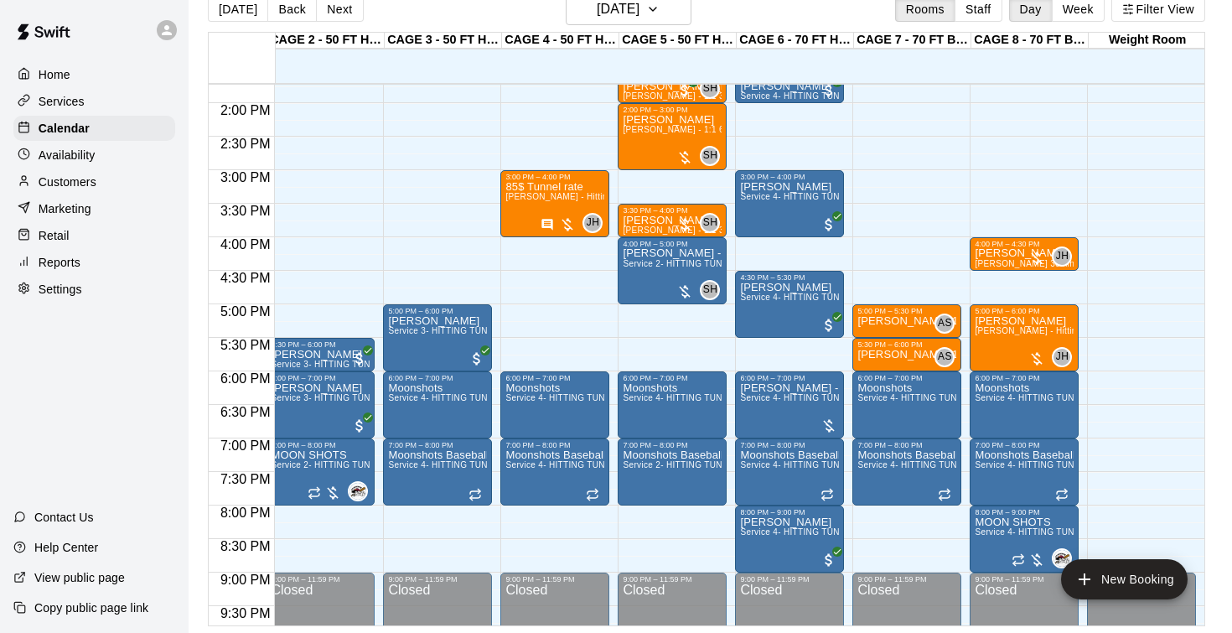
scroll to position [923, 126]
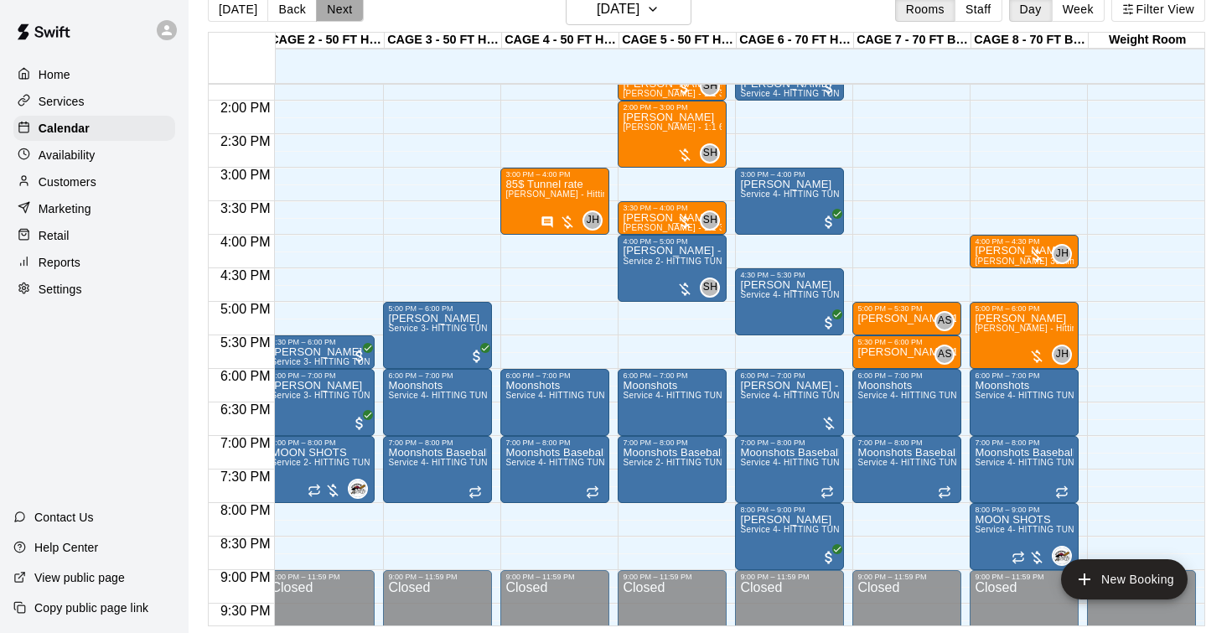
click at [324, 10] on button "Next" at bounding box center [339, 9] width 47 height 25
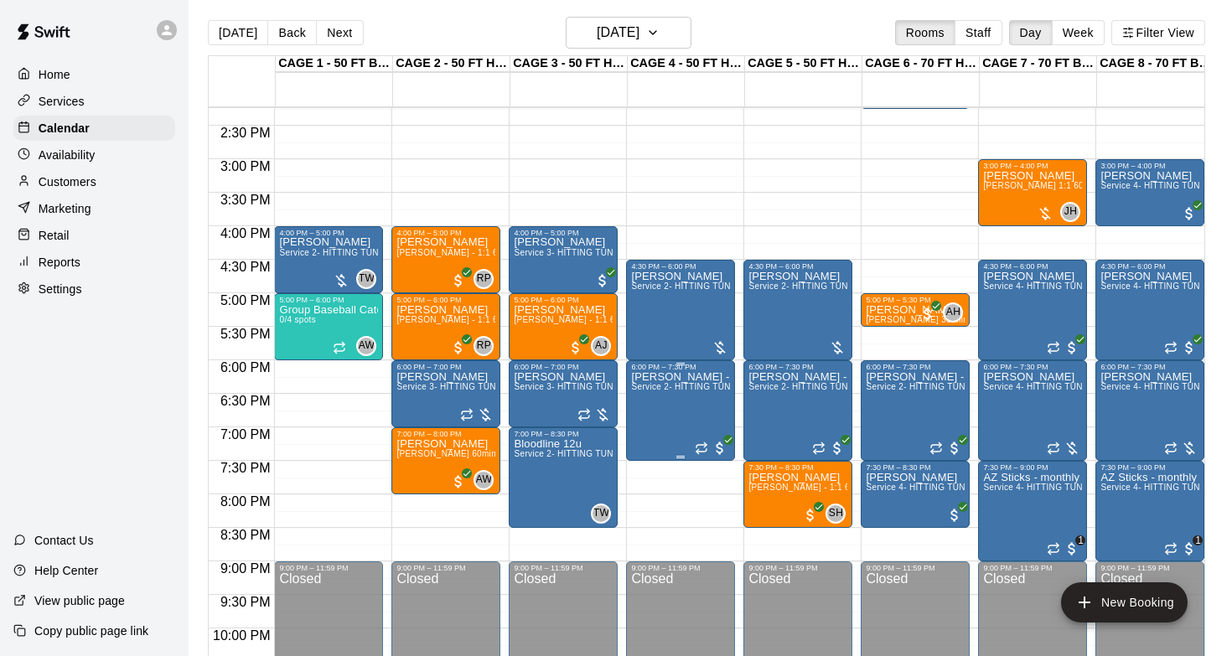
scroll to position [954, 0]
click at [235, 29] on button "[DATE]" at bounding box center [238, 32] width 60 height 25
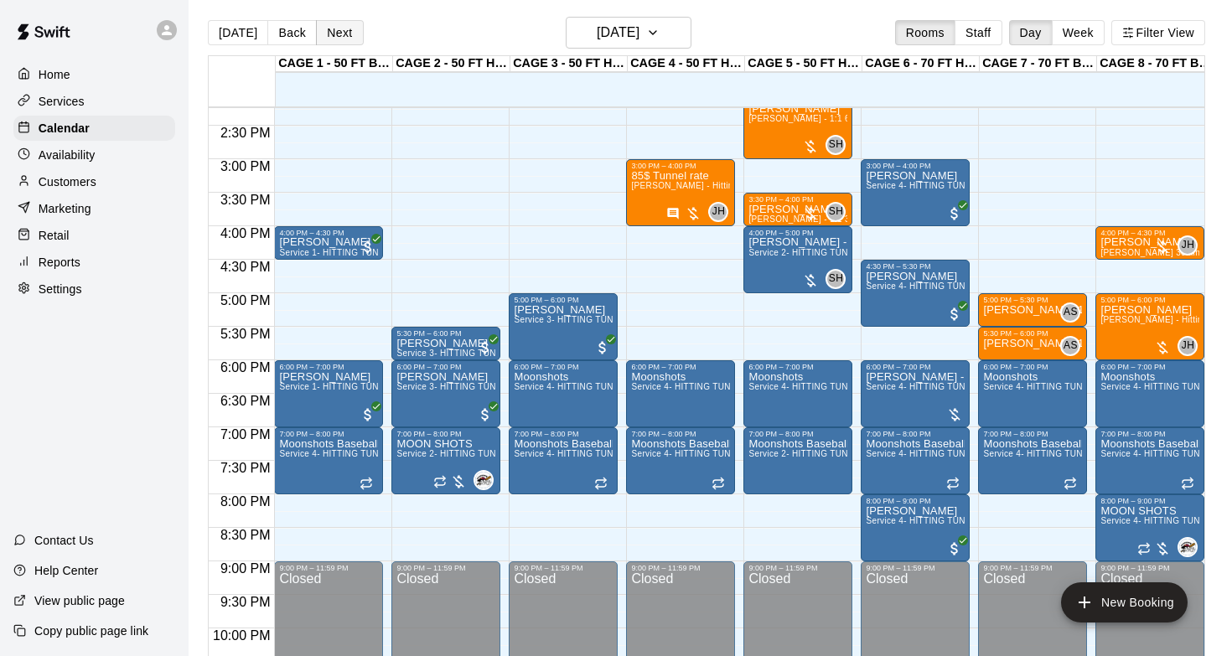
click at [328, 30] on button "Next" at bounding box center [339, 32] width 47 height 25
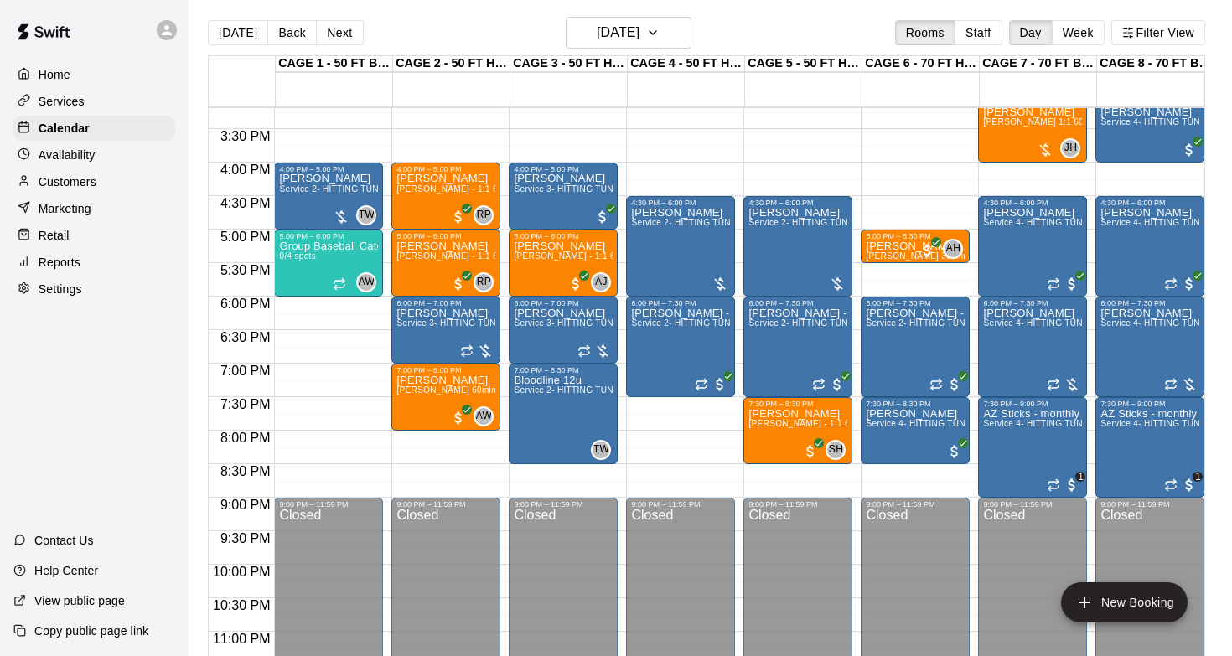
scroll to position [1022, 0]
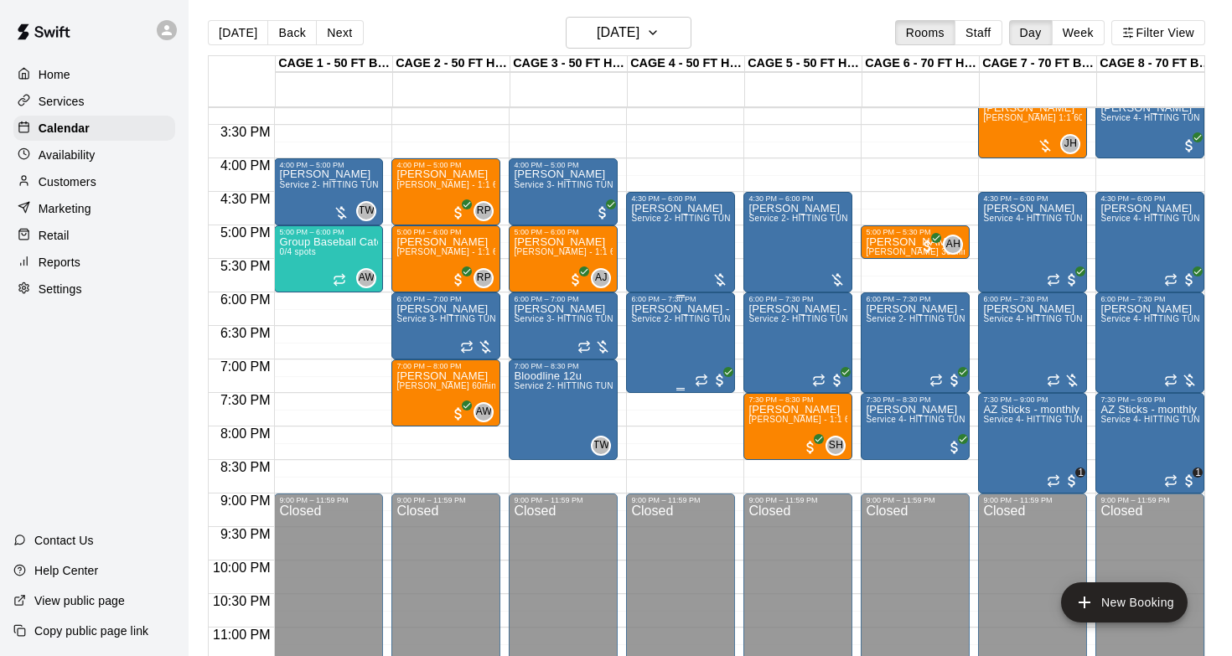
click at [687, 328] on div "Ty Allen - State 48 team Service 2- HITTING TUNNEL RENTAL - 50ft Baseball" at bounding box center [680, 631] width 99 height 656
click at [652, 318] on icon "edit" at bounding box center [649, 322] width 20 height 20
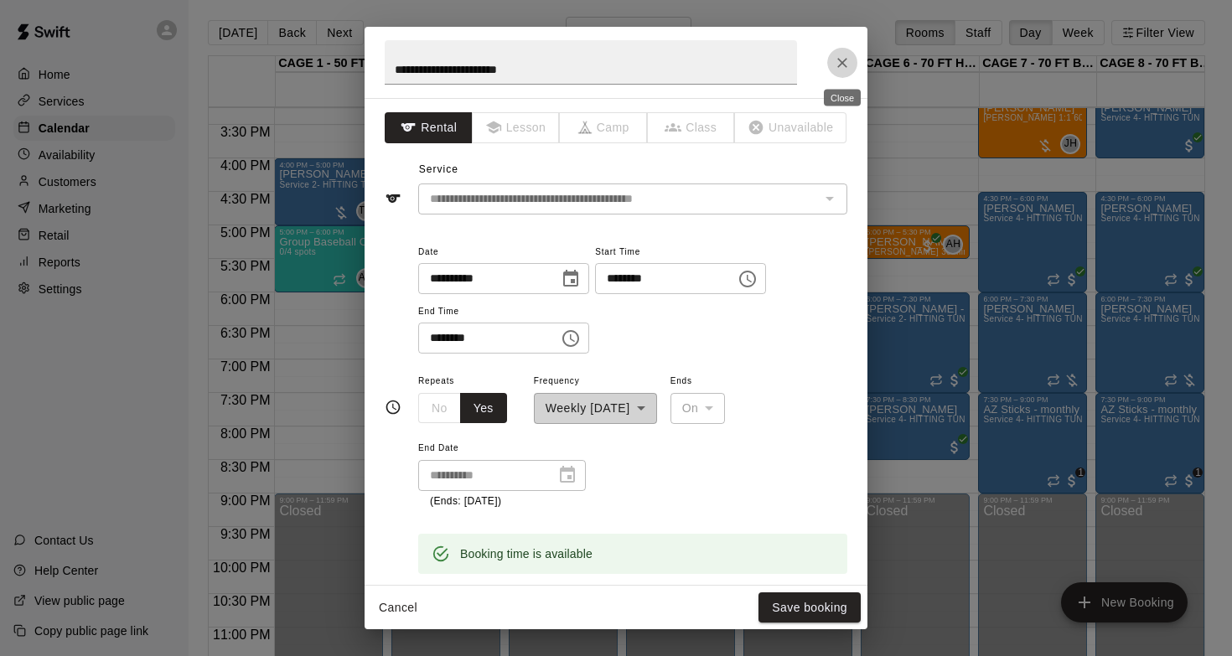
click at [838, 65] on icon "Close" at bounding box center [842, 62] width 17 height 17
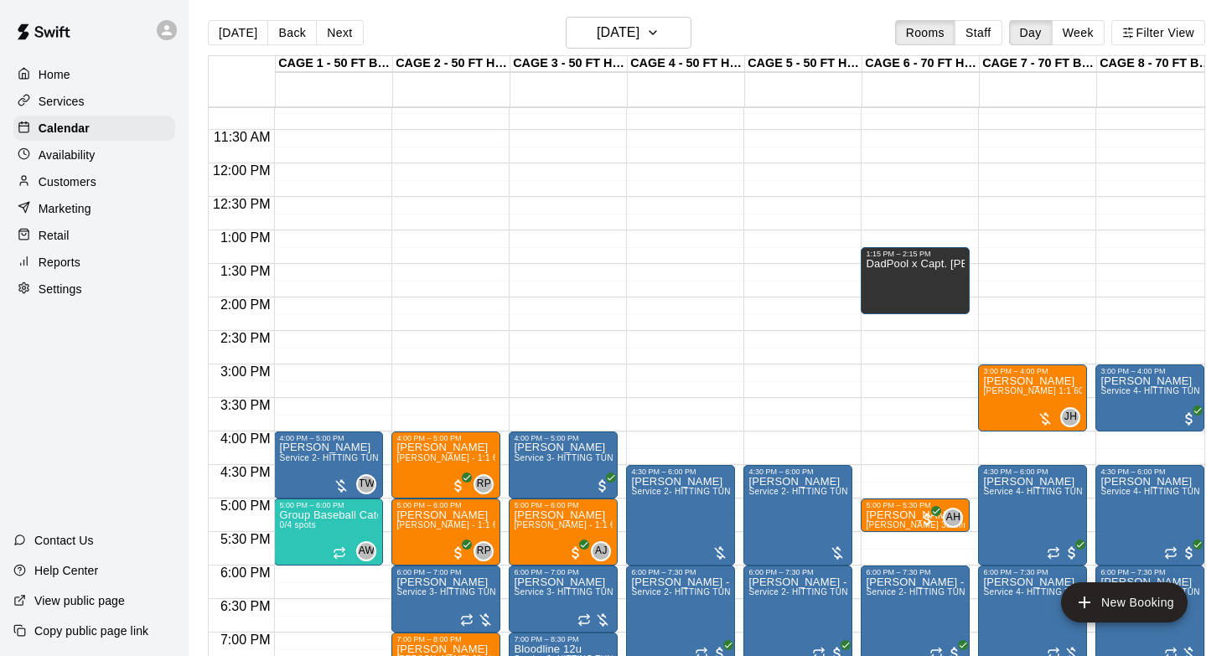
scroll to position [749, 0]
click at [228, 28] on button "[DATE]" at bounding box center [238, 32] width 60 height 25
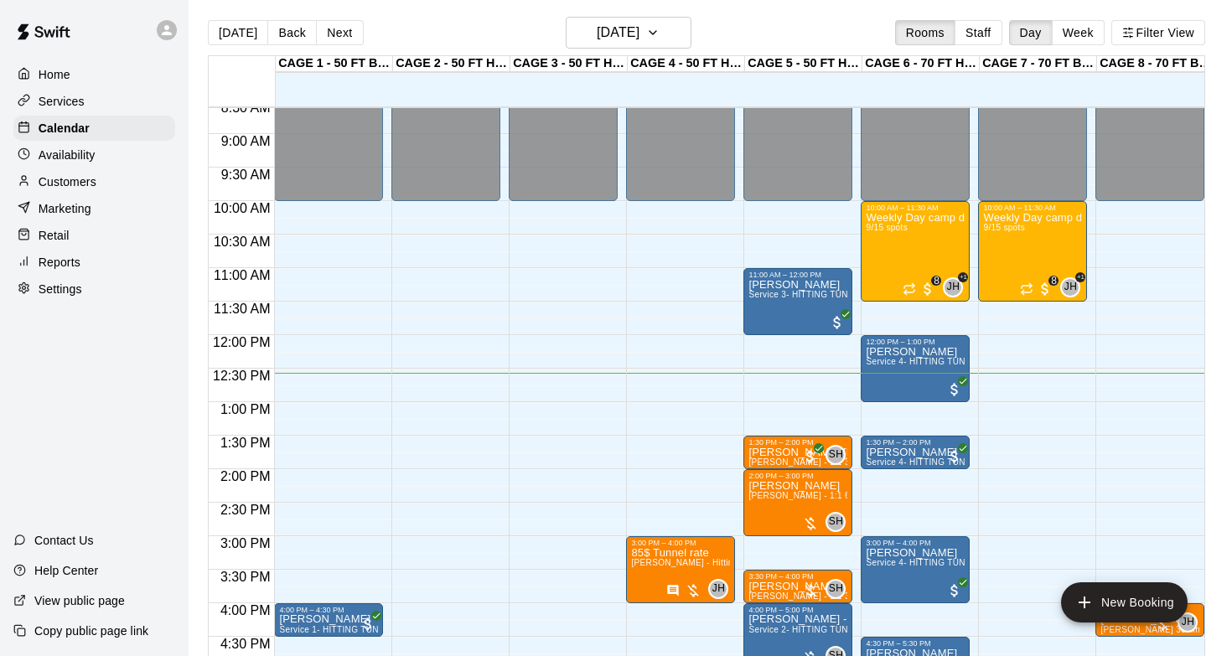
scroll to position [576, 0]
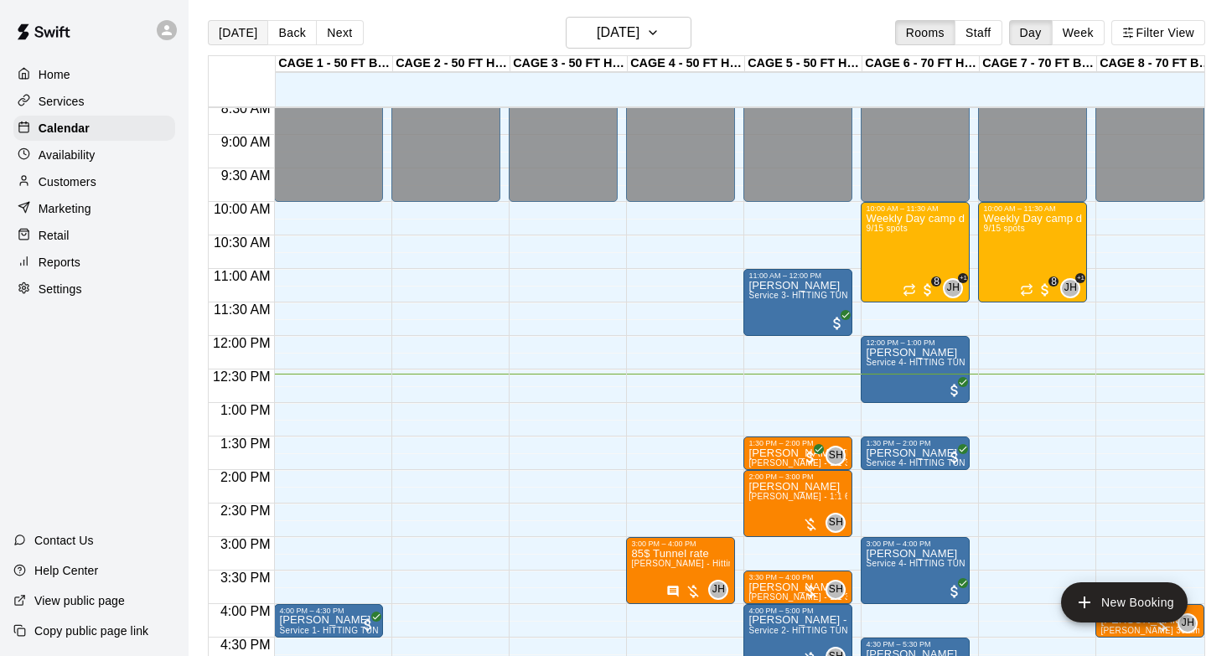
click at [236, 39] on button "[DATE]" at bounding box center [238, 32] width 60 height 25
click at [627, 38] on h6 "[DATE]" at bounding box center [618, 32] width 43 height 23
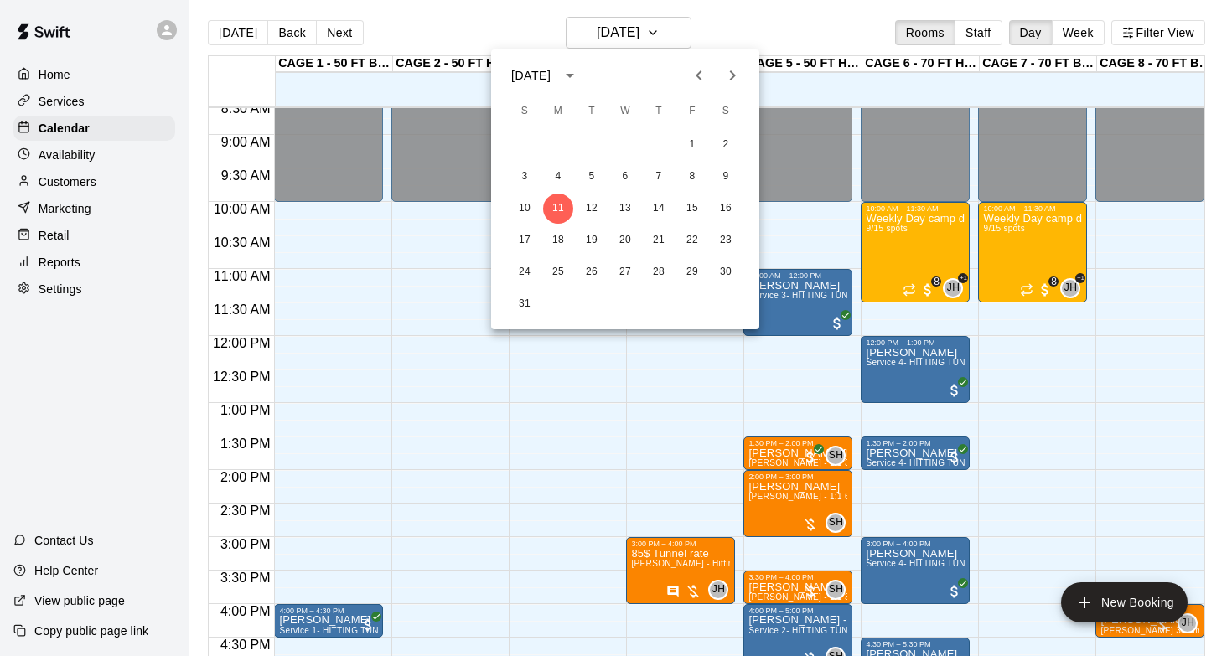
click at [732, 74] on icon "Next month" at bounding box center [733, 75] width 6 height 10
click at [561, 176] on button "8" at bounding box center [558, 177] width 30 height 30
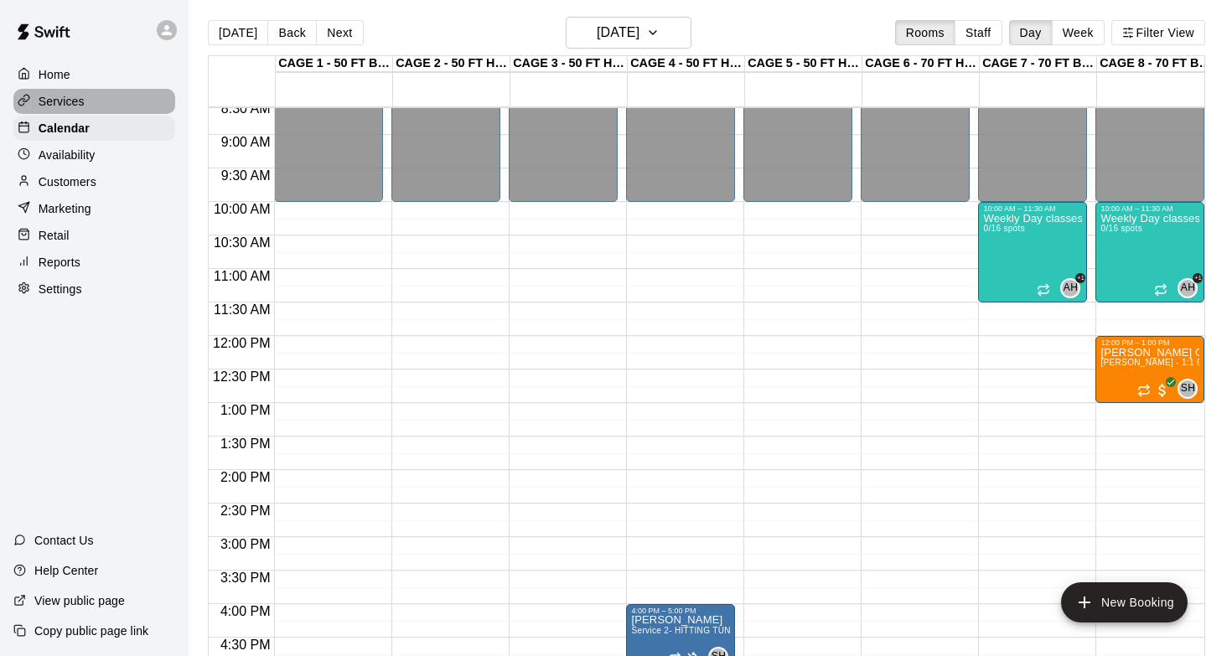
click at [70, 104] on p "Services" at bounding box center [62, 101] width 46 height 17
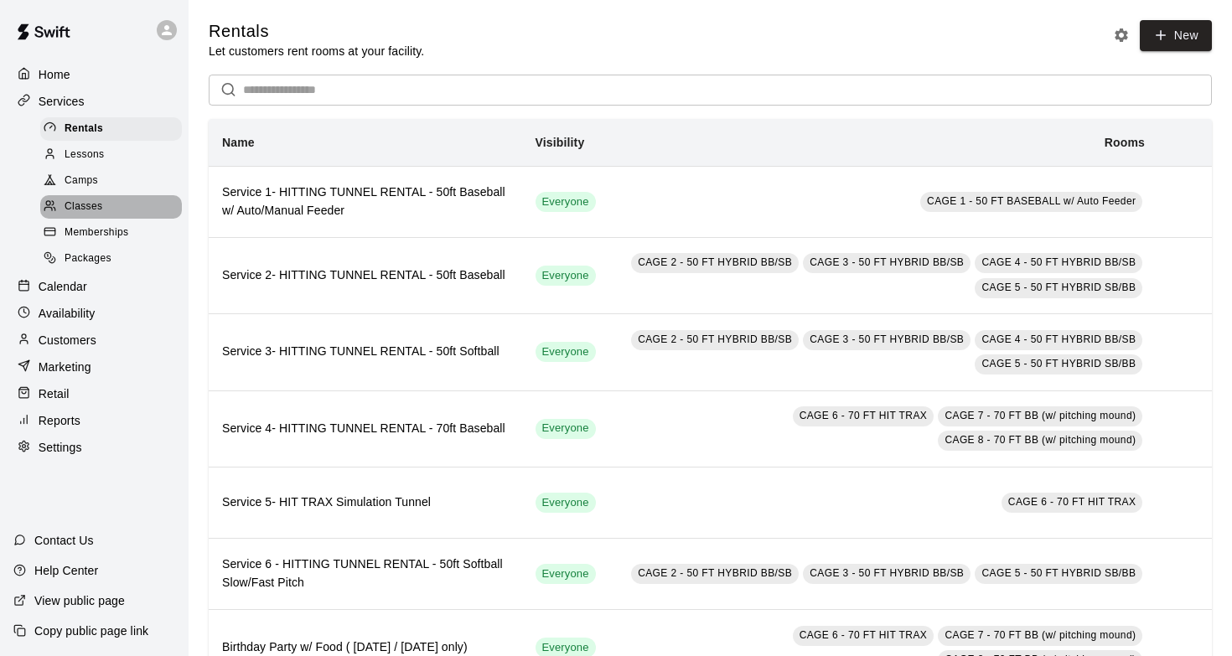
click at [89, 209] on span "Classes" at bounding box center [84, 207] width 38 height 17
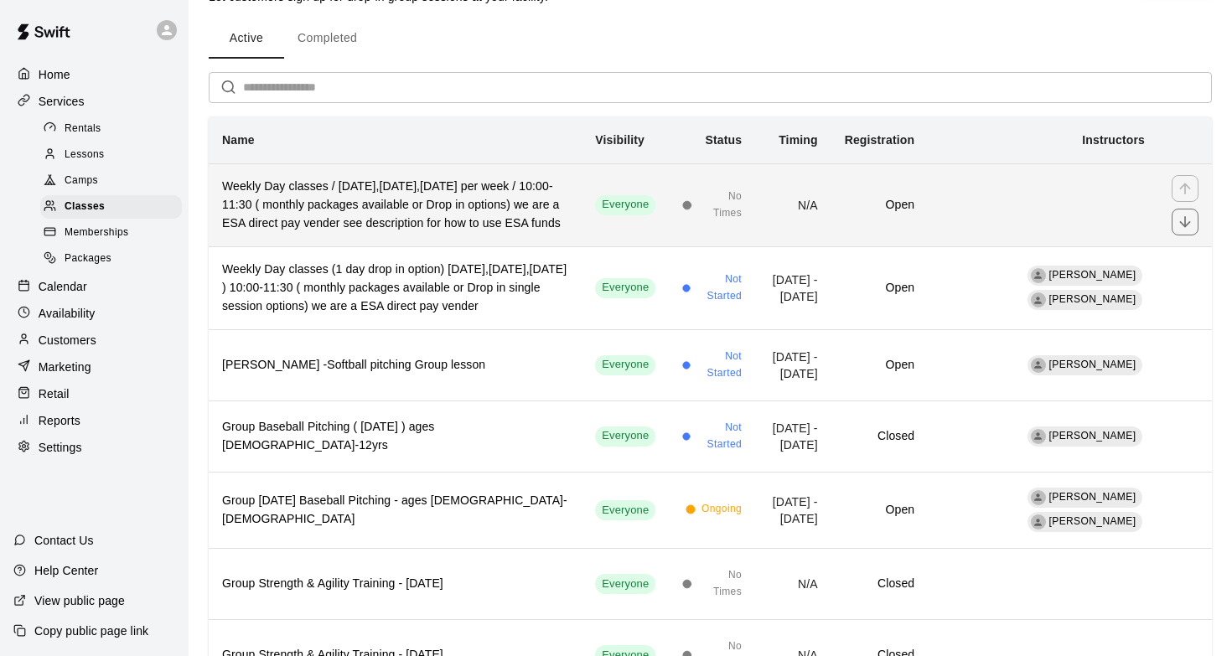
scroll to position [60, 0]
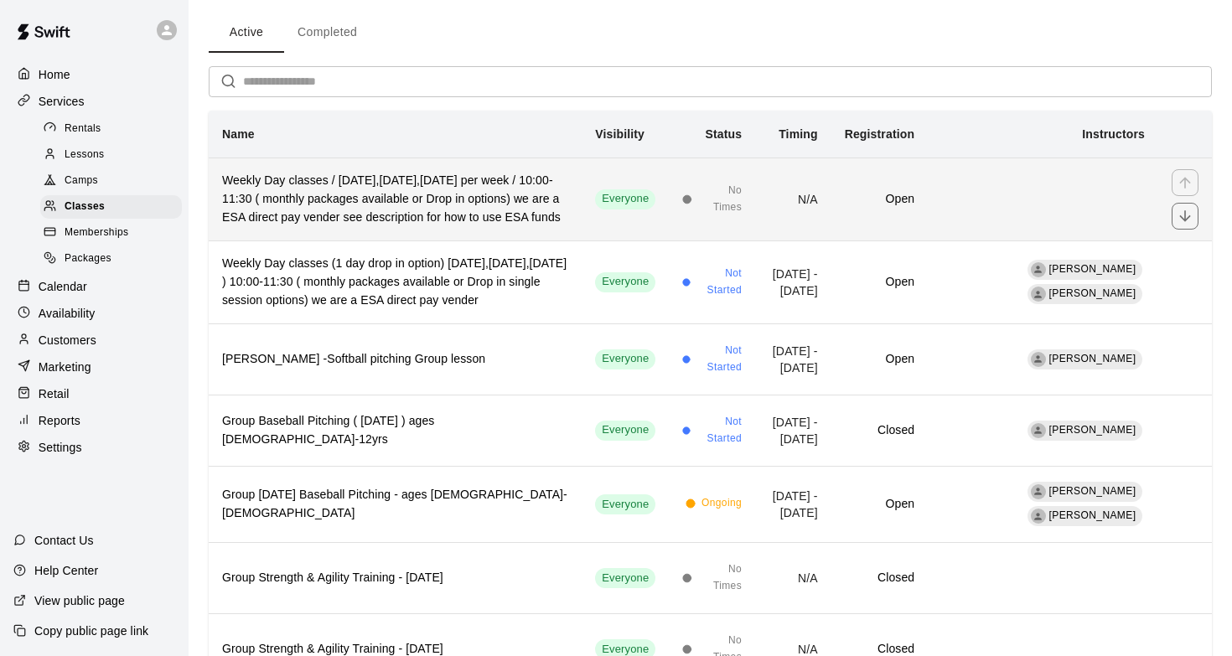
click at [525, 204] on h6 "Weekly Day classes / Monday,Wednesday,Friday per week / 10:00-11:30 ( monthly p…" at bounding box center [395, 199] width 346 height 55
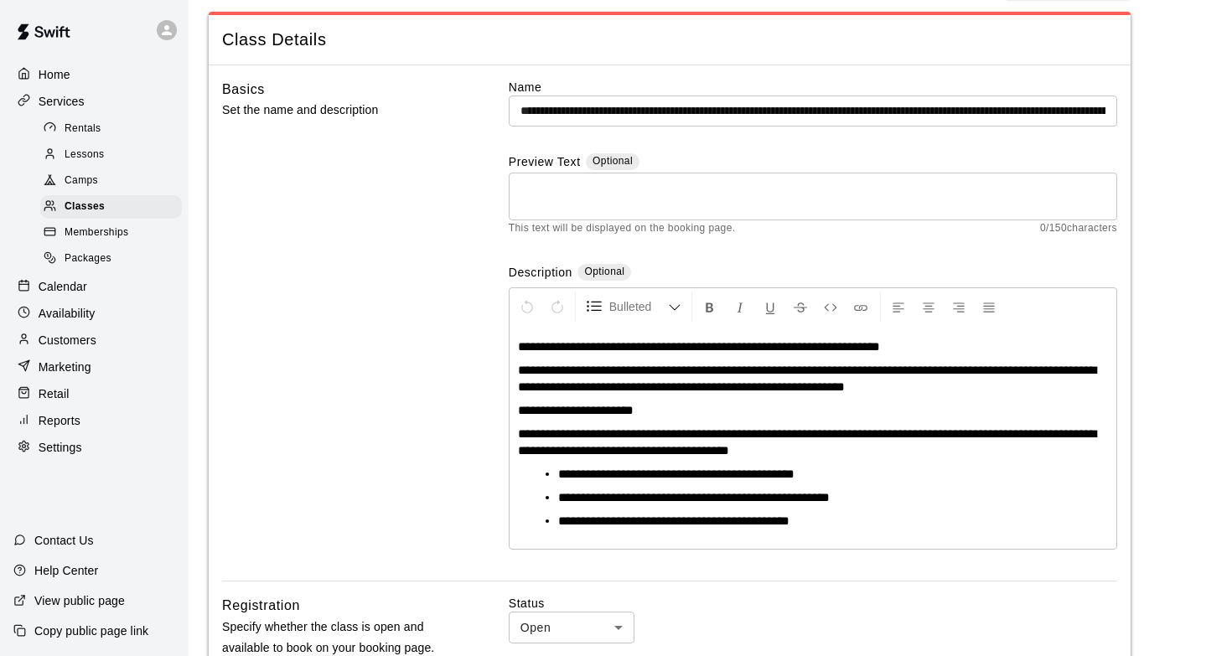
scroll to position [38, 0]
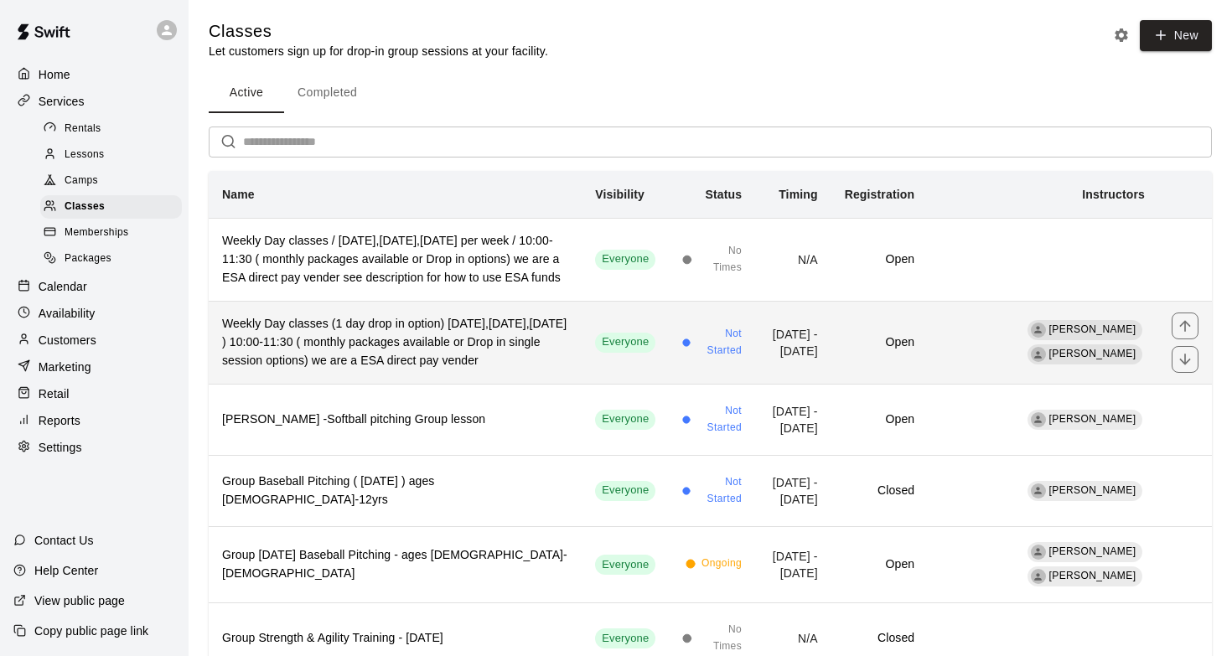
click at [427, 362] on h6 "Weekly Day classes (1 day drop in option) Monday,Wednesday,Friday ) 10:00-11:30…" at bounding box center [395, 342] width 346 height 55
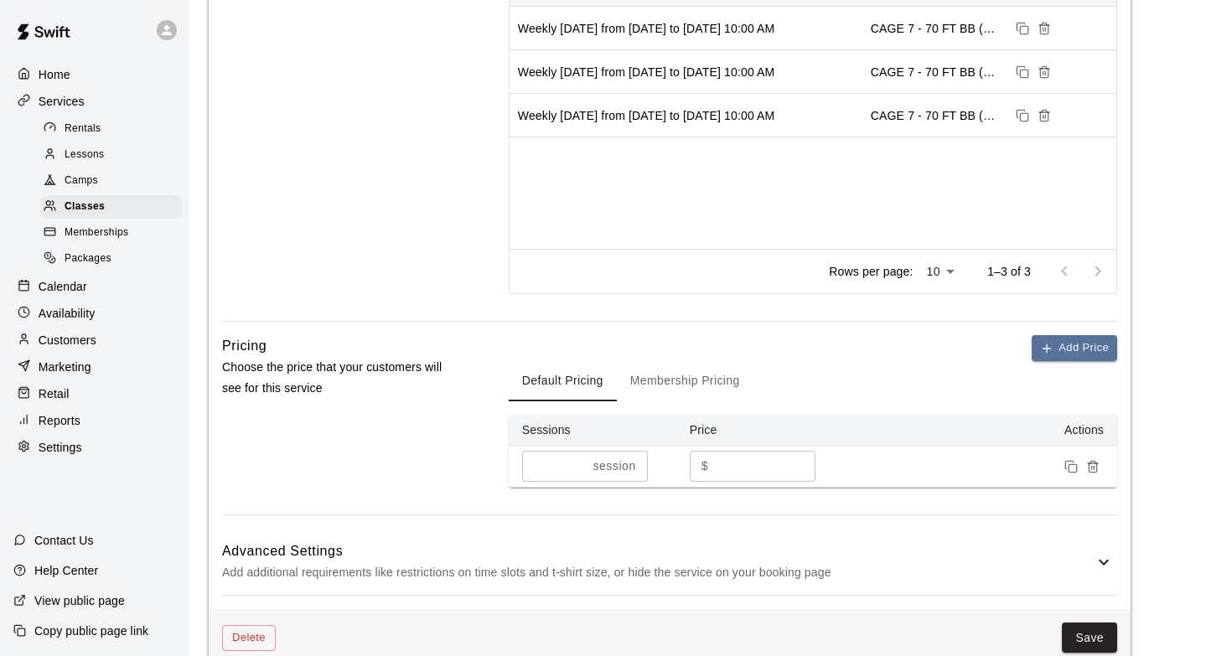
scroll to position [875, 0]
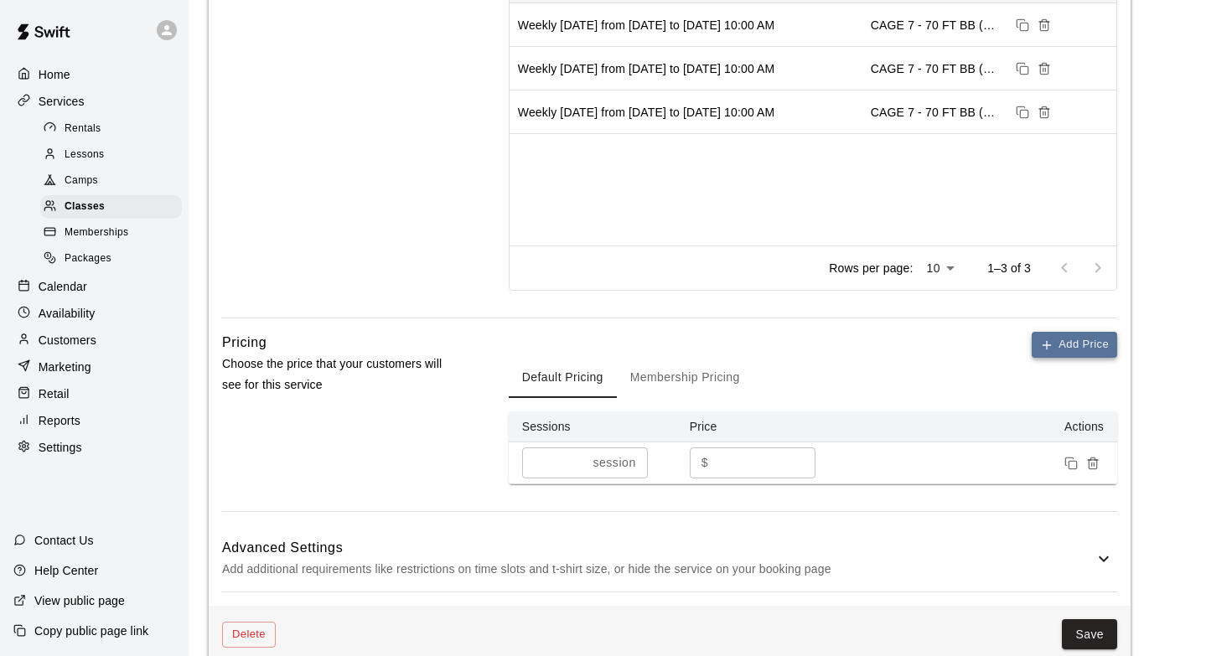
click at [1073, 342] on button "Add Price" at bounding box center [1073, 345] width 85 height 26
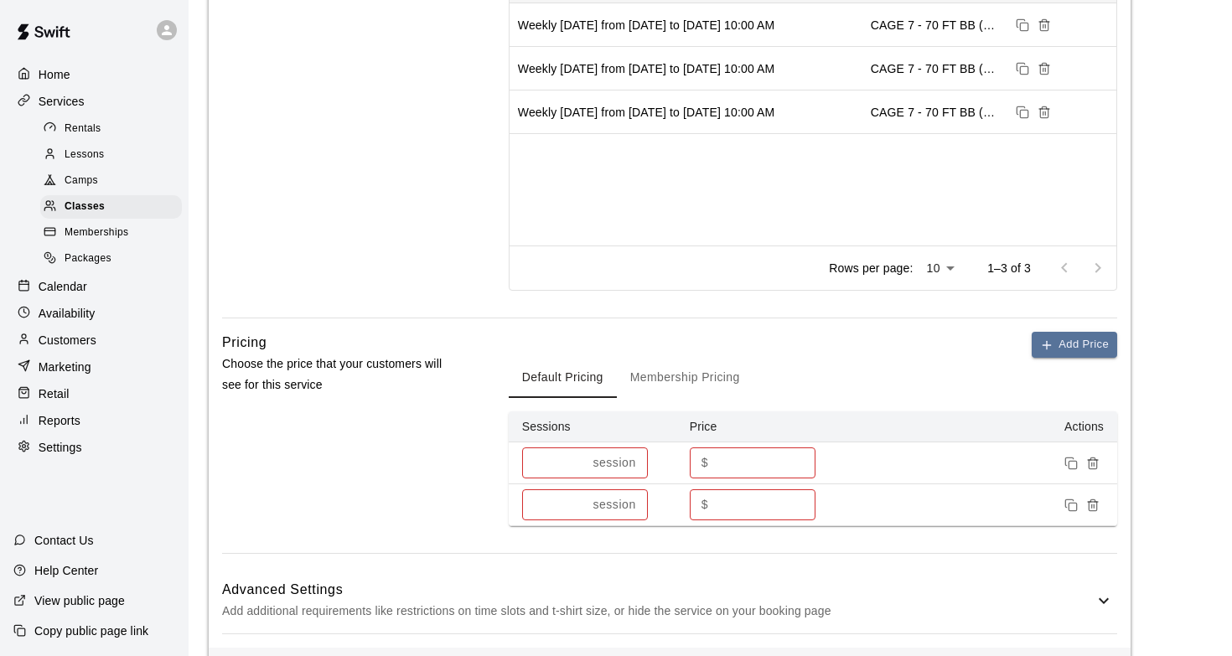
click at [578, 499] on input "*" at bounding box center [554, 504] width 65 height 31
click at [578, 499] on input "*" at bounding box center [551, 504] width 58 height 31
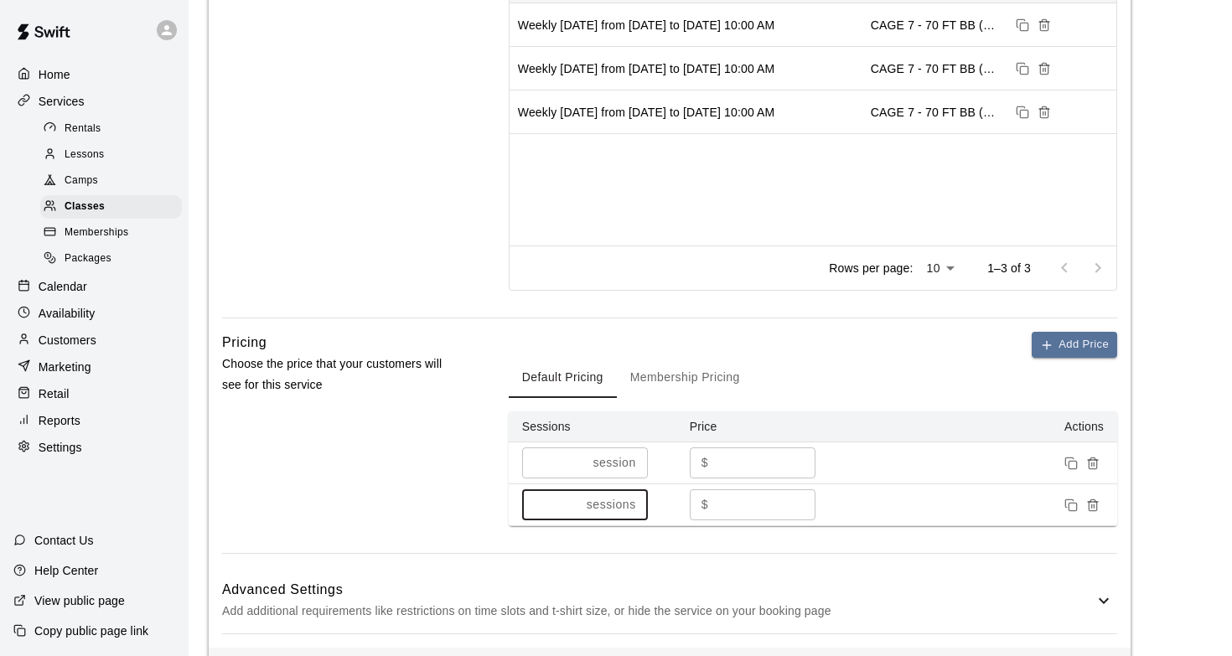
click at [578, 499] on input "*" at bounding box center [551, 504] width 58 height 31
click at [578, 499] on input "**" at bounding box center [551, 504] width 58 height 31
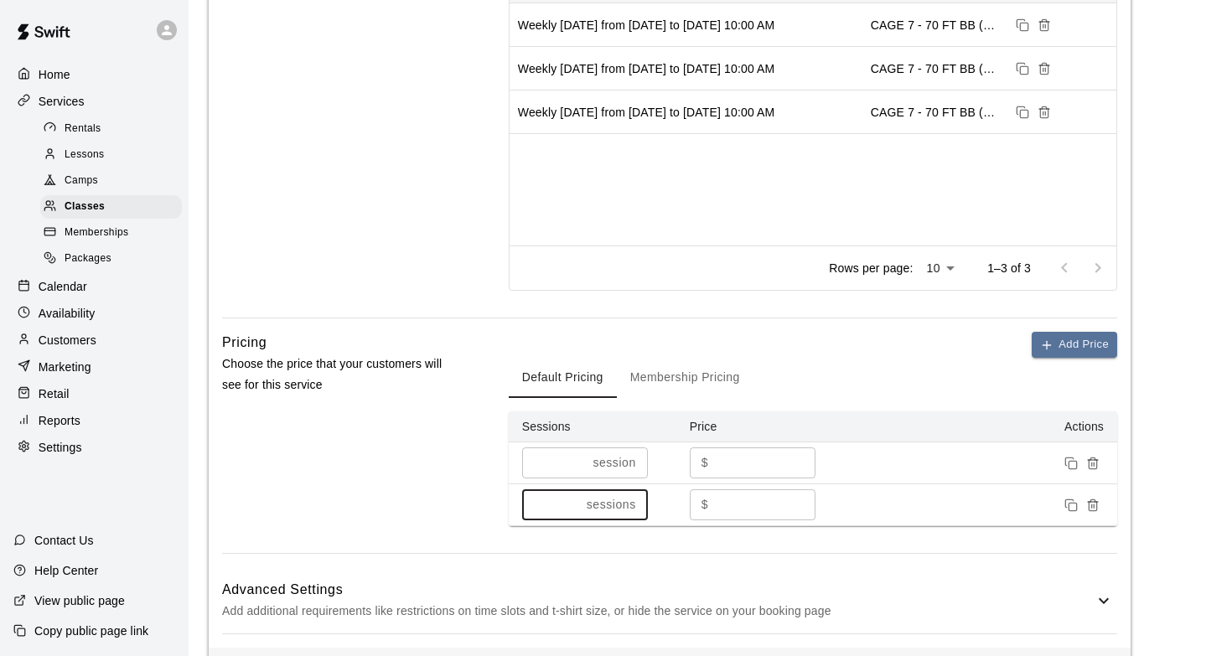
type input "**"
click at [578, 499] on input "**" at bounding box center [551, 504] width 58 height 31
click at [738, 500] on input "*" at bounding box center [765, 504] width 101 height 31
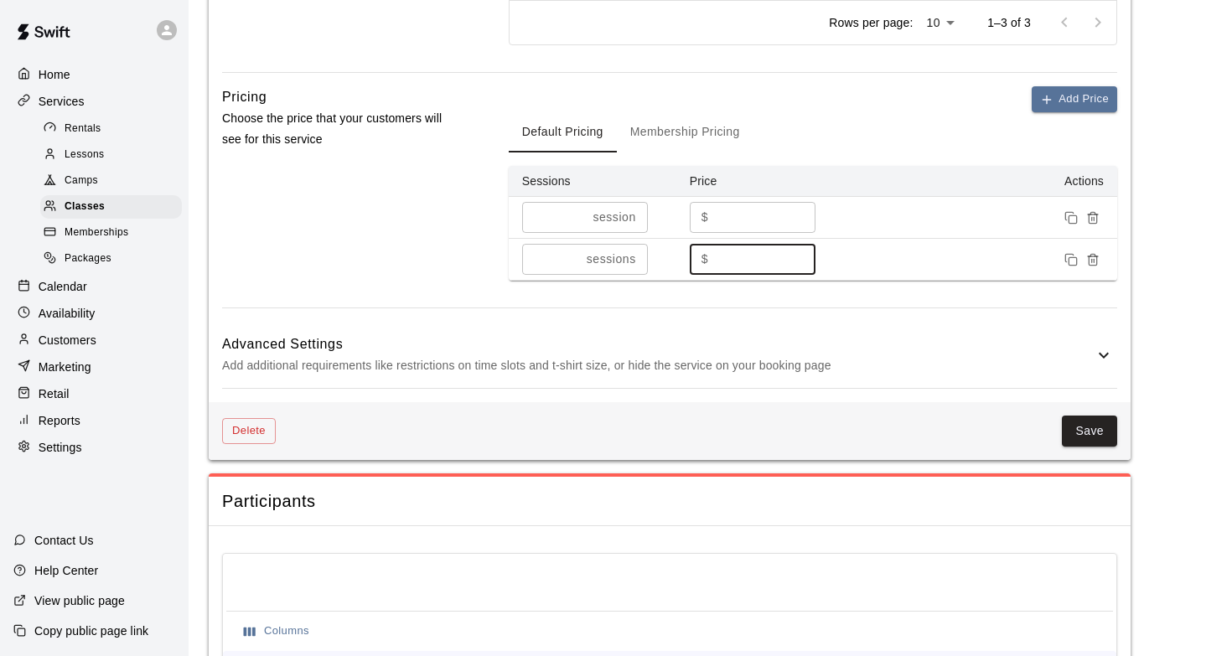
scroll to position [1124, 0]
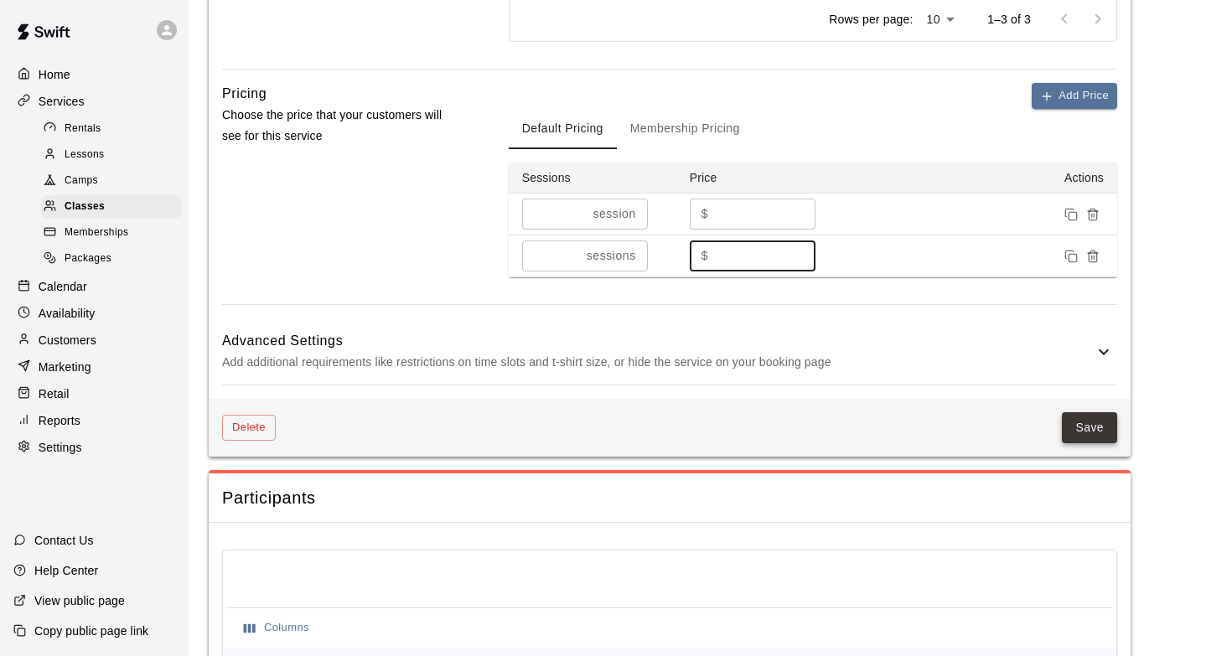
type input "***"
click at [1092, 430] on button "Save" at bounding box center [1089, 427] width 55 height 31
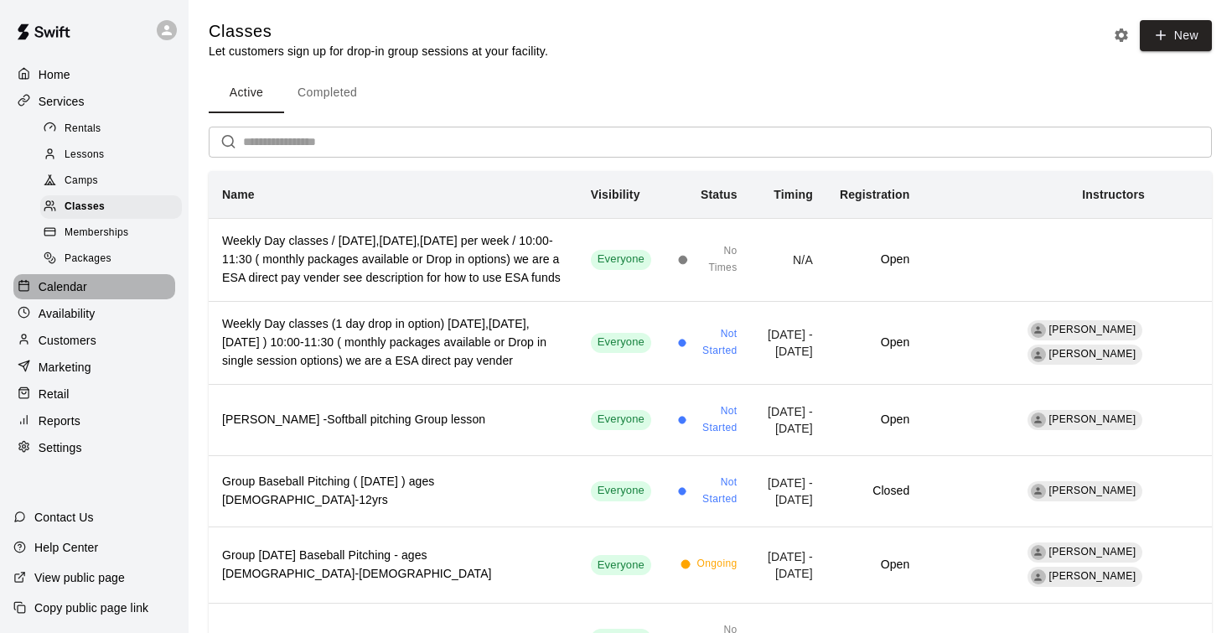
click at [78, 285] on p "Calendar" at bounding box center [63, 286] width 49 height 17
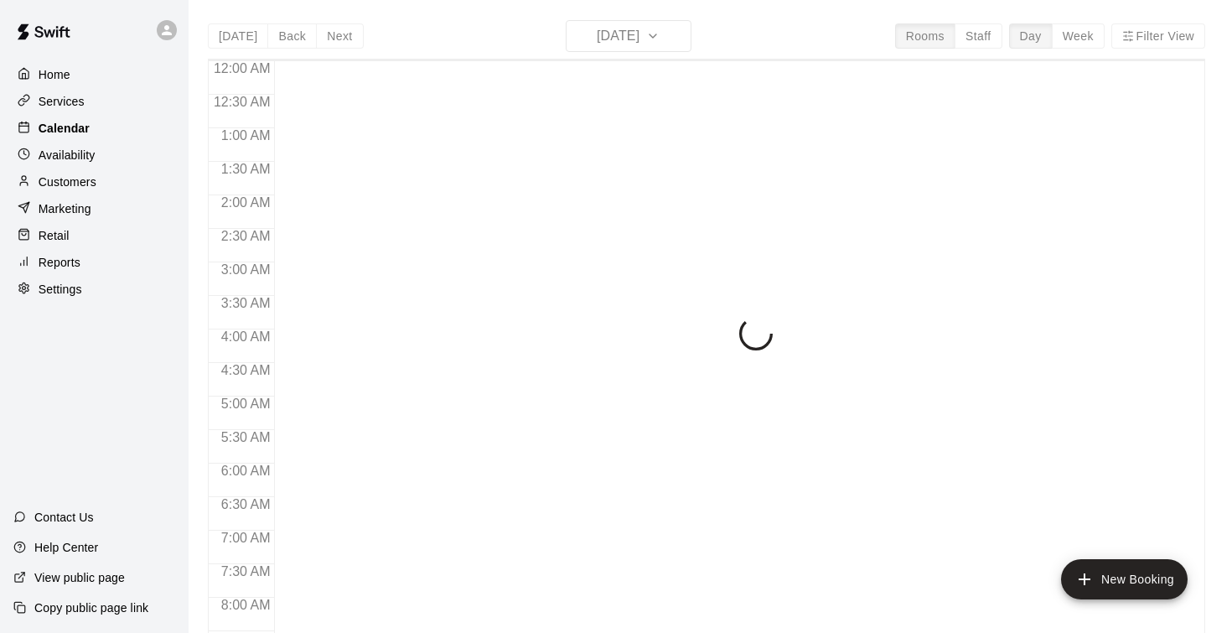
scroll to position [895, 0]
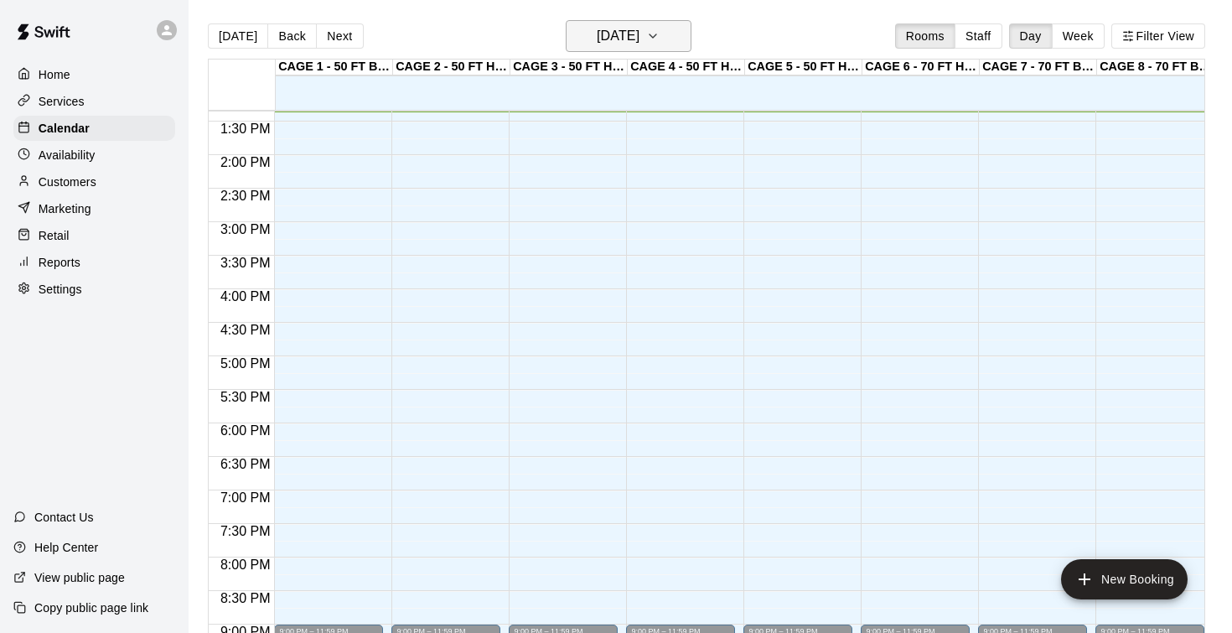
click at [639, 34] on h6 "[DATE]" at bounding box center [618, 35] width 43 height 23
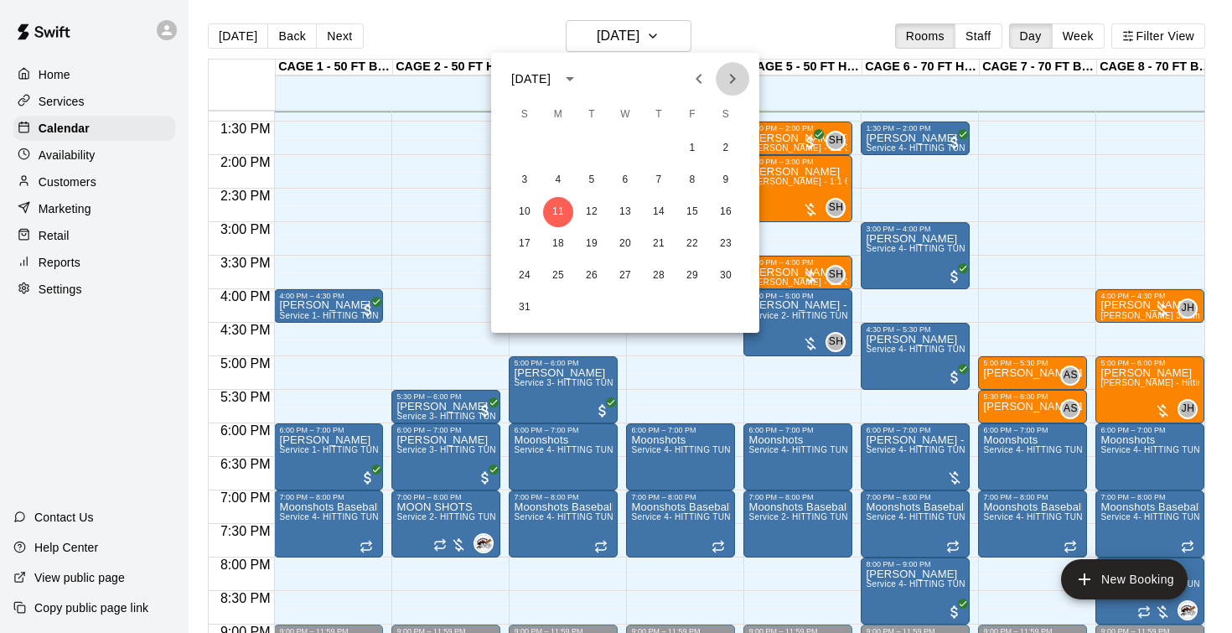
click at [733, 80] on icon "Next month" at bounding box center [733, 79] width 6 height 10
click at [654, 149] on button "4" at bounding box center [659, 148] width 30 height 30
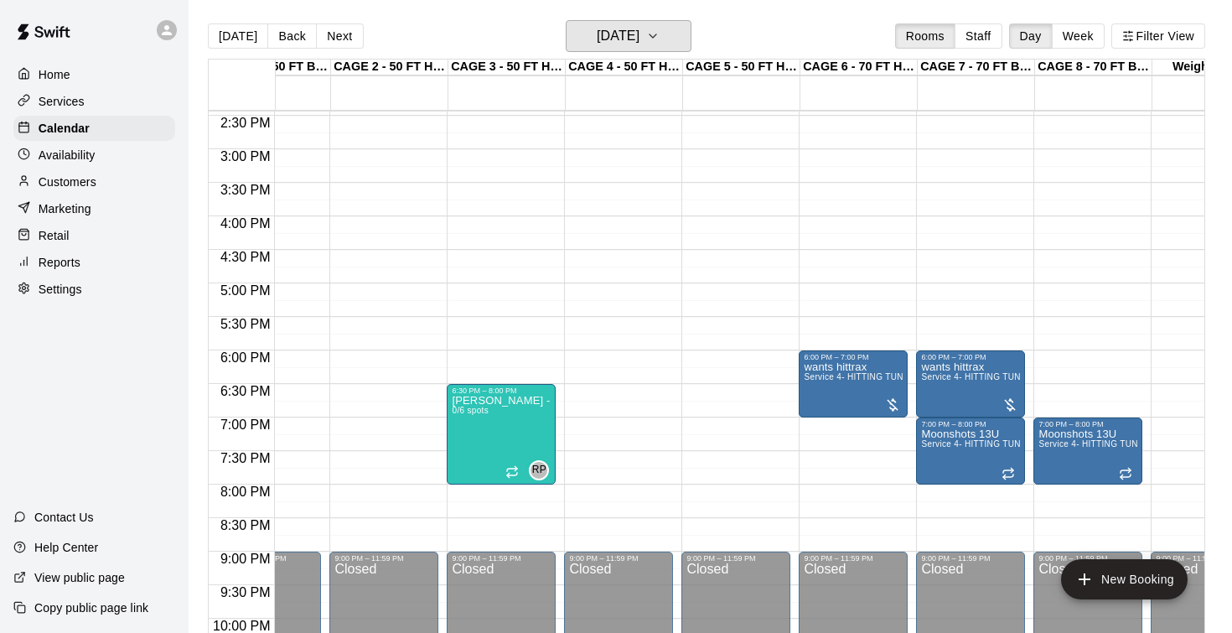
scroll to position [964, 66]
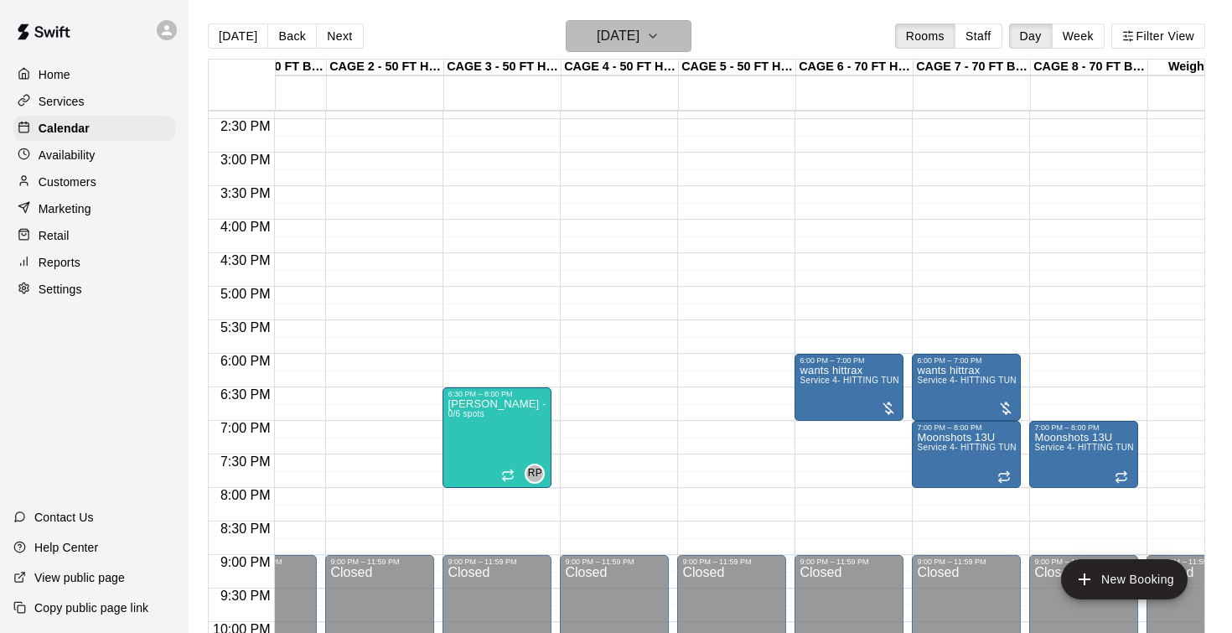
click at [639, 44] on h6 "Thursday Sep 04" at bounding box center [618, 35] width 43 height 23
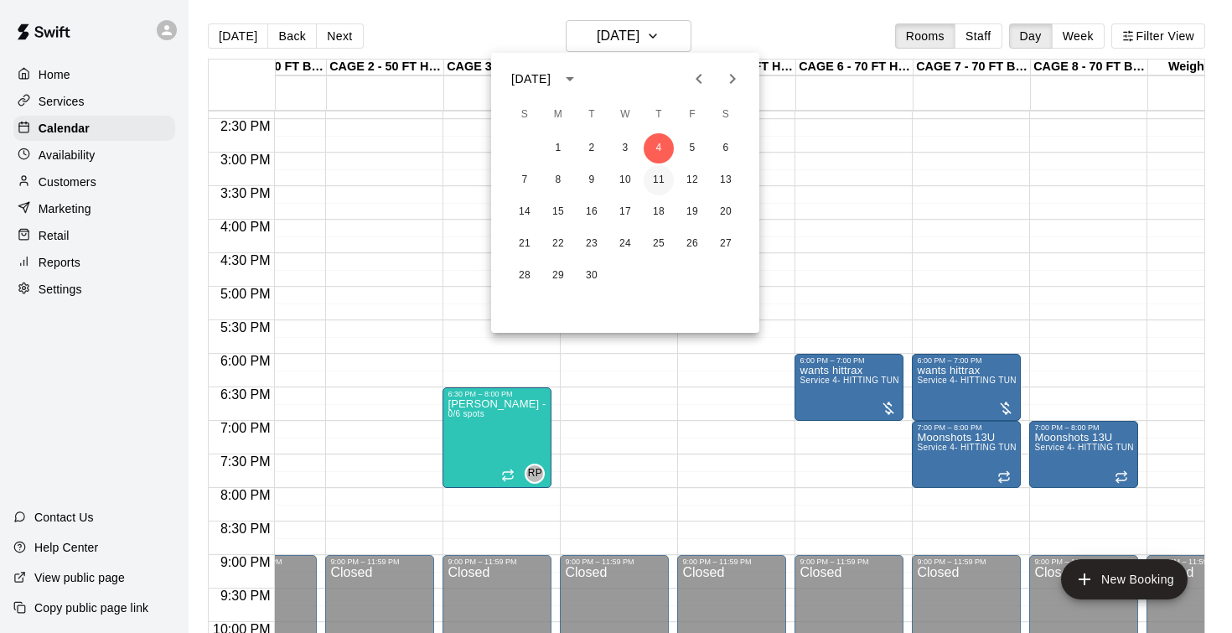
click at [660, 185] on button "11" at bounding box center [659, 180] width 30 height 30
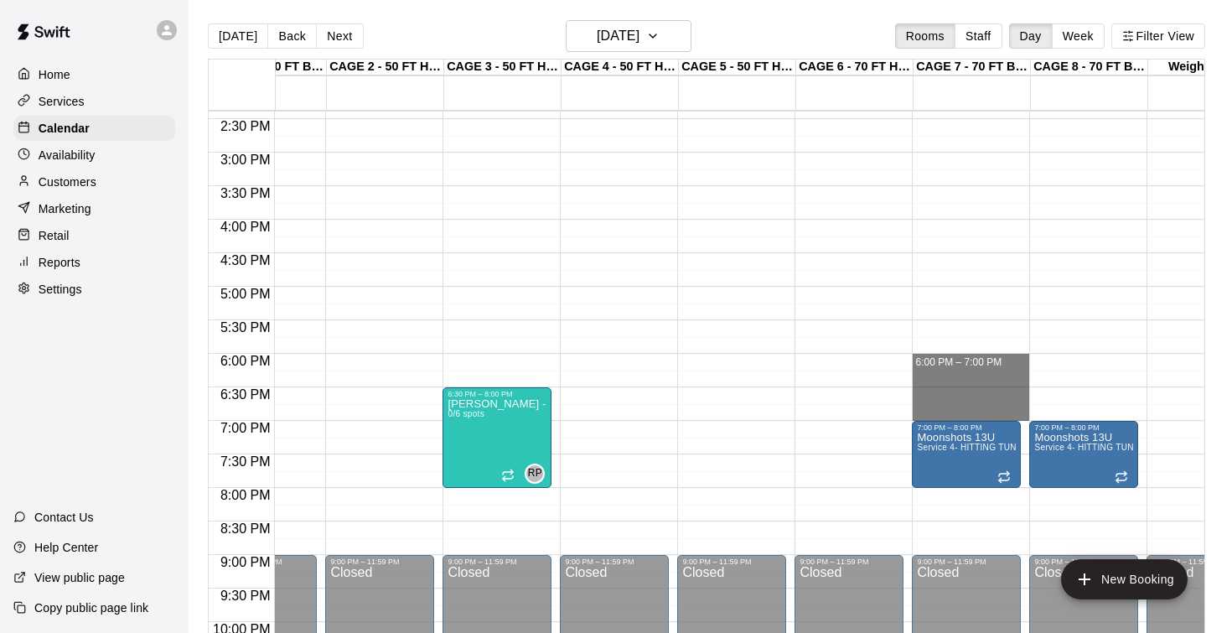
drag, startPoint x: 954, startPoint y: 357, endPoint x: 961, endPoint y: 405, distance: 48.4
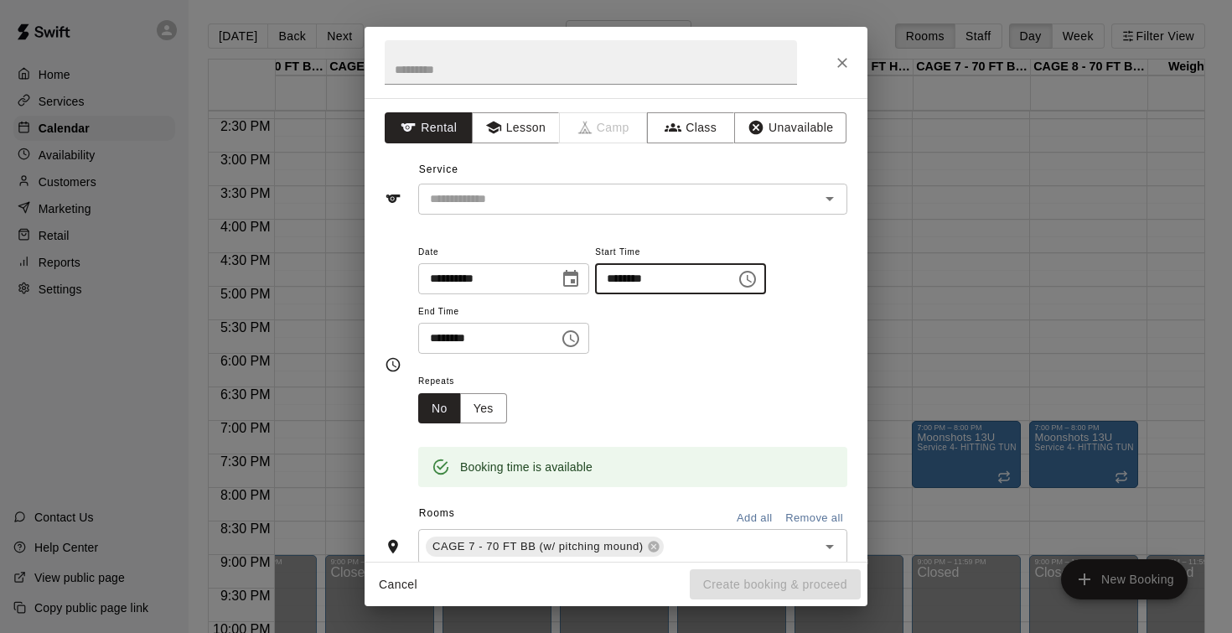
click at [627, 278] on input "********" at bounding box center [659, 278] width 129 height 31
type input "********"
click at [640, 370] on div "Repeats No Yes" at bounding box center [632, 396] width 429 height 53
click at [487, 400] on button "Yes" at bounding box center [483, 408] width 47 height 31
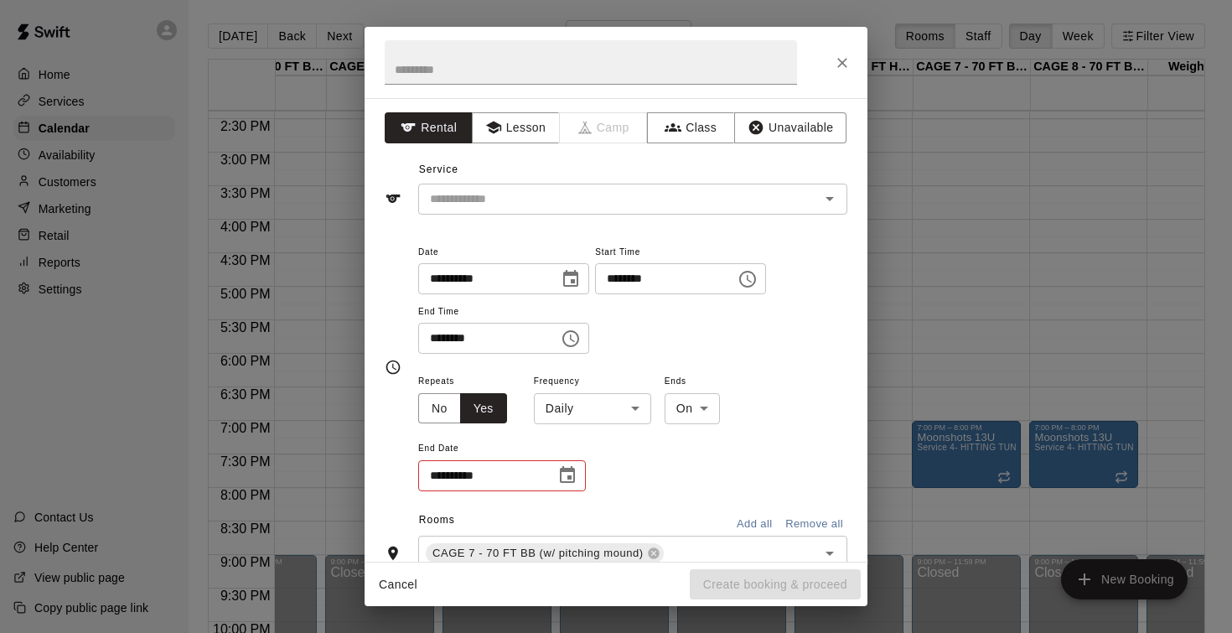
click at [567, 399] on body "Home Services Calendar Availability Customers Marketing Retail Reports Settings…" at bounding box center [616, 329] width 1232 height 659
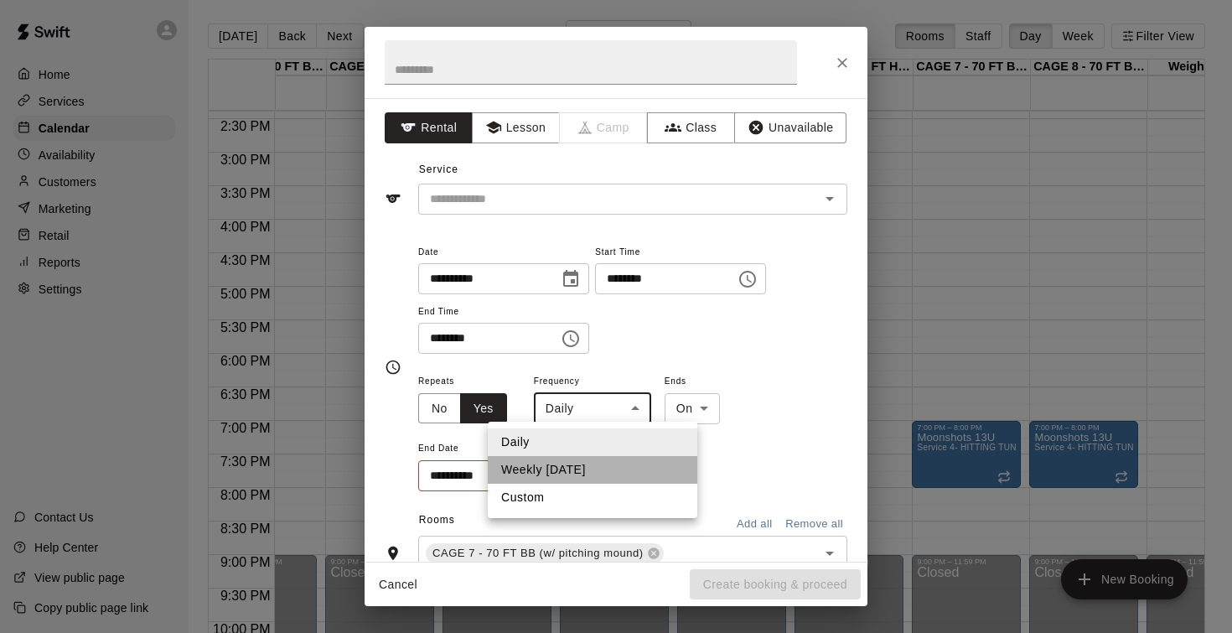
click at [578, 466] on li "Weekly on Thursday" at bounding box center [592, 470] width 209 height 28
type input "******"
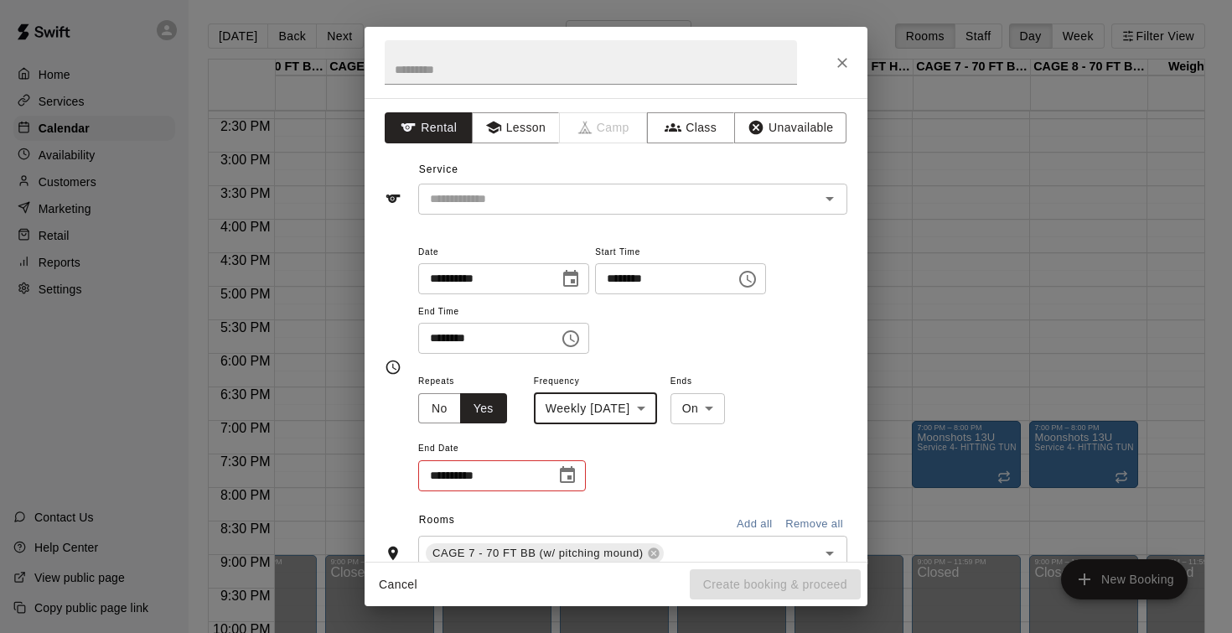
click at [562, 476] on icon "Choose date" at bounding box center [567, 475] width 20 height 20
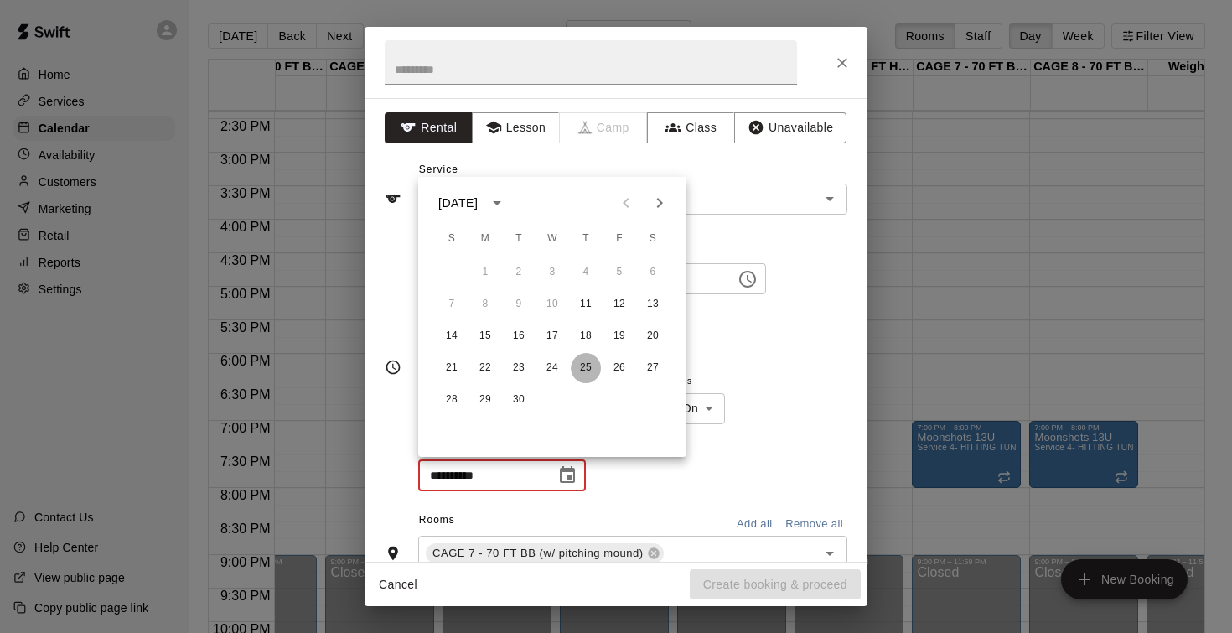
click at [588, 365] on button "25" at bounding box center [586, 368] width 30 height 30
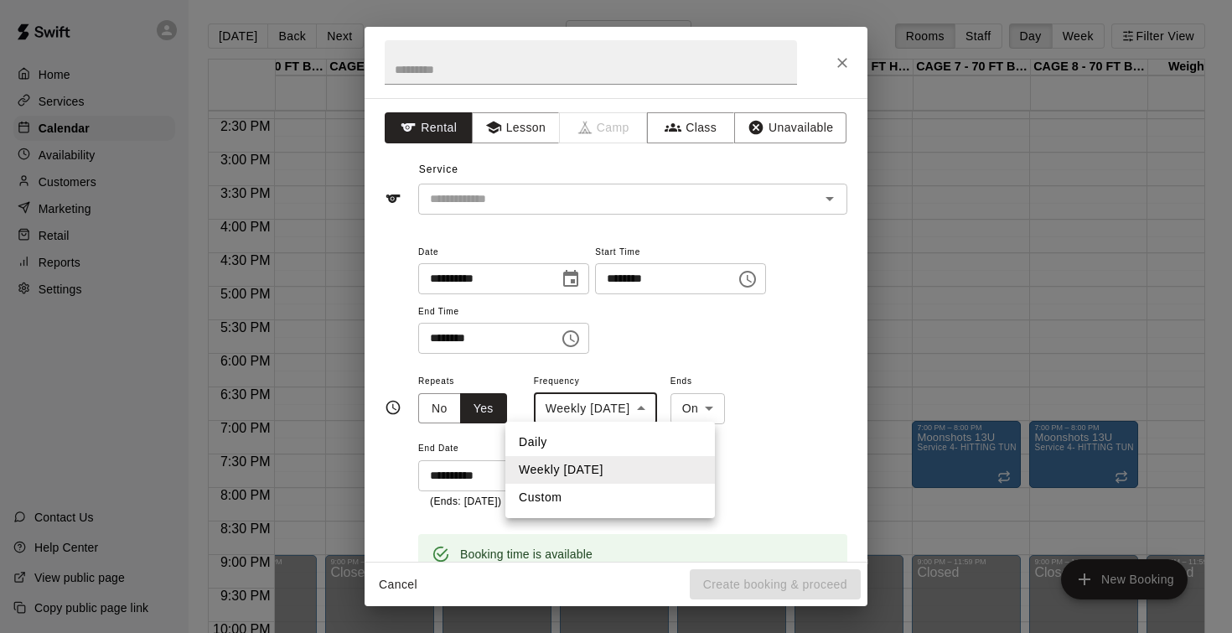
click at [589, 410] on body "Home Services Calendar Availability Customers Marketing Retail Reports Settings…" at bounding box center [616, 329] width 1232 height 659
click at [703, 337] on div at bounding box center [616, 316] width 1232 height 633
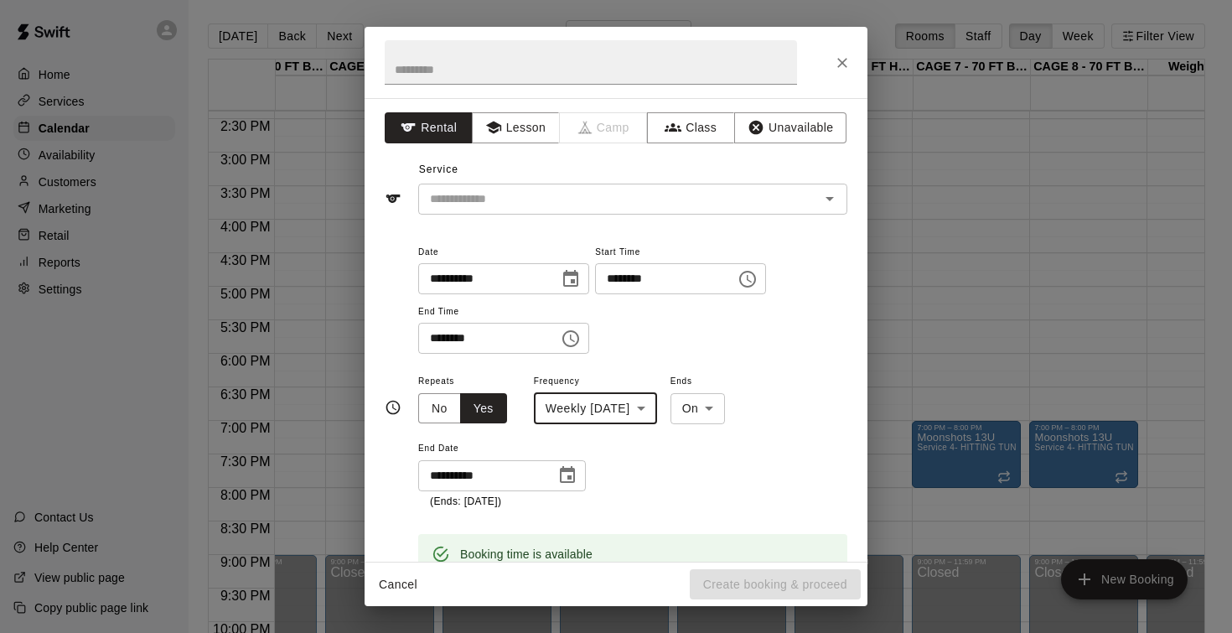
click at [568, 469] on icon "Choose date, selected date is Sep 25, 2025" at bounding box center [567, 475] width 20 height 20
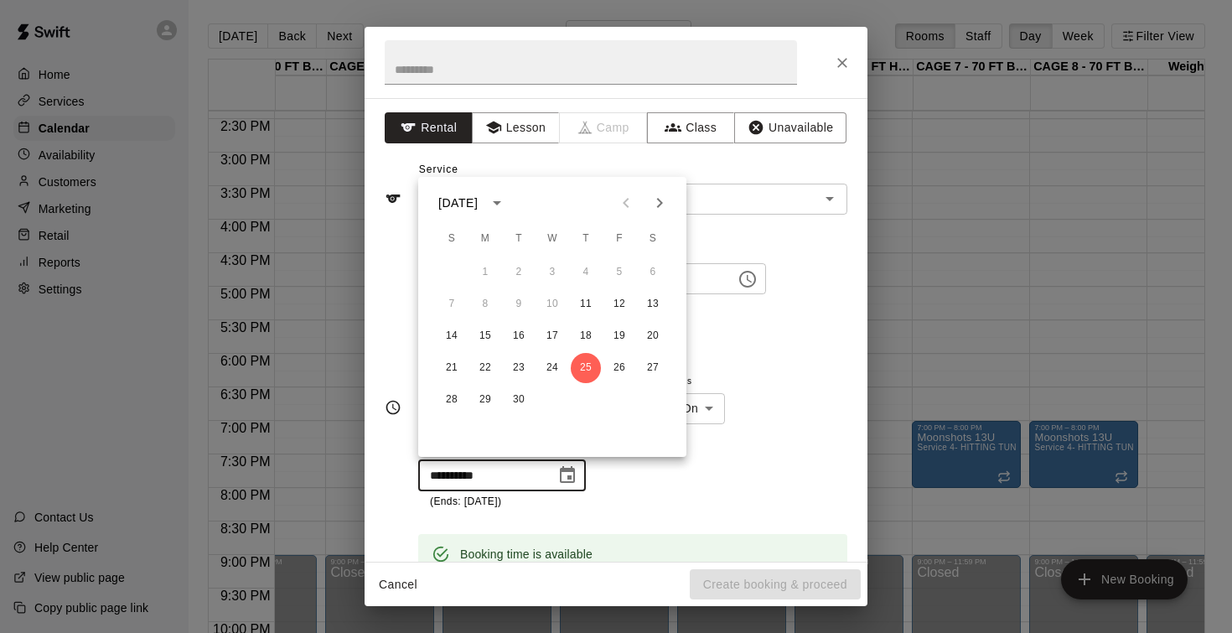
click at [660, 208] on icon "Next month" at bounding box center [659, 203] width 20 height 20
click at [666, 201] on icon "Next month" at bounding box center [659, 203] width 20 height 20
click at [659, 209] on icon "Next month" at bounding box center [659, 203] width 20 height 20
click at [670, 203] on button "Next month" at bounding box center [660, 203] width 34 height 34
click at [590, 370] on button "22" at bounding box center [586, 368] width 30 height 30
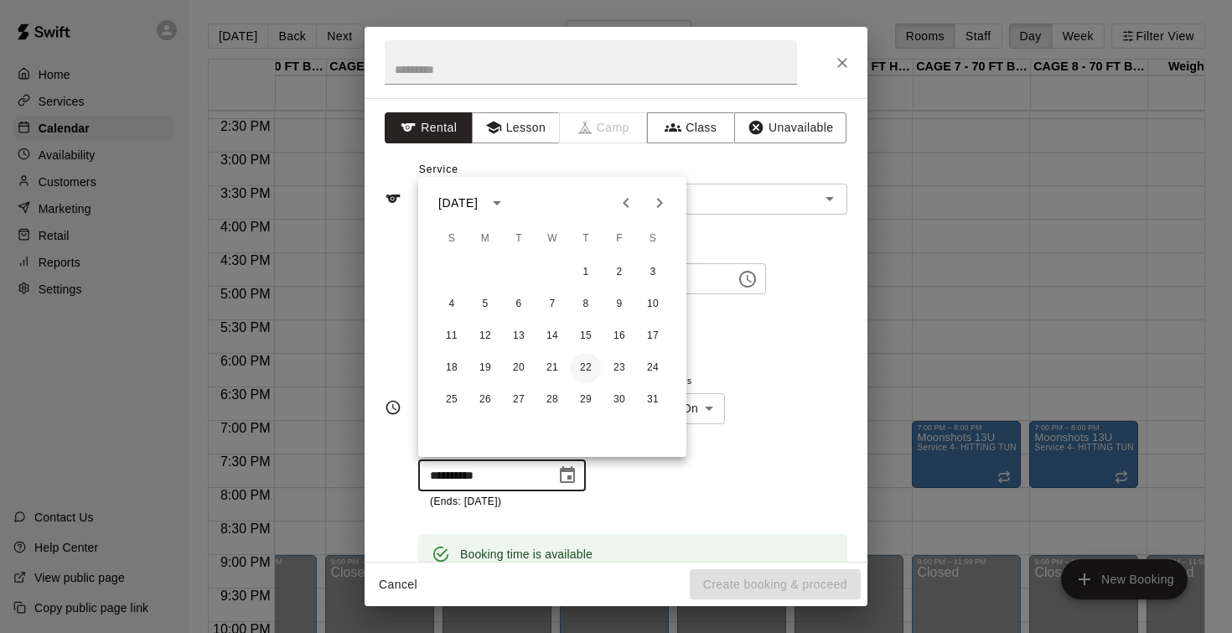
type input "**********"
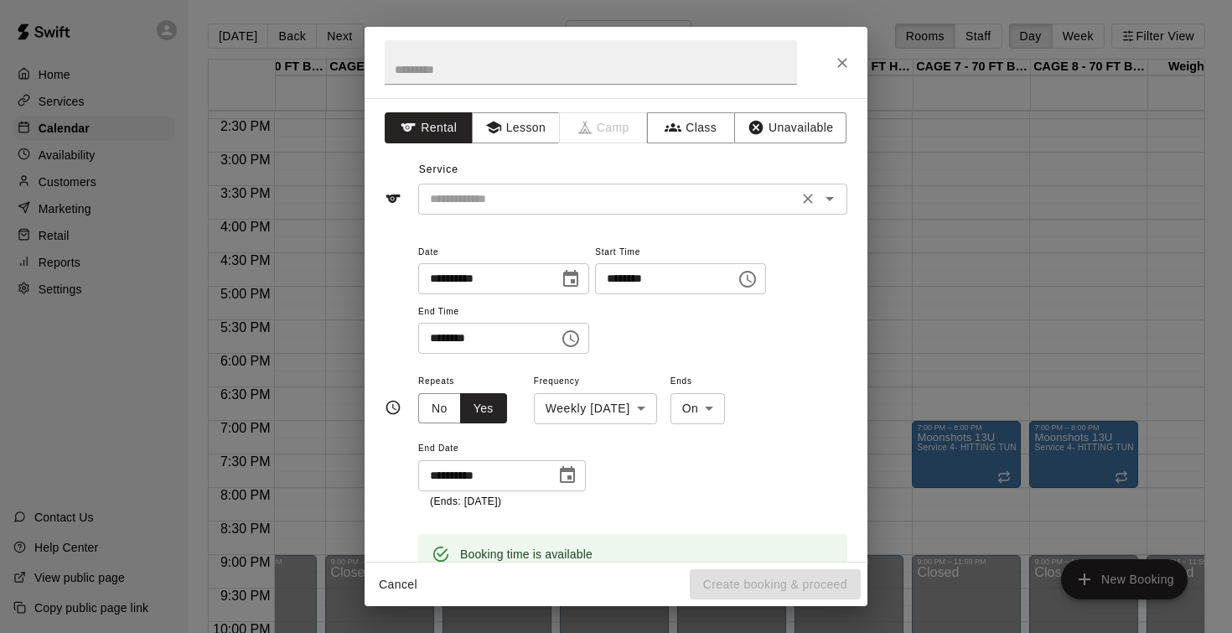
click at [528, 197] on input "text" at bounding box center [608, 199] width 370 height 21
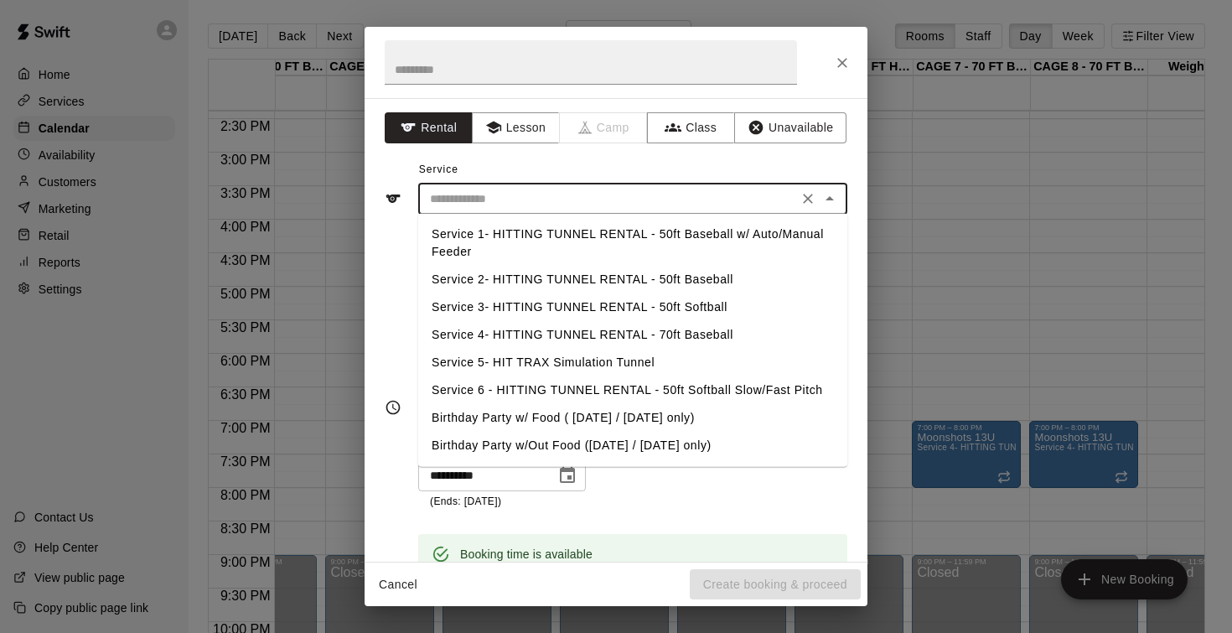
click at [565, 329] on li "Service 4- HITTING TUNNEL RENTAL - 70ft Baseball" at bounding box center [632, 335] width 429 height 28
type input "**********"
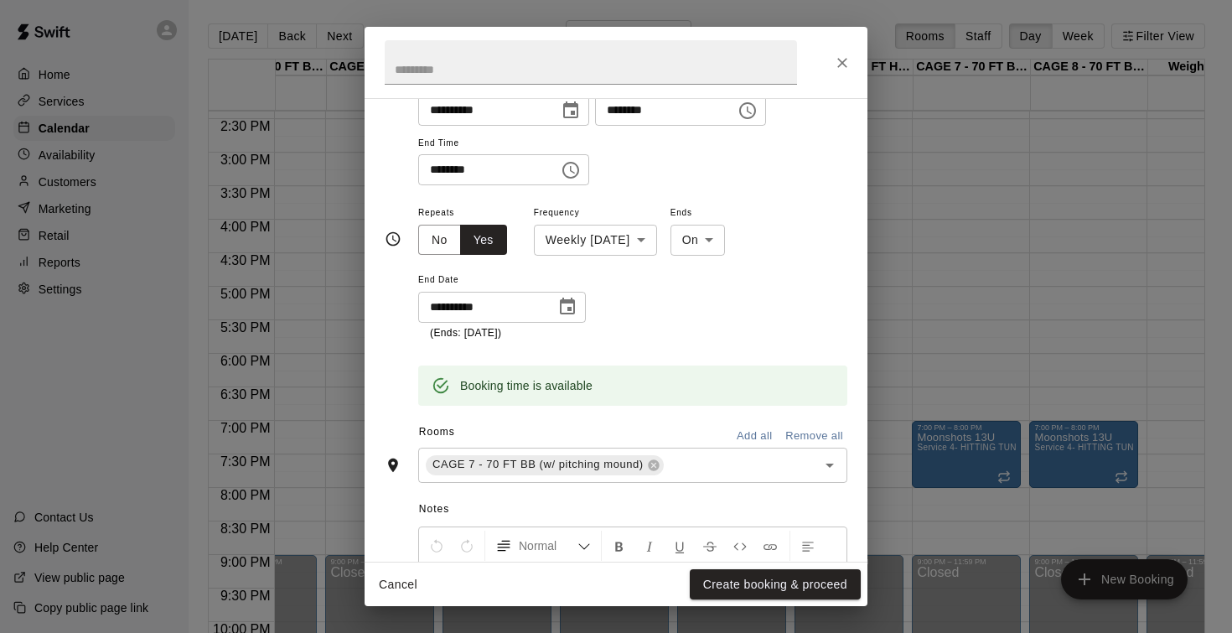
scroll to position [183, 0]
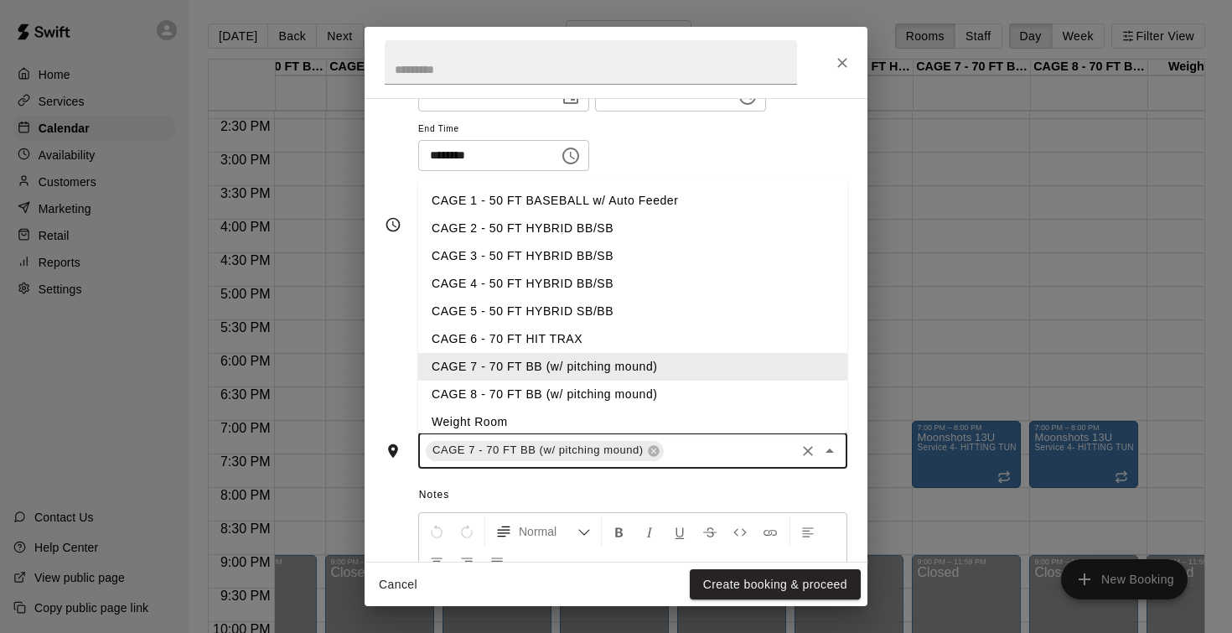
click at [692, 441] on input "text" at bounding box center [729, 450] width 127 height 21
type input "*"
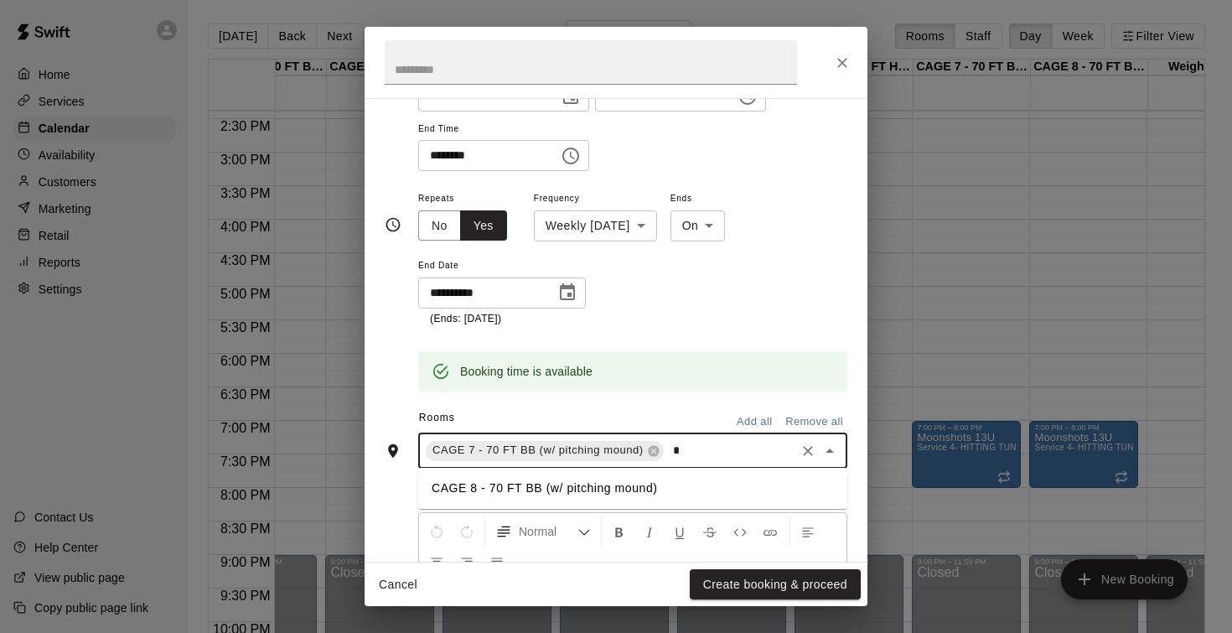
click at [518, 481] on li "CAGE 8 - 70 FT BB (w/ pitching mound)" at bounding box center [632, 488] width 429 height 28
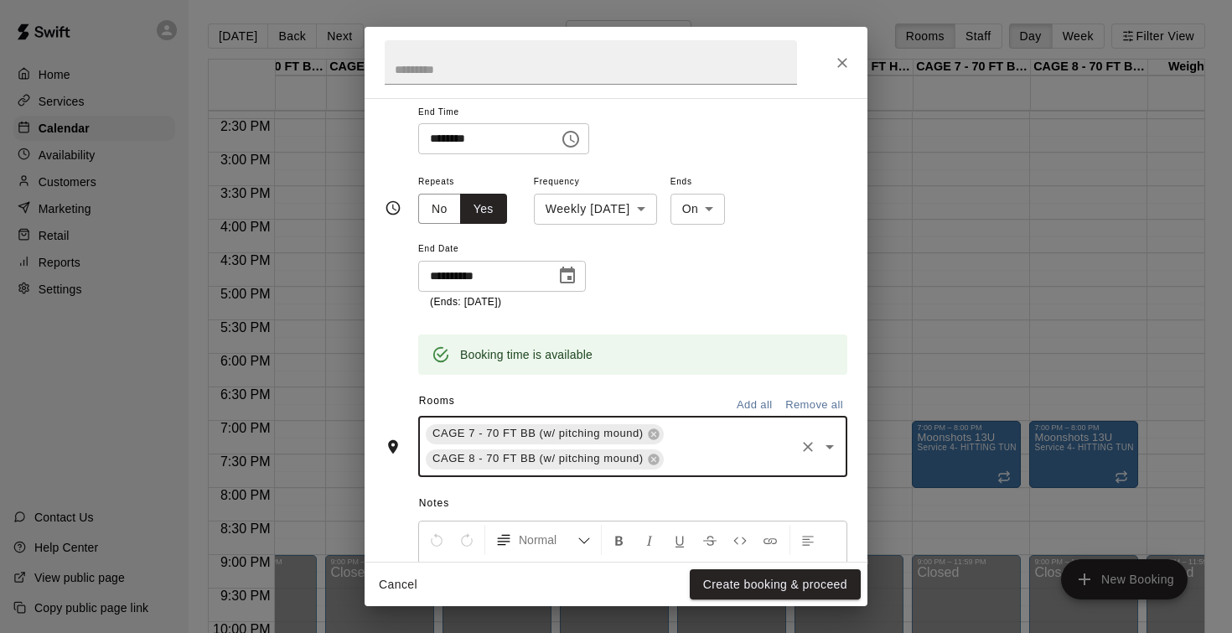
scroll to position [225, 0]
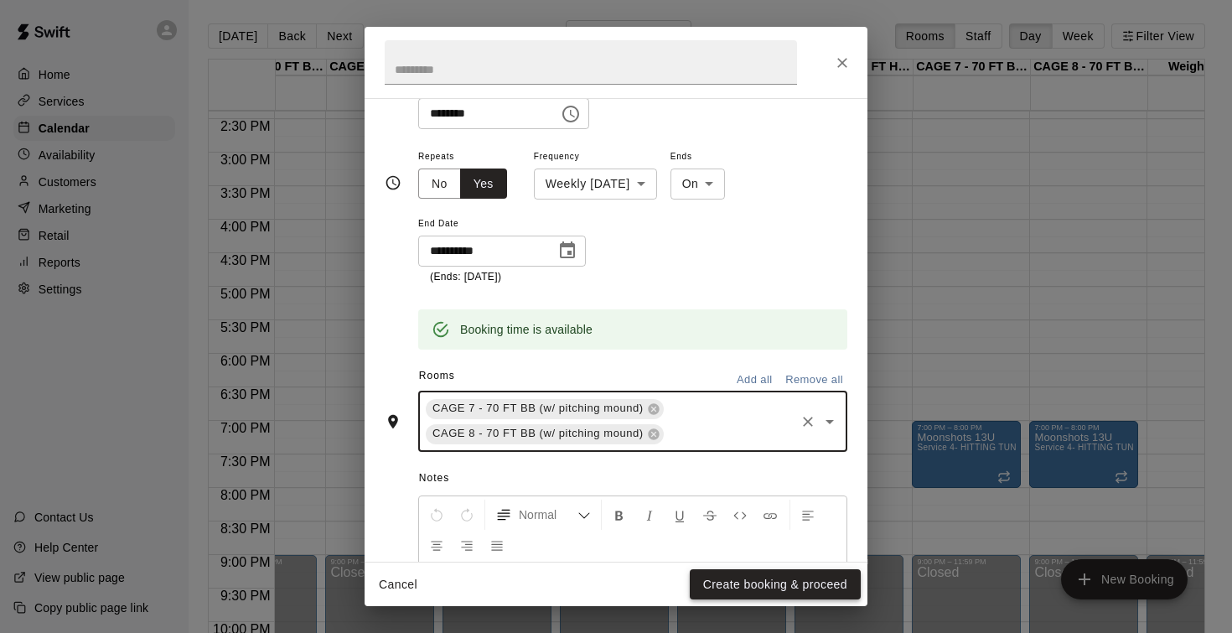
click at [722, 587] on button "Create booking & proceed" at bounding box center [775, 584] width 171 height 31
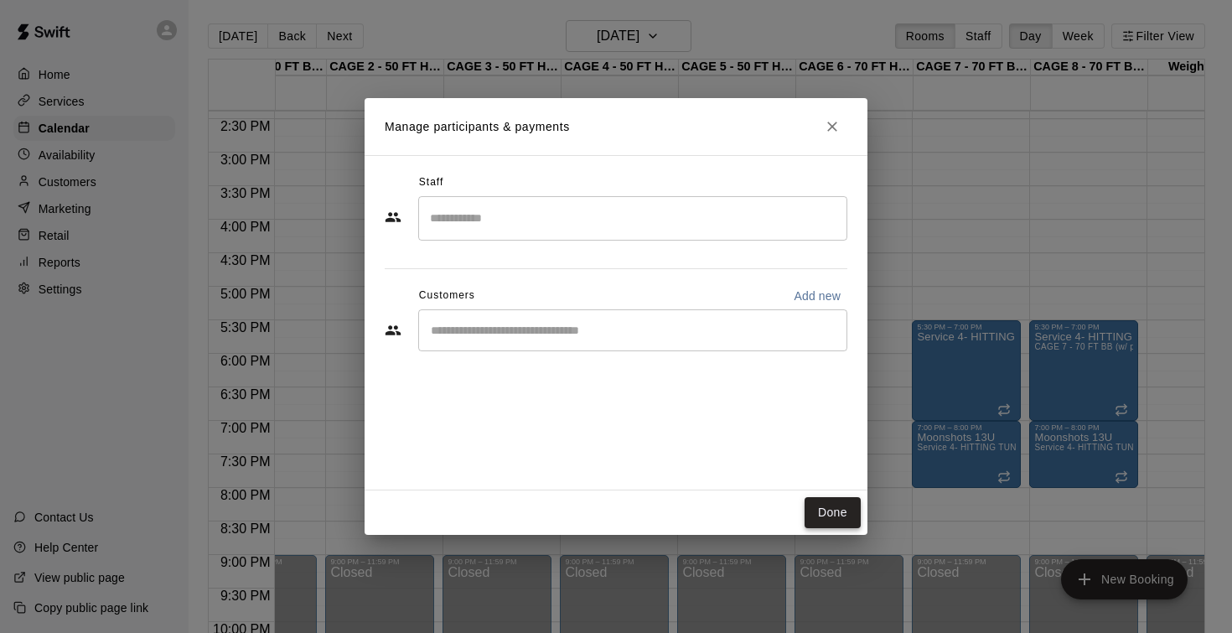
click at [827, 511] on button "Done" at bounding box center [832, 512] width 56 height 31
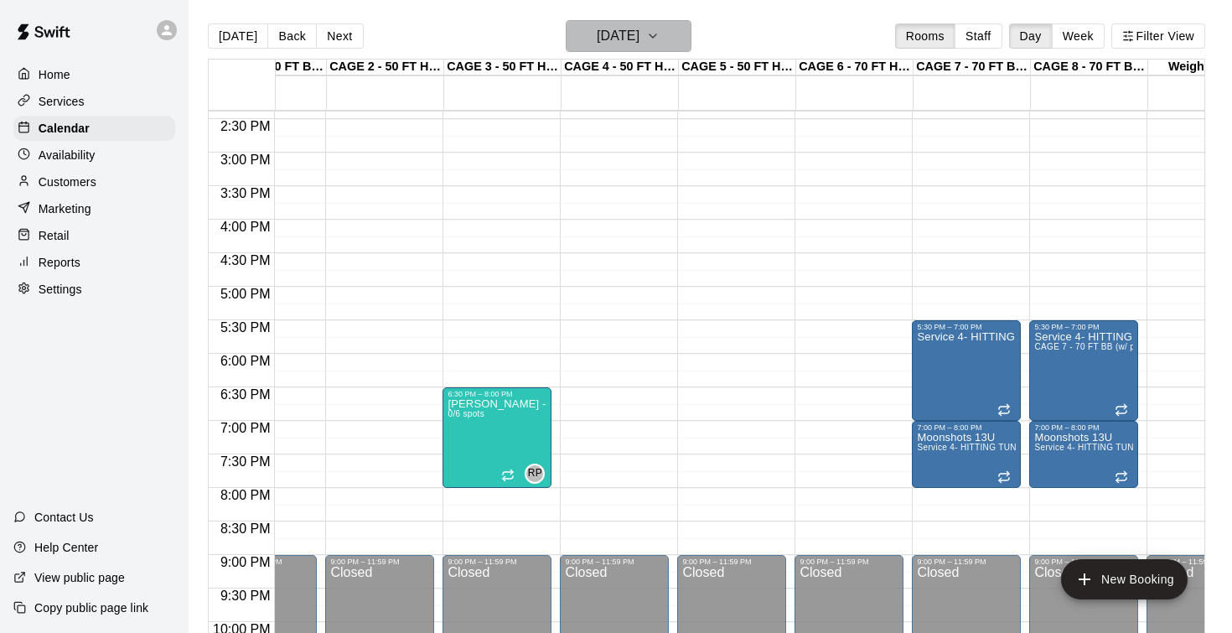
click at [624, 40] on h6 "Thursday Sep 11" at bounding box center [618, 35] width 43 height 23
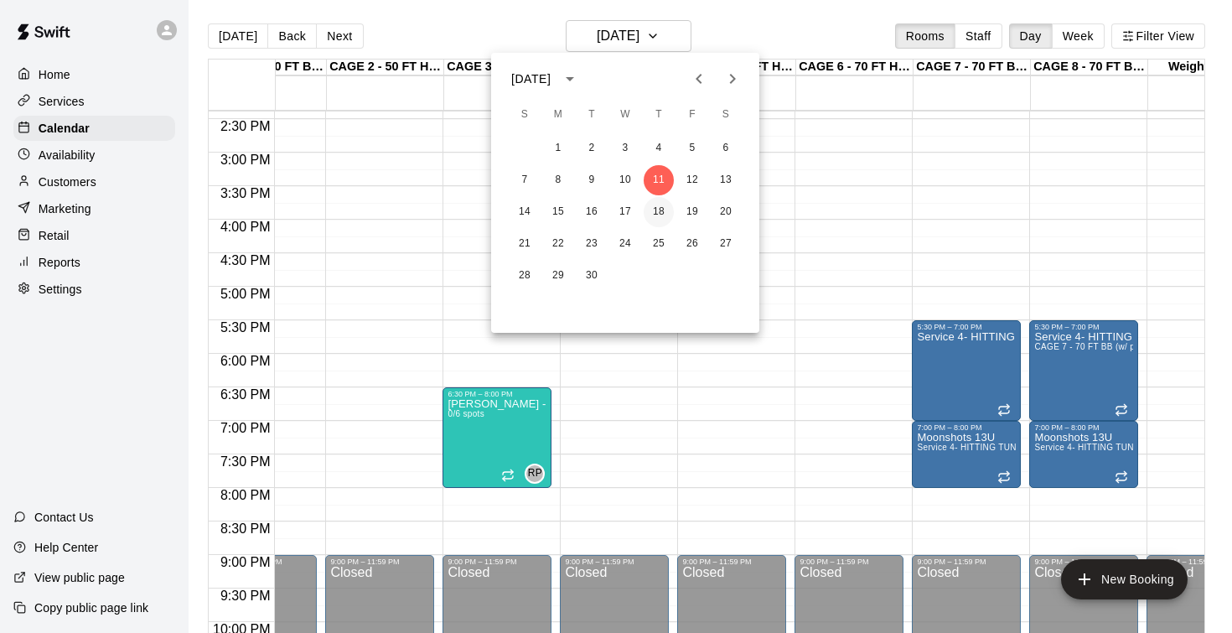
click at [664, 215] on button "18" at bounding box center [659, 212] width 30 height 30
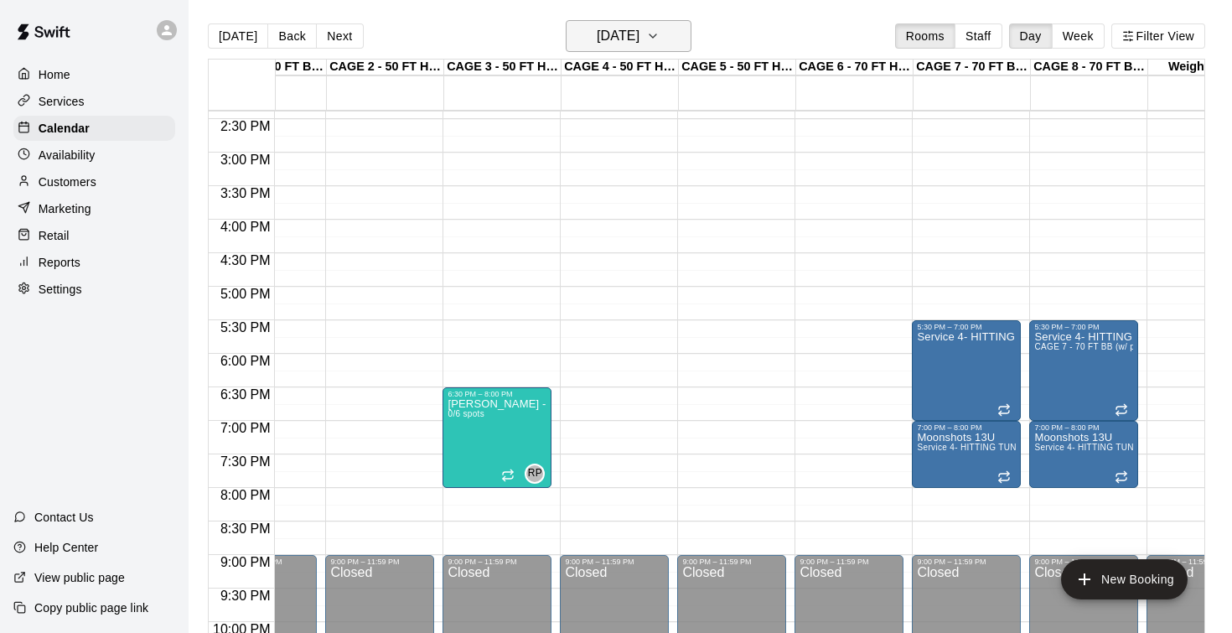
click at [624, 44] on h6 "Thursday Sep 18" at bounding box center [618, 35] width 43 height 23
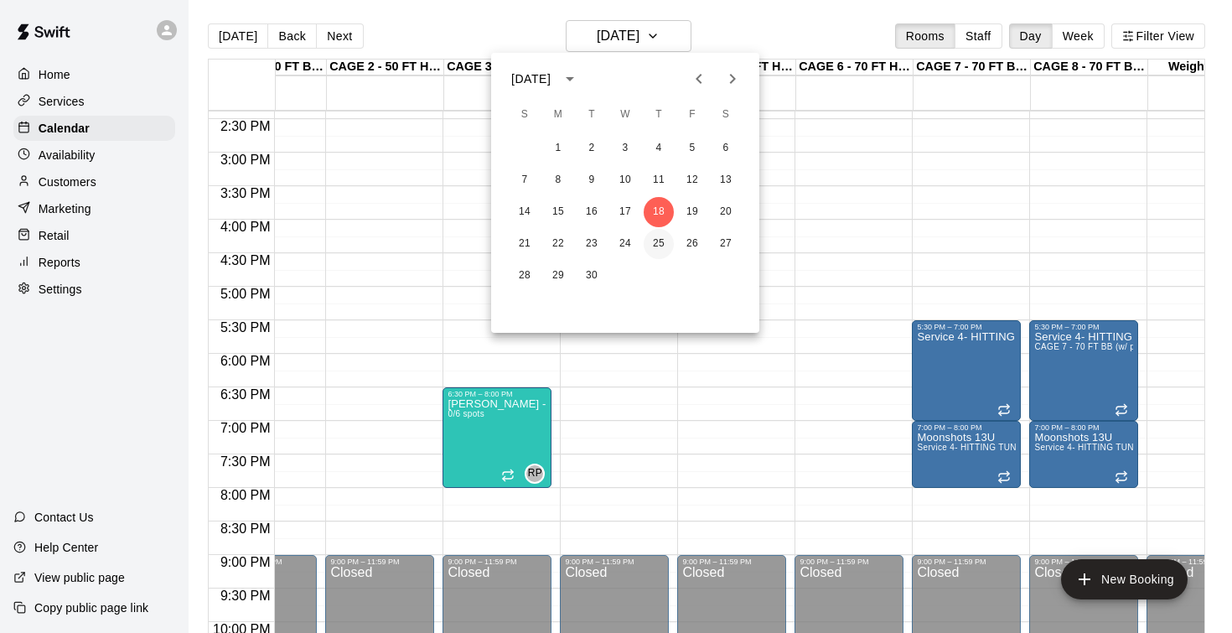
click at [659, 236] on button "25" at bounding box center [659, 244] width 30 height 30
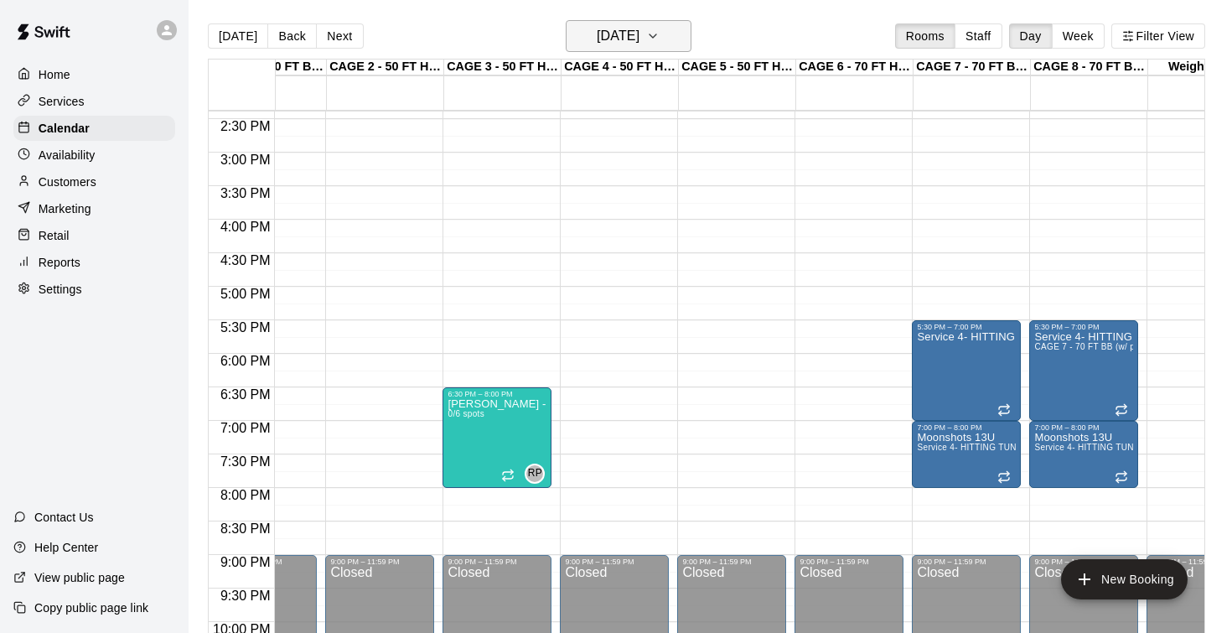
click at [621, 42] on h6 "Thursday Sep 25" at bounding box center [618, 35] width 43 height 23
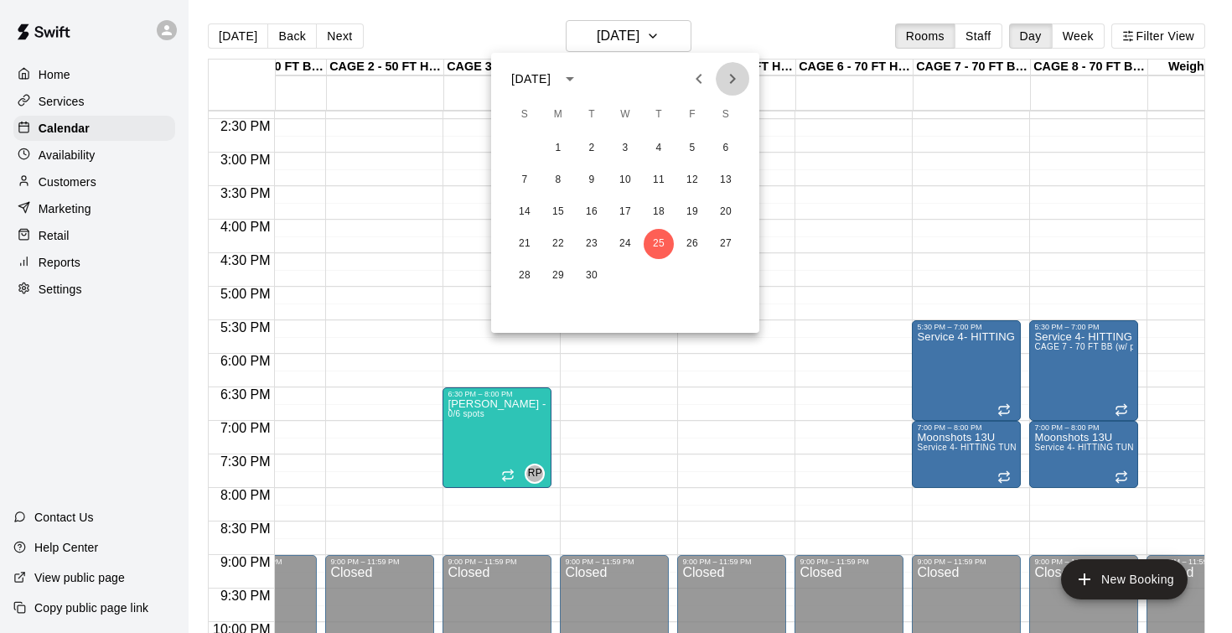
click at [736, 80] on icon "Next month" at bounding box center [732, 79] width 20 height 20
click at [659, 147] on button "2" at bounding box center [659, 148] width 30 height 30
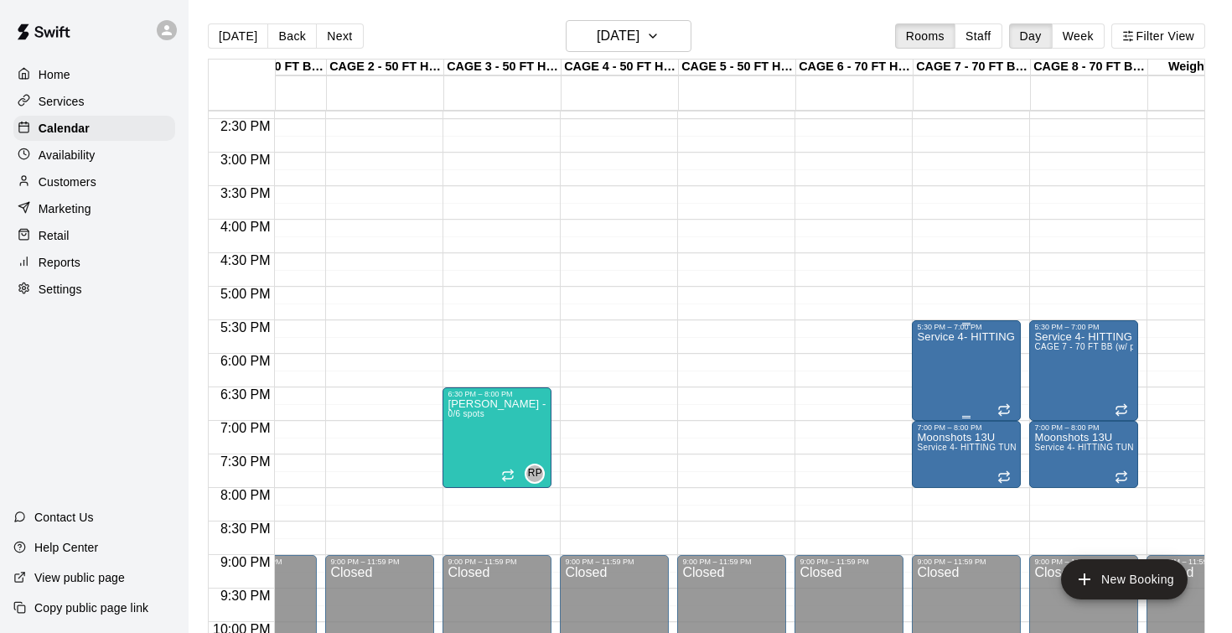
click at [933, 426] on icon "delete" at bounding box center [934, 428] width 12 height 15
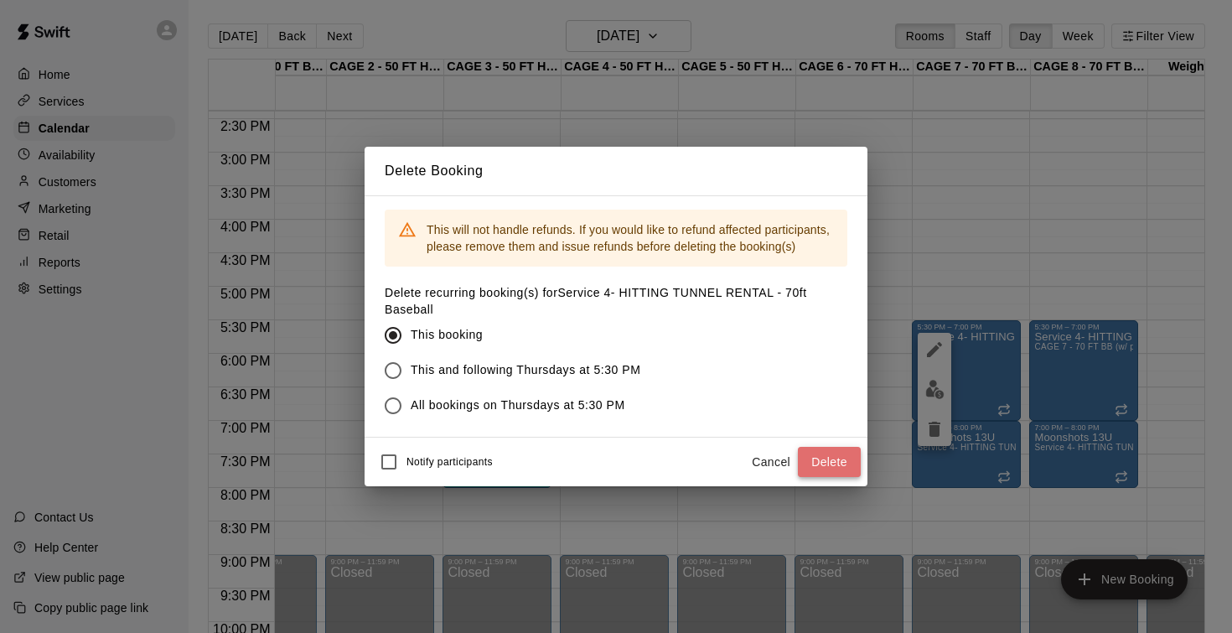
click at [831, 463] on button "Delete" at bounding box center [829, 462] width 63 height 31
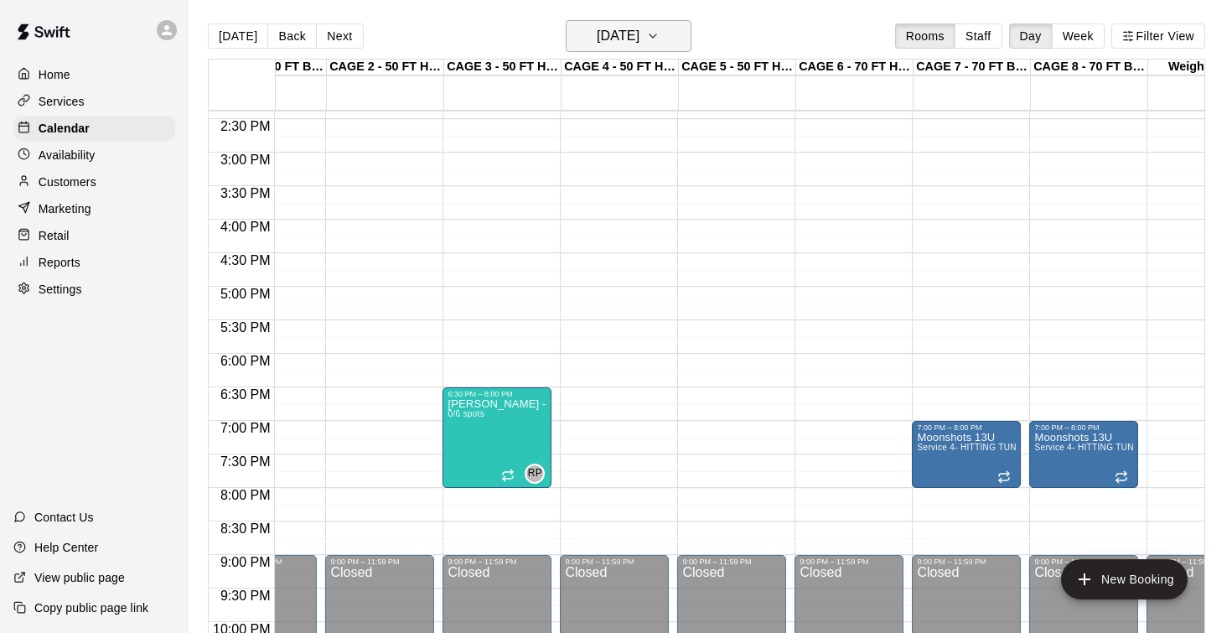
click at [628, 39] on h6 "Thursday Oct 02" at bounding box center [618, 35] width 43 height 23
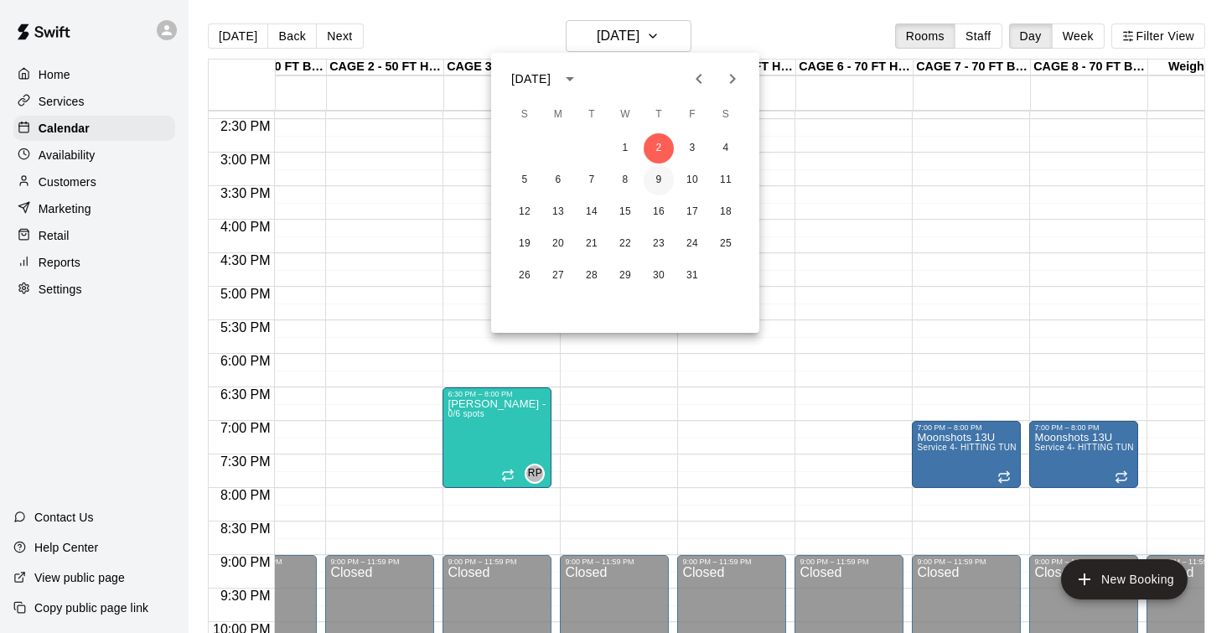
click at [660, 180] on button "9" at bounding box center [659, 180] width 30 height 30
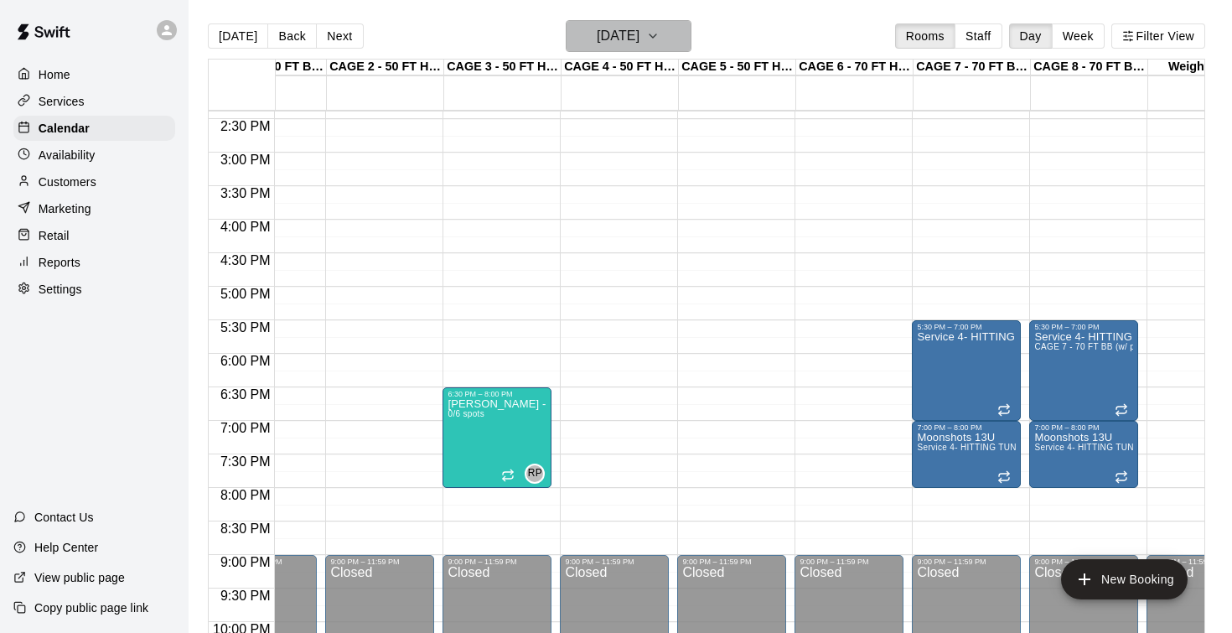
click at [620, 42] on h6 "Thursday Oct 09" at bounding box center [618, 35] width 43 height 23
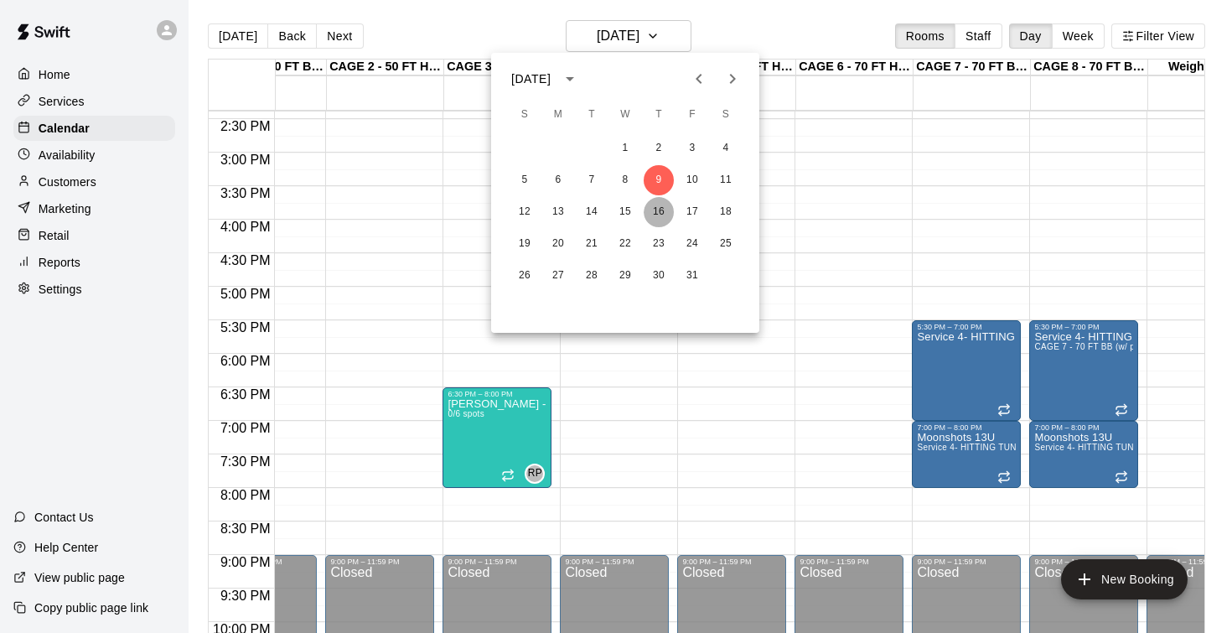
click at [662, 213] on button "16" at bounding box center [659, 212] width 30 height 30
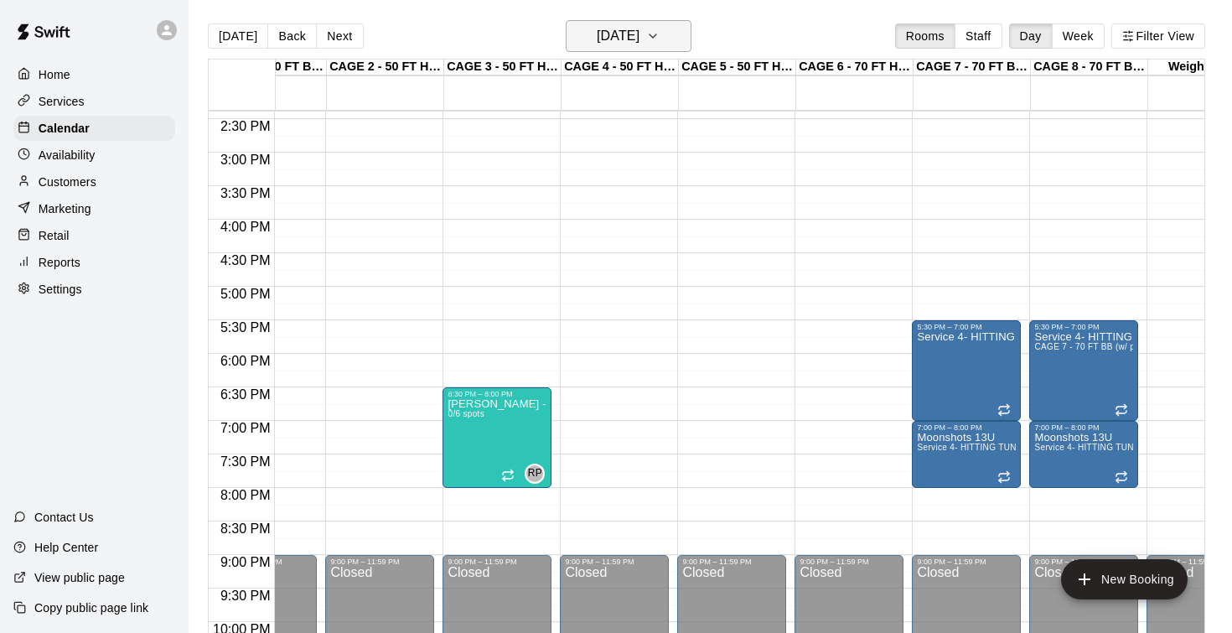
click at [621, 37] on h6 "Thursday Oct 16" at bounding box center [618, 35] width 43 height 23
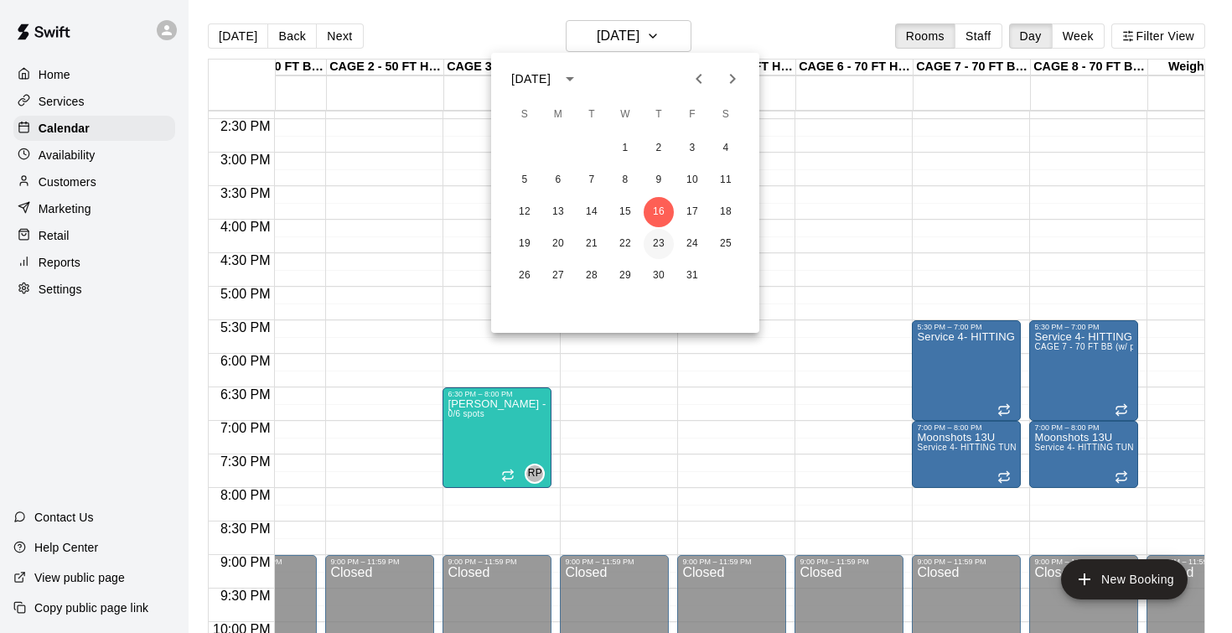
click at [654, 246] on button "23" at bounding box center [659, 244] width 30 height 30
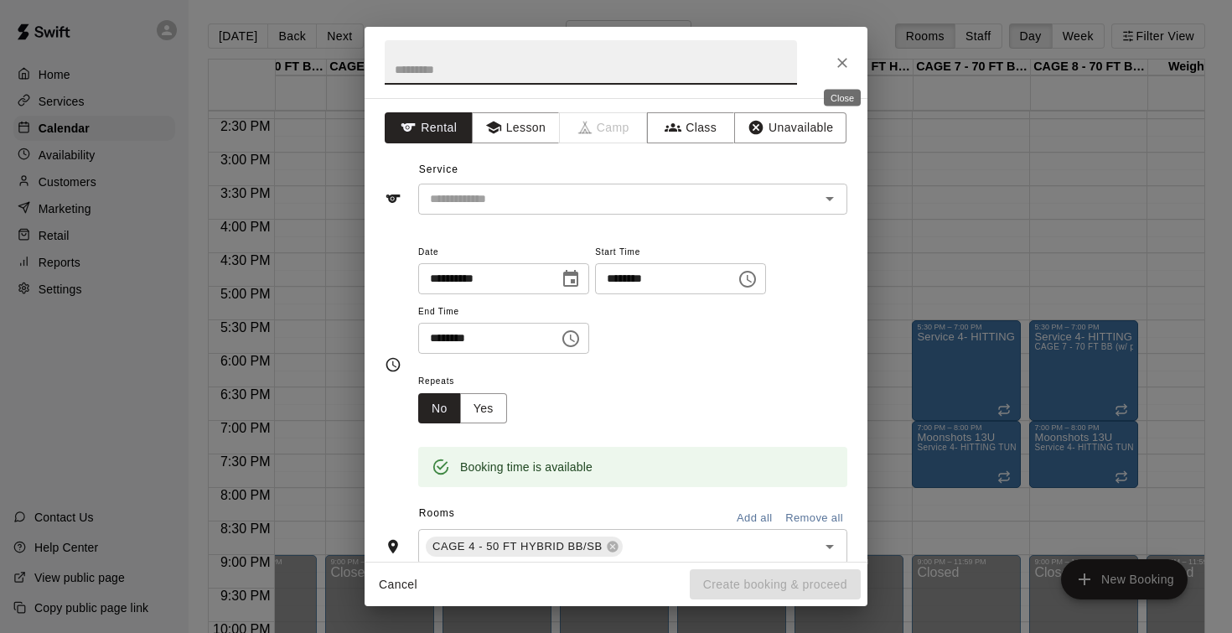
click at [844, 58] on icon "Close" at bounding box center [842, 62] width 17 height 17
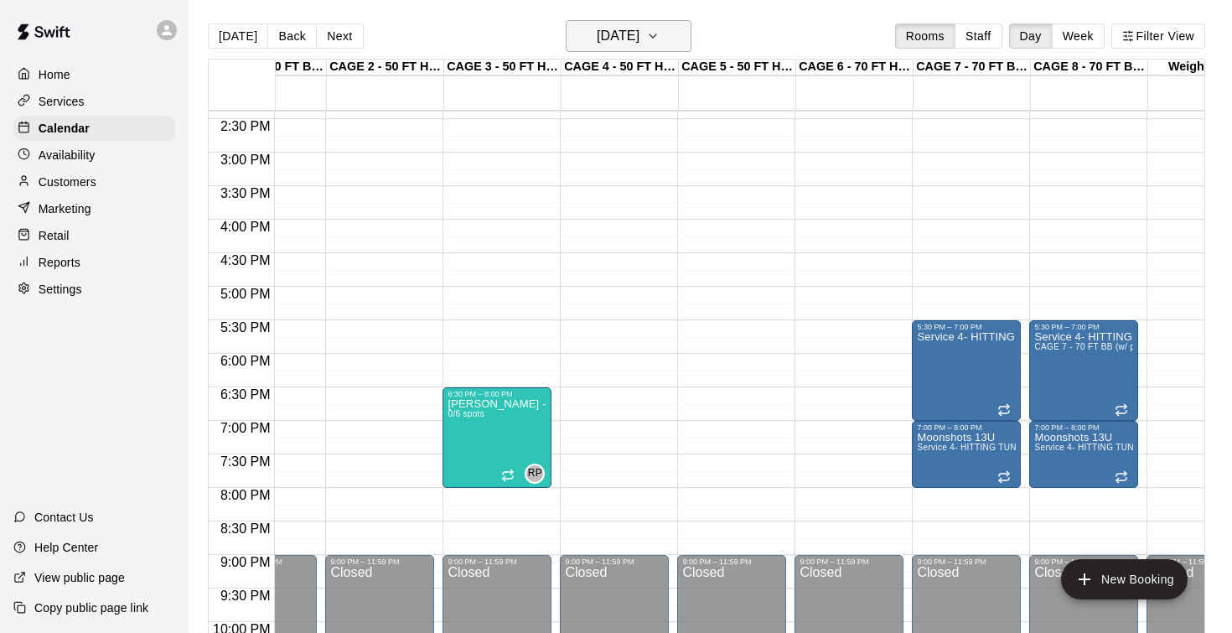
click at [629, 37] on h6 "Thursday Oct 23" at bounding box center [618, 35] width 43 height 23
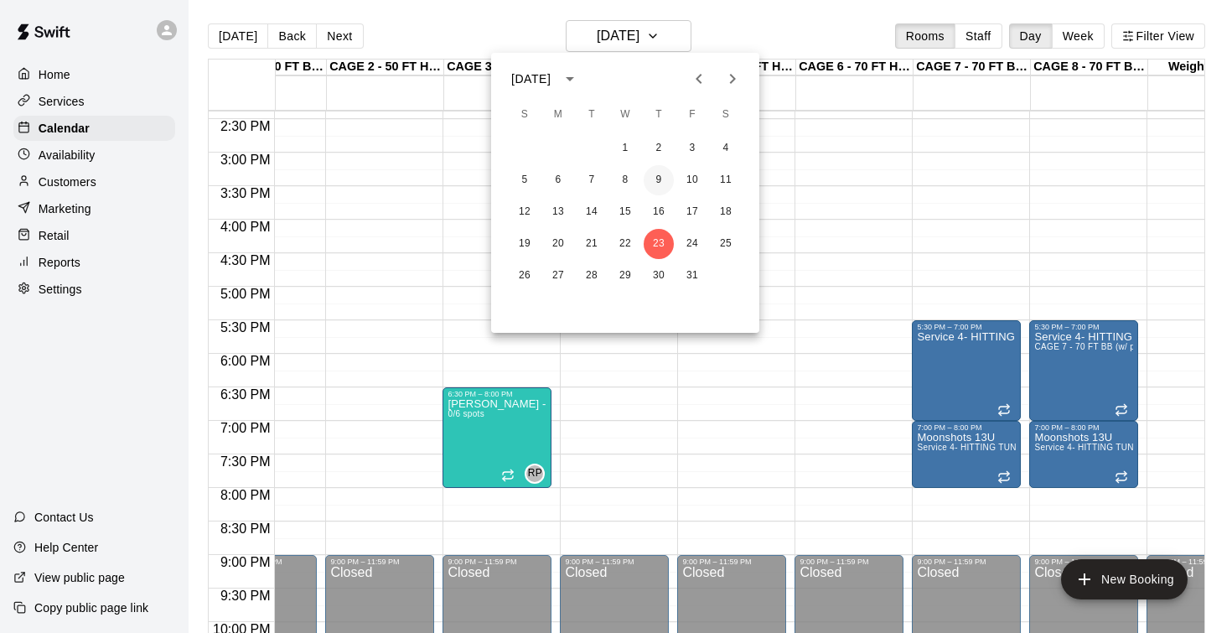
click at [661, 177] on button "9" at bounding box center [659, 180] width 30 height 30
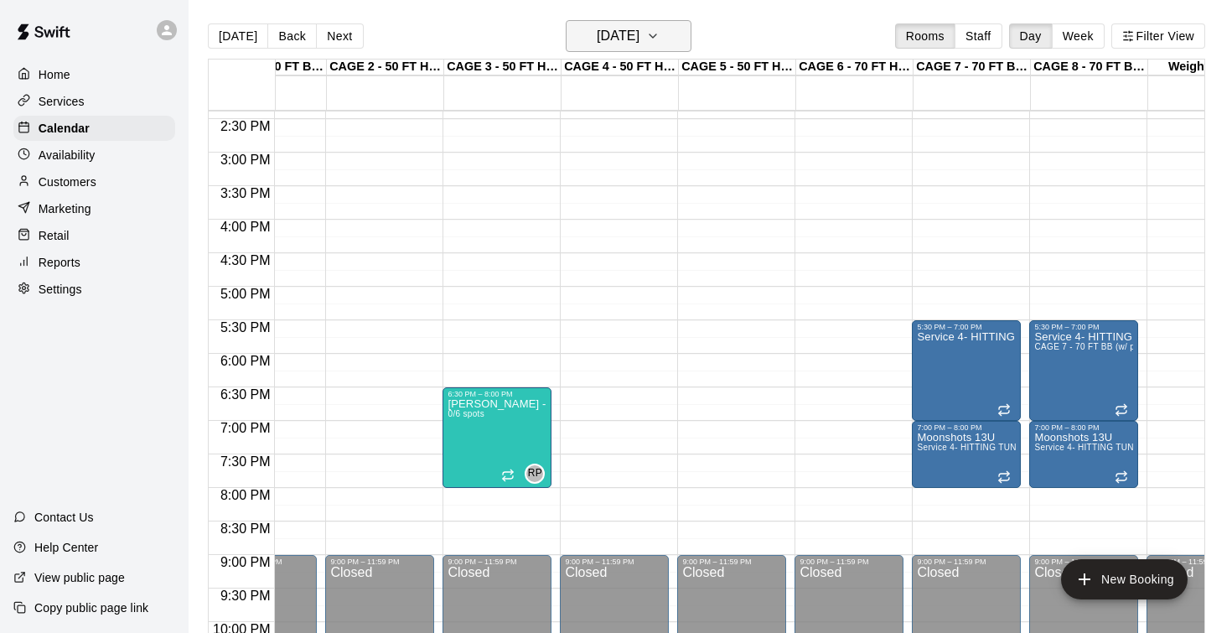
click at [619, 42] on h6 "Thursday Oct 09" at bounding box center [618, 35] width 43 height 23
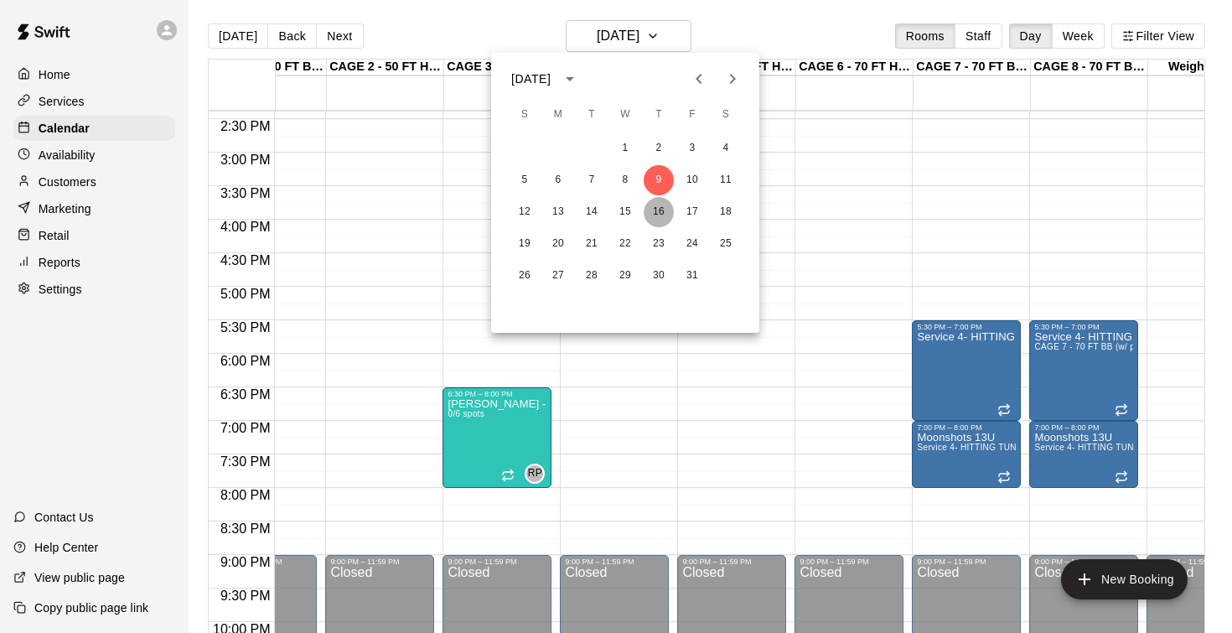
click at [660, 209] on button "16" at bounding box center [659, 212] width 30 height 30
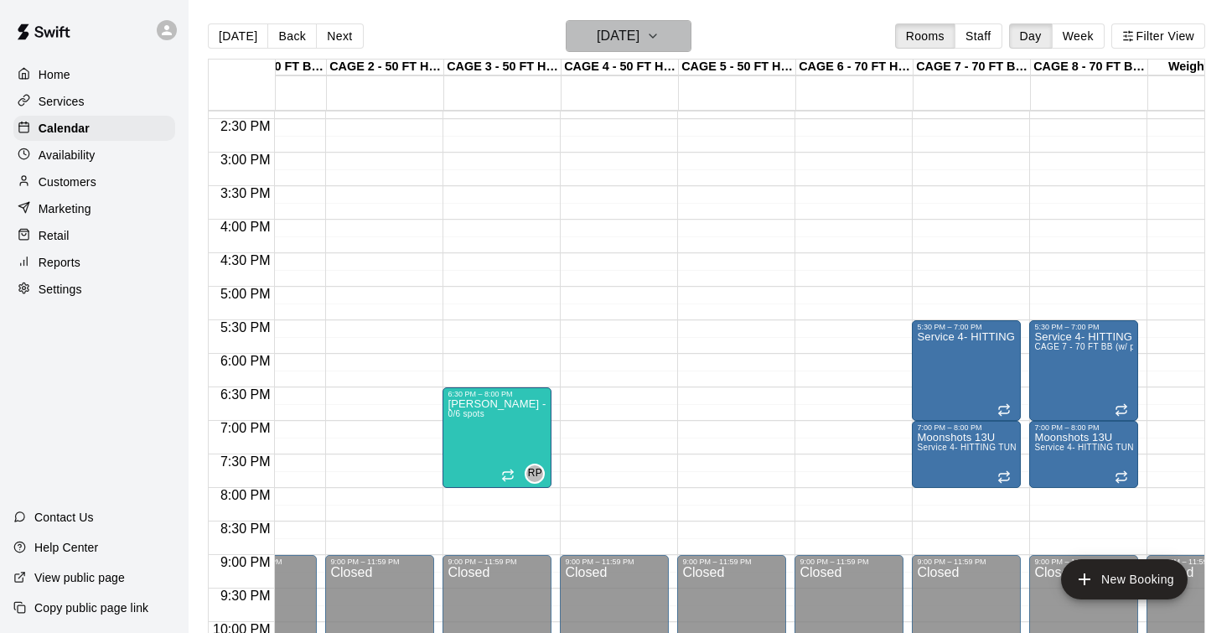
click at [624, 41] on h6 "Thursday Oct 16" at bounding box center [618, 35] width 43 height 23
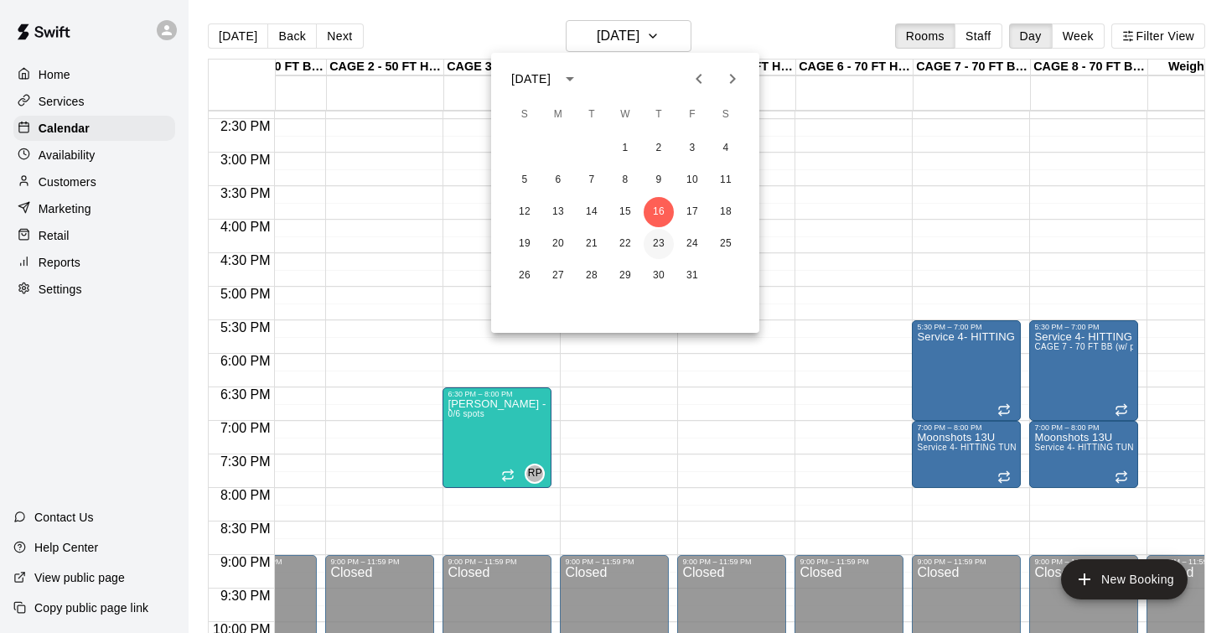
click at [649, 245] on button "23" at bounding box center [659, 244] width 30 height 30
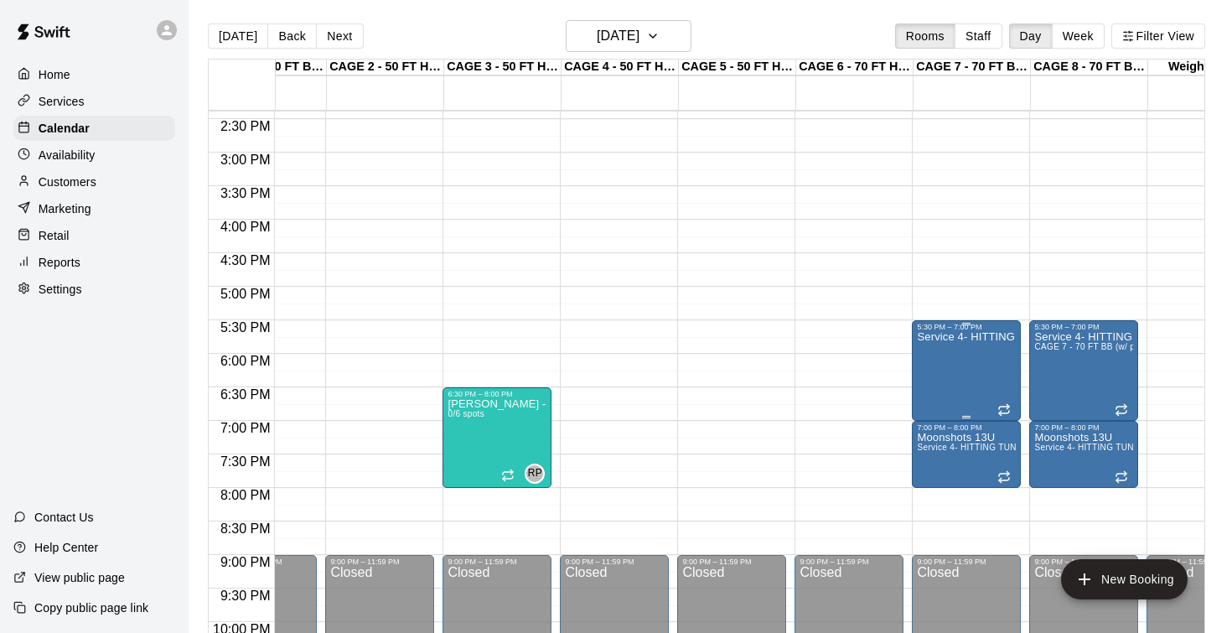
click at [940, 434] on icon "delete" at bounding box center [934, 429] width 20 height 20
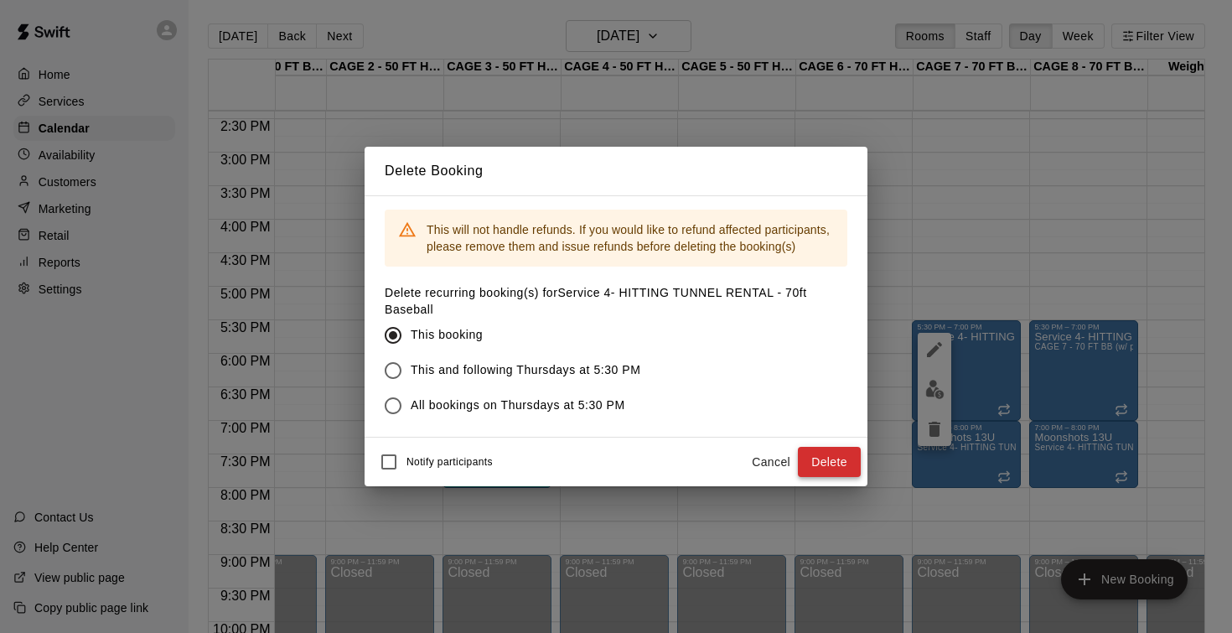
click at [834, 463] on button "Delete" at bounding box center [829, 462] width 63 height 31
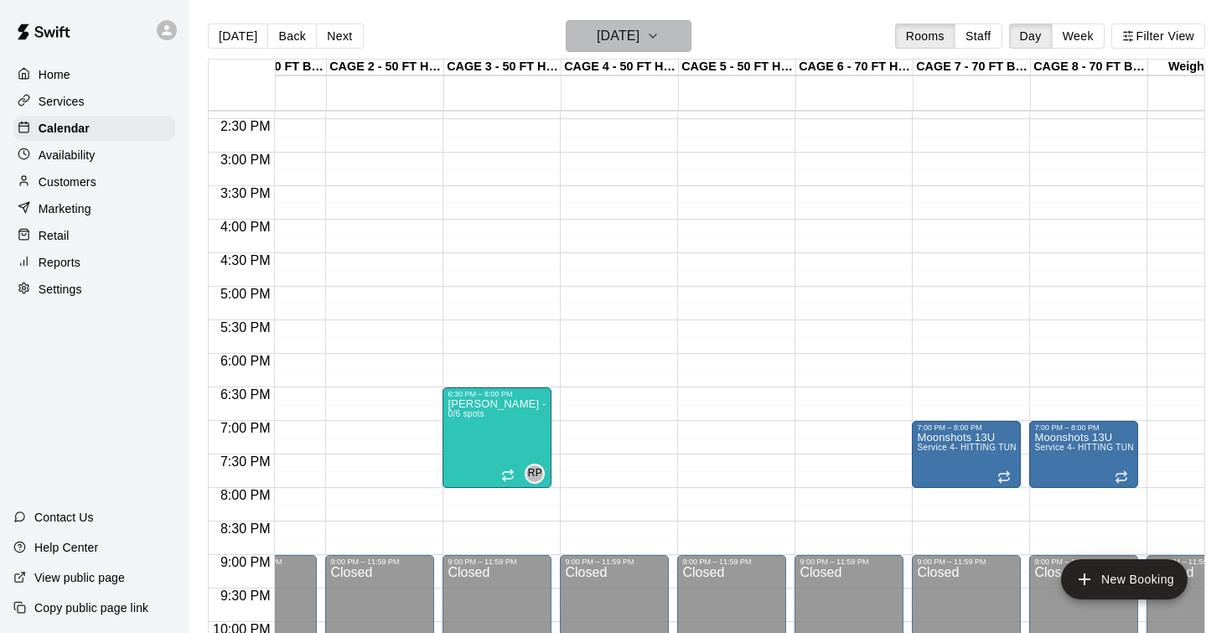
click at [618, 39] on h6 "Thursday Oct 23" at bounding box center [618, 35] width 43 height 23
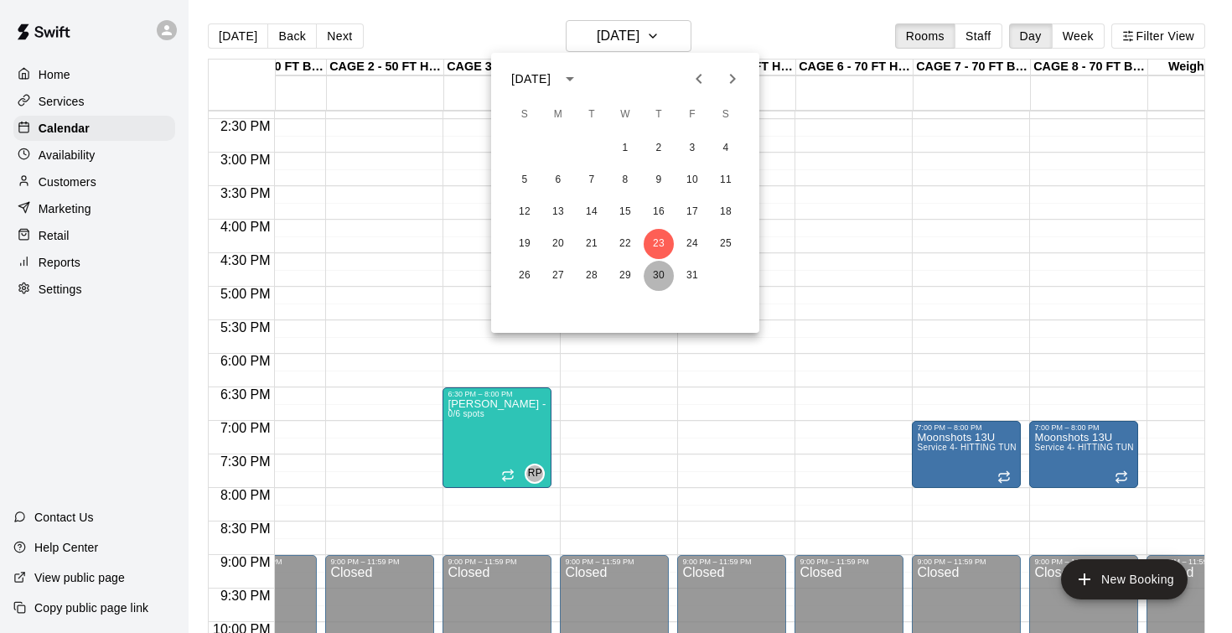
click at [661, 279] on button "30" at bounding box center [659, 276] width 30 height 30
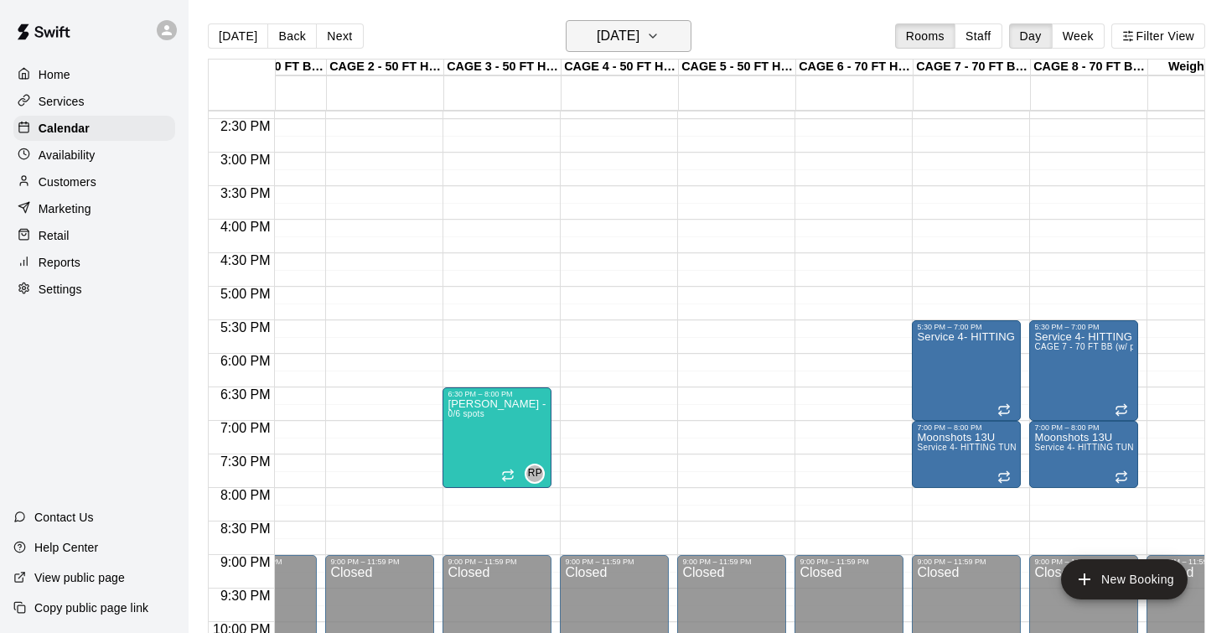
click at [639, 42] on h6 "Thursday Oct 30" at bounding box center [618, 35] width 43 height 23
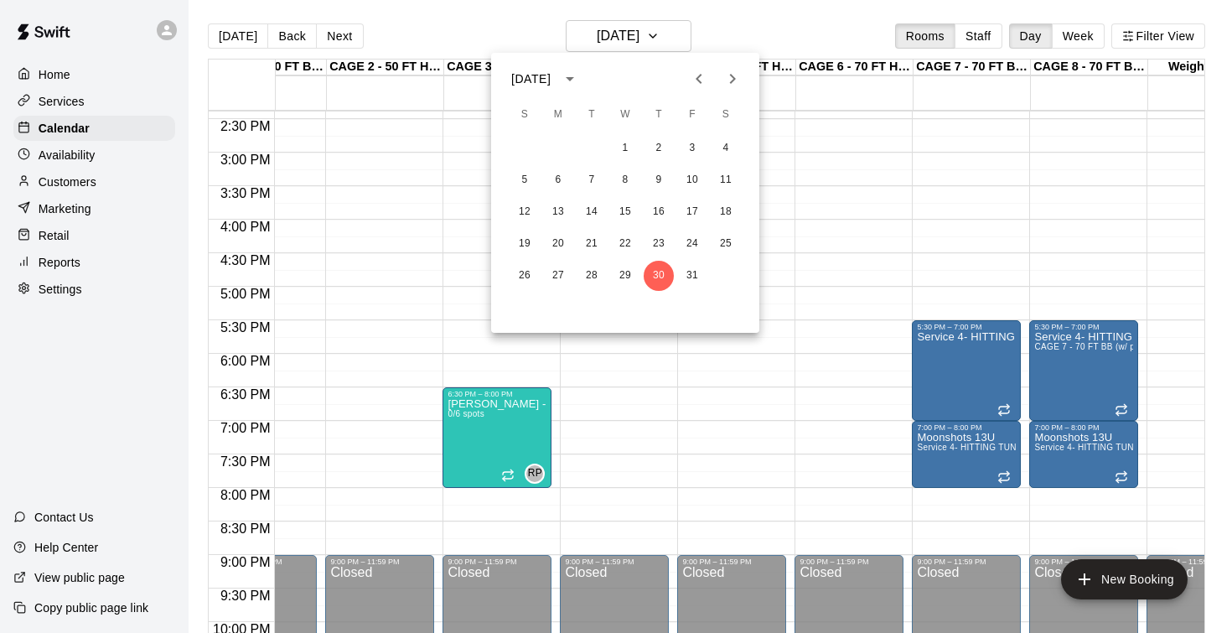
click at [730, 88] on icon "Next month" at bounding box center [732, 79] width 20 height 20
click at [658, 183] on button "6" at bounding box center [659, 180] width 30 height 30
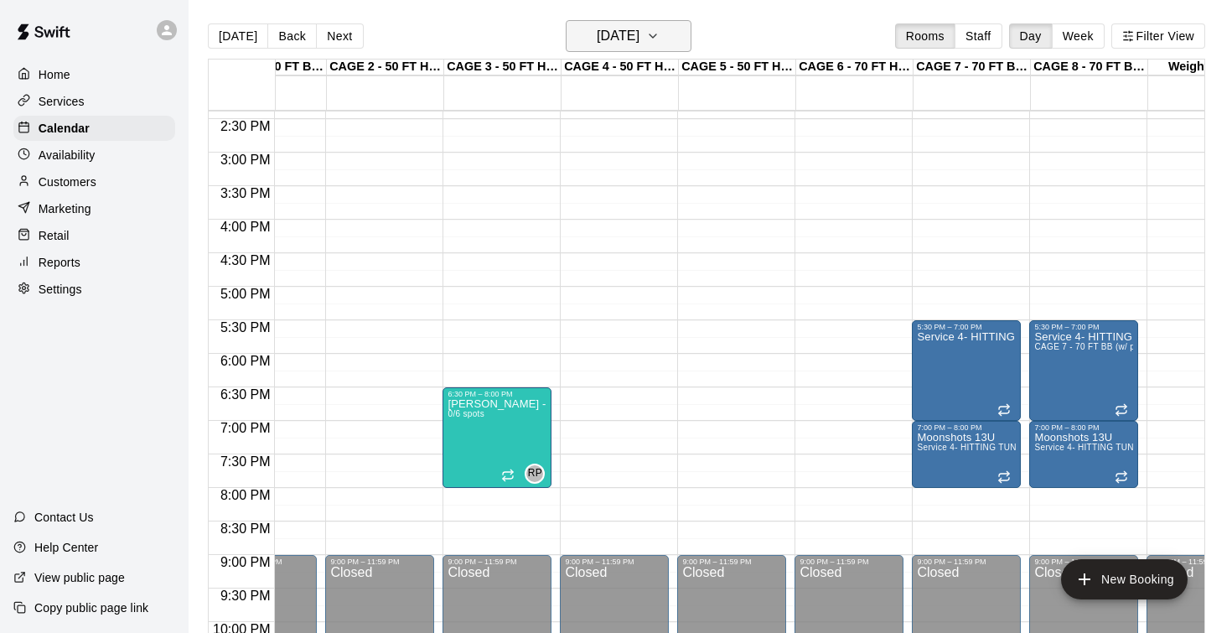
click at [630, 43] on h6 "Thursday Nov 06" at bounding box center [618, 35] width 43 height 23
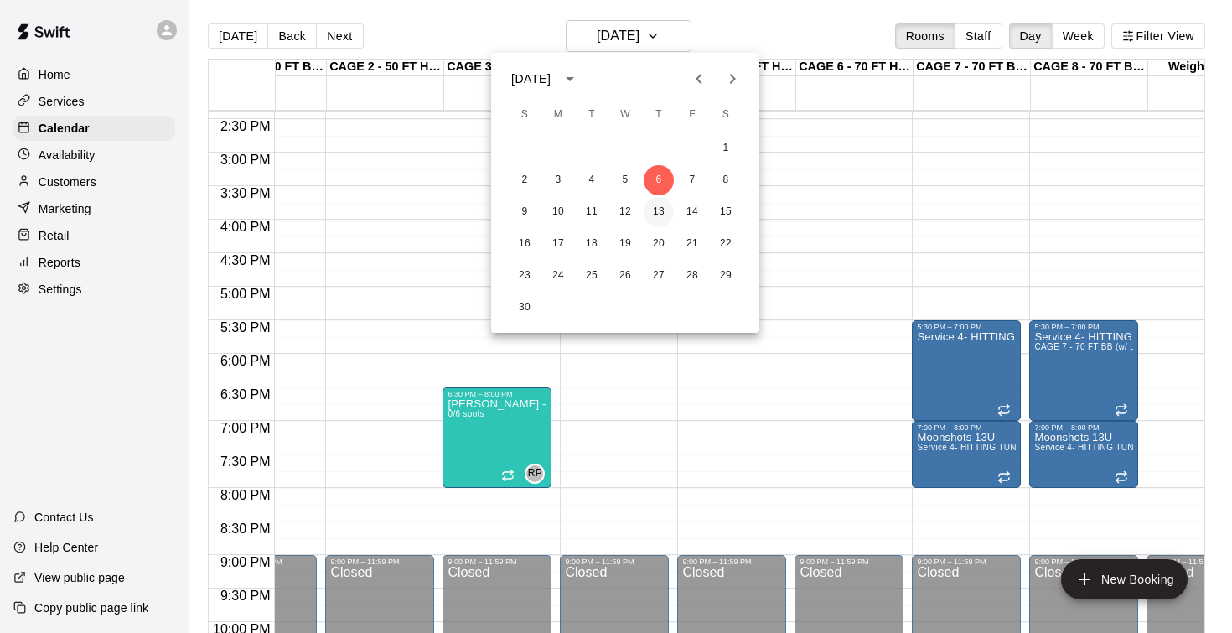
click at [658, 211] on button "13" at bounding box center [659, 212] width 30 height 30
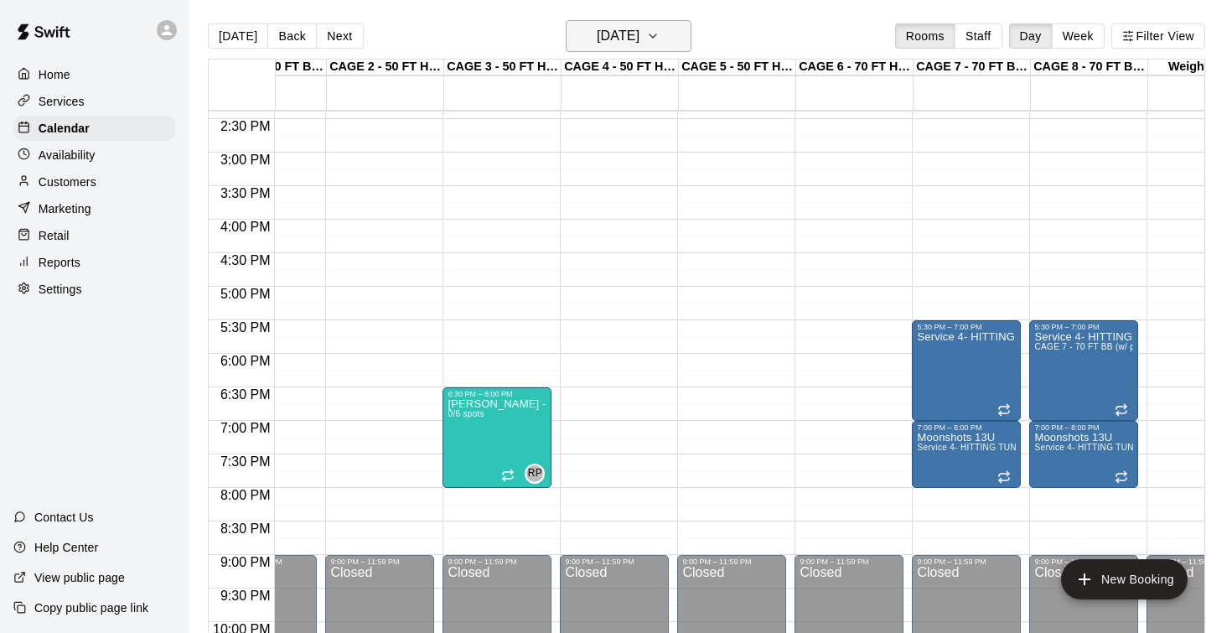
click at [632, 40] on h6 "Thursday Nov 13" at bounding box center [618, 35] width 43 height 23
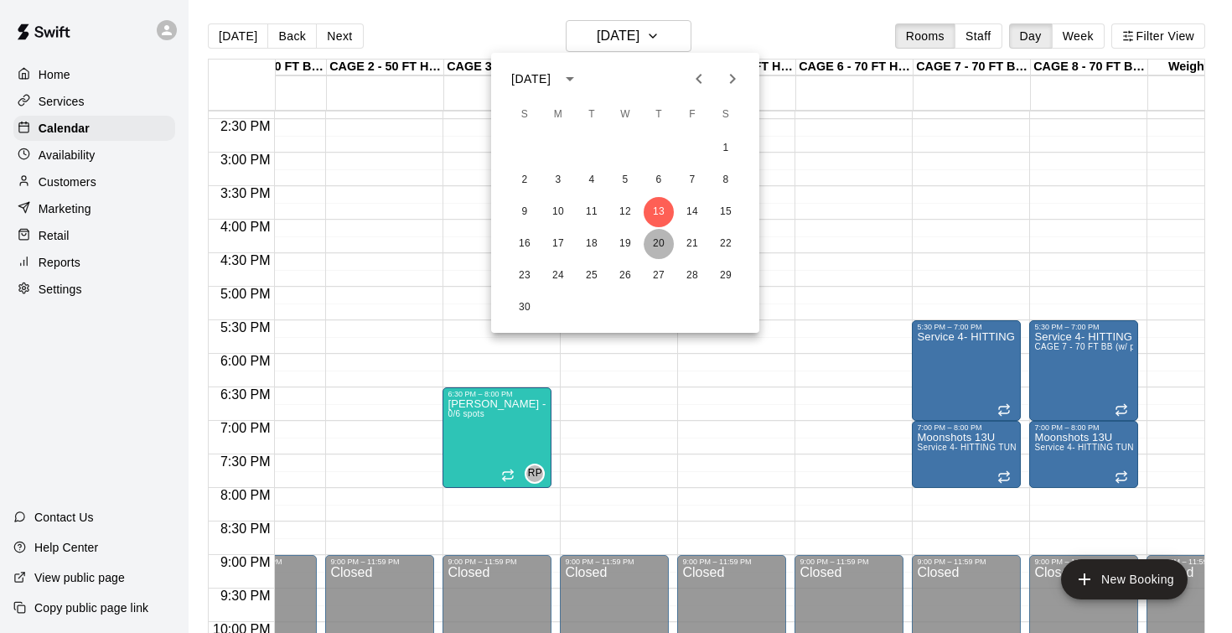
click at [656, 244] on button "20" at bounding box center [659, 244] width 30 height 30
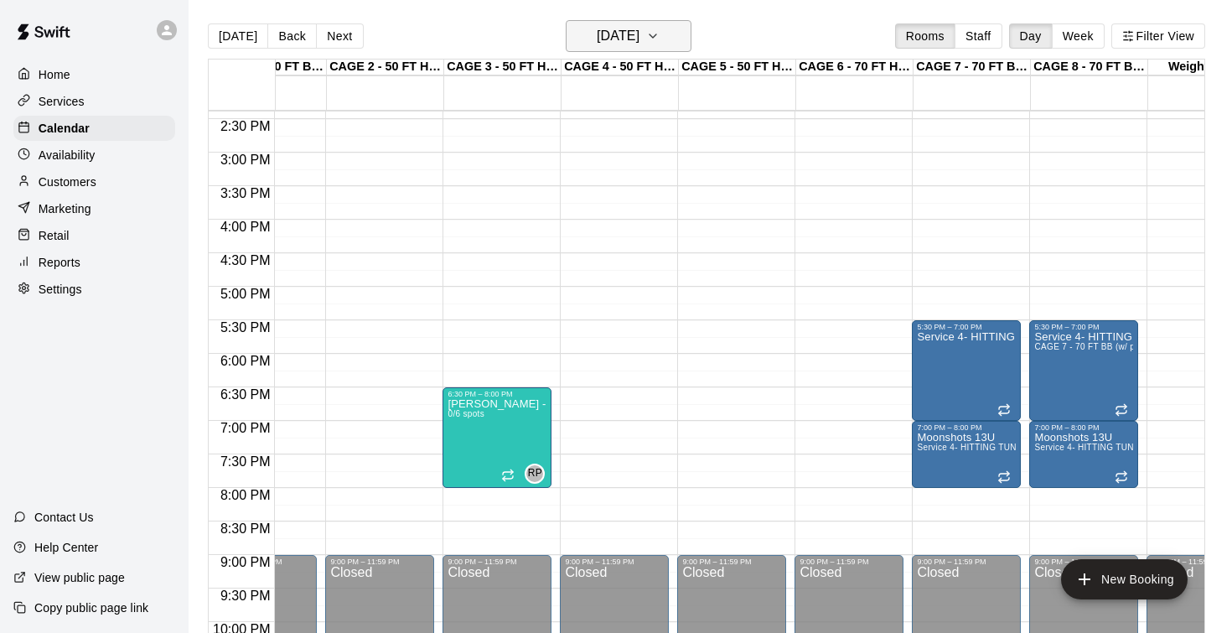
click at [639, 42] on h6 "Thursday Nov 20" at bounding box center [618, 35] width 43 height 23
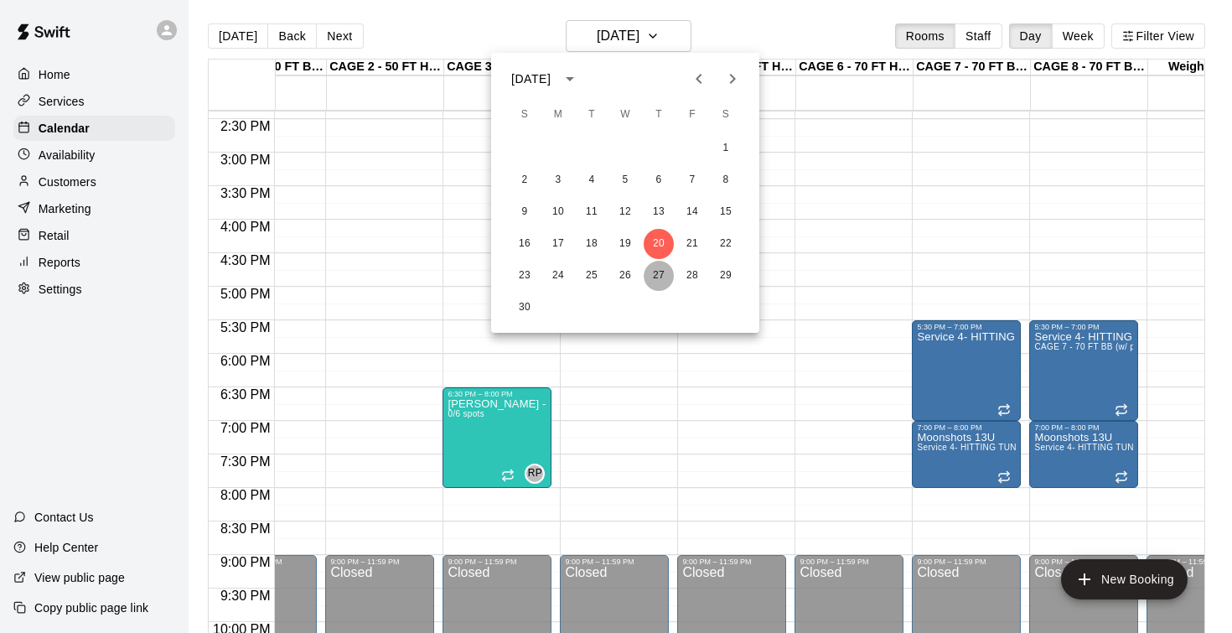
click at [660, 276] on button "27" at bounding box center [659, 276] width 30 height 30
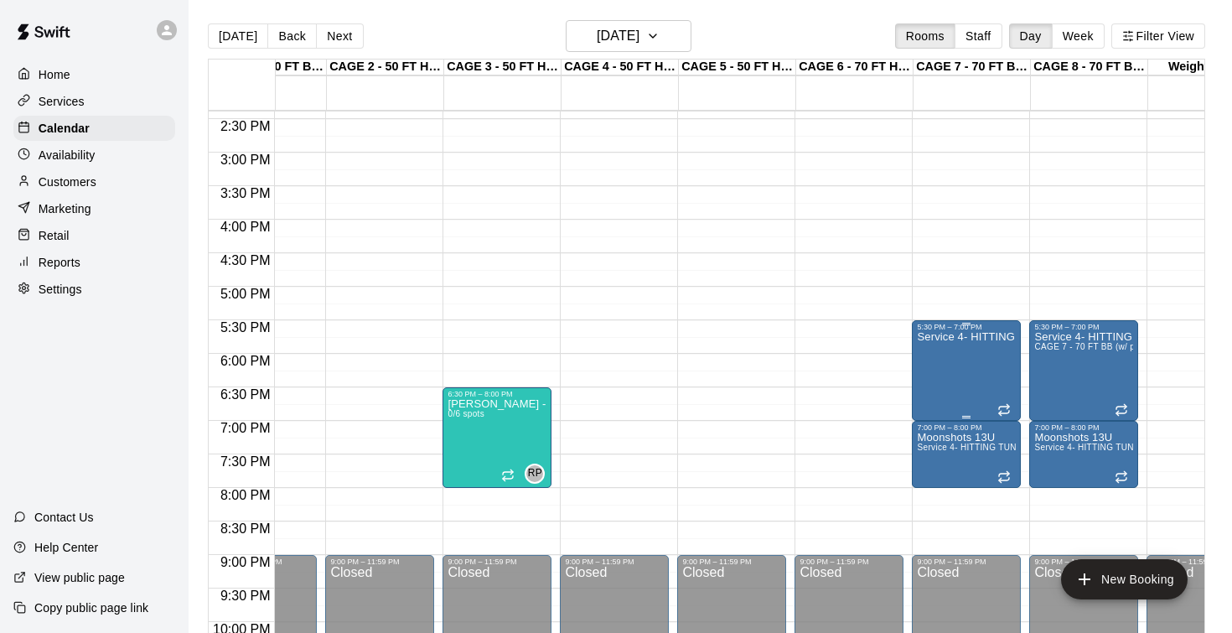
click at [932, 442] on button "delete" at bounding box center [935, 429] width 34 height 34
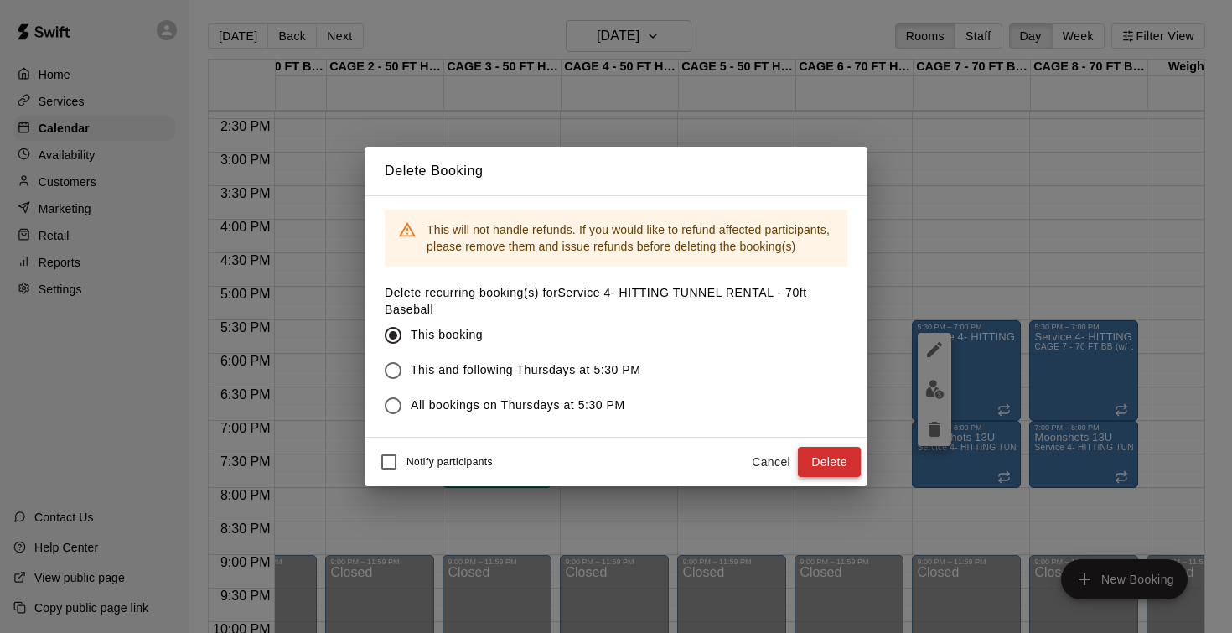
click at [828, 463] on button "Delete" at bounding box center [829, 462] width 63 height 31
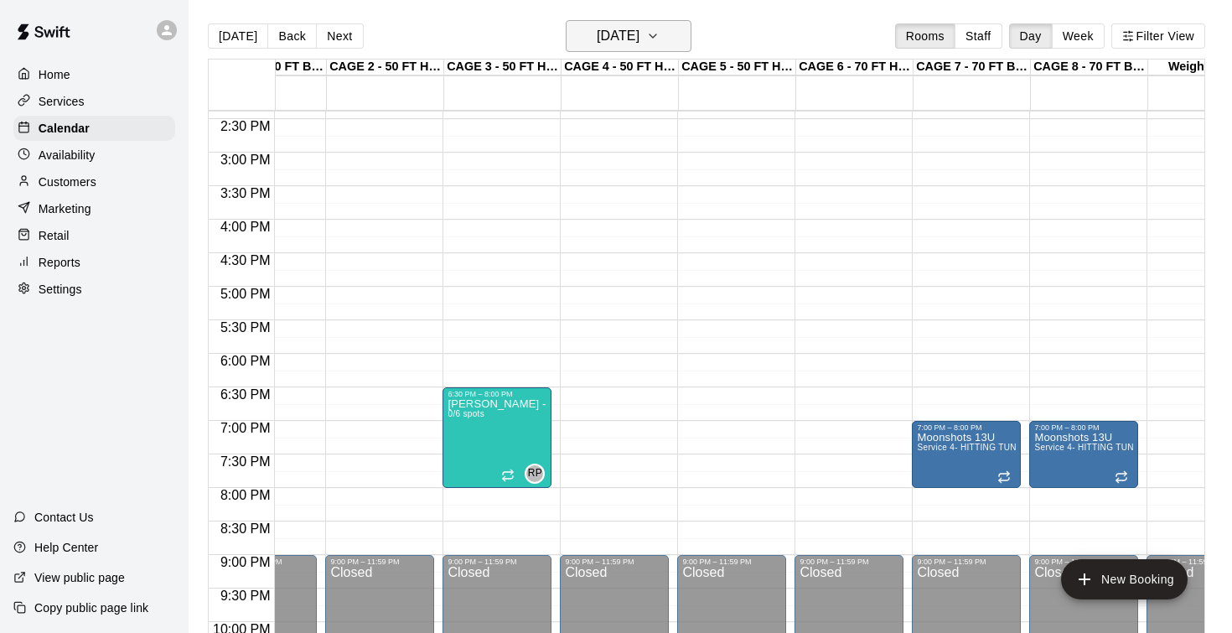
click at [617, 40] on h6 "Thursday Nov 27" at bounding box center [618, 35] width 43 height 23
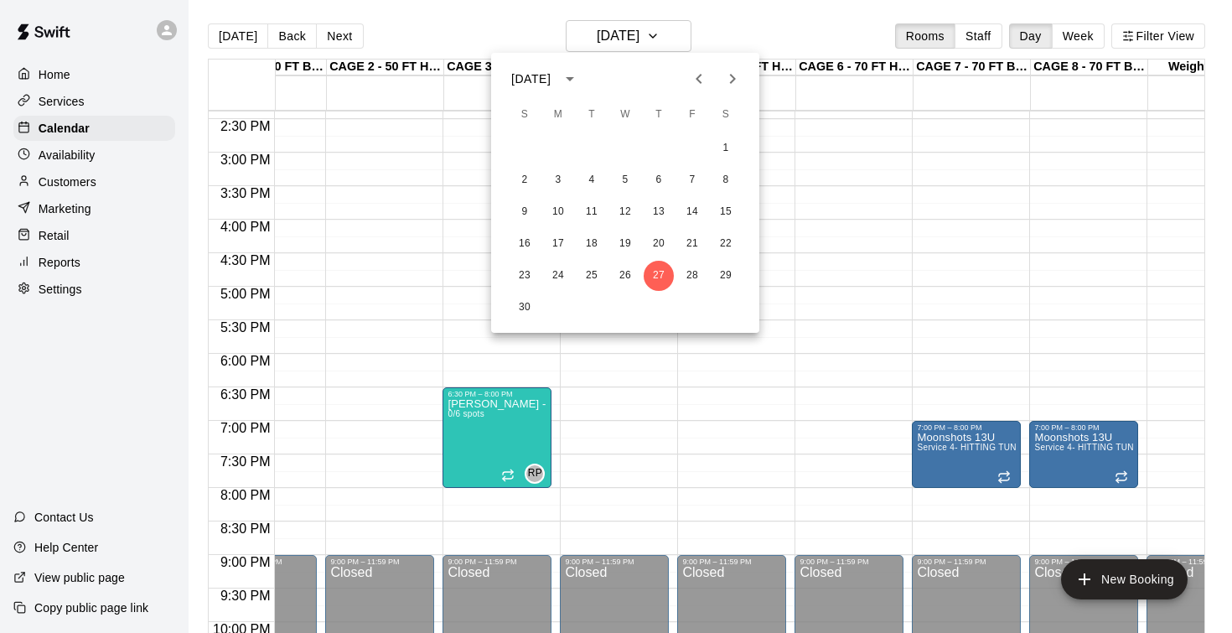
click at [736, 82] on icon "Next month" at bounding box center [732, 79] width 20 height 20
click at [656, 150] on button "4" at bounding box center [659, 148] width 30 height 30
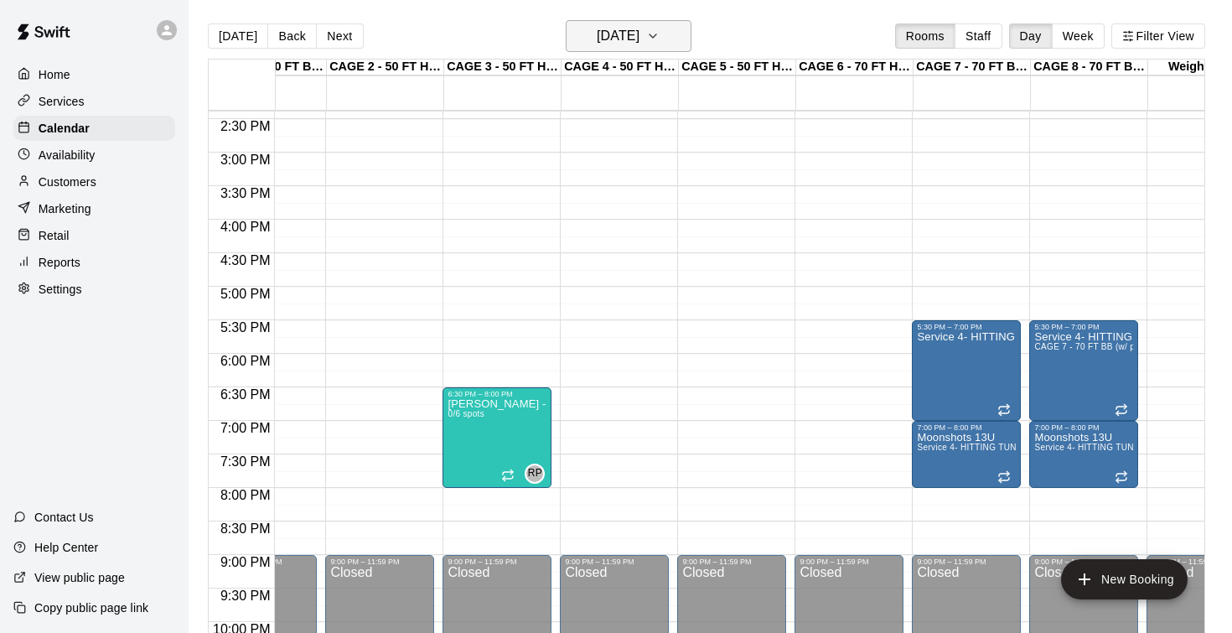
click at [623, 35] on h6 "Thursday Dec 04" at bounding box center [618, 35] width 43 height 23
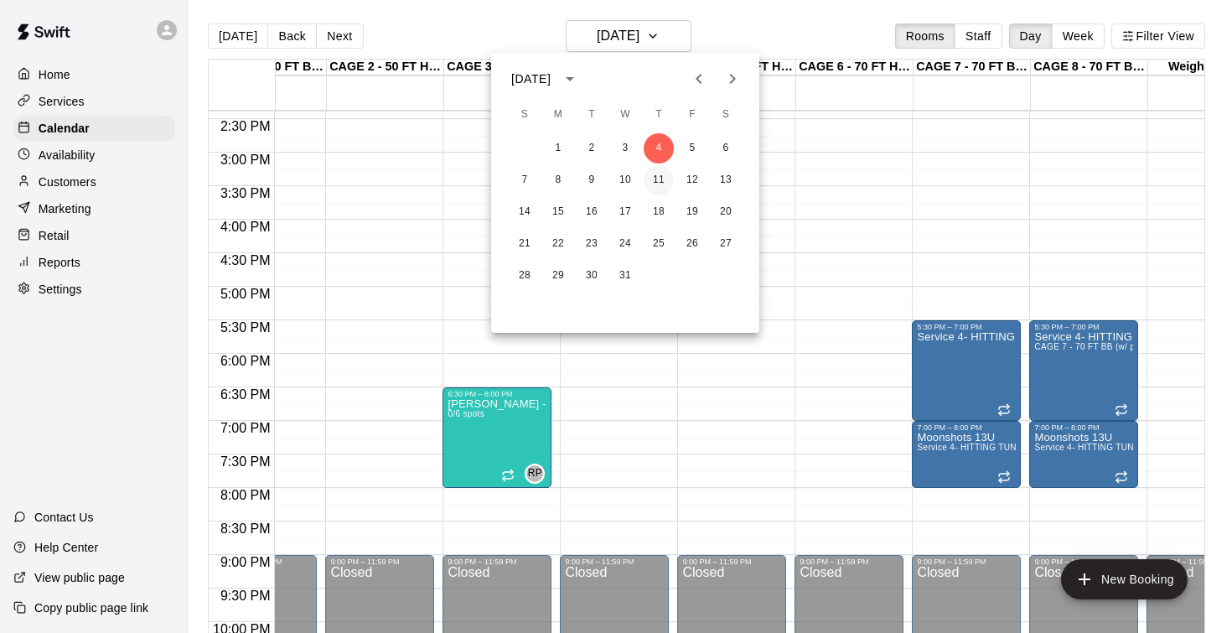
click at [660, 181] on button "11" at bounding box center [659, 180] width 30 height 30
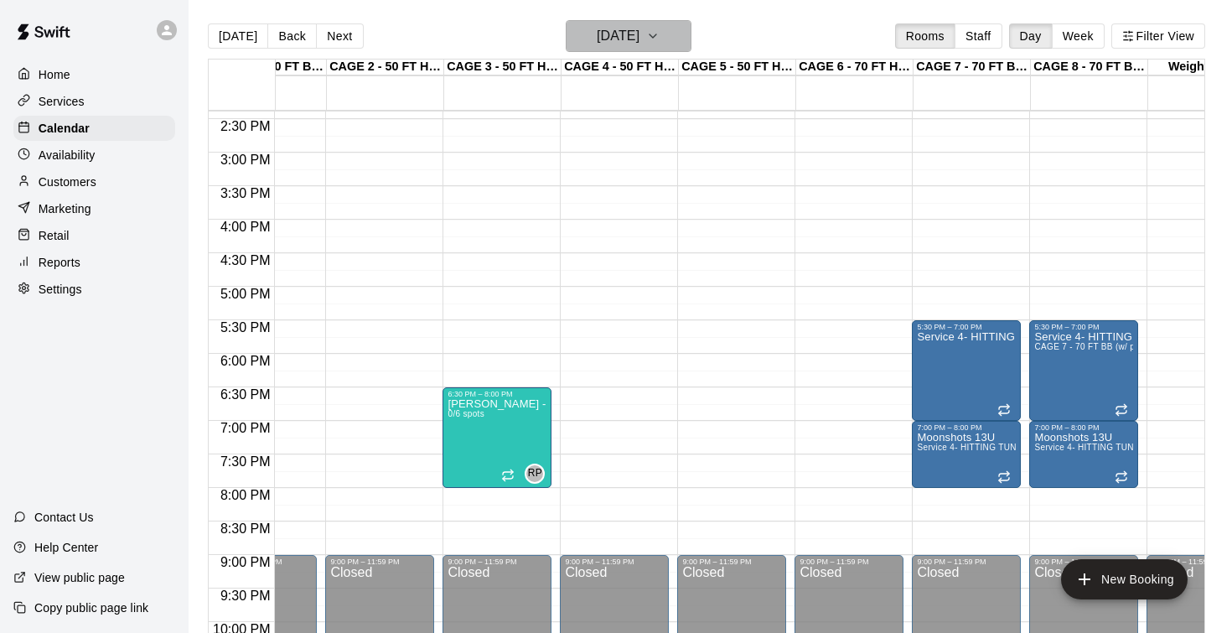
click at [632, 40] on h6 "Thursday Dec 11" at bounding box center [618, 35] width 43 height 23
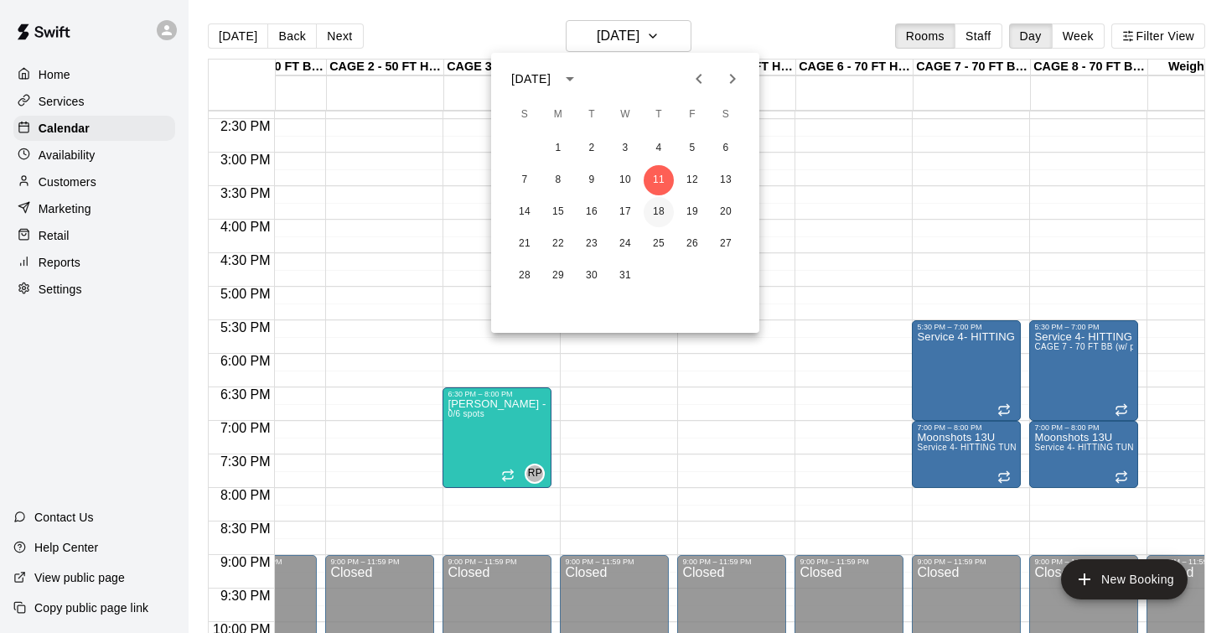
click at [670, 219] on button "18" at bounding box center [659, 212] width 30 height 30
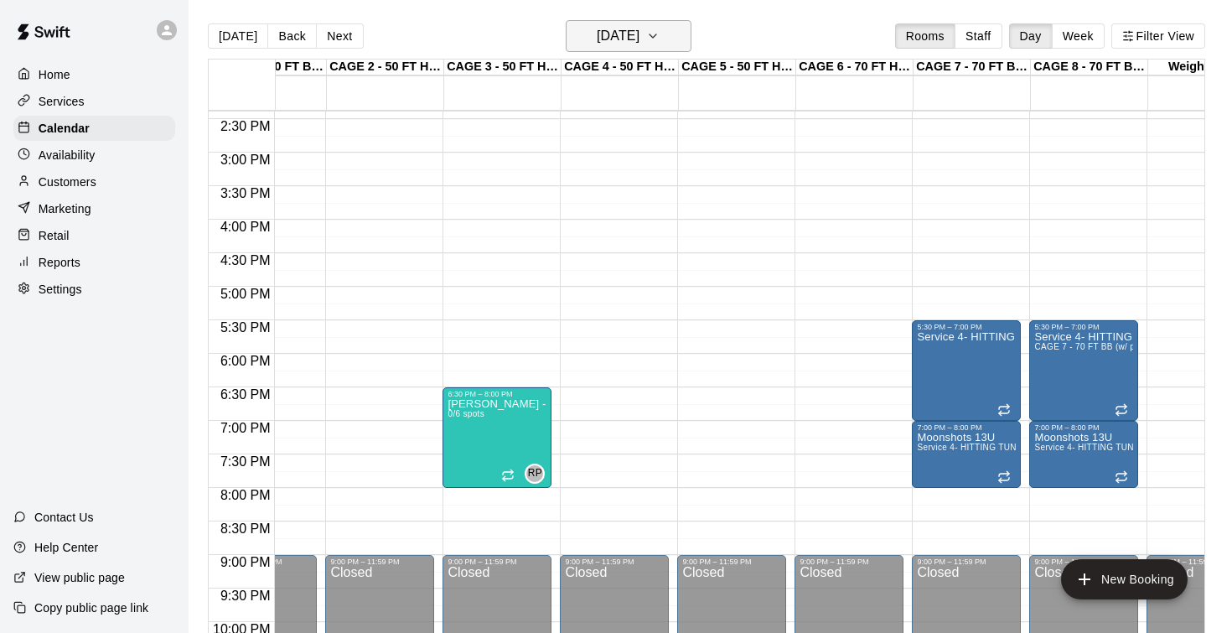
click at [621, 42] on h6 "Thursday Dec 18" at bounding box center [618, 35] width 43 height 23
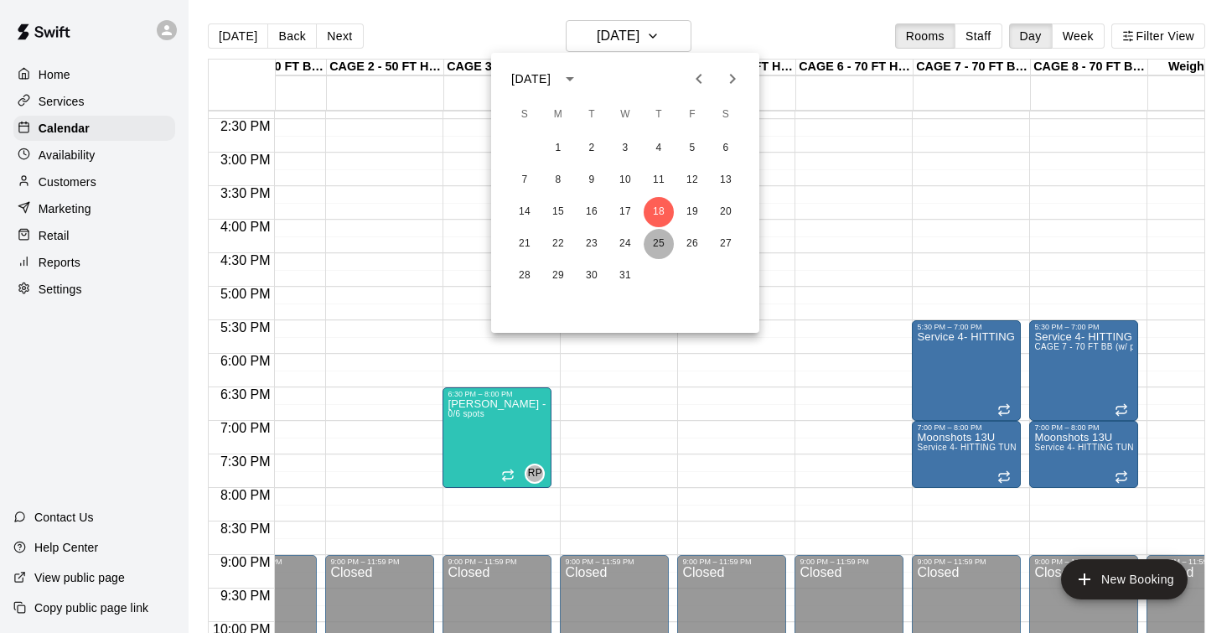
click at [661, 245] on button "25" at bounding box center [659, 244] width 30 height 30
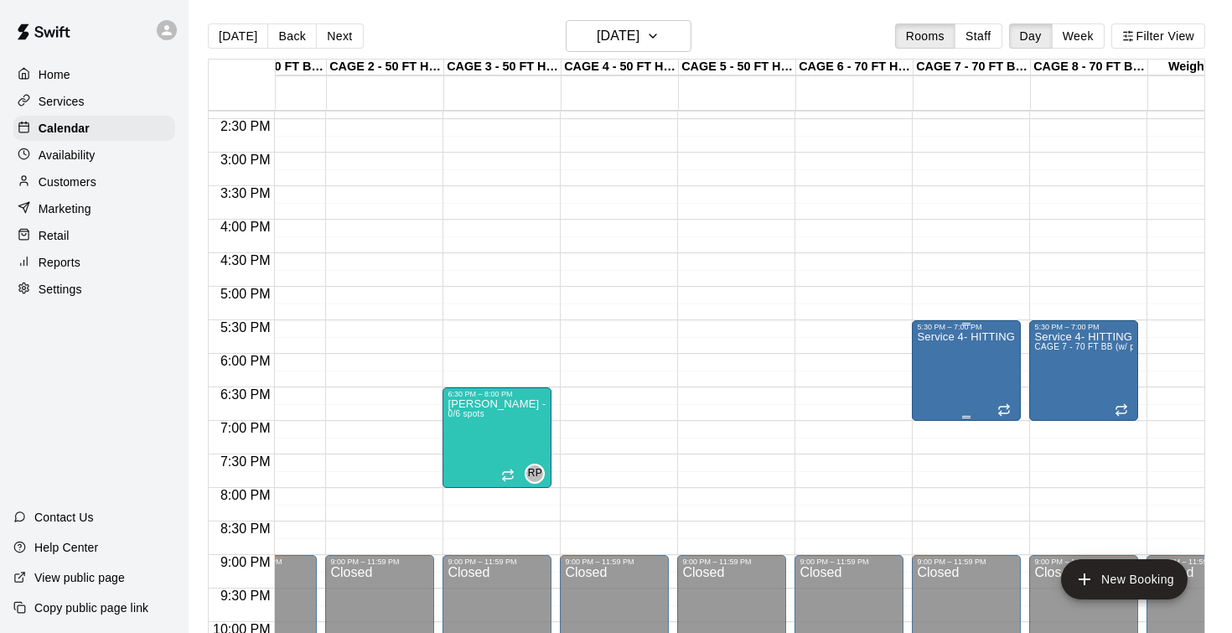
click at [933, 427] on icon "delete" at bounding box center [934, 428] width 12 height 15
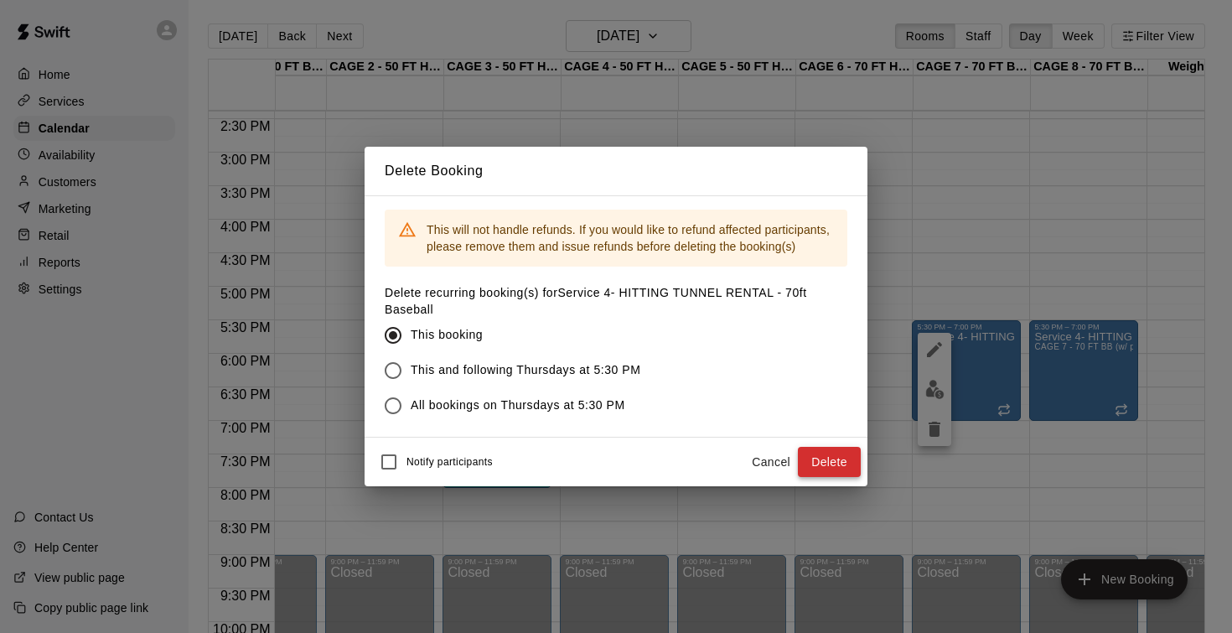
click at [818, 470] on button "Delete" at bounding box center [829, 462] width 63 height 31
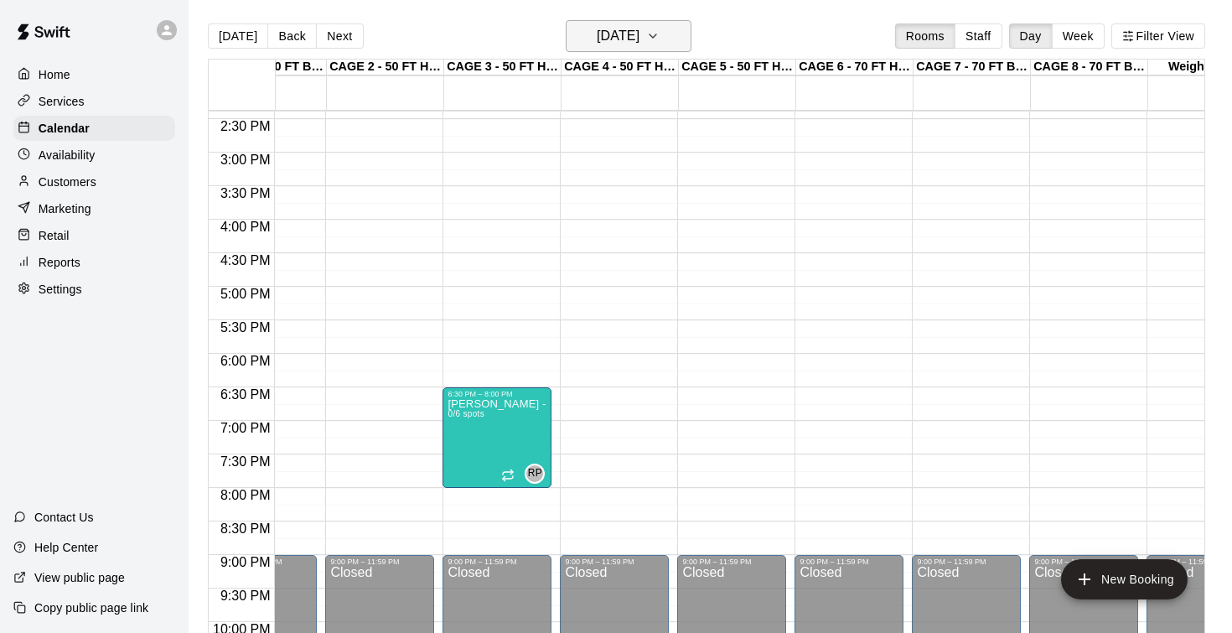
click at [617, 37] on h6 "Thursday Dec 25" at bounding box center [618, 35] width 43 height 23
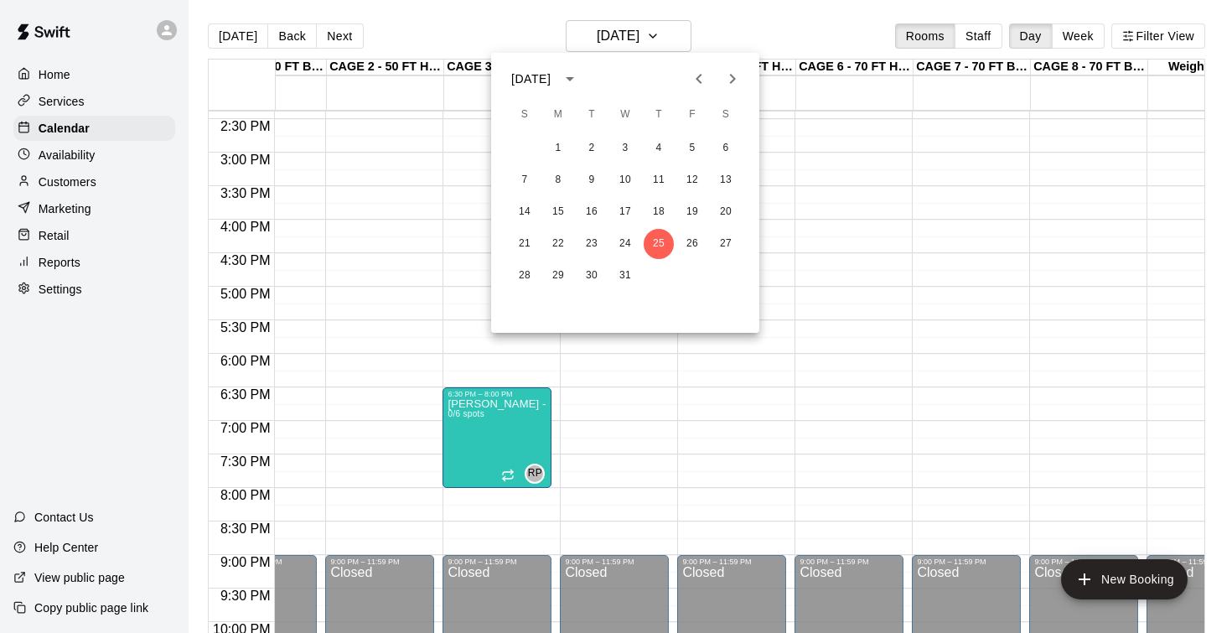
click at [725, 78] on icon "Next month" at bounding box center [732, 79] width 20 height 20
click at [664, 145] on button "1" at bounding box center [659, 148] width 30 height 30
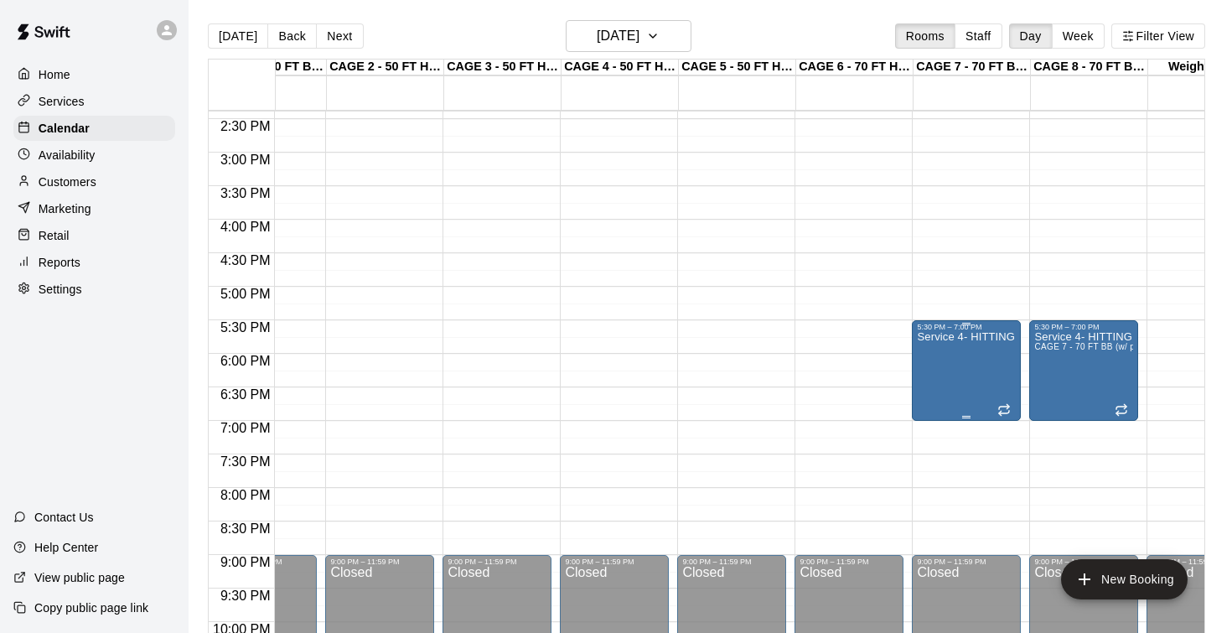
click at [933, 434] on icon "delete" at bounding box center [934, 428] width 12 height 15
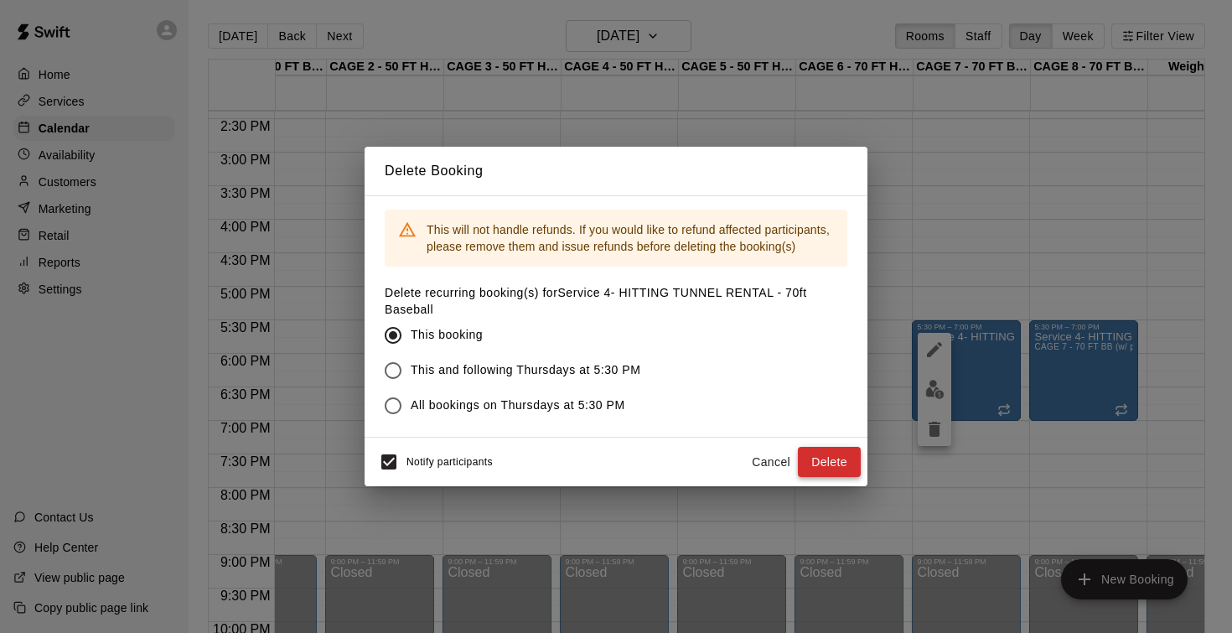
click at [817, 462] on button "Delete" at bounding box center [829, 462] width 63 height 31
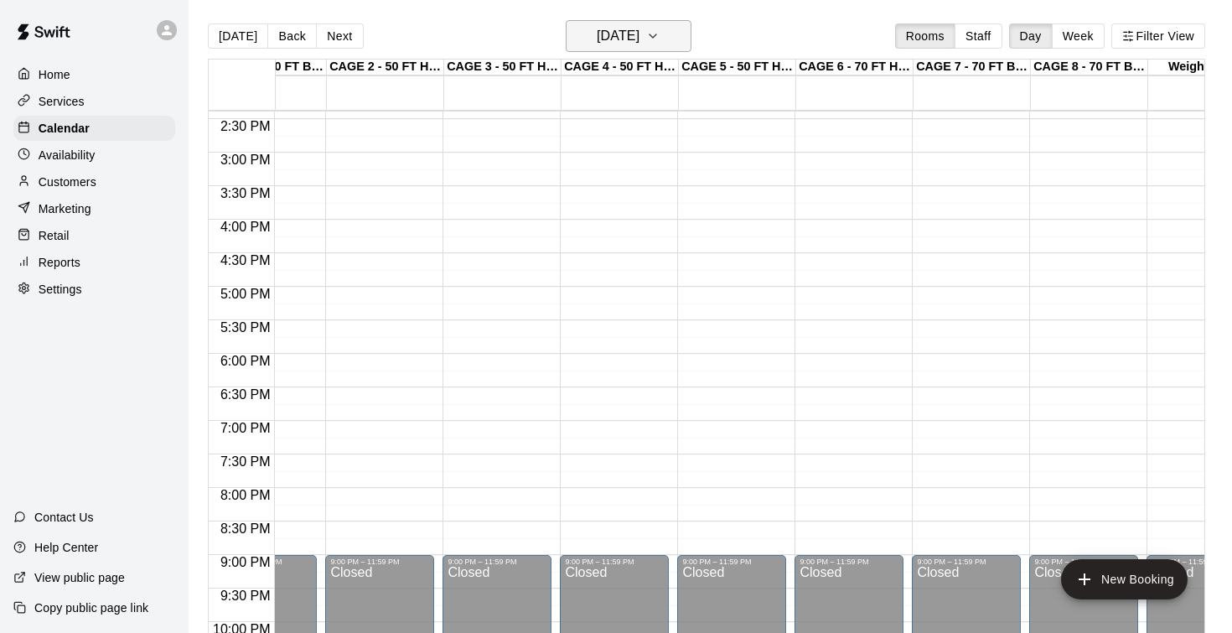
click at [626, 37] on h6 "Thursday Jan 01" at bounding box center [618, 35] width 43 height 23
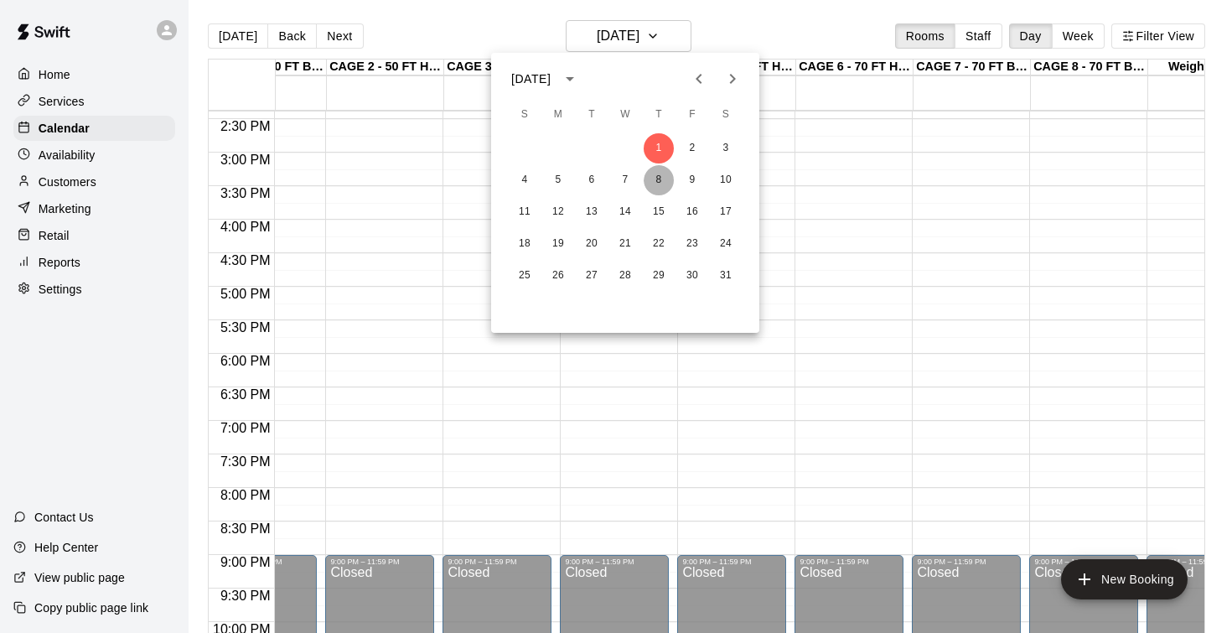
click at [661, 184] on button "8" at bounding box center [659, 180] width 30 height 30
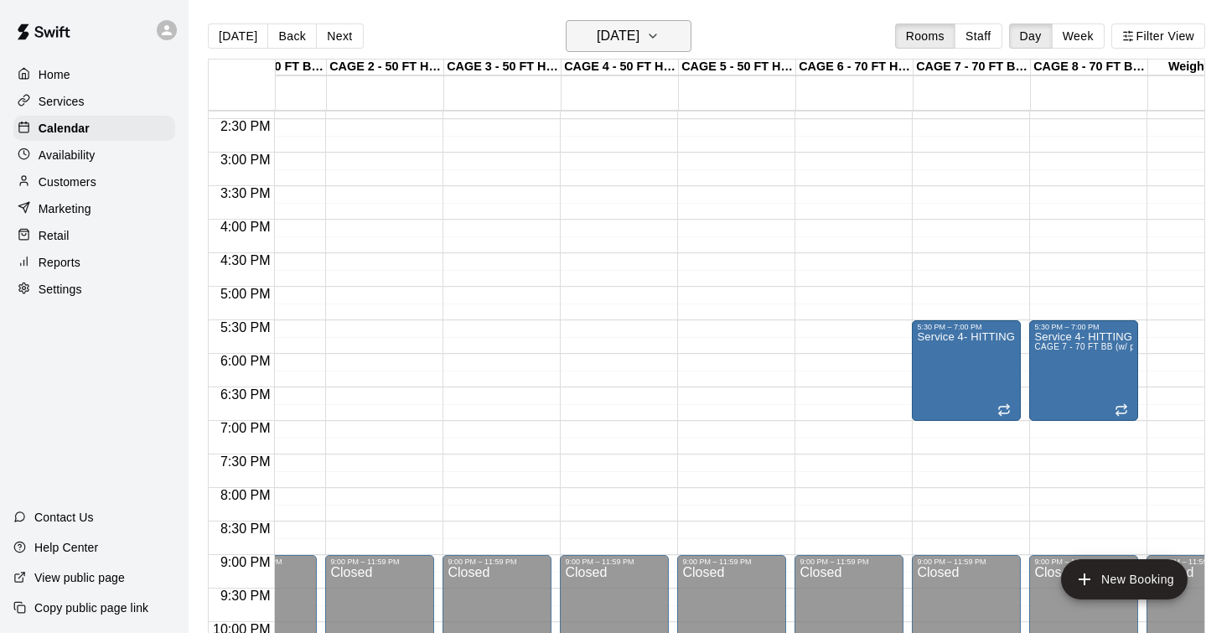
click at [624, 46] on h6 "Thursday Jan 08" at bounding box center [618, 35] width 43 height 23
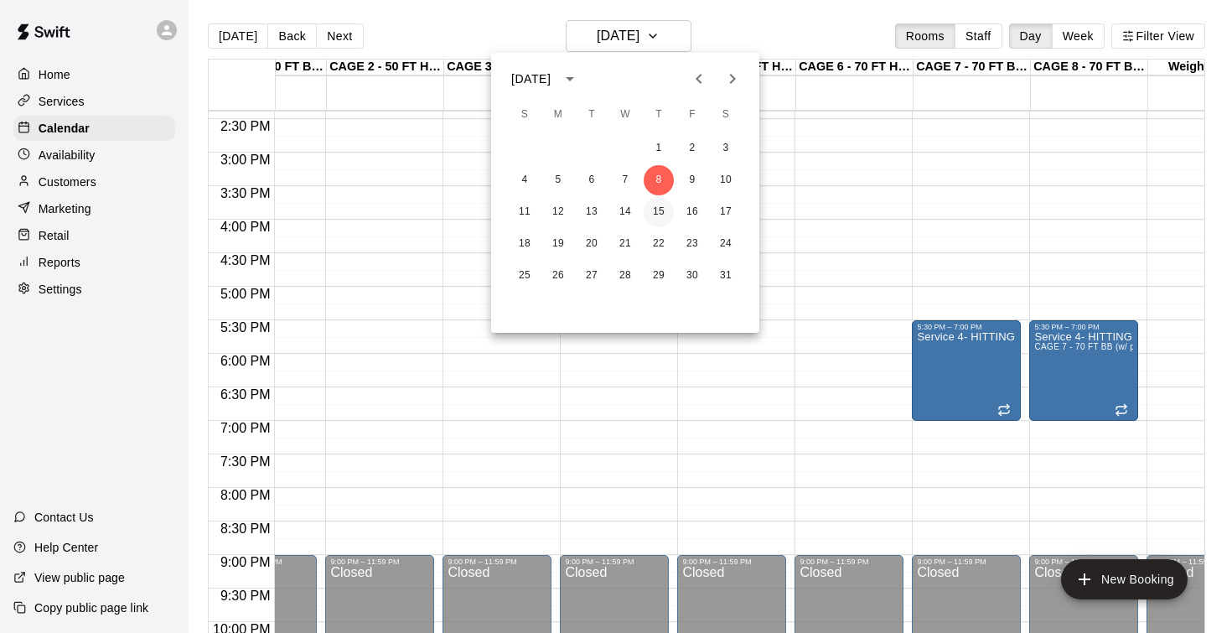
click at [657, 210] on button "15" at bounding box center [659, 212] width 30 height 30
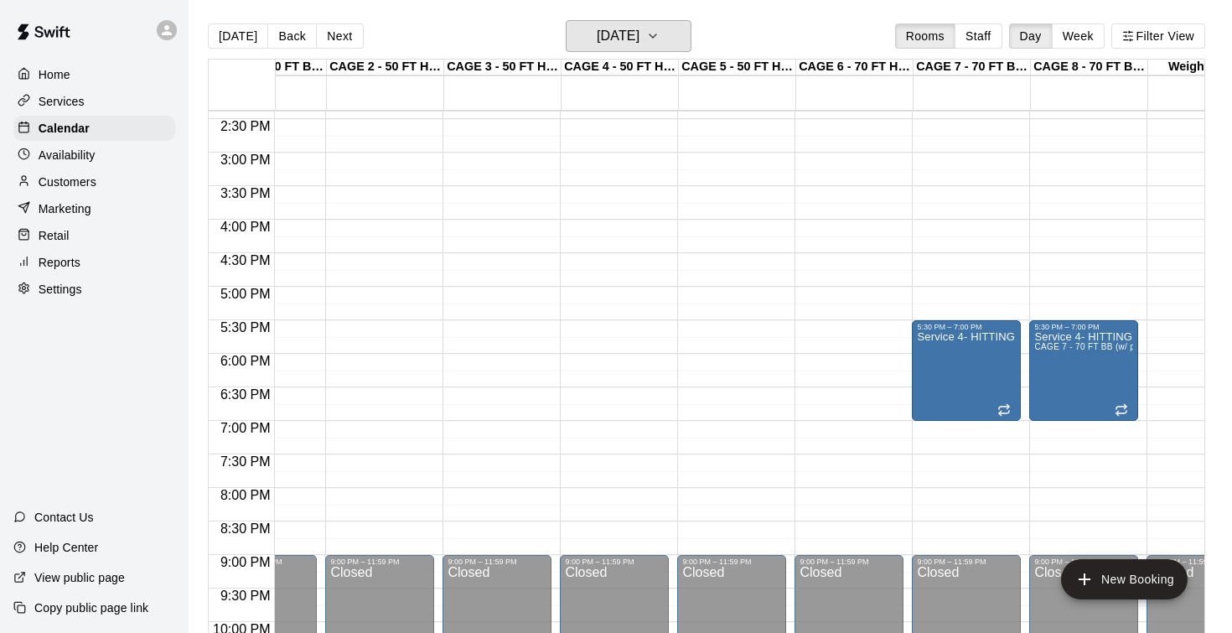
click at [623, 37] on h6 "Thursday Jan 15" at bounding box center [618, 35] width 43 height 23
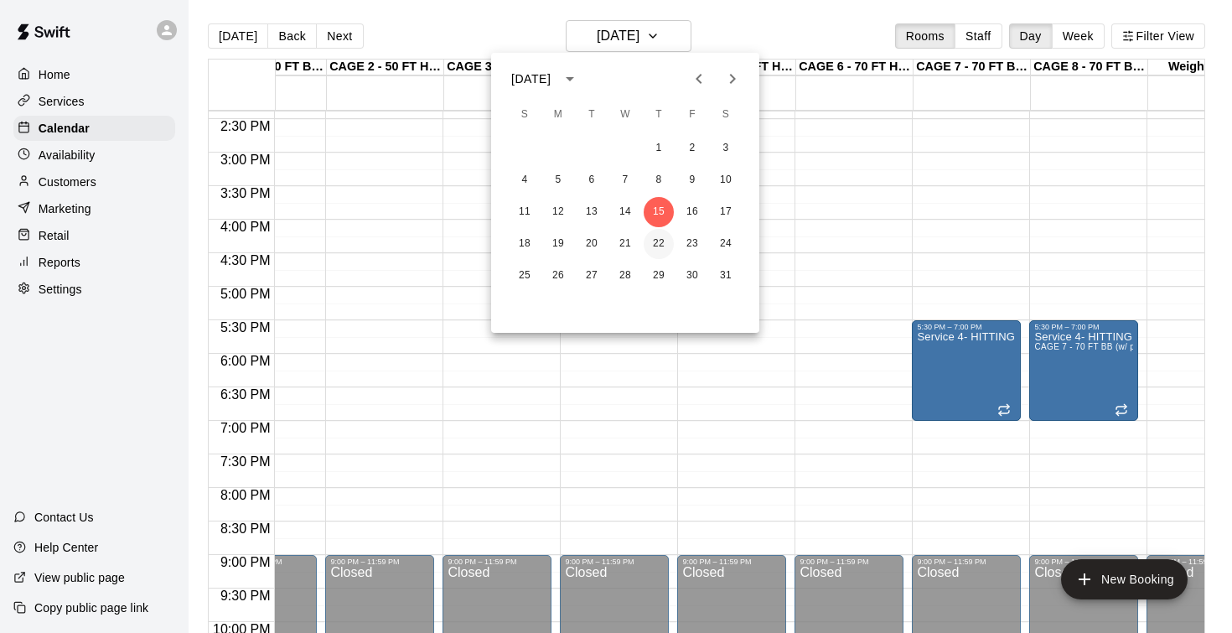
click at [656, 246] on button "22" at bounding box center [659, 244] width 30 height 30
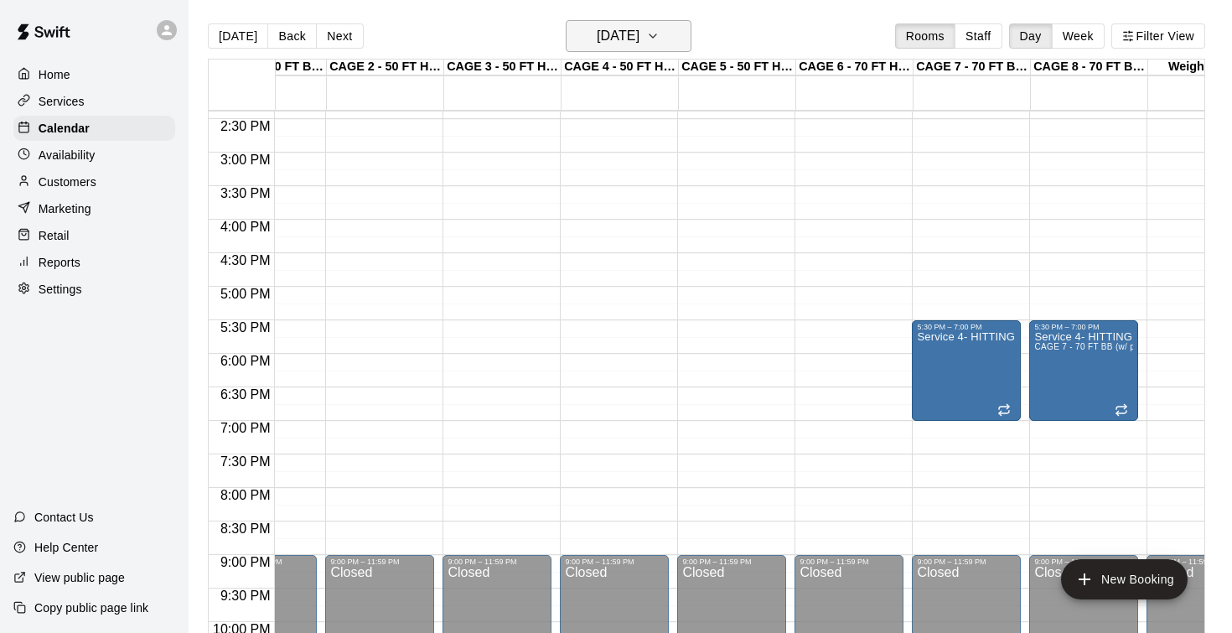
click at [631, 39] on h6 "Thursday Jan 22" at bounding box center [618, 35] width 43 height 23
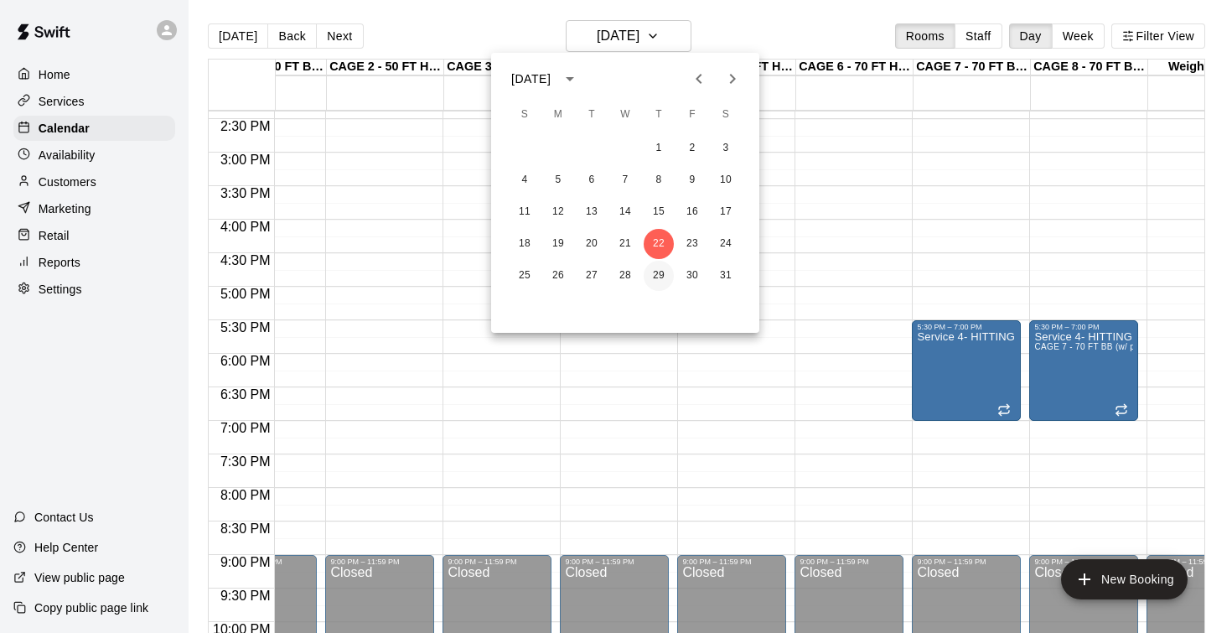
click at [656, 281] on button "29" at bounding box center [659, 276] width 30 height 30
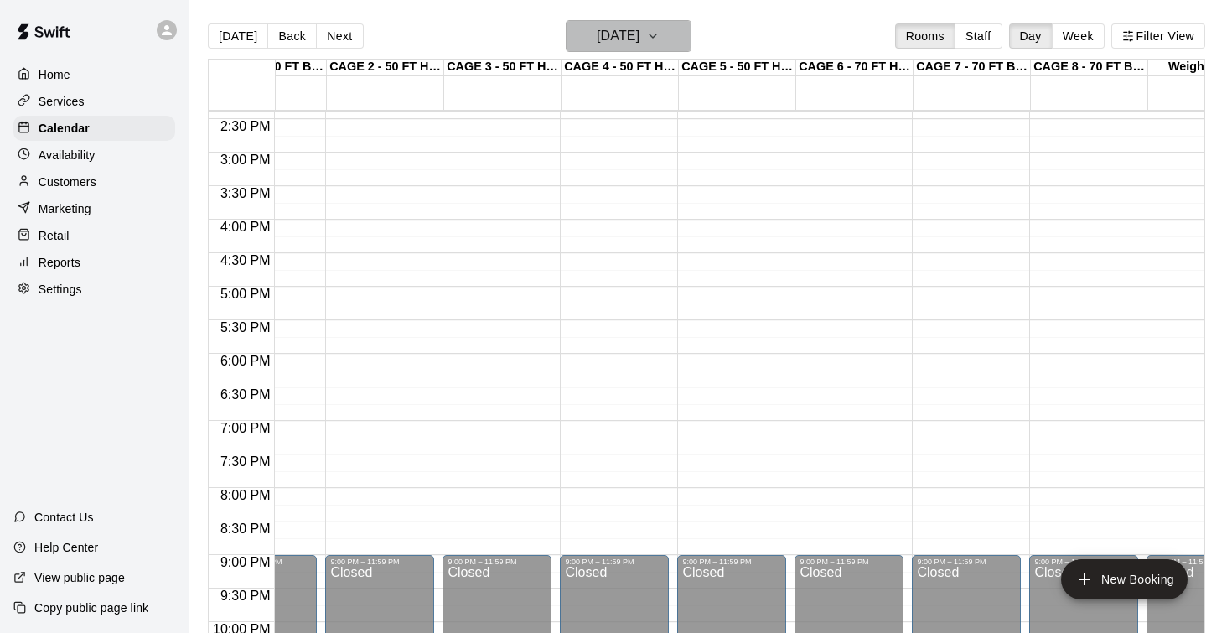
click at [639, 36] on h6 "Thursday Jan 29" at bounding box center [618, 35] width 43 height 23
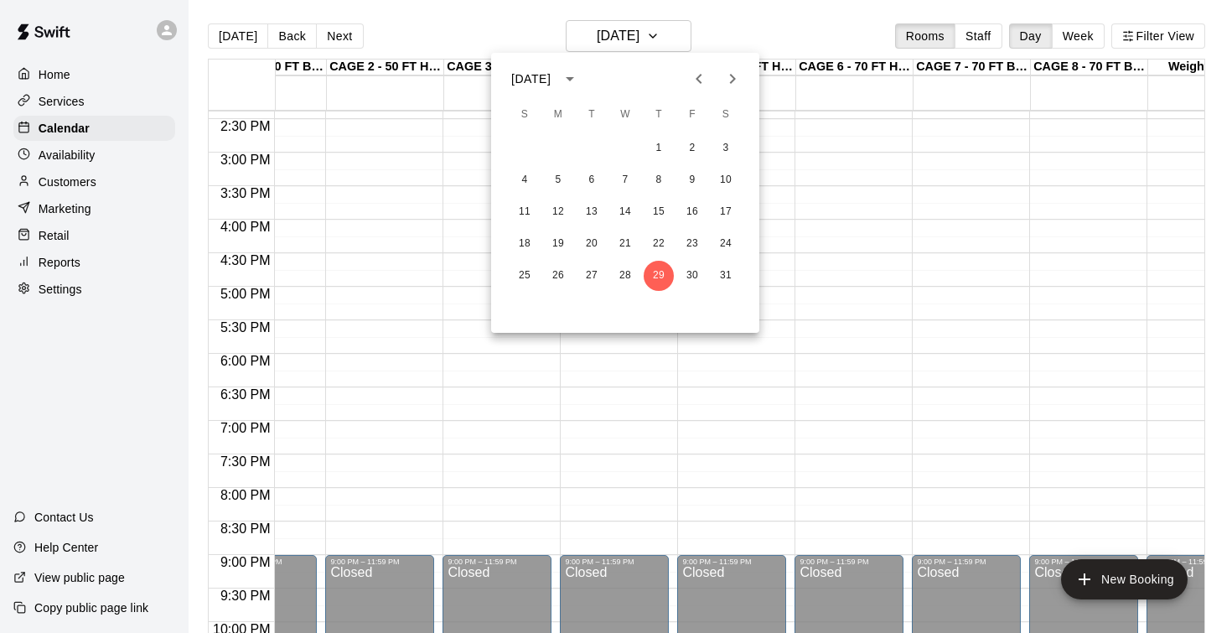
click at [686, 81] on button "Previous month" at bounding box center [699, 79] width 34 height 34
click at [686, 80] on button "Previous month" at bounding box center [699, 79] width 34 height 34
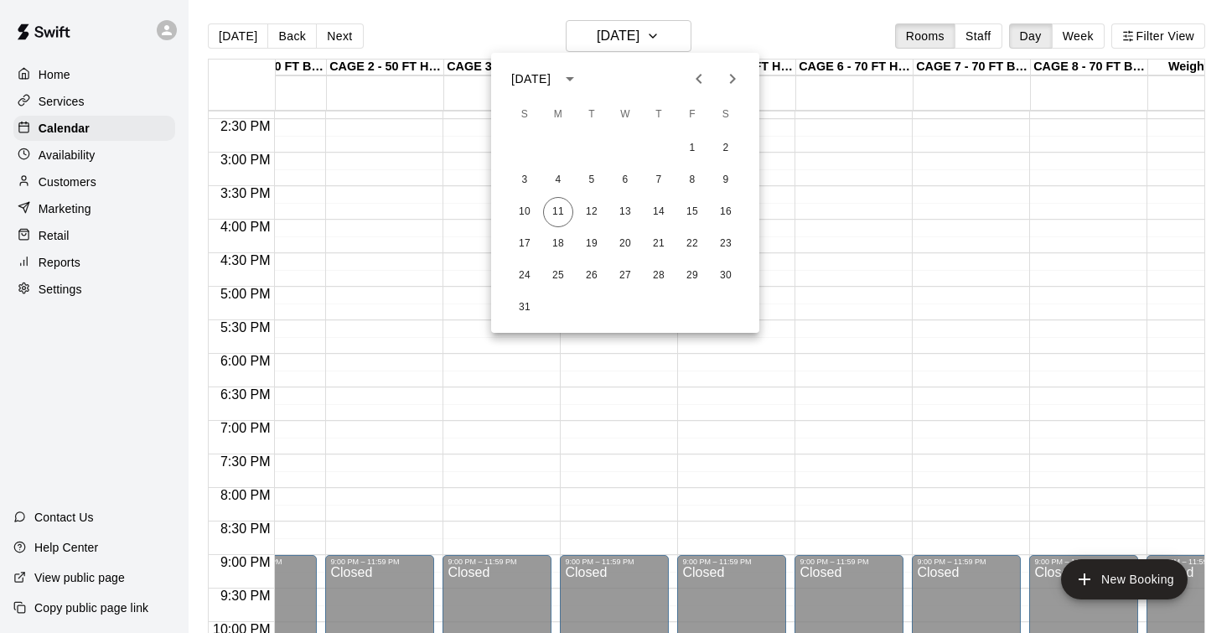
click at [695, 82] on icon "Previous month" at bounding box center [699, 79] width 20 height 20
click at [742, 77] on button "Next month" at bounding box center [733, 79] width 34 height 34
click at [659, 147] on button "4" at bounding box center [659, 148] width 30 height 30
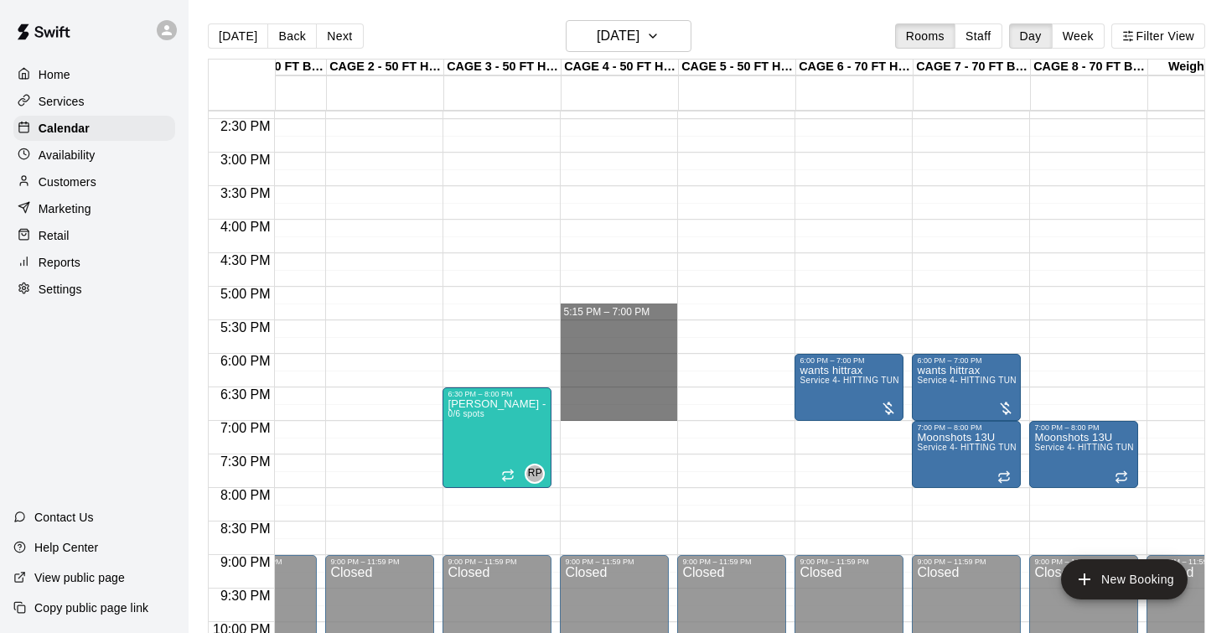
drag, startPoint x: 623, startPoint y: 318, endPoint x: 625, endPoint y: 415, distance: 96.4
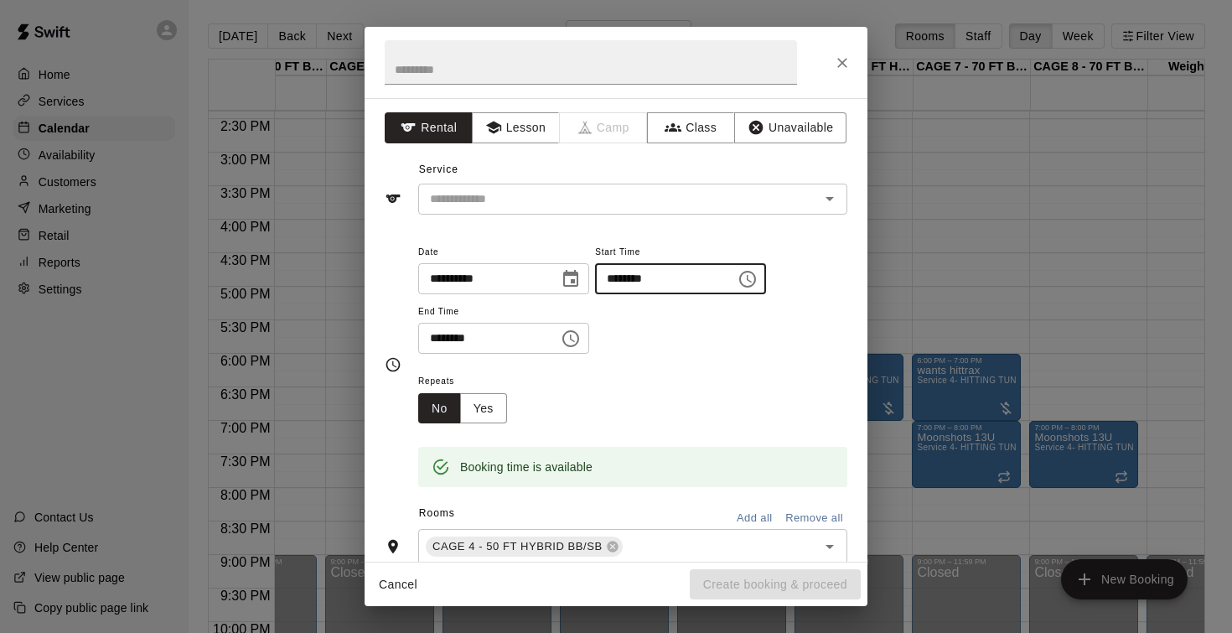
click at [639, 273] on input "********" at bounding box center [659, 278] width 129 height 31
type input "********"
click at [632, 339] on div "**********" at bounding box center [632, 297] width 429 height 113
click at [532, 199] on input "text" at bounding box center [608, 199] width 370 height 21
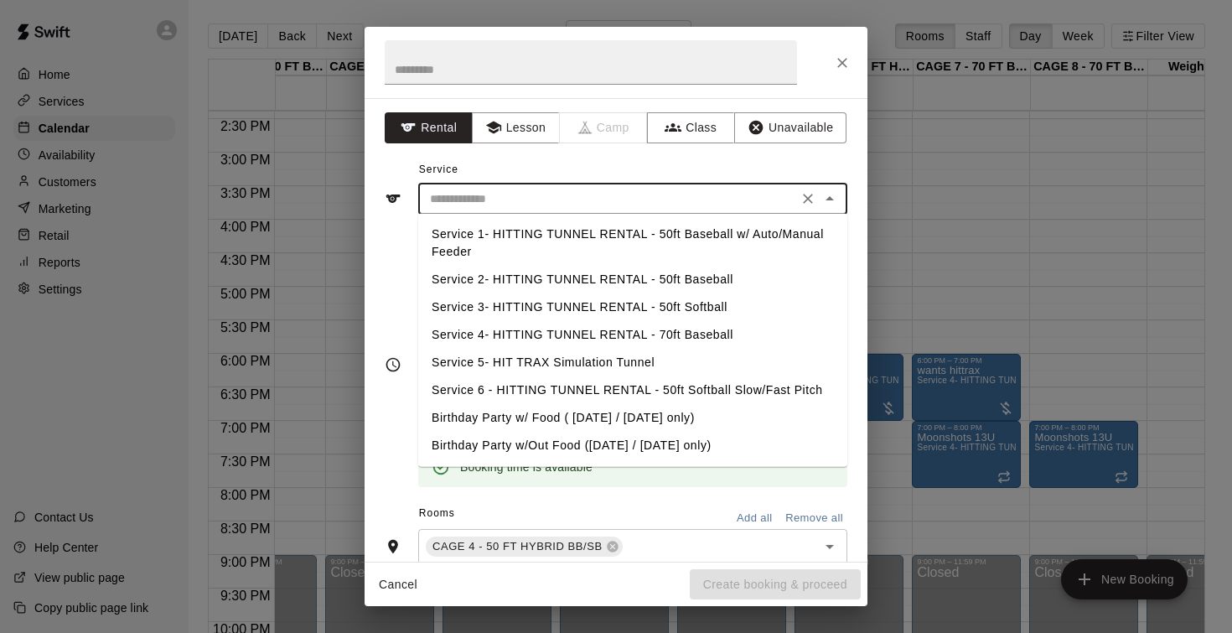
click at [690, 282] on li "Service 2- HITTING TUNNEL RENTAL - 50ft Baseball" at bounding box center [632, 280] width 429 height 28
type input "**********"
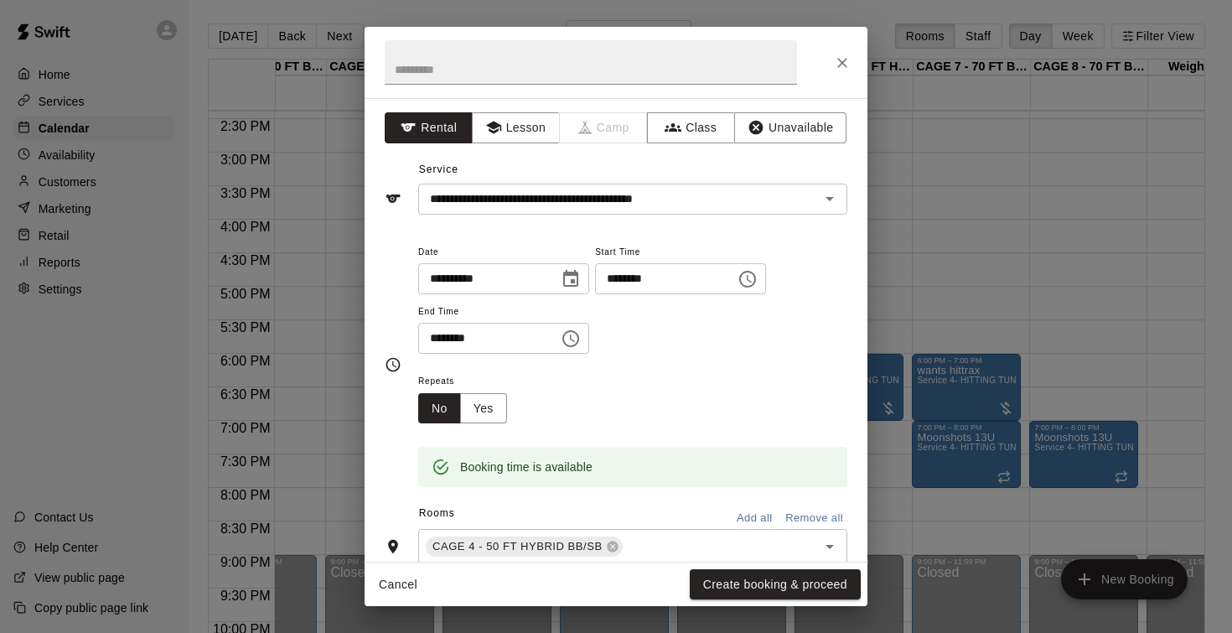
click at [676, 331] on div "**********" at bounding box center [632, 297] width 429 height 113
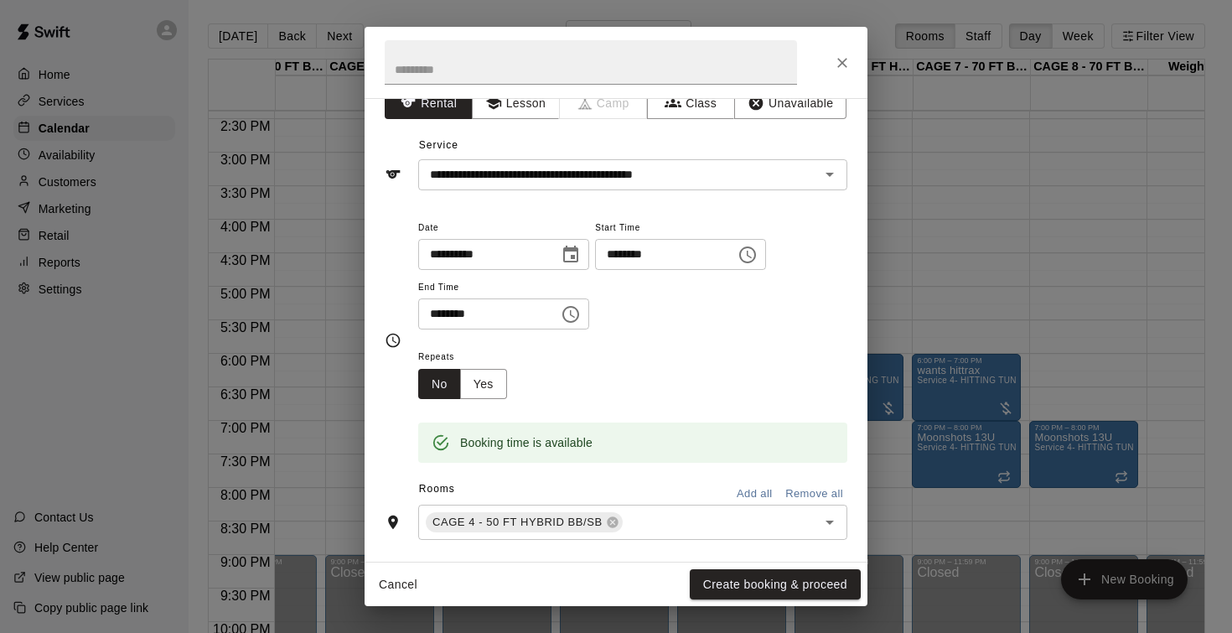
scroll to position [41, 0]
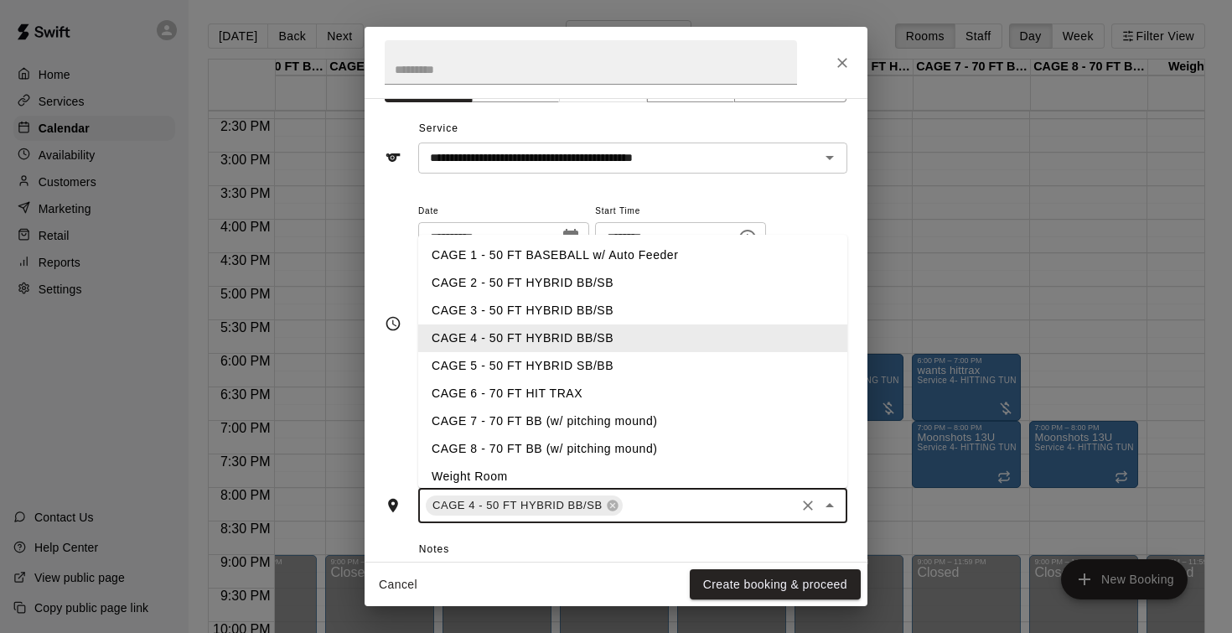
click at [655, 506] on input "text" at bounding box center [709, 505] width 168 height 21
type input "*"
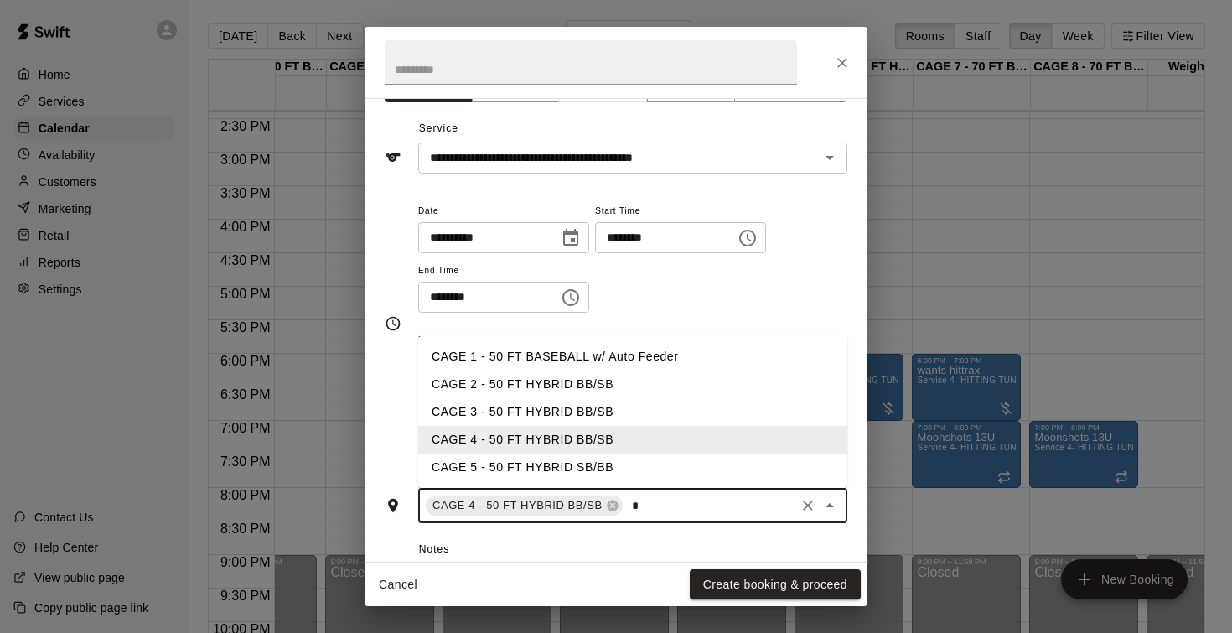
click at [629, 462] on li "CAGE 5 - 50 FT HYBRID SB/BB" at bounding box center [632, 467] width 429 height 28
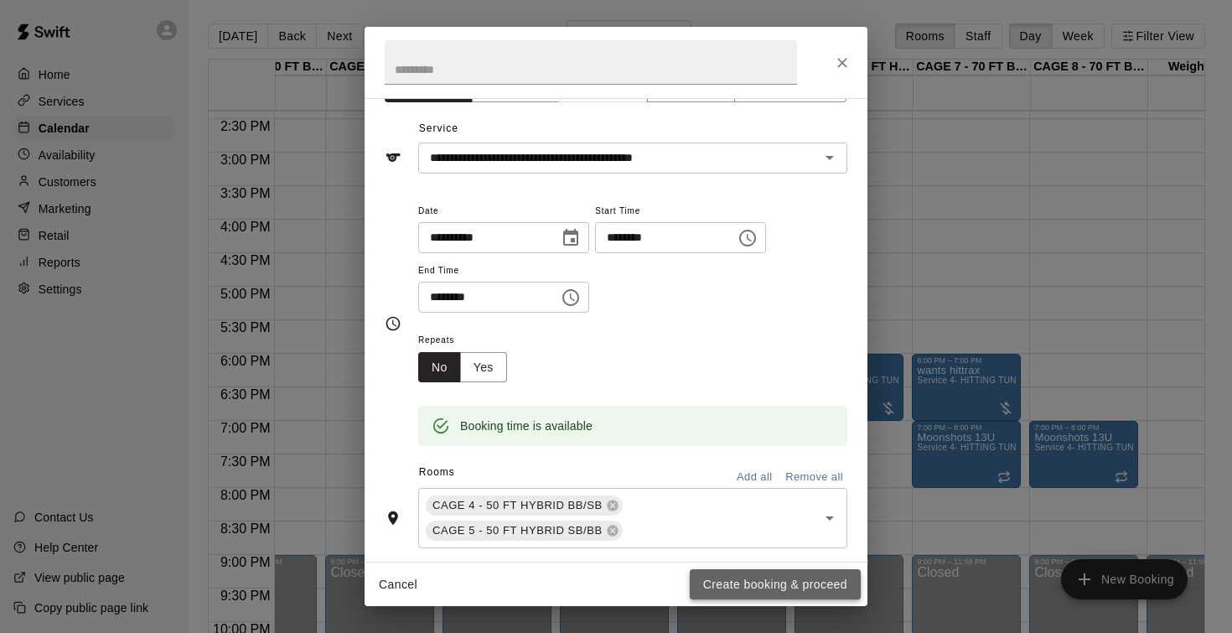
click at [721, 583] on button "Create booking & proceed" at bounding box center [775, 584] width 171 height 31
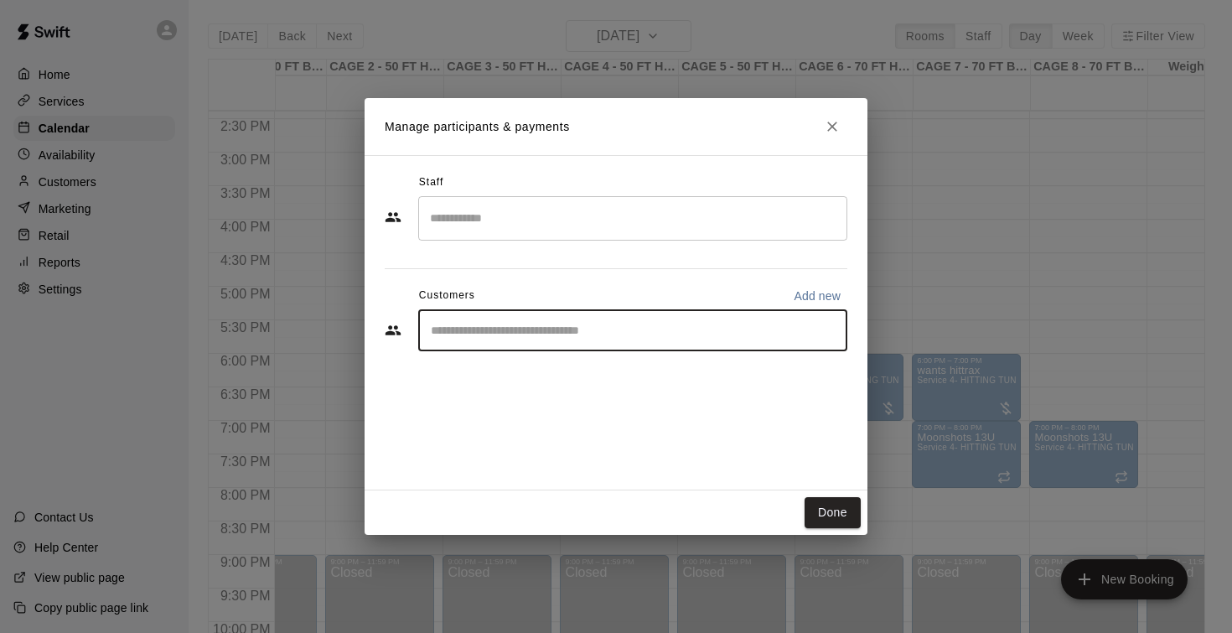
click at [551, 336] on input "Start typing to search customers..." at bounding box center [633, 330] width 414 height 17
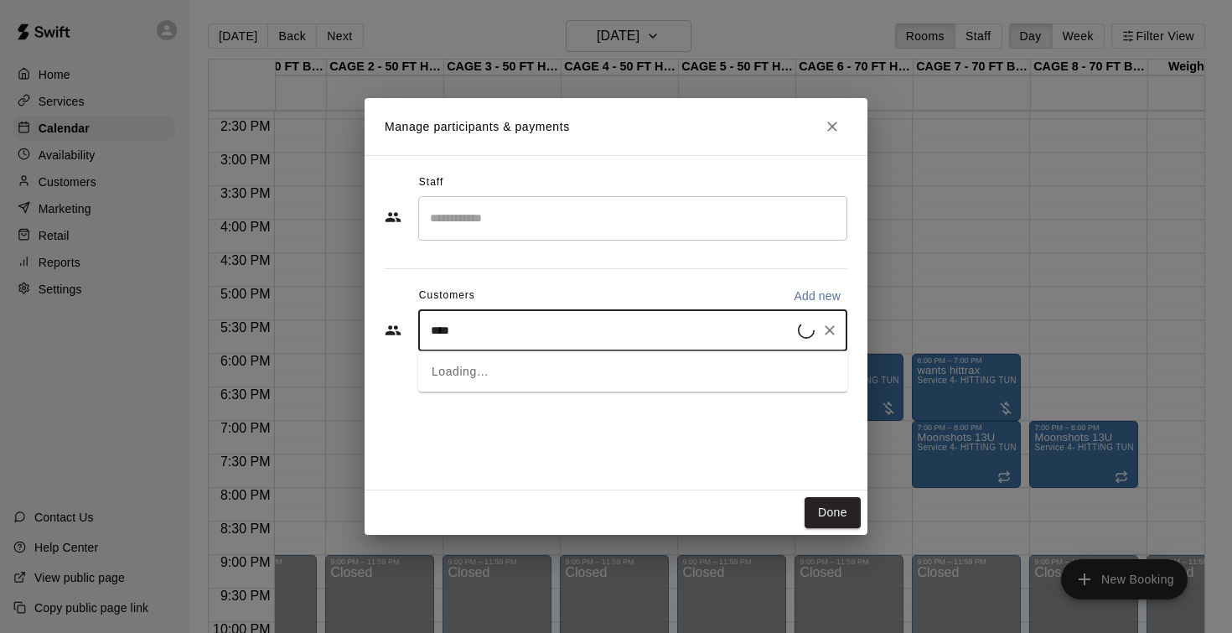
type input "*****"
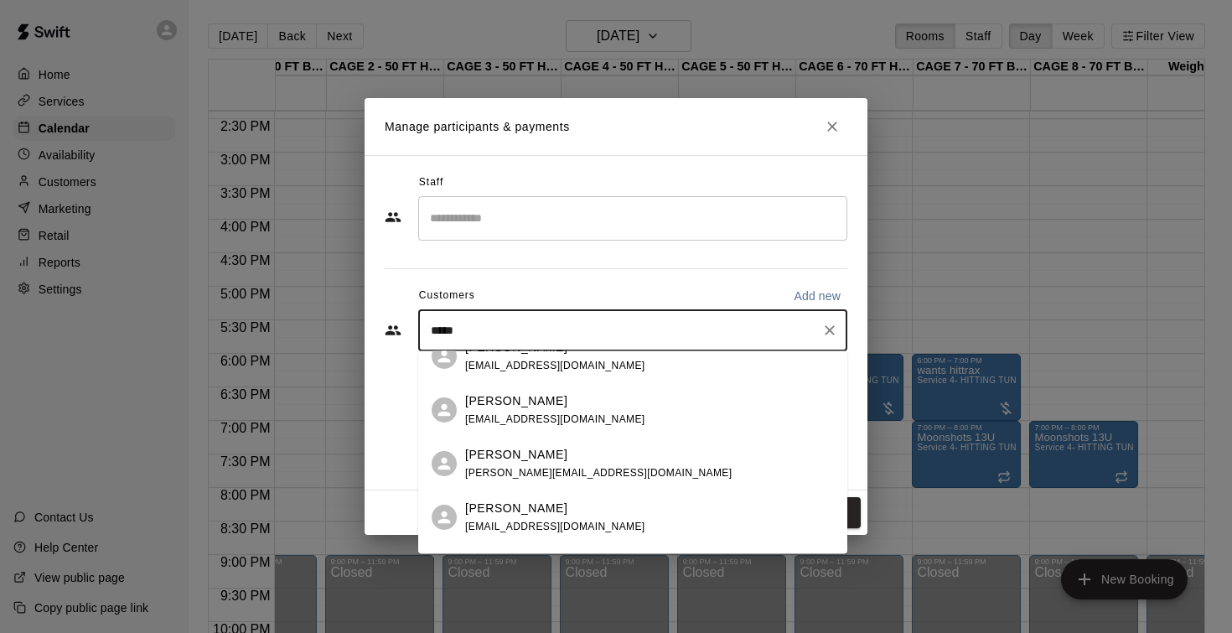
scroll to position [425, 0]
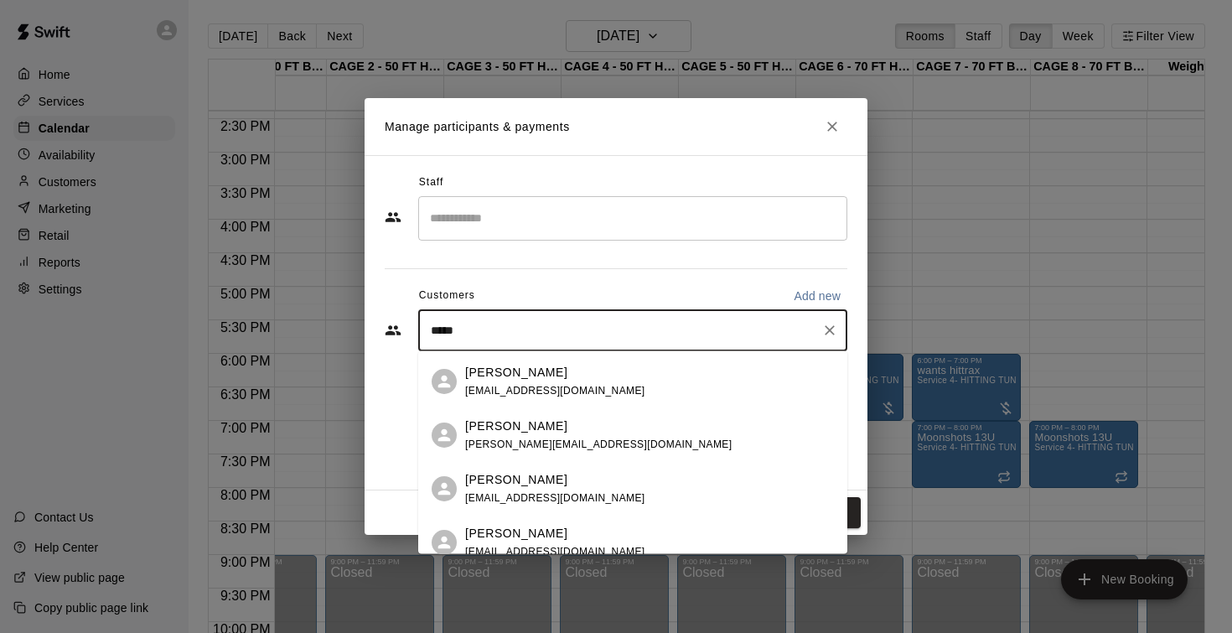
click at [540, 425] on p "Blake Wilsford" at bounding box center [516, 426] width 102 height 18
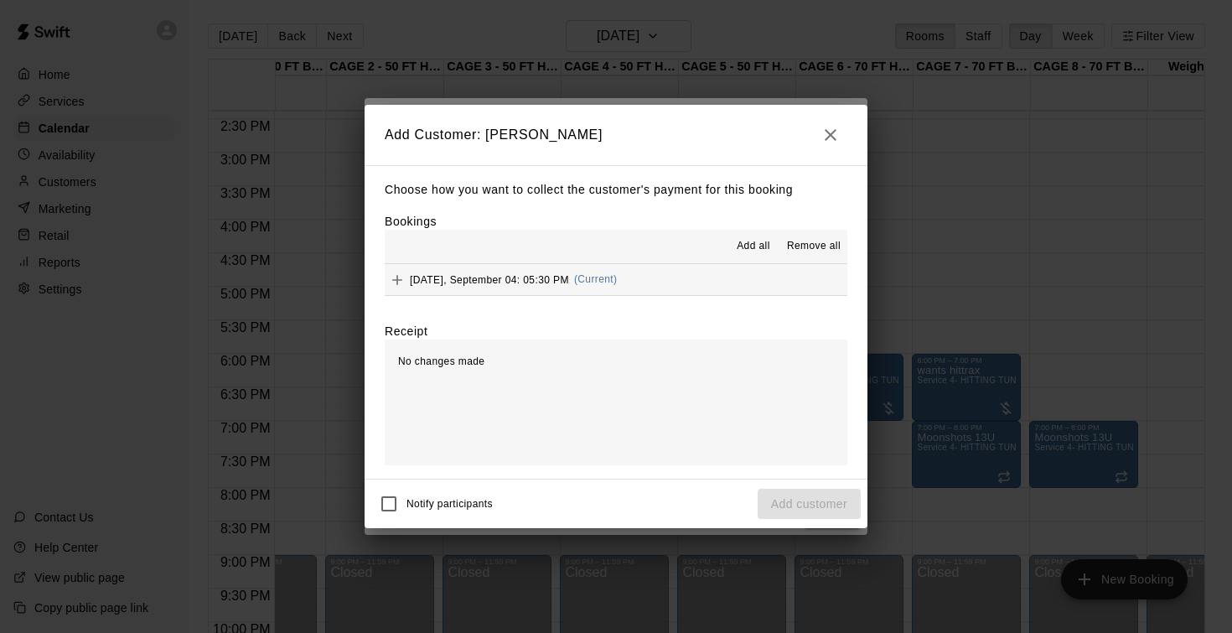
click at [483, 280] on span "Thursday, September 04: 05:30 PM" at bounding box center [489, 279] width 159 height 12
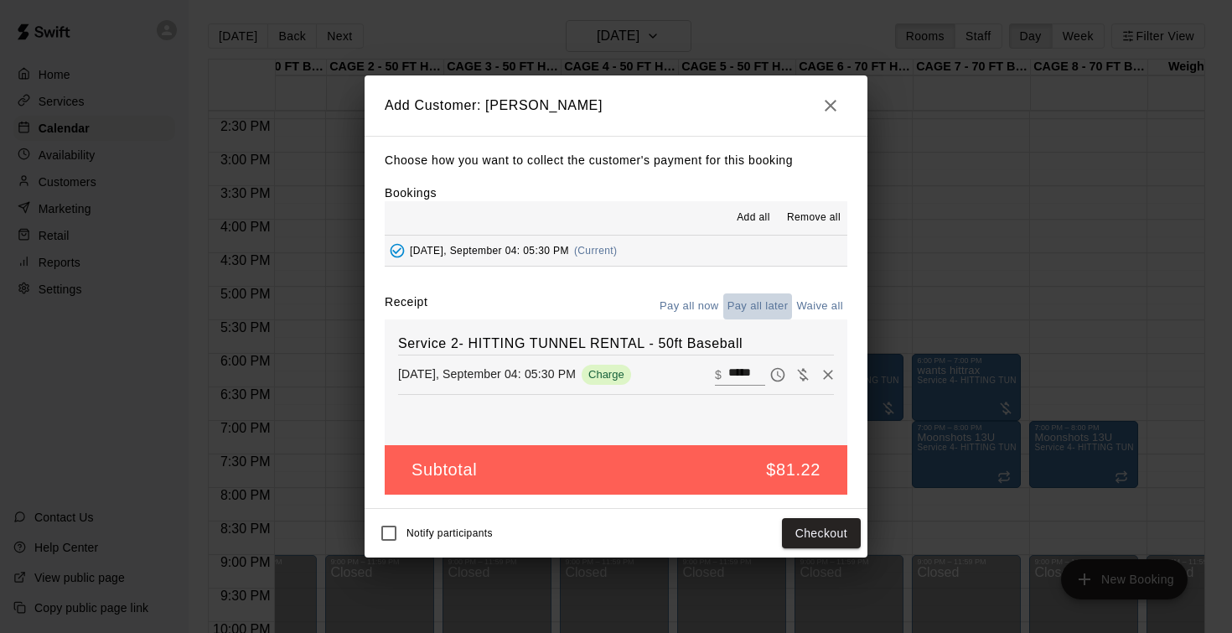
click at [751, 303] on button "Pay all later" at bounding box center [758, 306] width 70 height 26
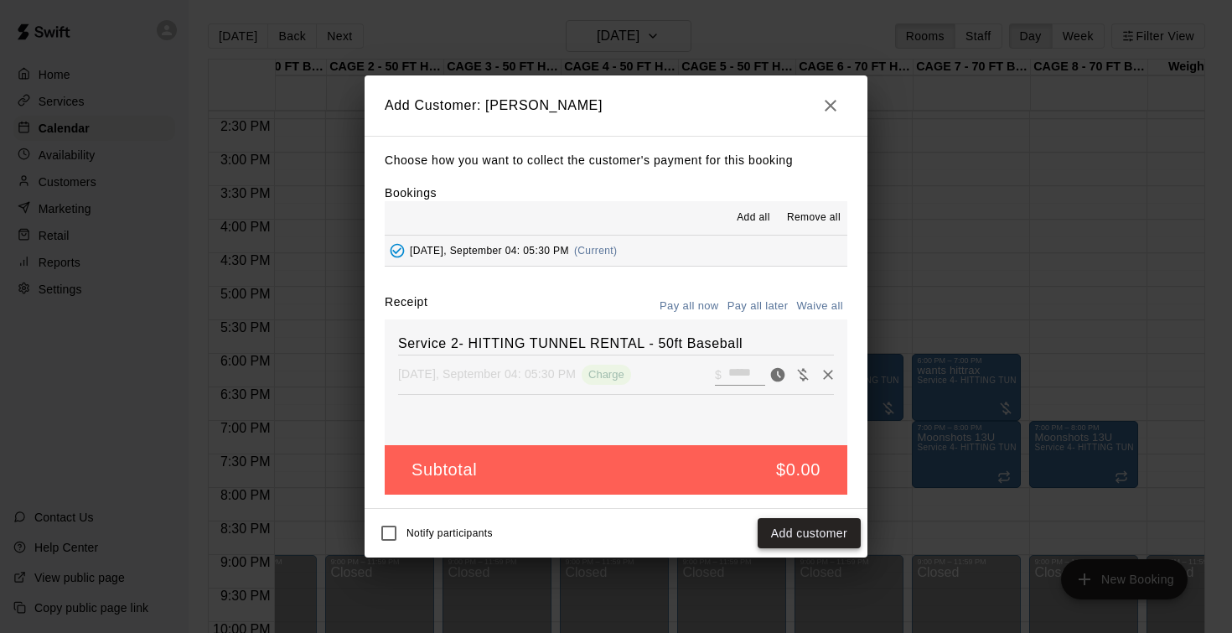
click at [799, 533] on button "Add customer" at bounding box center [808, 533] width 103 height 31
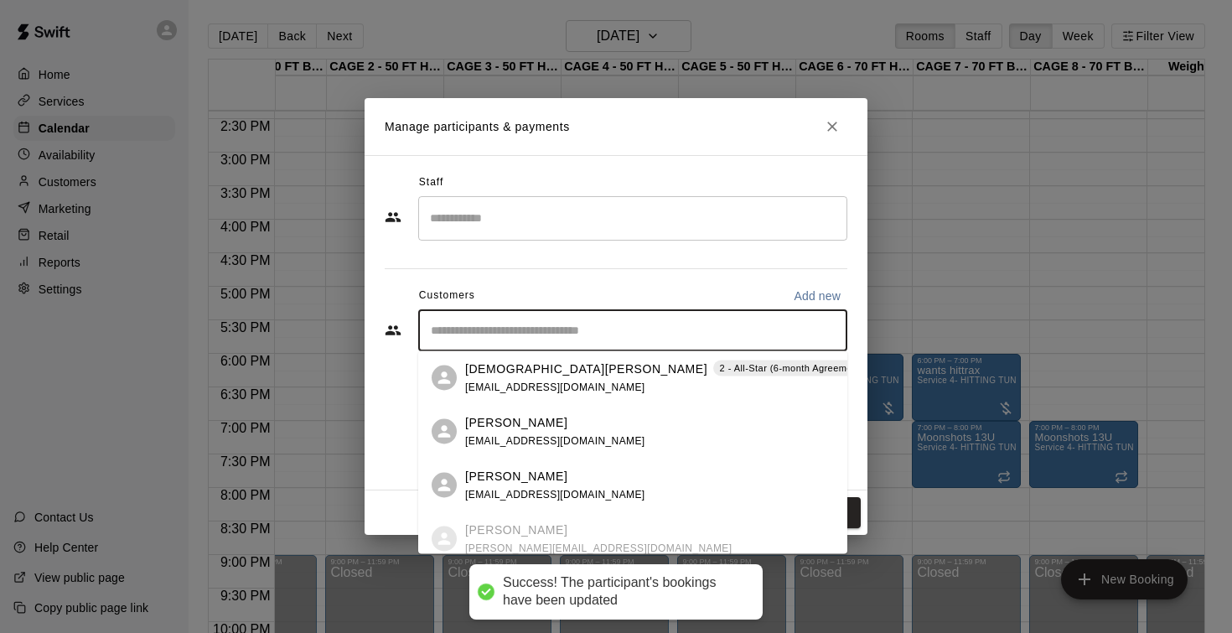
click at [786, 333] on input "Start typing to search customers..." at bounding box center [633, 330] width 414 height 17
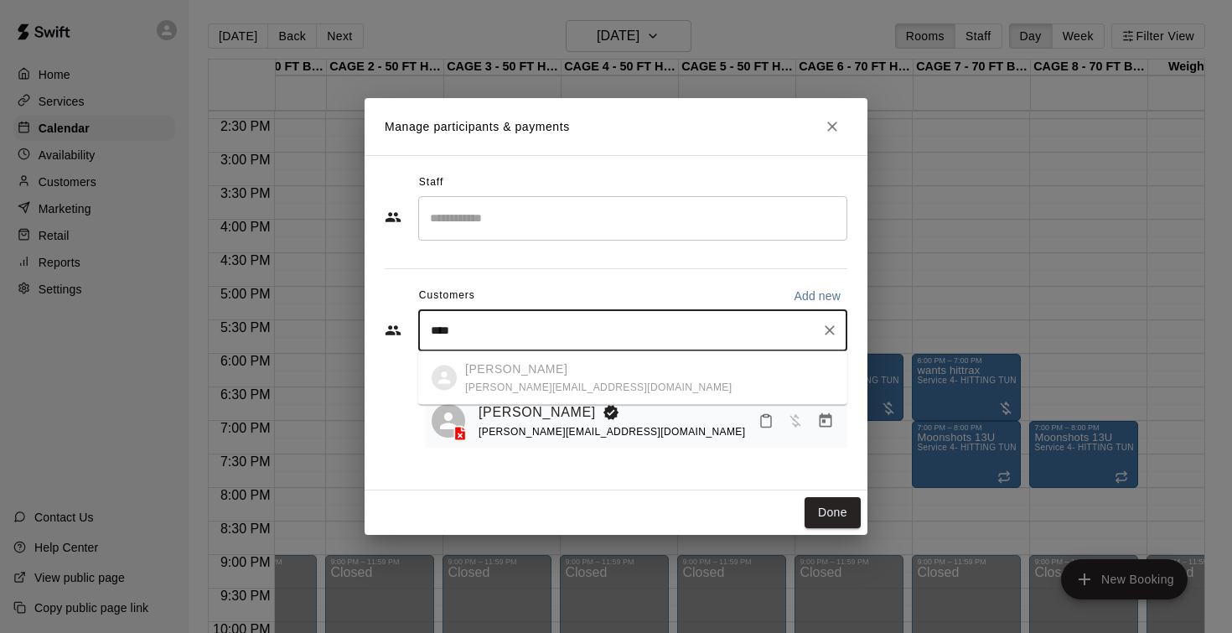
type input "*****"
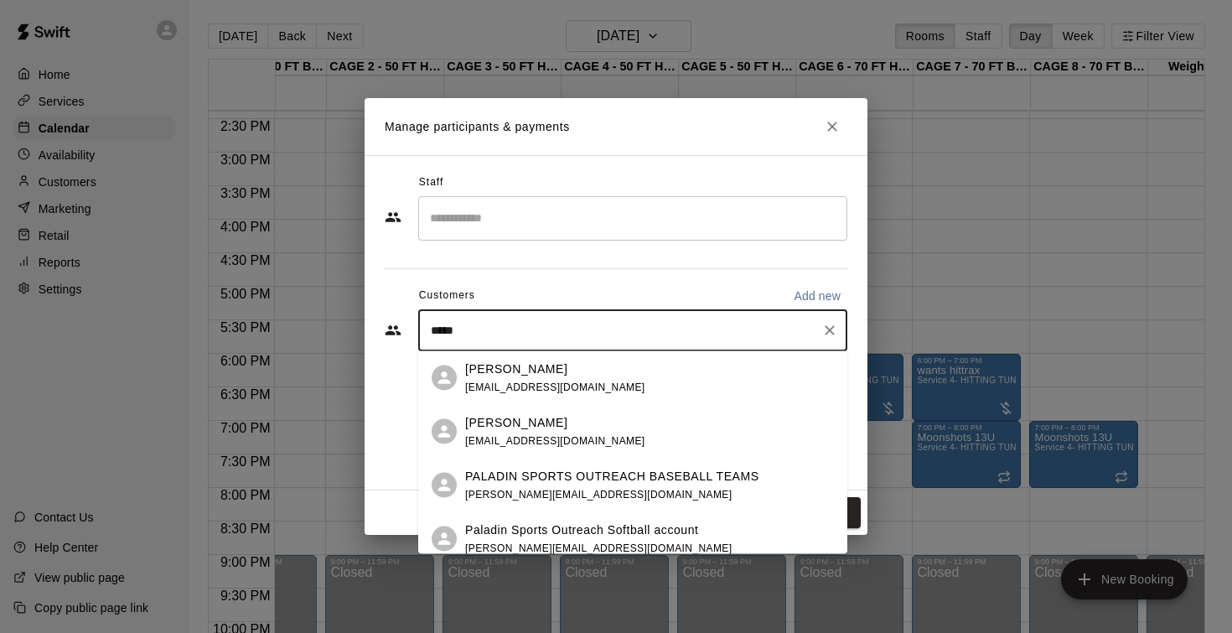
click at [715, 478] on p "PALADIN SPORTS OUTREACH BASEBALL TEAMS" at bounding box center [612, 476] width 294 height 18
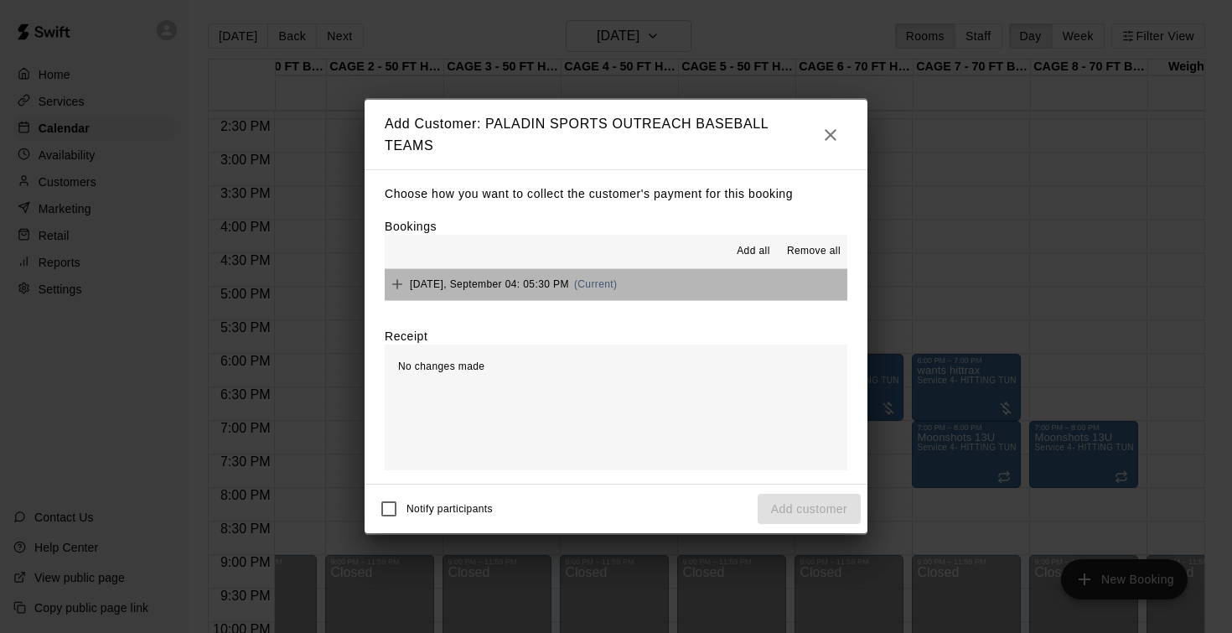
click at [534, 275] on div "Thursday, September 04: 05:30 PM (Current)" at bounding box center [501, 283] width 232 height 25
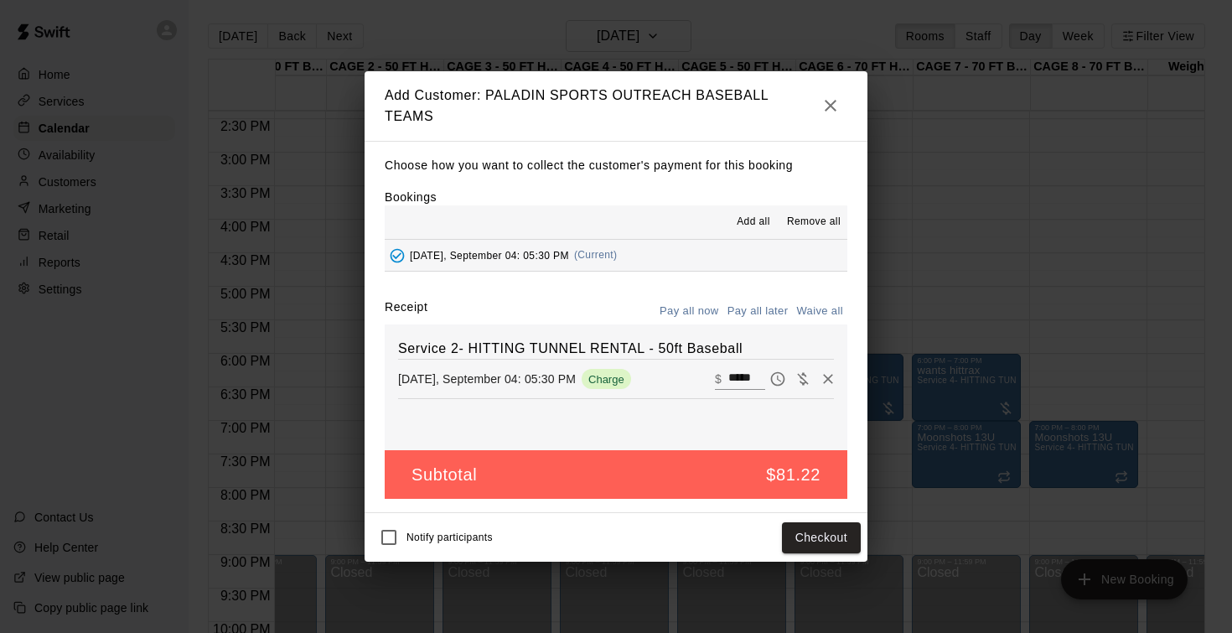
click at [775, 312] on button "Pay all later" at bounding box center [758, 311] width 70 height 26
click at [799, 531] on button "Add customer" at bounding box center [808, 537] width 103 height 31
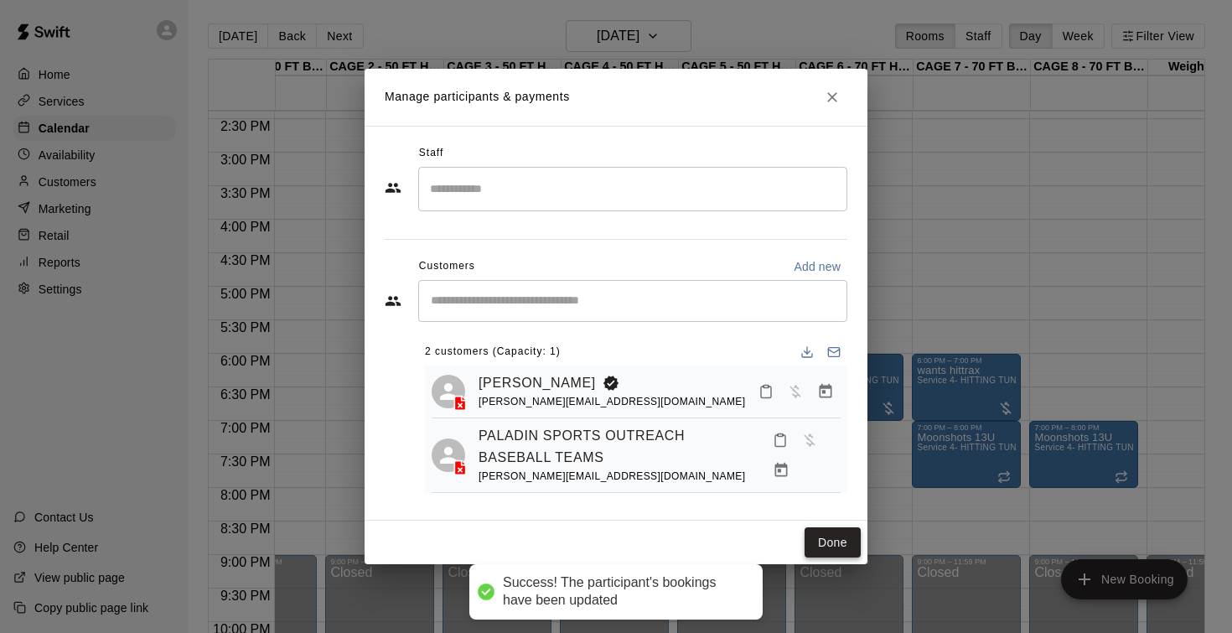
click at [825, 550] on button "Done" at bounding box center [832, 542] width 56 height 31
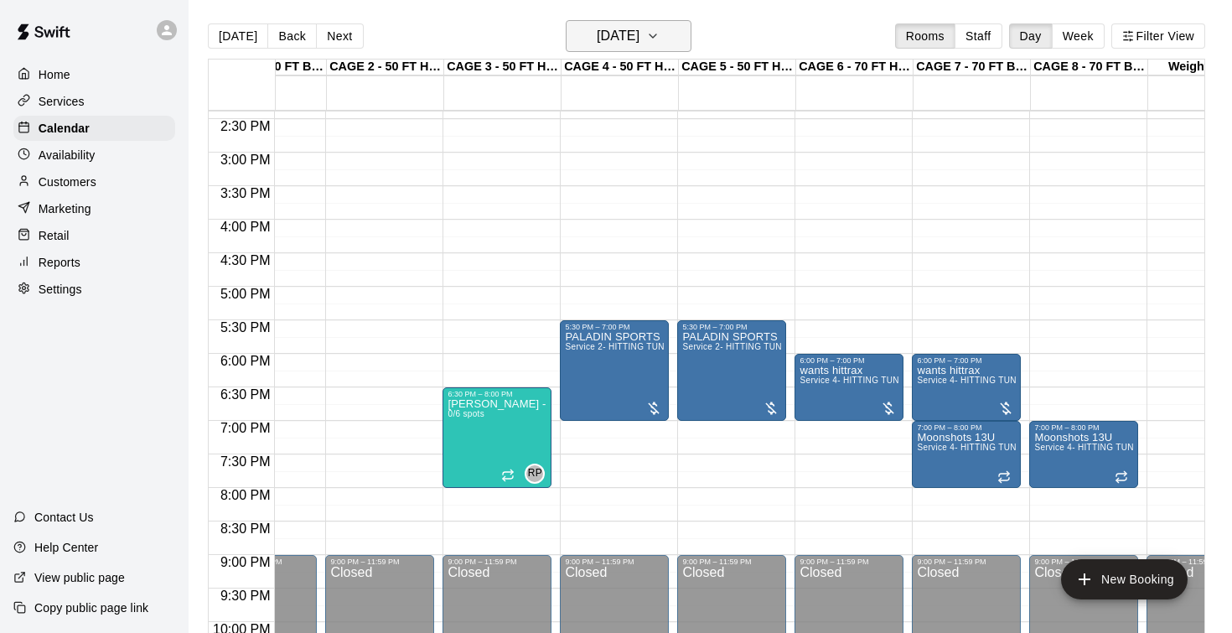
click at [639, 44] on h6 "Thursday Sep 04" at bounding box center [618, 35] width 43 height 23
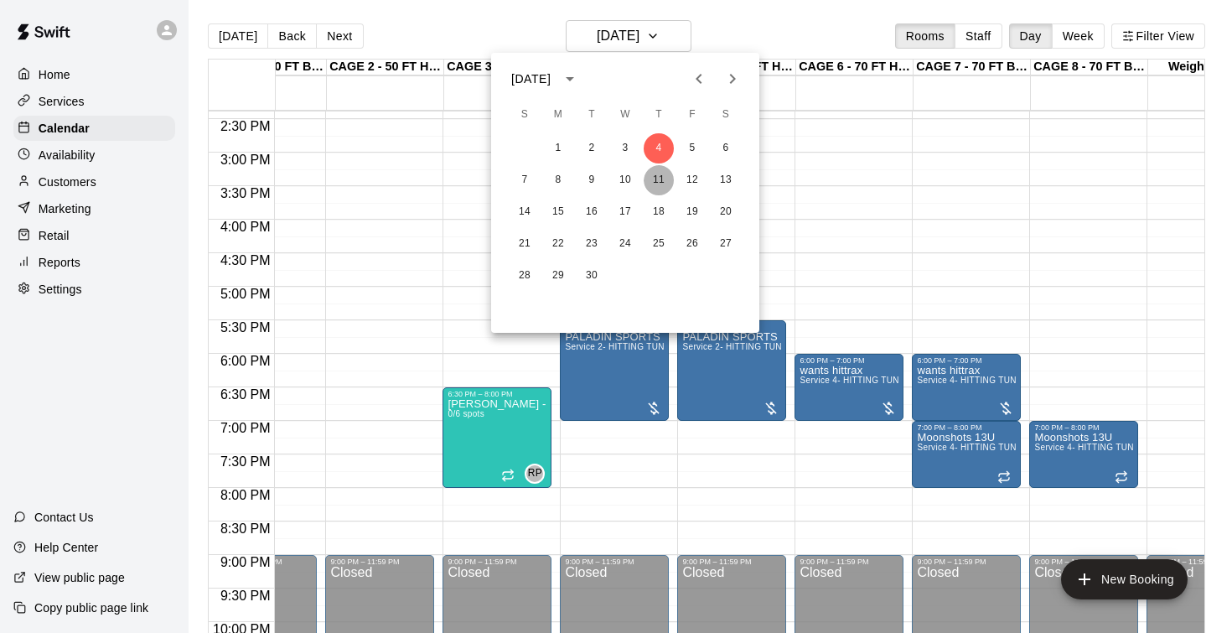
click at [656, 178] on button "11" at bounding box center [659, 180] width 30 height 30
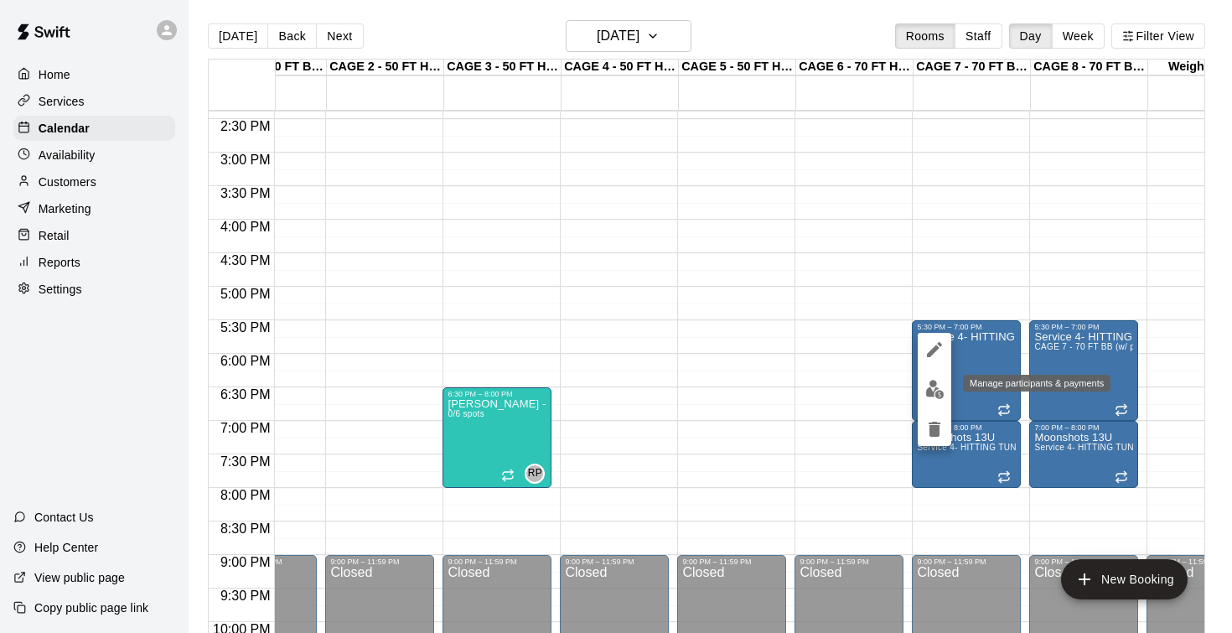
click at [938, 383] on img "edit" at bounding box center [934, 389] width 19 height 19
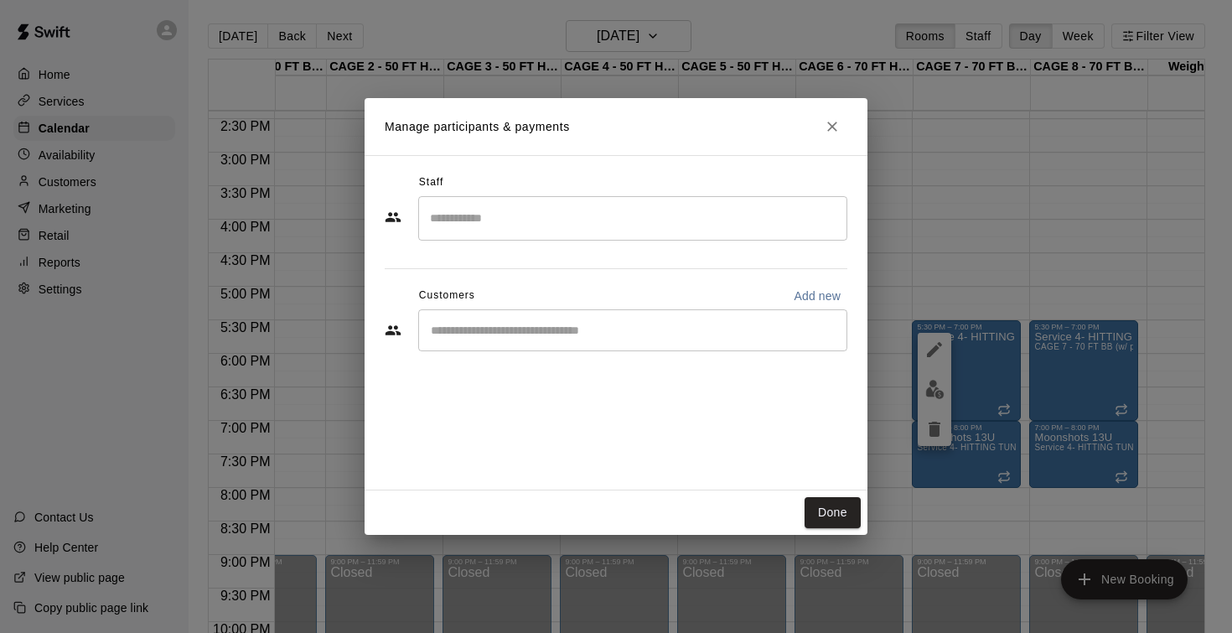
click at [582, 334] on input "Start typing to search customers..." at bounding box center [633, 330] width 414 height 17
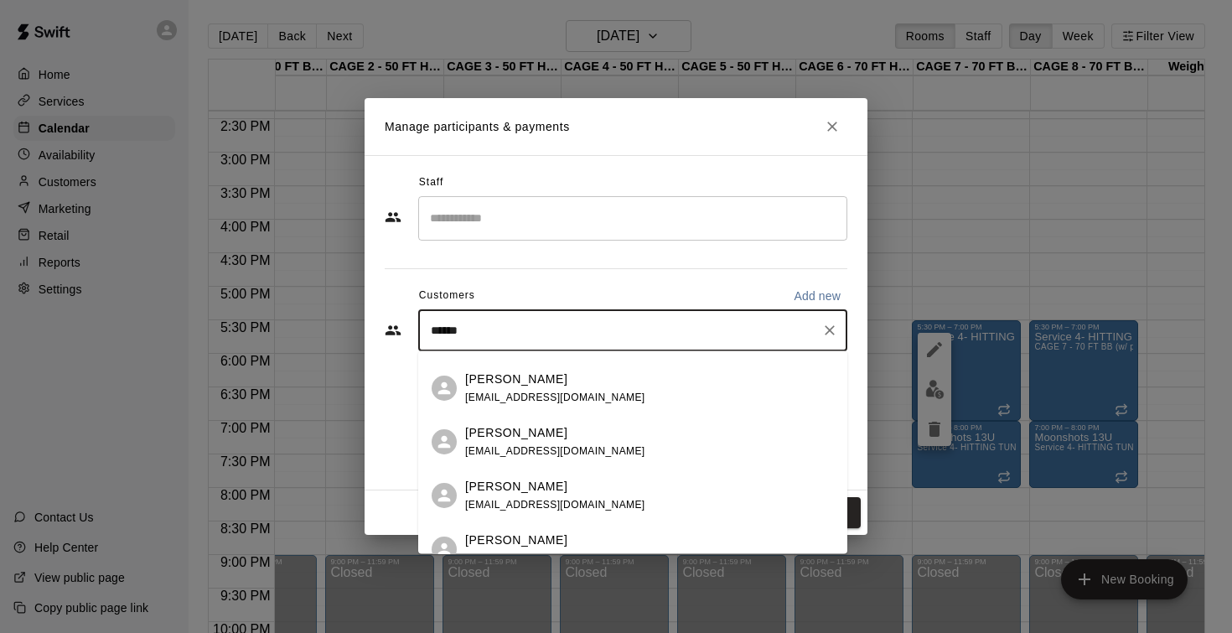
scroll to position [0, 0]
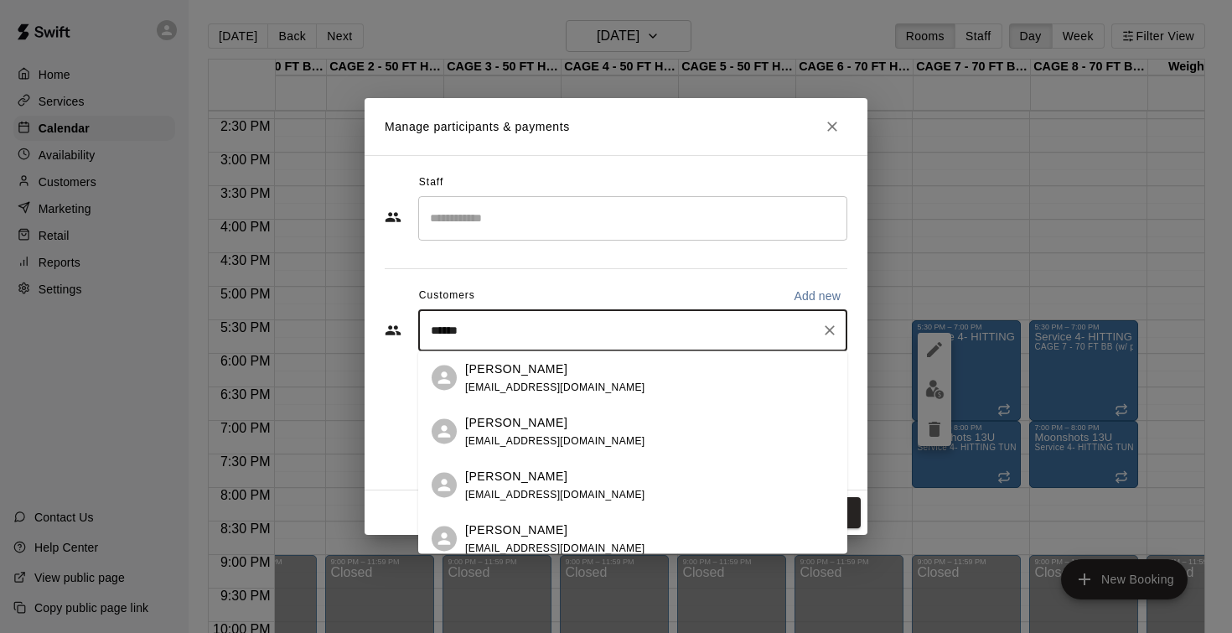
type input "*******"
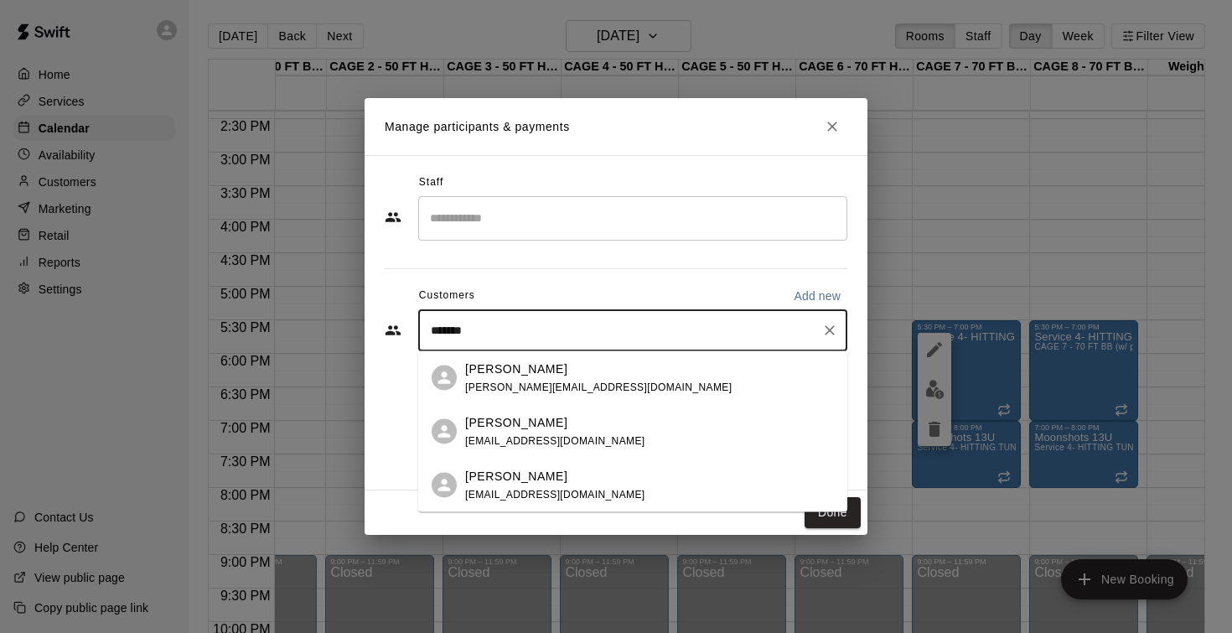
click at [514, 377] on p "Blake Wilsford" at bounding box center [516, 368] width 102 height 18
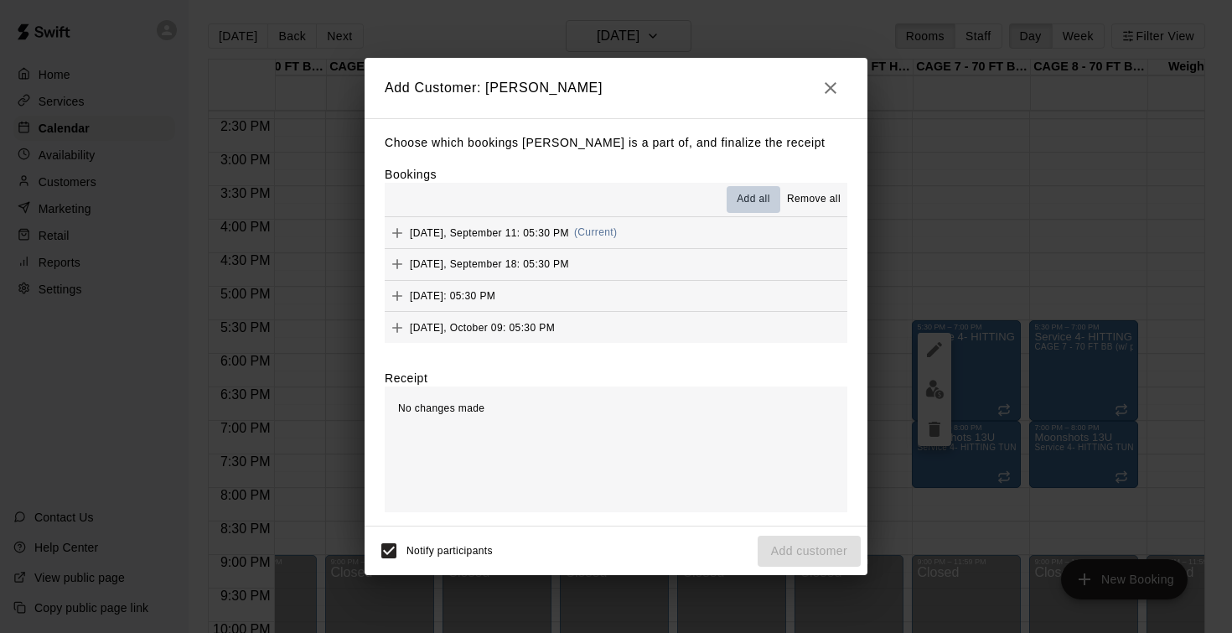
click at [757, 200] on span "Add all" at bounding box center [754, 199] width 34 height 17
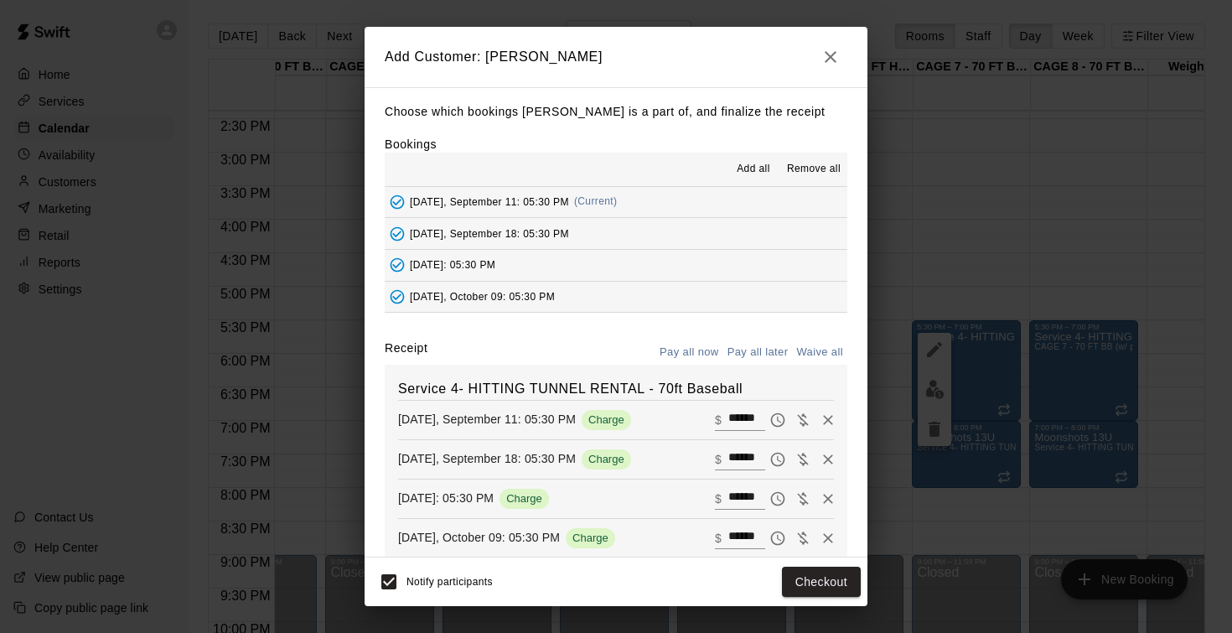
click at [768, 352] on button "Pay all later" at bounding box center [758, 352] width 70 height 26
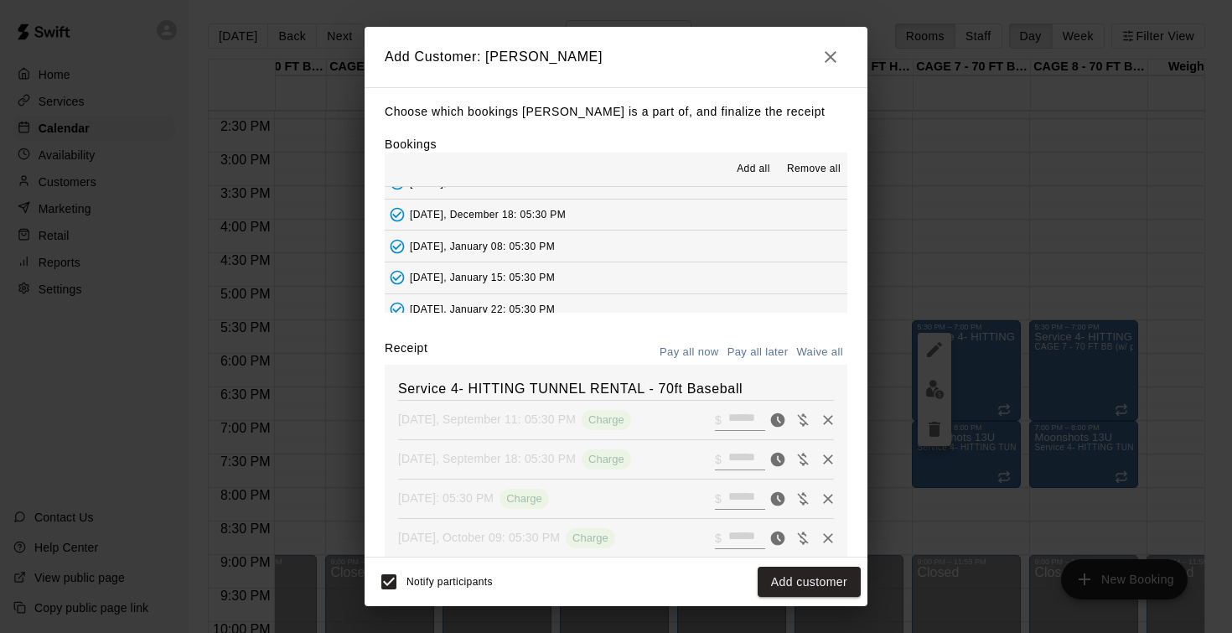
scroll to position [333, 0]
click at [790, 587] on button "Add customer" at bounding box center [808, 581] width 103 height 31
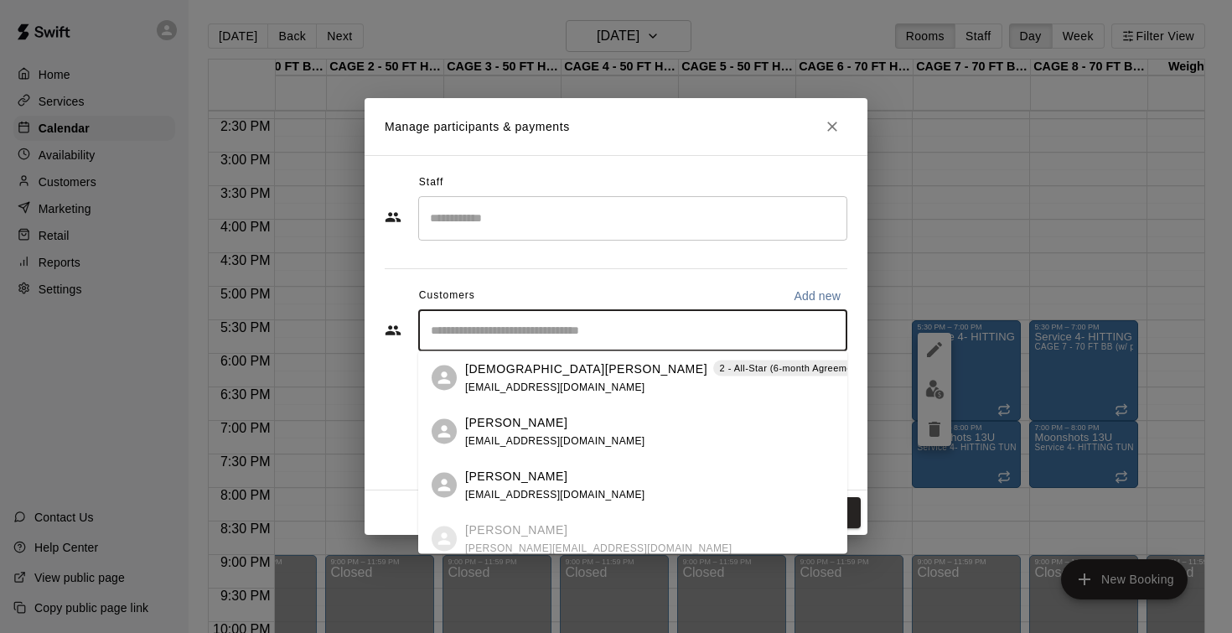
click at [640, 330] on input "Start typing to search customers..." at bounding box center [633, 330] width 414 height 17
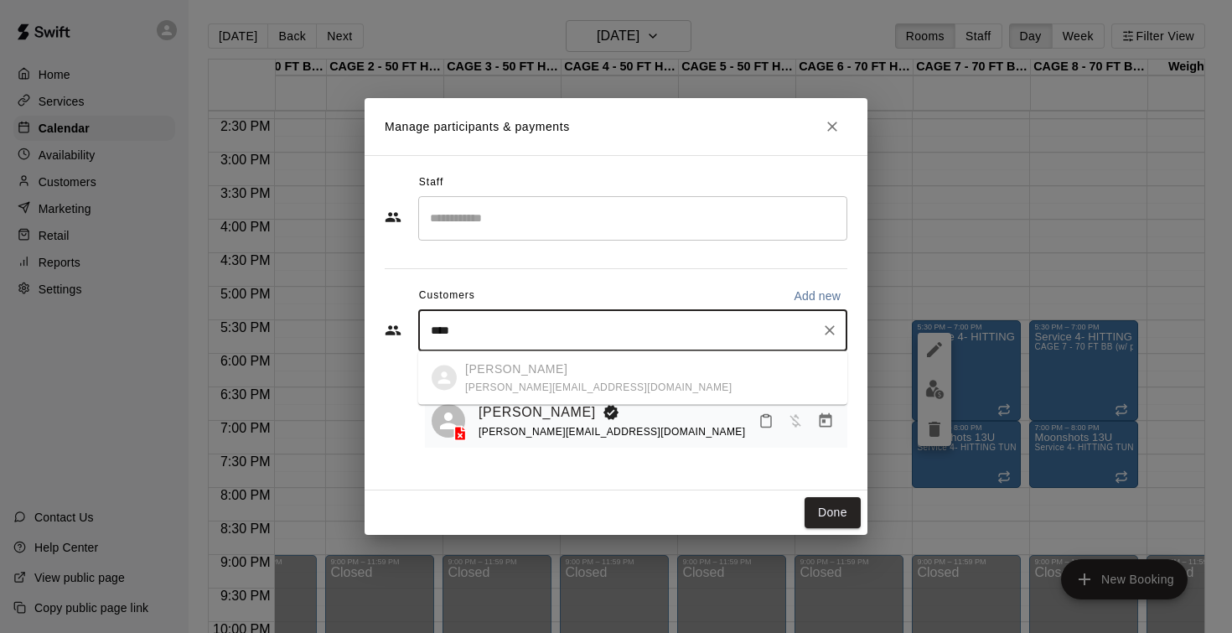
type input "*****"
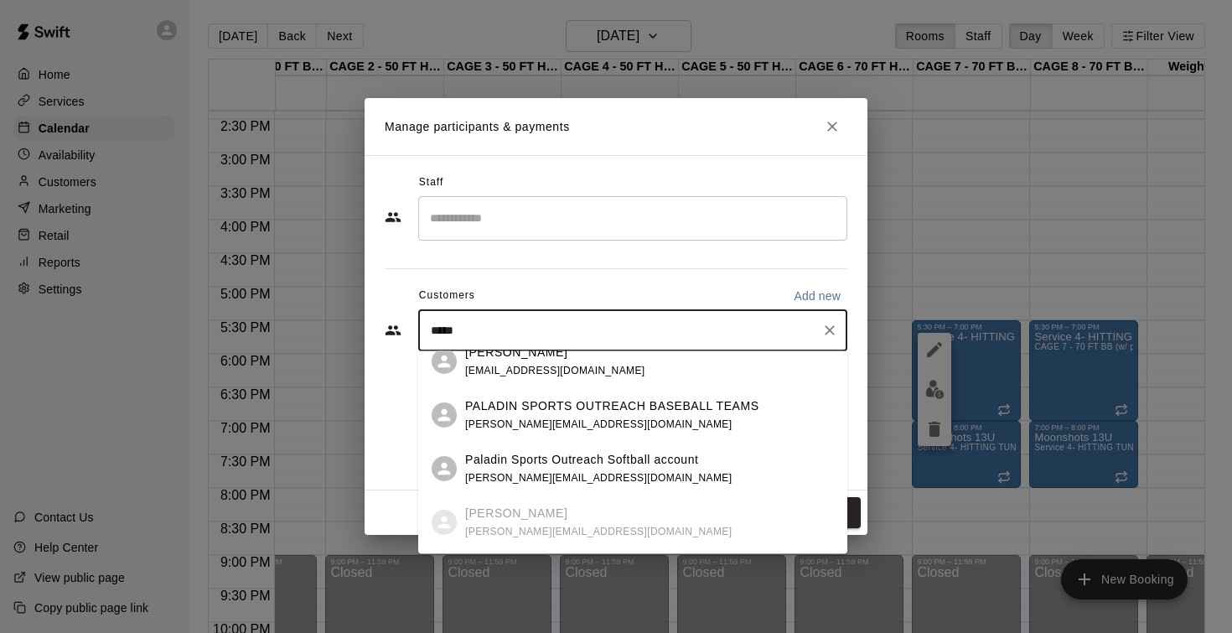
scroll to position [72, 0]
click at [625, 406] on p "PALADIN SPORTS OUTREACH BASEBALL TEAMS" at bounding box center [612, 404] width 294 height 18
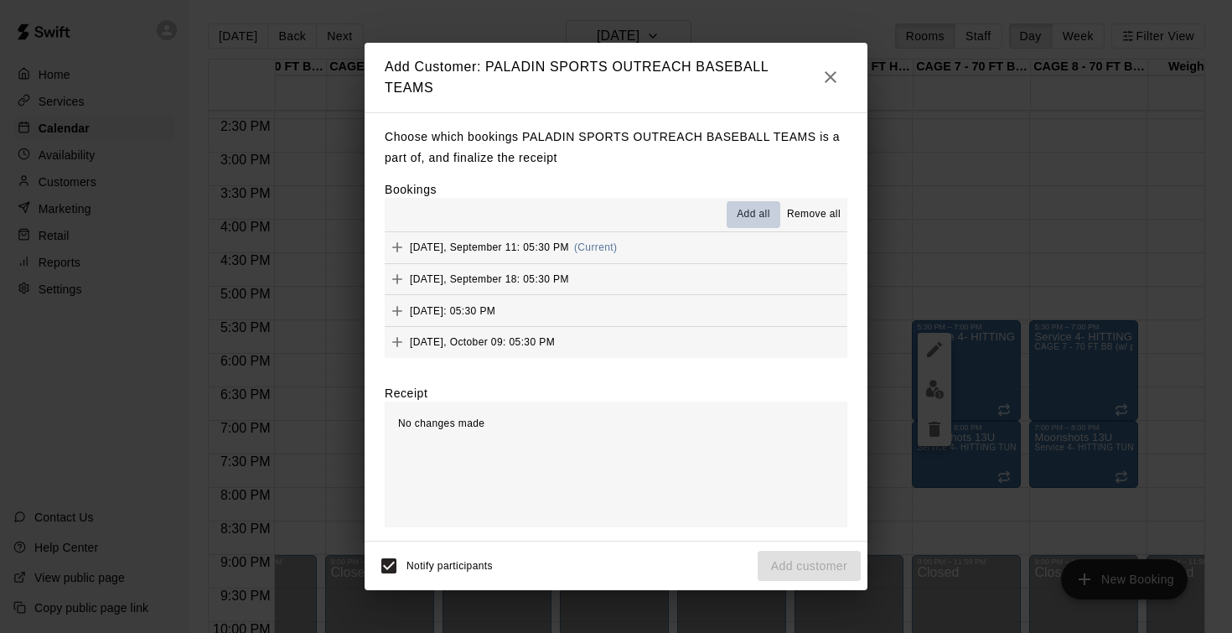
click at [753, 212] on span "Add all" at bounding box center [754, 214] width 34 height 17
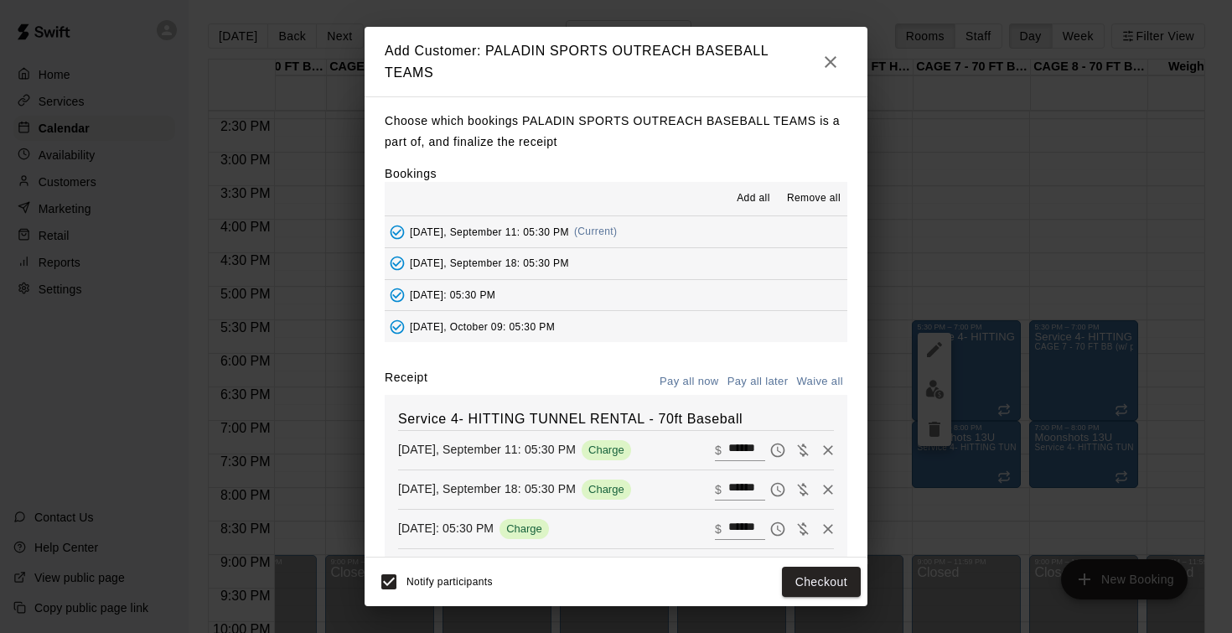
click at [757, 382] on button "Pay all later" at bounding box center [758, 382] width 70 height 26
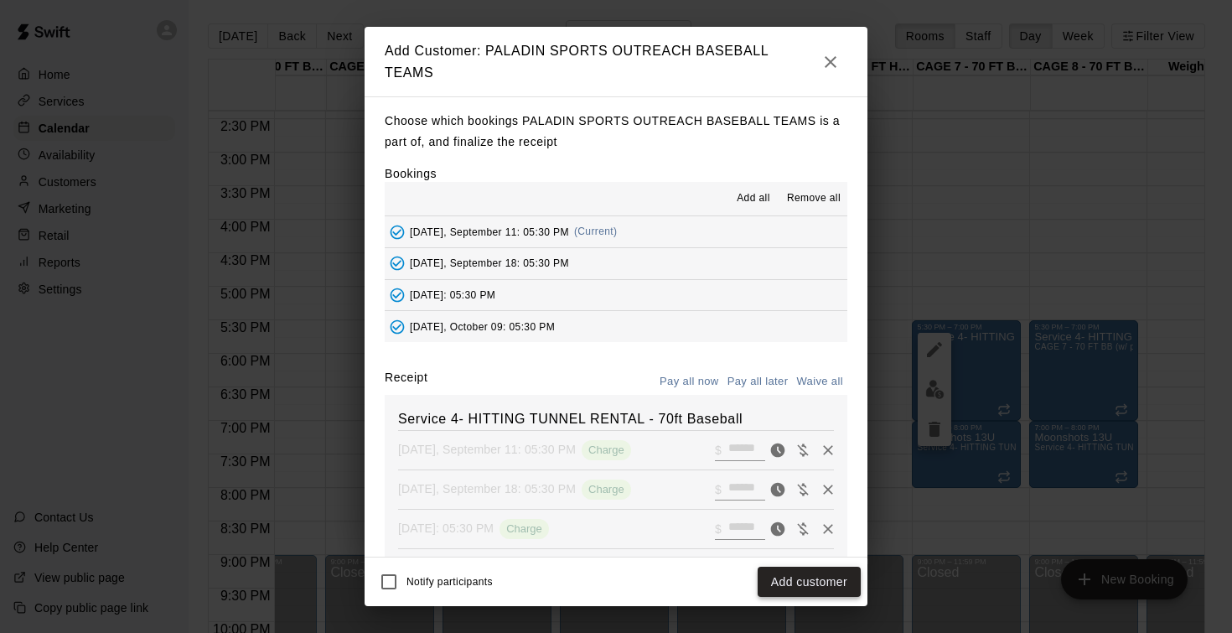
click at [822, 571] on button "Add customer" at bounding box center [808, 581] width 103 height 31
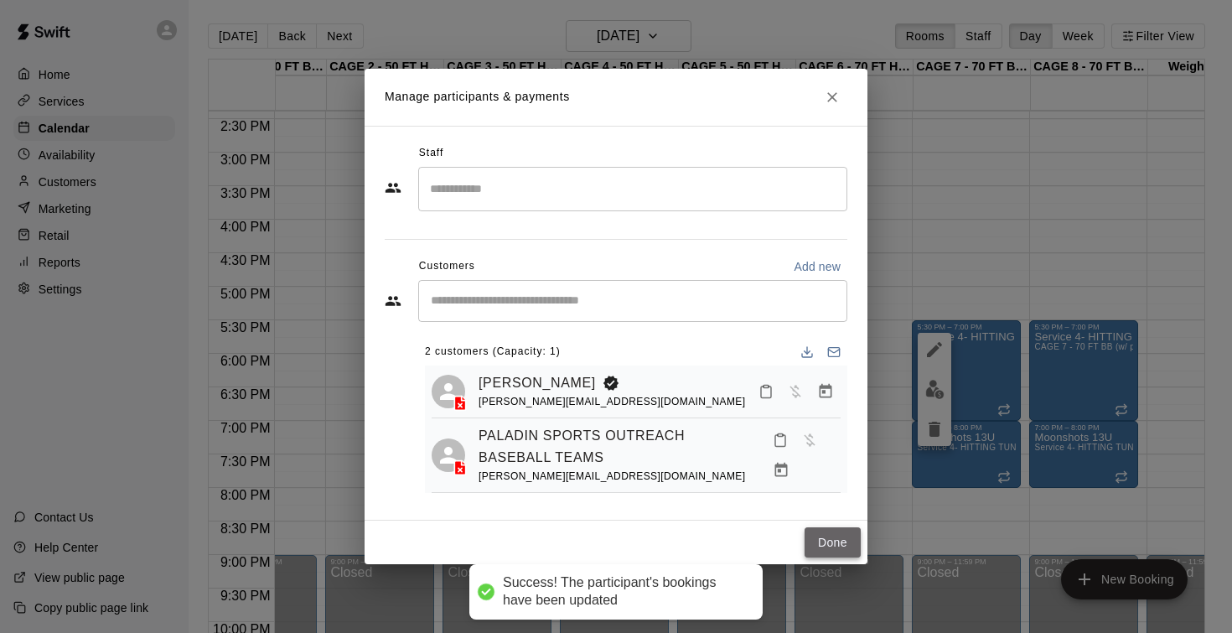
click at [828, 542] on button "Done" at bounding box center [832, 542] width 56 height 31
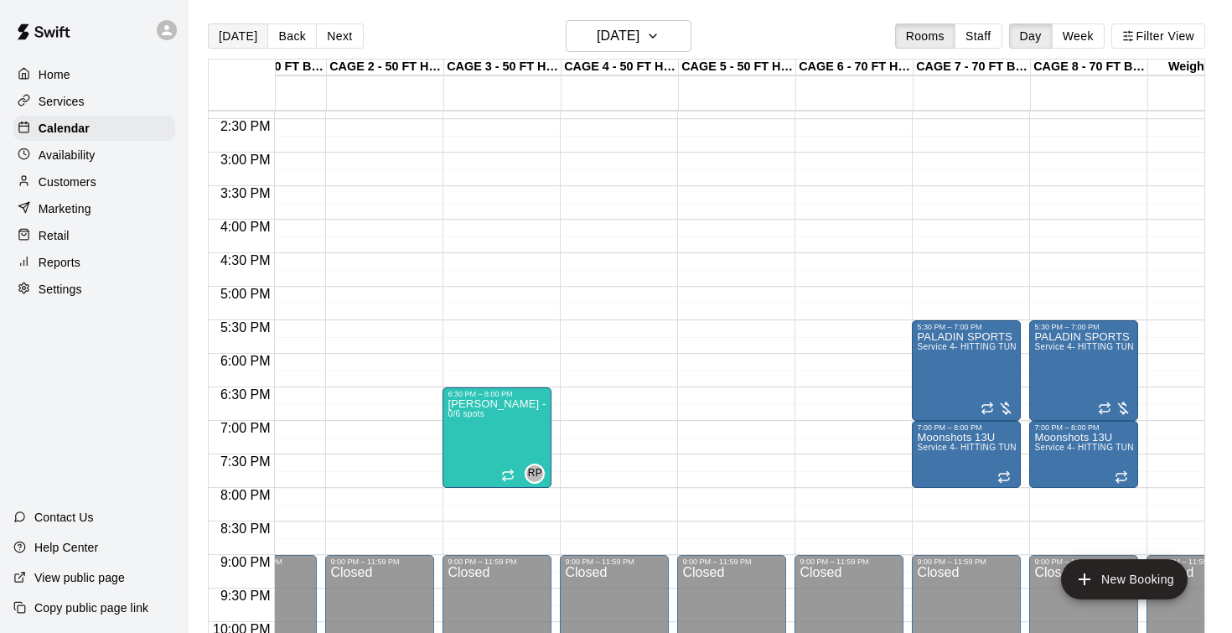
click at [246, 34] on button "[DATE]" at bounding box center [238, 35] width 60 height 25
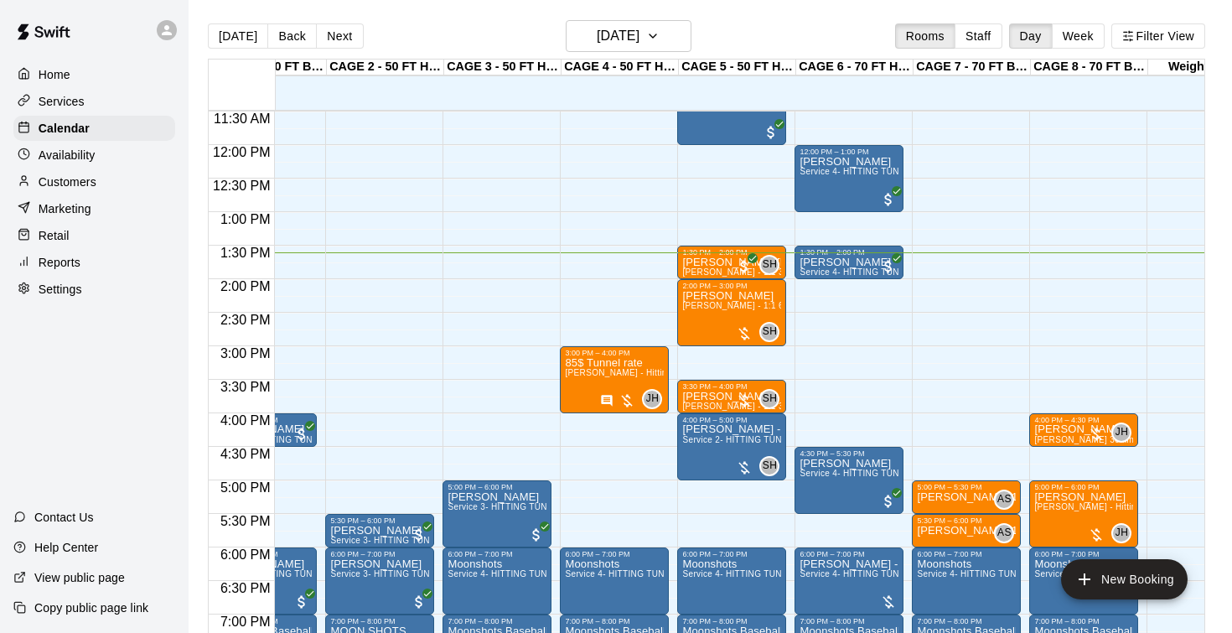
scroll to position [770, 66]
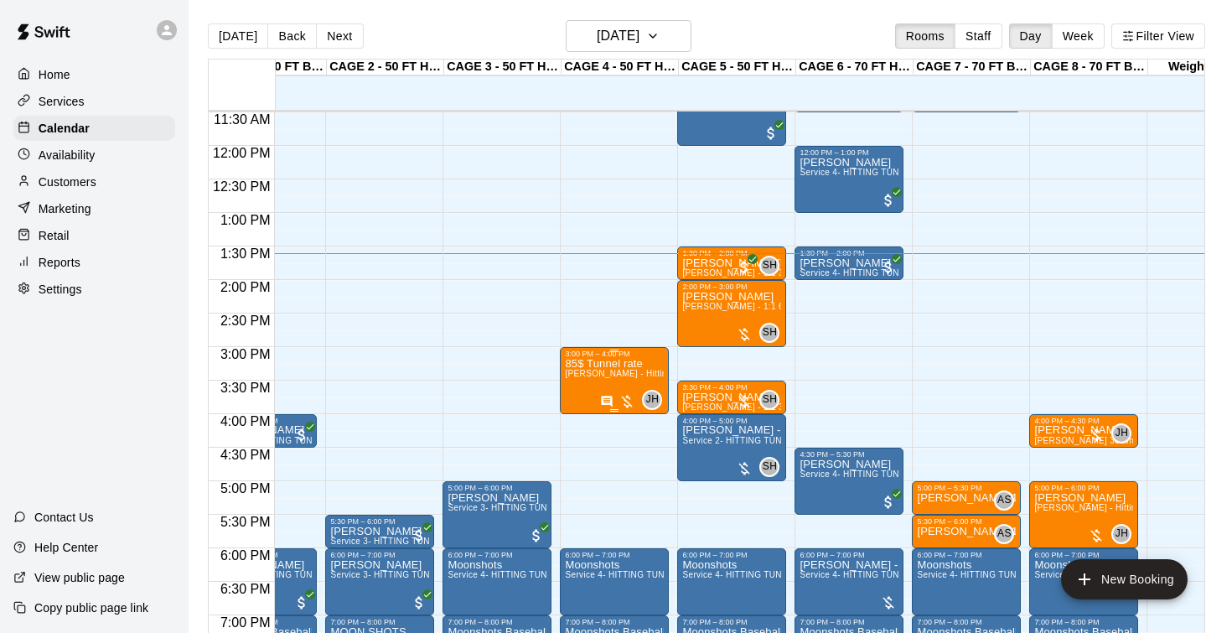
click at [577, 375] on icon "edit" at bounding box center [582, 376] width 20 height 20
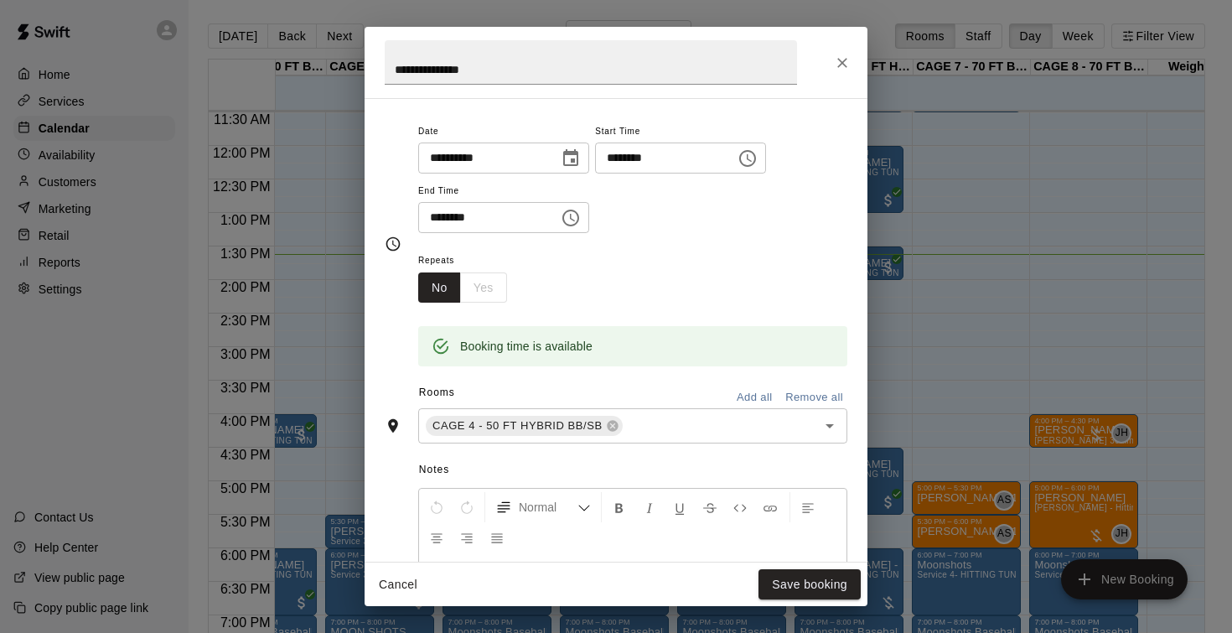
scroll to position [173, 0]
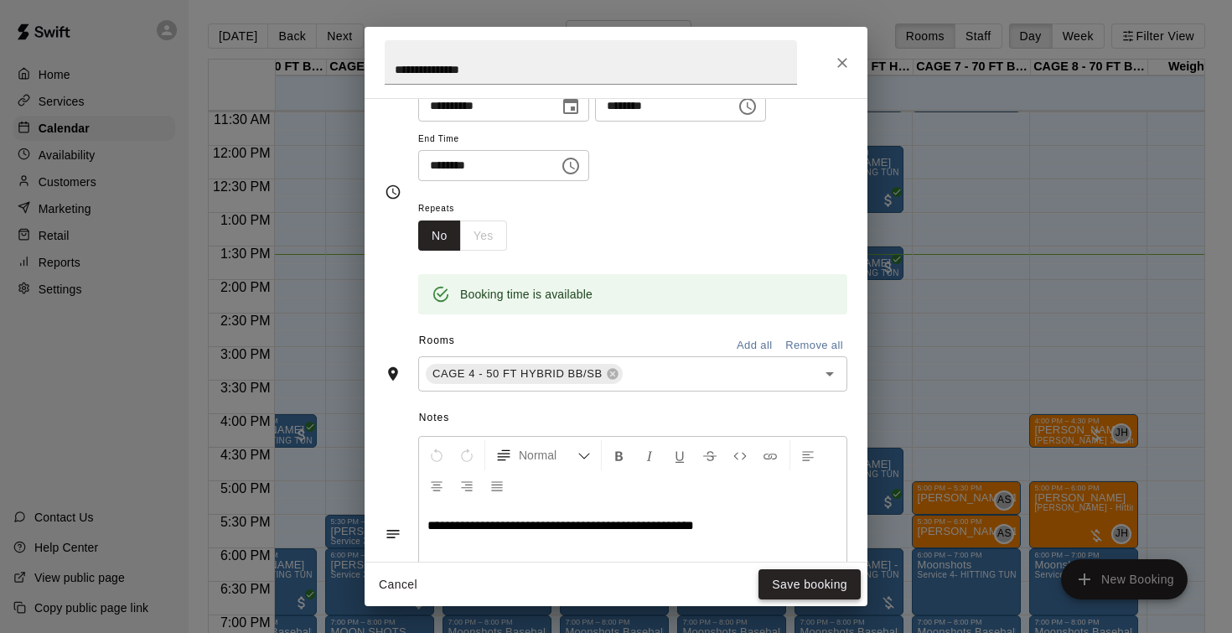
click at [790, 588] on button "Save booking" at bounding box center [809, 584] width 102 height 31
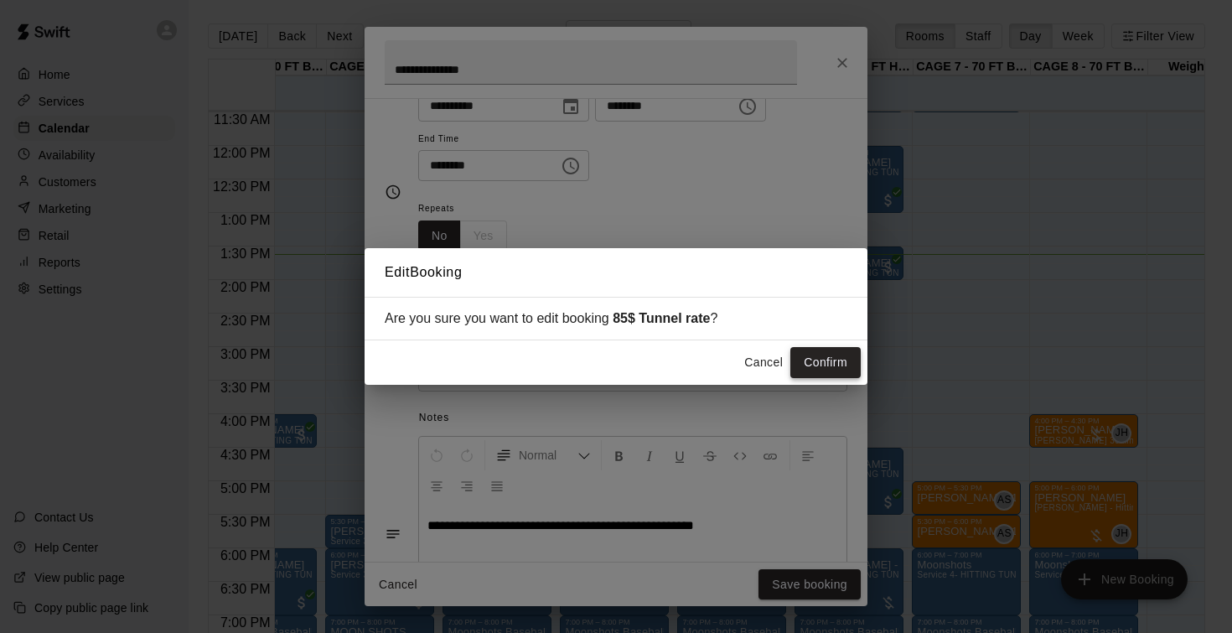
click at [822, 354] on button "Confirm" at bounding box center [825, 362] width 70 height 31
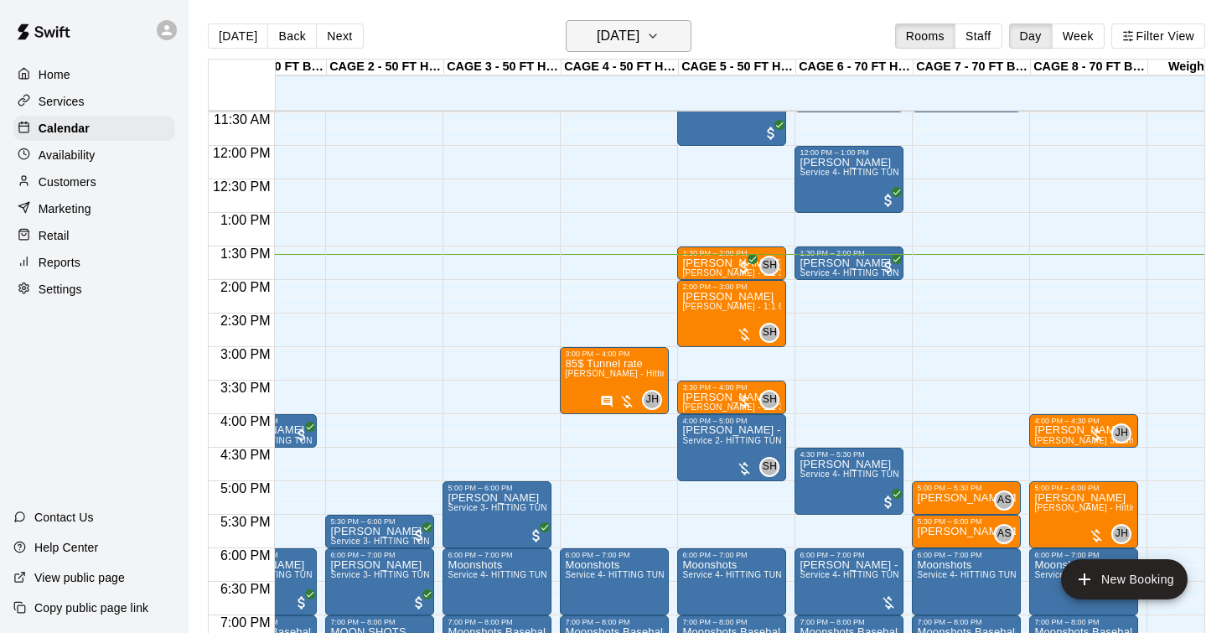
click at [599, 39] on h6 "[DATE]" at bounding box center [618, 35] width 43 height 23
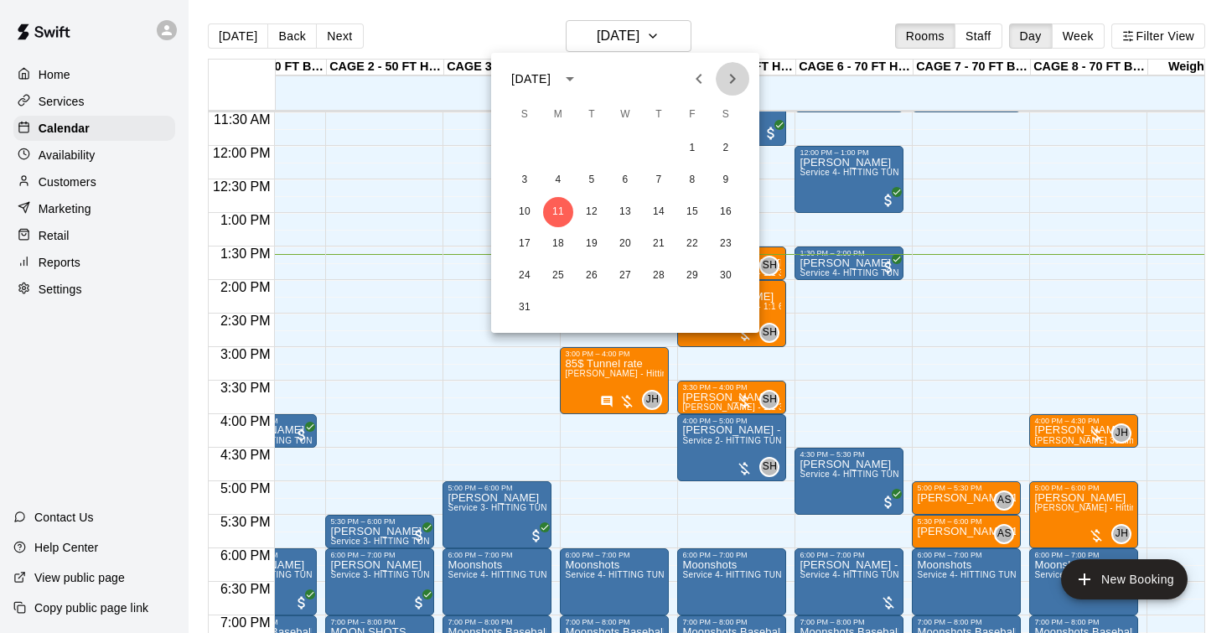
click at [730, 80] on icon "Next month" at bounding box center [732, 79] width 20 height 20
click at [582, 240] on button "21" at bounding box center [591, 244] width 30 height 30
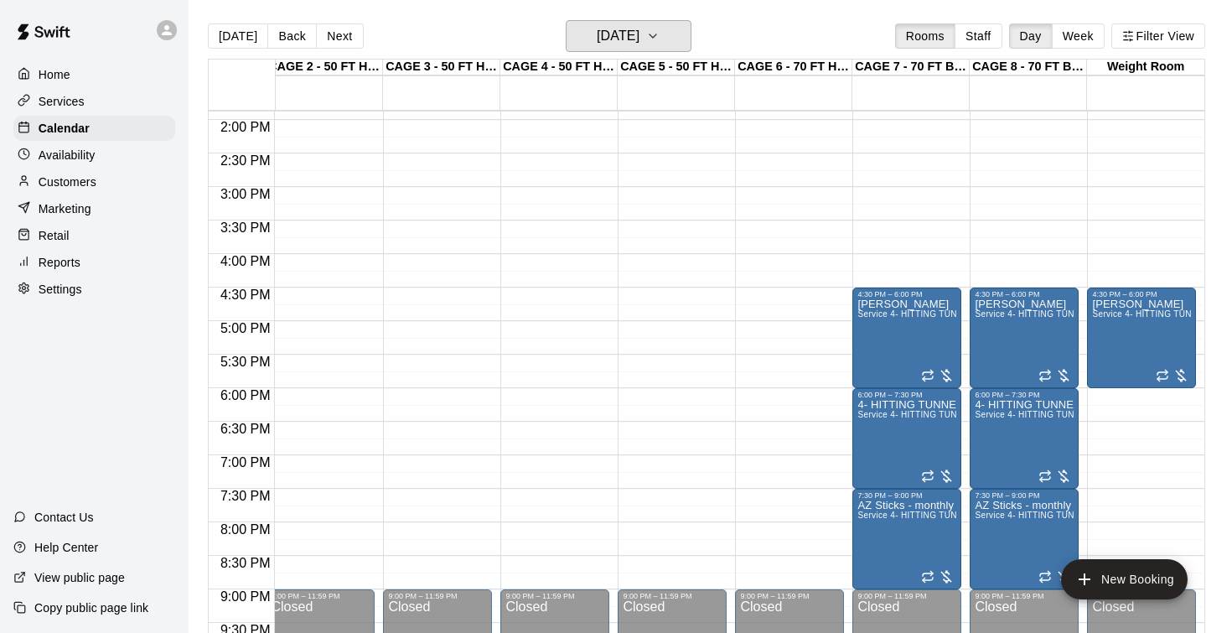
scroll to position [0, 127]
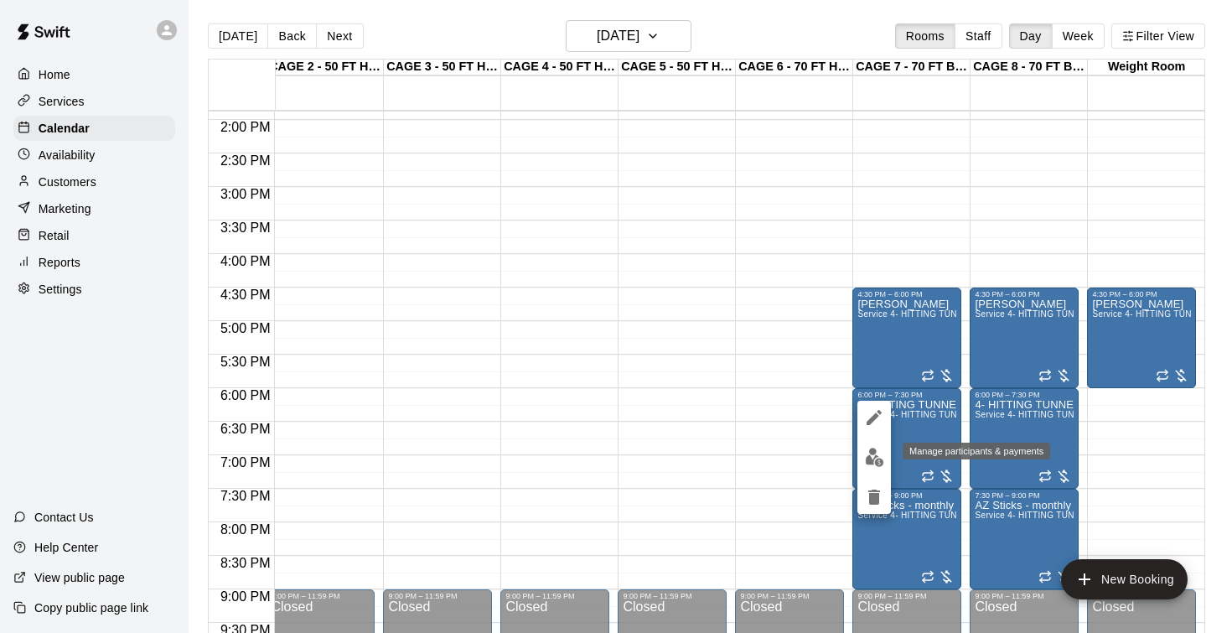
click at [869, 454] on img "edit" at bounding box center [874, 456] width 19 height 19
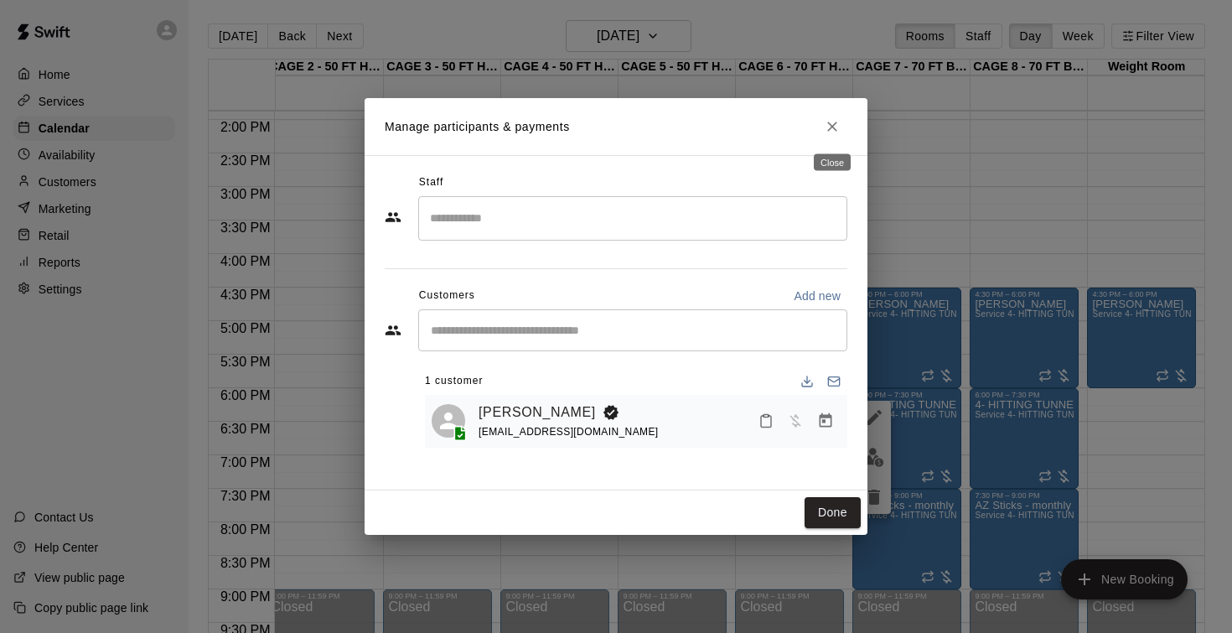
click at [828, 124] on icon "Close" at bounding box center [832, 126] width 17 height 17
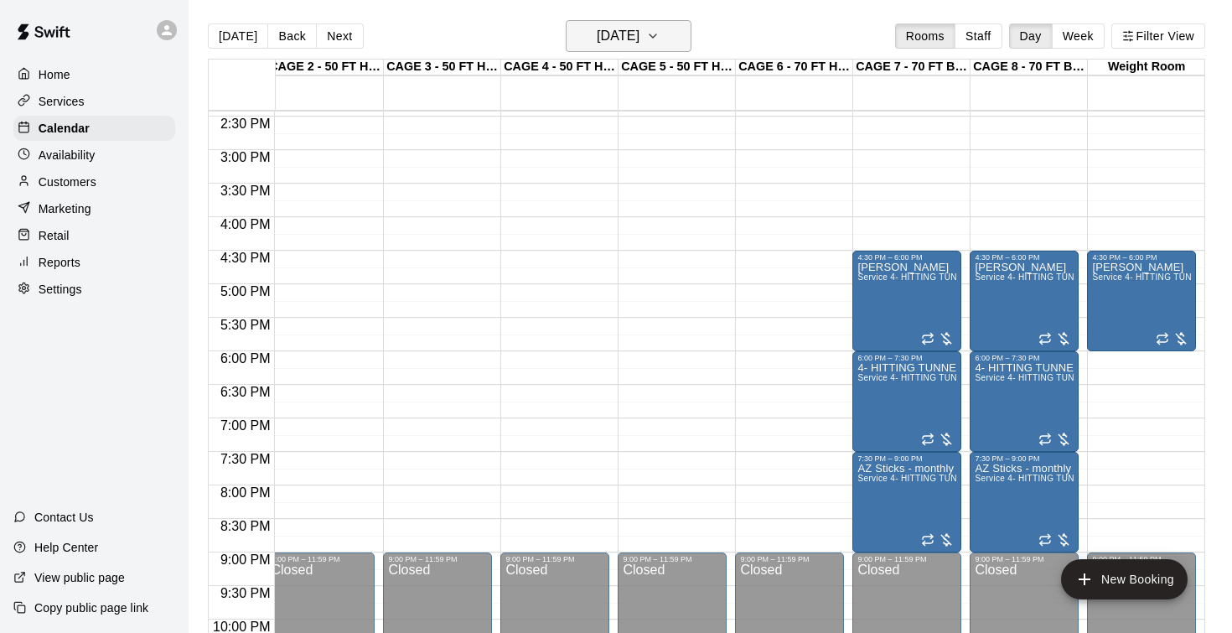
click at [633, 36] on h6 "Tuesday Oct 21" at bounding box center [618, 35] width 43 height 23
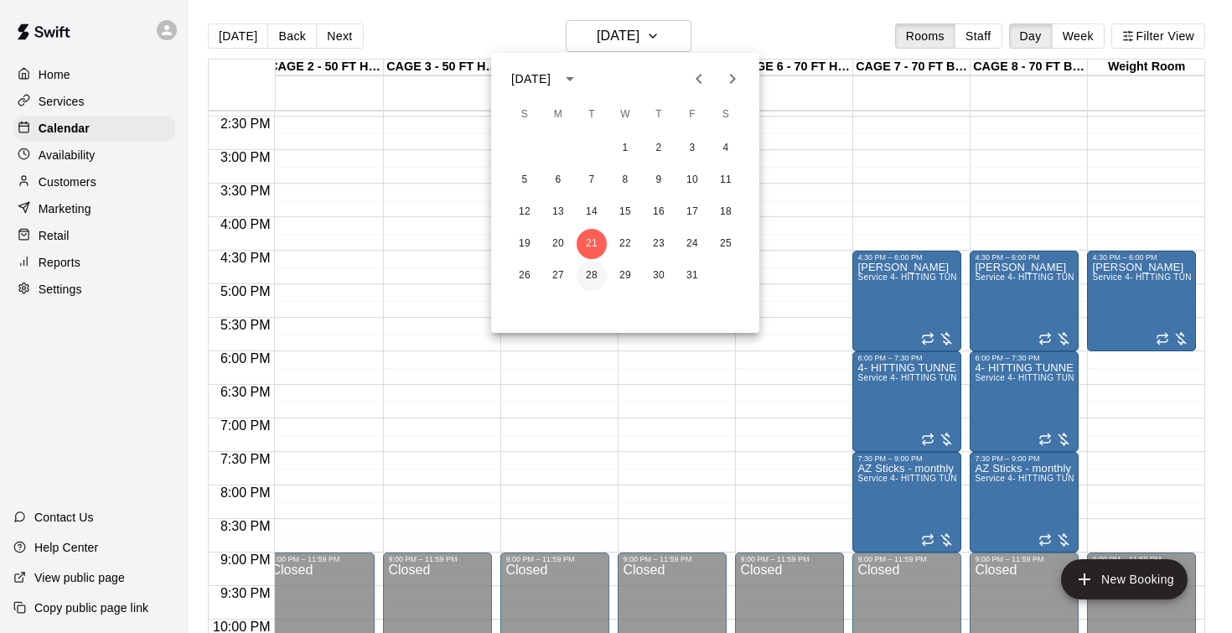
click at [592, 276] on button "28" at bounding box center [591, 276] width 30 height 30
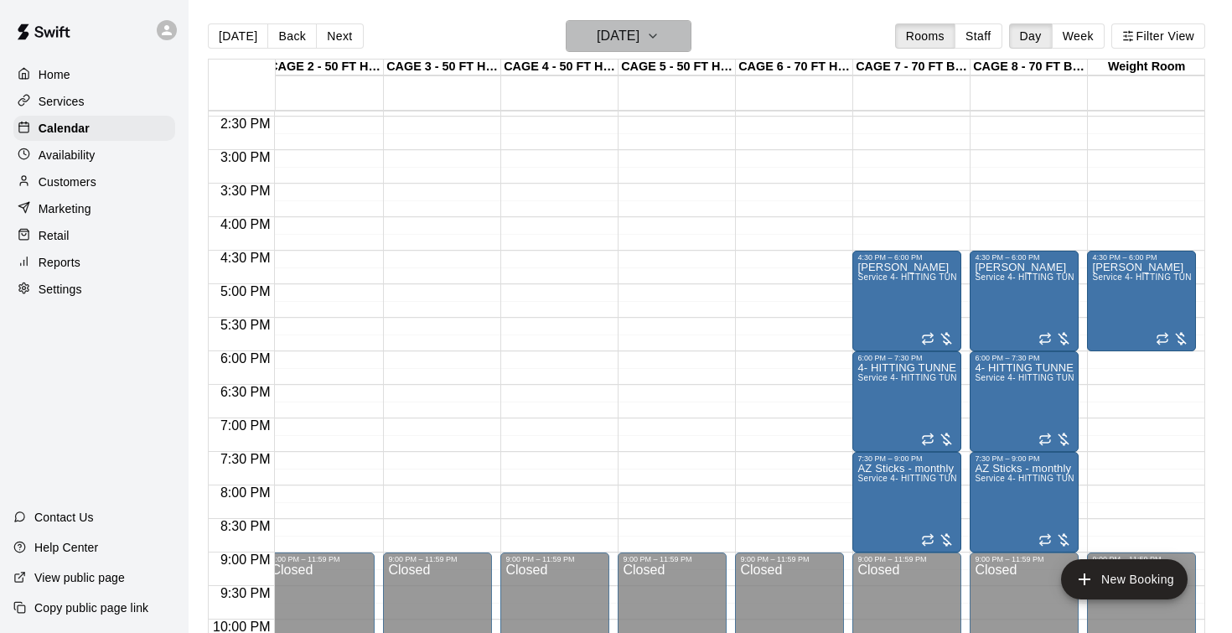
click at [597, 34] on h6 "Tuesday Oct 28" at bounding box center [618, 35] width 43 height 23
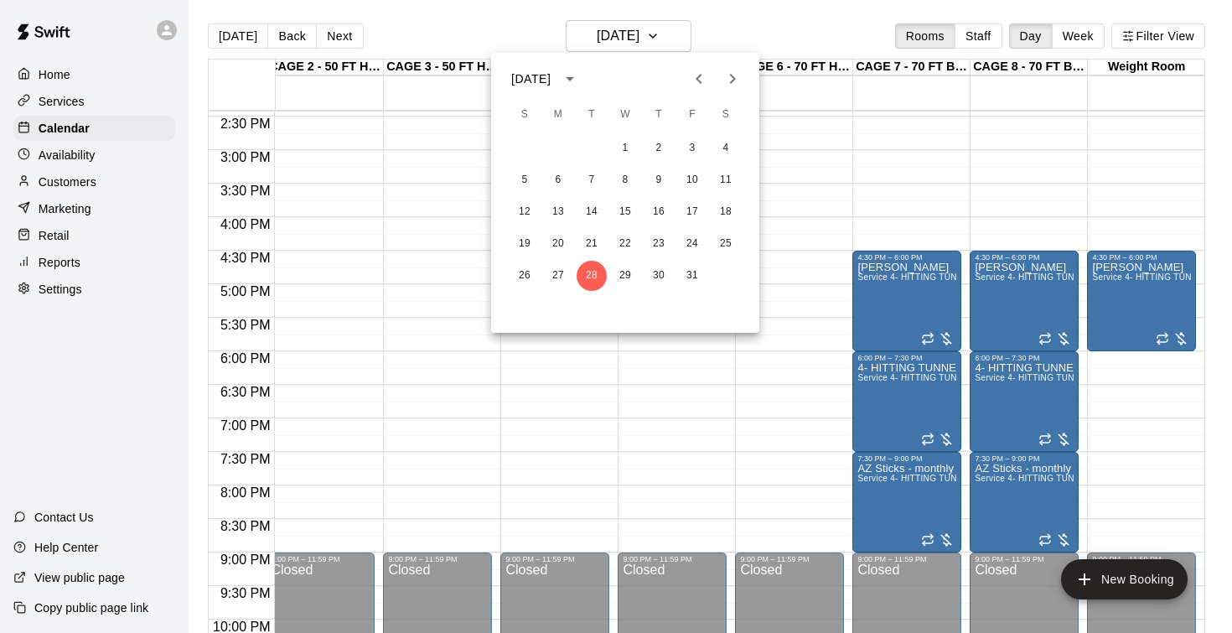
click at [735, 80] on icon "Next month" at bounding box center [733, 79] width 6 height 10
click at [731, 80] on icon "Next month" at bounding box center [732, 79] width 20 height 20
click at [593, 147] on button "2" at bounding box center [591, 148] width 30 height 30
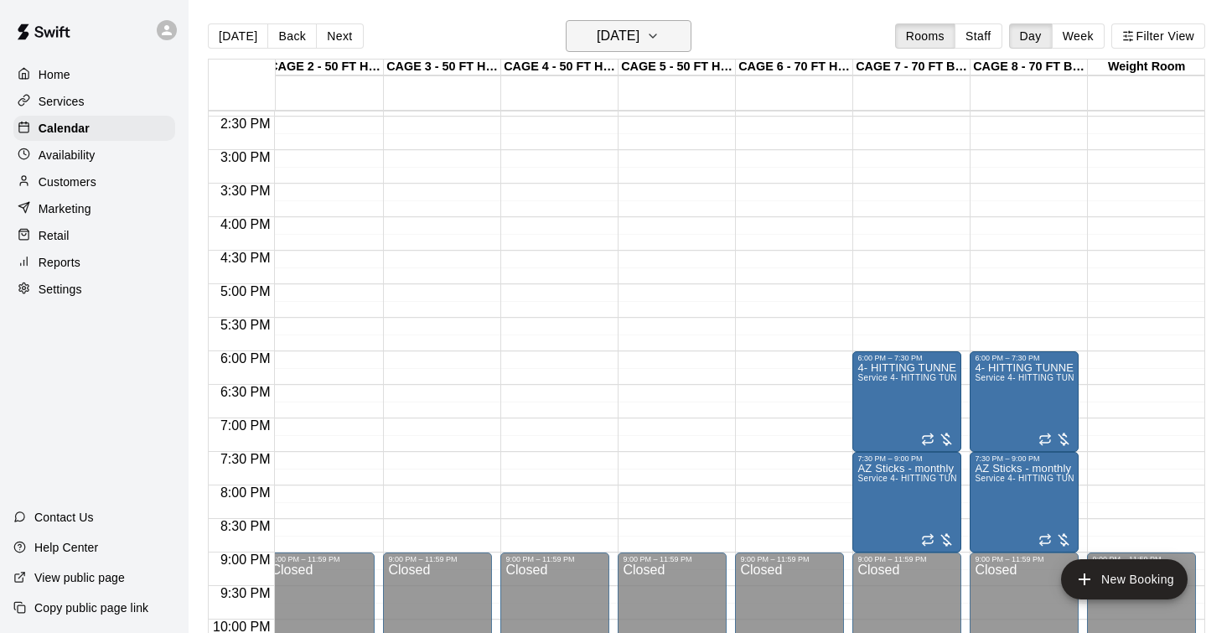
click at [626, 39] on h6 "Tuesday Dec 02" at bounding box center [618, 35] width 43 height 23
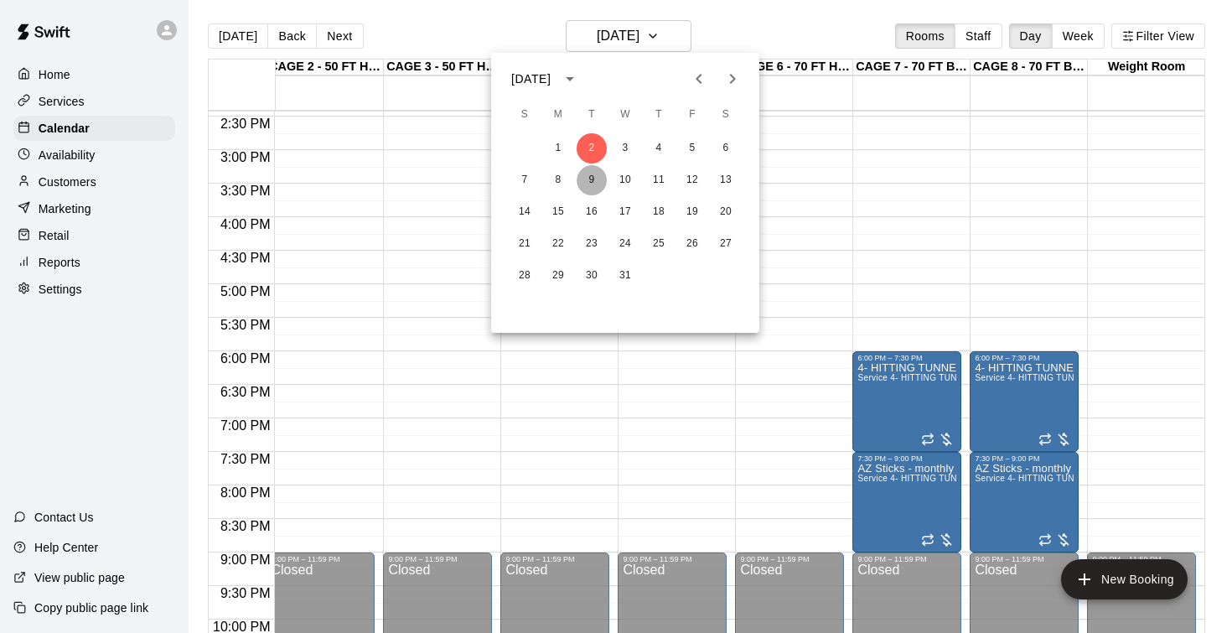
click at [590, 183] on button "9" at bounding box center [591, 180] width 30 height 30
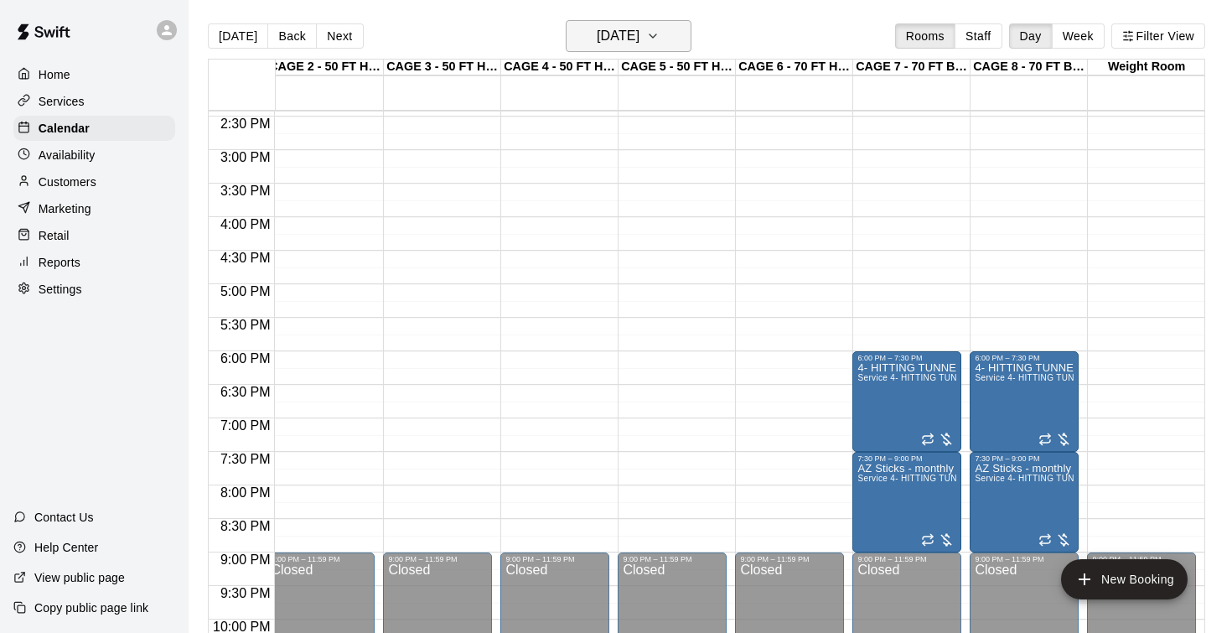
click at [597, 39] on h6 "Tuesday Dec 09" at bounding box center [618, 35] width 43 height 23
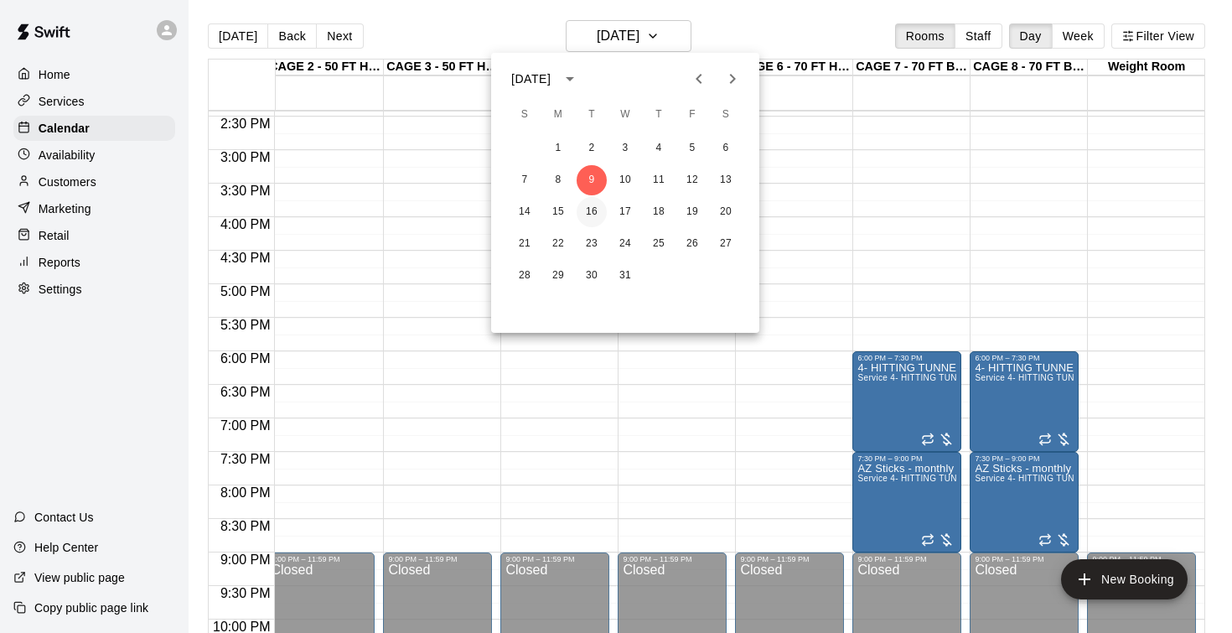
click at [594, 218] on button "16" at bounding box center [591, 212] width 30 height 30
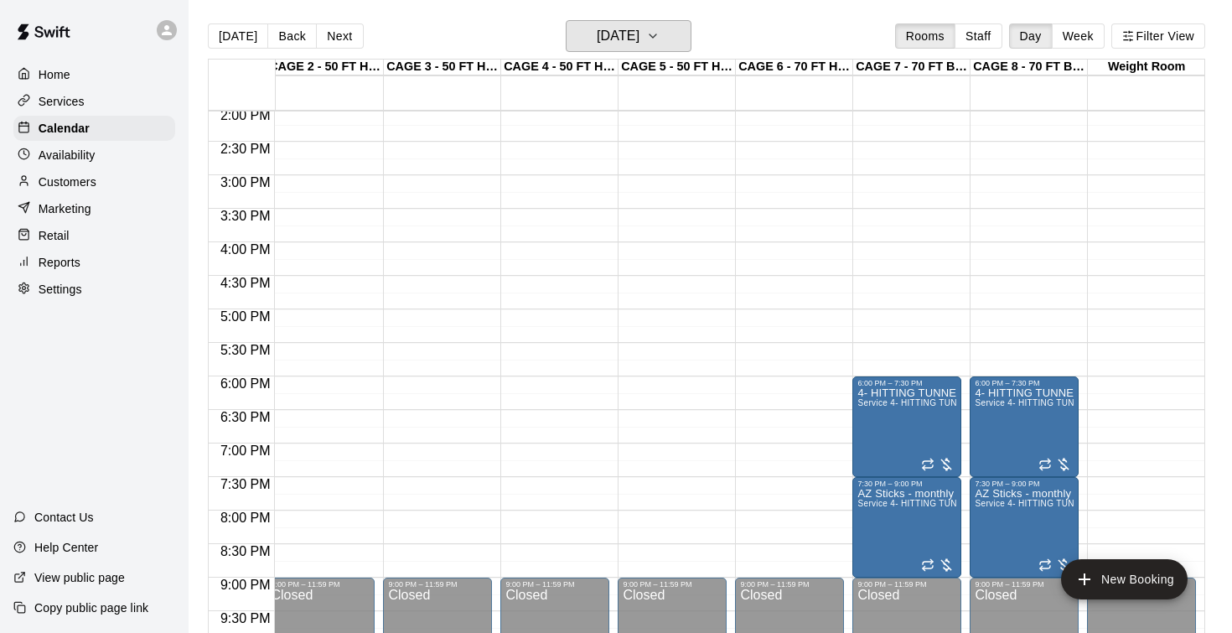
scroll to position [938, 127]
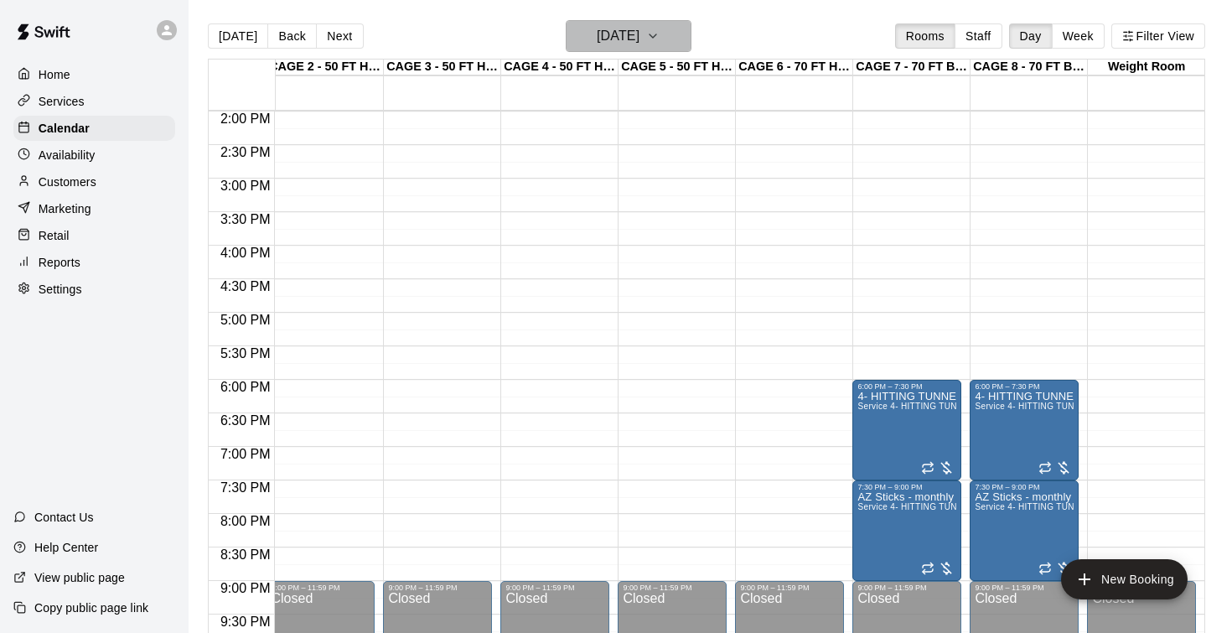
click at [618, 44] on h6 "Tuesday Dec 16" at bounding box center [618, 35] width 43 height 23
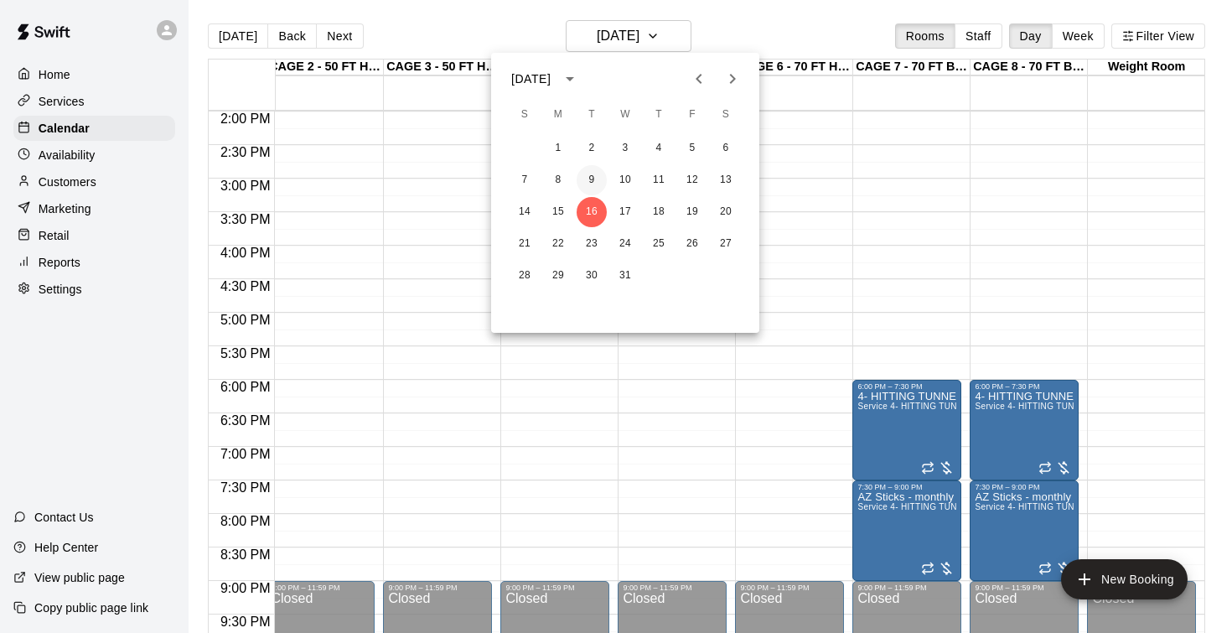
click at [595, 175] on button "9" at bounding box center [591, 180] width 30 height 30
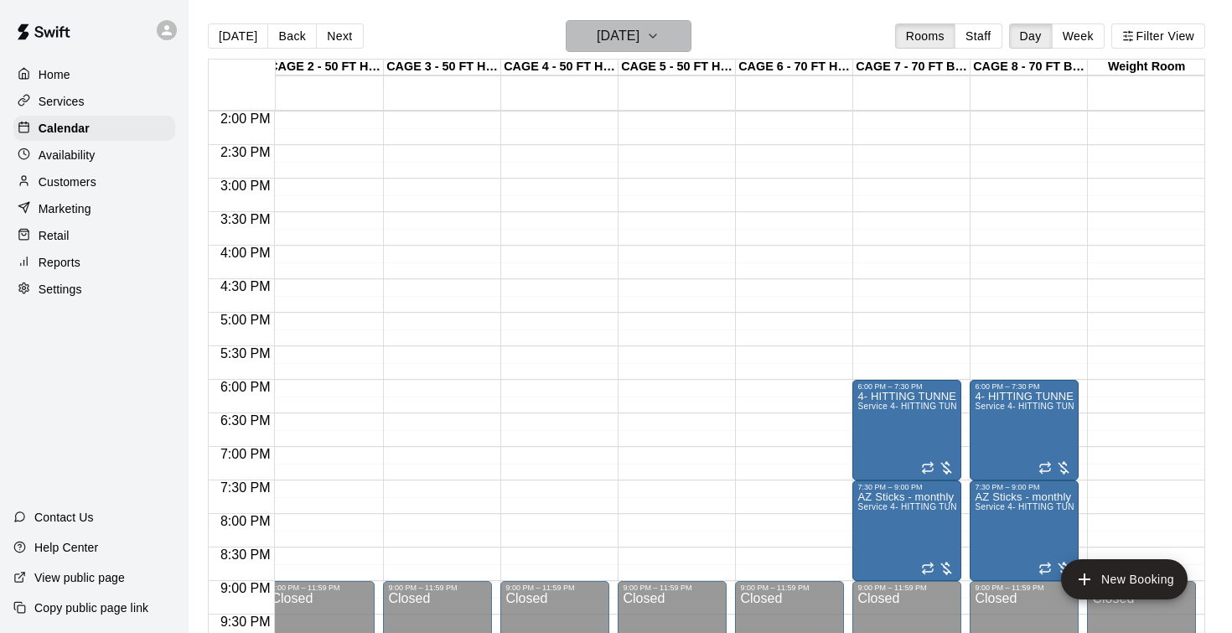
click at [599, 25] on h6 "Tuesday Dec 09" at bounding box center [618, 35] width 43 height 23
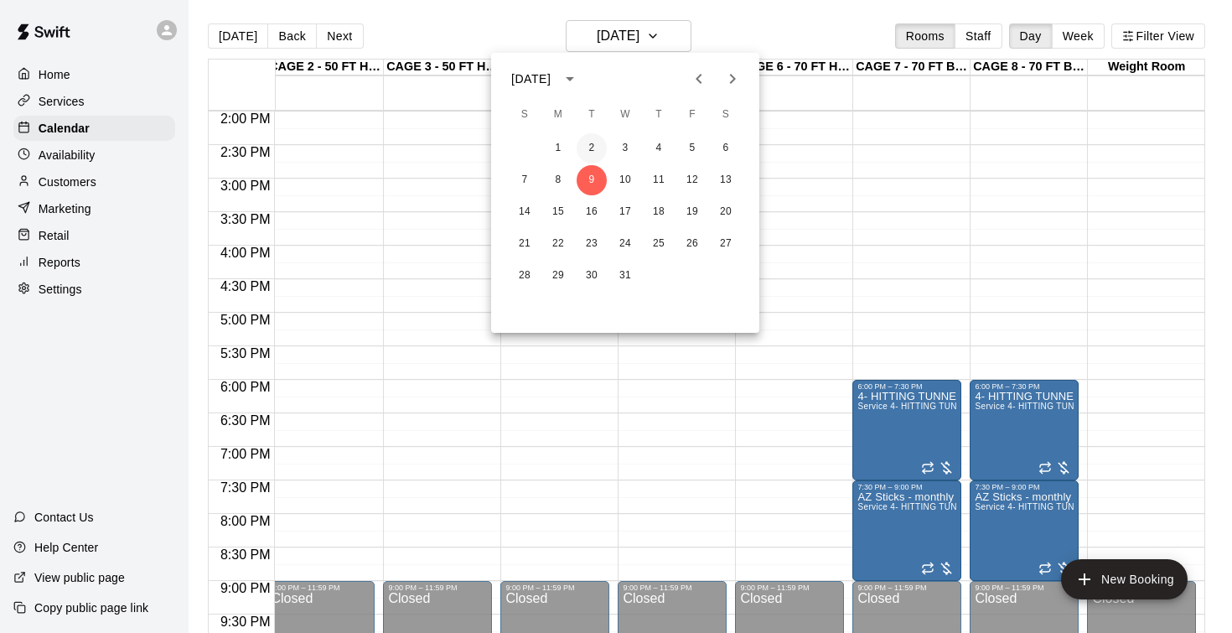
click at [597, 147] on button "2" at bounding box center [591, 148] width 30 height 30
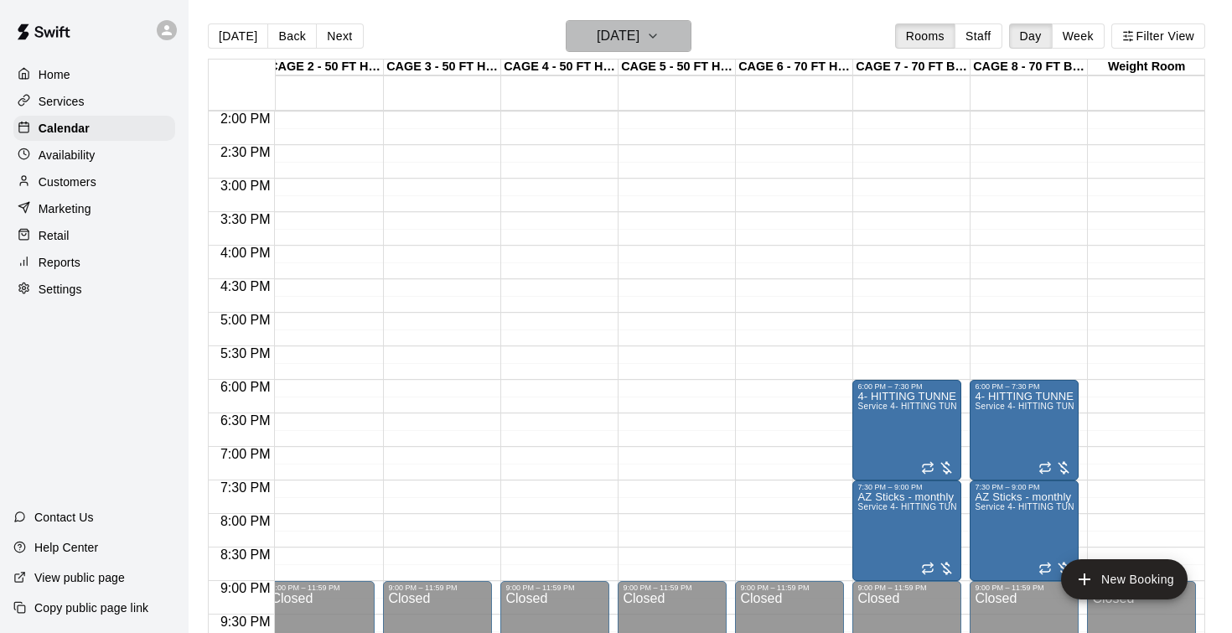
click at [597, 48] on h6 "Tuesday Dec 02" at bounding box center [618, 35] width 43 height 23
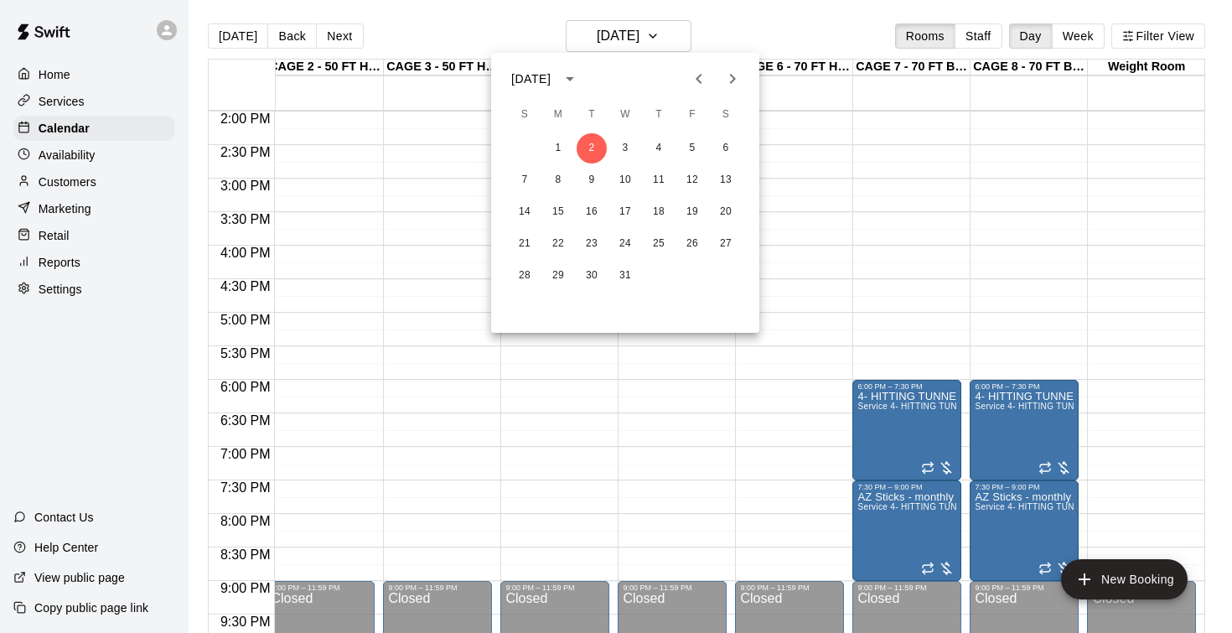
click at [696, 84] on icon "Previous month" at bounding box center [699, 79] width 20 height 20
click at [685, 79] on button "Previous month" at bounding box center [699, 79] width 34 height 34
click at [597, 244] on button "21" at bounding box center [591, 244] width 30 height 30
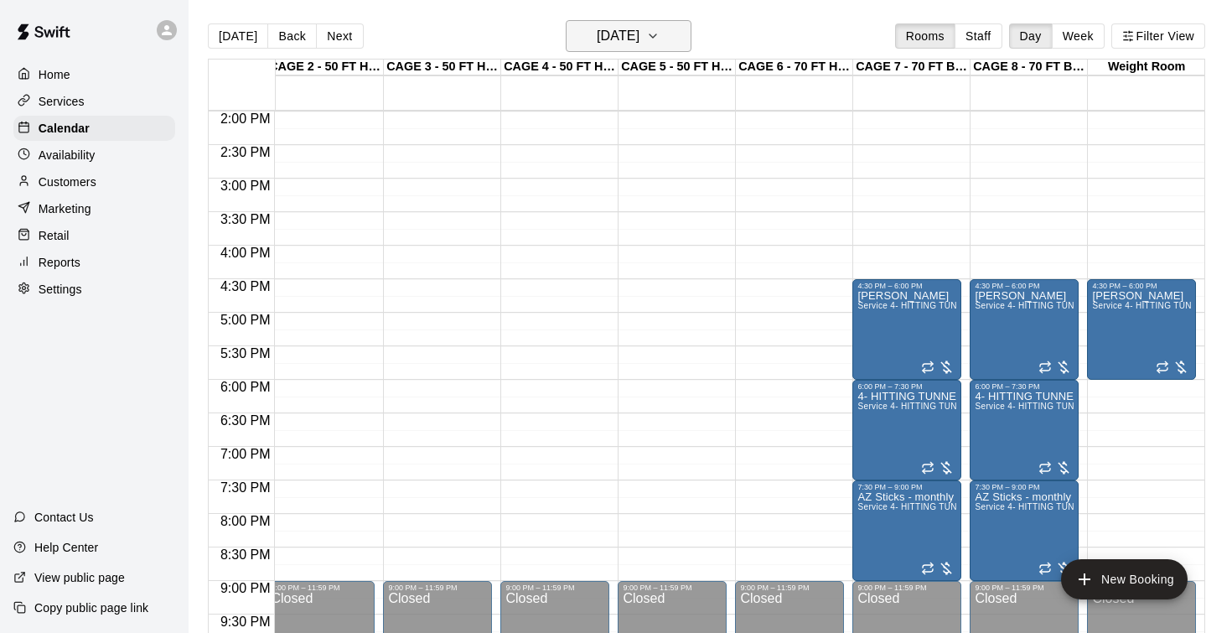
click at [610, 32] on h6 "Tuesday Oct 21" at bounding box center [618, 35] width 43 height 23
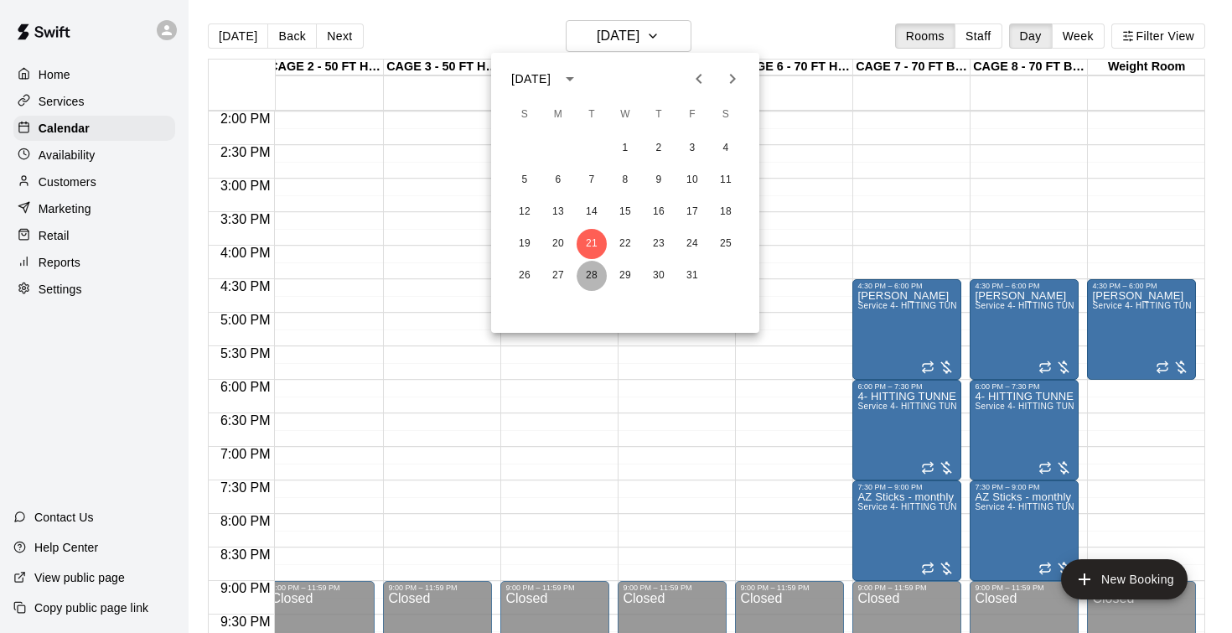
click at [594, 273] on button "28" at bounding box center [591, 276] width 30 height 30
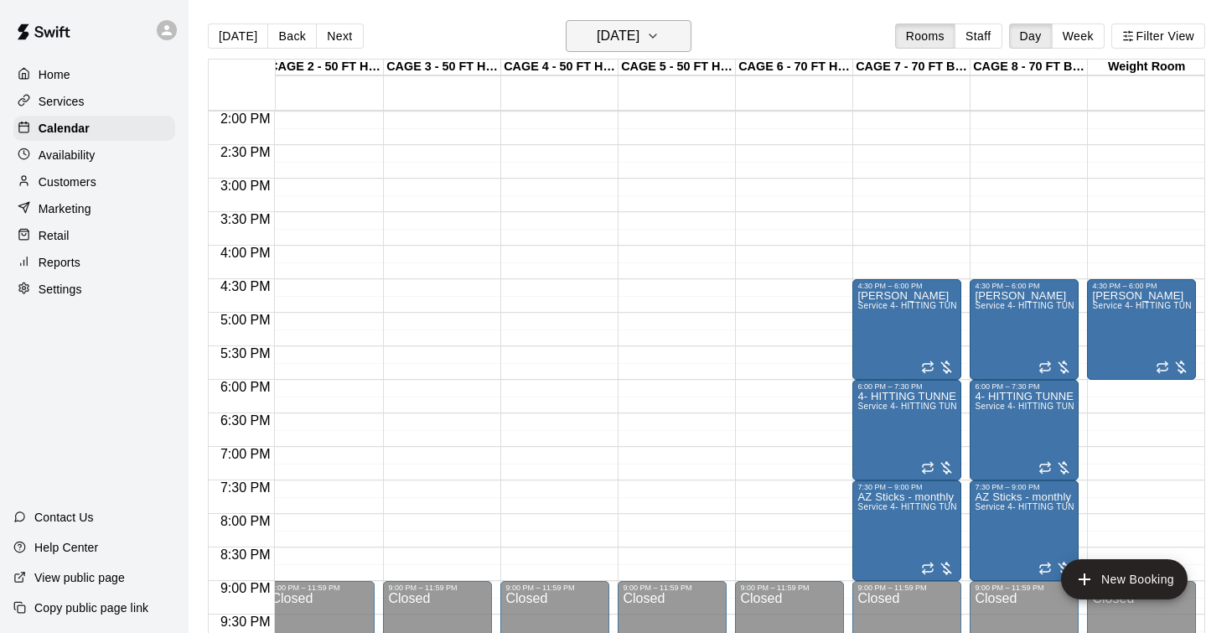
click at [626, 42] on h6 "Tuesday Oct 28" at bounding box center [618, 35] width 43 height 23
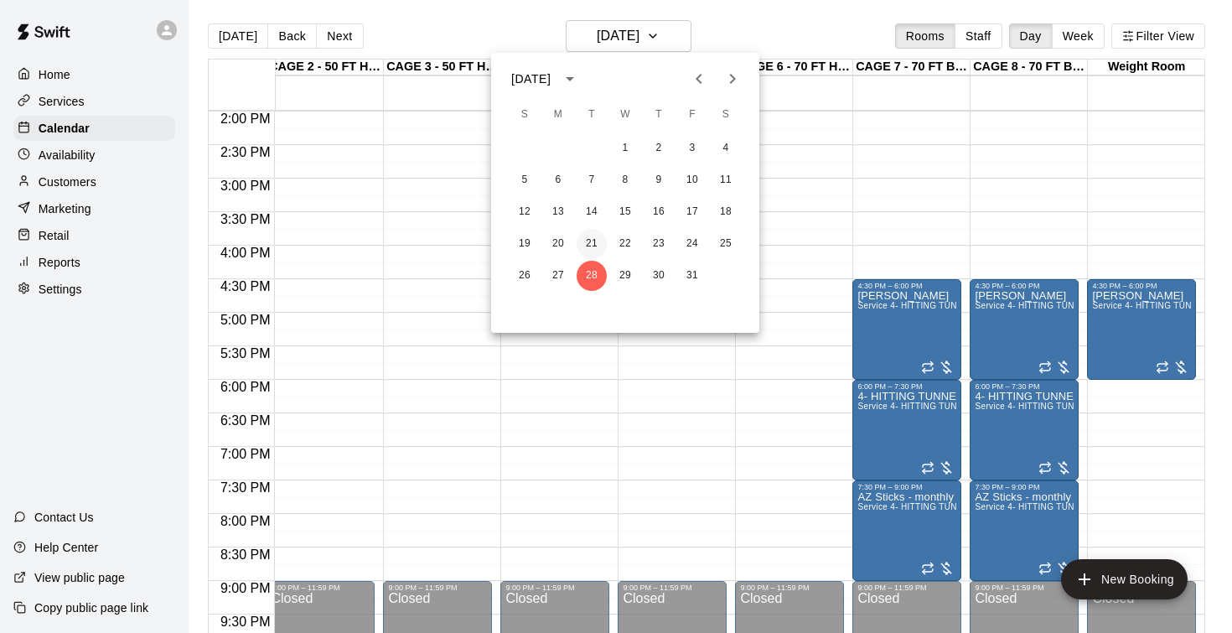
click at [592, 250] on button "21" at bounding box center [591, 244] width 30 height 30
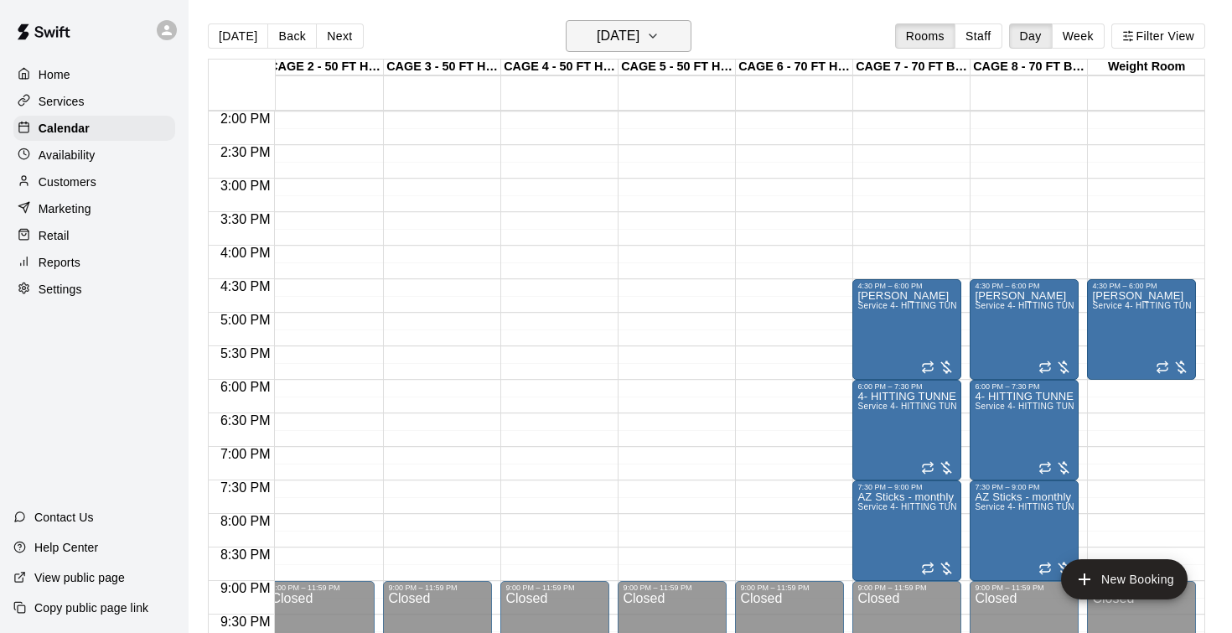
click at [623, 36] on h6 "Tuesday Oct 21" at bounding box center [618, 35] width 43 height 23
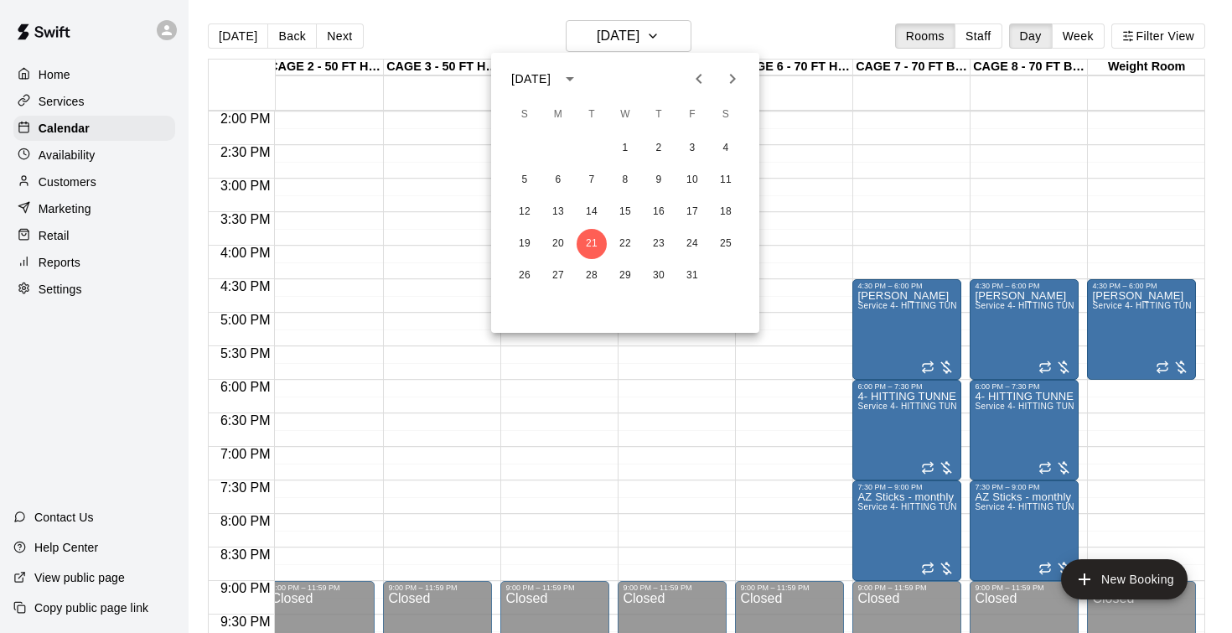
click at [737, 85] on icon "Next month" at bounding box center [732, 79] width 20 height 20
click at [737, 77] on icon "Next month" at bounding box center [732, 79] width 20 height 20
click at [592, 145] on button "2" at bounding box center [591, 148] width 30 height 30
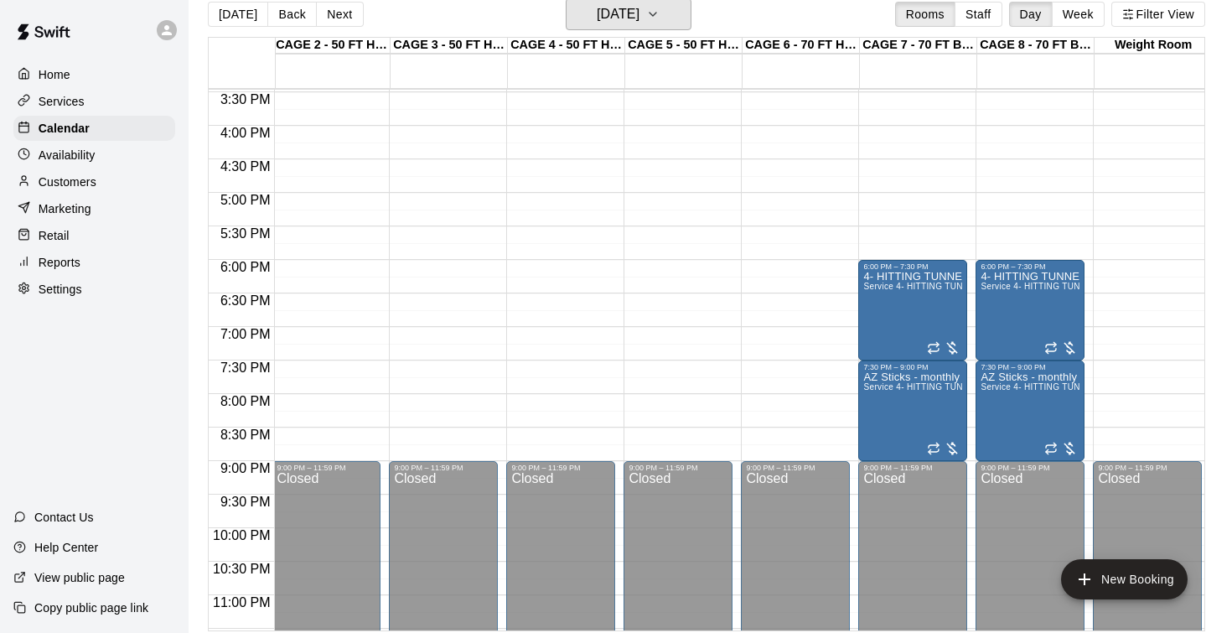
scroll to position [1029, 120]
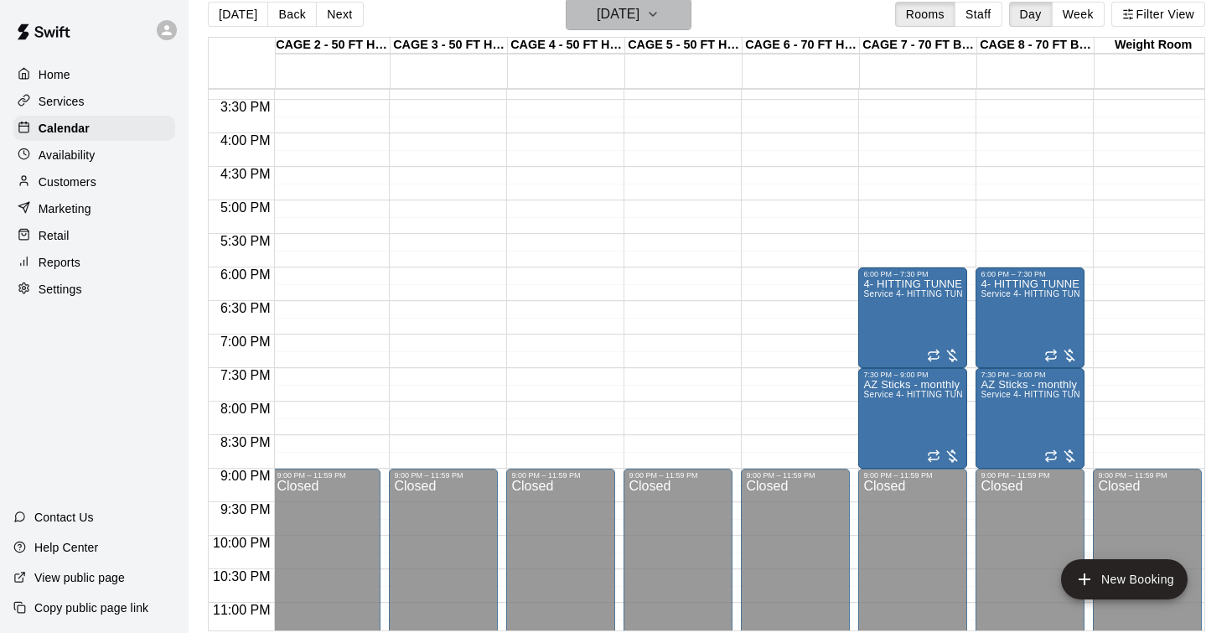
click at [616, 26] on h6 "Tuesday Dec 02" at bounding box center [618, 14] width 43 height 23
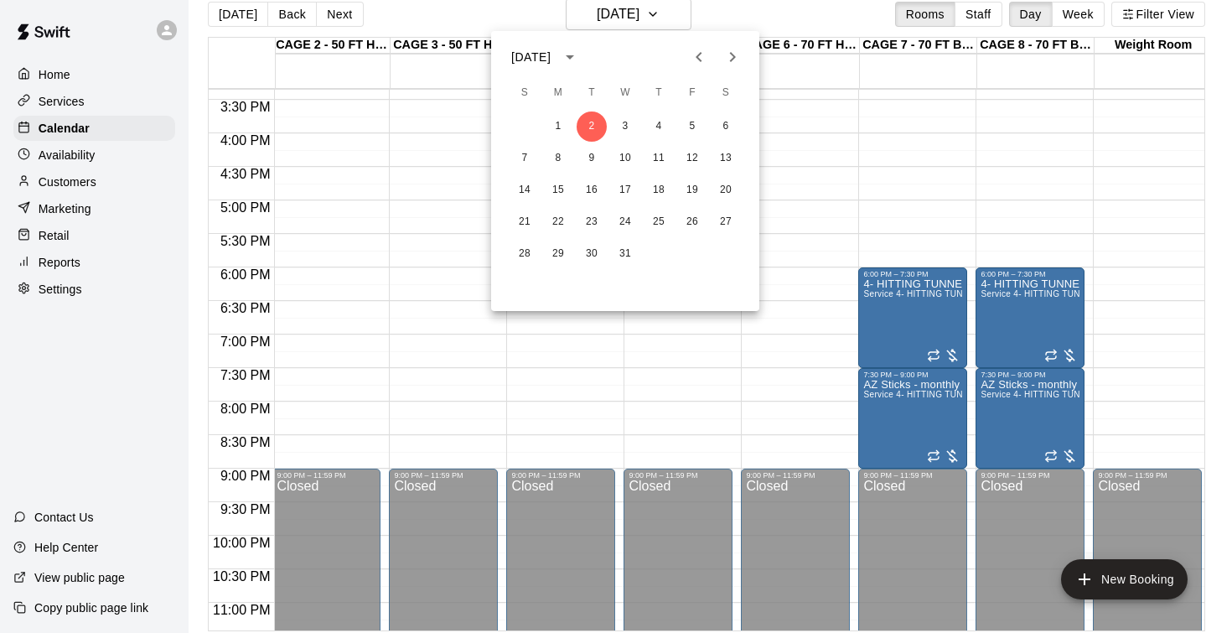
click at [704, 55] on icon "Previous month" at bounding box center [699, 57] width 20 height 20
click at [591, 225] on button "21" at bounding box center [591, 222] width 30 height 30
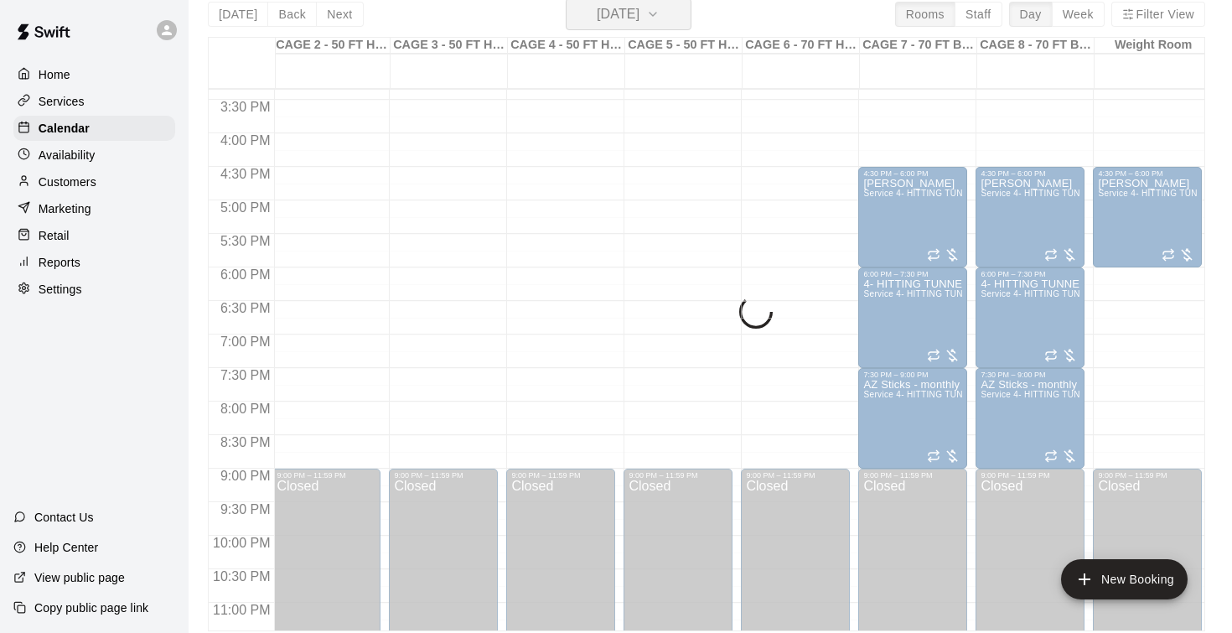
scroll to position [20, 0]
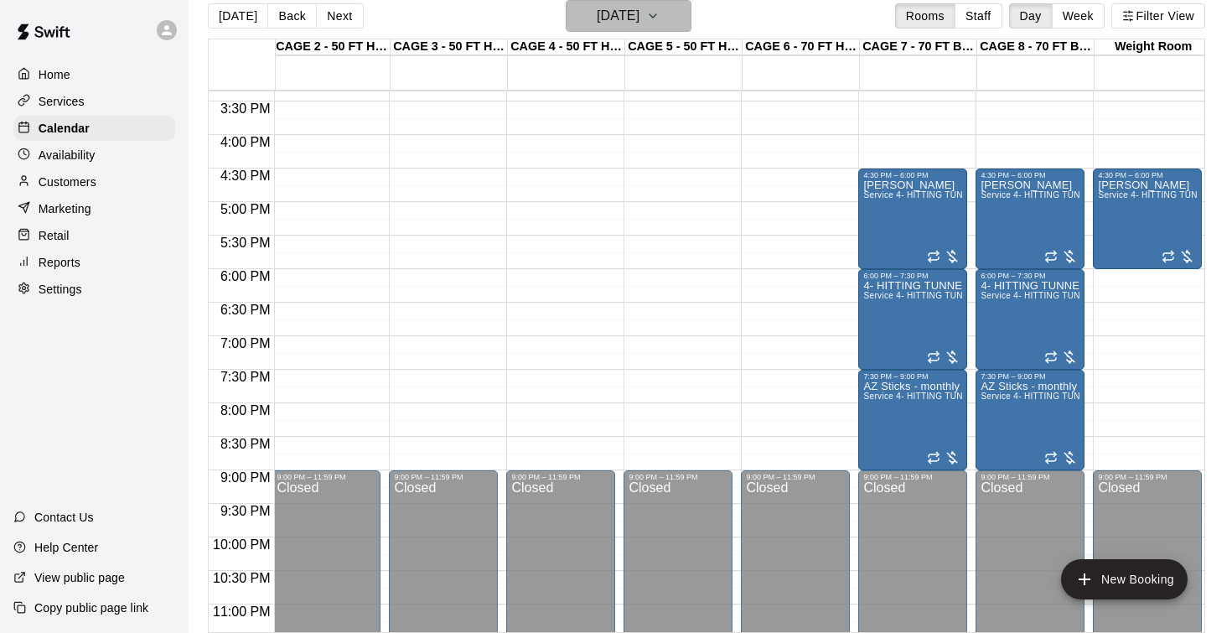
click at [618, 20] on h6 "Tuesday Oct 21" at bounding box center [618, 15] width 43 height 23
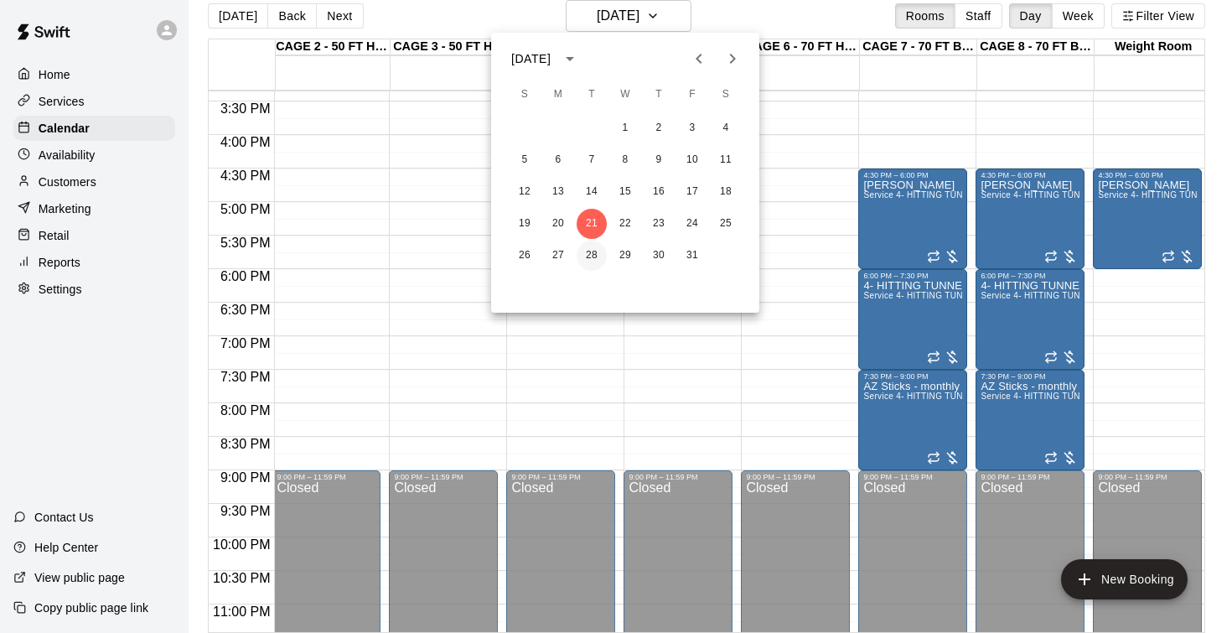
click at [596, 251] on button "28" at bounding box center [591, 255] width 30 height 30
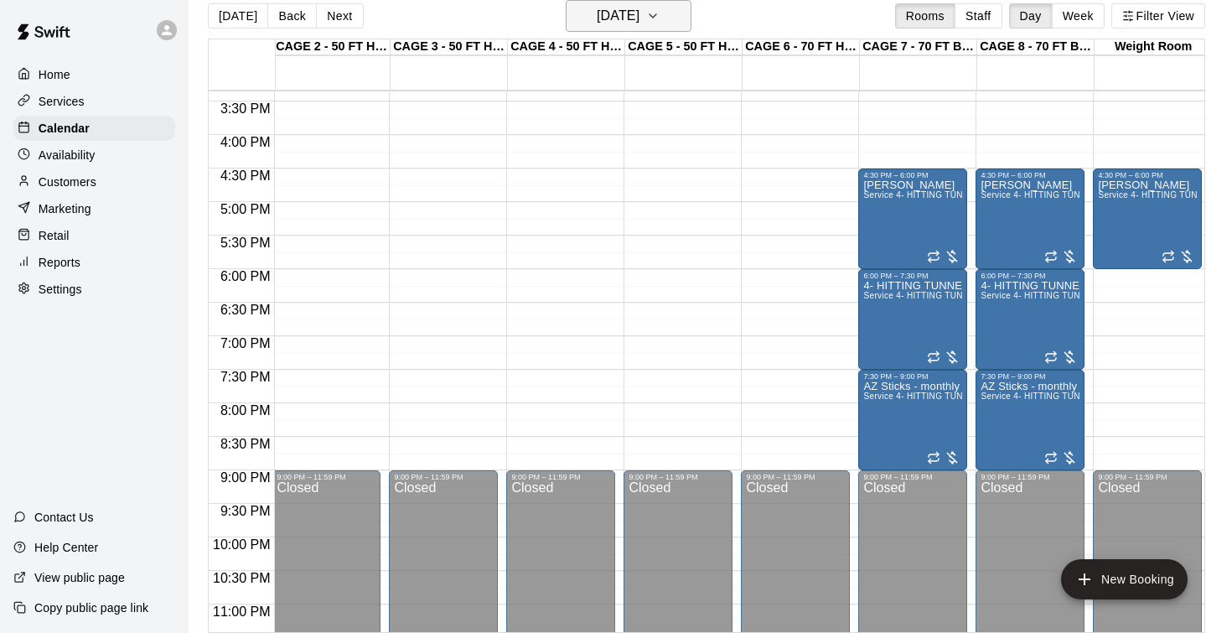
click at [639, 25] on h6 "Tuesday Oct 28" at bounding box center [618, 15] width 43 height 23
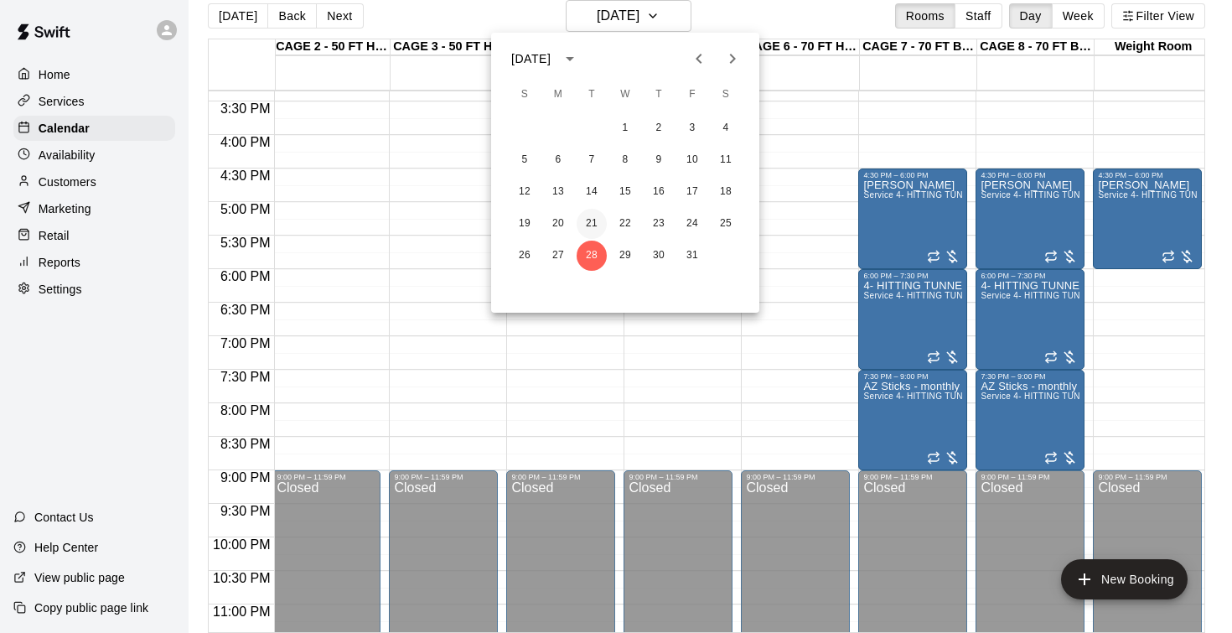
click at [596, 217] on button "21" at bounding box center [591, 224] width 30 height 30
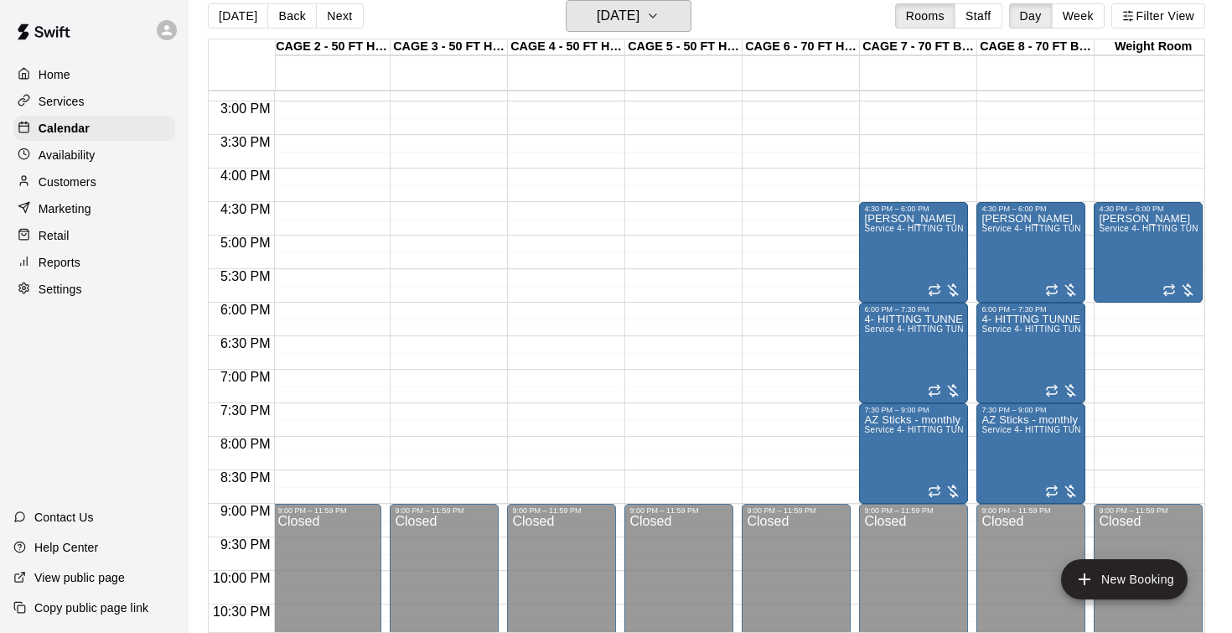
scroll to position [995, 118]
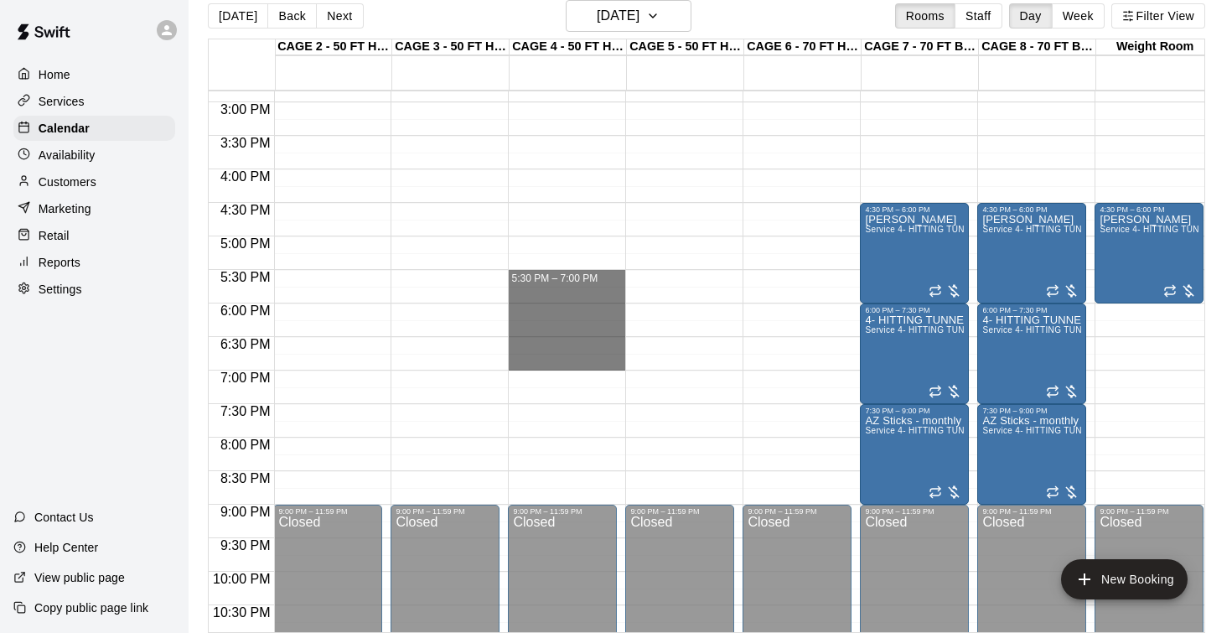
drag, startPoint x: 566, startPoint y: 277, endPoint x: 568, endPoint y: 358, distance: 80.5
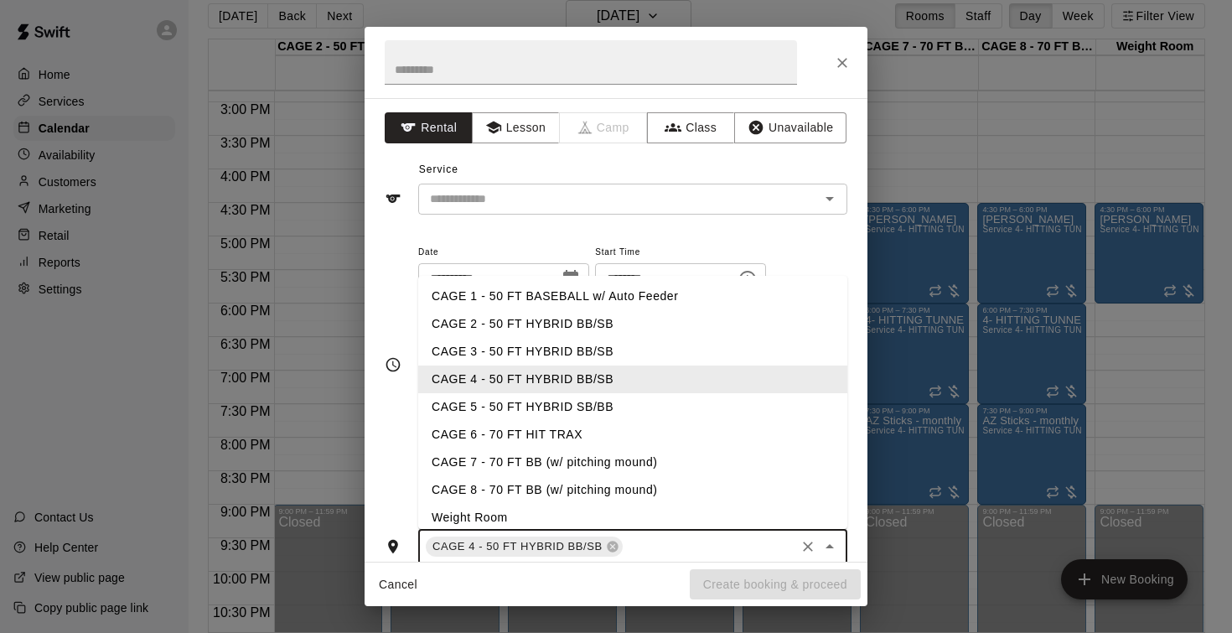
click at [645, 540] on input "text" at bounding box center [709, 546] width 168 height 21
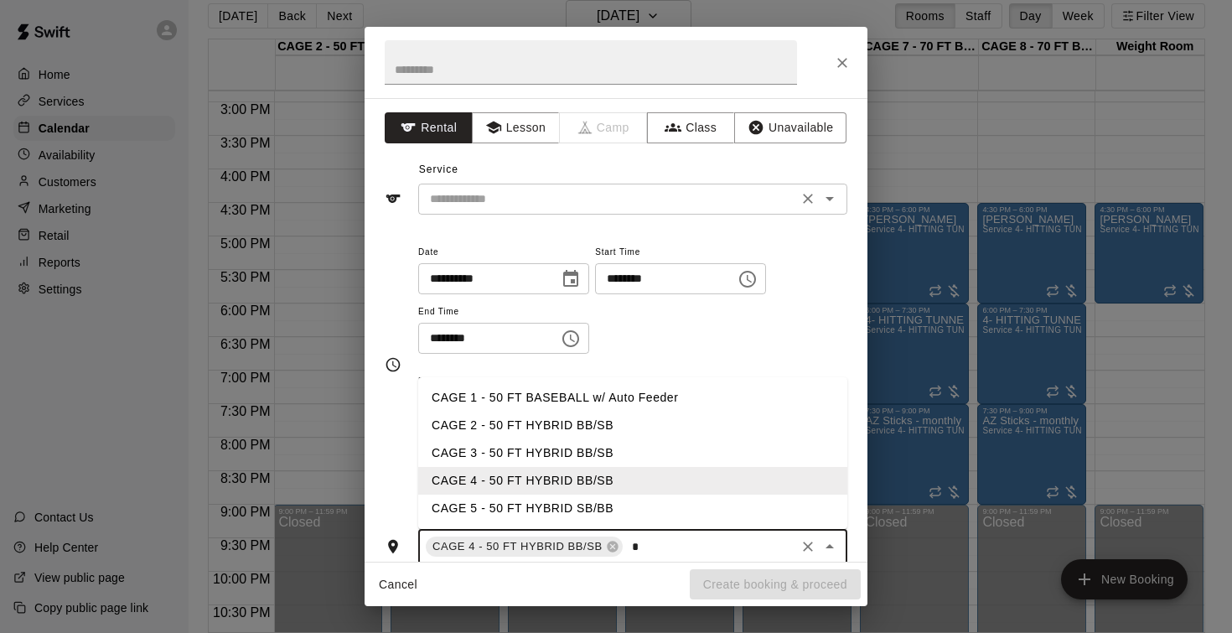
type input "*"
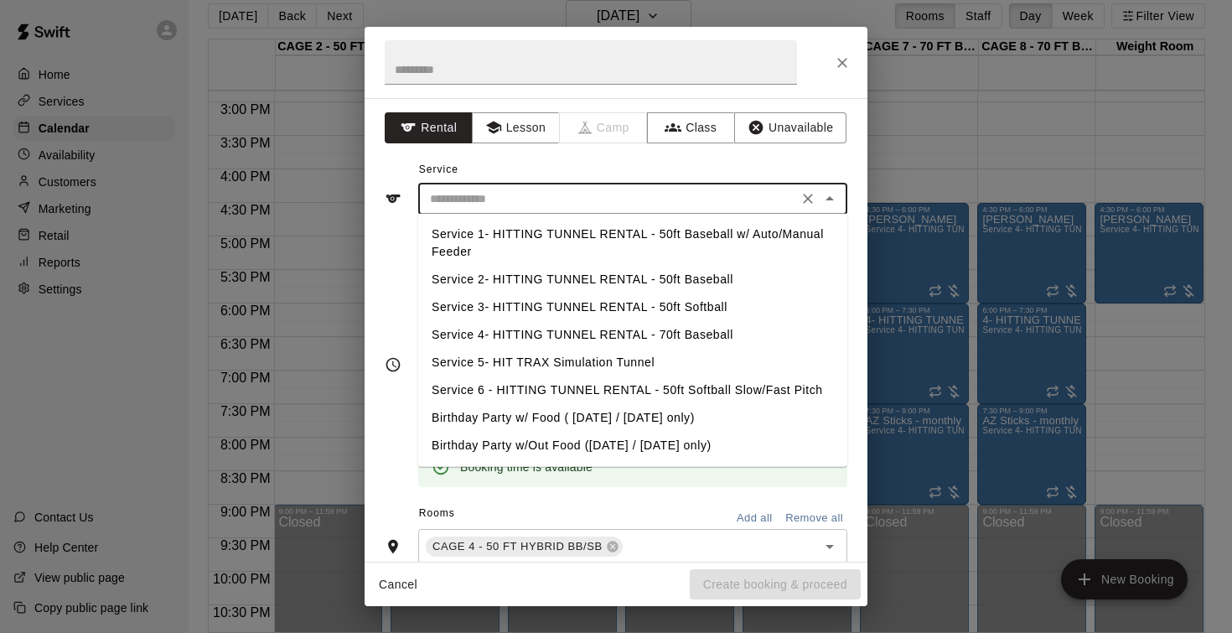
click at [666, 199] on input "text" at bounding box center [608, 199] width 370 height 21
click at [668, 280] on li "Service 2- HITTING TUNNEL RENTAL - 50ft Baseball" at bounding box center [632, 280] width 429 height 28
type input "**********"
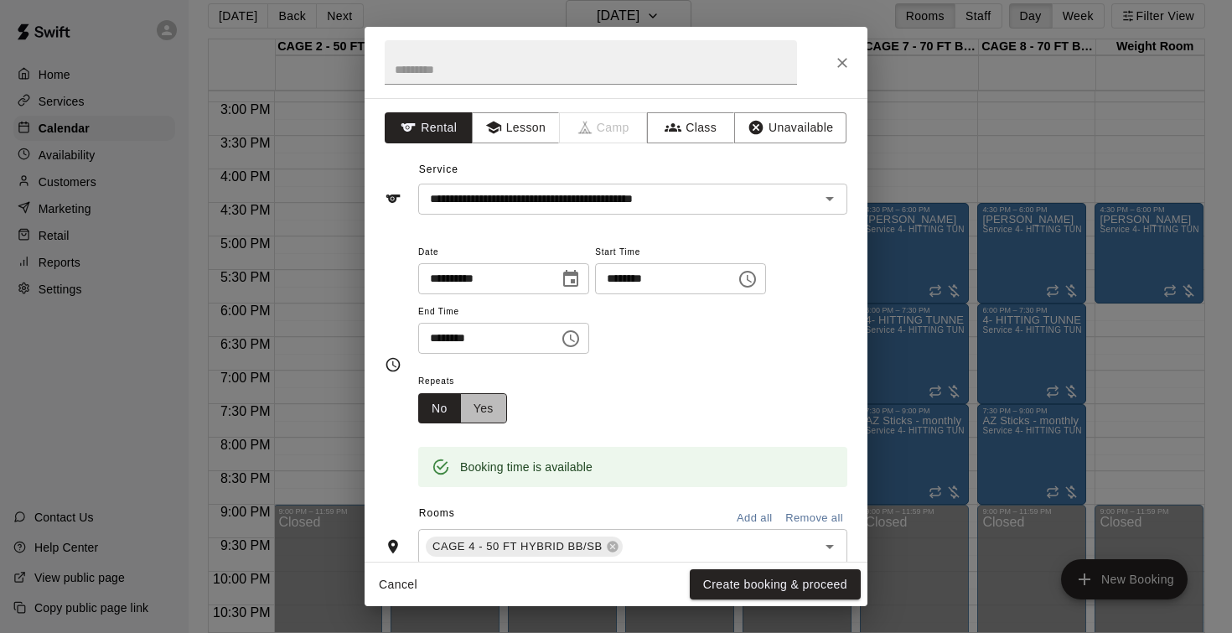
click at [488, 405] on button "Yes" at bounding box center [483, 408] width 47 height 31
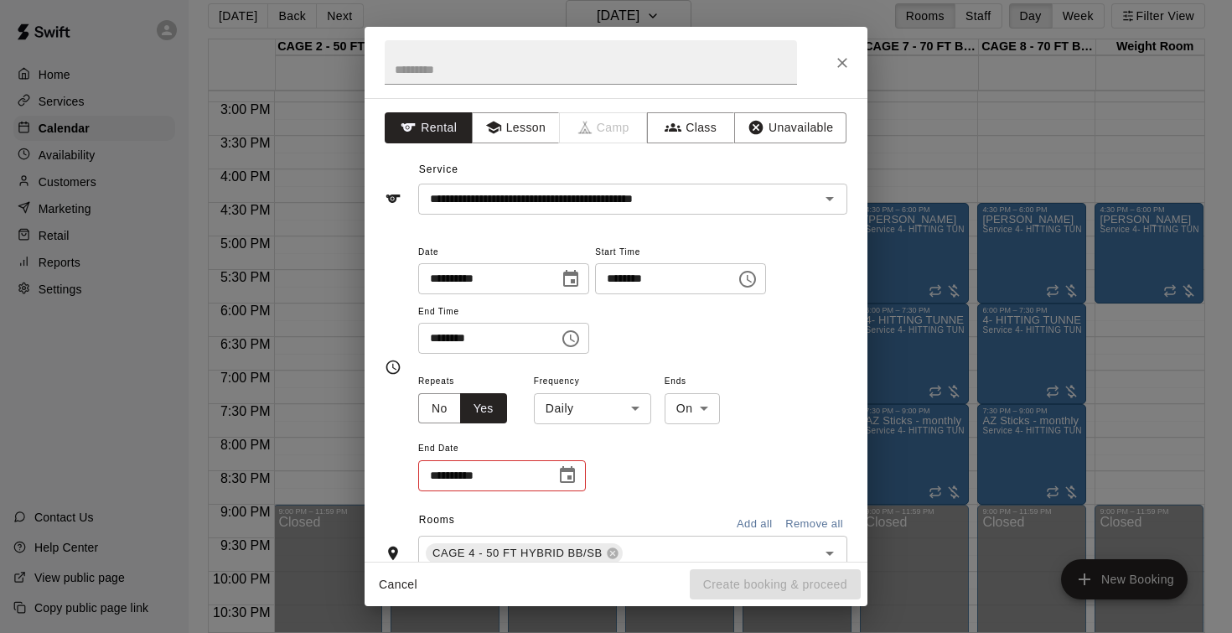
click at [596, 401] on body "Home Services Calendar Availability Customers Marketing Retail Reports Settings…" at bounding box center [616, 309] width 1232 height 659
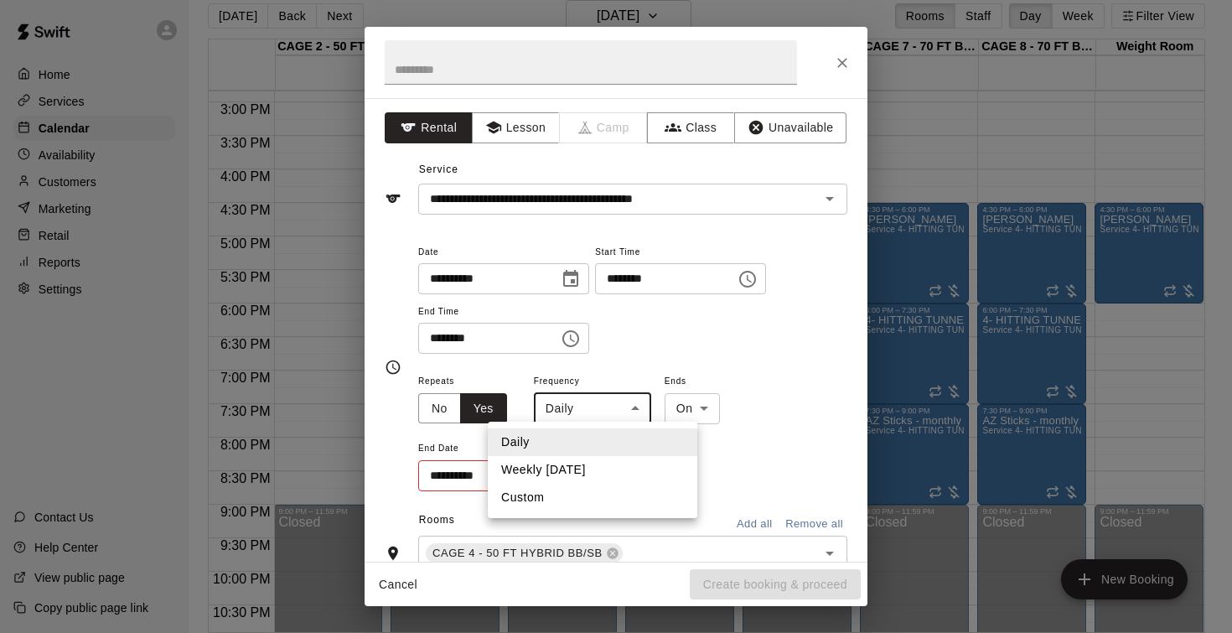
click at [587, 476] on li "Weekly on Tuesday" at bounding box center [592, 470] width 209 height 28
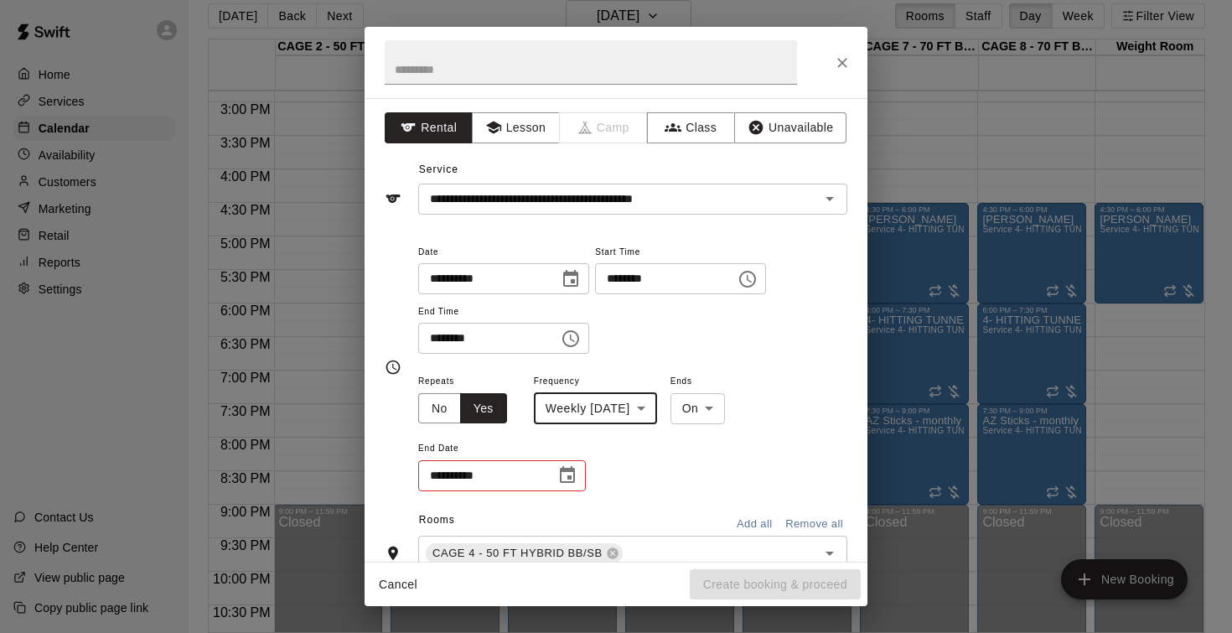
type input "******"
click at [575, 472] on icon "Choose date" at bounding box center [567, 474] width 15 height 17
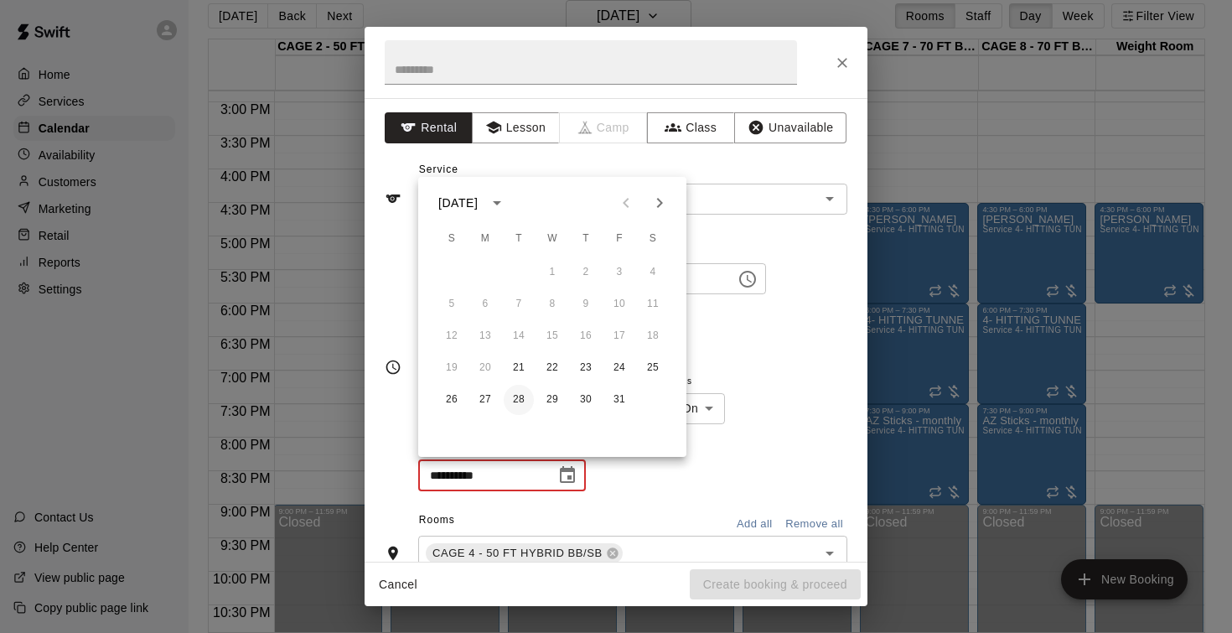
click at [520, 398] on button "28" at bounding box center [519, 400] width 30 height 30
type input "**********"
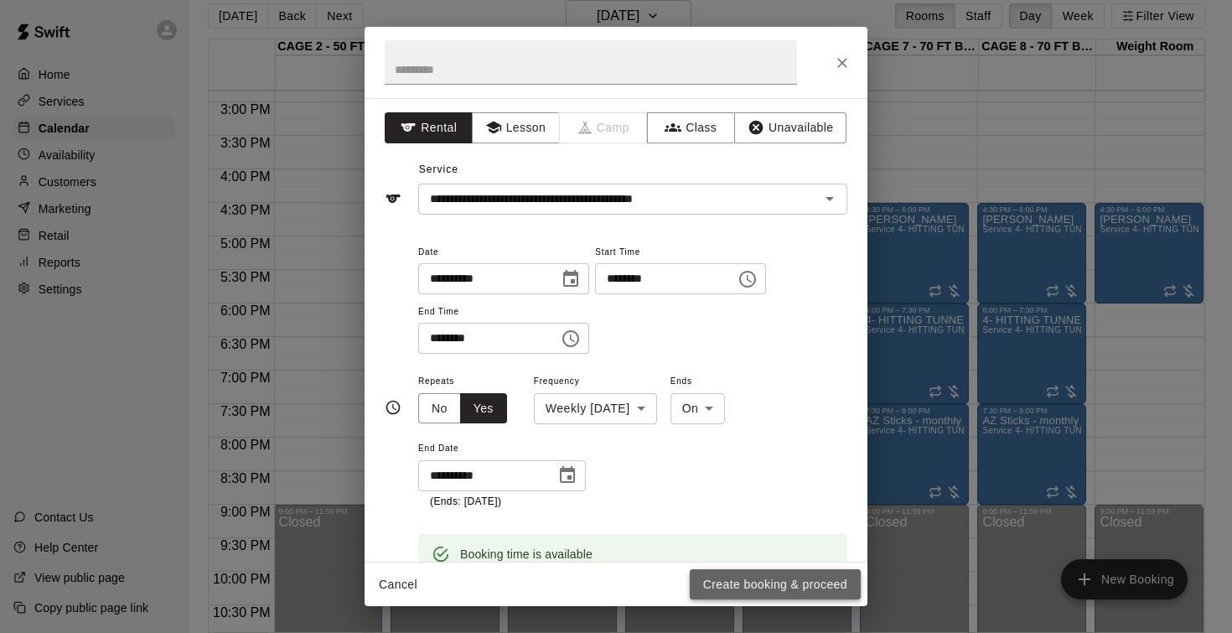
click at [734, 571] on button "Create booking & proceed" at bounding box center [775, 584] width 171 height 31
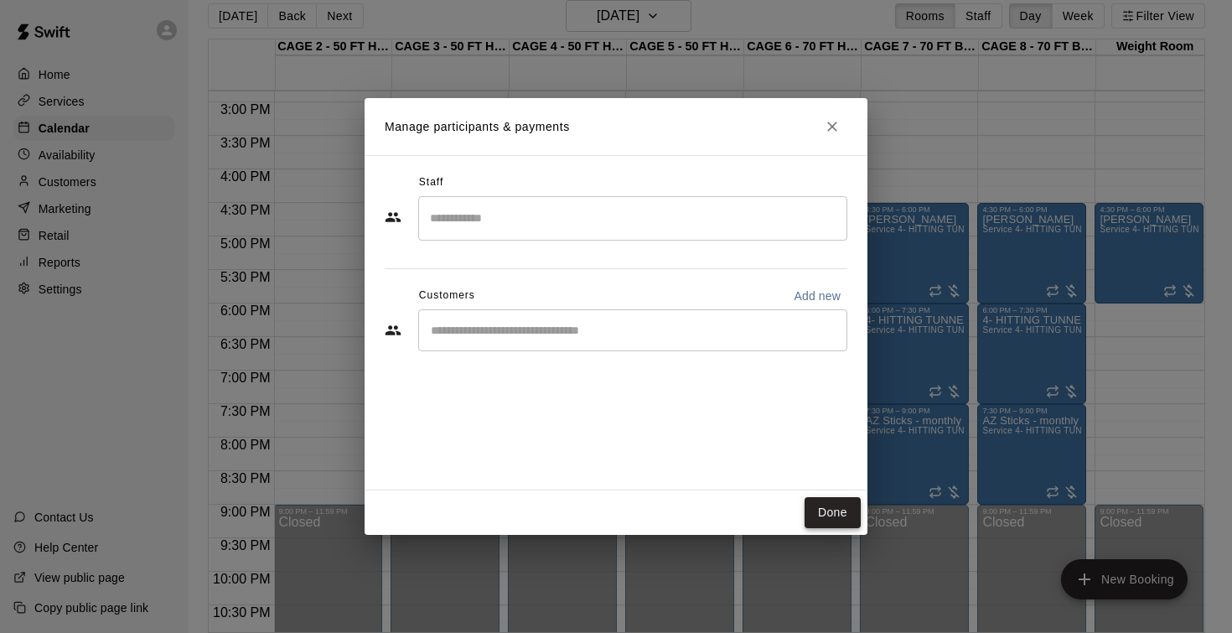
click at [831, 508] on button "Done" at bounding box center [832, 512] width 56 height 31
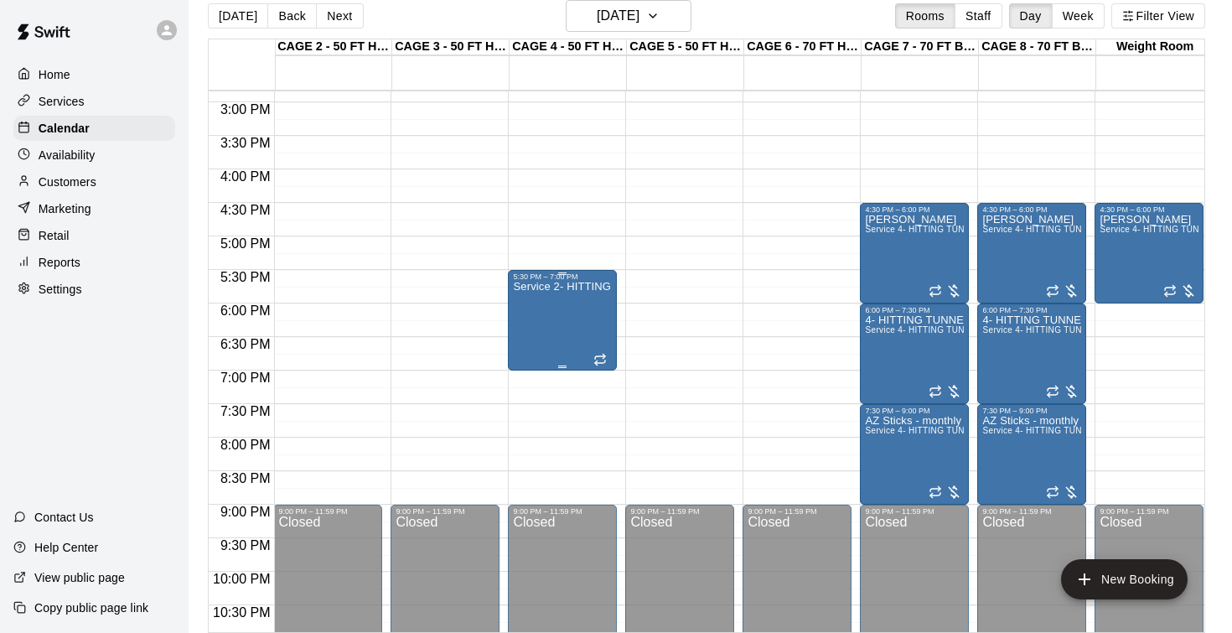
click at [578, 331] on div "Service 2- HITTING TUNNEL RENTAL - 50ft Baseball" at bounding box center [562, 597] width 99 height 633
click at [525, 305] on icon "edit" at bounding box center [530, 299] width 15 height 15
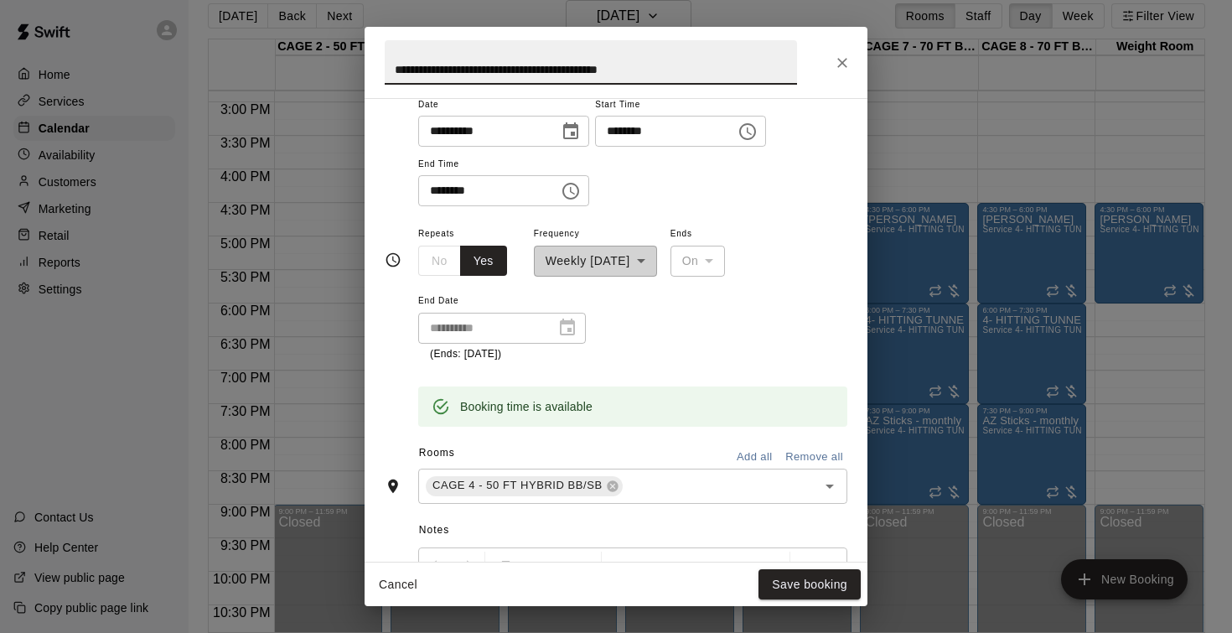
scroll to position [166, 0]
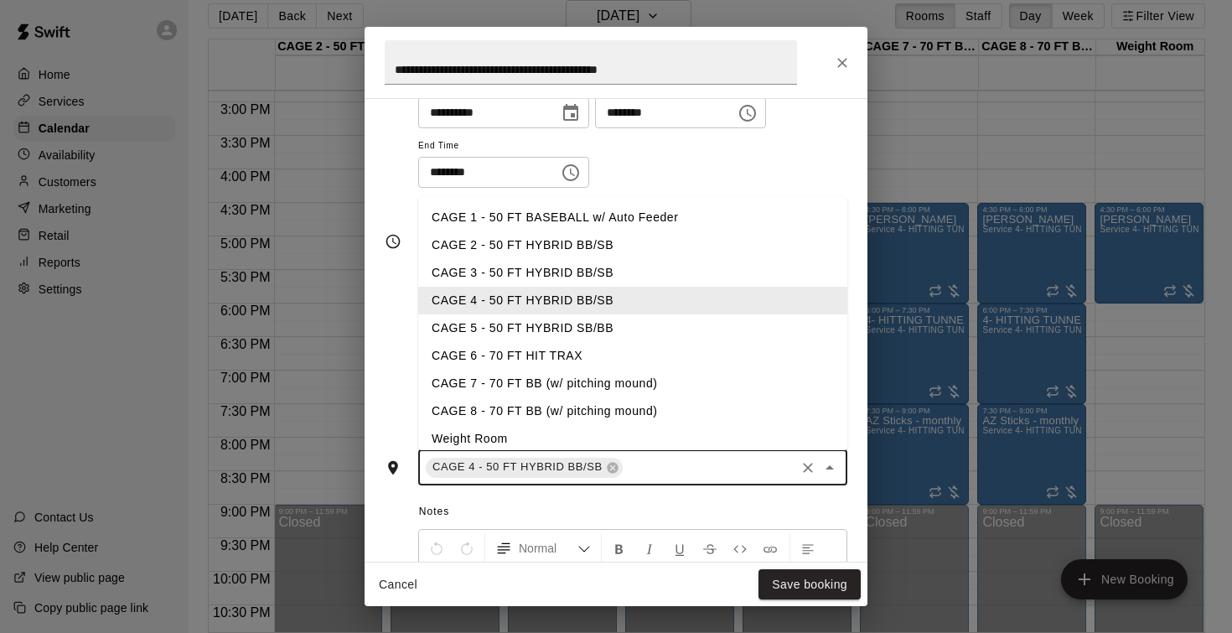
click at [673, 465] on input "text" at bounding box center [709, 467] width 168 height 21
type input "*"
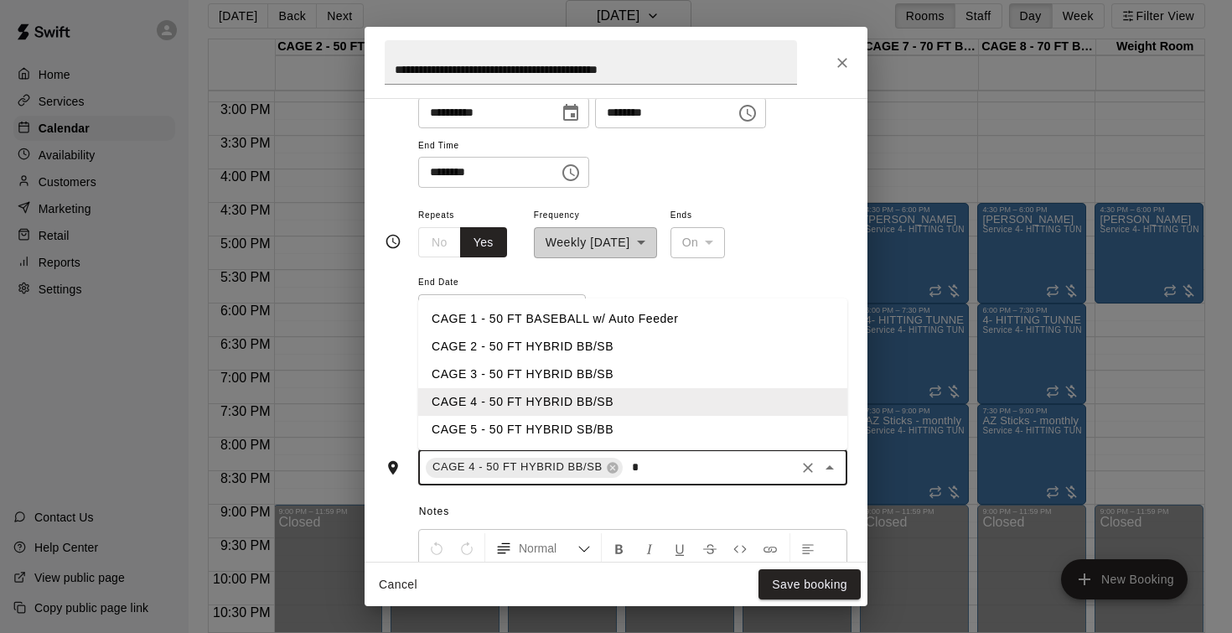
click at [631, 427] on li "CAGE 5 - 50 FT HYBRID SB/BB" at bounding box center [632, 430] width 429 height 28
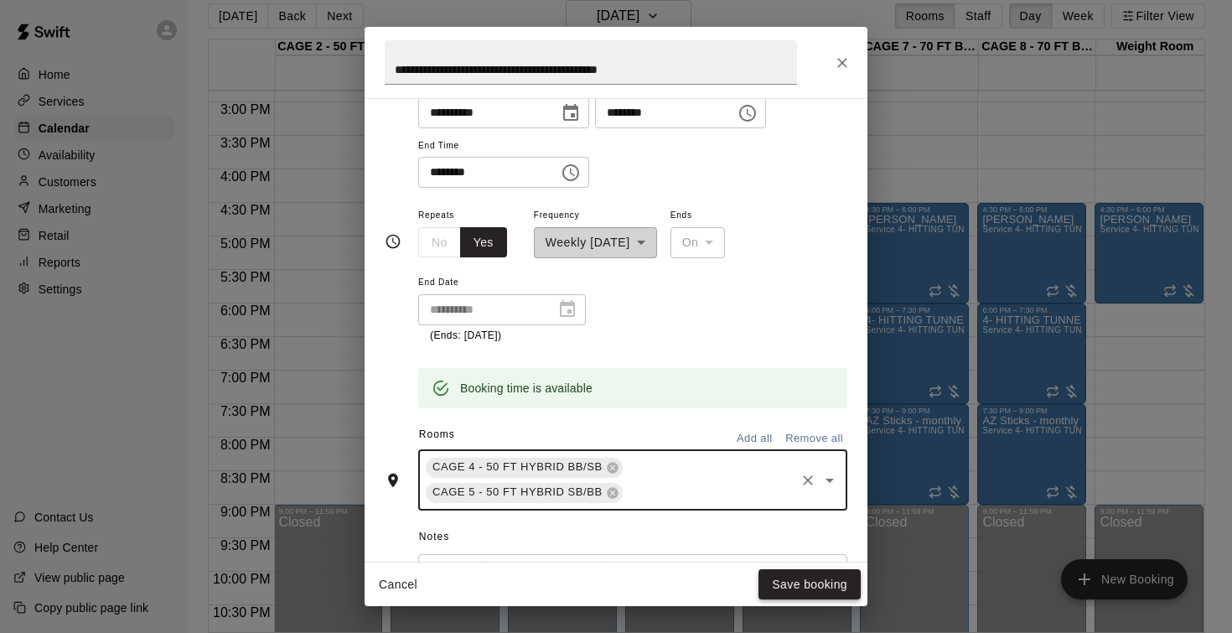
click at [783, 585] on button "Save booking" at bounding box center [809, 584] width 102 height 31
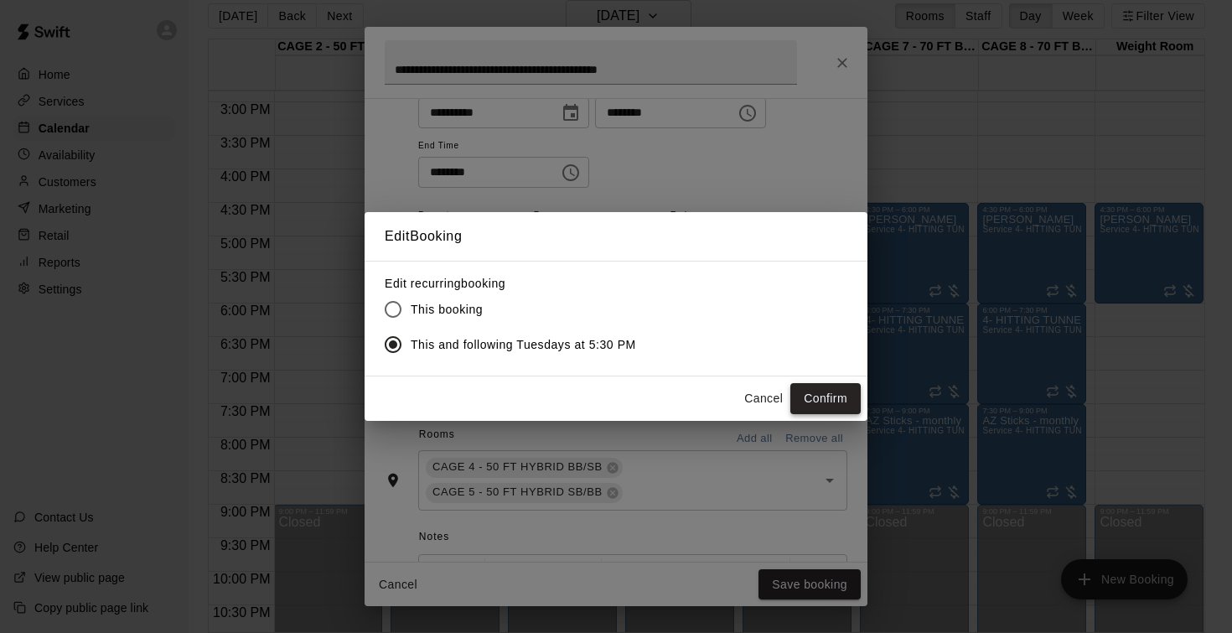
click at [817, 402] on button "Confirm" at bounding box center [825, 398] width 70 height 31
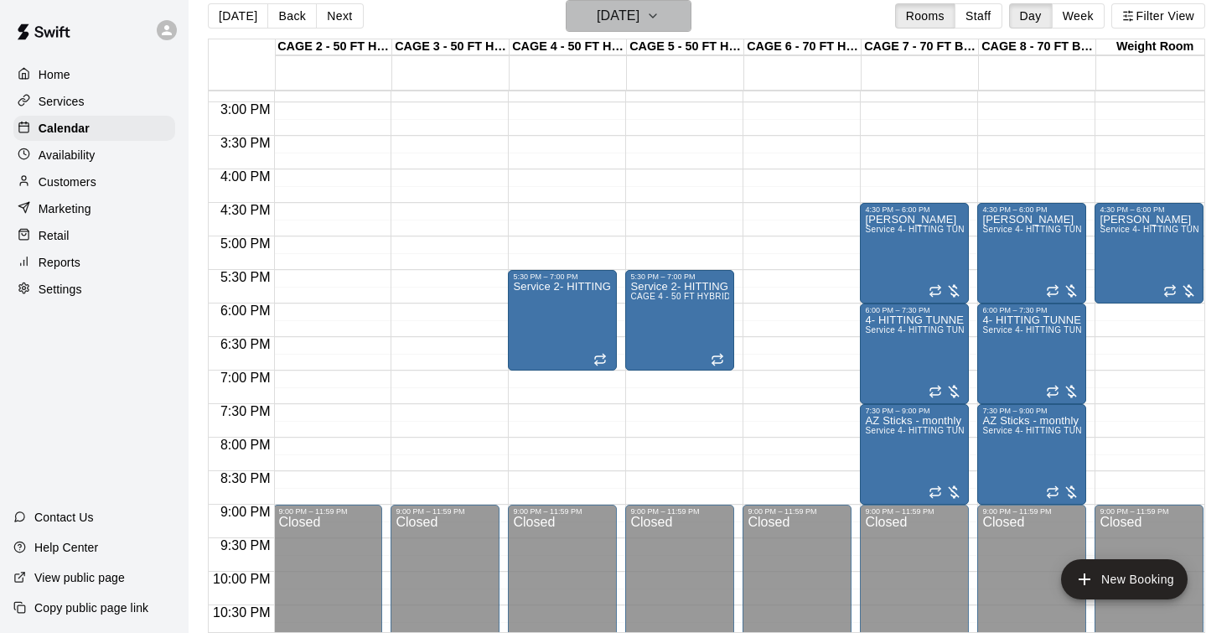
click at [631, 13] on h6 "Tuesday Oct 21" at bounding box center [618, 15] width 43 height 23
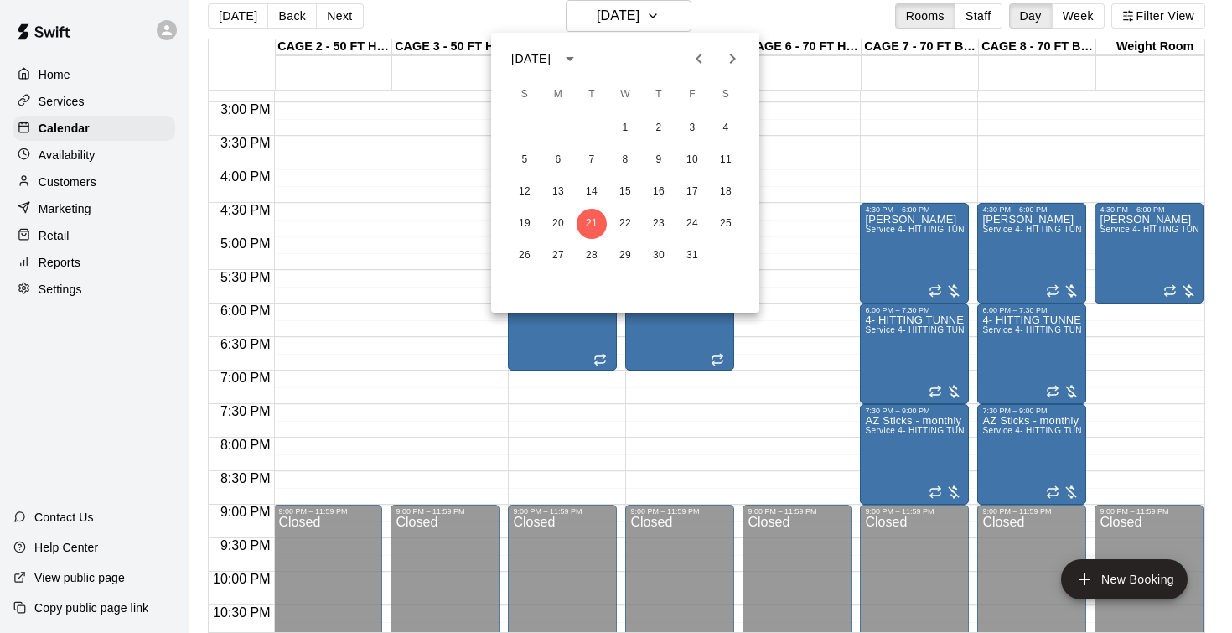
click at [727, 54] on icon "Next month" at bounding box center [732, 59] width 20 height 20
click at [726, 54] on icon "Next month" at bounding box center [732, 59] width 20 height 20
click at [586, 131] on button "2" at bounding box center [591, 128] width 30 height 30
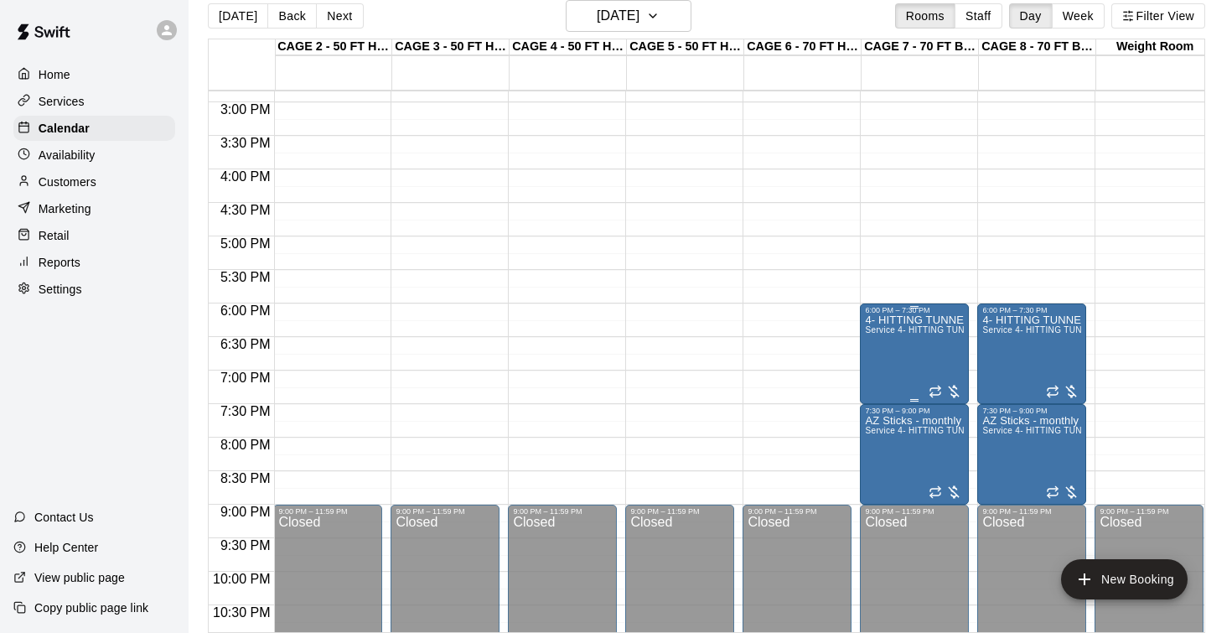
click at [914, 369] on div "4- HITTING TUNNEL RENTAL - 70ft Baseball Service 4- HITTING TUNNEL RENTAL - 70f…" at bounding box center [914, 630] width 99 height 633
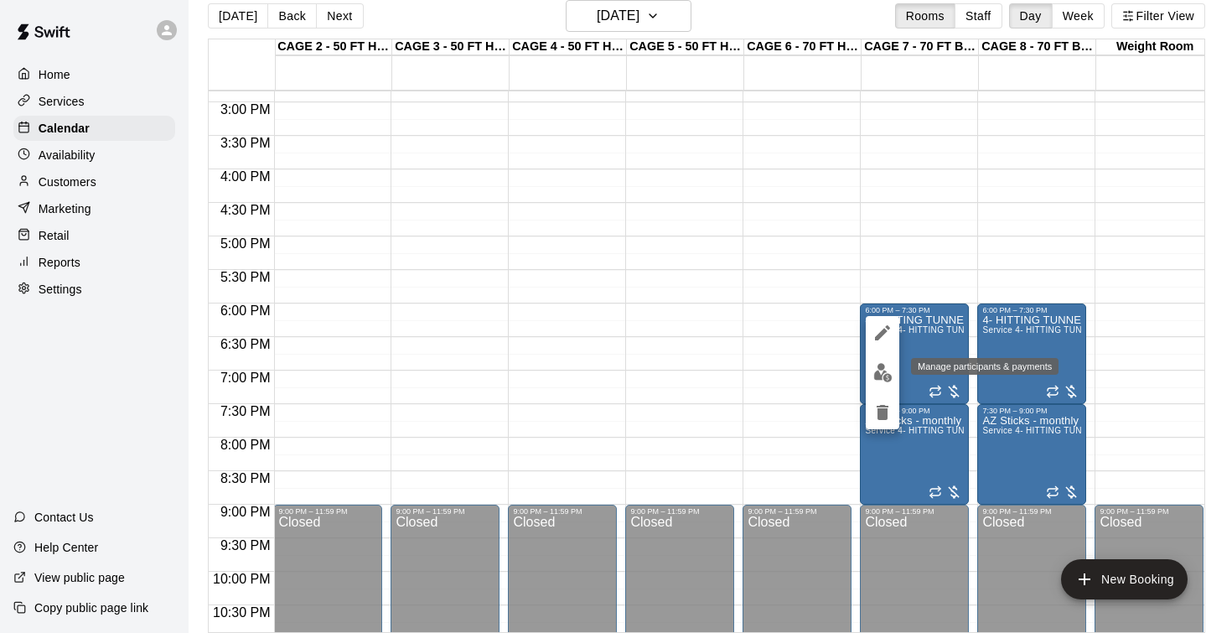
click at [882, 371] on img "edit" at bounding box center [882, 372] width 19 height 19
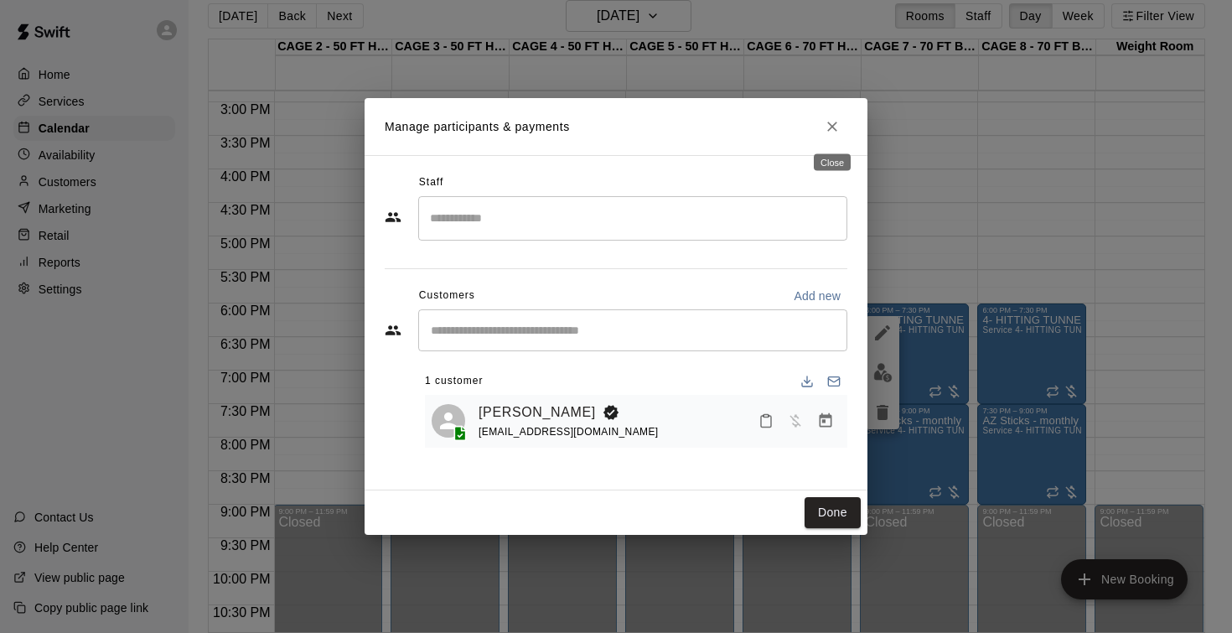
click at [828, 131] on icon "Close" at bounding box center [832, 127] width 10 height 10
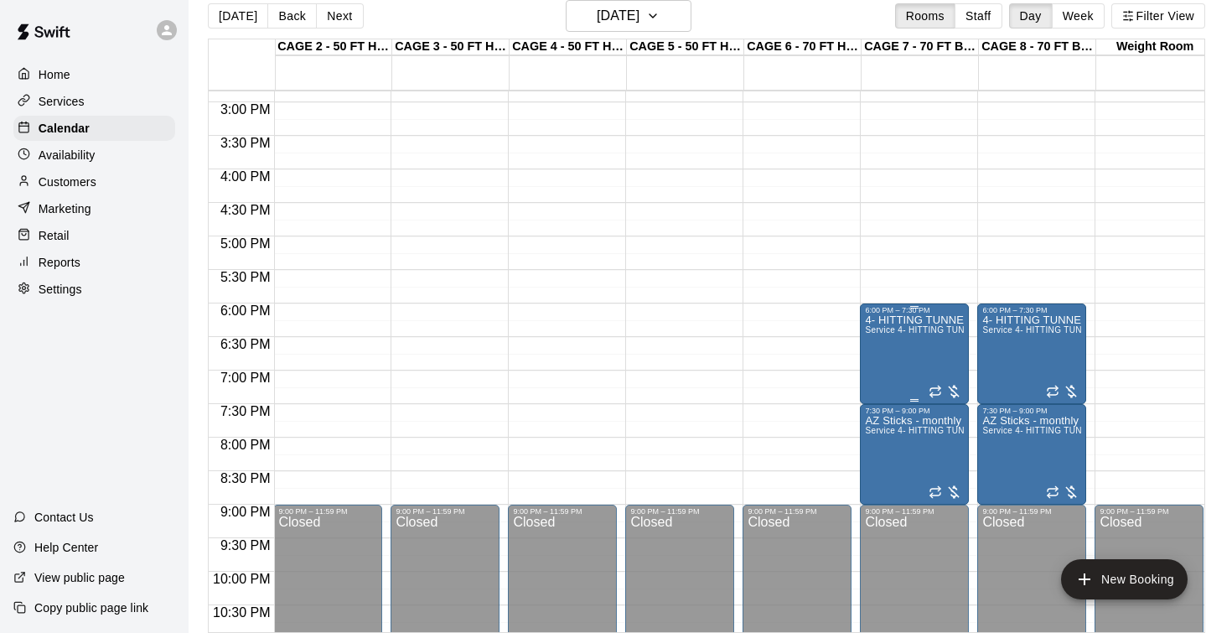
click at [894, 368] on div "4- HITTING TUNNEL RENTAL - 70ft Baseball Service 4- HITTING TUNNEL RENTAL - 70f…" at bounding box center [914, 630] width 99 height 633
click at [887, 355] on div at bounding box center [883, 372] width 34 height 113
click at [884, 333] on icon "edit" at bounding box center [882, 332] width 15 height 15
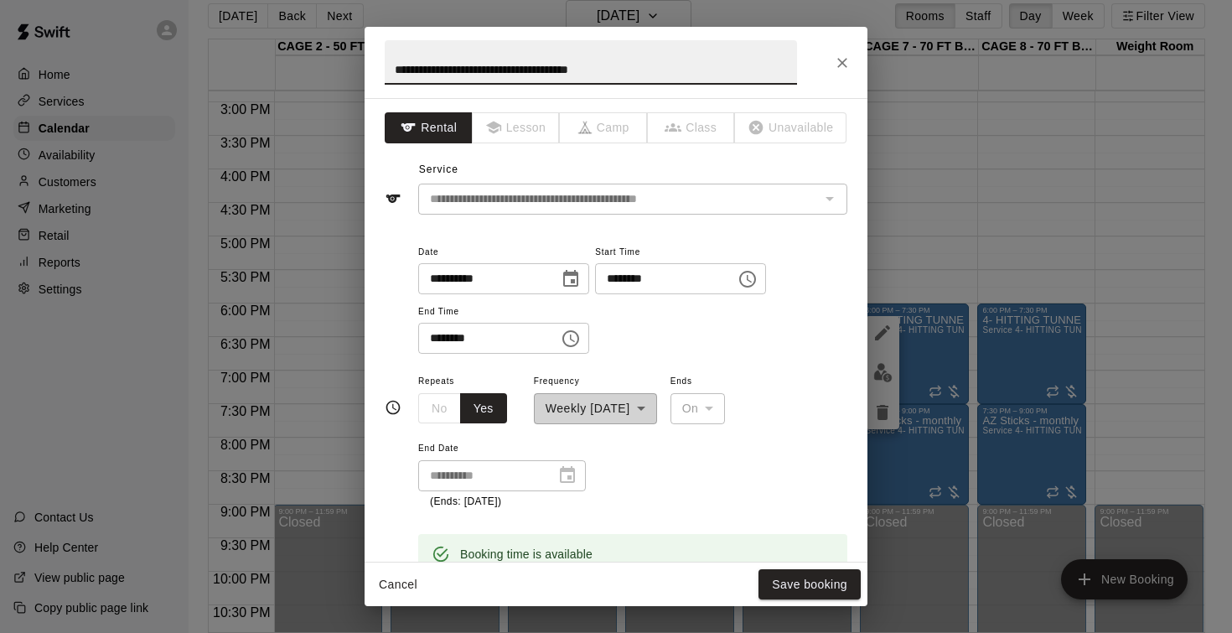
drag, startPoint x: 686, startPoint y: 63, endPoint x: 683, endPoint y: 78, distance: 15.5
click at [683, 78] on input "**********" at bounding box center [591, 62] width 412 height 44
type input "**********"
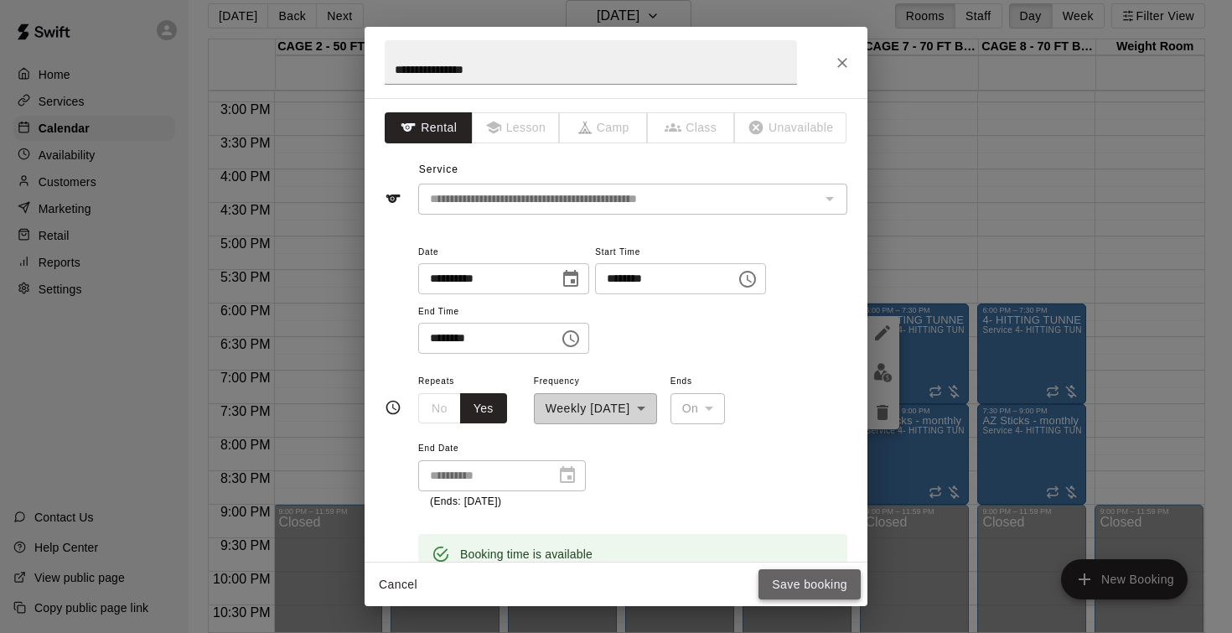
click at [809, 585] on button "Save booking" at bounding box center [809, 584] width 102 height 31
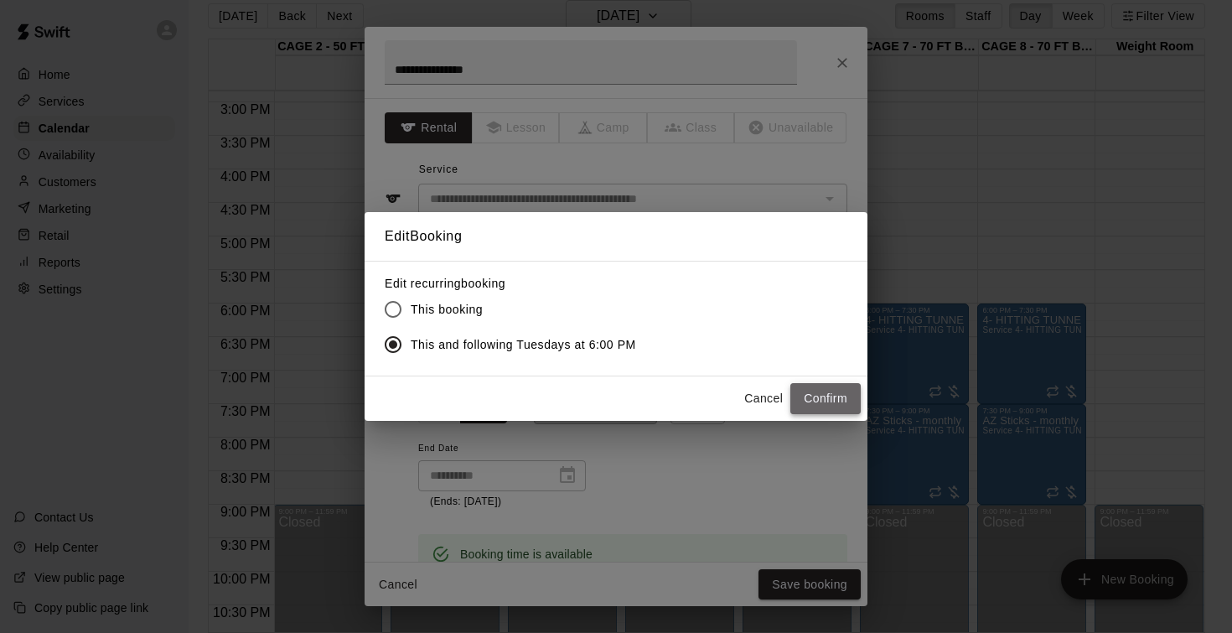
click at [827, 404] on button "Confirm" at bounding box center [825, 398] width 70 height 31
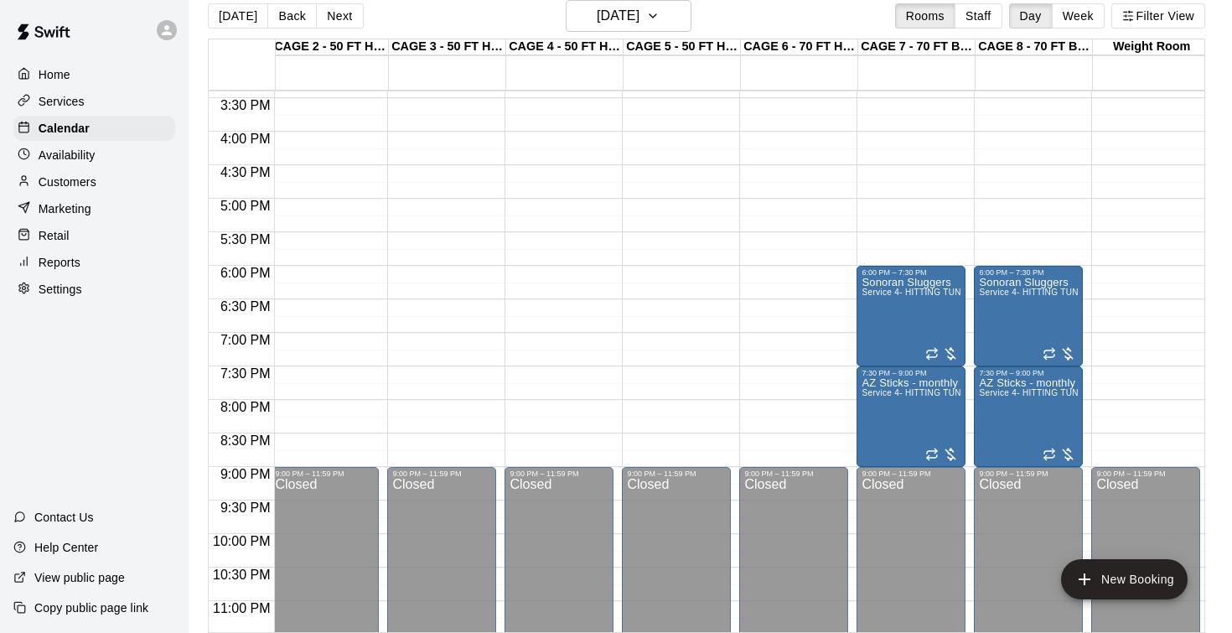
scroll to position [1038, 122]
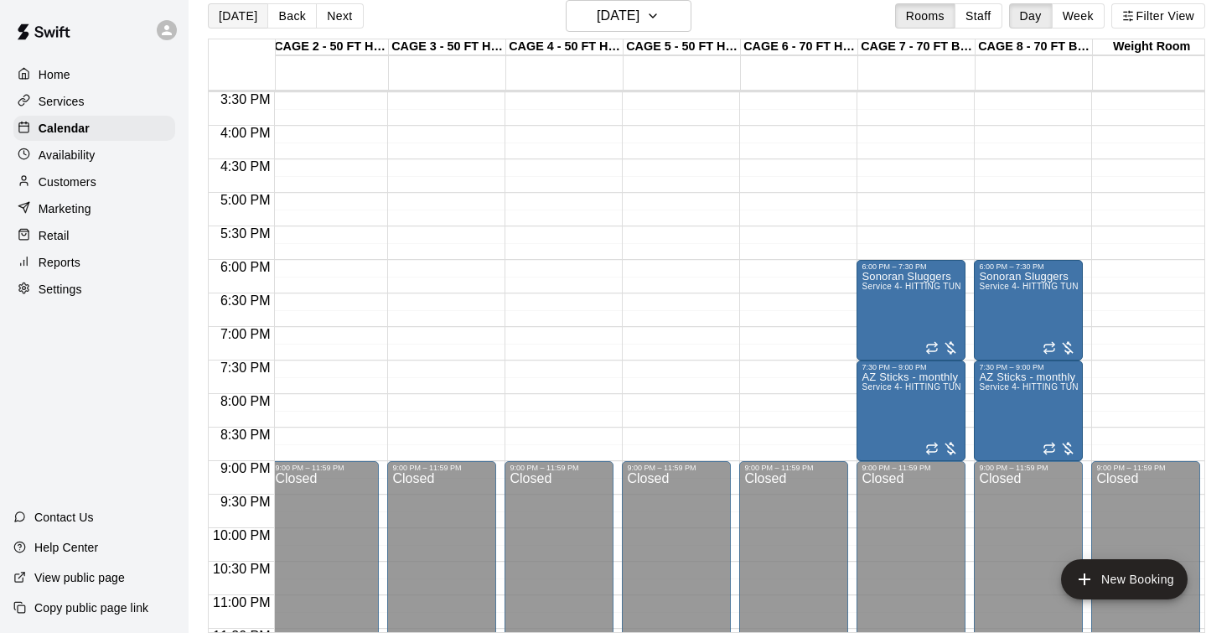
click at [245, 14] on button "[DATE]" at bounding box center [238, 15] width 60 height 25
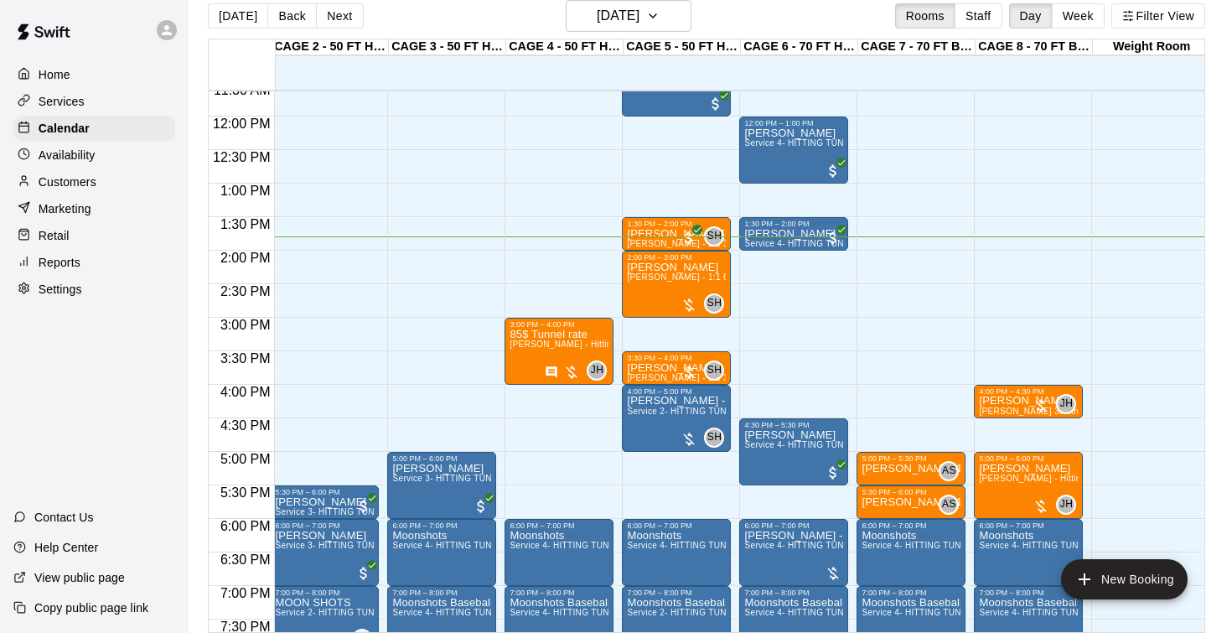
scroll to position [675, 122]
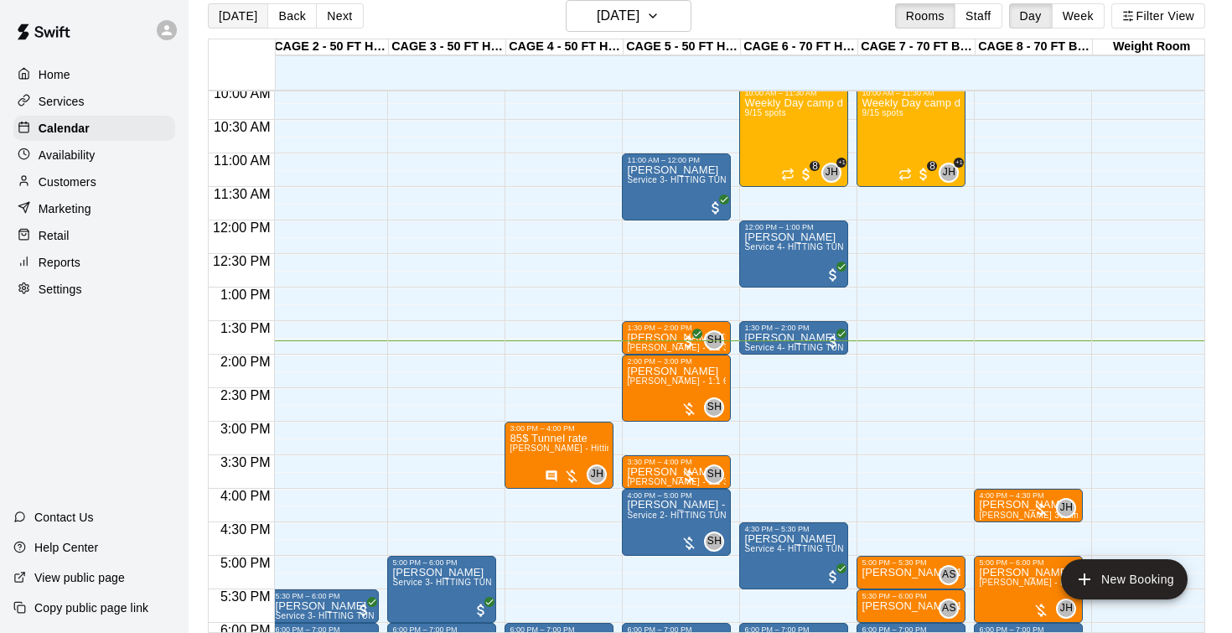
click at [238, 18] on button "[DATE]" at bounding box center [238, 15] width 60 height 25
click at [242, 5] on button "[DATE]" at bounding box center [238, 15] width 60 height 25
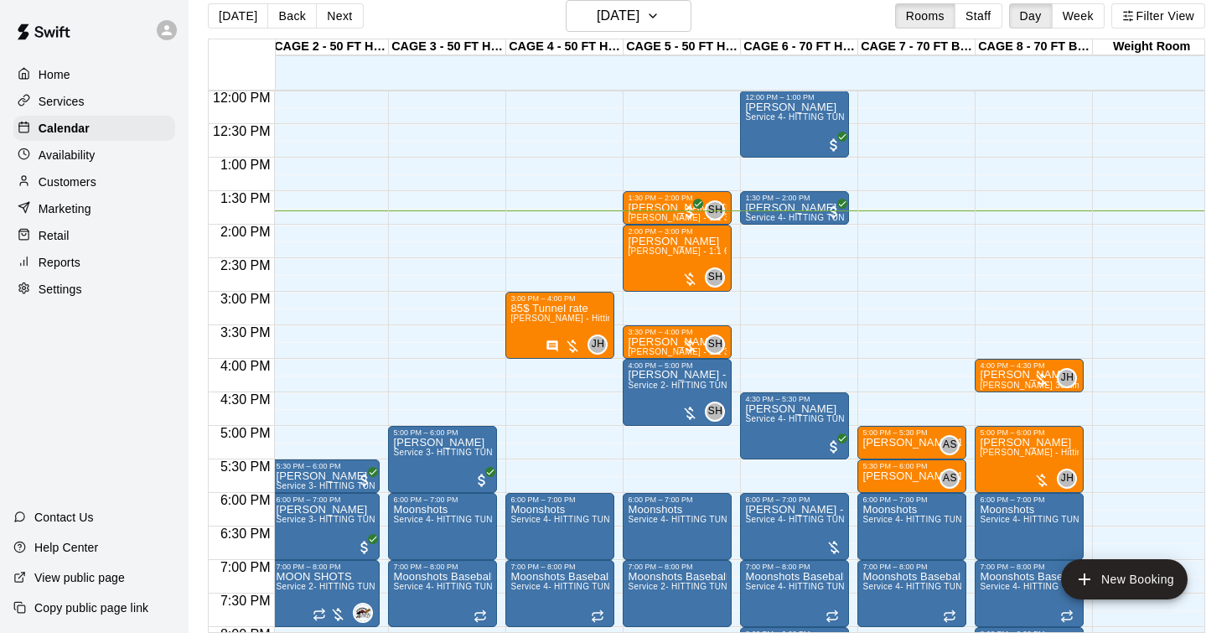
scroll to position [0, 121]
click at [618, 13] on h6 "[DATE]" at bounding box center [618, 15] width 43 height 23
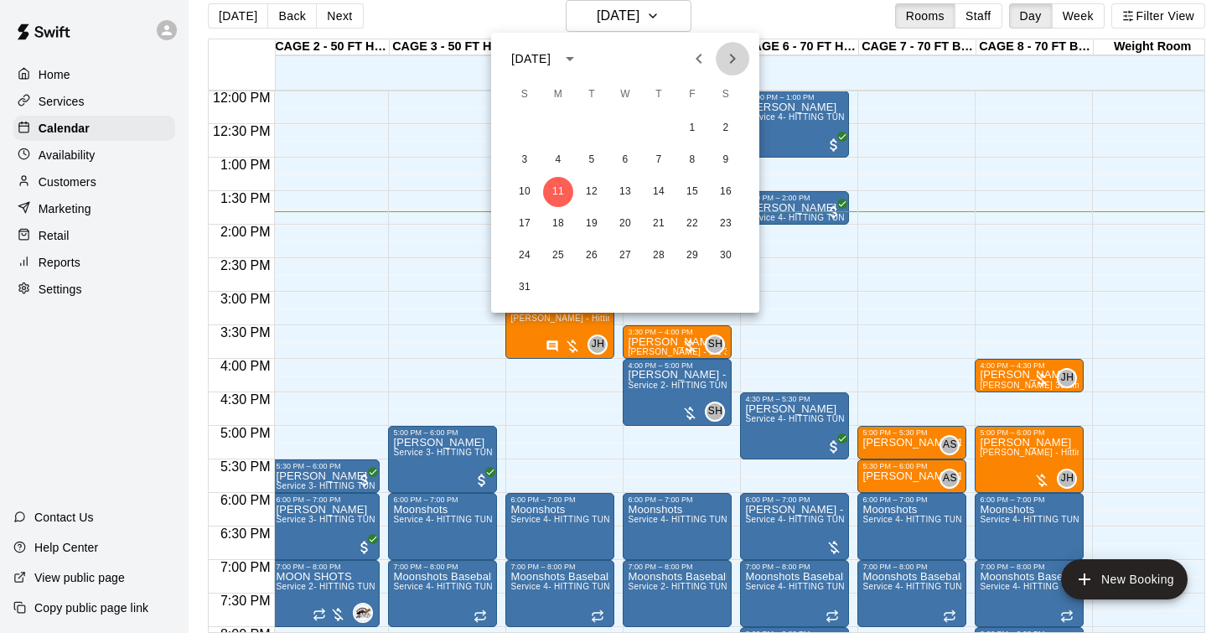
click at [731, 54] on icon "Next month" at bounding box center [733, 59] width 6 height 10
click at [624, 226] on button "22" at bounding box center [625, 224] width 30 height 30
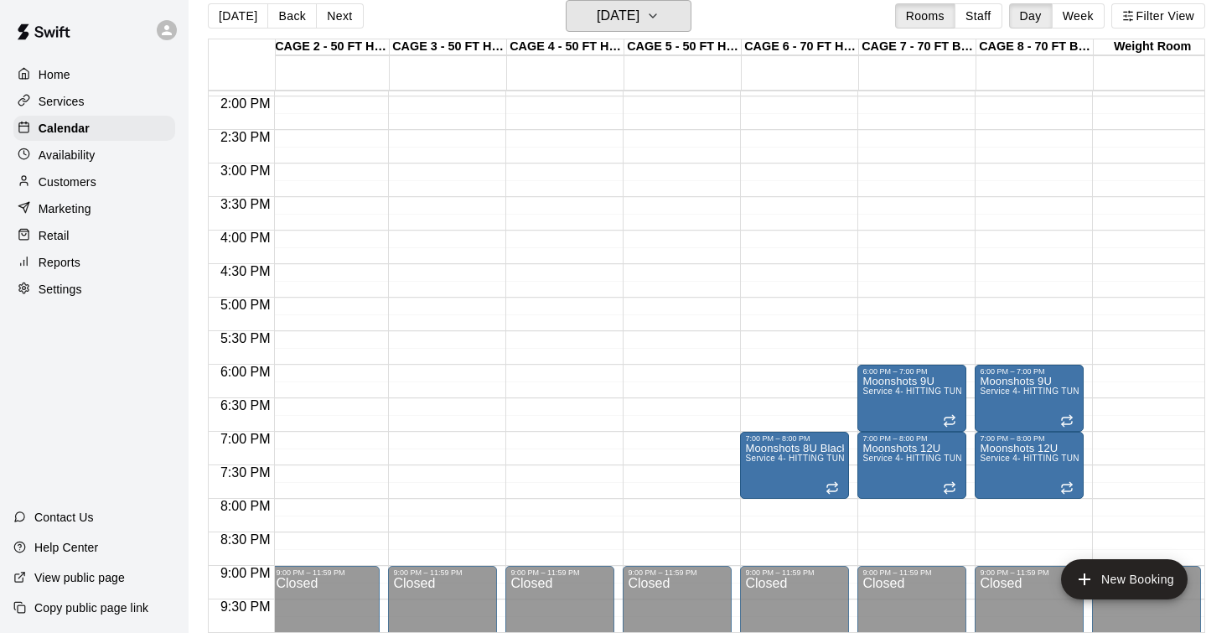
scroll to position [0, 119]
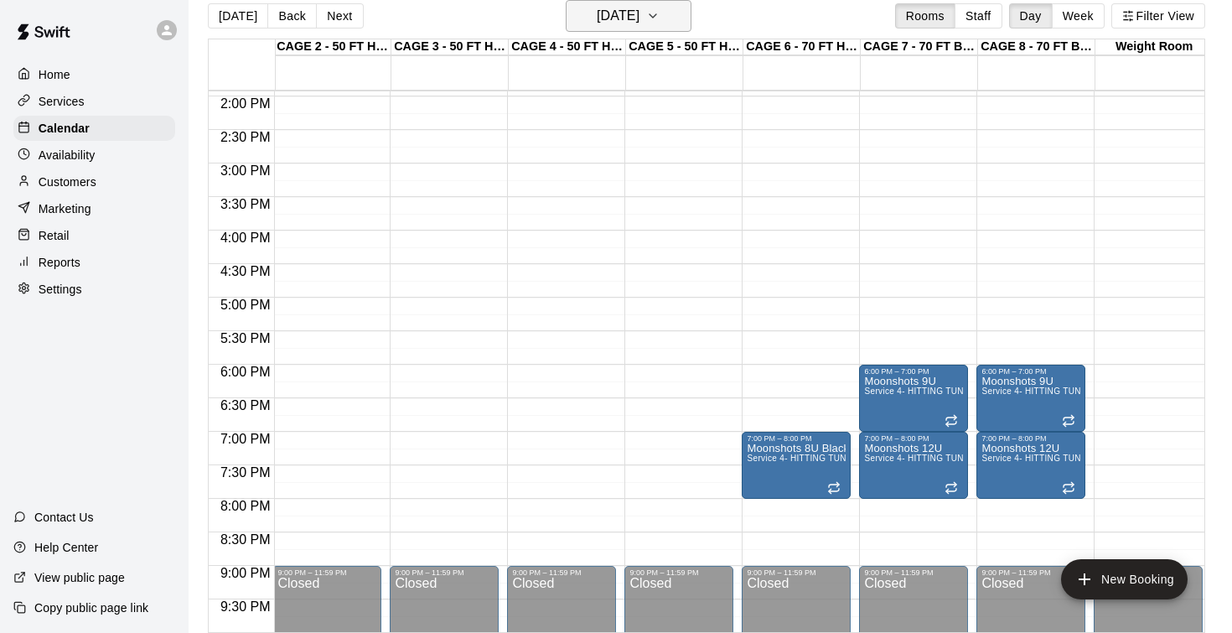
click at [615, 22] on h6 "Wednesday Oct 22" at bounding box center [618, 15] width 43 height 23
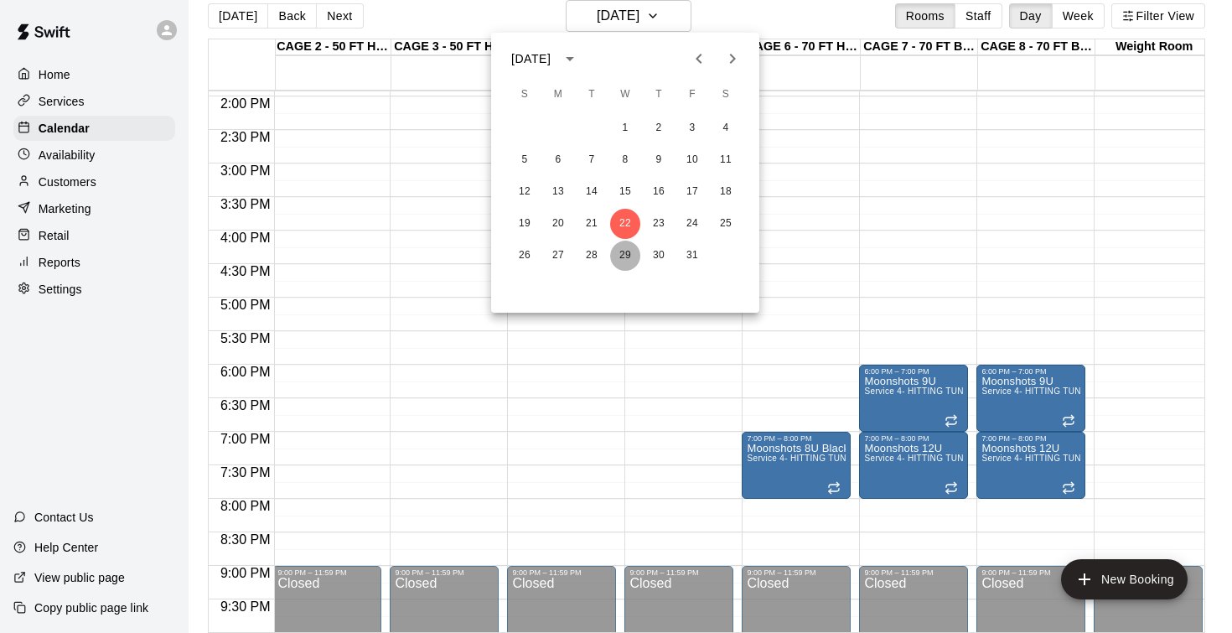
click at [619, 257] on button "29" at bounding box center [625, 255] width 30 height 30
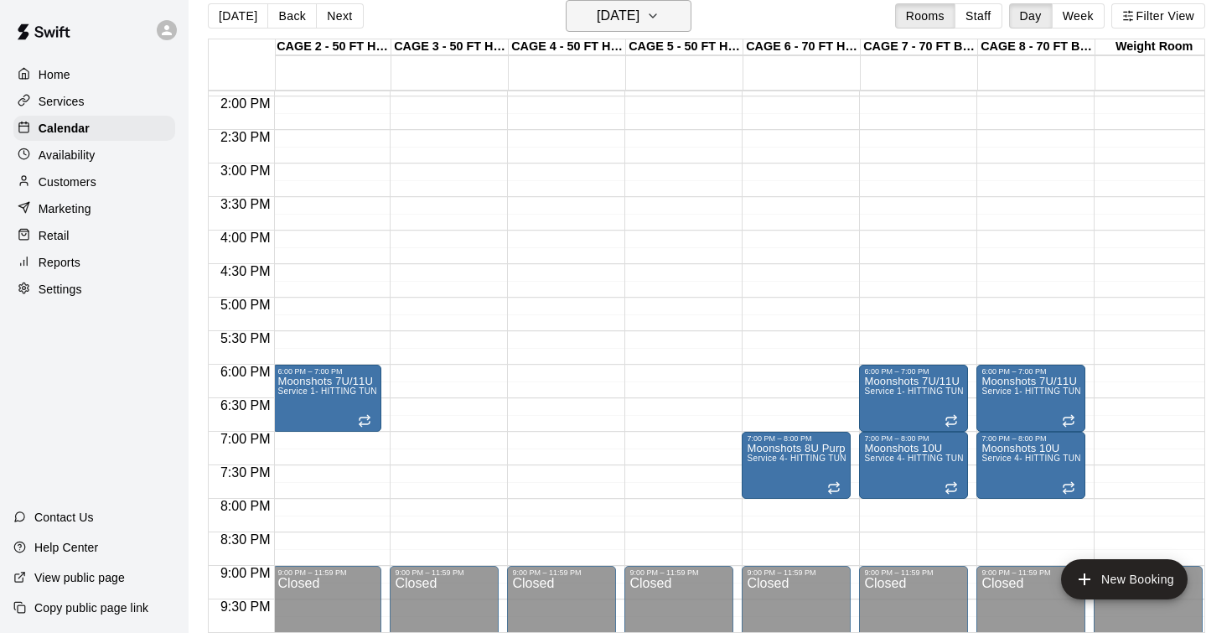
click at [610, 22] on h6 "Wednesday Oct 29" at bounding box center [618, 15] width 43 height 23
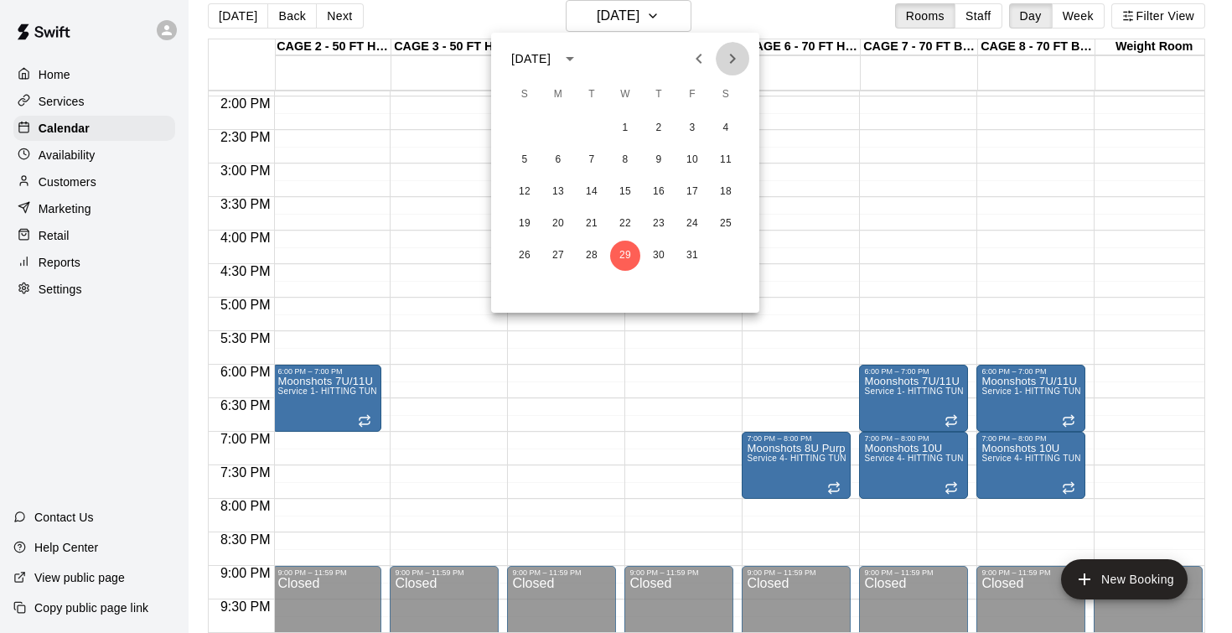
click at [733, 60] on icon "Next month" at bounding box center [733, 59] width 6 height 10
click at [726, 61] on icon "Next month" at bounding box center [732, 59] width 20 height 20
click at [632, 130] on button "3" at bounding box center [625, 128] width 30 height 30
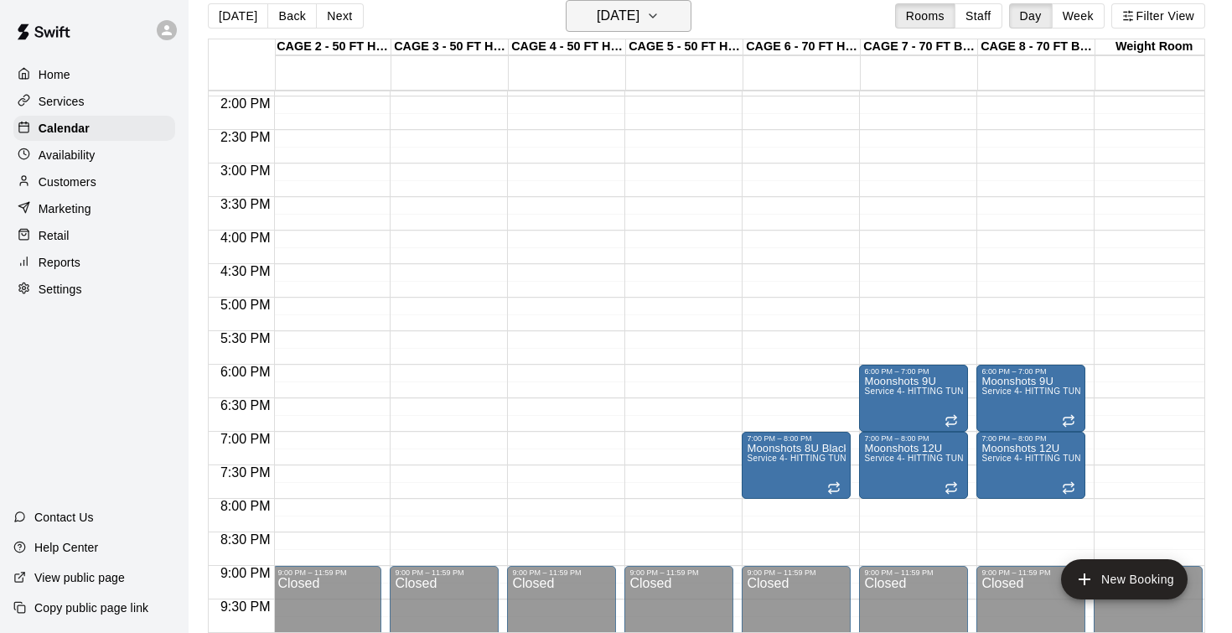
click at [628, 27] on h6 "Wednesday Dec 03" at bounding box center [618, 15] width 43 height 23
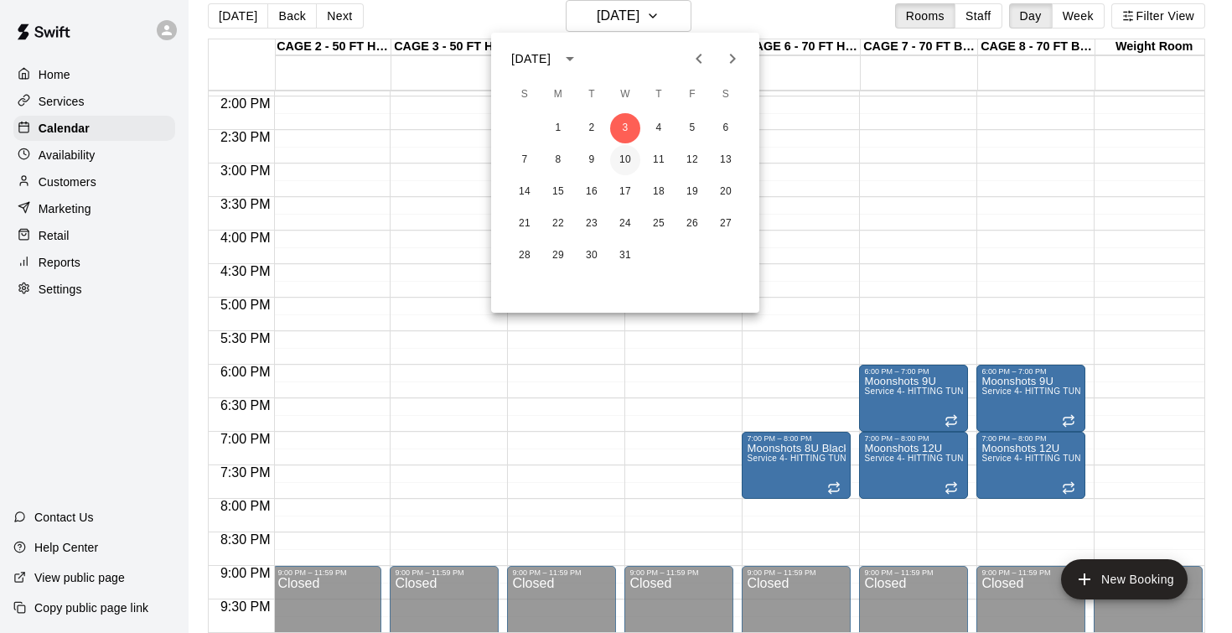
click at [628, 161] on button "10" at bounding box center [625, 160] width 30 height 30
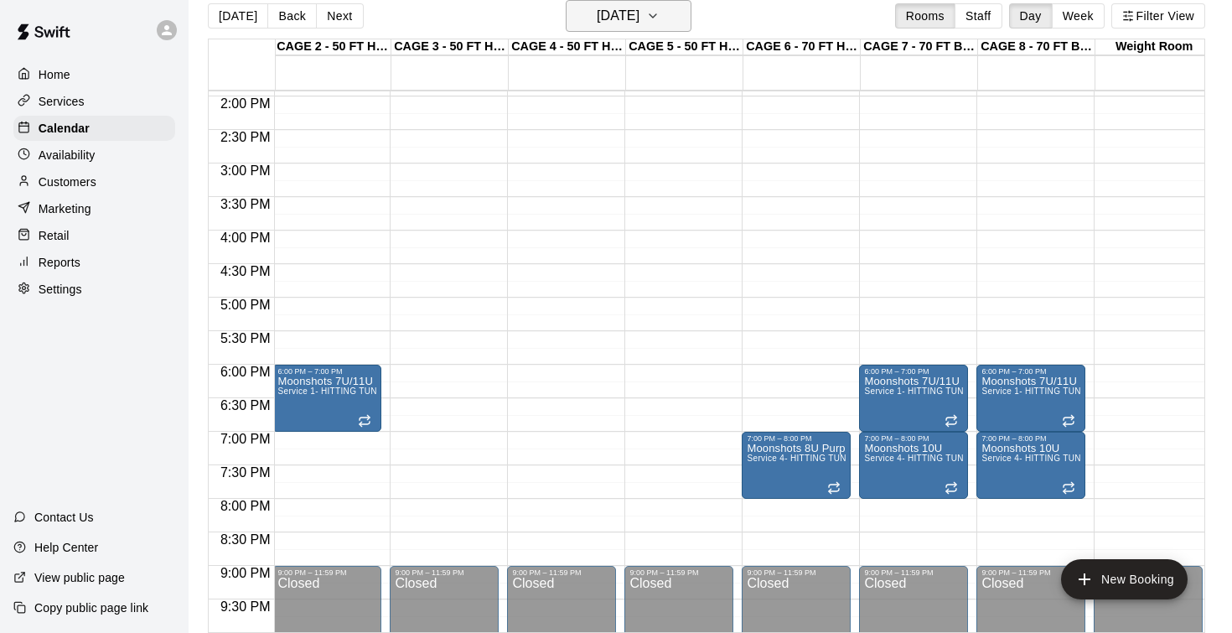
click at [601, 6] on h6 "Wednesday Dec 10" at bounding box center [618, 15] width 43 height 23
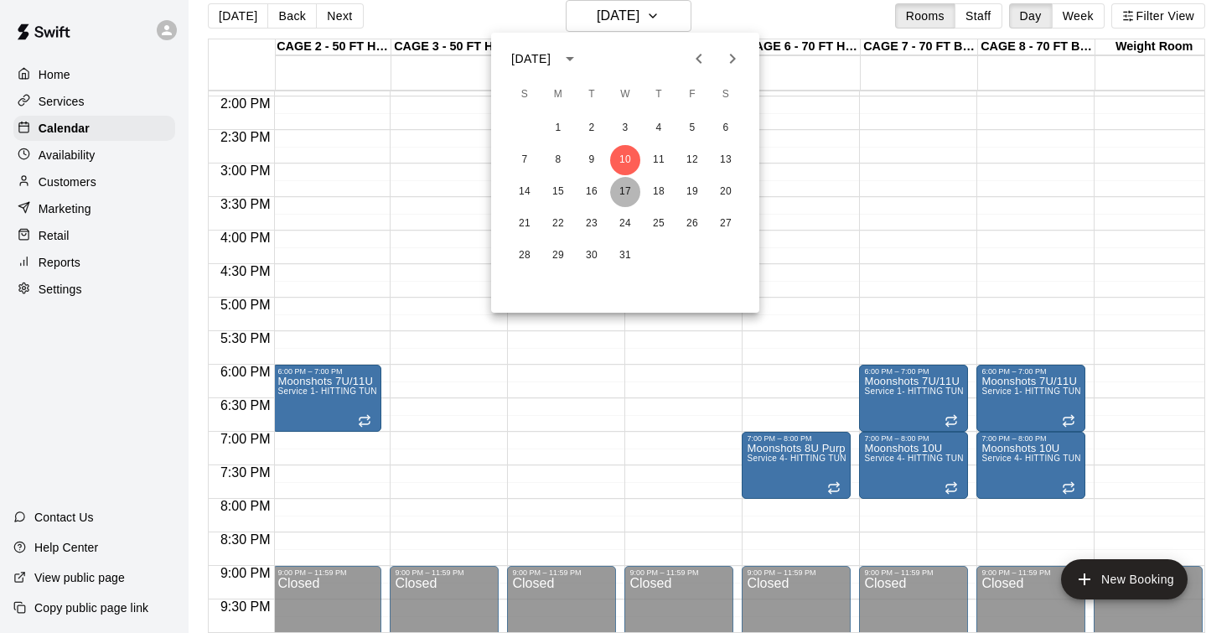
click at [631, 197] on button "17" at bounding box center [625, 192] width 30 height 30
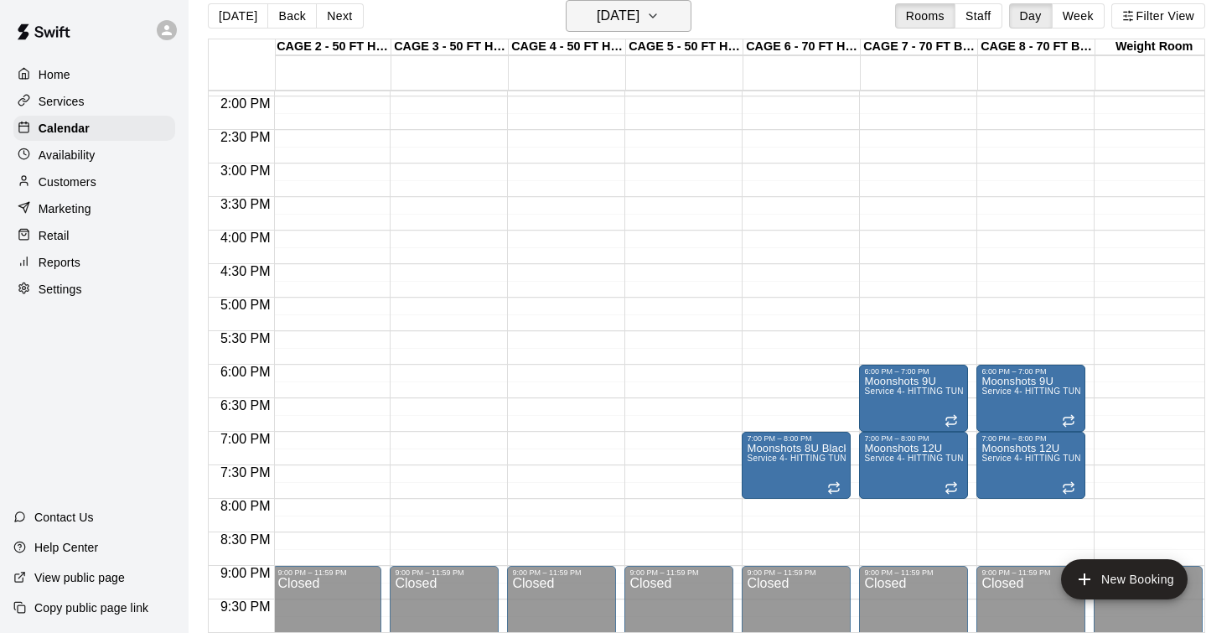
click at [617, 13] on h6 "Wednesday Dec 17" at bounding box center [618, 15] width 43 height 23
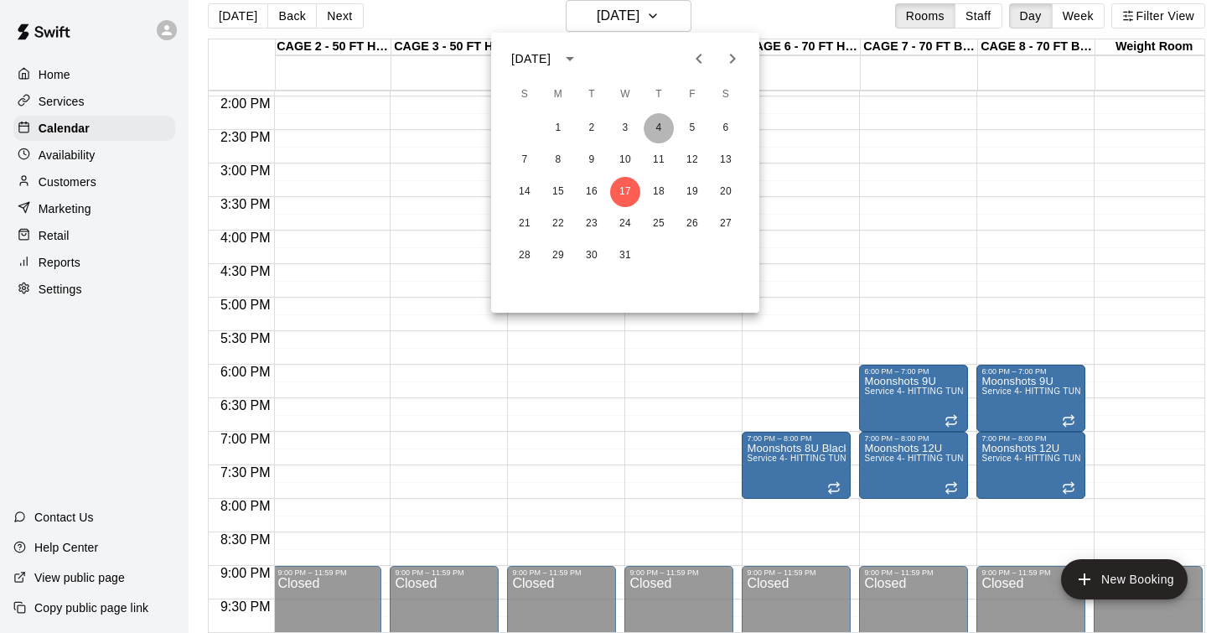
click at [662, 127] on button "4" at bounding box center [659, 128] width 30 height 30
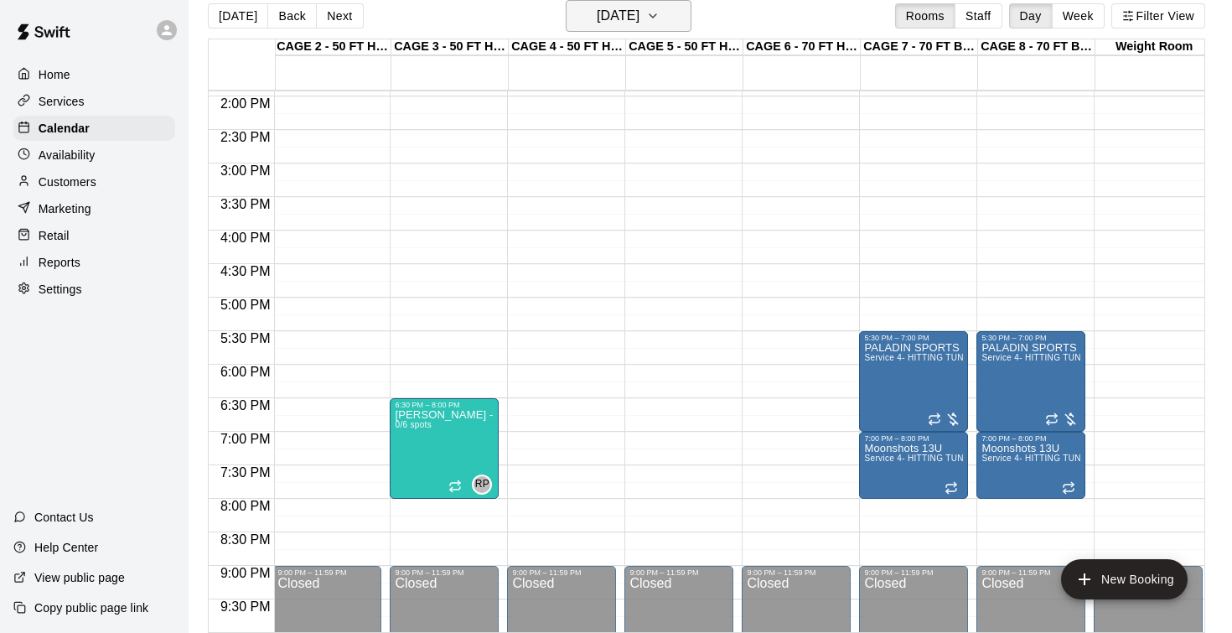
click at [617, 23] on h6 "Thursday Dec 04" at bounding box center [618, 15] width 43 height 23
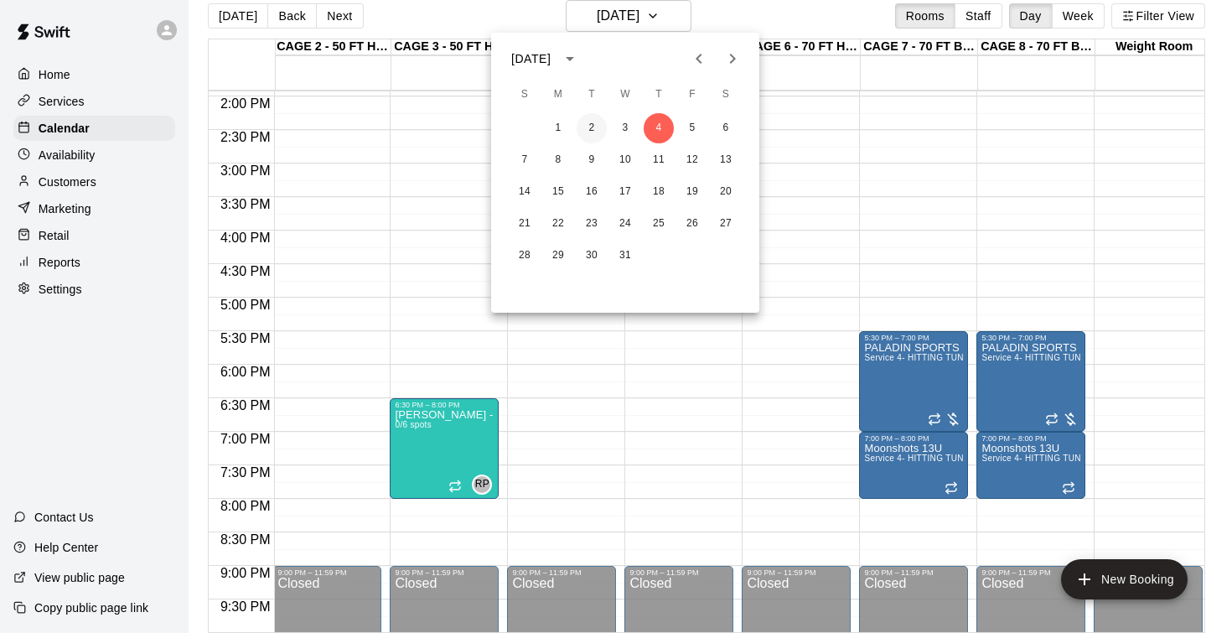
click at [599, 123] on button "2" at bounding box center [591, 128] width 30 height 30
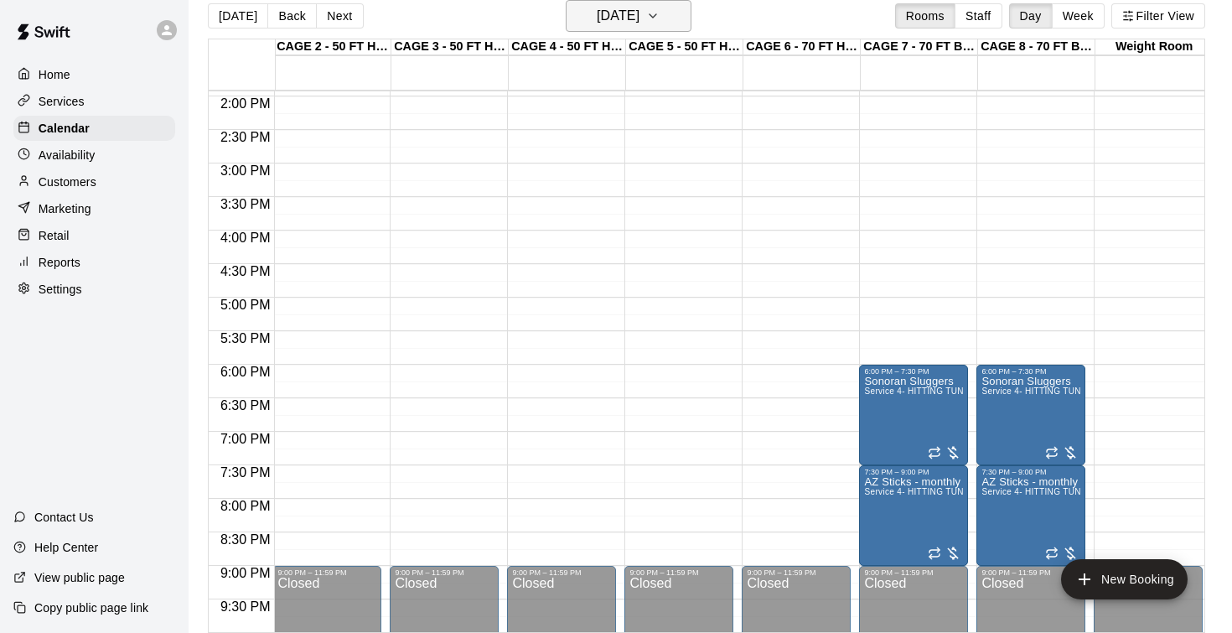
click at [622, 18] on h6 "Tuesday Dec 02" at bounding box center [618, 15] width 43 height 23
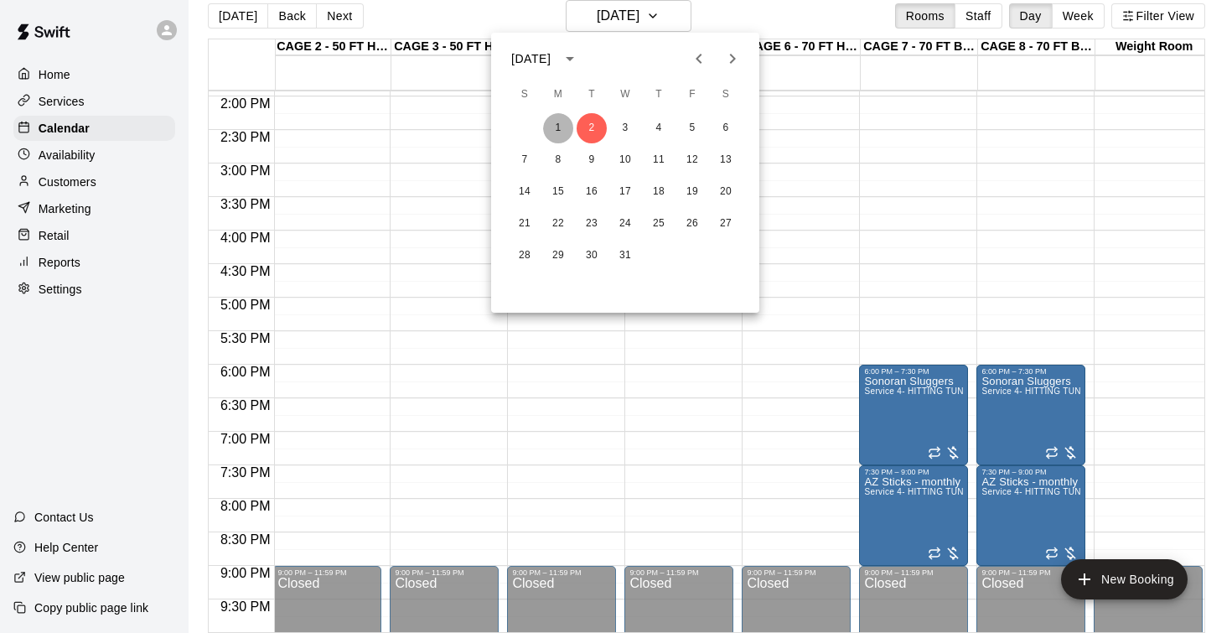
click at [563, 127] on button "1" at bounding box center [558, 128] width 30 height 30
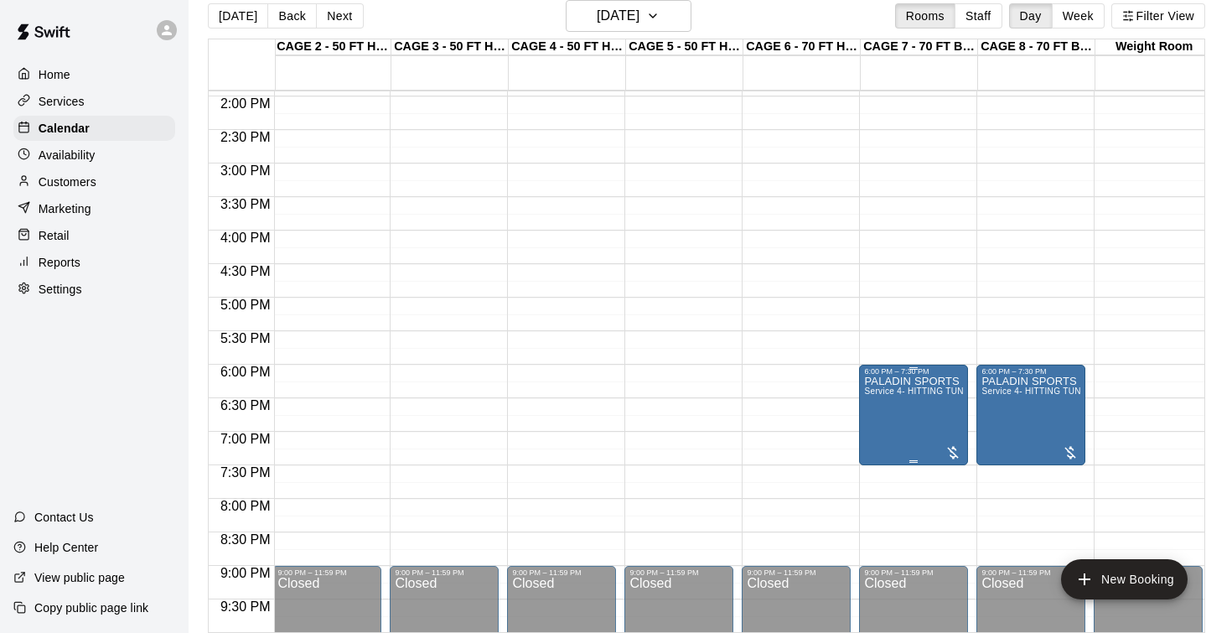
click at [869, 438] on button "edit" at bounding box center [882, 433] width 34 height 33
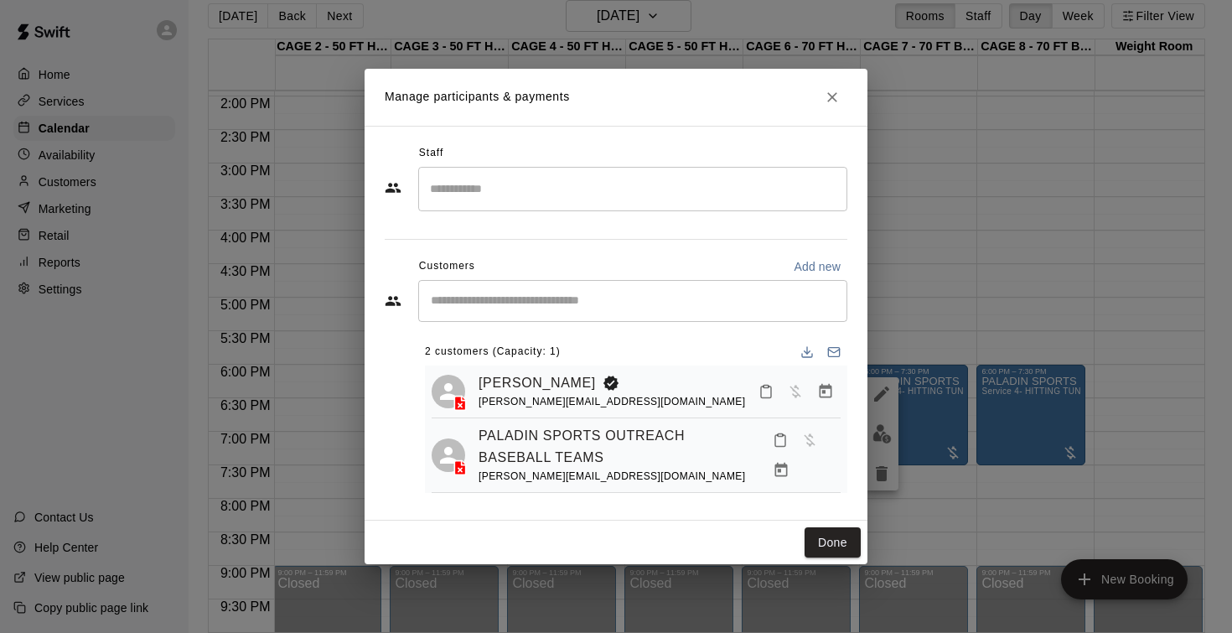
click at [824, 101] on icon "Close" at bounding box center [832, 97] width 17 height 17
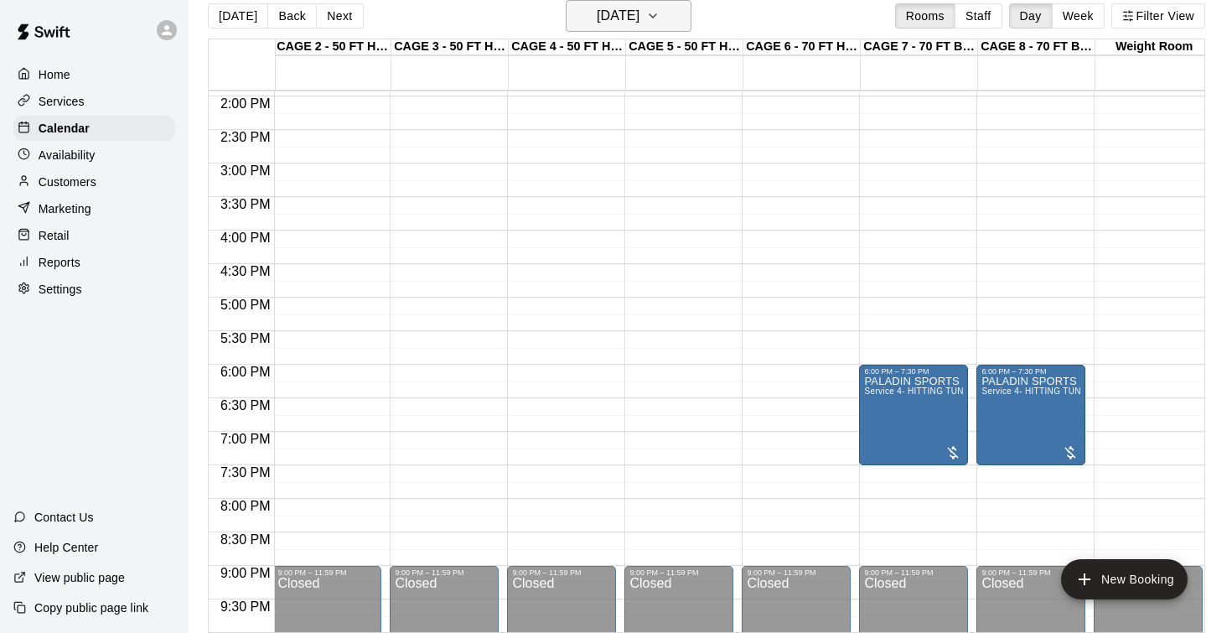
click at [633, 24] on h6 "Monday Dec 01" at bounding box center [618, 15] width 43 height 23
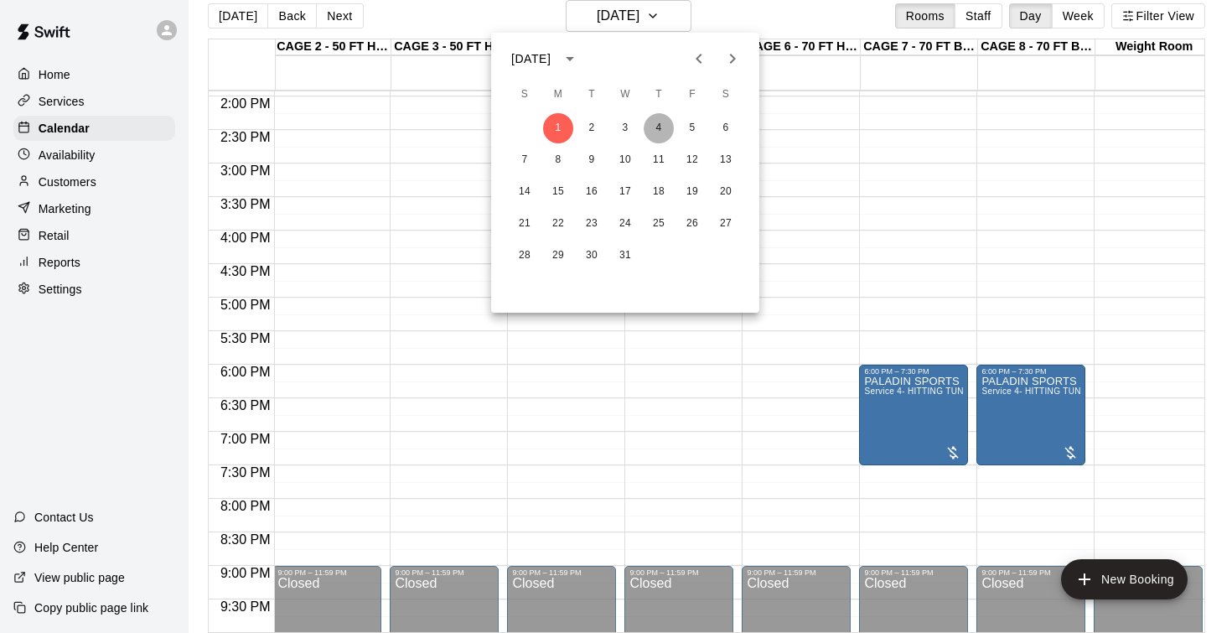
click at [665, 127] on button "4" at bounding box center [659, 128] width 30 height 30
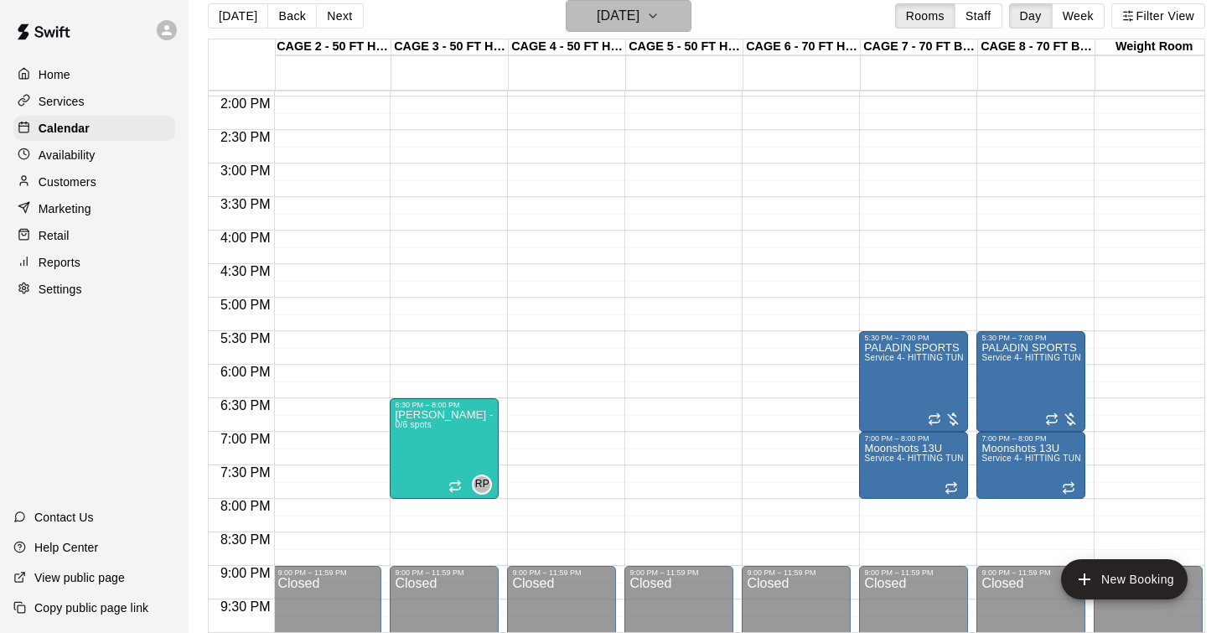
click at [597, 27] on h6 "Thursday Dec 04" at bounding box center [618, 15] width 43 height 23
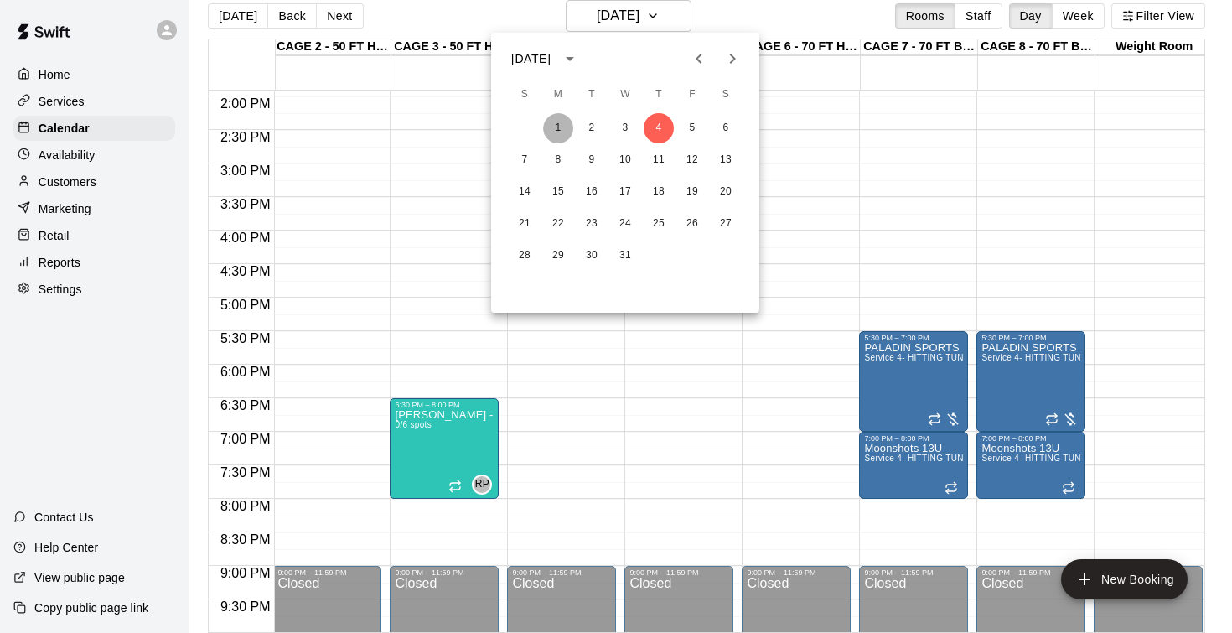
click at [566, 130] on button "1" at bounding box center [558, 128] width 30 height 30
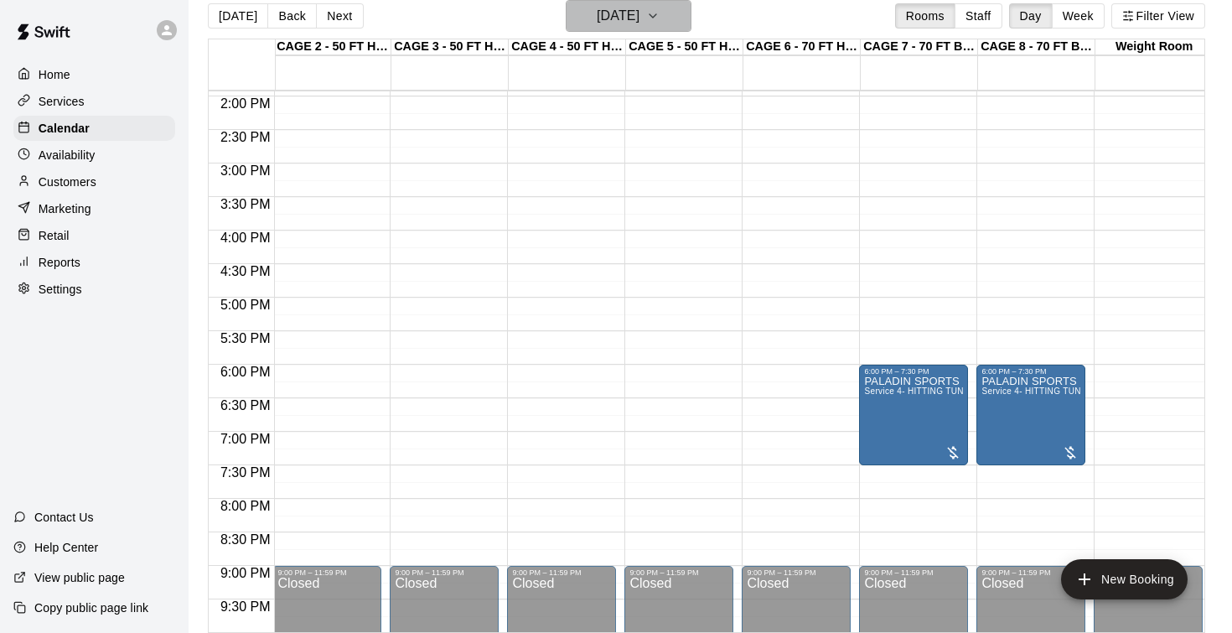
click at [609, 21] on h6 "Monday Dec 01" at bounding box center [618, 15] width 43 height 23
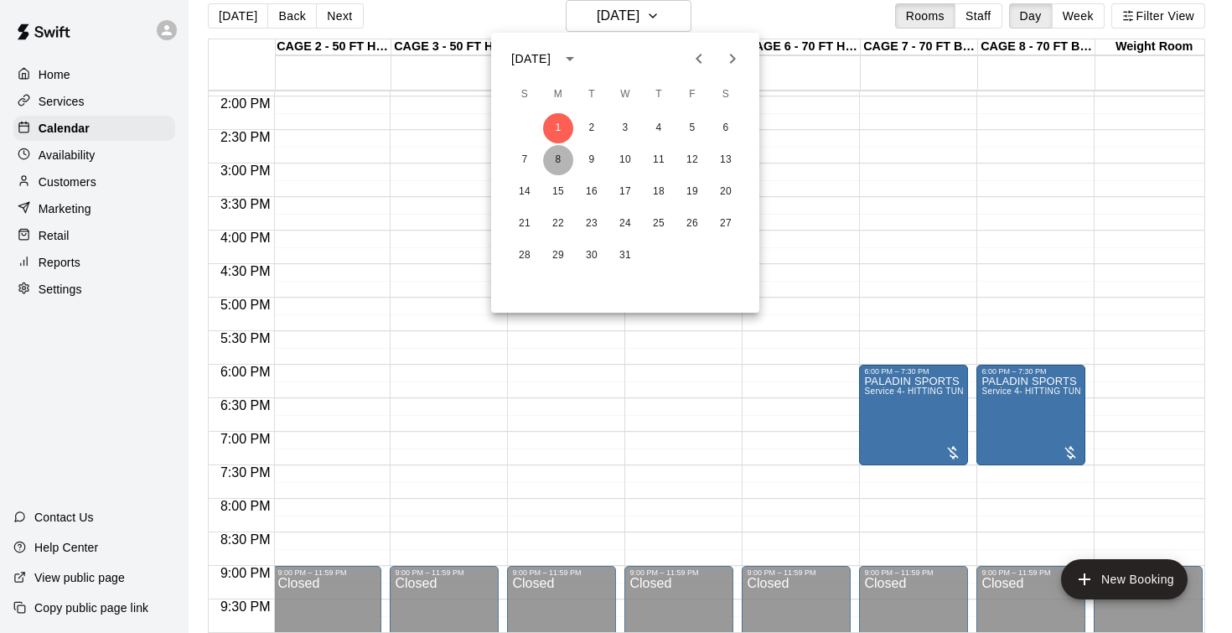
click at [566, 161] on button "8" at bounding box center [558, 160] width 30 height 30
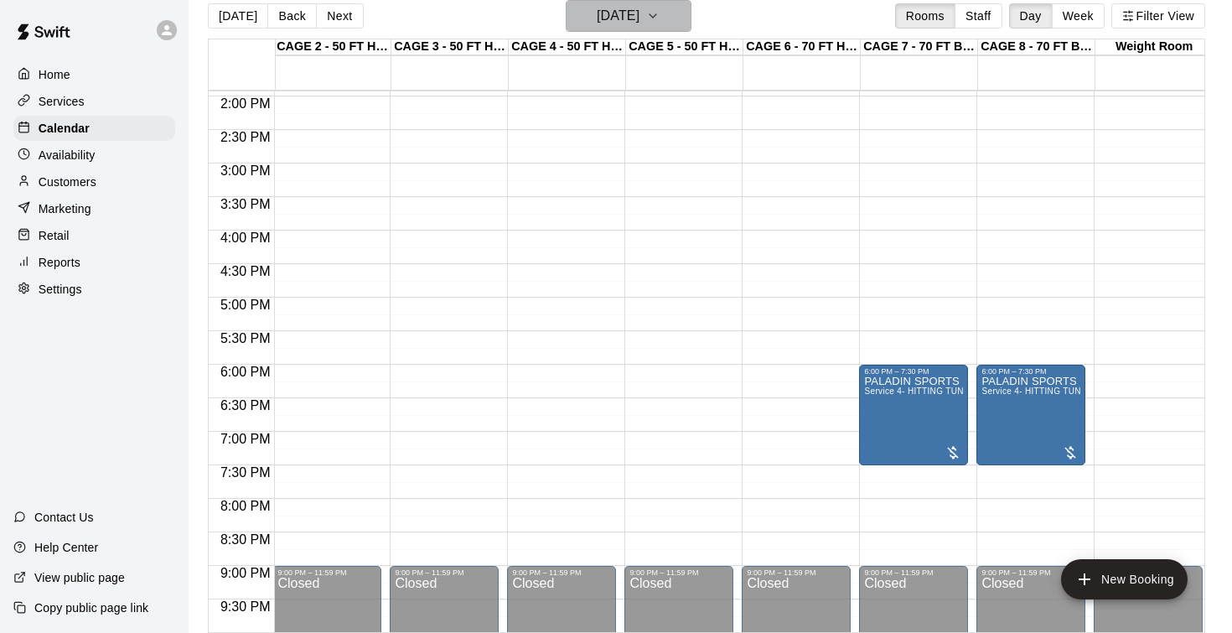
click at [599, 16] on h6 "Monday Dec 08" at bounding box center [618, 15] width 43 height 23
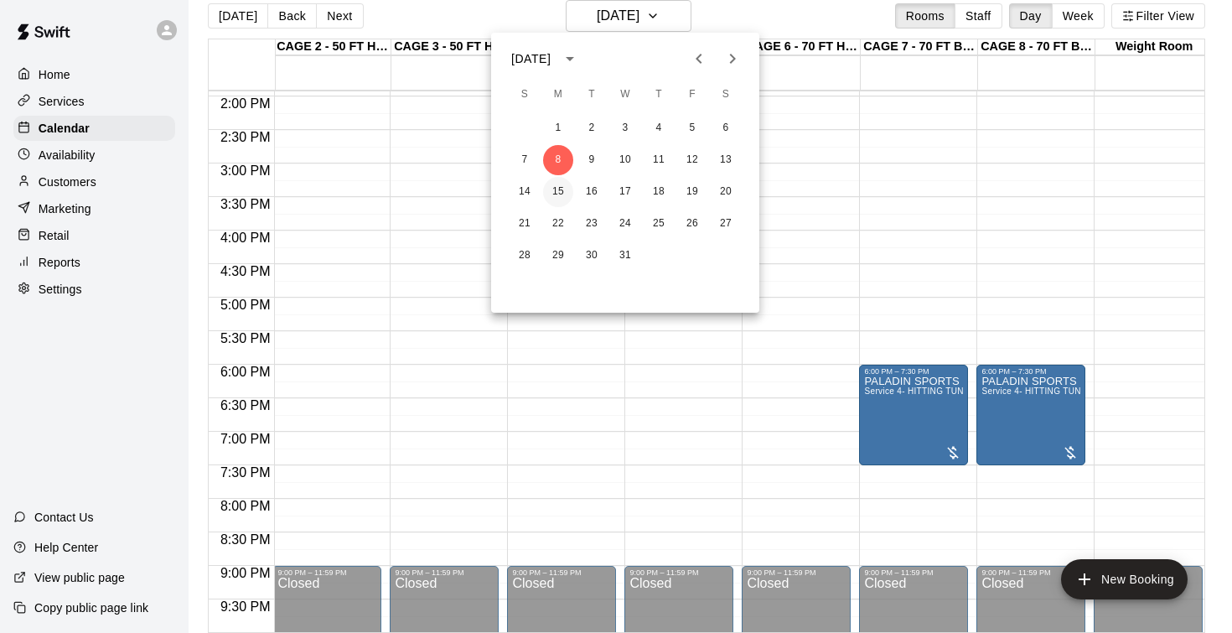
click at [559, 185] on button "15" at bounding box center [558, 192] width 30 height 30
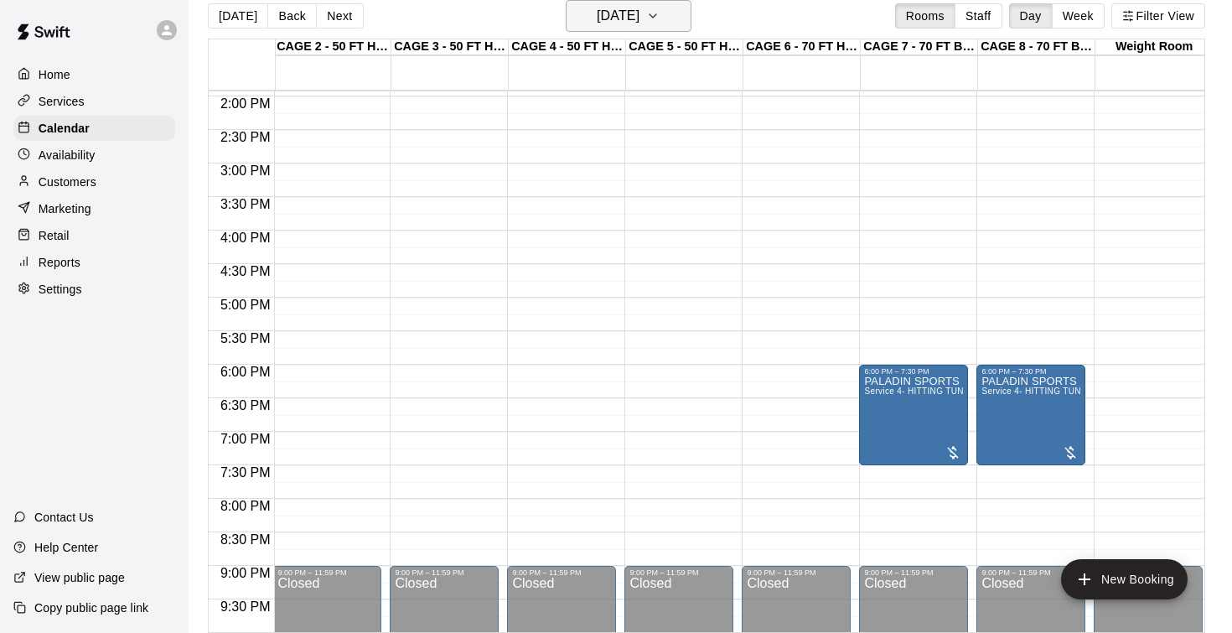
click at [597, 21] on h6 "Monday Dec 15" at bounding box center [618, 15] width 43 height 23
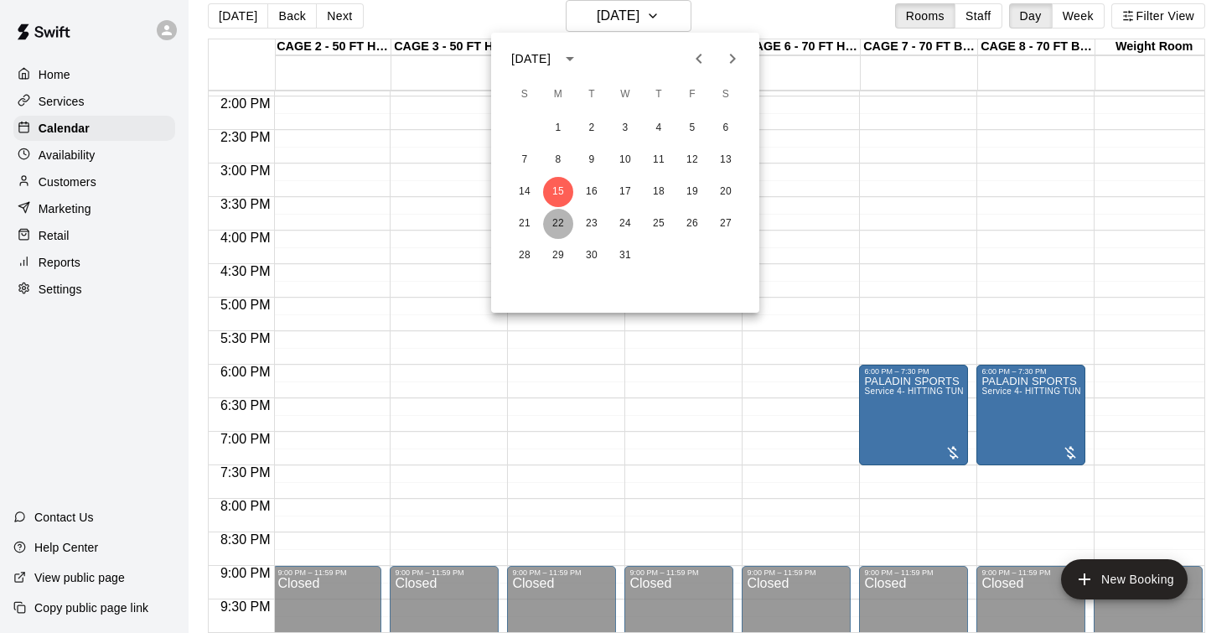
click at [557, 222] on button "22" at bounding box center [558, 224] width 30 height 30
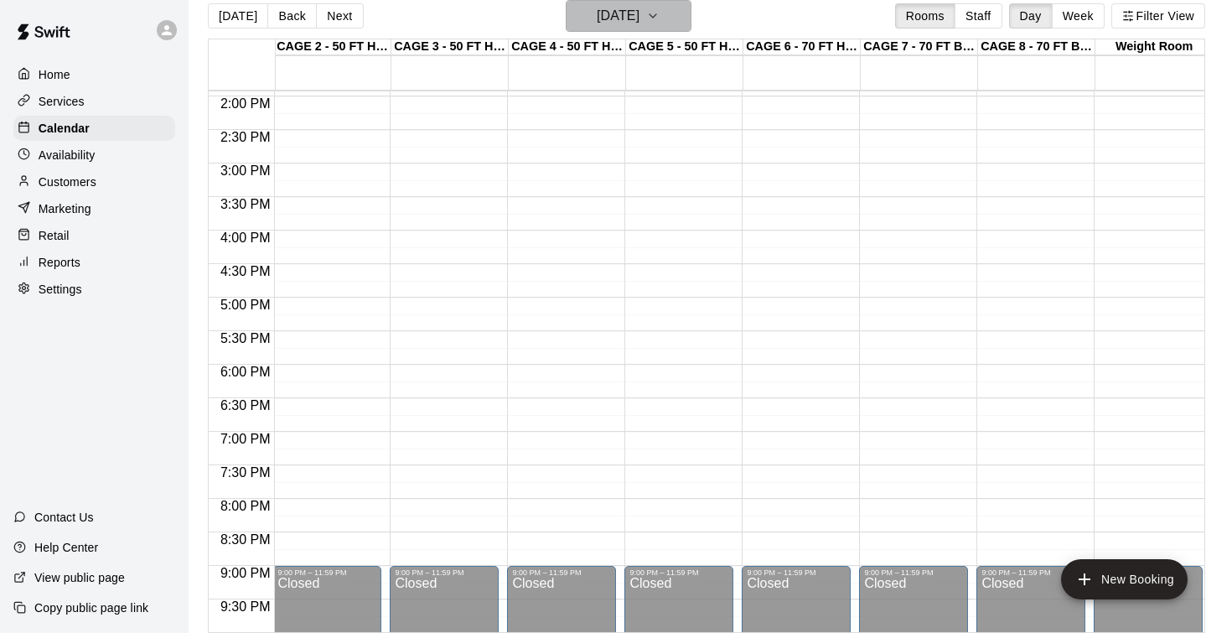
click at [608, 21] on h6 "Monday Dec 22" at bounding box center [618, 15] width 43 height 23
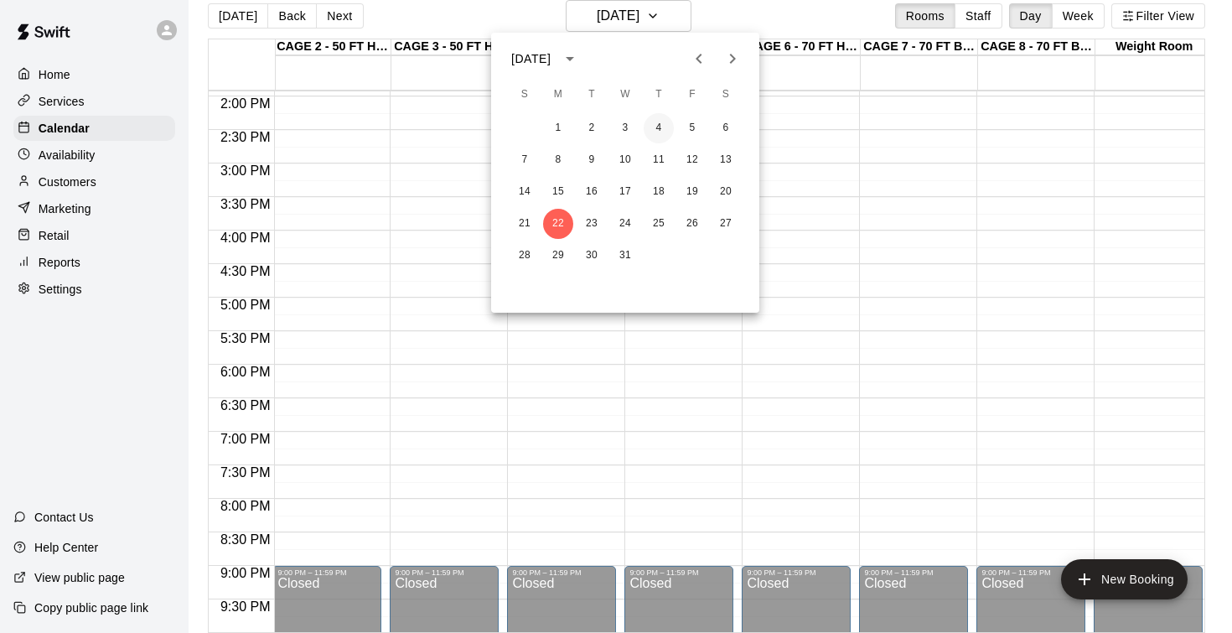
click at [650, 127] on button "4" at bounding box center [659, 128] width 30 height 30
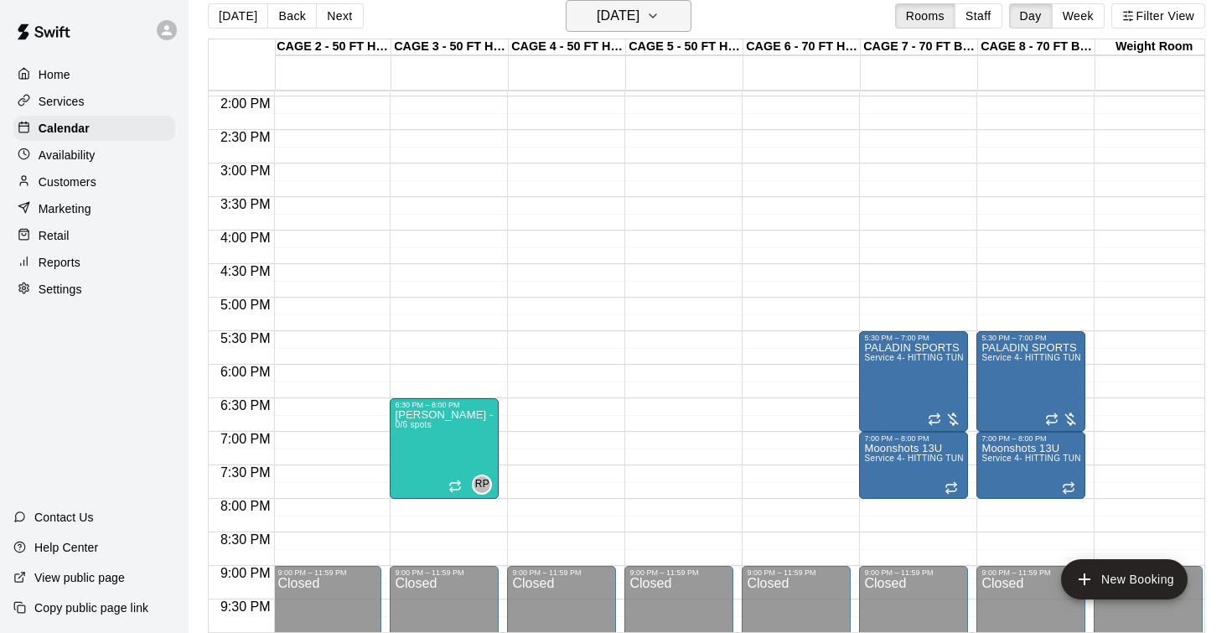
click at [638, 23] on h6 "Thursday Dec 04" at bounding box center [618, 15] width 43 height 23
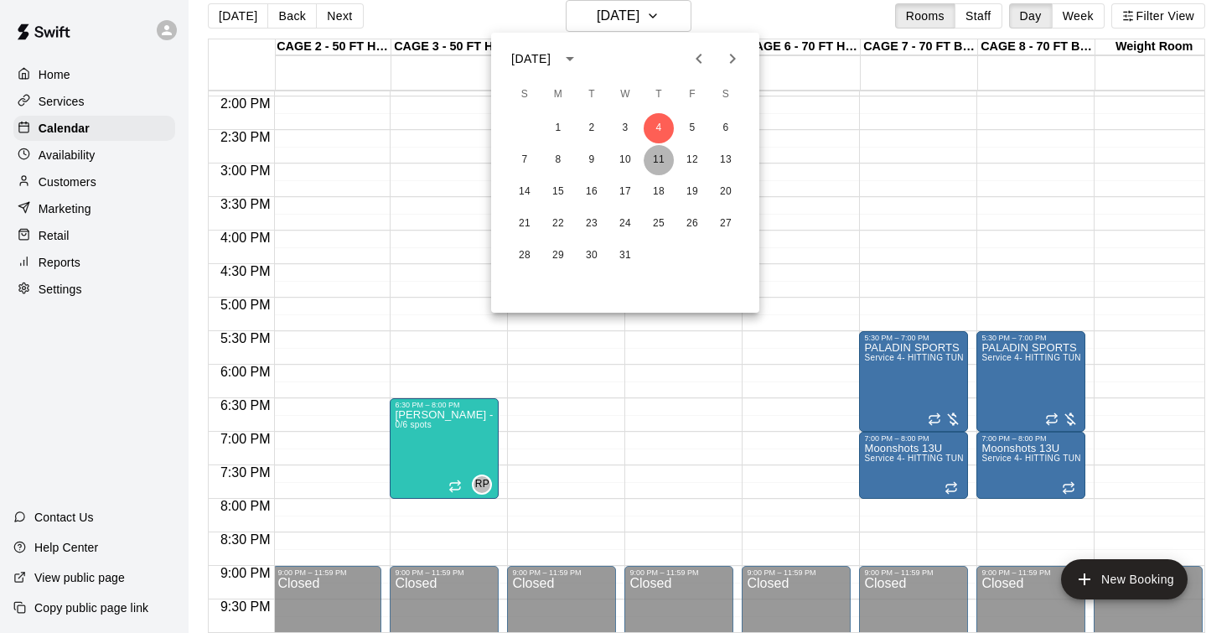
click at [659, 151] on button "11" at bounding box center [659, 160] width 30 height 30
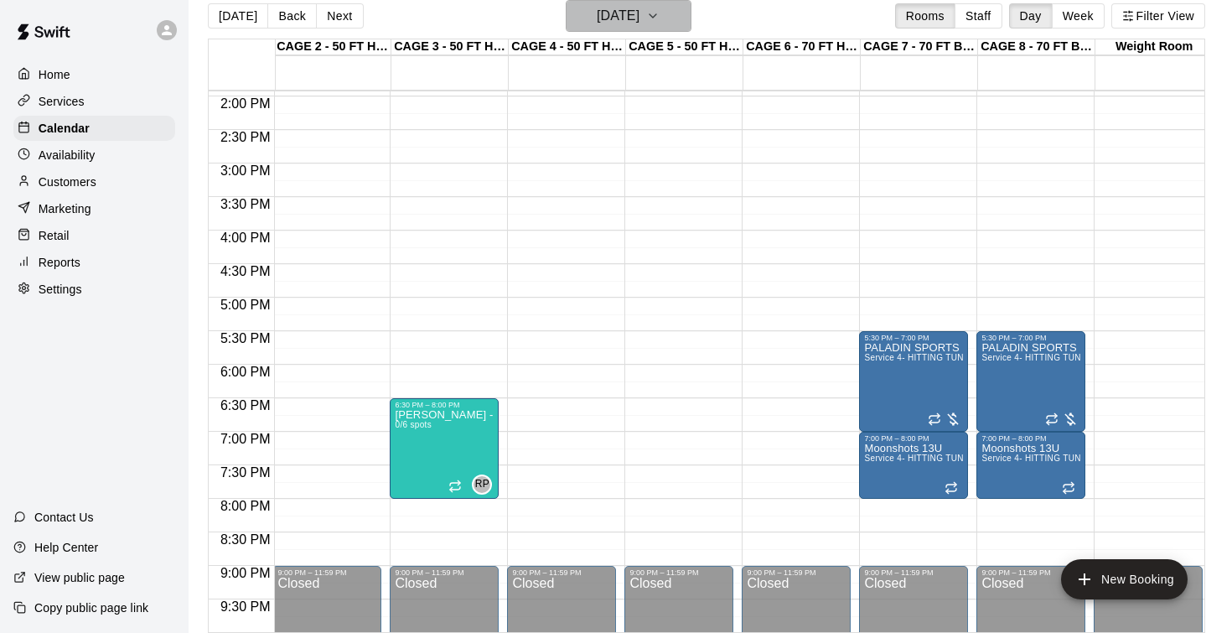
click at [629, 16] on h6 "Thursday Dec 11" at bounding box center [618, 15] width 43 height 23
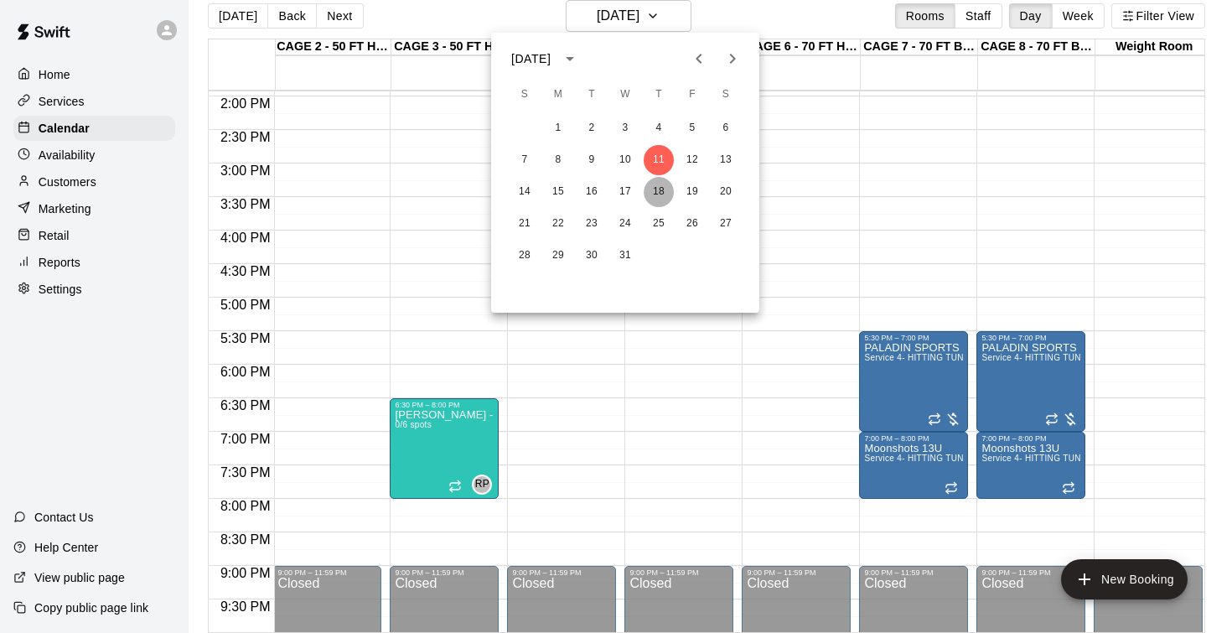
click at [660, 198] on button "18" at bounding box center [659, 192] width 30 height 30
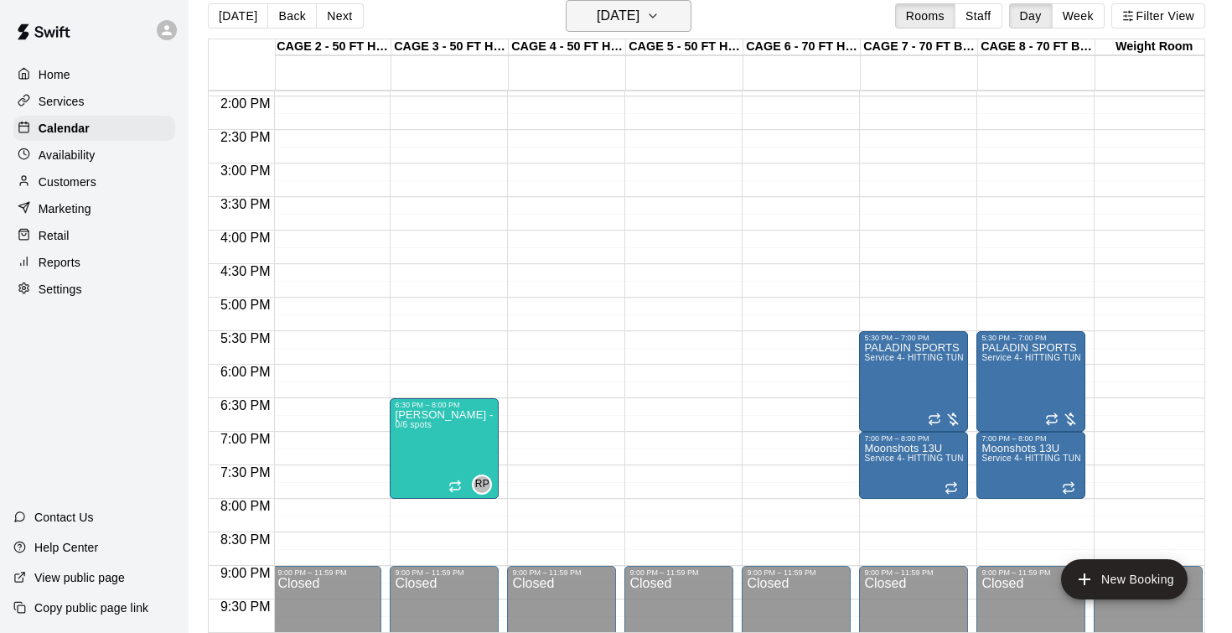
click at [622, 27] on h6 "Thursday Dec 18" at bounding box center [618, 15] width 43 height 23
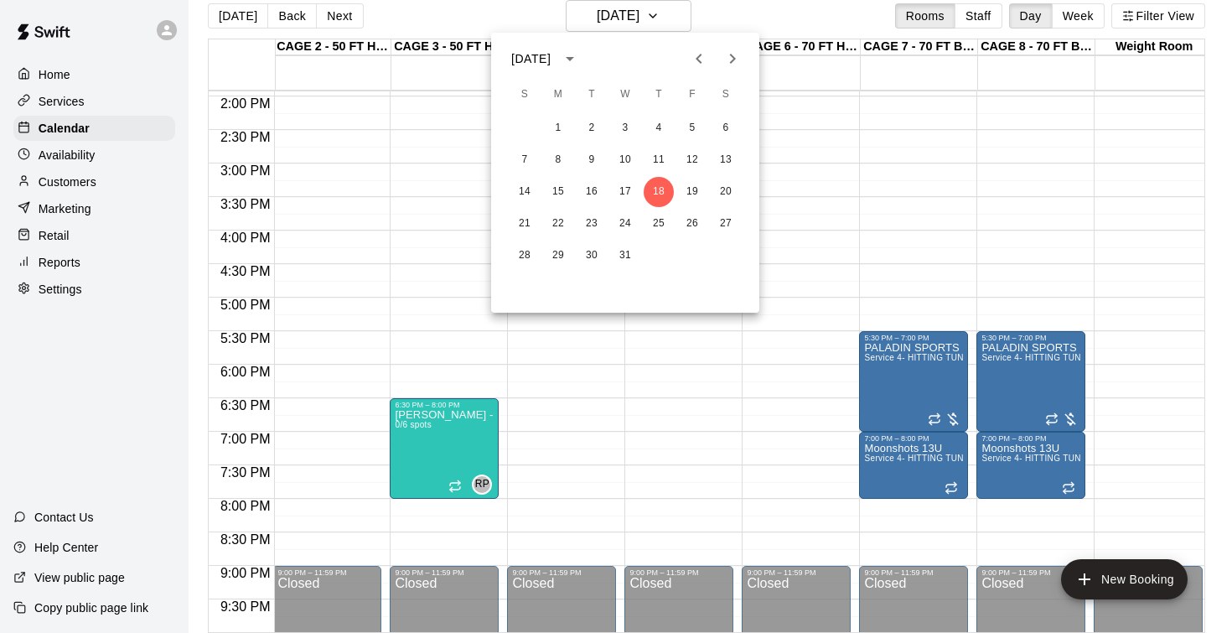
click at [649, 59] on div "December 2025" at bounding box center [625, 58] width 268 height 25
click at [727, 11] on div at bounding box center [616, 316] width 1232 height 633
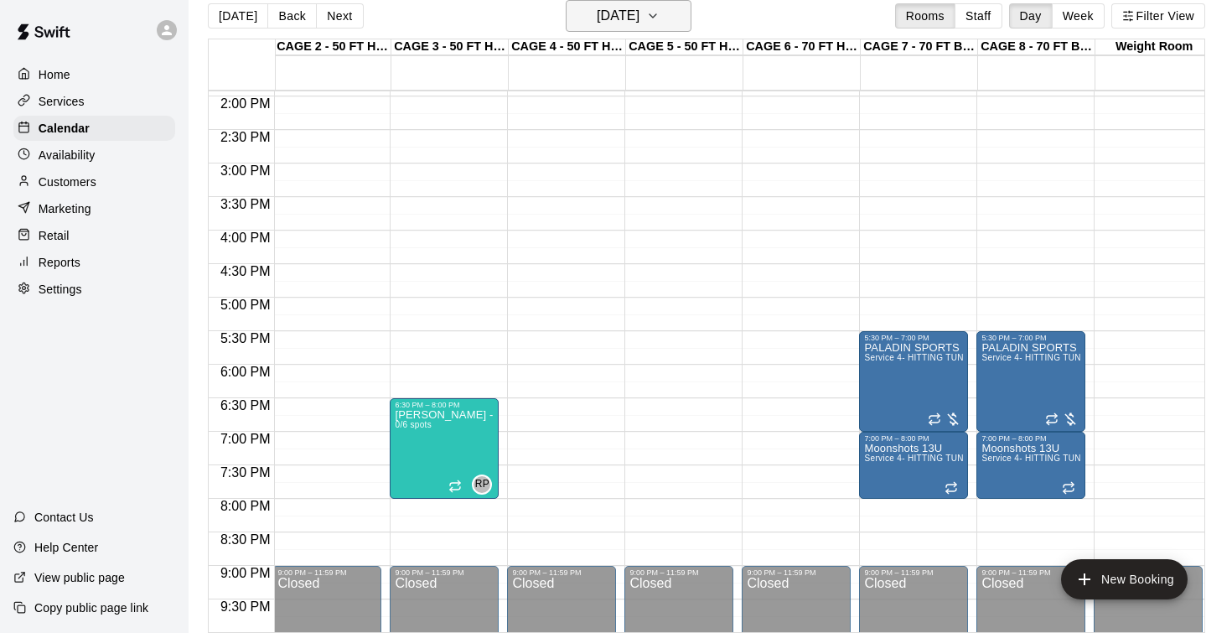
click at [635, 28] on button "Thursday Dec 18" at bounding box center [629, 16] width 126 height 32
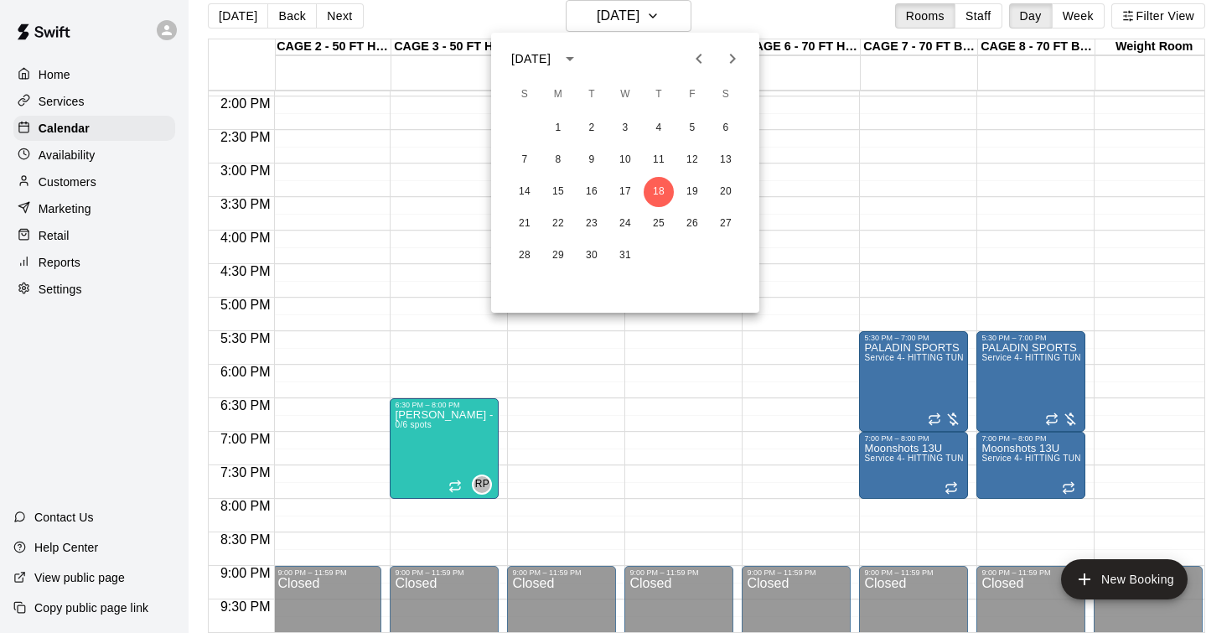
click at [703, 55] on icon "Previous month" at bounding box center [699, 59] width 20 height 20
click at [592, 226] on button "21" at bounding box center [591, 224] width 30 height 30
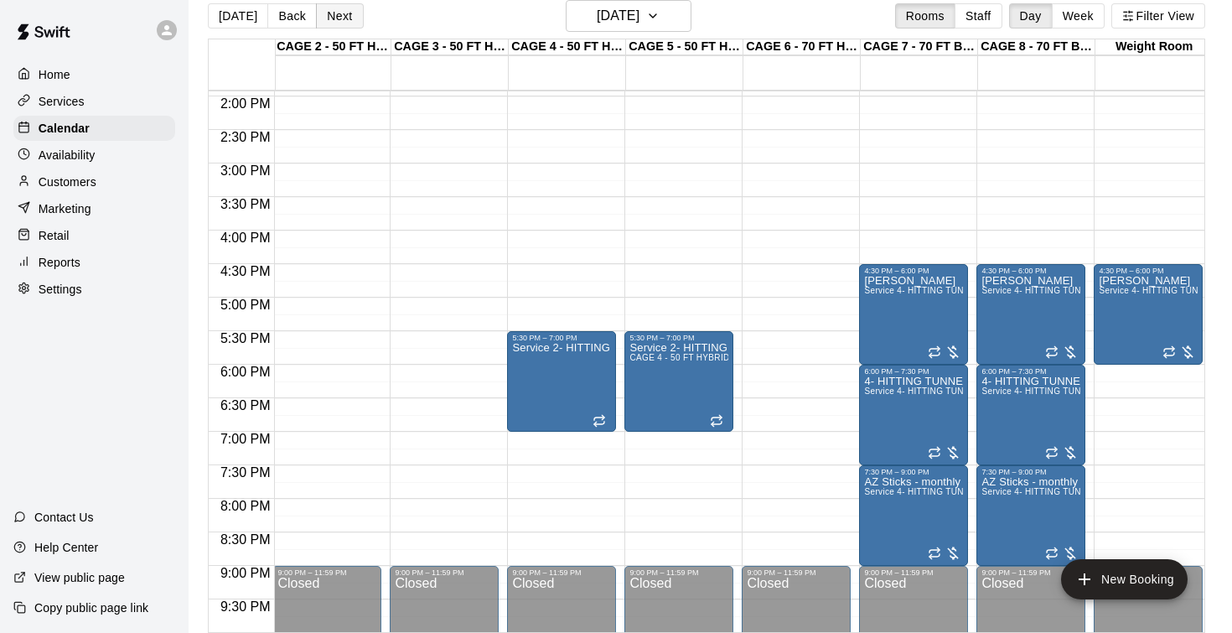
click at [343, 22] on button "Next" at bounding box center [339, 15] width 47 height 25
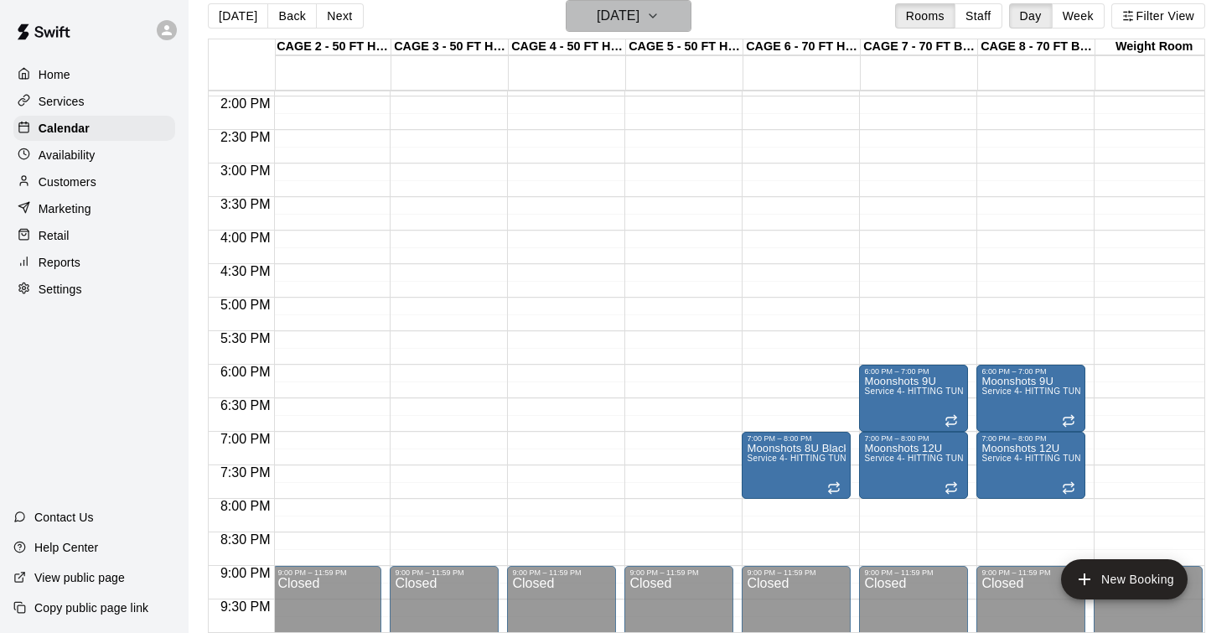
click at [614, 18] on h6 "Wednesday Oct 22" at bounding box center [618, 15] width 43 height 23
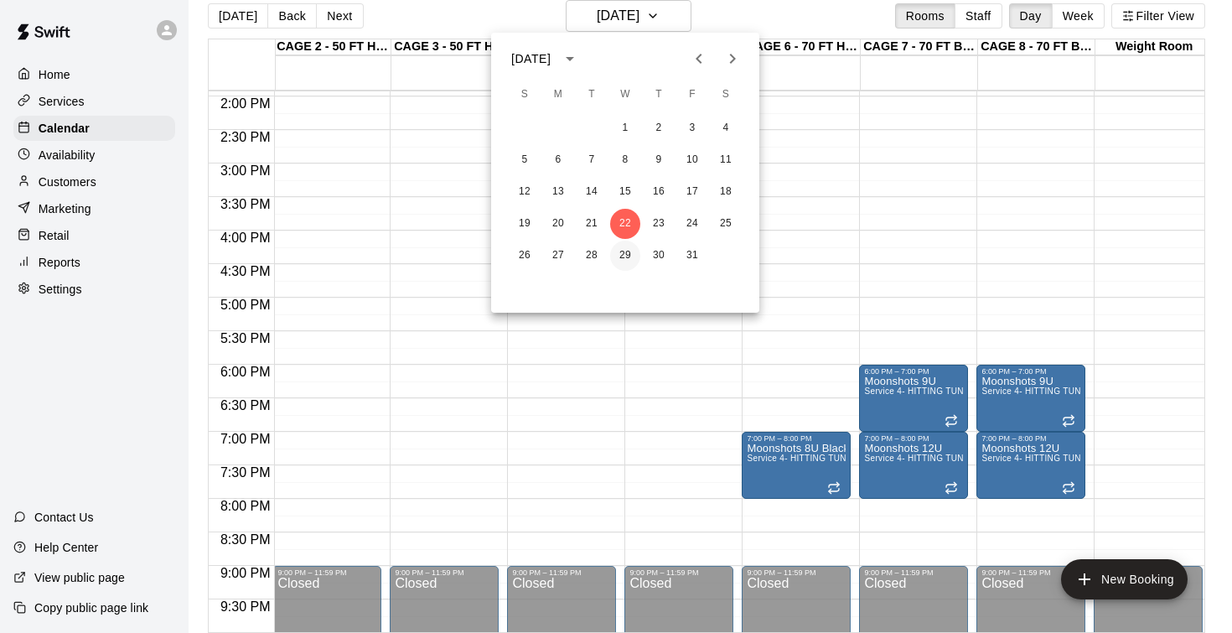
click at [630, 253] on button "29" at bounding box center [625, 255] width 30 height 30
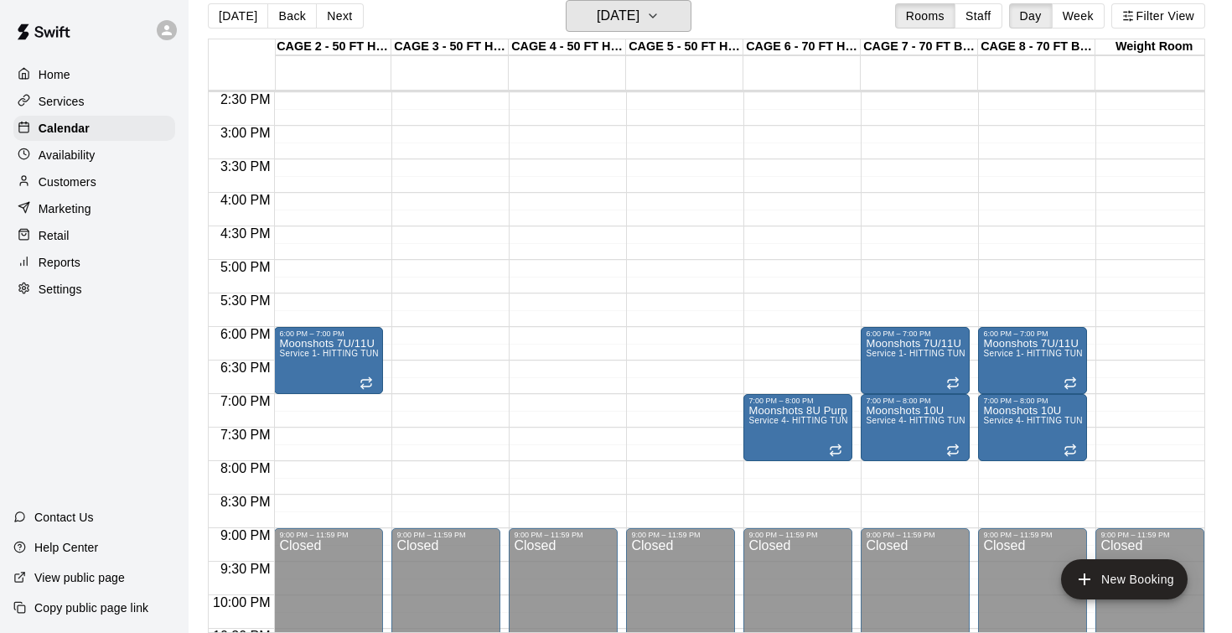
scroll to position [0, 117]
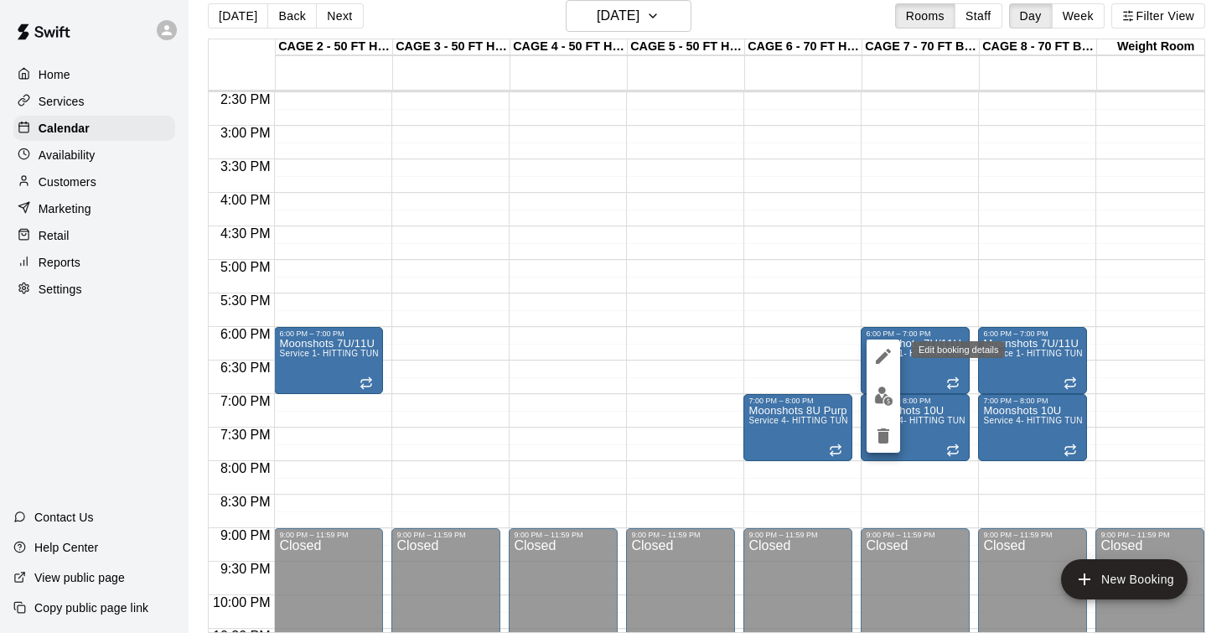
click at [883, 353] on icon "edit" at bounding box center [883, 356] width 20 height 20
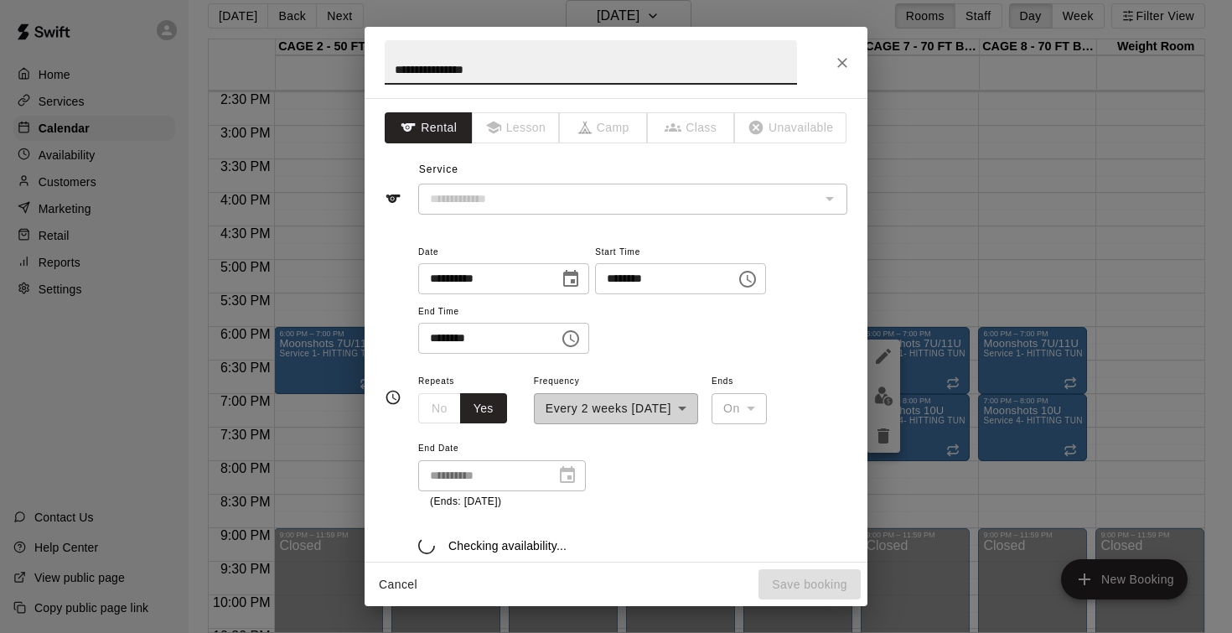
type input "**********"
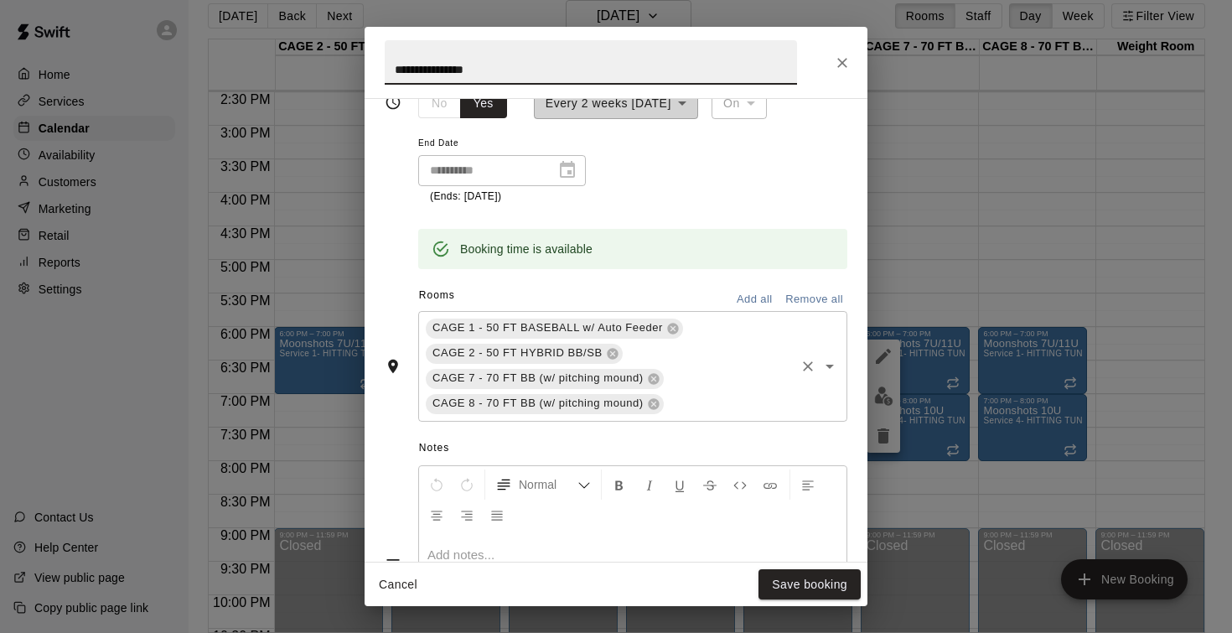
scroll to position [304, 0]
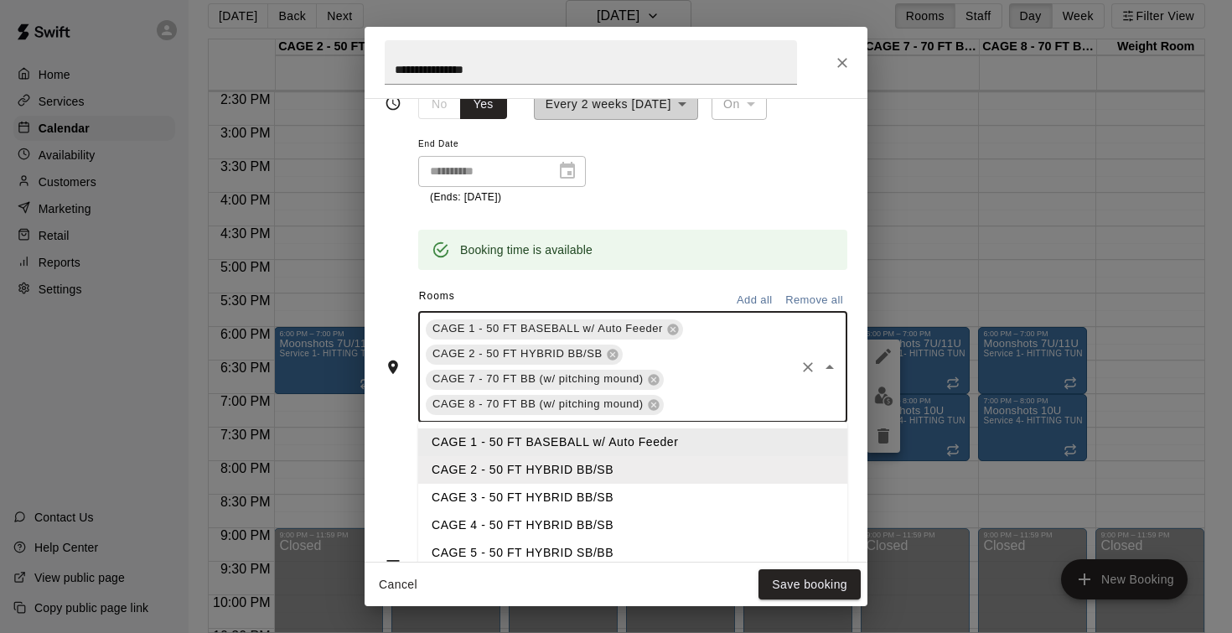
click at [691, 406] on input "text" at bounding box center [729, 404] width 127 height 21
type input "*"
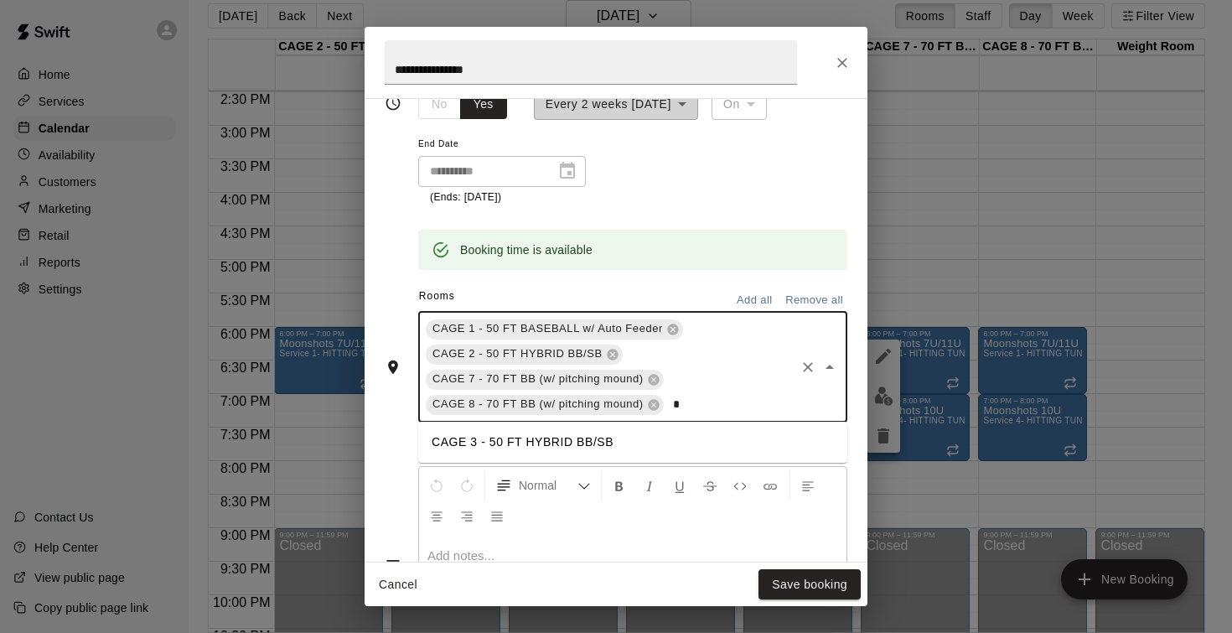
click at [611, 433] on li "CAGE 3 - 50 FT HYBRID BB/SB" at bounding box center [632, 442] width 429 height 28
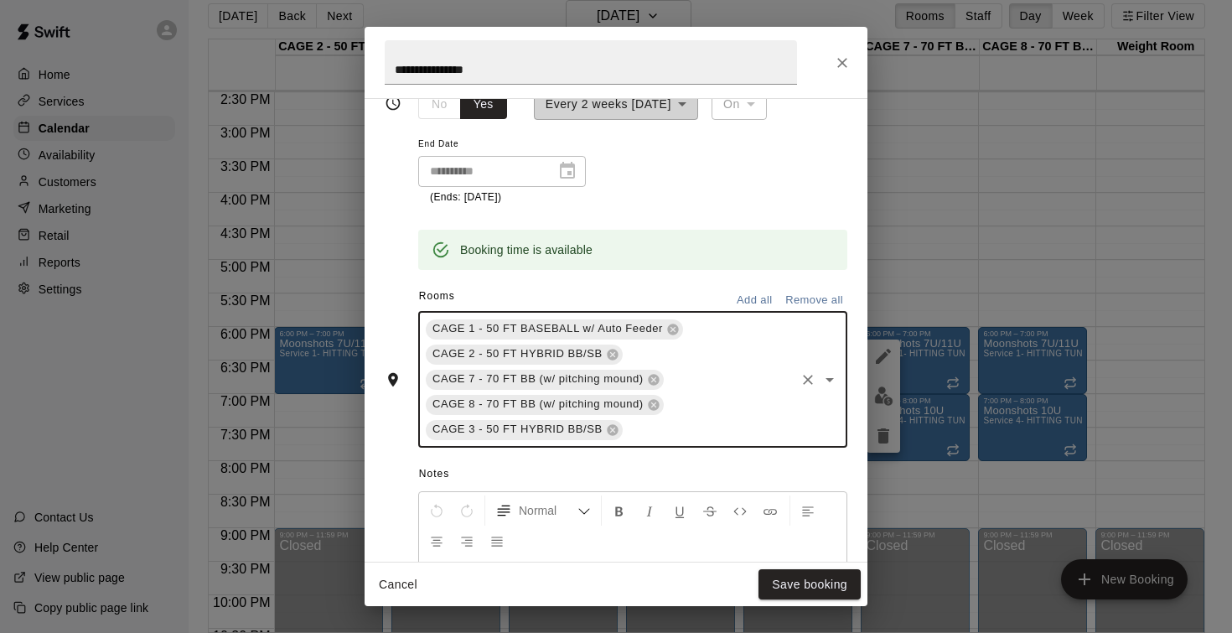
type input "*"
click at [558, 463] on li "CAGE 4 - 50 FT HYBRID BB/SB" at bounding box center [632, 467] width 429 height 28
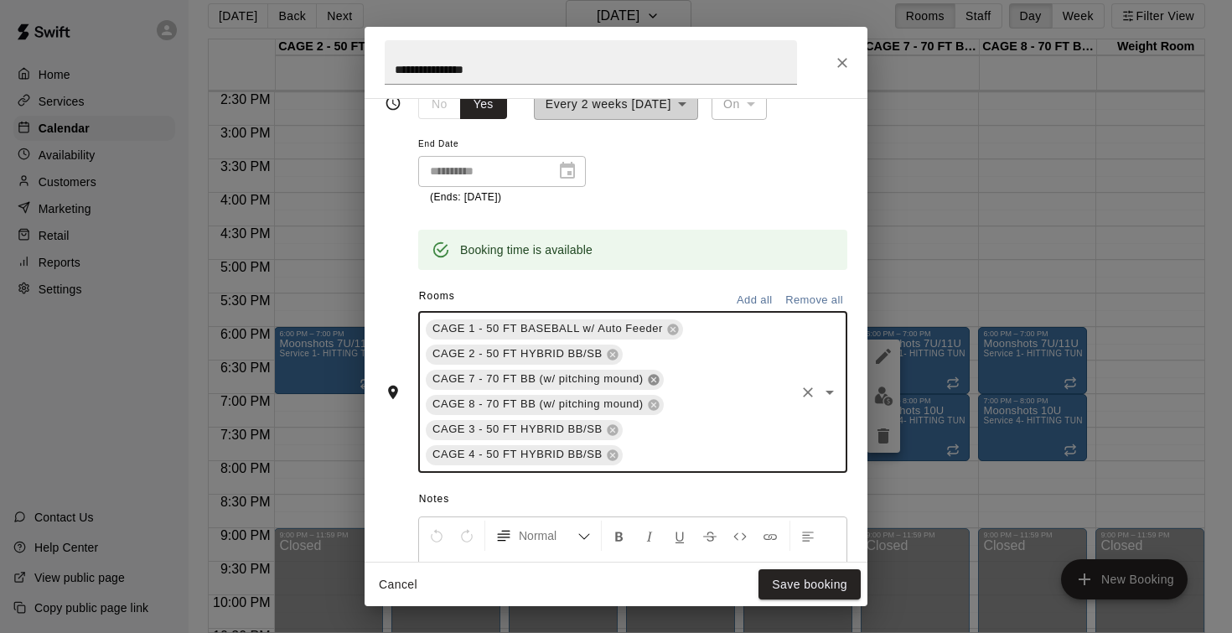
click at [652, 375] on icon at bounding box center [653, 379] width 11 height 11
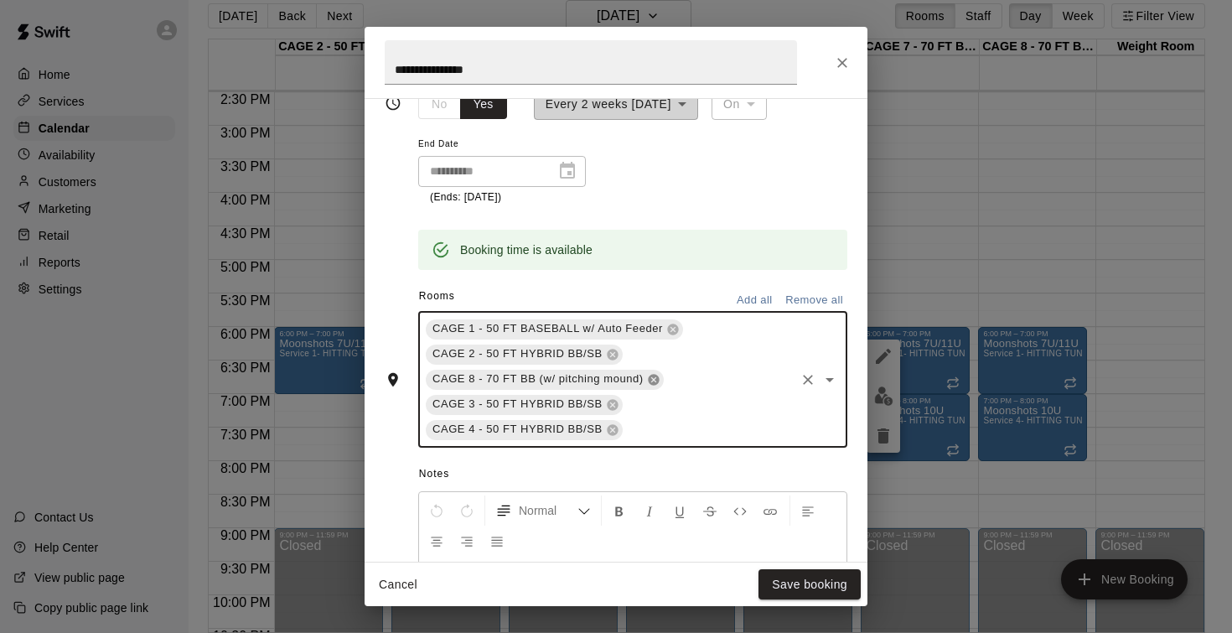
click at [653, 373] on icon at bounding box center [653, 379] width 13 height 13
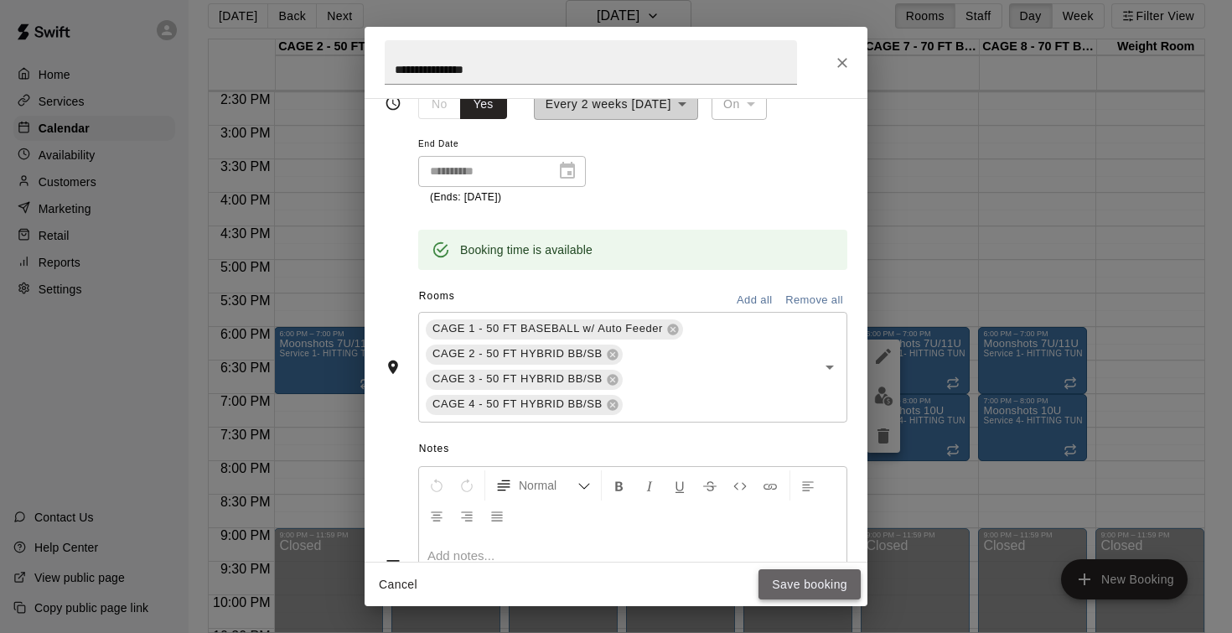
click at [783, 583] on button "Save booking" at bounding box center [809, 584] width 102 height 31
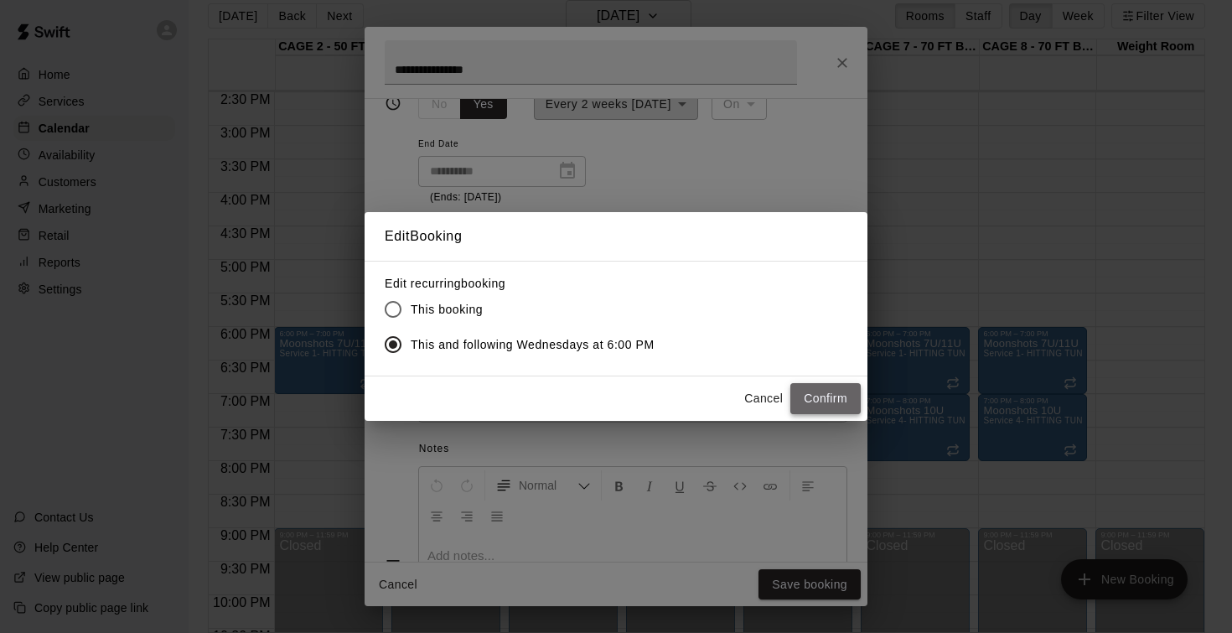
click at [821, 404] on button "Confirm" at bounding box center [825, 398] width 70 height 31
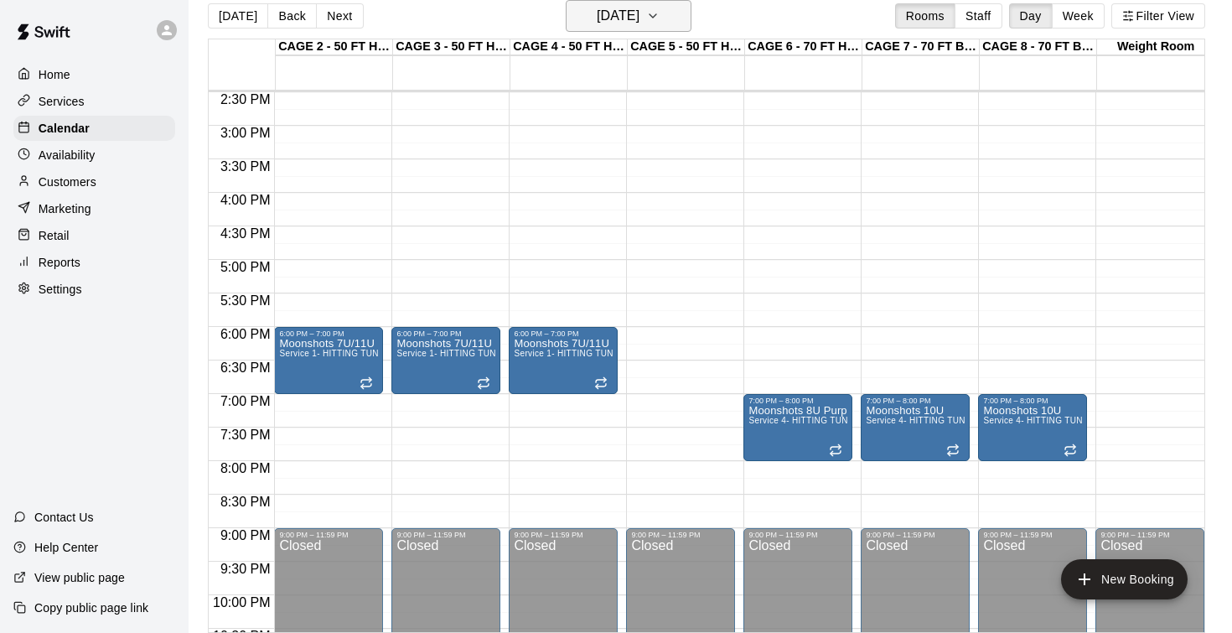
click at [628, 23] on h6 "Wednesday Oct 29" at bounding box center [618, 15] width 43 height 23
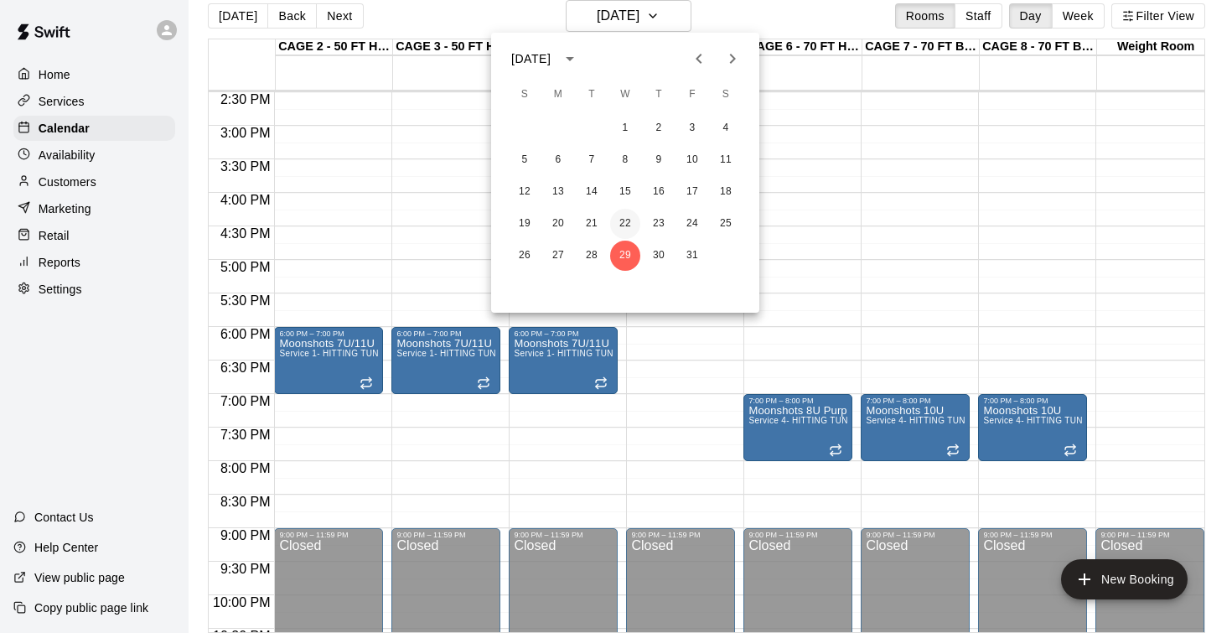
click at [626, 222] on button "22" at bounding box center [625, 224] width 30 height 30
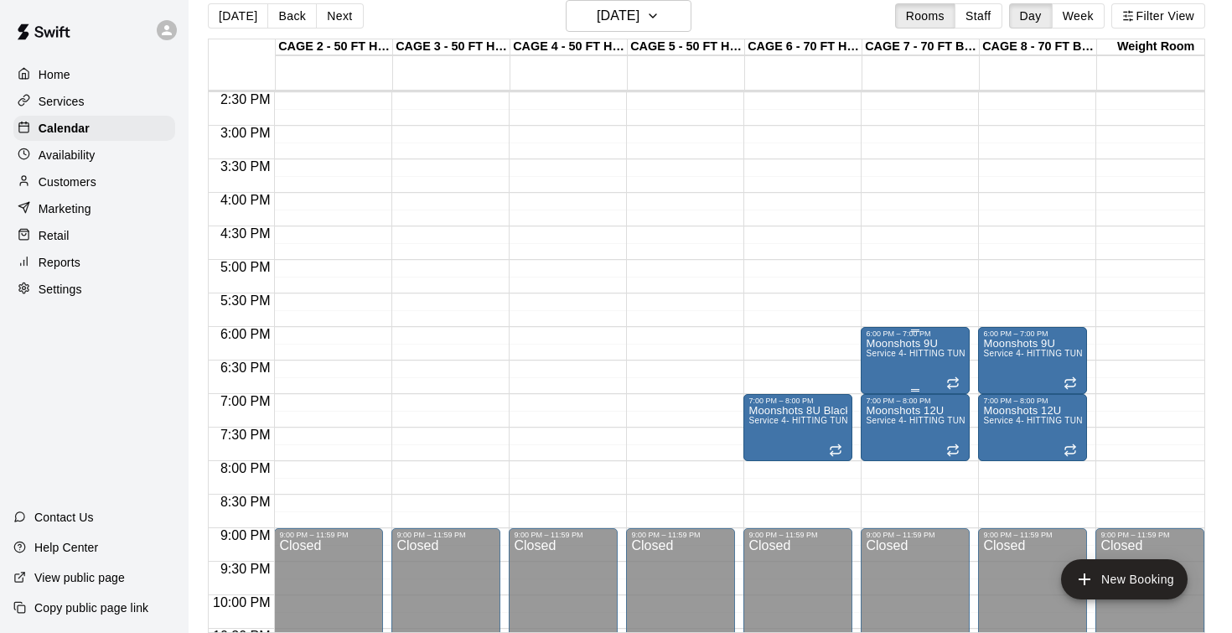
click at [887, 350] on icon "edit" at bounding box center [883, 356] width 15 height 15
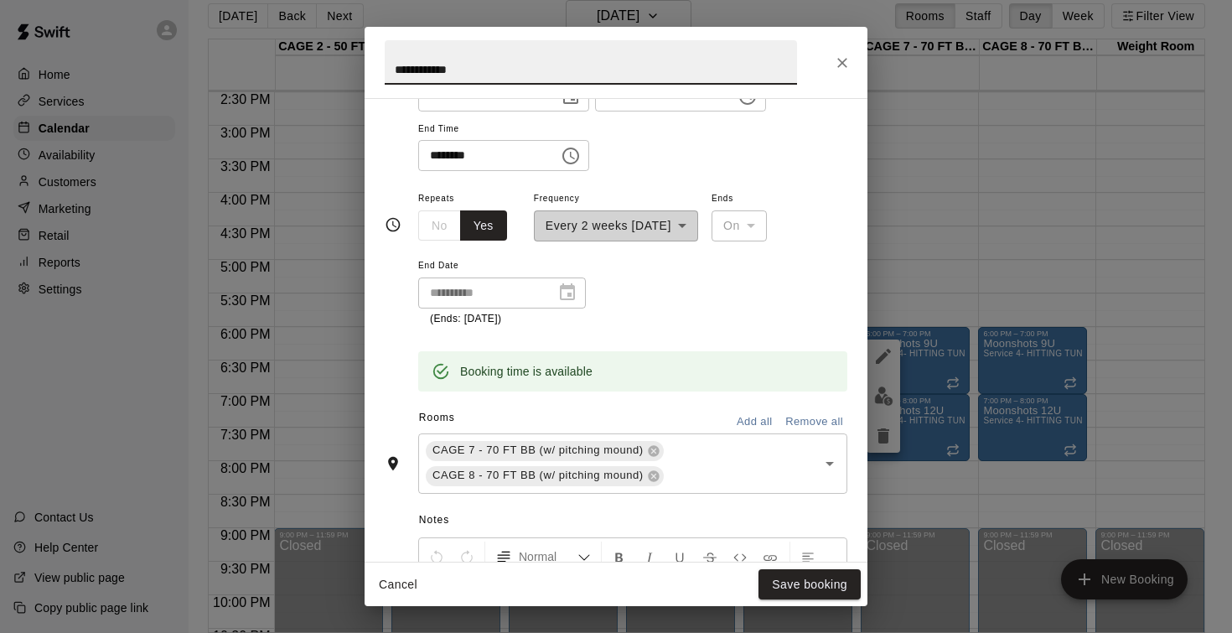
scroll to position [194, 0]
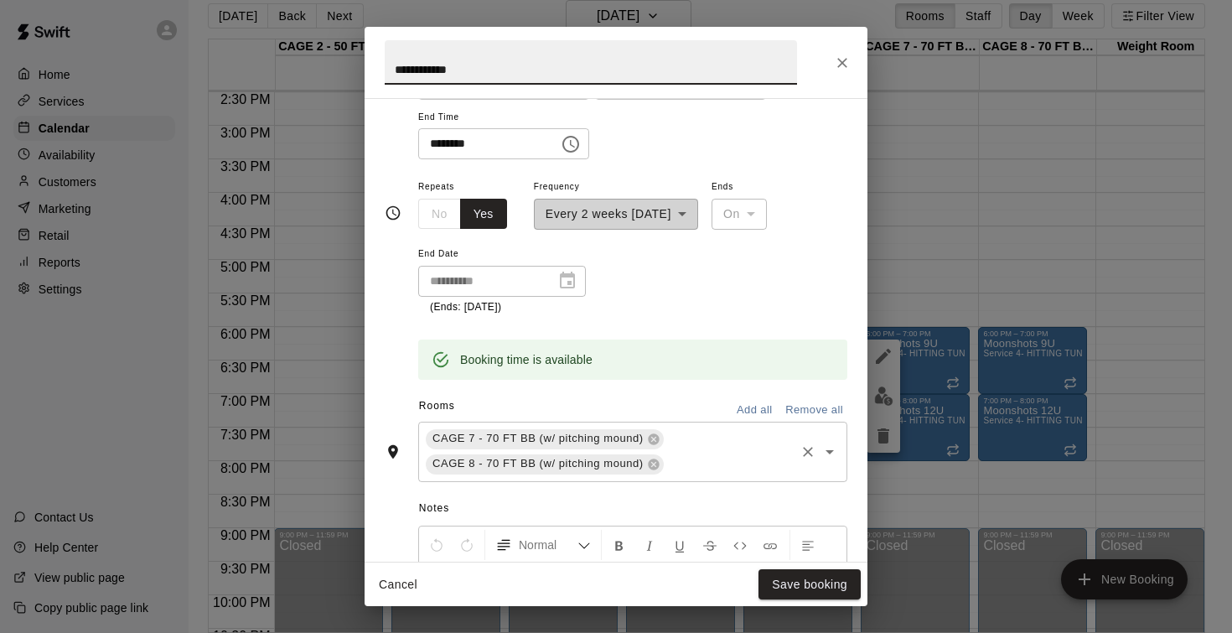
click at [692, 463] on input "text" at bounding box center [729, 463] width 127 height 21
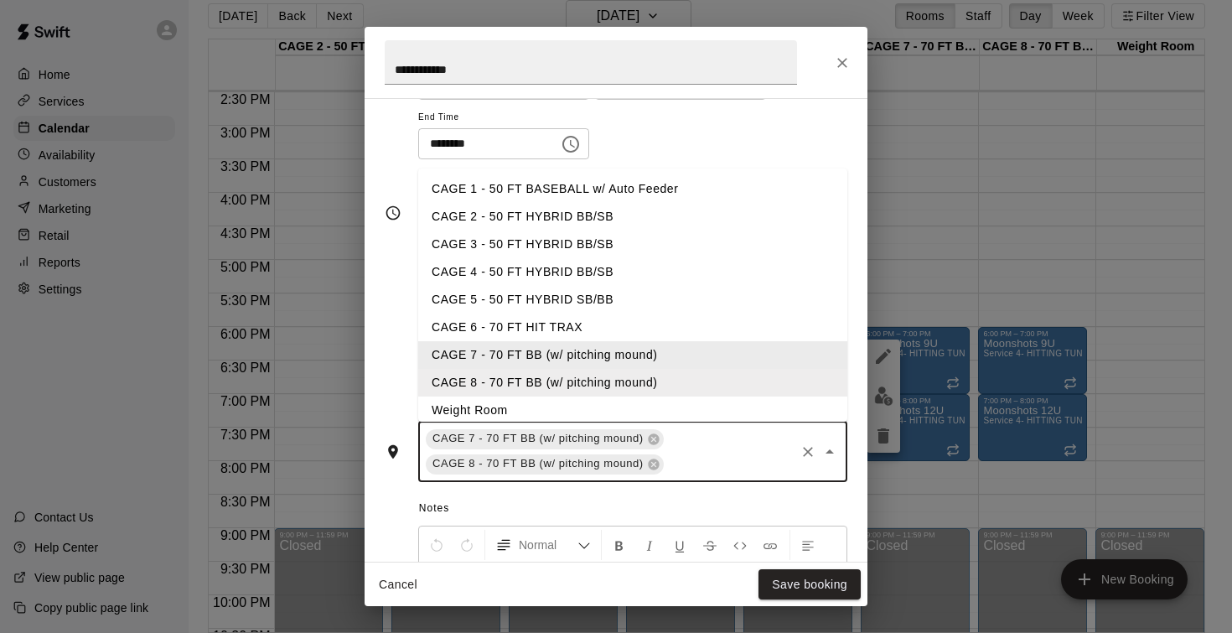
type input "*"
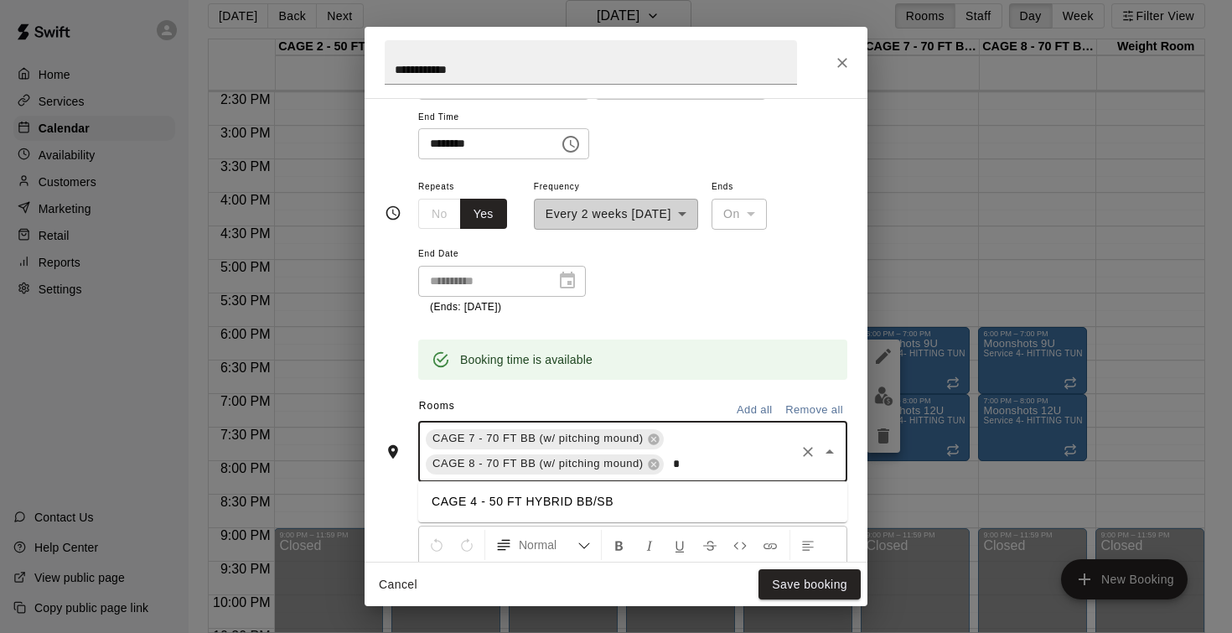
click at [558, 498] on li "CAGE 4 - 50 FT HYBRID BB/SB" at bounding box center [632, 502] width 429 height 28
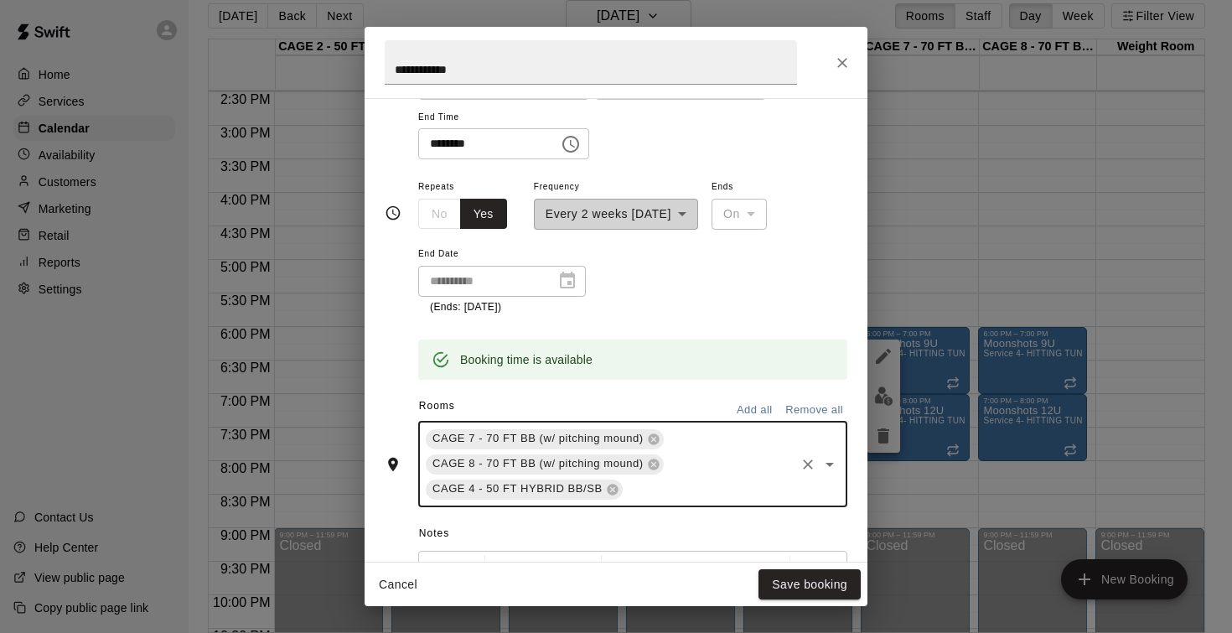
type input "*"
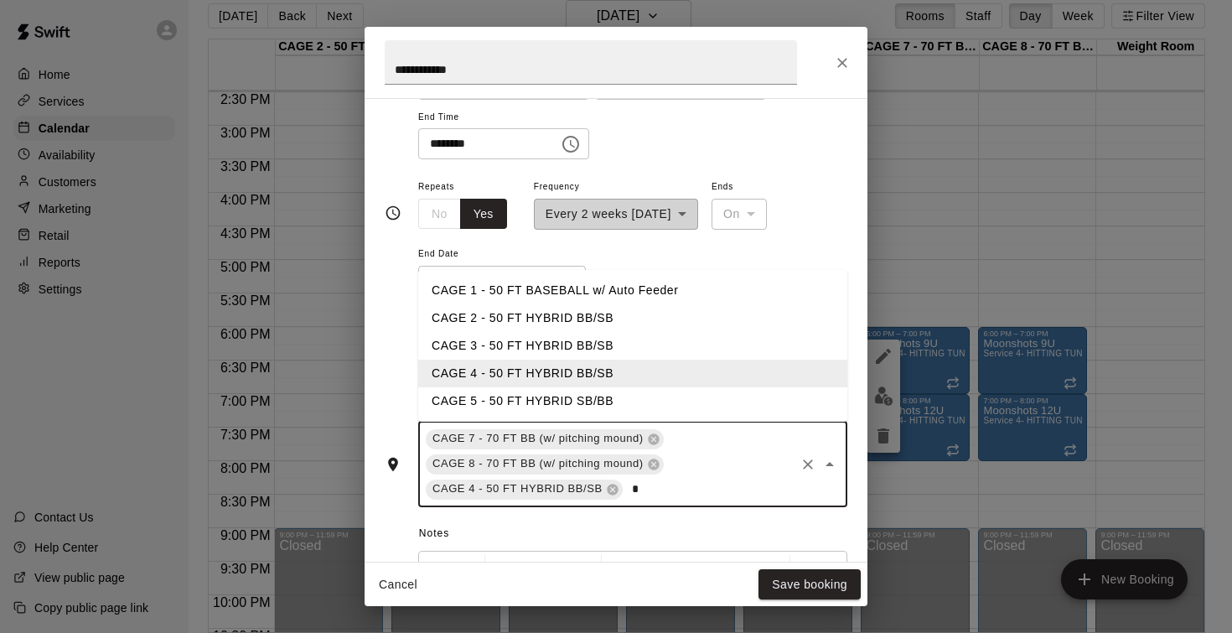
click at [541, 397] on li "CAGE 5 - 50 FT HYBRID SB/BB" at bounding box center [632, 401] width 429 height 28
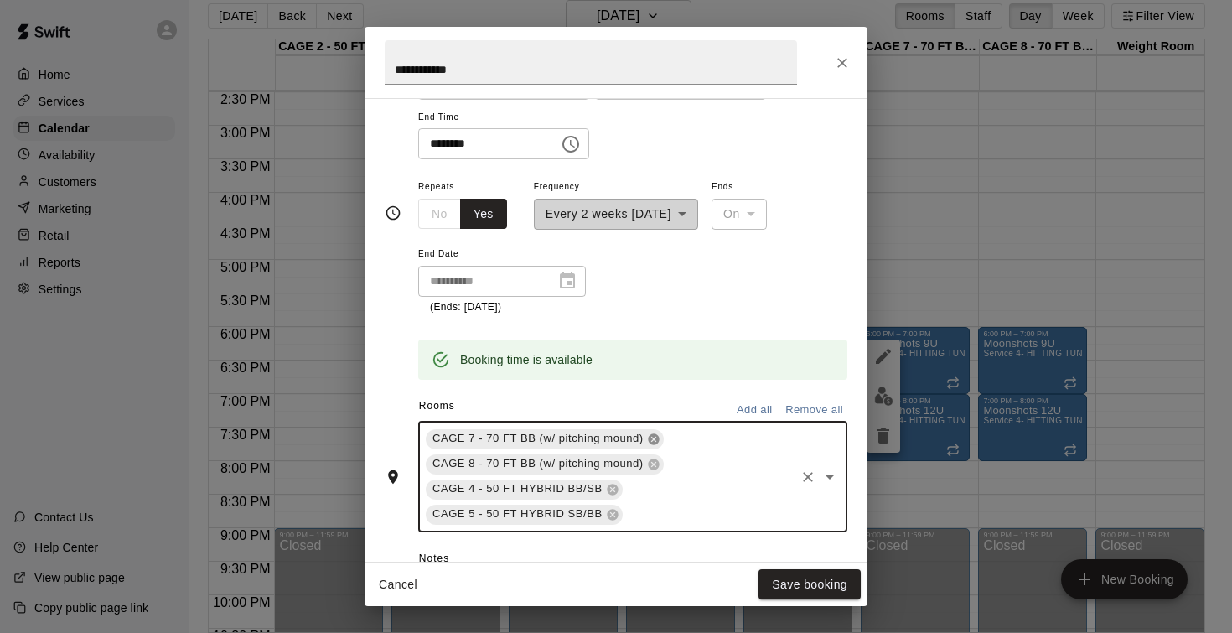
click at [658, 437] on icon at bounding box center [653, 438] width 11 height 11
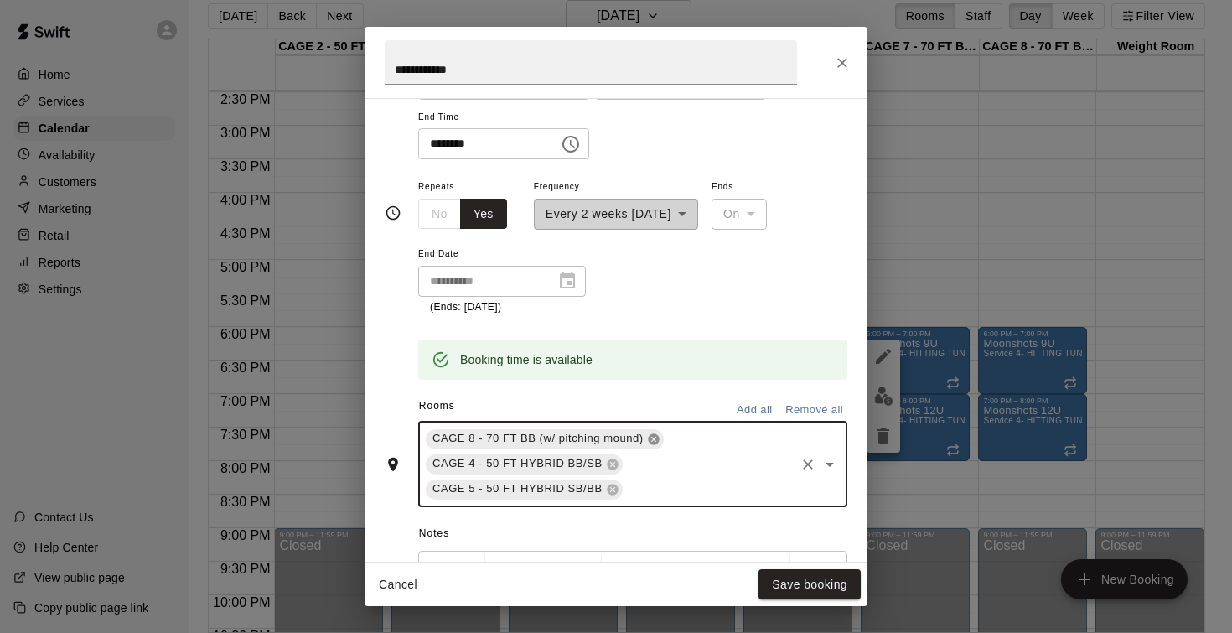
click at [658, 437] on icon at bounding box center [653, 438] width 11 height 11
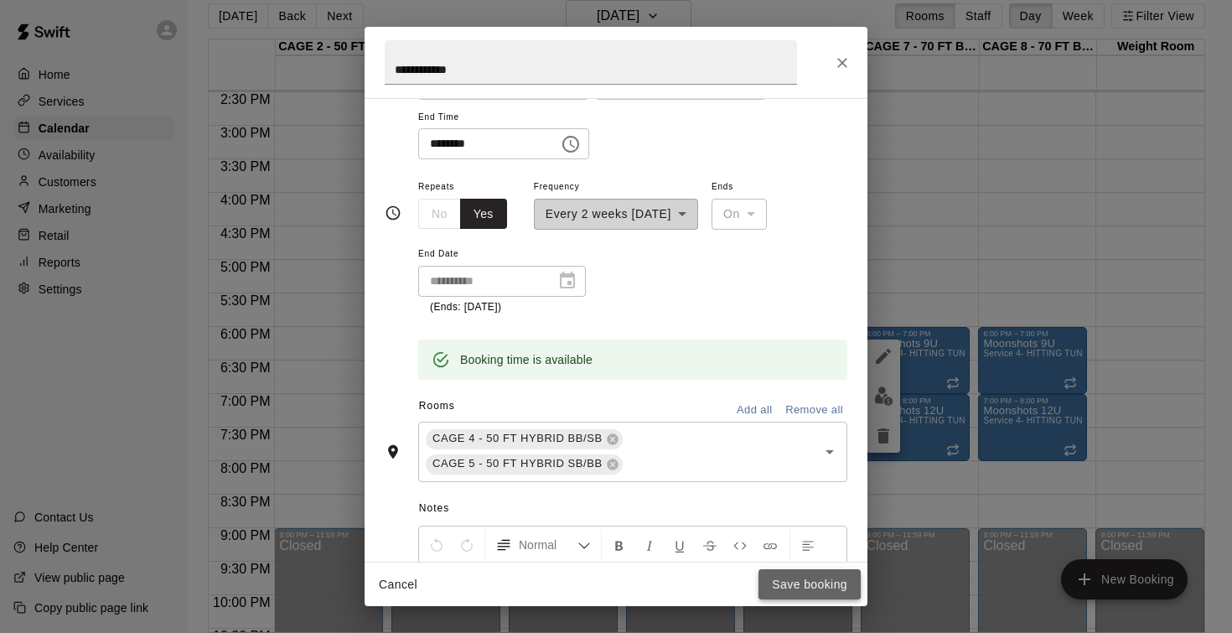
click at [794, 586] on button "Save booking" at bounding box center [809, 584] width 102 height 31
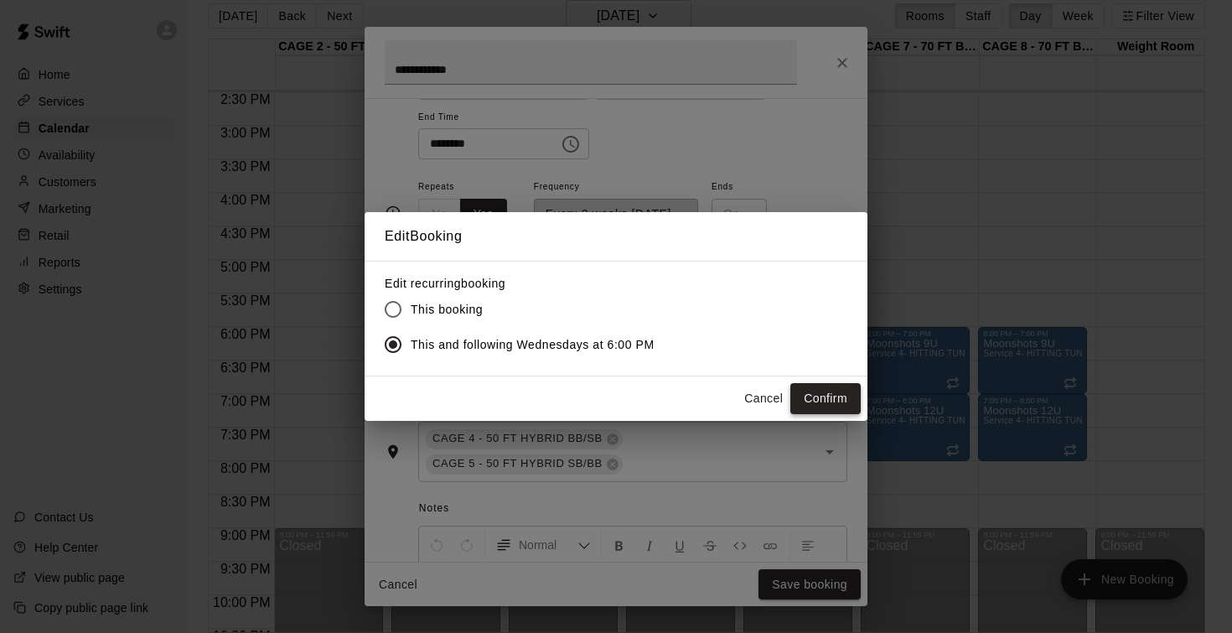
click at [822, 403] on button "Confirm" at bounding box center [825, 398] width 70 height 31
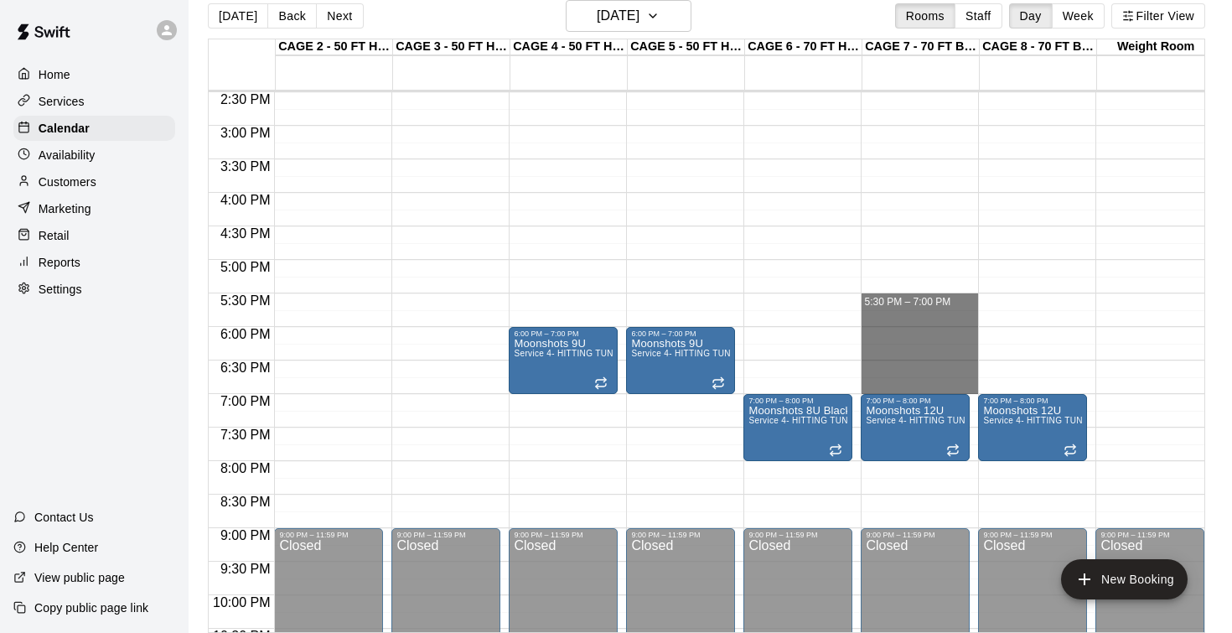
drag, startPoint x: 912, startPoint y: 296, endPoint x: 923, endPoint y: 380, distance: 84.5
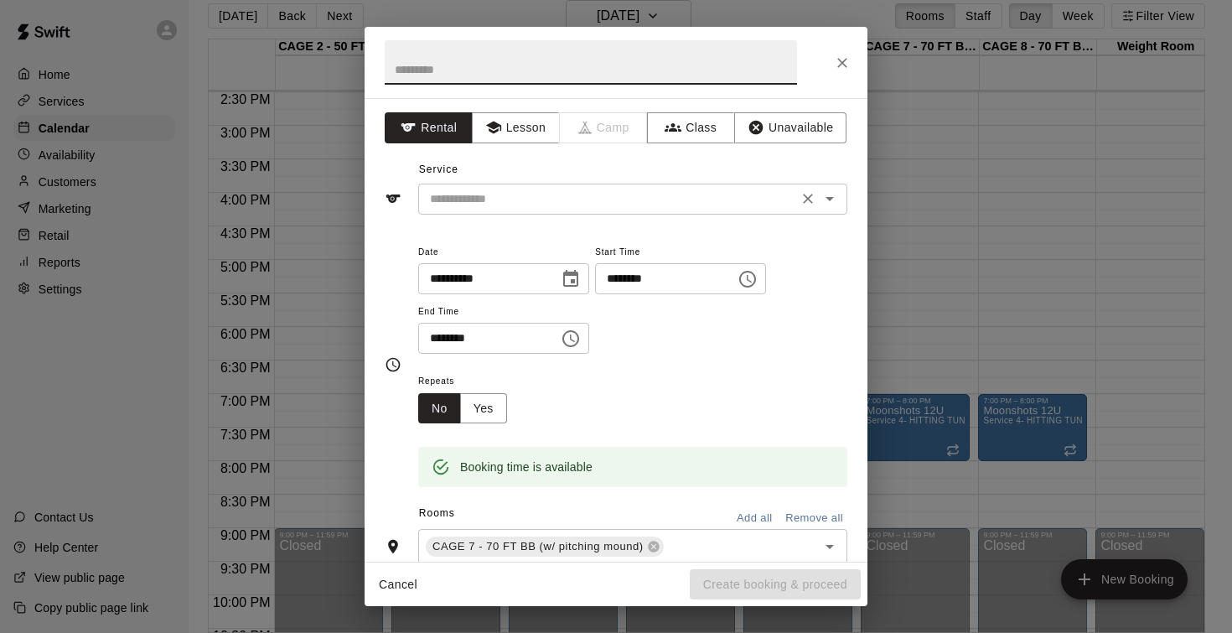
click at [664, 199] on input "text" at bounding box center [608, 199] width 370 height 21
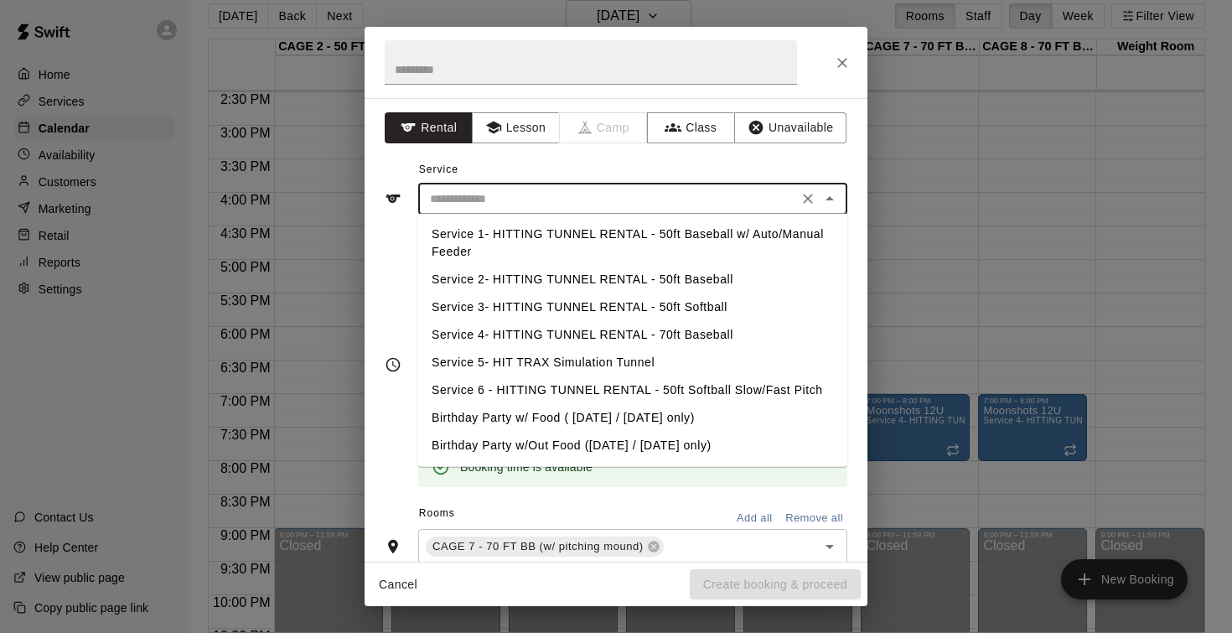
click at [692, 334] on li "Service 4- HITTING TUNNEL RENTAL - 70ft Baseball" at bounding box center [632, 335] width 429 height 28
type input "**********"
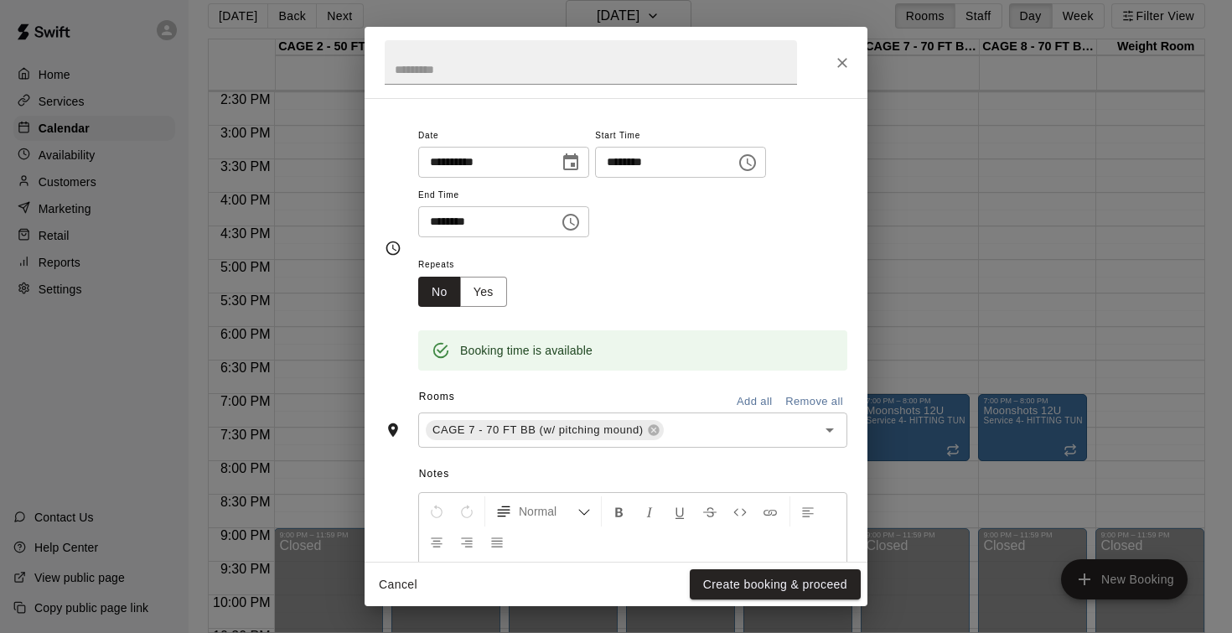
scroll to position [148, 0]
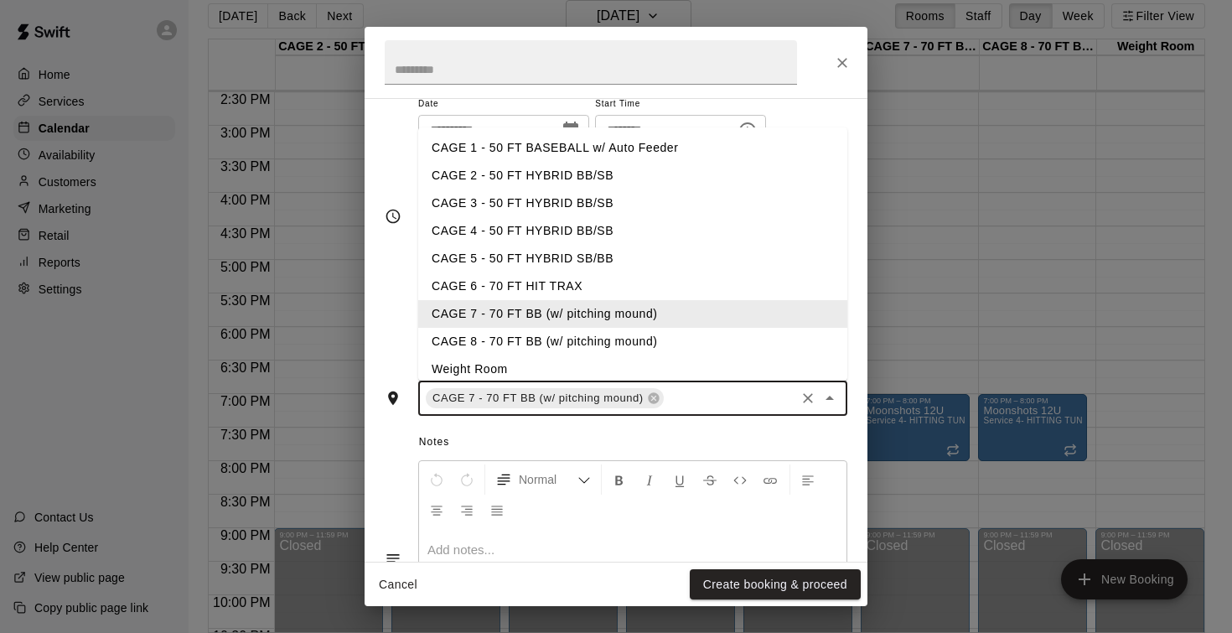
click at [695, 405] on input "text" at bounding box center [729, 398] width 127 height 21
type input "*"
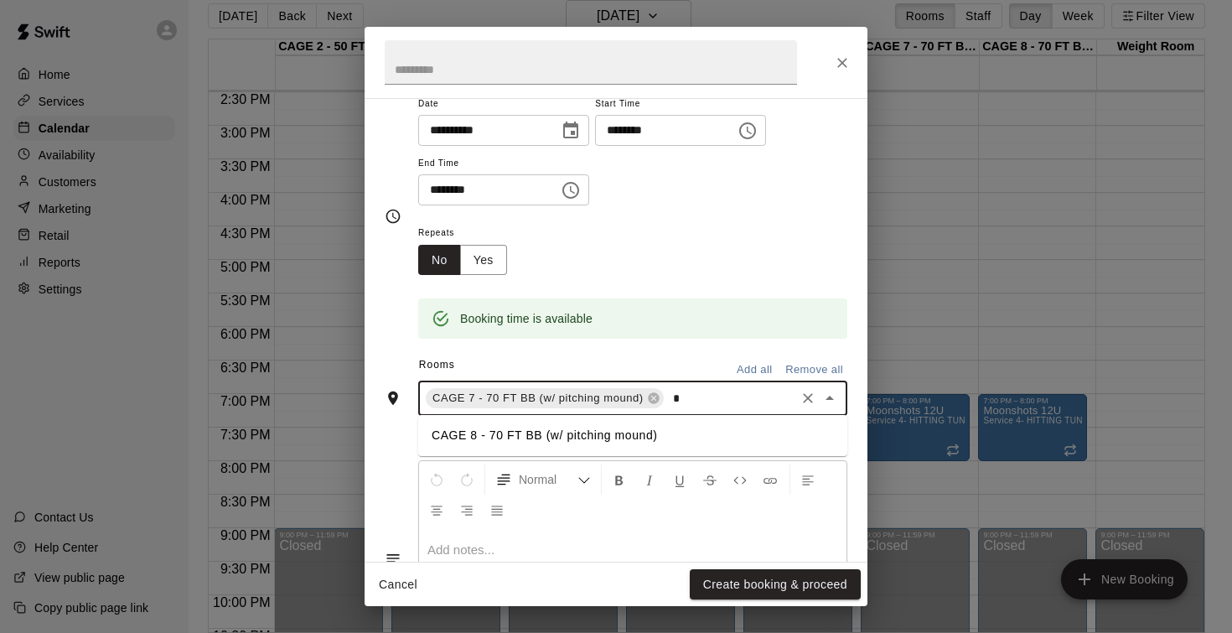
click at [558, 433] on li "CAGE 8 - 70 FT BB (w/ pitching mound)" at bounding box center [632, 435] width 429 height 28
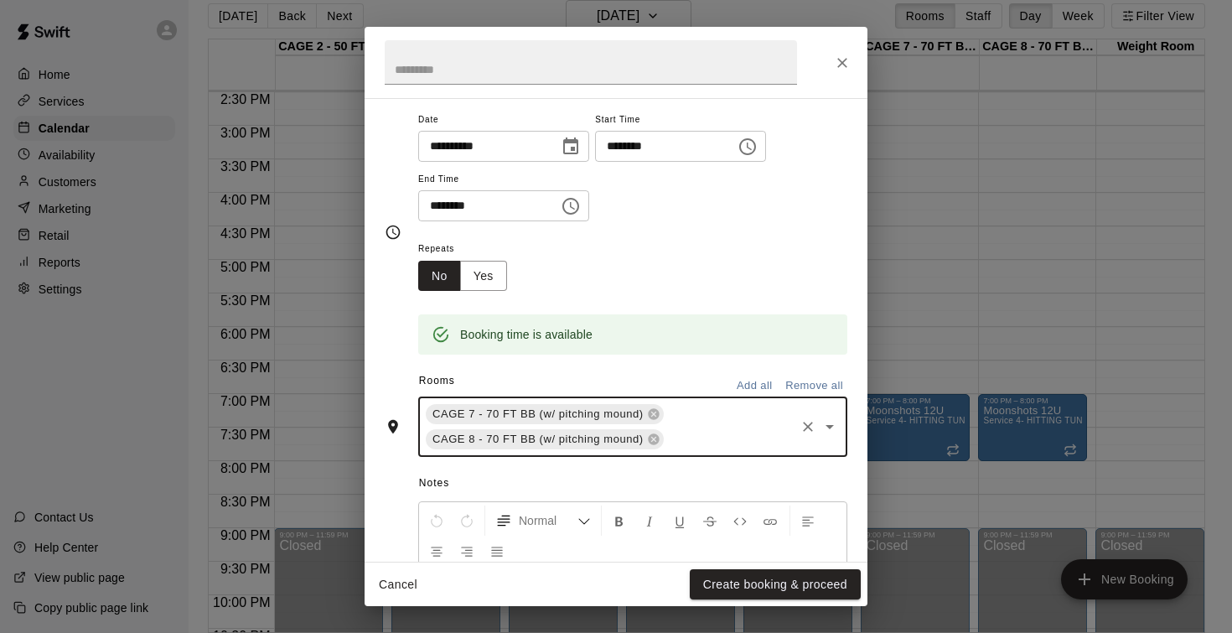
scroll to position [203, 0]
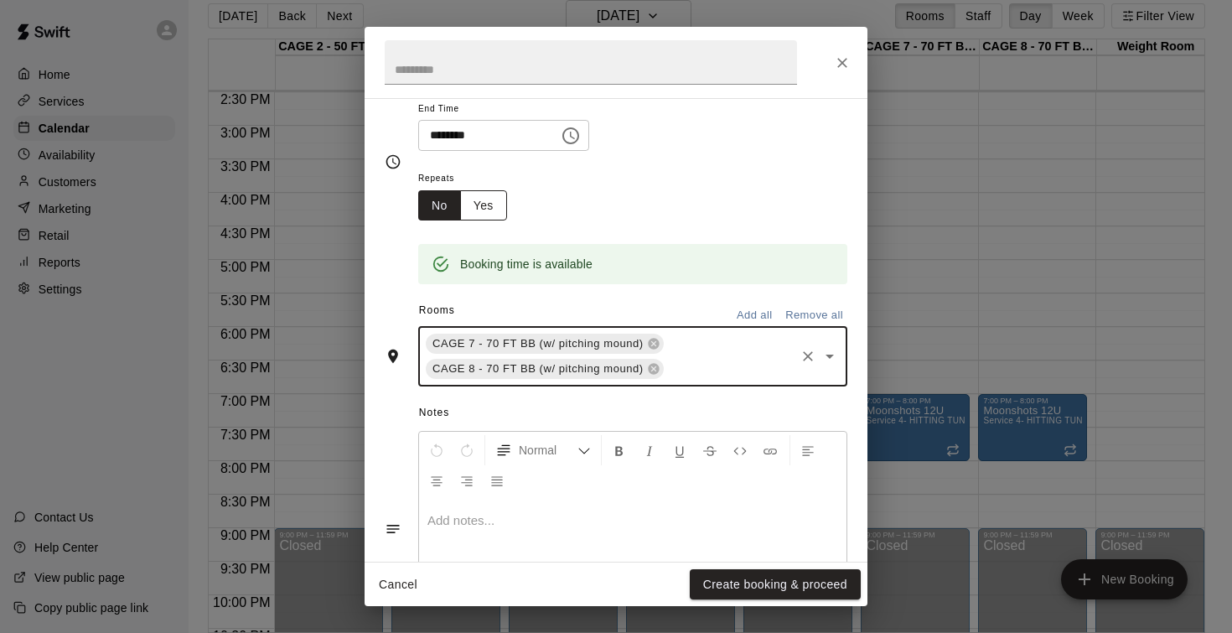
click at [483, 202] on button "Yes" at bounding box center [483, 205] width 47 height 31
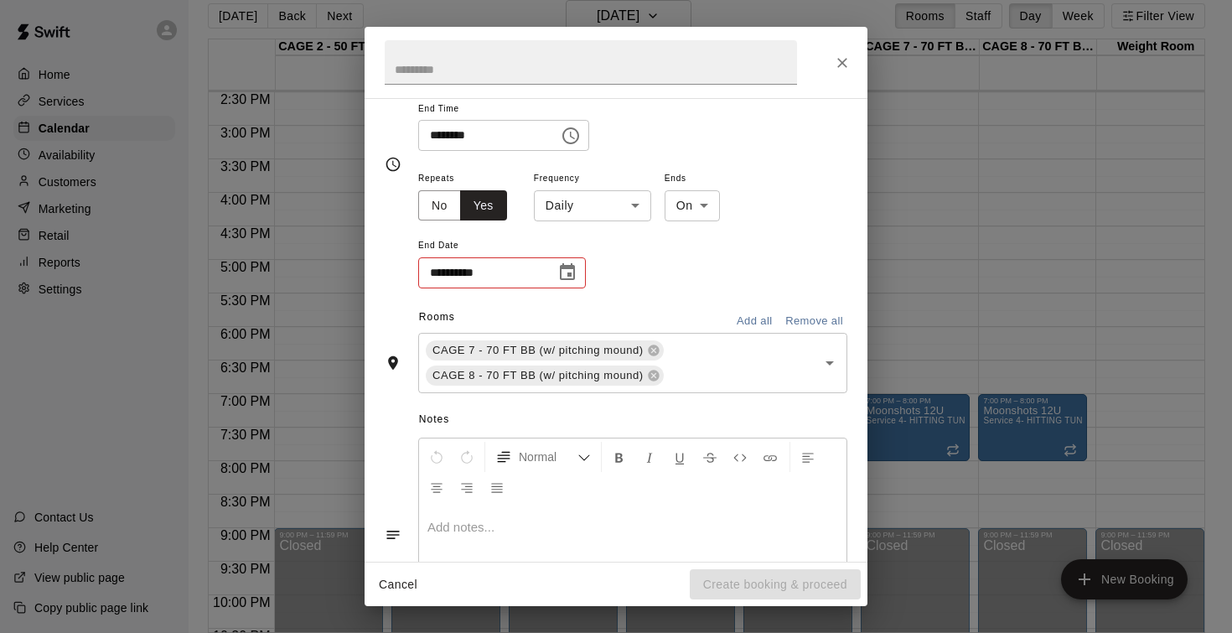
click at [576, 202] on body "Home Services Calendar Availability Customers Marketing Retail Reports Settings…" at bounding box center [616, 309] width 1232 height 659
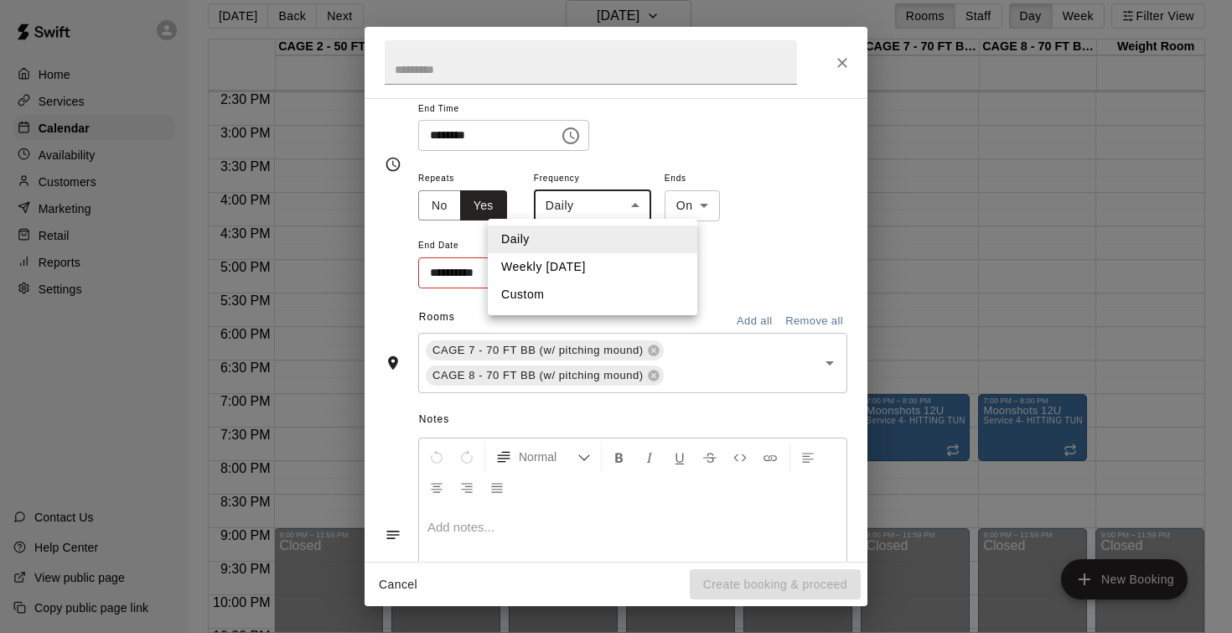
click at [584, 264] on li "Weekly on Wednesday" at bounding box center [592, 267] width 209 height 28
type input "******"
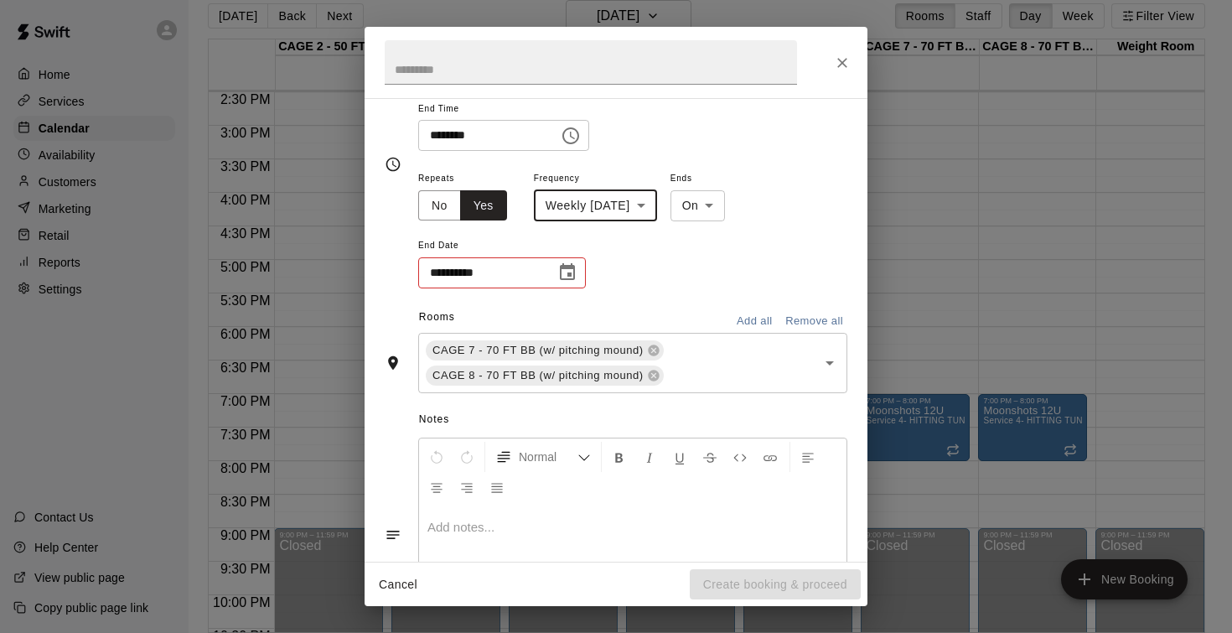
click at [567, 266] on icon "Choose date" at bounding box center [567, 272] width 20 height 20
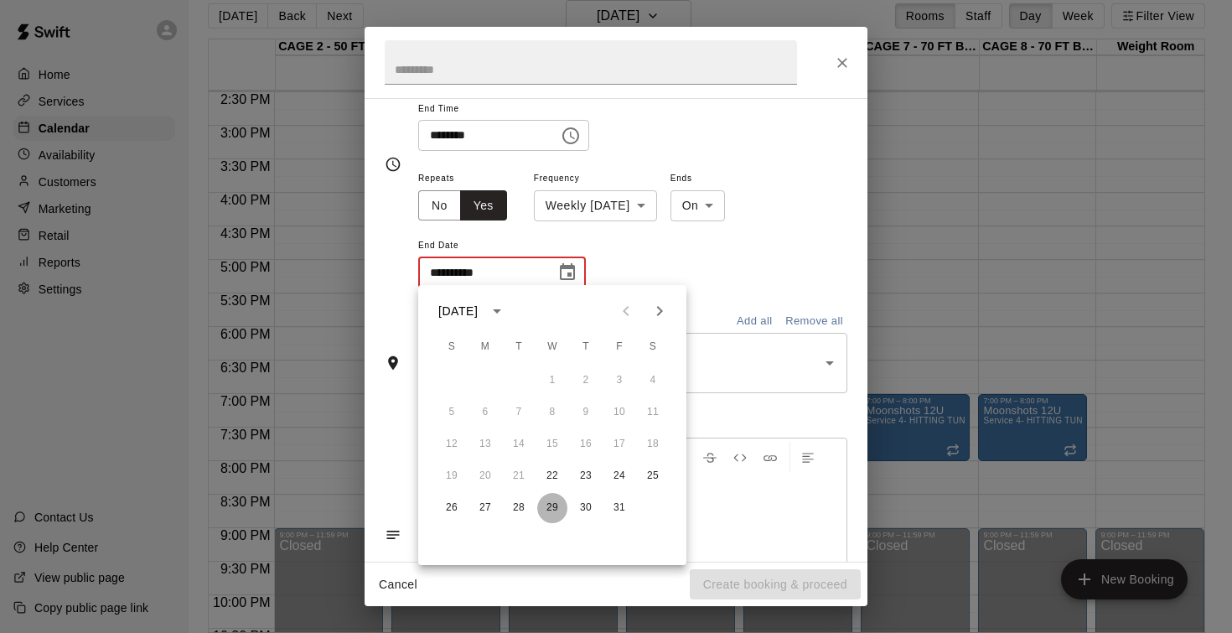
click at [555, 508] on button "29" at bounding box center [552, 508] width 30 height 30
type input "**********"
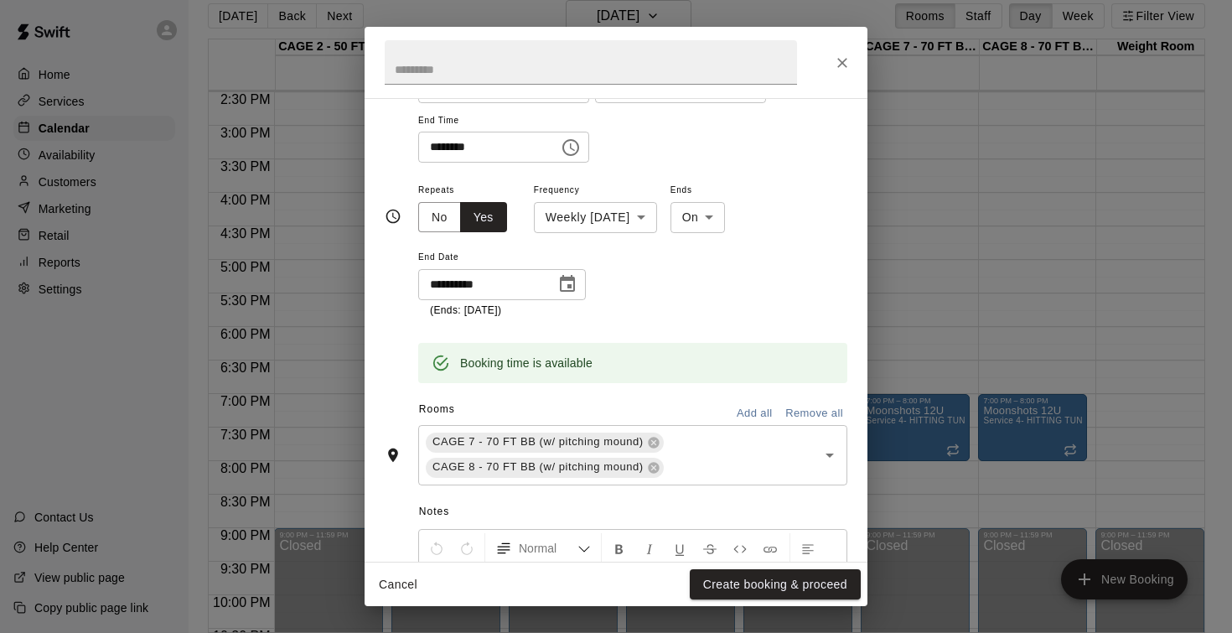
scroll to position [201, 0]
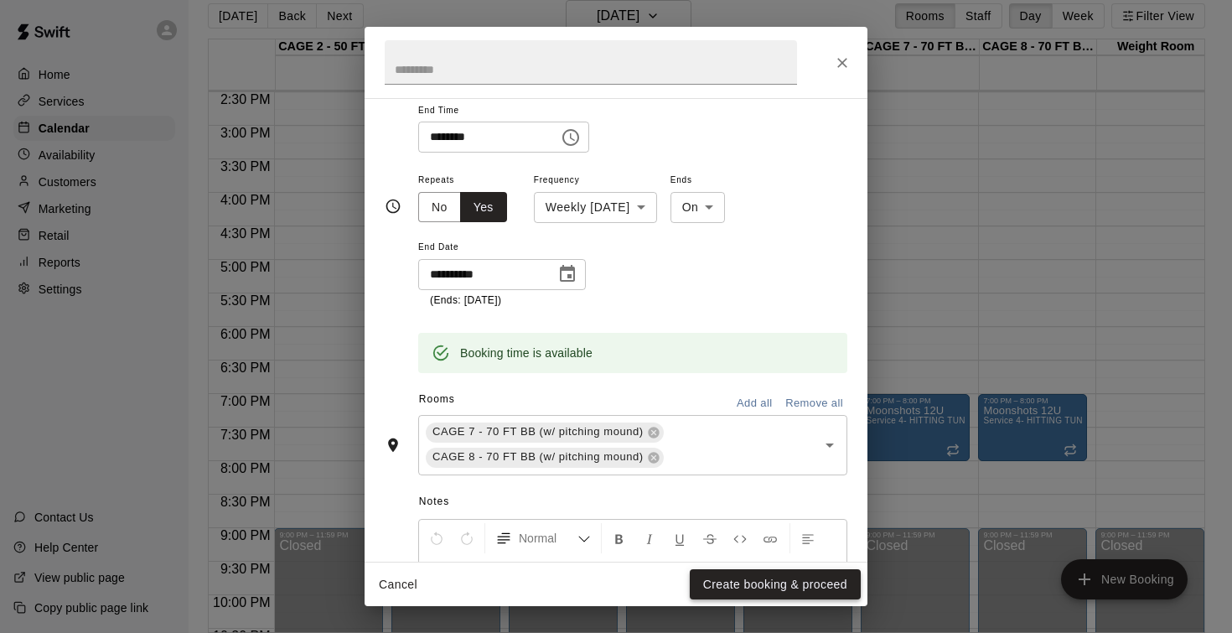
click at [724, 582] on button "Create booking & proceed" at bounding box center [775, 584] width 171 height 31
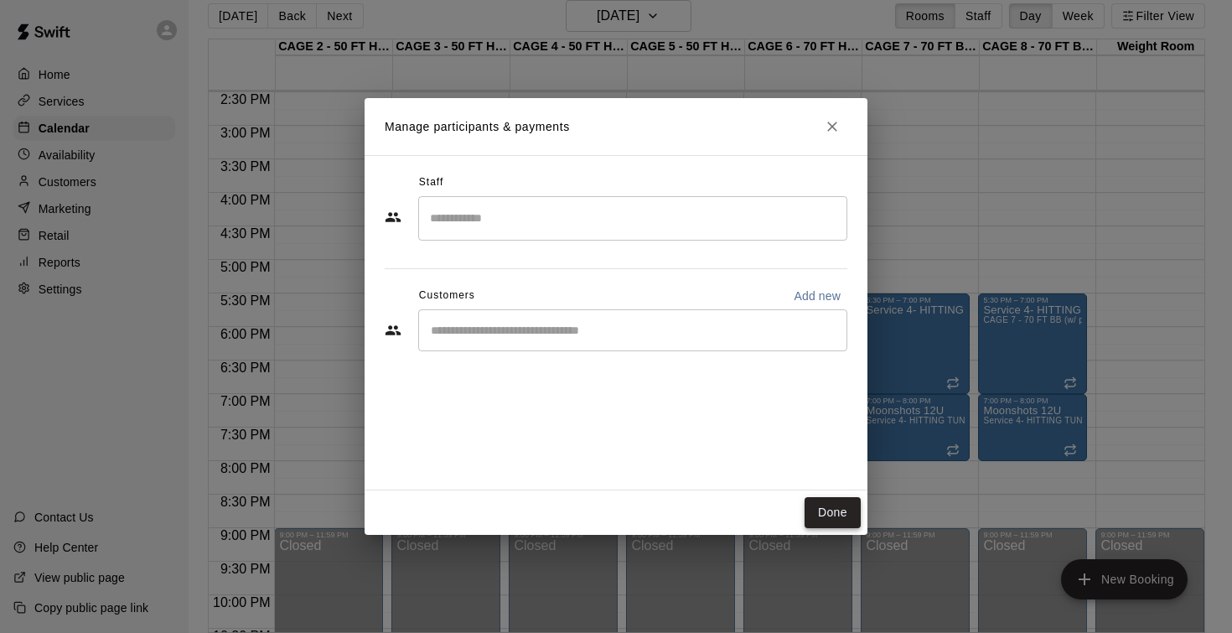
click at [820, 509] on button "Done" at bounding box center [832, 512] width 56 height 31
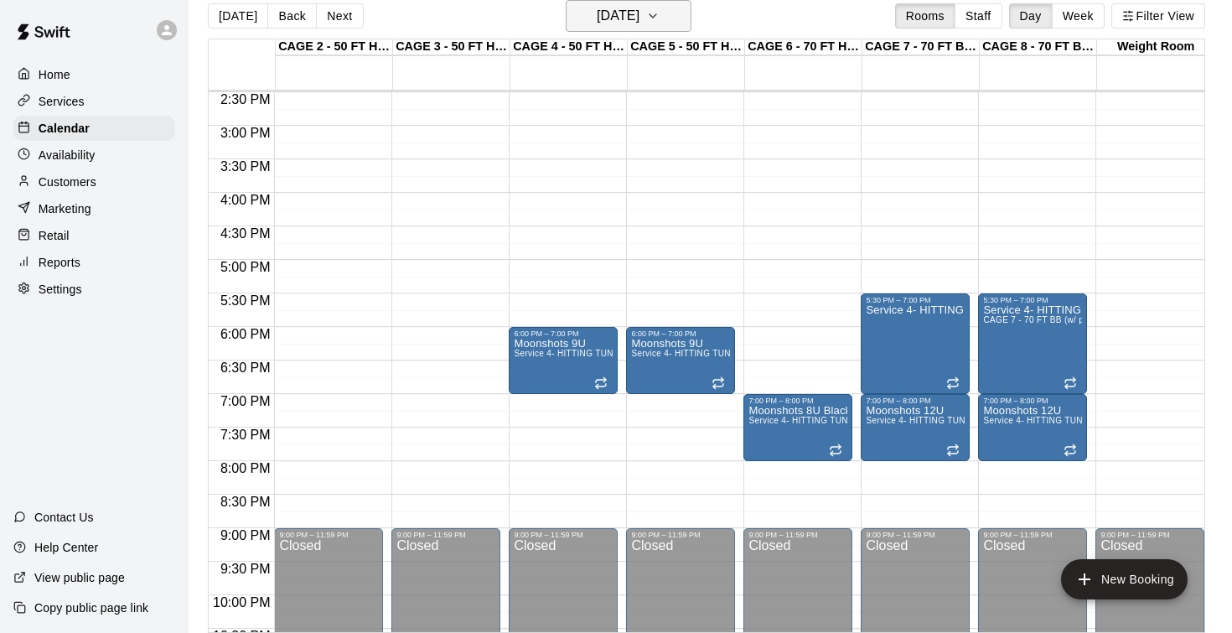
click at [639, 18] on h6 "Wednesday Oct 22" at bounding box center [618, 15] width 43 height 23
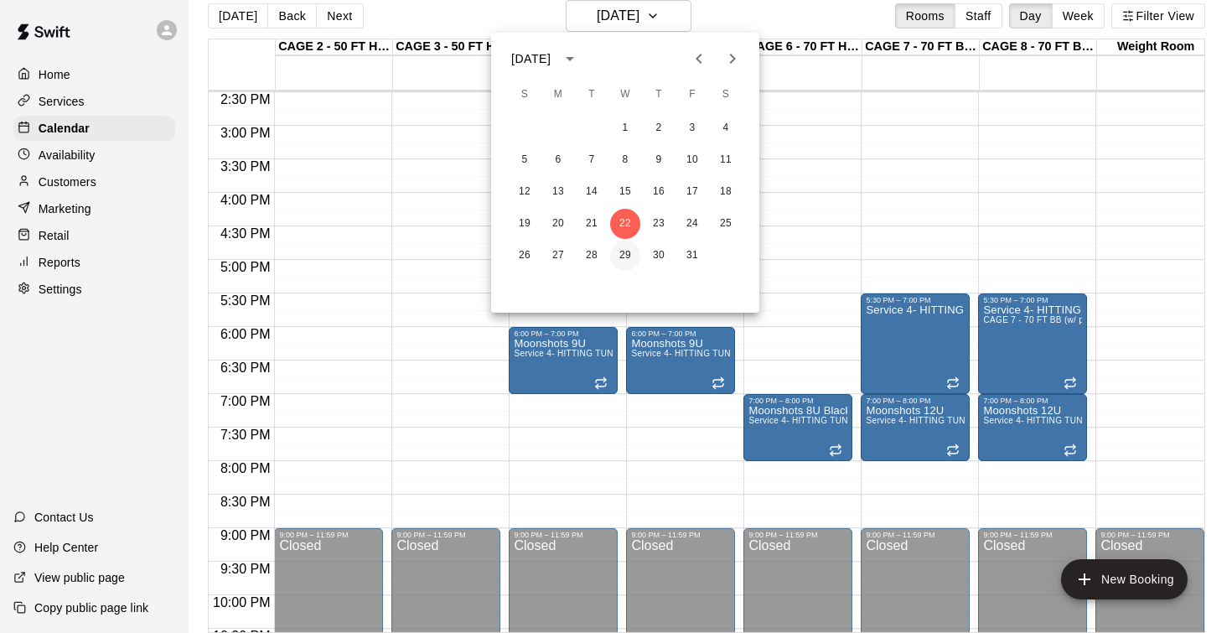
click at [627, 261] on button "29" at bounding box center [625, 255] width 30 height 30
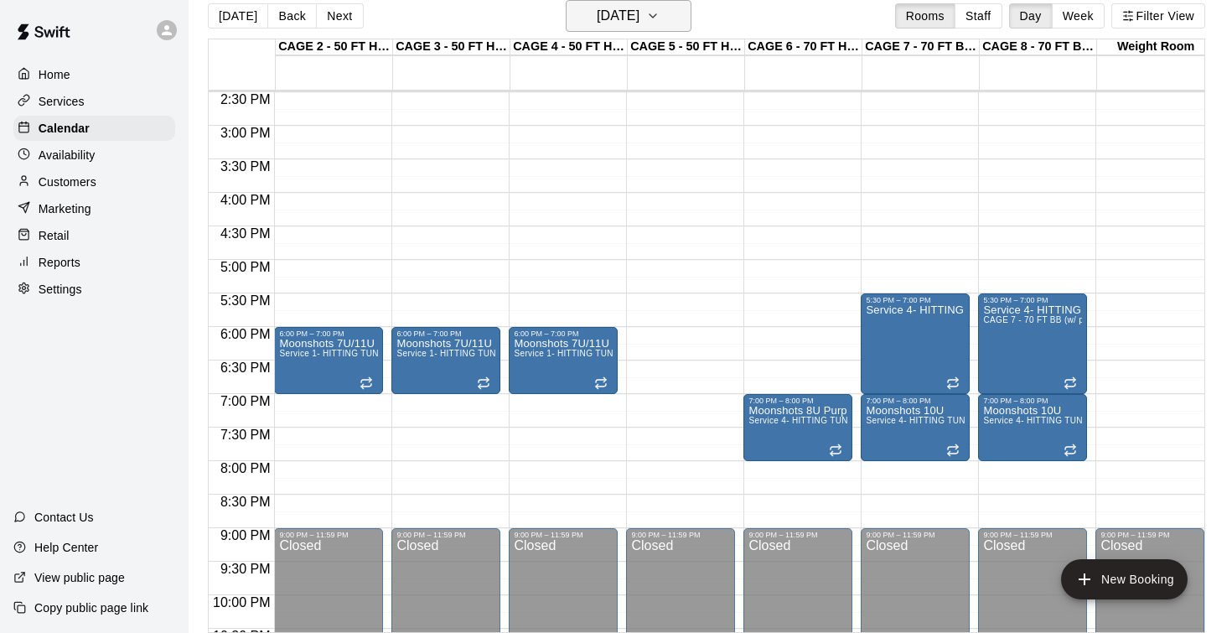
click at [613, 22] on h6 "Wednesday Oct 29" at bounding box center [618, 15] width 43 height 23
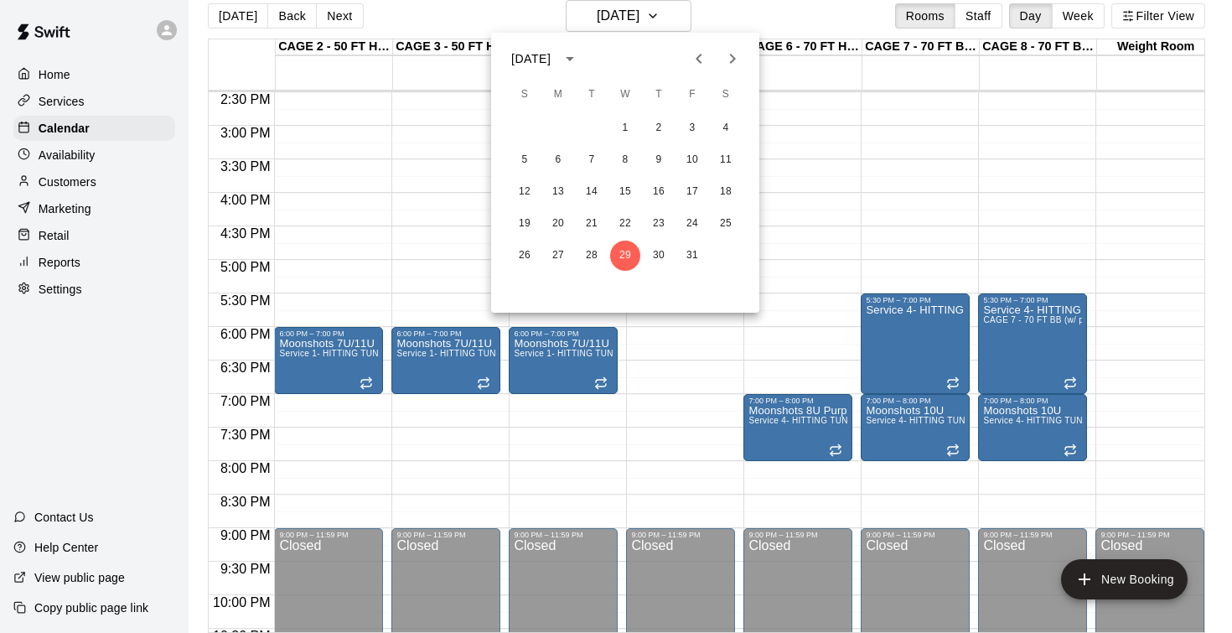
click at [744, 58] on button "Next month" at bounding box center [733, 59] width 34 height 34
click at [628, 129] on button "3" at bounding box center [625, 128] width 30 height 30
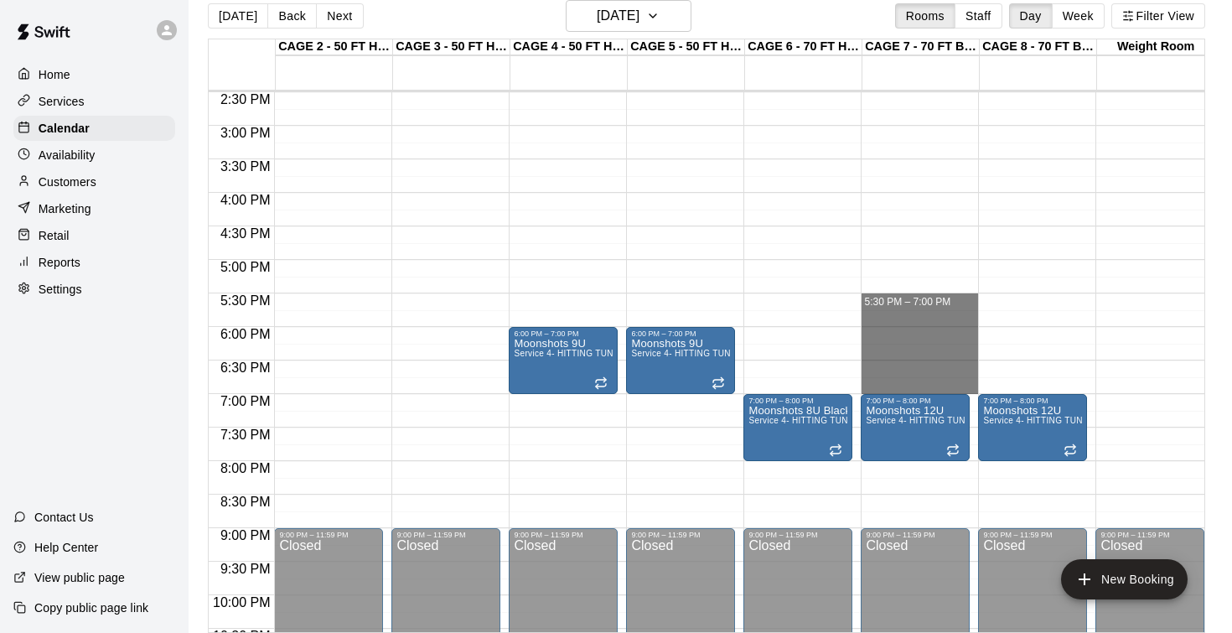
drag, startPoint x: 895, startPoint y: 297, endPoint x: 903, endPoint y: 379, distance: 81.7
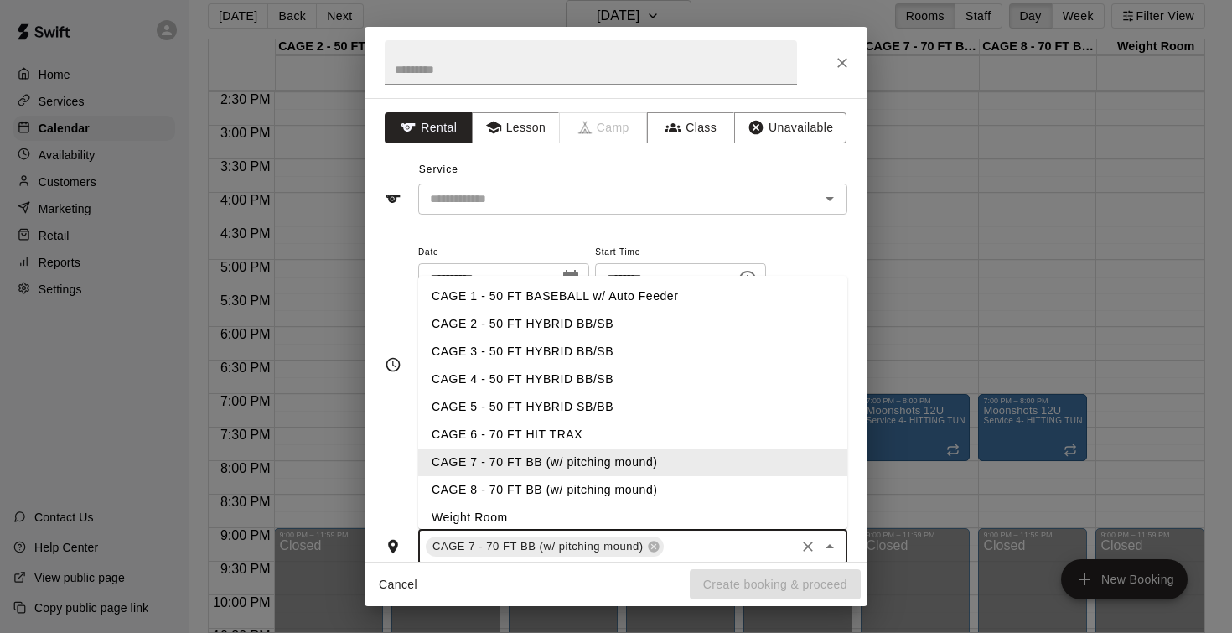
click at [713, 543] on input "text" at bounding box center [729, 546] width 127 height 21
type input "*"
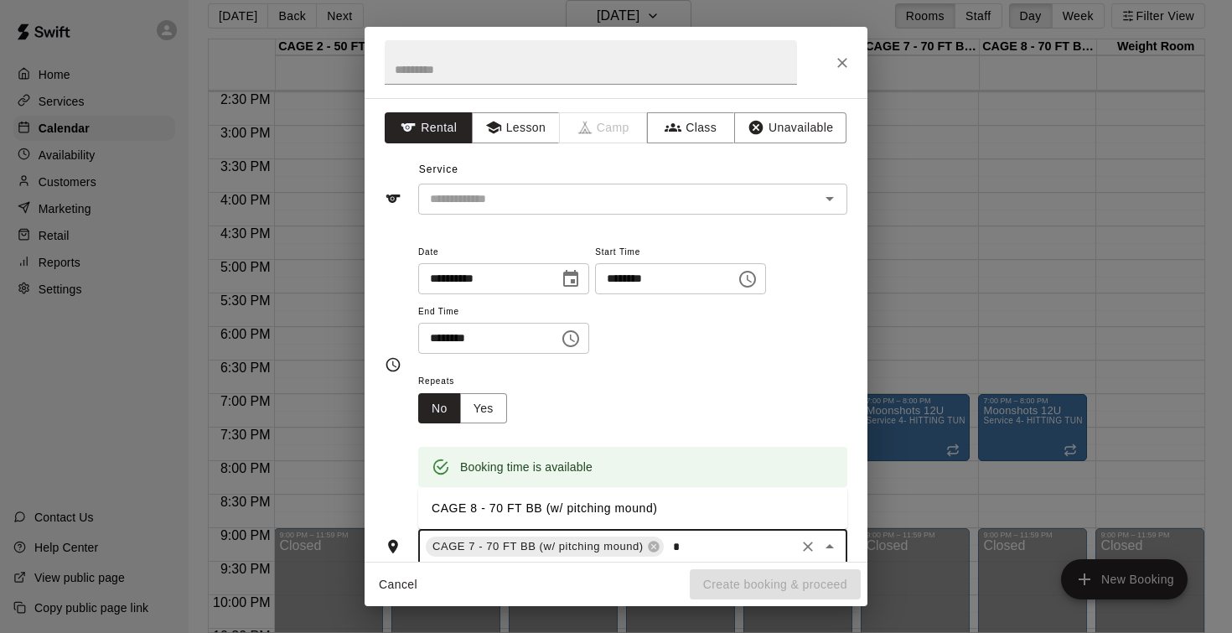
click at [669, 500] on li "CAGE 8 - 70 FT BB (w/ pitching mound)" at bounding box center [632, 508] width 429 height 28
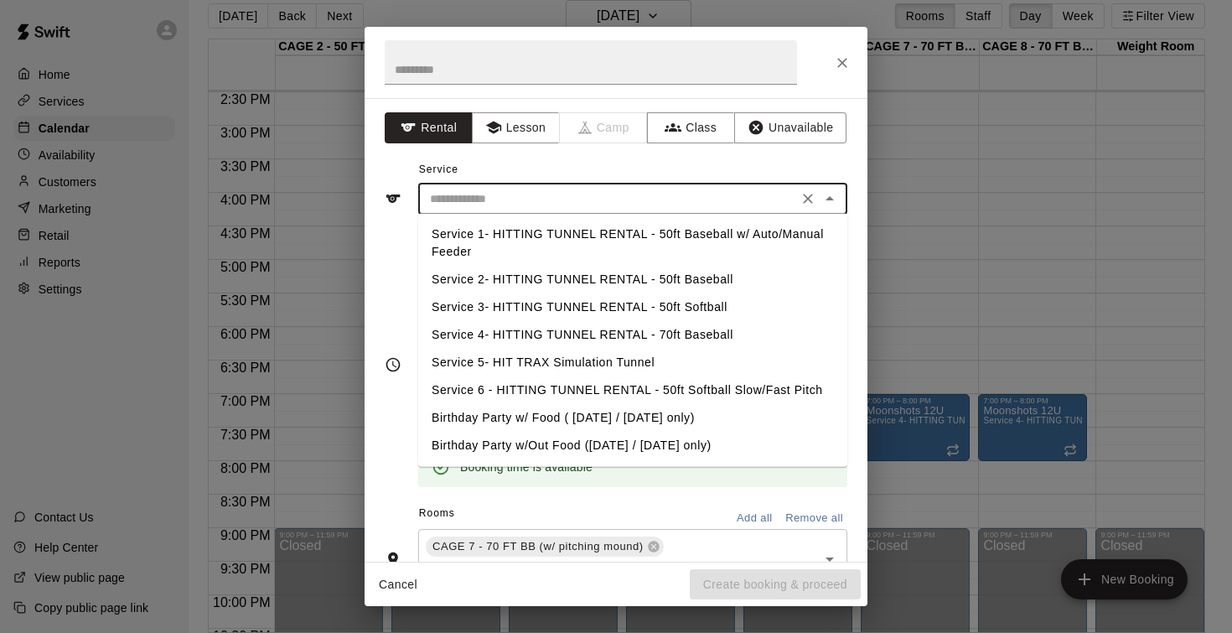
click at [656, 191] on input "text" at bounding box center [608, 199] width 370 height 21
click at [676, 333] on li "Service 4- HITTING TUNNEL RENTAL - 70ft Baseball" at bounding box center [632, 335] width 429 height 28
type input "**********"
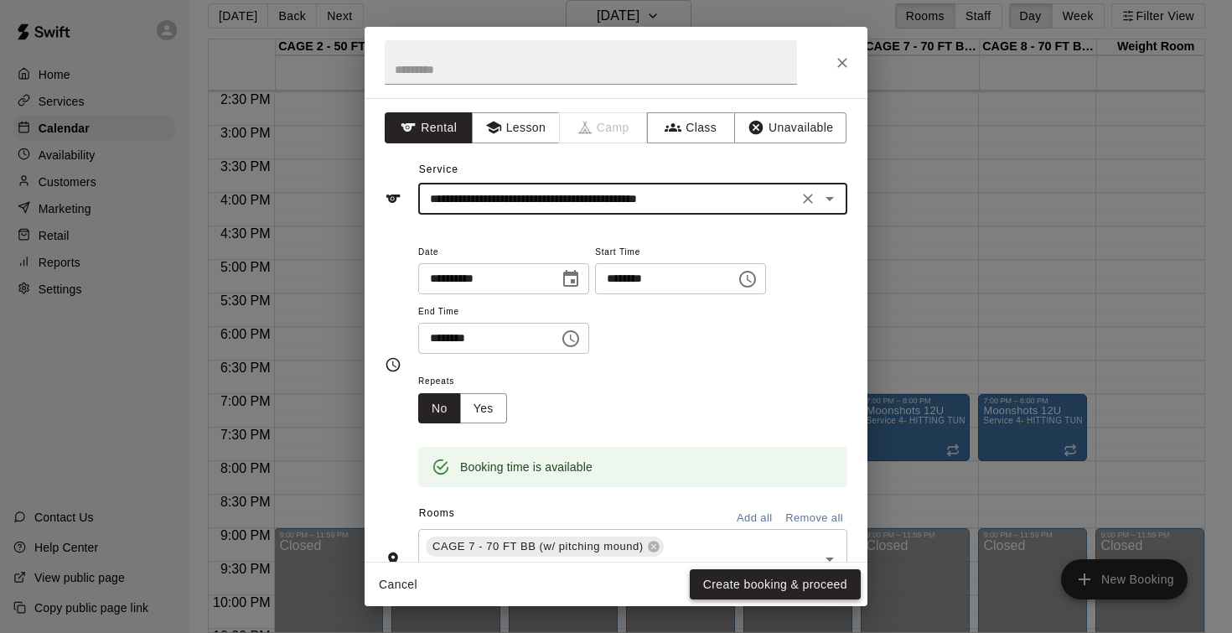
click at [737, 582] on button "Create booking & proceed" at bounding box center [775, 584] width 171 height 31
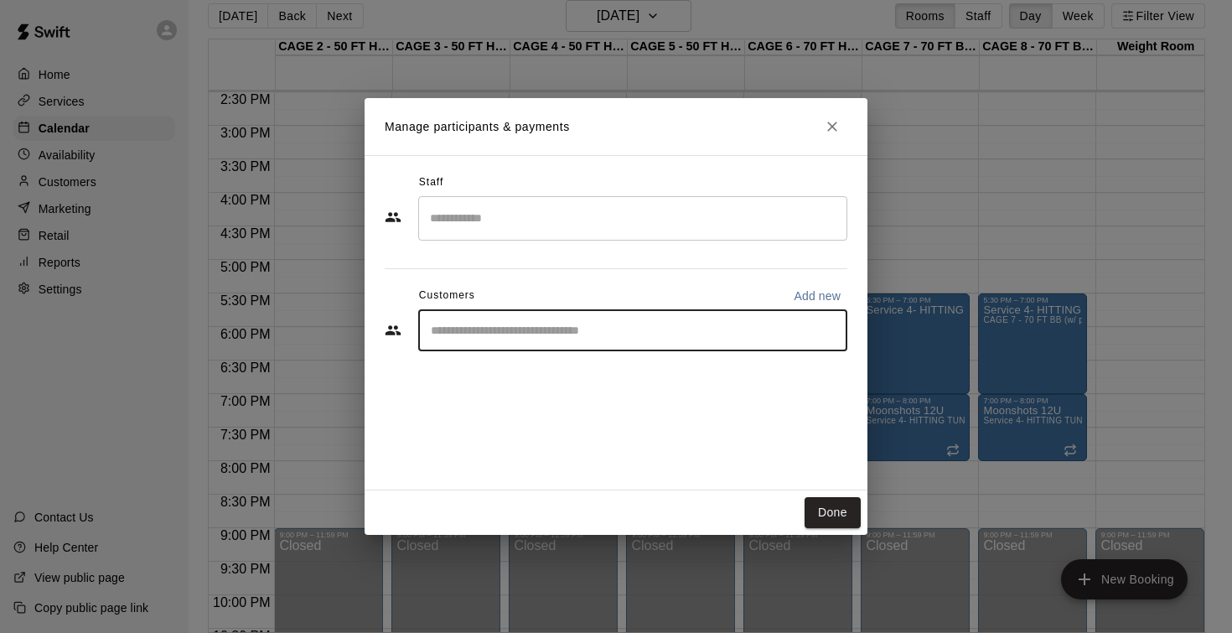
click at [583, 334] on input "Start typing to search customers..." at bounding box center [633, 330] width 414 height 17
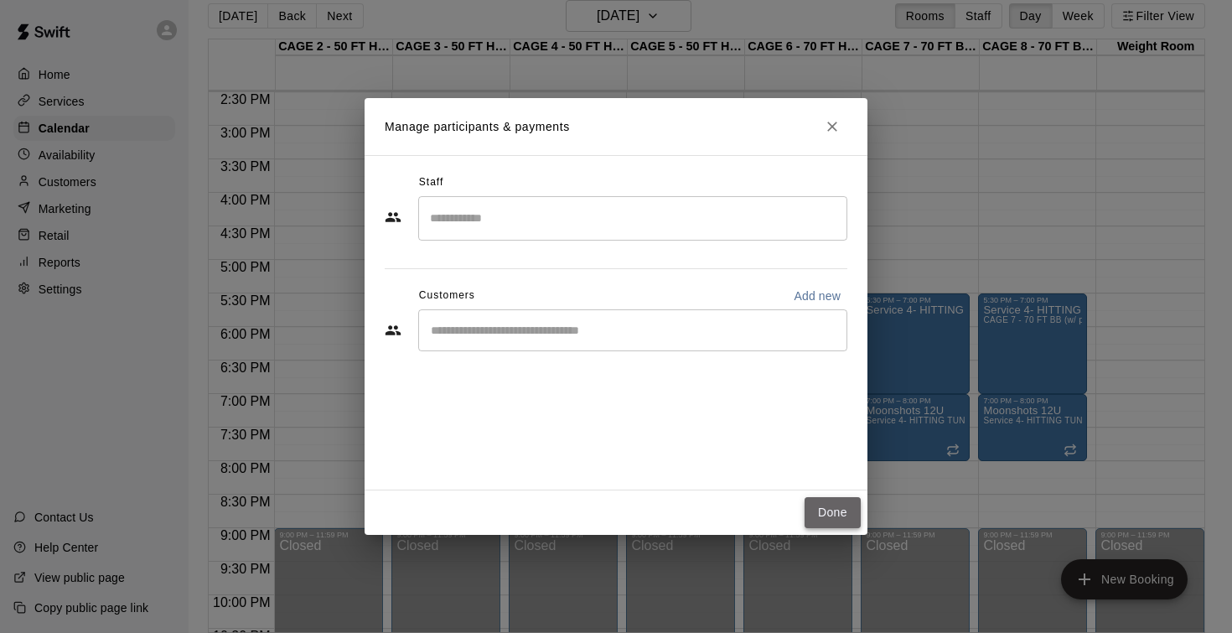
click at [838, 509] on button "Done" at bounding box center [832, 512] width 56 height 31
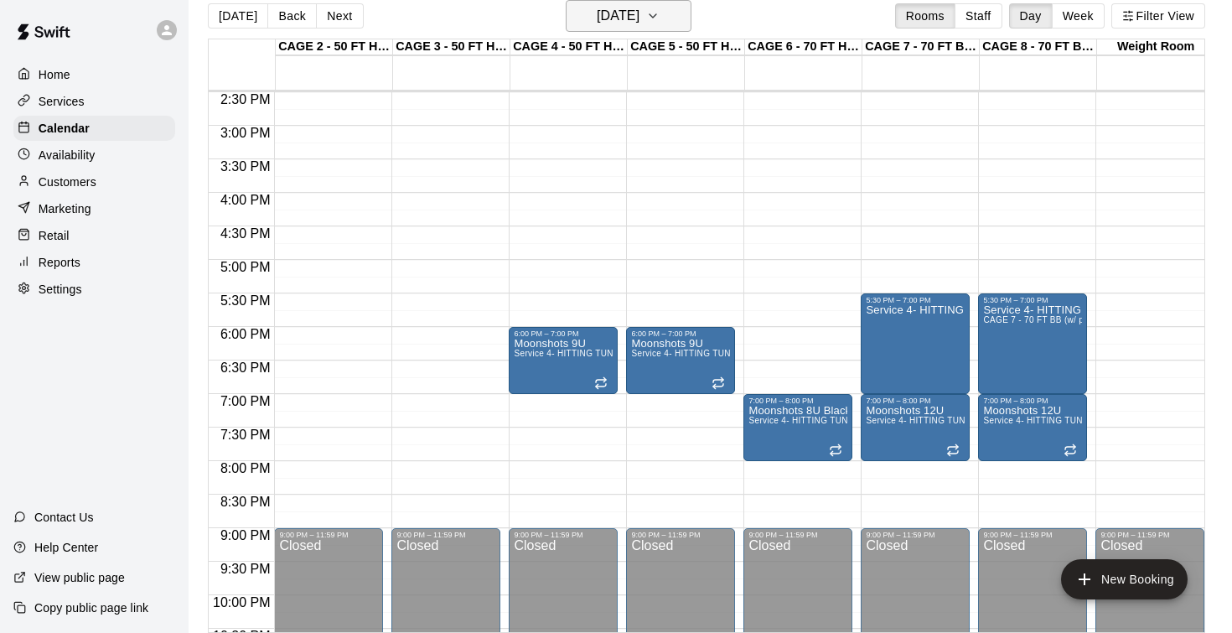
click at [639, 18] on h6 "Wednesday Dec 03" at bounding box center [618, 15] width 43 height 23
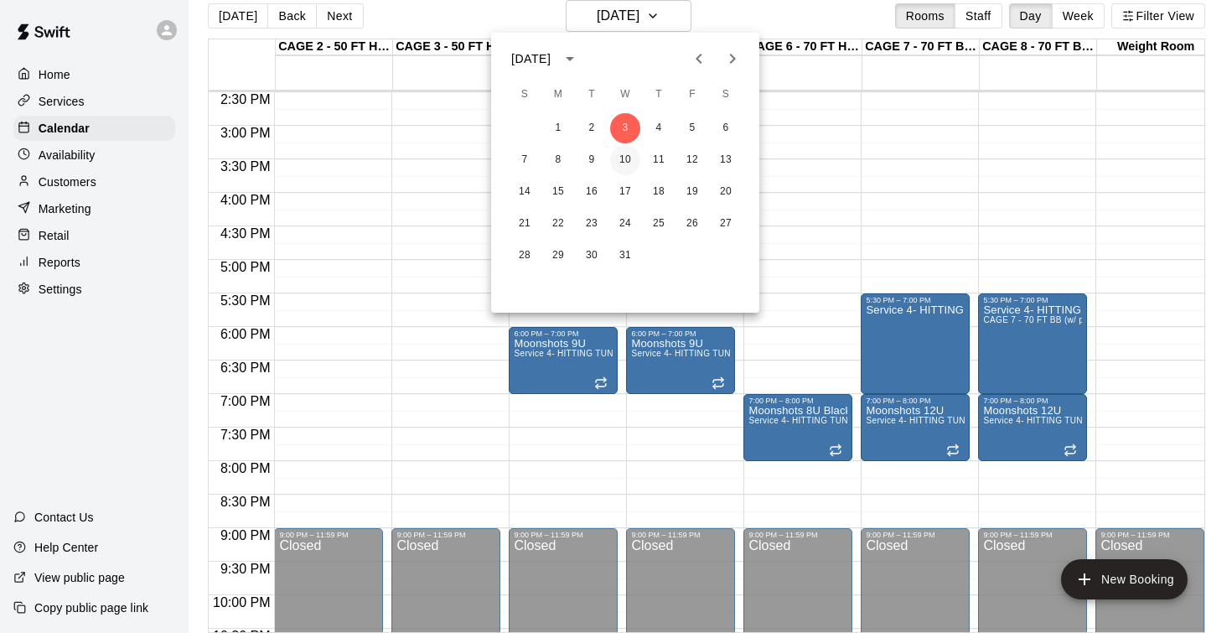
click at [632, 161] on button "10" at bounding box center [625, 160] width 30 height 30
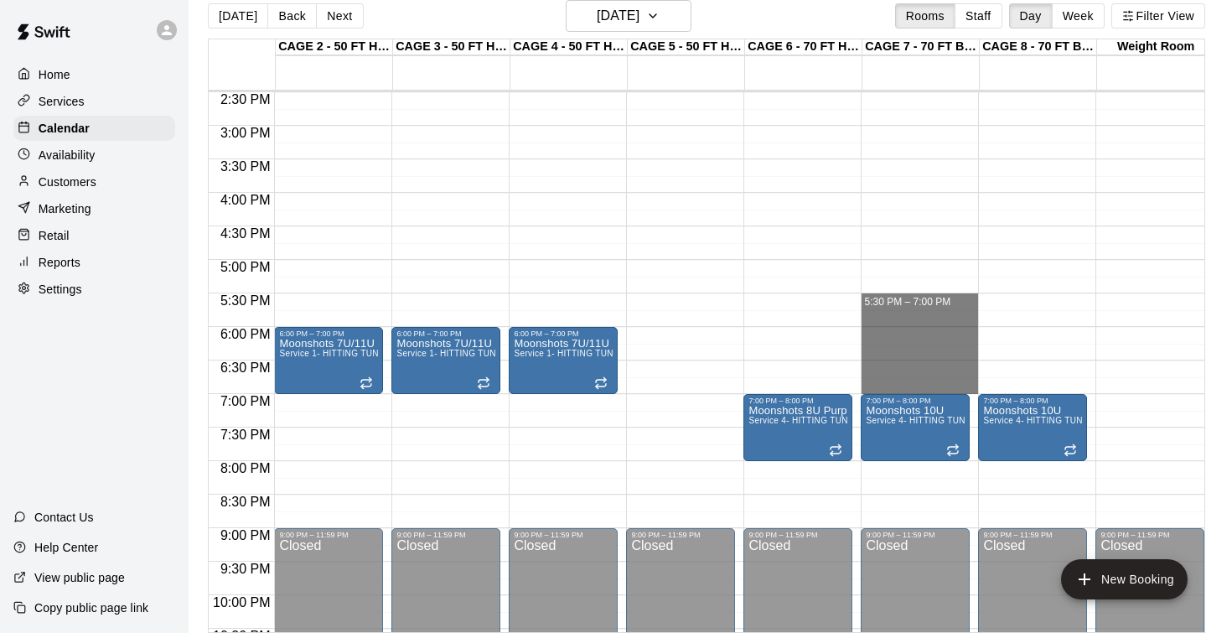
drag, startPoint x: 923, startPoint y: 298, endPoint x: 932, endPoint y: 380, distance: 82.5
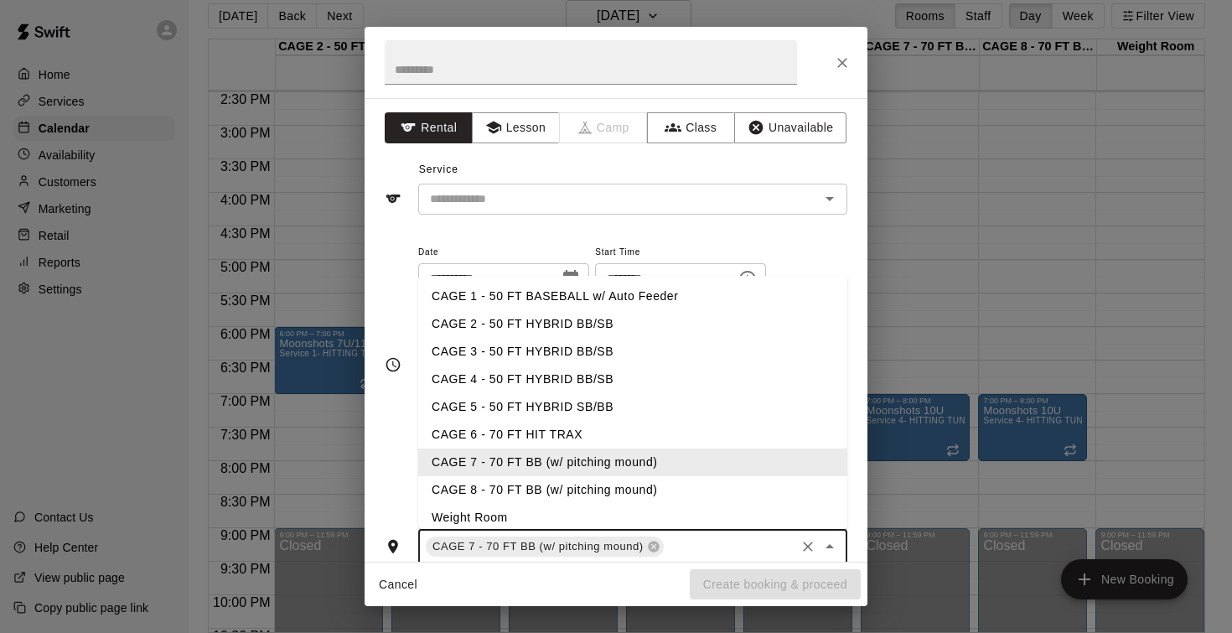
click at [705, 552] on input "text" at bounding box center [729, 546] width 127 height 21
type input "*"
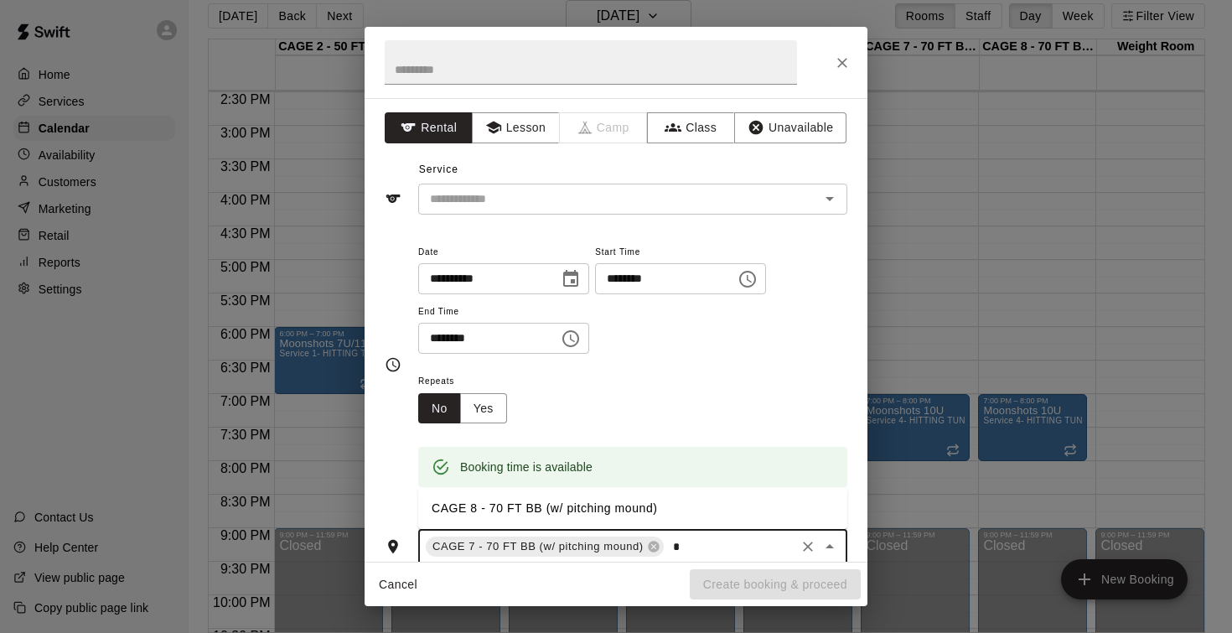
click at [639, 494] on li "CAGE 8 - 70 FT BB (w/ pitching mound)" at bounding box center [632, 508] width 429 height 28
click at [574, 199] on input "text" at bounding box center [608, 199] width 370 height 21
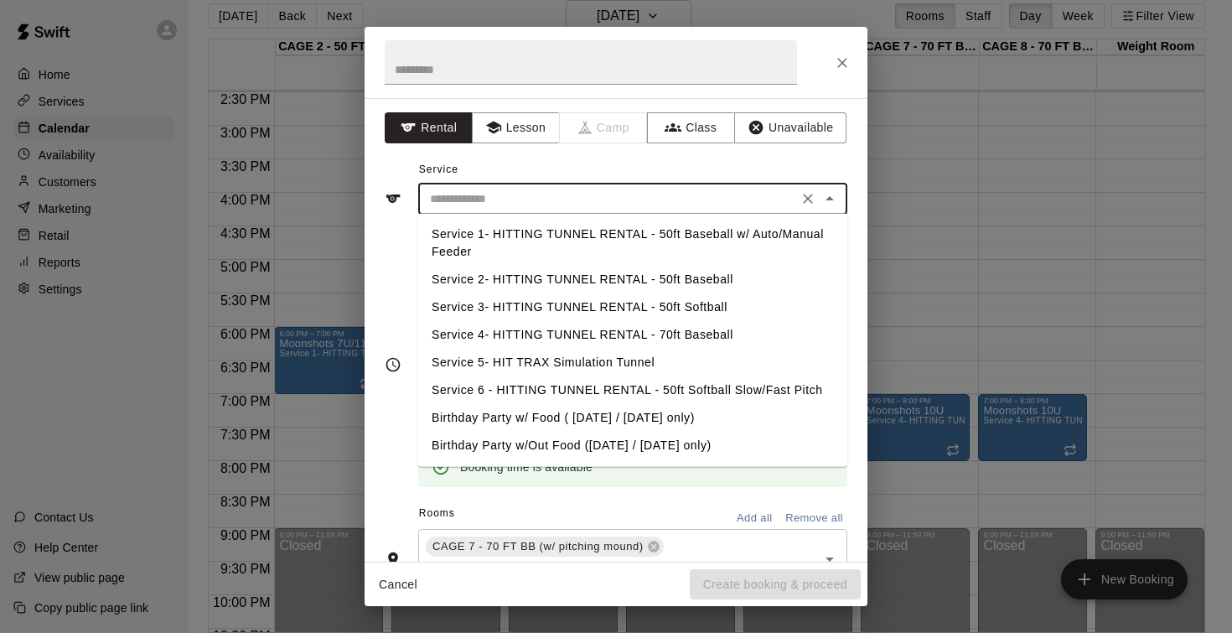
click at [672, 329] on li "Service 4- HITTING TUNNEL RENTAL - 70ft Baseball" at bounding box center [632, 335] width 429 height 28
type input "**********"
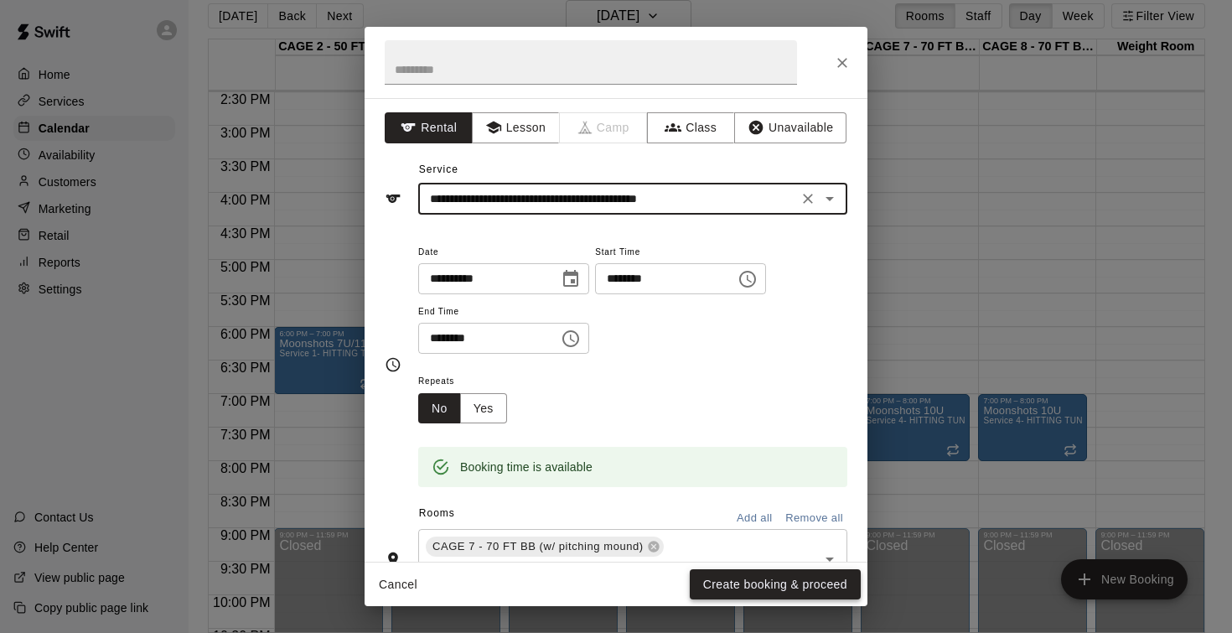
click at [776, 582] on button "Create booking & proceed" at bounding box center [775, 584] width 171 height 31
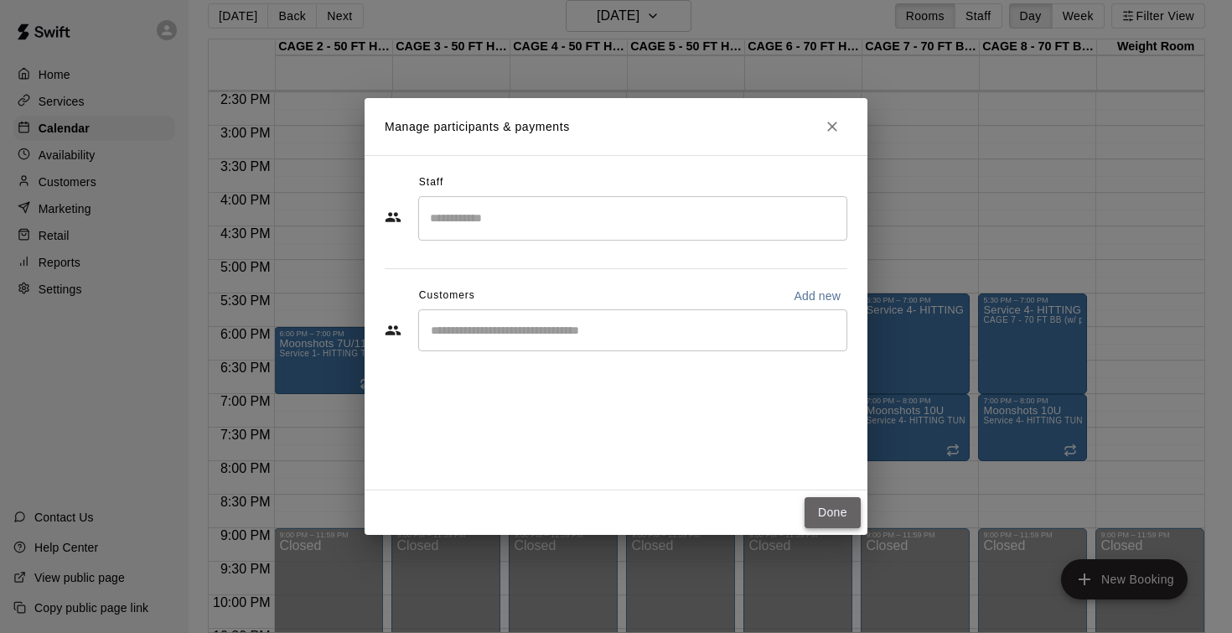
click at [827, 511] on button "Done" at bounding box center [832, 512] width 56 height 31
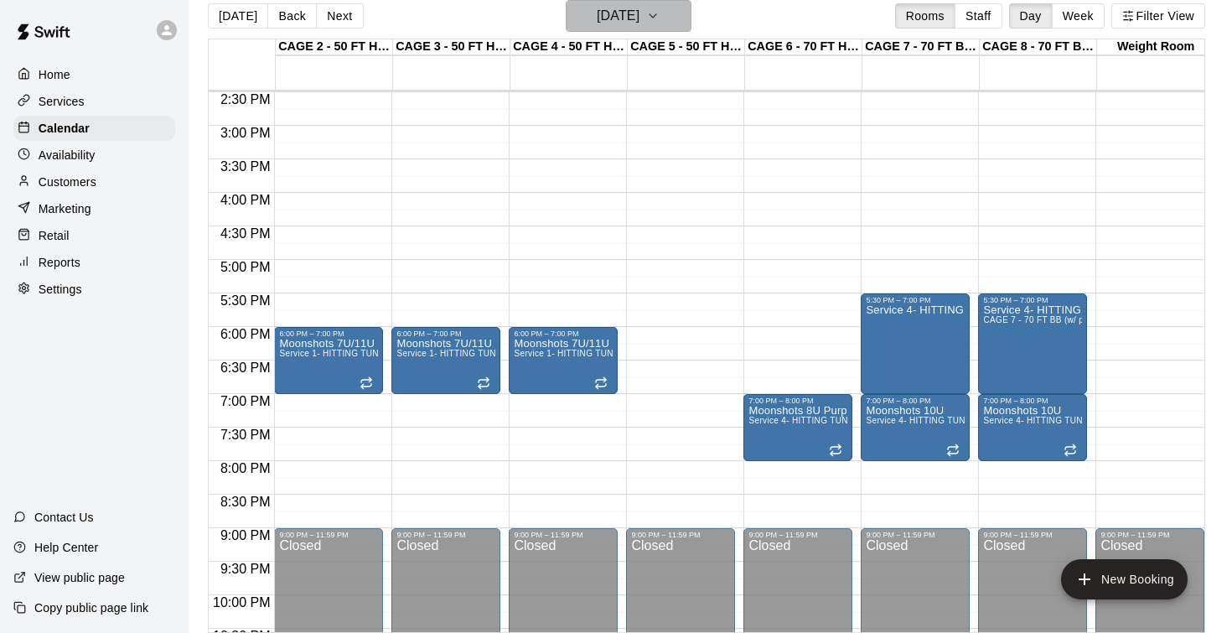
click at [637, 20] on h6 "Wednesday Dec 10" at bounding box center [618, 15] width 43 height 23
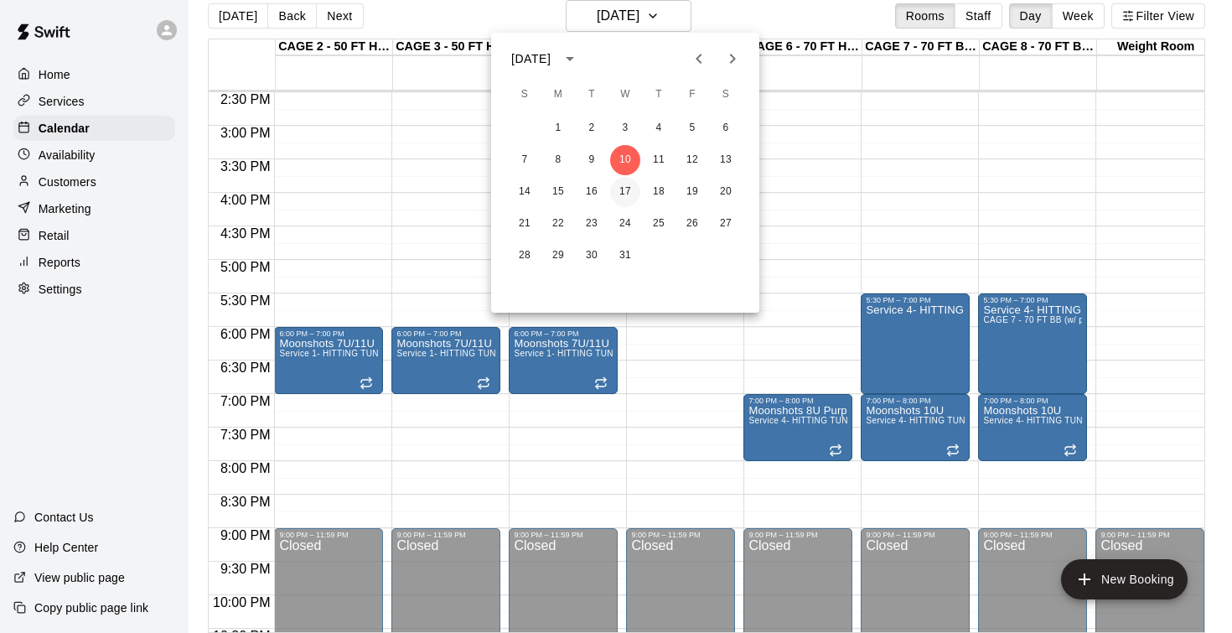
click at [624, 186] on button "17" at bounding box center [625, 192] width 30 height 30
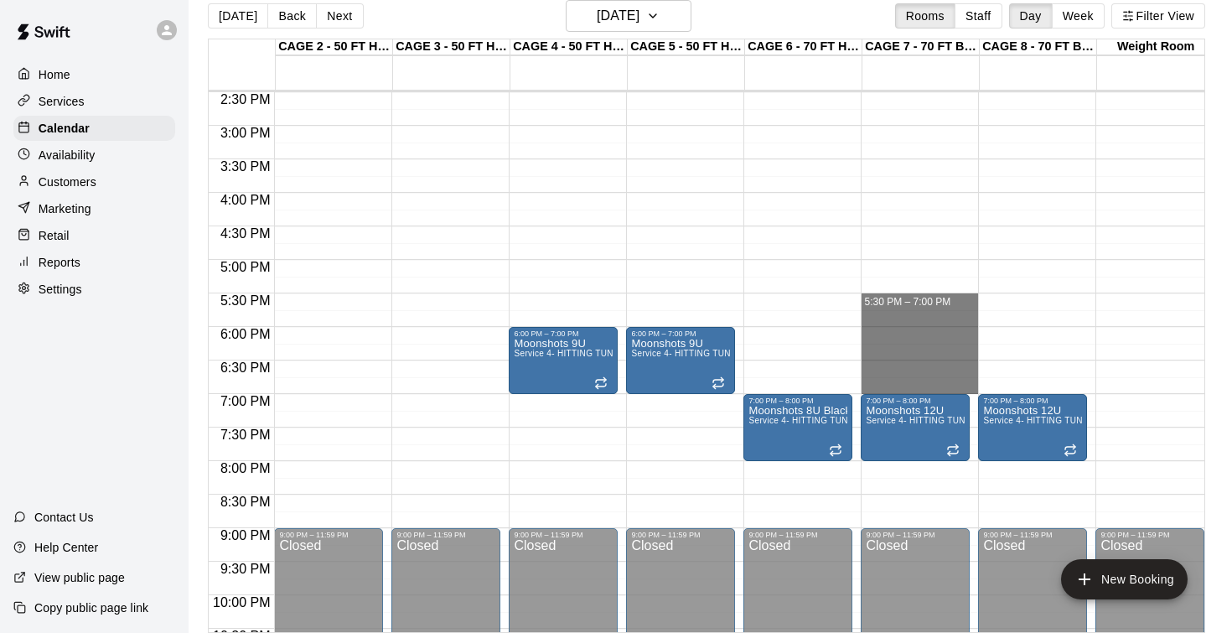
drag, startPoint x: 889, startPoint y: 299, endPoint x: 896, endPoint y: 382, distance: 83.2
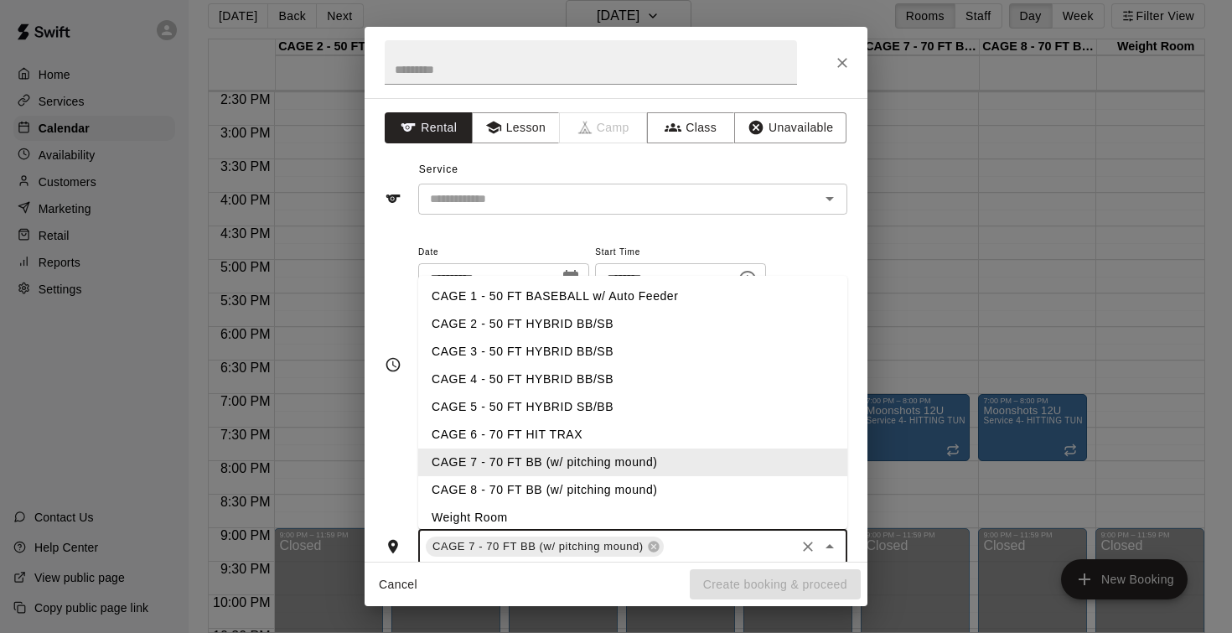
click at [730, 544] on input "text" at bounding box center [729, 546] width 127 height 21
type input "*"
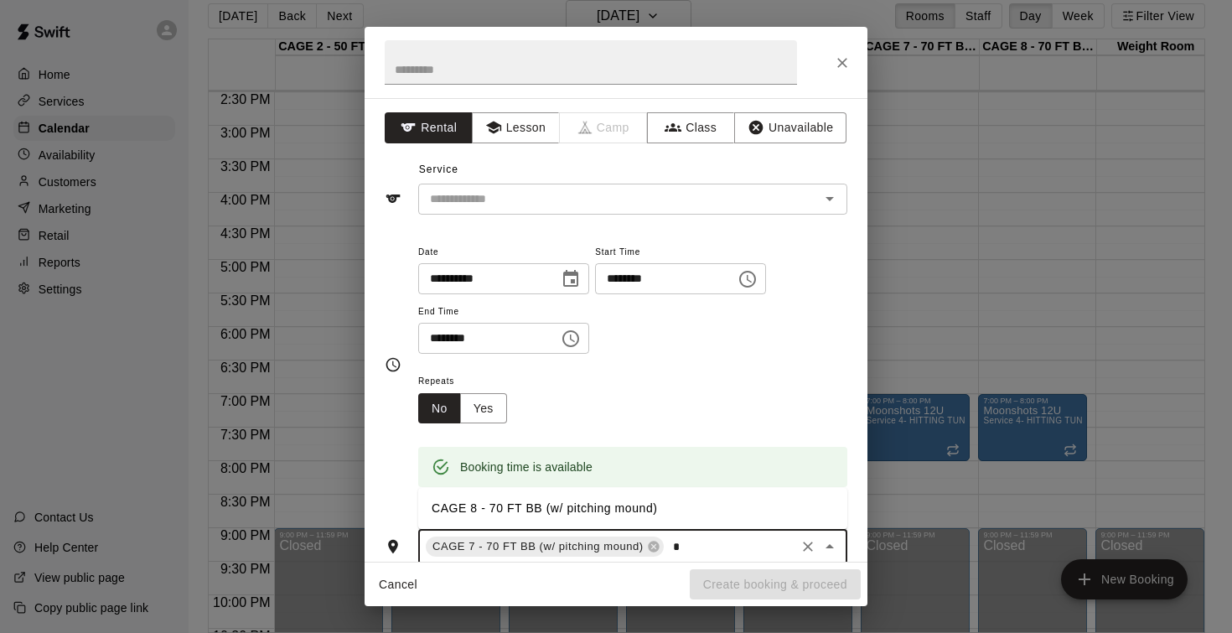
click at [637, 501] on li "CAGE 8 - 70 FT BB (w/ pitching mound)" at bounding box center [632, 508] width 429 height 28
click at [594, 202] on input "text" at bounding box center [608, 199] width 370 height 21
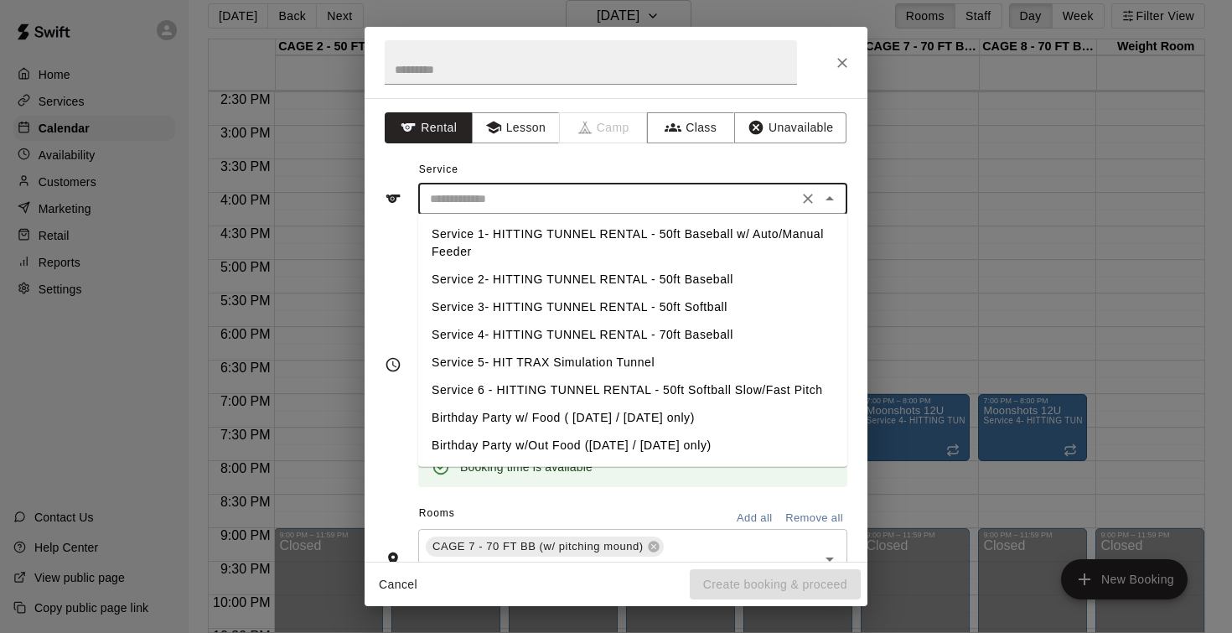
click at [602, 334] on li "Service 4- HITTING TUNNEL RENTAL - 70ft Baseball" at bounding box center [632, 335] width 429 height 28
type input "**********"
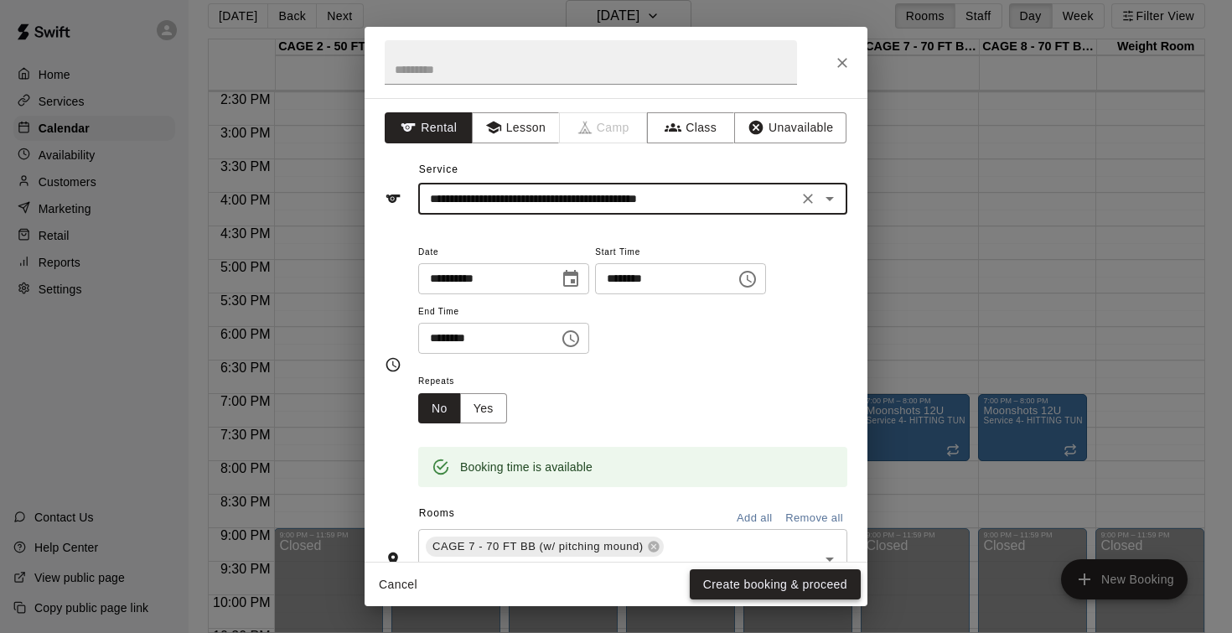
click at [738, 580] on button "Create booking & proceed" at bounding box center [775, 584] width 171 height 31
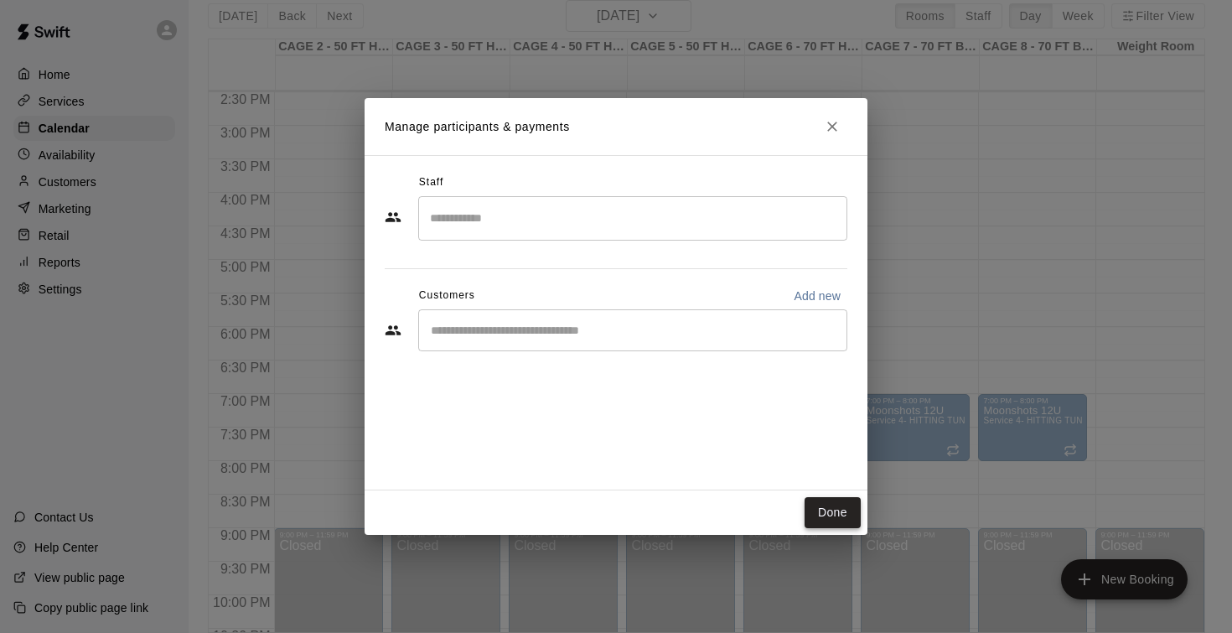
click at [829, 512] on button "Done" at bounding box center [832, 512] width 56 height 31
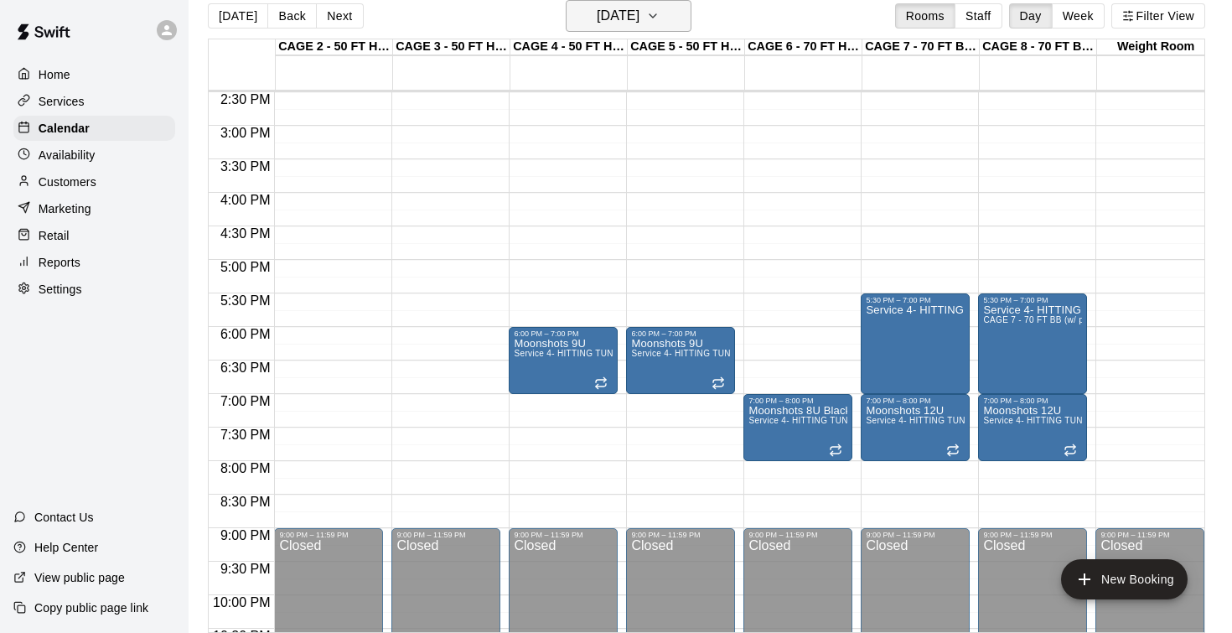
click at [639, 18] on h6 "Wednesday Dec 17" at bounding box center [618, 15] width 43 height 23
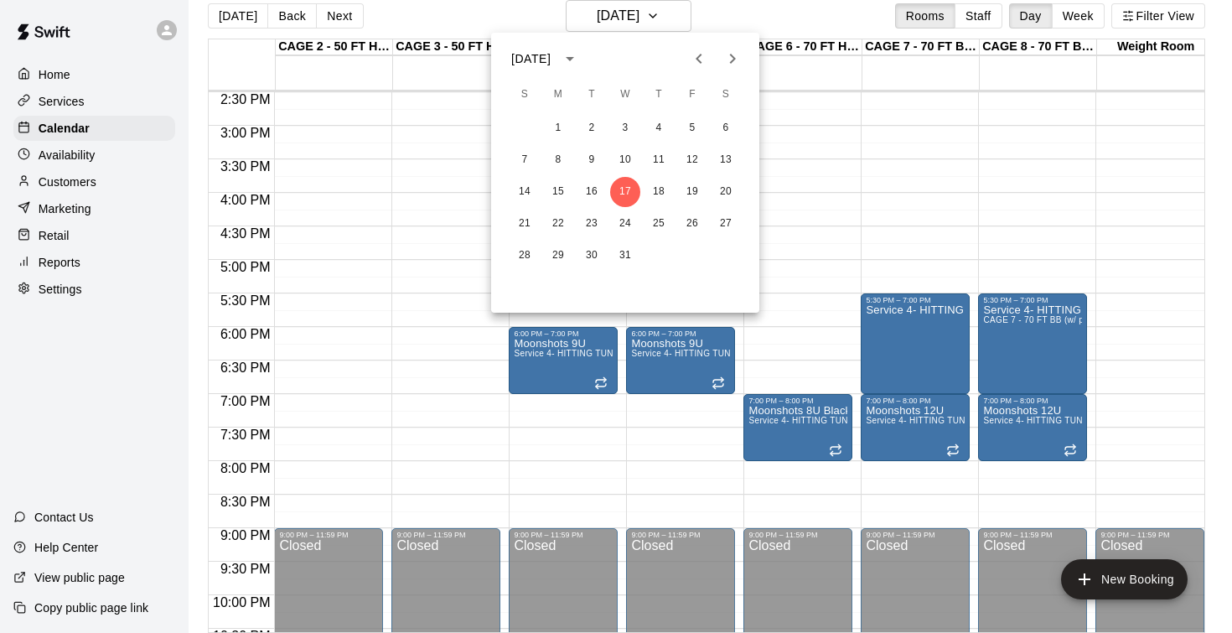
click at [704, 57] on icon "Previous month" at bounding box center [699, 59] width 20 height 20
click at [593, 222] on button "21" at bounding box center [591, 224] width 30 height 30
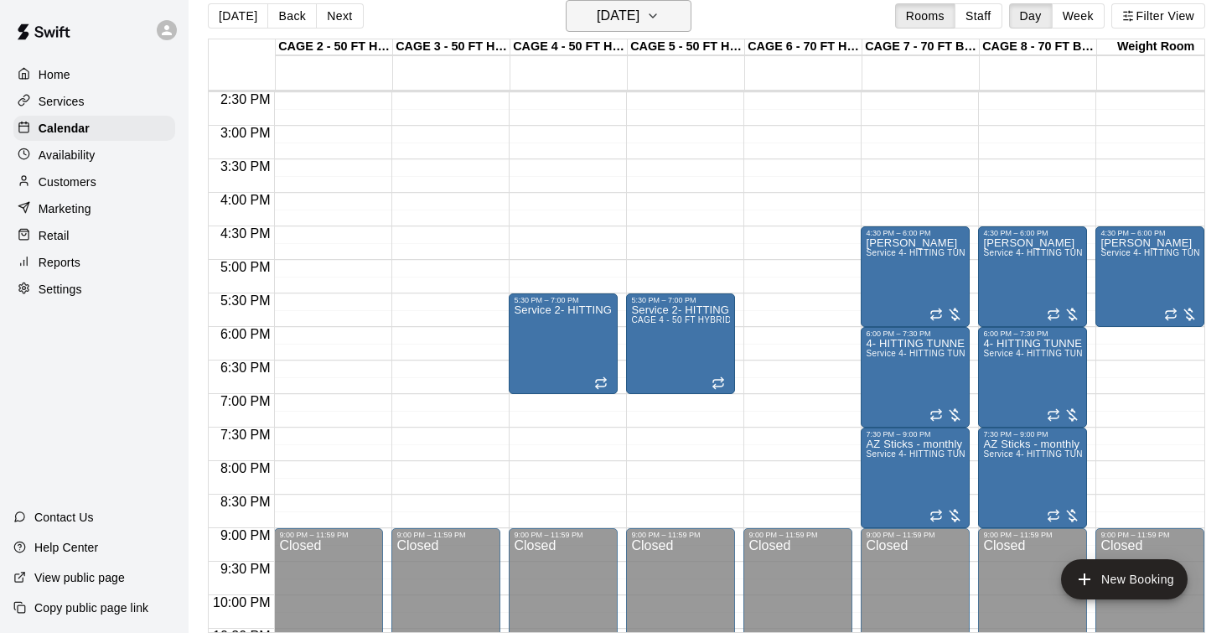
click at [618, 30] on button "Tuesday Oct 21" at bounding box center [629, 16] width 126 height 32
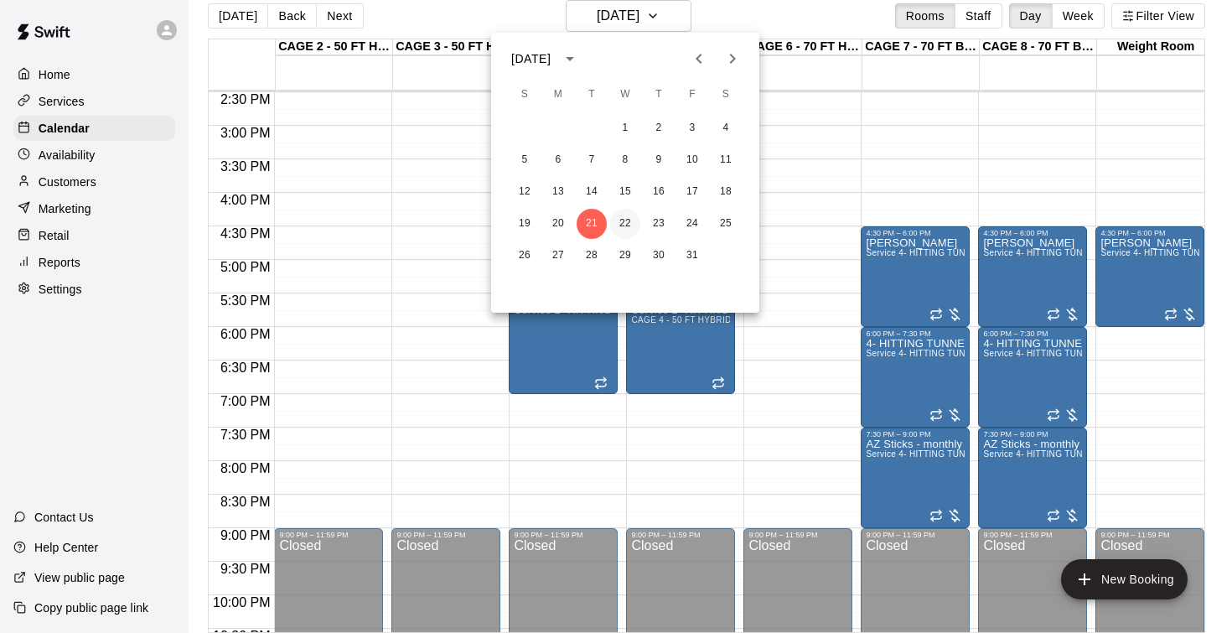
click at [627, 226] on button "22" at bounding box center [625, 224] width 30 height 30
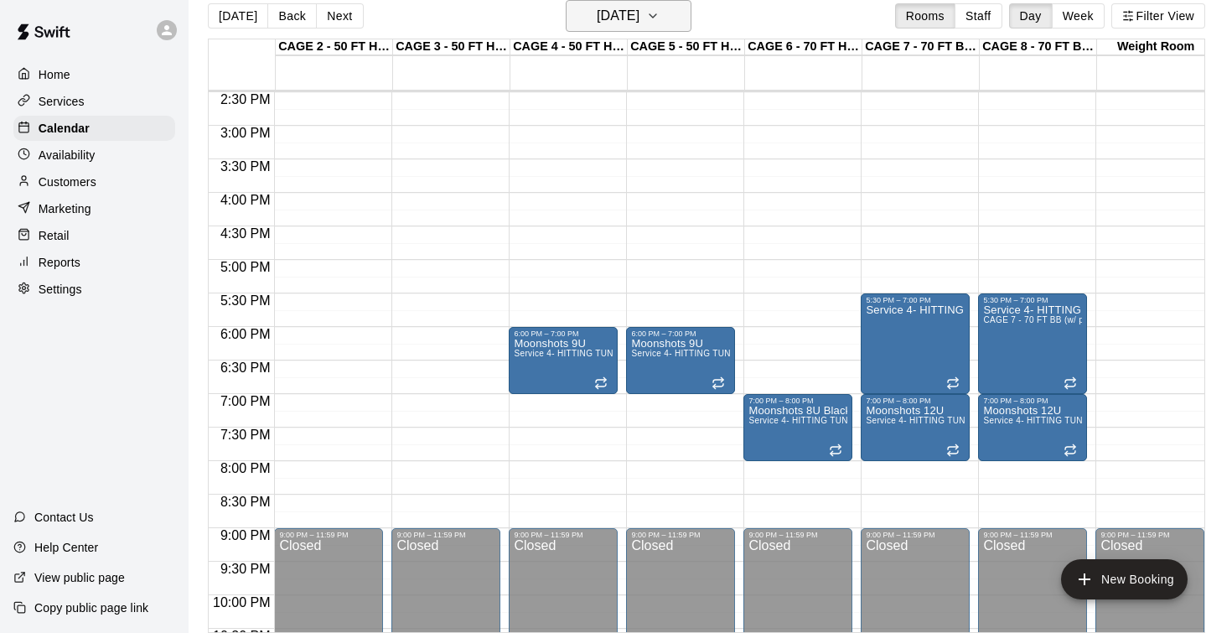
click at [626, 20] on h6 "Wednesday Oct 22" at bounding box center [618, 15] width 43 height 23
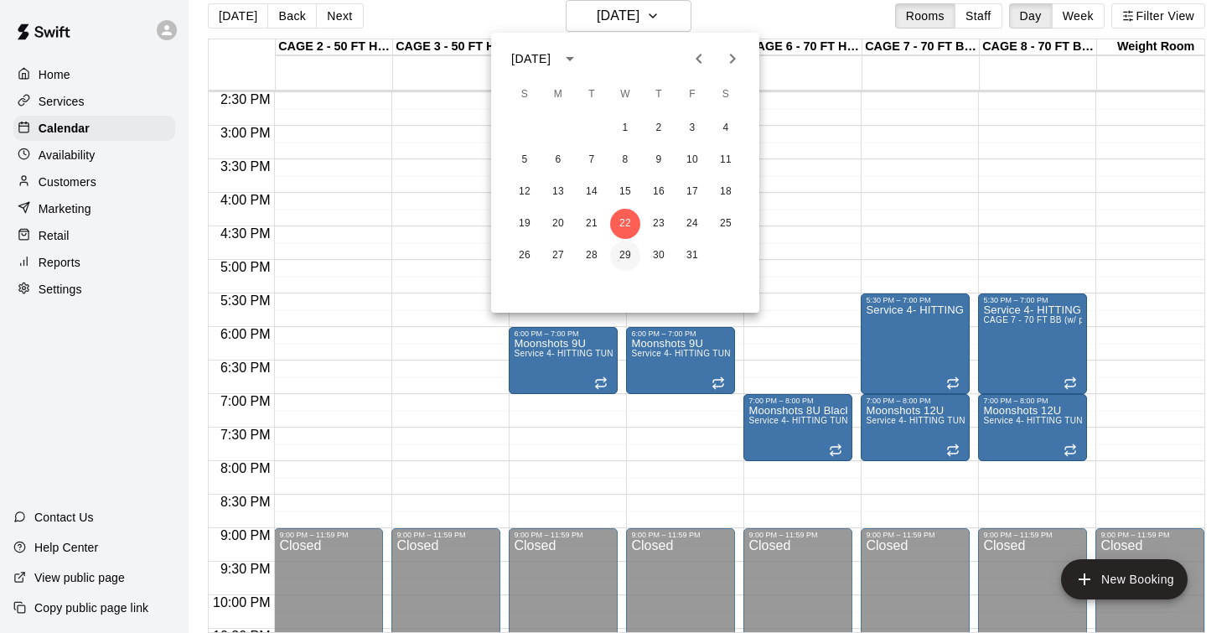
click at [625, 265] on button "29" at bounding box center [625, 255] width 30 height 30
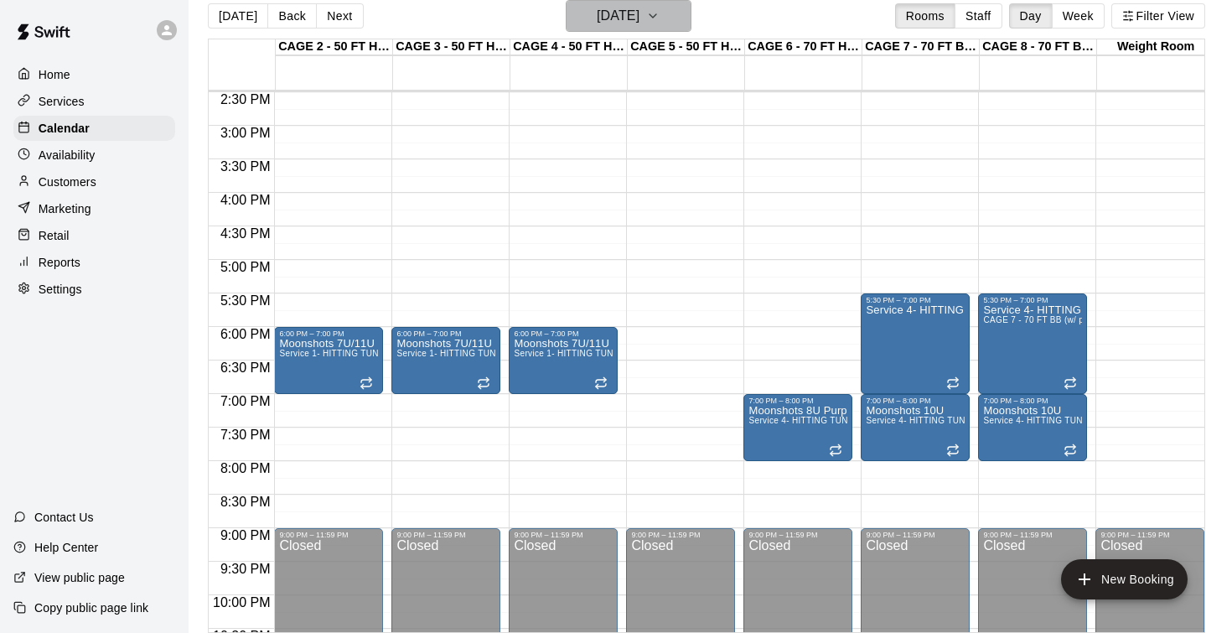
click at [639, 23] on h6 "Wednesday Oct 29" at bounding box center [618, 15] width 43 height 23
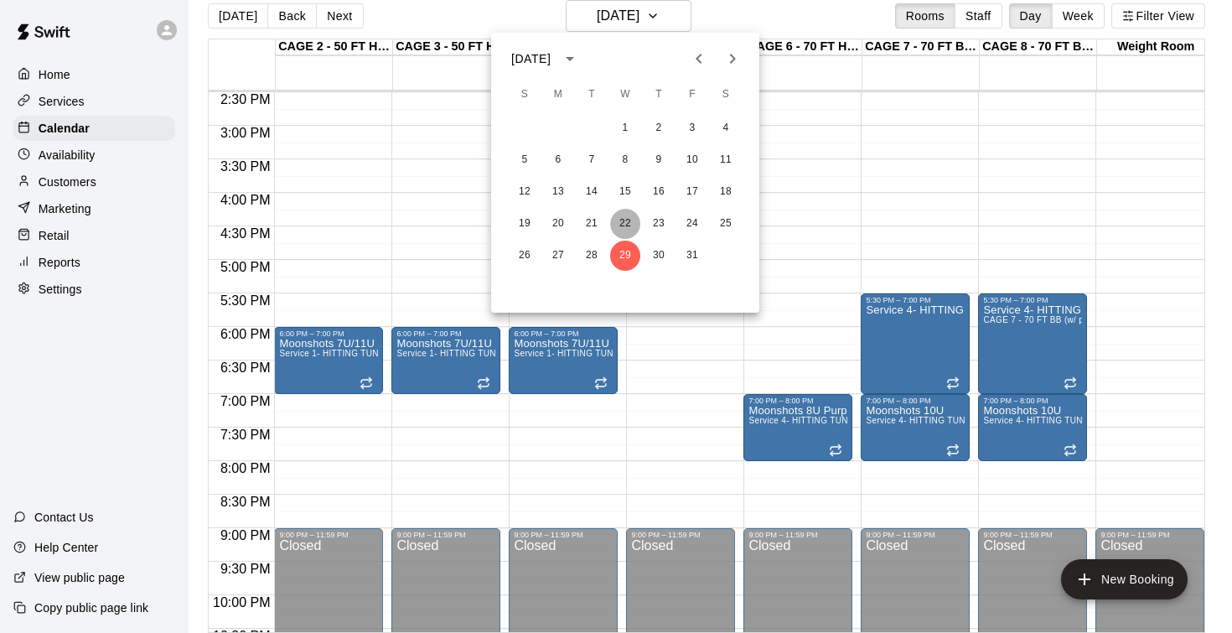
click at [631, 229] on button "22" at bounding box center [625, 224] width 30 height 30
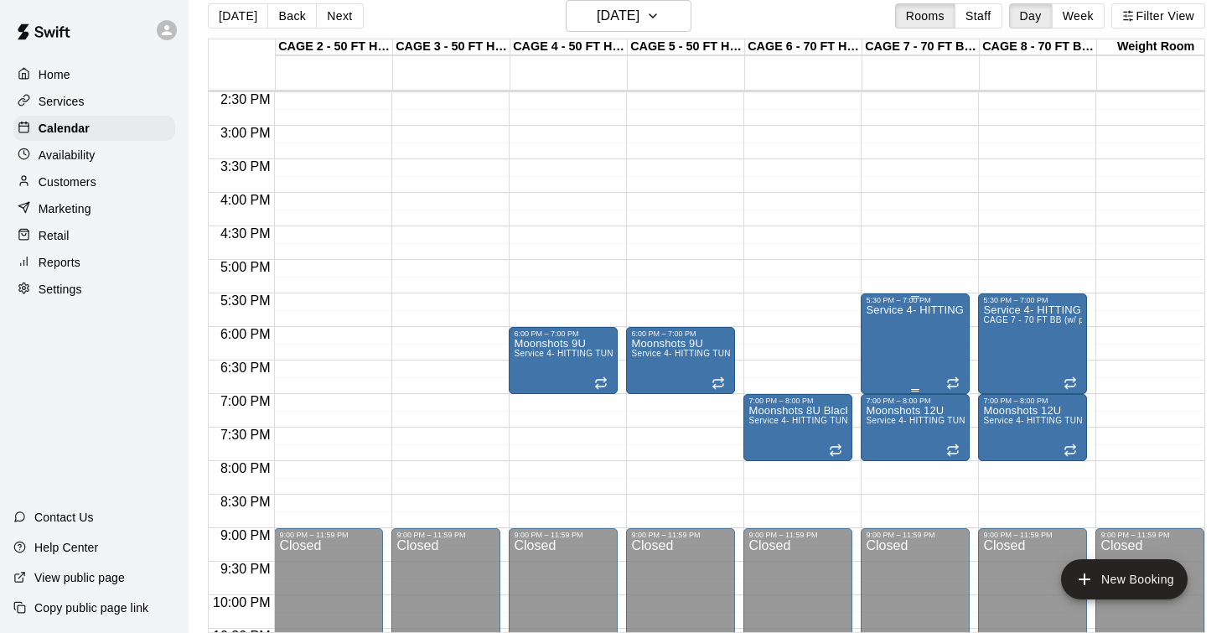
click at [917, 344] on div "Service 4- HITTING TUNNEL RENTAL - 70ft Baseball" at bounding box center [915, 620] width 99 height 633
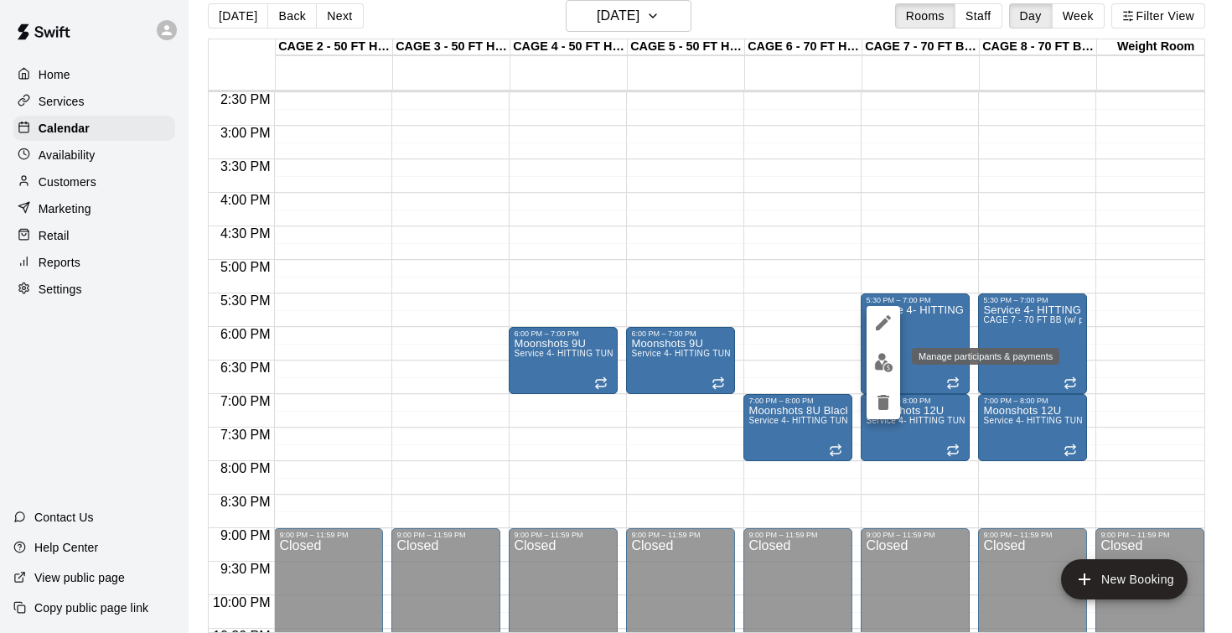
click at [885, 354] on img "edit" at bounding box center [883, 362] width 19 height 19
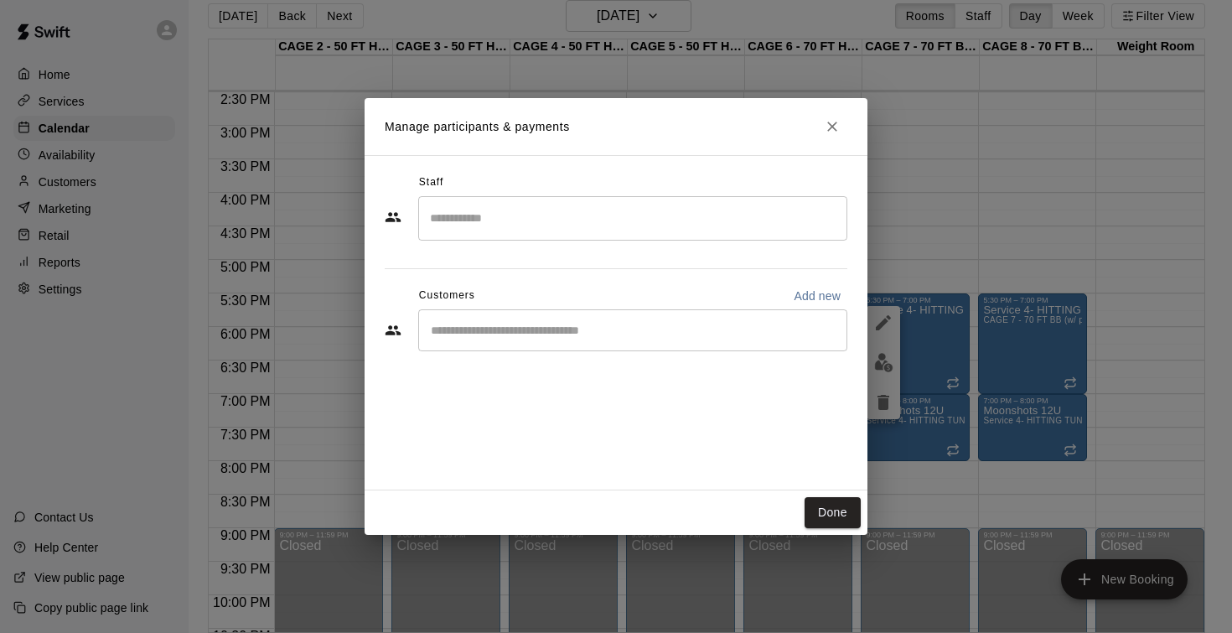
click at [681, 346] on div "​" at bounding box center [632, 330] width 429 height 42
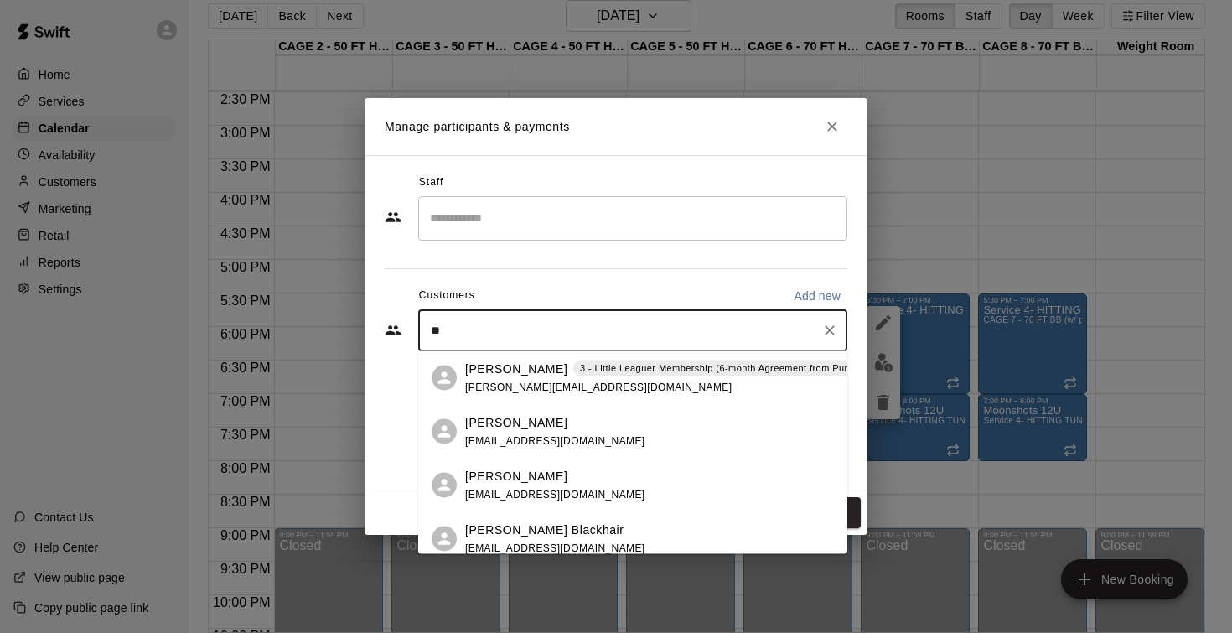
type input "*"
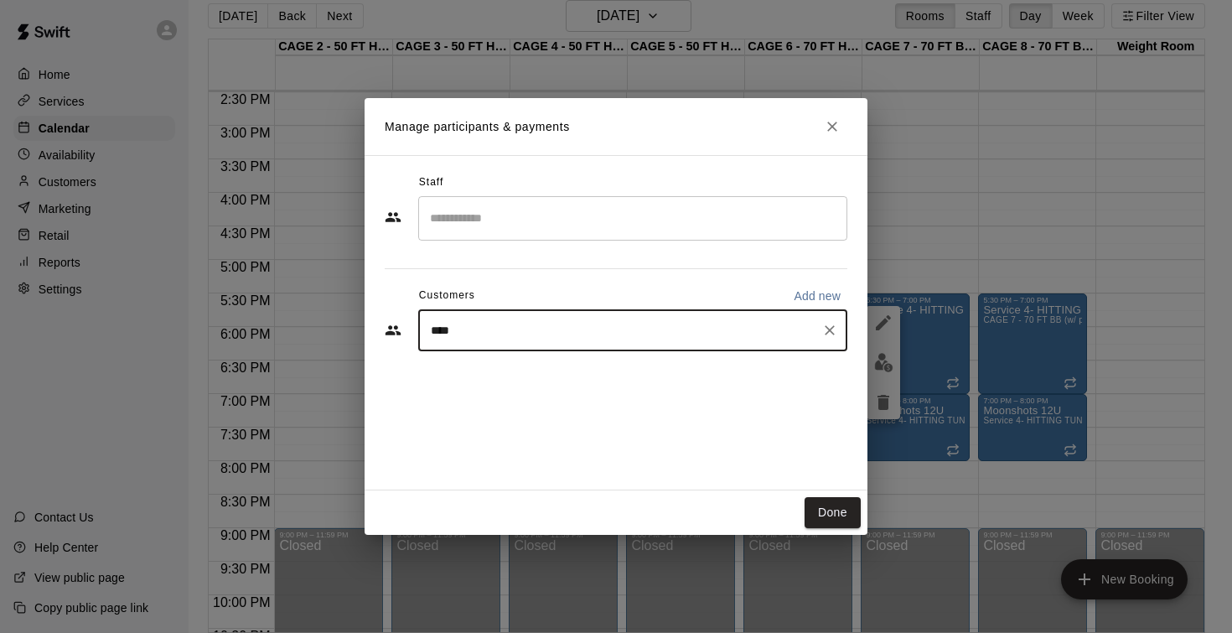
type input "*****"
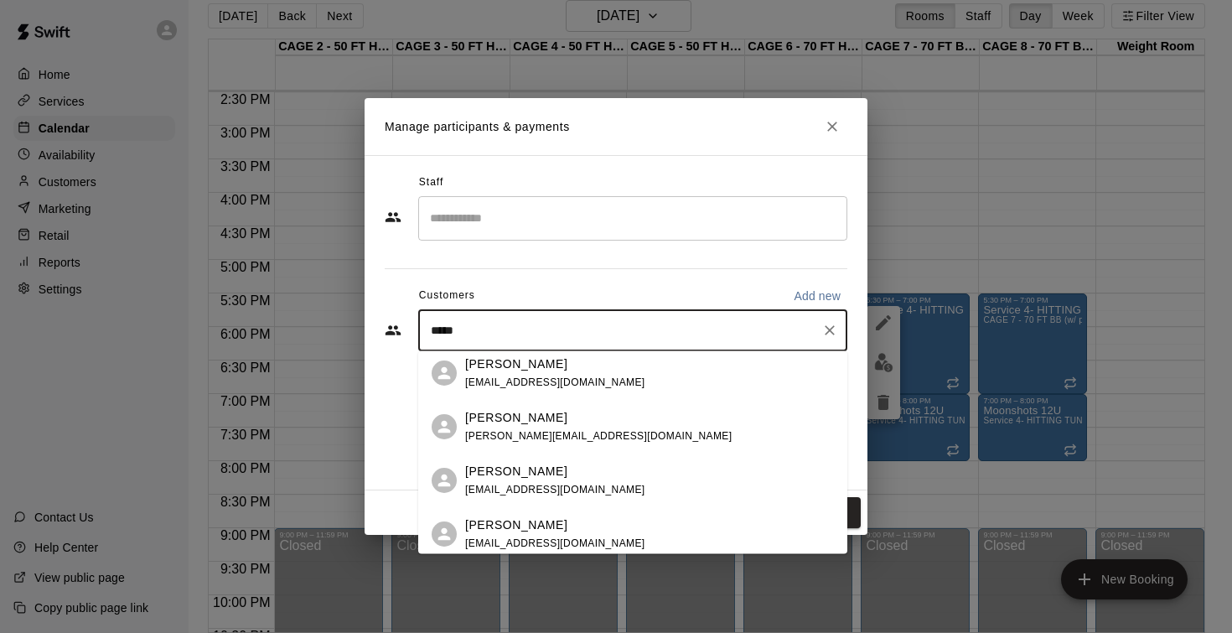
scroll to position [436, 0]
click at [530, 413] on p "Blake Wilsford" at bounding box center [516, 415] width 102 height 18
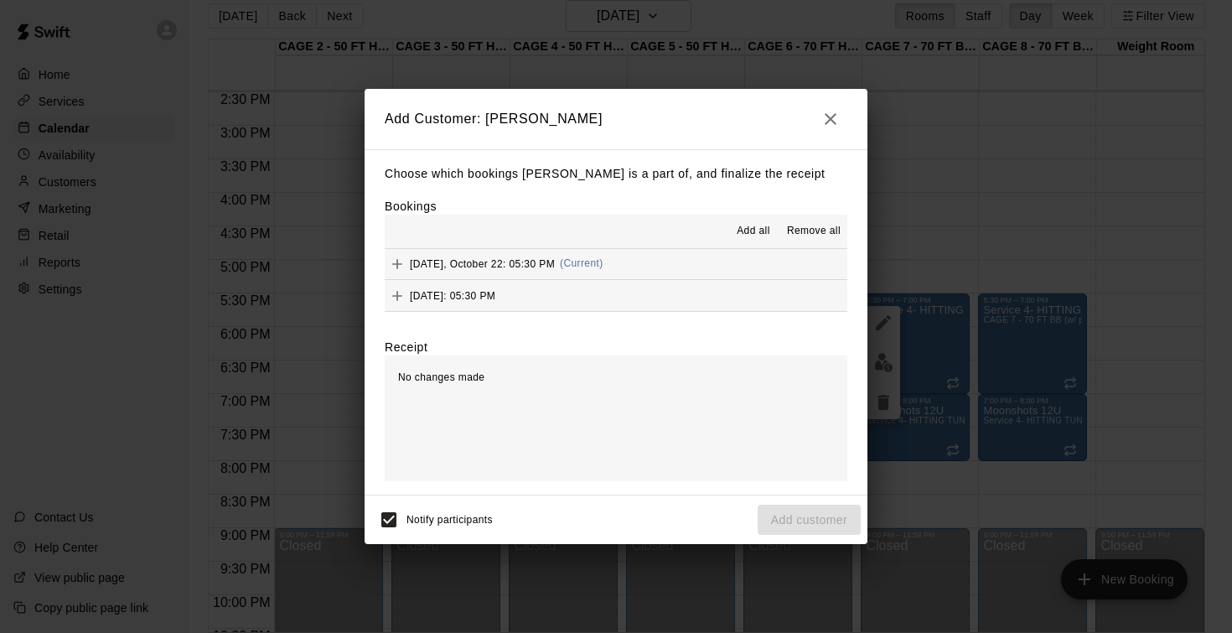
click at [757, 231] on span "Add all" at bounding box center [754, 231] width 34 height 17
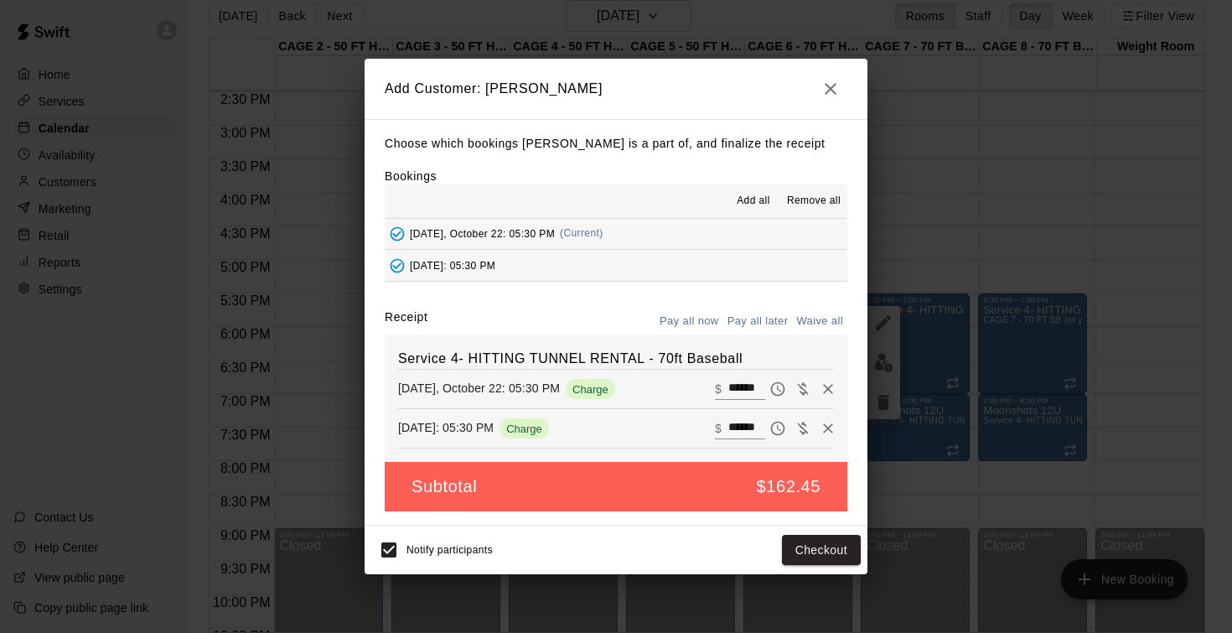
click at [765, 320] on button "Pay all later" at bounding box center [758, 321] width 70 height 26
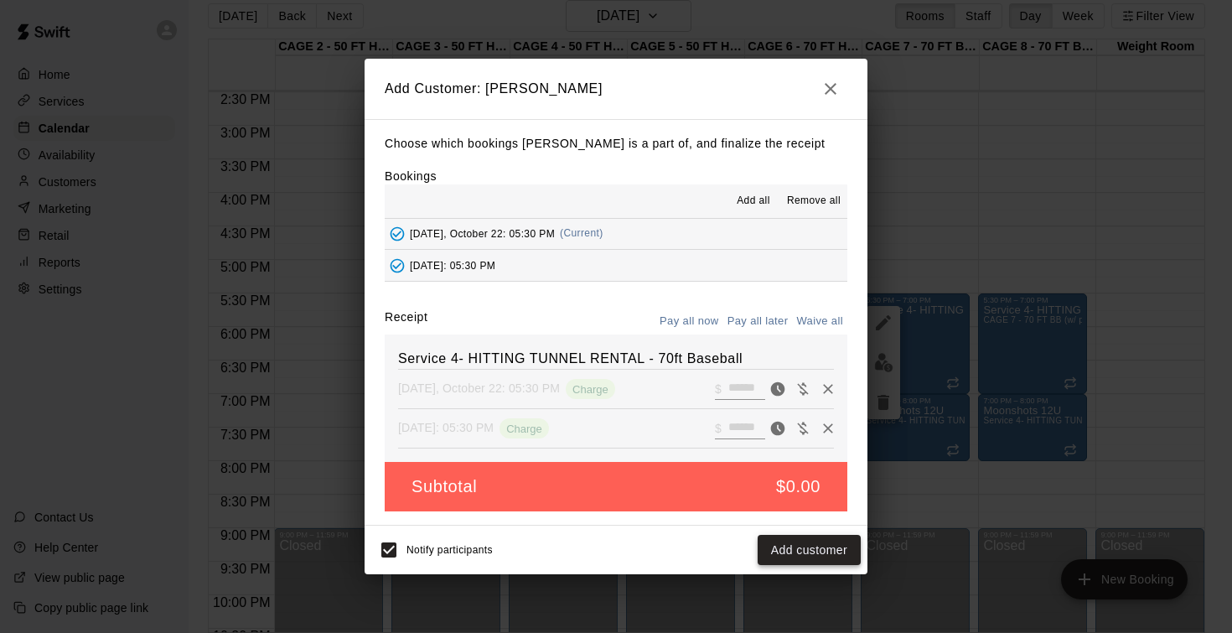
click at [797, 548] on button "Add customer" at bounding box center [808, 550] width 103 height 31
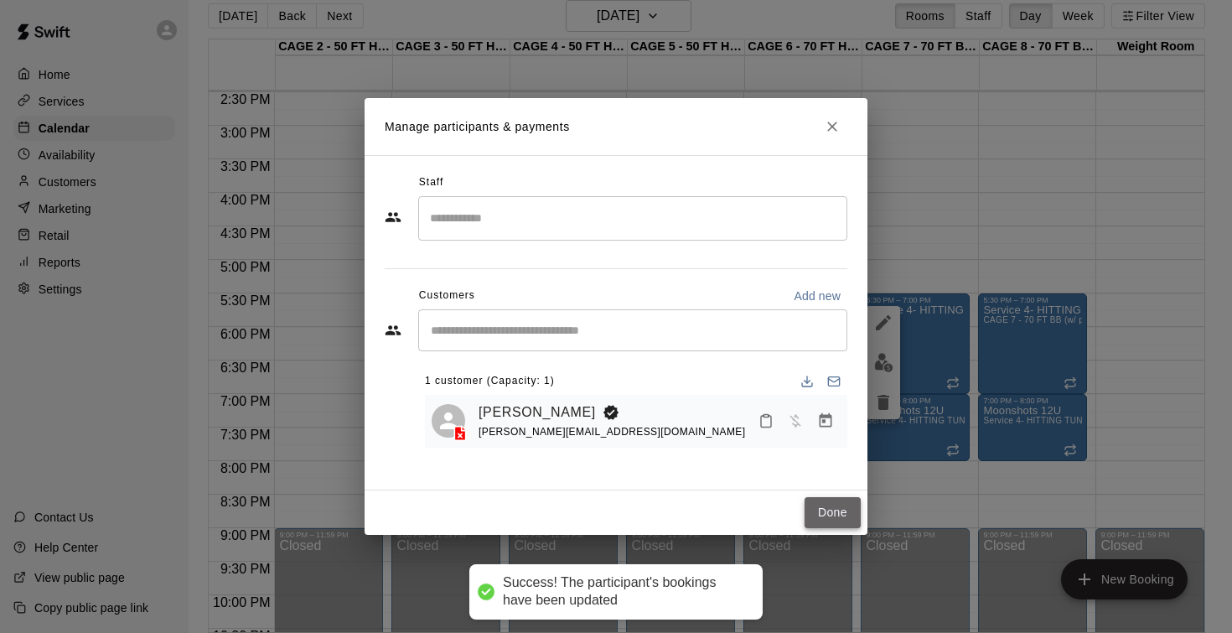
click at [829, 510] on button "Done" at bounding box center [832, 512] width 56 height 31
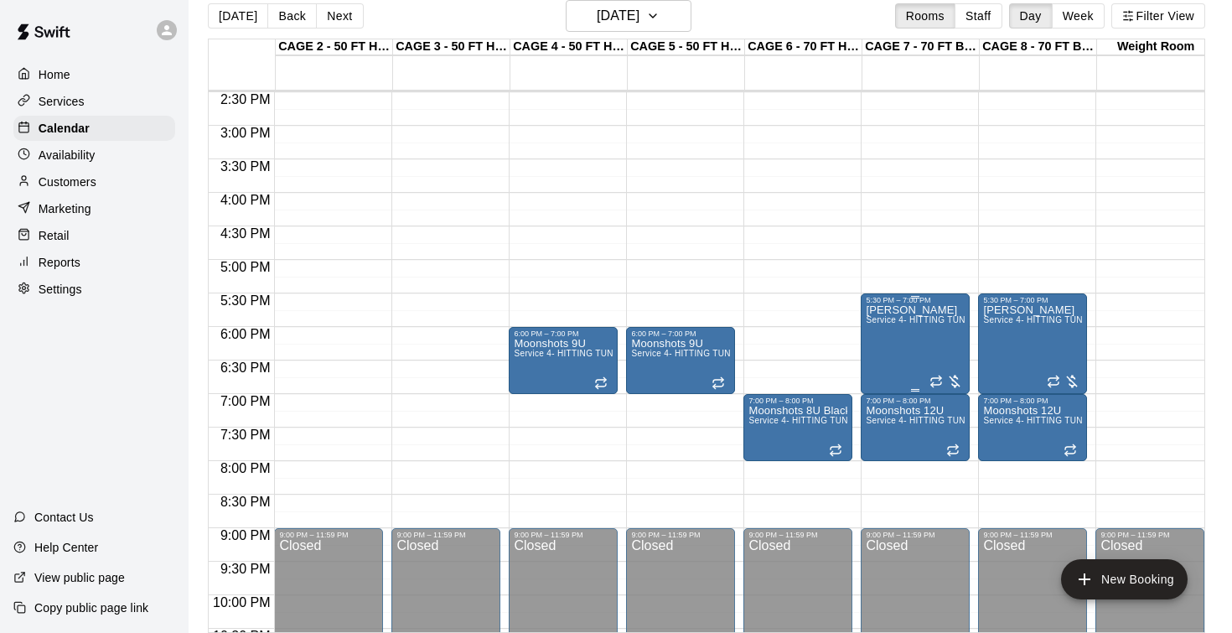
click at [910, 353] on div "Blake Wilsford Service 4- HITTING TUNNEL RENTAL - 70ft Baseball" at bounding box center [915, 620] width 99 height 633
click at [887, 326] on icon "edit" at bounding box center [883, 323] width 20 height 20
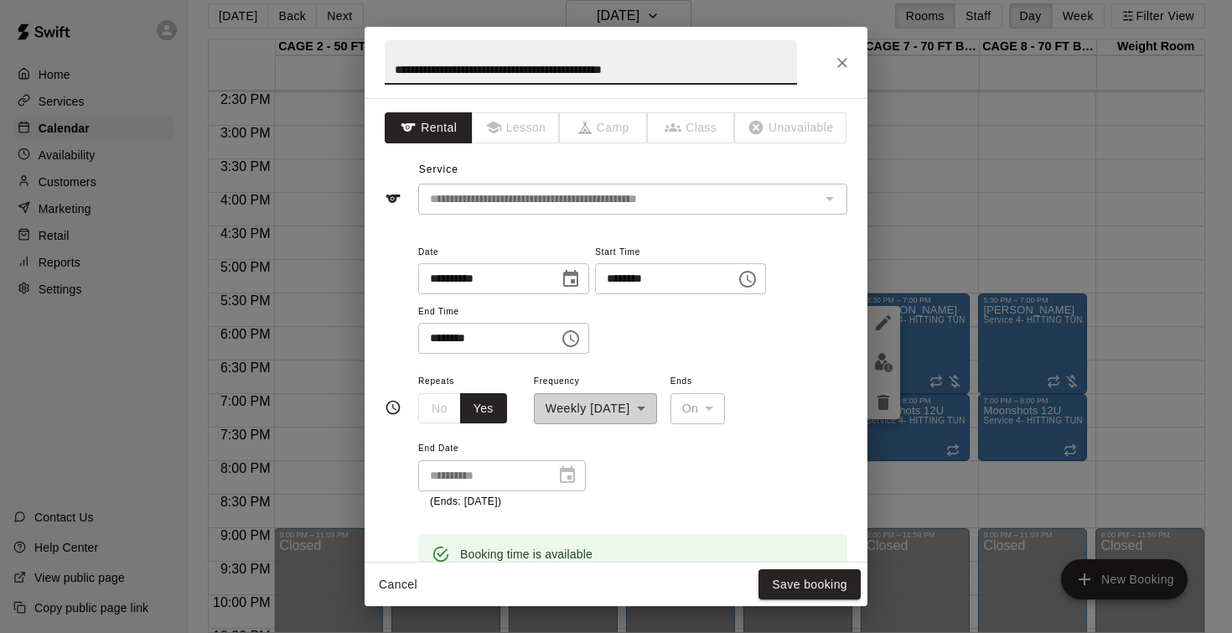
drag, startPoint x: 716, startPoint y: 78, endPoint x: 527, endPoint y: 68, distance: 189.6
click at [527, 68] on input "**********" at bounding box center [591, 62] width 412 height 44
type input "*"
type input "**********"
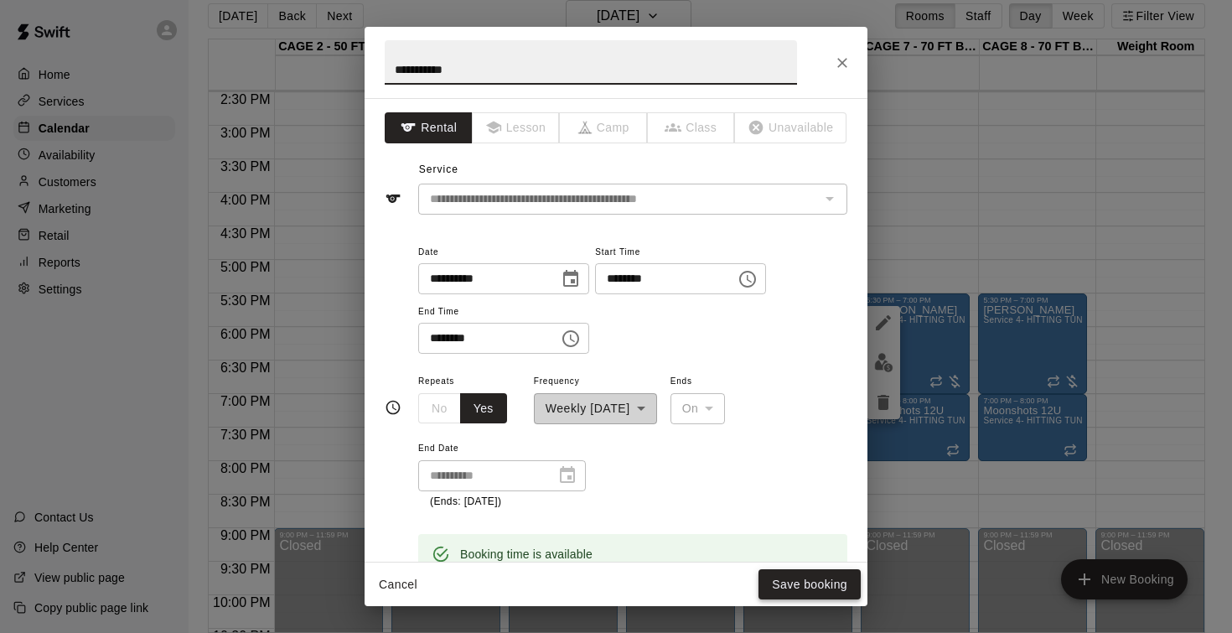
click at [816, 593] on button "Save booking" at bounding box center [809, 584] width 102 height 31
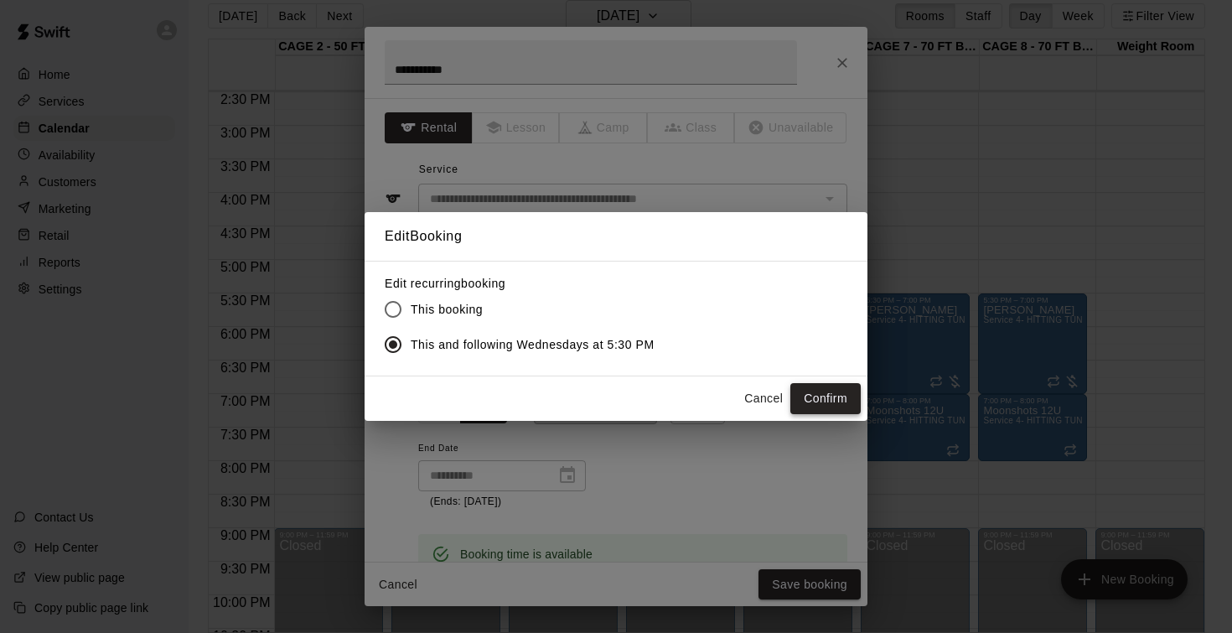
click at [834, 405] on button "Confirm" at bounding box center [825, 398] width 70 height 31
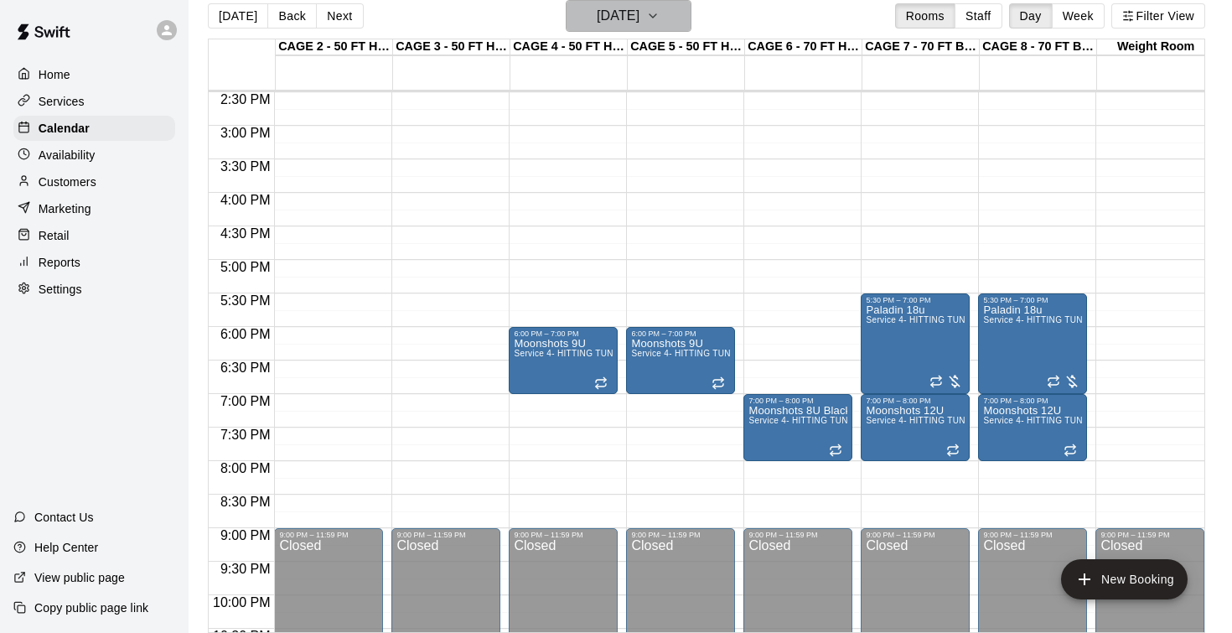
click at [639, 5] on h6 "Wednesday Oct 22" at bounding box center [618, 15] width 43 height 23
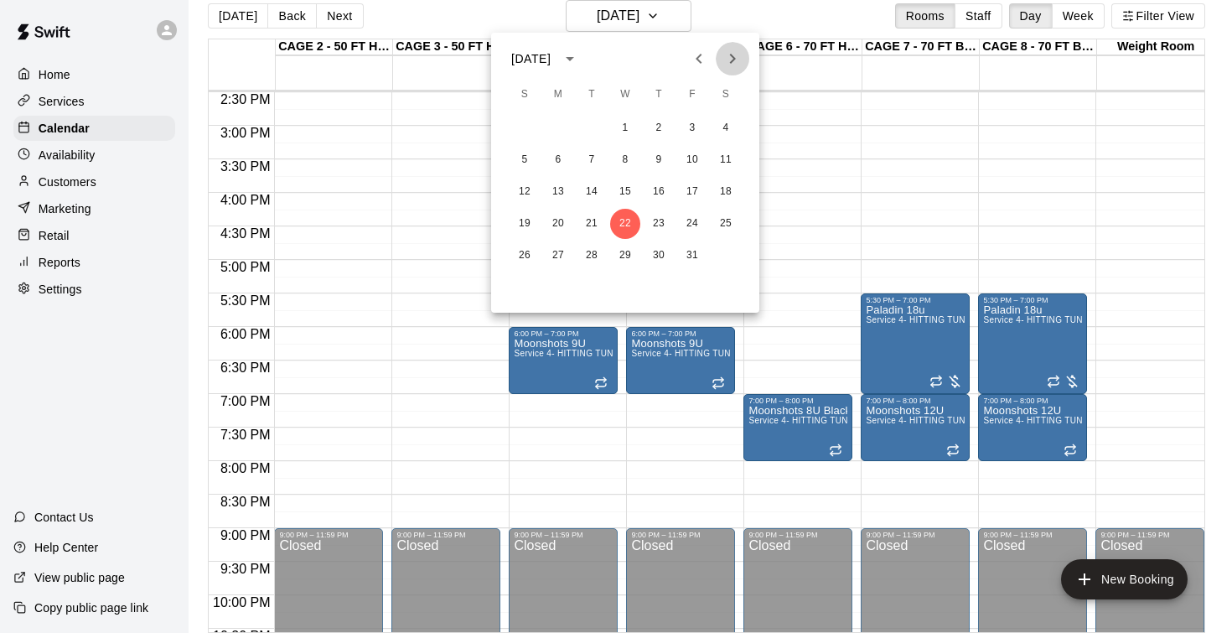
click at [726, 64] on icon "Next month" at bounding box center [732, 59] width 20 height 20
click at [630, 132] on button "3" at bounding box center [625, 128] width 30 height 30
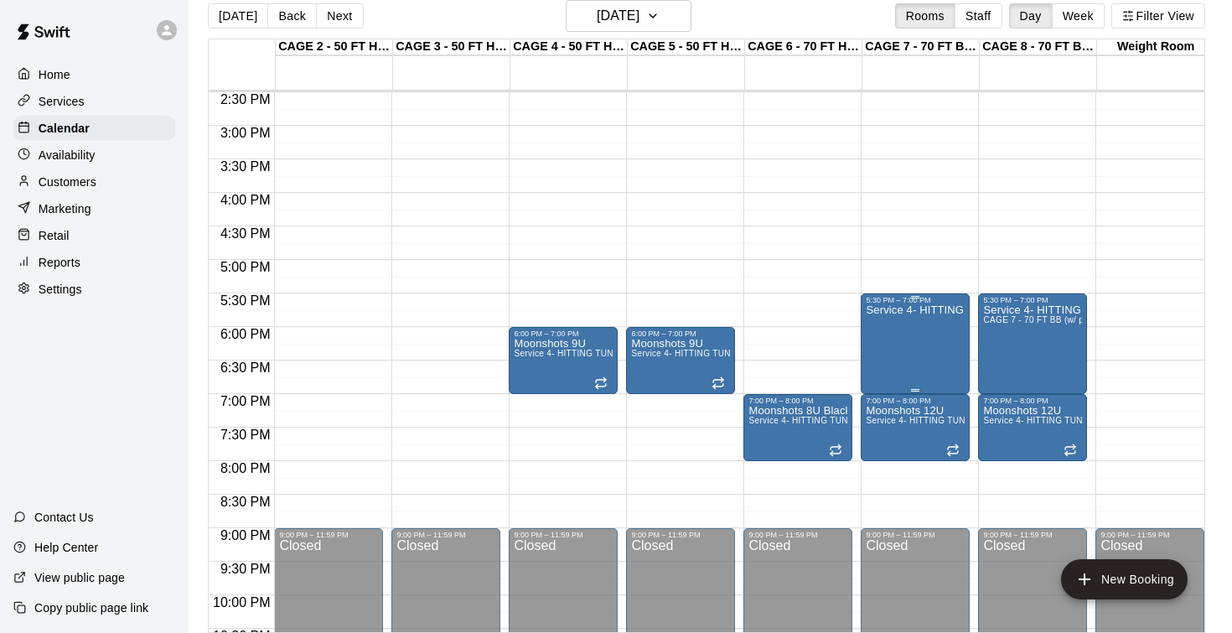
click at [912, 349] on div "Service 4- HITTING TUNNEL RENTAL - 70ft Baseball" at bounding box center [915, 620] width 99 height 633
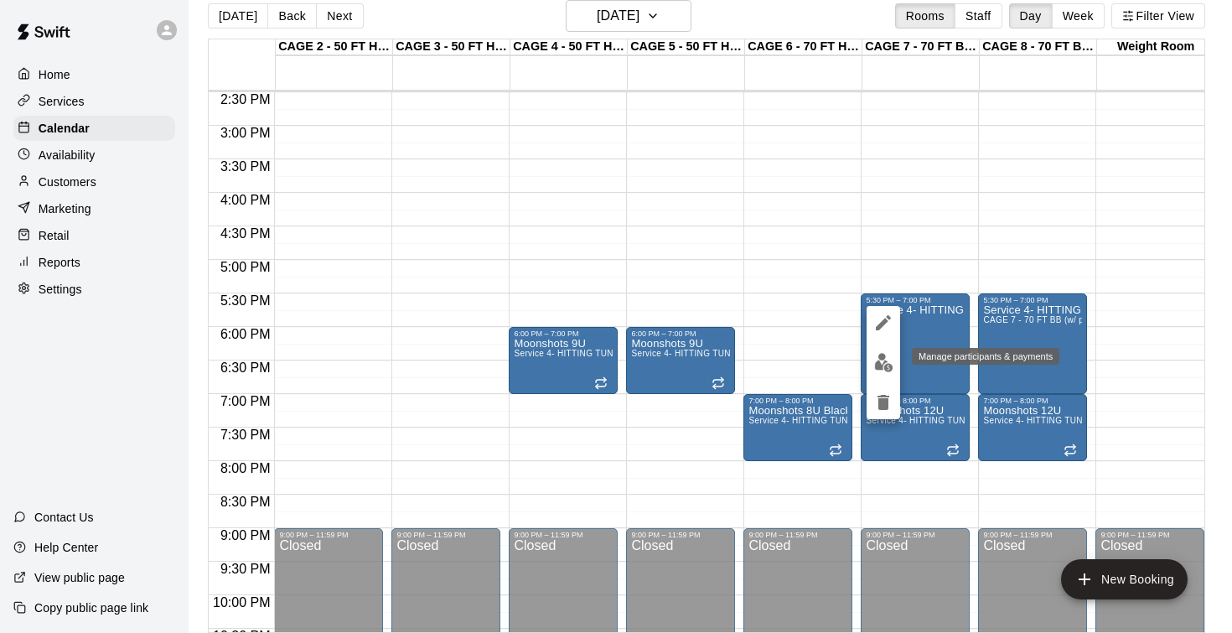
click at [881, 357] on img "edit" at bounding box center [883, 362] width 19 height 19
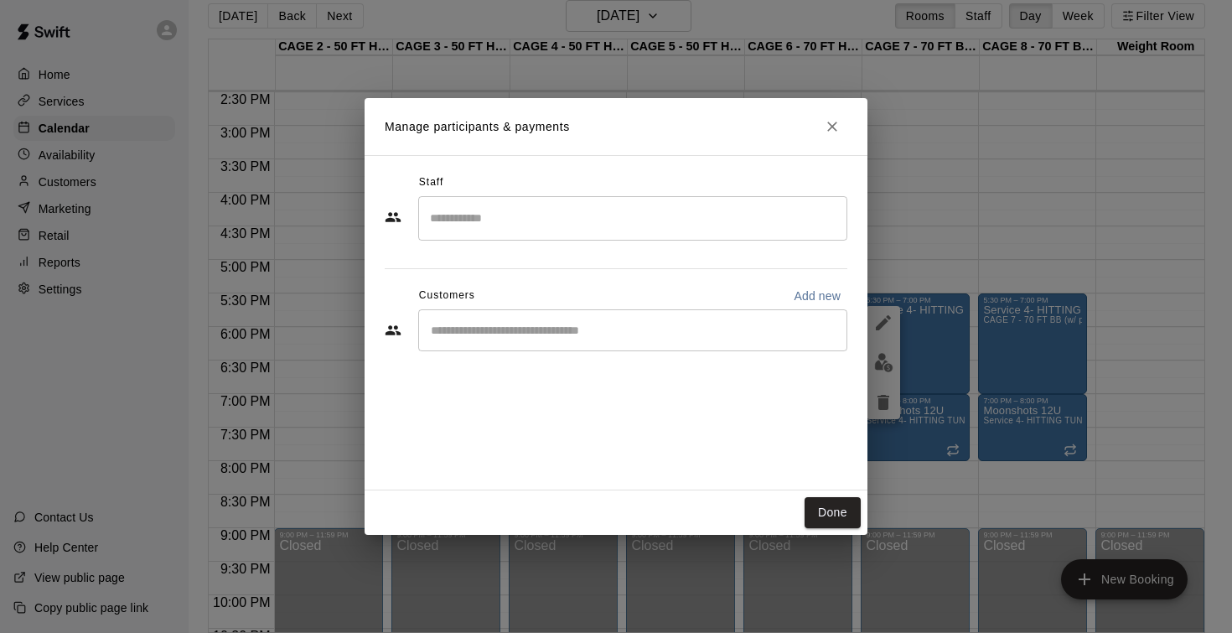
click at [699, 331] on input "Start typing to search customers..." at bounding box center [633, 330] width 414 height 17
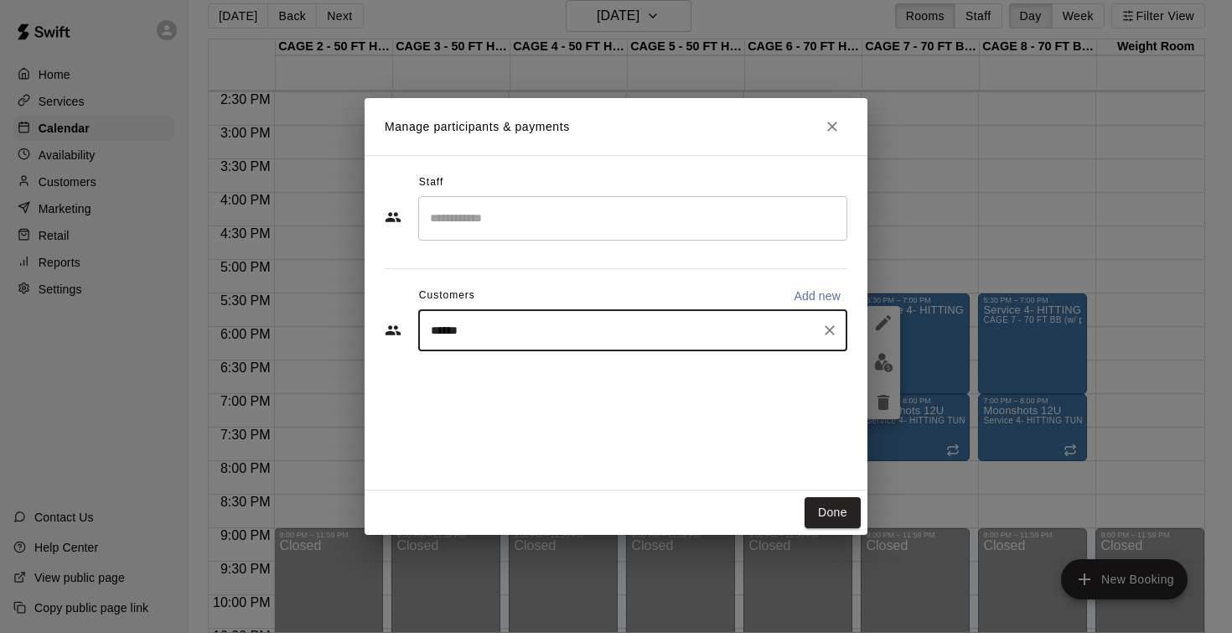
type input "*******"
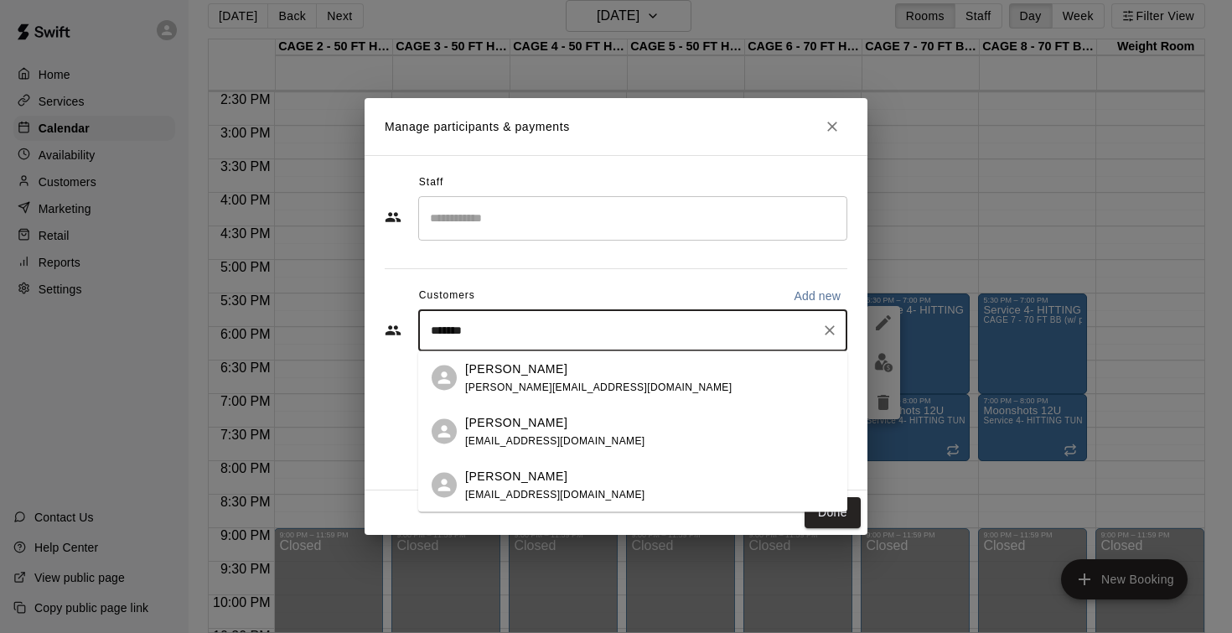
click at [628, 376] on div "Blake Wilsford blake@paladinsports.org" at bounding box center [649, 377] width 369 height 36
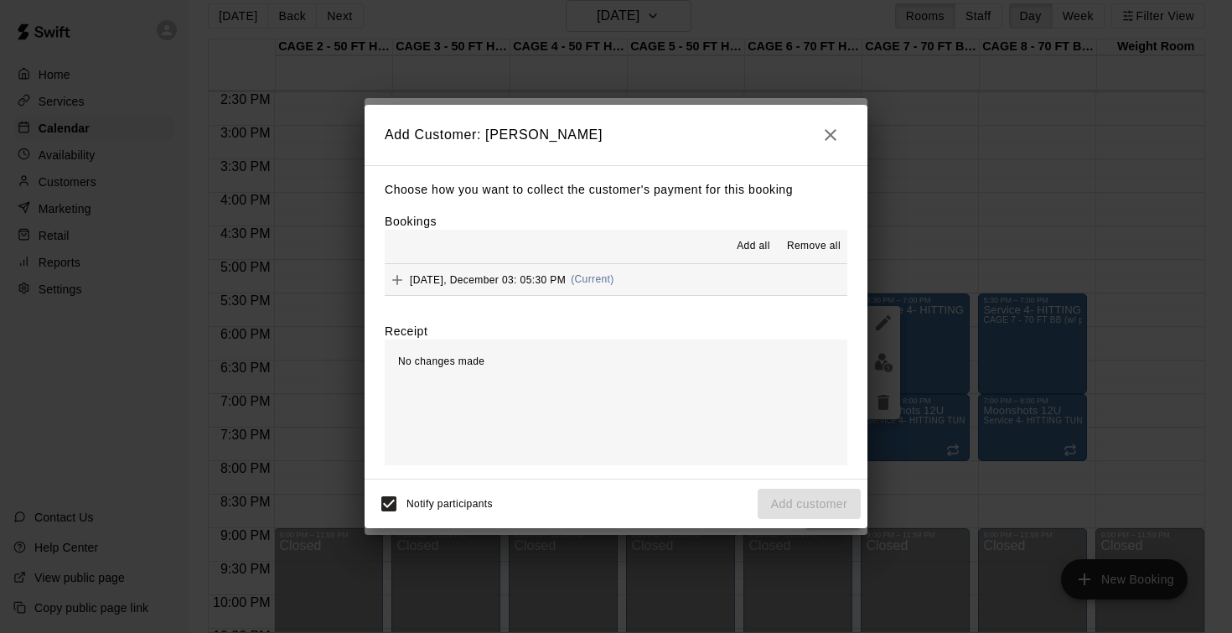
click at [522, 276] on span "Wednesday, December 03: 05:30 PM" at bounding box center [488, 279] width 156 height 12
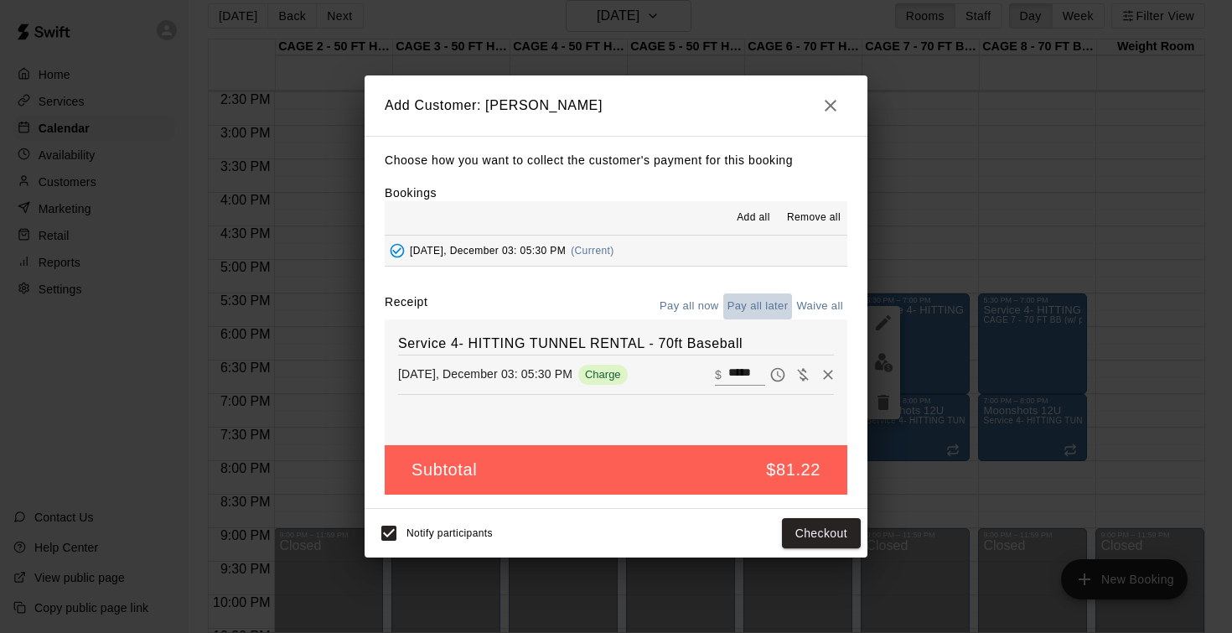
click at [746, 308] on button "Pay all later" at bounding box center [758, 306] width 70 height 26
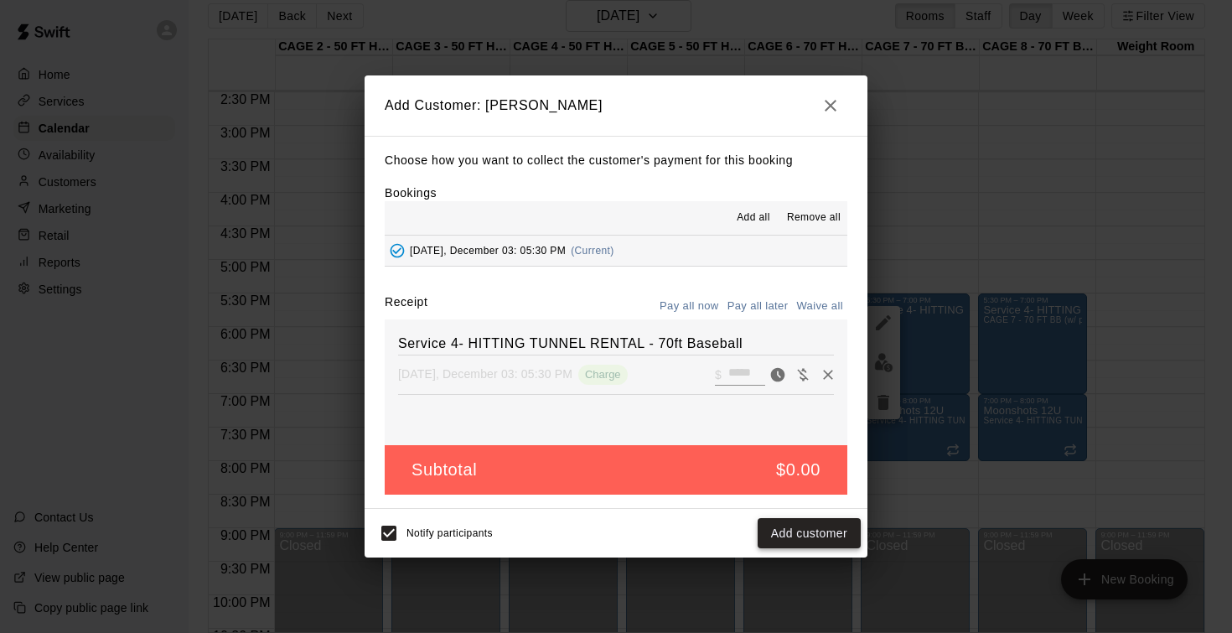
click at [798, 525] on button "Add customer" at bounding box center [808, 533] width 103 height 31
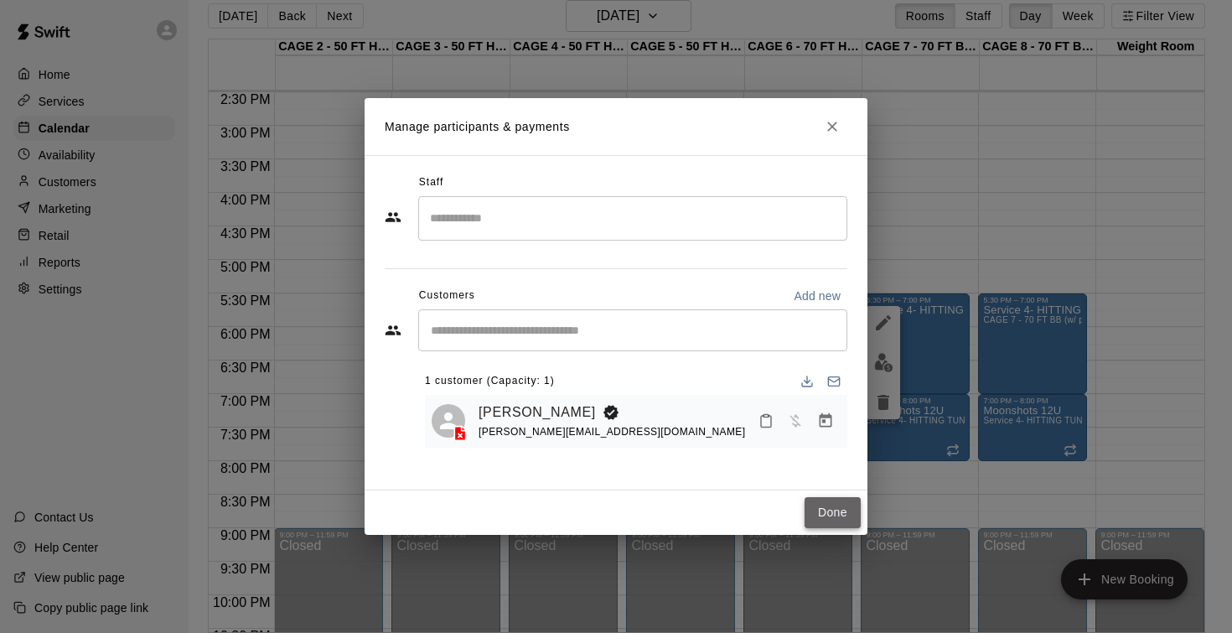
click at [826, 512] on button "Done" at bounding box center [832, 512] width 56 height 31
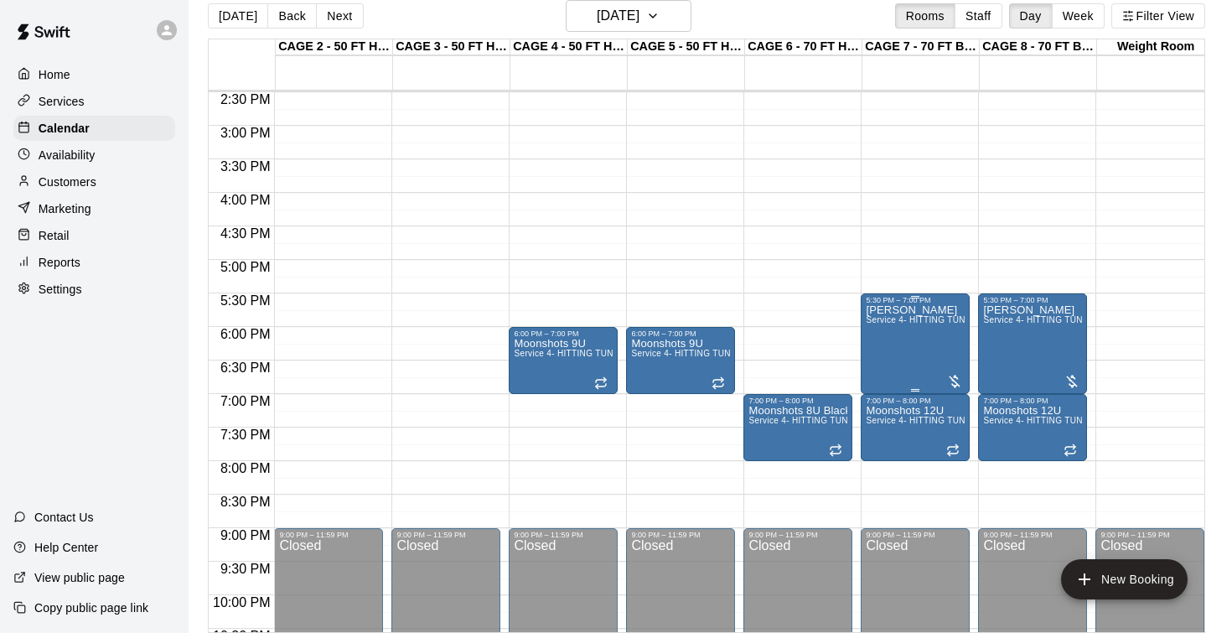
click at [918, 343] on div "Blake Wilsford Service 4- HITTING TUNNEL RENTAL - 70ft Baseball" at bounding box center [915, 620] width 99 height 633
click at [878, 316] on icon "edit" at bounding box center [883, 323] width 20 height 20
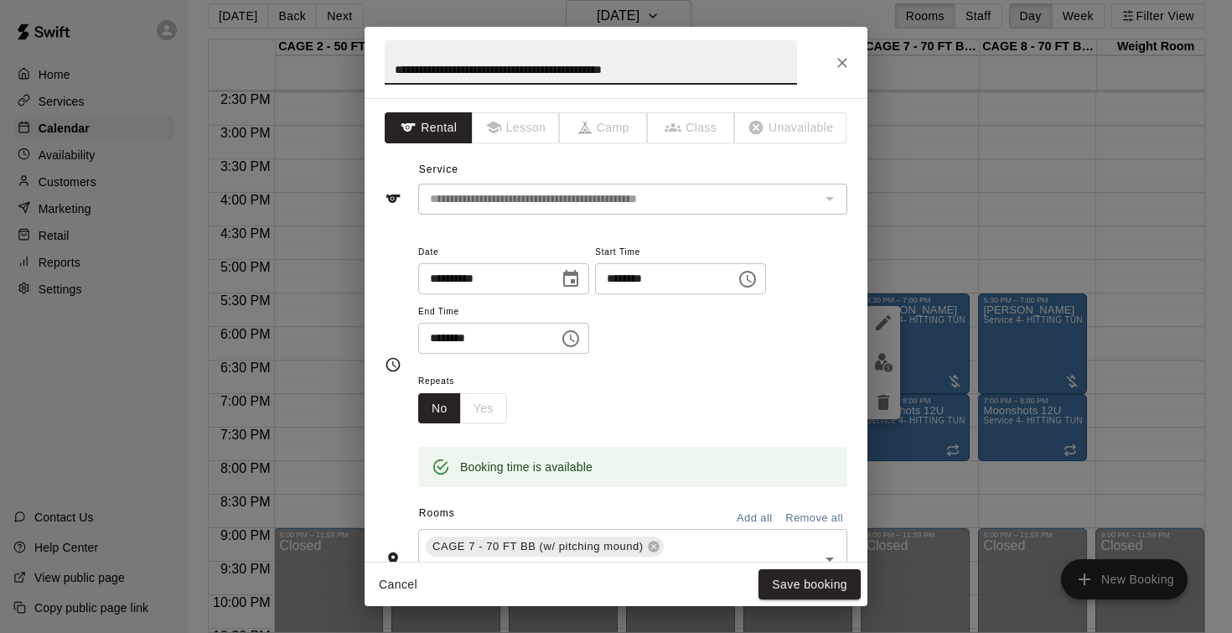
drag, startPoint x: 717, startPoint y: 73, endPoint x: 349, endPoint y: 53, distance: 369.2
click at [349, 53] on div "**********" at bounding box center [616, 316] width 1232 height 633
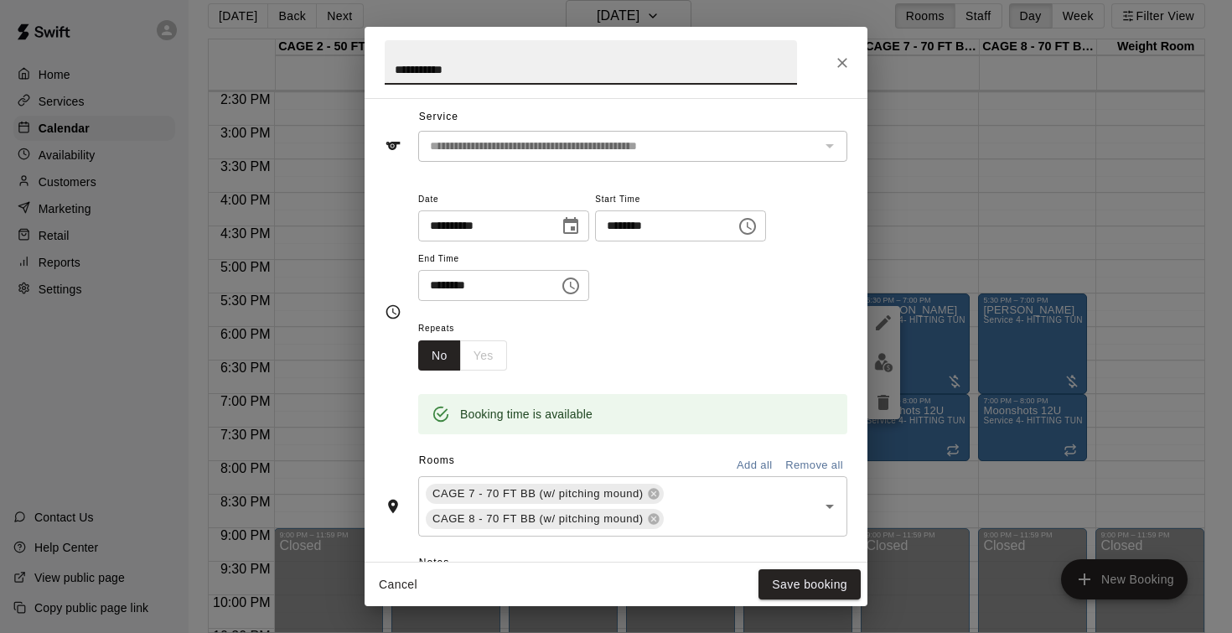
scroll to position [54, 0]
type input "**********"
click at [788, 588] on button "Save booking" at bounding box center [809, 584] width 102 height 31
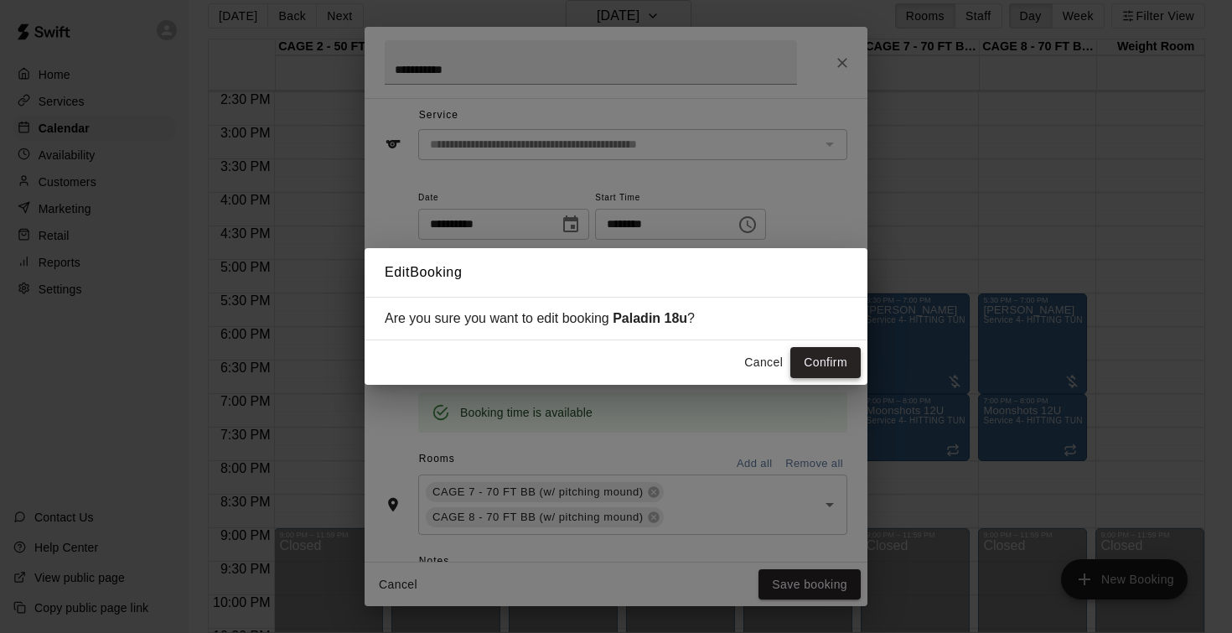
click at [820, 365] on button "Confirm" at bounding box center [825, 362] width 70 height 31
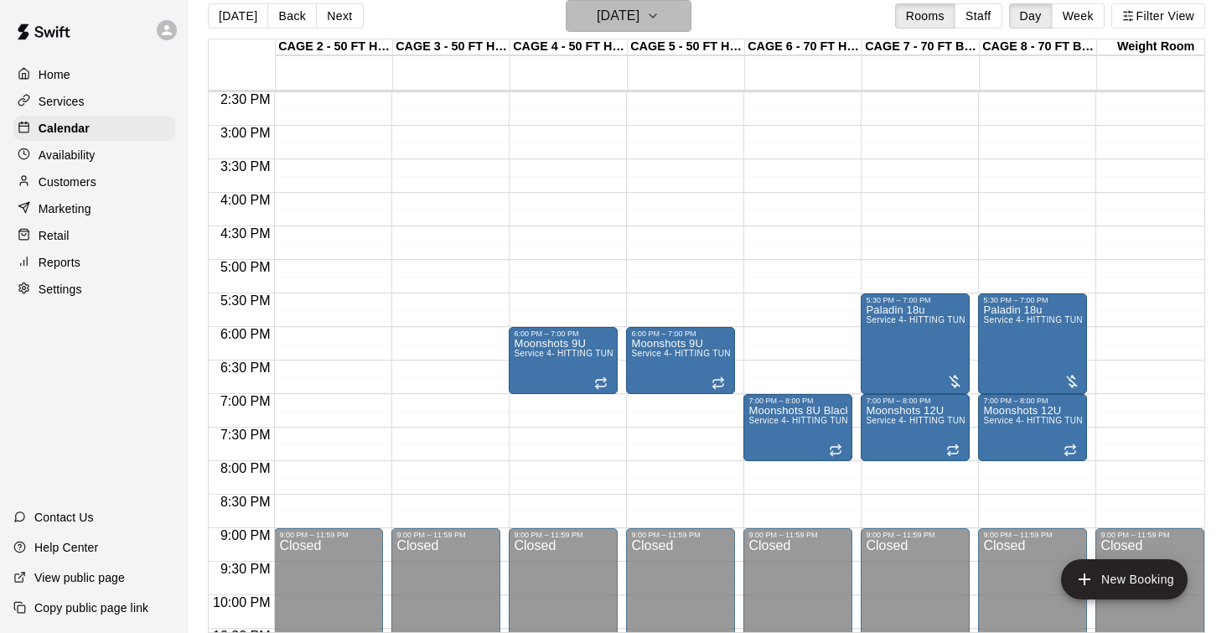
click at [608, 18] on h6 "Wednesday Dec 03" at bounding box center [618, 15] width 43 height 23
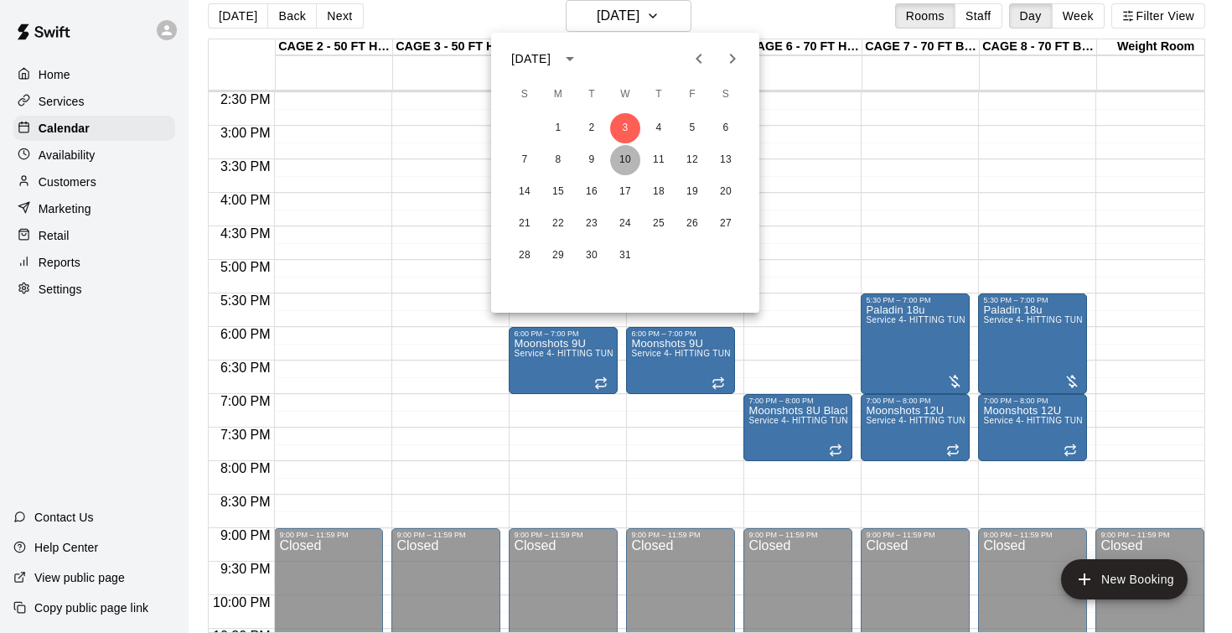
click at [629, 166] on button "10" at bounding box center [625, 160] width 30 height 30
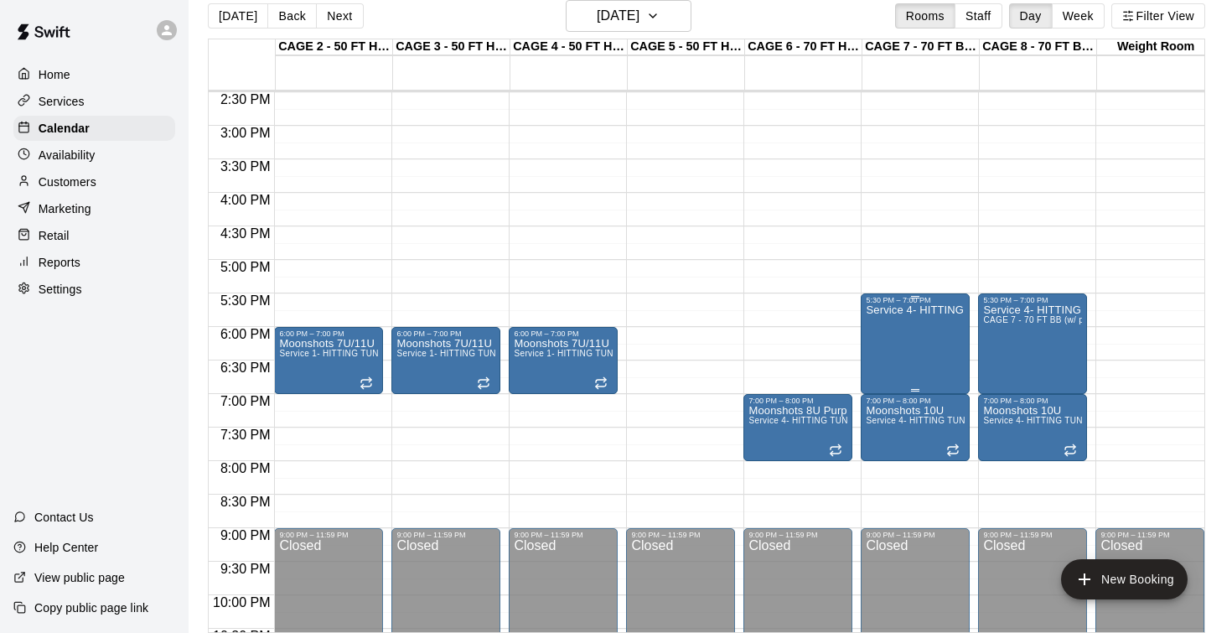
click at [913, 346] on div "Service 4- HITTING TUNNEL RENTAL - 70ft Baseball" at bounding box center [915, 620] width 99 height 633
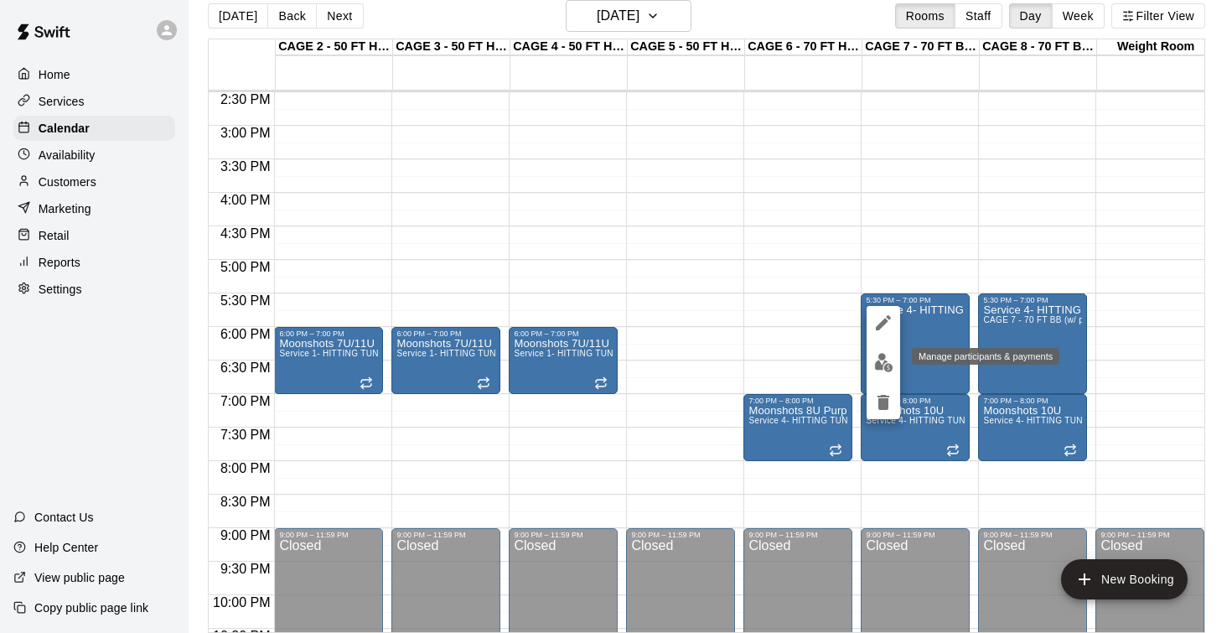
click at [890, 359] on img "edit" at bounding box center [883, 362] width 19 height 19
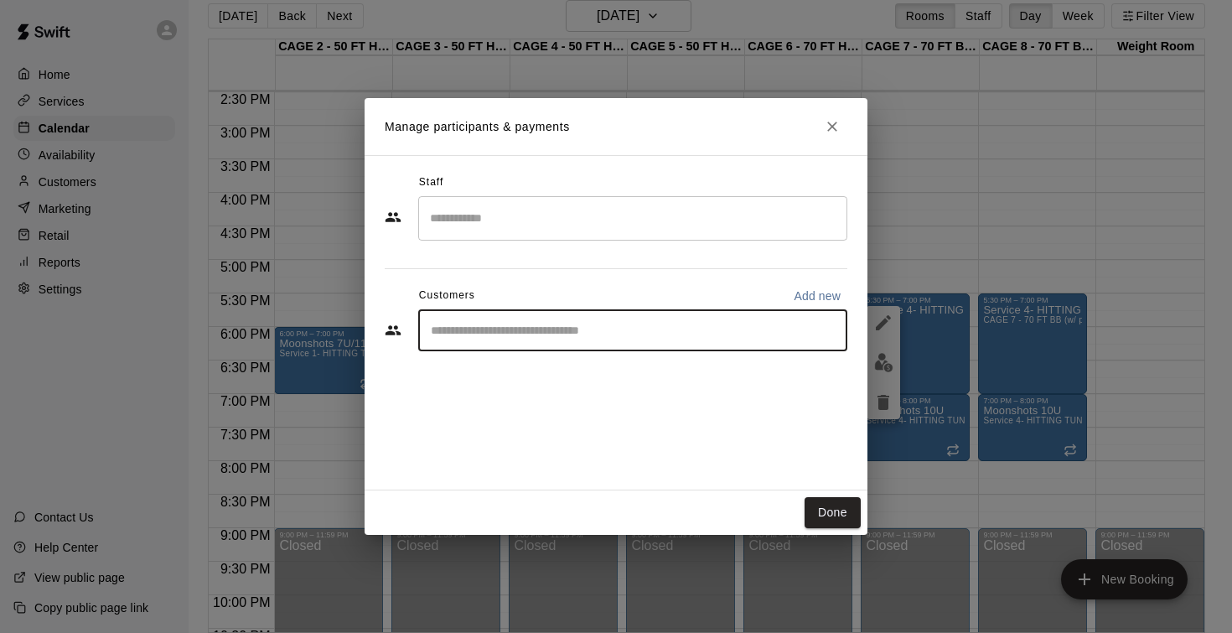
click at [737, 331] on input "Start typing to search customers..." at bounding box center [633, 330] width 414 height 17
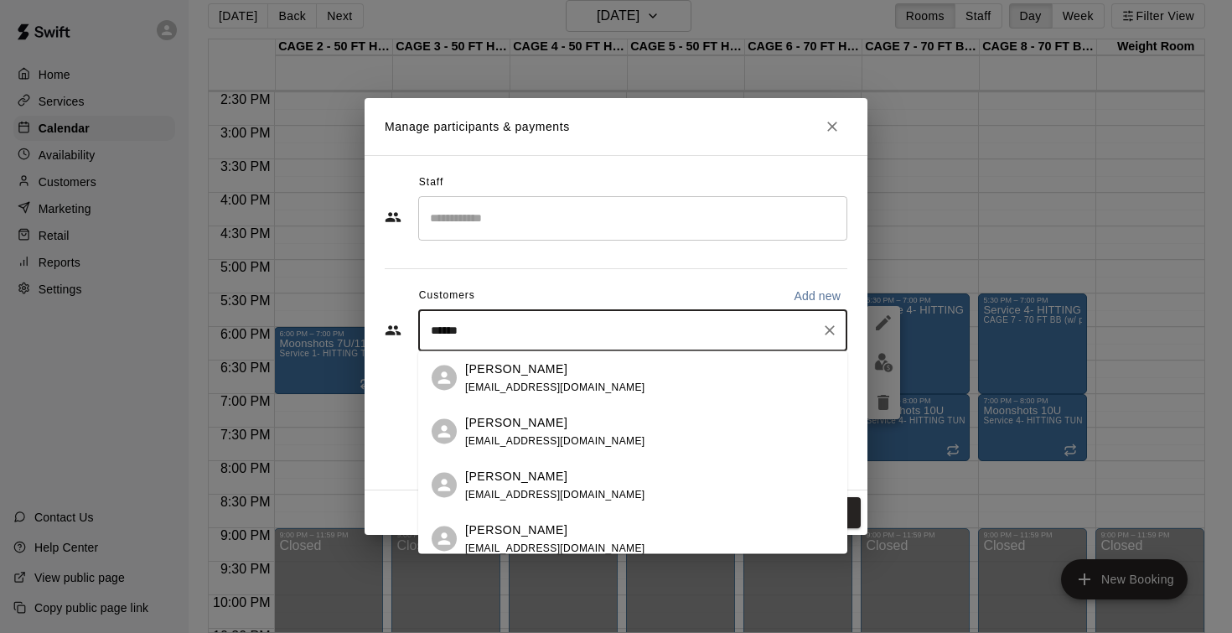
type input "*******"
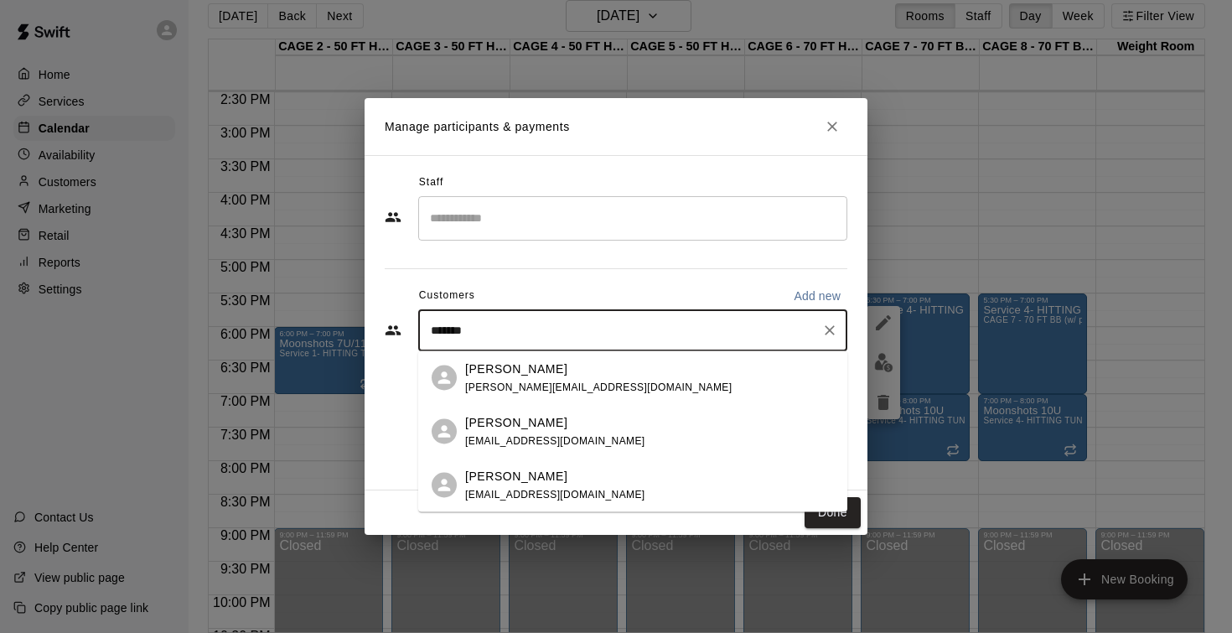
click at [611, 370] on div "Blake Wilsford blake@paladinsports.org" at bounding box center [649, 377] width 369 height 36
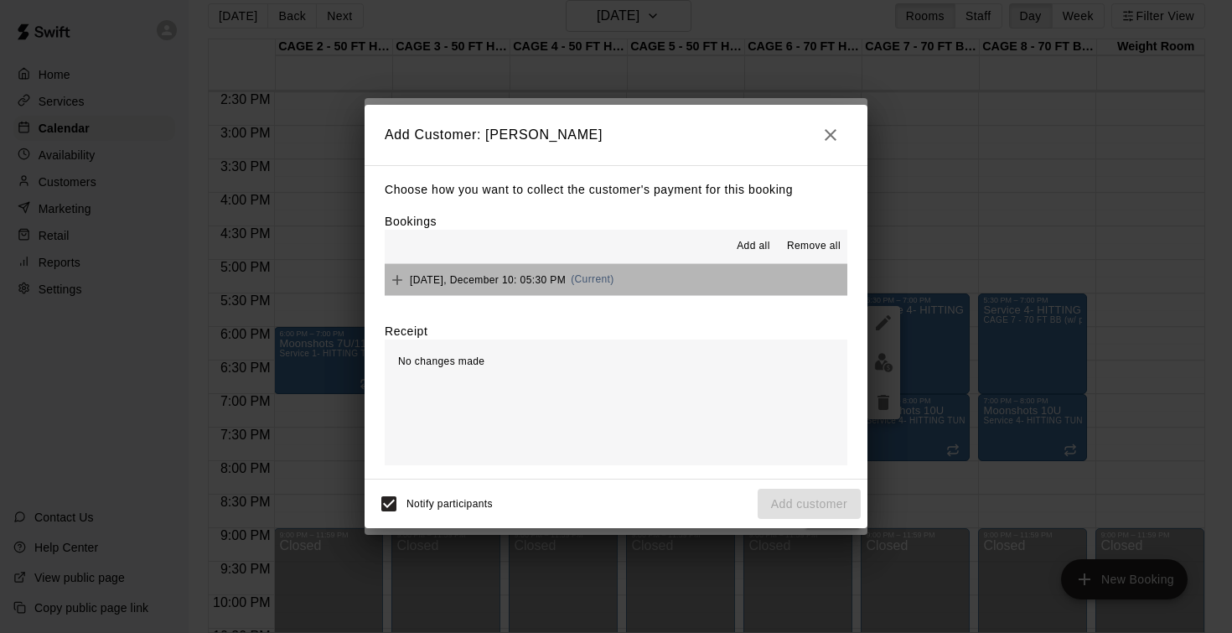
click at [491, 281] on span "Wednesday, December 10: 05:30 PM" at bounding box center [488, 279] width 156 height 12
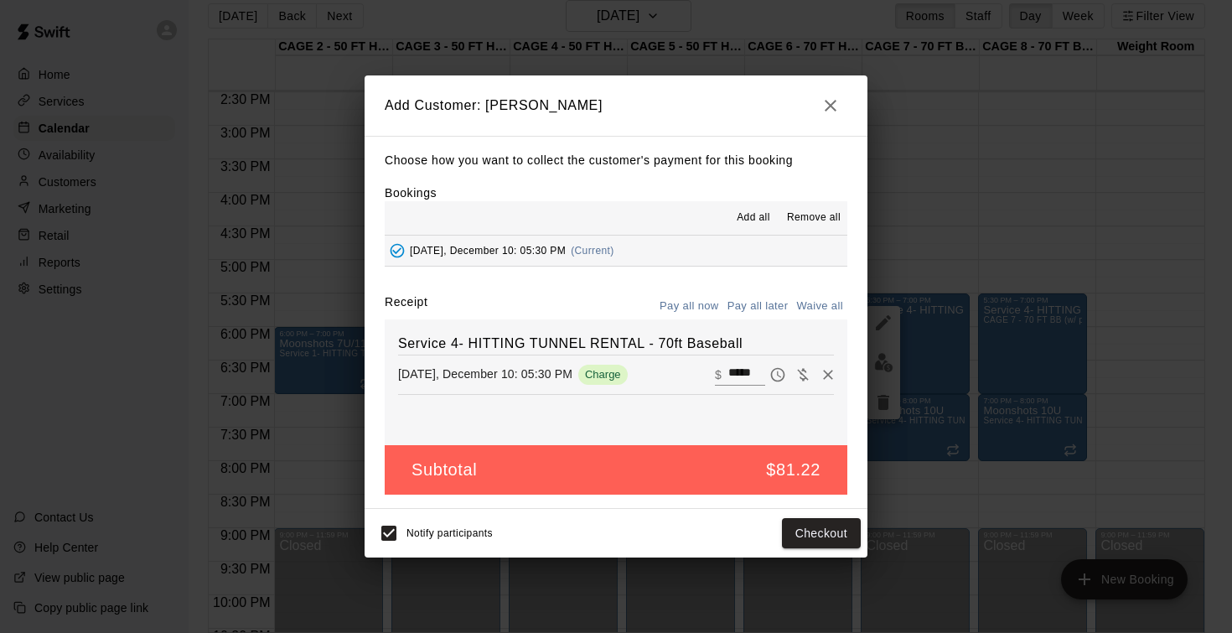
click at [766, 307] on button "Pay all later" at bounding box center [758, 306] width 70 height 26
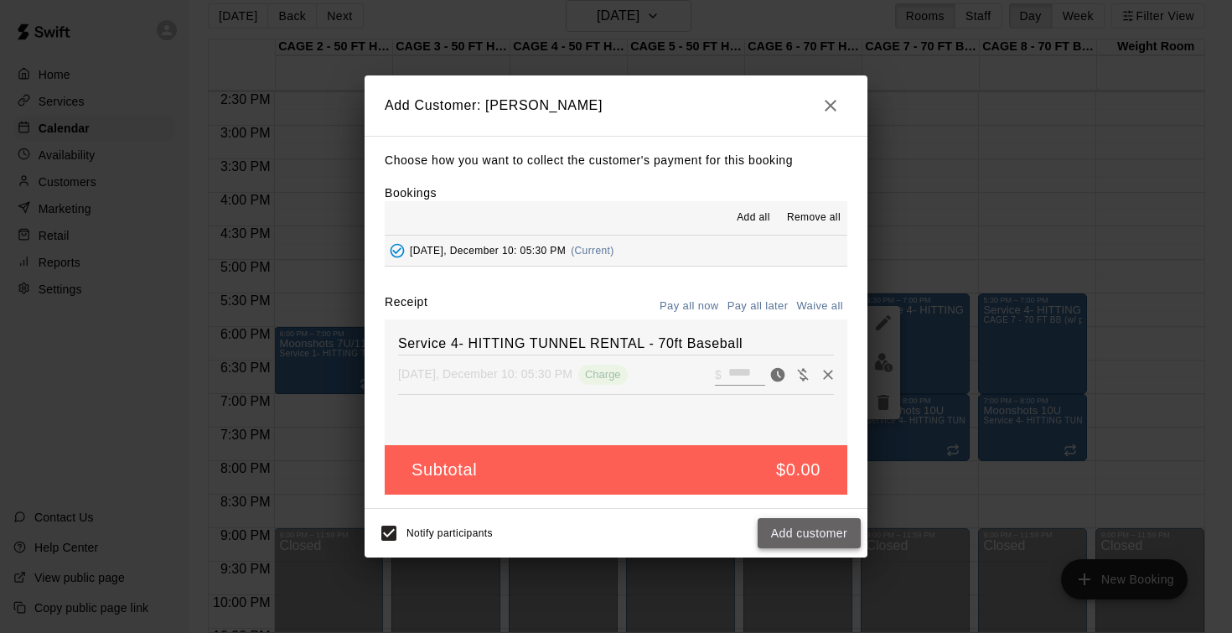
click at [799, 534] on button "Add customer" at bounding box center [808, 533] width 103 height 31
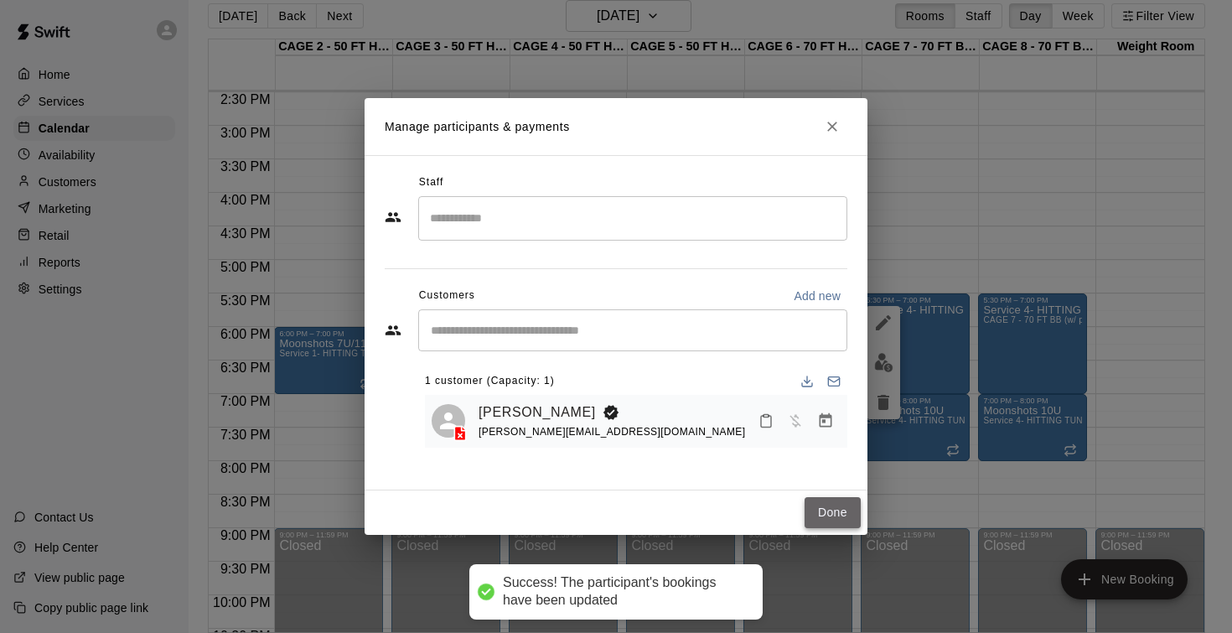
click at [821, 514] on button "Done" at bounding box center [832, 512] width 56 height 31
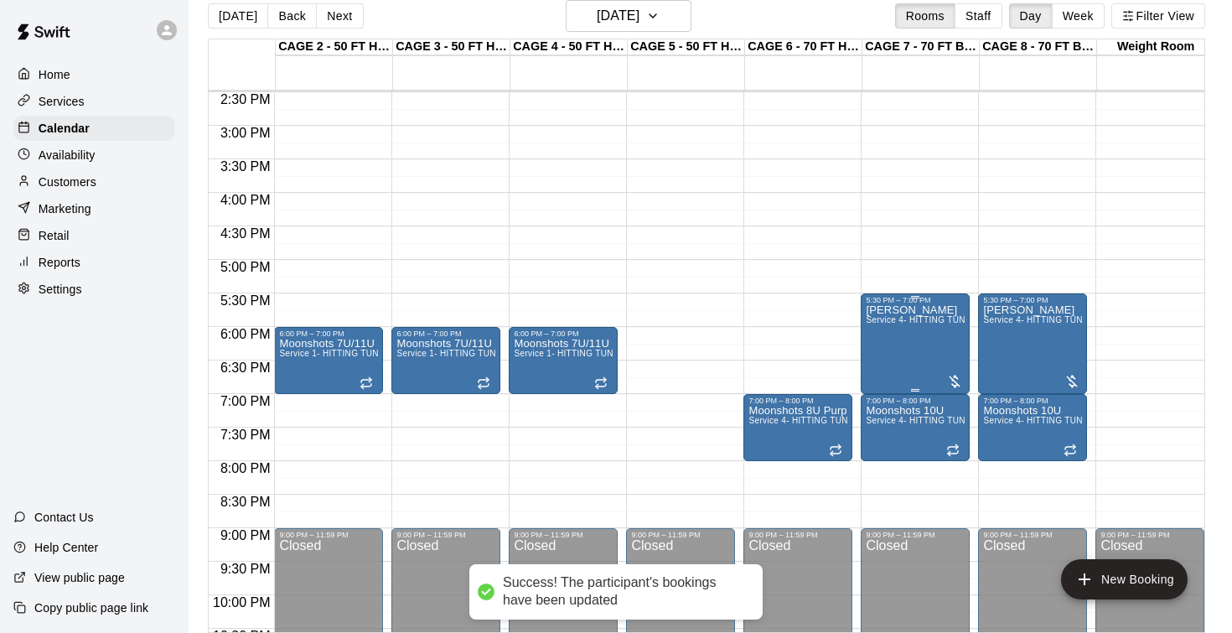
click at [888, 347] on div "Blake Wilsford Service 4- HITTING TUNNEL RENTAL - 70ft Baseball" at bounding box center [915, 620] width 99 height 633
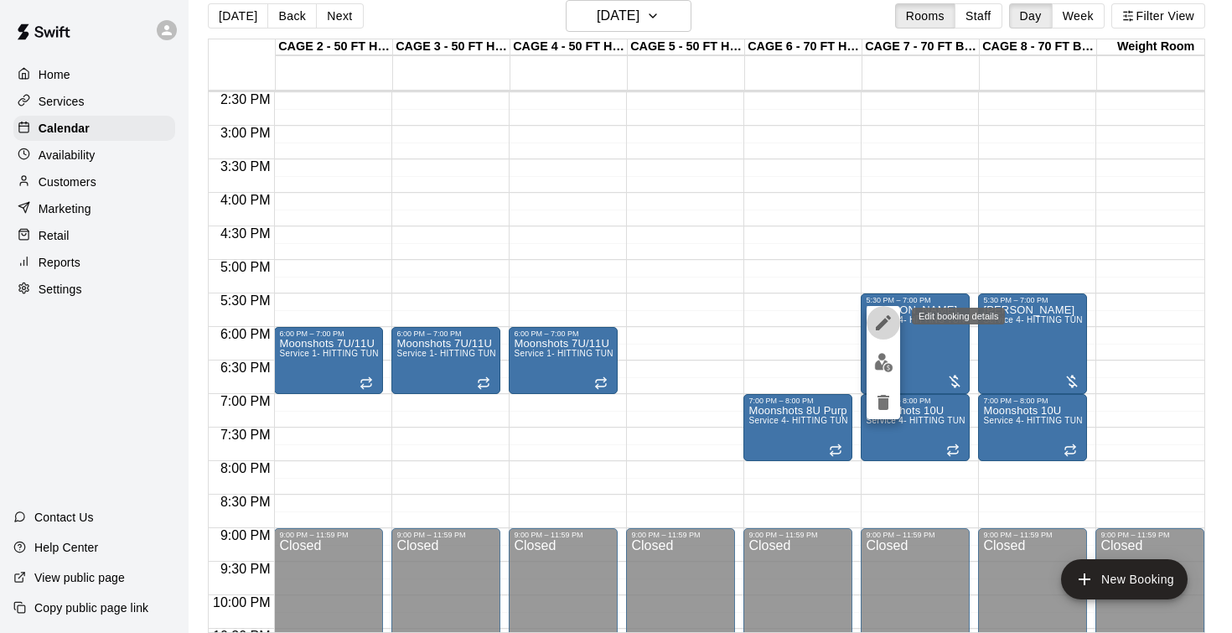
click at [872, 322] on button "edit" at bounding box center [883, 323] width 34 height 34
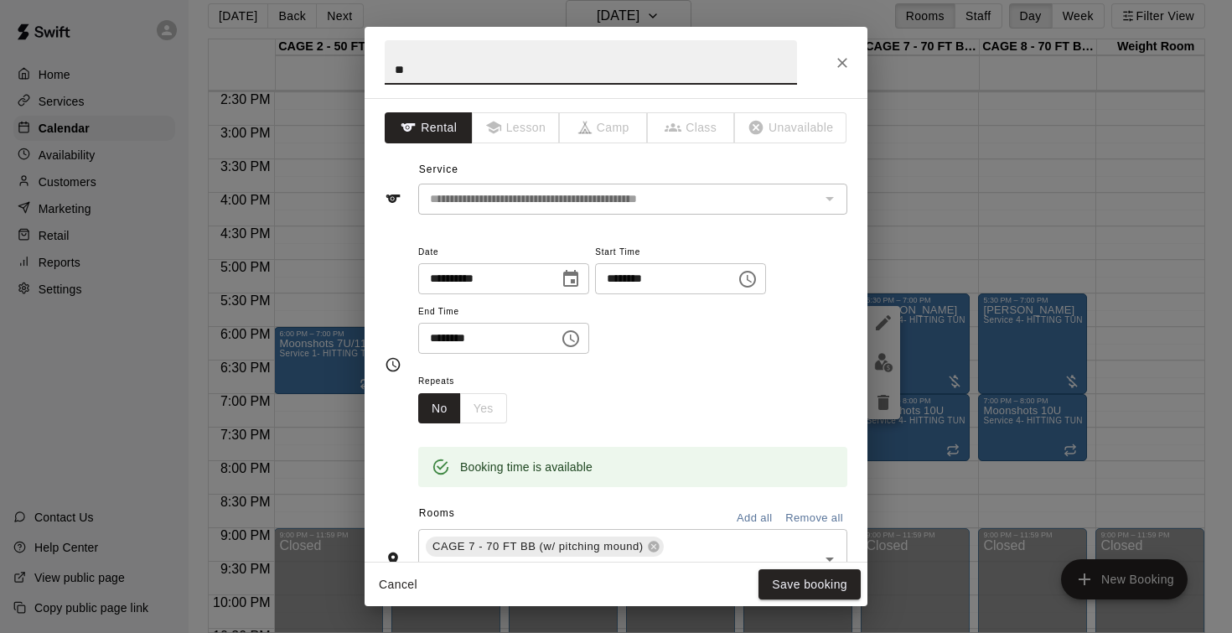
type input "*"
type input "**********"
click at [815, 581] on button "Save booking" at bounding box center [809, 584] width 102 height 31
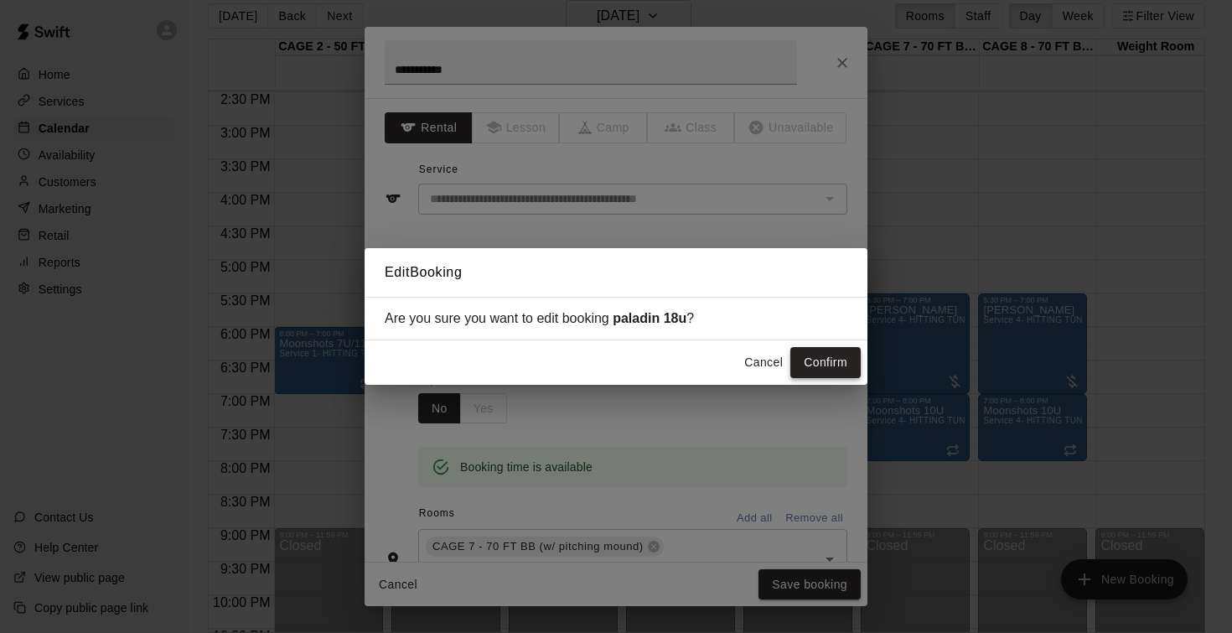
click at [813, 355] on button "Confirm" at bounding box center [825, 362] width 70 height 31
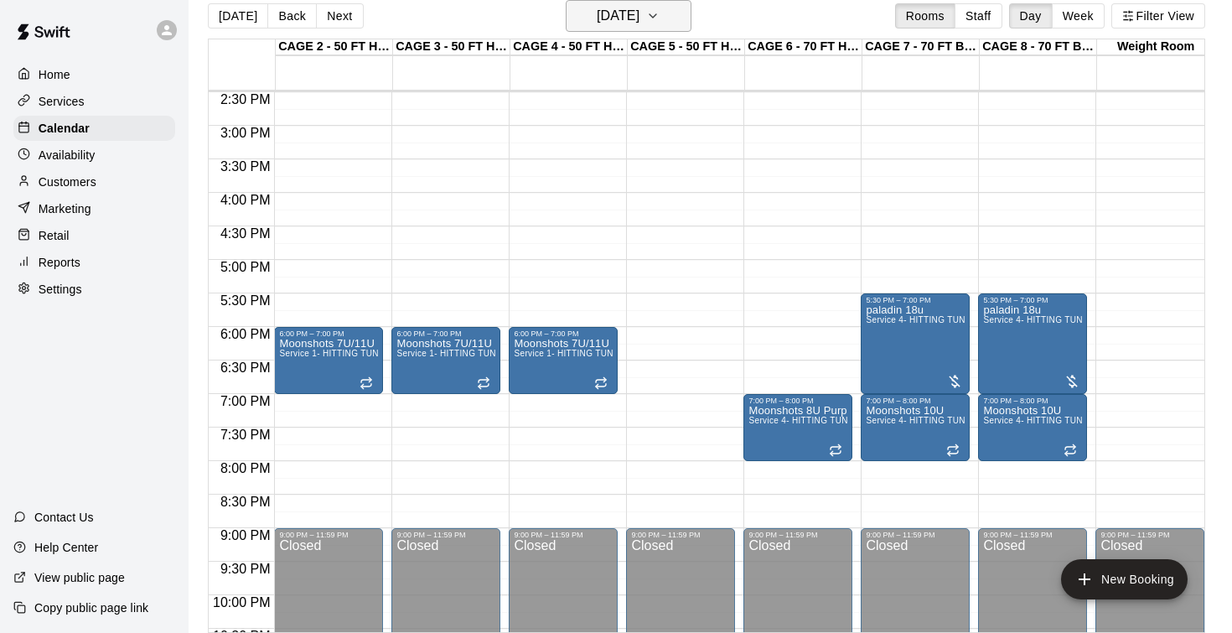
click at [639, 19] on h6 "Wednesday Dec 10" at bounding box center [618, 15] width 43 height 23
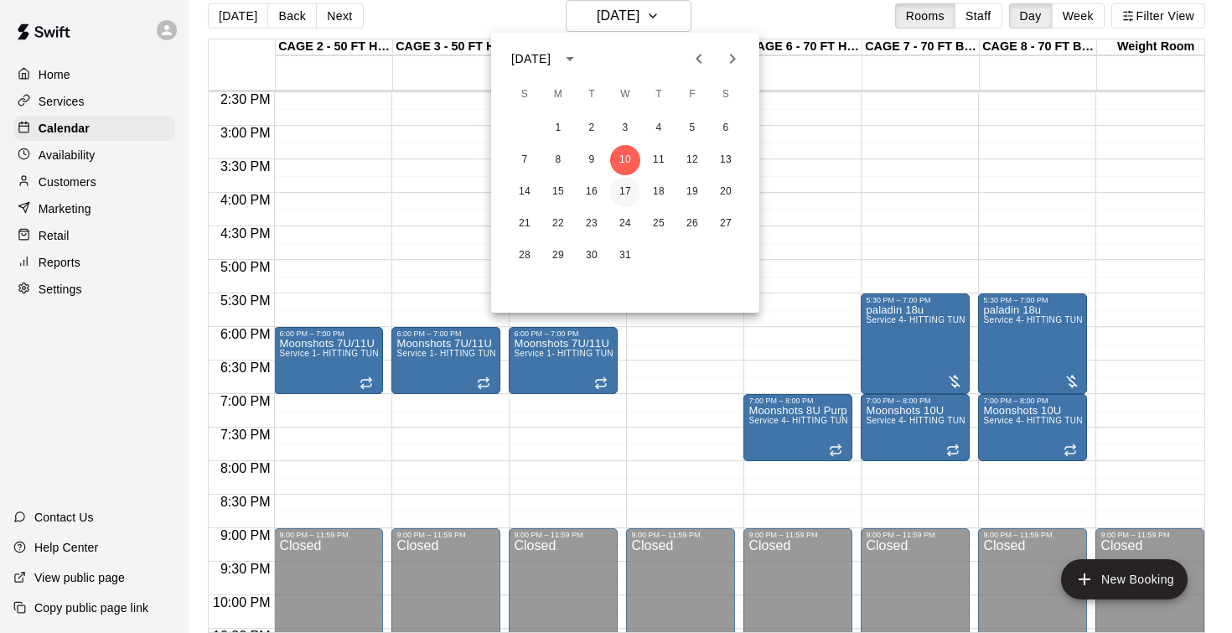
click at [630, 198] on button "17" at bounding box center [625, 192] width 30 height 30
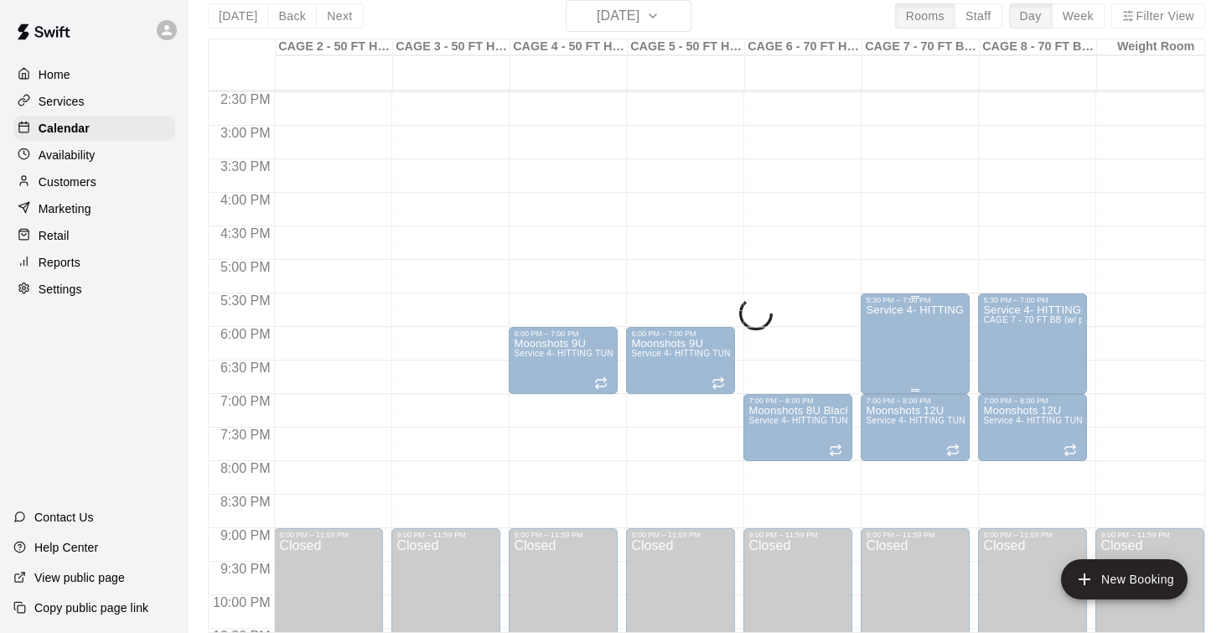
click at [900, 340] on div "Service 4- HITTING TUNNEL RENTAL - 70ft Baseball" at bounding box center [915, 620] width 99 height 633
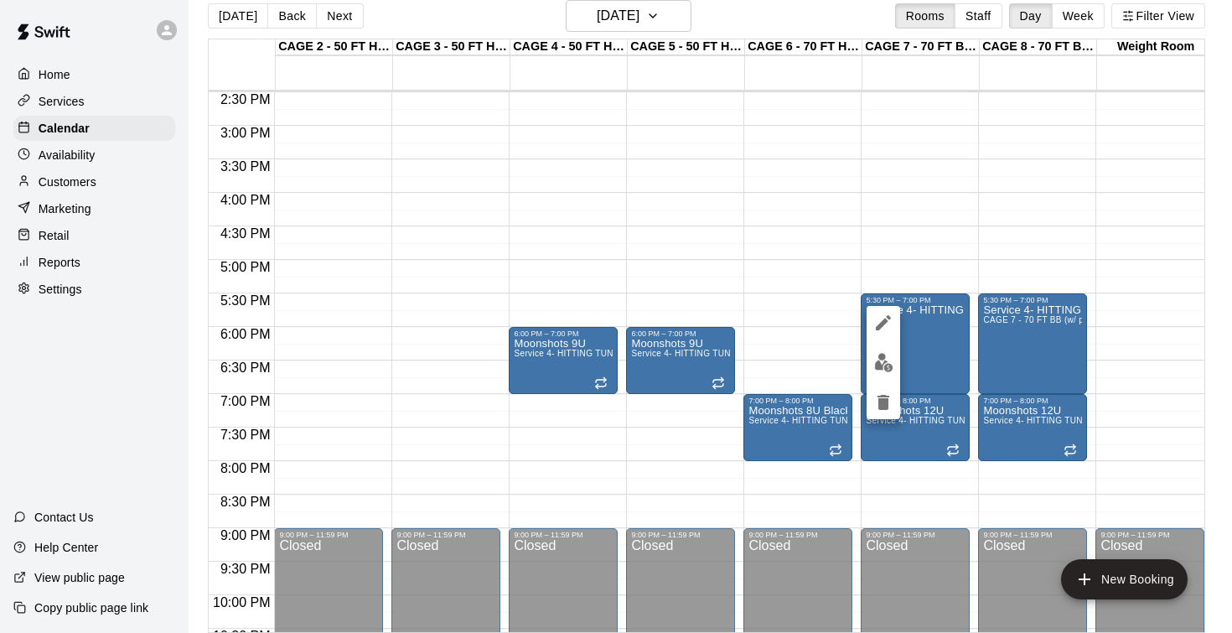
click at [883, 354] on img "edit" at bounding box center [883, 362] width 19 height 19
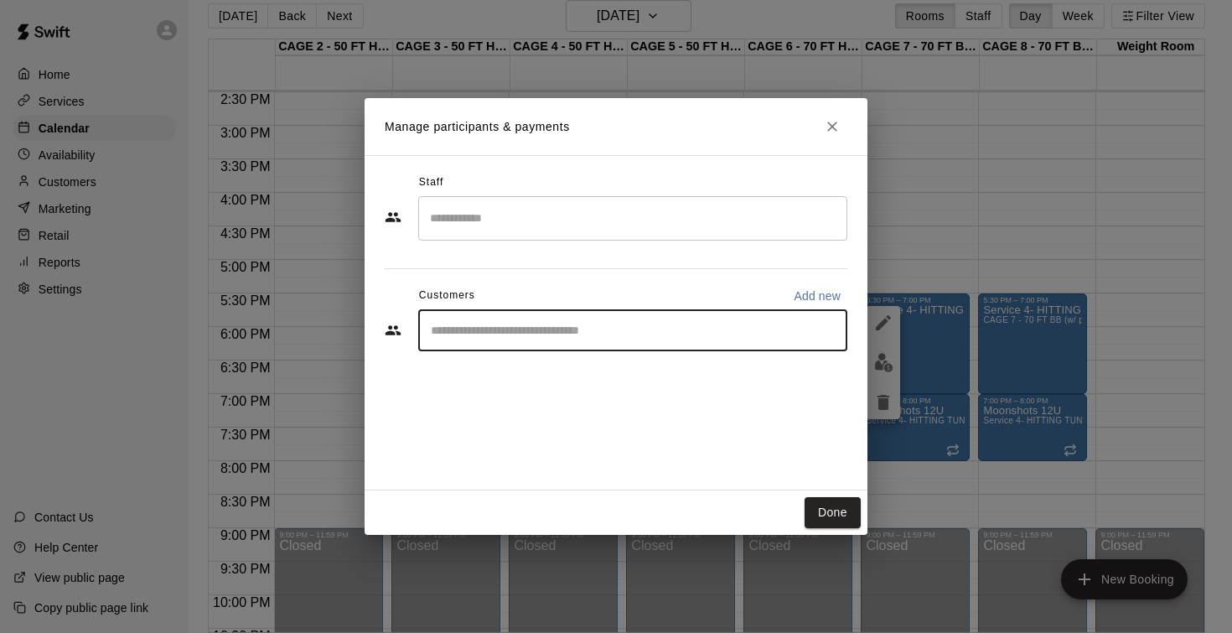
click at [726, 325] on input "Start typing to search customers..." at bounding box center [633, 330] width 414 height 17
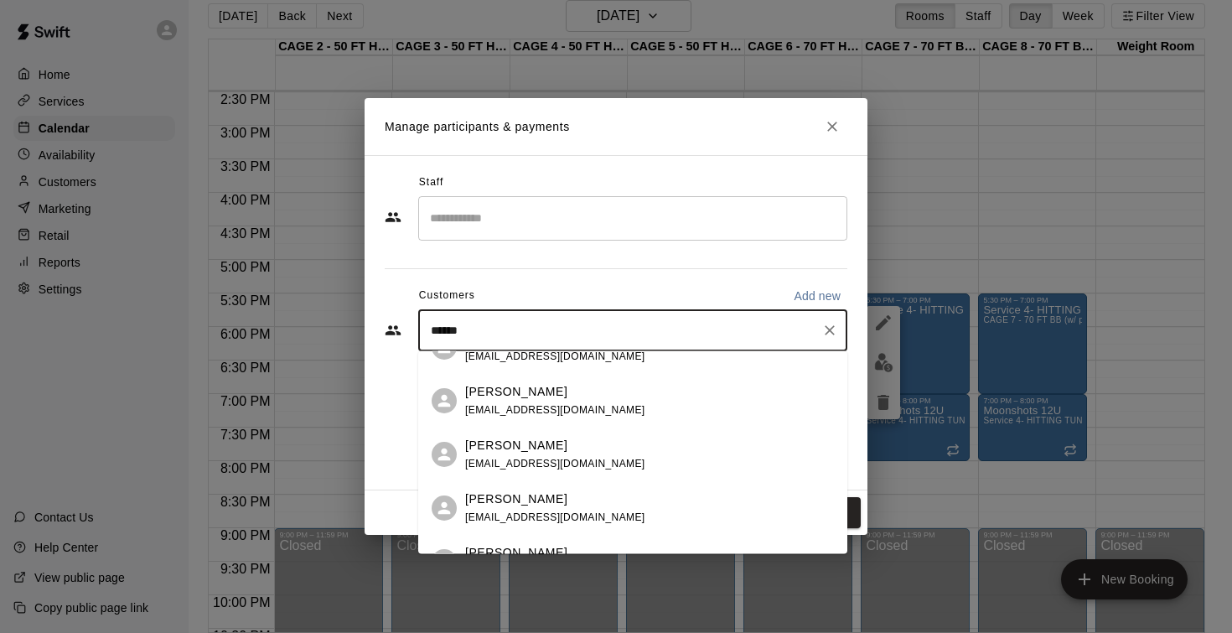
scroll to position [139, 0]
type input "*******"
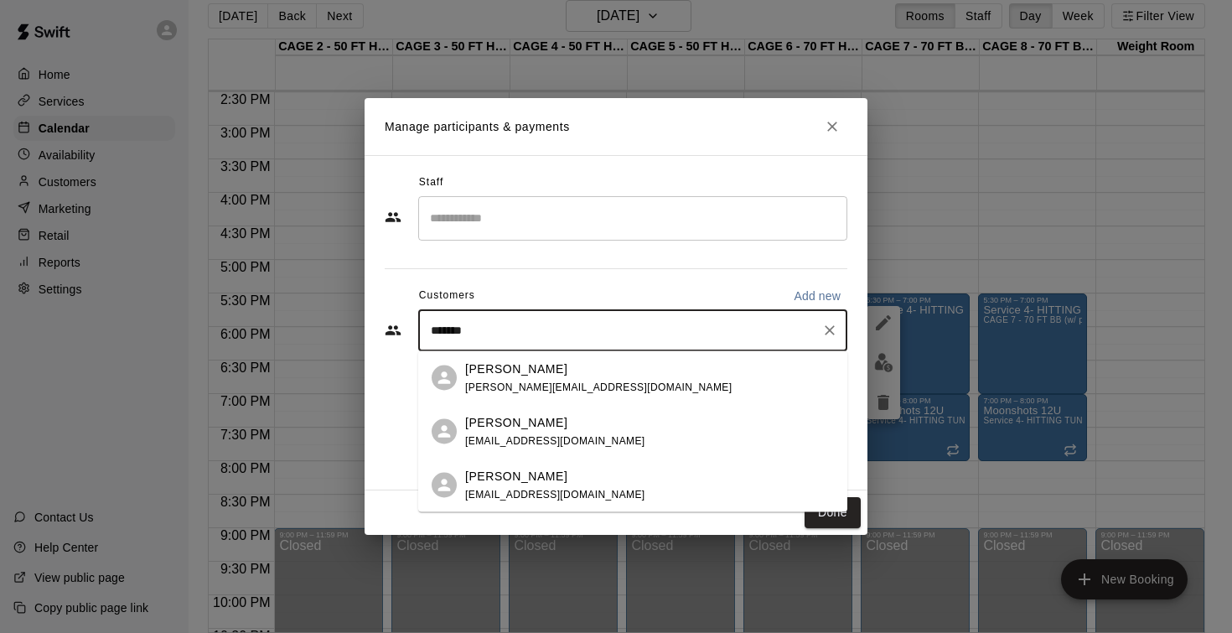
click at [562, 386] on span "blake@paladinsports.org" at bounding box center [598, 386] width 266 height 12
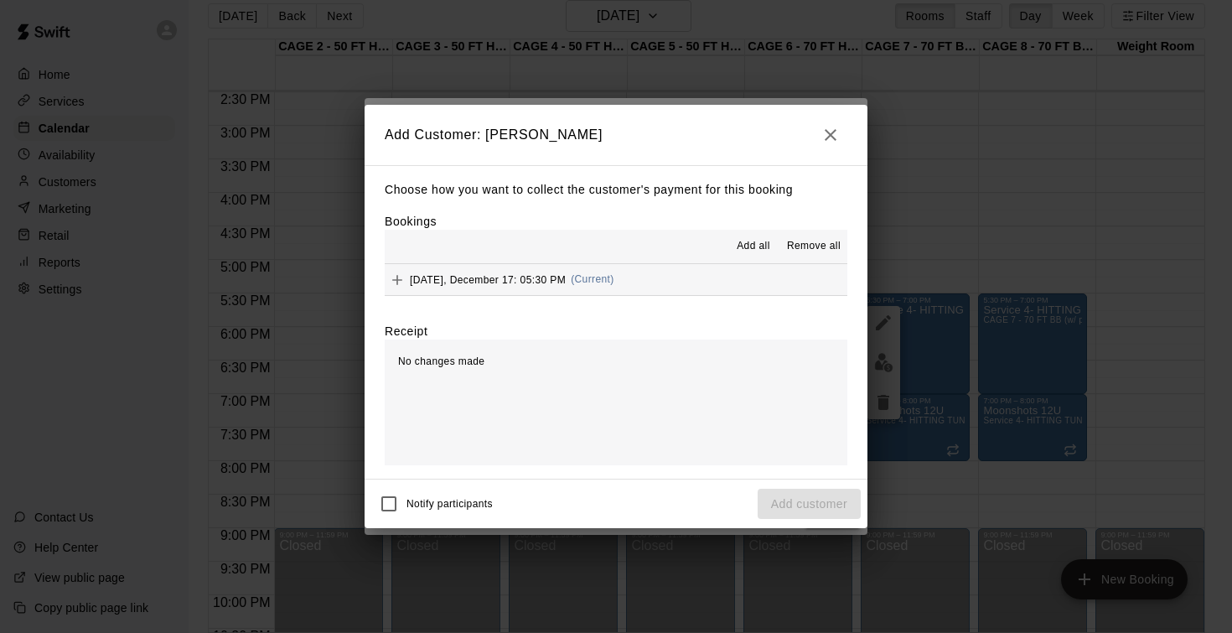
click at [485, 278] on span "Wednesday, December 17: 05:30 PM" at bounding box center [488, 279] width 156 height 12
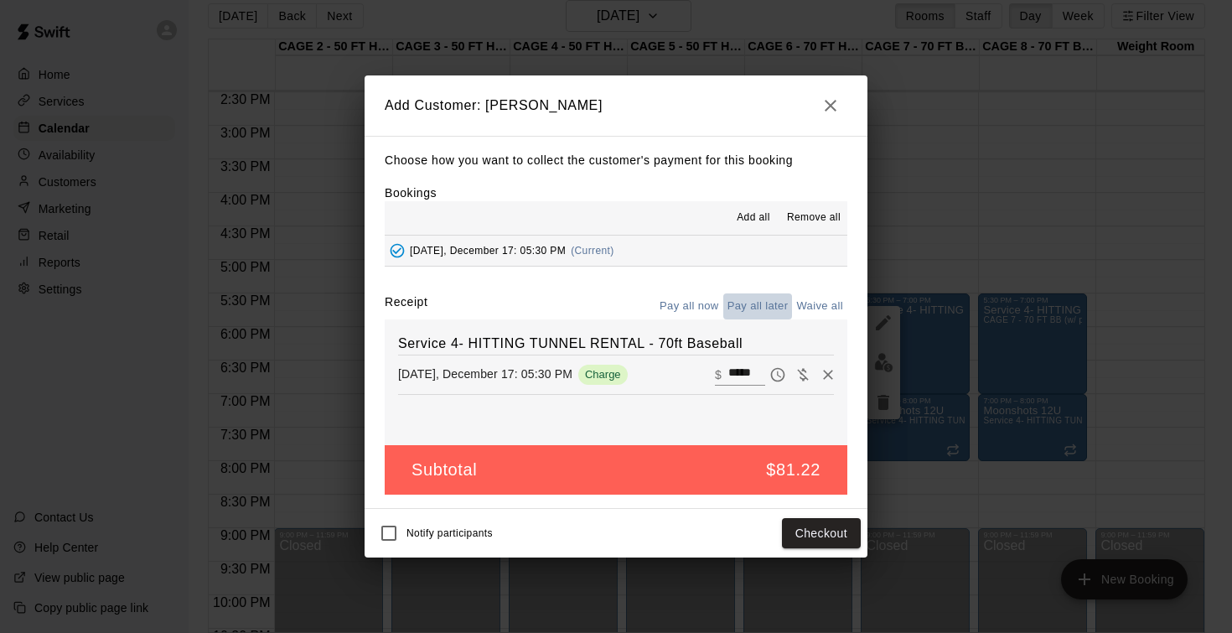
click at [788, 303] on button "Pay all later" at bounding box center [758, 306] width 70 height 26
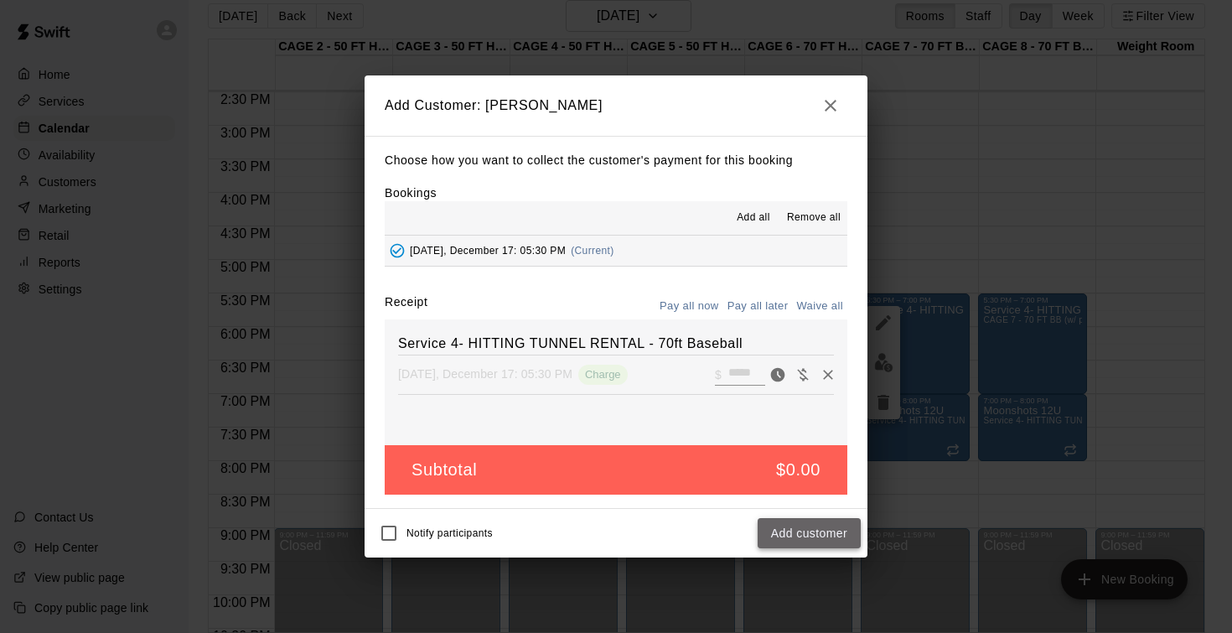
click at [825, 532] on button "Add customer" at bounding box center [808, 533] width 103 height 31
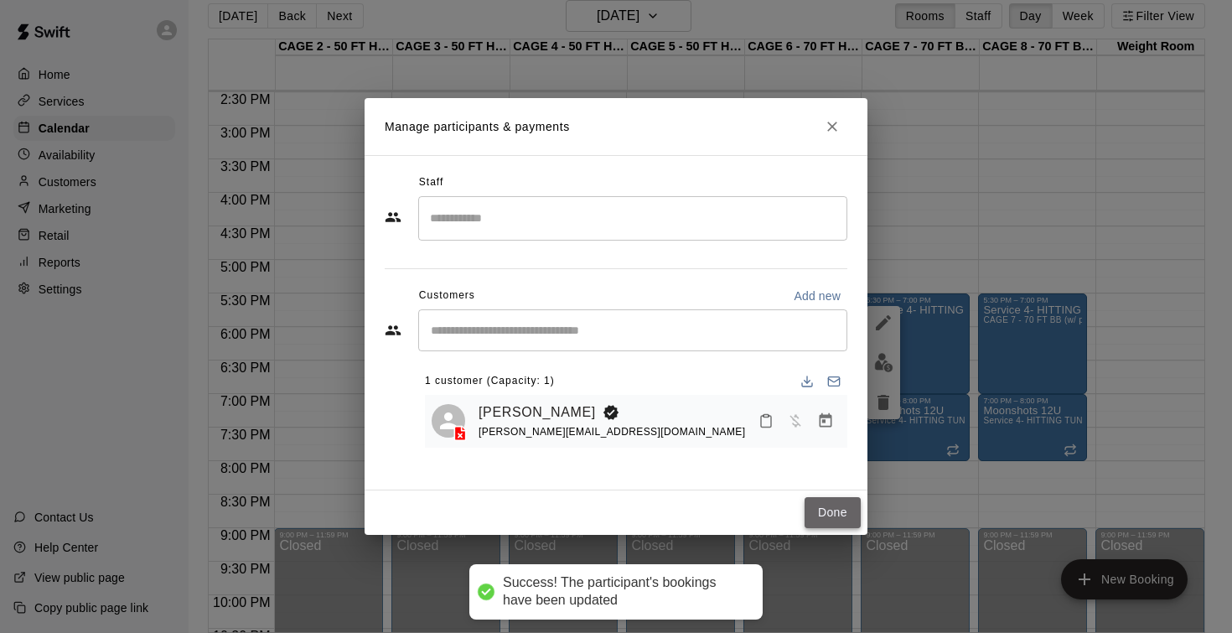
click at [837, 512] on button "Done" at bounding box center [832, 512] width 56 height 31
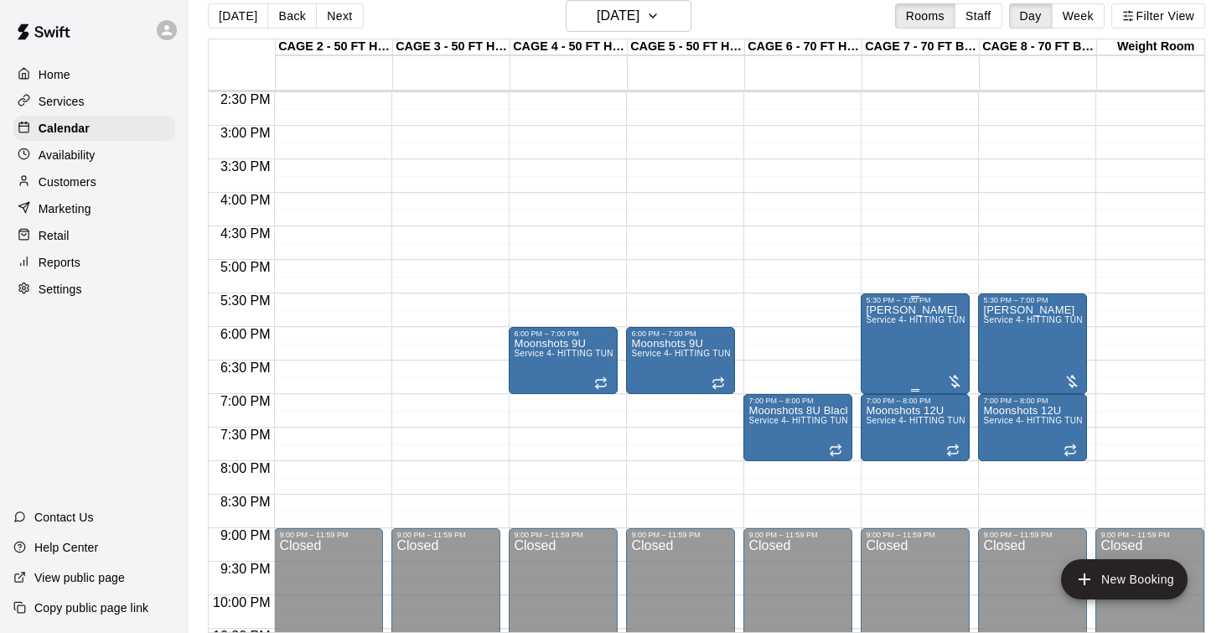
click at [939, 367] on div "Blake Wilsford Service 4- HITTING TUNNEL RENTAL - 70ft Baseball" at bounding box center [915, 620] width 99 height 633
click at [867, 327] on button "edit" at bounding box center [883, 323] width 34 height 34
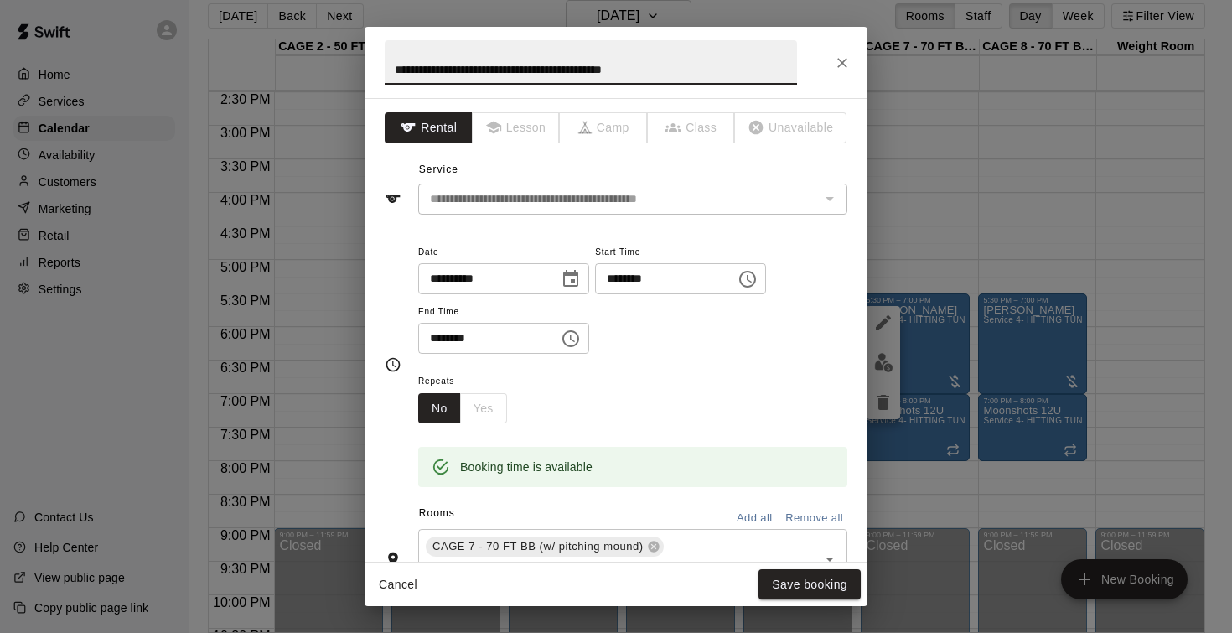
drag, startPoint x: 710, startPoint y: 74, endPoint x: 382, endPoint y: 72, distance: 327.6
click at [383, 72] on h2 "**********" at bounding box center [591, 62] width 452 height 71
type input "**********"
click at [777, 587] on button "Save booking" at bounding box center [809, 584] width 102 height 31
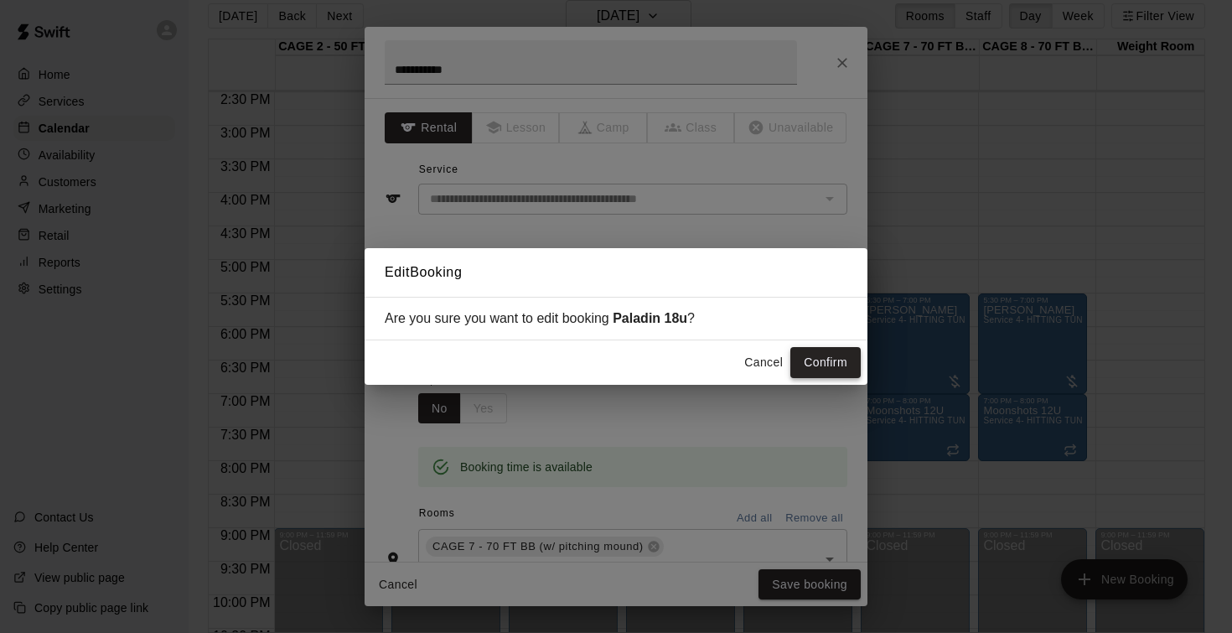
click at [844, 359] on button "Confirm" at bounding box center [825, 362] width 70 height 31
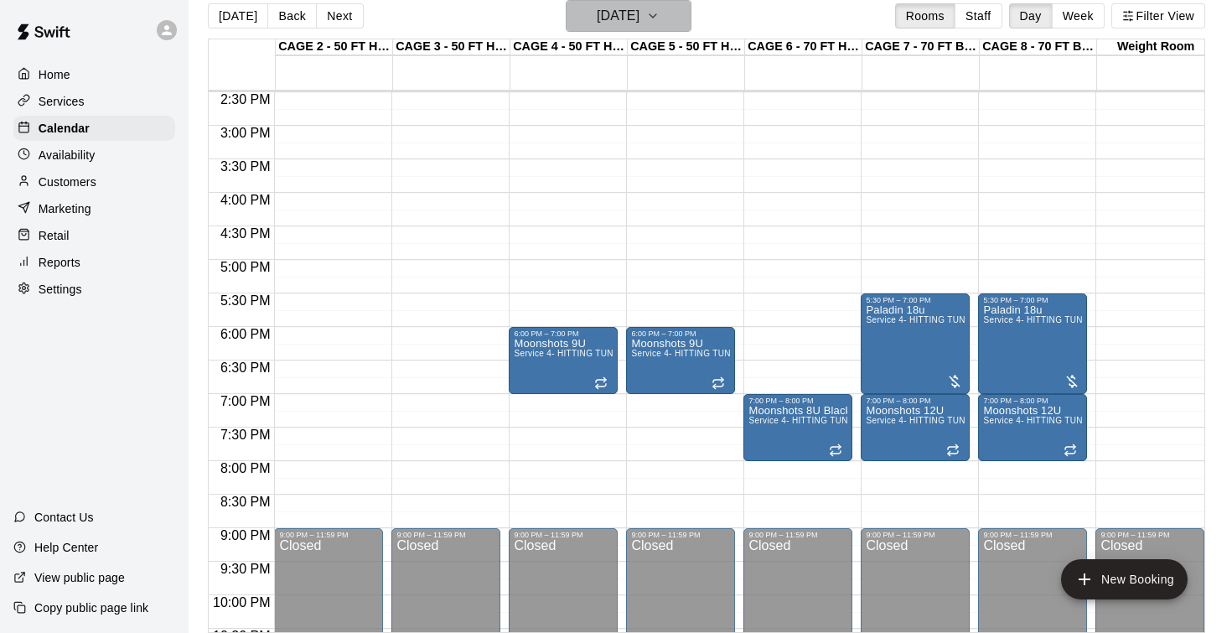
click at [660, 28] on button "Wednesday Dec 17" at bounding box center [629, 16] width 126 height 32
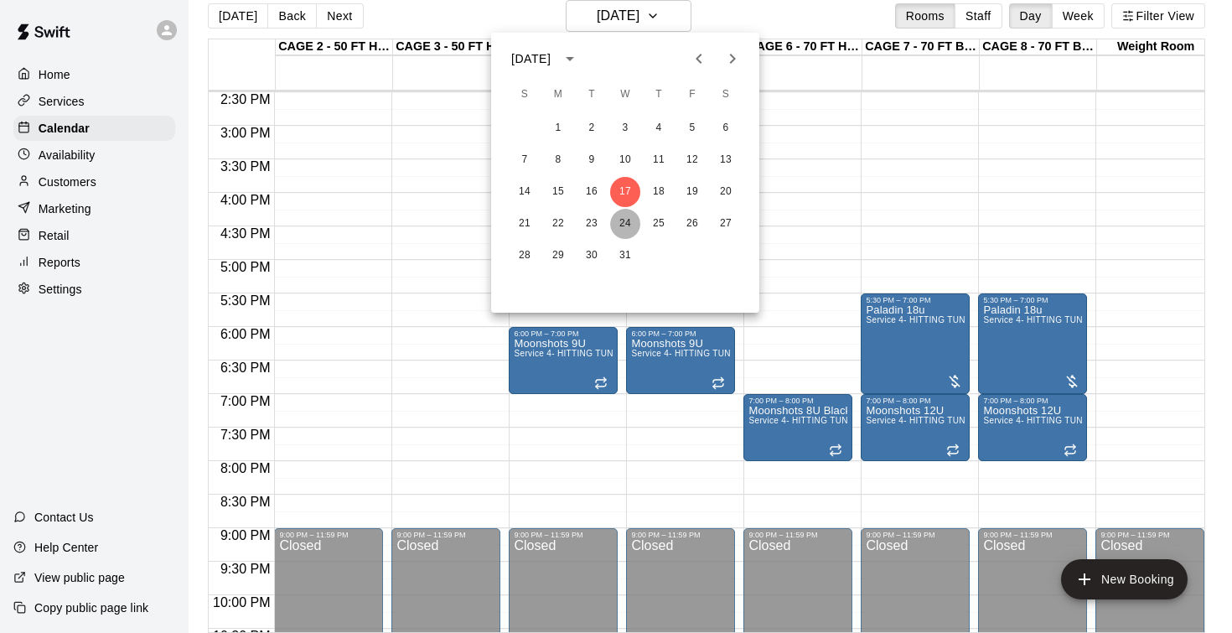
click at [628, 225] on button "24" at bounding box center [625, 224] width 30 height 30
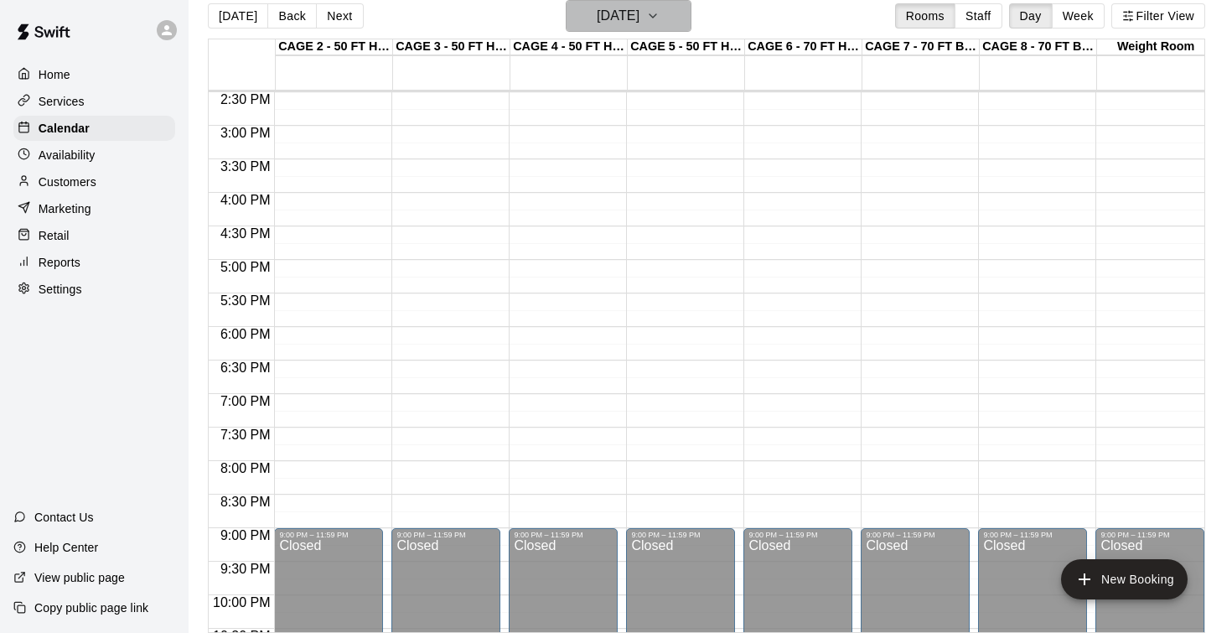
click at [619, 23] on h6 "Wednesday Dec 24" at bounding box center [618, 15] width 43 height 23
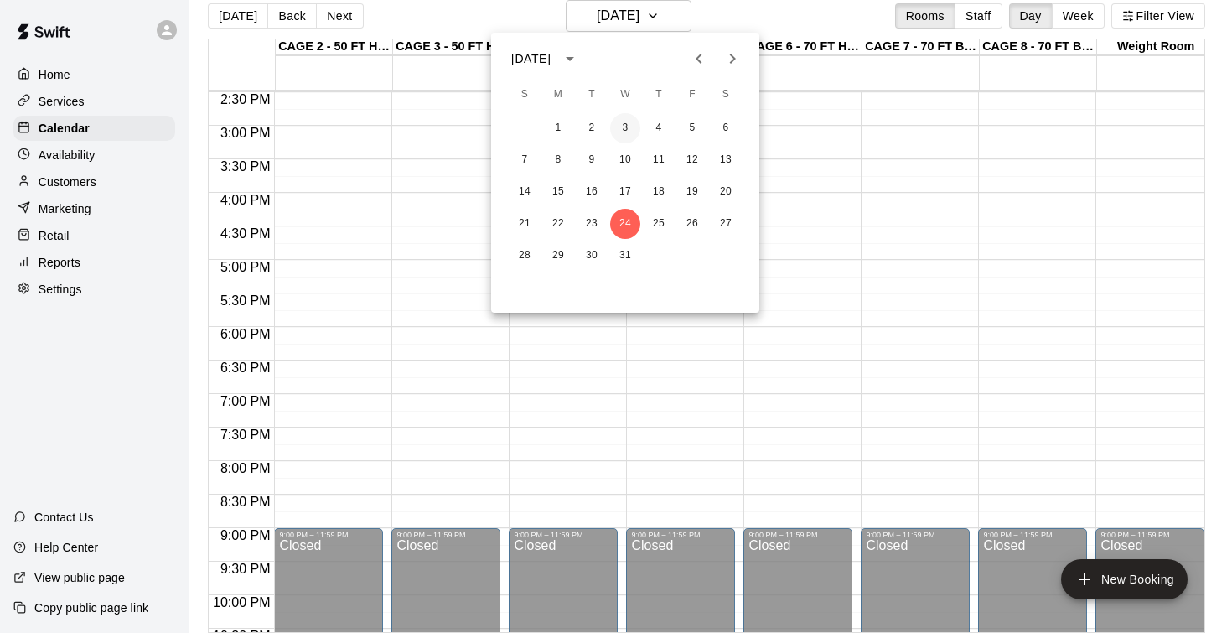
click at [631, 131] on button "3" at bounding box center [625, 128] width 30 height 30
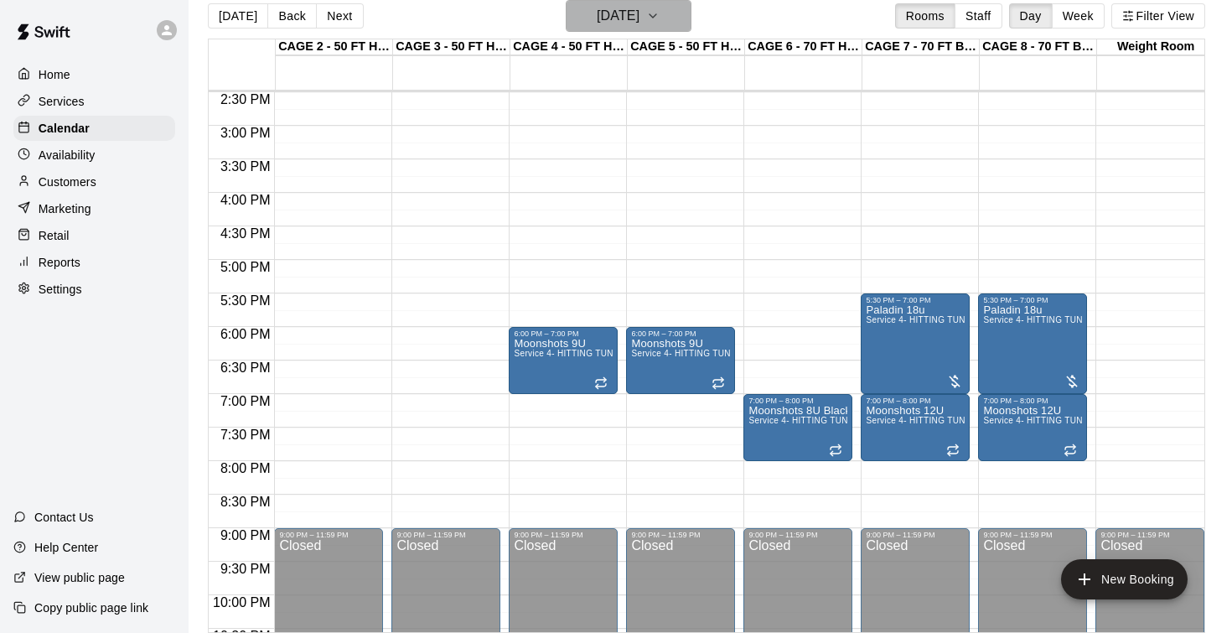
click at [639, 22] on h6 "Wednesday Dec 03" at bounding box center [618, 15] width 43 height 23
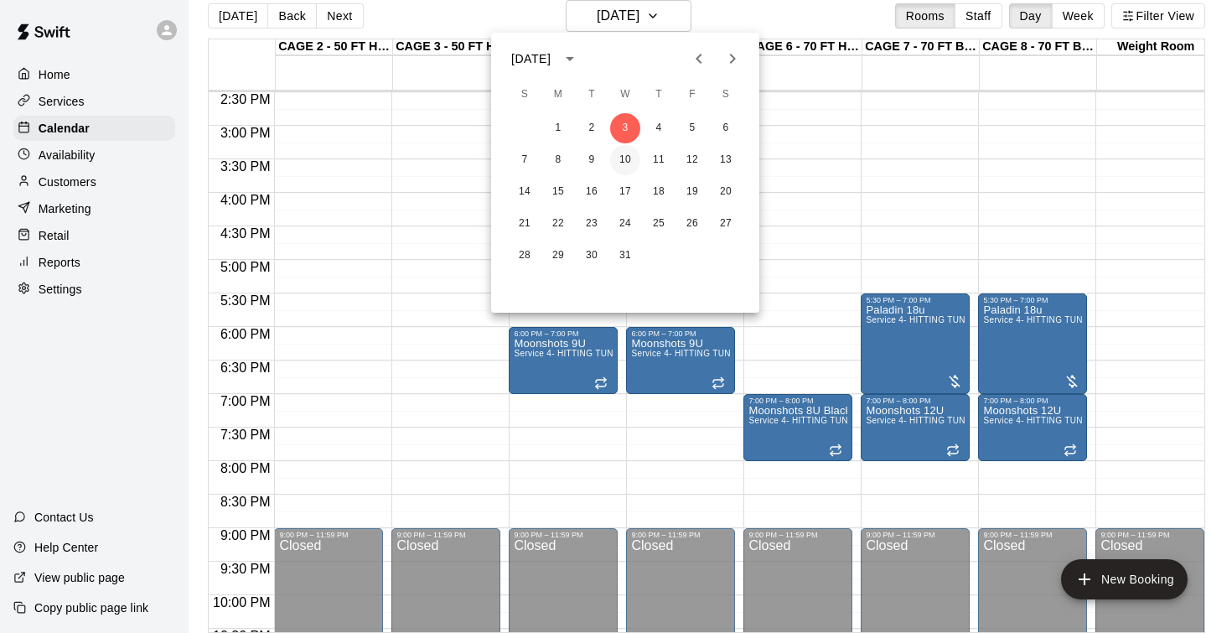
click at [630, 161] on button "10" at bounding box center [625, 160] width 30 height 30
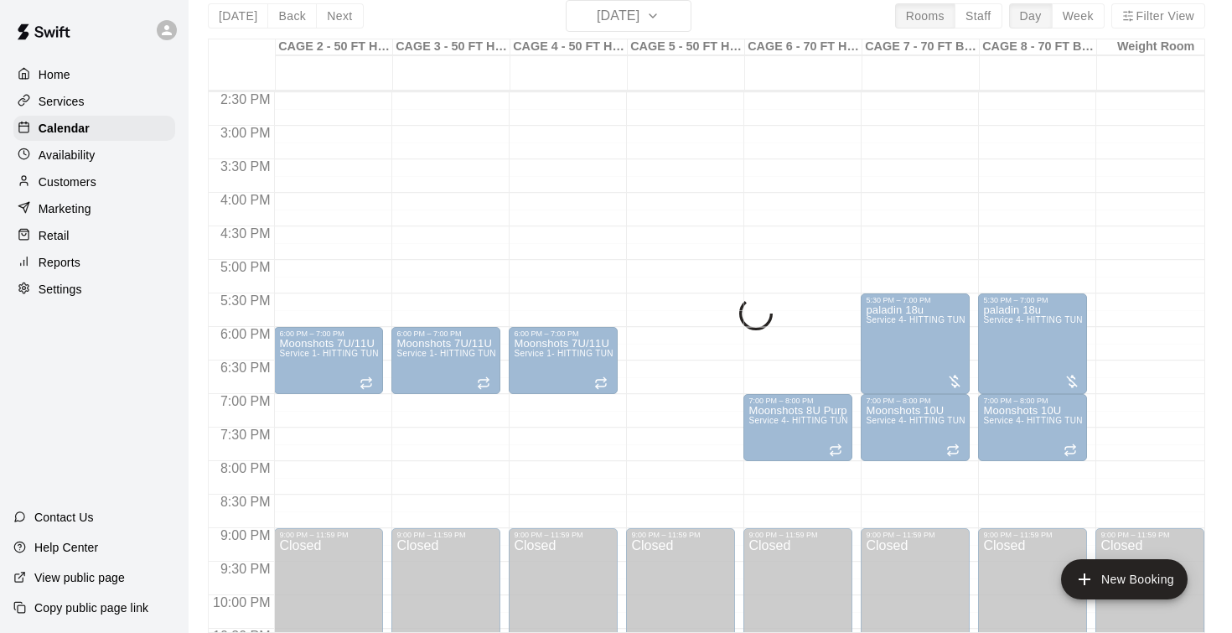
click at [622, 18] on div "Today Back Next Wednesday Dec 10 Rooms Staff Day Week Filter View CAGE 1 - 50 F…" at bounding box center [706, 316] width 997 height 633
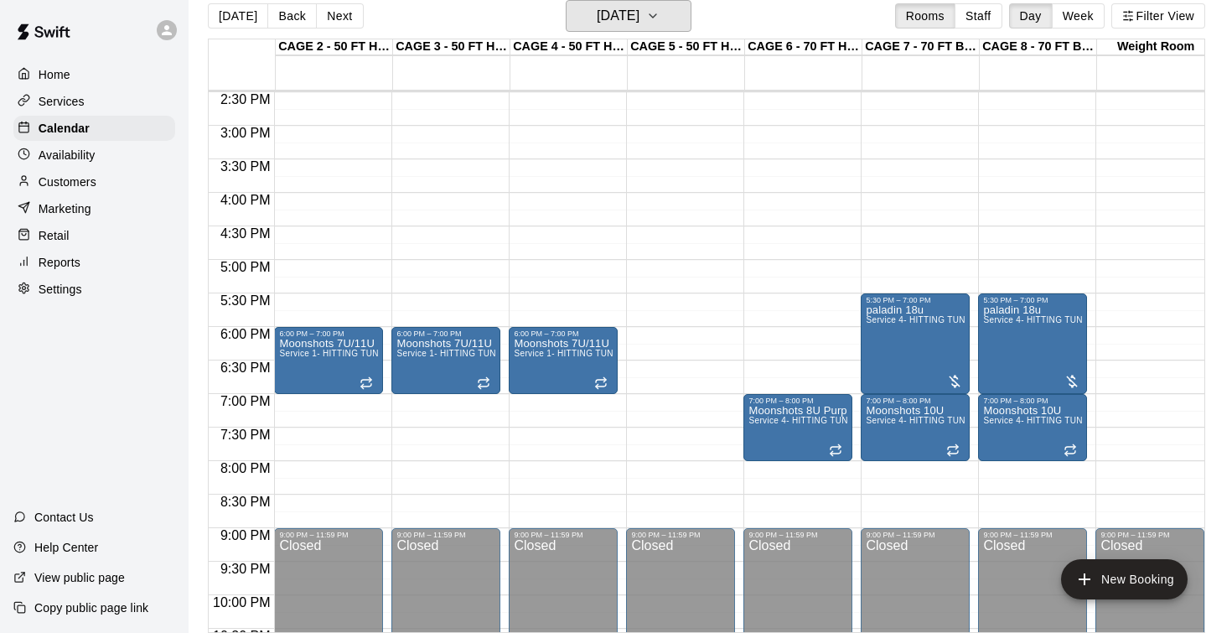
click at [622, 18] on h6 "Wednesday Dec 10" at bounding box center [618, 15] width 43 height 23
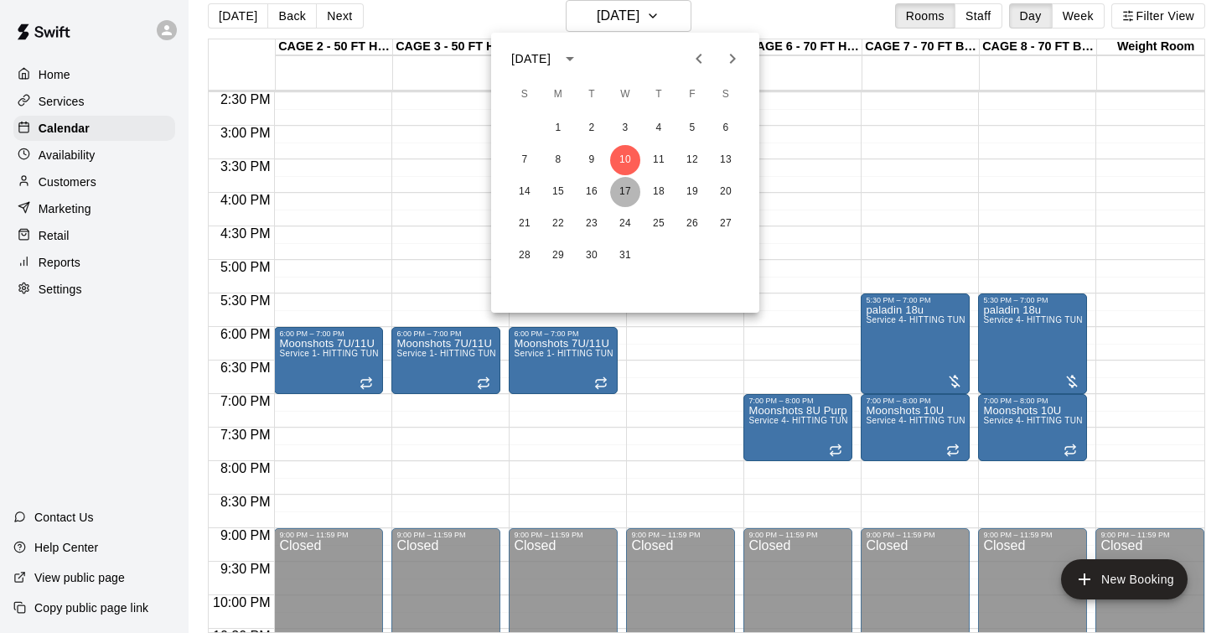
click at [628, 185] on button "17" at bounding box center [625, 192] width 30 height 30
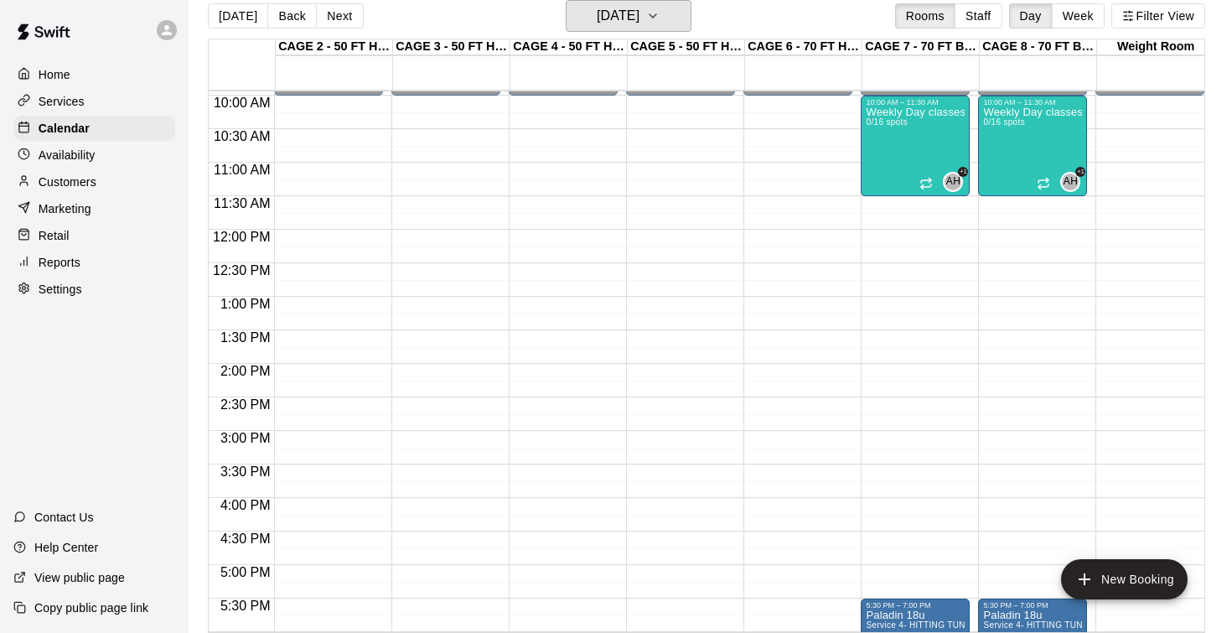
scroll to position [657, 117]
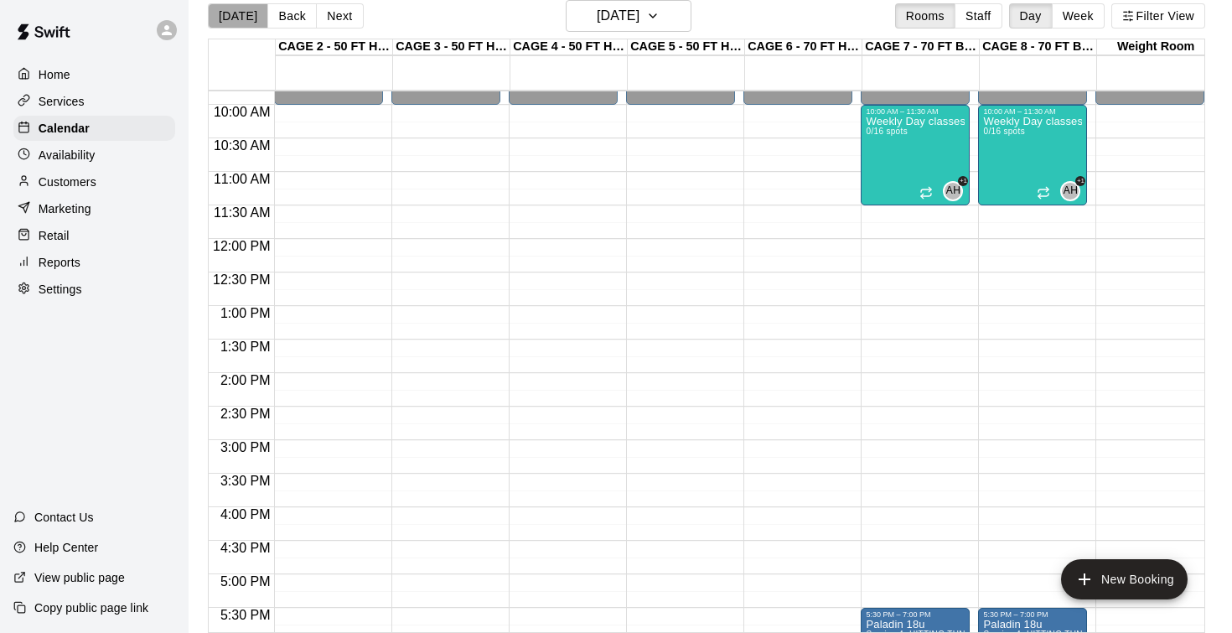
click at [251, 16] on button "[DATE]" at bounding box center [238, 15] width 60 height 25
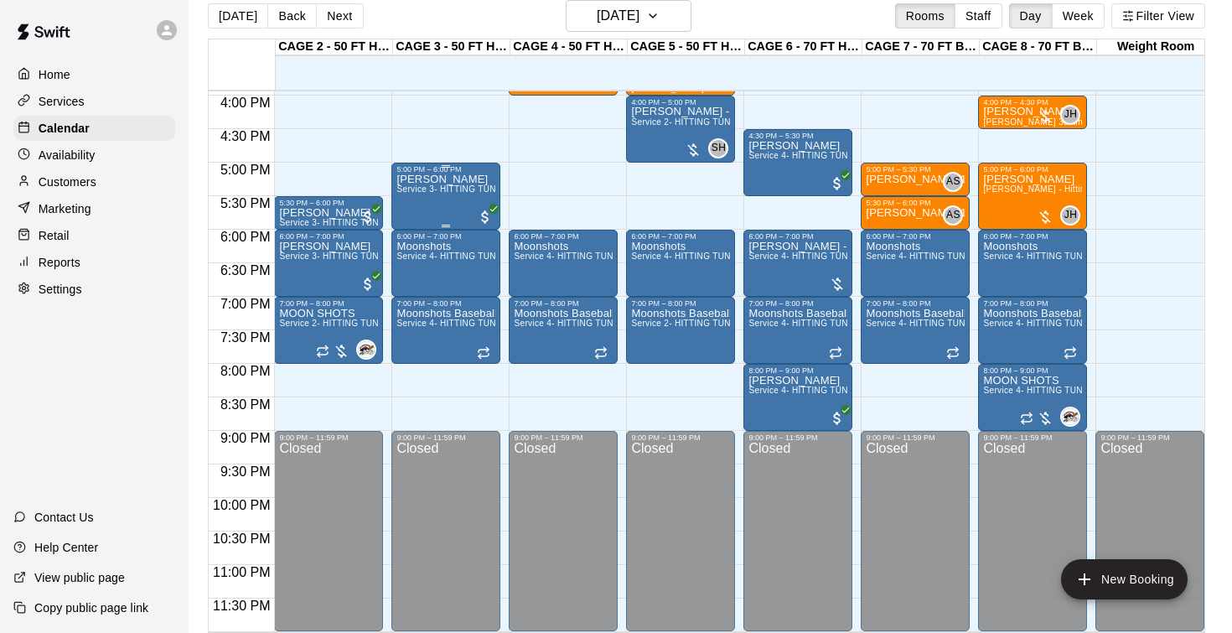
scroll to position [1069, 117]
click at [597, 18] on h6 "[DATE]" at bounding box center [618, 15] width 43 height 23
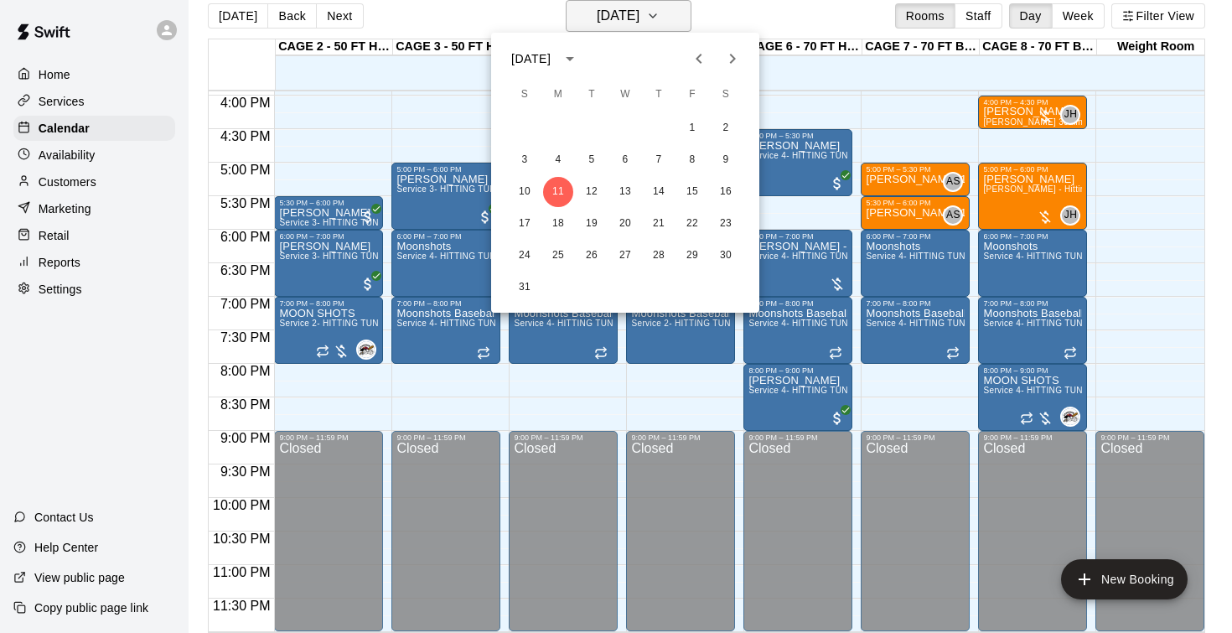
click at [592, 18] on div at bounding box center [616, 316] width 1232 height 633
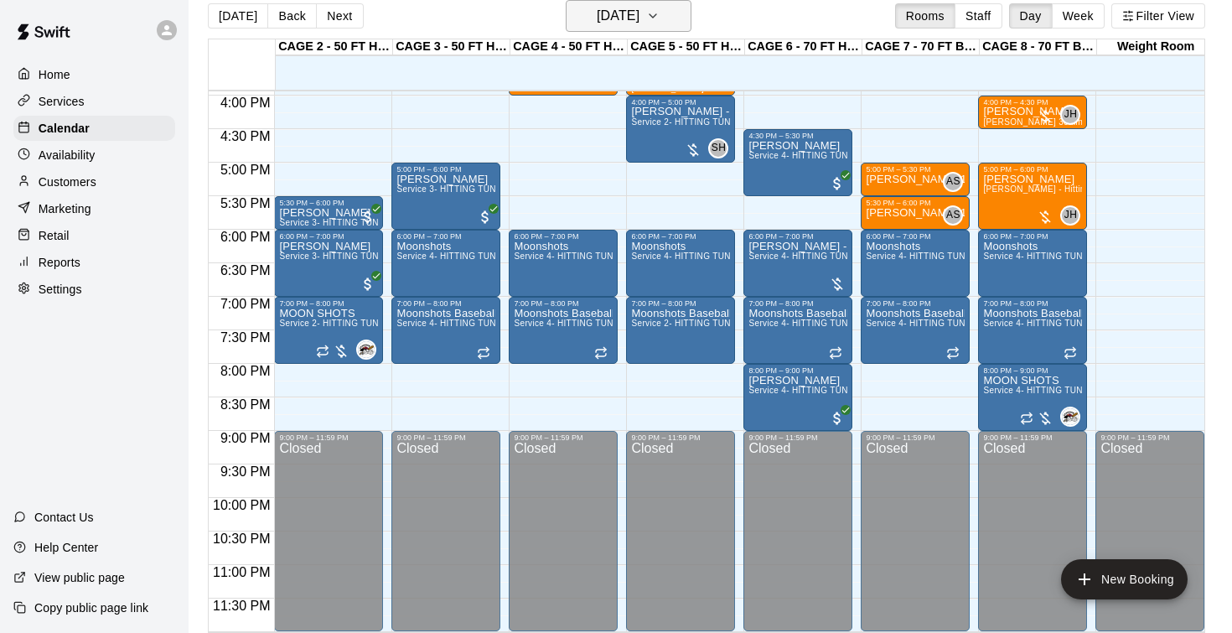
click at [597, 18] on h6 "[DATE]" at bounding box center [618, 15] width 43 height 23
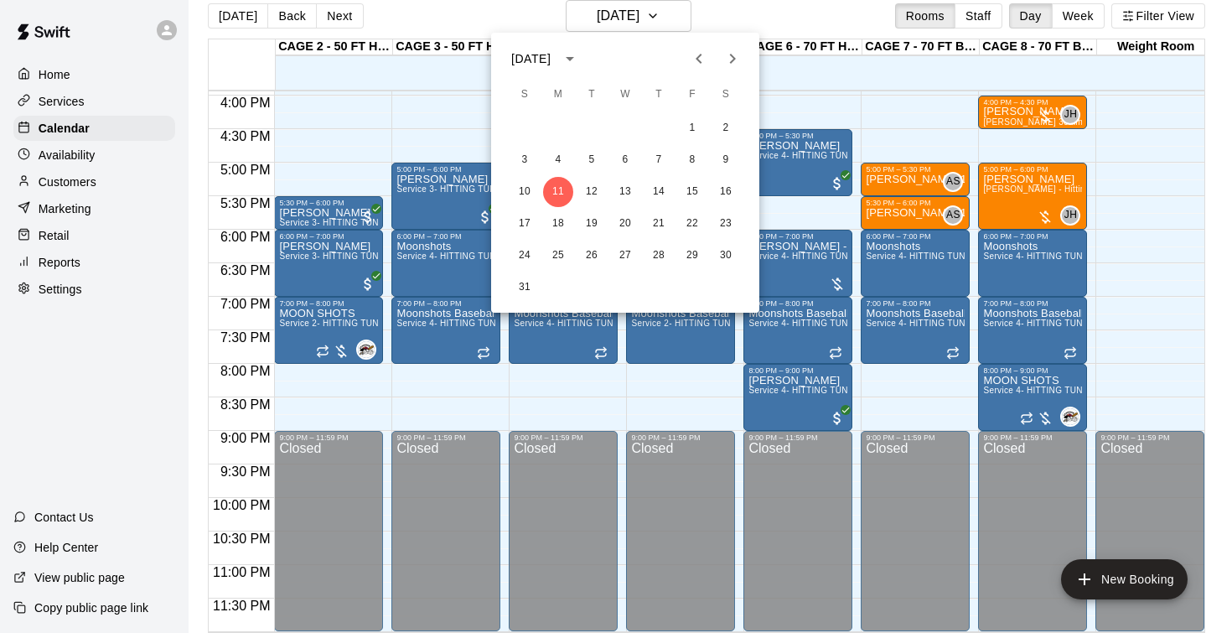
click at [742, 60] on button "Next month" at bounding box center [733, 59] width 34 height 34
click at [631, 165] on button "8" at bounding box center [625, 160] width 30 height 30
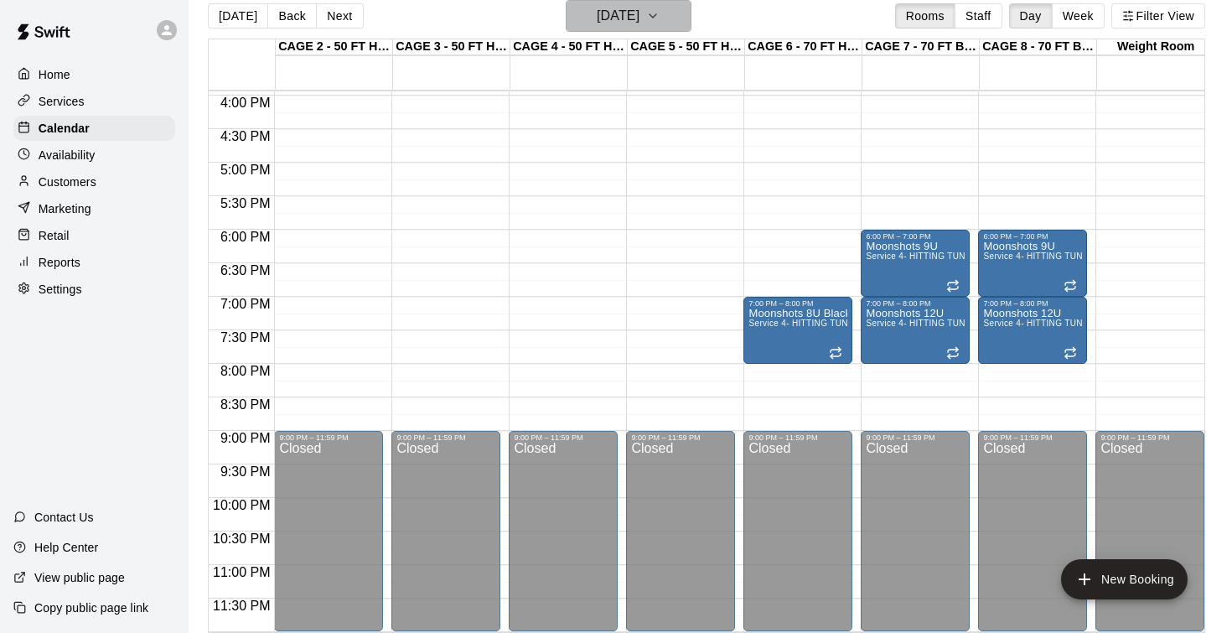
click at [609, 19] on h6 "Wednesday Oct 08" at bounding box center [618, 15] width 43 height 23
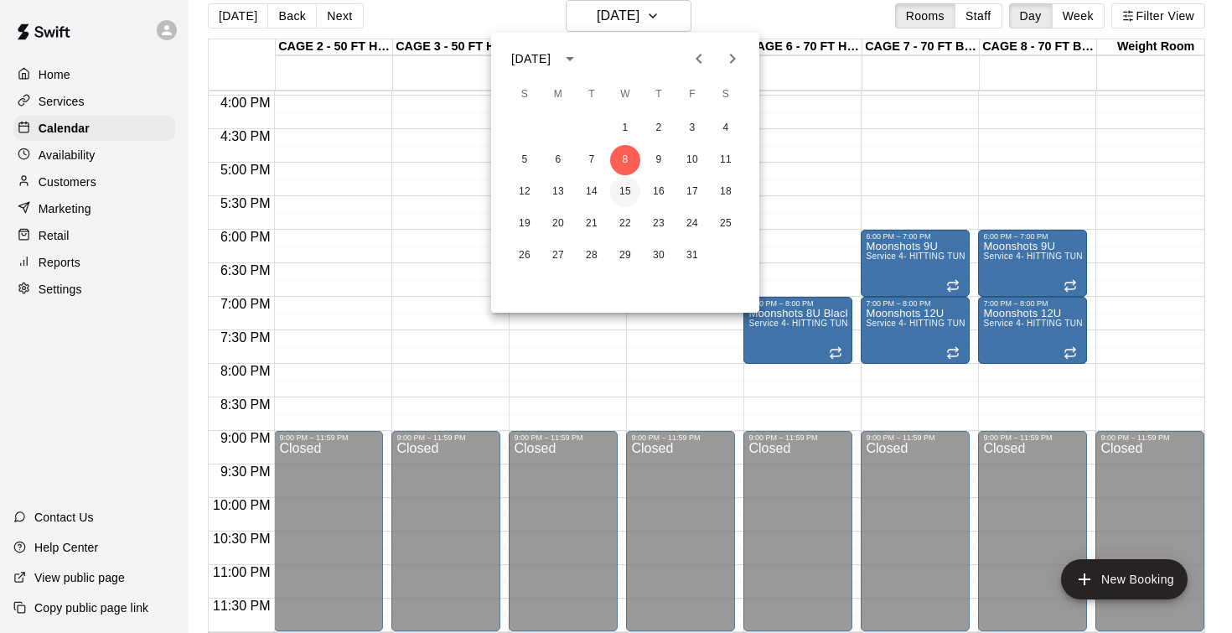
click at [620, 190] on button "15" at bounding box center [625, 192] width 30 height 30
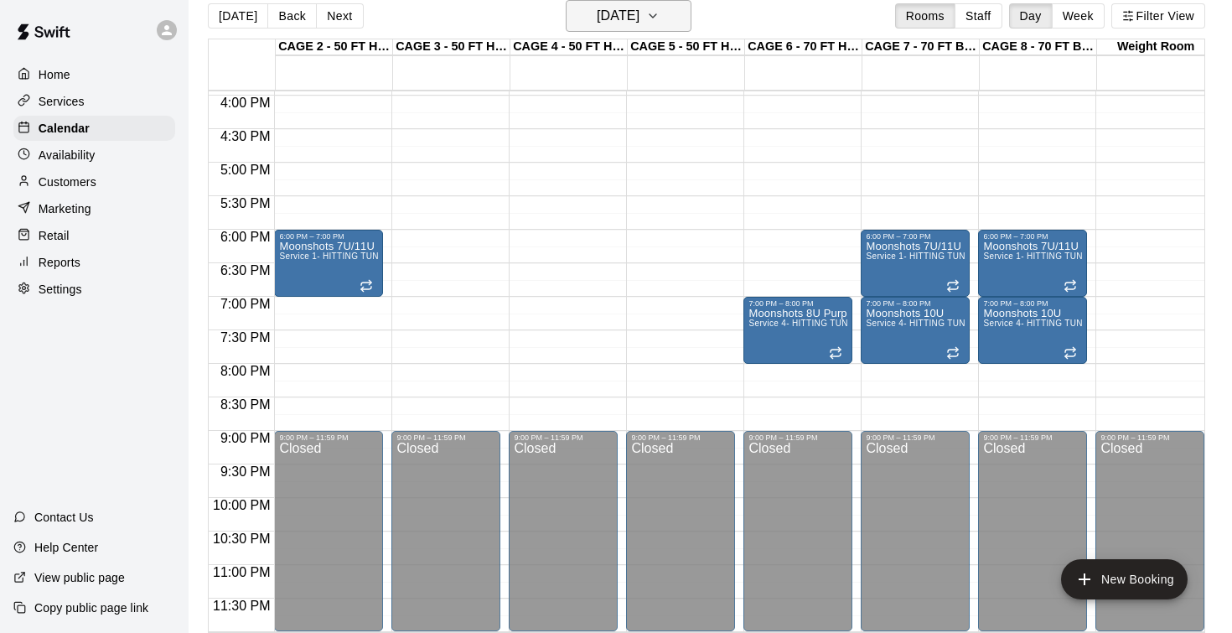
click at [612, 21] on h6 "Wednesday Oct 15" at bounding box center [618, 15] width 43 height 23
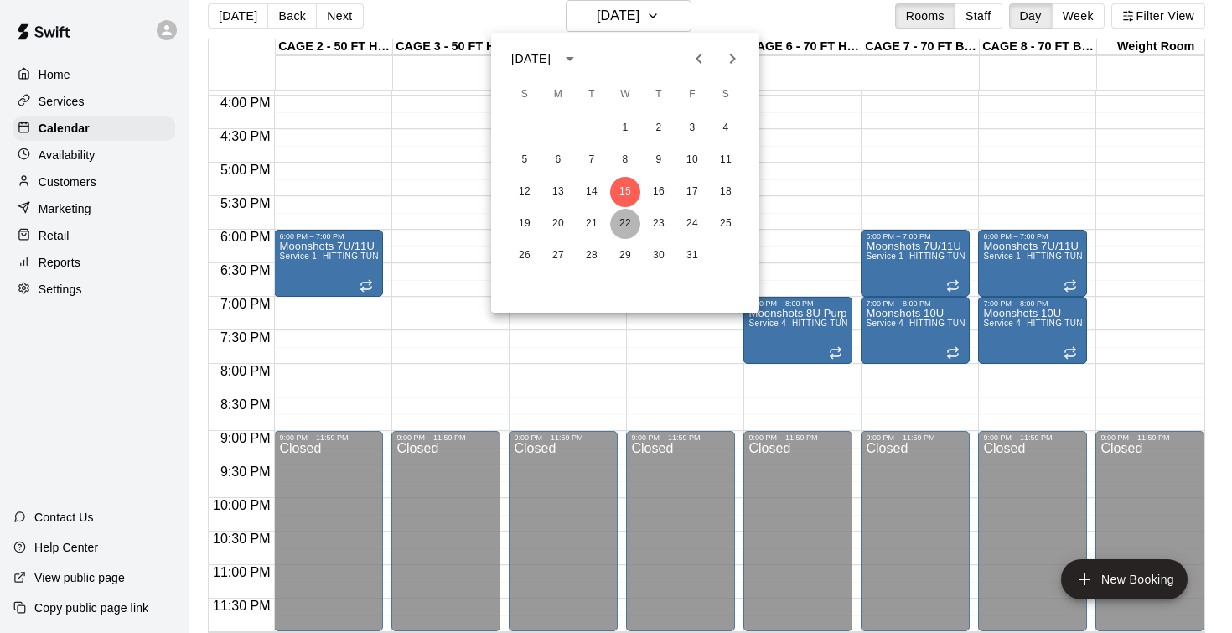
click at [629, 215] on button "22" at bounding box center [625, 224] width 30 height 30
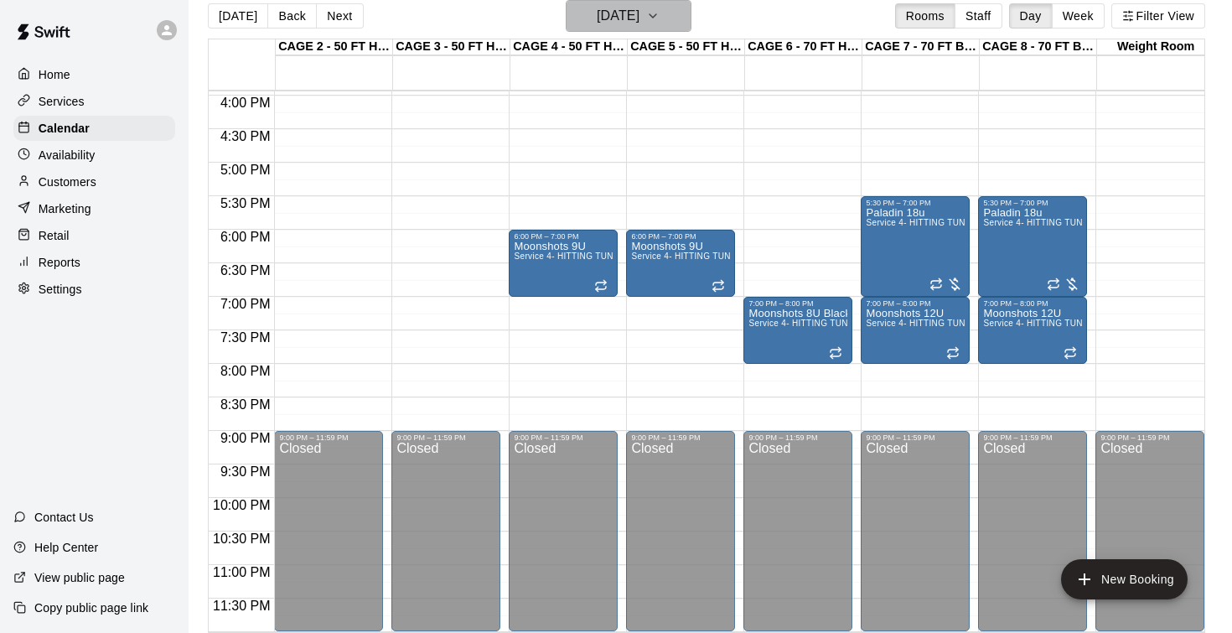
click at [634, 12] on h6 "Wednesday Oct 22" at bounding box center [618, 15] width 43 height 23
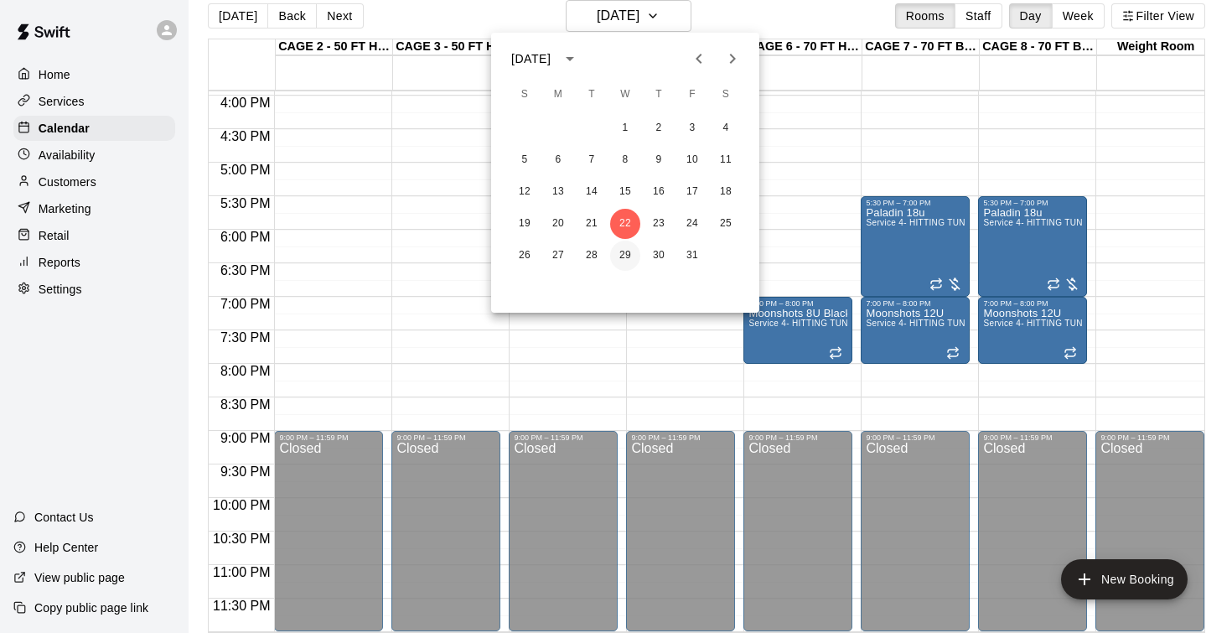
click at [634, 256] on button "29" at bounding box center [625, 255] width 30 height 30
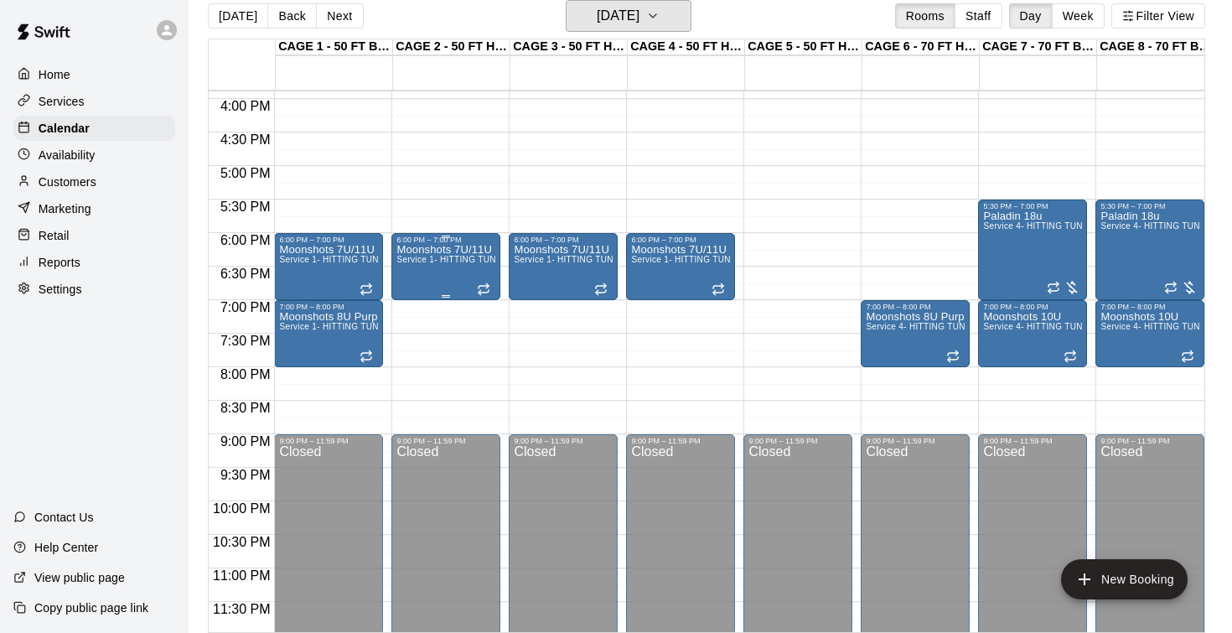
scroll to position [1062, 0]
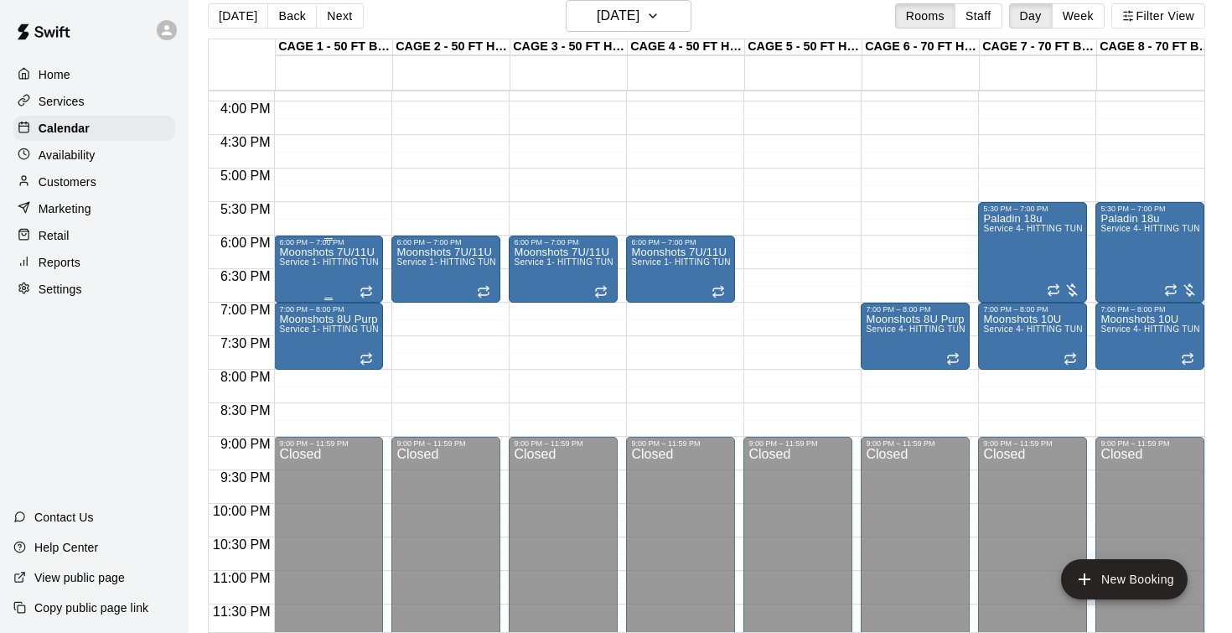
click at [341, 272] on div "Moonshots 7U/11U Service 1- HITTING TUNNEL RENTAL - 50ft Baseball w/ Auto/Manua…" at bounding box center [328, 562] width 99 height 633
click at [300, 262] on icon "edit" at bounding box center [296, 264] width 15 height 15
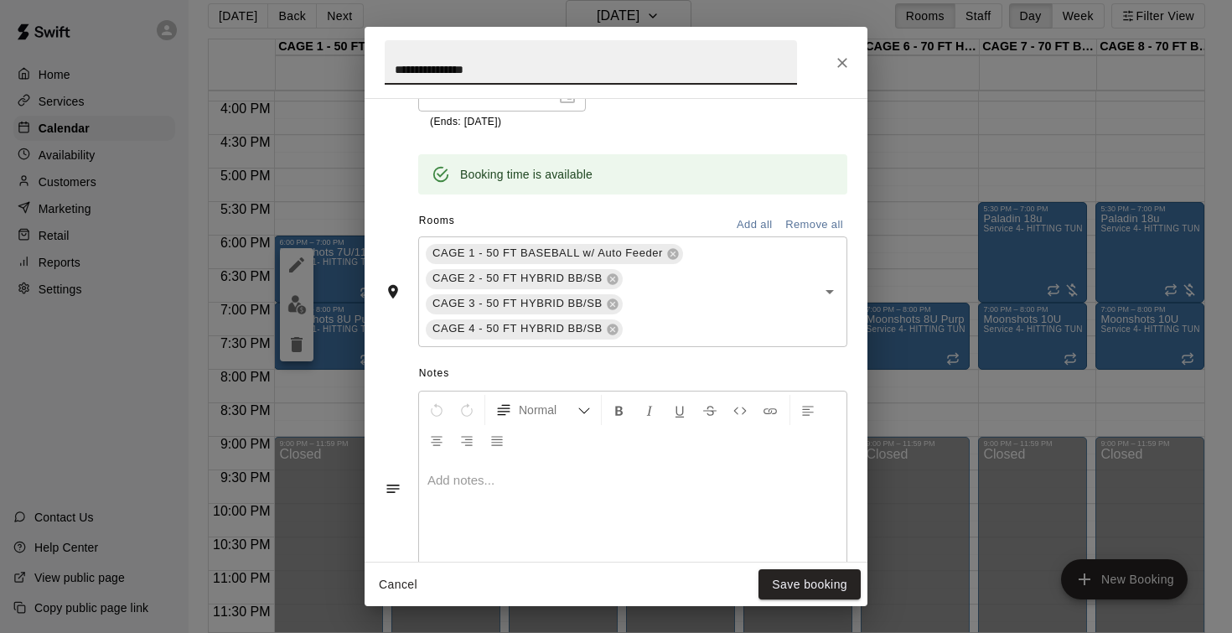
scroll to position [386, 0]
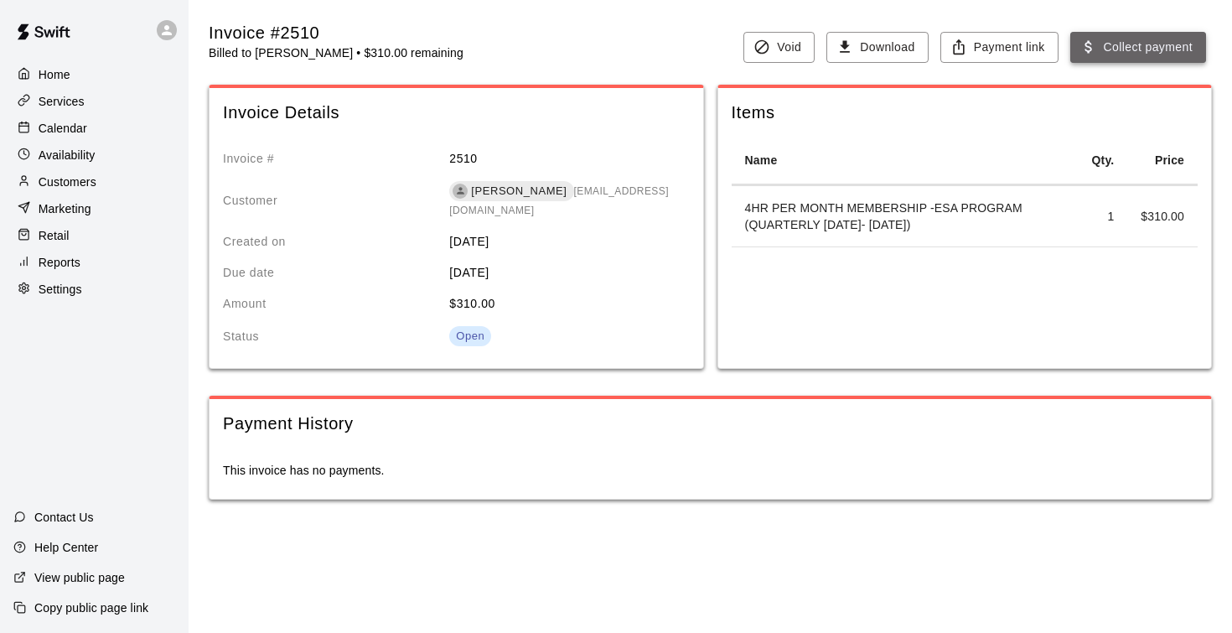
click at [1110, 48] on button "Collect payment" at bounding box center [1138, 47] width 136 height 31
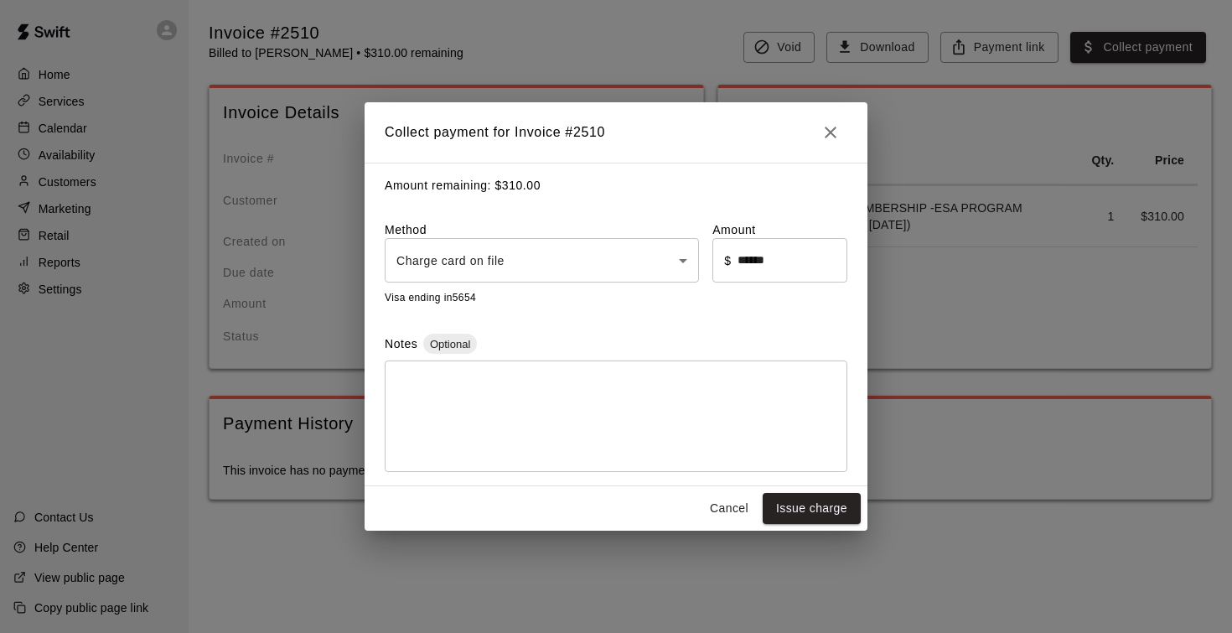
click at [587, 249] on body "Home Services Calendar Availability Customers Marketing Retail Reports Settings…" at bounding box center [616, 266] width 1232 height 533
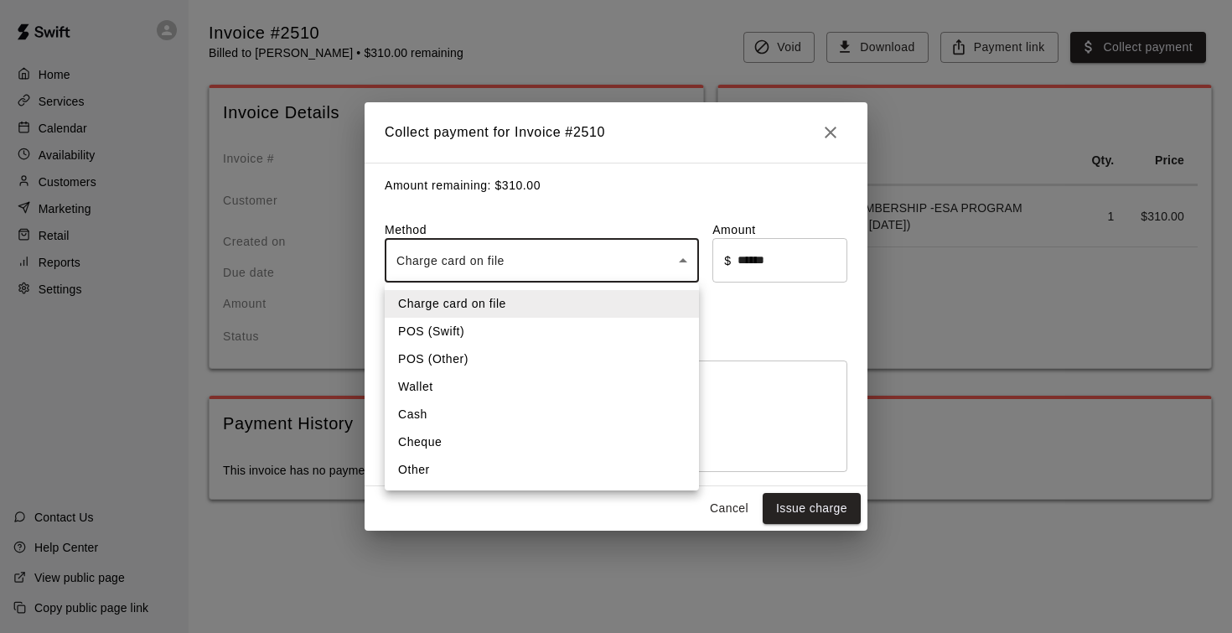
click at [482, 471] on li "Other" at bounding box center [542, 470] width 314 height 28
type input "*****"
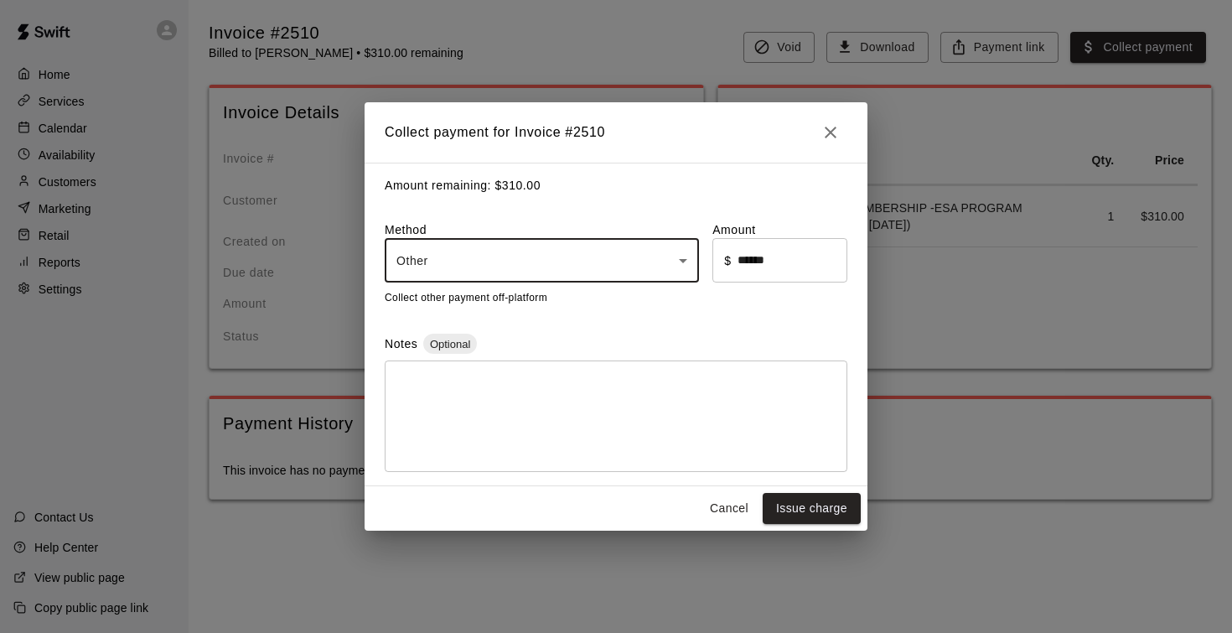
click at [627, 376] on textarea at bounding box center [615, 417] width 439 height 84
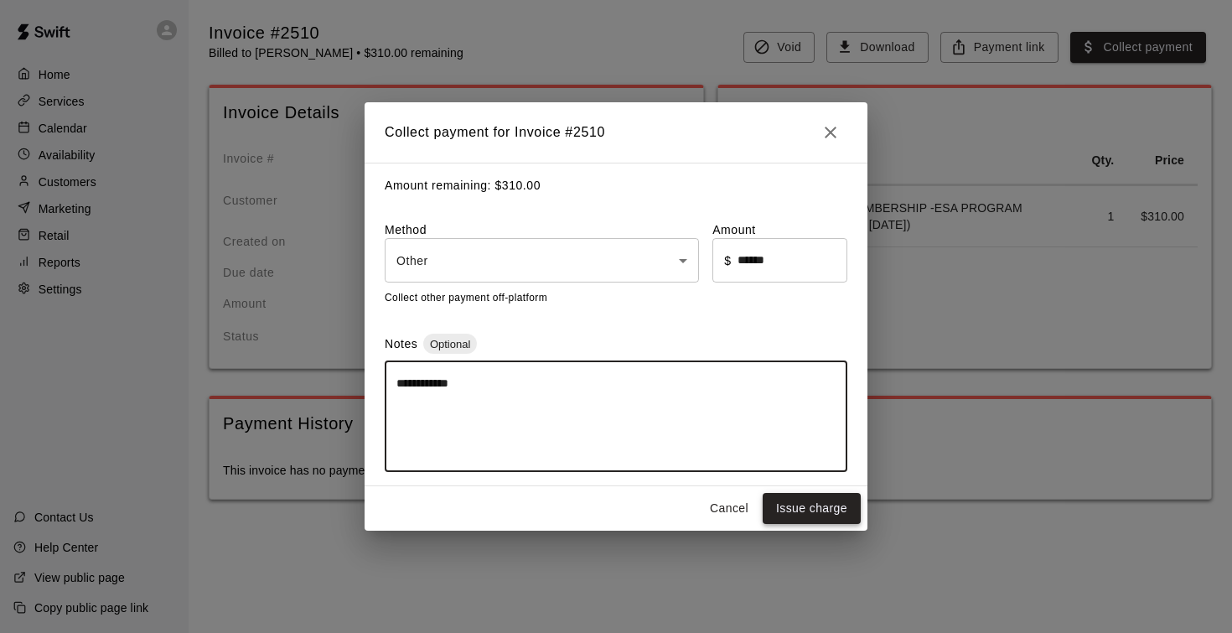
type textarea "**********"
click at [832, 509] on button "Issue charge" at bounding box center [812, 508] width 98 height 31
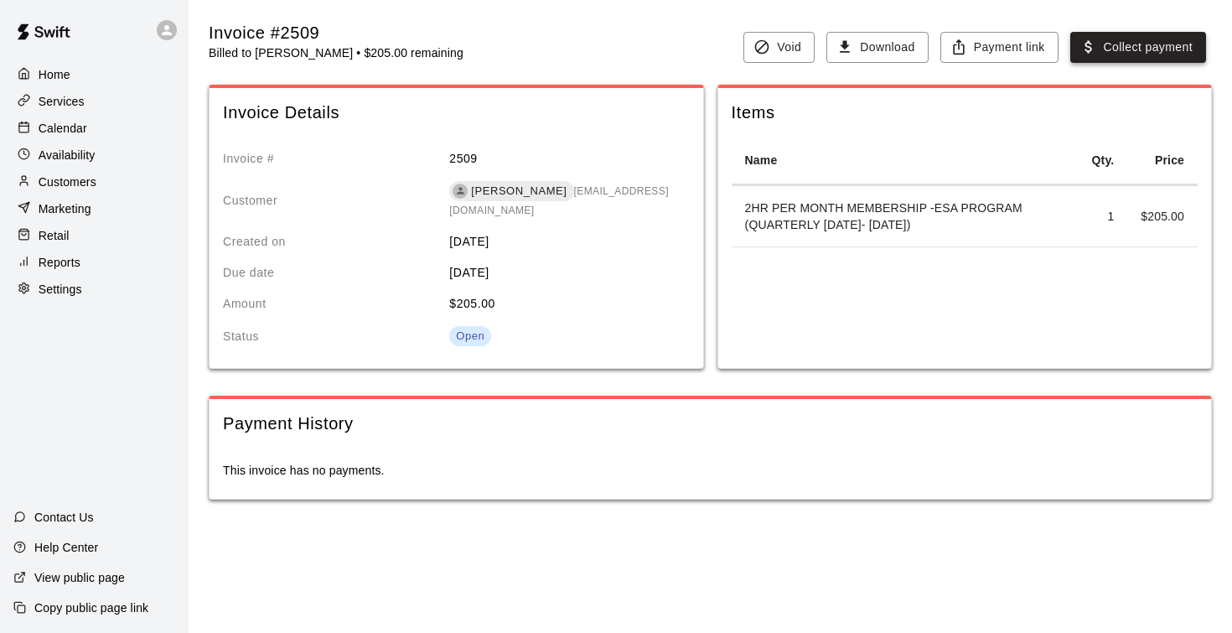
click at [1143, 51] on button "Collect payment" at bounding box center [1138, 47] width 136 height 31
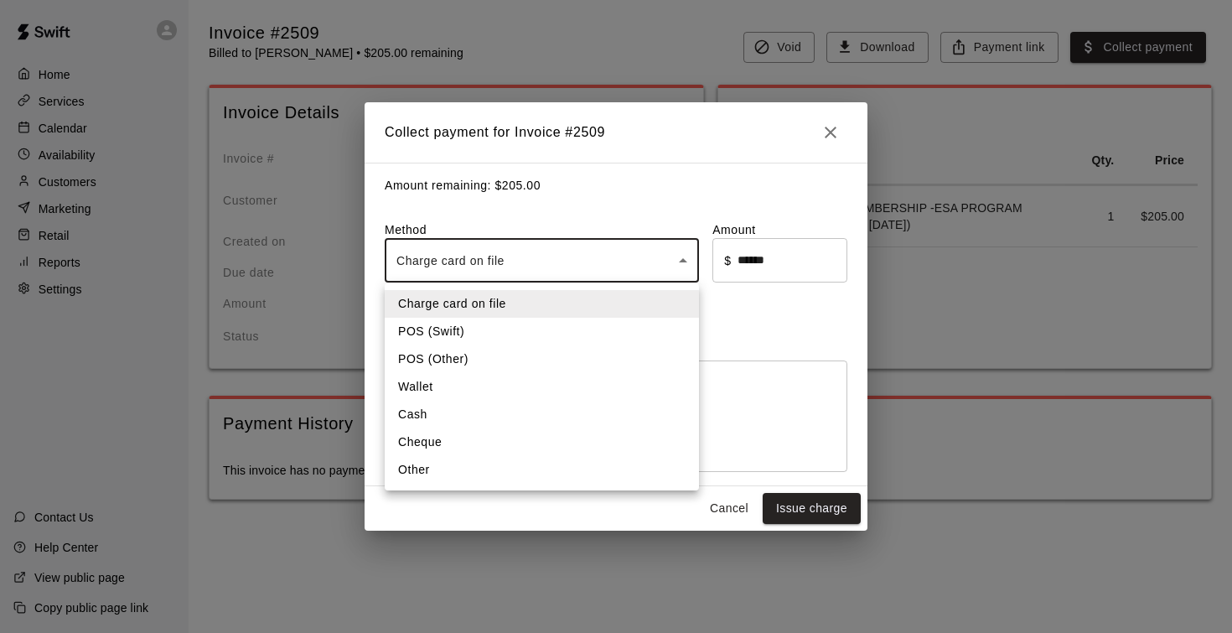
click at [594, 260] on body "Home Services Calendar Availability Customers Marketing Retail Reports Settings…" at bounding box center [616, 266] width 1232 height 533
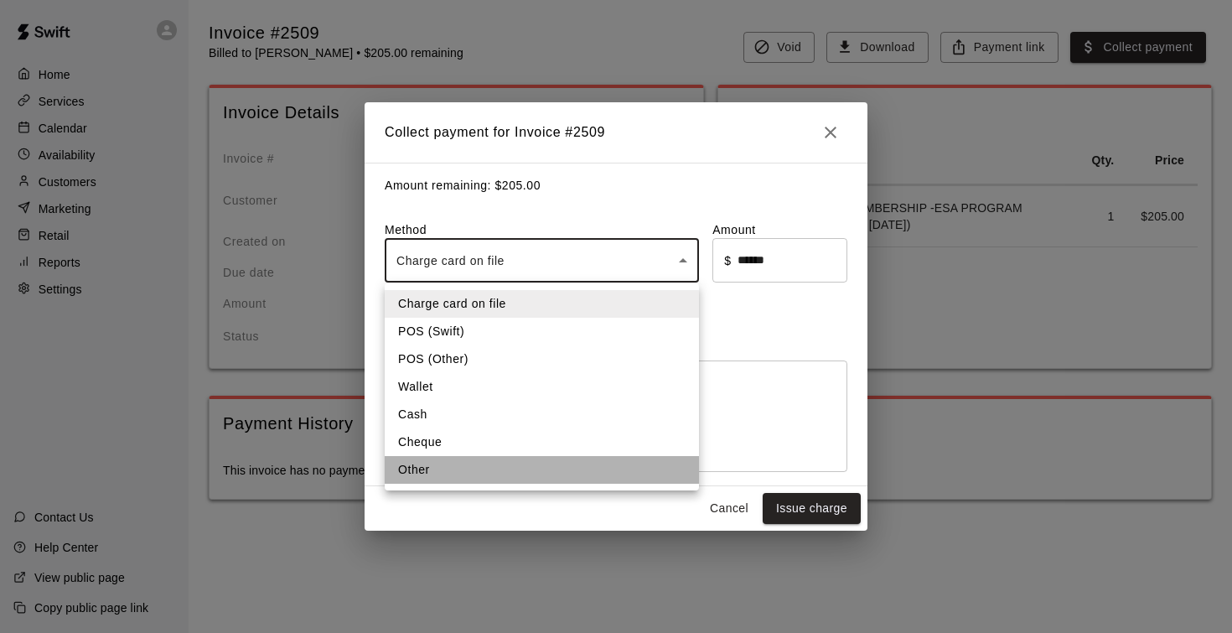
click at [491, 468] on li "Other" at bounding box center [542, 470] width 314 height 28
type input "*****"
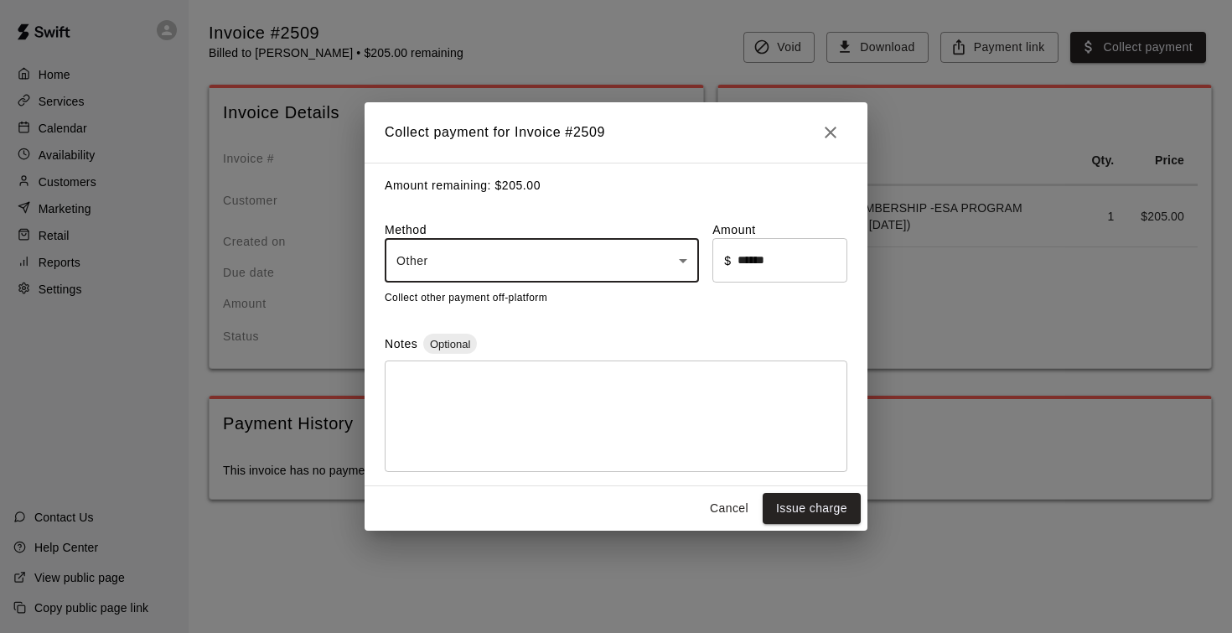
click at [609, 375] on textarea at bounding box center [615, 417] width 439 height 84
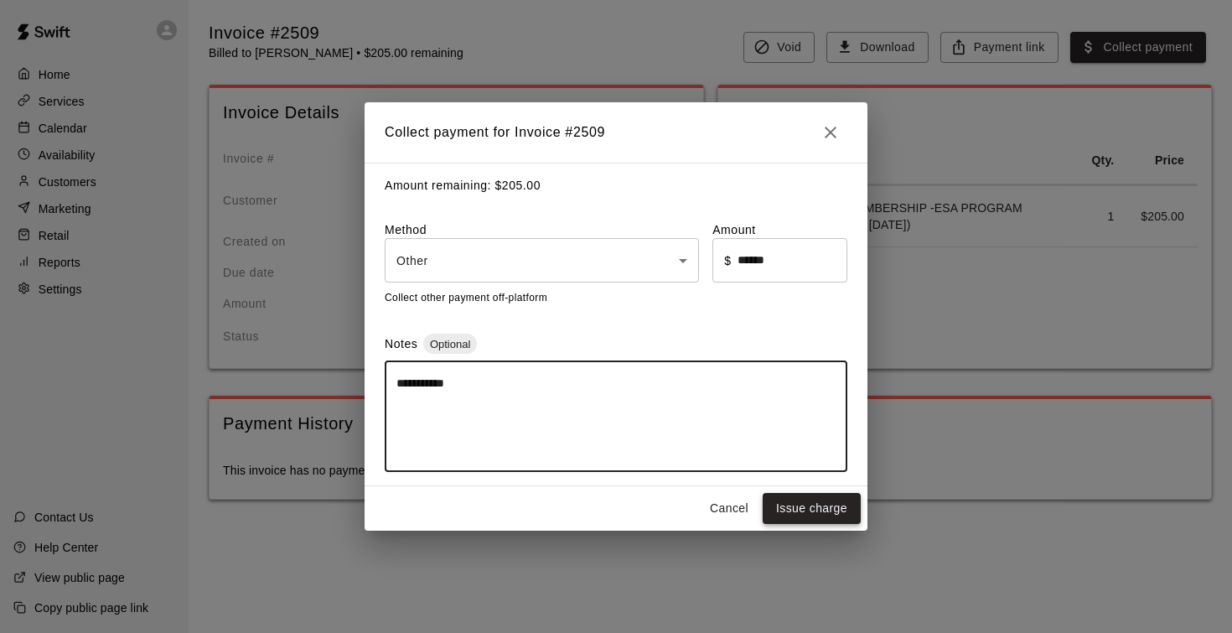
type textarea "**********"
click at [809, 499] on button "Issue charge" at bounding box center [812, 508] width 98 height 31
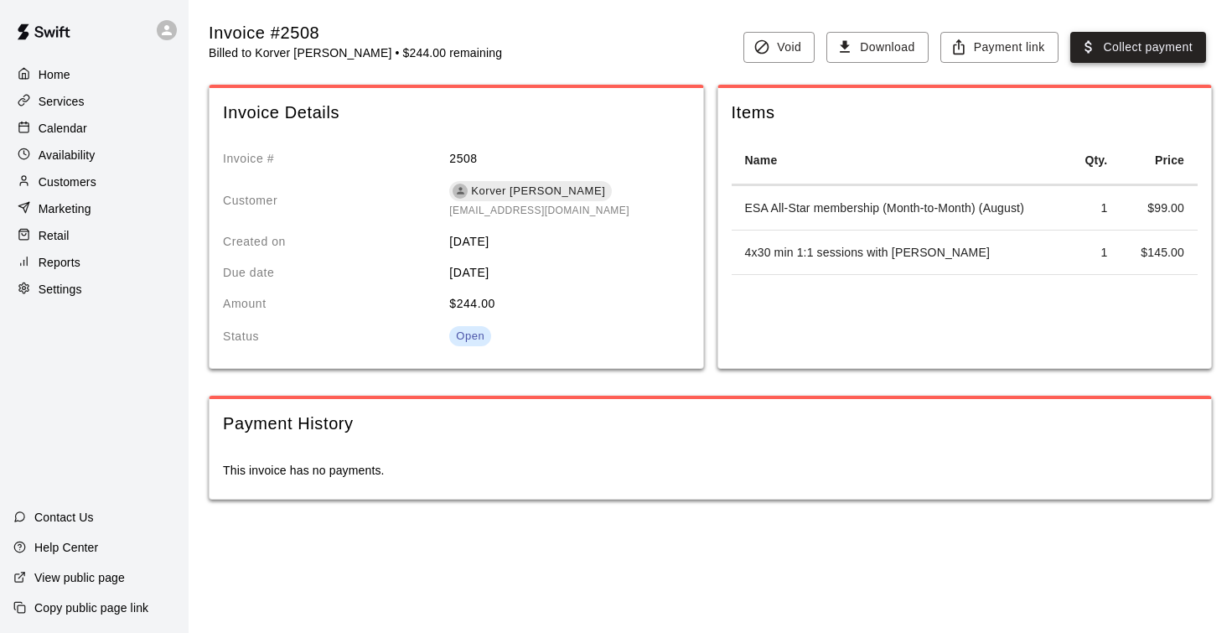
click at [1098, 47] on button "Collect payment" at bounding box center [1138, 47] width 136 height 31
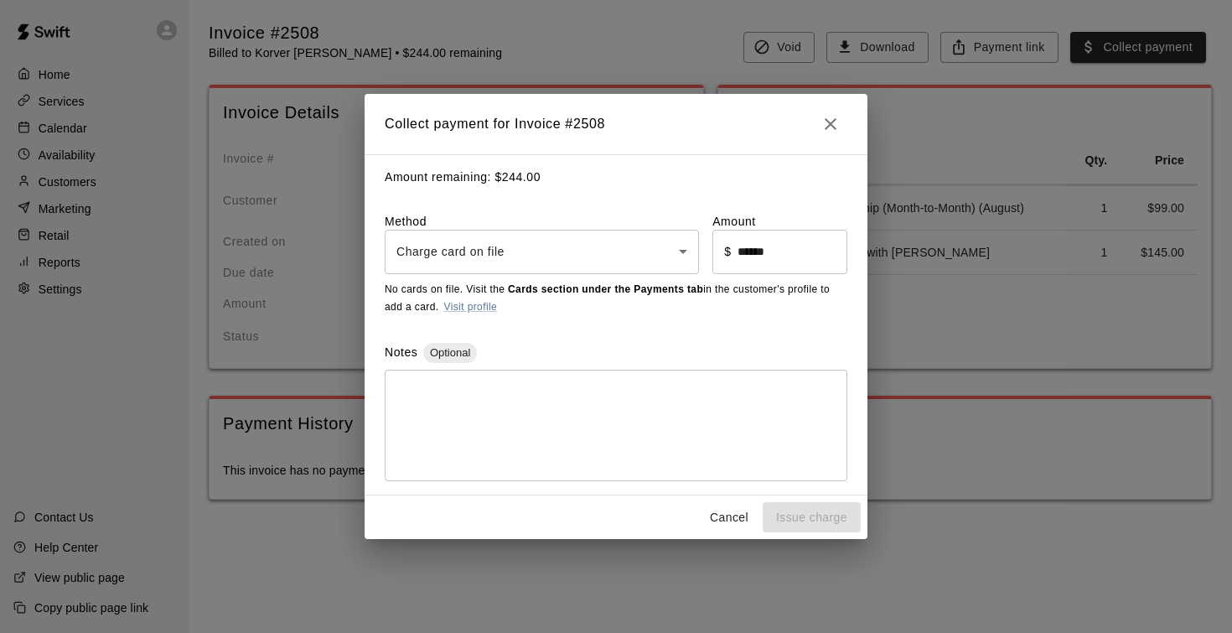
click at [605, 251] on body "Home Services Calendar Availability Customers Marketing Retail Reports Settings…" at bounding box center [616, 266] width 1232 height 533
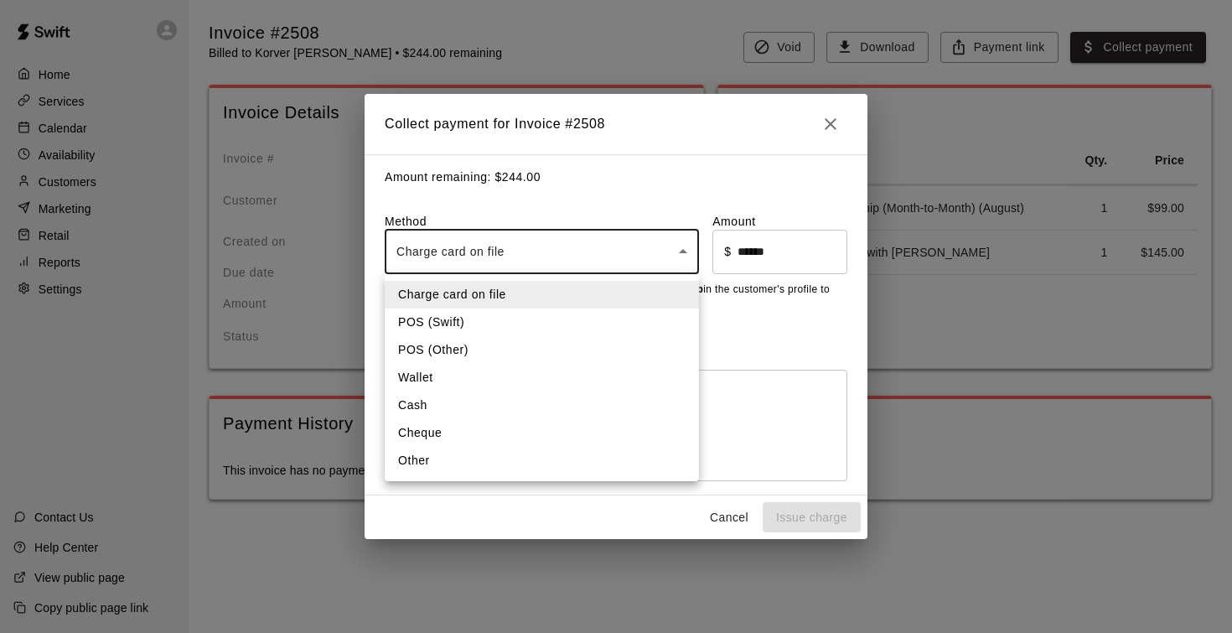
click at [521, 463] on li "Other" at bounding box center [542, 461] width 314 height 28
type input "*****"
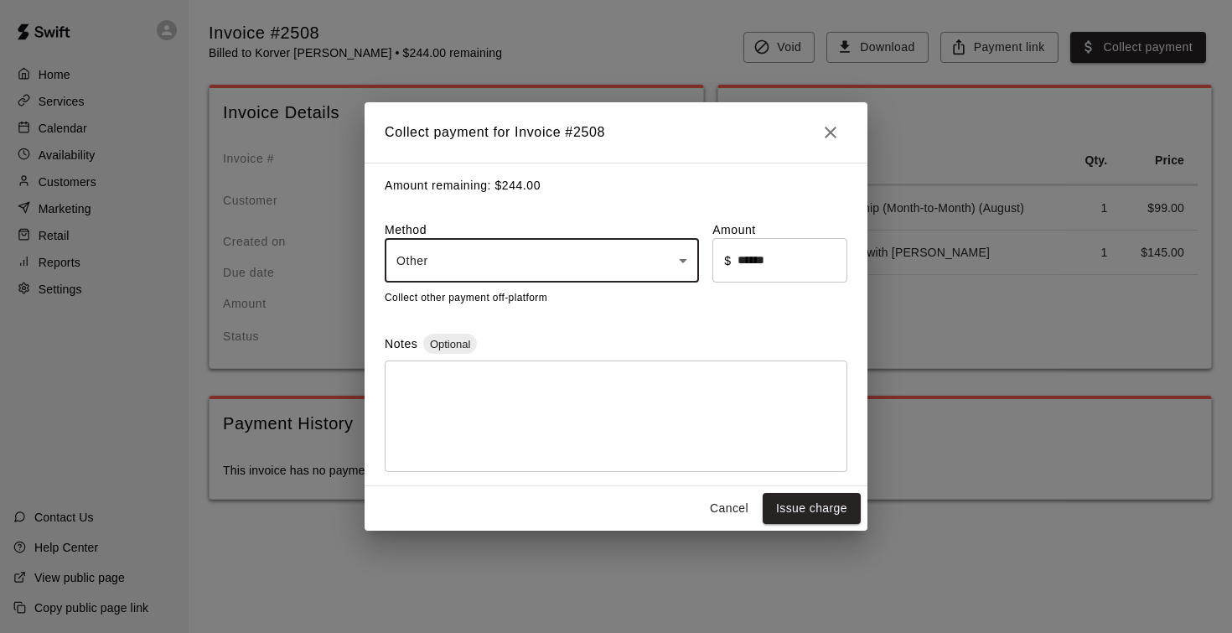
click at [523, 376] on textarea at bounding box center [615, 417] width 439 height 84
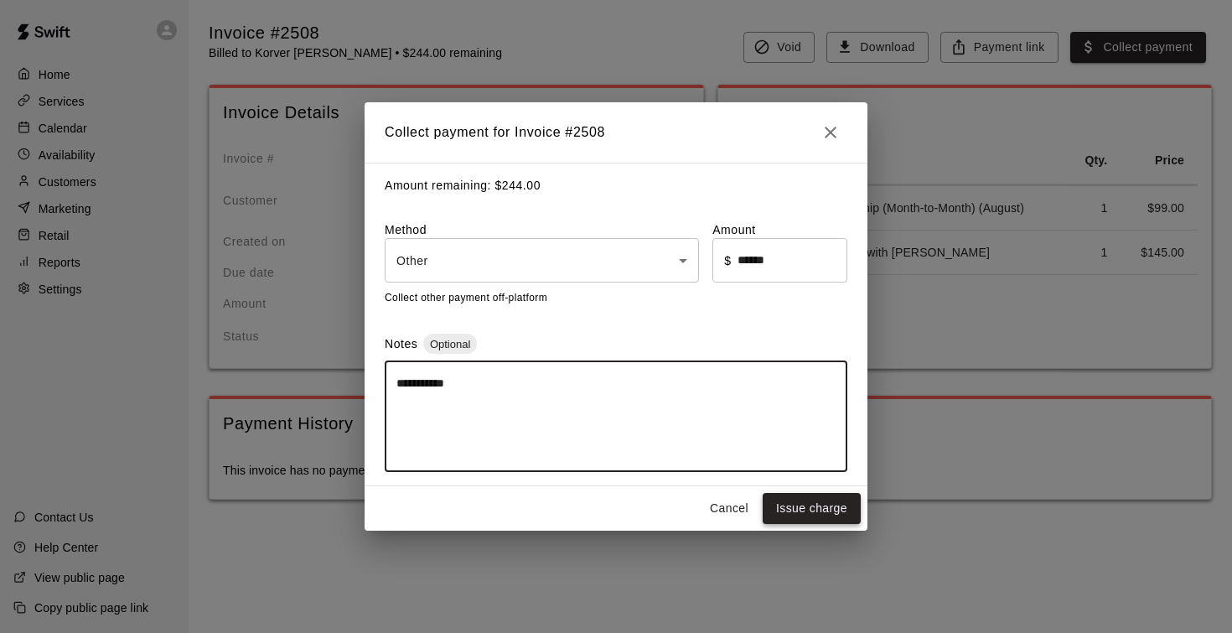
type textarea "**********"
click at [819, 507] on button "Issue charge" at bounding box center [812, 508] width 98 height 31
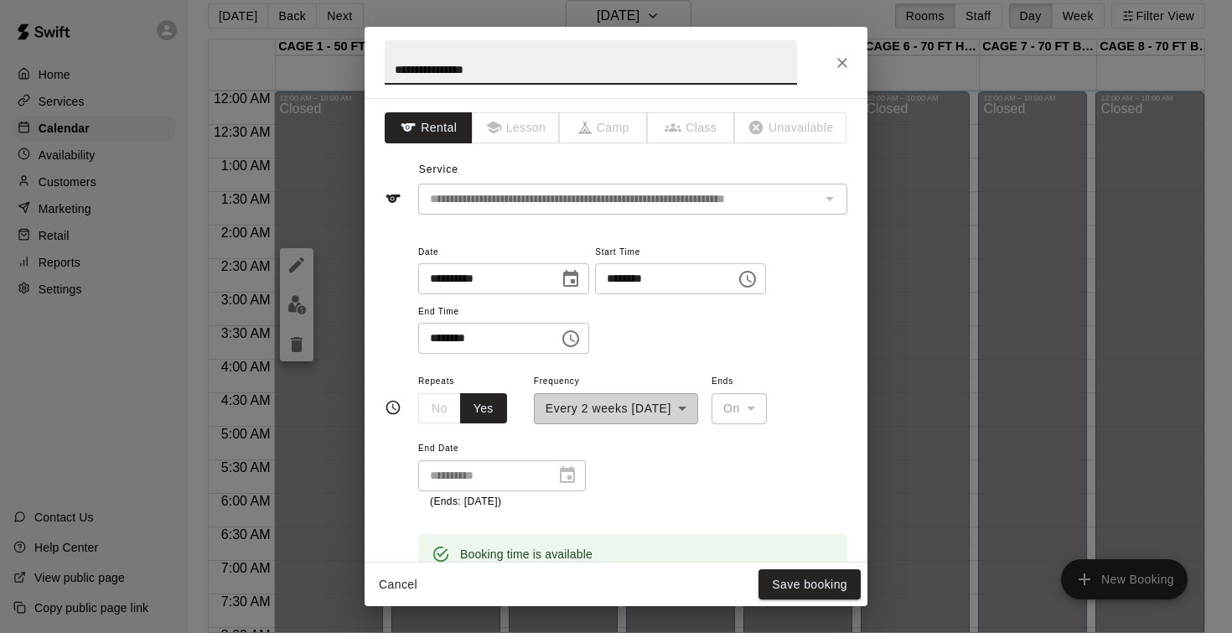
scroll to position [386, 0]
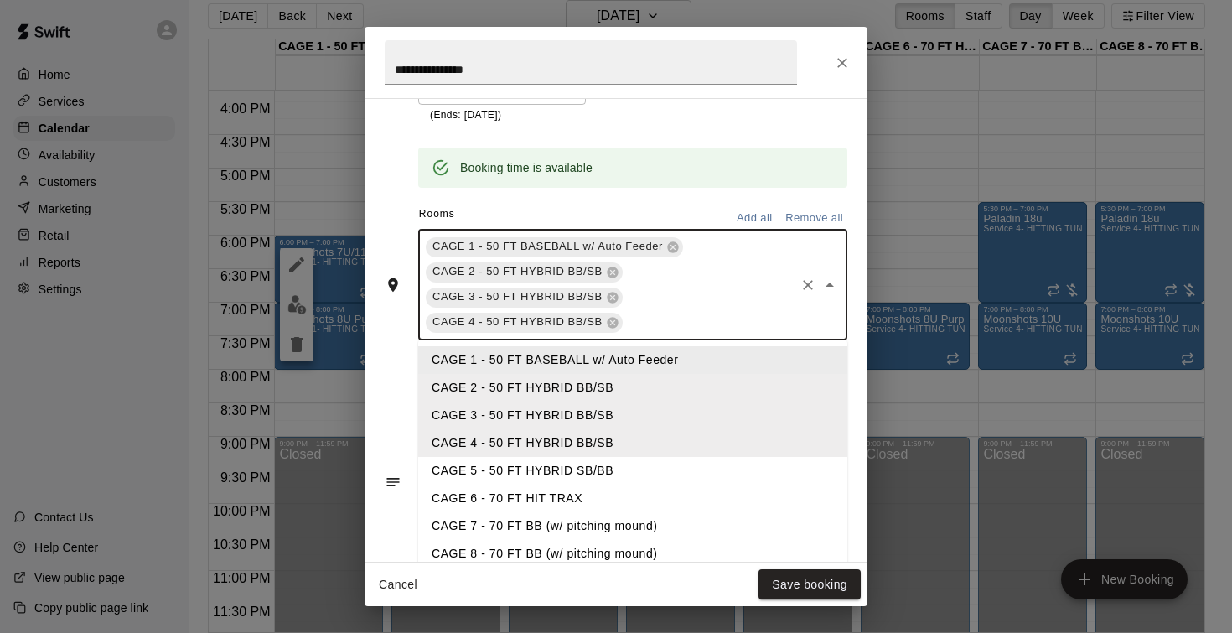
click at [678, 326] on input "text" at bounding box center [709, 322] width 168 height 21
type input "*"
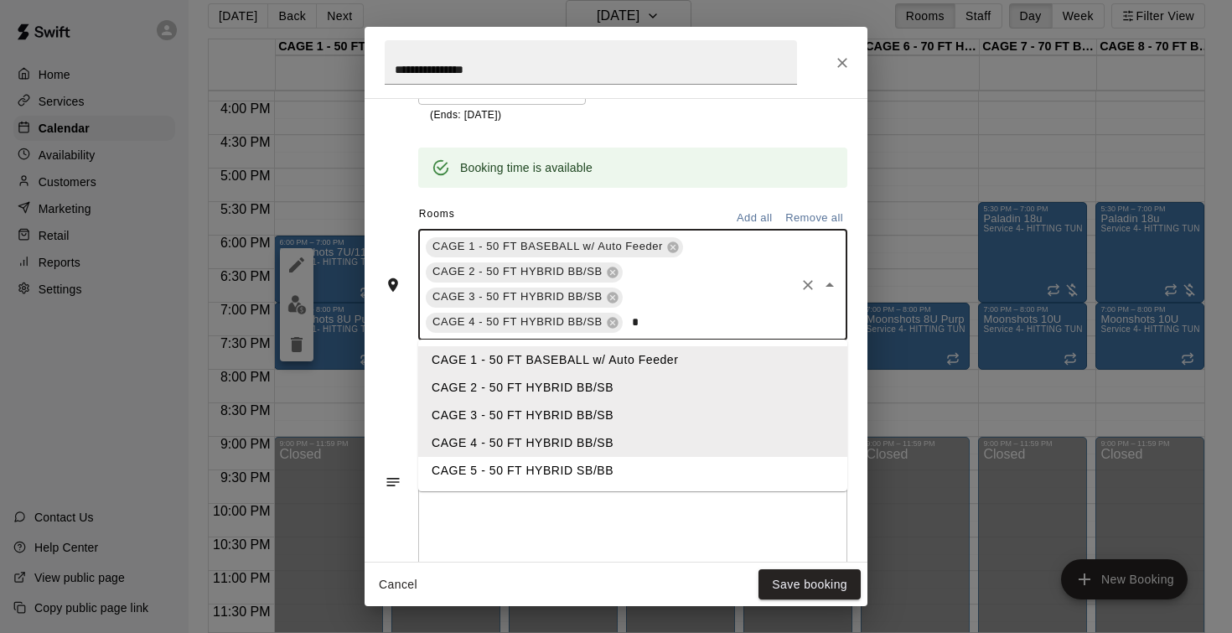
click at [570, 460] on li "CAGE 5 - 50 FT HYBRID SB/BB" at bounding box center [632, 471] width 429 height 28
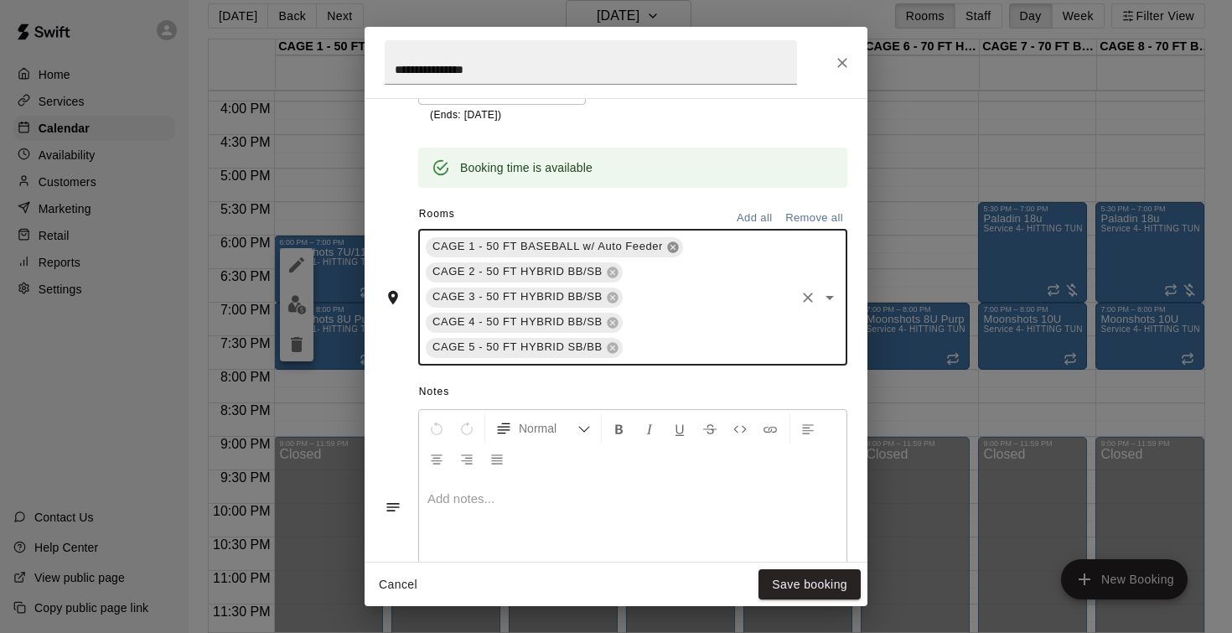
click at [677, 243] on icon at bounding box center [672, 246] width 11 height 11
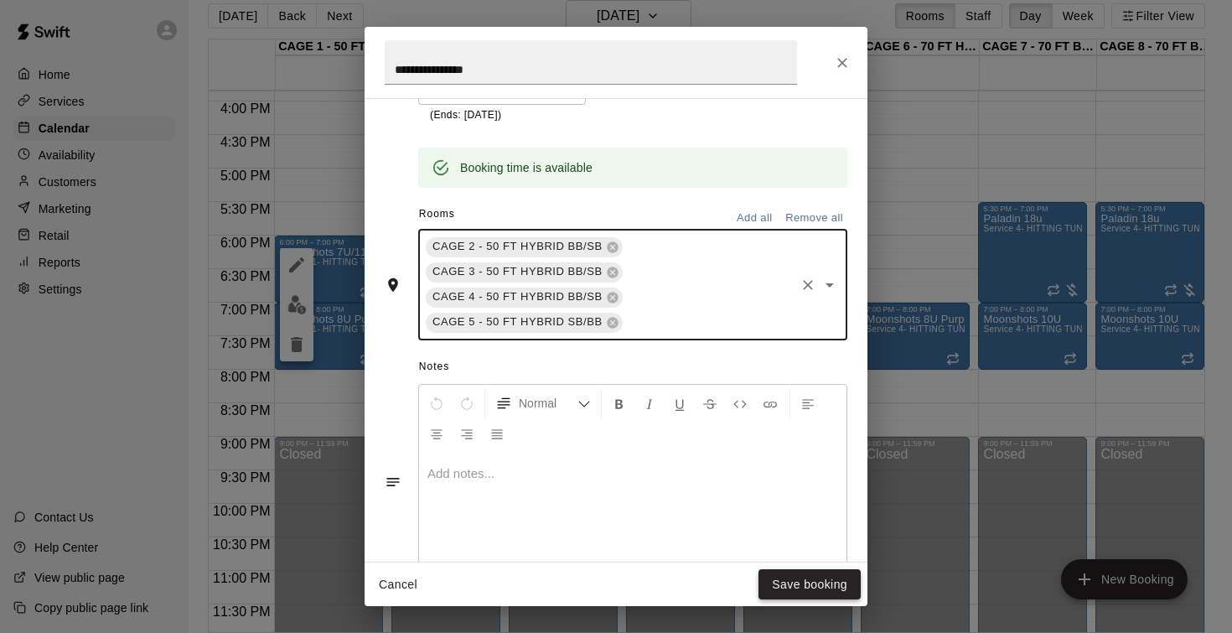
click at [801, 590] on button "Save booking" at bounding box center [809, 584] width 102 height 31
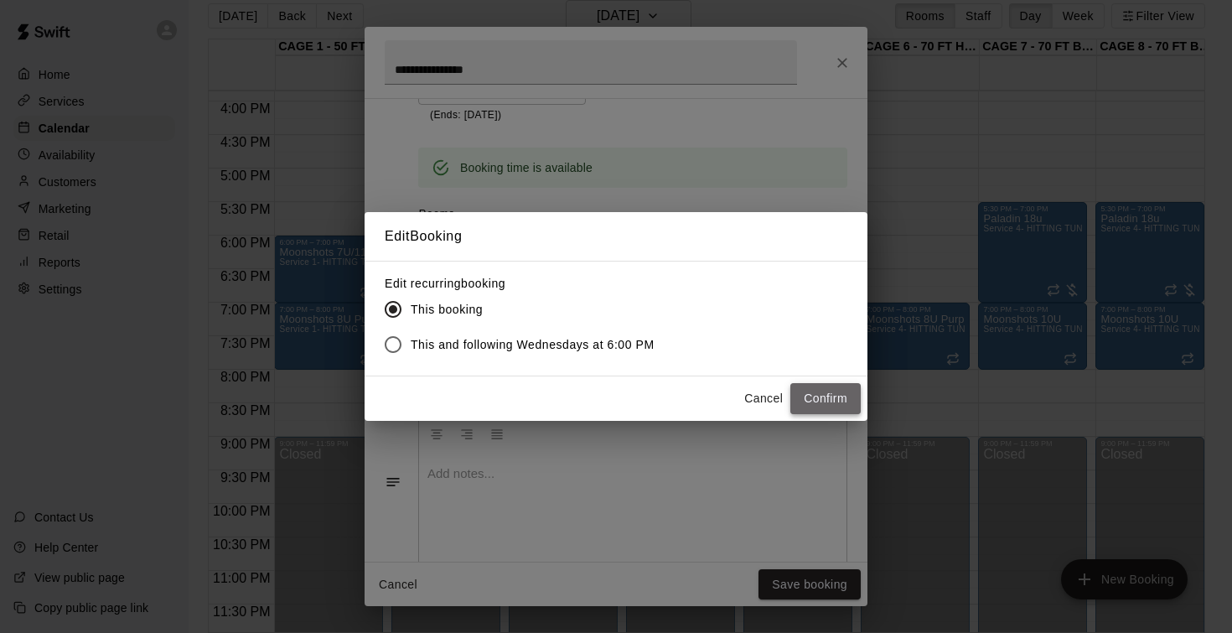
click at [823, 392] on button "Confirm" at bounding box center [825, 398] width 70 height 31
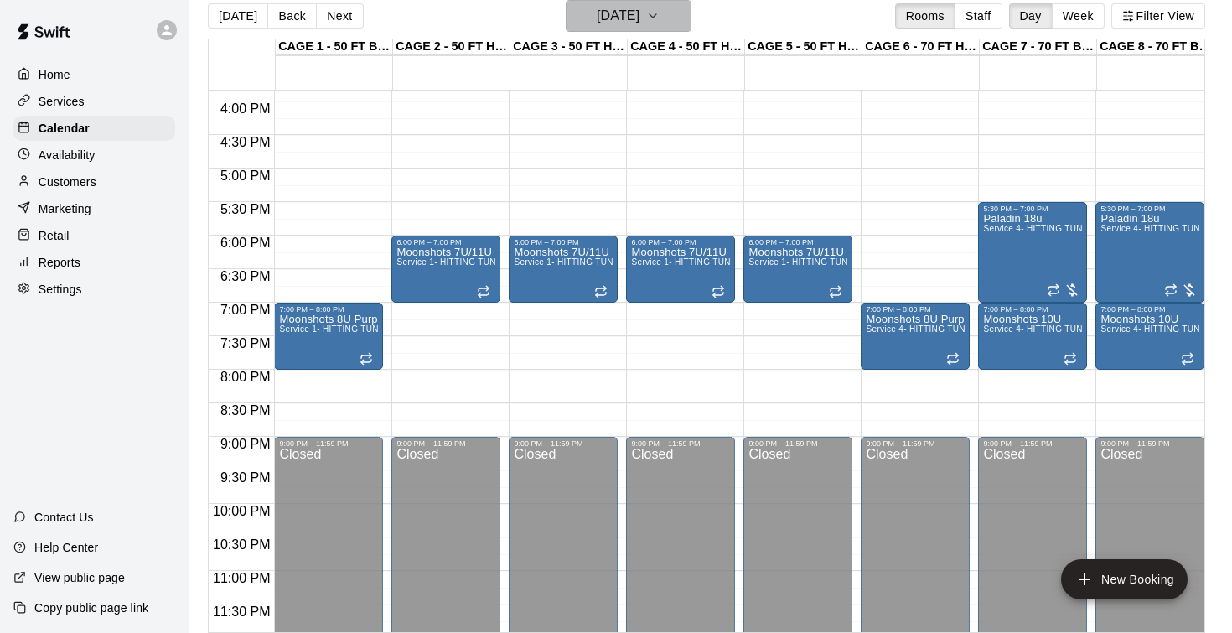
click at [597, 17] on h6 "[DATE]" at bounding box center [618, 15] width 43 height 23
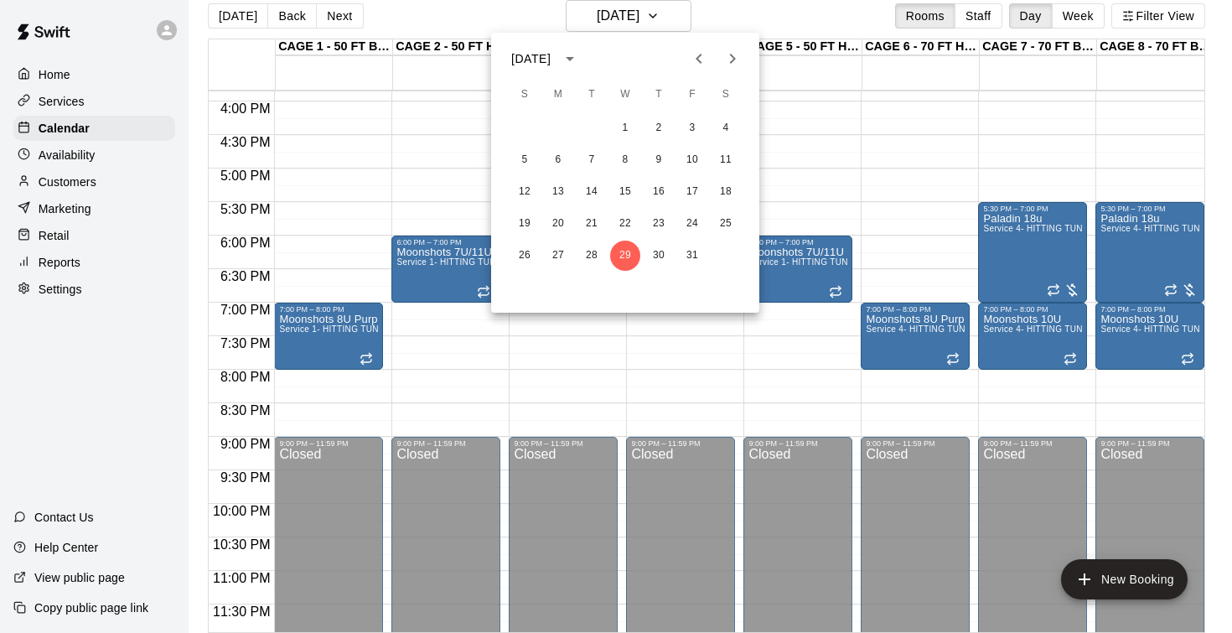
click at [728, 63] on icon "Next month" at bounding box center [732, 59] width 20 height 20
click at [618, 169] on button "5" at bounding box center [625, 160] width 30 height 30
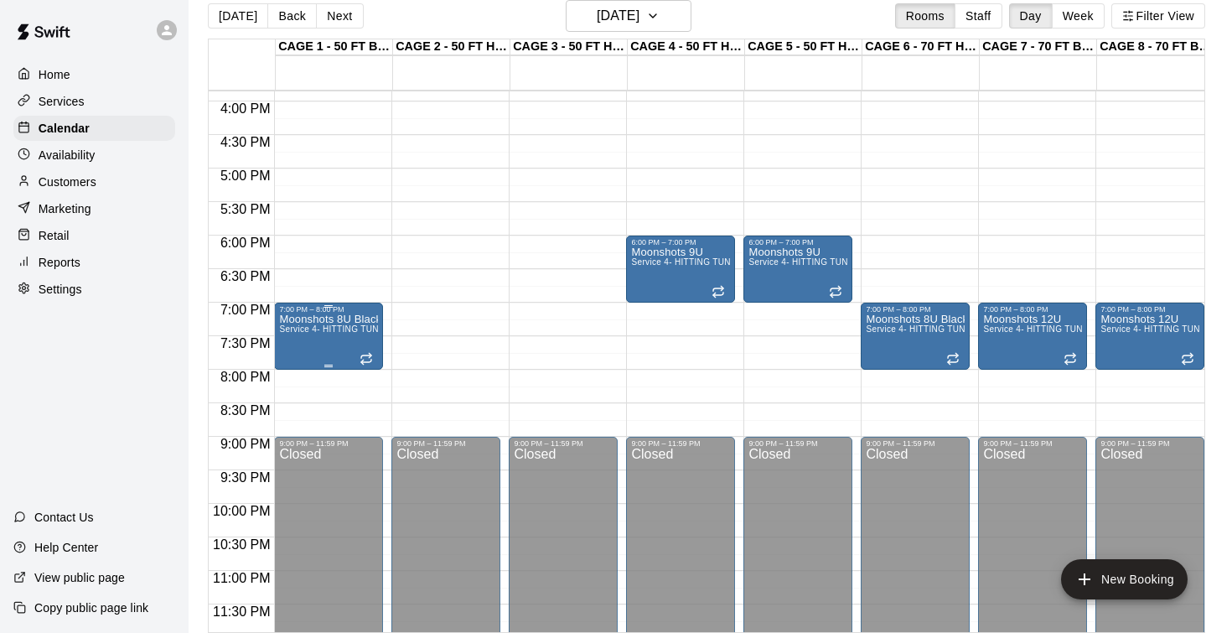
click at [334, 346] on div "Moonshots 8U Black Service 4- HITTING TUNNEL RENTAL - 70ft Baseball" at bounding box center [328, 629] width 99 height 633
click at [299, 333] on icon "edit" at bounding box center [297, 332] width 20 height 20
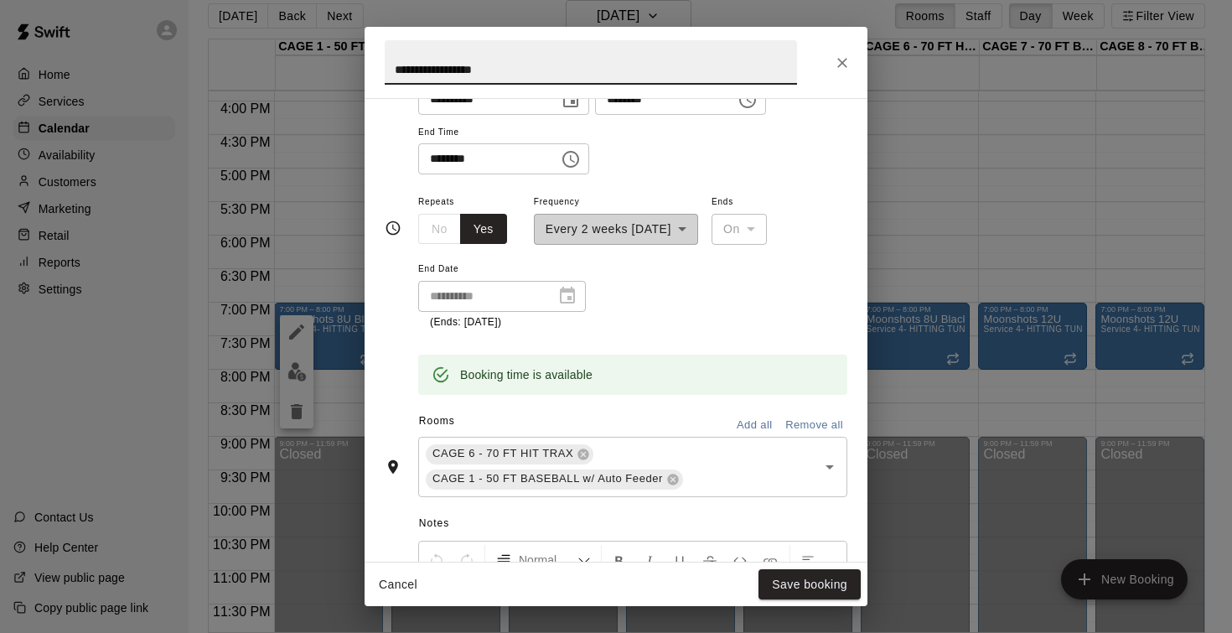
scroll to position [181, 0]
click at [653, 450] on div "CAGE 6 - 70 FT HIT TRAX CAGE 1 - 50 FT BASEBALL w/ Auto Feeder ​" at bounding box center [632, 465] width 429 height 60
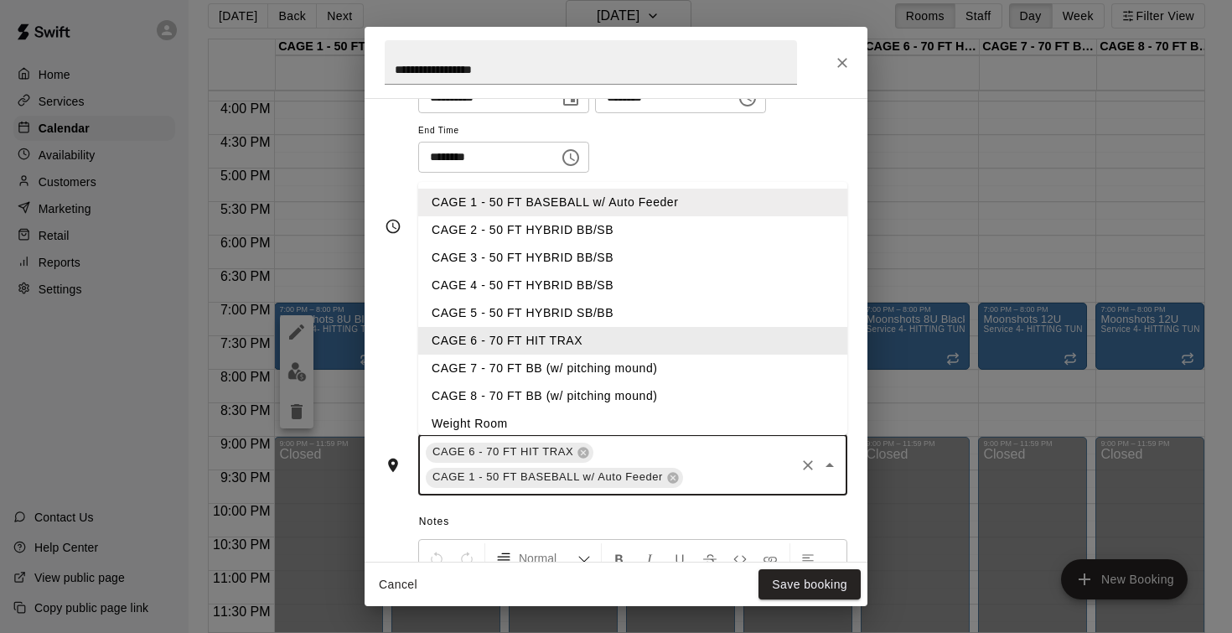
type input "*"
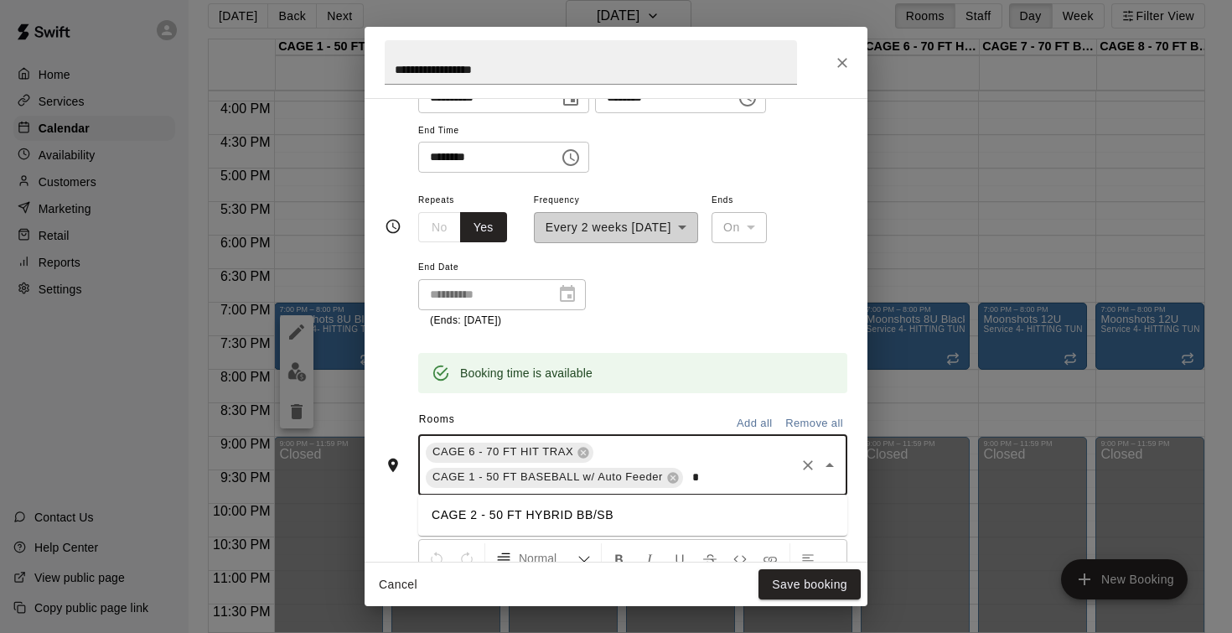
click at [514, 512] on li "CAGE 2 - 50 FT HYBRID BB/SB" at bounding box center [632, 515] width 429 height 28
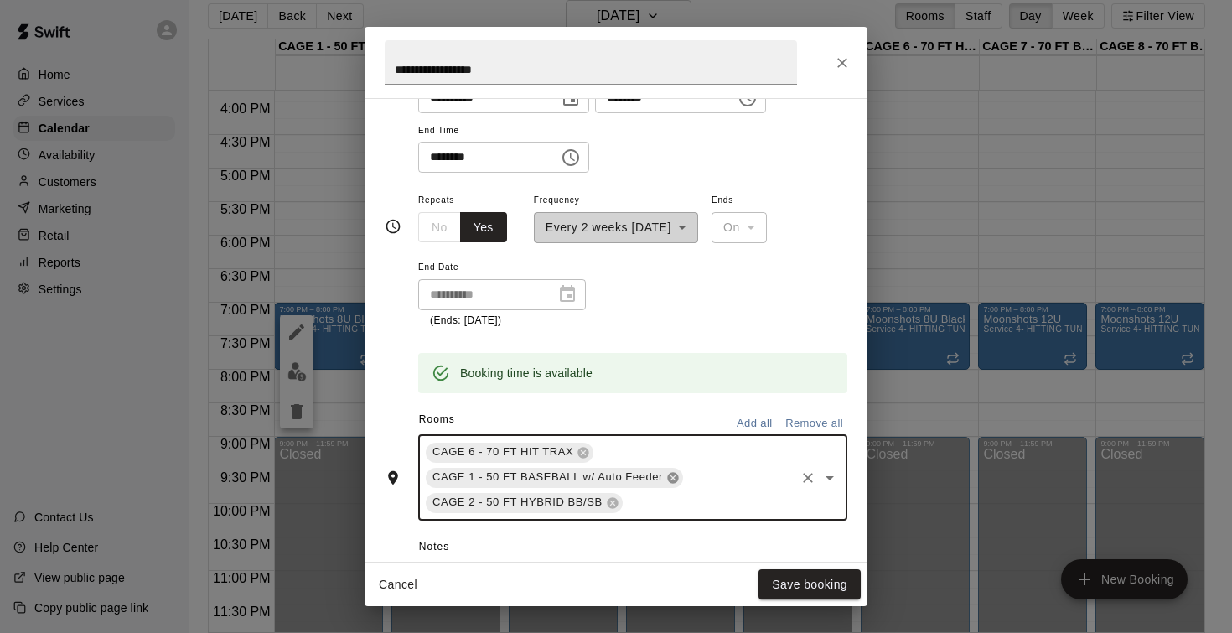
click at [677, 473] on icon at bounding box center [672, 477] width 11 height 11
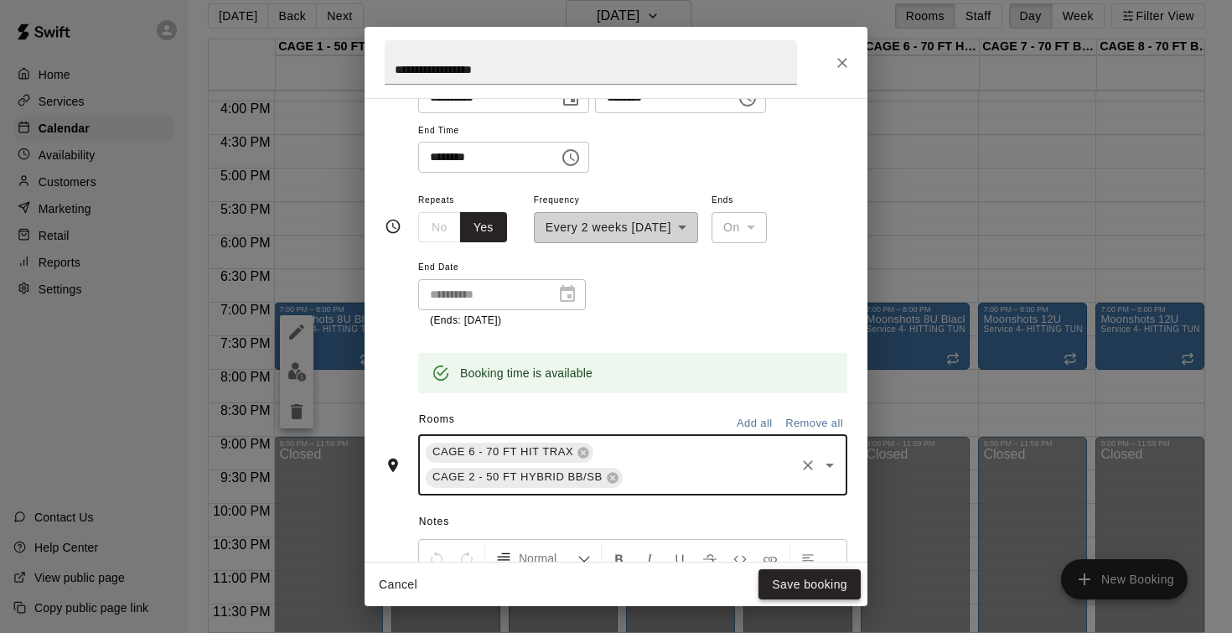
click at [790, 581] on button "Save booking" at bounding box center [809, 584] width 102 height 31
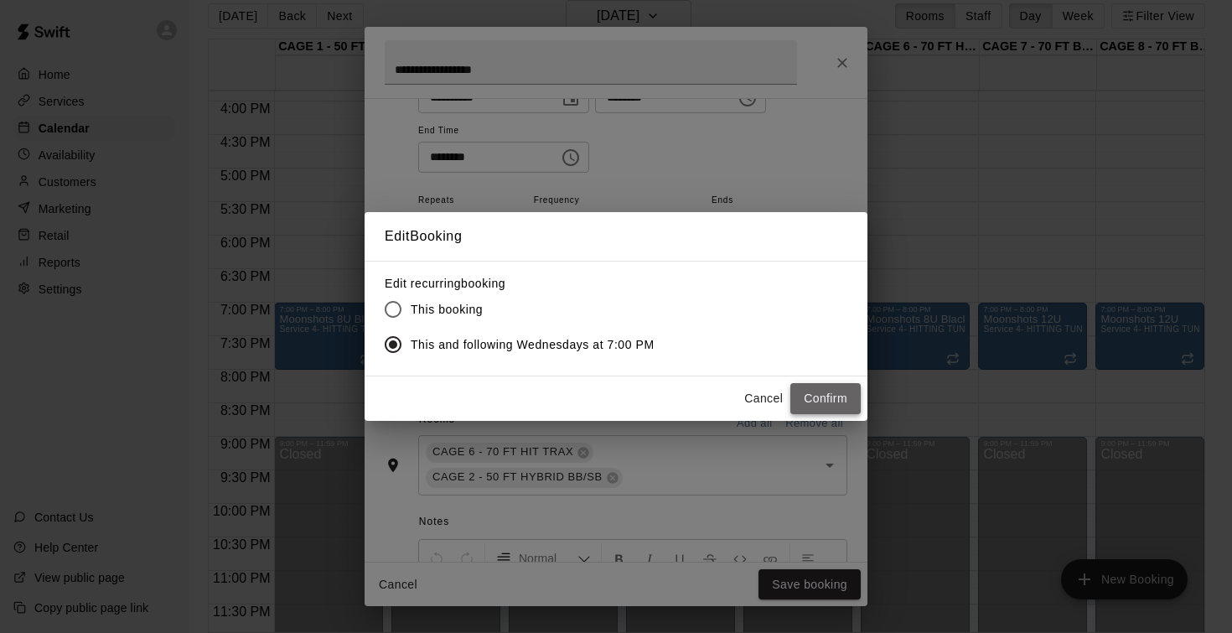
click at [800, 406] on button "Confirm" at bounding box center [825, 398] width 70 height 31
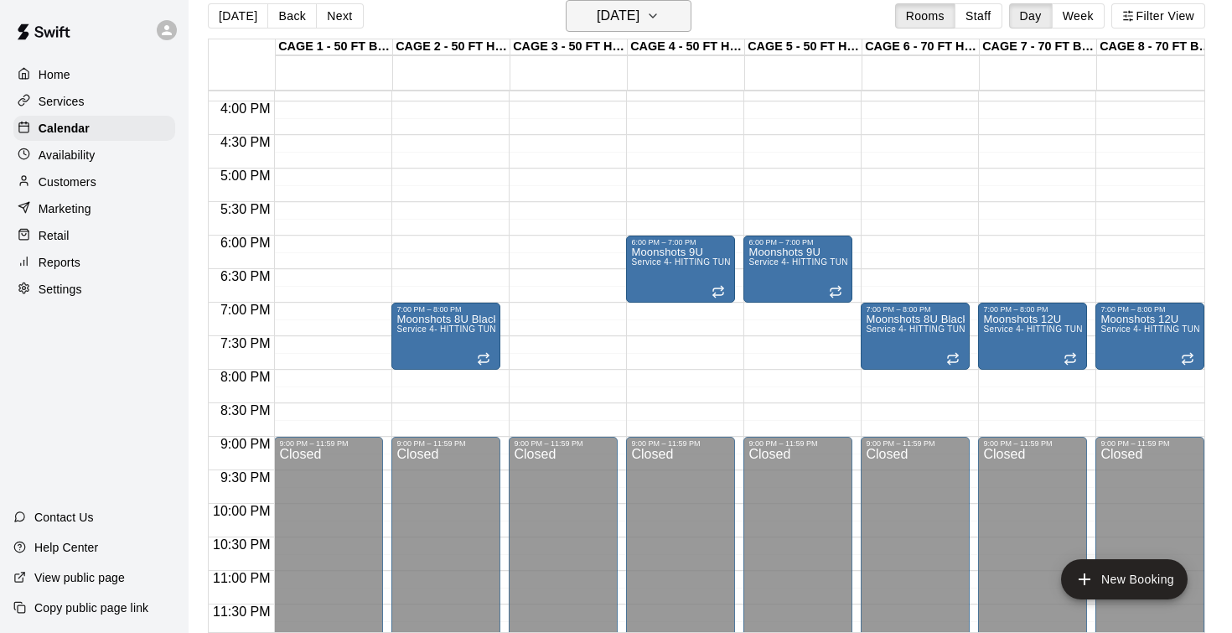
click at [597, 10] on h6 "[DATE]" at bounding box center [618, 15] width 43 height 23
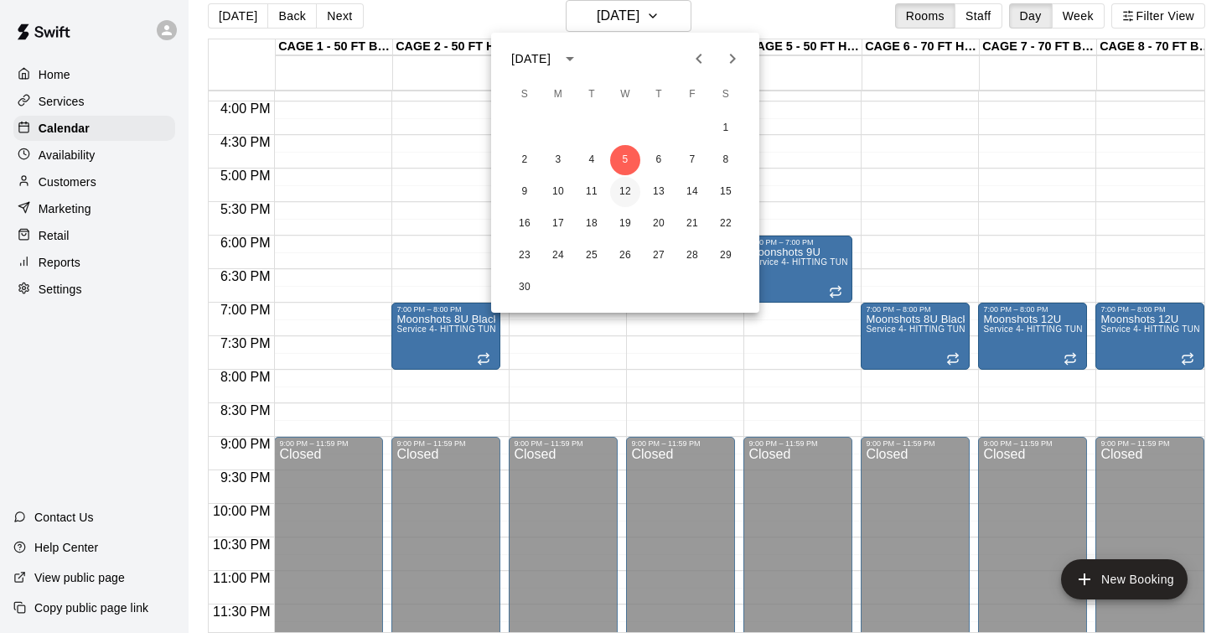
click at [624, 192] on button "12" at bounding box center [625, 192] width 30 height 30
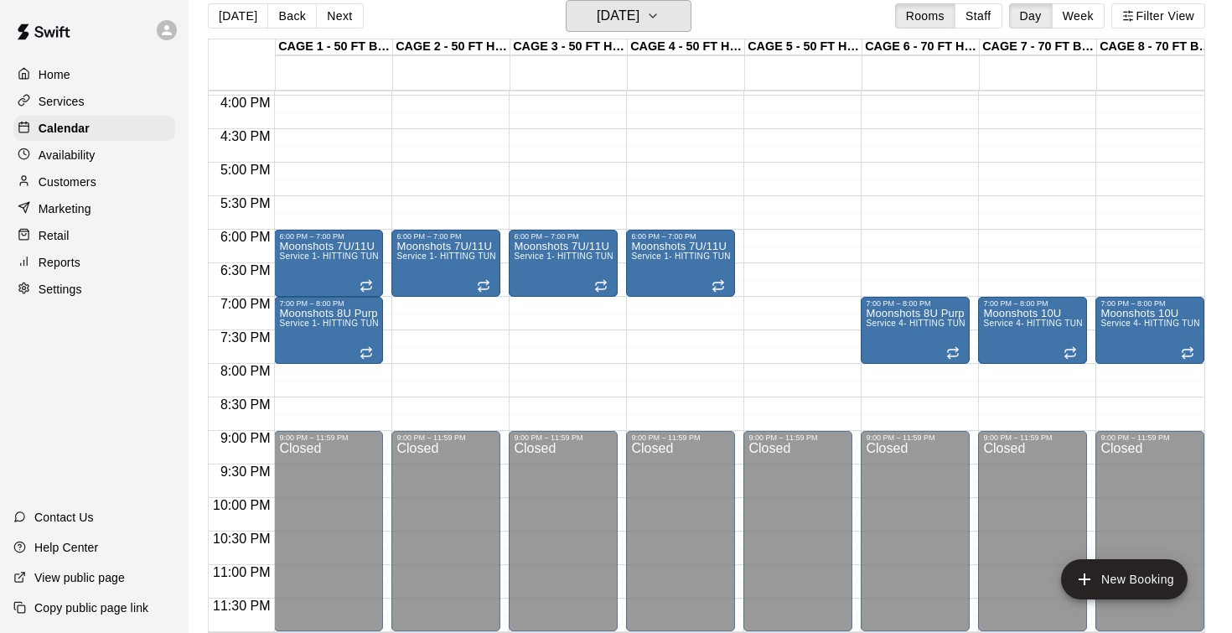
scroll to position [1069, 0]
click at [340, 273] on div "Moonshots 7U/11U Service 1- HITTING TUNNEL RENTAL - 50ft Baseball w/ Auto/Manua…" at bounding box center [328, 556] width 99 height 633
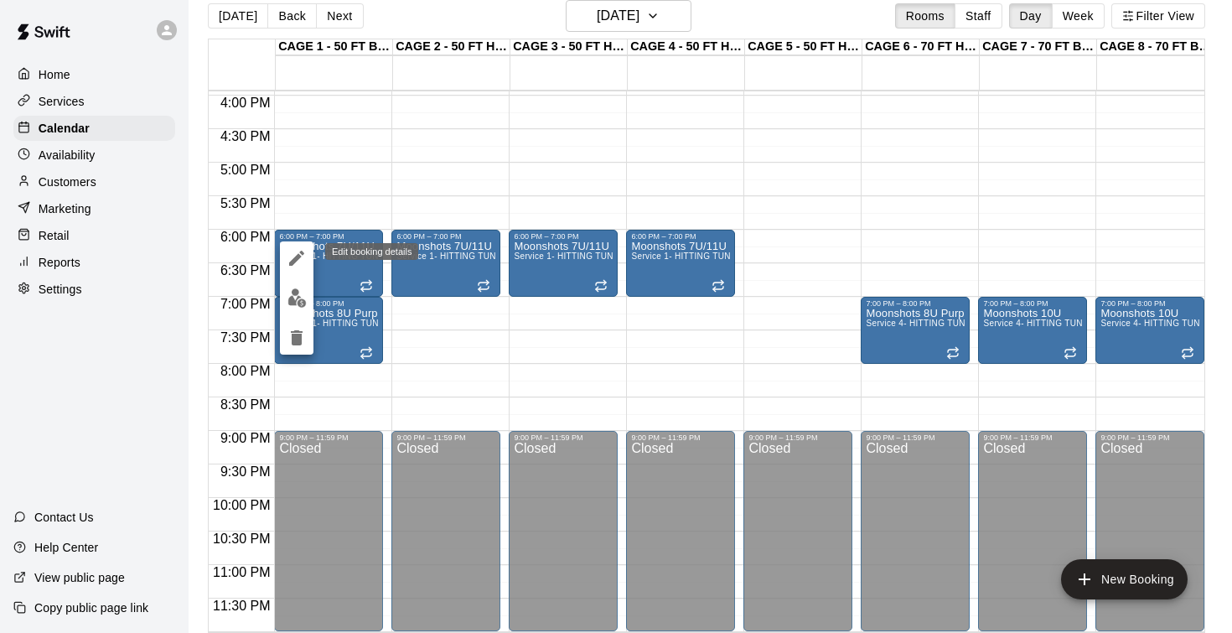
click at [293, 258] on icon "edit" at bounding box center [297, 258] width 20 height 20
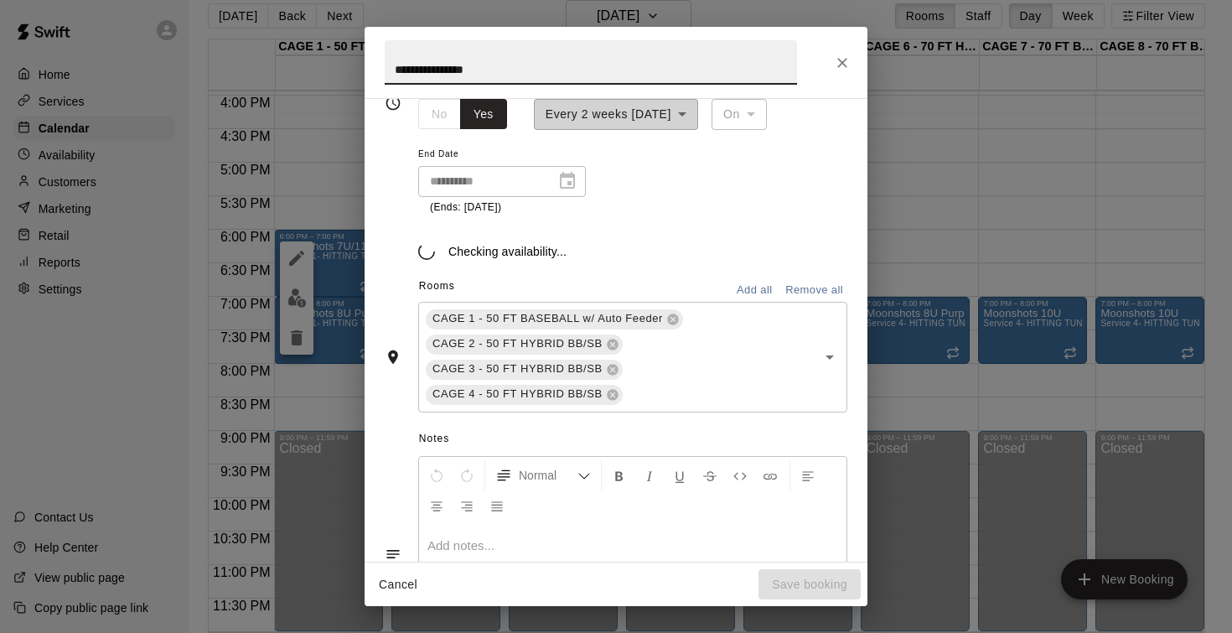
scroll to position [300, 0]
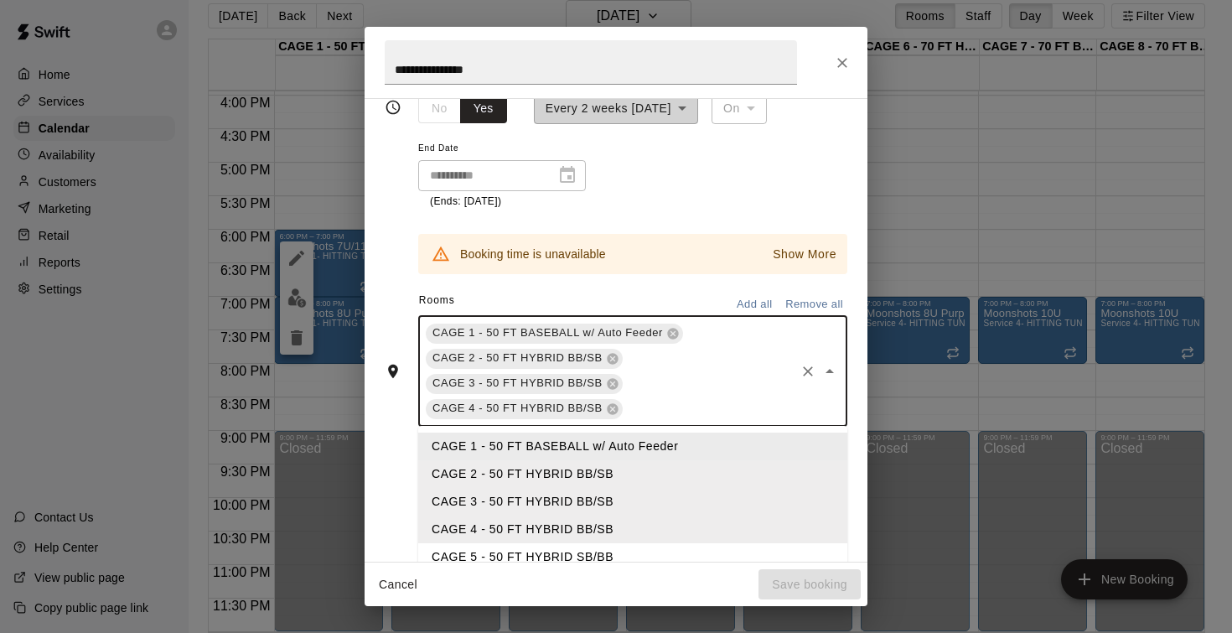
click at [663, 406] on input "text" at bounding box center [709, 408] width 168 height 21
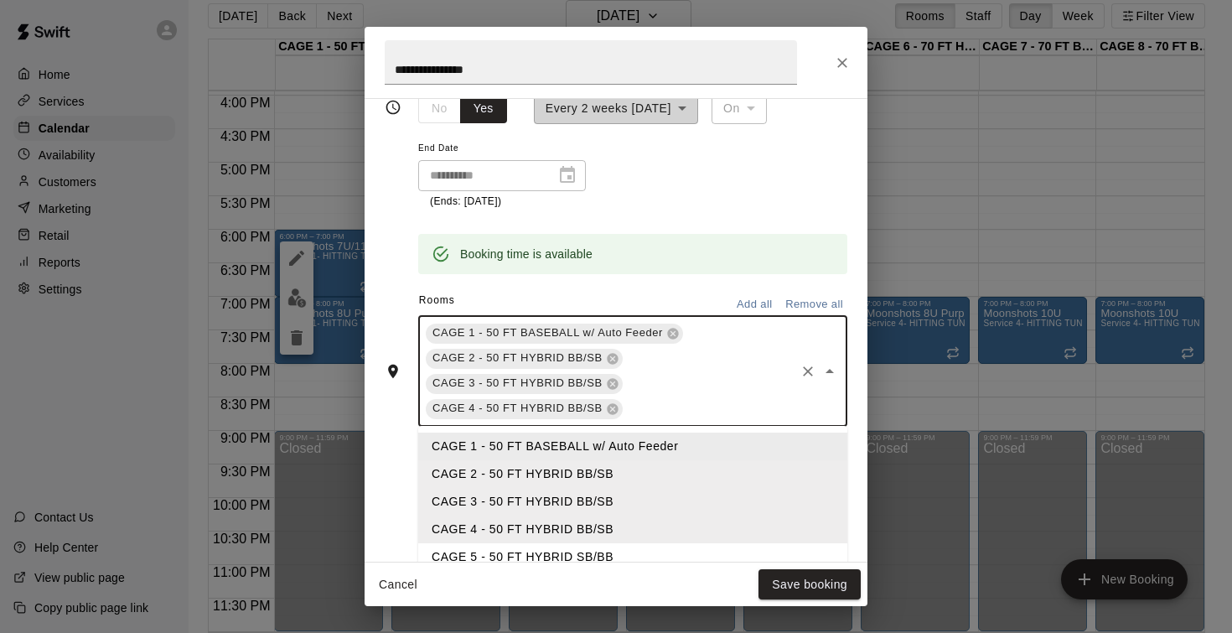
type input "*"
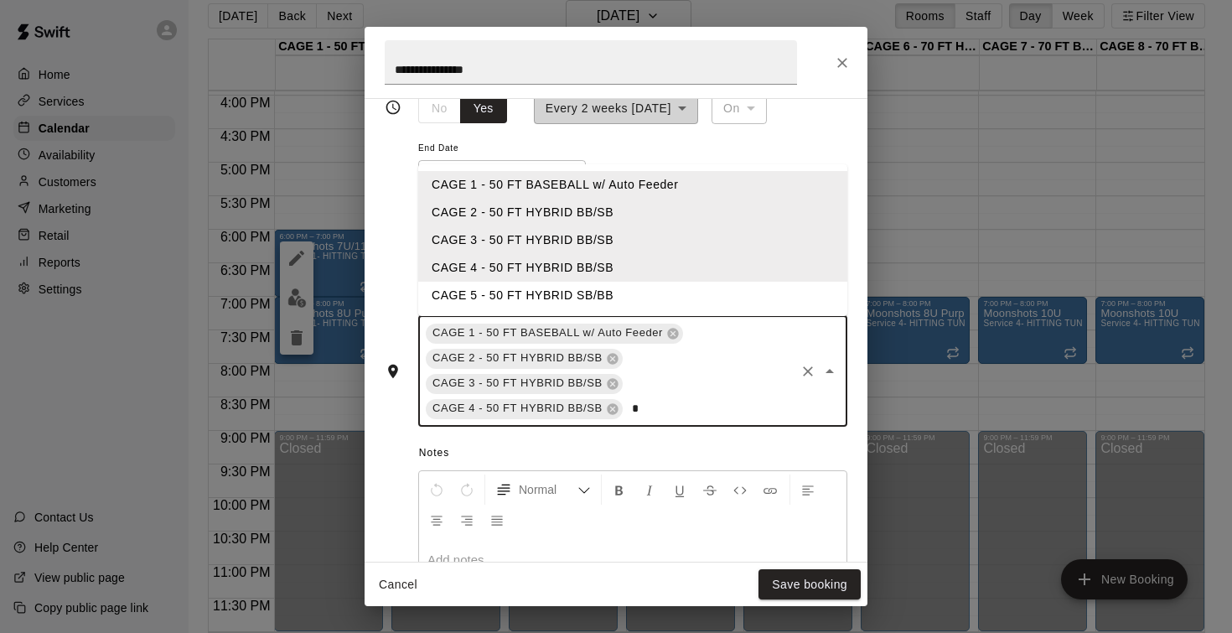
click at [602, 290] on li "CAGE 5 - 50 FT HYBRID SB/BB" at bounding box center [632, 296] width 429 height 28
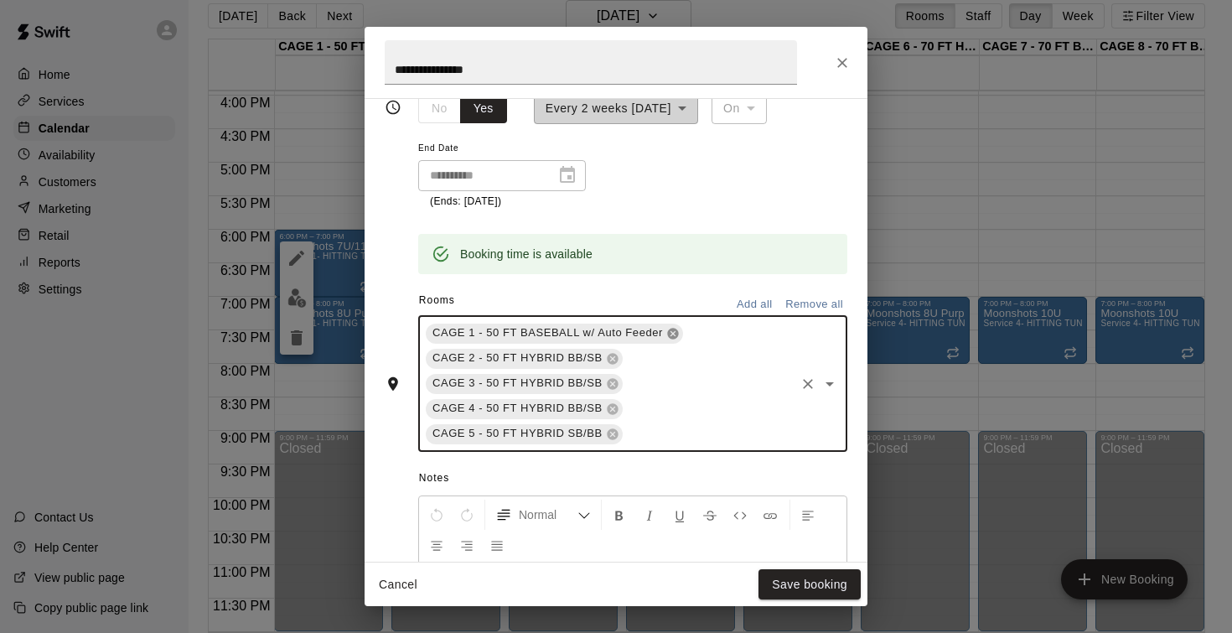
click at [675, 327] on icon at bounding box center [672, 333] width 13 height 13
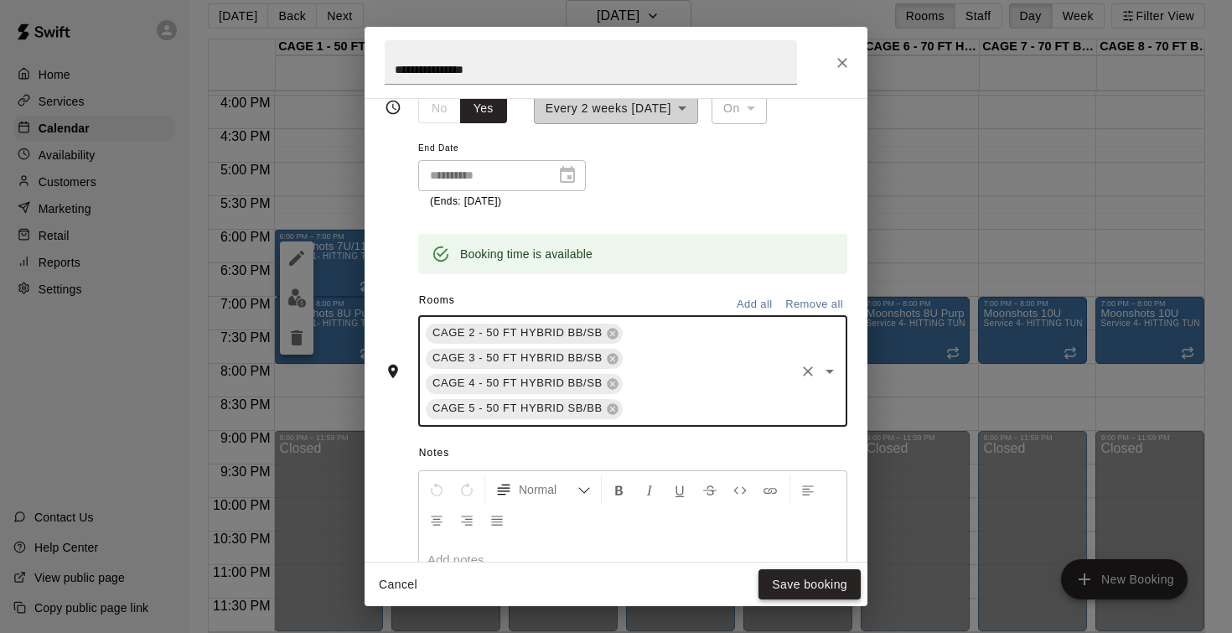
click at [787, 587] on button "Save booking" at bounding box center [809, 584] width 102 height 31
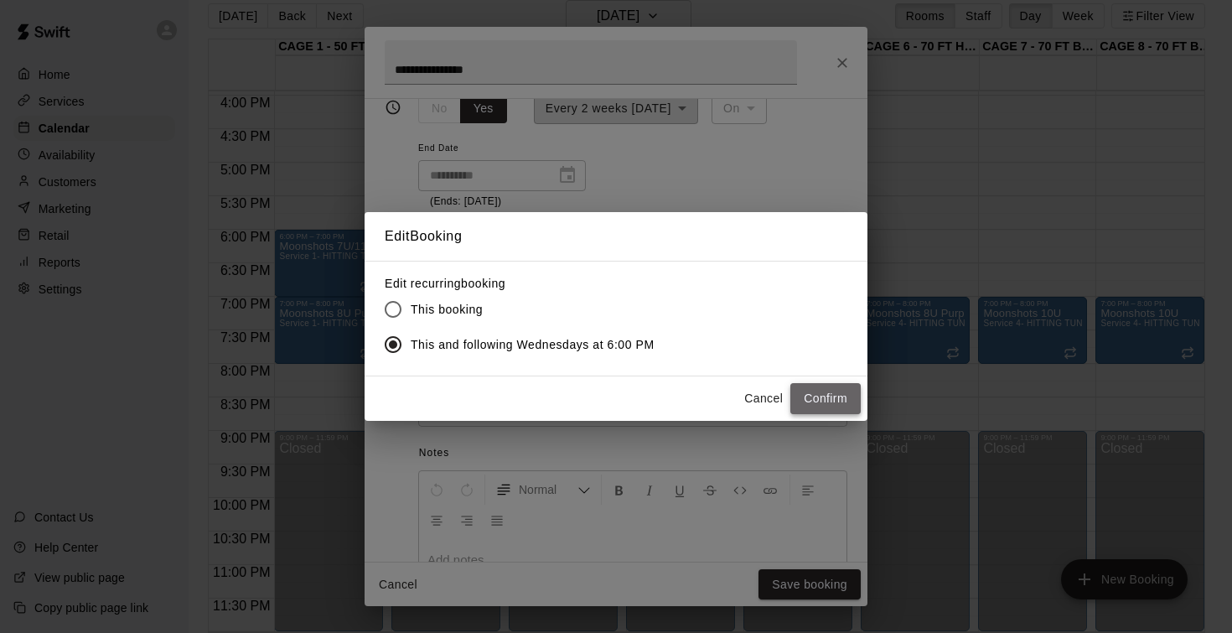
click at [811, 396] on button "Confirm" at bounding box center [825, 398] width 70 height 31
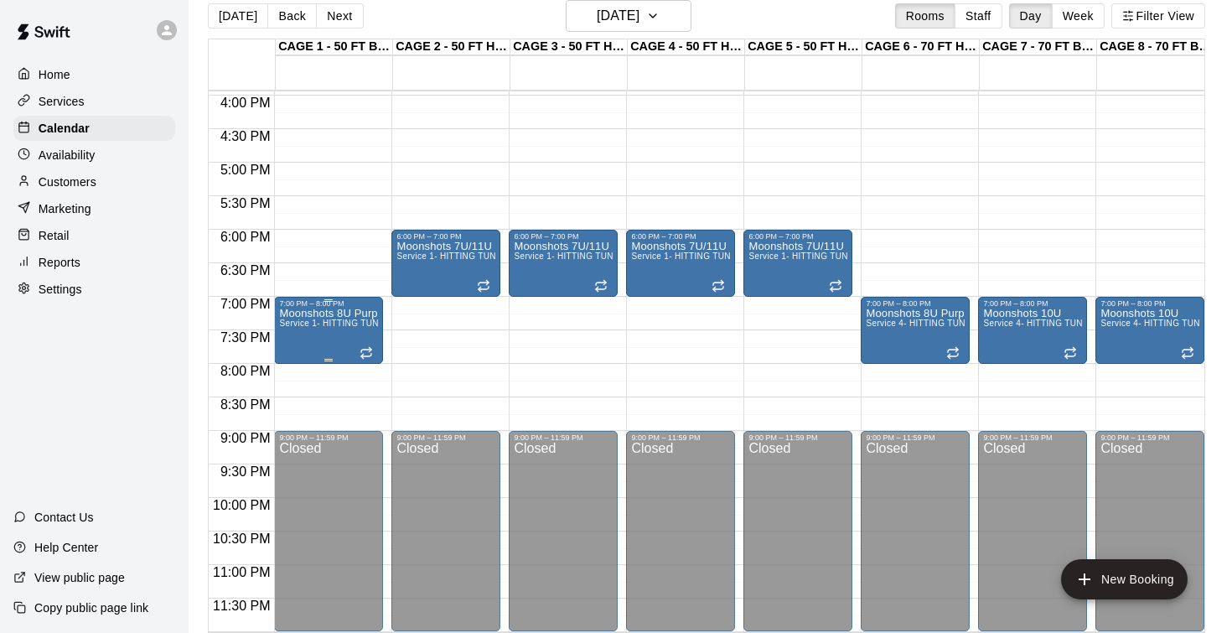
click at [344, 338] on div "Moonshots 8U Purple Service 1- HITTING TUNNEL RENTAL - 50ft Baseball w/ Auto/Ma…" at bounding box center [328, 624] width 99 height 633
click at [294, 328] on icon "edit" at bounding box center [296, 325] width 15 height 15
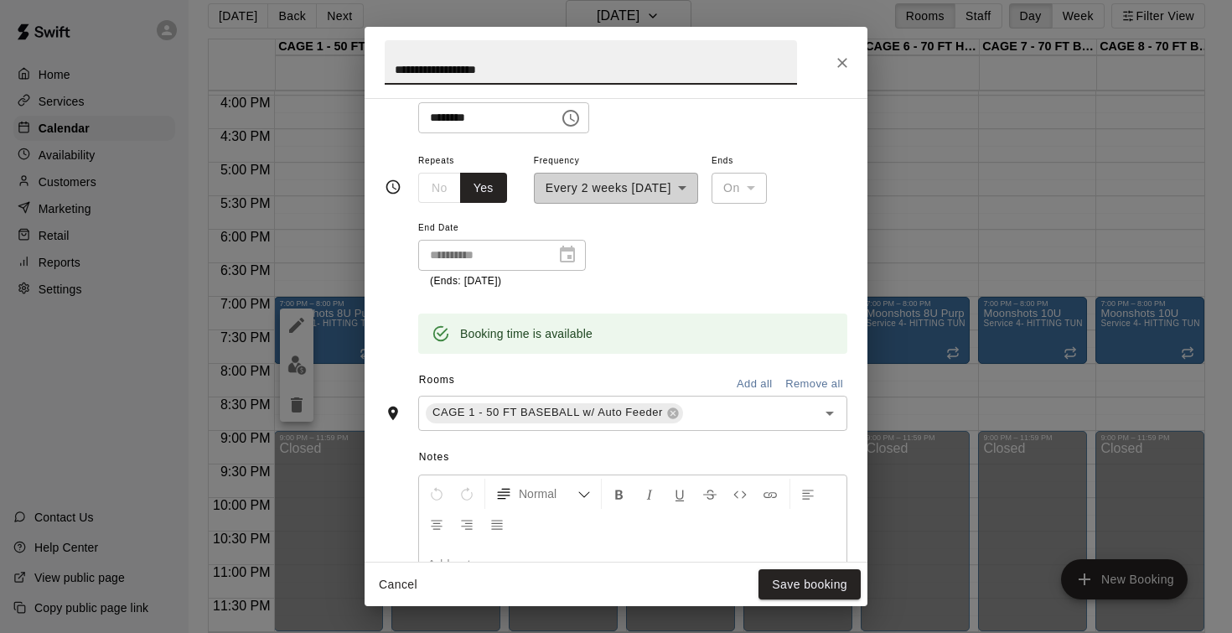
scroll to position [234, 0]
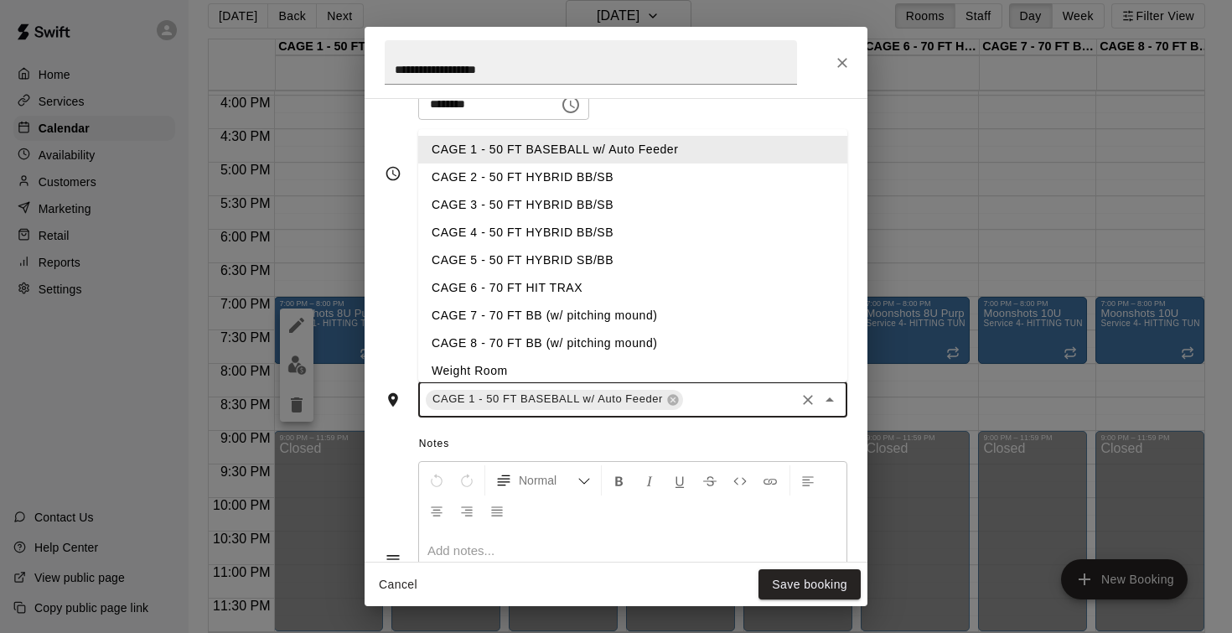
click at [715, 402] on input "text" at bounding box center [738, 399] width 107 height 21
type input "*"
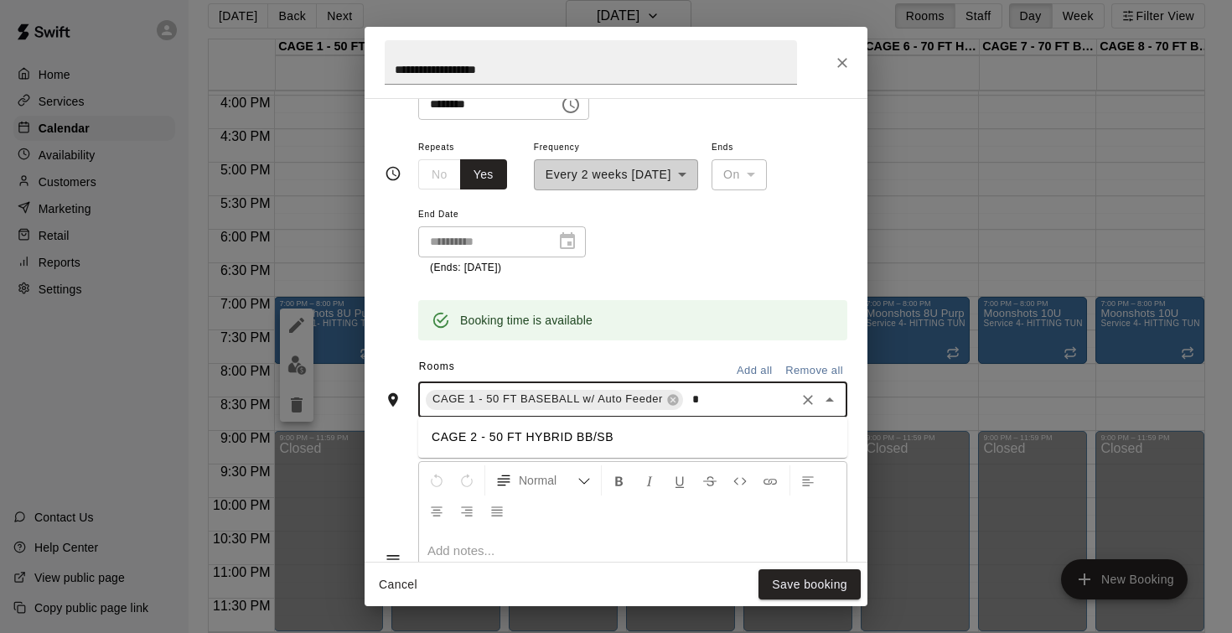
click at [602, 436] on li "CAGE 2 - 50 FT HYBRID BB/SB" at bounding box center [632, 437] width 429 height 28
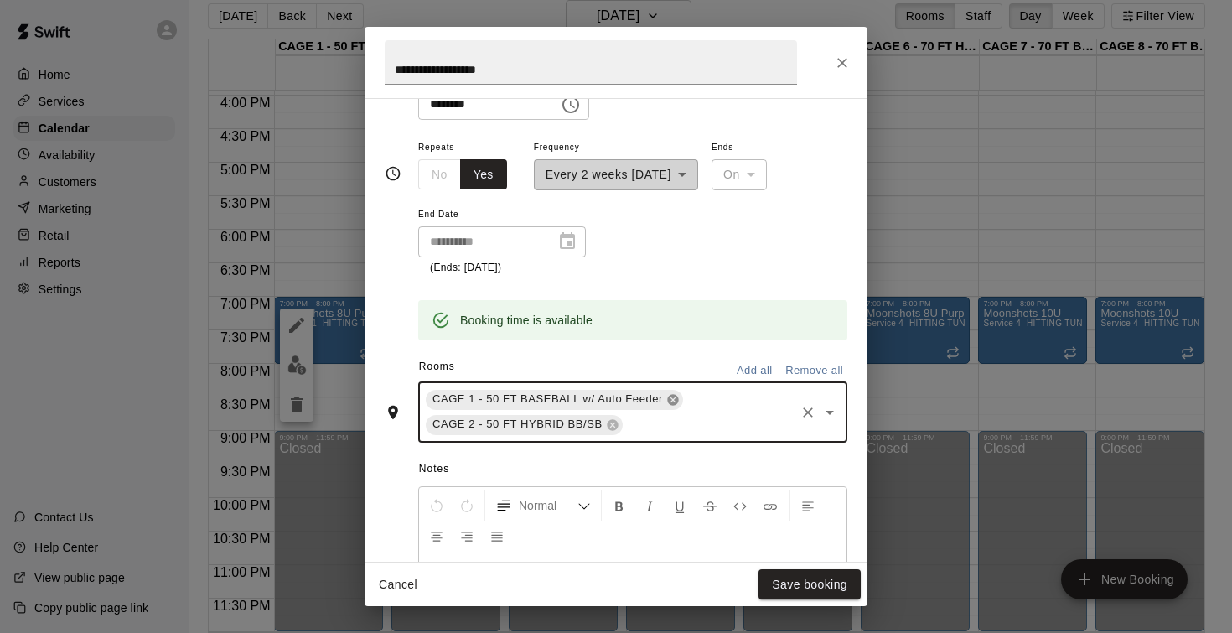
click at [674, 394] on icon at bounding box center [672, 399] width 11 height 11
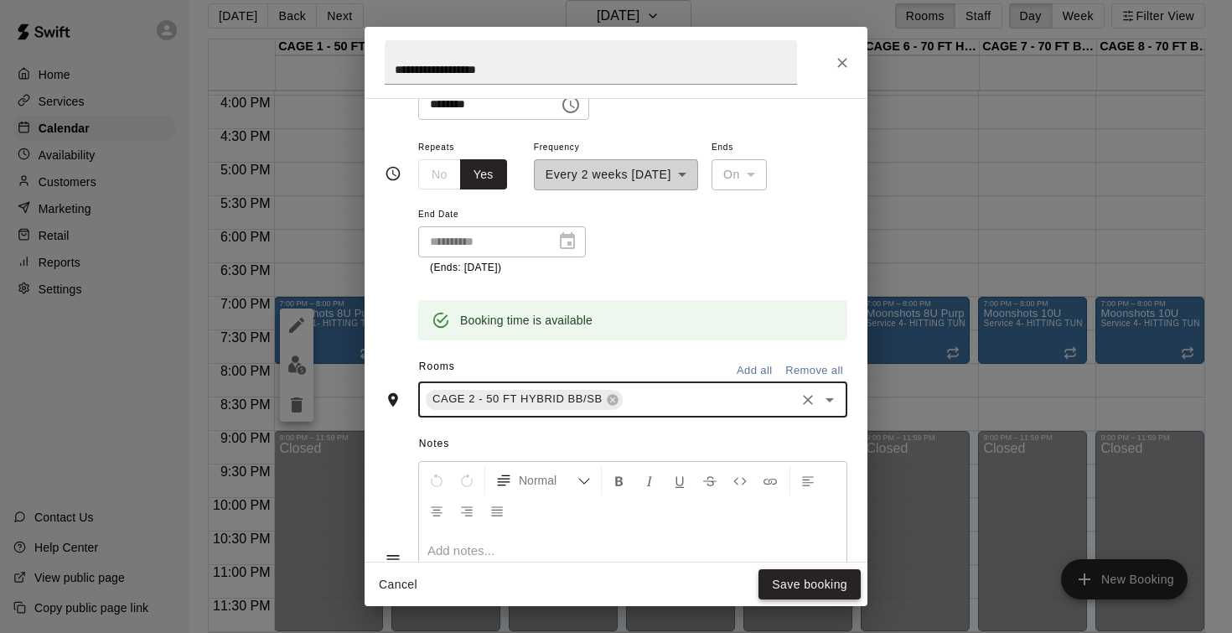
click at [818, 590] on button "Save booking" at bounding box center [809, 584] width 102 height 31
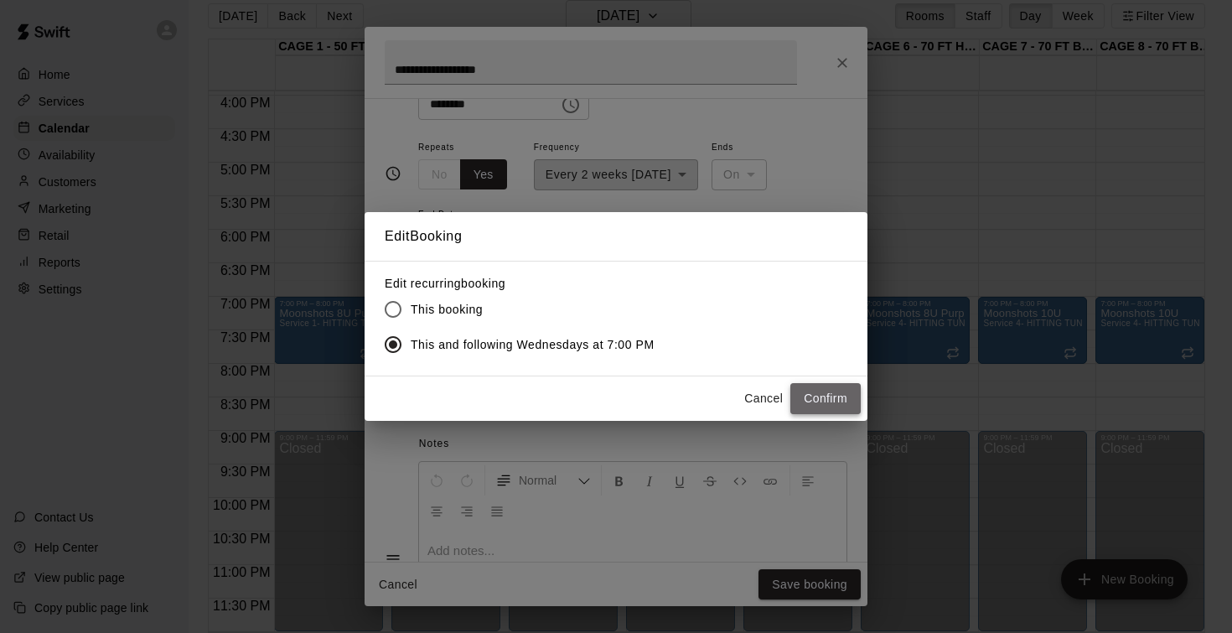
click at [807, 404] on button "Confirm" at bounding box center [825, 398] width 70 height 31
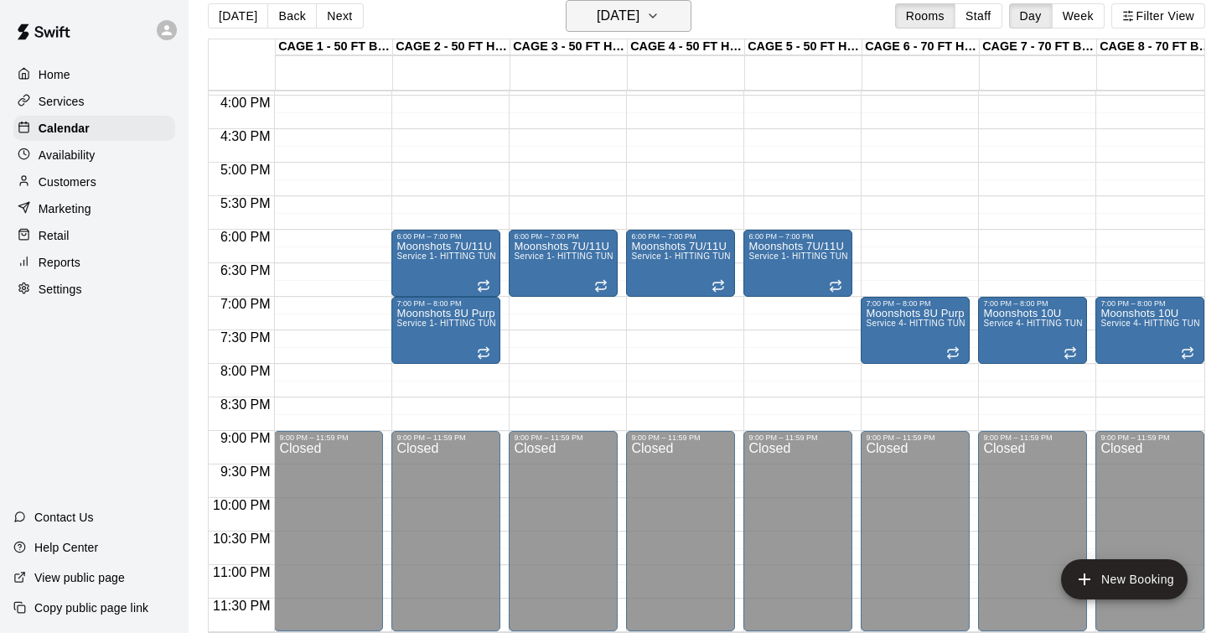
click at [597, 11] on h6 "Wednesday Nov 12" at bounding box center [618, 15] width 43 height 23
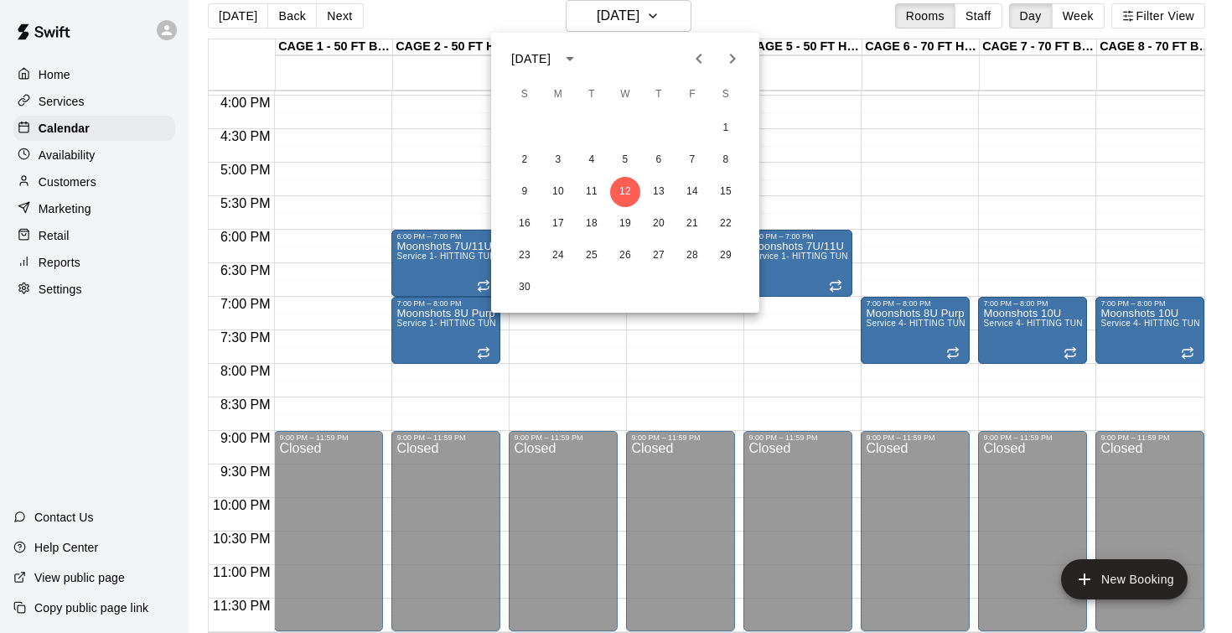
click at [637, 234] on div "16 17 18 19 20 21 22" at bounding box center [625, 224] width 268 height 30
click at [632, 229] on button "19" at bounding box center [625, 224] width 30 height 30
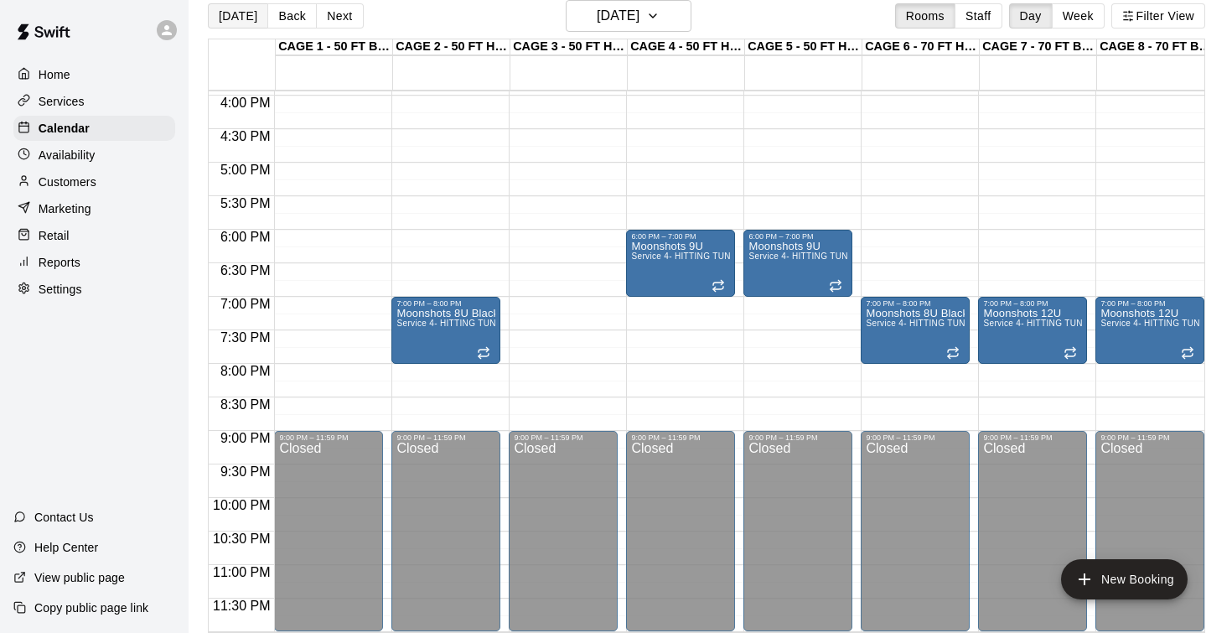
click at [240, 14] on button "[DATE]" at bounding box center [238, 15] width 60 height 25
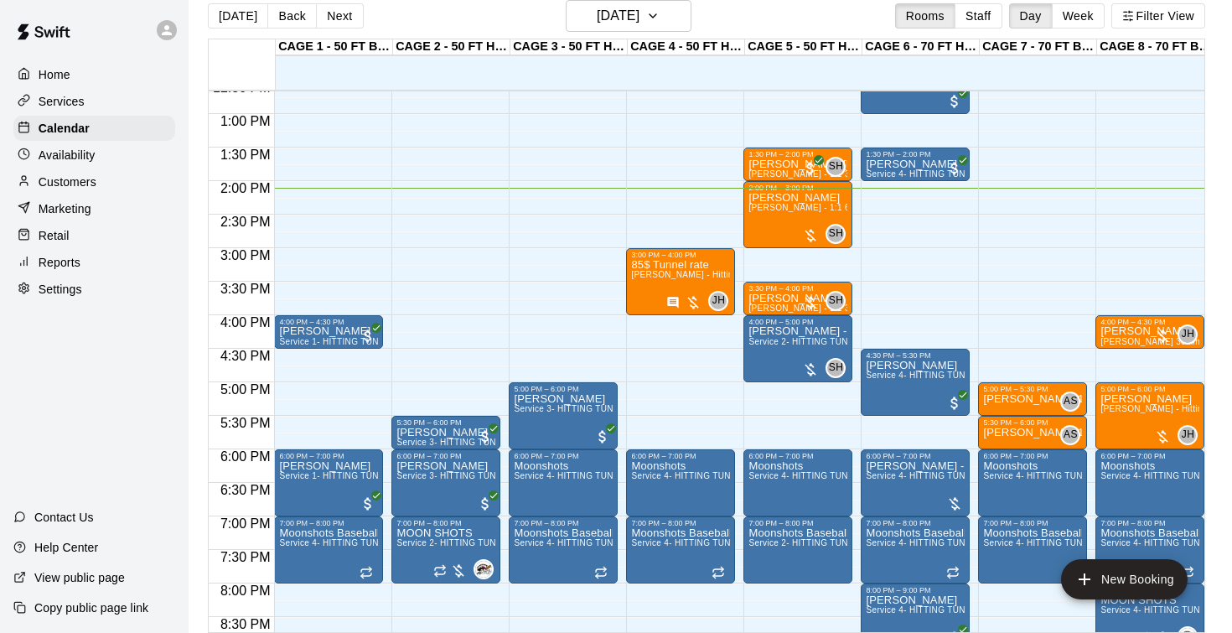
scroll to position [847, 0]
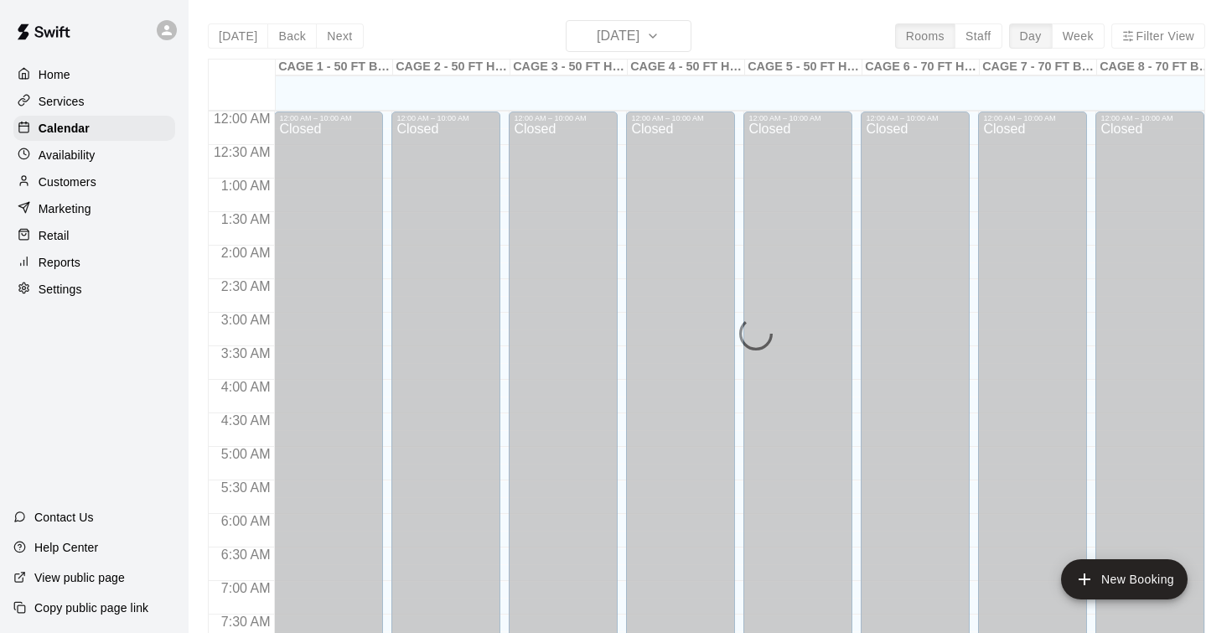
scroll to position [969, 0]
